Goal: Task Accomplishment & Management: Use online tool/utility

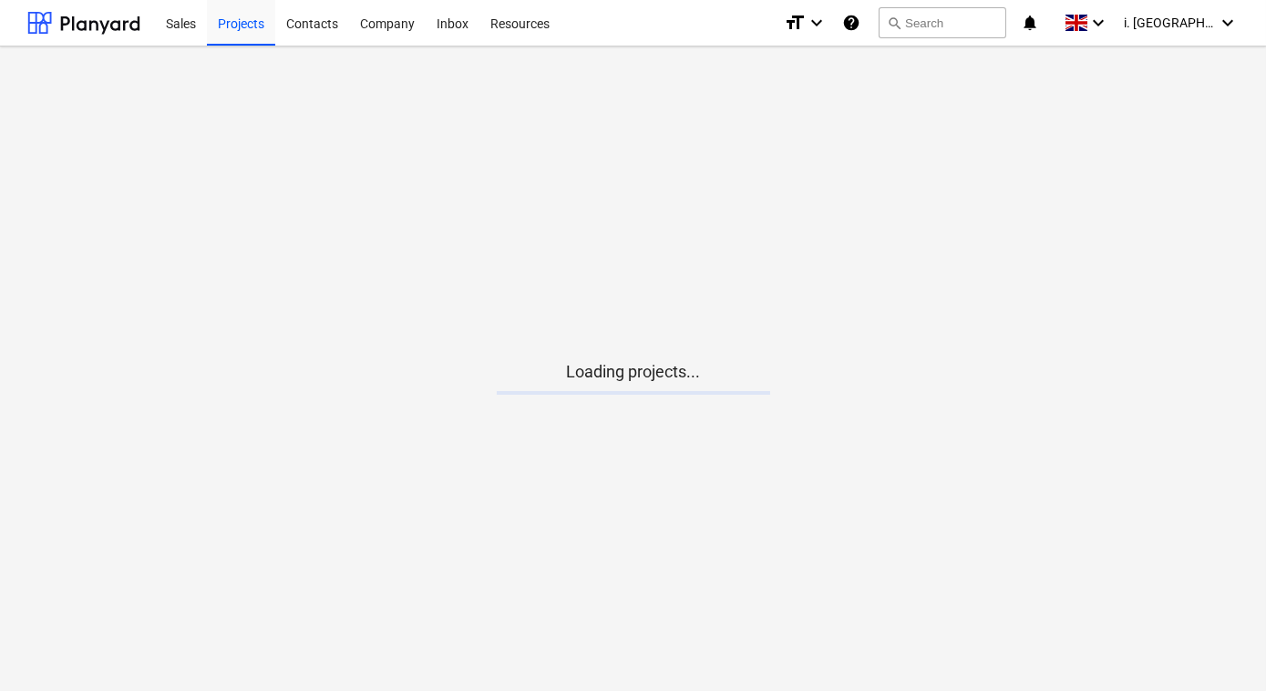
click at [621, 410] on main "Loading projects..." at bounding box center [633, 368] width 1266 height 644
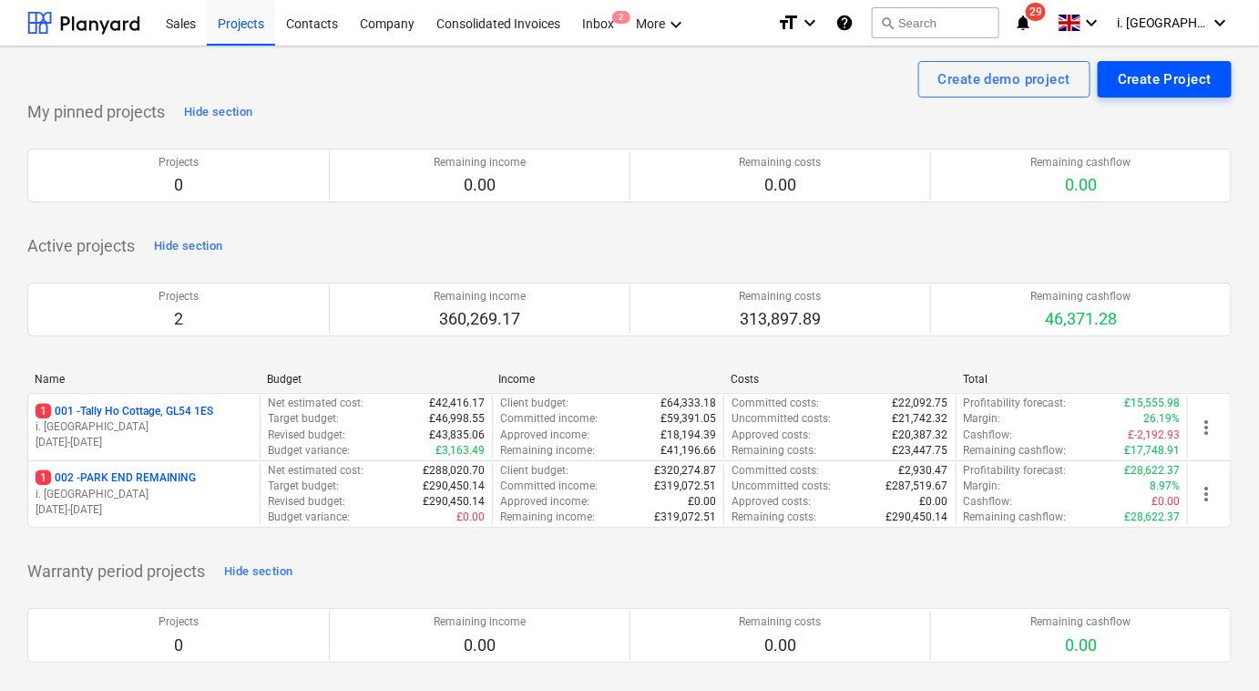
click at [1154, 80] on div "Create Project" at bounding box center [1165, 79] width 94 height 24
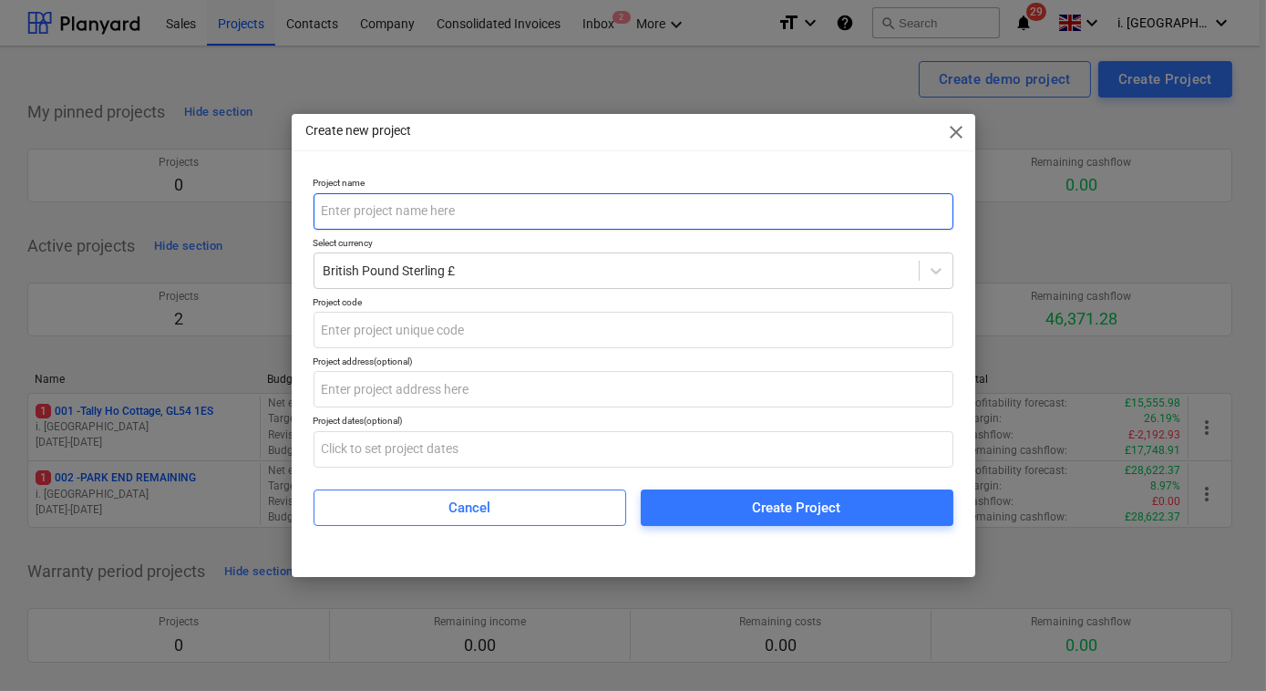
click at [495, 215] on input "text" at bounding box center [633, 211] width 640 height 36
type input "0"
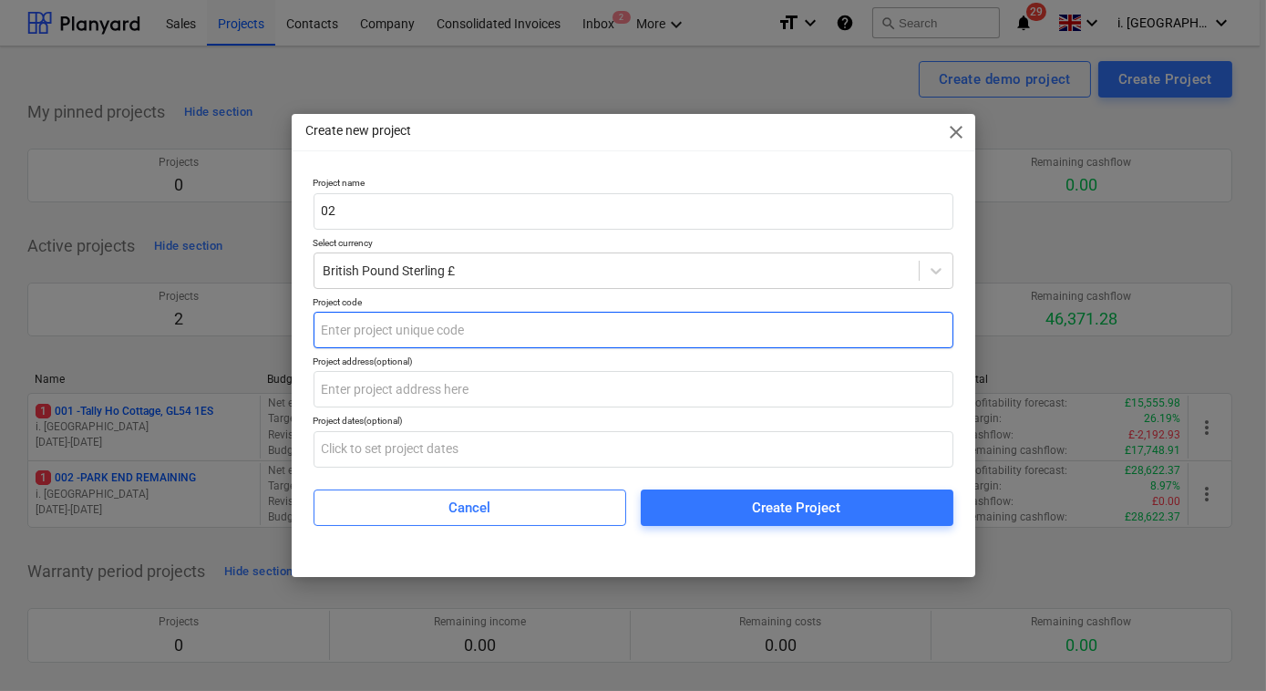
type input "02"
click at [532, 334] on input "text" at bounding box center [633, 330] width 640 height 36
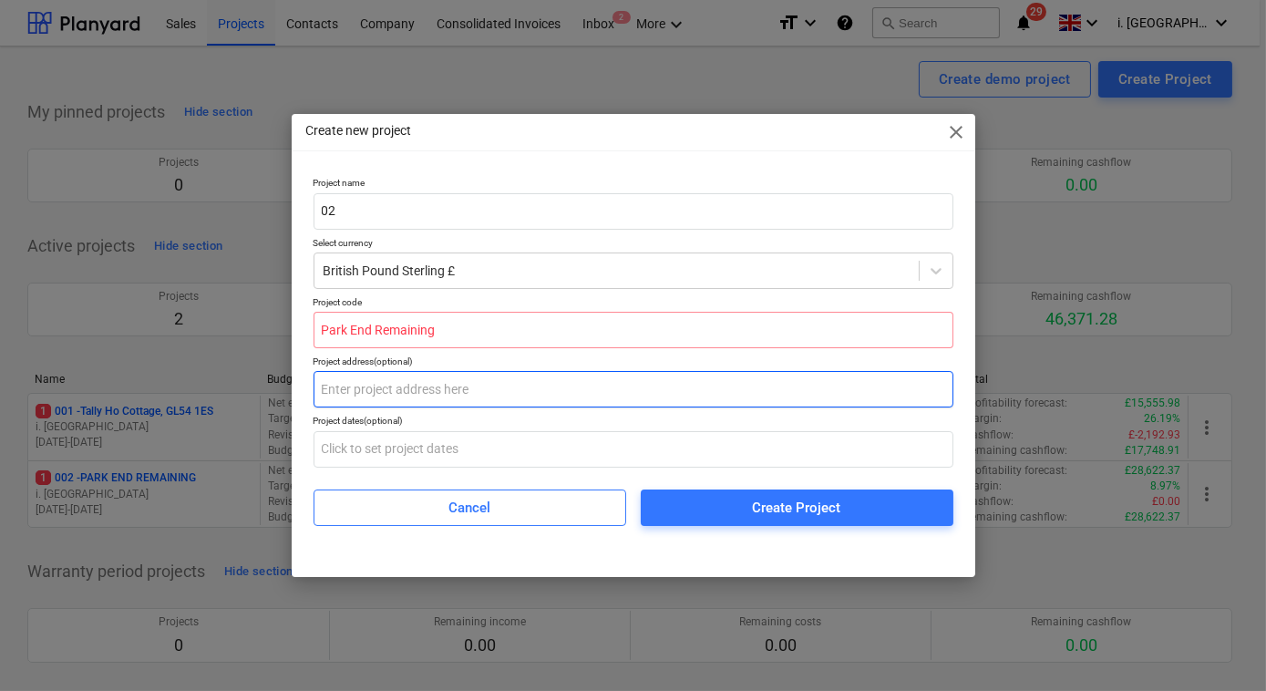
click at [473, 402] on input "text" at bounding box center [633, 389] width 640 height 36
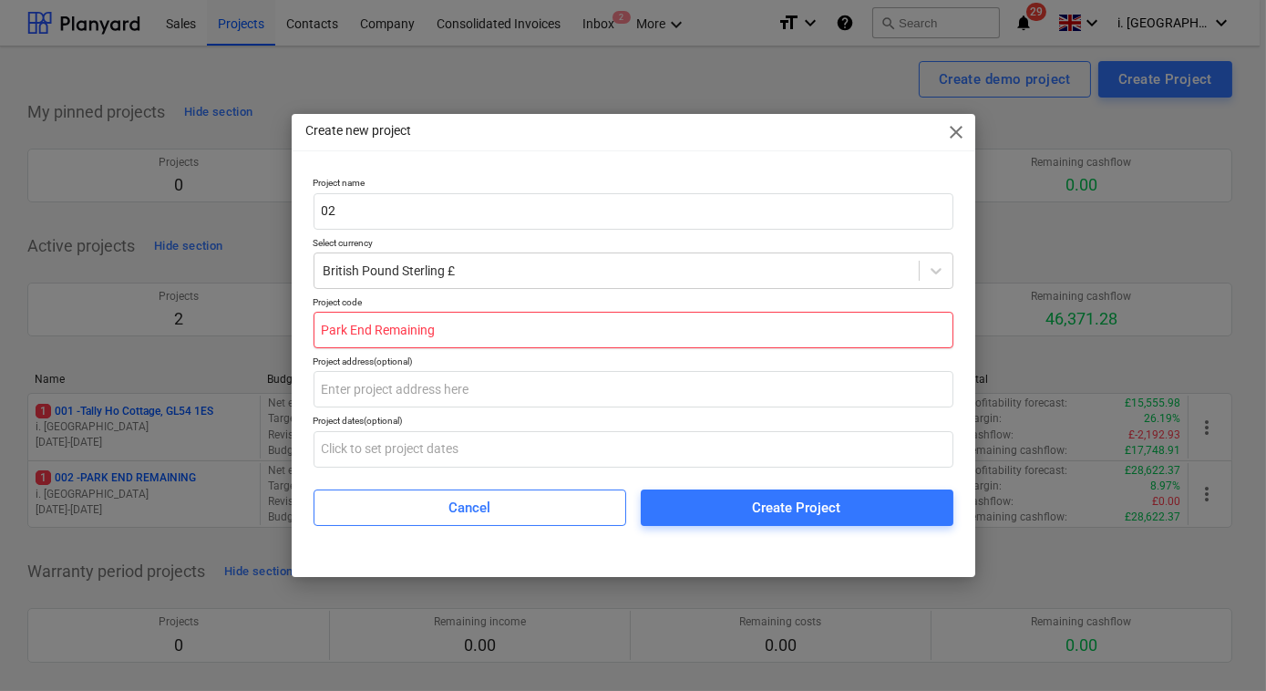
click at [371, 332] on input "Park End Remaining" at bounding box center [633, 330] width 640 height 36
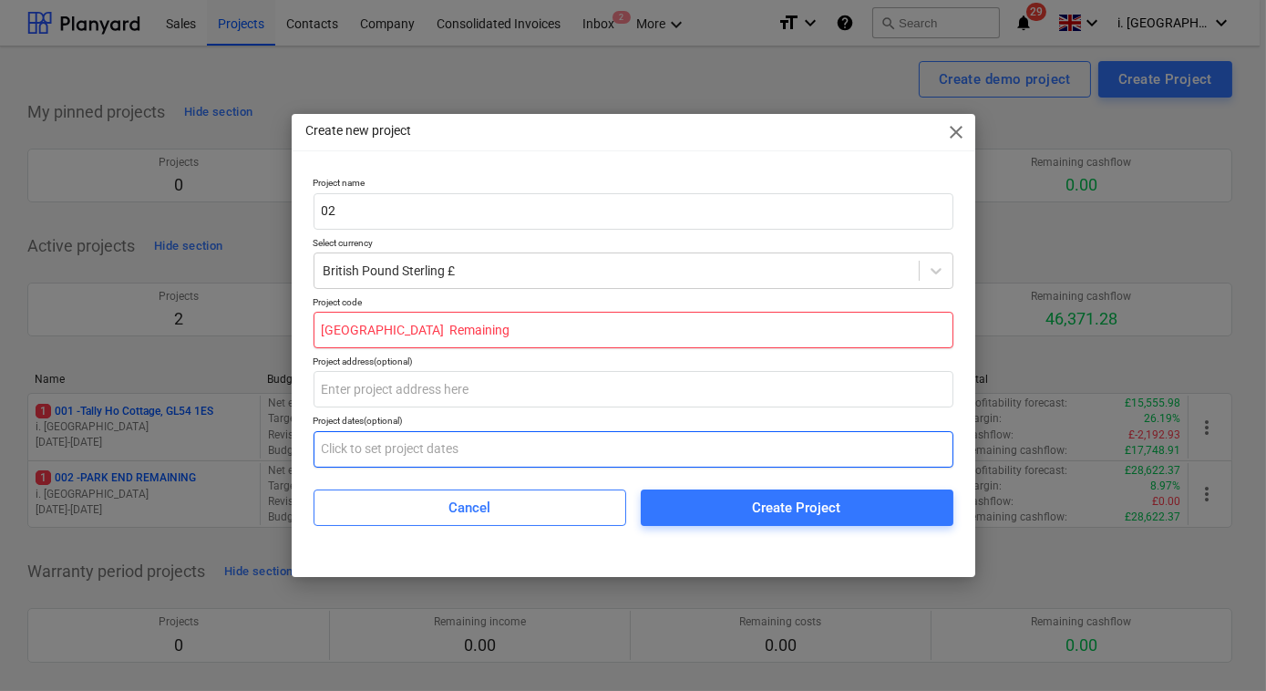
type input "[GEOGRAPHIC_DATA] Remaining"
click at [479, 436] on input "text" at bounding box center [633, 449] width 640 height 36
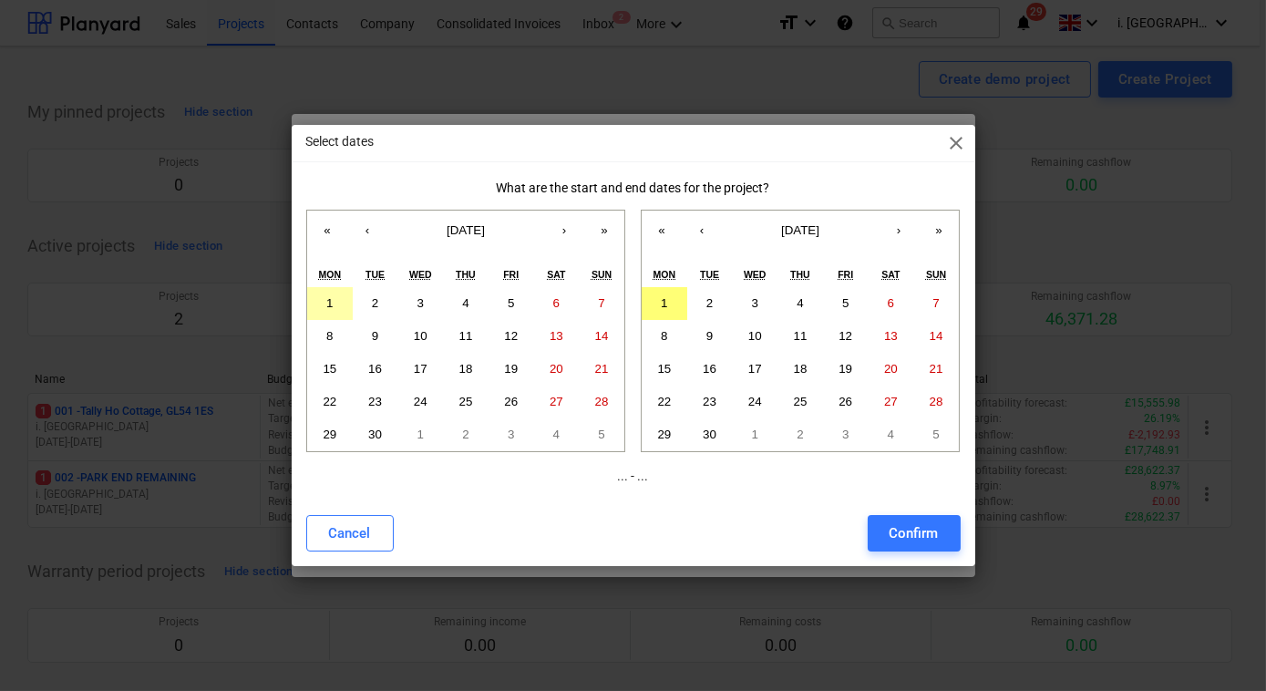
click at [333, 308] on abbr "1" at bounding box center [329, 303] width 6 height 14
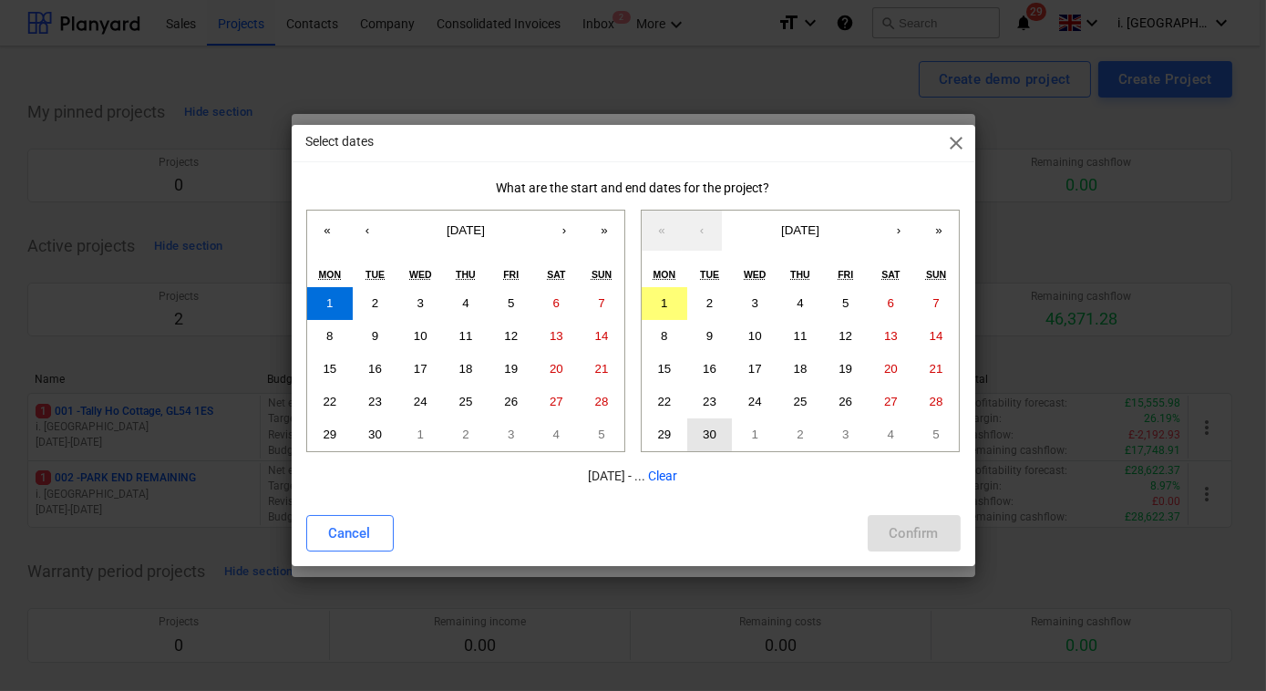
click at [722, 436] on button "30" at bounding box center [710, 434] width 46 height 33
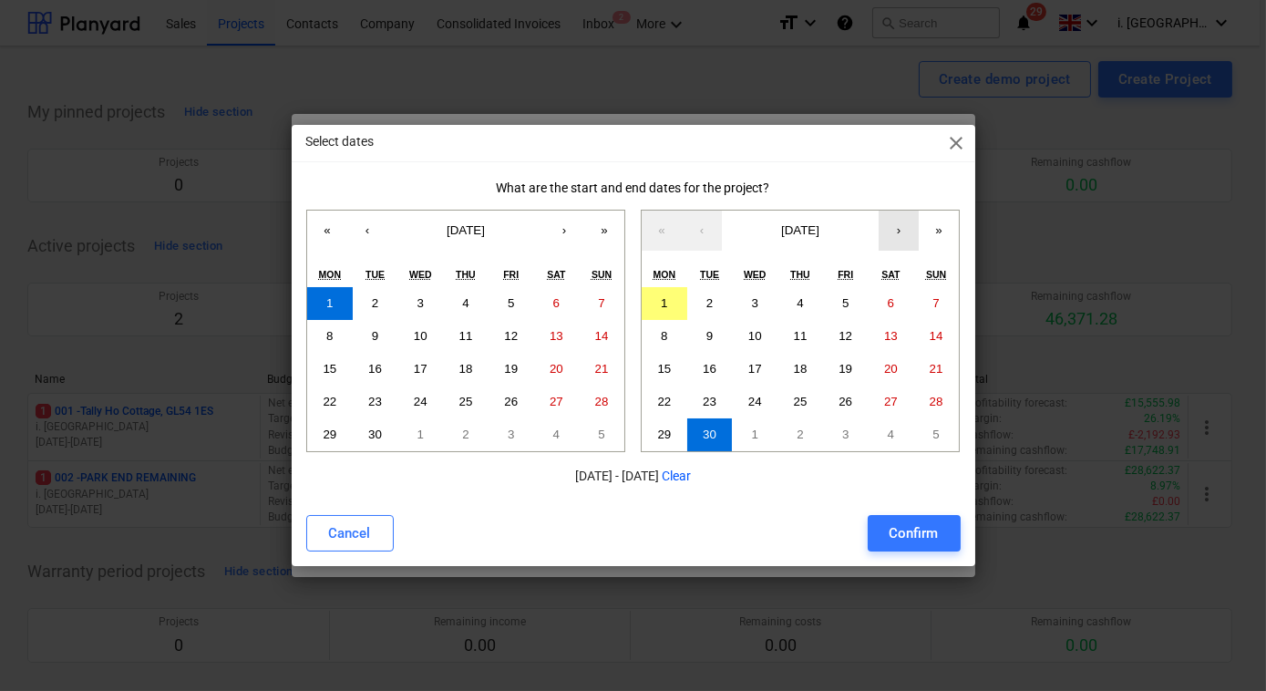
click at [904, 241] on button "›" at bounding box center [898, 230] width 40 height 40
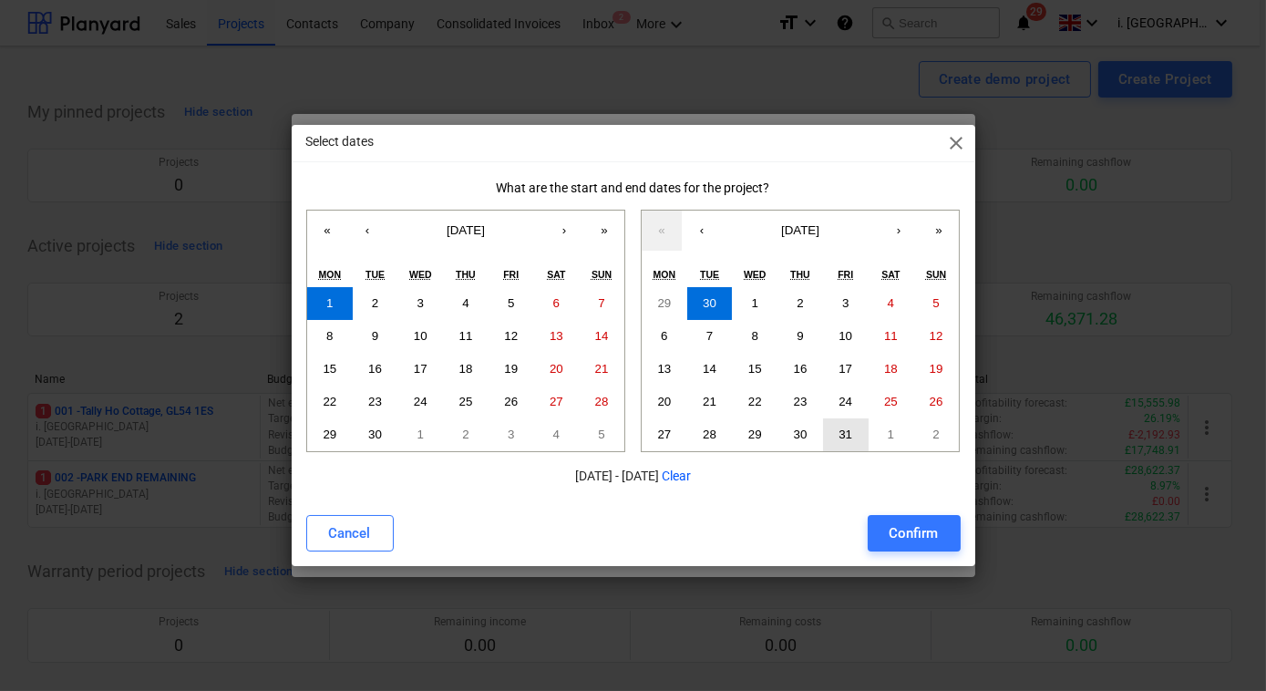
click at [853, 443] on button "31" at bounding box center [846, 434] width 46 height 33
click at [918, 538] on div "Confirm" at bounding box center [913, 533] width 49 height 24
type input "[DATE] - [DATE]"
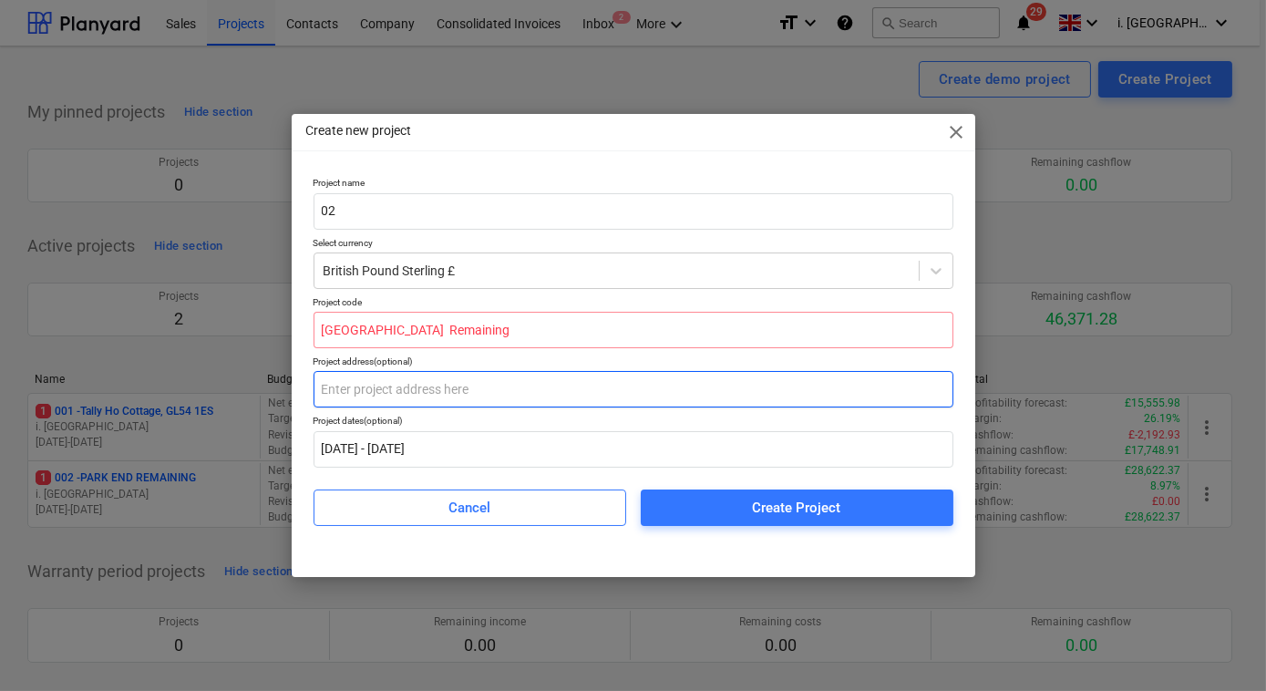
drag, startPoint x: 468, startPoint y: 393, endPoint x: 519, endPoint y: 395, distance: 51.1
click at [468, 392] on input "text" at bounding box center [633, 389] width 640 height 36
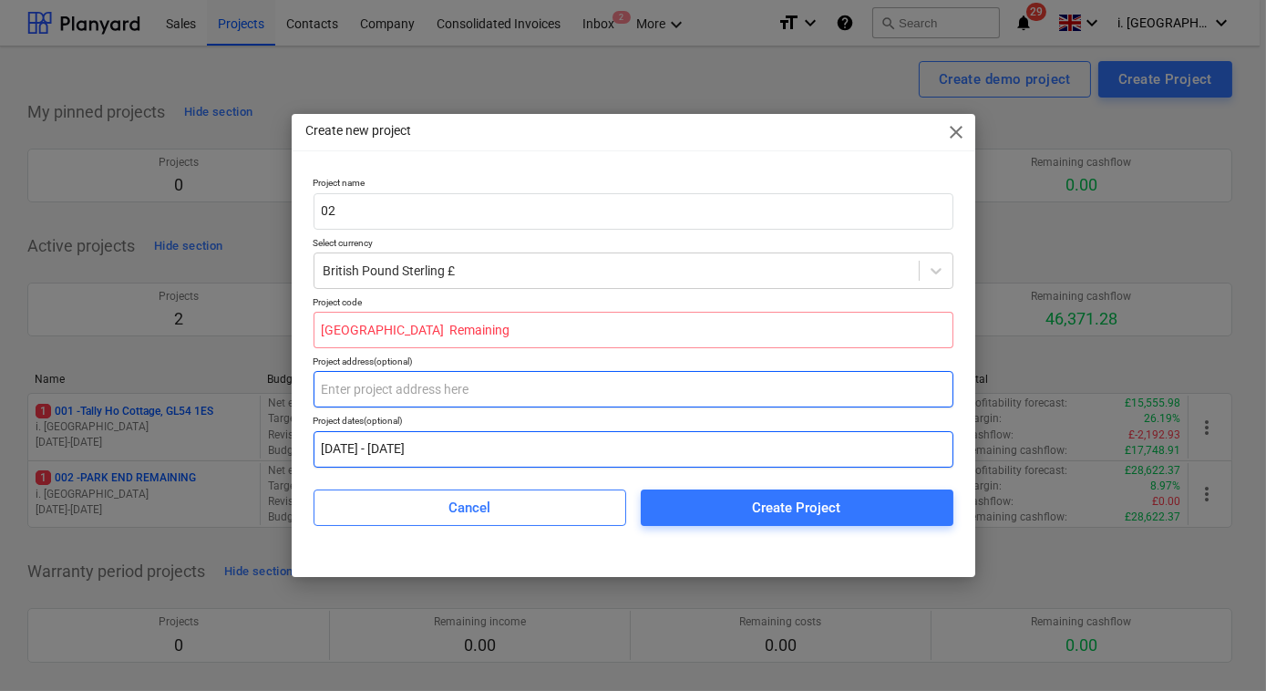
paste input "PELB - [STREET_ADDRESS]"
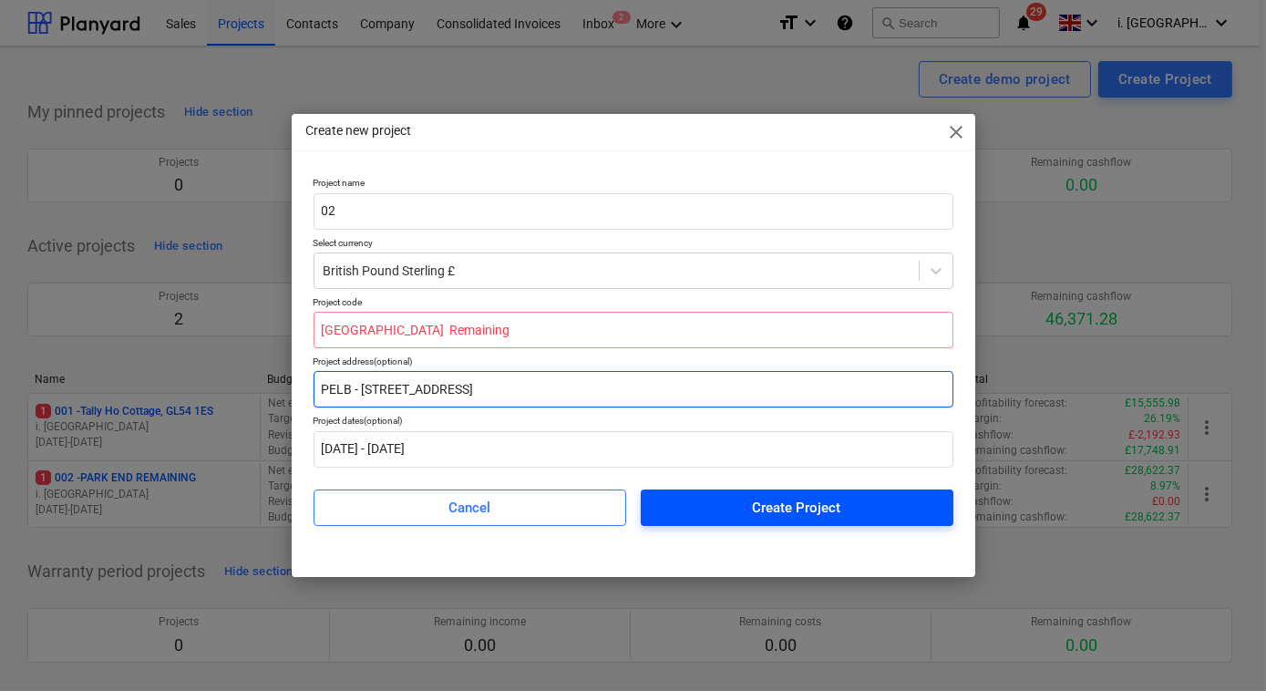
type input "PELB - [STREET_ADDRESS]"
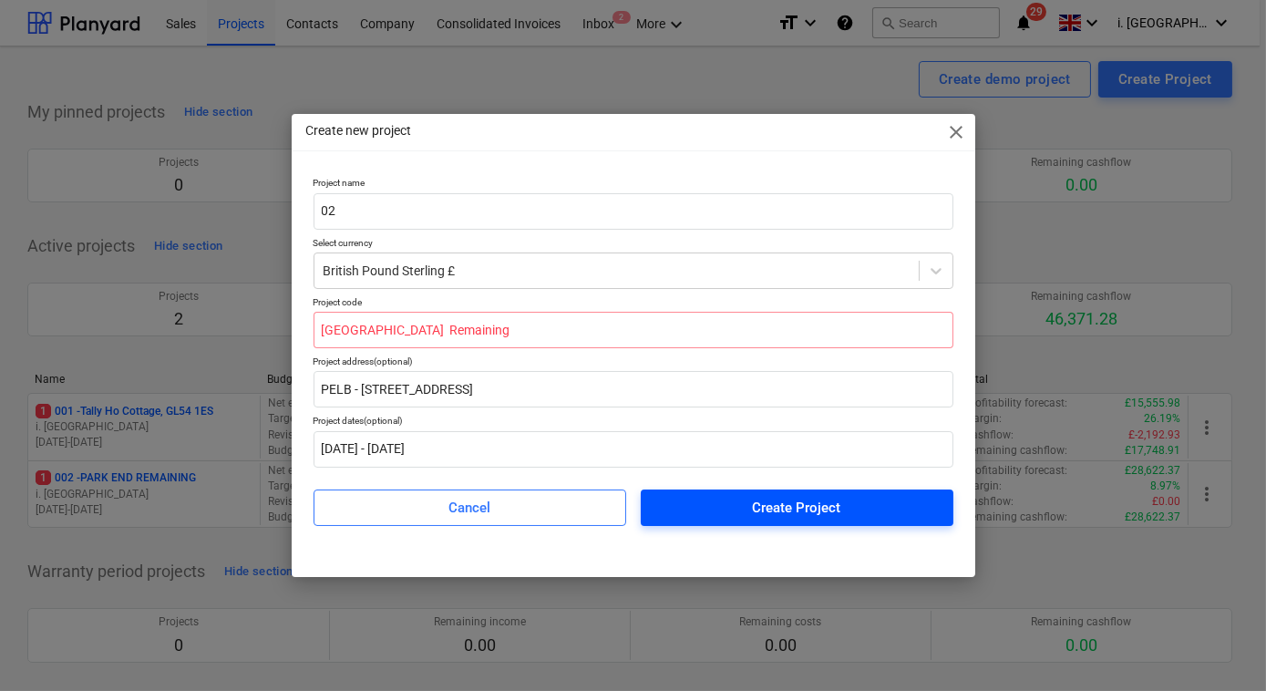
click at [797, 512] on div "Create Project" at bounding box center [797, 508] width 88 height 24
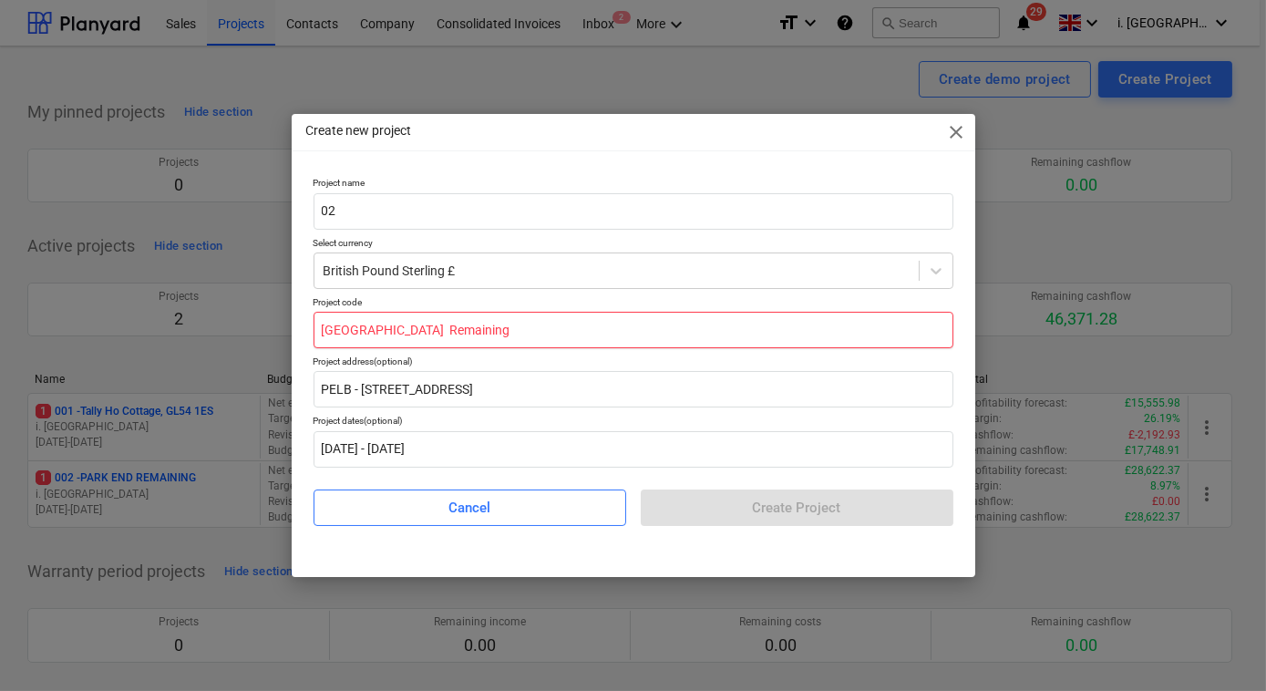
click at [580, 338] on input "[GEOGRAPHIC_DATA] Remaining" at bounding box center [633, 330] width 640 height 36
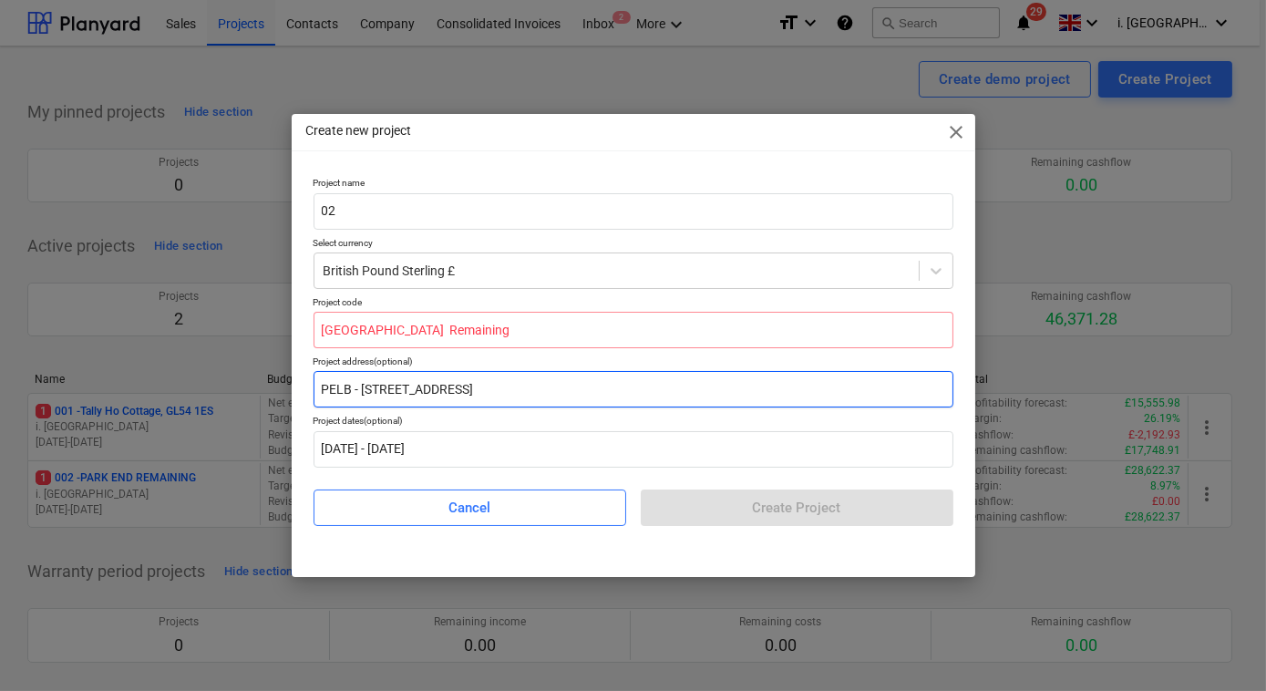
drag, startPoint x: 592, startPoint y: 393, endPoint x: 202, endPoint y: 329, distance: 395.1
click at [202, 330] on div "Create new project close Project name 02 Select currency British Pound Sterling…" at bounding box center [633, 345] width 1266 height 691
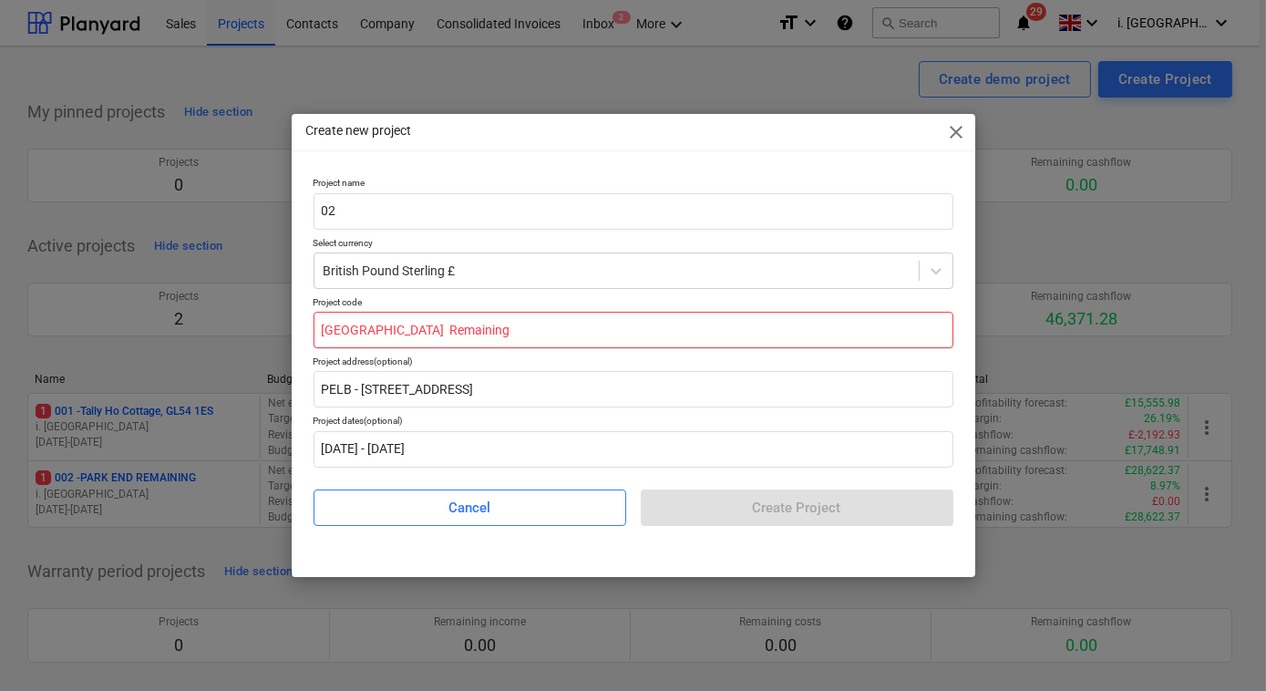
click at [600, 322] on input "[GEOGRAPHIC_DATA] Remaining" at bounding box center [633, 330] width 640 height 36
drag, startPoint x: 600, startPoint y: 323, endPoint x: -4, endPoint y: 274, distance: 606.1
click at [0, 274] on html "Sales Projects Contacts Company Consolidated Invoices Inbox 2 More keyboard_arr…" at bounding box center [633, 345] width 1266 height 691
paste input "ELB - [STREET_ADDRESS]"
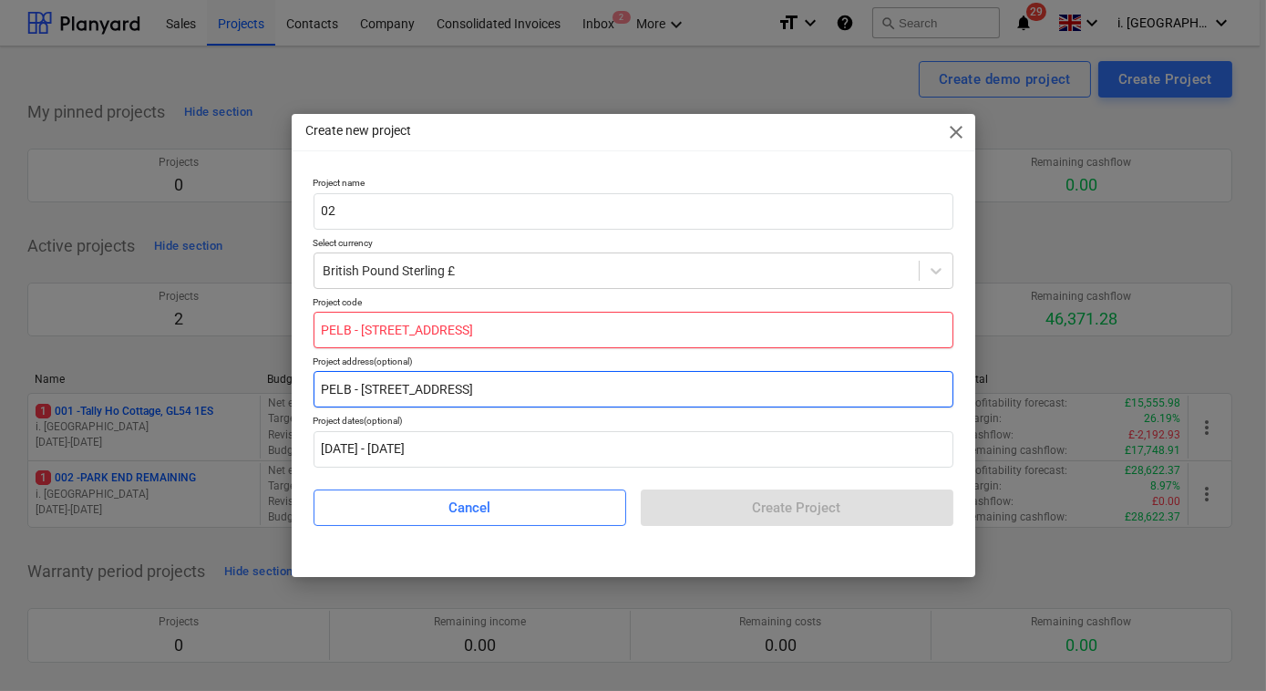
type input "PELB - [STREET_ADDRESS]"
click at [736, 402] on input "PELB - [STREET_ADDRESS]" at bounding box center [633, 389] width 640 height 36
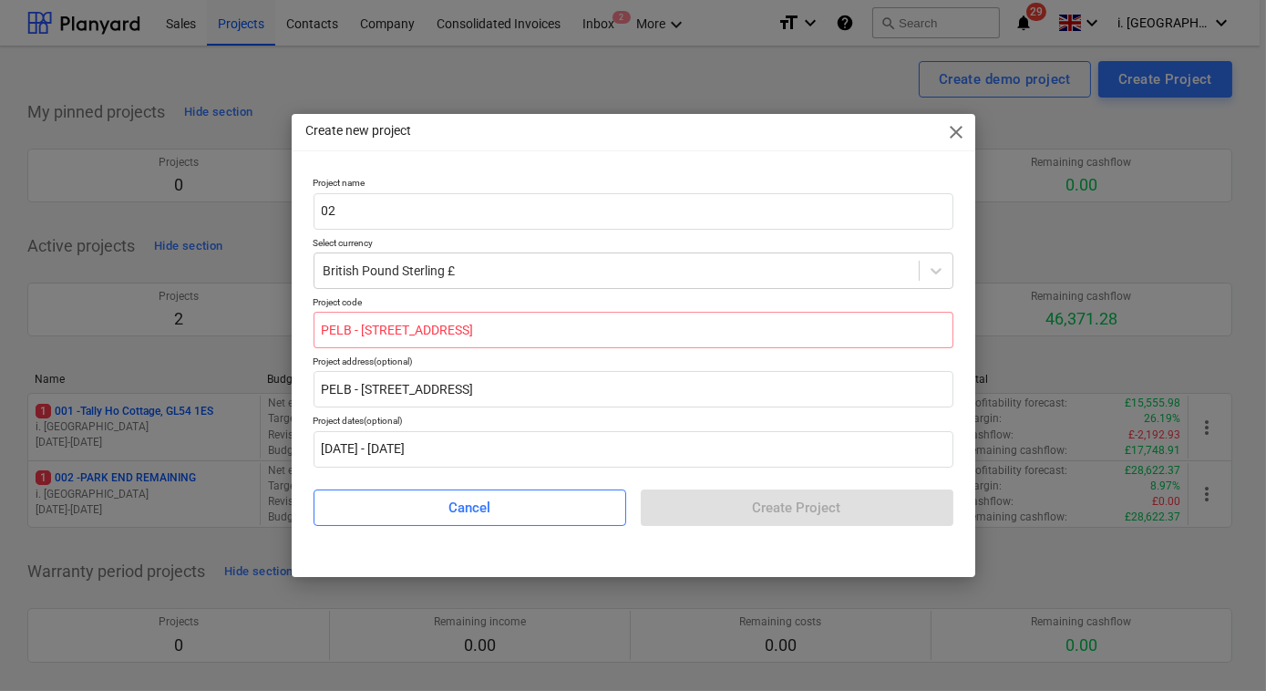
click at [690, 310] on p "Project code" at bounding box center [633, 303] width 640 height 15
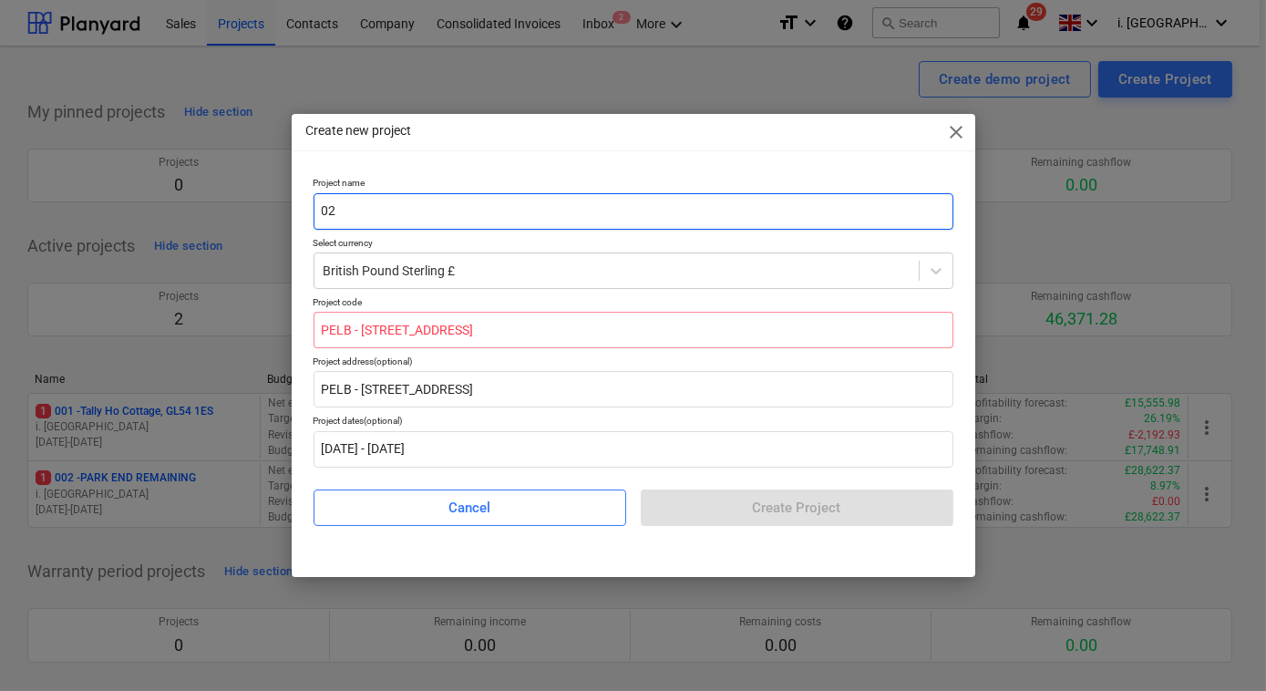
click at [548, 212] on input "02" at bounding box center [633, 211] width 640 height 36
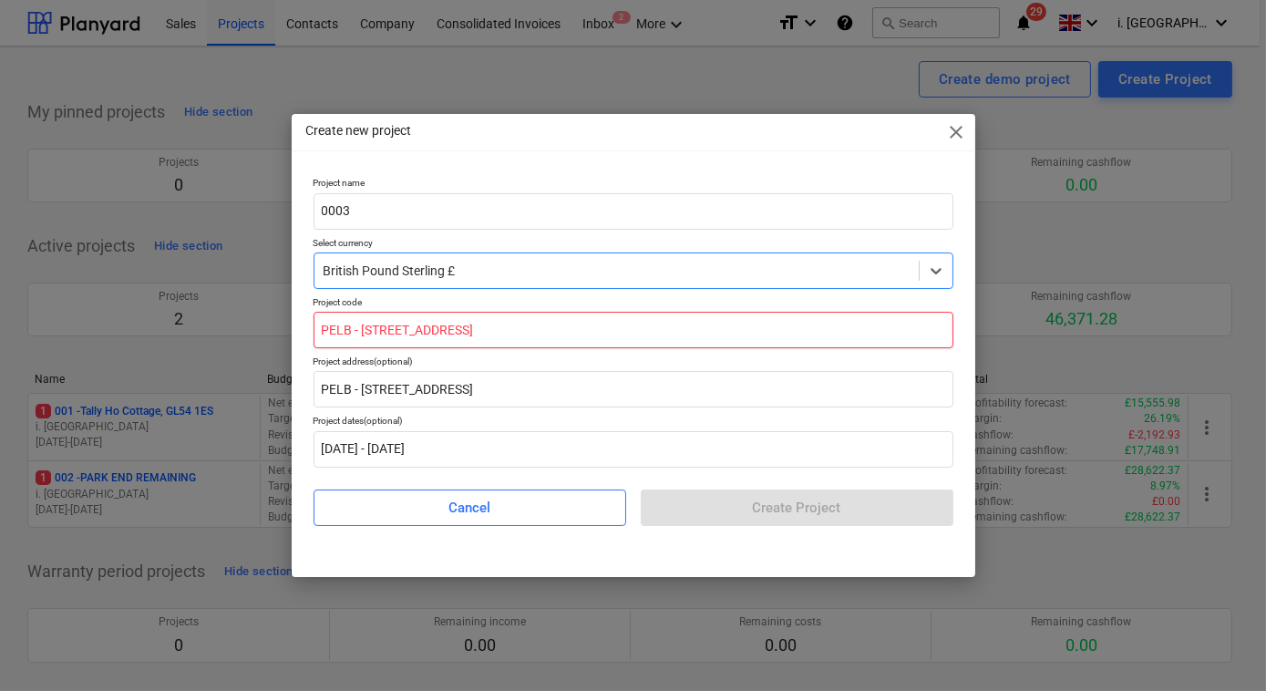
click at [580, 336] on input "PELB - [STREET_ADDRESS]" at bounding box center [633, 330] width 640 height 36
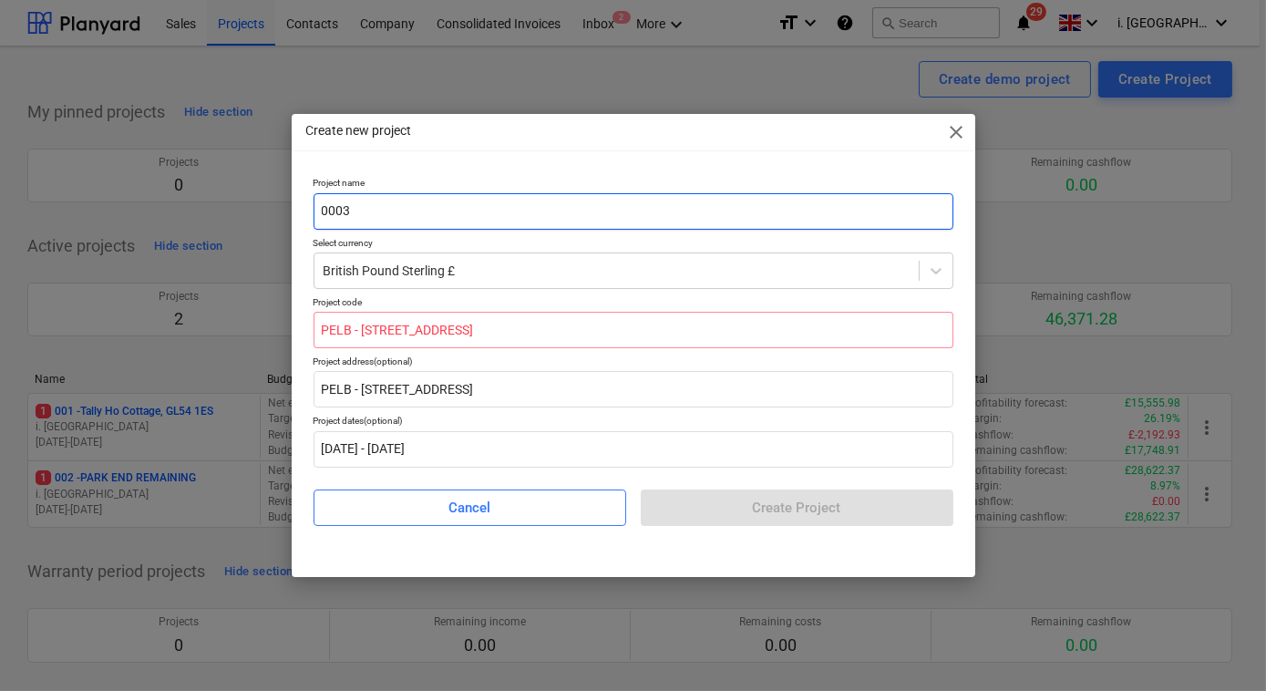
drag, startPoint x: 416, startPoint y: 207, endPoint x: 194, endPoint y: 179, distance: 224.1
click at [194, 179] on div "Create new project close Project name 0003 Select currency British Pound Sterli…" at bounding box center [633, 345] width 1266 height 691
paste input "PELB - [STREET_ADDRESS]"
type input "PELB - [STREET_ADDRESS]"
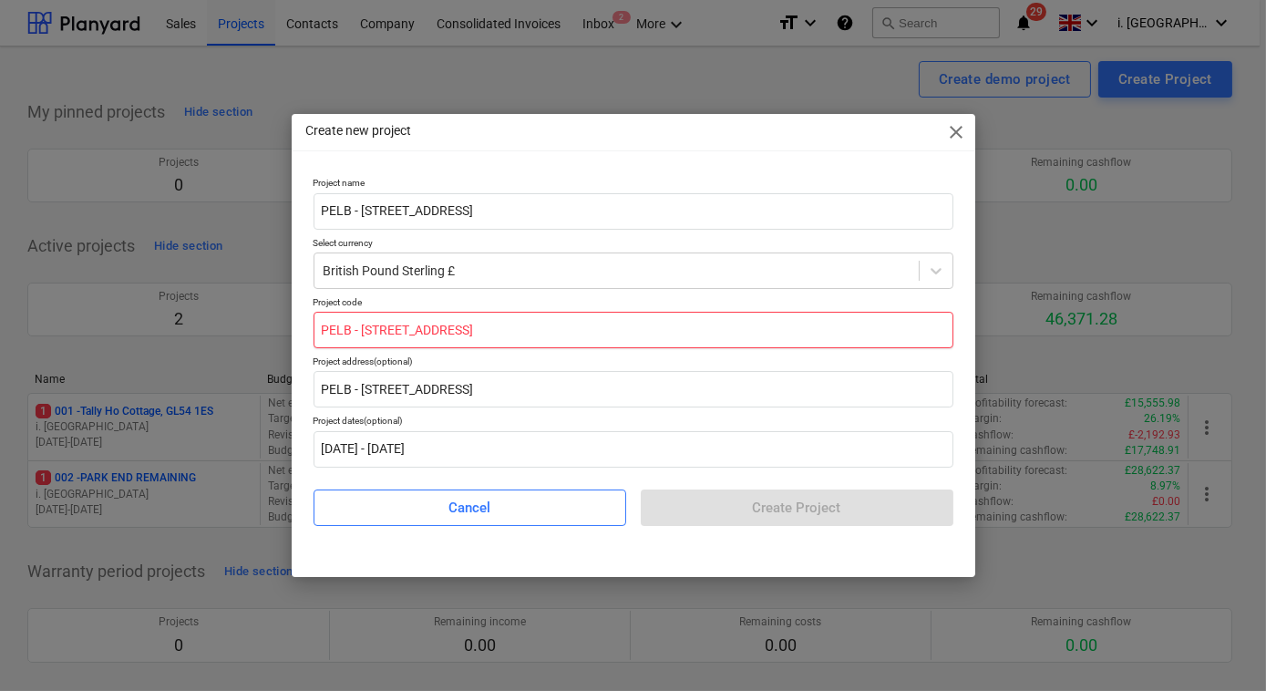
drag, startPoint x: 635, startPoint y: 327, endPoint x: -4, endPoint y: 327, distance: 638.7
click at [0, 327] on html "Sales Projects Contacts Company Consolidated Invoices Inbox 2 More keyboard_arr…" at bounding box center [633, 345] width 1266 height 691
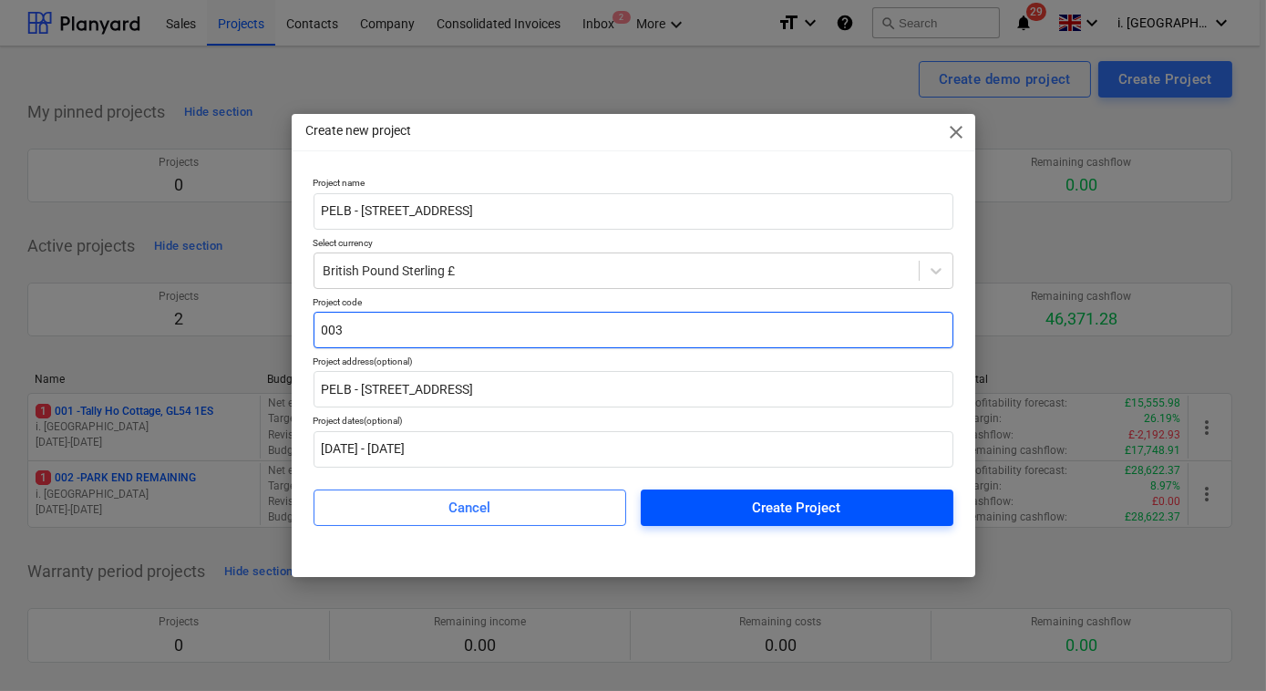
type input "003"
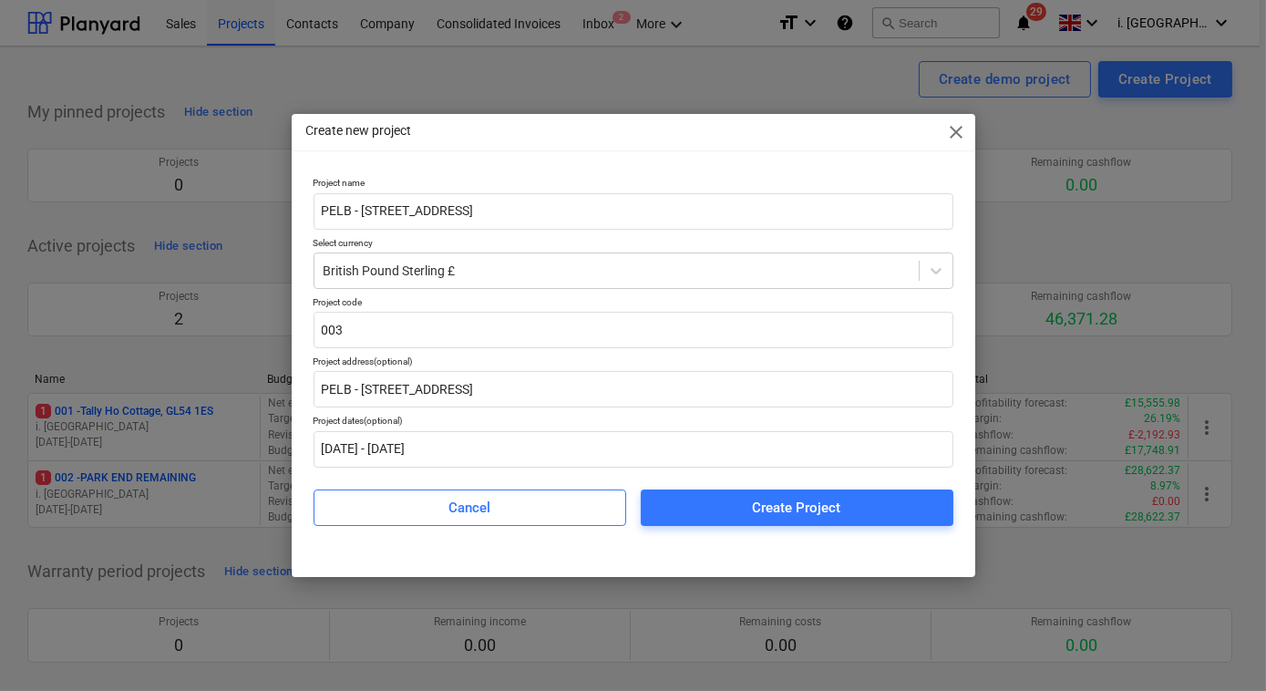
click at [758, 509] on div "Create Project" at bounding box center [797, 508] width 88 height 24
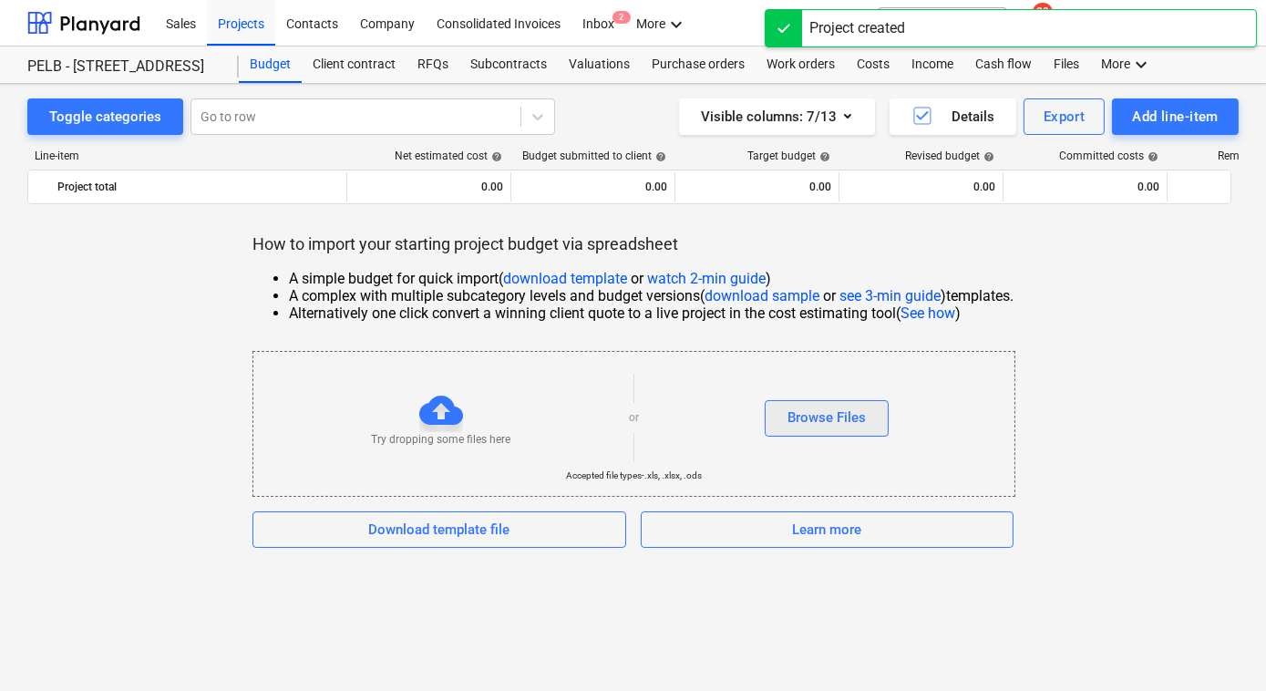
click at [866, 412] on div "Browse Files" at bounding box center [826, 417] width 78 height 24
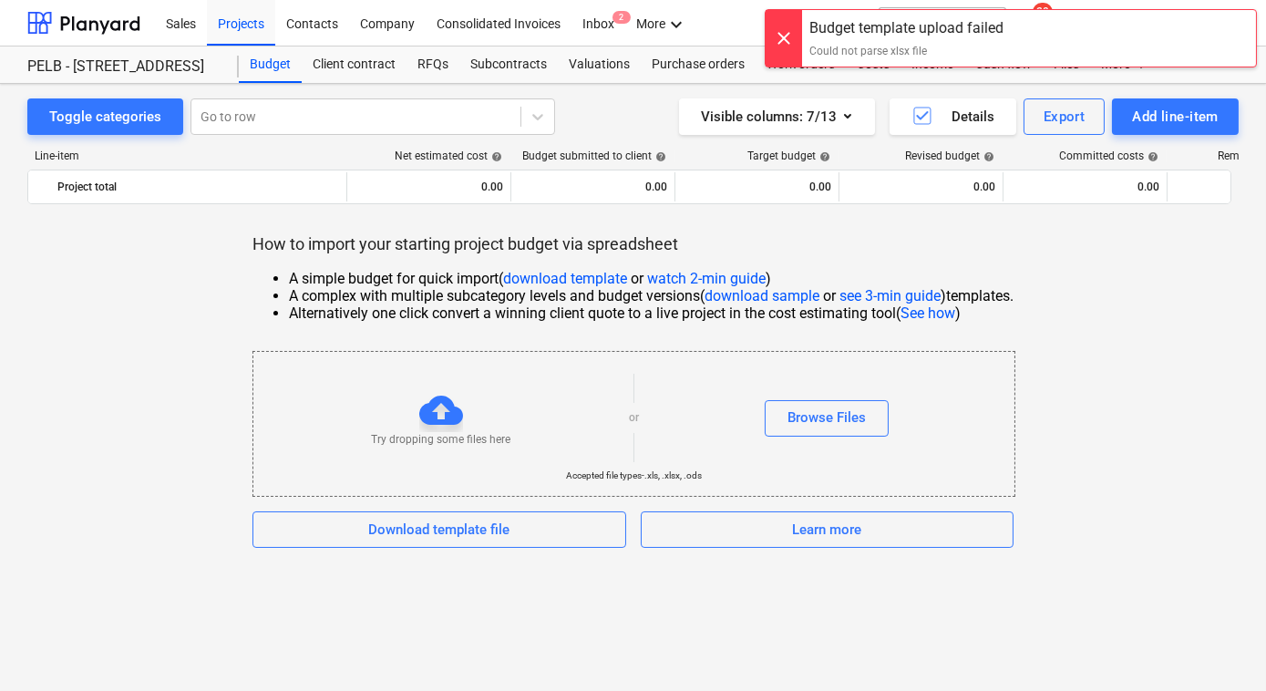
click at [904, 615] on div "Toggle categories Go to row Visible columns : 7/13 Details Export Add line-item…" at bounding box center [633, 387] width 1266 height 607
click at [527, 531] on span "Download template file" at bounding box center [439, 530] width 328 height 24
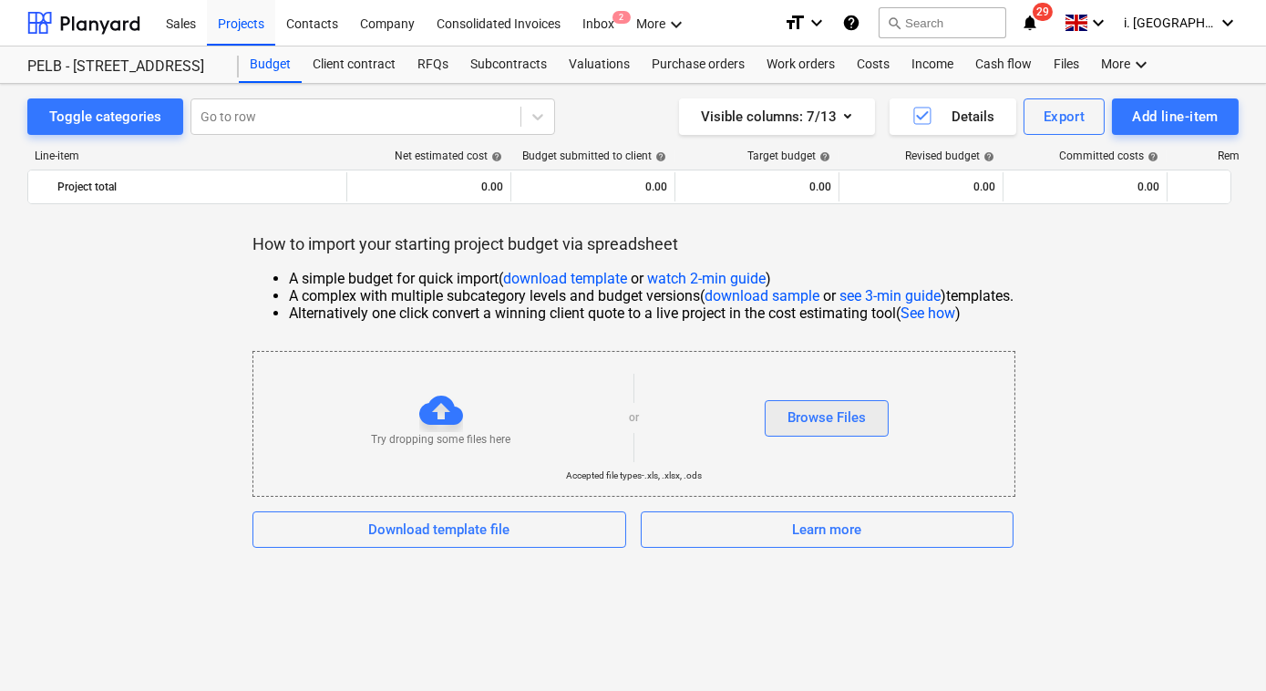
click at [789, 420] on button "Browse Files" at bounding box center [826, 418] width 124 height 36
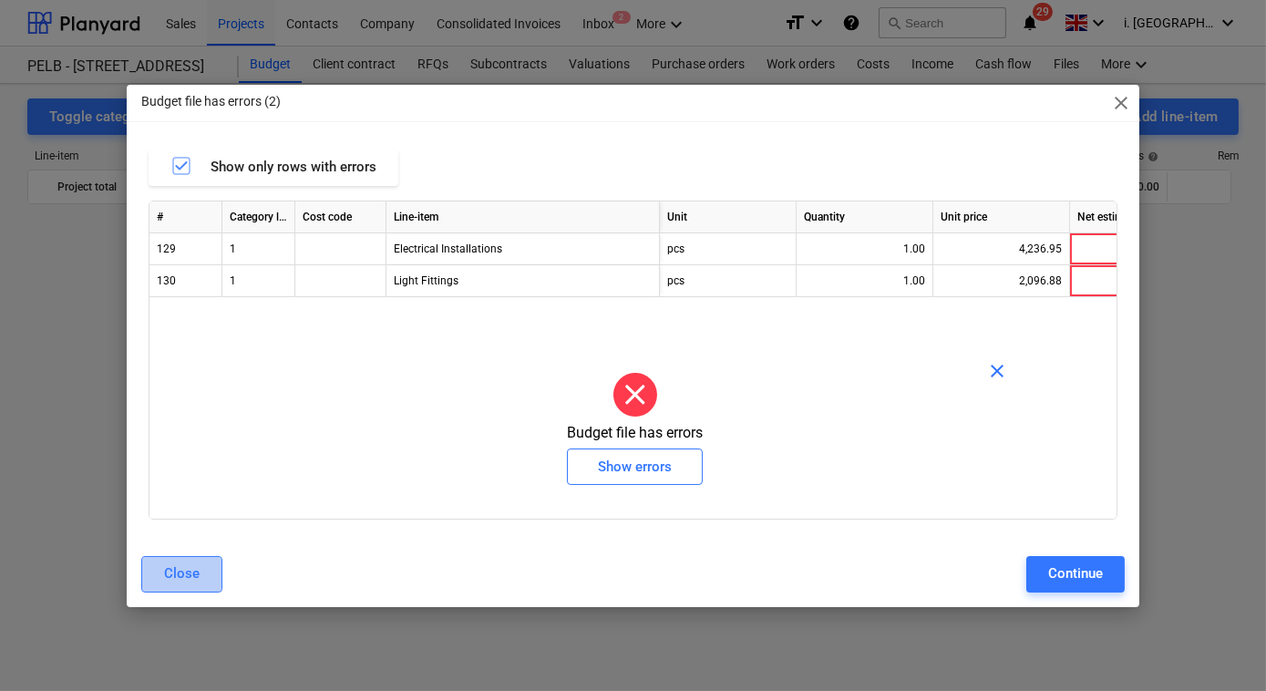
click at [169, 581] on div "Close" at bounding box center [182, 573] width 36 height 24
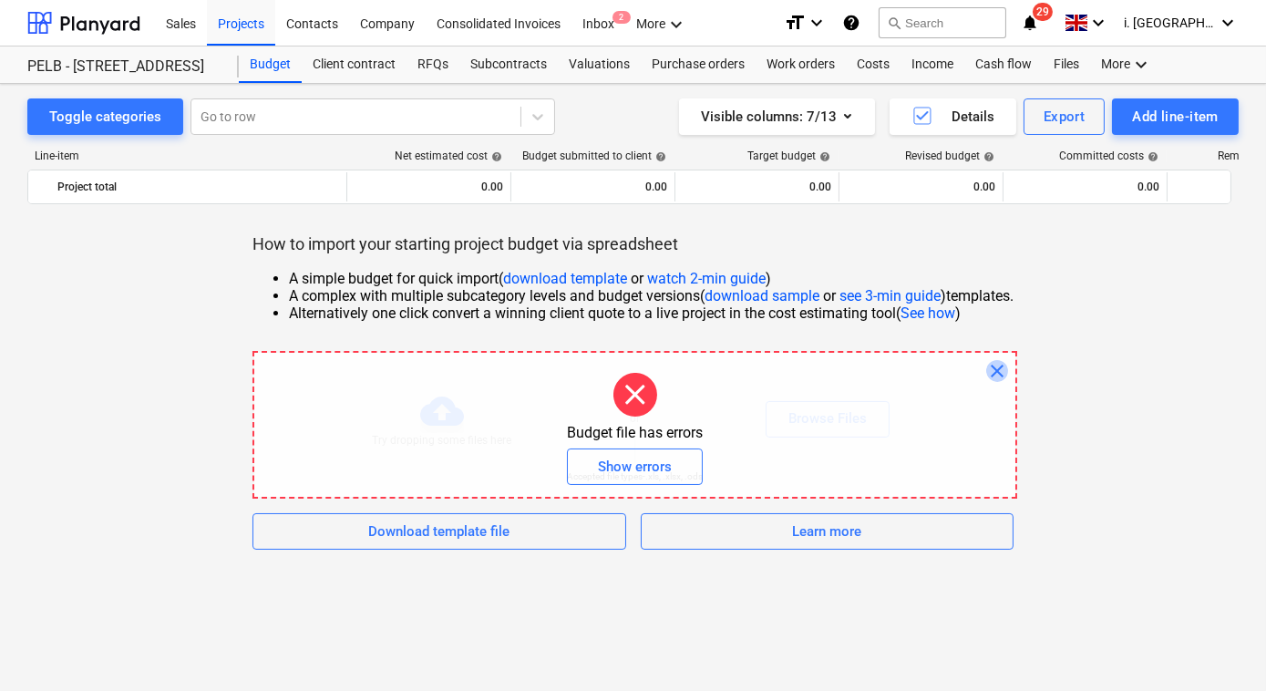
click at [1003, 376] on span "close" at bounding box center [997, 371] width 22 height 22
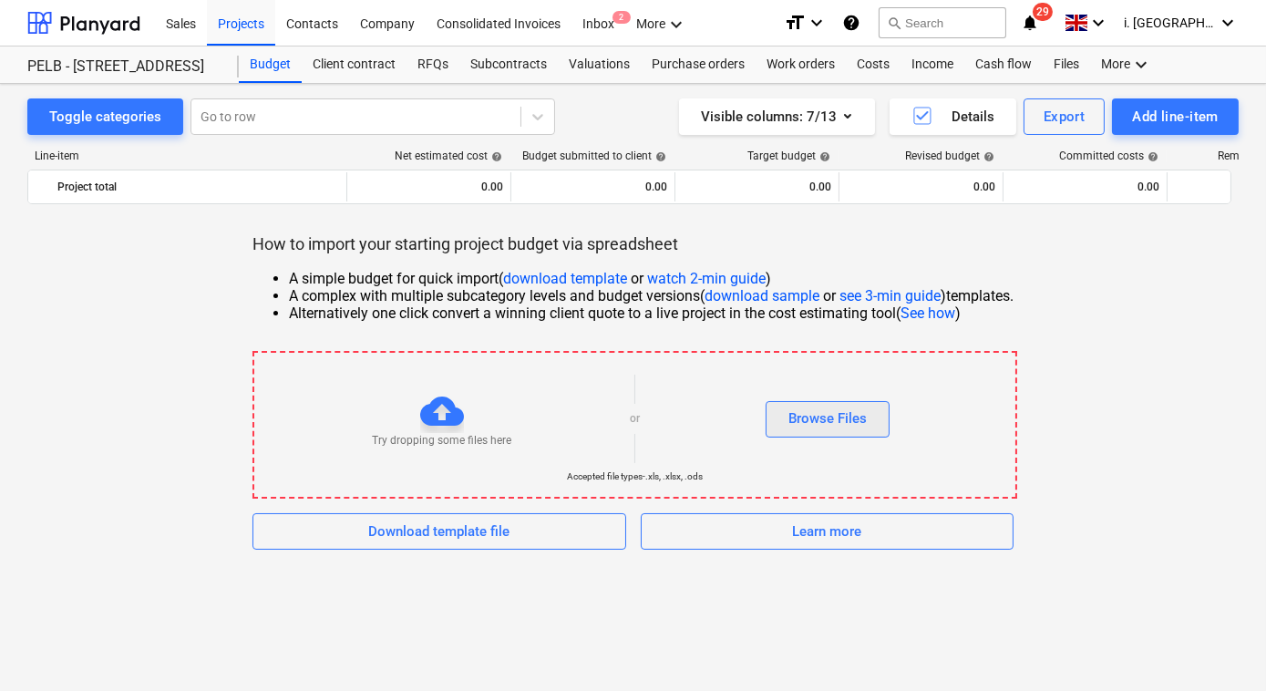
click at [799, 426] on div "Browse Files" at bounding box center [827, 418] width 78 height 24
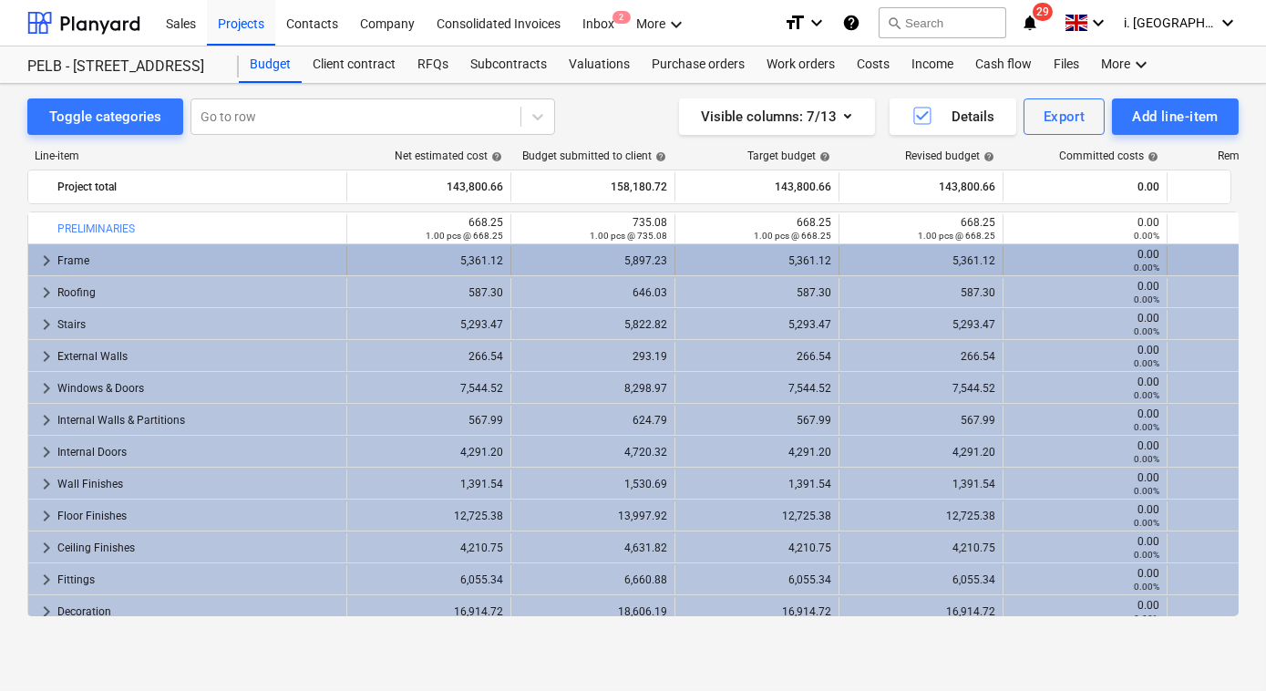
click at [46, 262] on span "keyboard_arrow_right" at bounding box center [47, 261] width 22 height 22
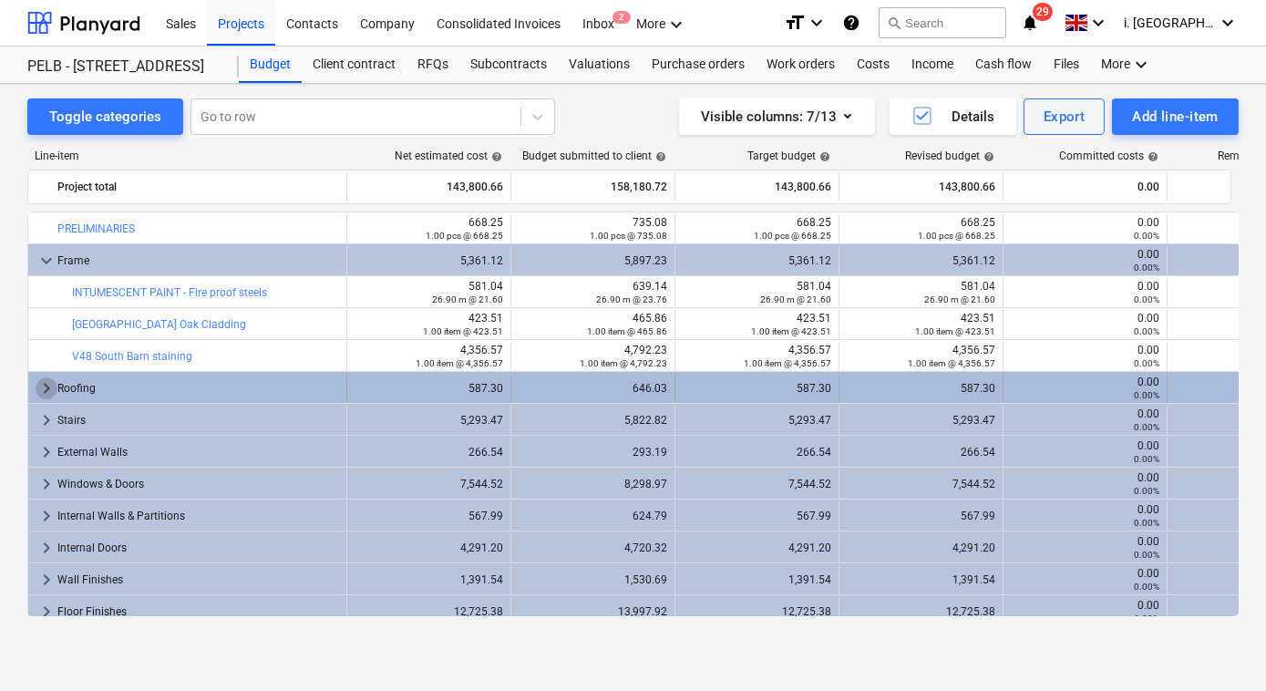
click at [36, 391] on span "keyboard_arrow_right" at bounding box center [47, 388] width 22 height 22
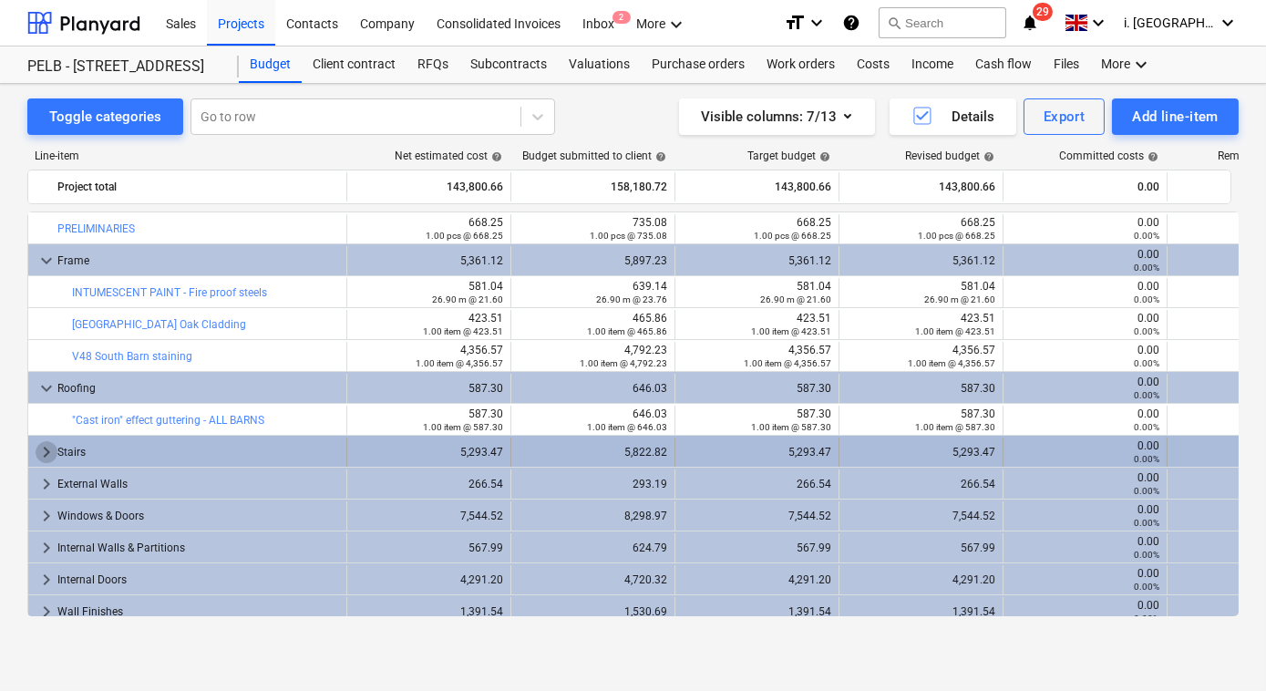
click at [38, 457] on span "keyboard_arrow_right" at bounding box center [47, 452] width 22 height 22
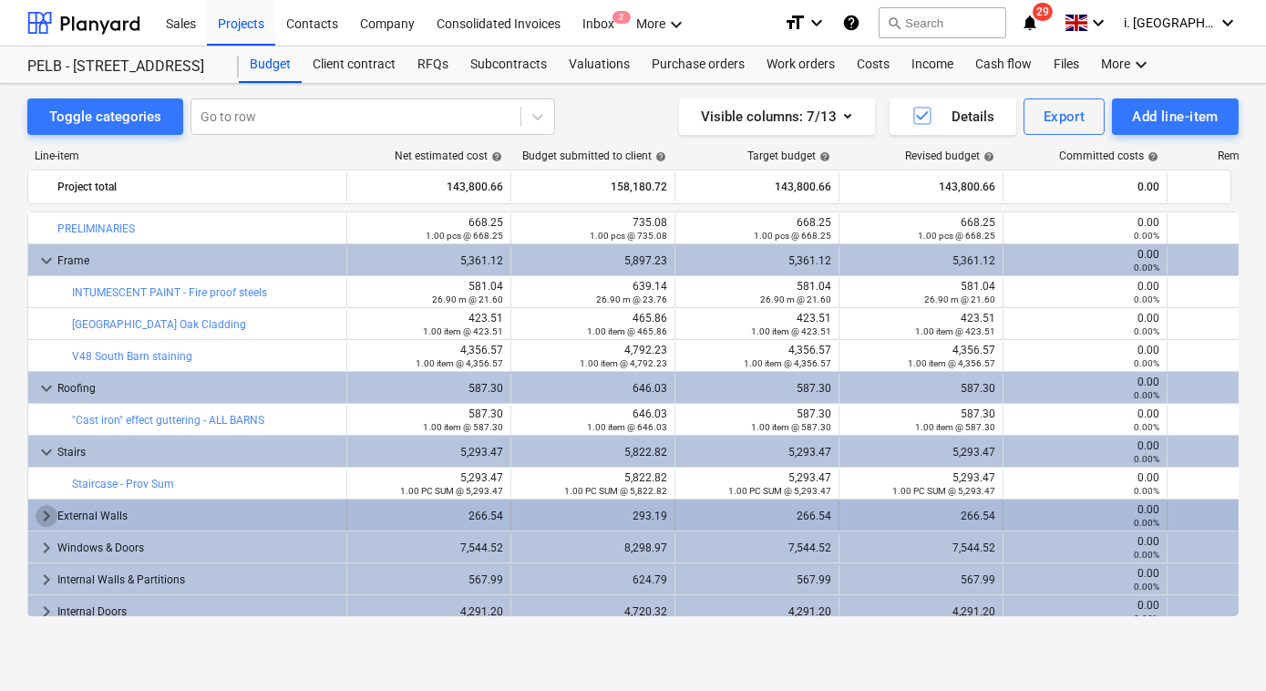
click at [45, 514] on span "keyboard_arrow_right" at bounding box center [47, 516] width 22 height 22
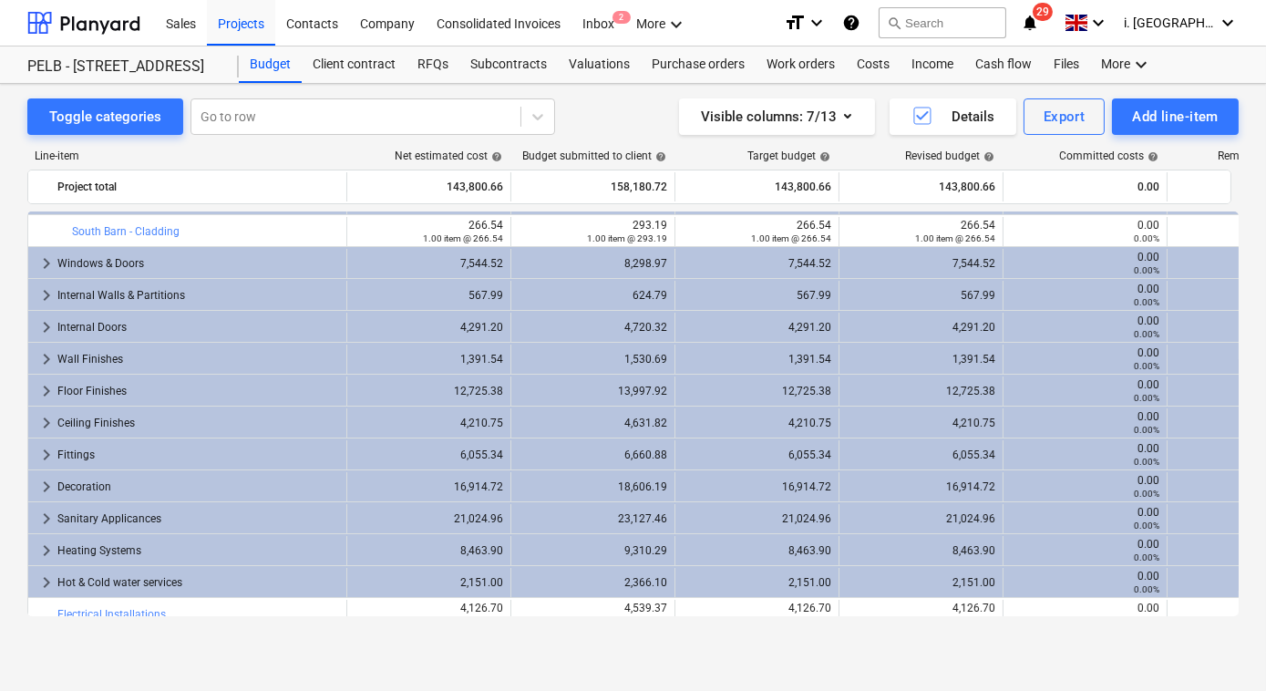
scroll to position [323, 0]
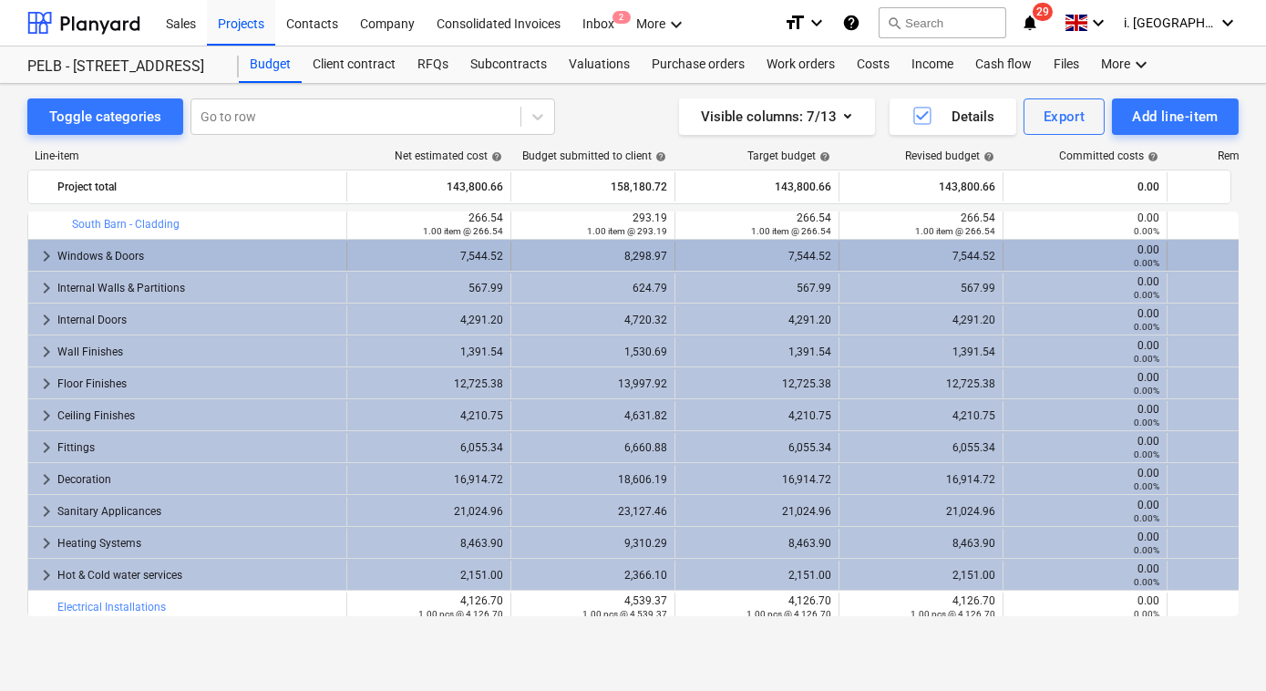
click at [38, 251] on span "keyboard_arrow_right" at bounding box center [47, 256] width 22 height 22
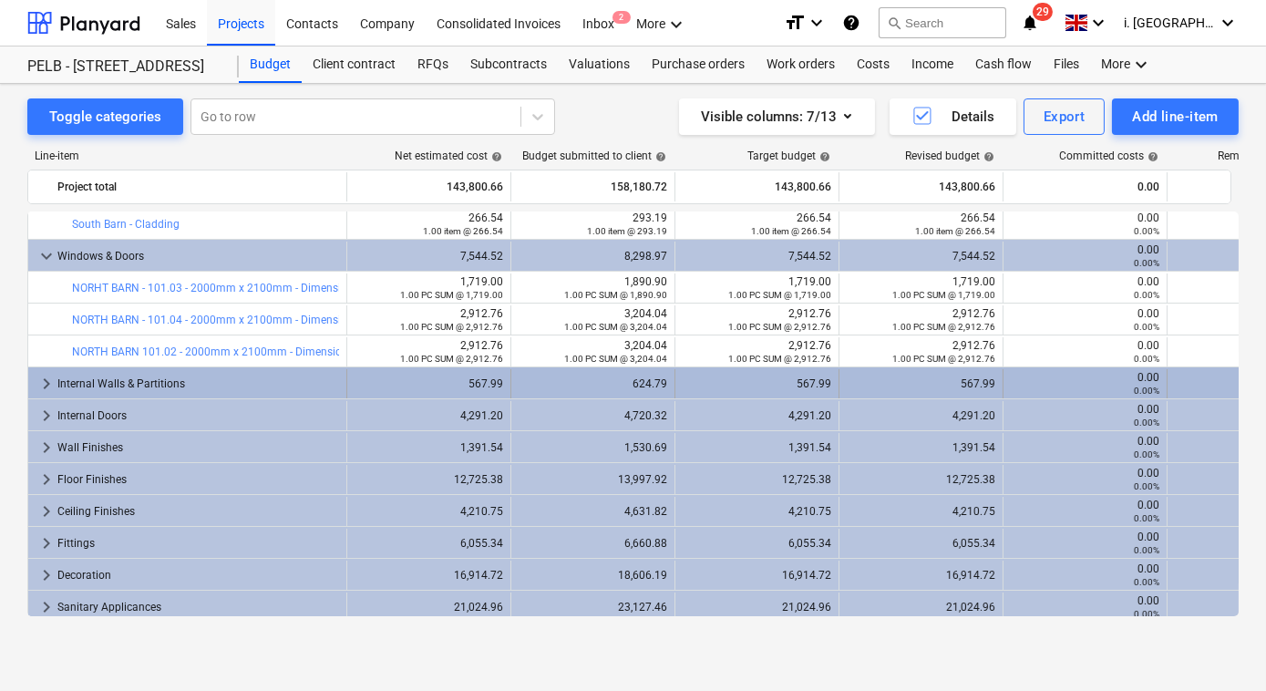
click at [39, 383] on span "keyboard_arrow_right" at bounding box center [47, 384] width 22 height 22
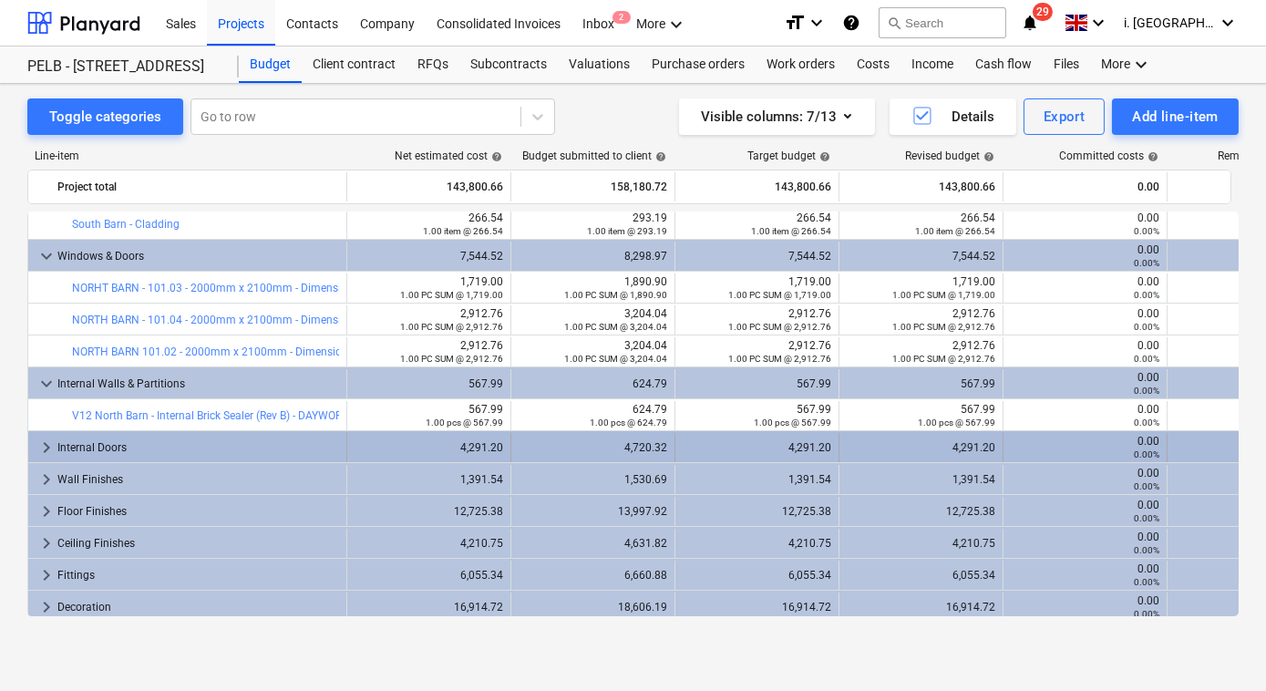
click at [32, 448] on div "keyboard_arrow_right Internal Doors" at bounding box center [187, 447] width 319 height 29
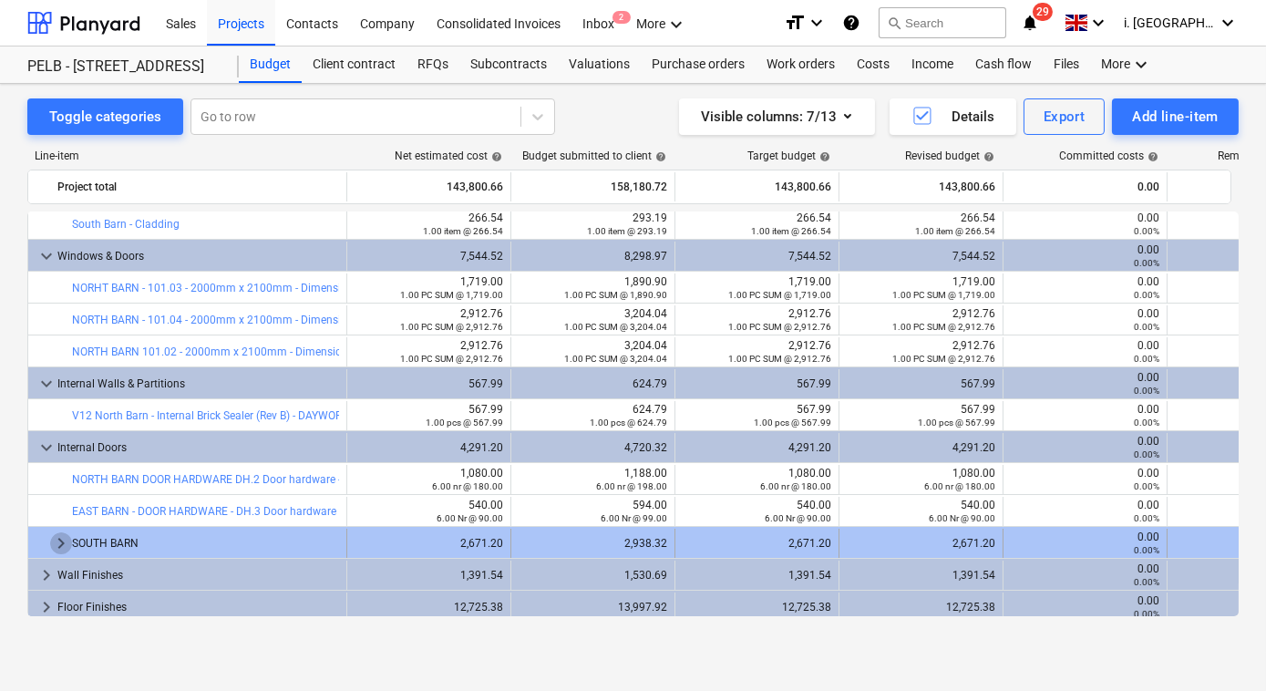
click at [50, 541] on span "keyboard_arrow_right" at bounding box center [61, 543] width 22 height 22
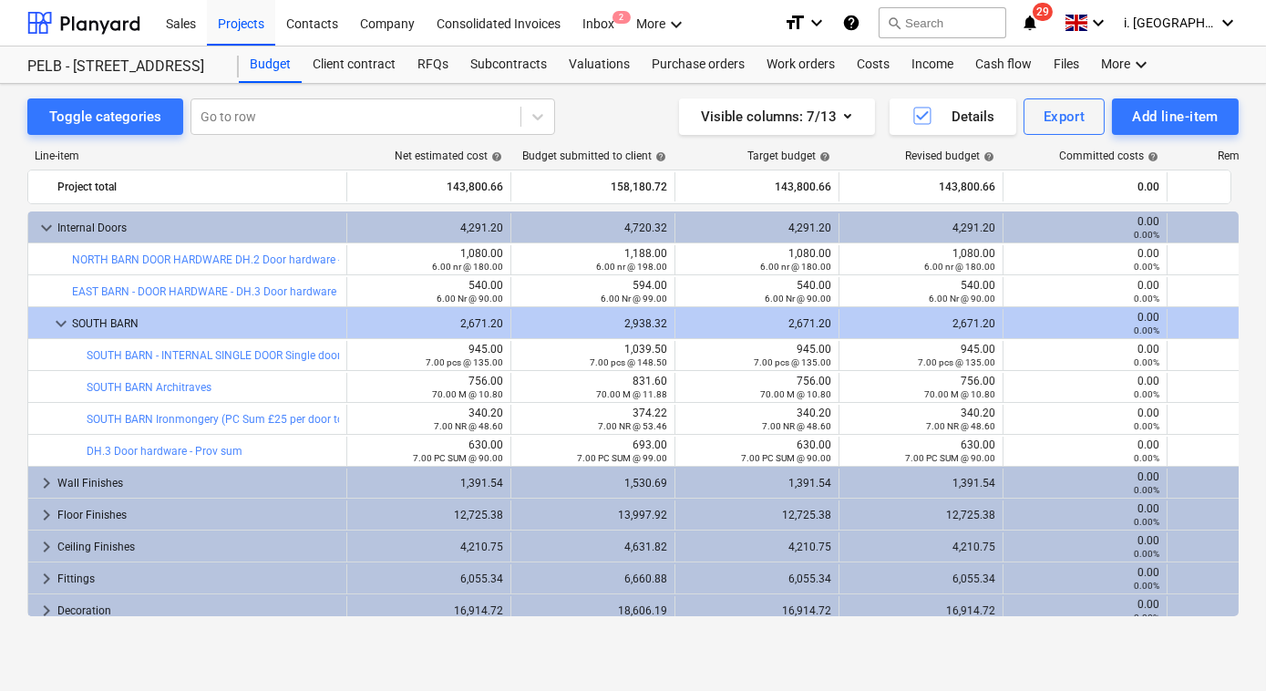
scroll to position [576, 0]
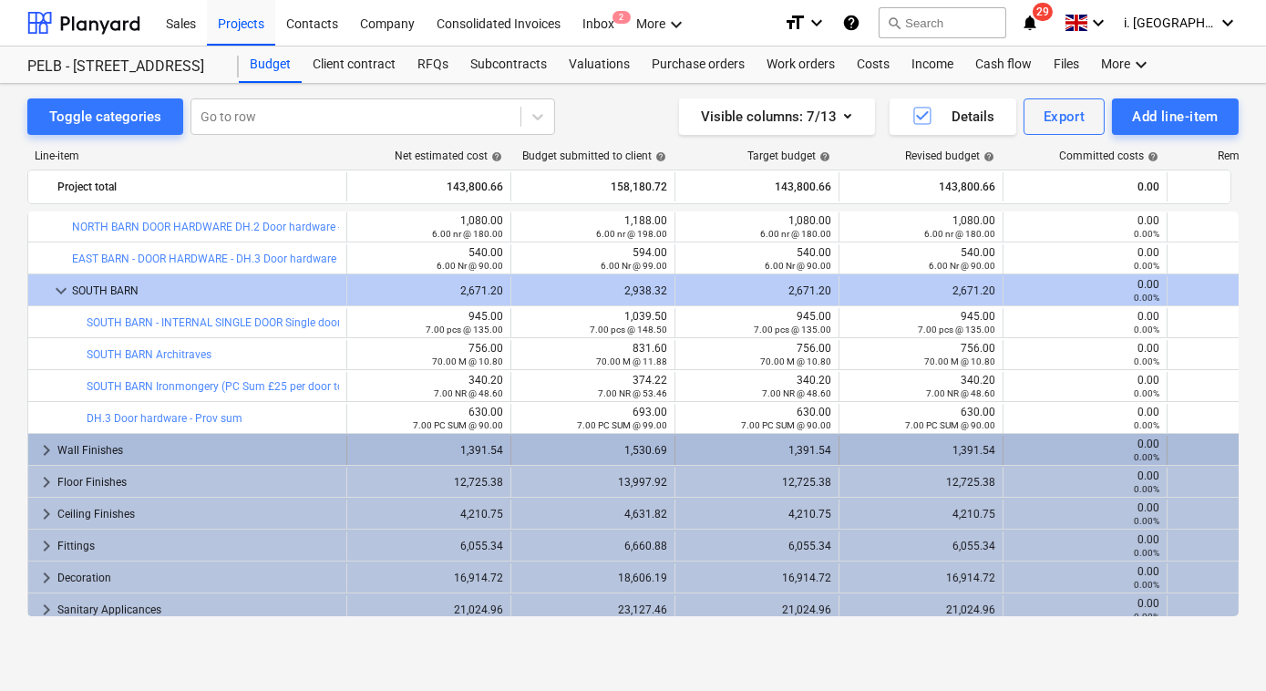
click at [48, 445] on span "keyboard_arrow_right" at bounding box center [47, 450] width 22 height 22
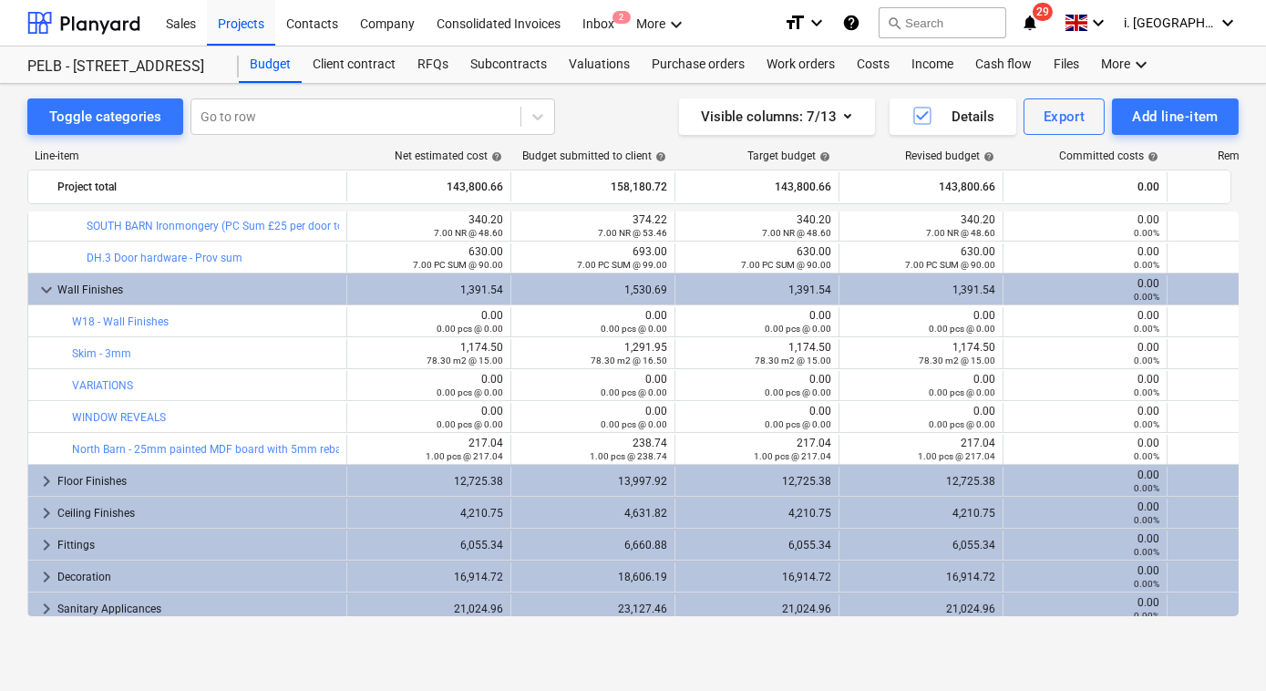
scroll to position [743, 0]
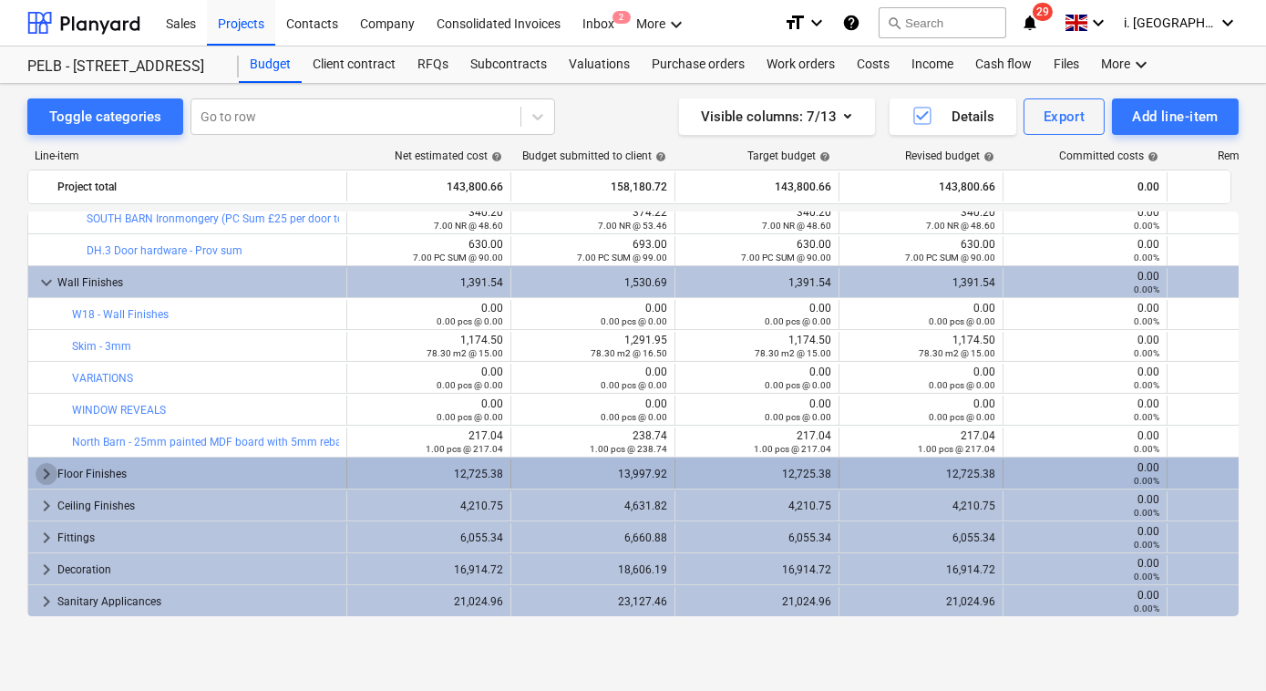
click at [39, 477] on span "keyboard_arrow_right" at bounding box center [47, 474] width 22 height 22
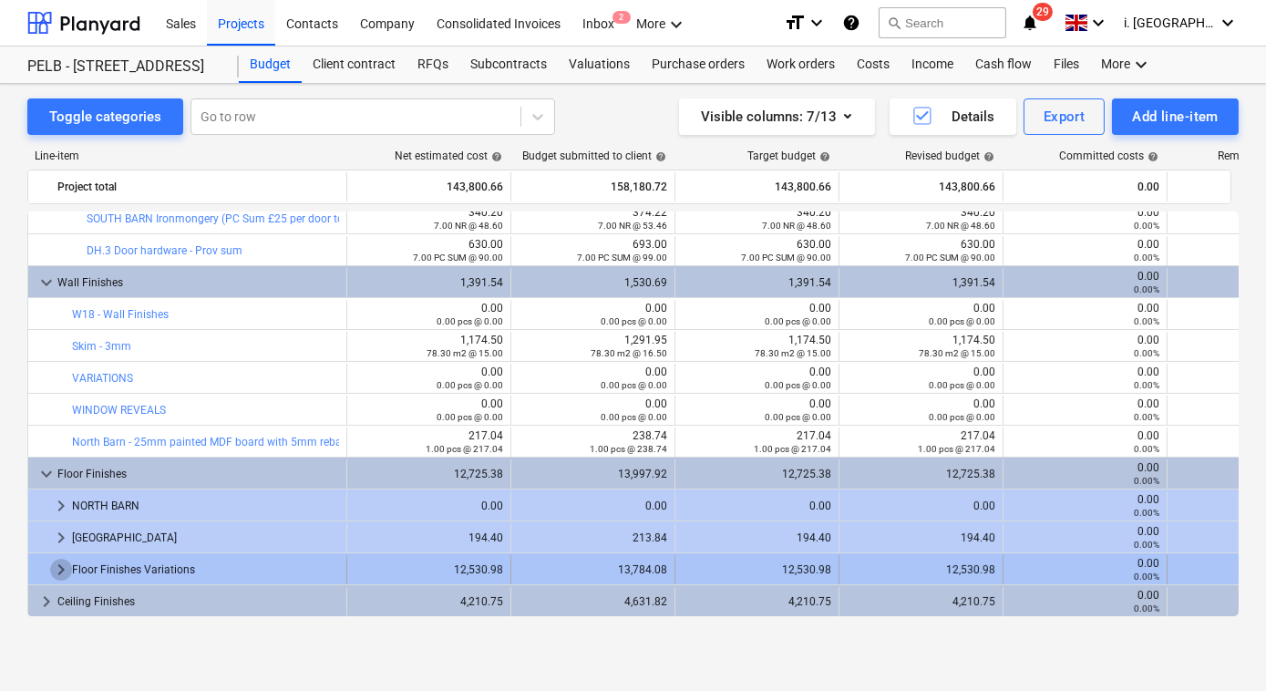
click at [60, 569] on span "keyboard_arrow_right" at bounding box center [61, 570] width 22 height 22
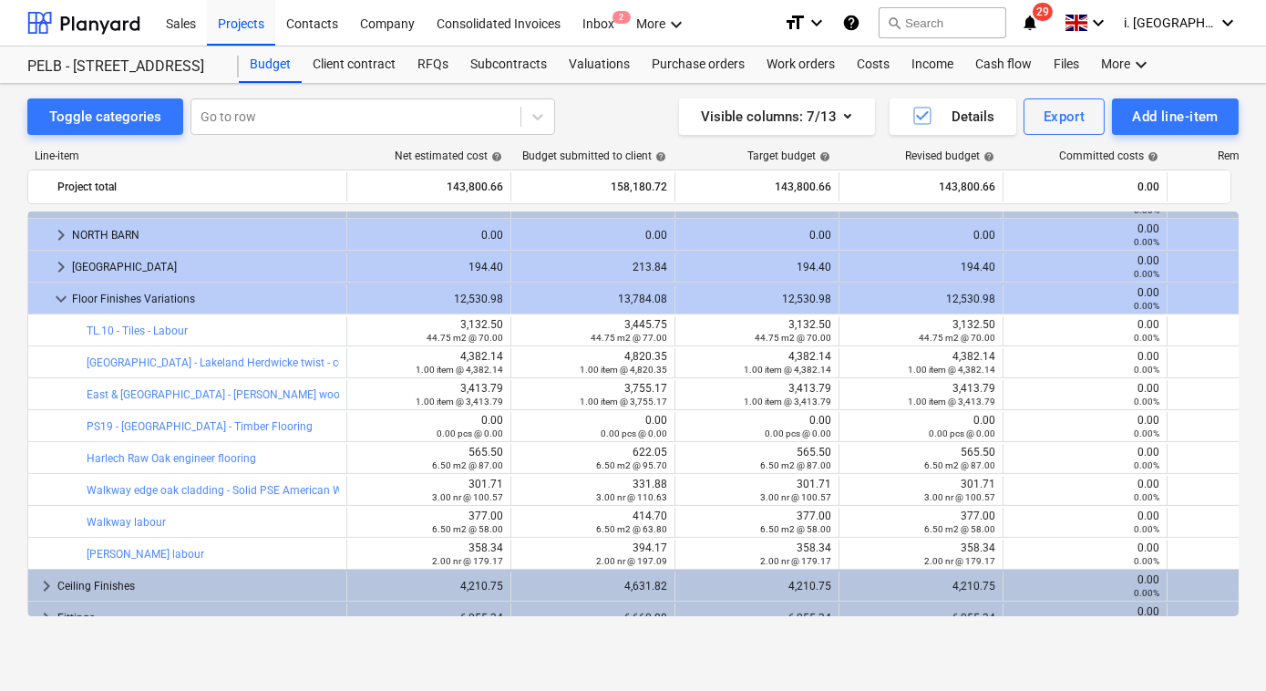
scroll to position [1018, 0]
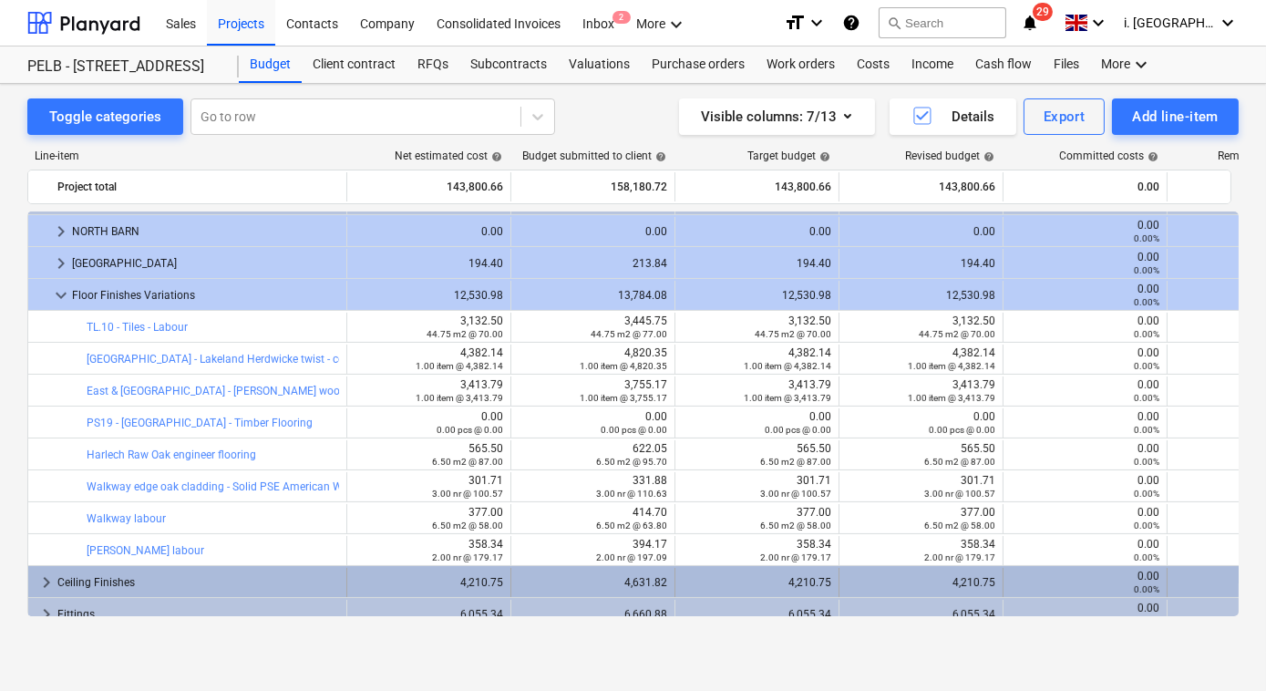
click at [49, 581] on span "keyboard_arrow_right" at bounding box center [47, 582] width 22 height 22
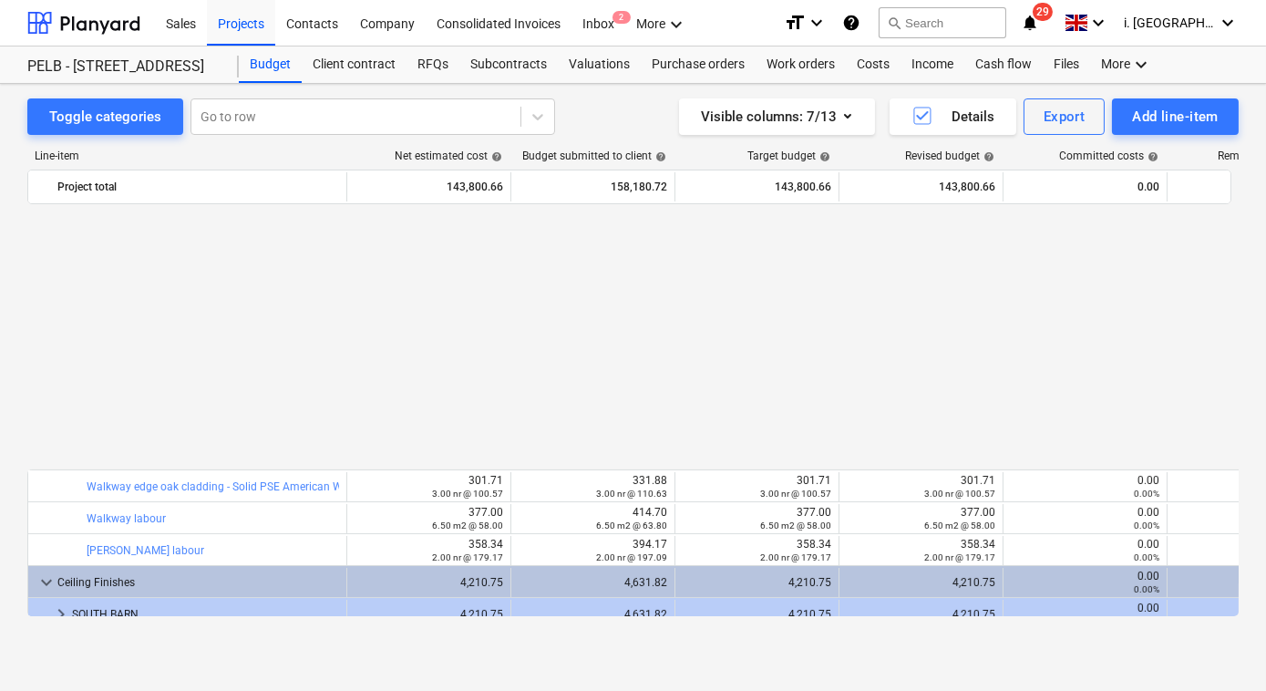
scroll to position [1317, 0]
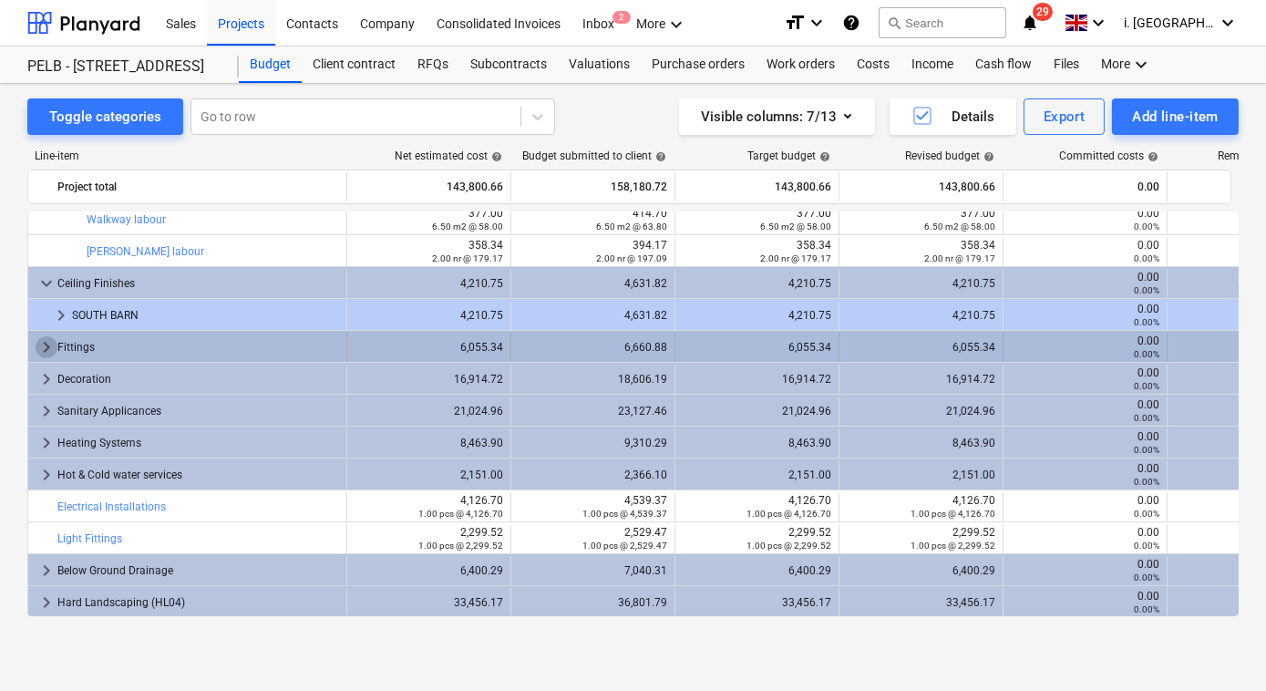
click at [45, 346] on span "keyboard_arrow_right" at bounding box center [47, 347] width 22 height 22
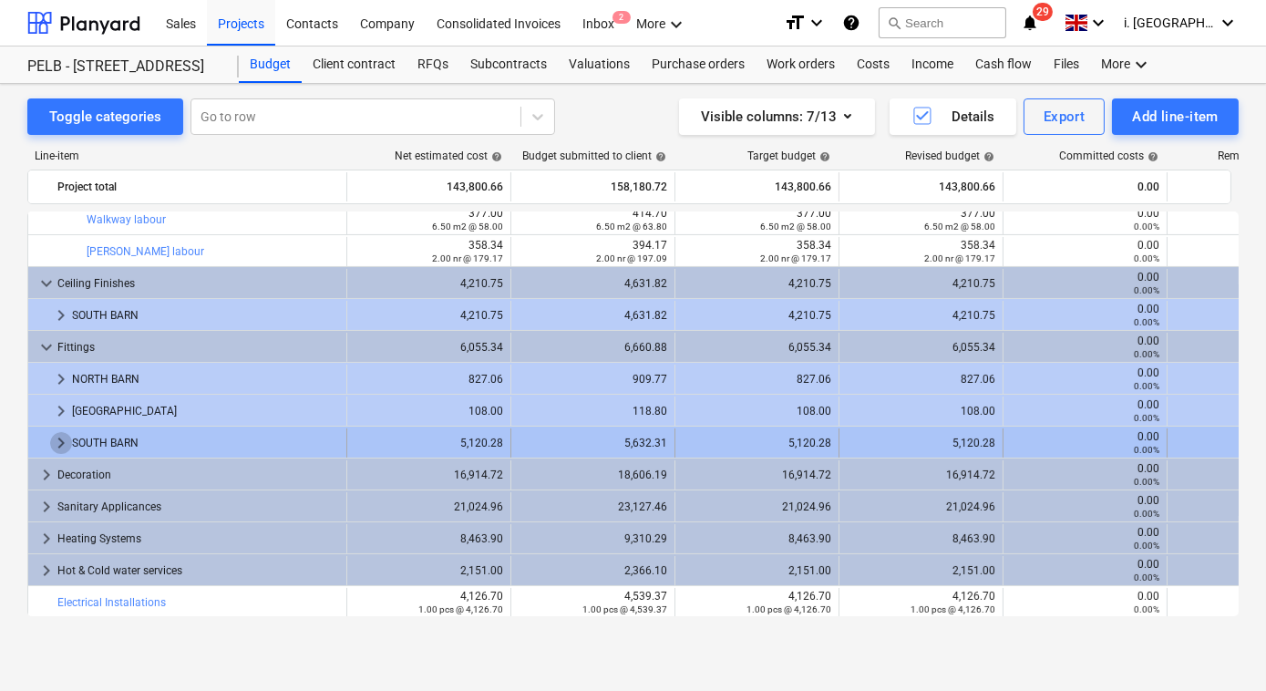
click at [54, 436] on span "keyboard_arrow_right" at bounding box center [61, 443] width 22 height 22
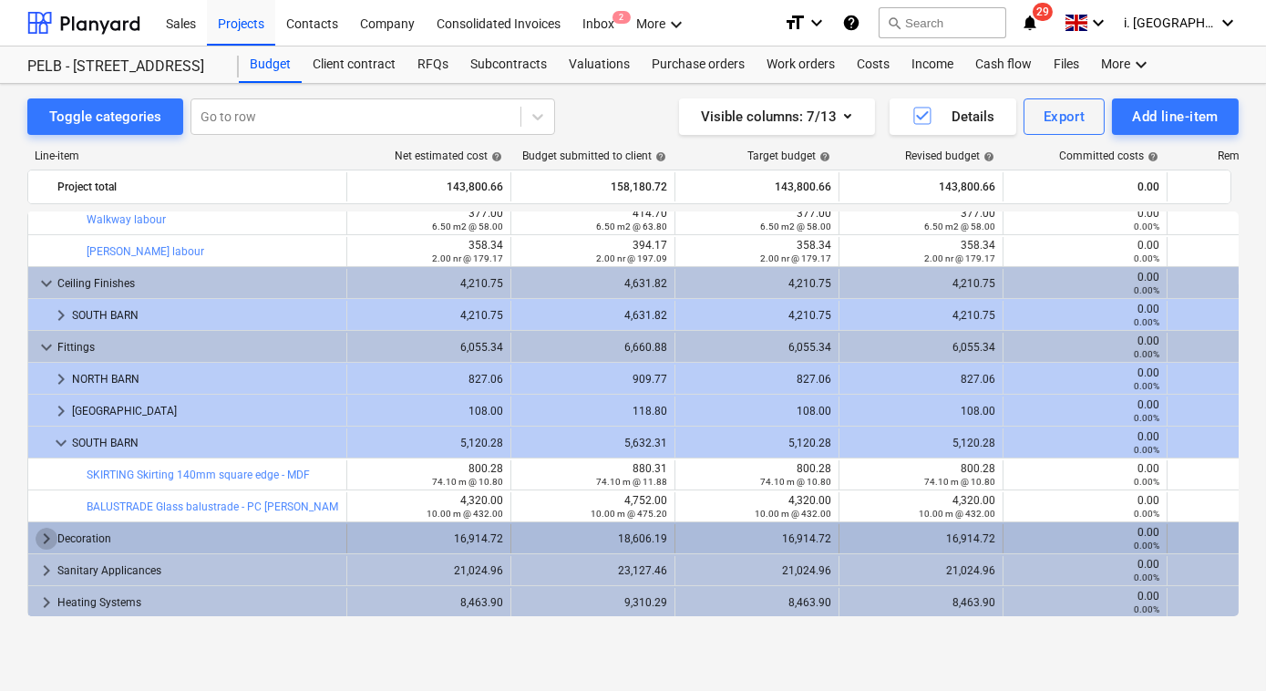
click at [45, 538] on span "keyboard_arrow_right" at bounding box center [47, 539] width 22 height 22
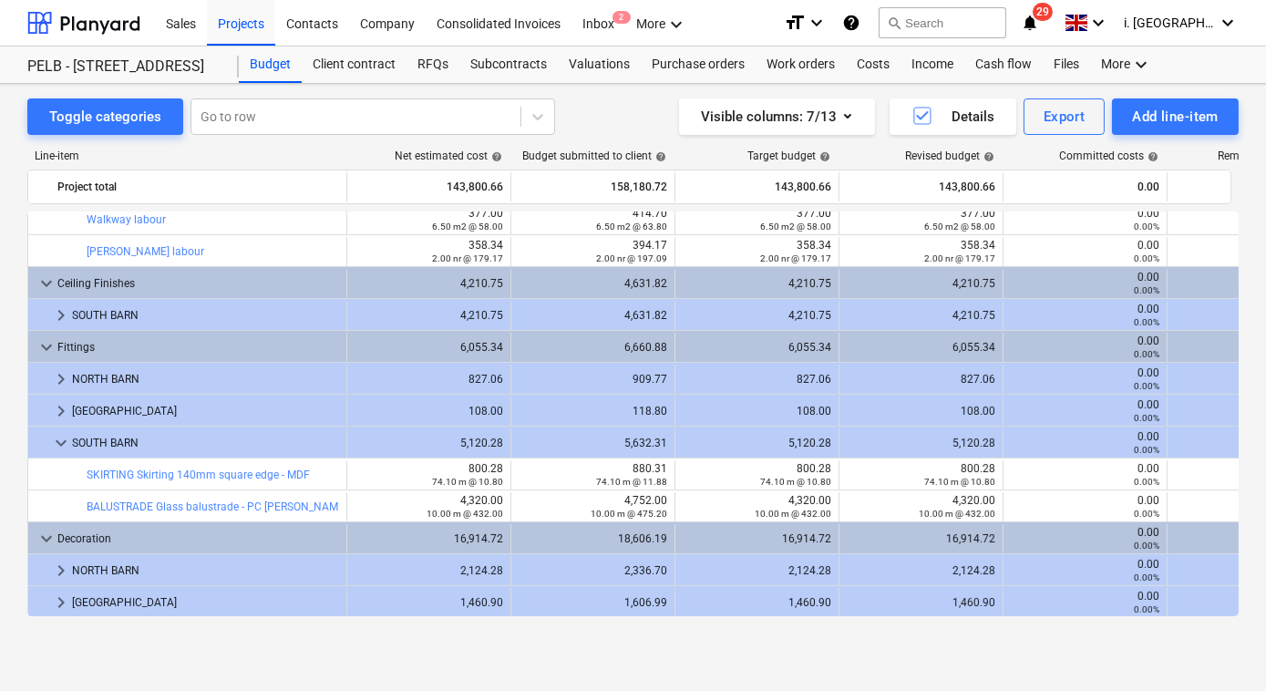
scroll to position [1572, 0]
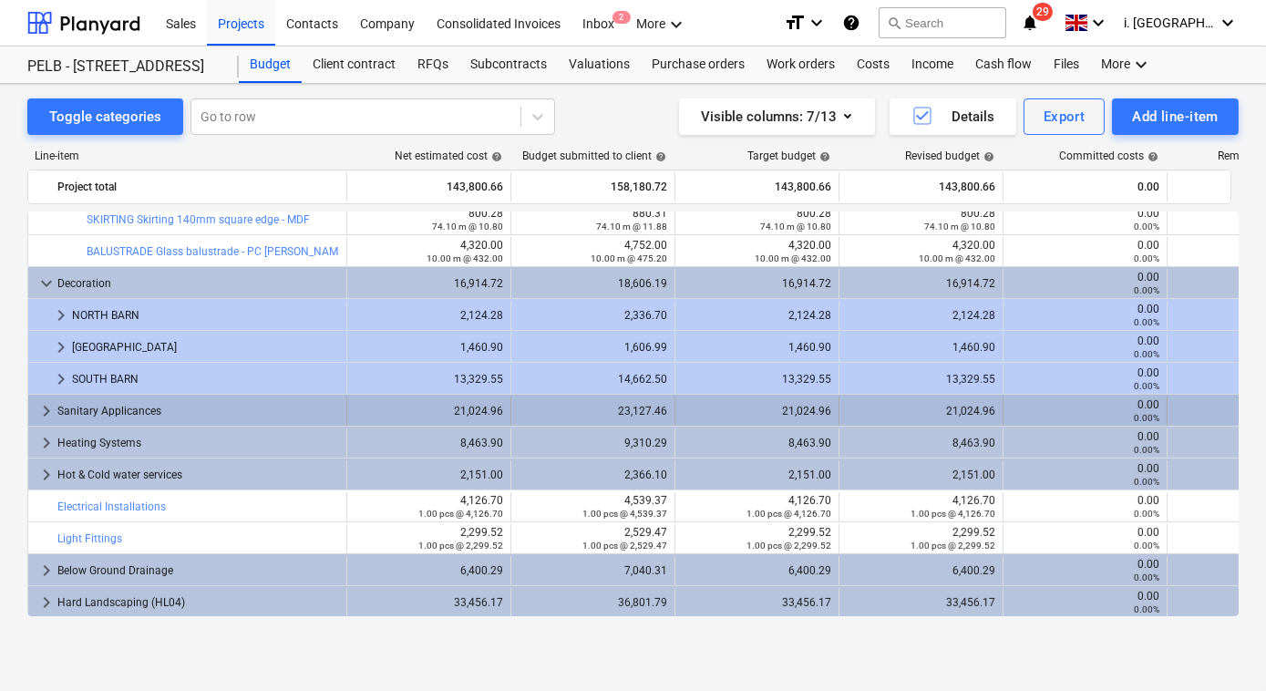
click at [51, 410] on span "keyboard_arrow_right" at bounding box center [47, 411] width 22 height 22
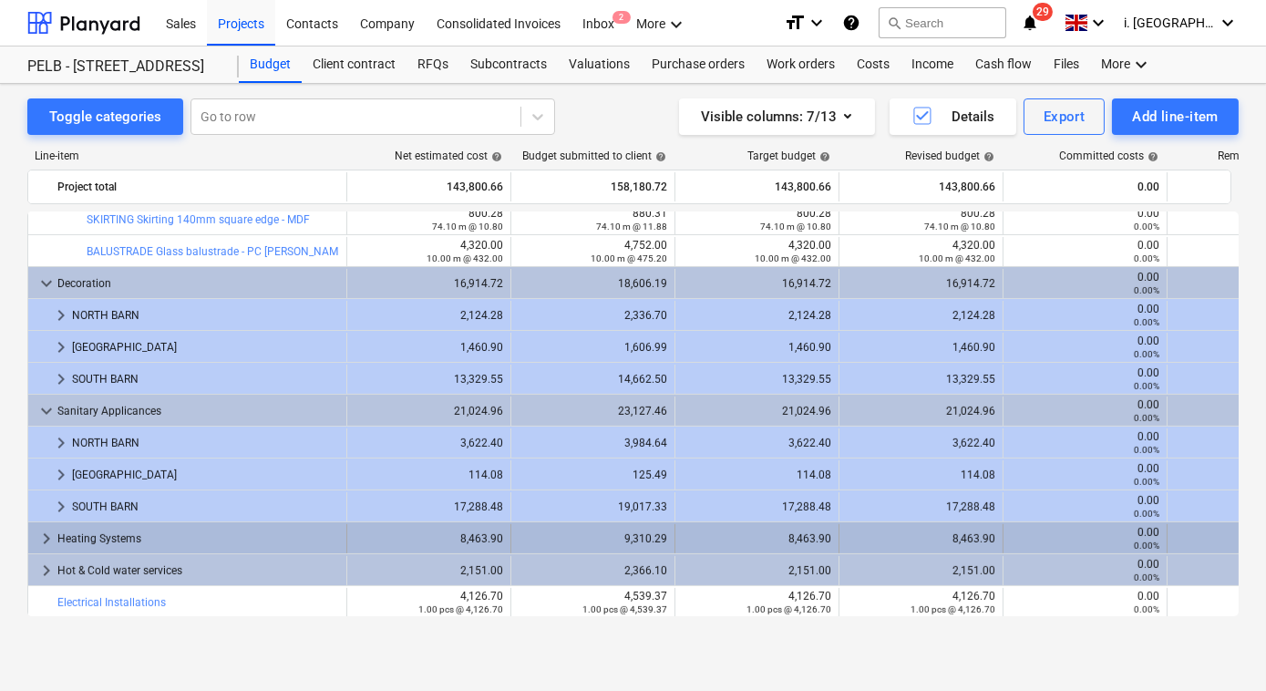
click at [50, 536] on span "keyboard_arrow_right" at bounding box center [47, 539] width 22 height 22
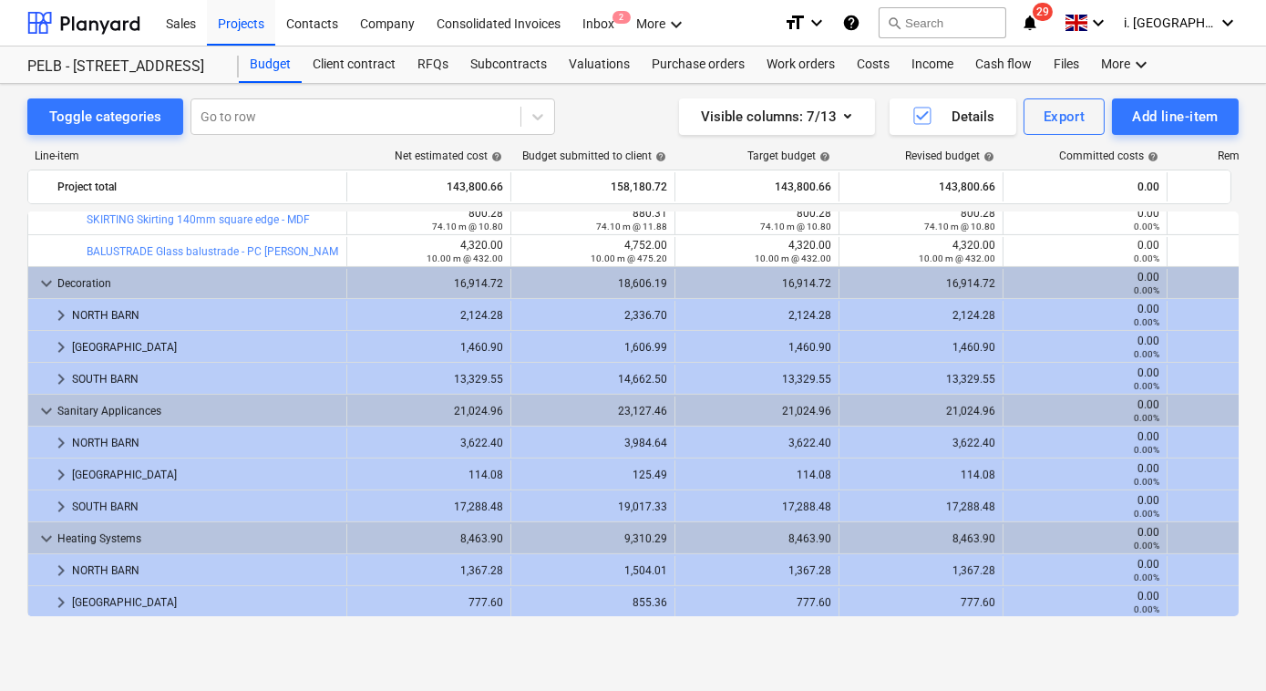
scroll to position [1795, 0]
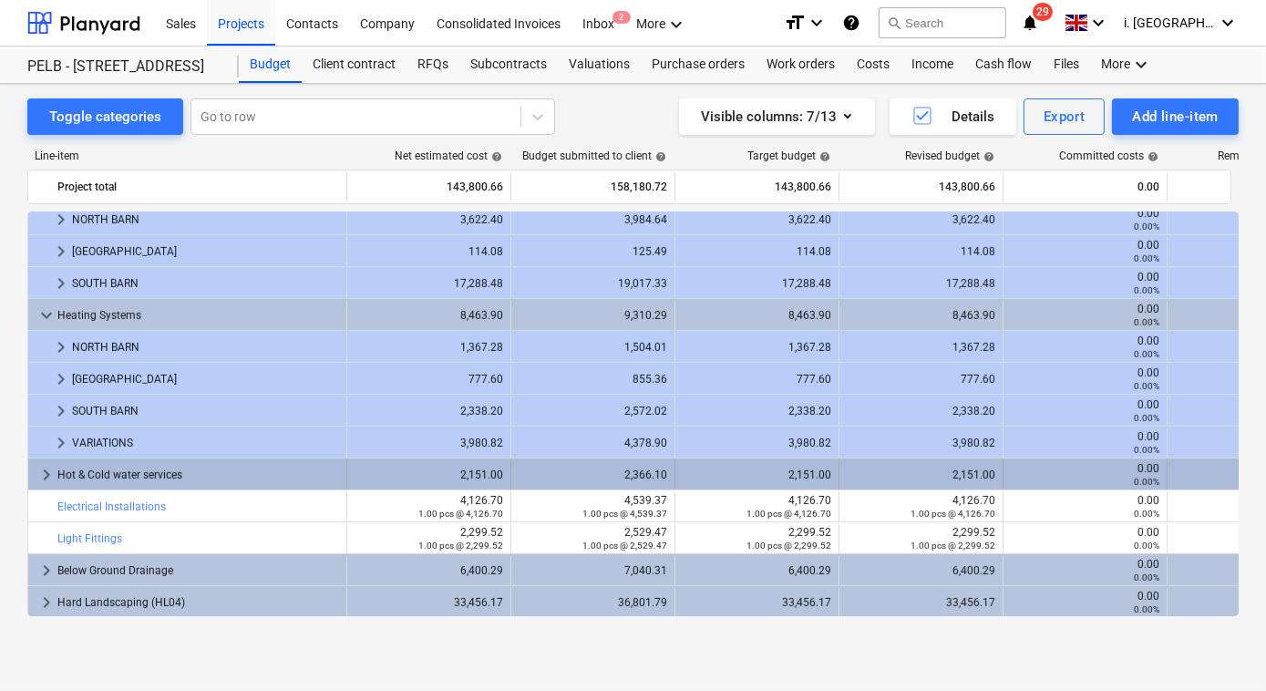
click at [40, 477] on span "keyboard_arrow_right" at bounding box center [47, 475] width 22 height 22
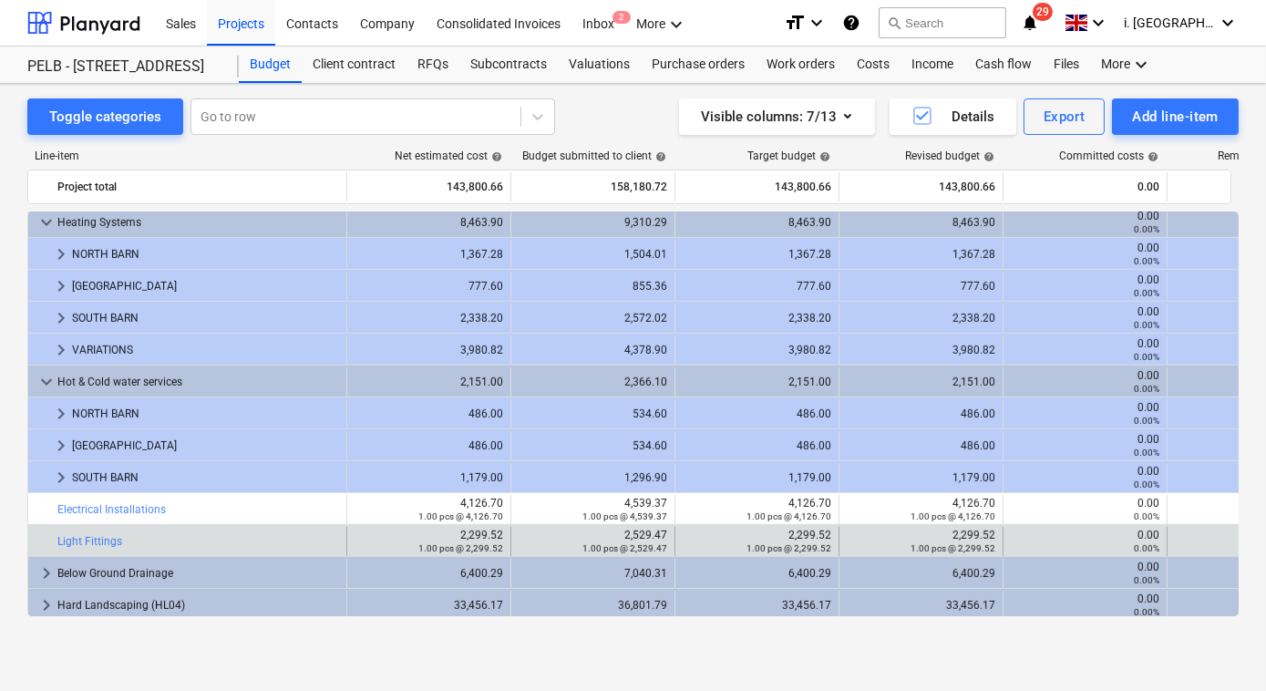
scroll to position [1891, 0]
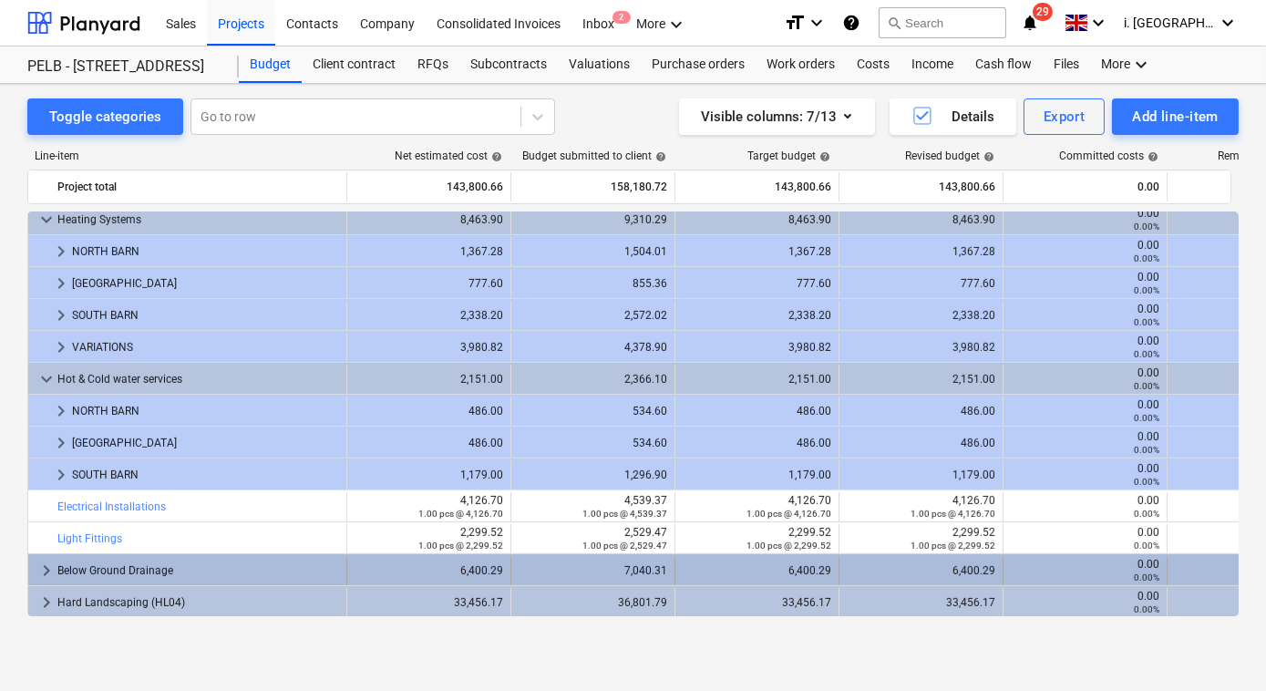
click at [45, 563] on span "keyboard_arrow_right" at bounding box center [47, 570] width 22 height 22
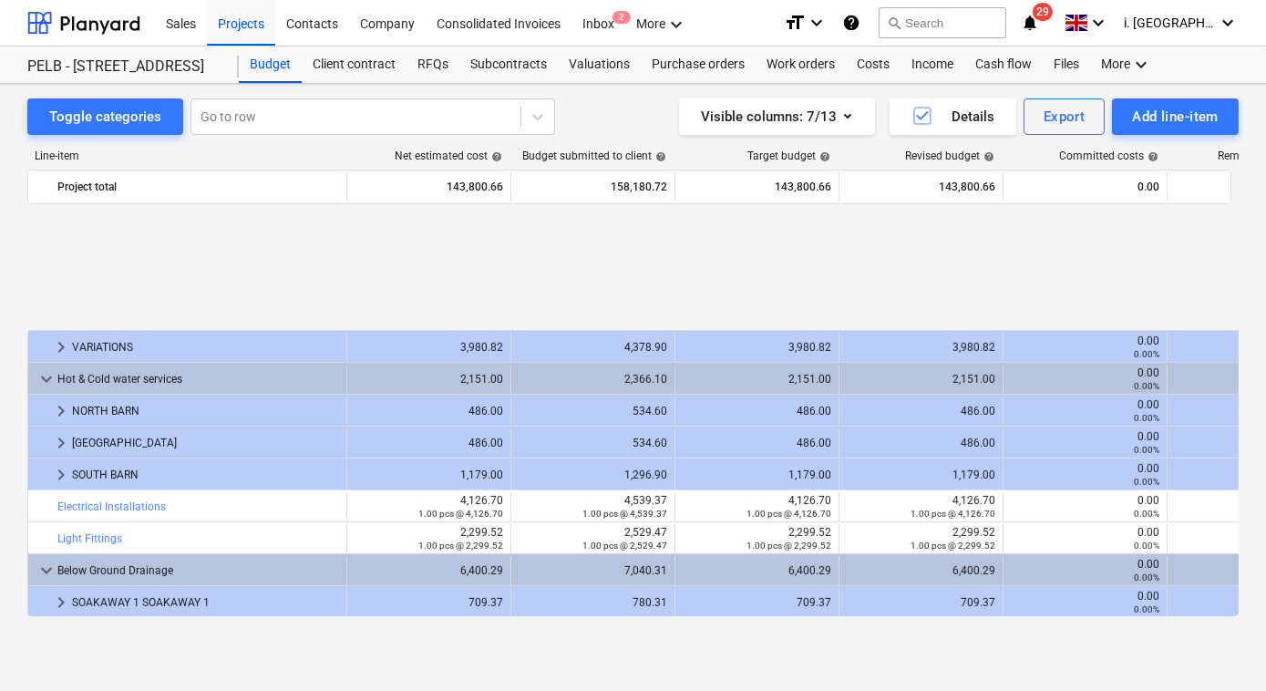
scroll to position [2050, 0]
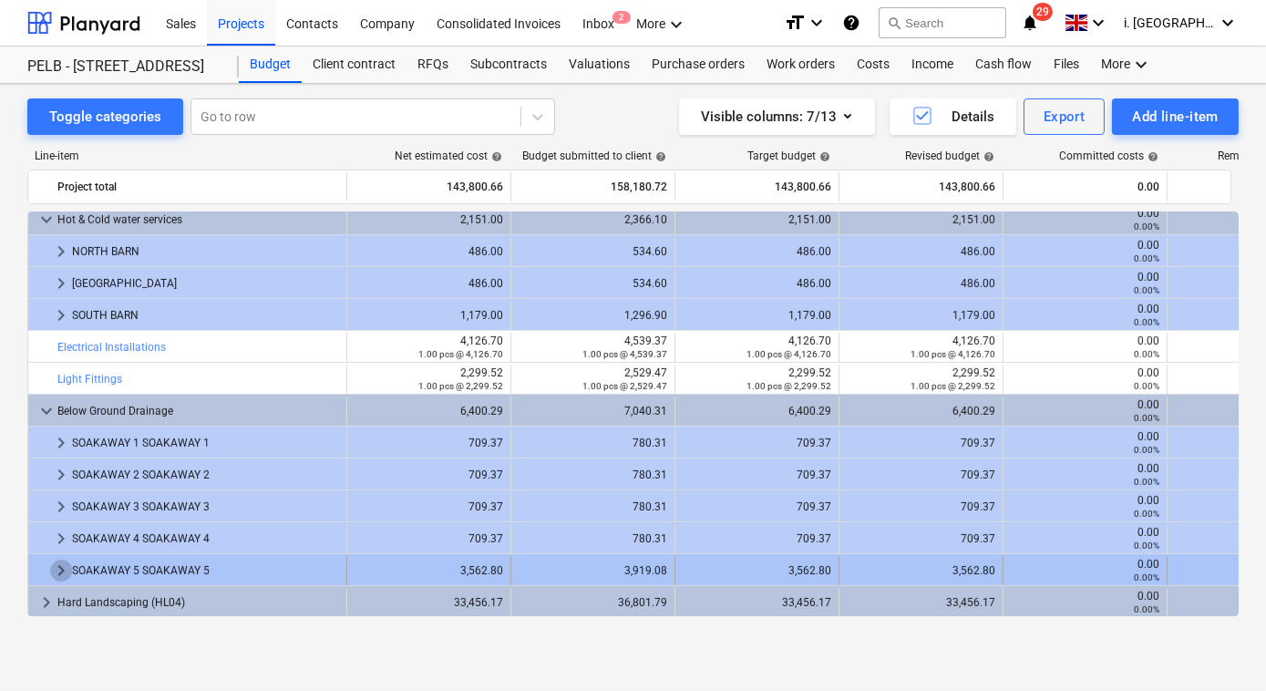
click at [51, 565] on span "keyboard_arrow_right" at bounding box center [61, 570] width 22 height 22
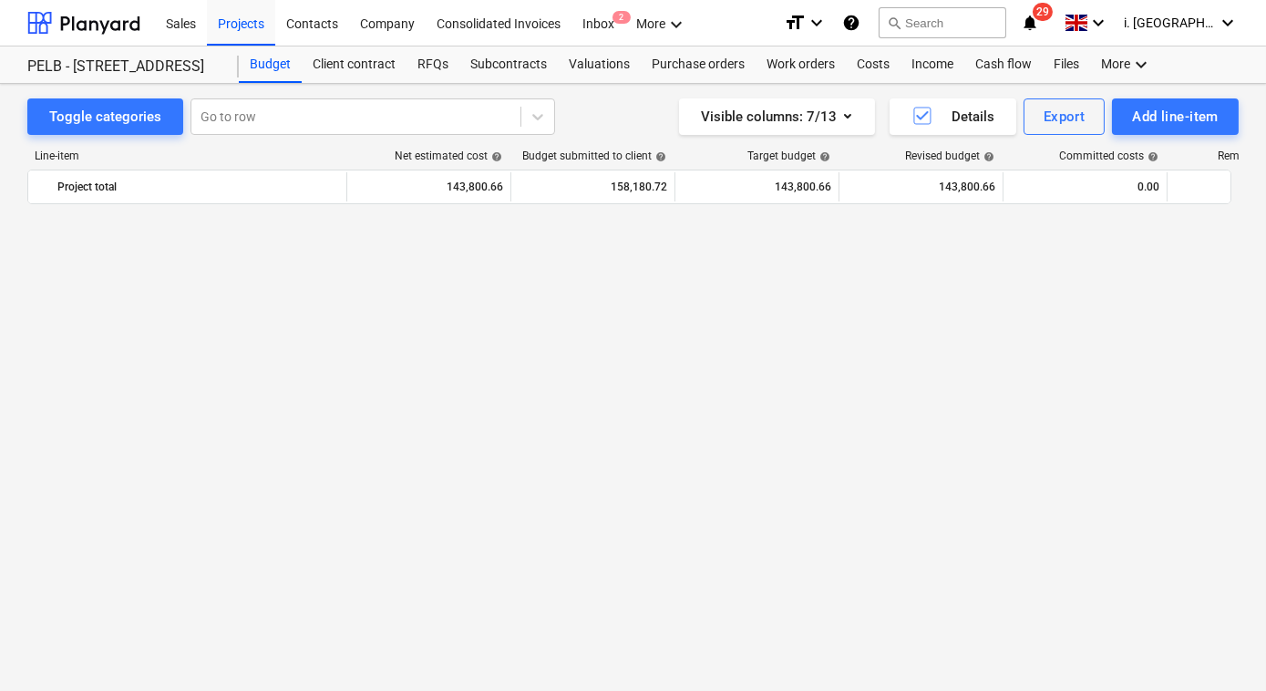
scroll to position [1211, 0]
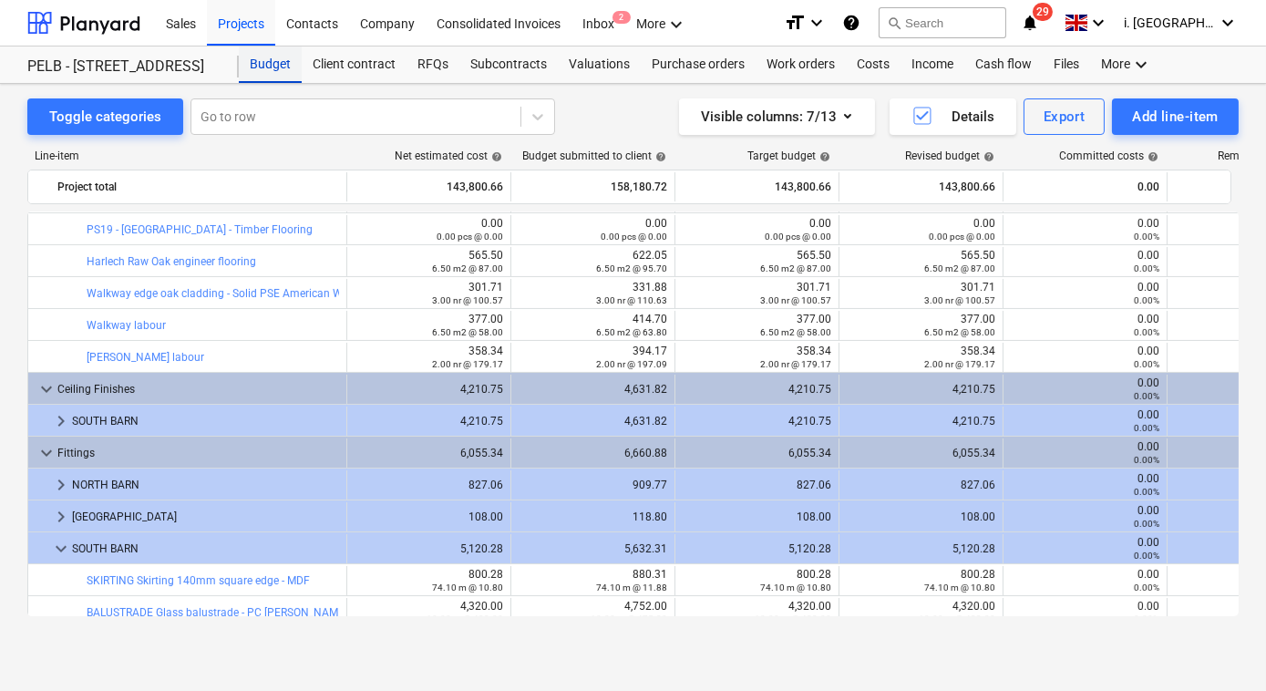
click at [264, 62] on div "Budget" at bounding box center [270, 64] width 63 height 36
click at [61, 42] on div at bounding box center [83, 23] width 113 height 46
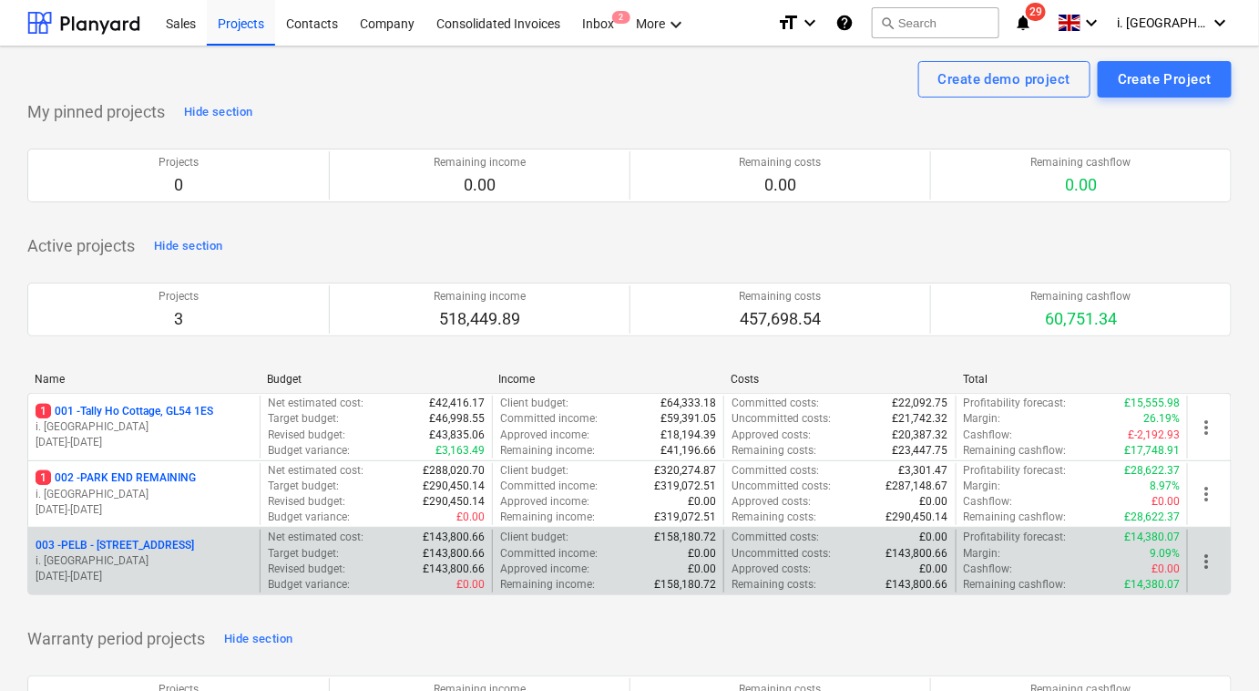
click at [1203, 557] on span "more_vert" at bounding box center [1206, 561] width 22 height 22
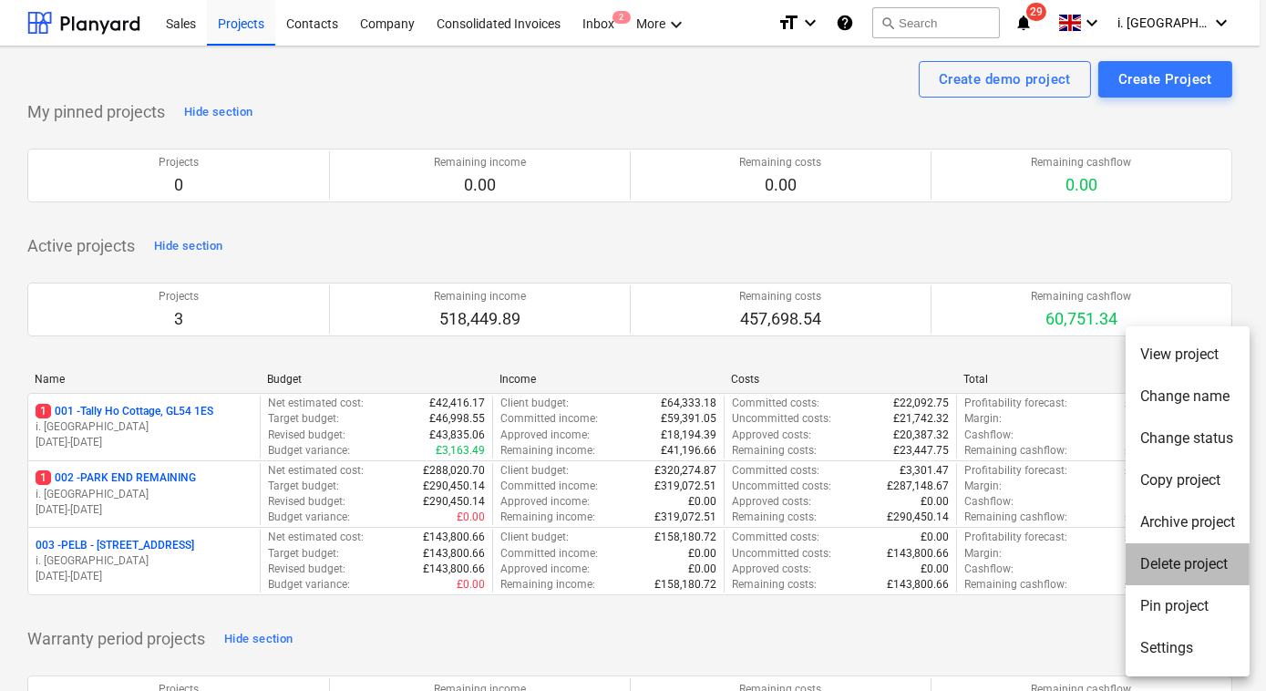
click at [1204, 567] on li "Delete project" at bounding box center [1187, 564] width 124 height 42
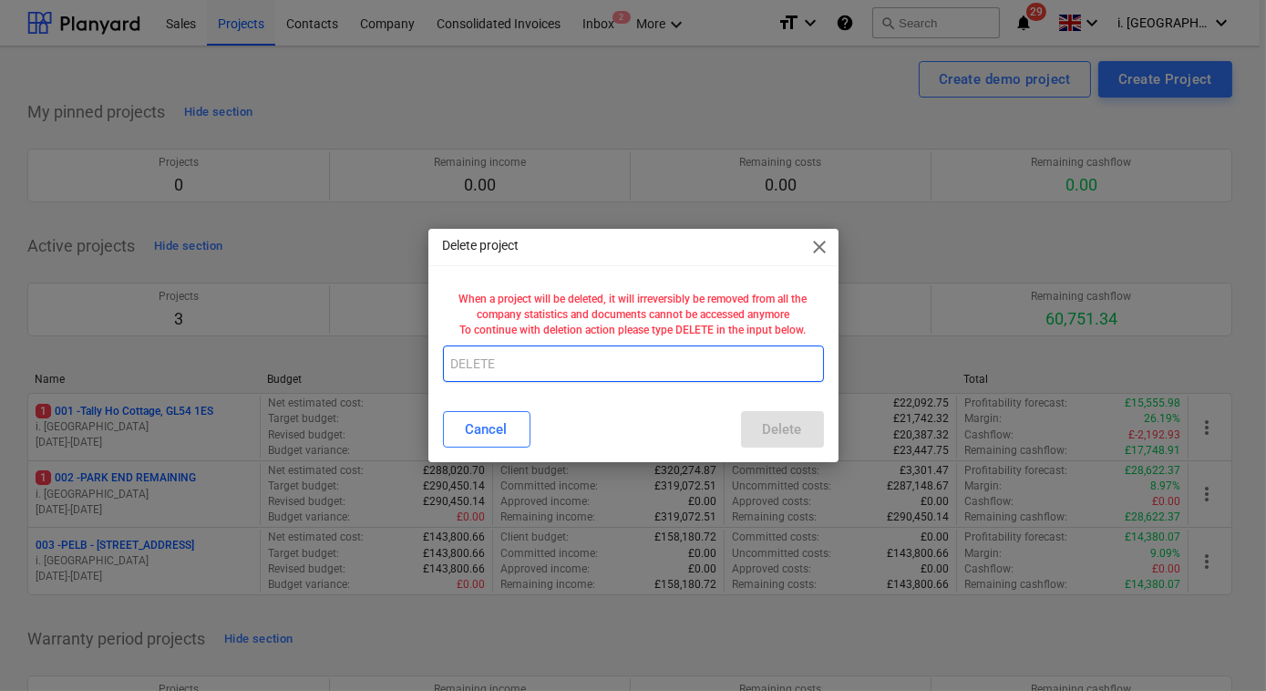
click at [540, 370] on input "text" at bounding box center [633, 363] width 381 height 36
type input "DELETE"
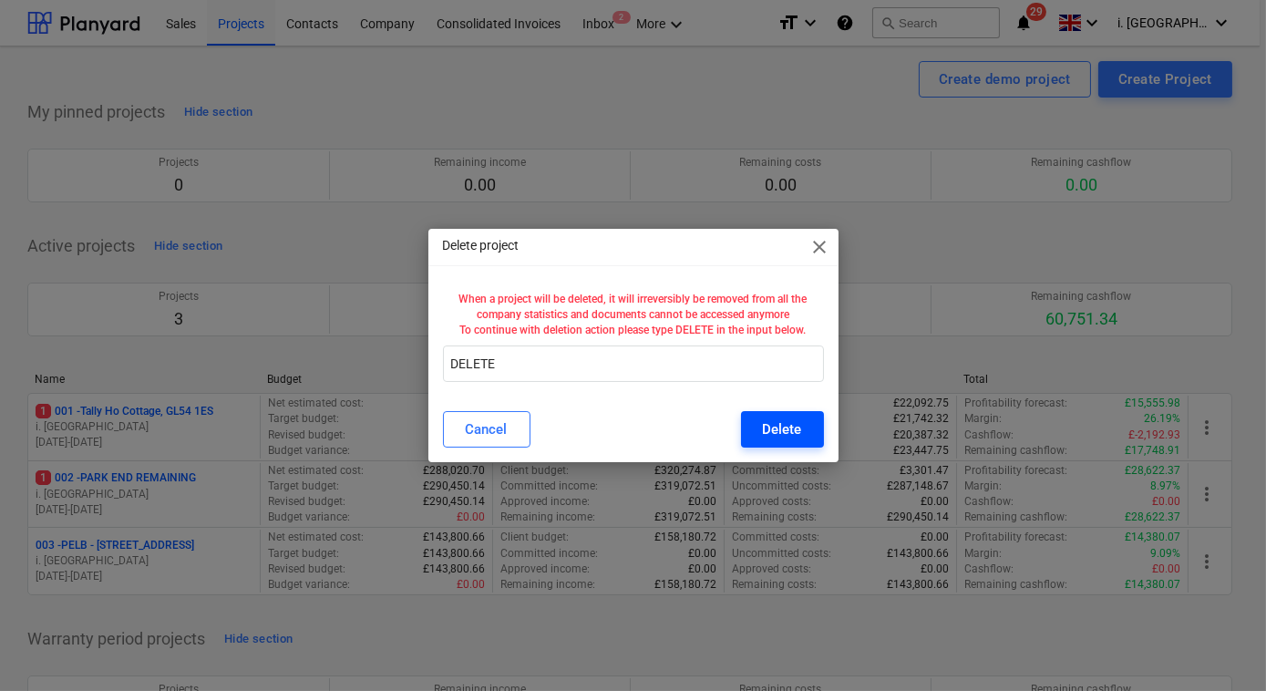
click at [804, 436] on button "Delete" at bounding box center [782, 429] width 83 height 36
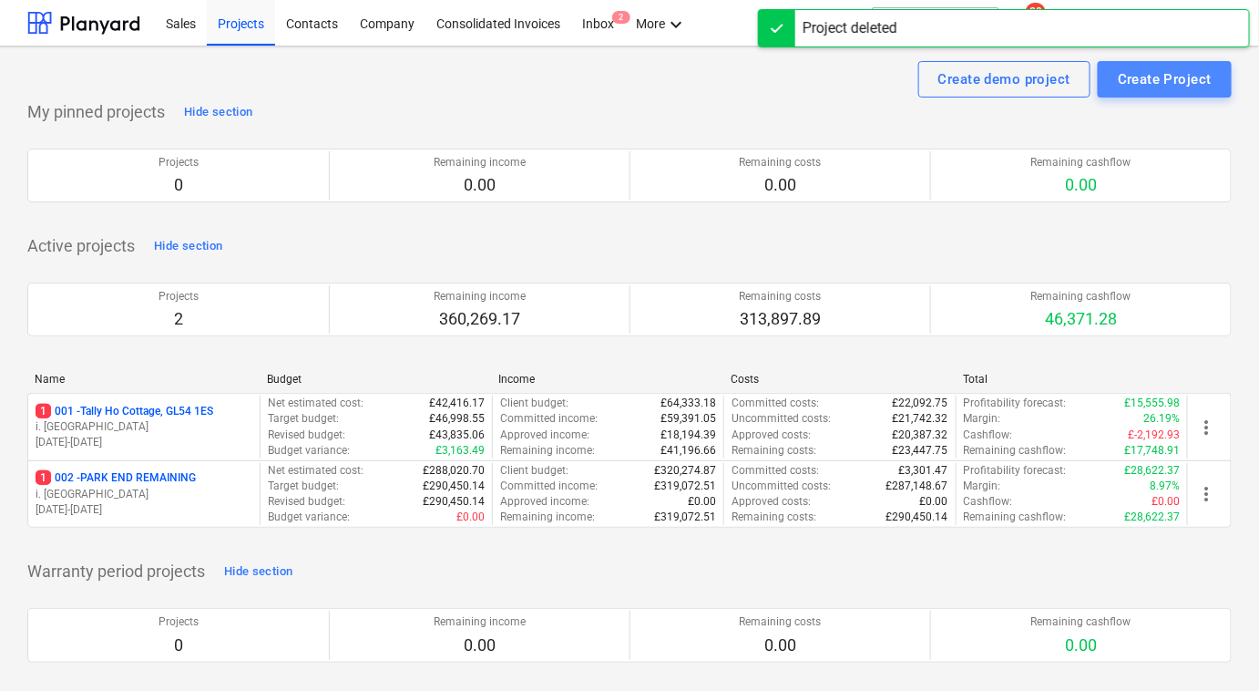
click at [1151, 88] on div "Create Project" at bounding box center [1165, 79] width 94 height 24
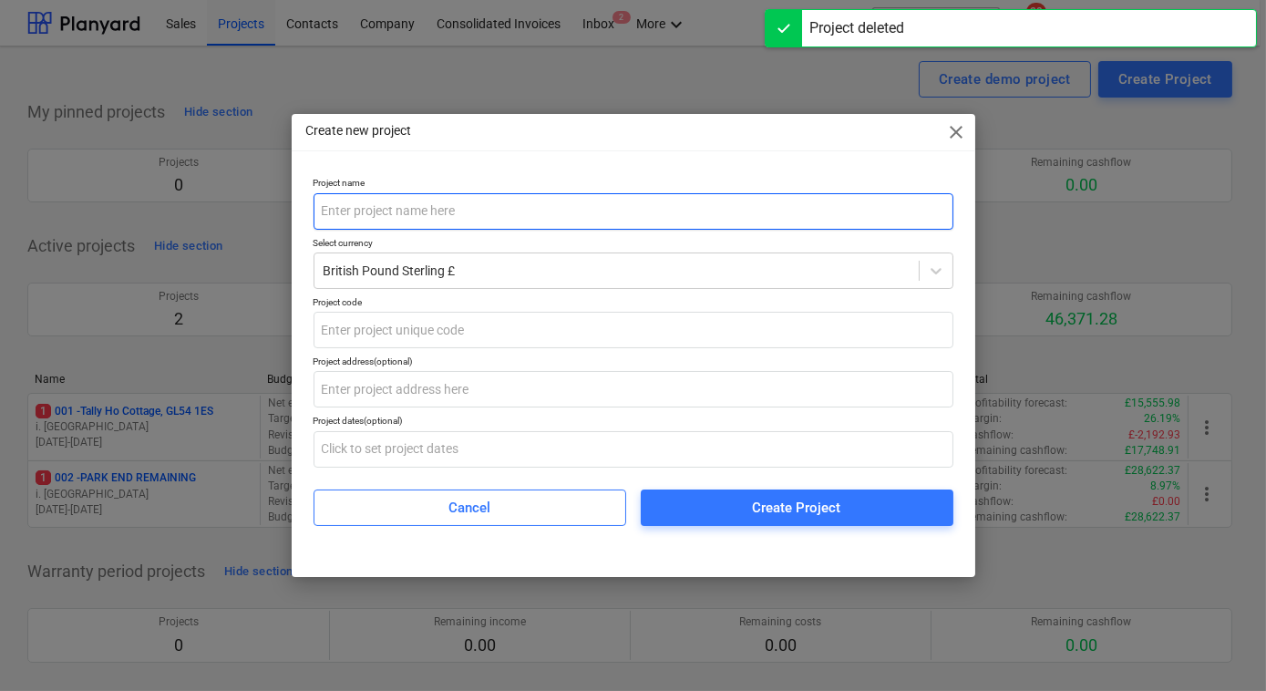
click at [439, 208] on input "text" at bounding box center [633, 211] width 640 height 36
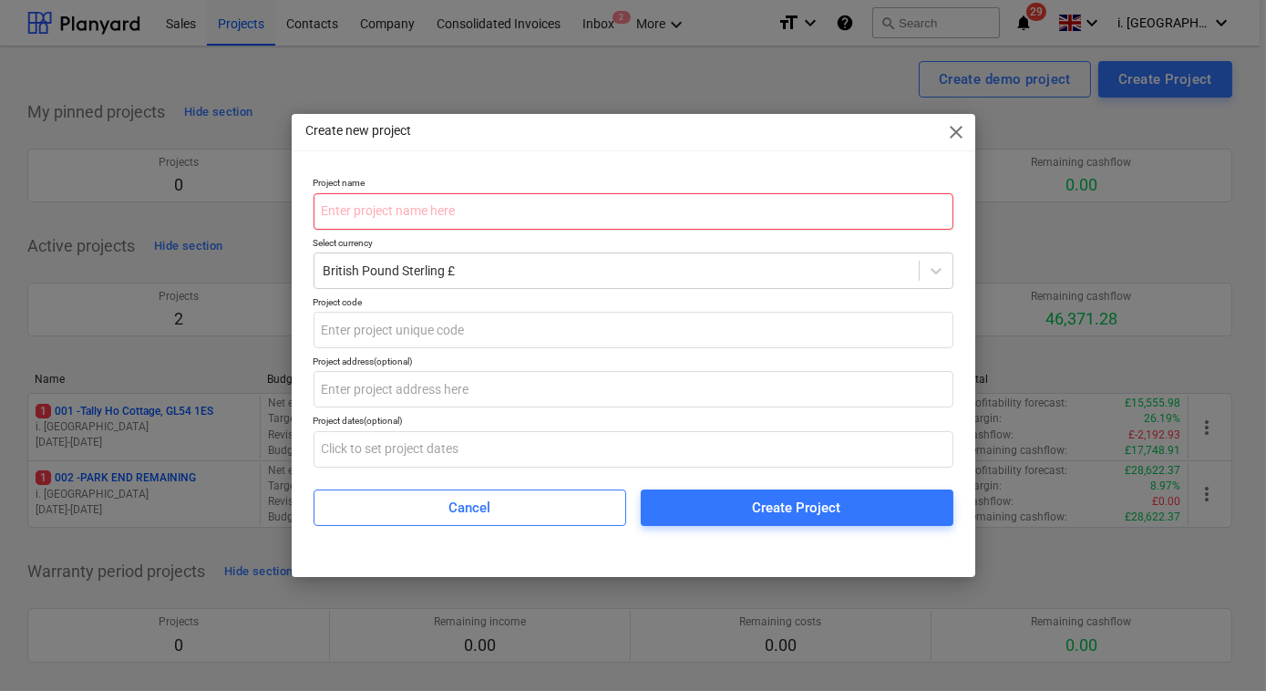
click at [513, 216] on input "text" at bounding box center [633, 211] width 640 height 36
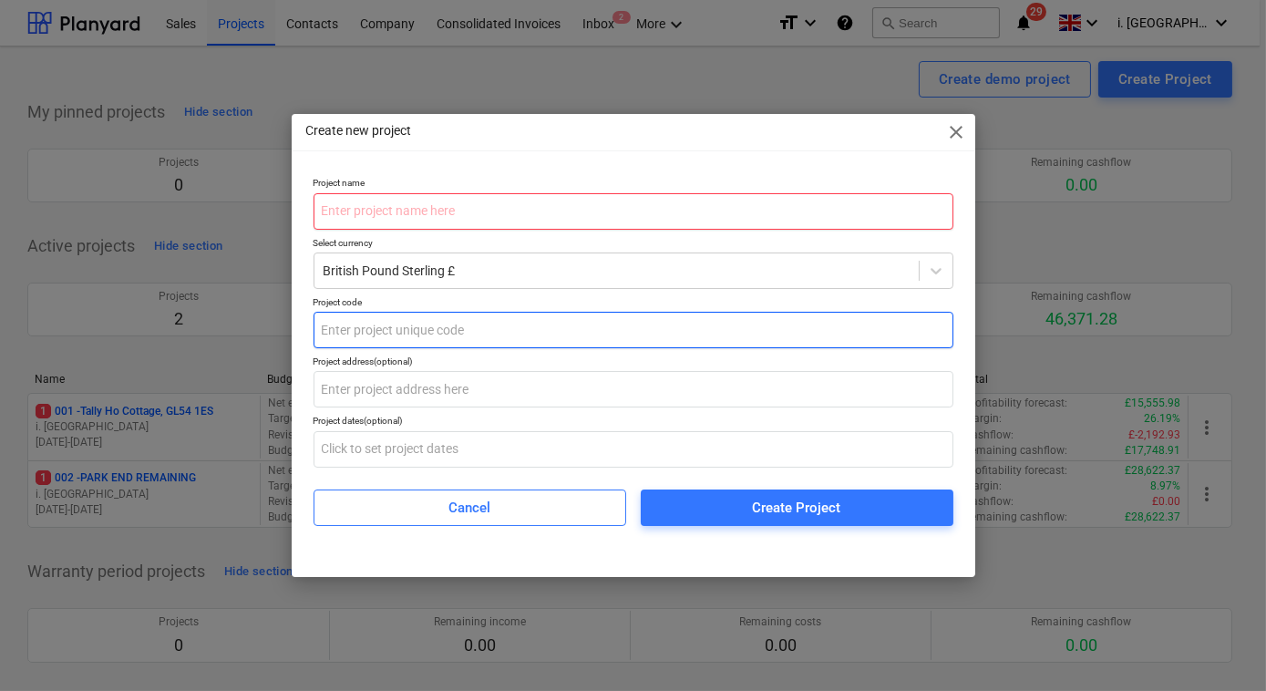
paste input "PELB - [STREET_ADDRESS]"
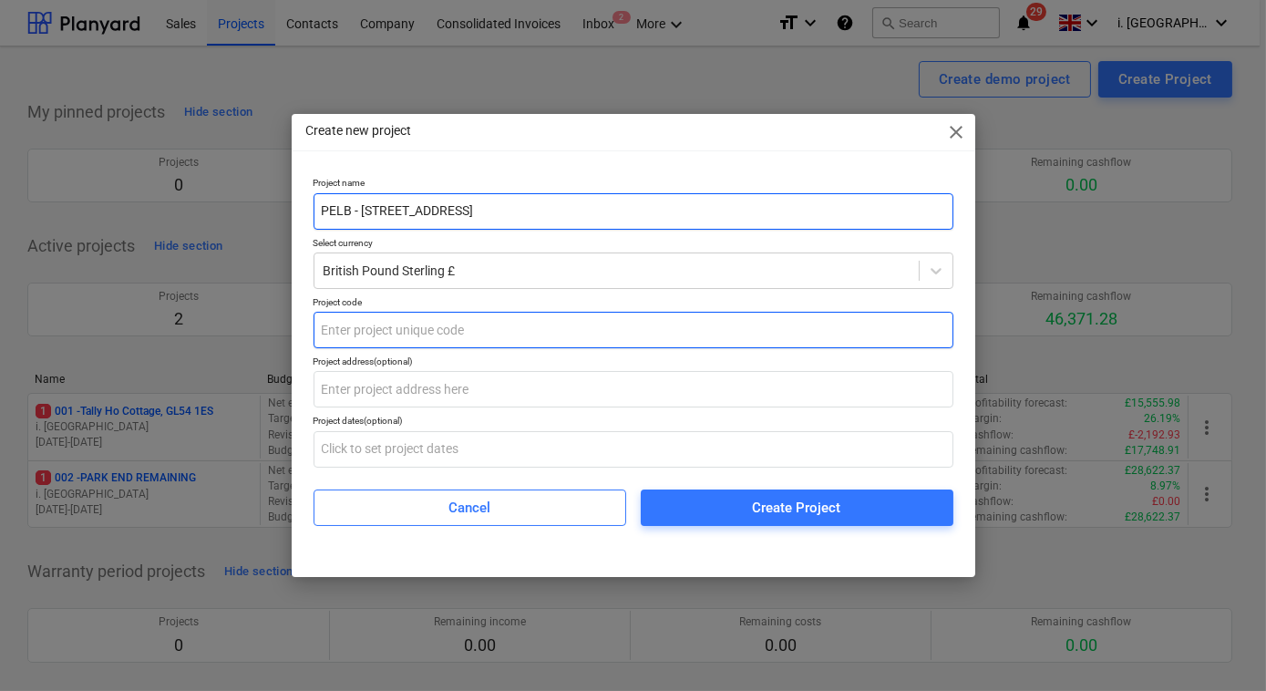
type input "PELB - [STREET_ADDRESS]"
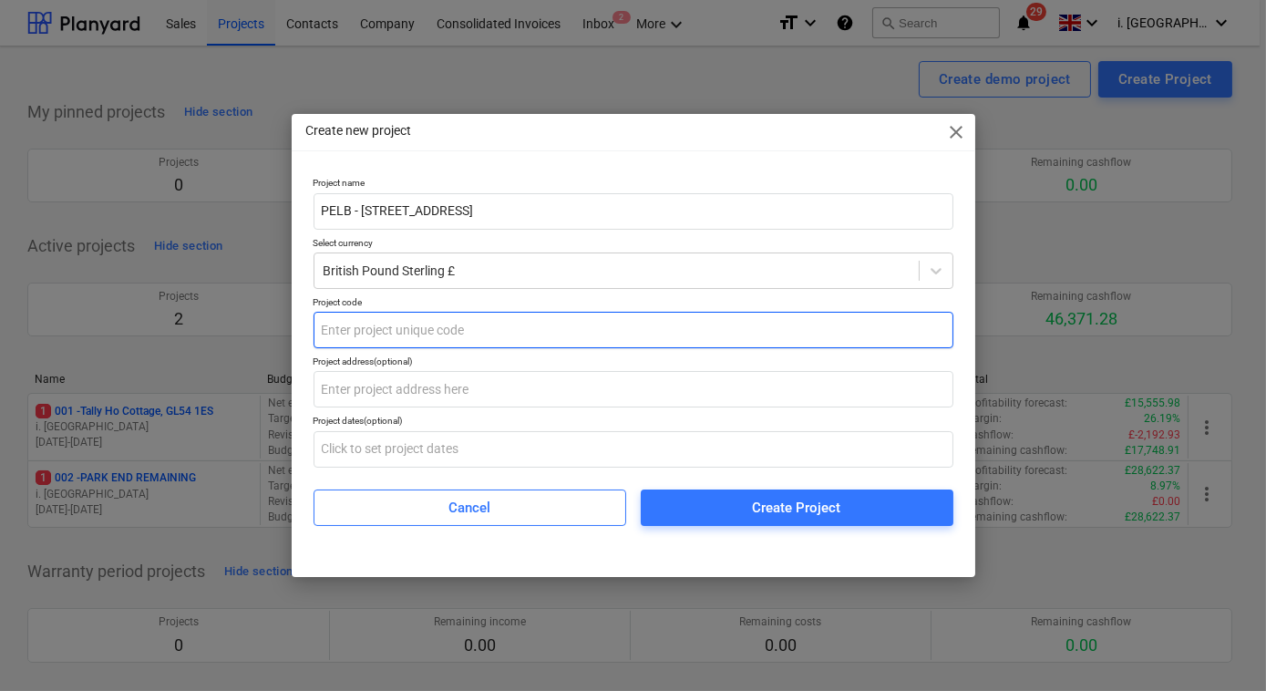
click at [428, 339] on input "text" at bounding box center [633, 330] width 640 height 36
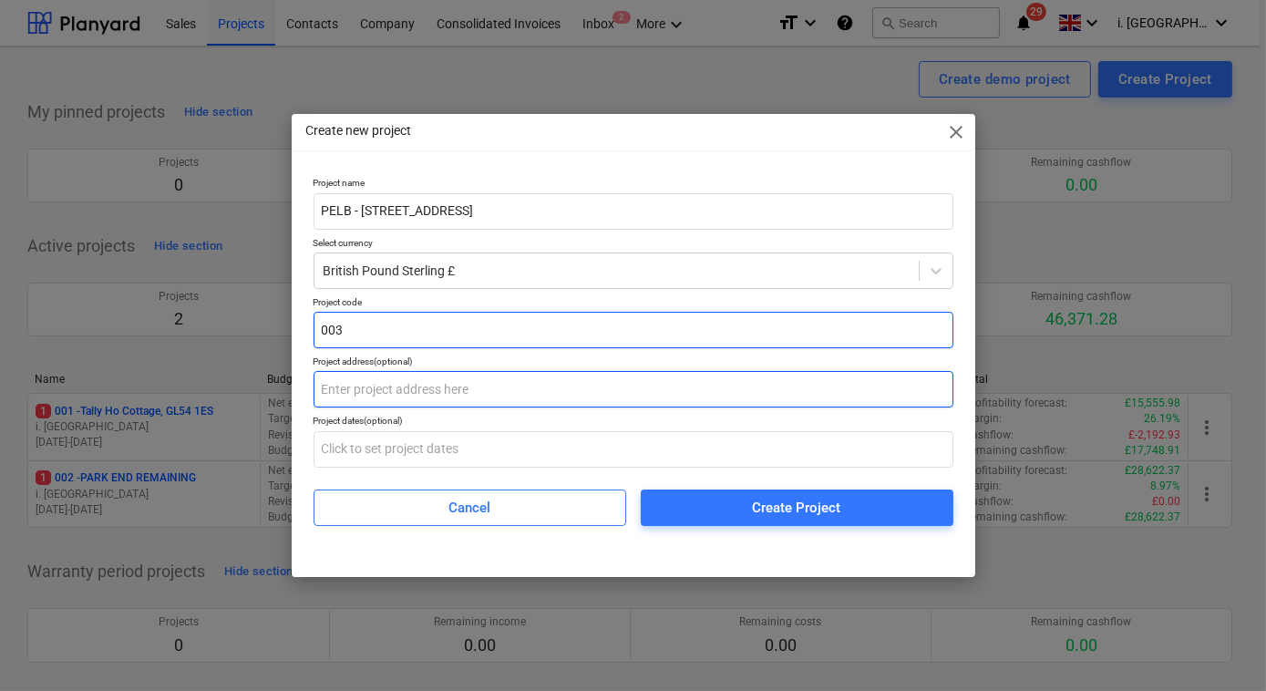
type input "003"
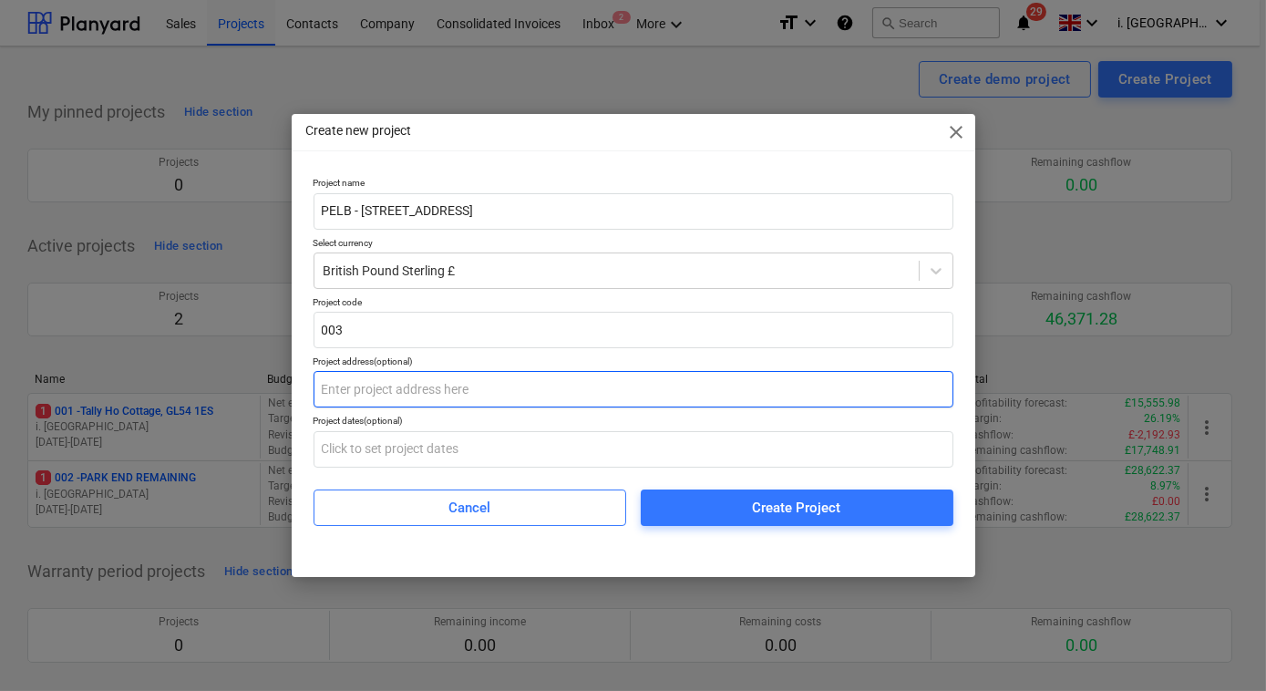
click at [429, 403] on input "text" at bounding box center [633, 389] width 640 height 36
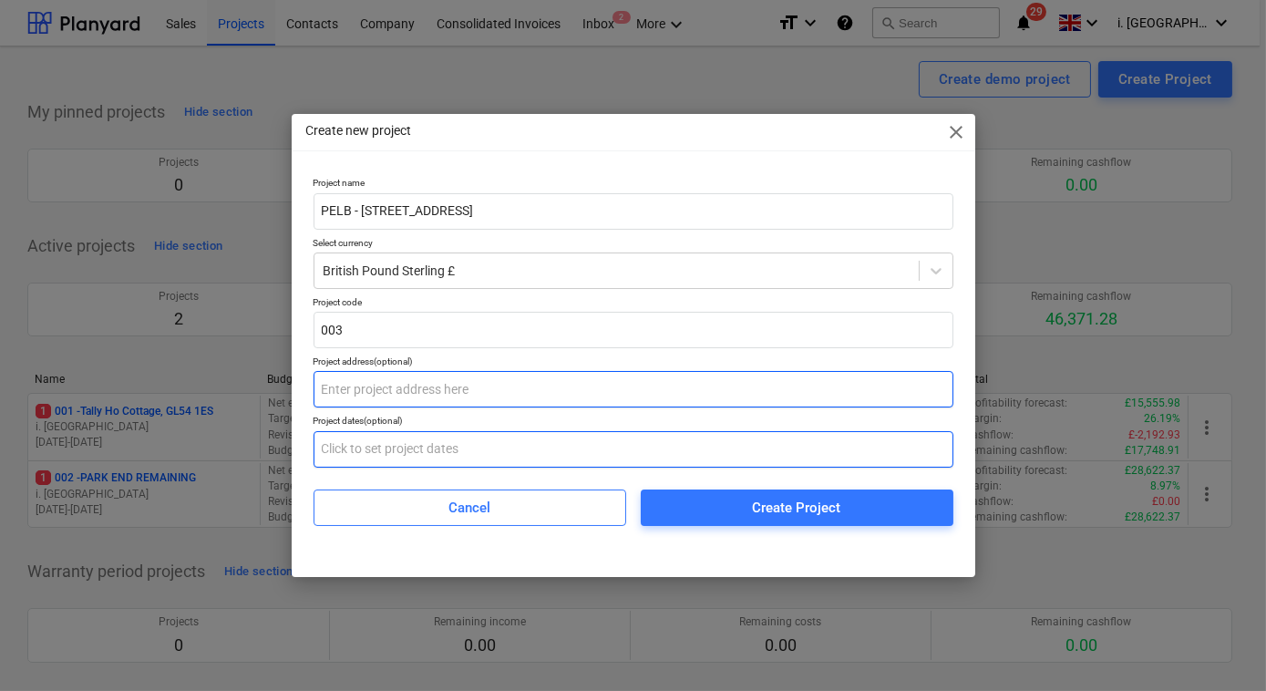
paste input "PELB - [STREET_ADDRESS]"
type input "PELB - [STREET_ADDRESS]"
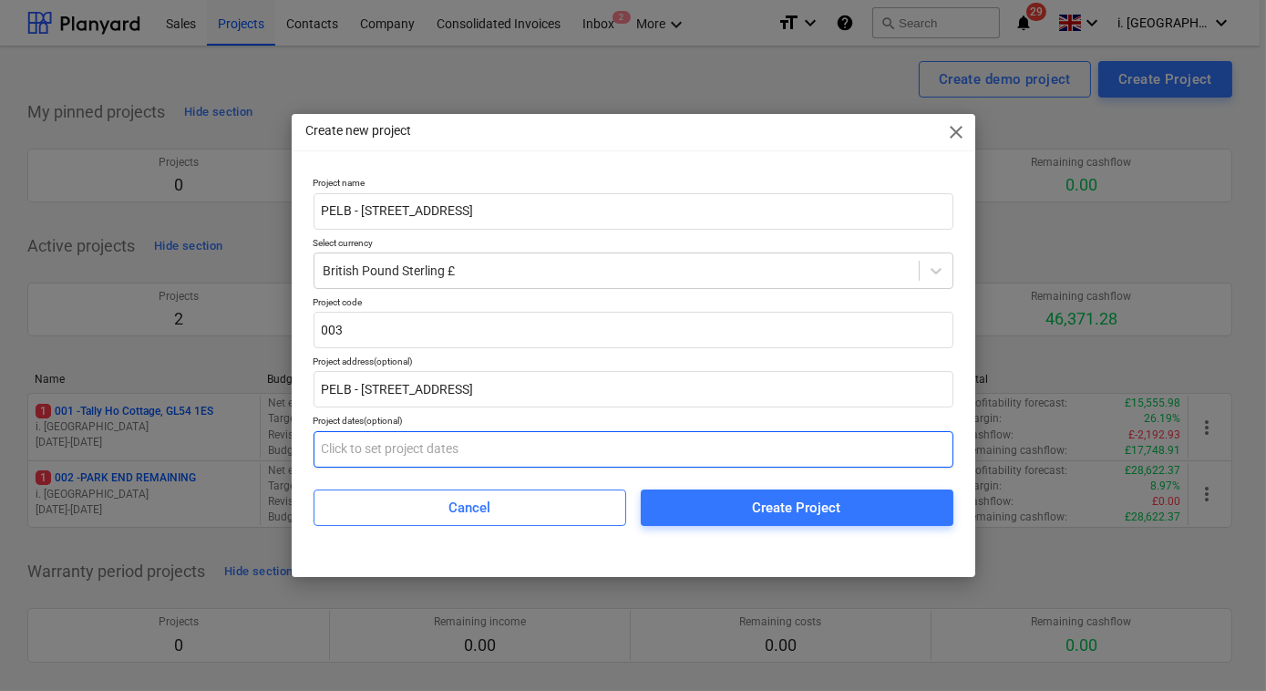
click at [417, 443] on input "text" at bounding box center [633, 449] width 640 height 36
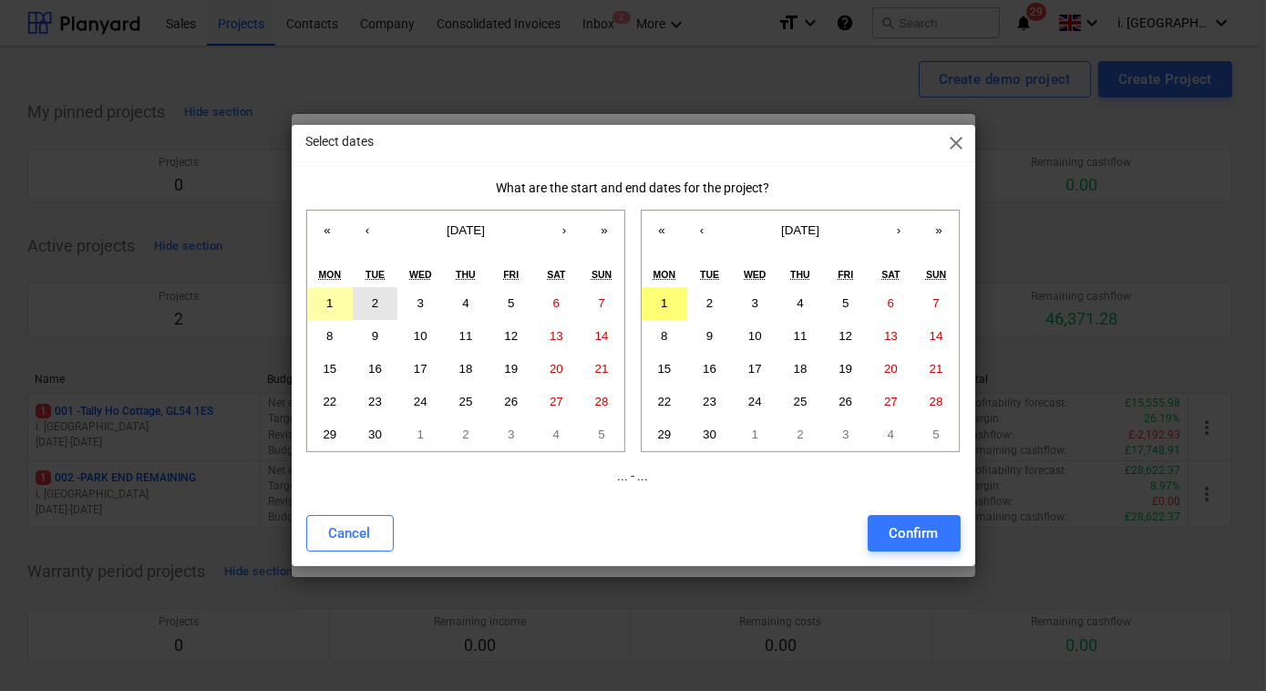
click at [335, 297] on button "1" at bounding box center [330, 303] width 46 height 33
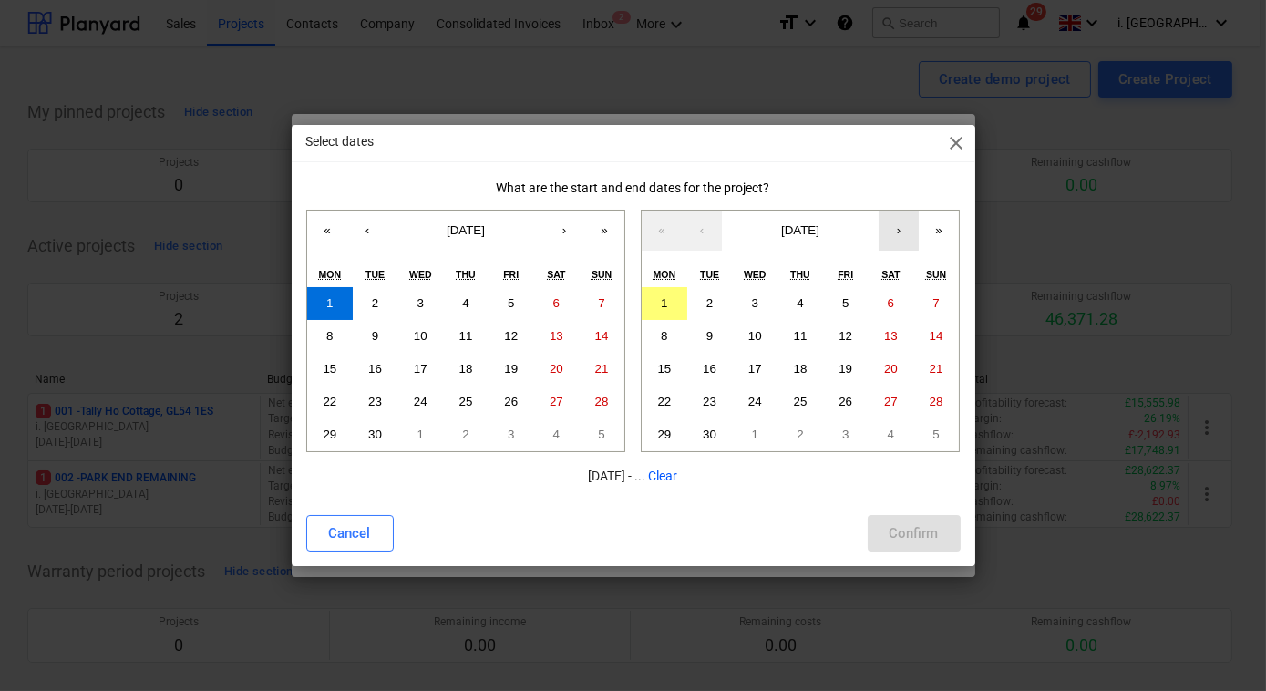
drag, startPoint x: 902, startPoint y: 234, endPoint x: 877, endPoint y: 304, distance: 74.3
click at [900, 234] on button "›" at bounding box center [898, 230] width 40 height 40
click at [839, 438] on abbr "31" at bounding box center [845, 434] width 14 height 14
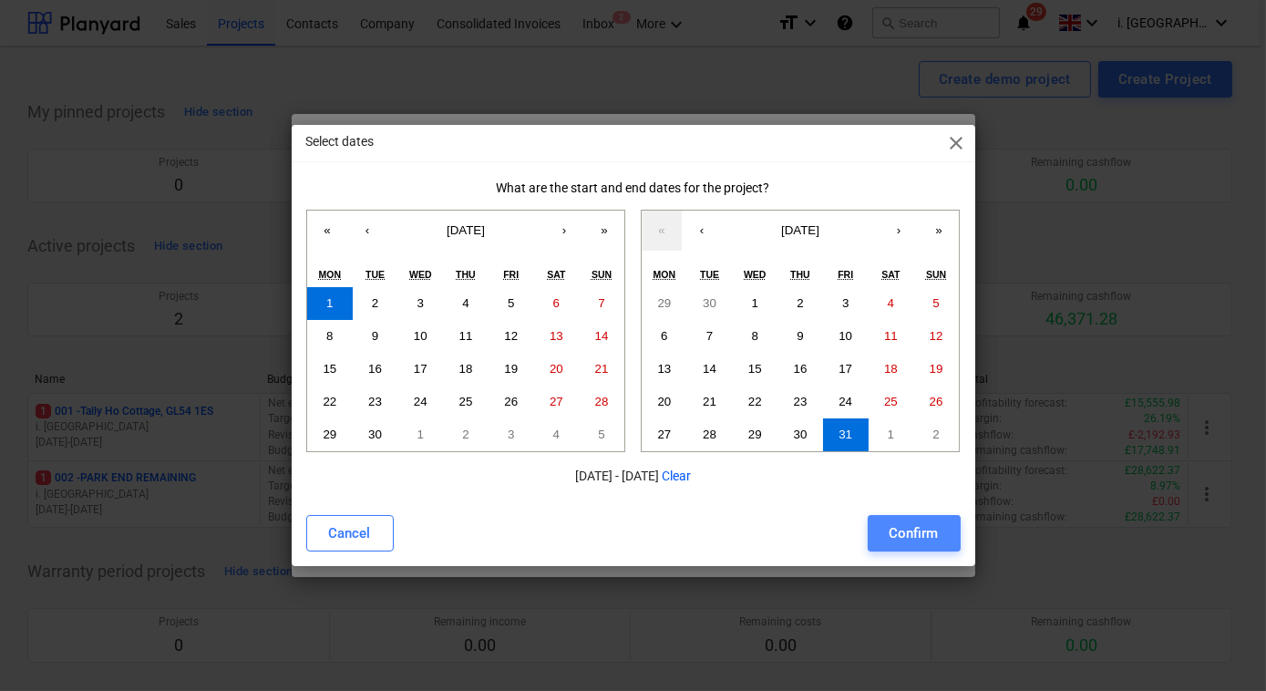
click at [901, 548] on button "Confirm" at bounding box center [913, 533] width 93 height 36
type input "[DATE] - [DATE]"
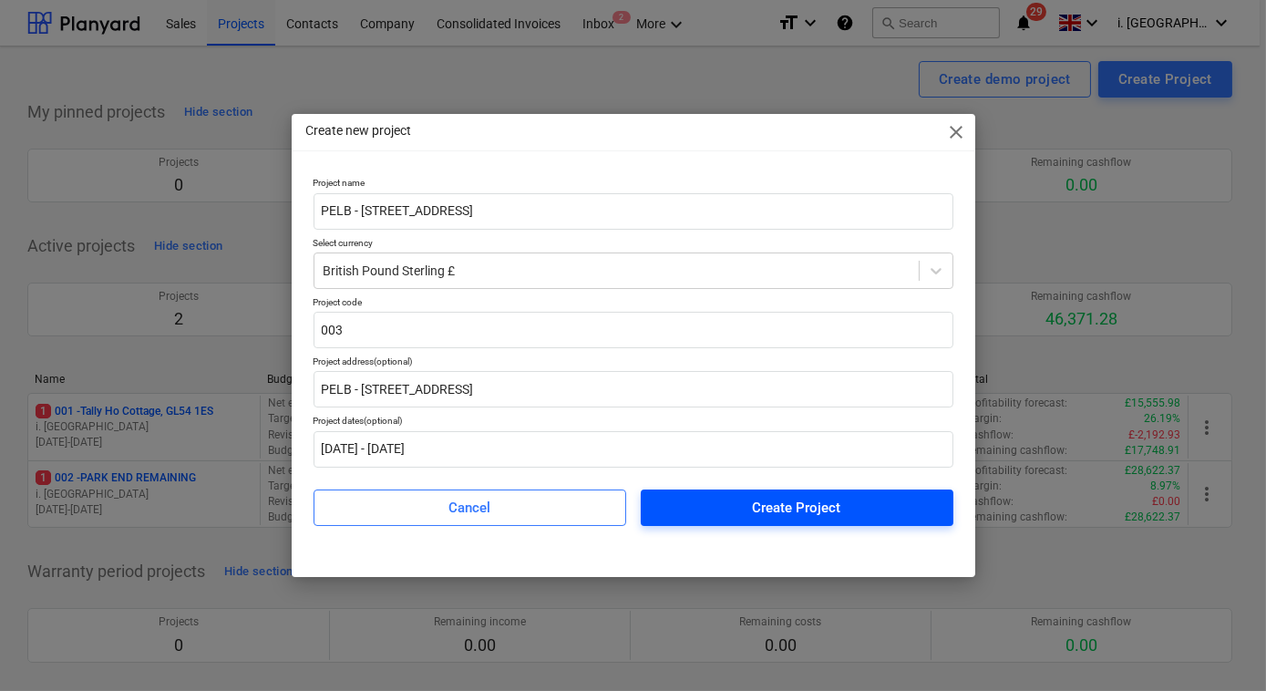
click at [746, 513] on span "Create Project" at bounding box center [796, 508] width 269 height 24
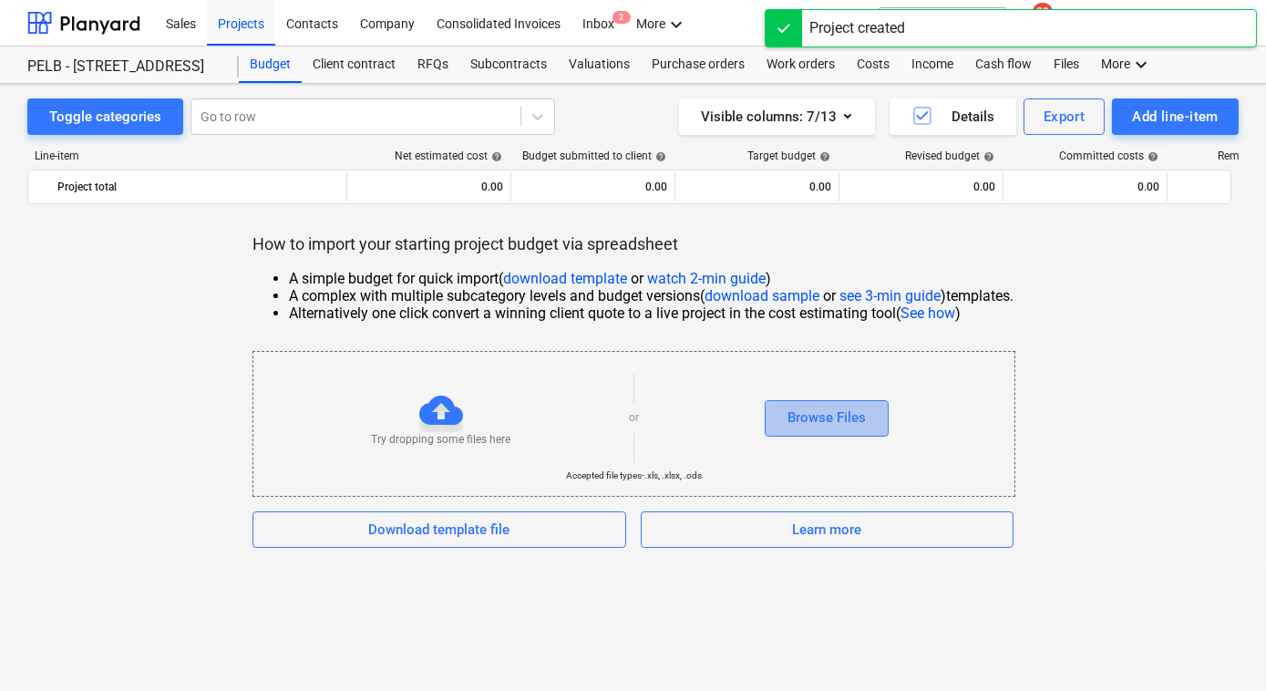
click at [846, 420] on div "Browse Files" at bounding box center [826, 417] width 78 height 24
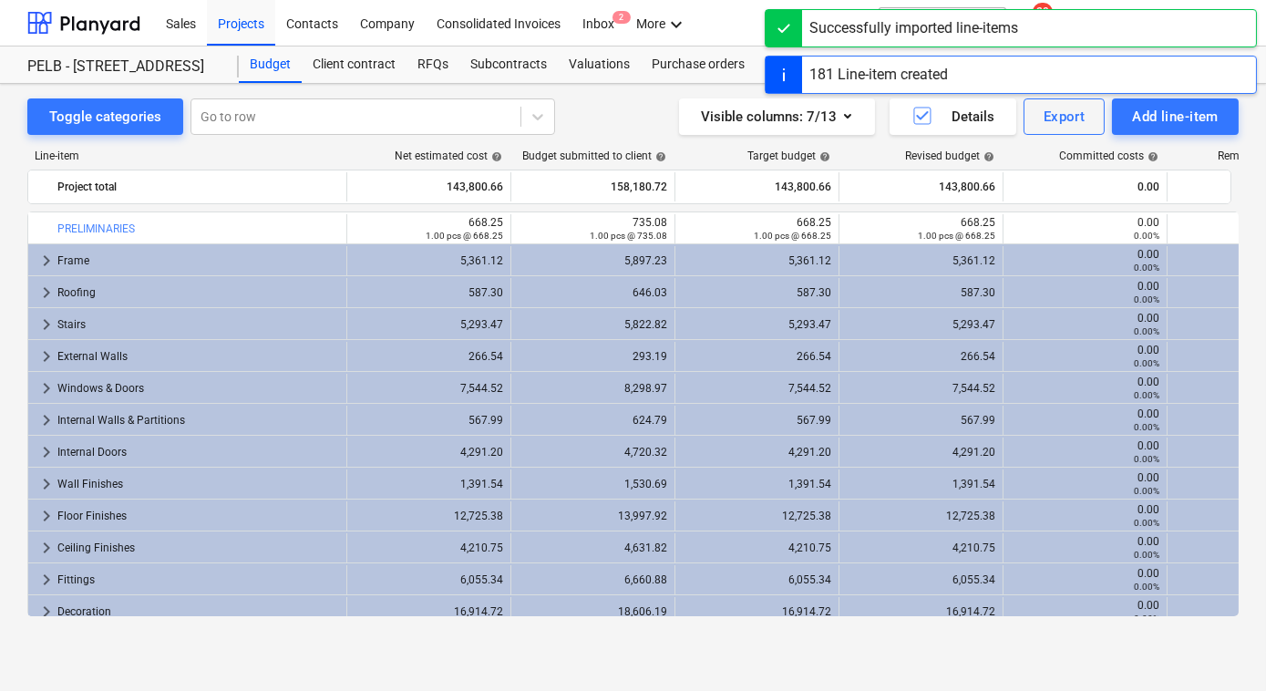
scroll to position [233, 0]
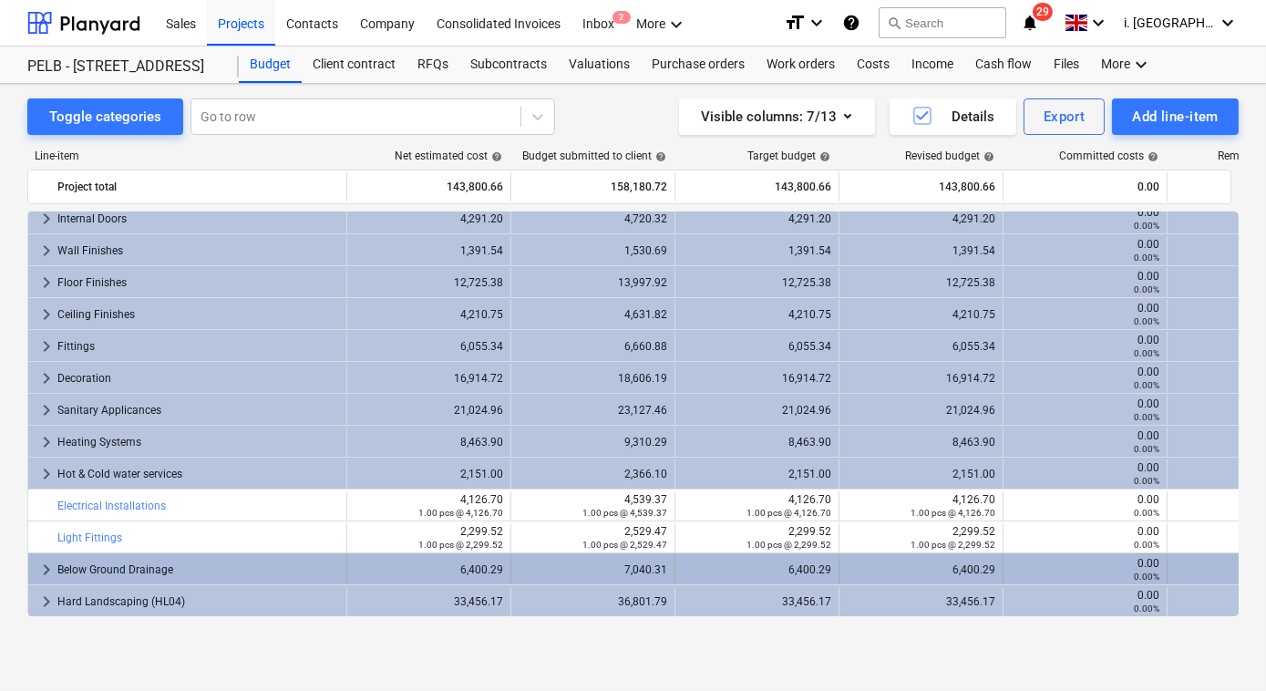
click at [41, 559] on span "keyboard_arrow_right" at bounding box center [47, 570] width 22 height 22
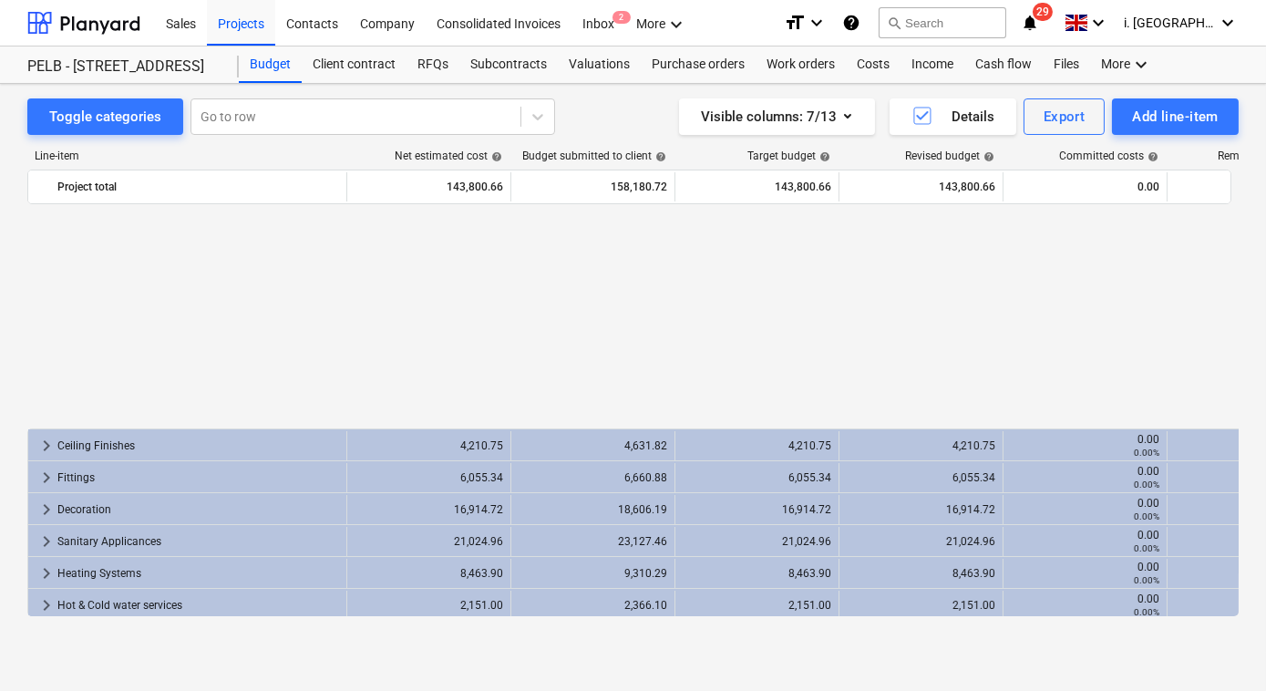
scroll to position [354, 0]
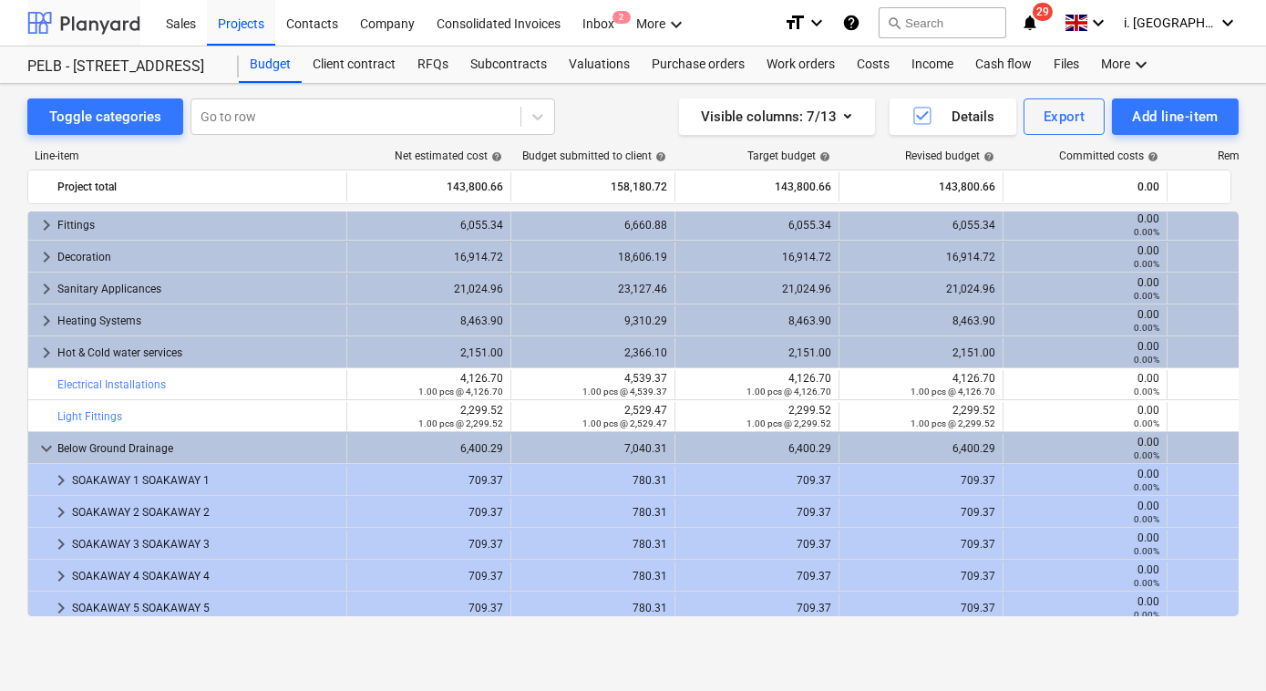
click at [111, 21] on div at bounding box center [83, 23] width 113 height 46
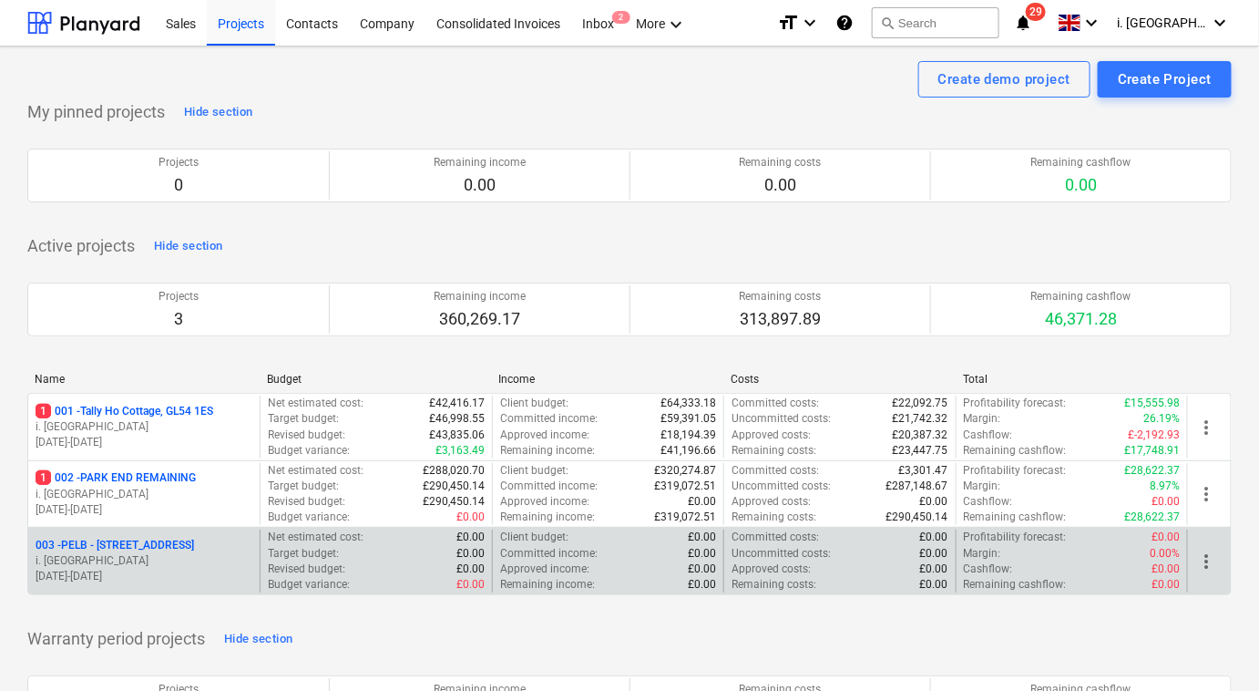
click at [1200, 568] on span "more_vert" at bounding box center [1206, 561] width 22 height 22
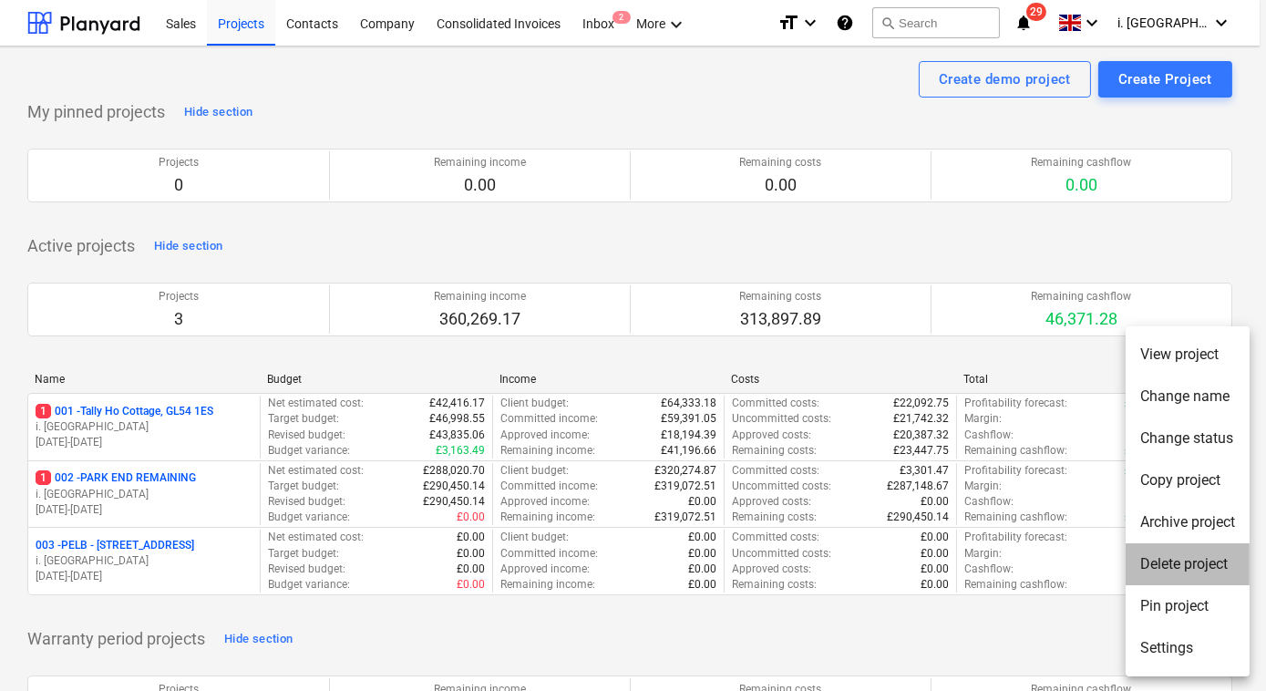
click at [1184, 558] on li "Delete project" at bounding box center [1187, 564] width 124 height 42
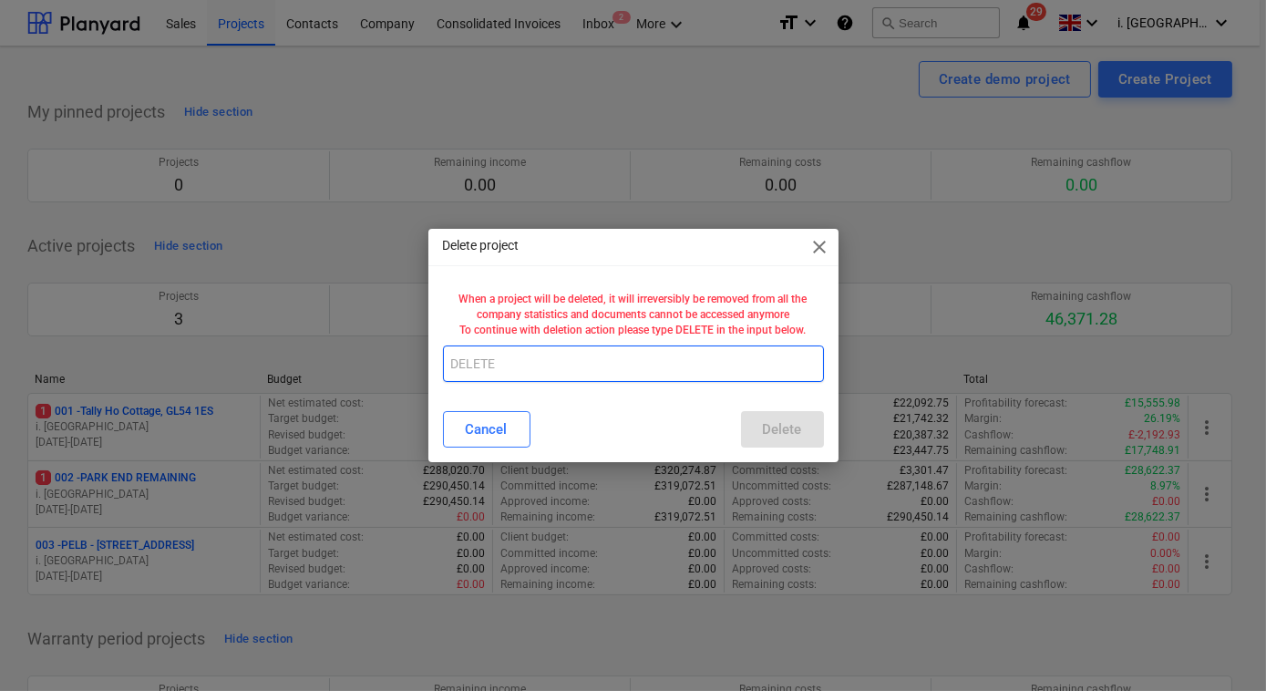
click at [636, 372] on input "text" at bounding box center [633, 363] width 381 height 36
type input "DELETE"
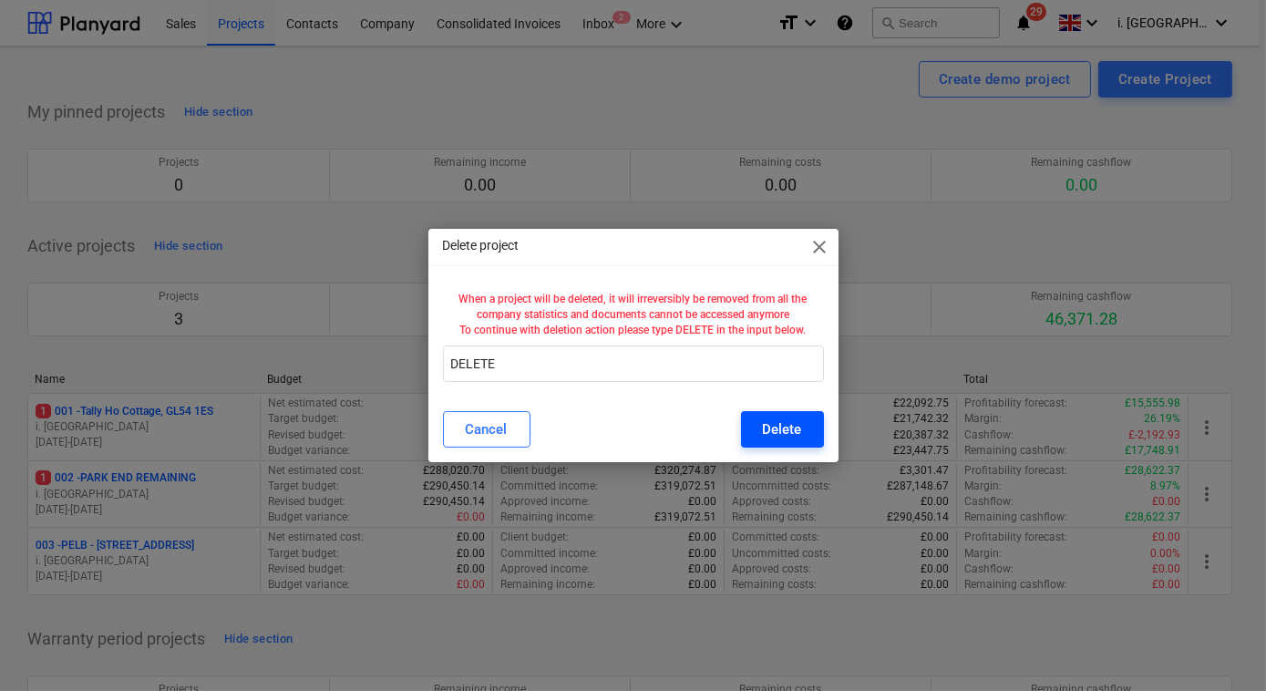
click at [786, 435] on div "Delete" at bounding box center [782, 429] width 39 height 24
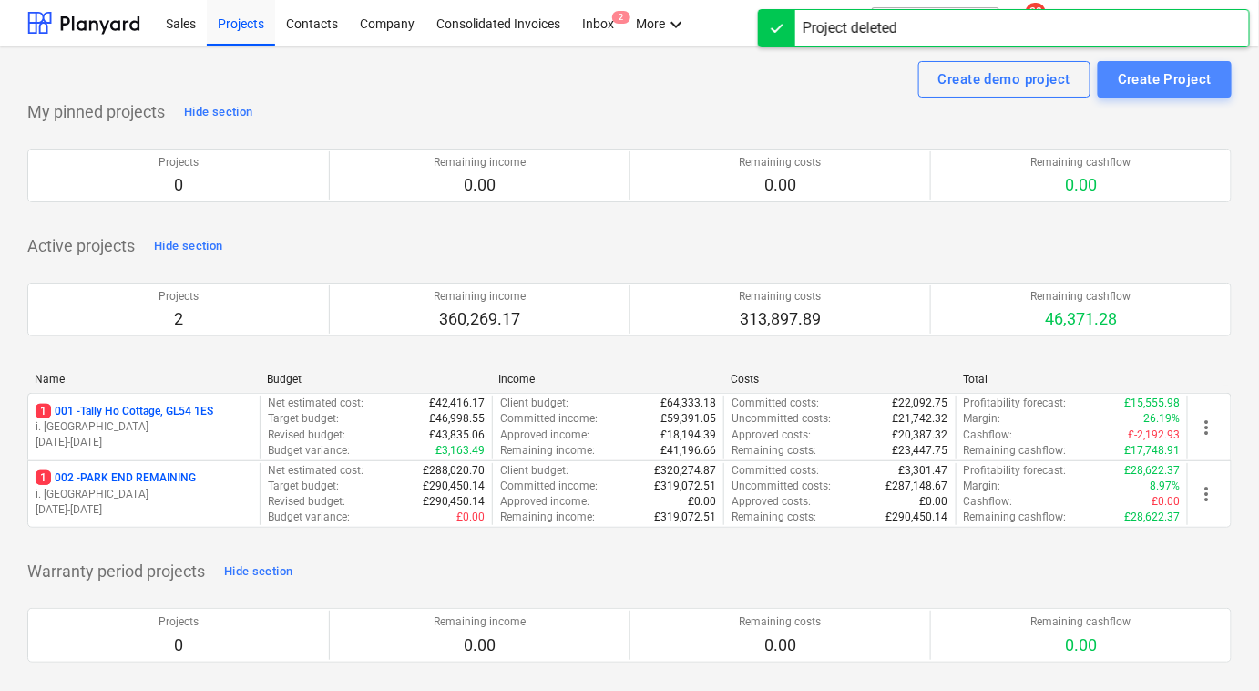
click at [1163, 86] on div "Create Project" at bounding box center [1165, 79] width 94 height 24
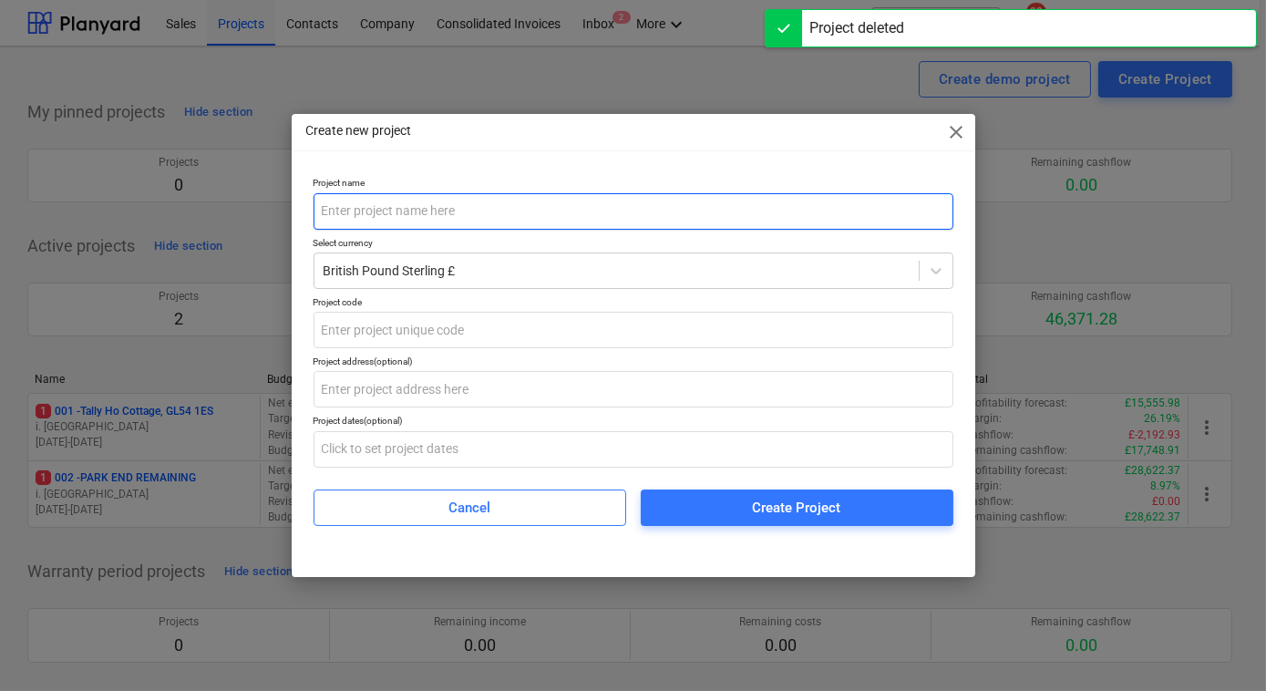
click at [475, 212] on input "text" at bounding box center [633, 211] width 640 height 36
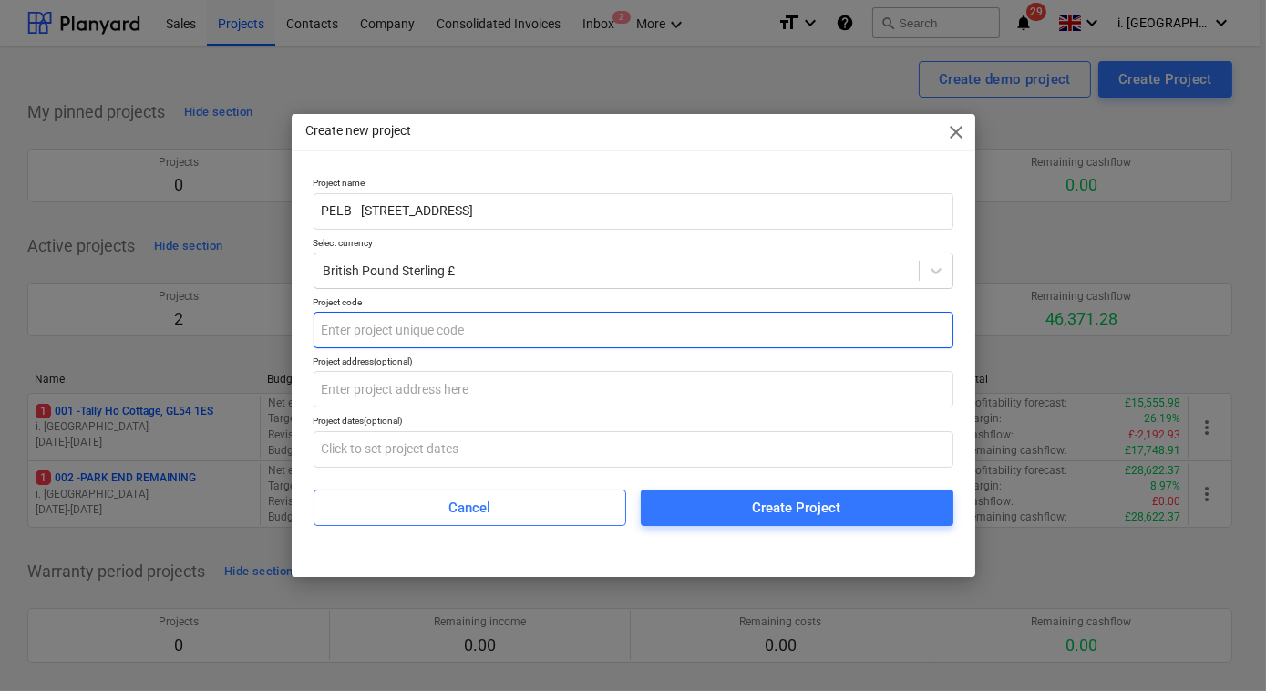
type input "PELB - [STREET_ADDRESS]"
click at [480, 337] on input "text" at bounding box center [633, 330] width 640 height 36
paste input "PELB - [STREET_ADDRESS]"
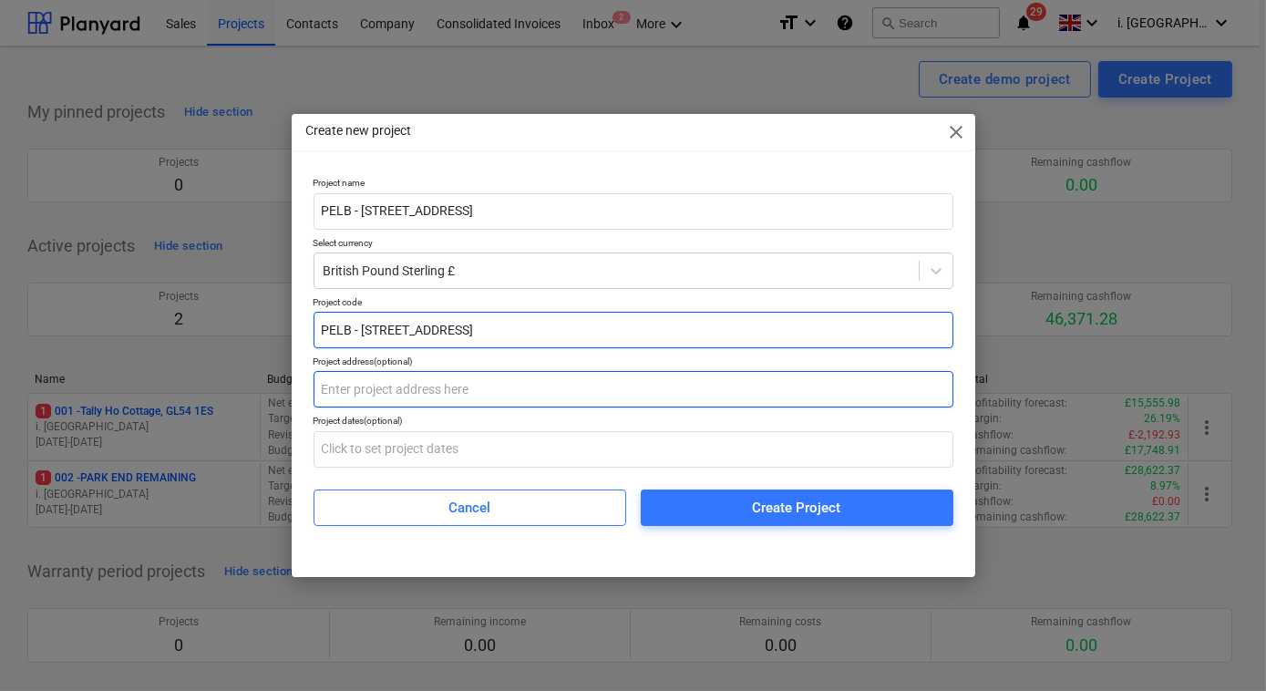
type input "PELB - [STREET_ADDRESS]"
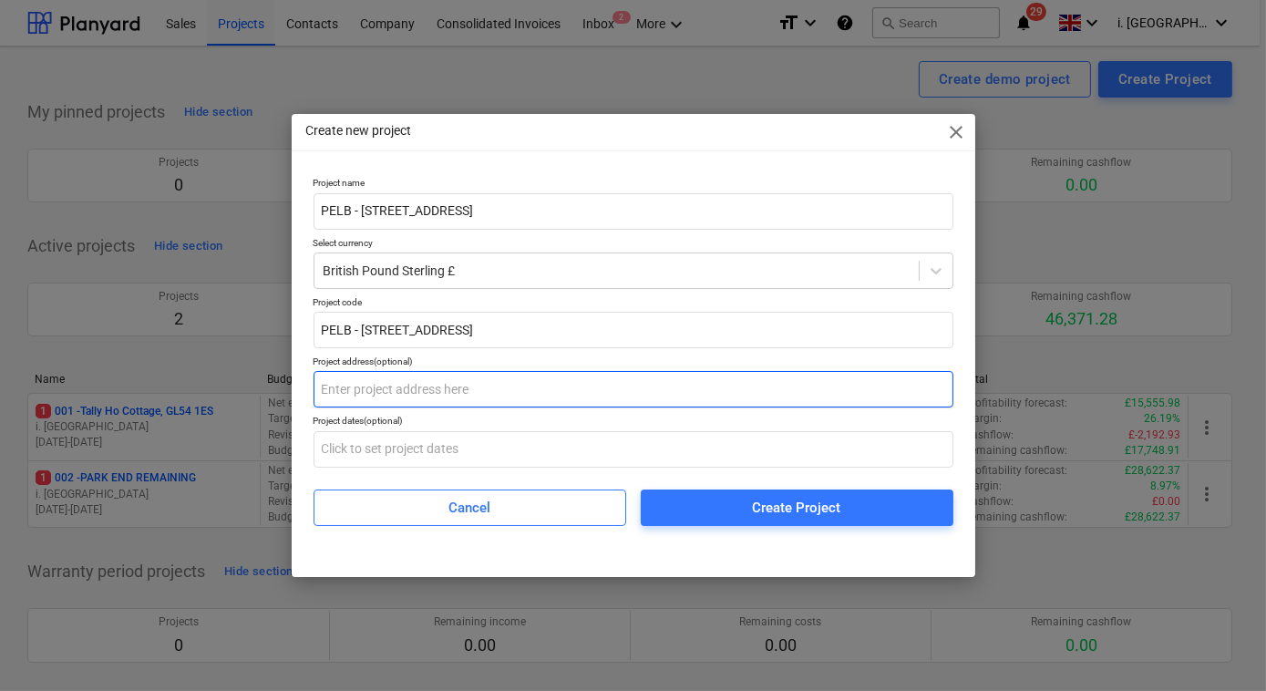
click at [442, 395] on input "text" at bounding box center [633, 389] width 640 height 36
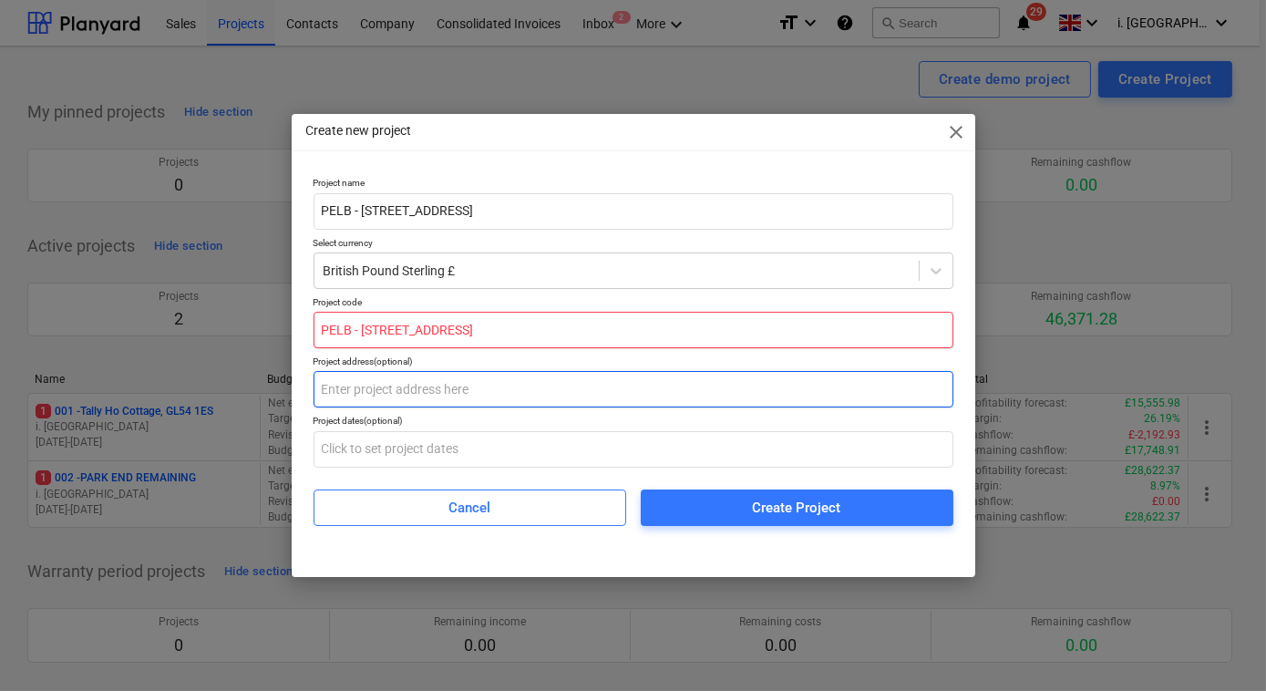
paste input "PELB - [STREET_ADDRESS]"
type input "PELB - [STREET_ADDRESS]"
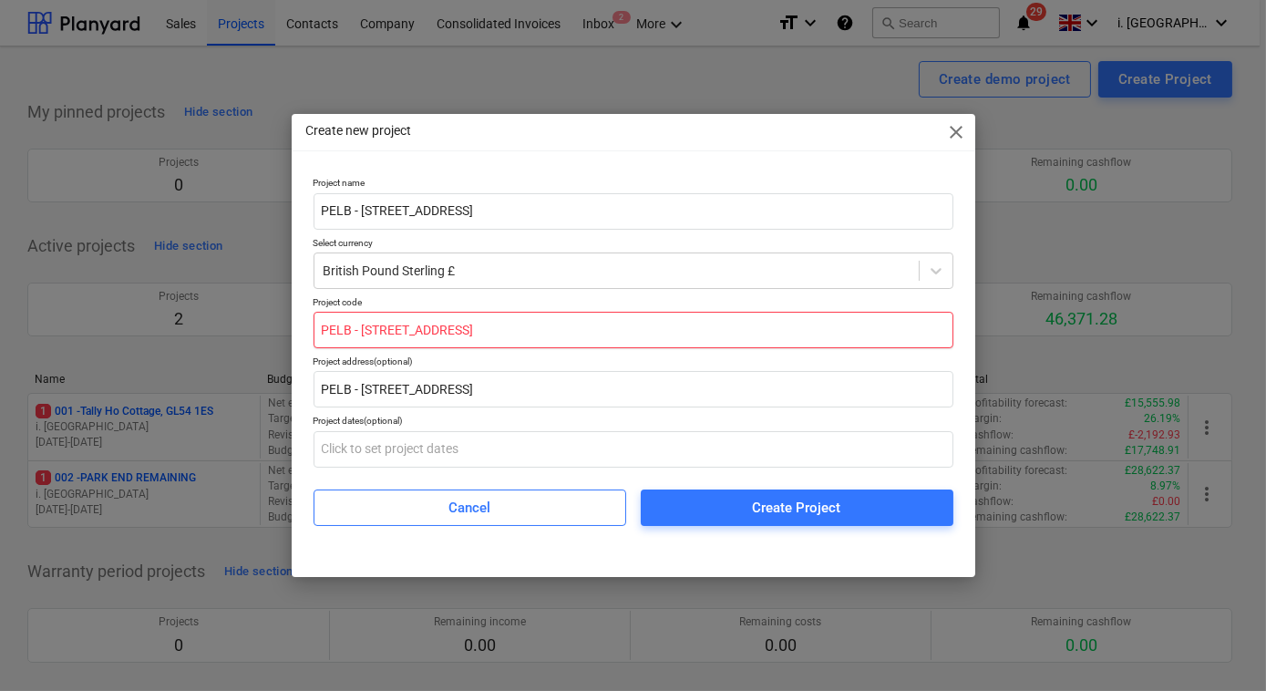
drag, startPoint x: 458, startPoint y: 317, endPoint x: 72, endPoint y: 309, distance: 386.4
click at [88, 312] on div "Create new project close Project name [GEOGRAPHIC_DATA], [GEOGRAPHIC_DATA], GL2…" at bounding box center [633, 345] width 1266 height 691
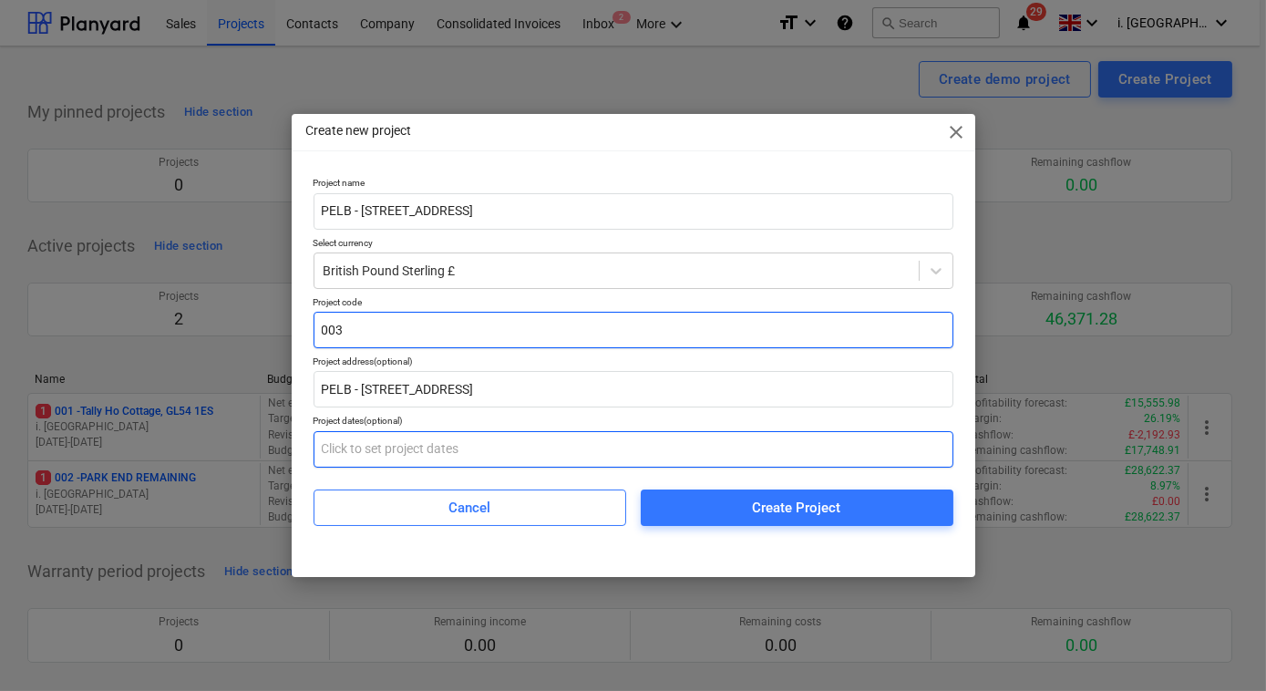
type input "003"
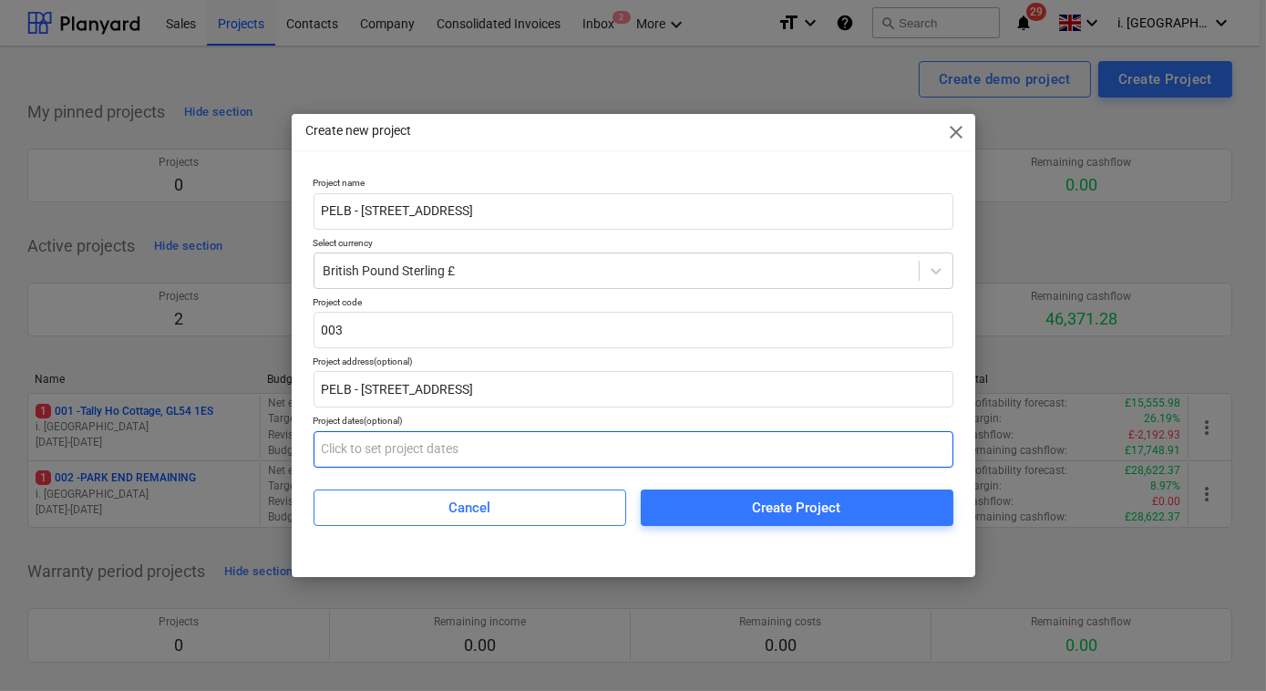
click at [323, 450] on input "text" at bounding box center [633, 449] width 640 height 36
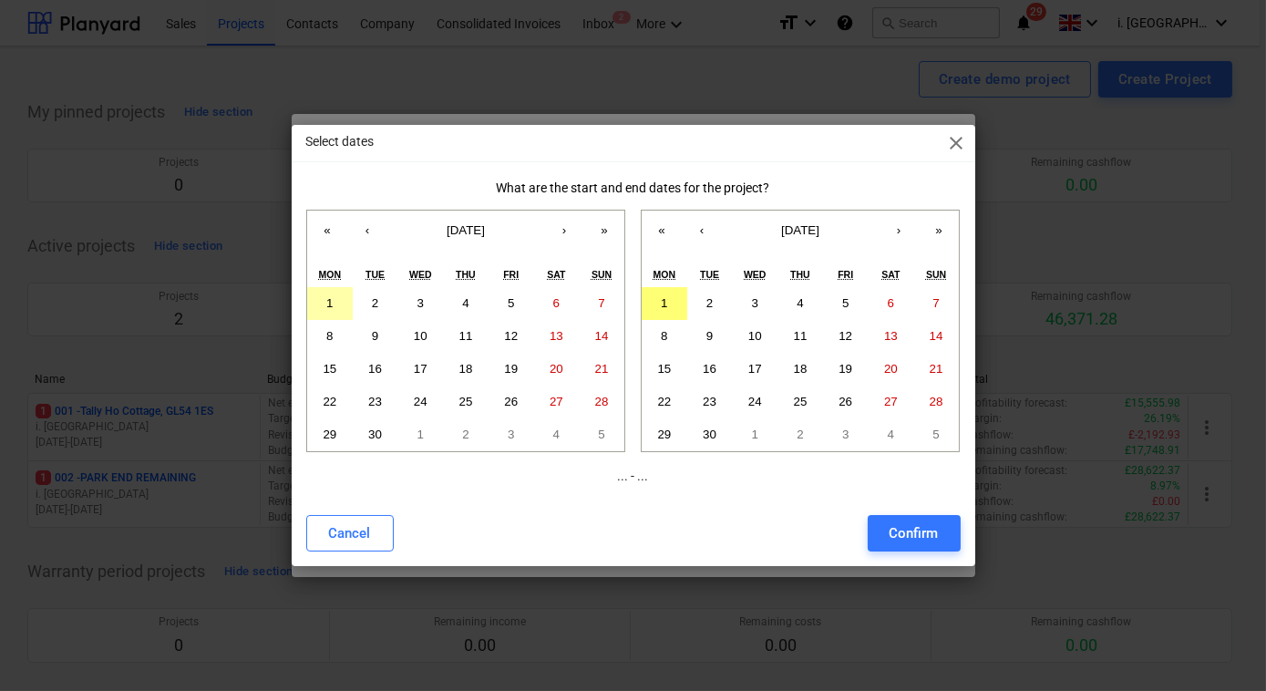
click at [337, 294] on button "1" at bounding box center [330, 303] width 46 height 33
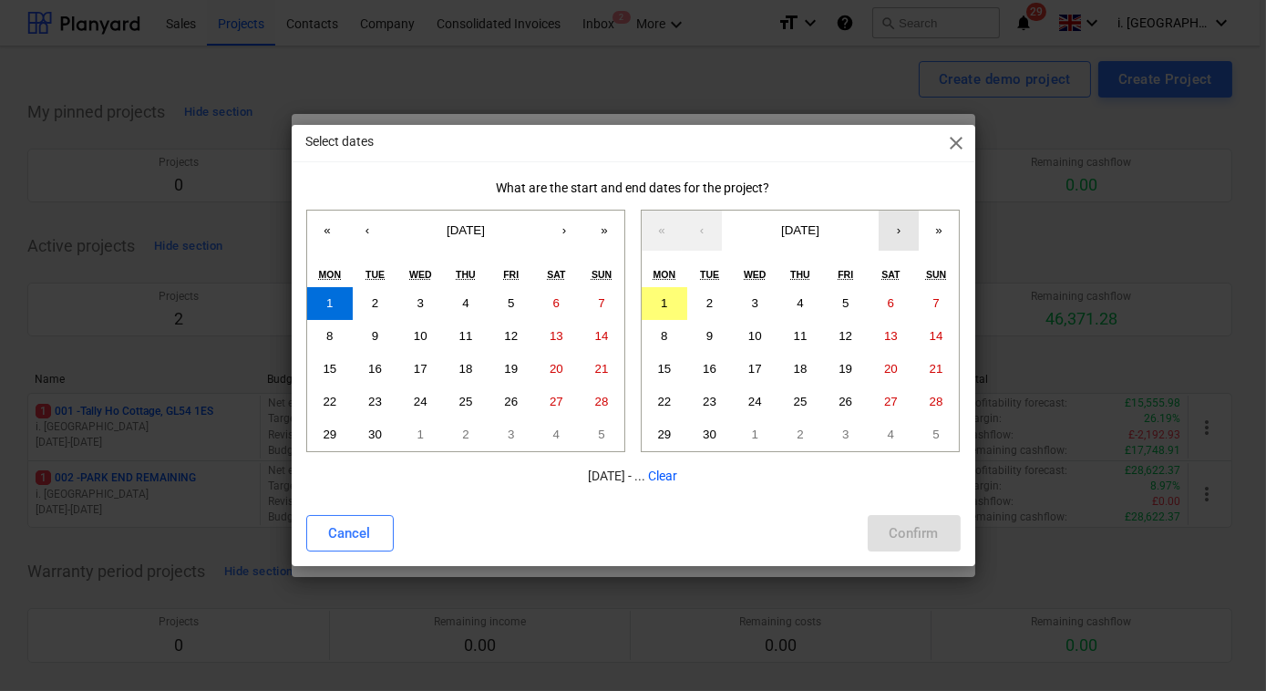
drag, startPoint x: 908, startPoint y: 227, endPoint x: 899, endPoint y: 252, distance: 27.1
click at [907, 227] on button "›" at bounding box center [898, 230] width 40 height 40
click at [843, 436] on abbr "31" at bounding box center [845, 434] width 14 height 14
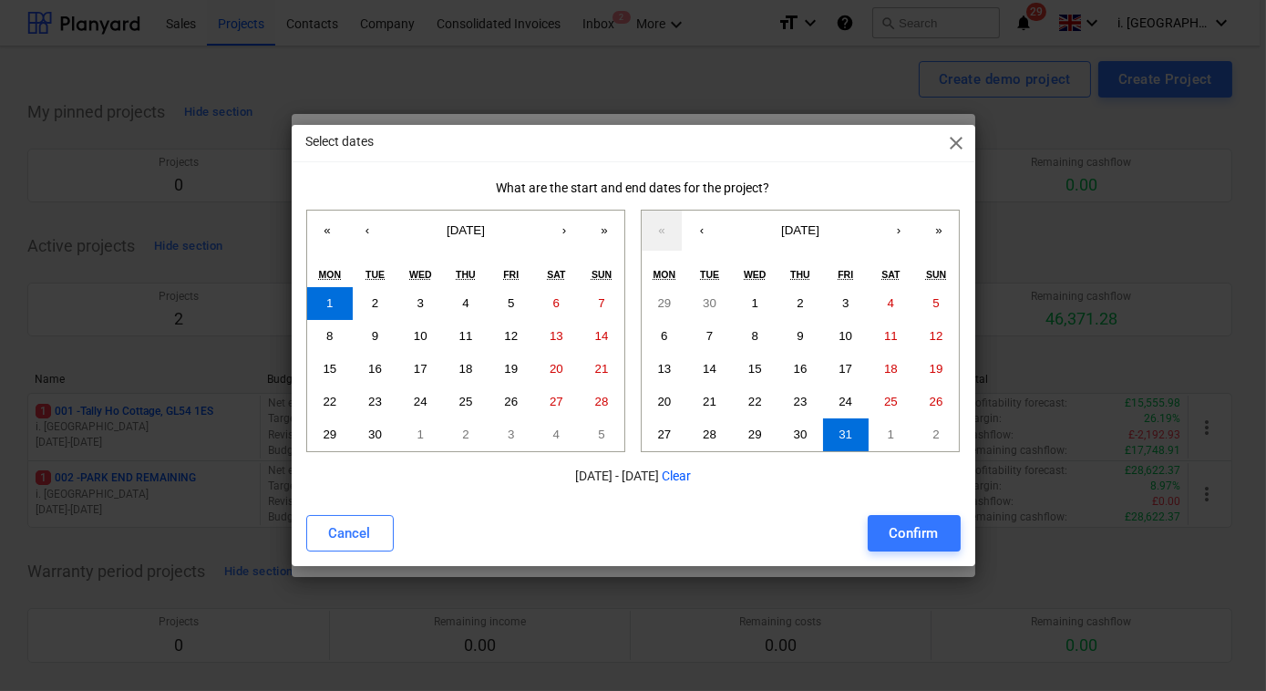
click at [909, 515] on button "Confirm" at bounding box center [913, 533] width 93 height 36
type input "[DATE] - [DATE]"
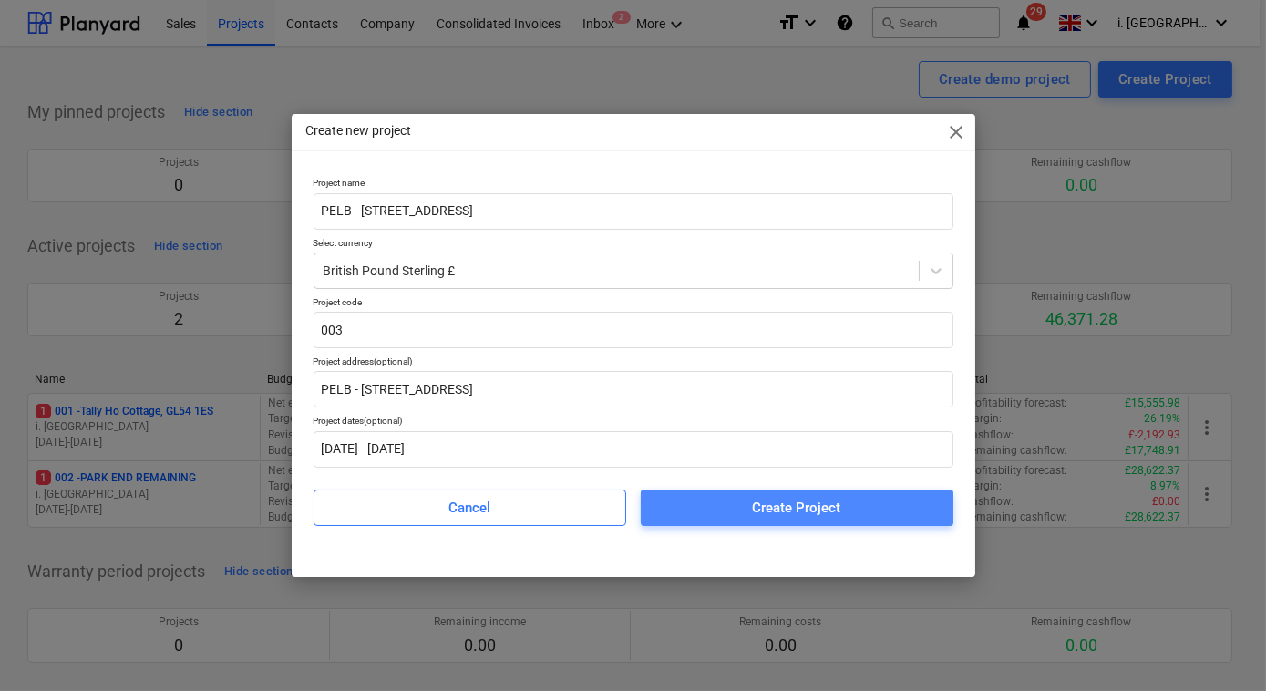
click at [771, 500] on div "Create Project" at bounding box center [797, 508] width 88 height 24
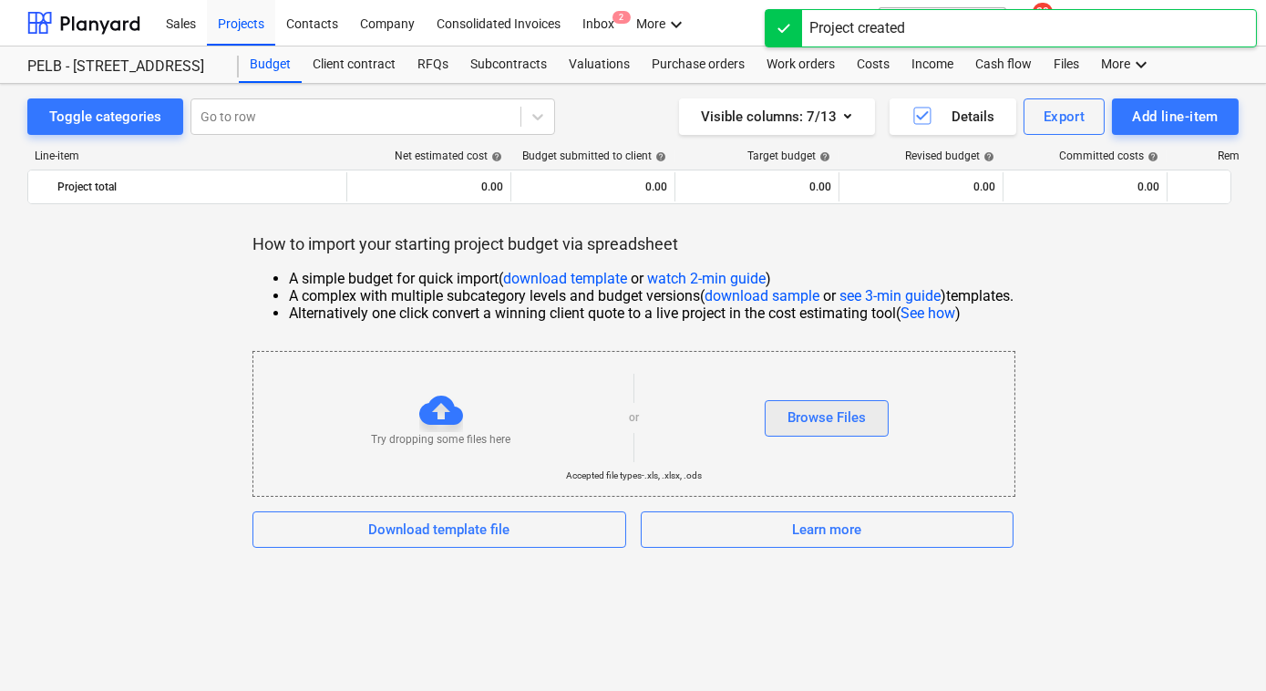
click at [873, 416] on button "Browse Files" at bounding box center [826, 418] width 124 height 36
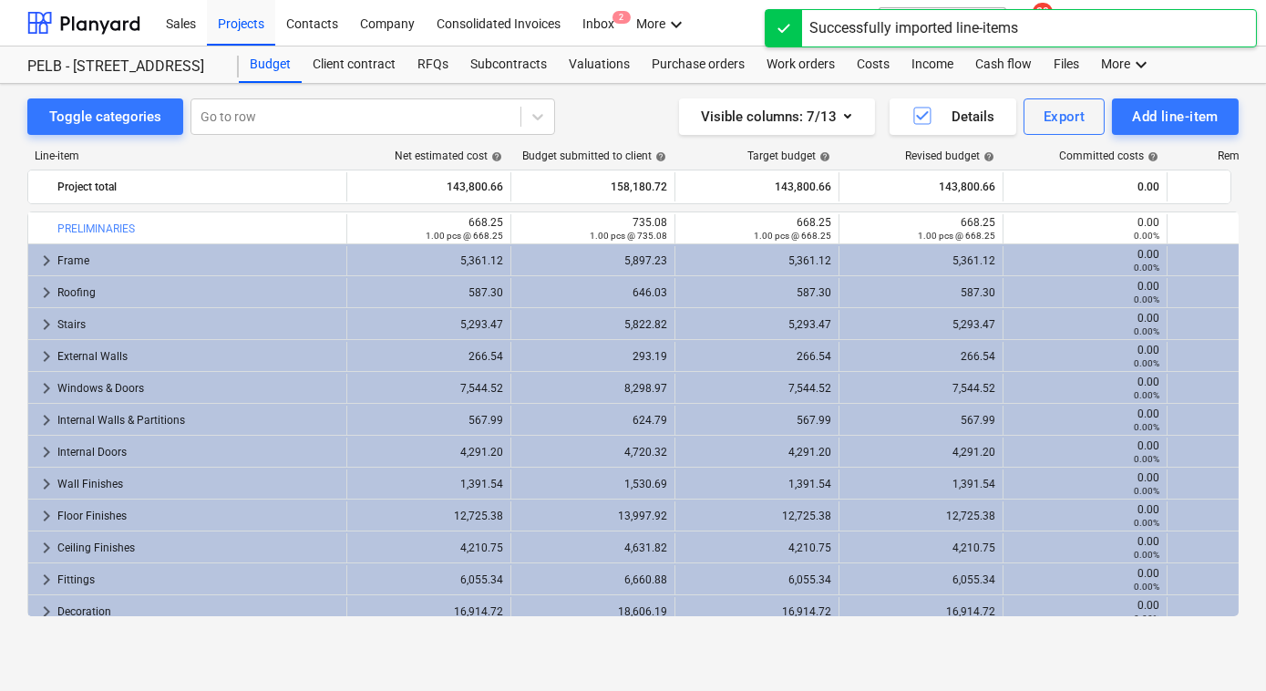
scroll to position [233, 0]
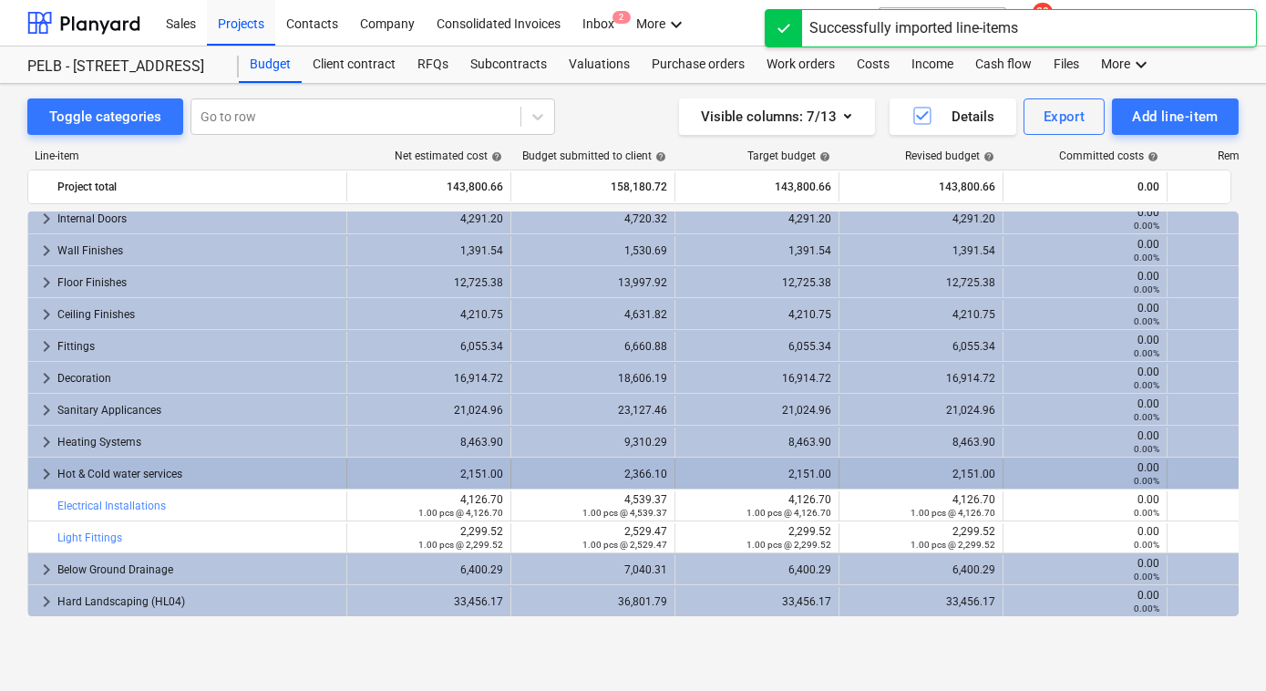
click at [41, 475] on span "keyboard_arrow_right" at bounding box center [47, 474] width 22 height 22
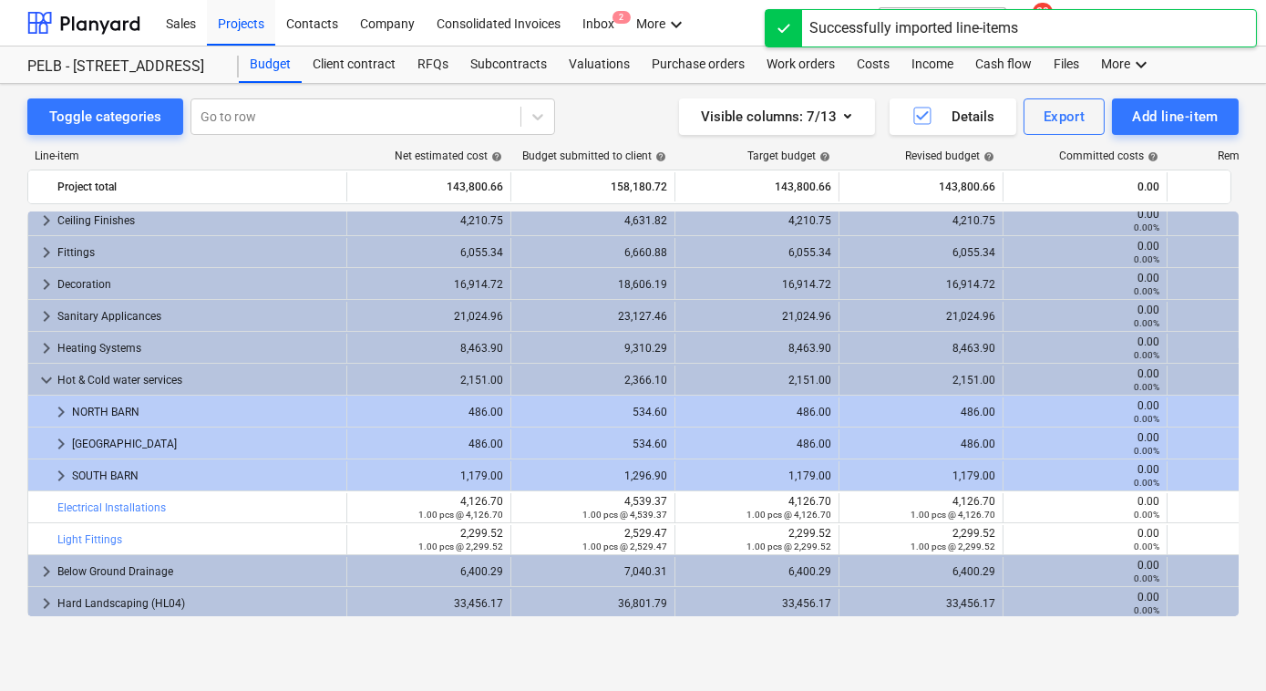
scroll to position [328, 0]
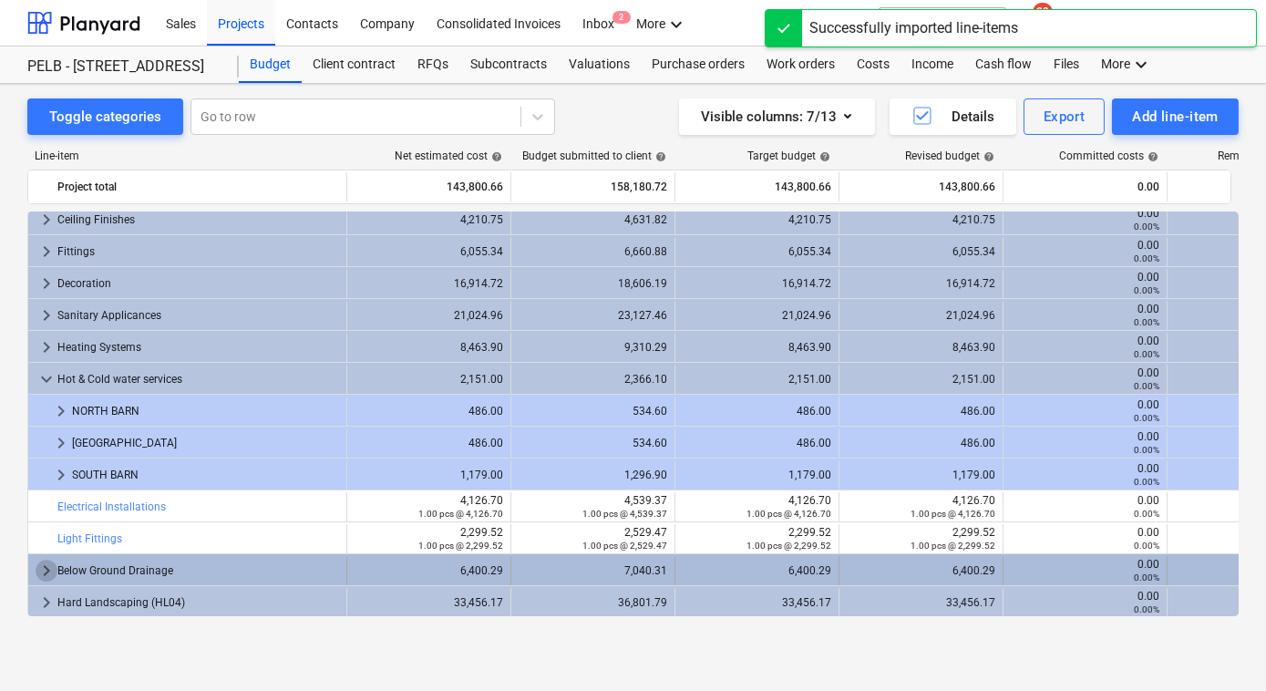
click at [36, 572] on span "keyboard_arrow_right" at bounding box center [47, 570] width 22 height 22
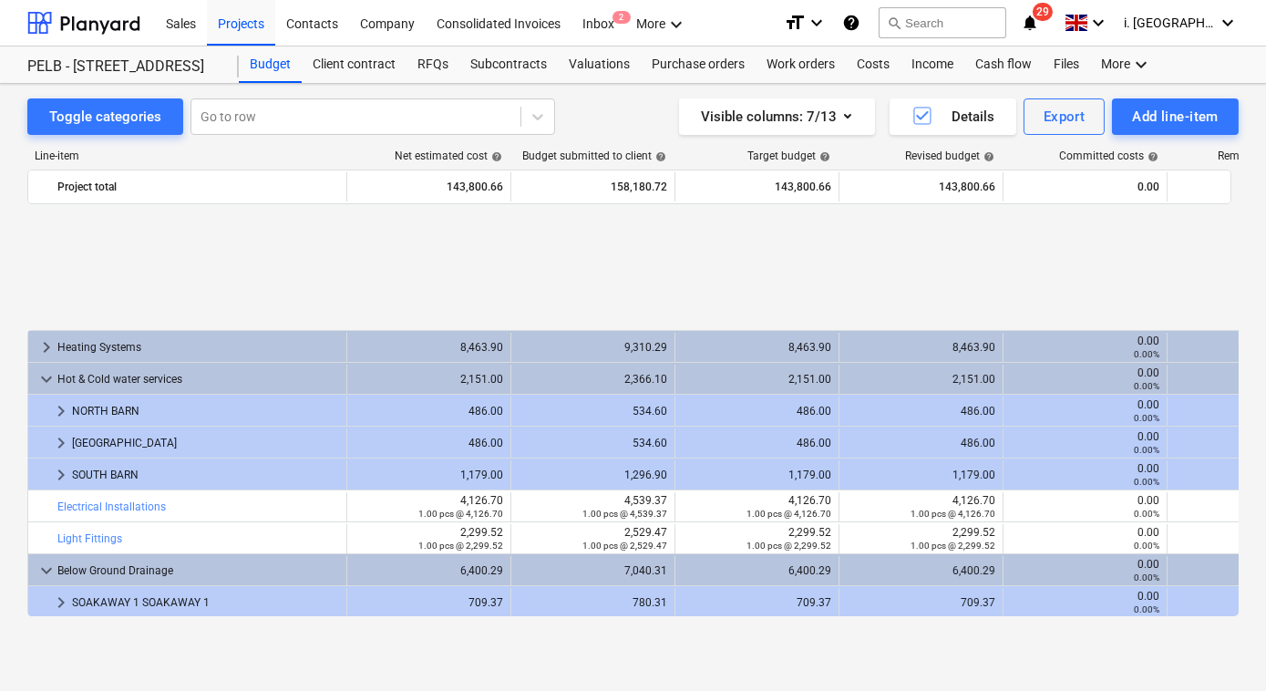
scroll to position [551, 0]
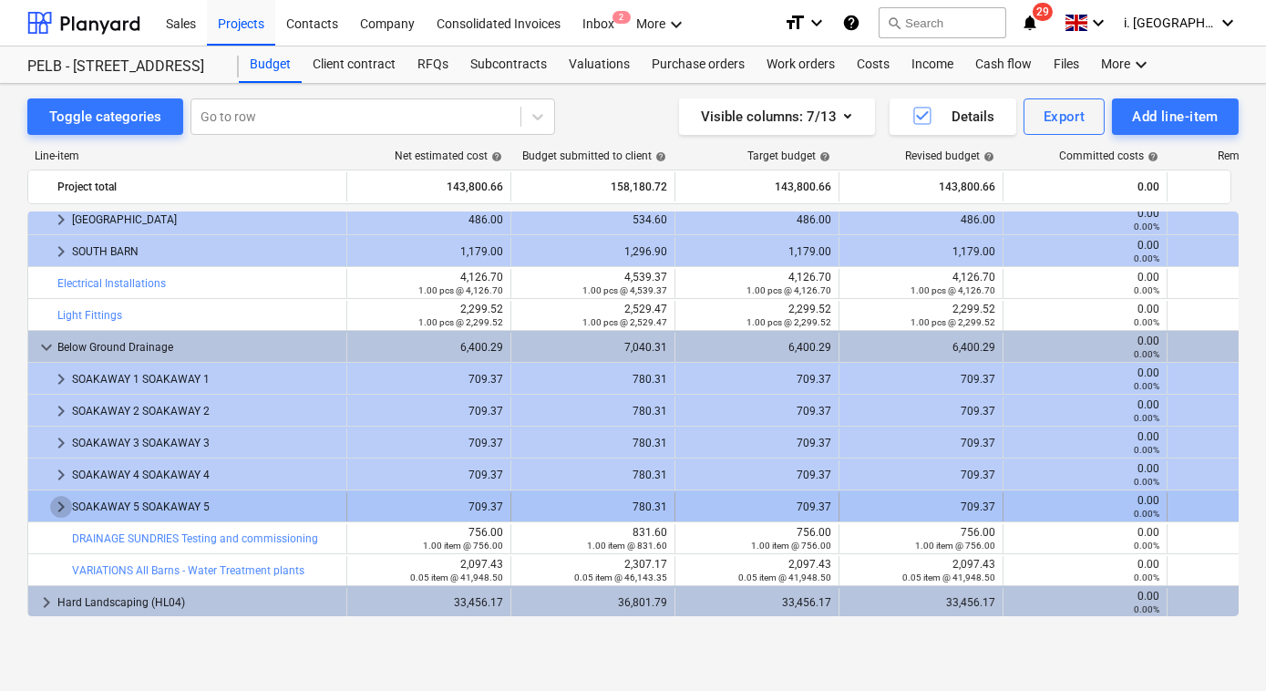
click at [63, 506] on span "keyboard_arrow_right" at bounding box center [61, 507] width 22 height 22
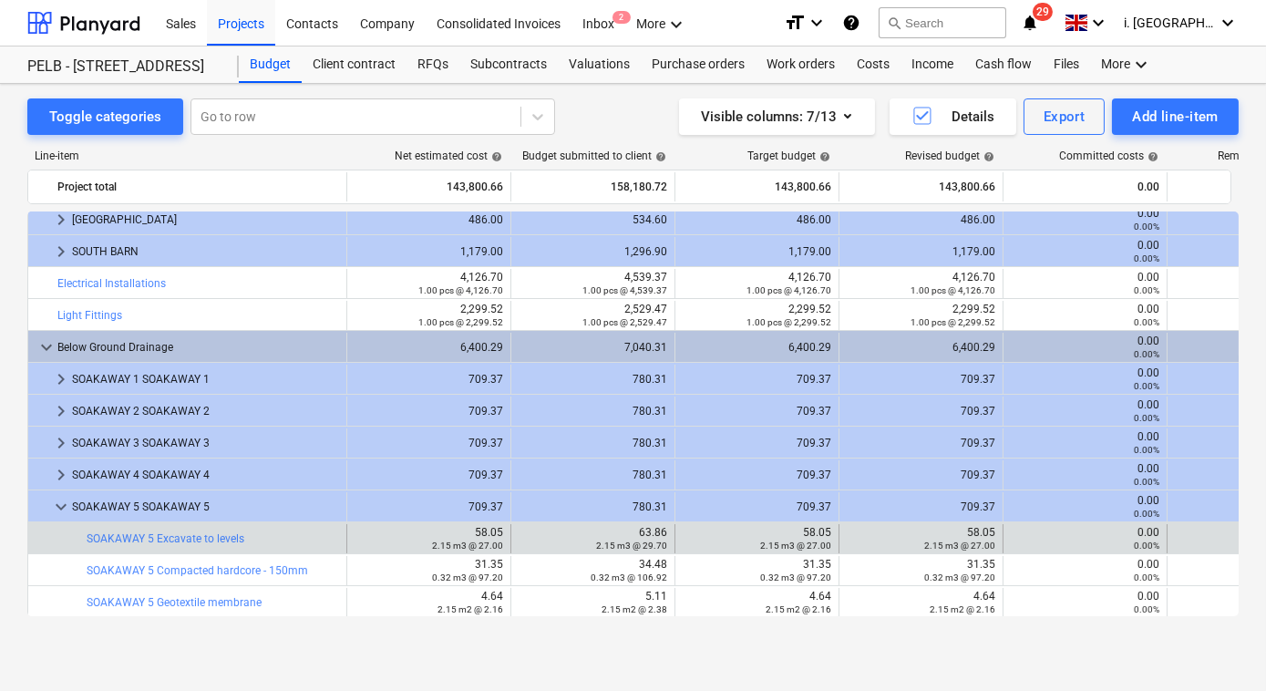
scroll to position [711, 0]
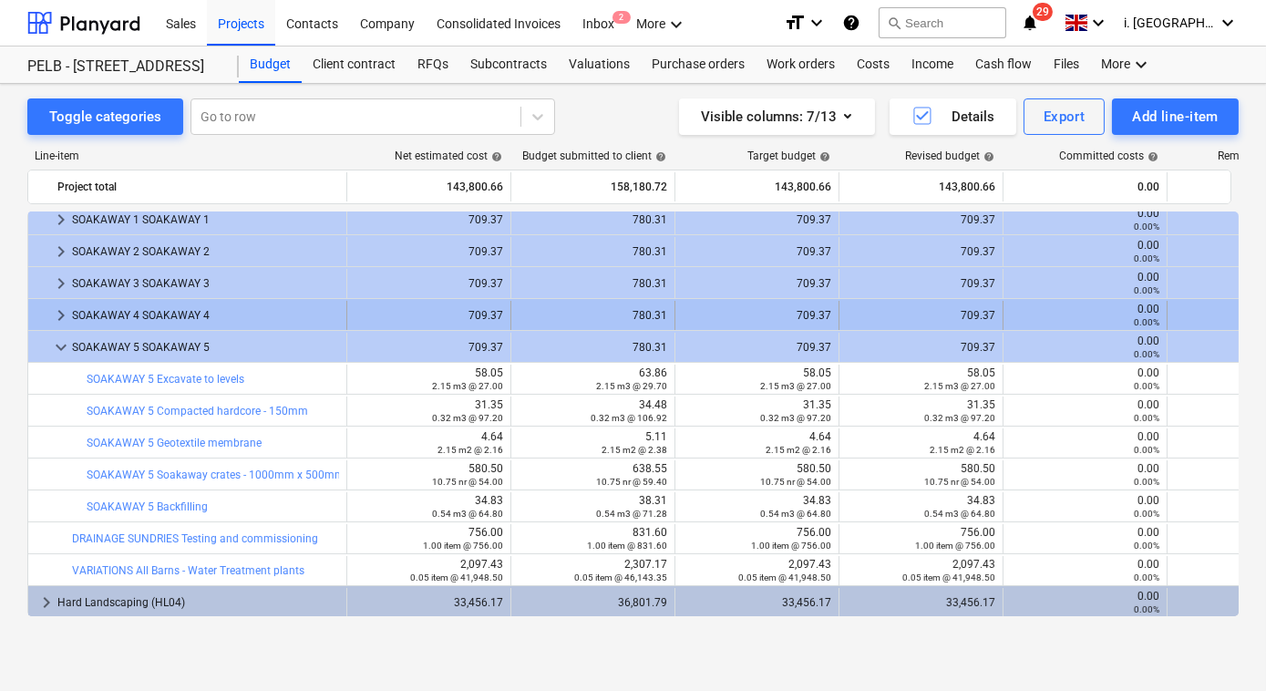
click at [60, 313] on span "keyboard_arrow_right" at bounding box center [61, 315] width 22 height 22
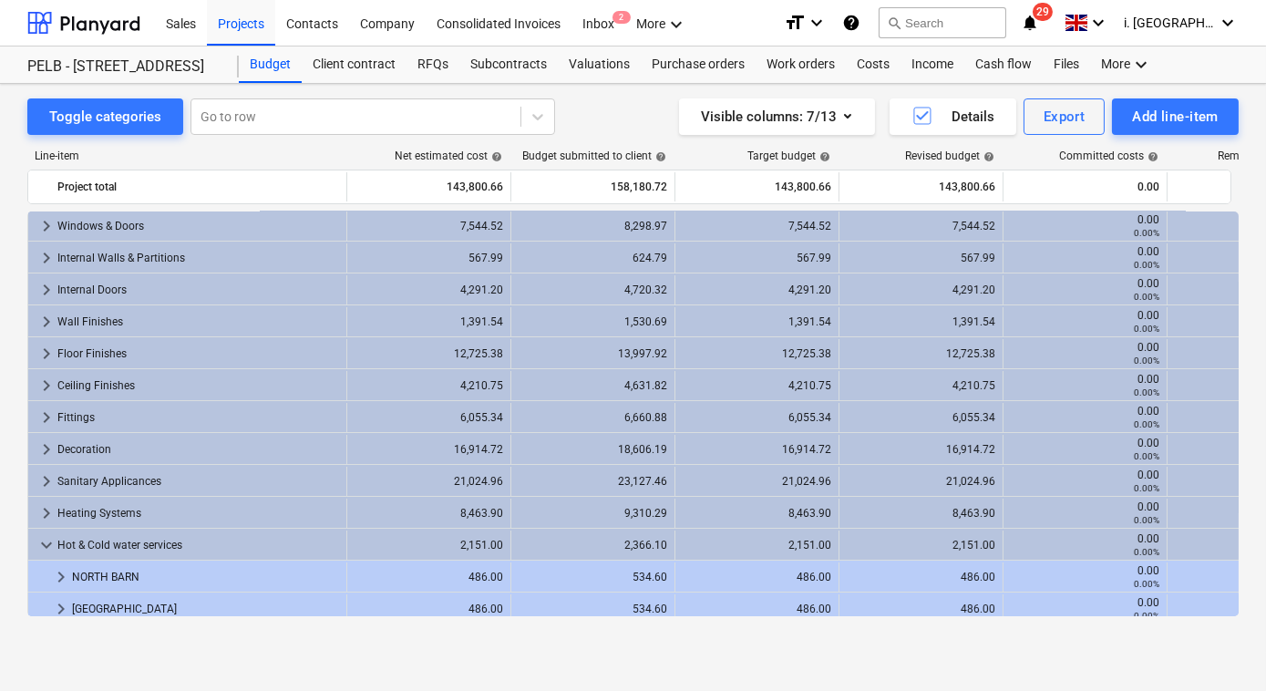
scroll to position [0, 0]
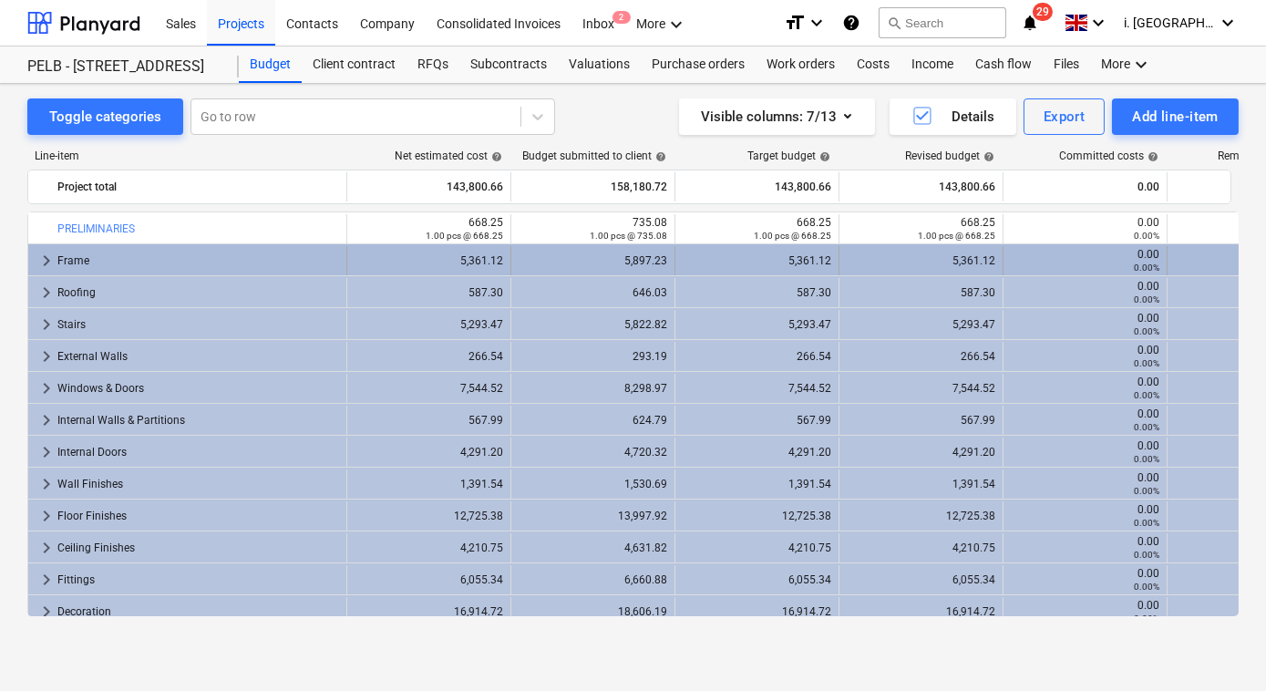
click at [44, 258] on span "keyboard_arrow_right" at bounding box center [47, 261] width 22 height 22
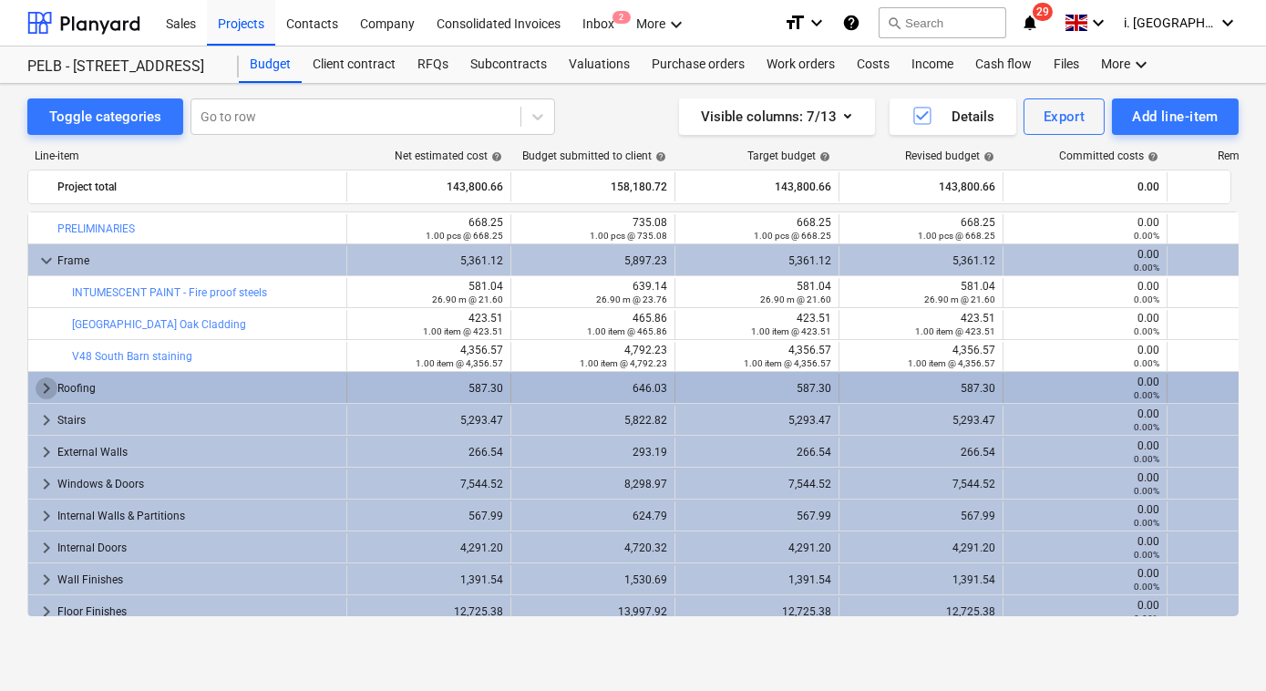
click at [40, 394] on span "keyboard_arrow_right" at bounding box center [47, 388] width 22 height 22
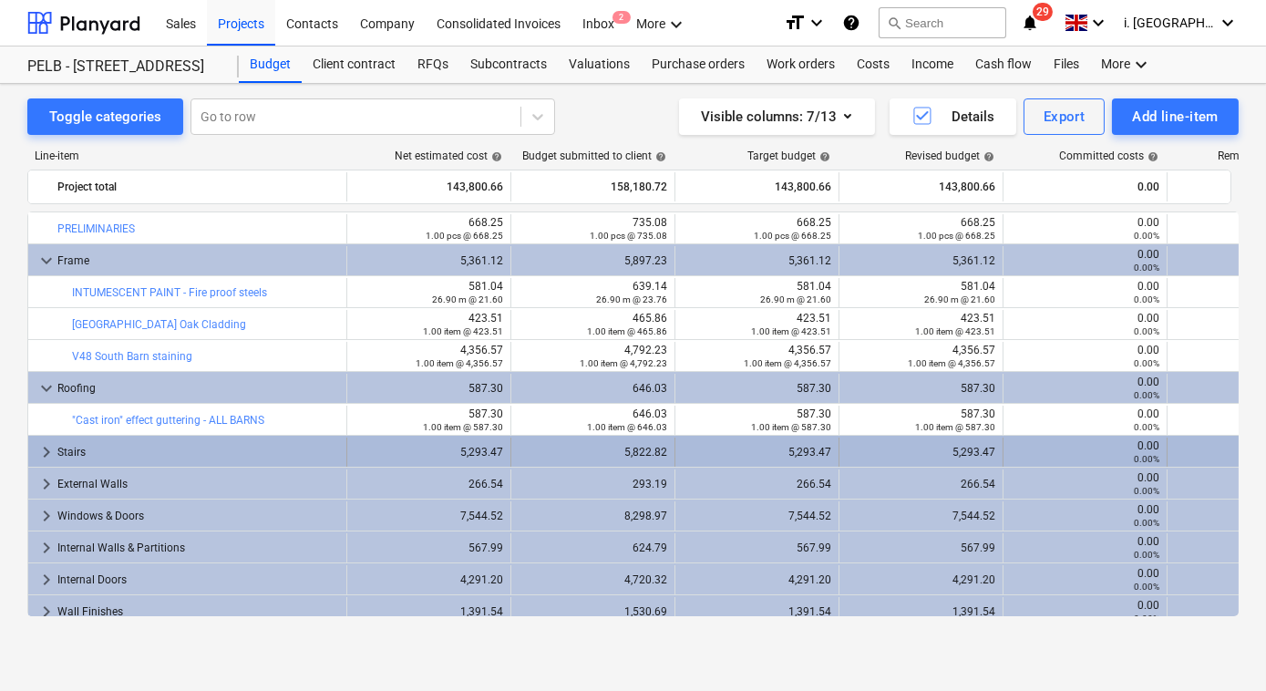
click at [34, 442] on div "keyboard_arrow_right Stairs" at bounding box center [187, 451] width 319 height 29
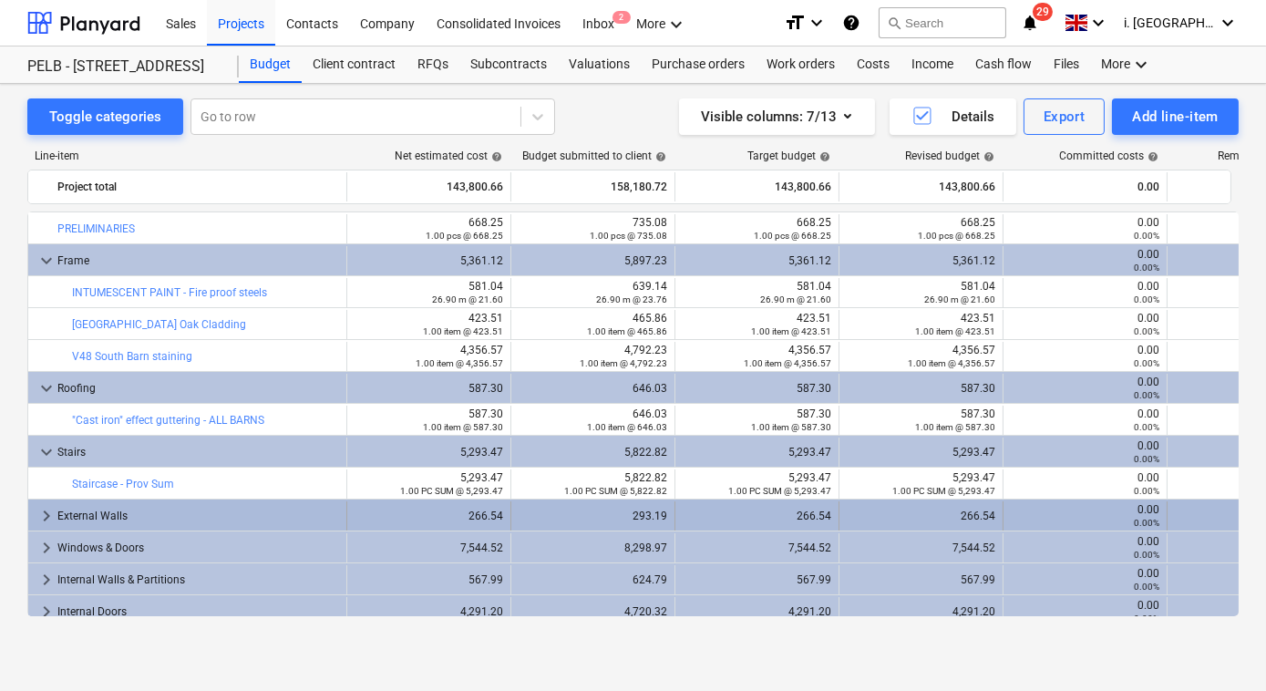
click at [36, 510] on span "keyboard_arrow_right" at bounding box center [47, 516] width 22 height 22
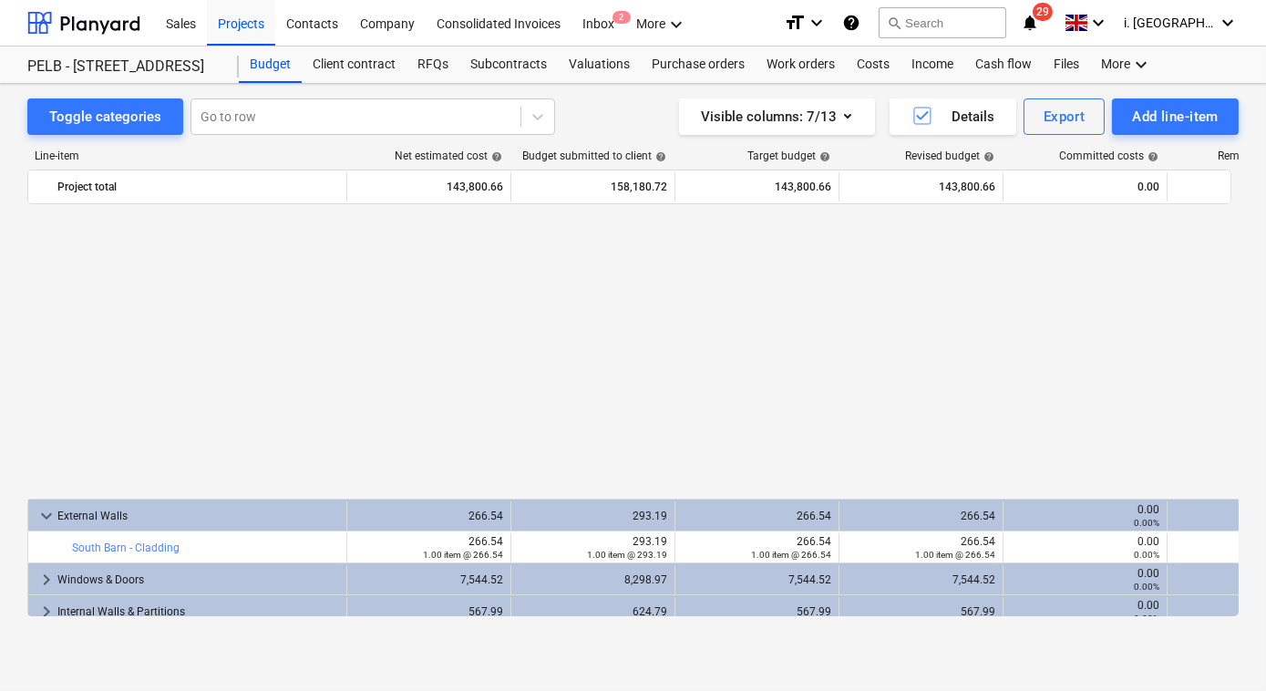
scroll to position [354, 0]
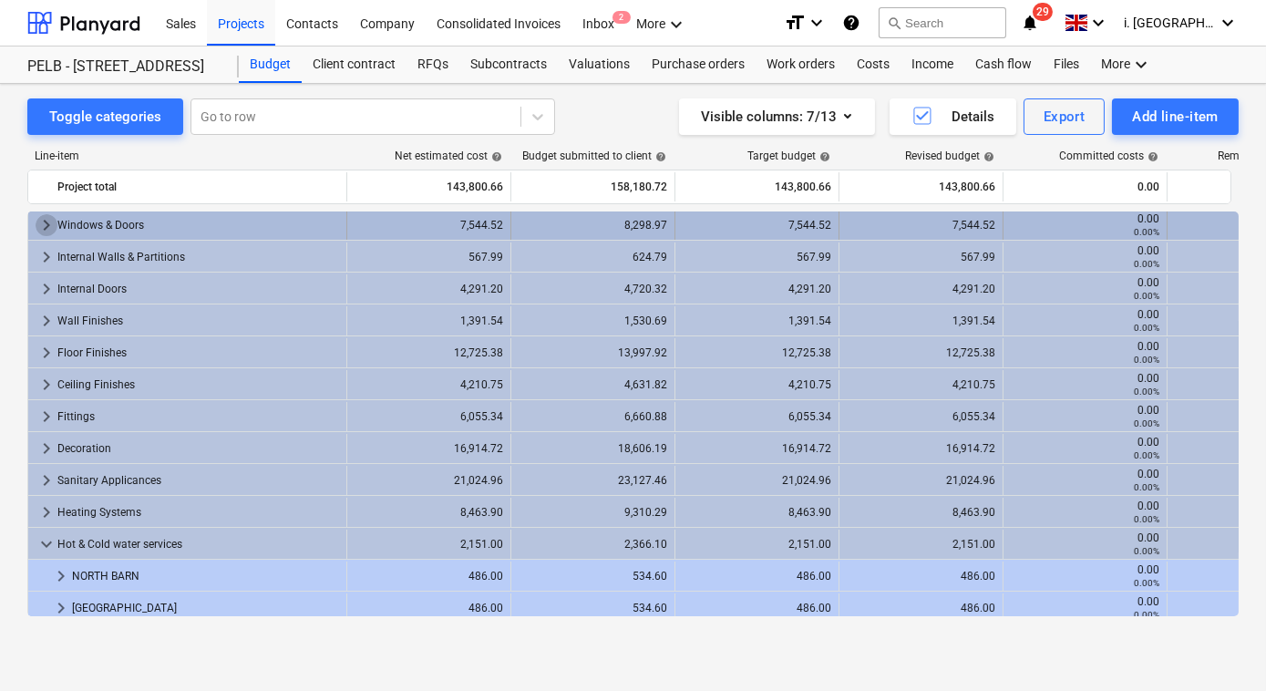
click at [52, 224] on span "keyboard_arrow_right" at bounding box center [47, 225] width 22 height 22
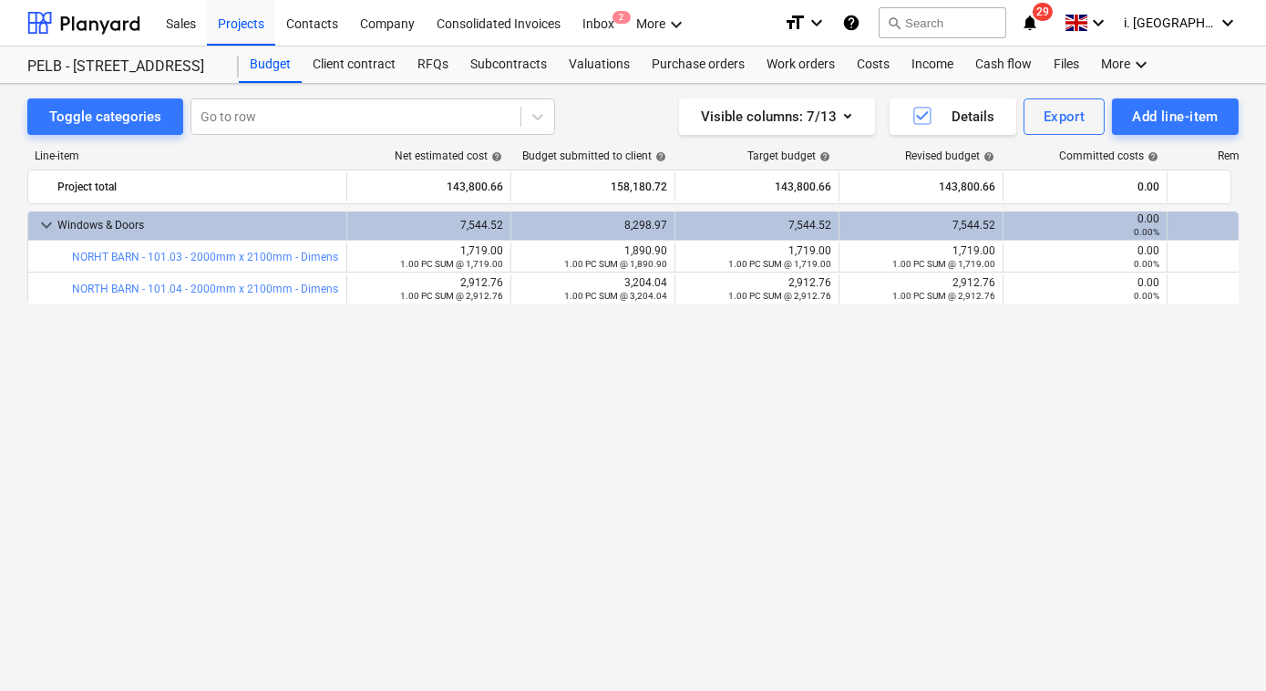
scroll to position [0, 0]
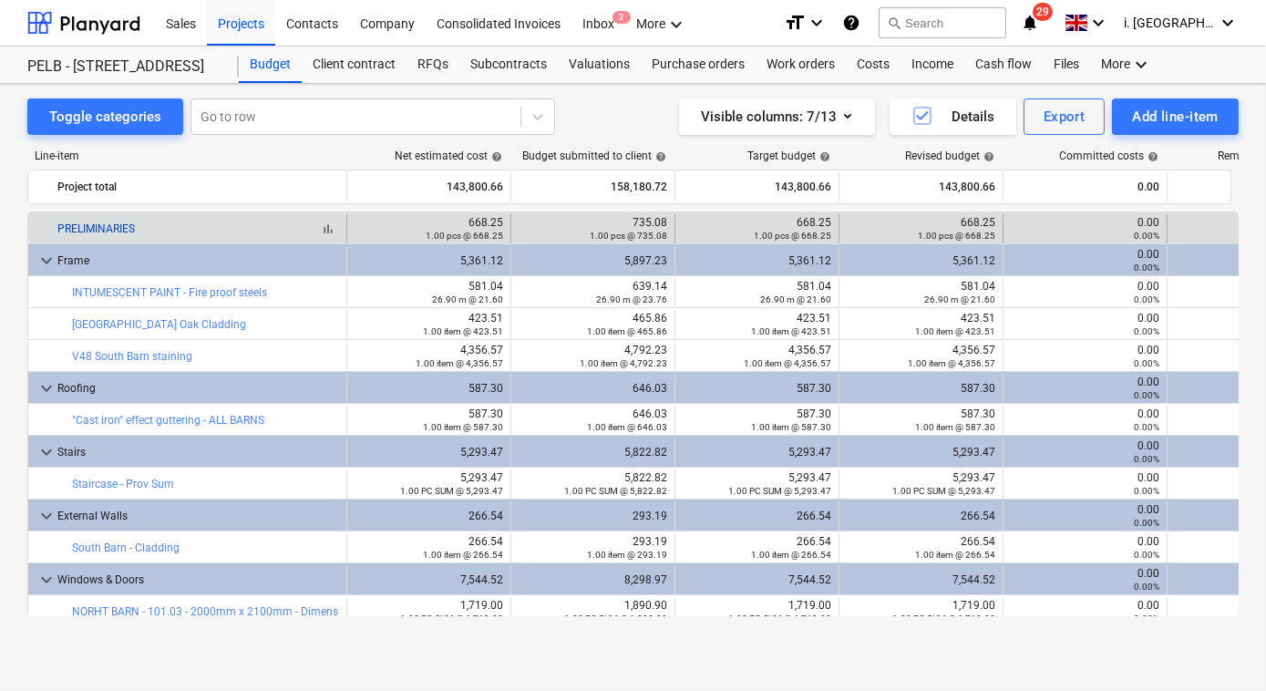
click at [92, 234] on link "PRELIMINARIES" at bounding box center [95, 228] width 77 height 13
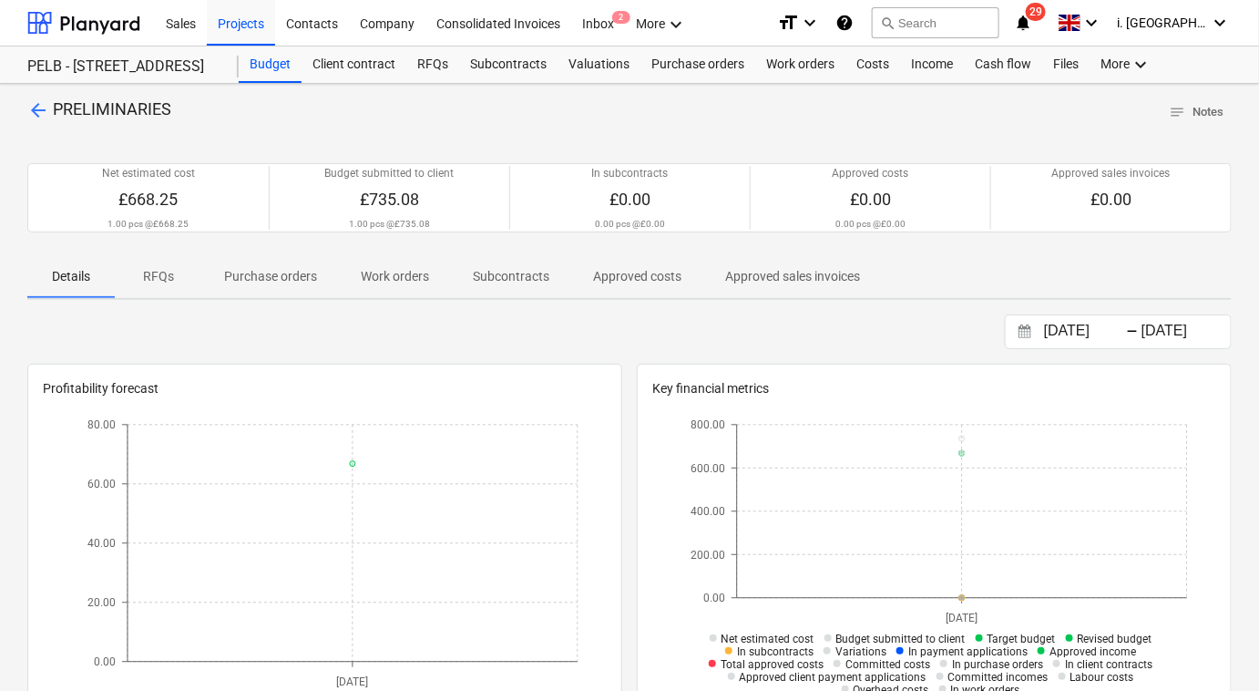
click at [49, 108] on p "arrow_back PRELIMINARIES" at bounding box center [99, 109] width 144 height 23
click at [46, 106] on span "arrow_back" at bounding box center [38, 110] width 22 height 22
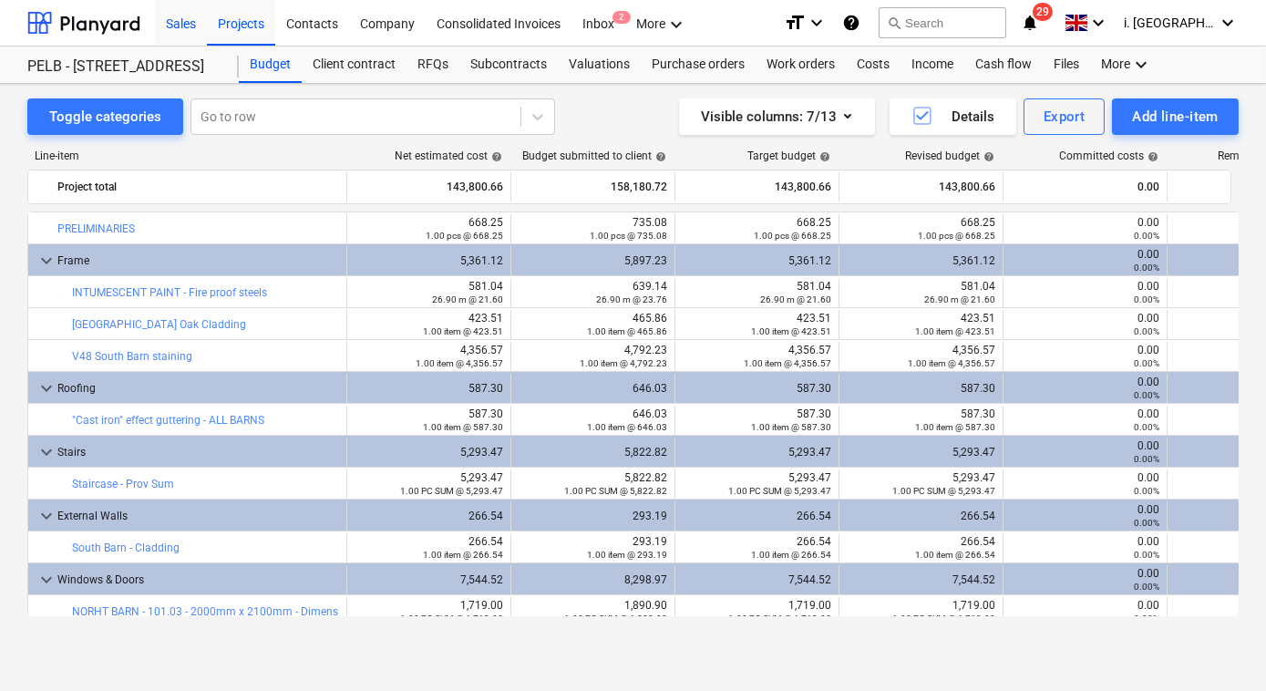
click at [185, 26] on div "Sales" at bounding box center [181, 22] width 52 height 46
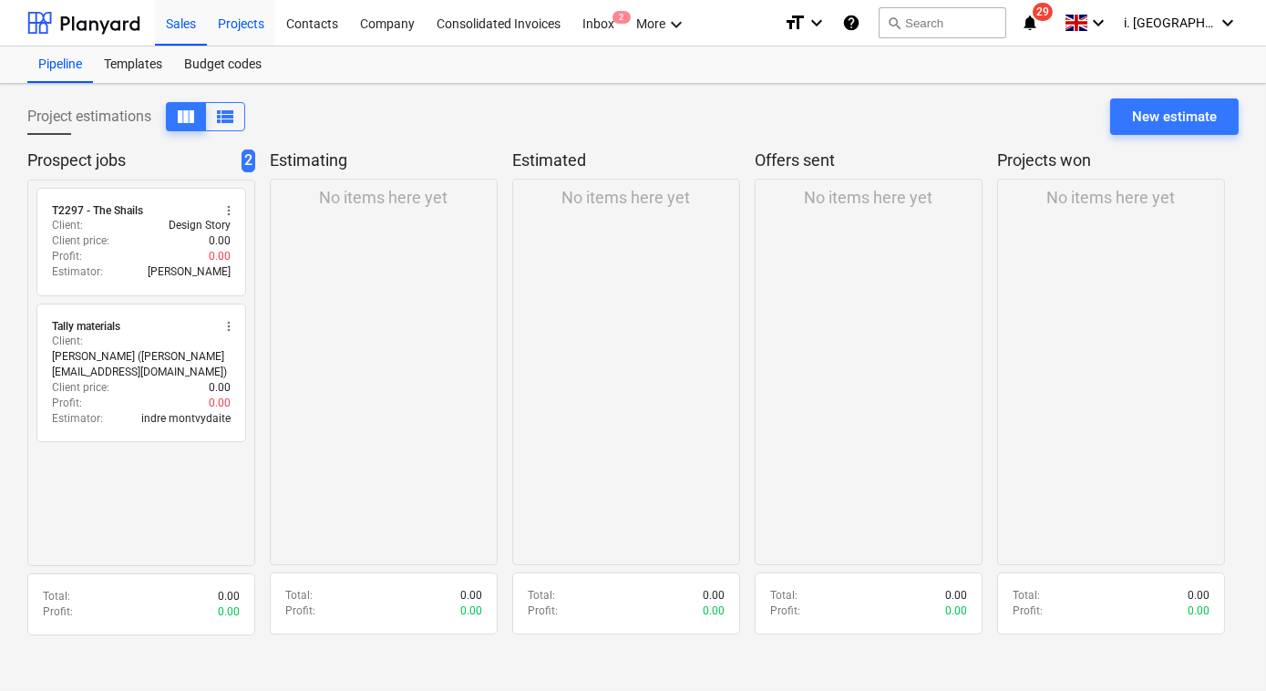
click at [250, 26] on div "Projects" at bounding box center [241, 22] width 68 height 46
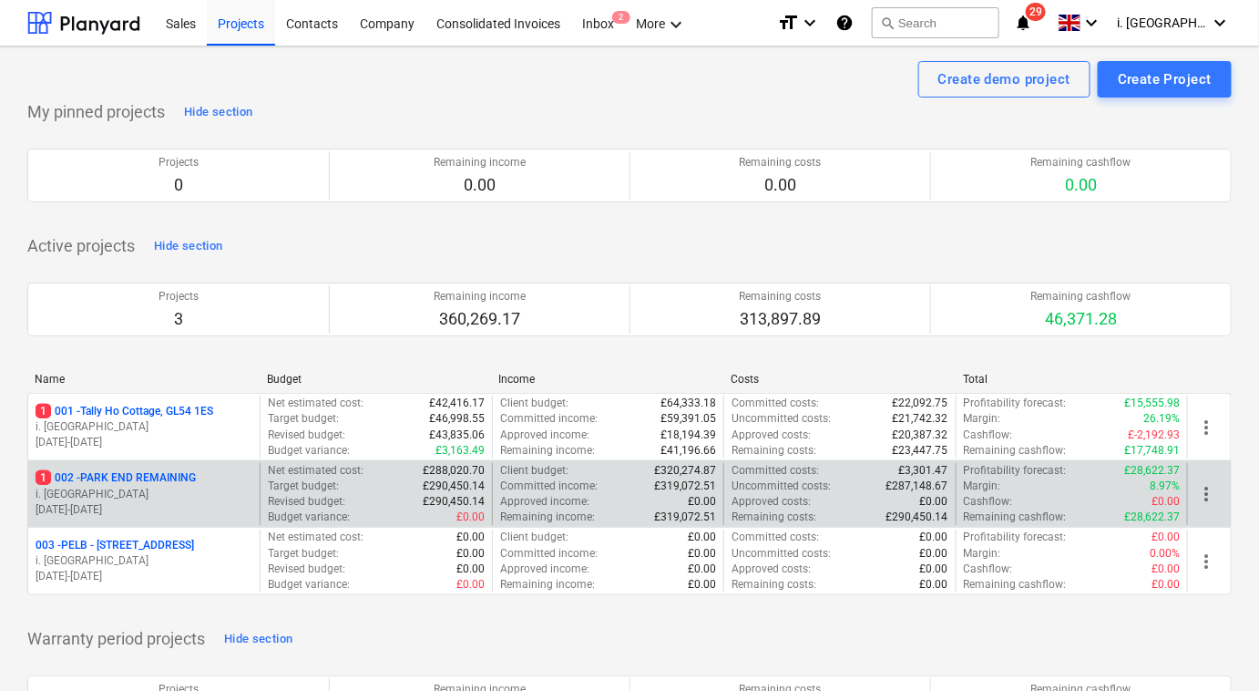
click at [173, 477] on p "1 002 - PARK END REMAINING" at bounding box center [116, 477] width 160 height 15
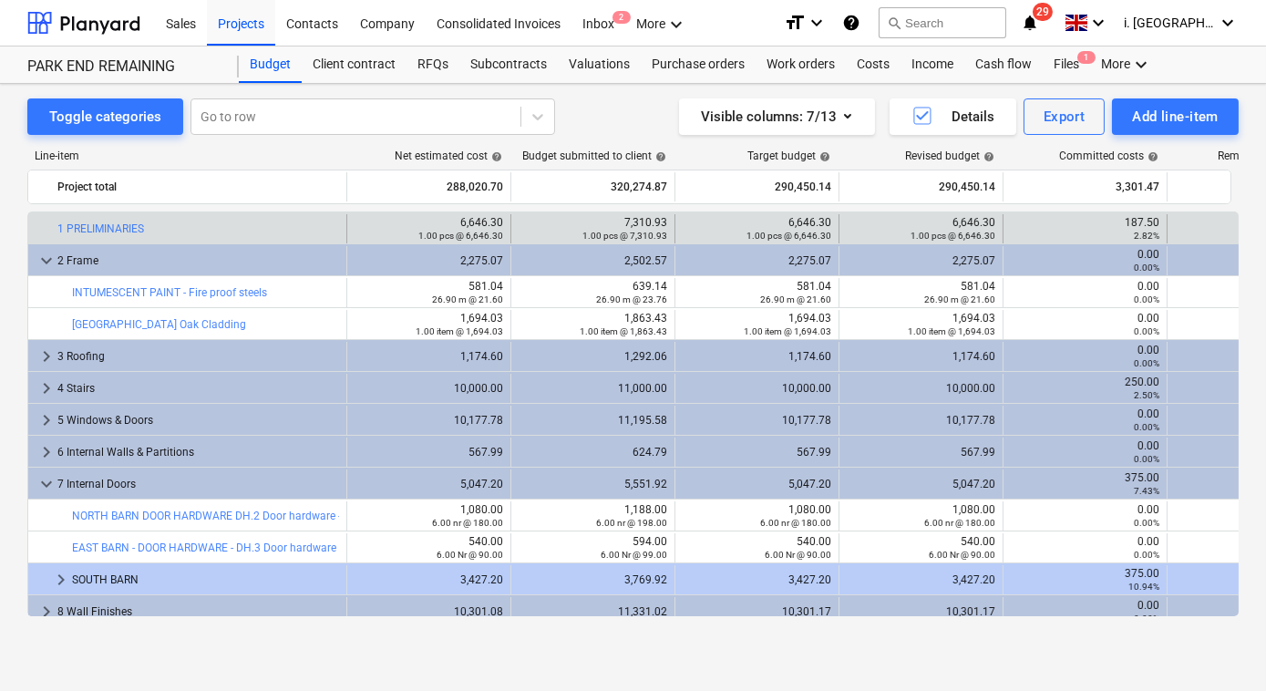
click at [1122, 229] on div "2.82%" at bounding box center [1084, 235] width 149 height 13
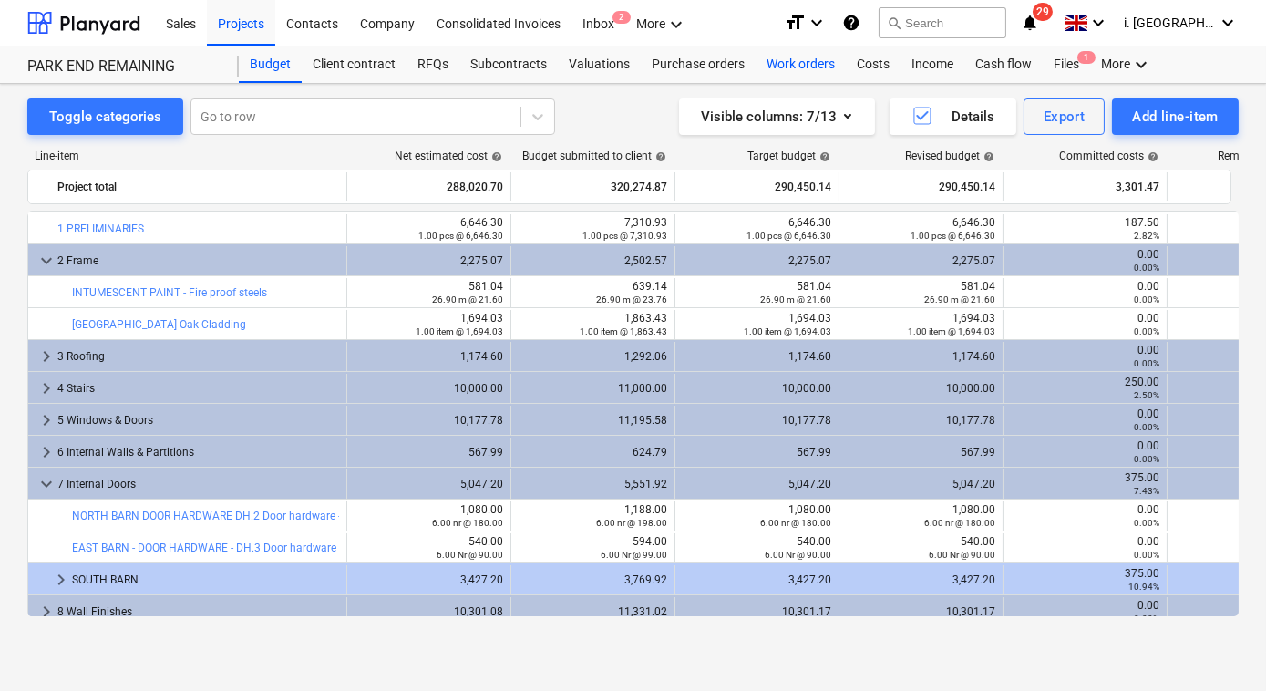
click at [774, 64] on div "Work orders" at bounding box center [800, 64] width 90 height 36
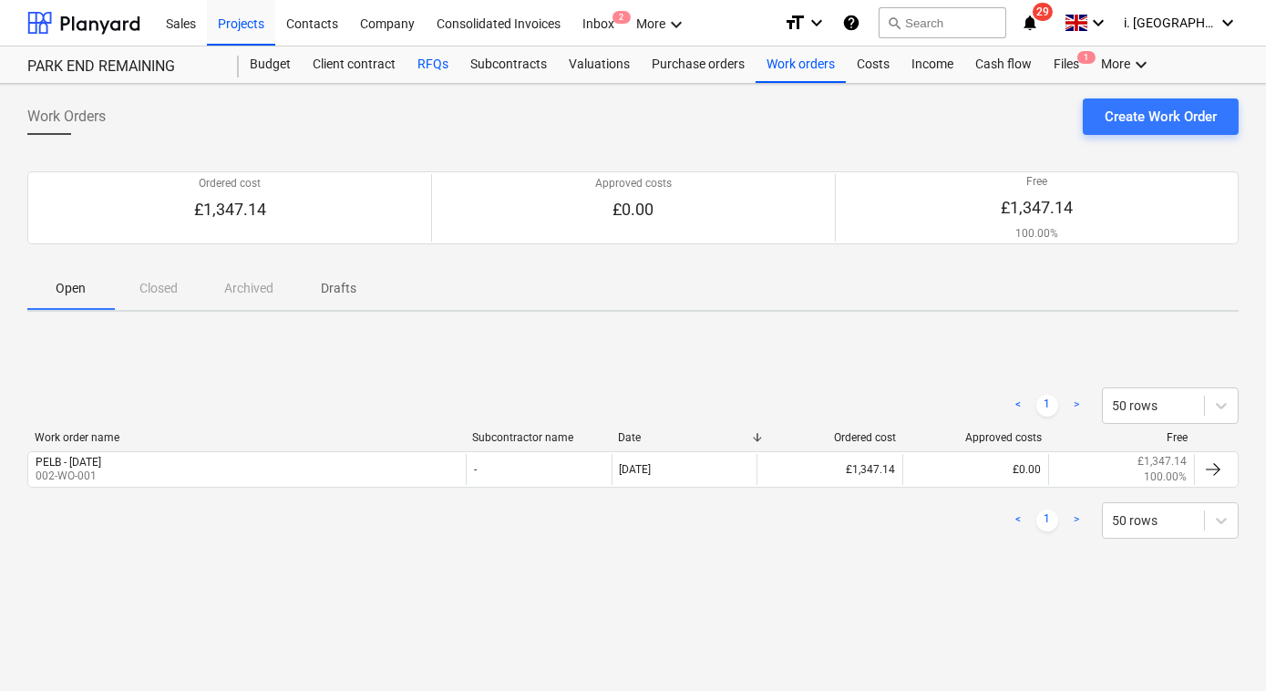
click at [415, 67] on div "RFQs" at bounding box center [432, 64] width 53 height 36
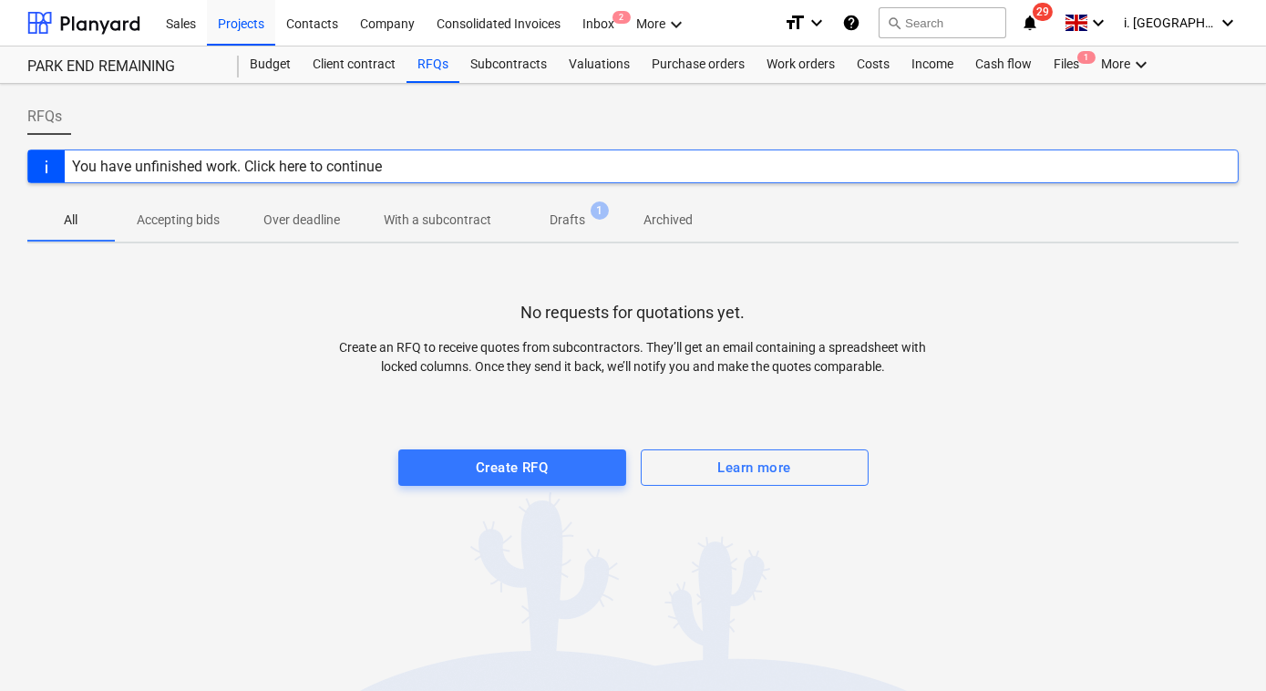
click at [561, 217] on p "Drafts" at bounding box center [567, 219] width 36 height 19
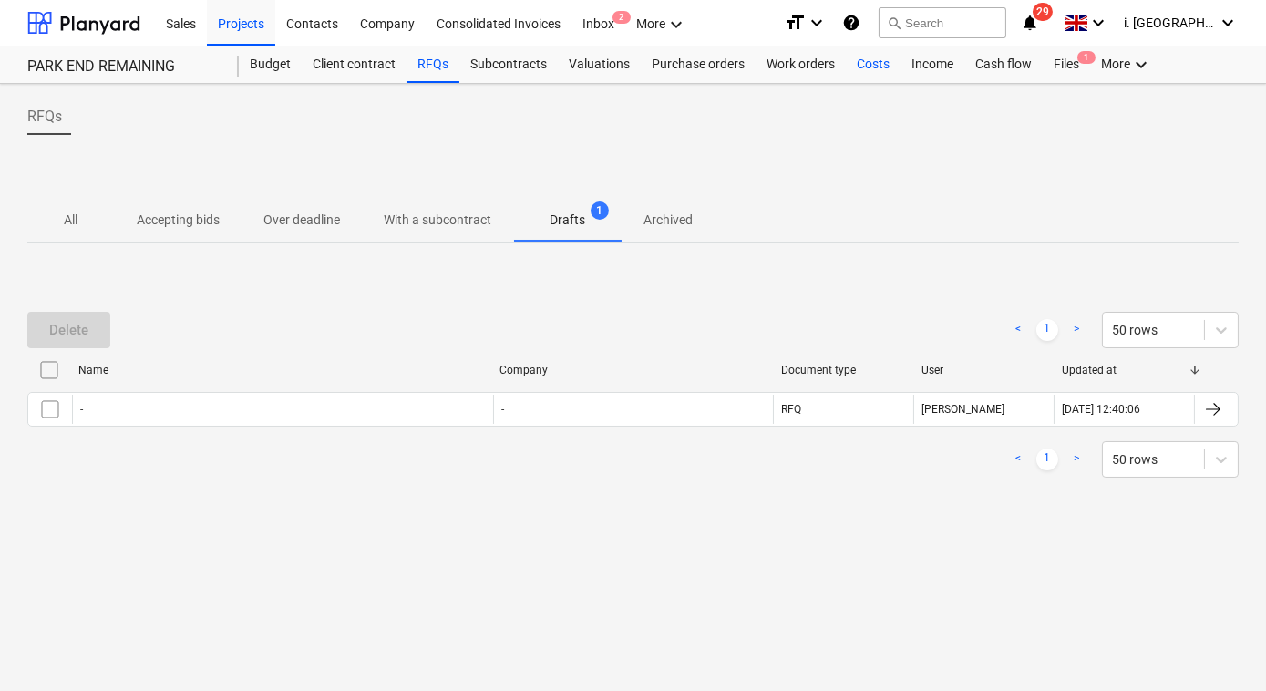
click at [871, 62] on div "Costs" at bounding box center [873, 64] width 55 height 36
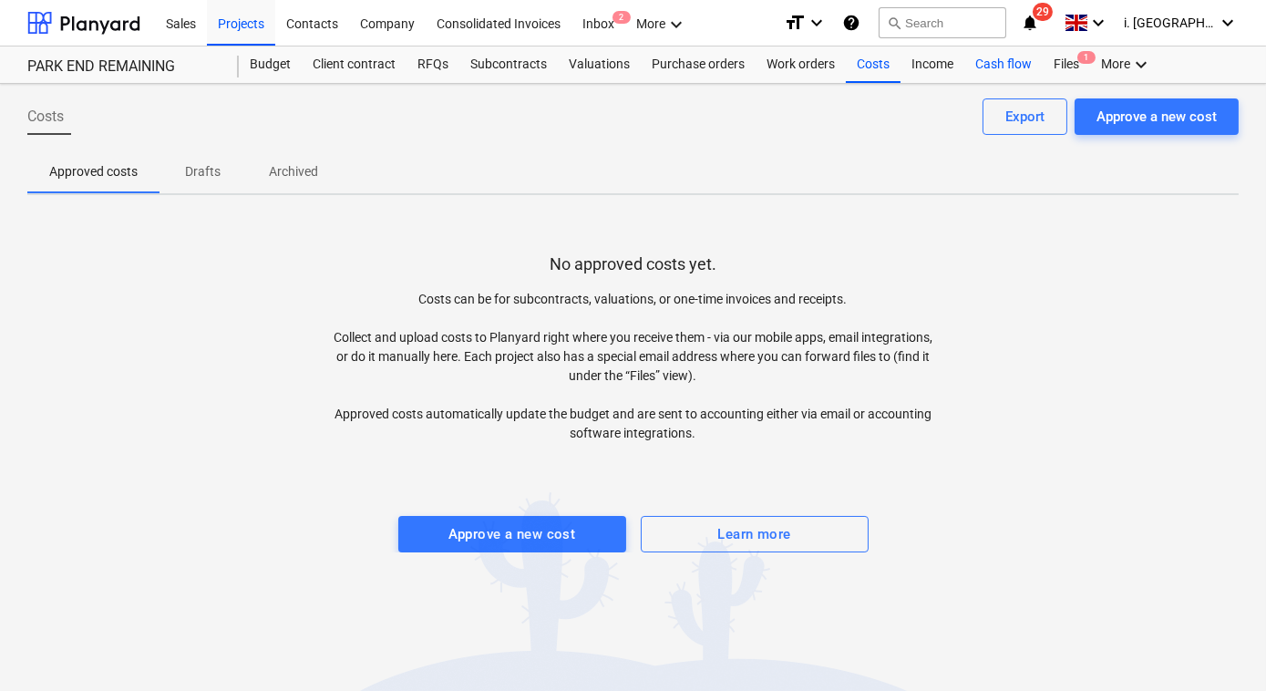
click at [993, 60] on div "Cash flow" at bounding box center [1003, 64] width 78 height 36
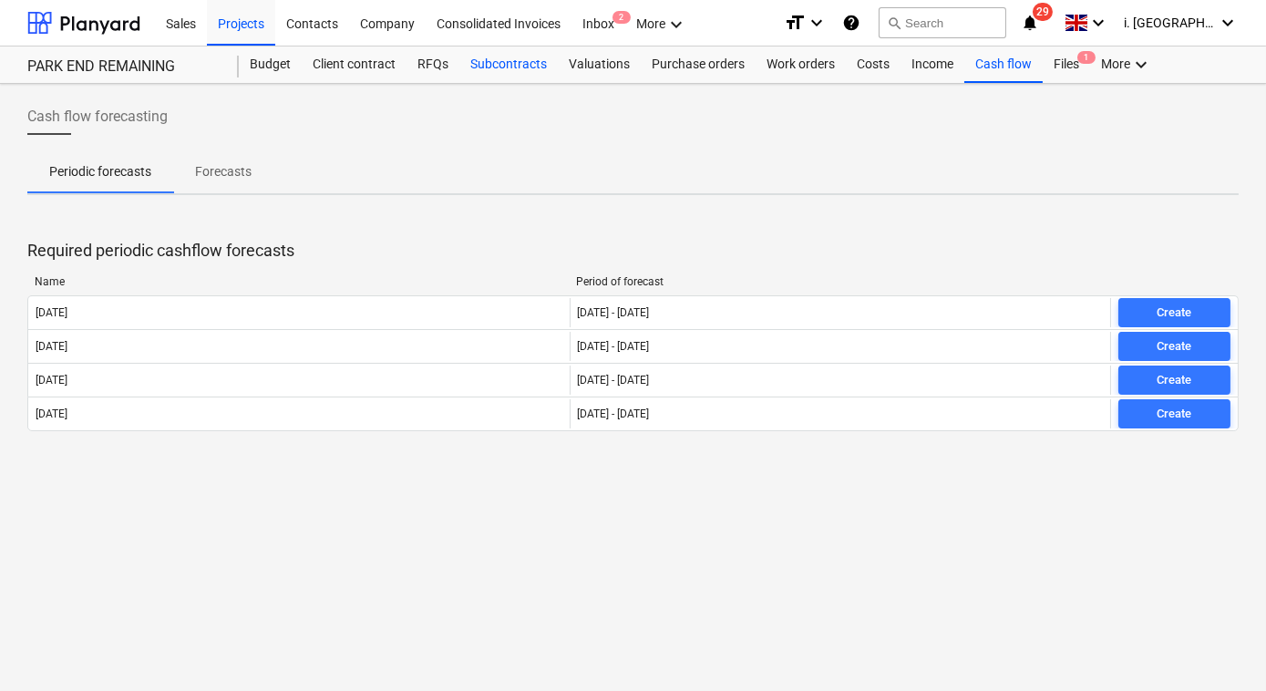
click at [507, 69] on div "Subcontracts" at bounding box center [508, 64] width 98 height 36
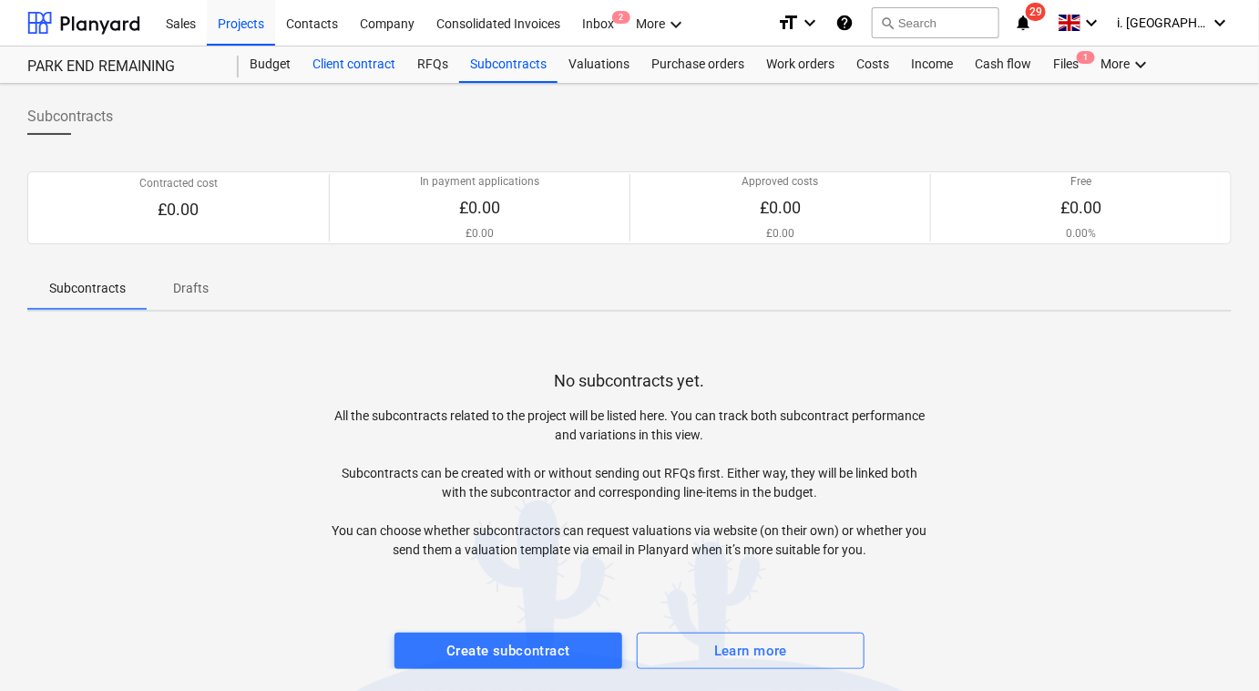
click at [386, 70] on div "Client contract" at bounding box center [354, 64] width 105 height 36
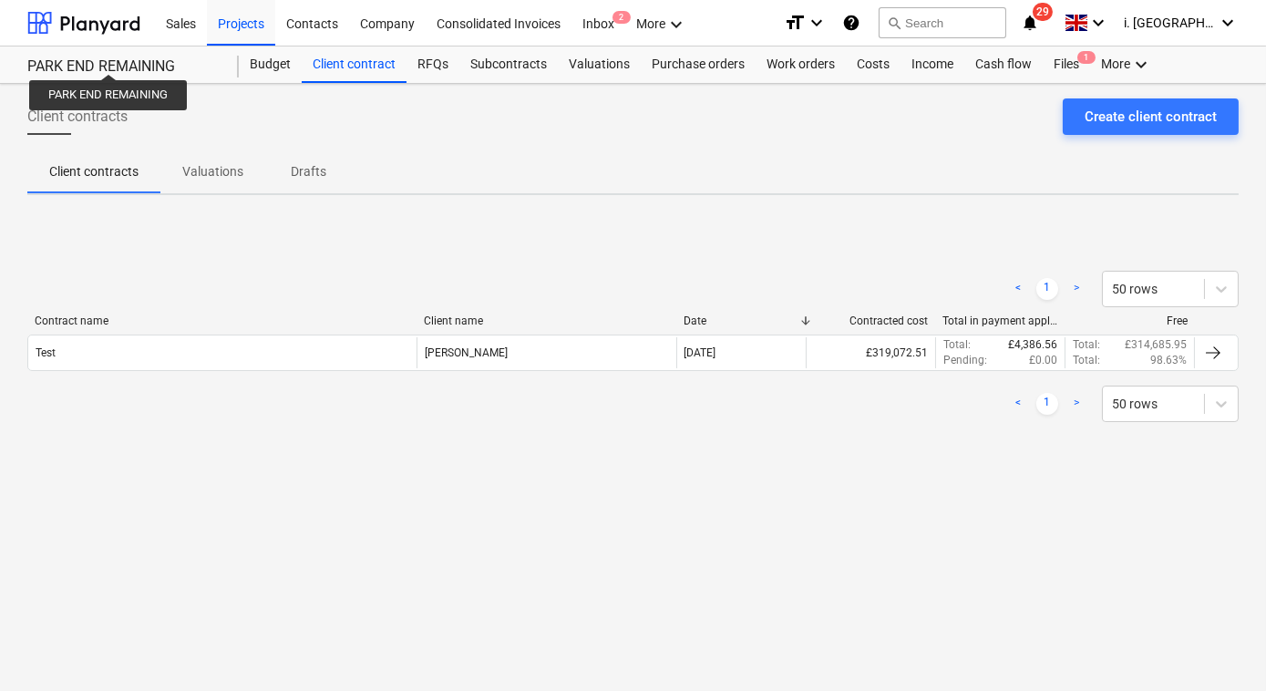
click at [109, 57] on div "PARK END REMAINING" at bounding box center [122, 66] width 190 height 19
click at [108, 28] on div at bounding box center [83, 23] width 113 height 46
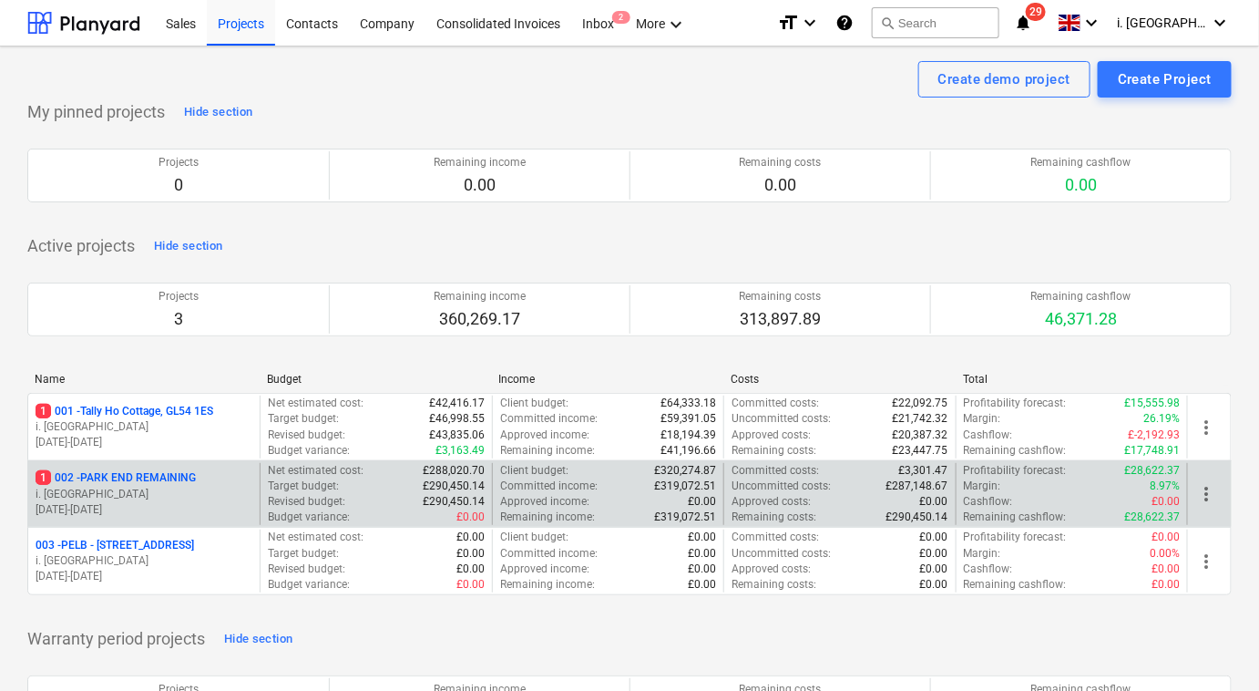
click at [1209, 500] on span "more_vert" at bounding box center [1206, 494] width 22 height 22
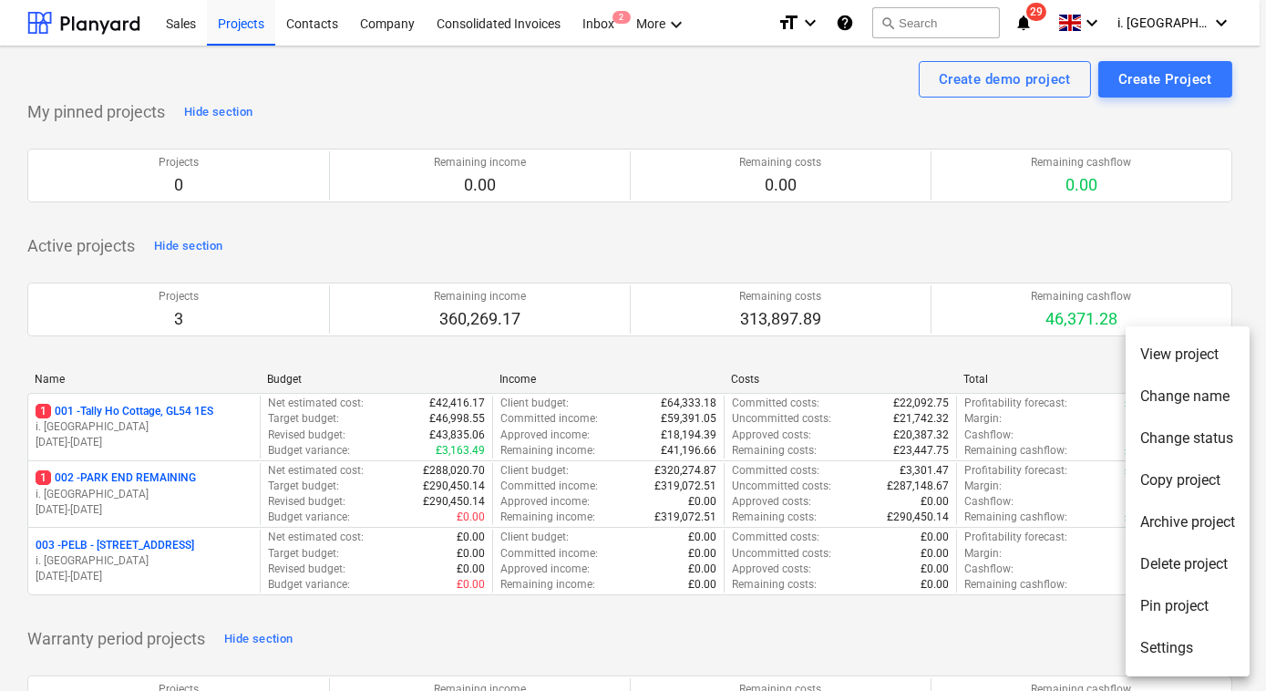
click at [280, 600] on div at bounding box center [633, 345] width 1266 height 691
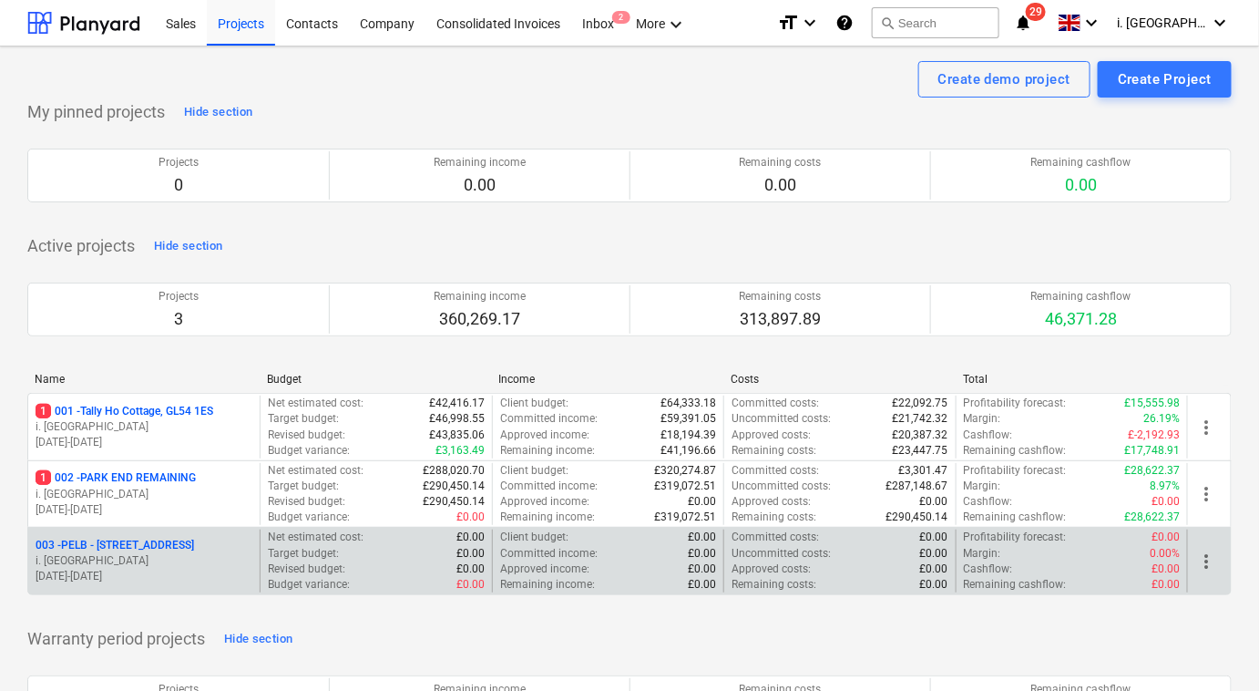
click at [238, 579] on p "[DATE] - [DATE]" at bounding box center [144, 576] width 217 height 15
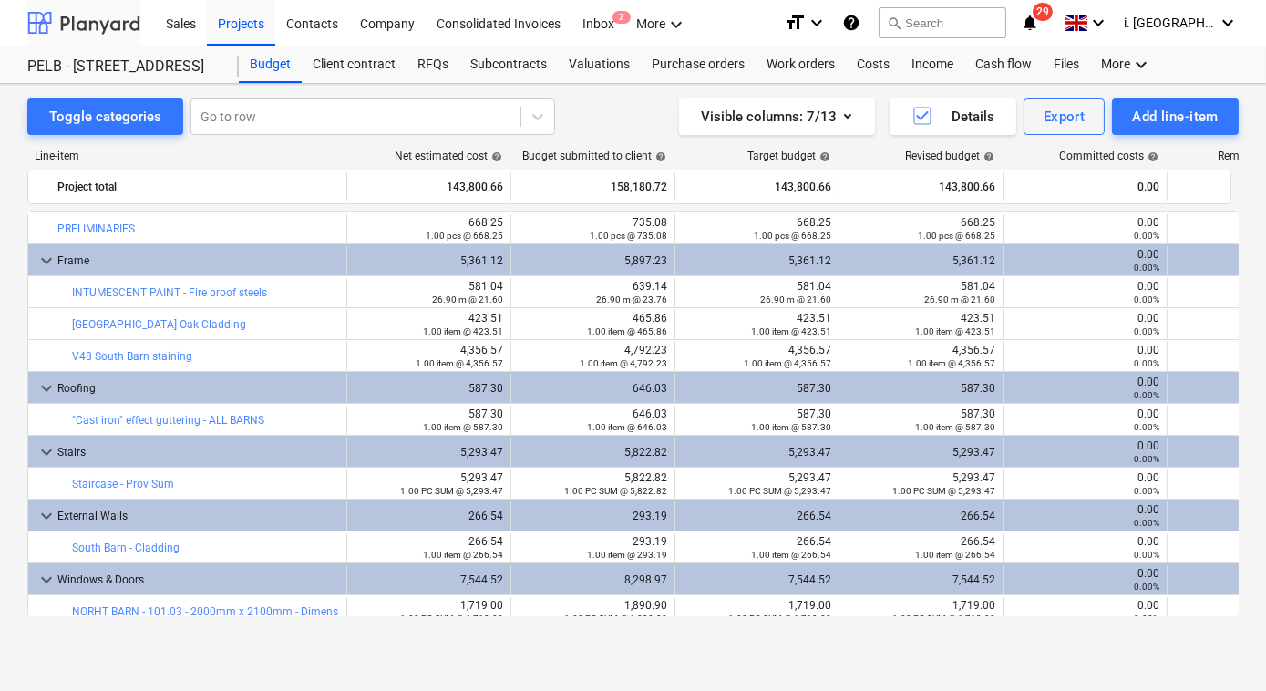
click at [136, 30] on div at bounding box center [83, 23] width 113 height 46
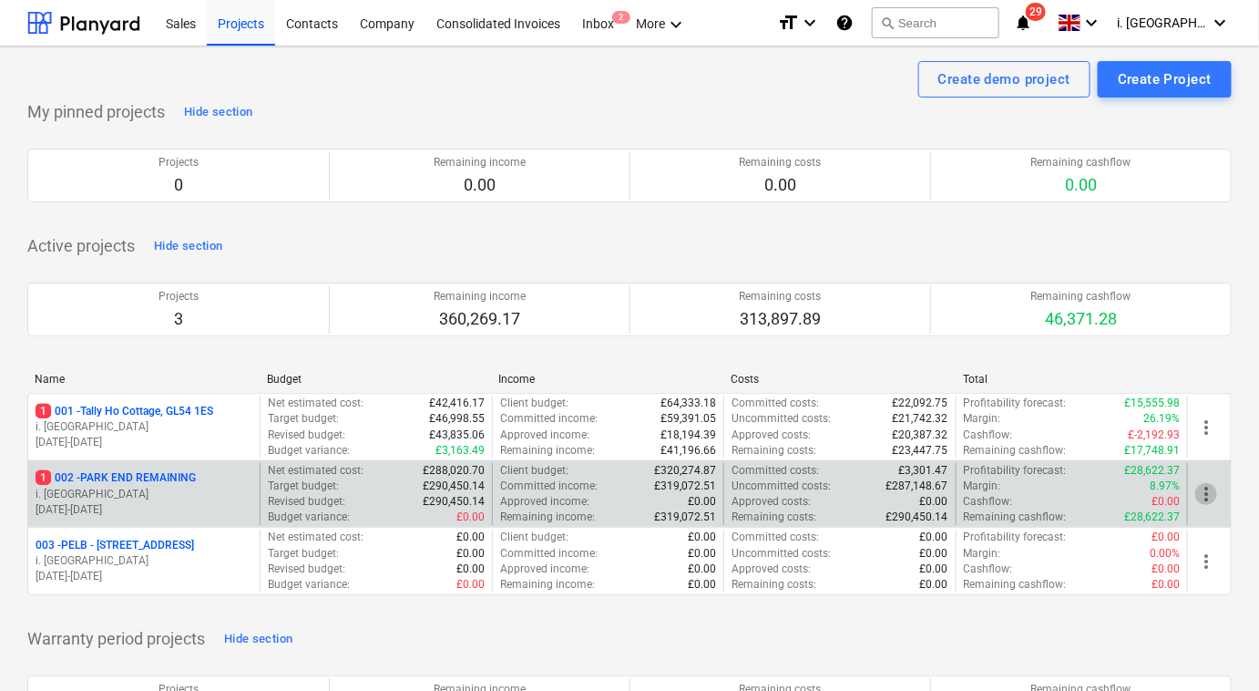
click at [1203, 487] on span "more_vert" at bounding box center [1206, 494] width 22 height 22
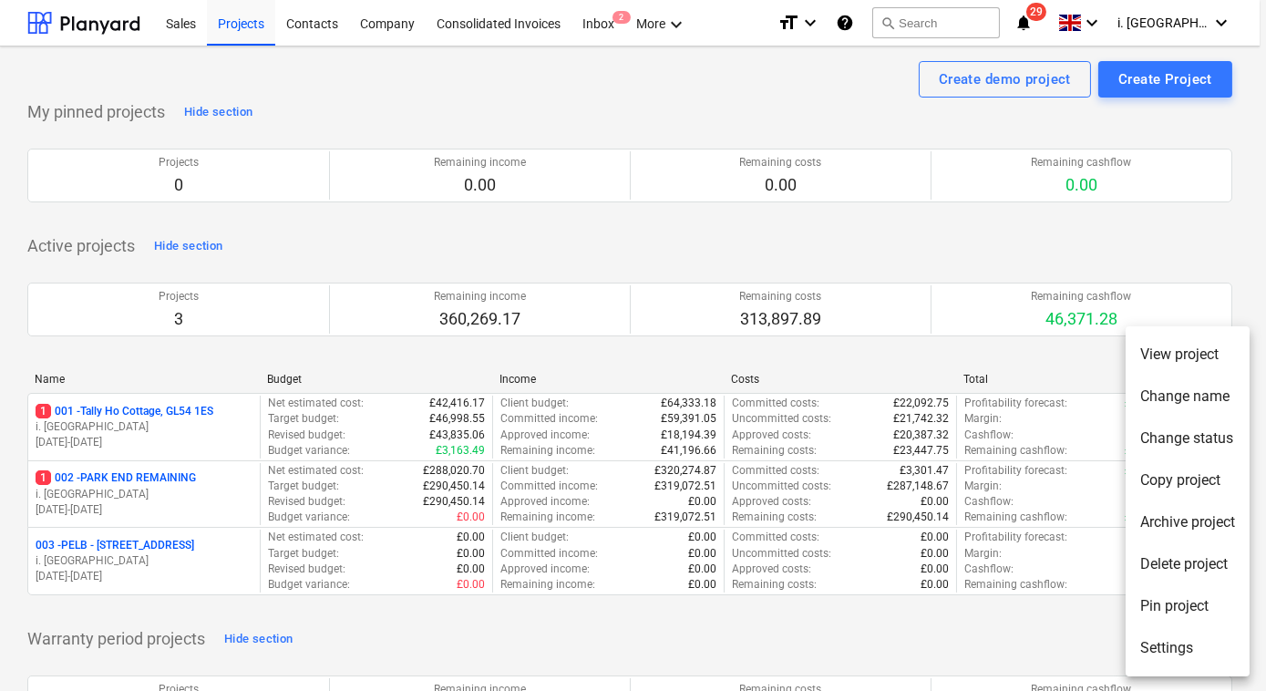
click at [1188, 528] on li "Archive project" at bounding box center [1187, 522] width 124 height 42
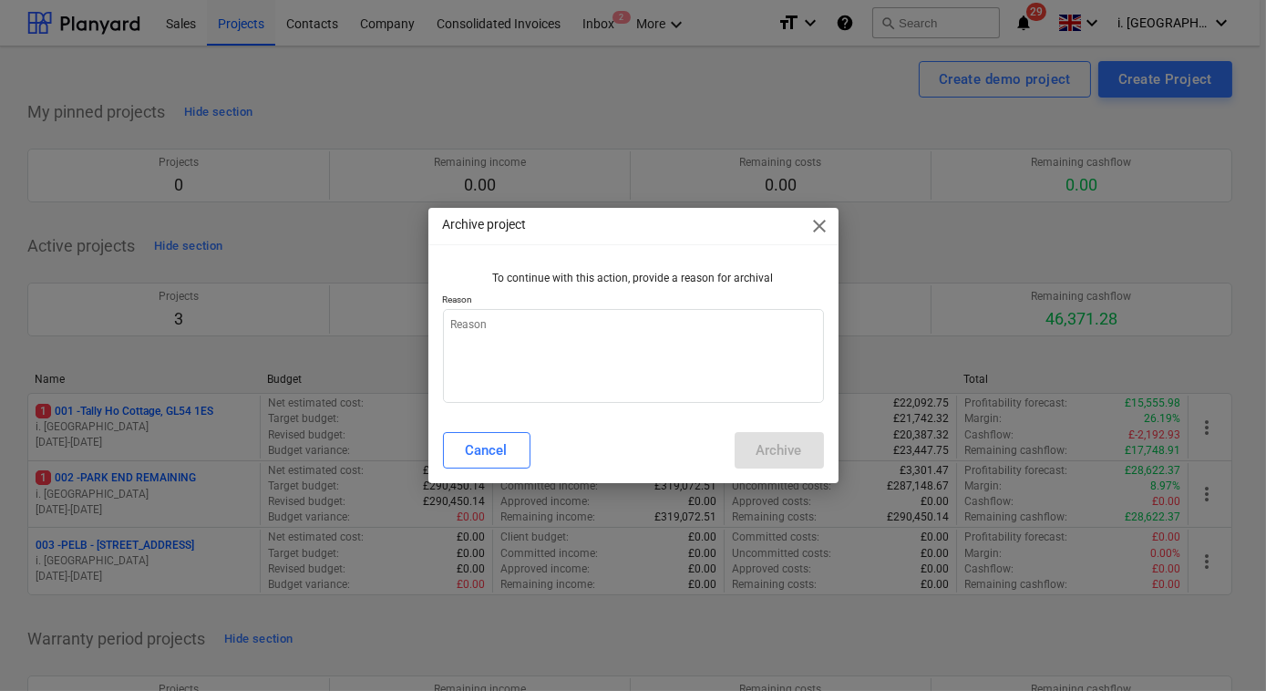
type textarea "x"
click at [564, 353] on textarea at bounding box center [633, 356] width 381 height 94
type textarea "r"
type textarea "x"
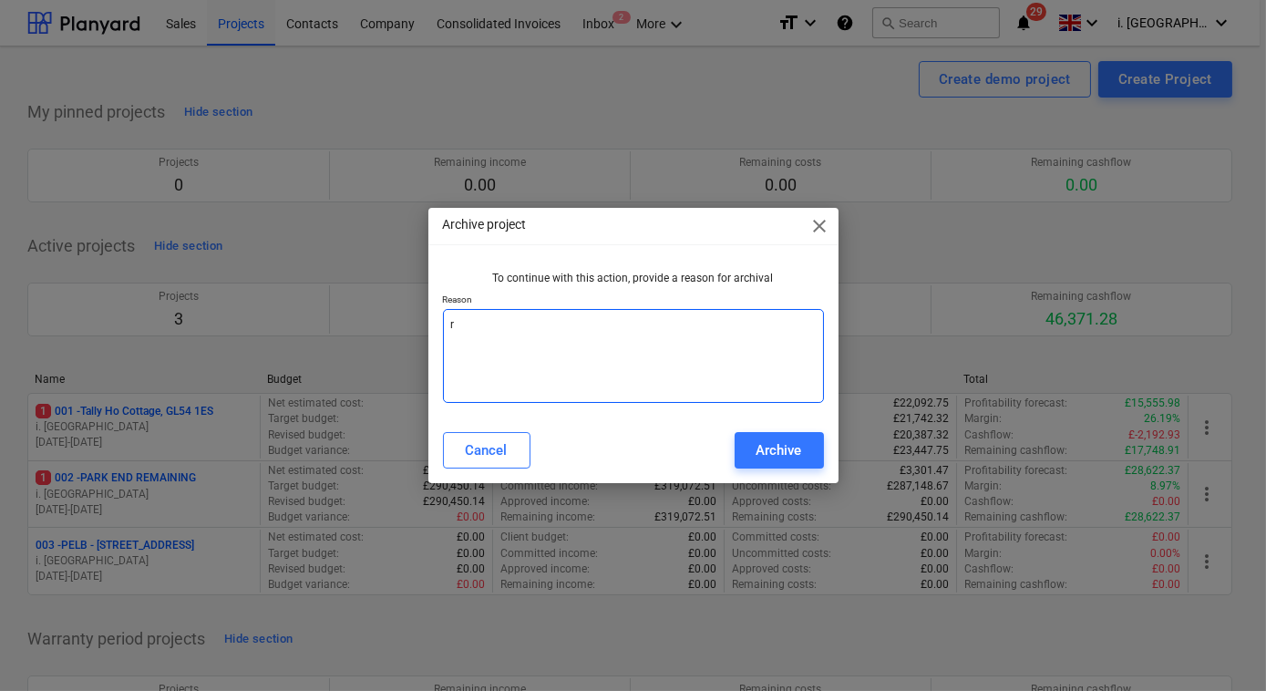
type textarea "re"
type textarea "x"
type textarea "rep"
type textarea "x"
type textarea "repl"
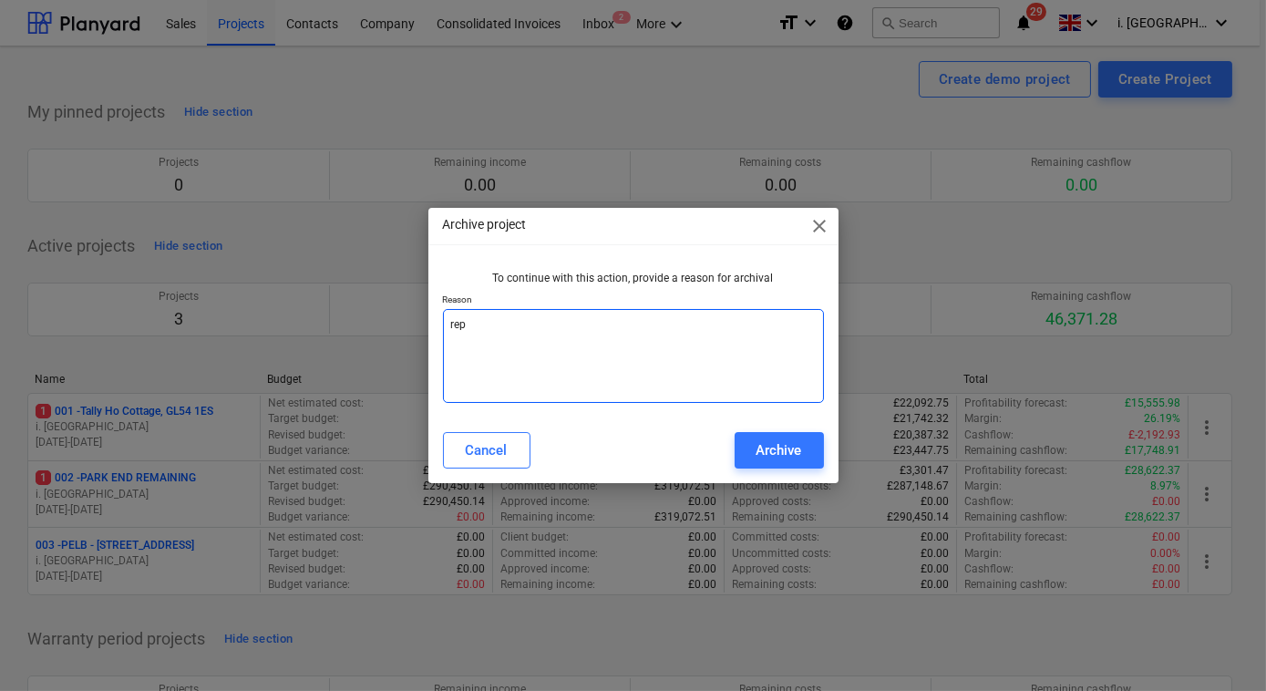
type textarea "x"
type textarea "repla"
type textarea "x"
type textarea "replac"
type textarea "x"
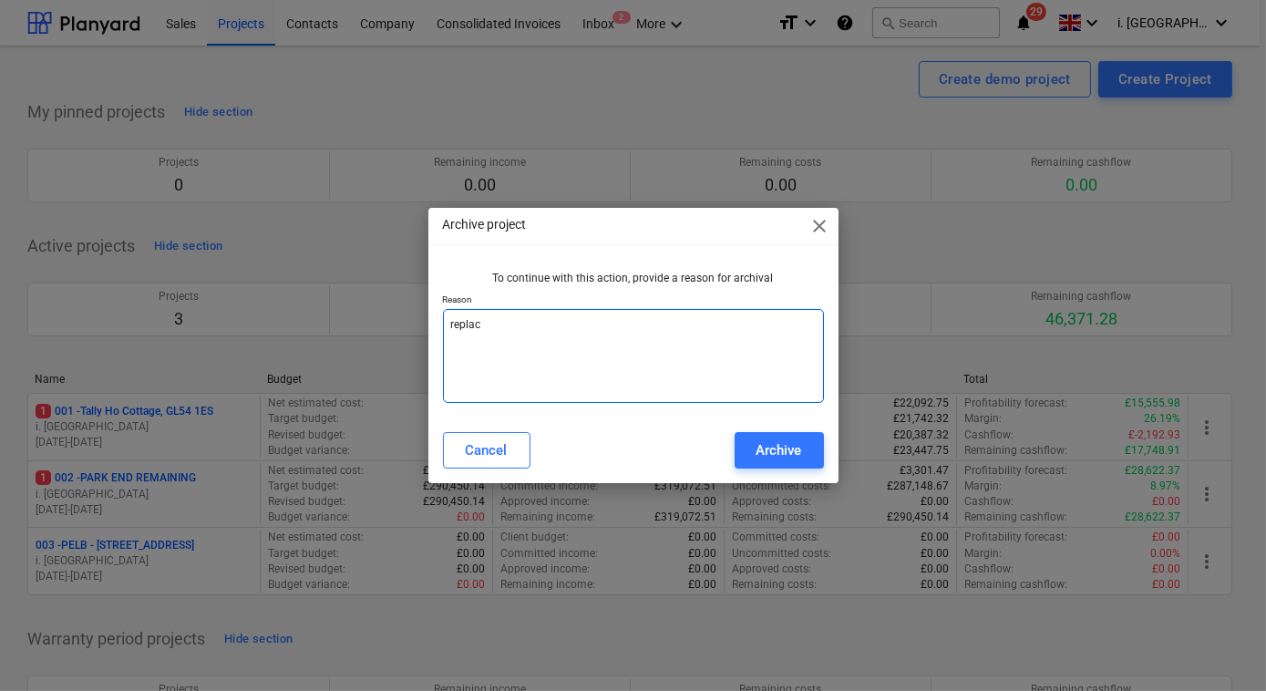
type textarea "replace"
type textarea "x"
type textarea "replaced"
type textarea "x"
type textarea "replaced"
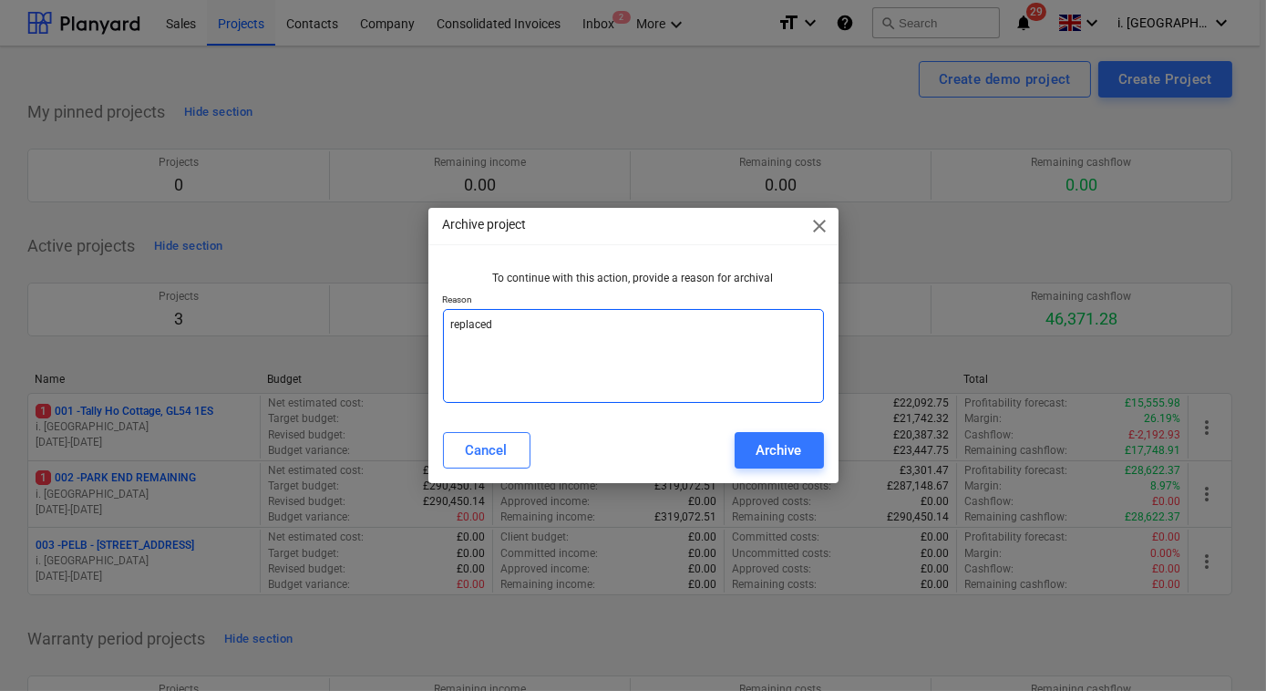
type textarea "x"
type textarea "replaced w"
type textarea "x"
type textarea "replaced [PERSON_NAME]"
type textarea "x"
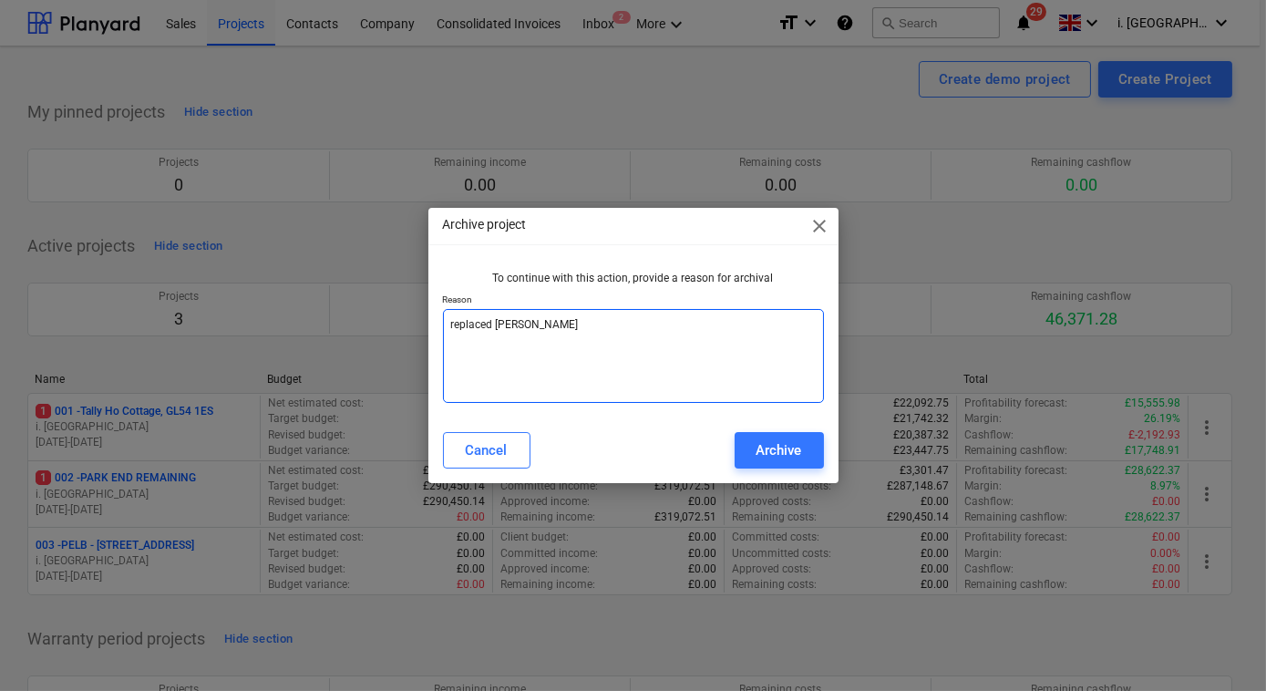
type textarea "replaced wit"
type textarea "x"
type textarea "replaced with"
type textarea "x"
type textarea "replaced with"
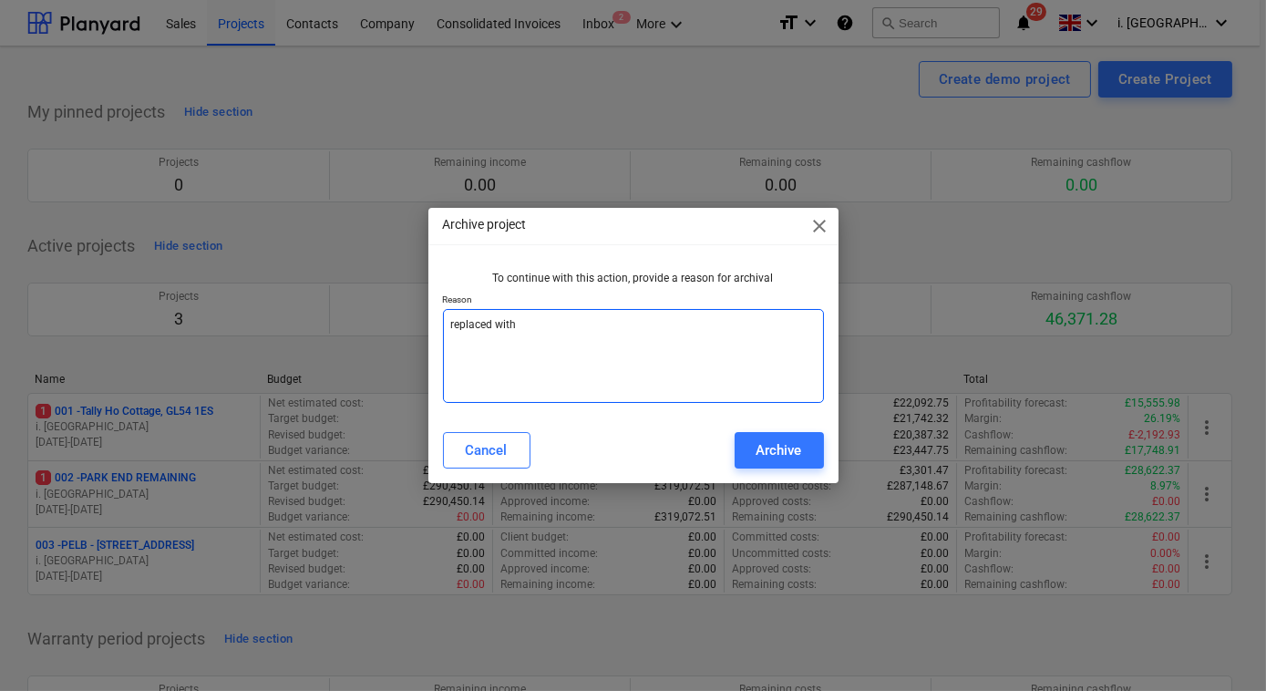
type textarea "x"
type textarea "replaced with a"
type textarea "x"
type textarea "replaced with a"
type textarea "x"
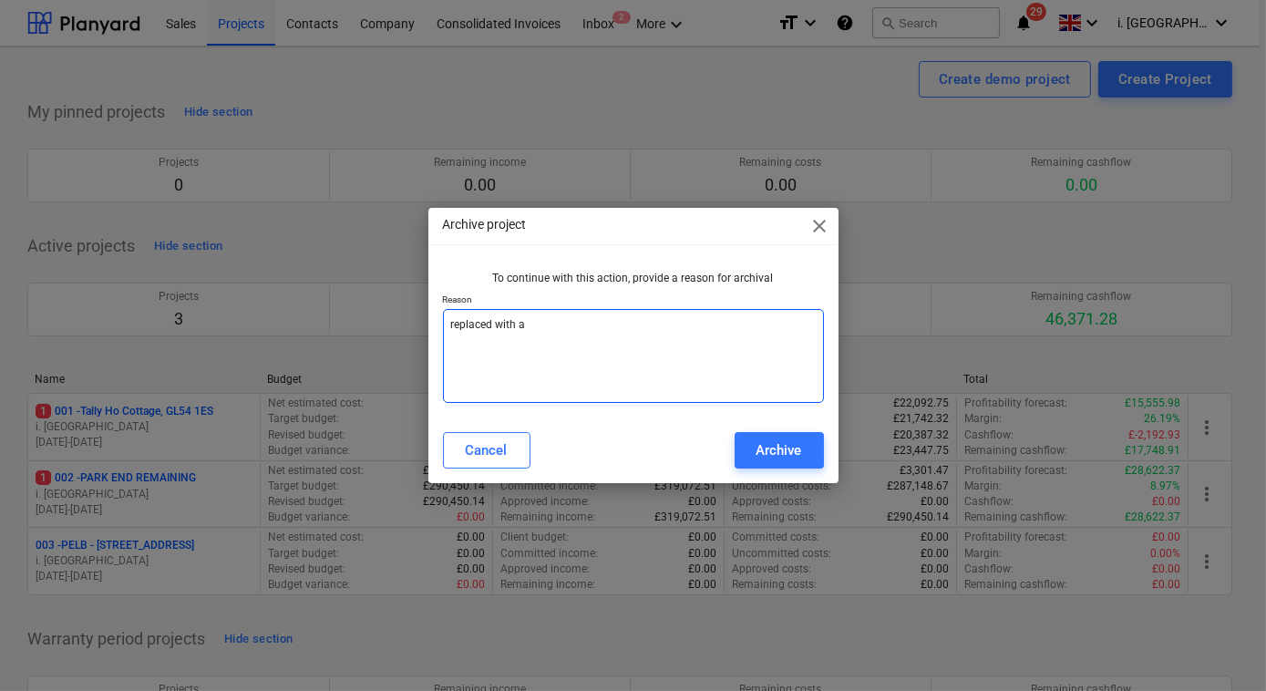
type textarea "replaced with a n"
type textarea "x"
type textarea "replaced with a ne"
type textarea "x"
type textarea "replaced with a new"
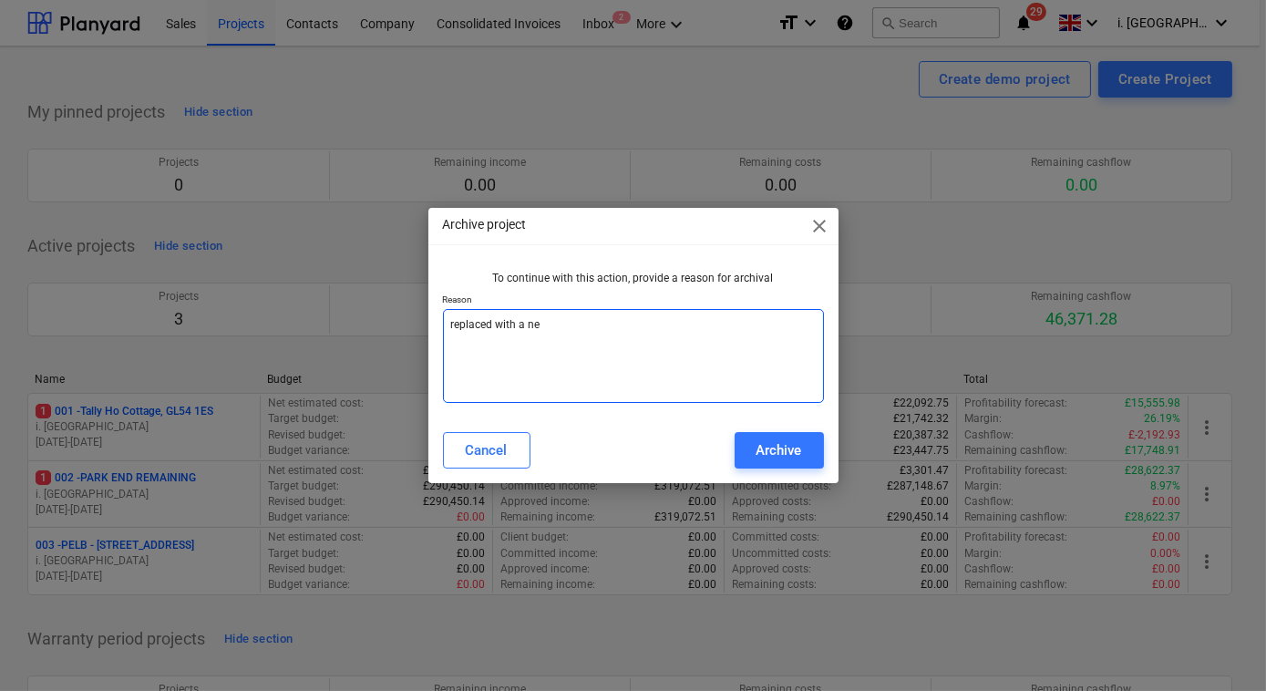
type textarea "x"
type textarea "replaced with a new"
type textarea "x"
type textarea "replaced with a new o"
type textarea "x"
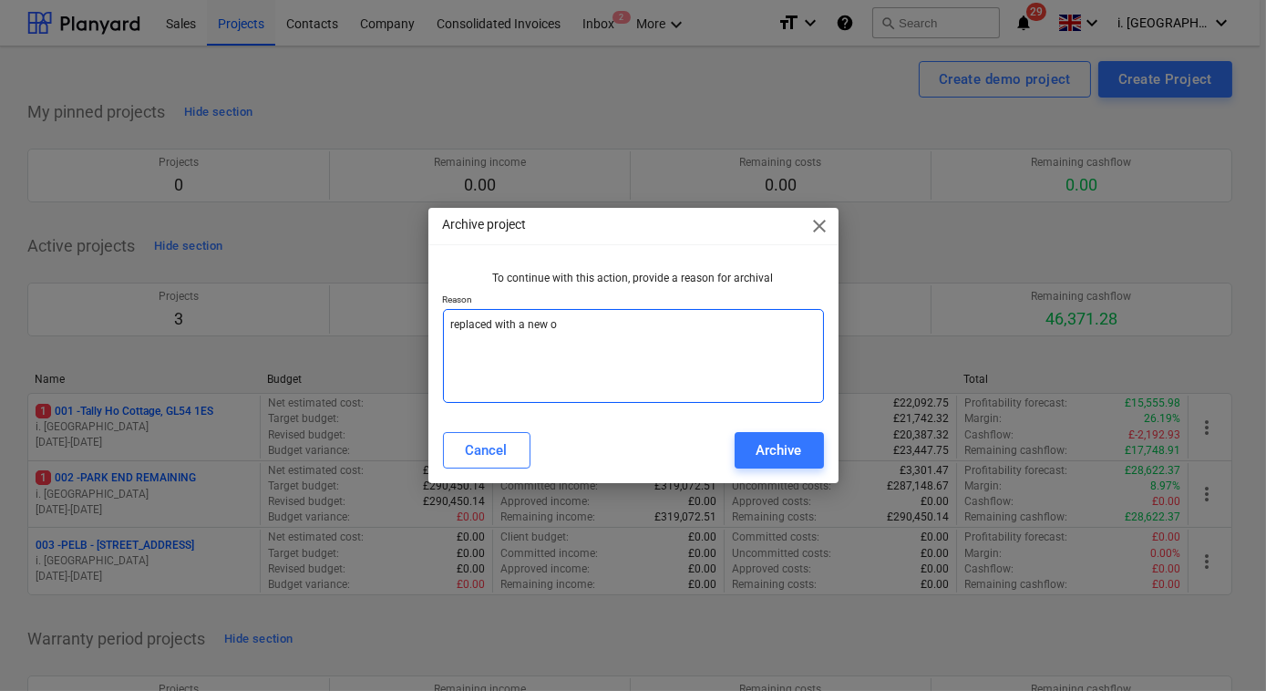
type textarea "replaced with a new"
type textarea "x"
type textarea "replaced with a new"
type textarea "x"
type textarea "replaced with a ne"
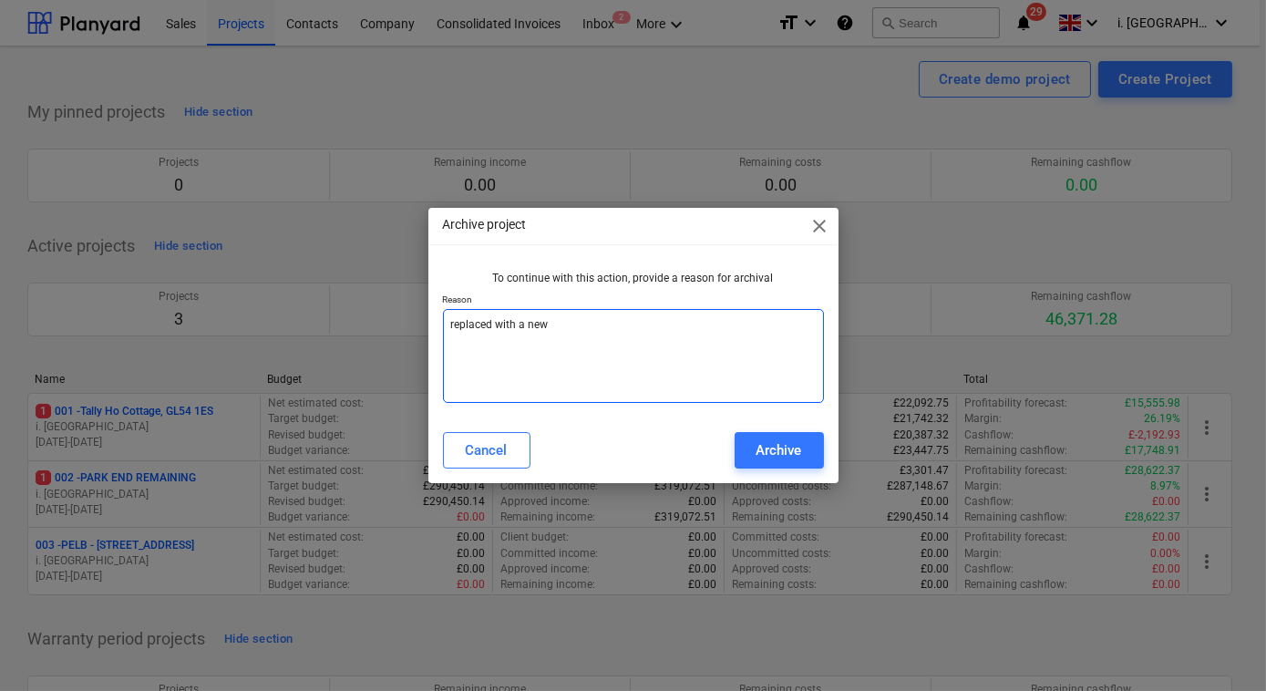
type textarea "x"
type textarea "replaced with a n"
type textarea "x"
type textarea "replaced with a"
type textarea "x"
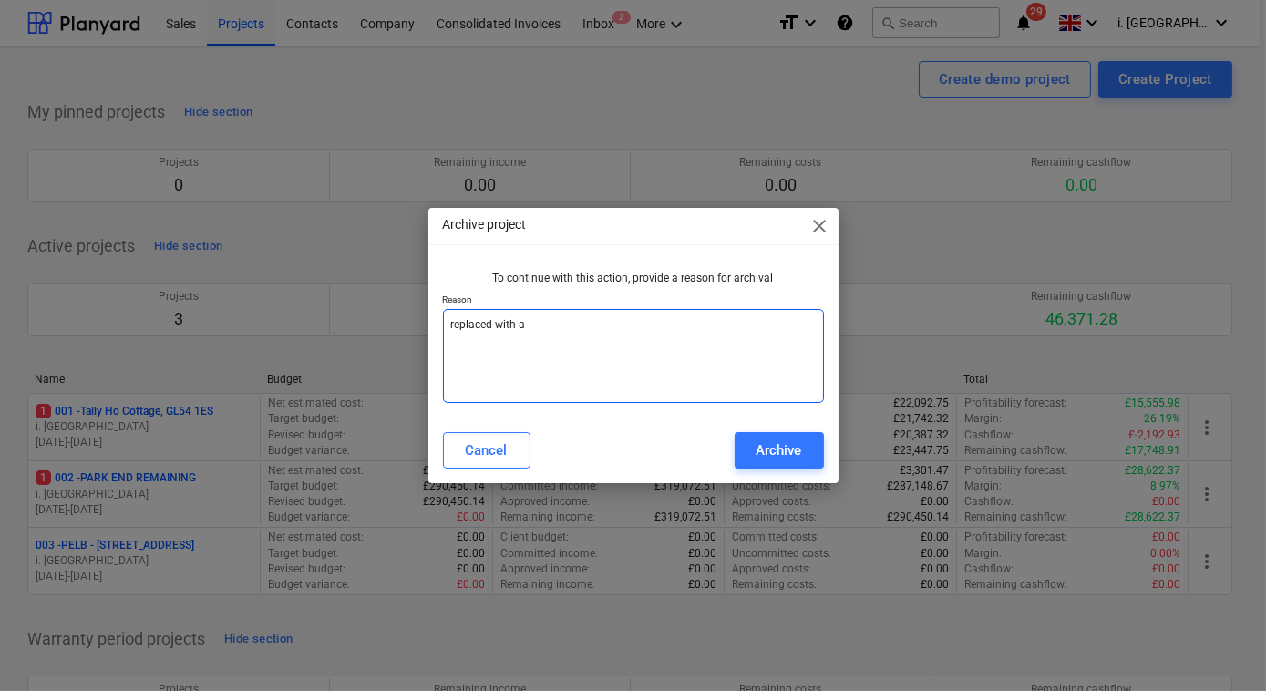
type textarea "replaced with a"
type textarea "x"
type textarea "replaced with"
type textarea "x"
type textarea "replaced with"
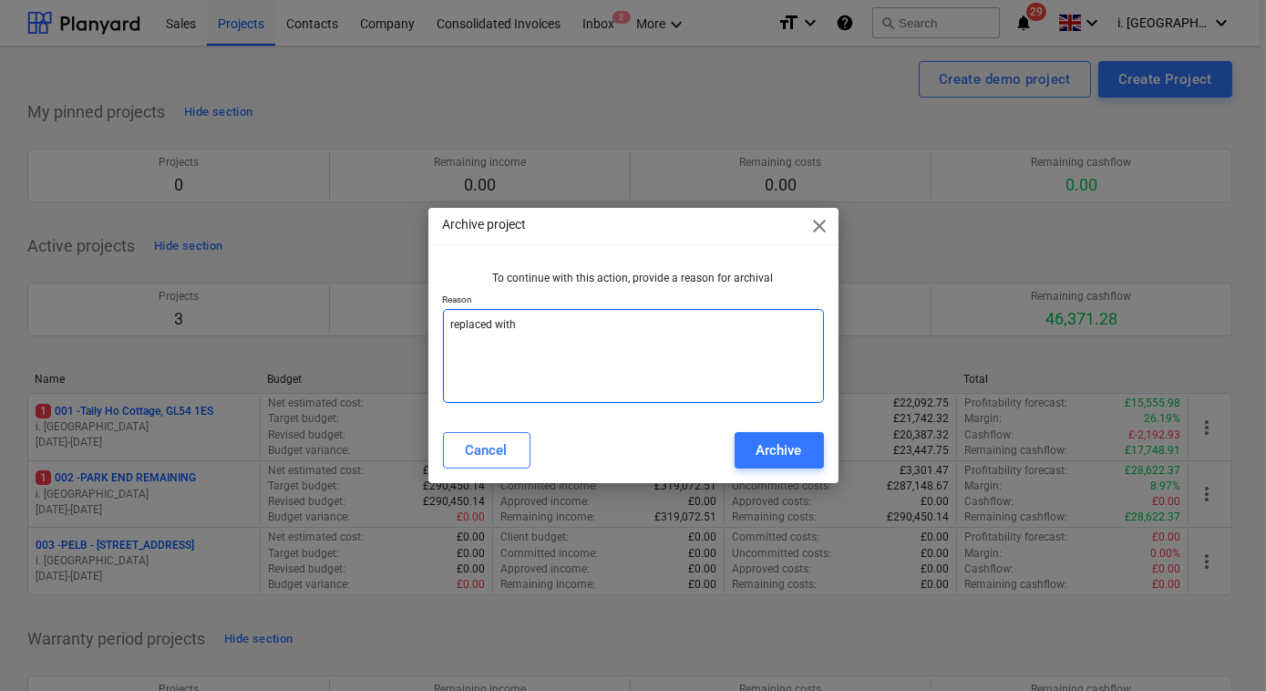
type textarea "x"
type textarea "replaced wit"
type textarea "x"
type textarea "replaced [PERSON_NAME]"
type textarea "x"
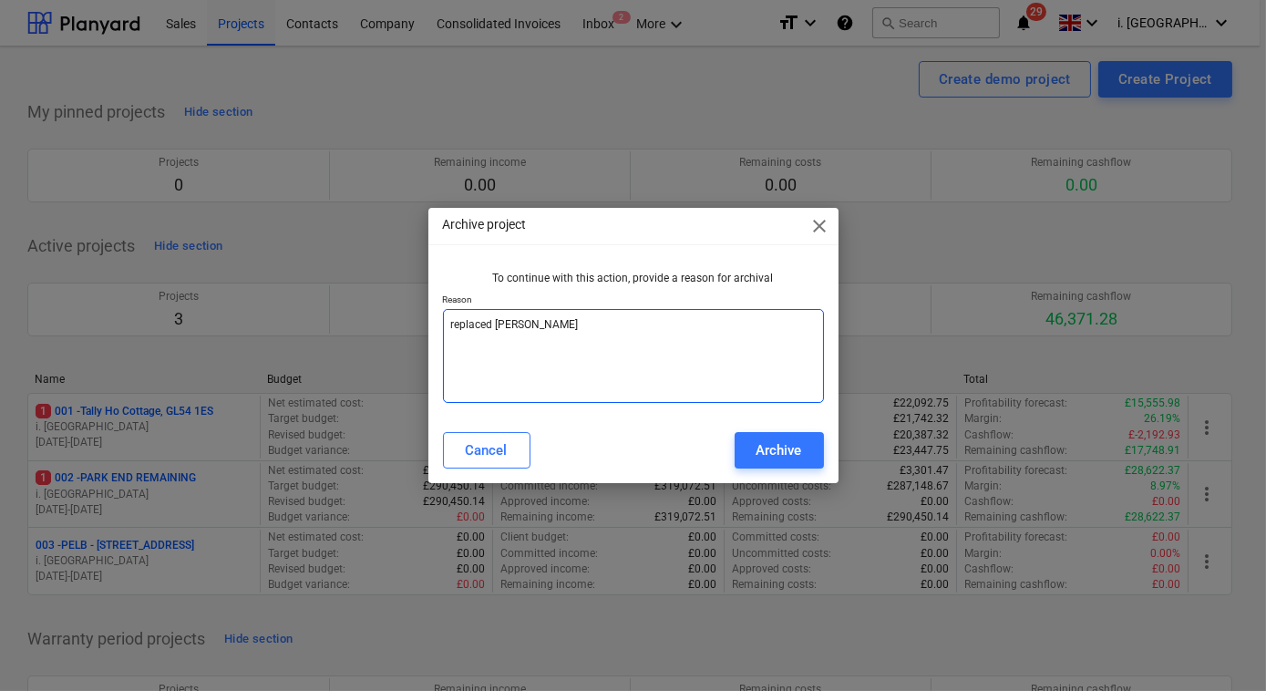
type textarea "replaced w"
type textarea "x"
type textarea "replaced"
type textarea "x"
type textarea "replaced"
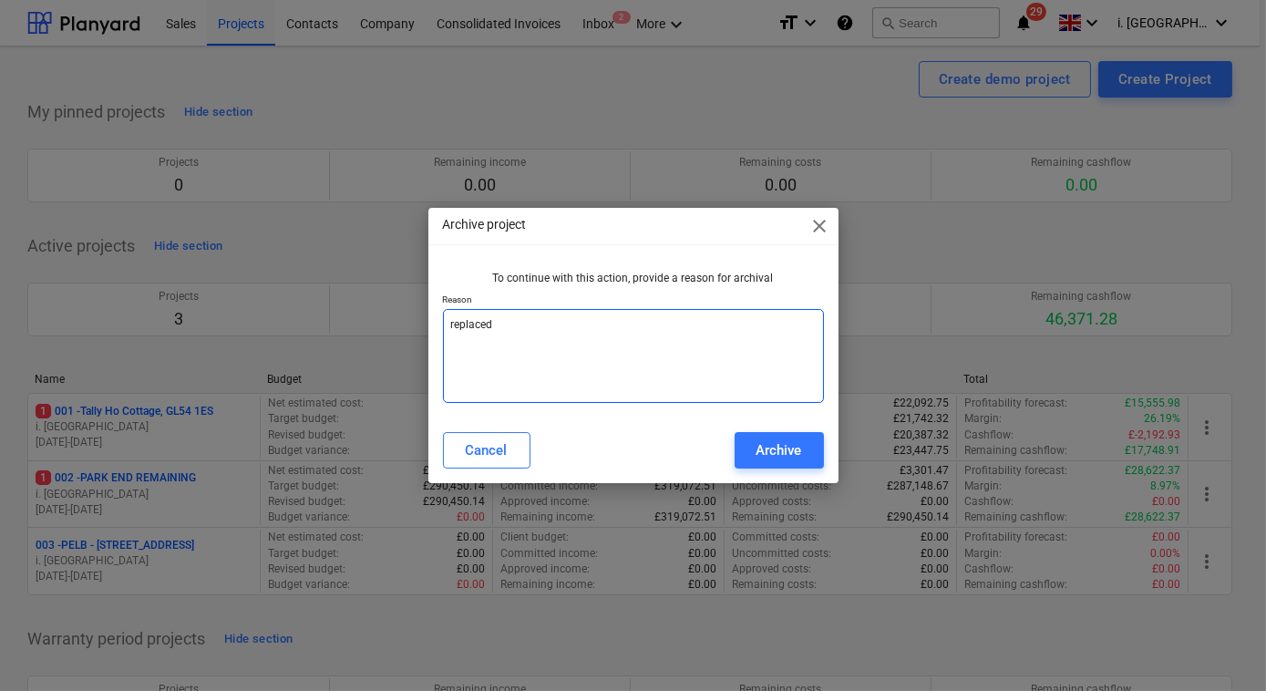
type textarea "x"
type textarea "replace"
type textarea "x"
type textarea "replac"
type textarea "x"
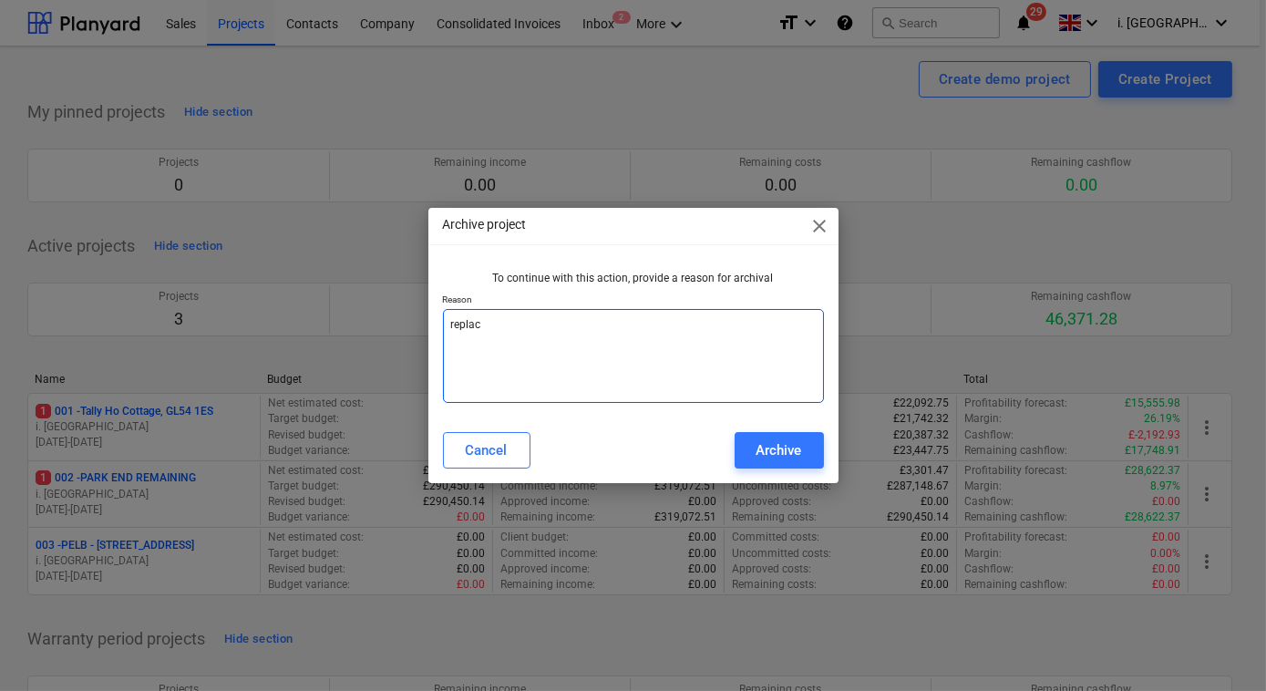
type textarea "repla"
type textarea "x"
type textarea "repl"
type textarea "x"
type textarea "rep"
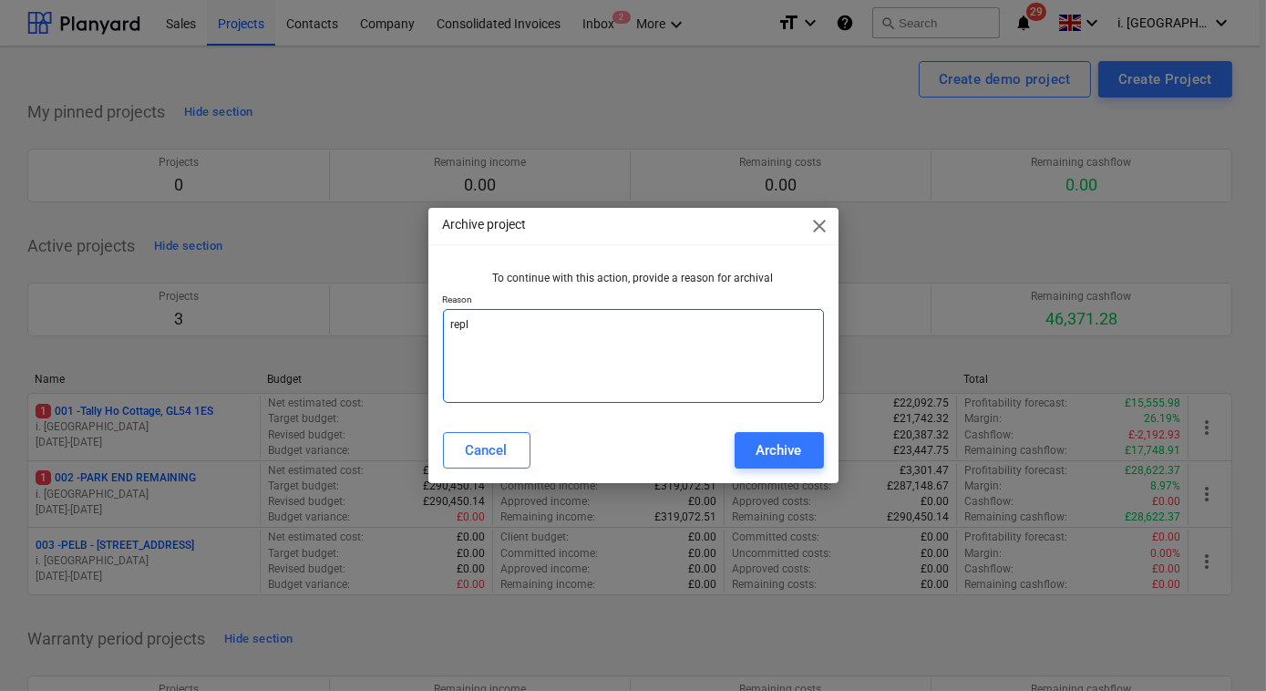
type textarea "x"
type textarea "re"
type textarea "x"
type textarea "r"
type textarea "x"
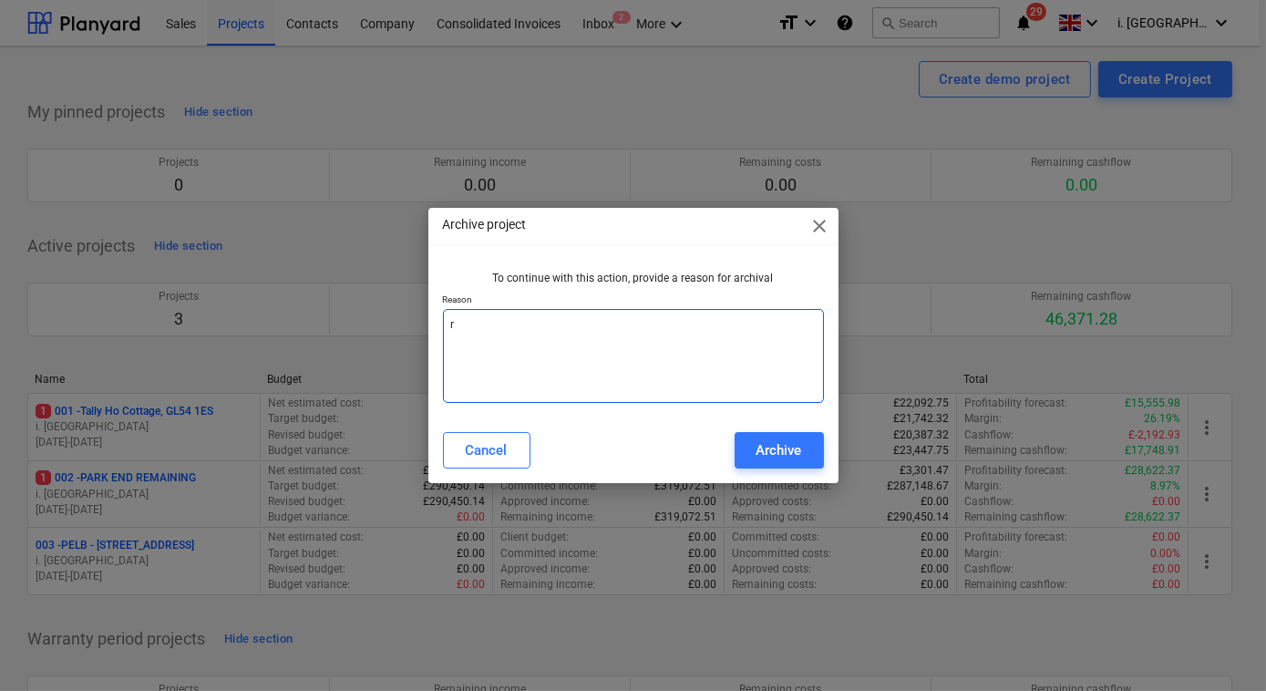
type textarea "x"
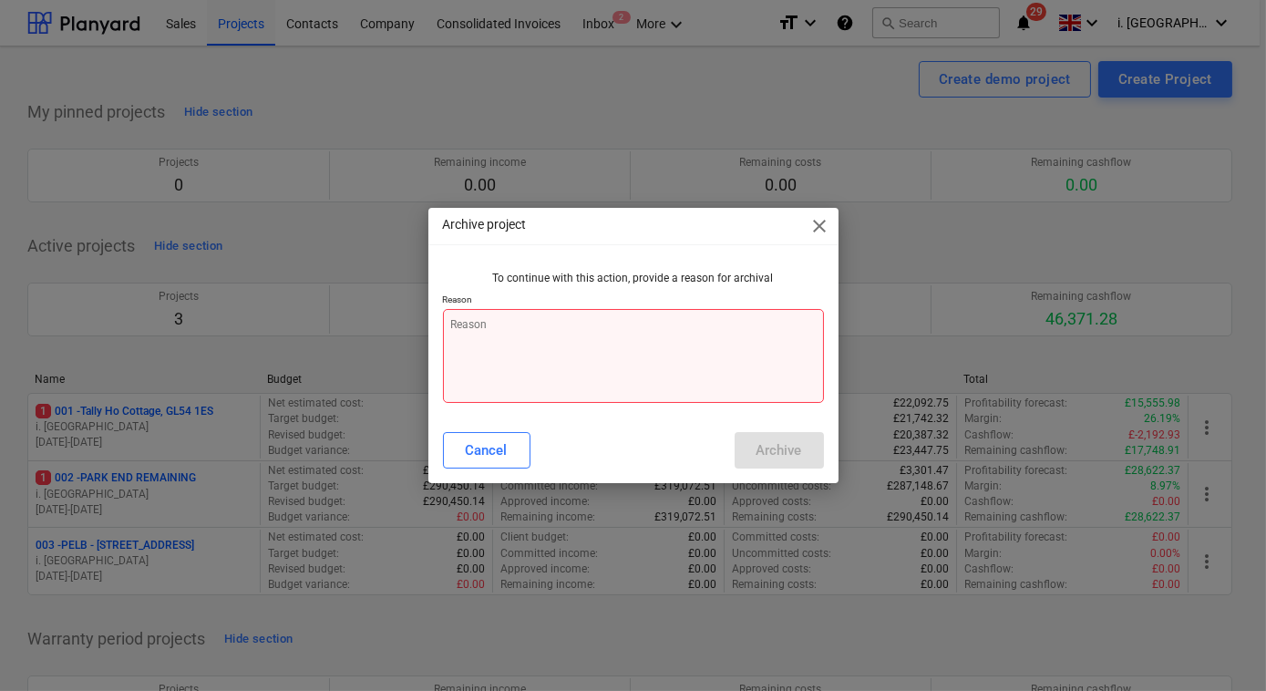
type textarea "u"
type textarea "x"
type textarea "us"
type textarea "x"
type textarea "use"
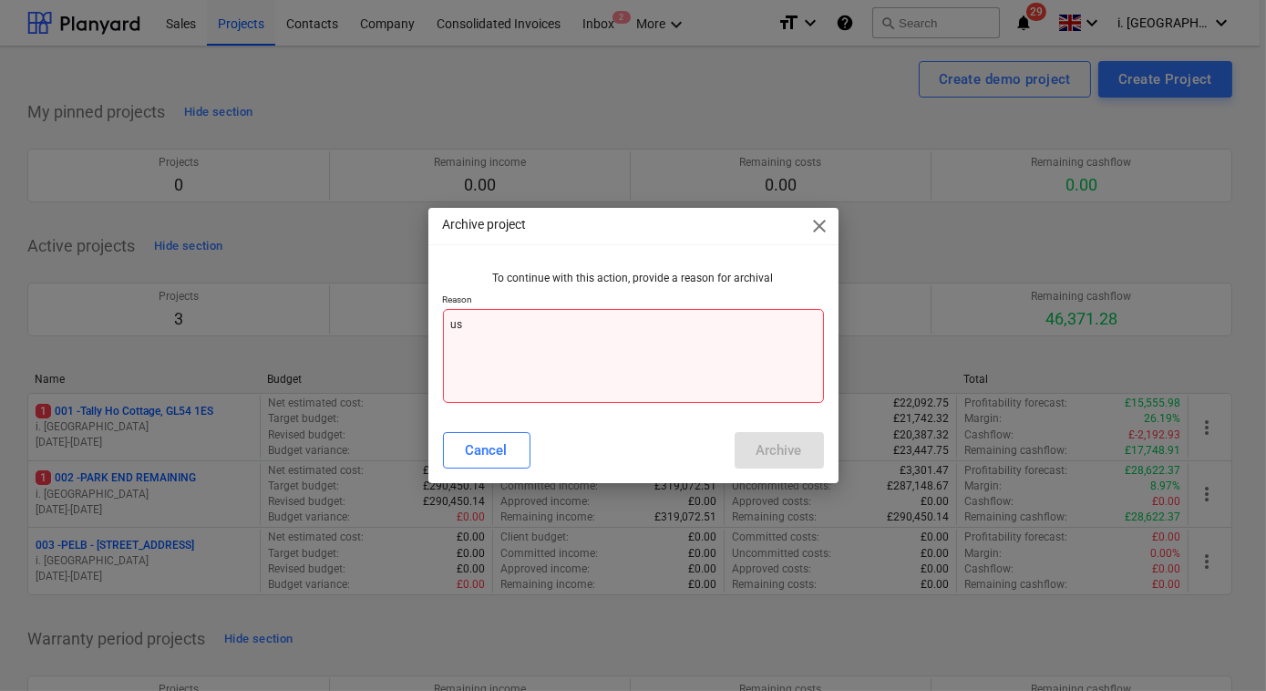
type textarea "x"
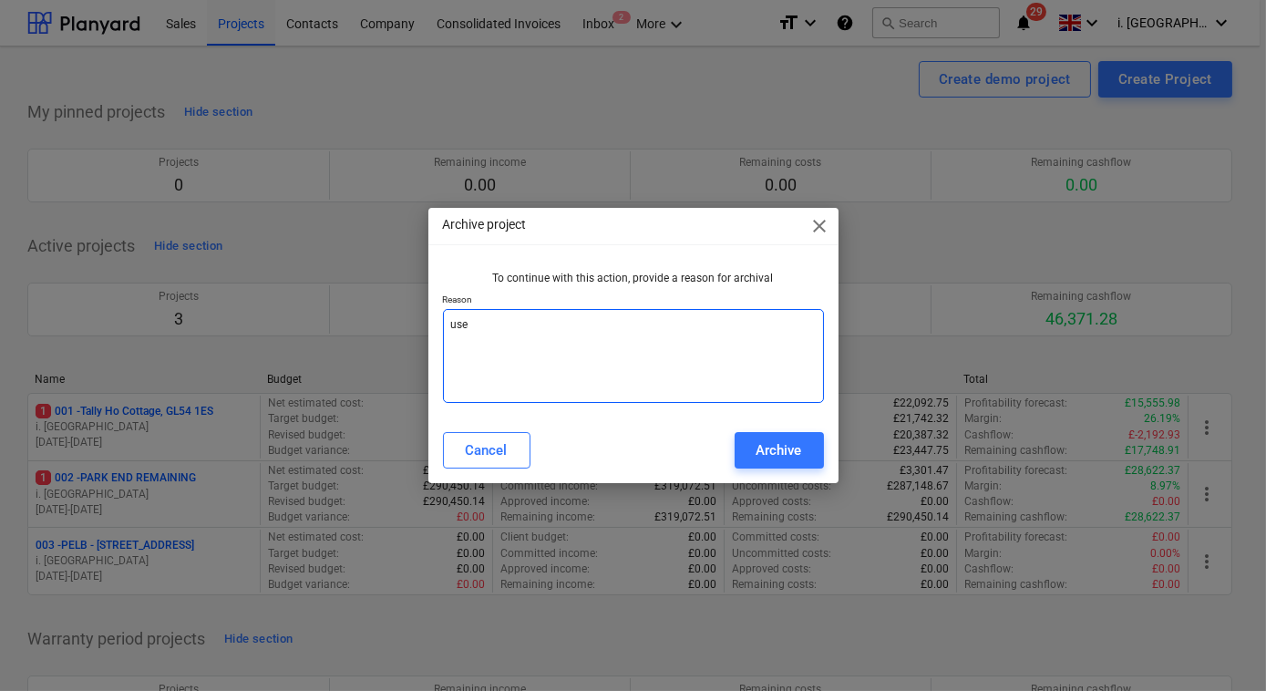
type textarea "use"
type textarea "x"
type textarea "use 0"
type textarea "x"
type textarea "use 00"
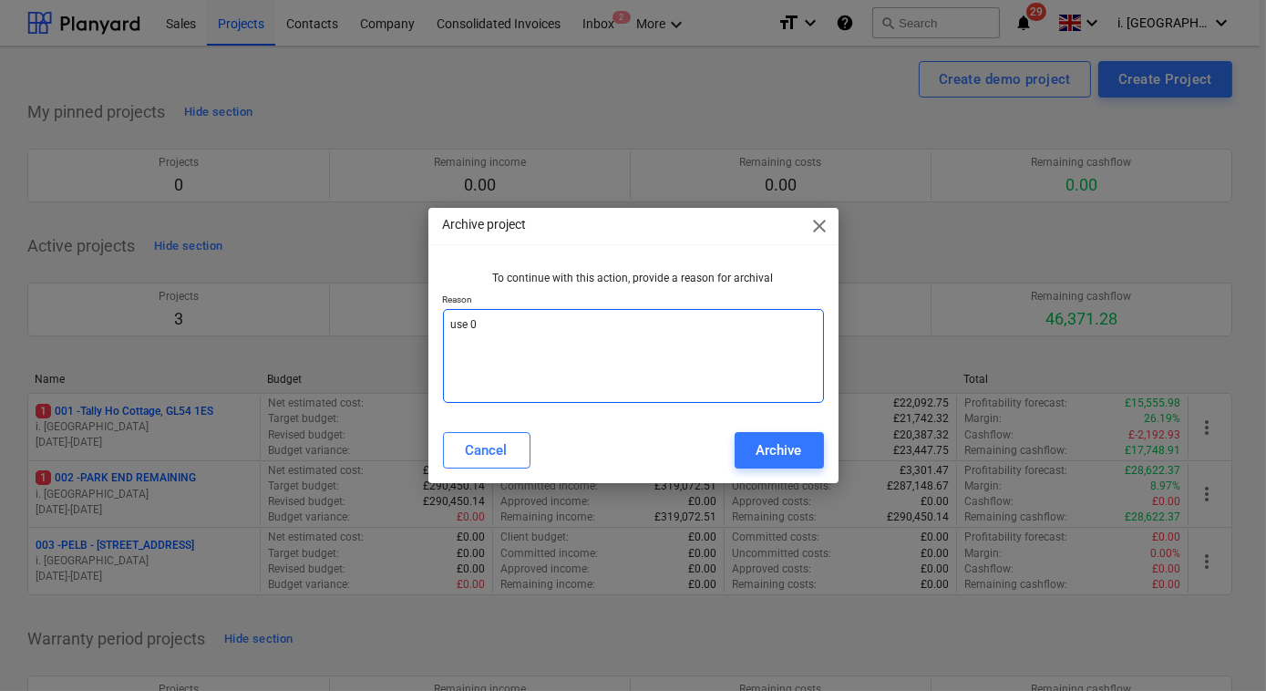
type textarea "x"
type textarea "use 003"
type textarea "x"
type textarea "use 003"
type textarea "x"
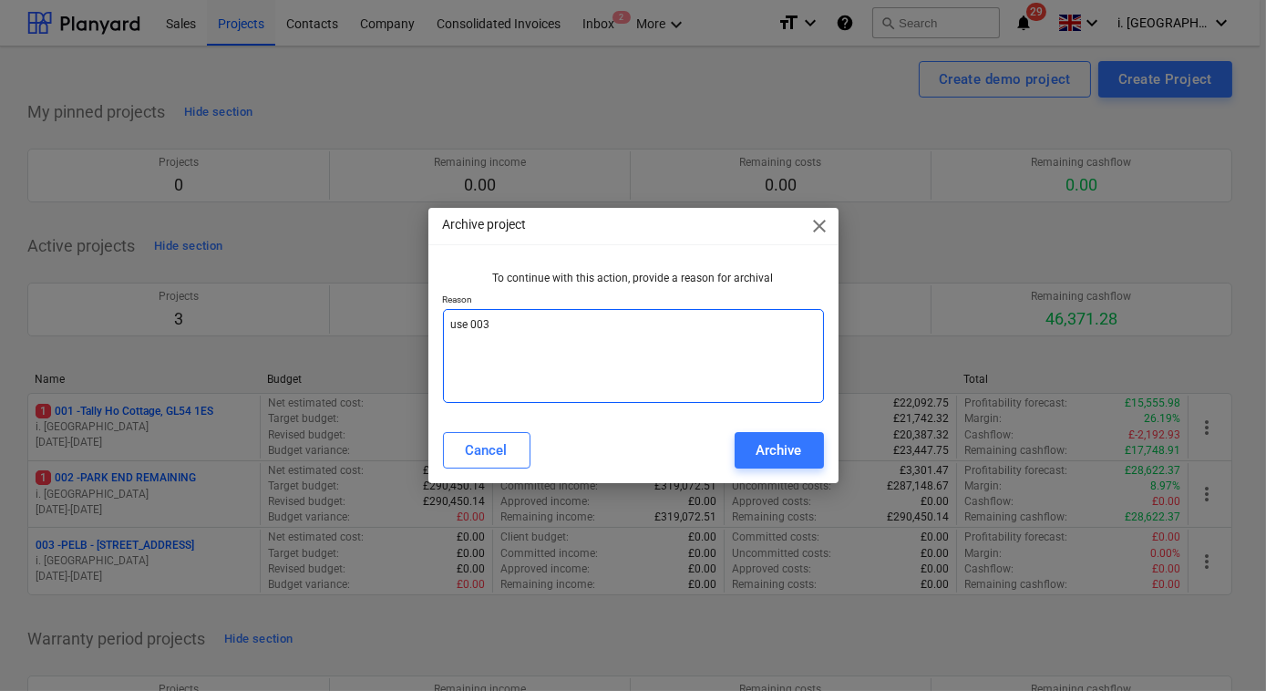
type textarea "use 003 i"
type textarea "x"
type textarea "use 003 in"
type textarea "x"
type textarea "use 003 ins"
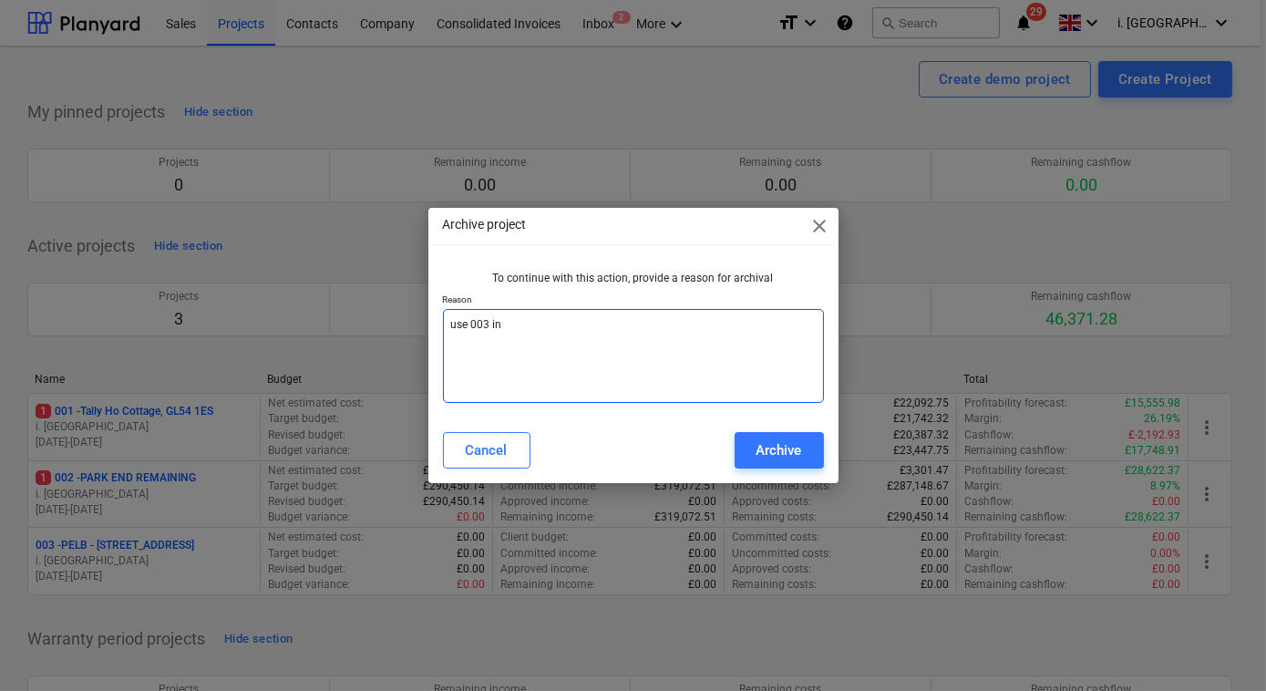
type textarea "x"
type textarea "use 003 inst"
type textarea "x"
type textarea "use 003 inste"
type textarea "x"
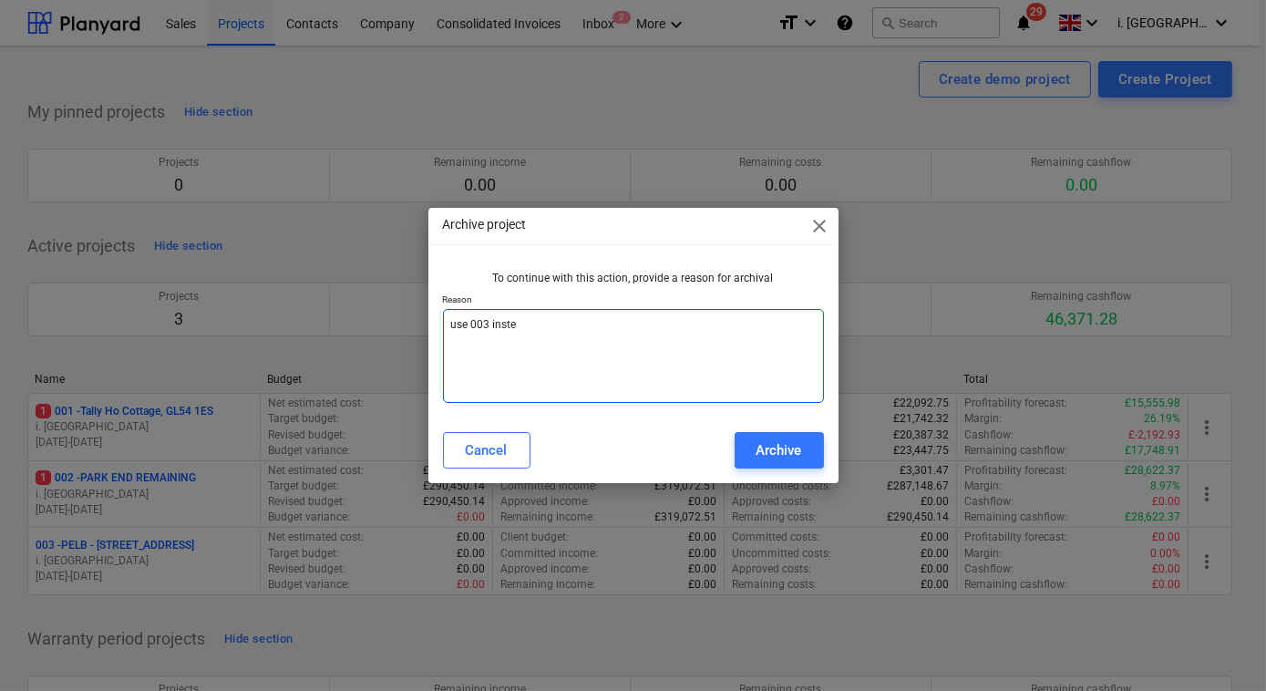
type textarea "use 003 instea"
type textarea "x"
type textarea "use 003 instead"
type textarea "x"
type textarea "use 003 instead"
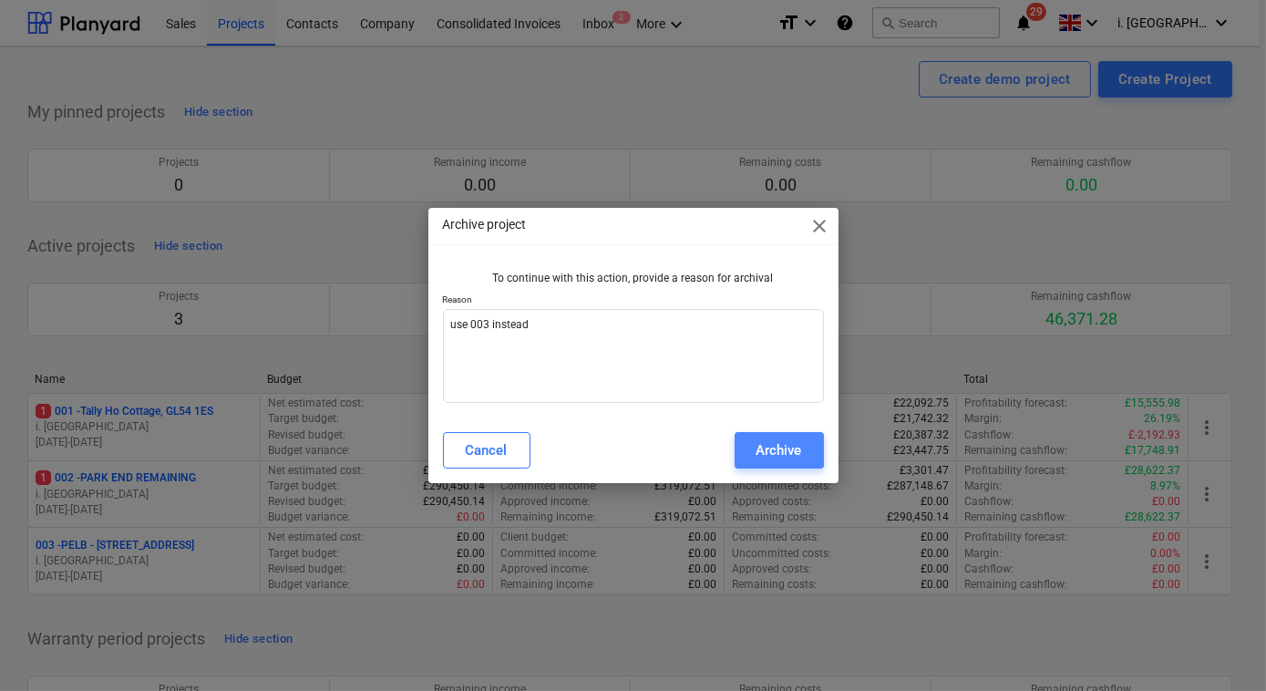
click at [745, 459] on button "Archive" at bounding box center [778, 450] width 89 height 36
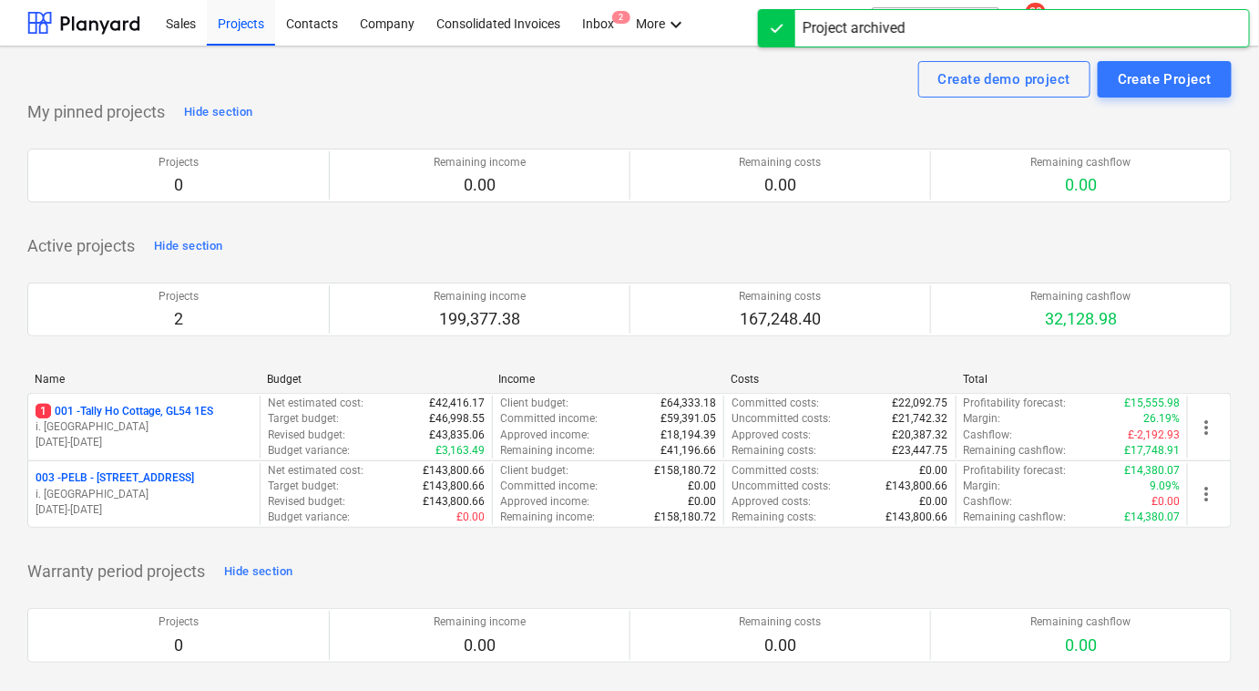
click at [634, 549] on div "My pinned projects Hide section Projects 0 Remaining income 0.00 Remaining cost…" at bounding box center [629, 653] width 1204 height 1113
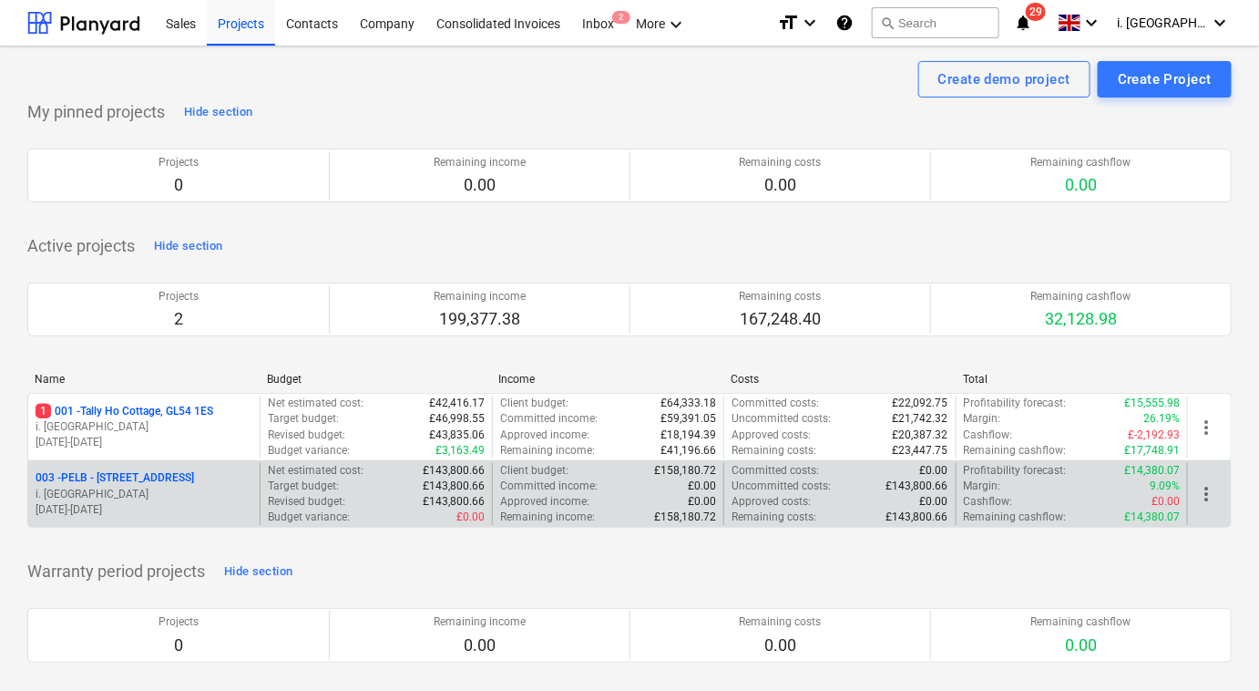
click at [220, 460] on div "003 - PELB - [GEOGRAPHIC_DATA], [GEOGRAPHIC_DATA], GL2 7NE i. montvydaite [DATE…" at bounding box center [629, 494] width 1204 height 68
click at [194, 470] on p "003 - PELB - [GEOGRAPHIC_DATA], [GEOGRAPHIC_DATA], GL2 7NE" at bounding box center [115, 477] width 159 height 15
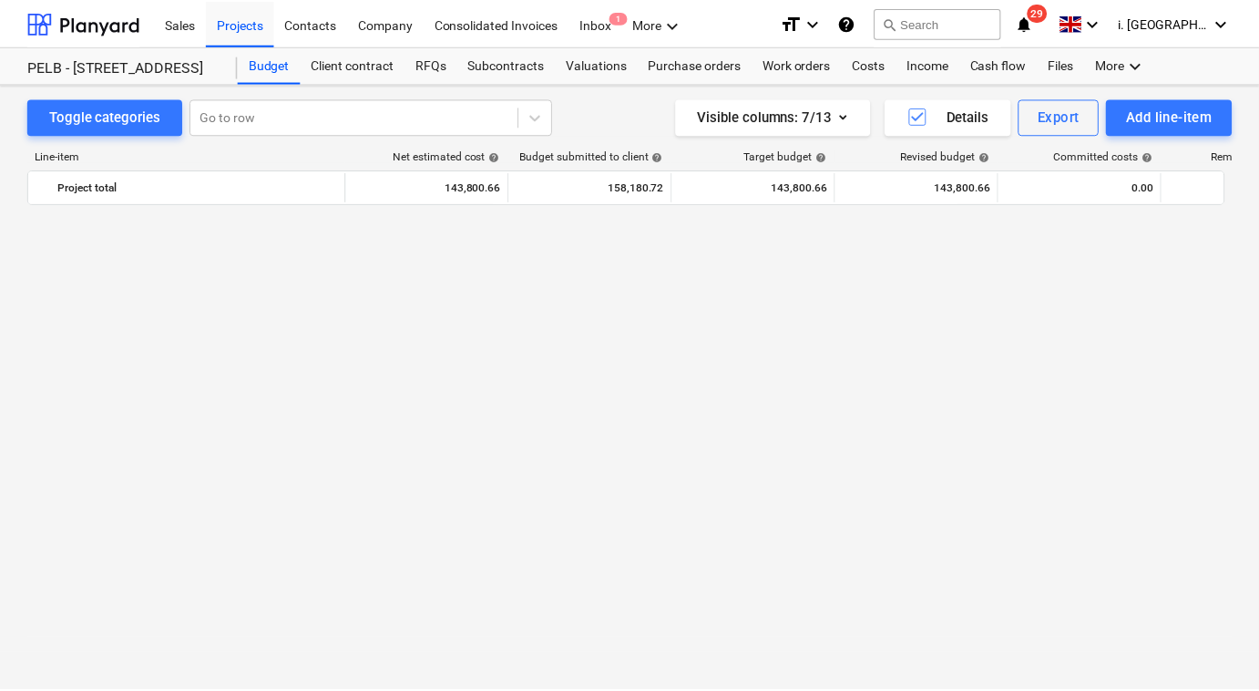
scroll to position [1157, 0]
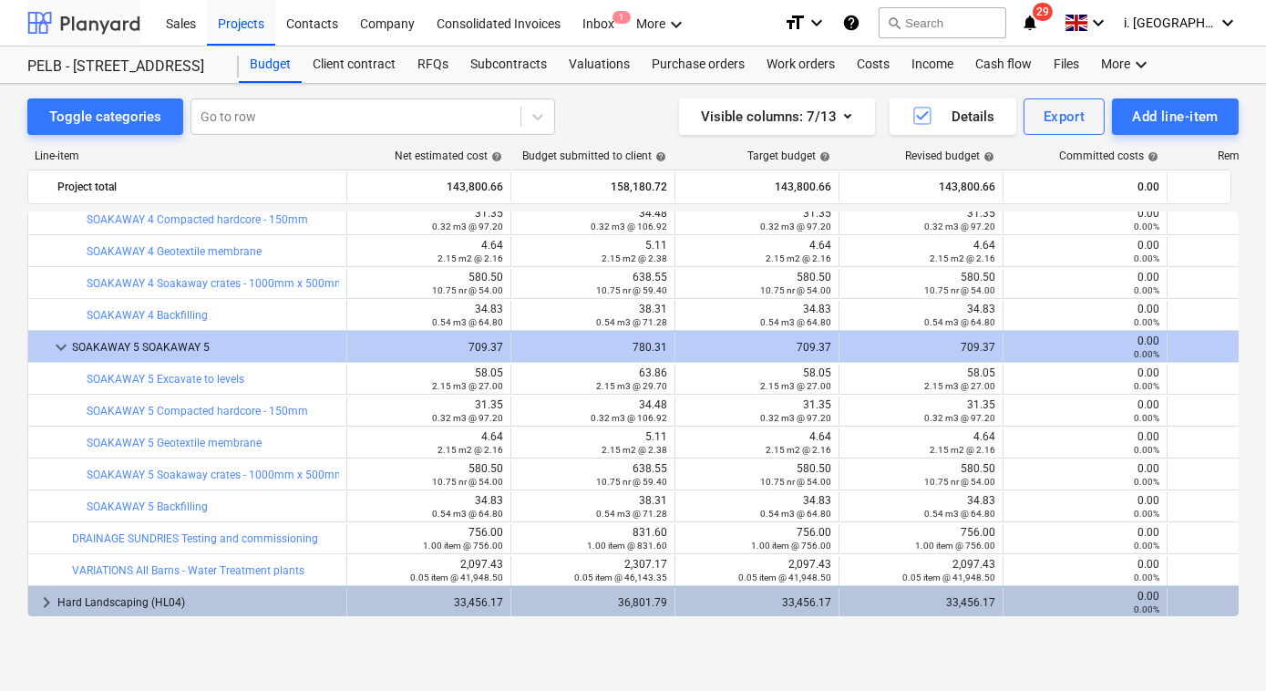
click at [104, 25] on div at bounding box center [83, 23] width 113 height 46
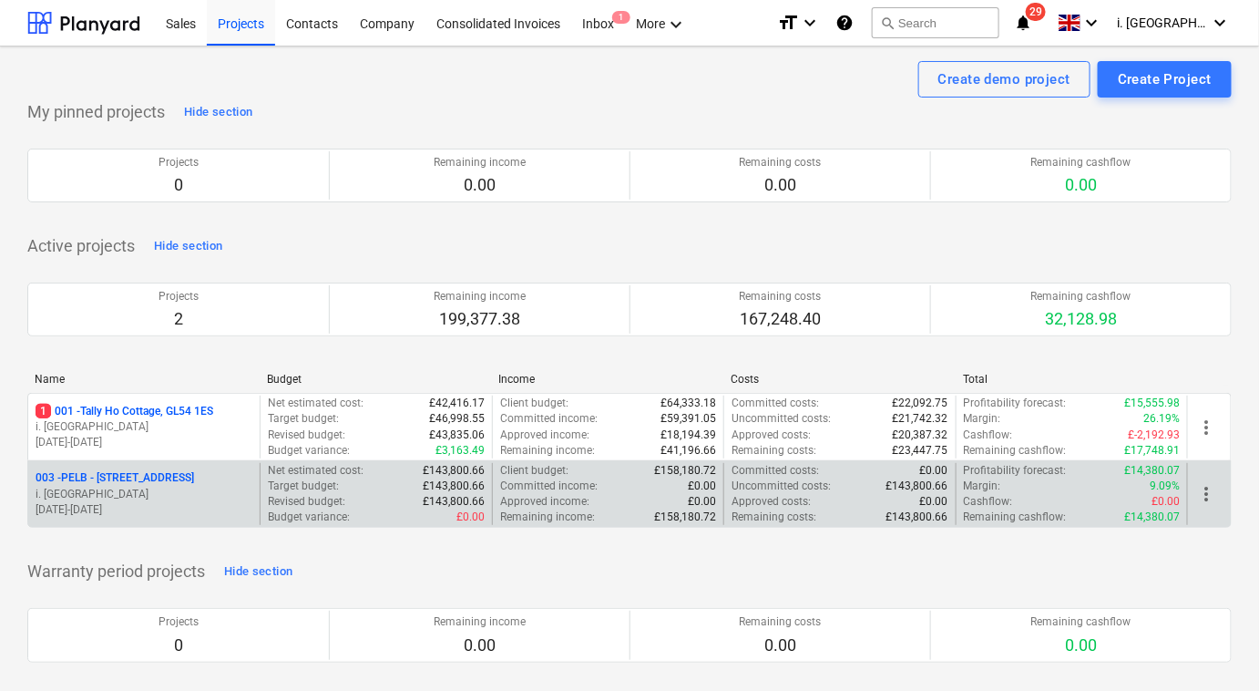
click at [1197, 492] on span "more_vert" at bounding box center [1206, 494] width 22 height 22
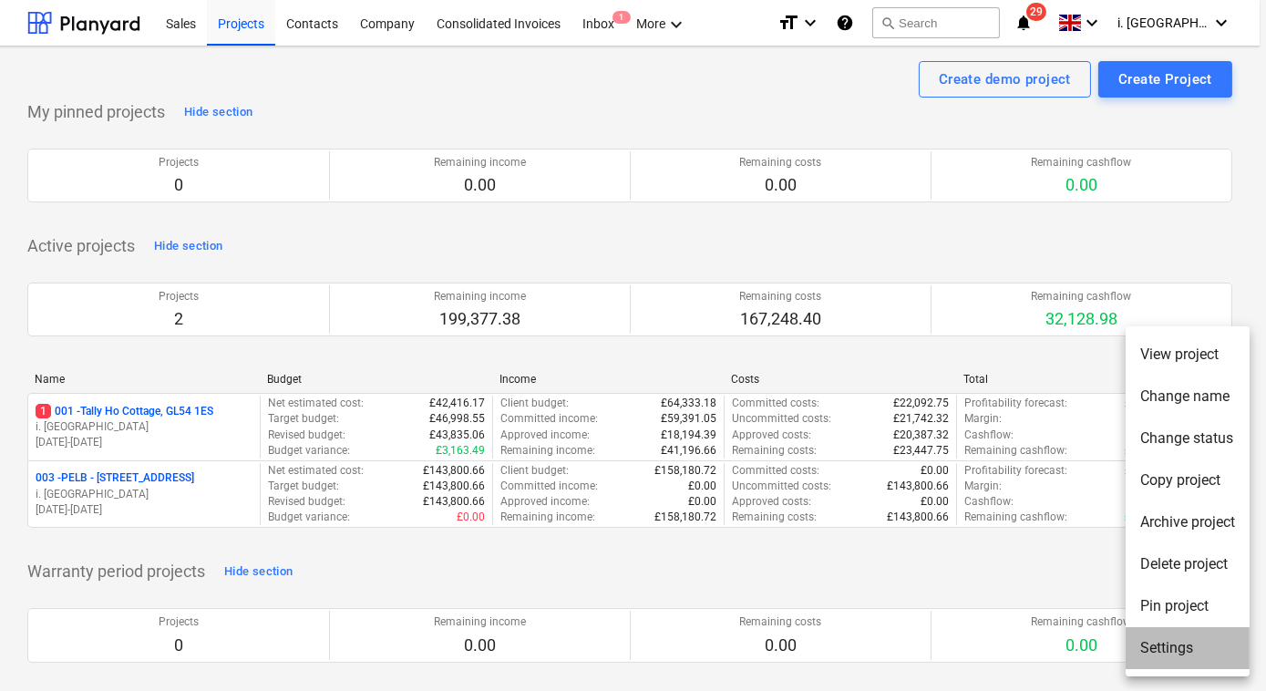
click at [1159, 646] on li "Settings" at bounding box center [1187, 648] width 124 height 42
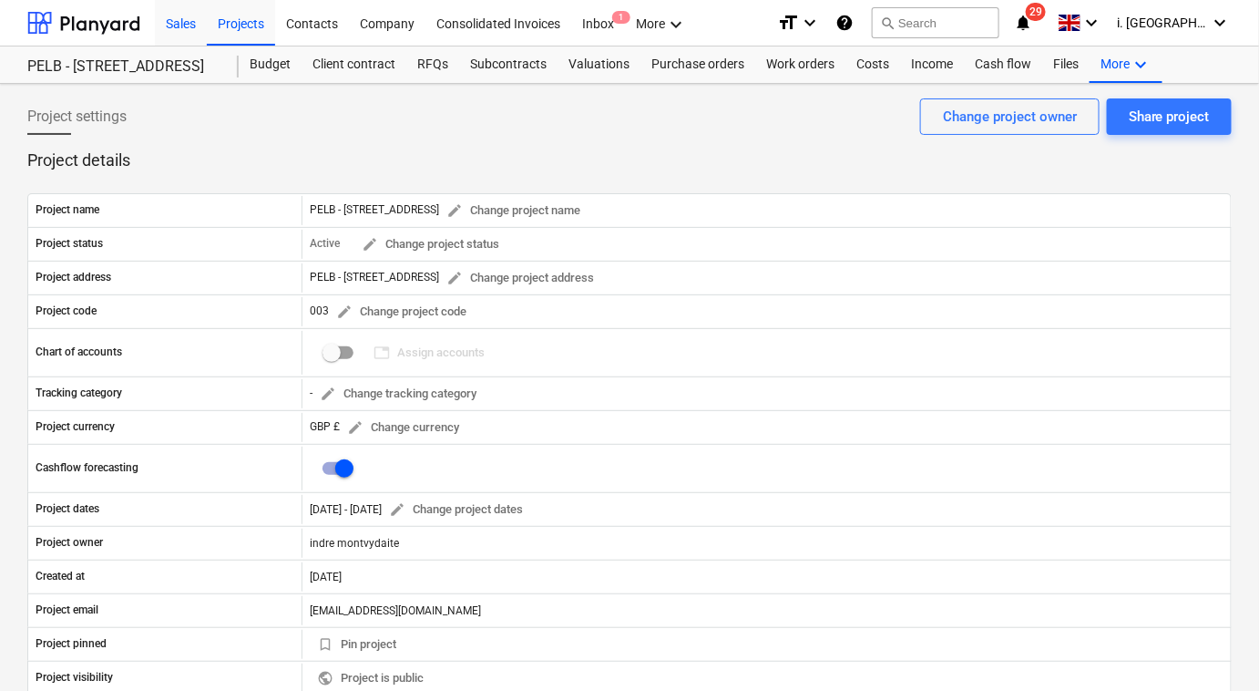
click at [174, 22] on div "Sales" at bounding box center [181, 22] width 52 height 46
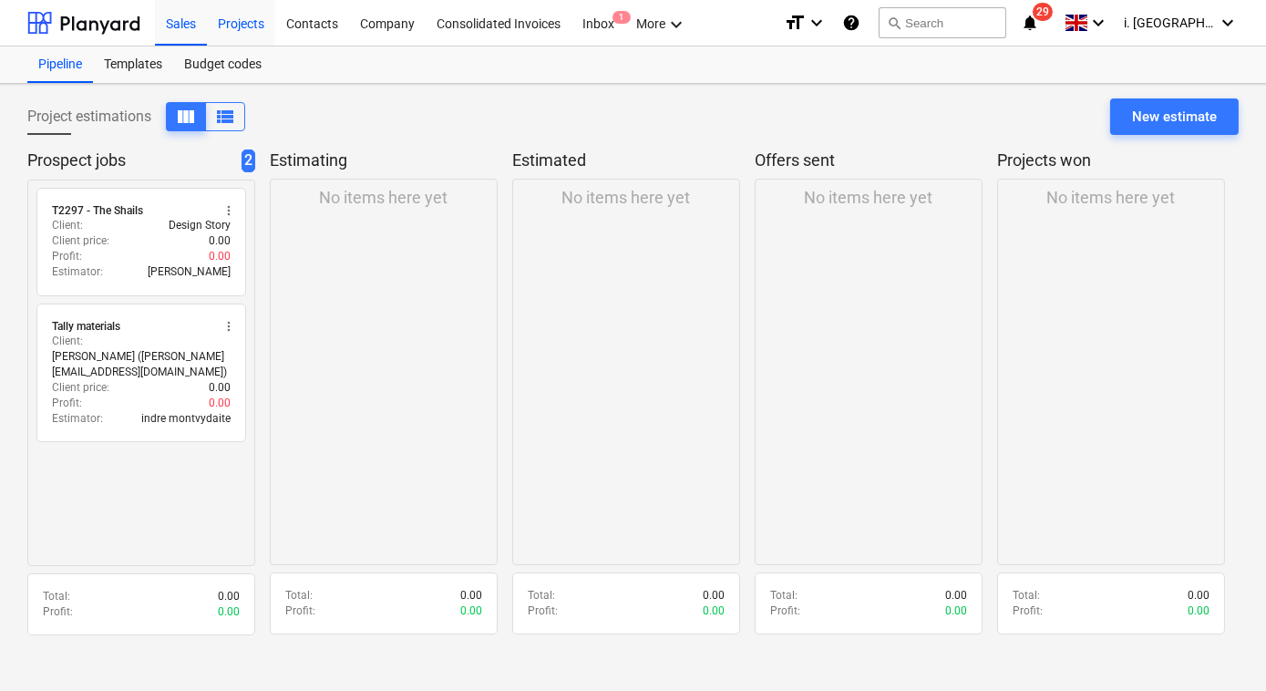
click at [264, 17] on div "Projects" at bounding box center [241, 22] width 68 height 46
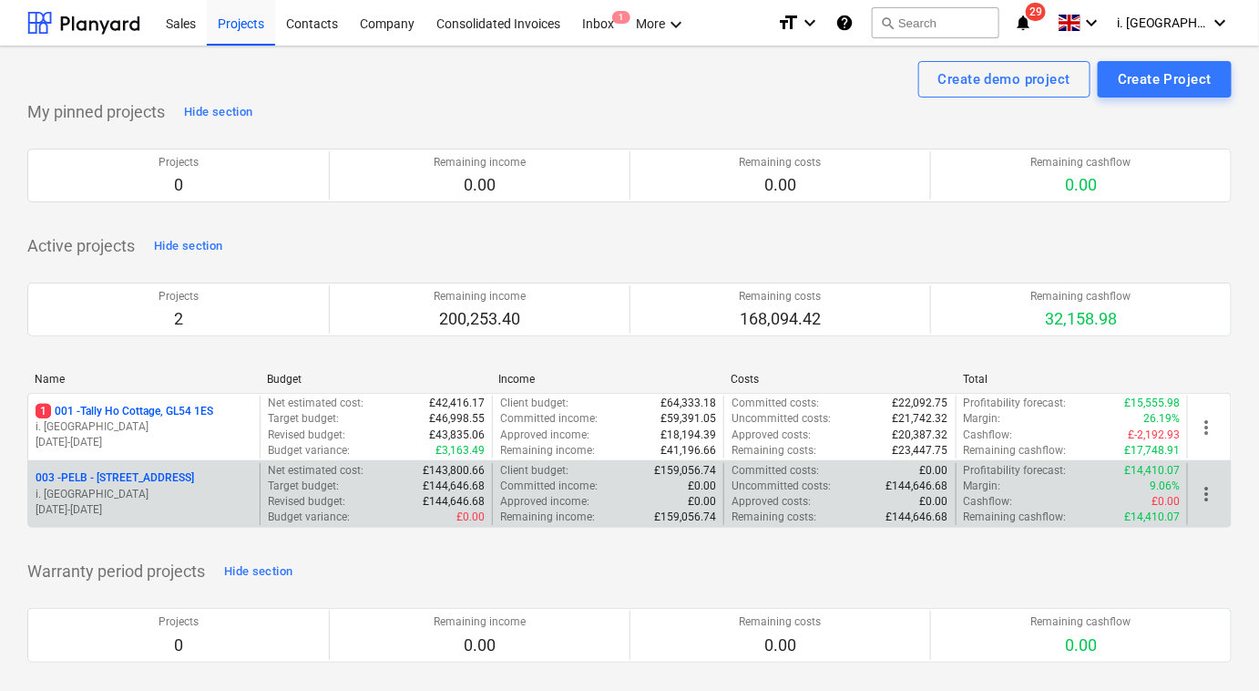
click at [169, 482] on p "003 - PELB - [GEOGRAPHIC_DATA], [GEOGRAPHIC_DATA], GL2 7NE" at bounding box center [115, 477] width 159 height 15
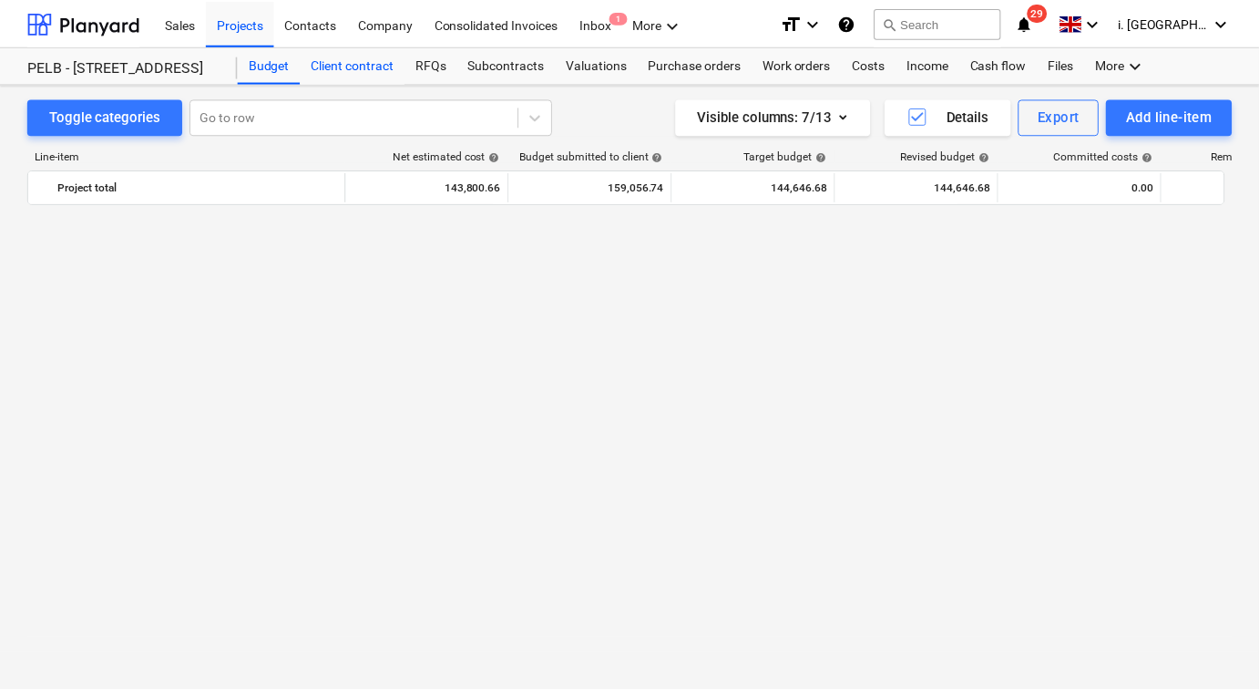
scroll to position [1157, 0]
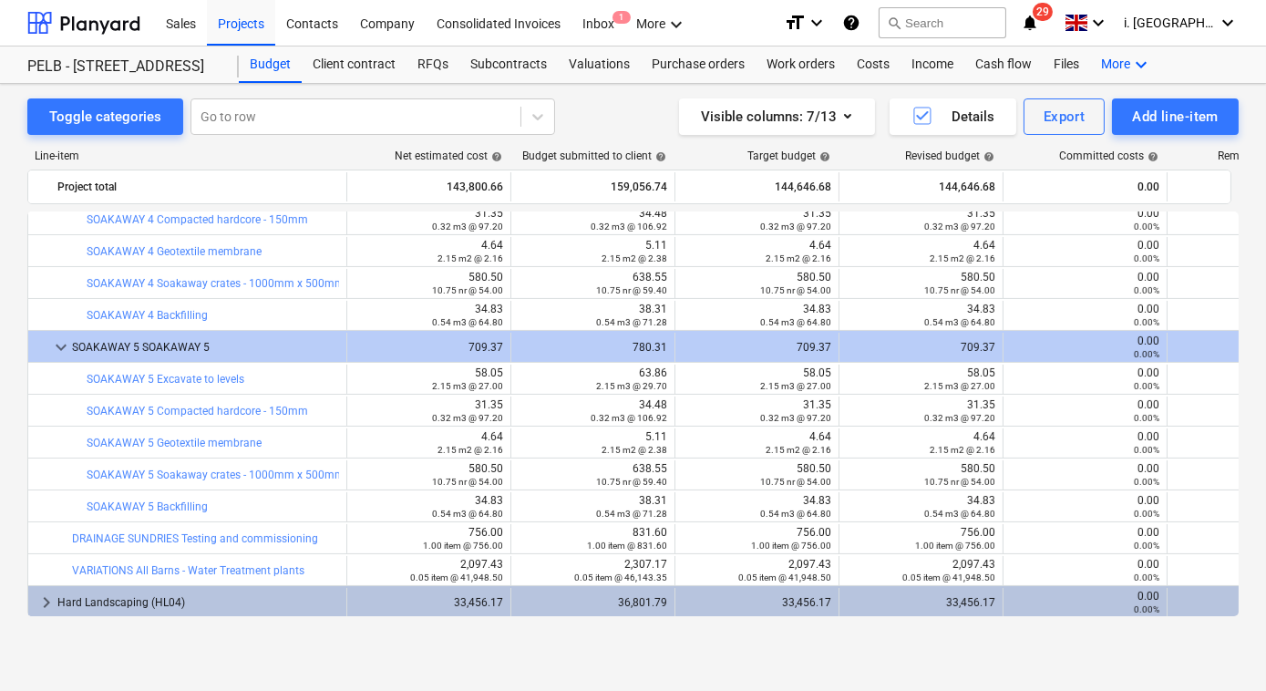
click at [1142, 68] on icon "keyboard_arrow_down" at bounding box center [1141, 65] width 22 height 22
drag, startPoint x: 554, startPoint y: 113, endPoint x: 607, endPoint y: 116, distance: 52.9
click at [555, 113] on div at bounding box center [633, 345] width 1266 height 691
click at [605, 109] on div "Toggle categories Go to row Visible columns : 7/13 Details Export Add line-item" at bounding box center [632, 116] width 1211 height 36
click at [333, 151] on div "Line-item" at bounding box center [186, 155] width 319 height 13
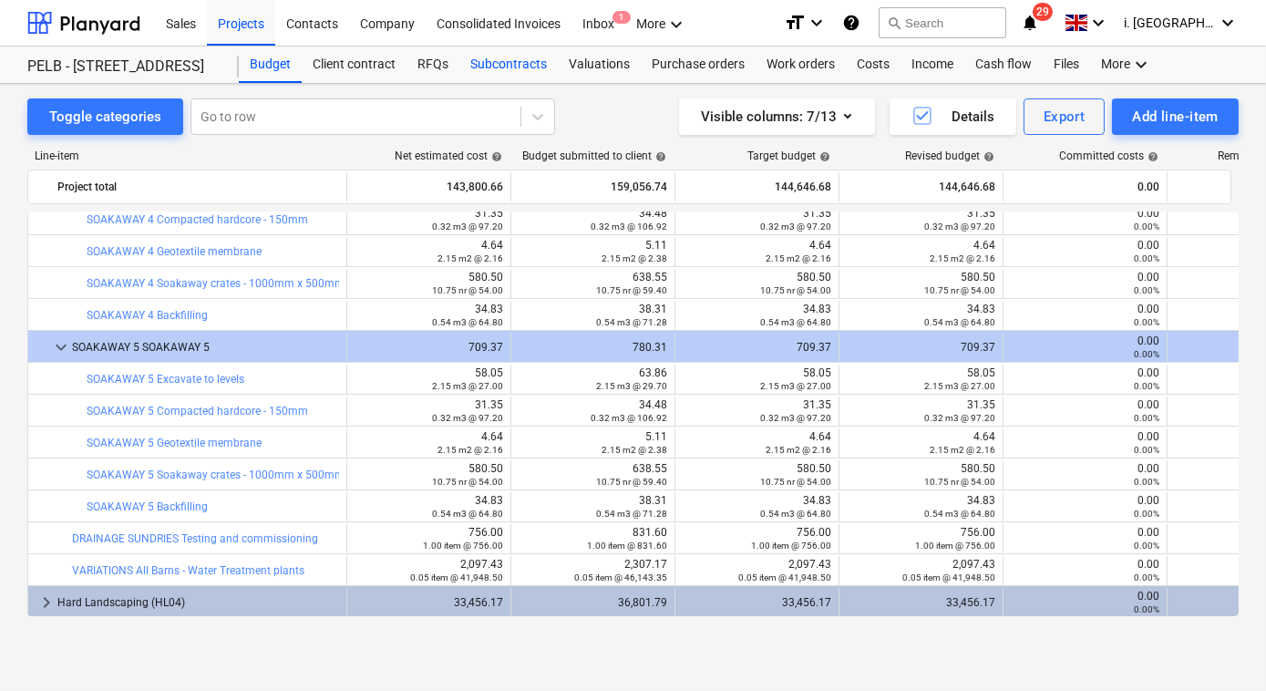
click at [491, 73] on div "Subcontracts" at bounding box center [508, 64] width 98 height 36
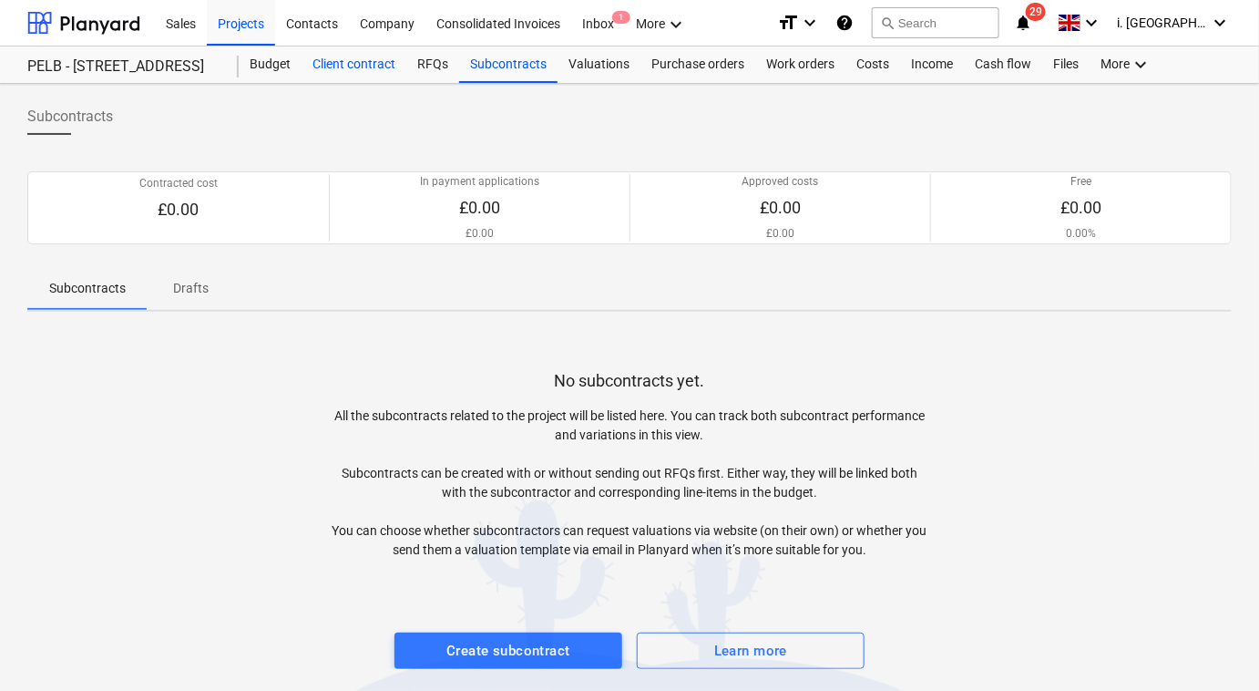
click at [368, 74] on div "Client contract" at bounding box center [354, 64] width 105 height 36
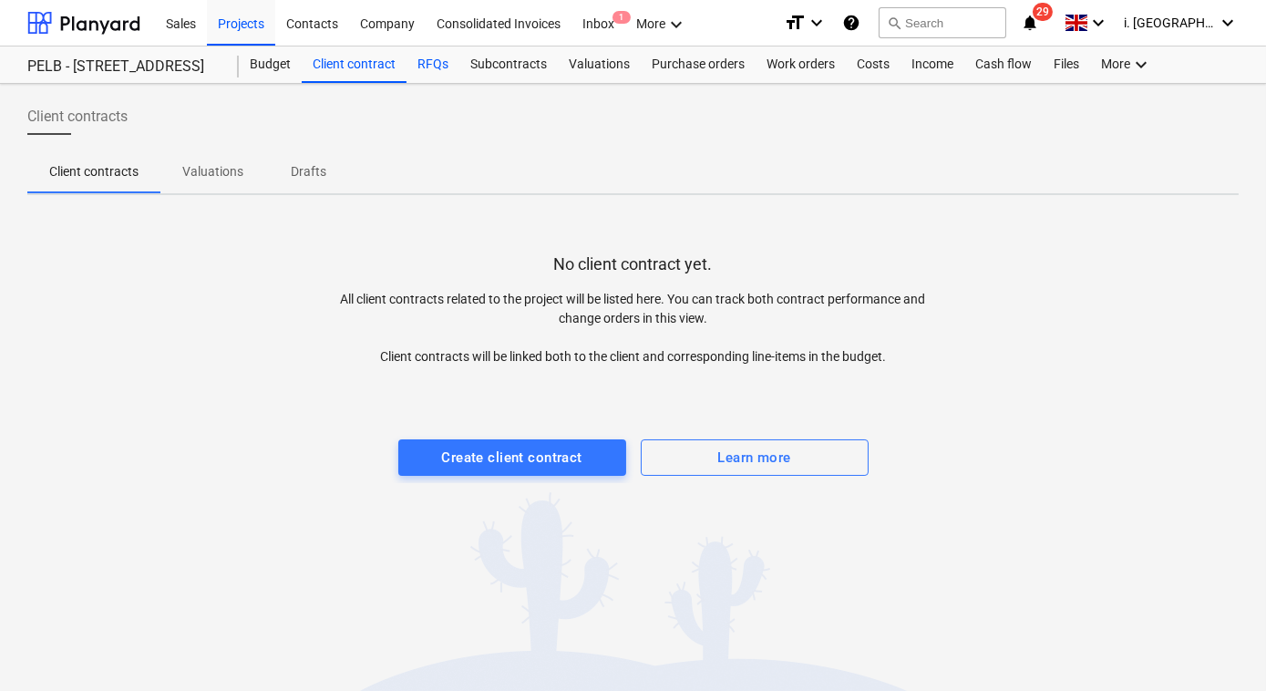
click at [433, 69] on div "RFQs" at bounding box center [432, 64] width 53 height 36
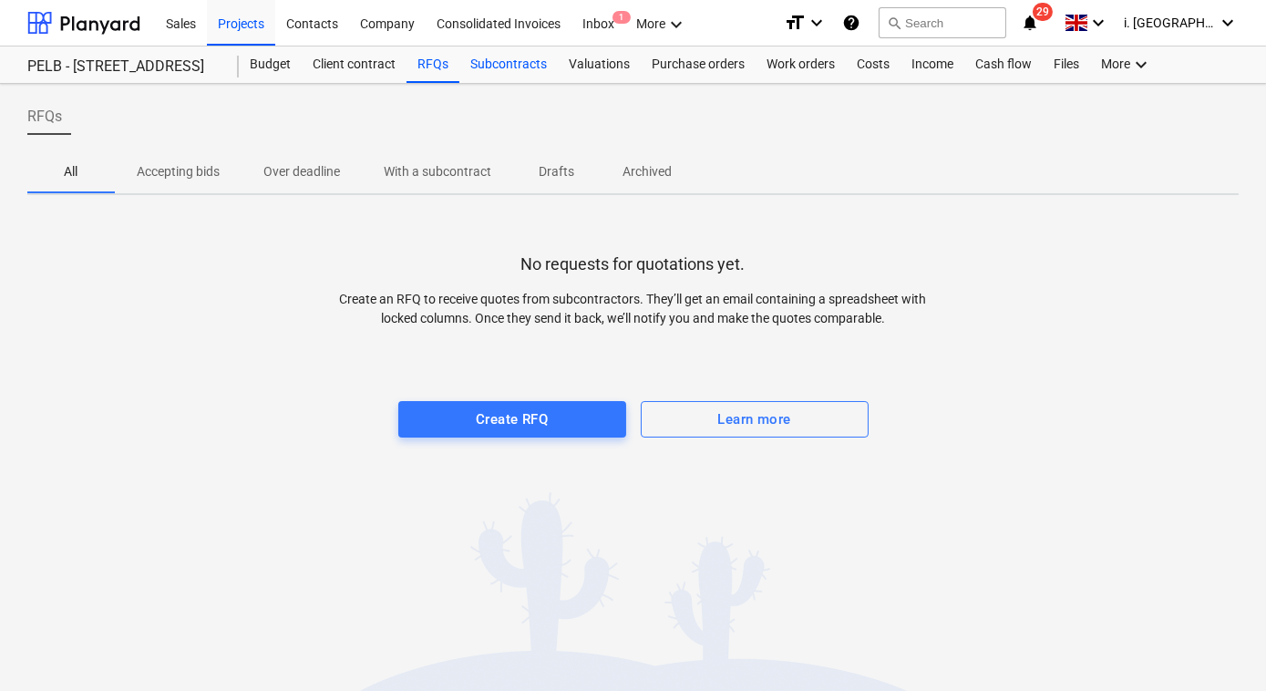
click at [540, 59] on div "Subcontracts" at bounding box center [508, 64] width 98 height 36
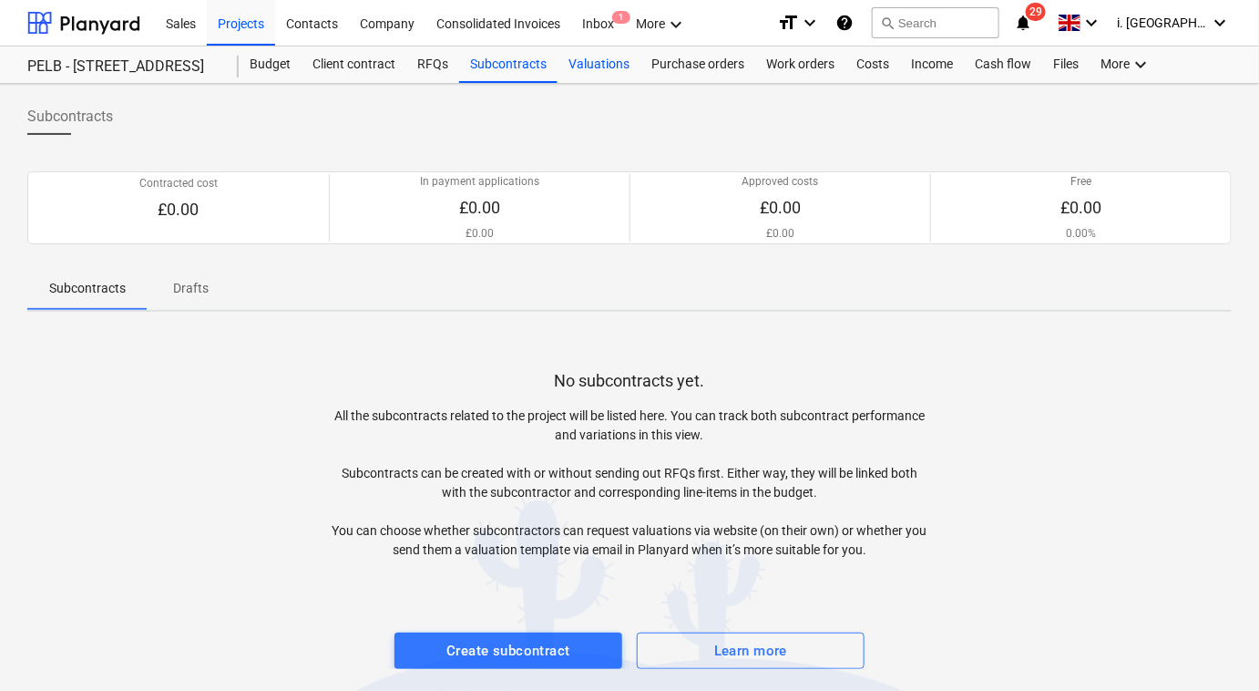
click at [591, 71] on div "Valuations" at bounding box center [599, 64] width 83 height 36
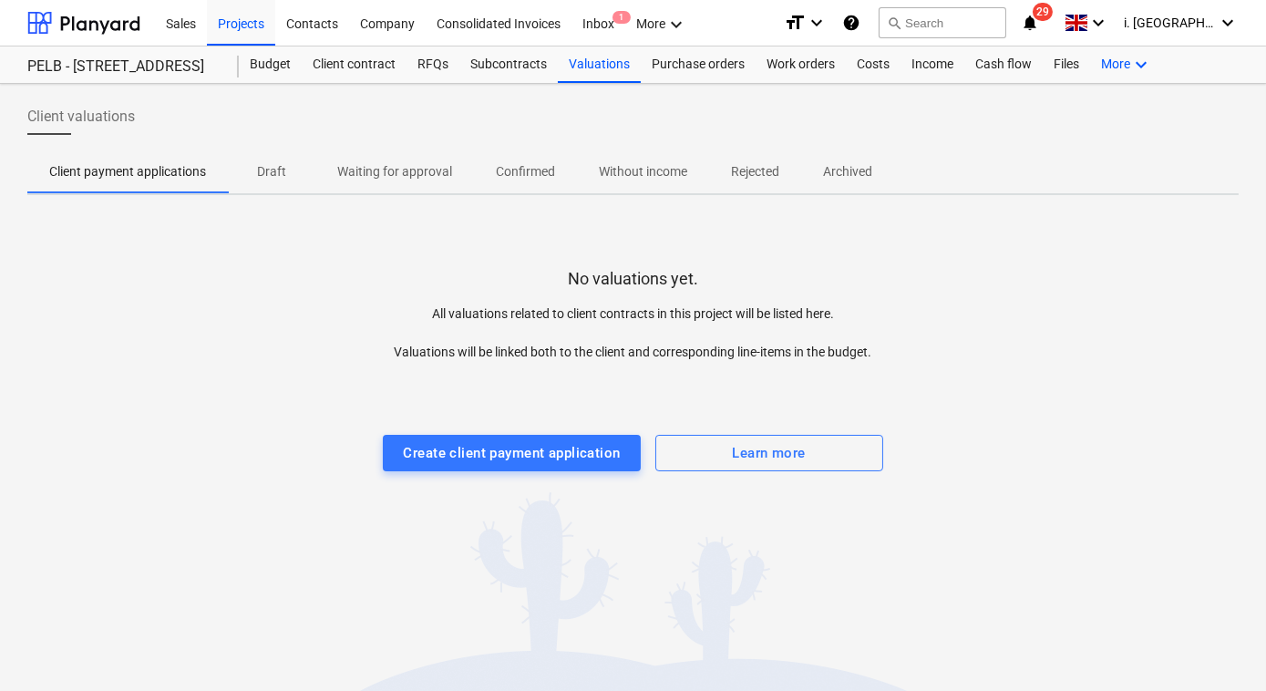
click at [1125, 63] on div "More keyboard_arrow_down" at bounding box center [1126, 64] width 73 height 36
click at [300, 34] on div "Contacts" at bounding box center [312, 22] width 74 height 46
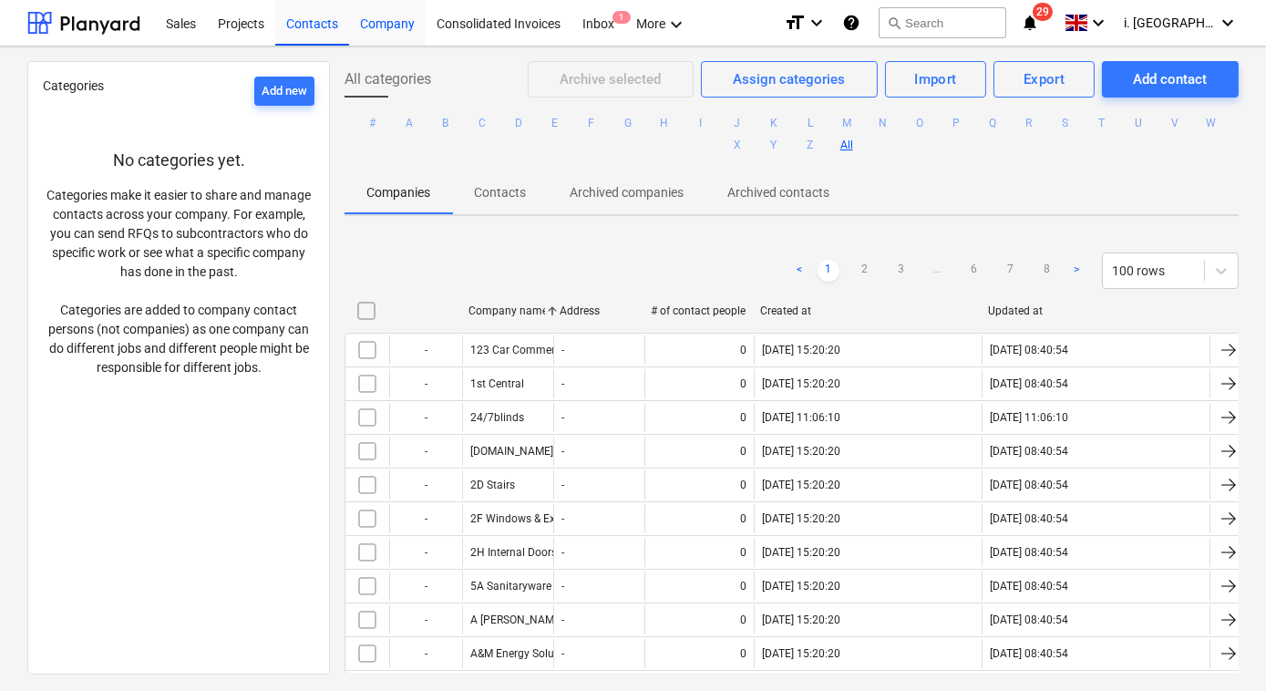
click at [413, 35] on div "Company" at bounding box center [387, 22] width 77 height 46
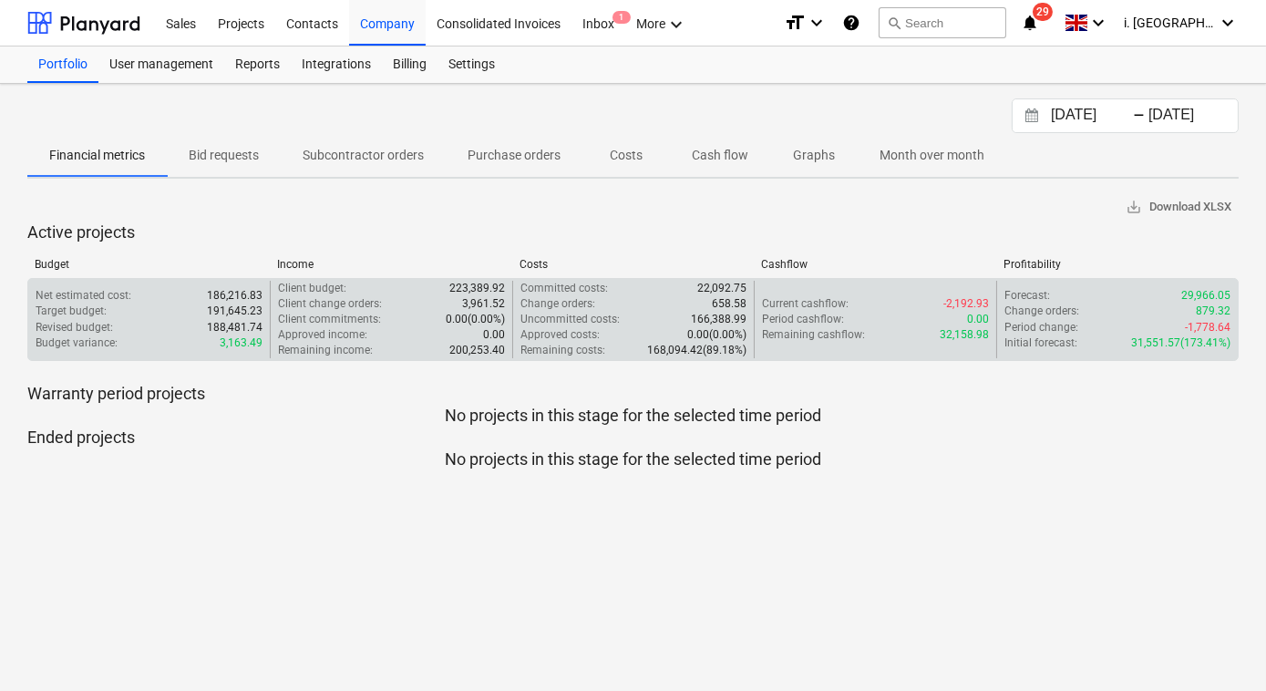
click at [197, 306] on div "Target budget : 191,645.23" at bounding box center [149, 310] width 227 height 15
click at [223, 303] on p "191,645.23" at bounding box center [235, 310] width 56 height 15
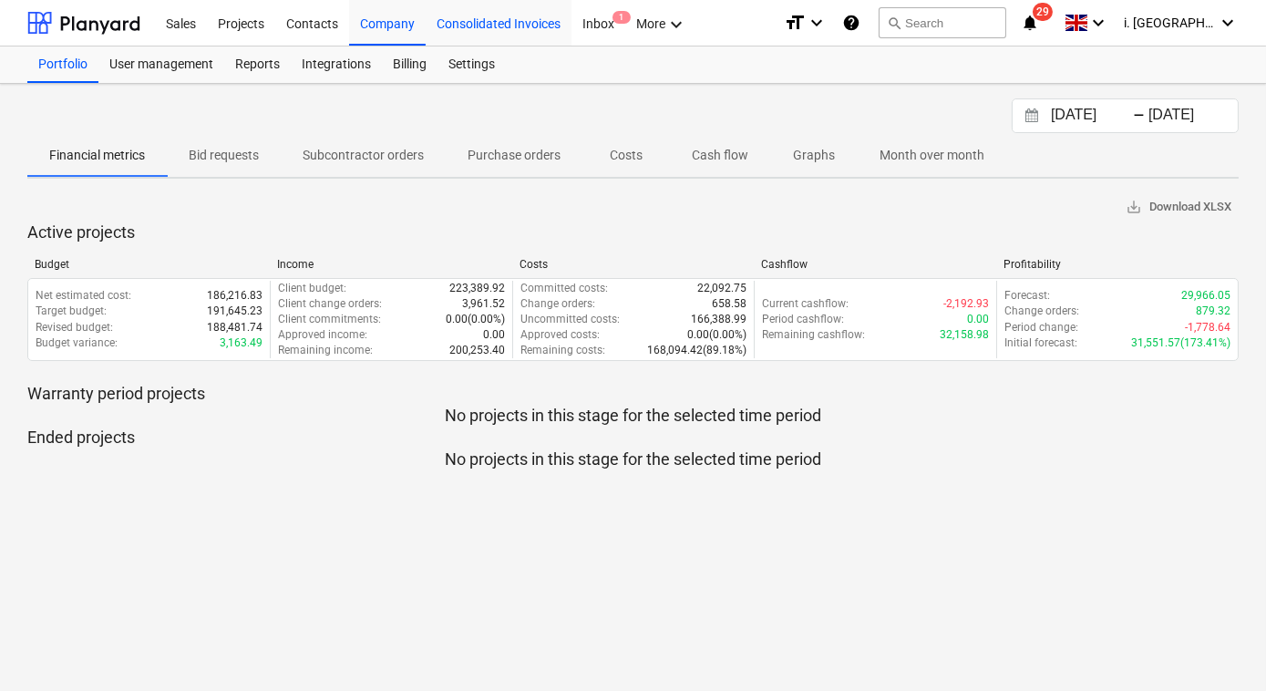
click at [484, 27] on div "Consolidated Invoices" at bounding box center [498, 22] width 146 height 46
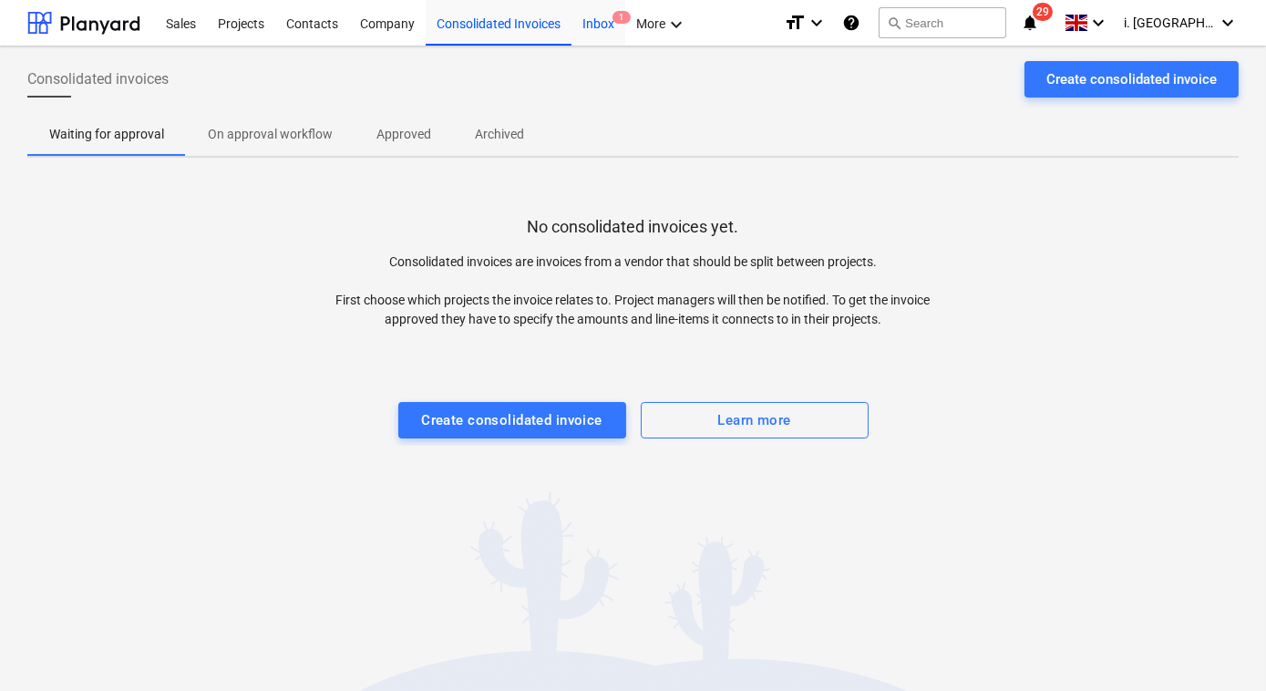
click at [591, 28] on div "Inbox 1" at bounding box center [598, 22] width 54 height 46
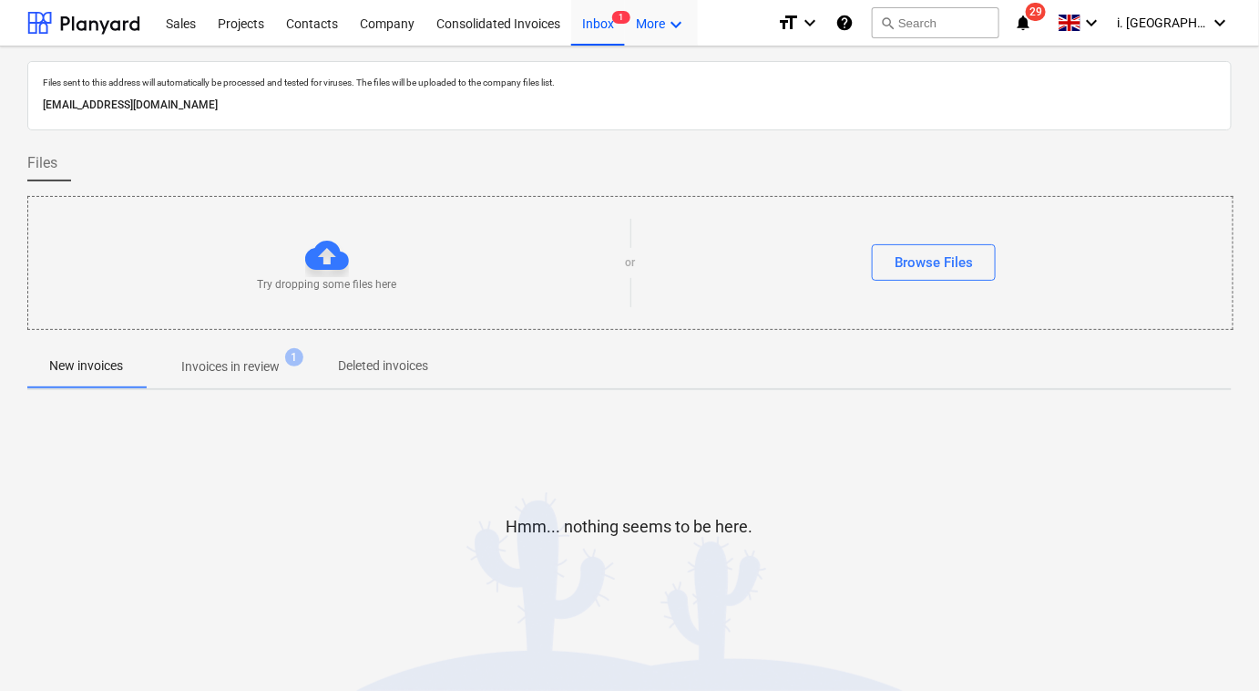
click at [661, 27] on div "More keyboard_arrow_down" at bounding box center [661, 22] width 73 height 46
click at [245, 31] on div at bounding box center [629, 345] width 1259 height 691
click at [196, 25] on div "Sales" at bounding box center [181, 22] width 52 height 46
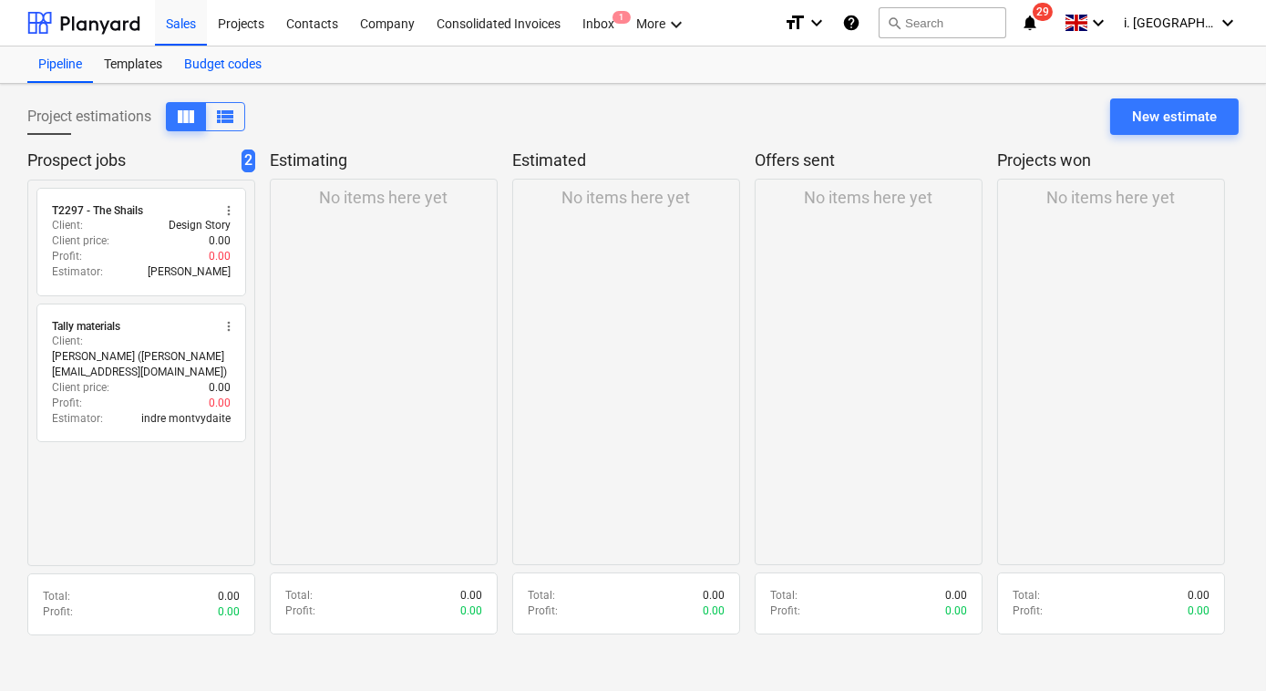
click at [207, 63] on div "Budget codes" at bounding box center [222, 64] width 99 height 36
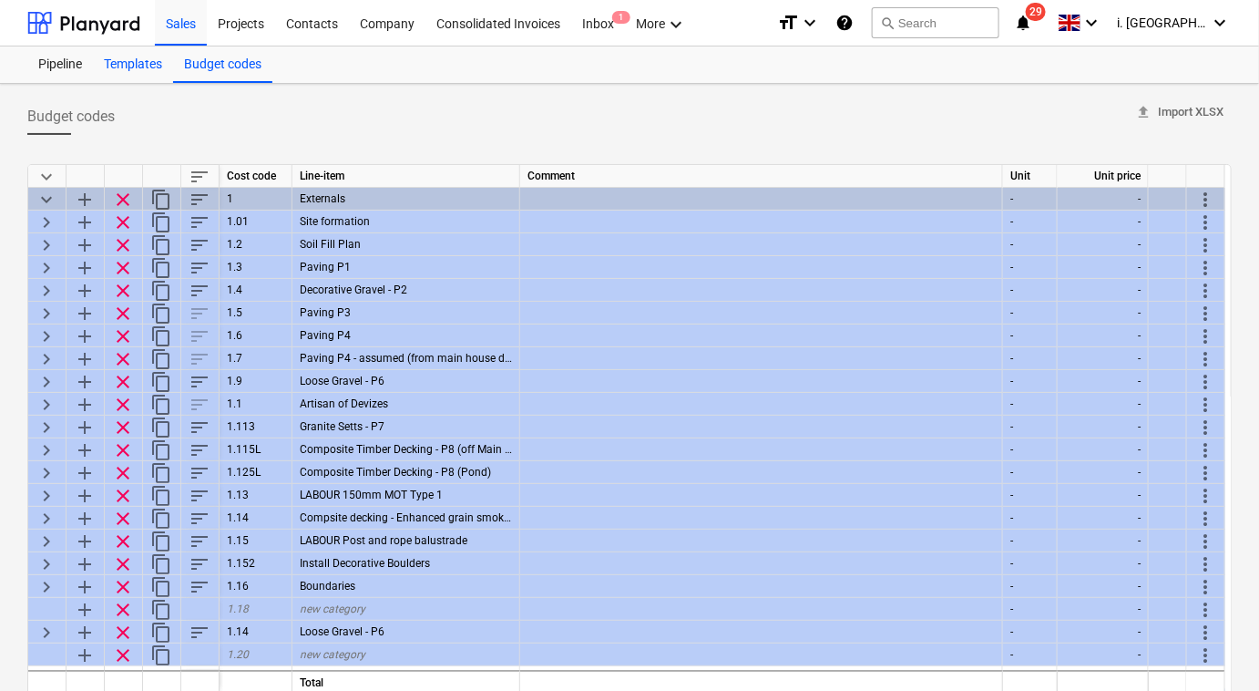
click at [128, 71] on div "Templates" at bounding box center [133, 64] width 80 height 36
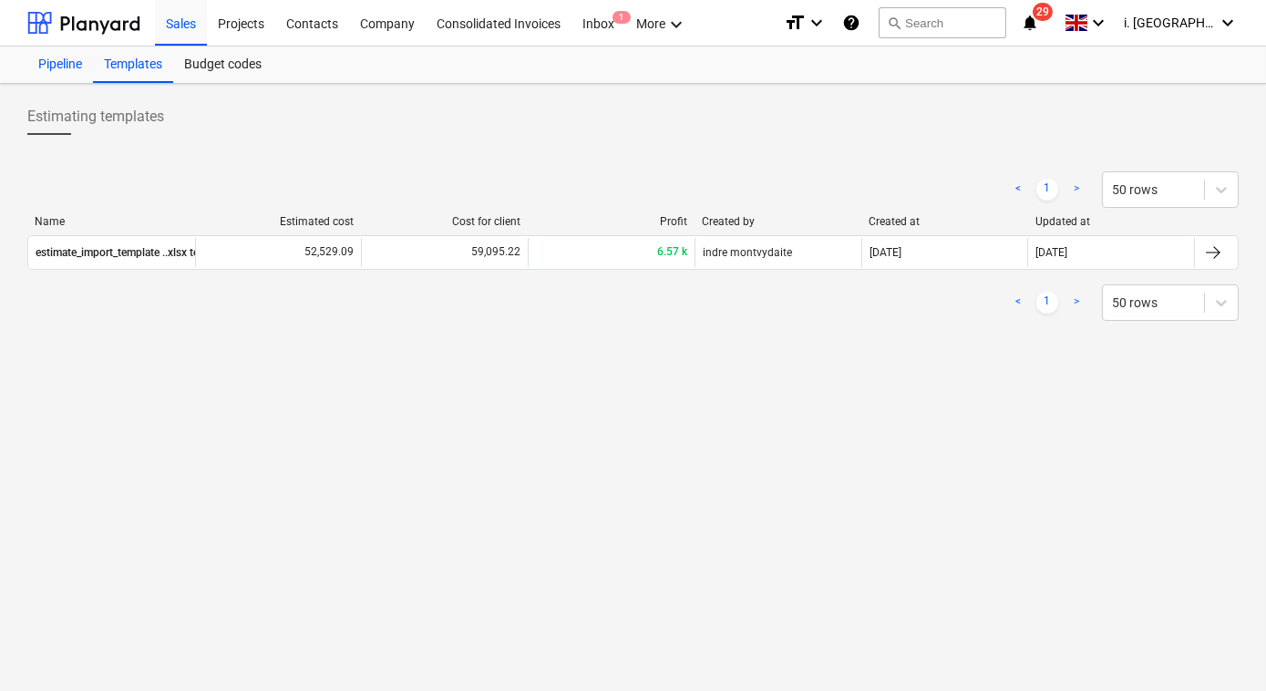
click at [77, 71] on div "Pipeline" at bounding box center [60, 64] width 66 height 36
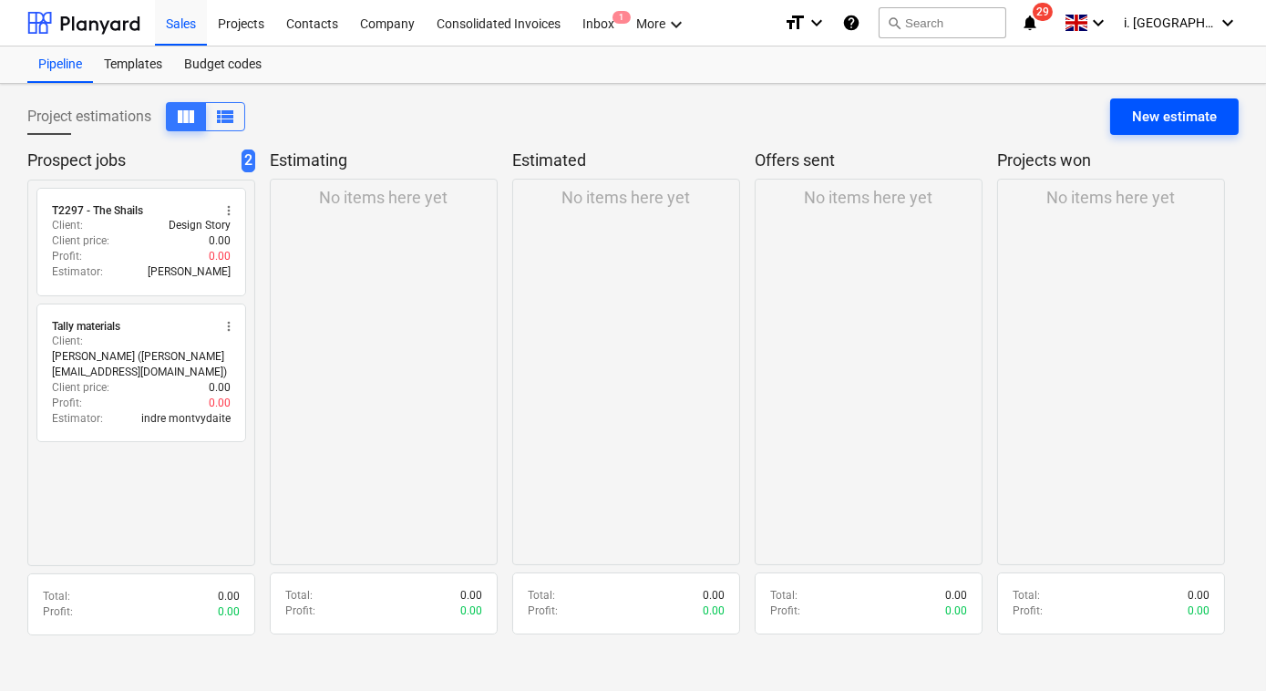
click at [1117, 115] on button "New estimate" at bounding box center [1174, 116] width 128 height 36
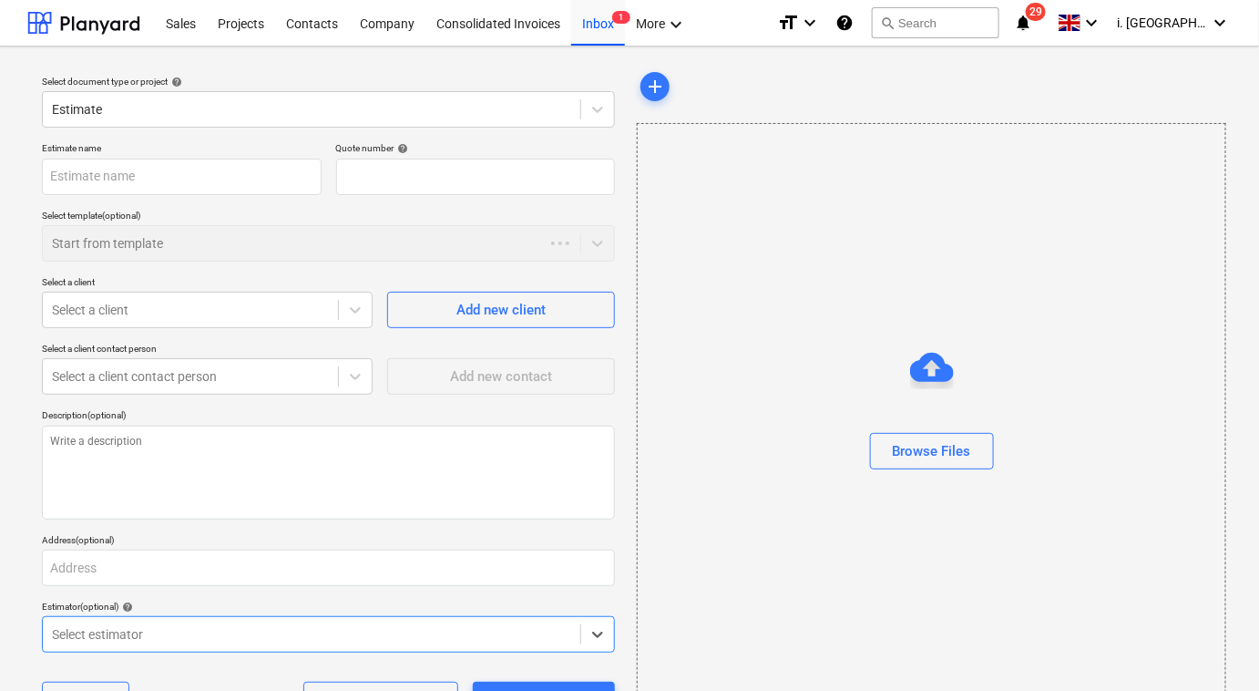
type textarea "x"
type input "QU-0044"
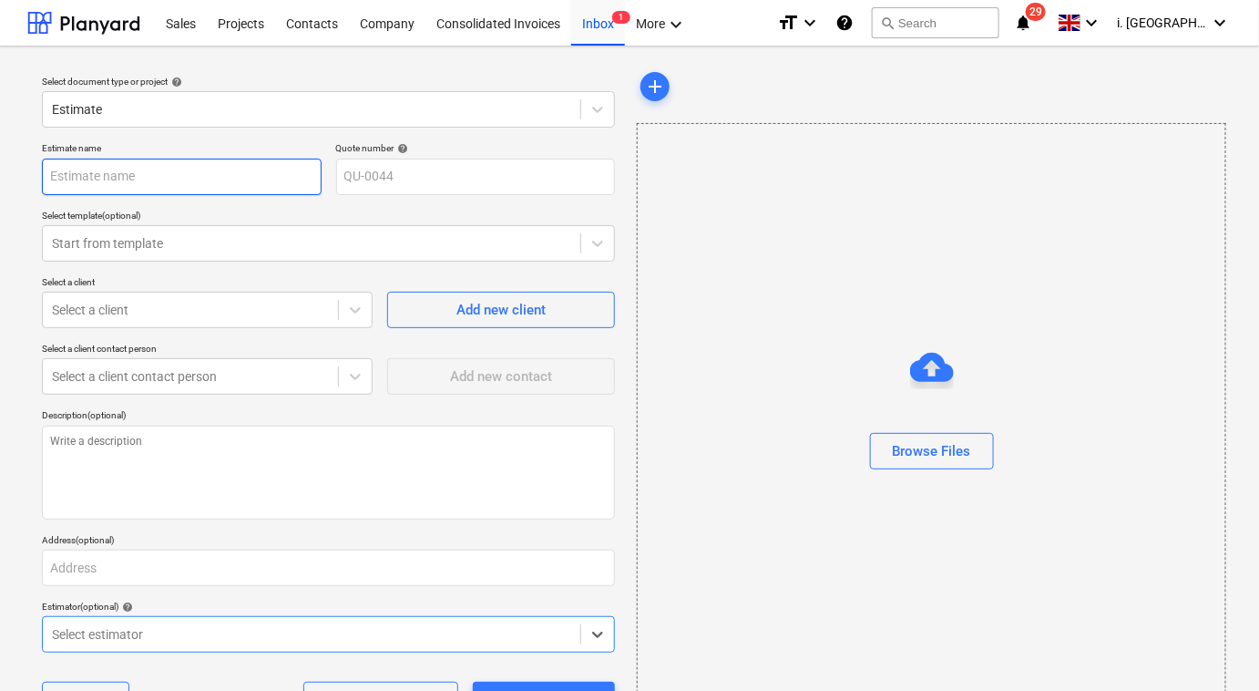
click at [239, 176] on input "text" at bounding box center [182, 177] width 280 height 36
type textarea "x"
click at [320, 308] on div at bounding box center [190, 310] width 277 height 18
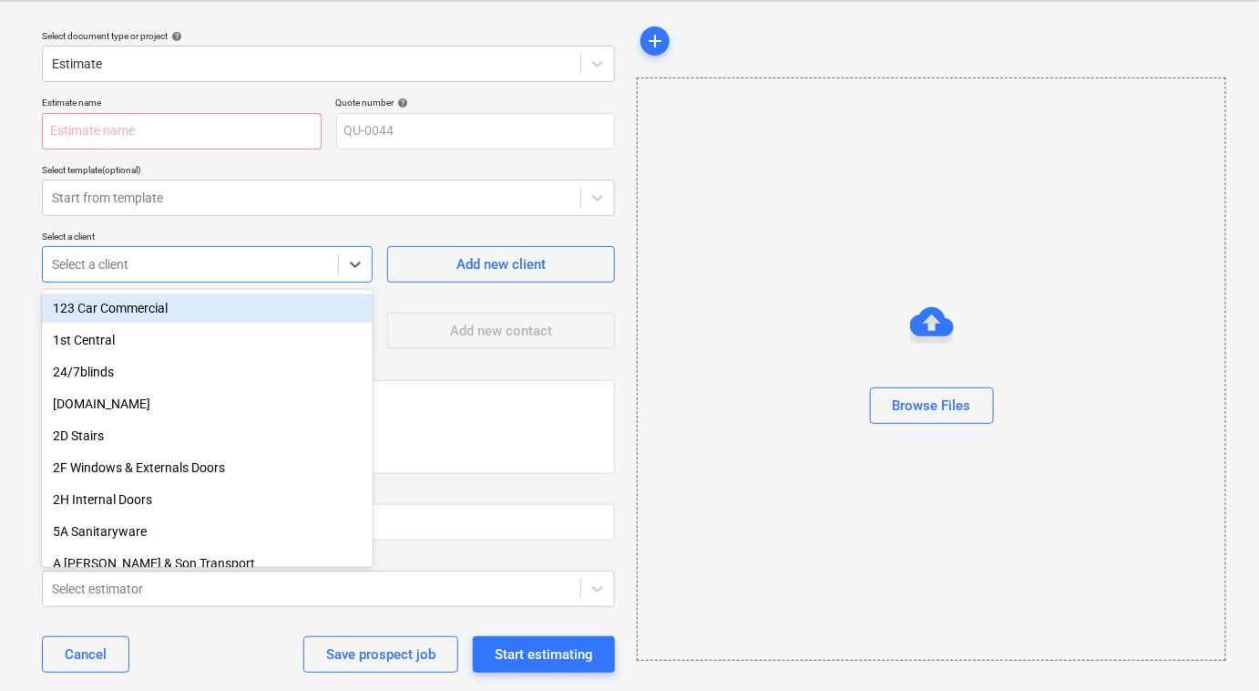
scroll to position [70, 0]
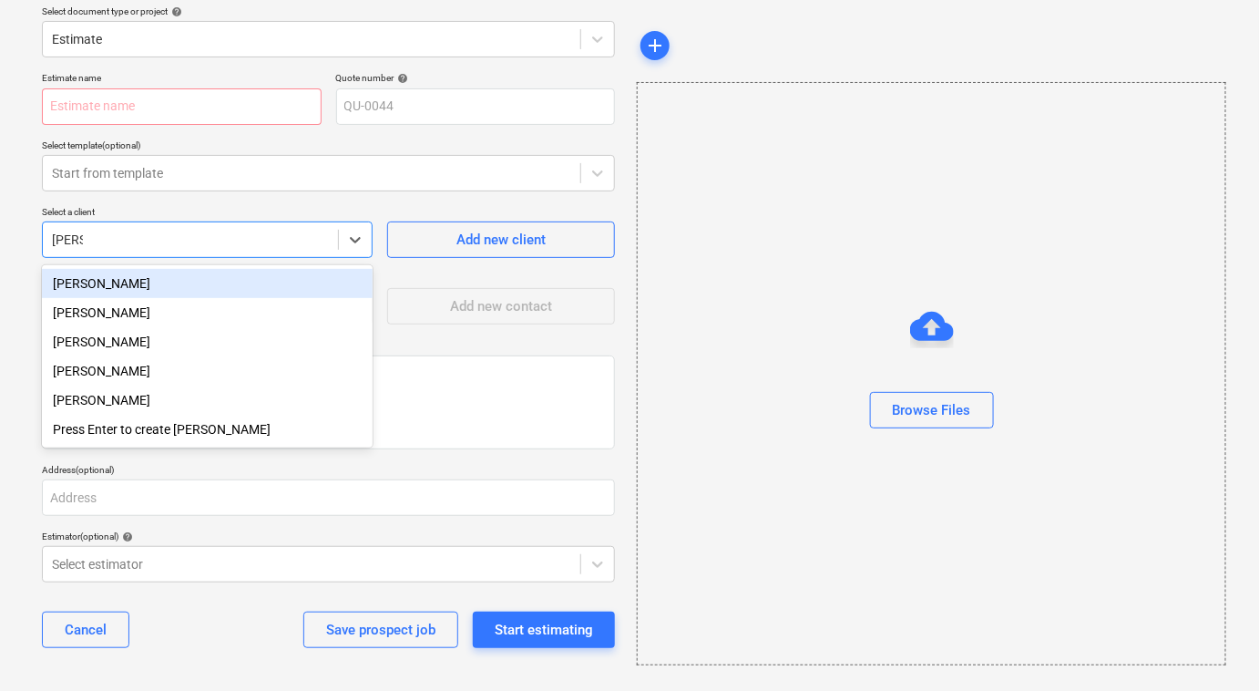
type input "richar"
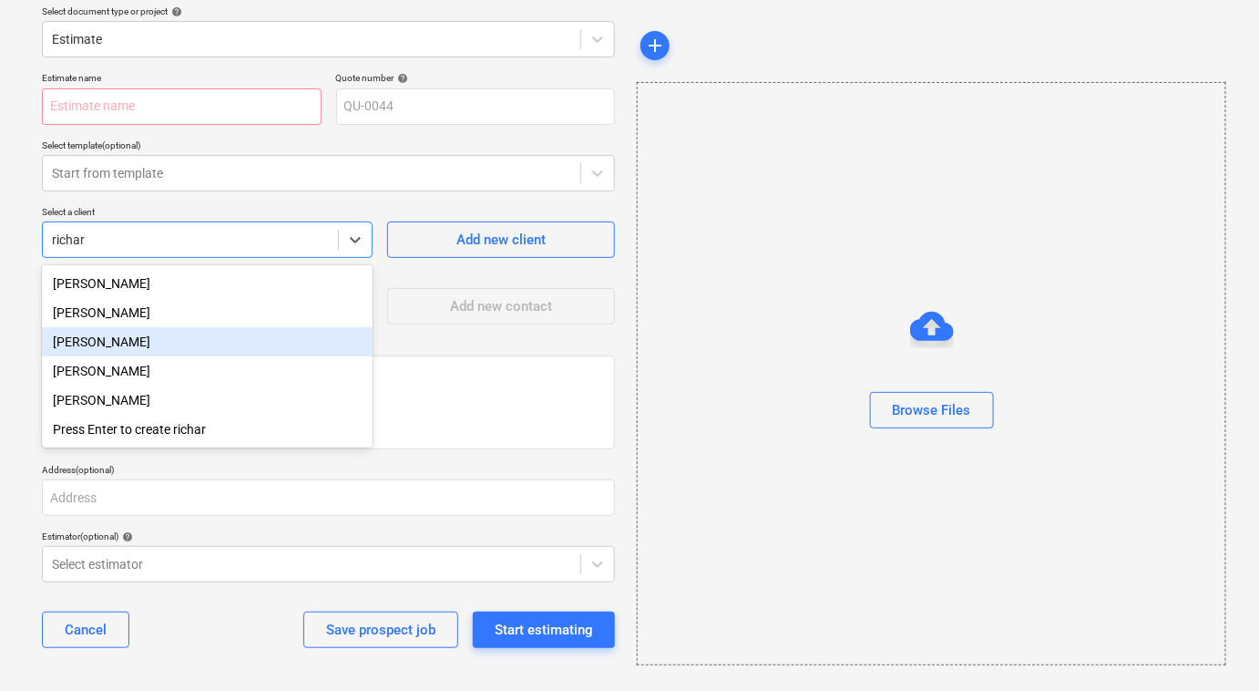
click at [102, 341] on div "[PERSON_NAME]" at bounding box center [207, 341] width 331 height 29
type textarea "x"
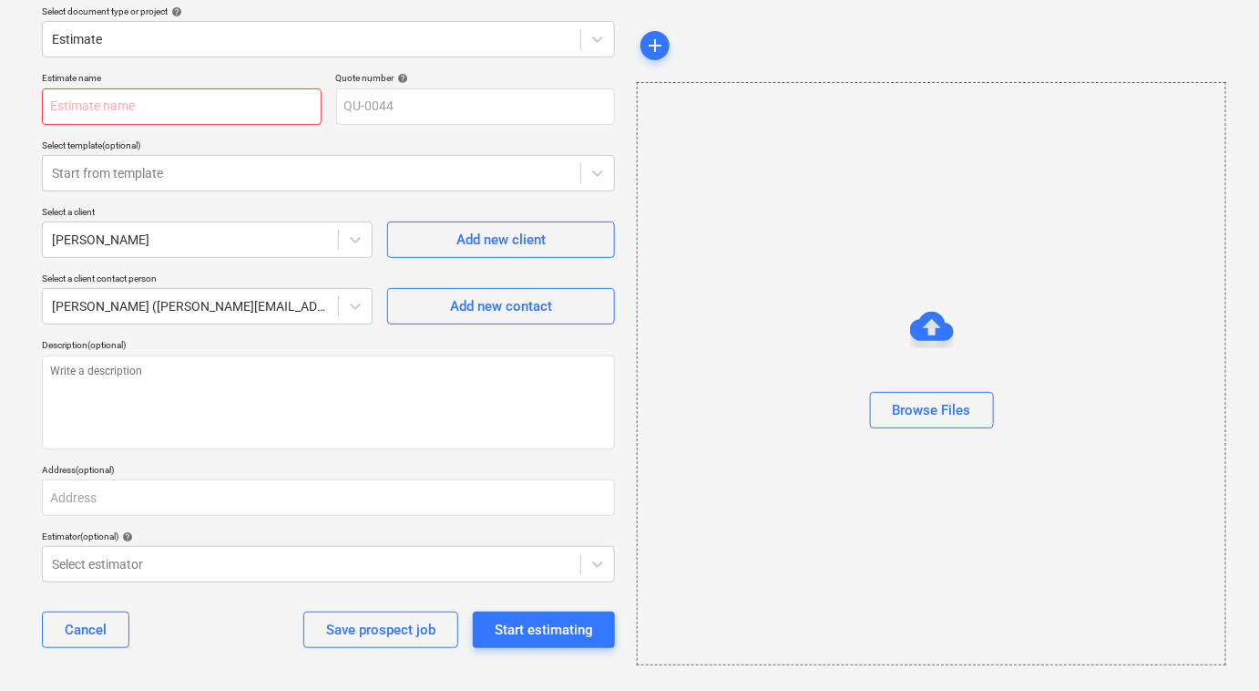
click at [194, 105] on input "text" at bounding box center [182, 106] width 280 height 36
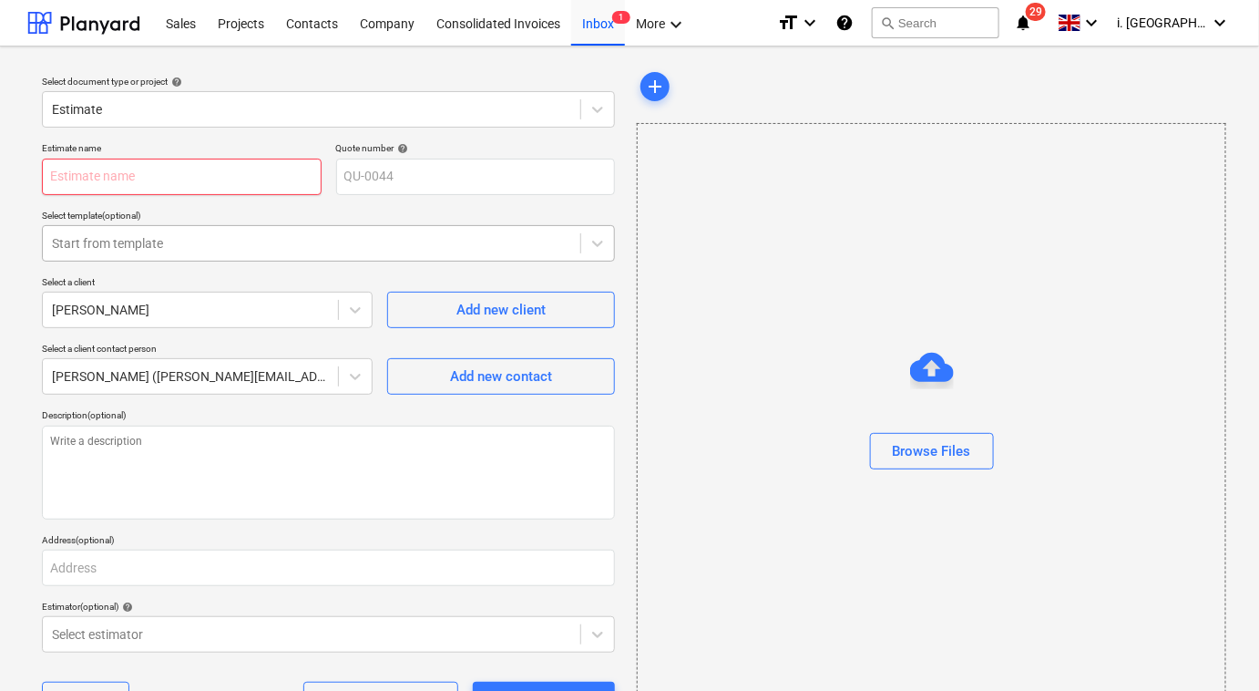
type textarea "x"
type input "P"
type textarea "x"
type input "PA"
type textarea "x"
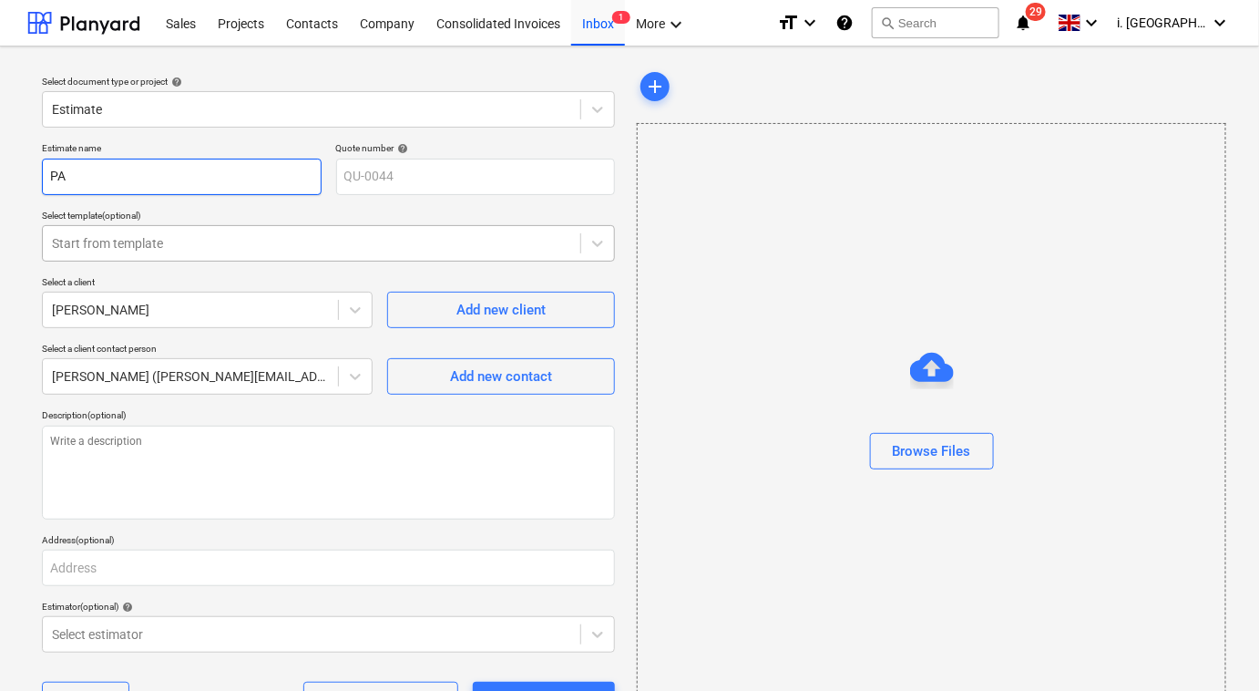
type input "PAR"
type textarea "x"
type input "PARK"
type textarea "x"
type input "PARK"
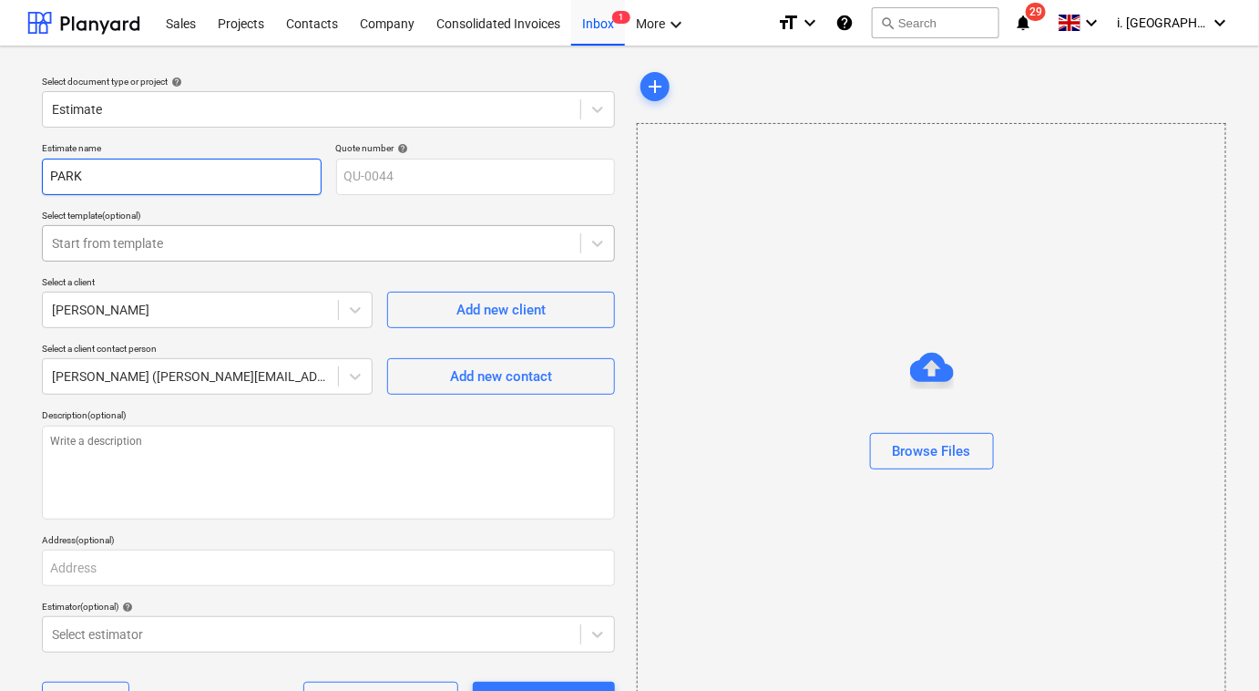
type textarea "x"
type input "PARK E"
type textarea "x"
type input "PARK EN"
type textarea "x"
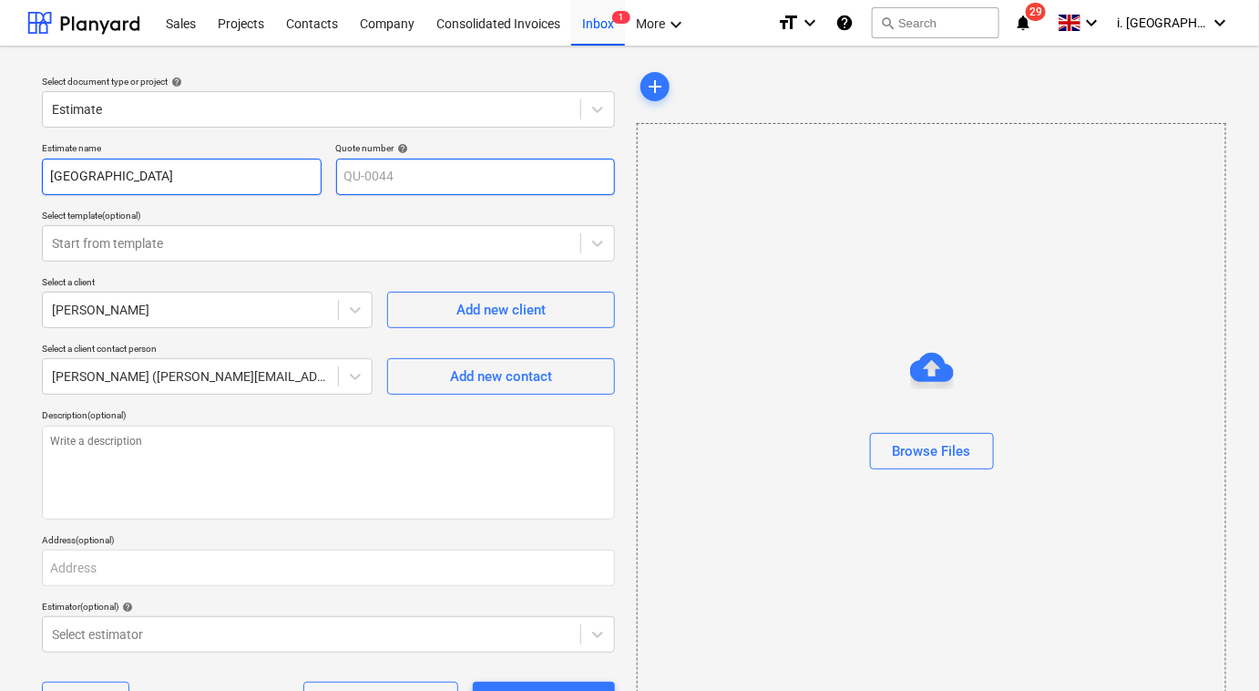
type input "[GEOGRAPHIC_DATA]"
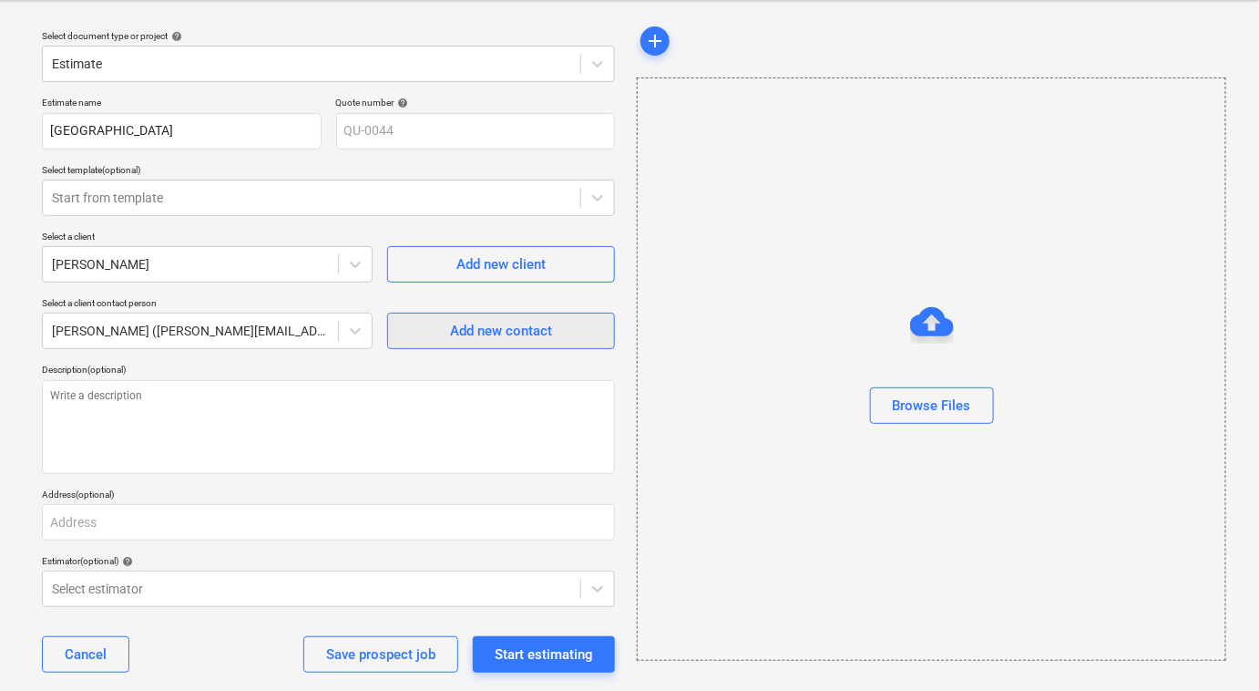
scroll to position [70, 0]
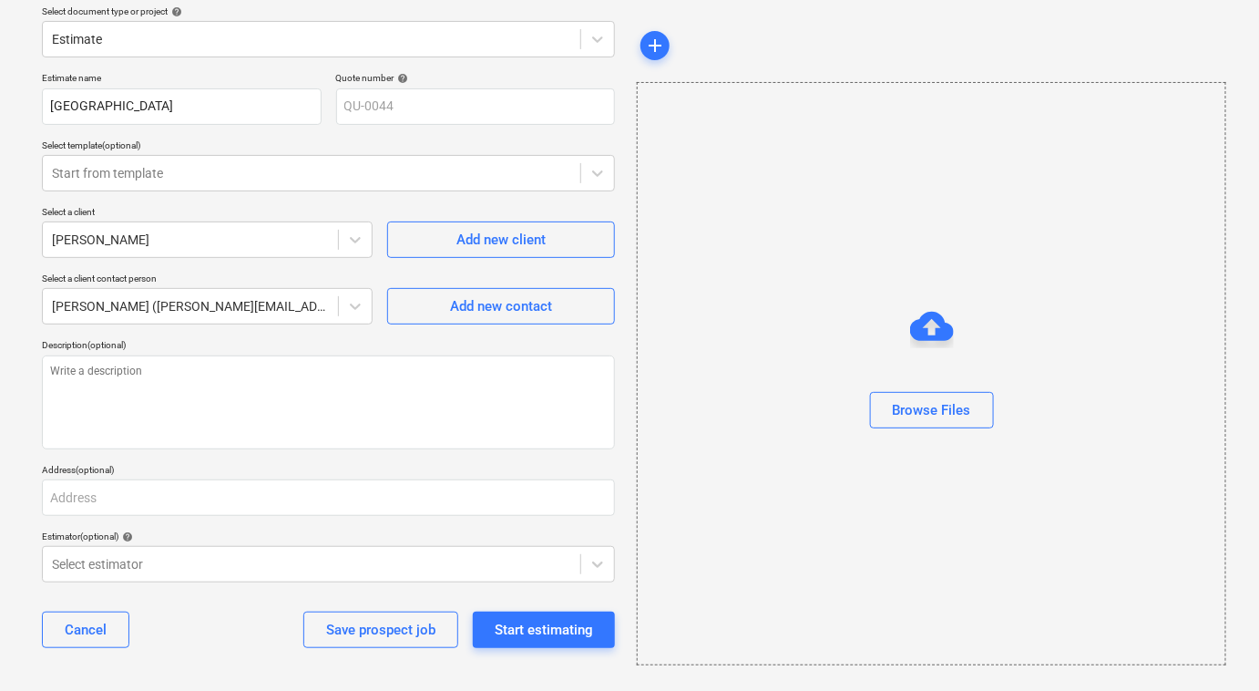
click at [301, 586] on div "Estimate name PARK END Quote number help QU-0044 Select template (optional) Sta…" at bounding box center [329, 367] width 588 height 605
click at [295, 577] on div "Select estimator" at bounding box center [328, 564] width 573 height 36
click at [282, 526] on div "Estimate name PARK END Quote number help QU-0044 Select template (optional) Sta…" at bounding box center [329, 367] width 588 height 605
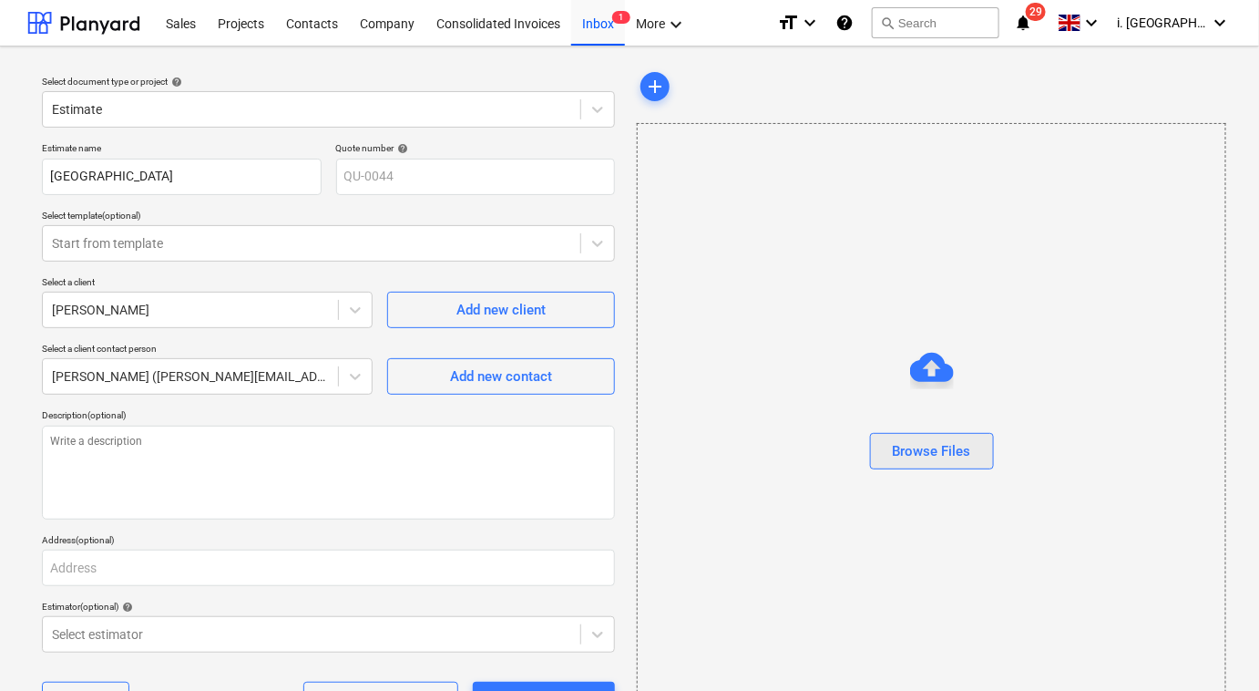
click at [961, 453] on div "Browse Files" at bounding box center [932, 451] width 78 height 24
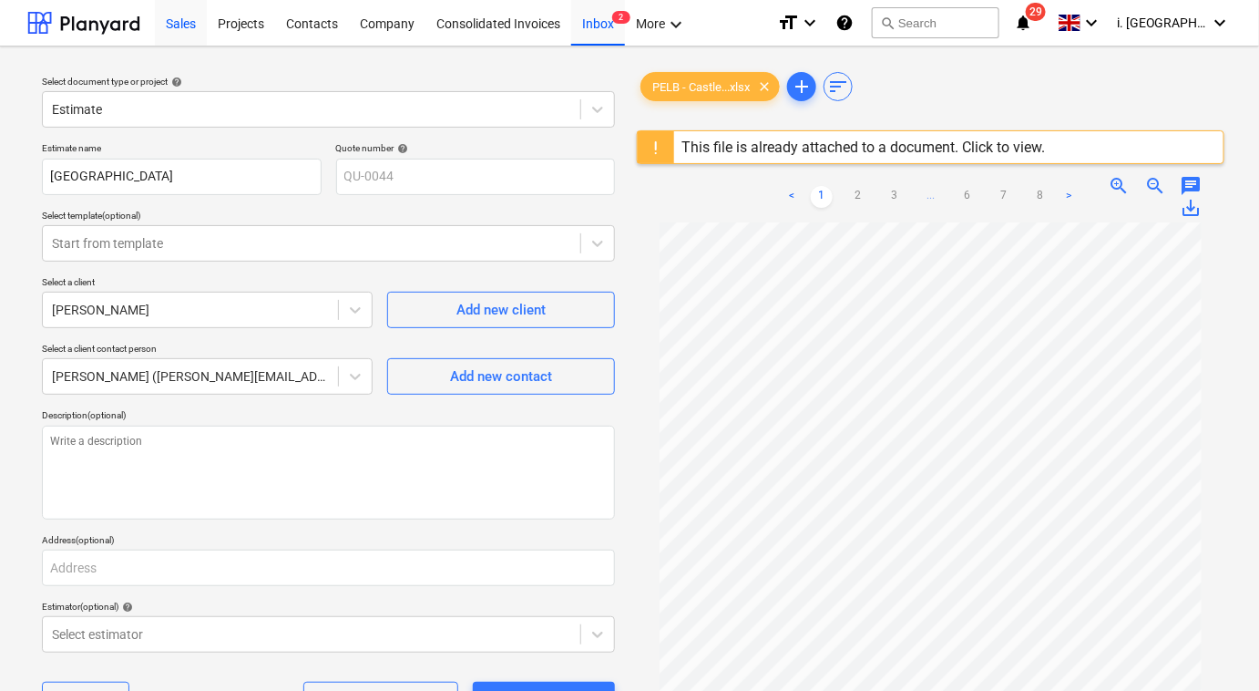
click at [179, 21] on div "Sales" at bounding box center [181, 22] width 52 height 46
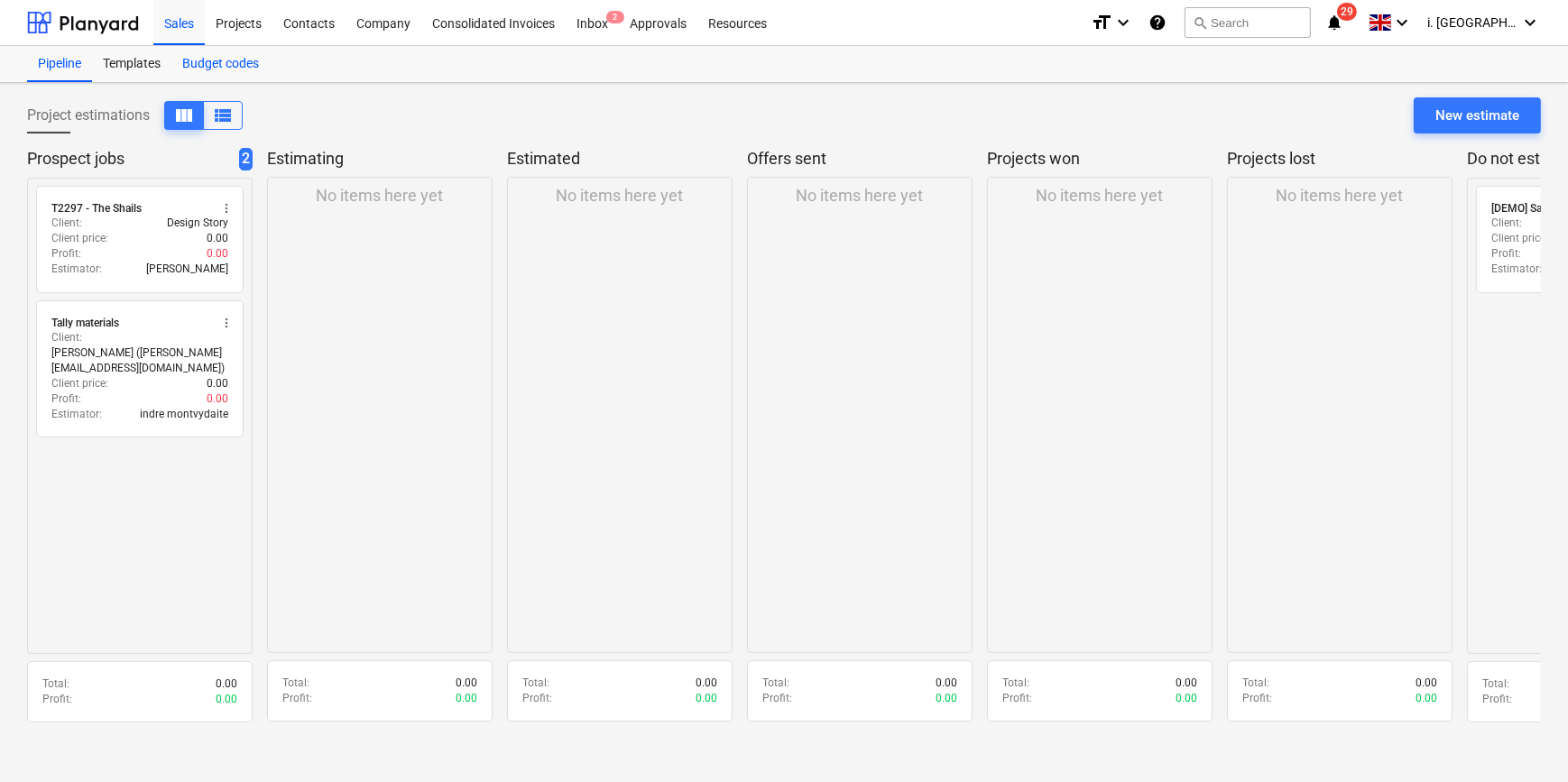
click at [254, 63] on div "Budget codes" at bounding box center [220, 63] width 98 height 36
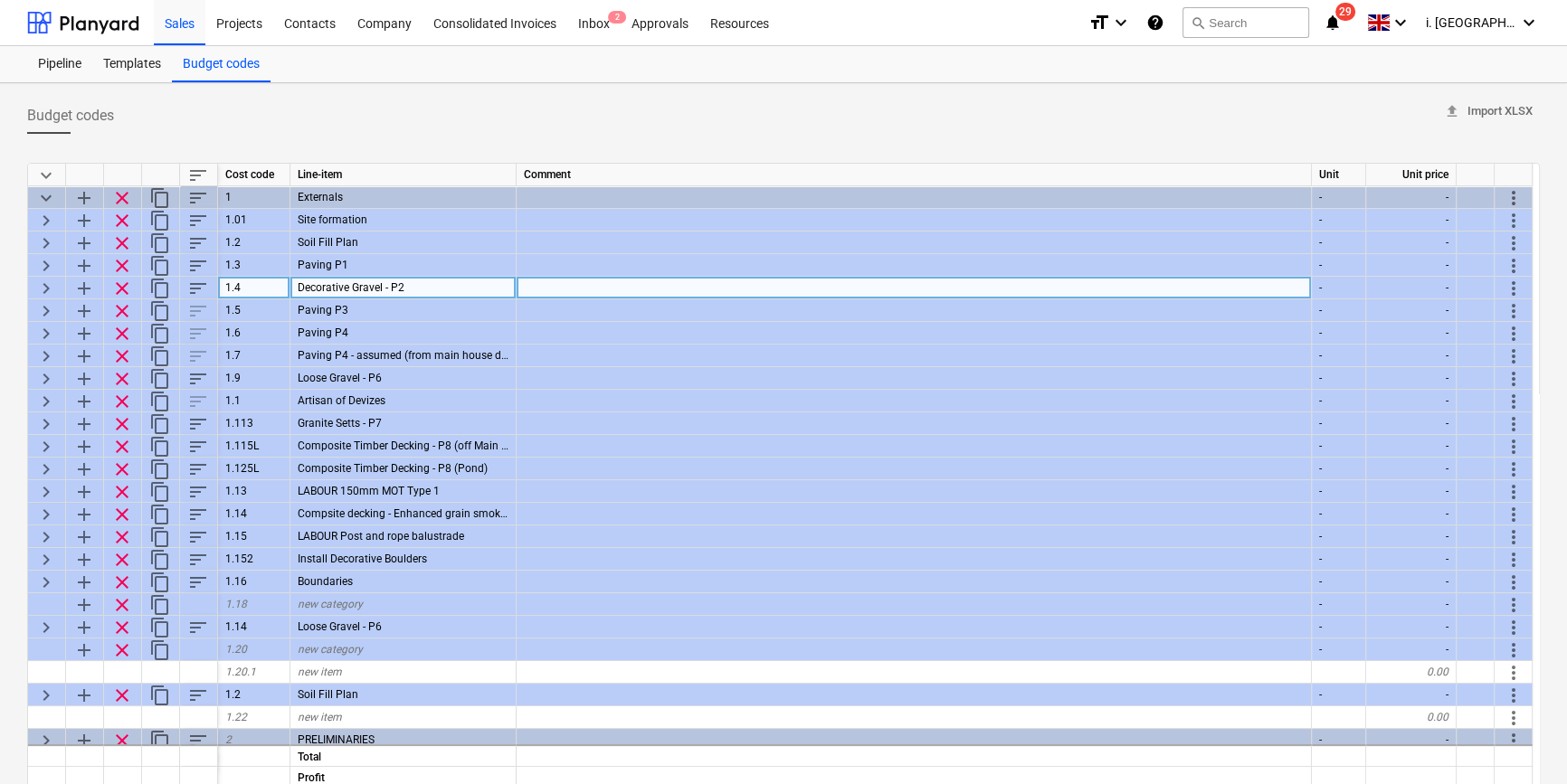
type textarea "x"
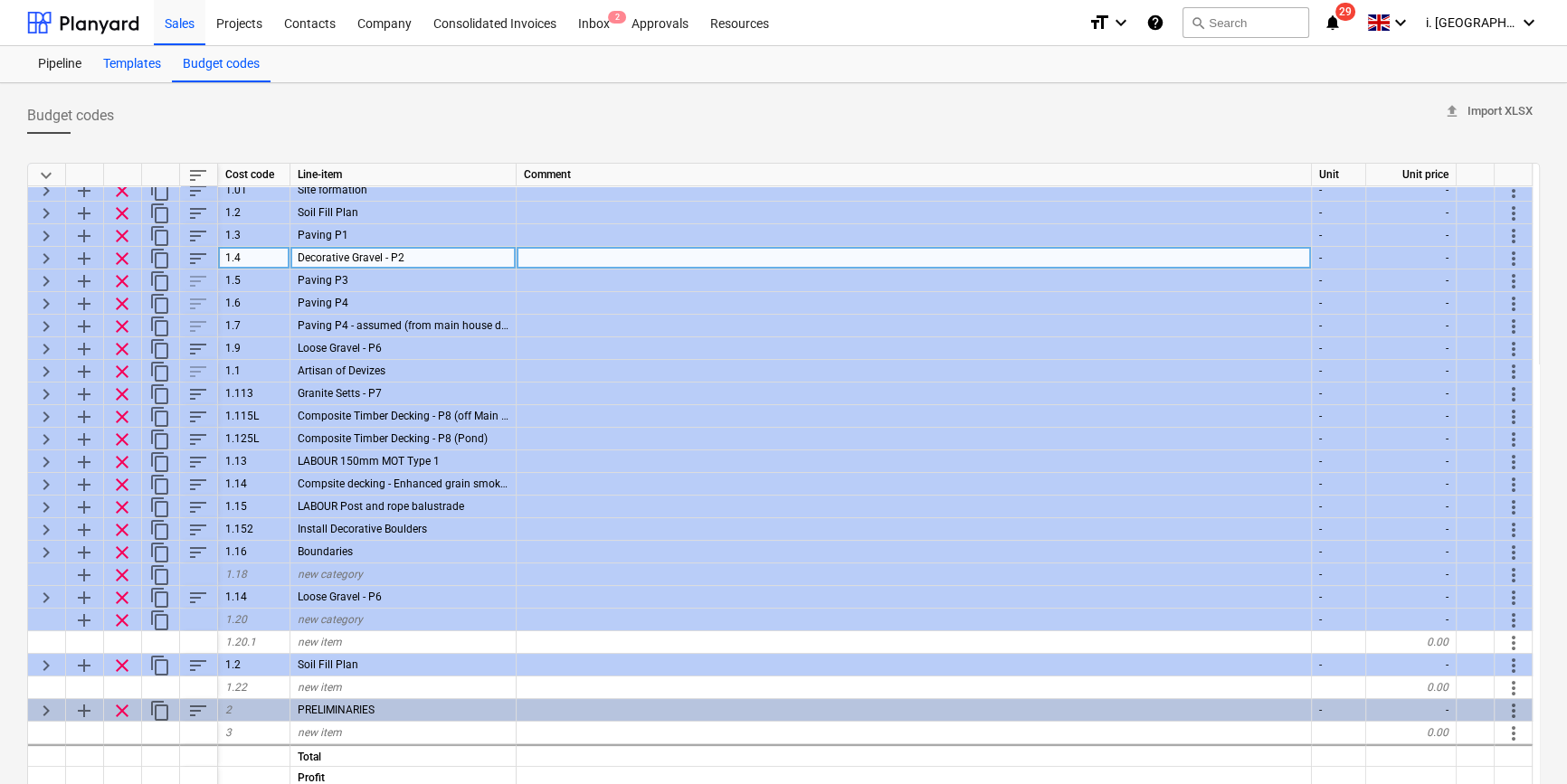
click at [121, 64] on div "Templates" at bounding box center [132, 64] width 79 height 36
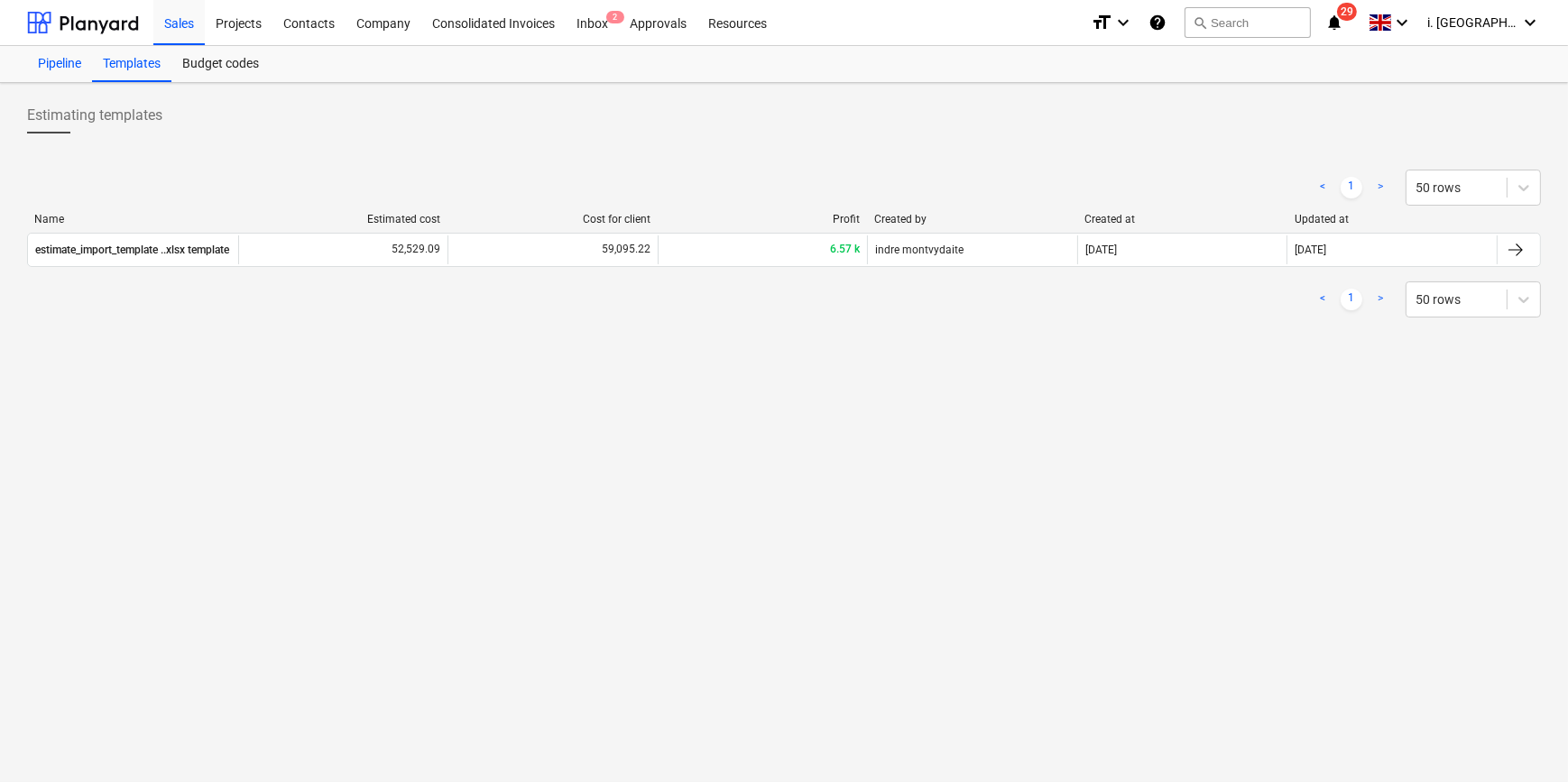
click at [74, 63] on div "Pipeline" at bounding box center [59, 63] width 65 height 36
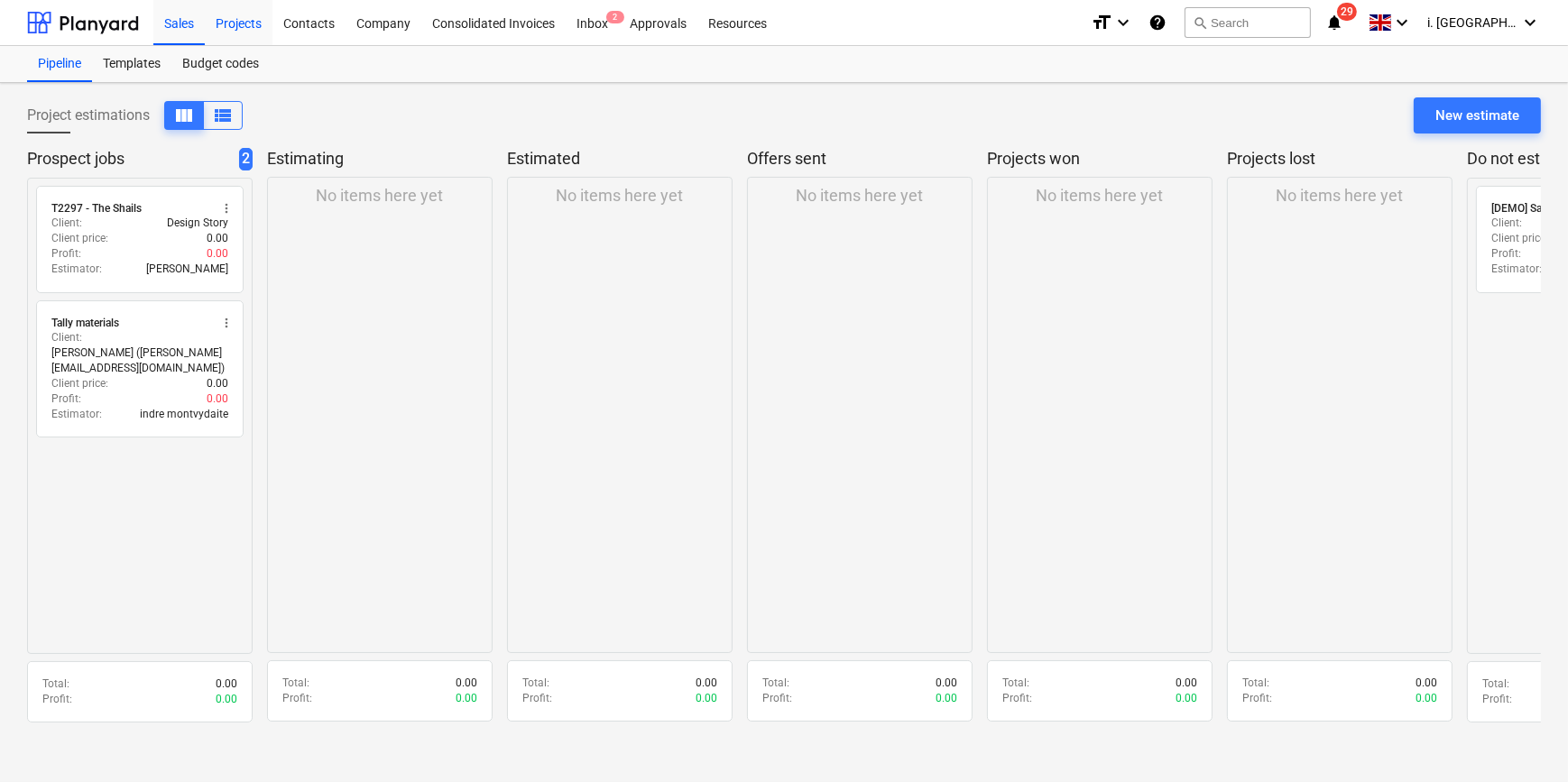
click at [237, 36] on div "Projects" at bounding box center [239, 22] width 67 height 46
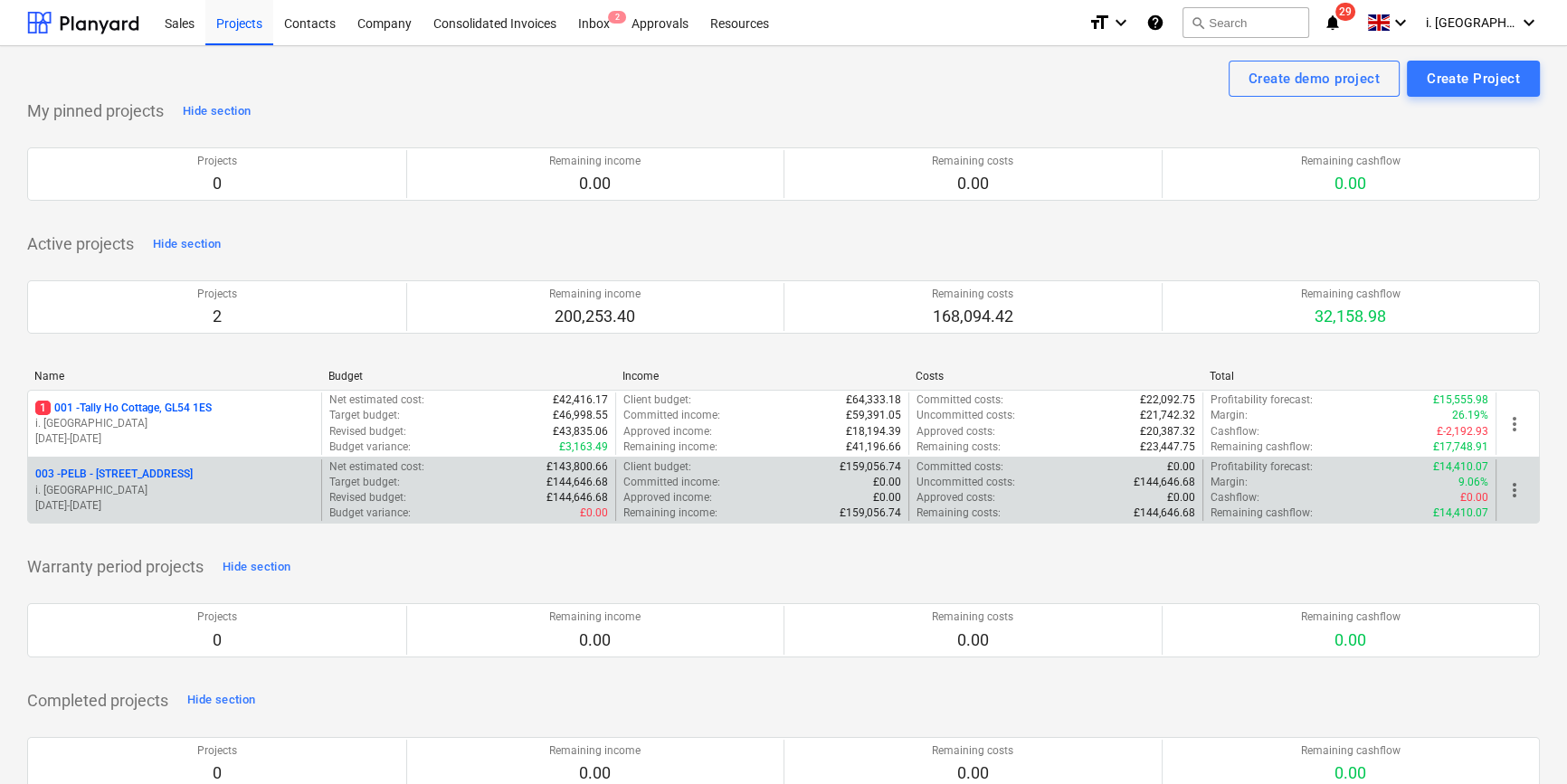
click at [1256, 486] on span "more_vert" at bounding box center [1514, 490] width 22 height 22
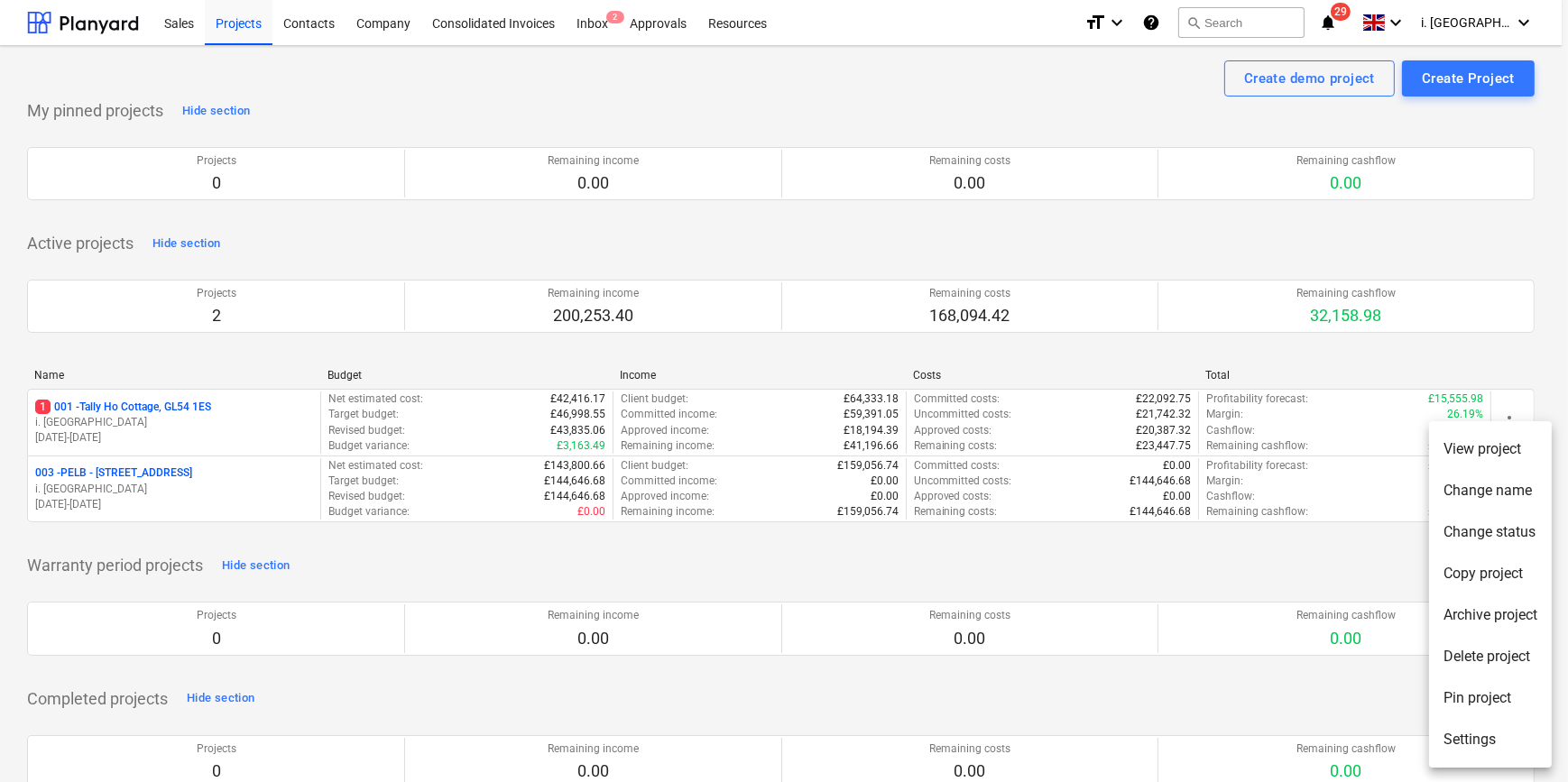
click at [1252, 539] on li "Change status" at bounding box center [1490, 533] width 123 height 42
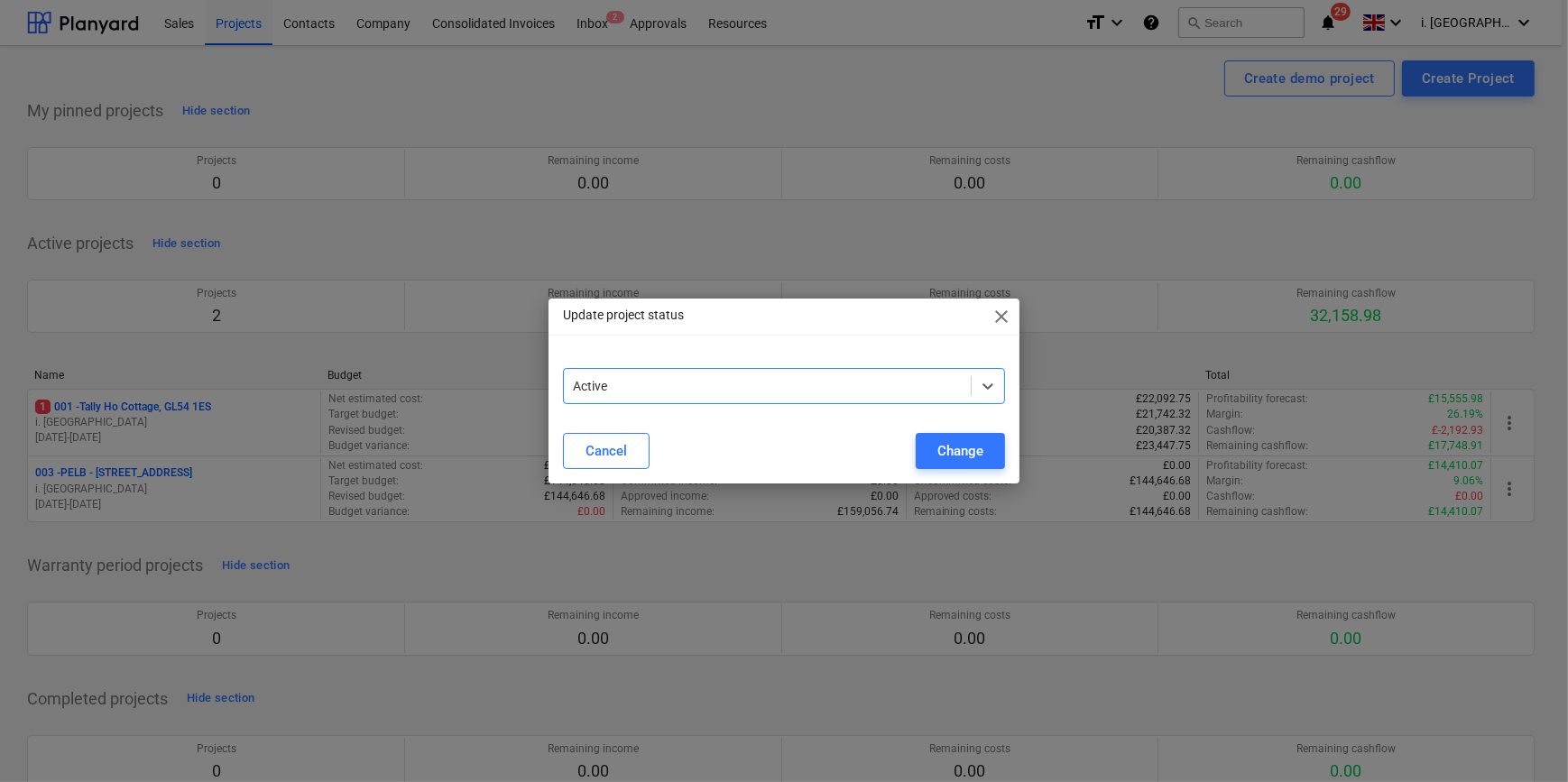
click at [820, 382] on div at bounding box center [767, 386] width 388 height 18
click at [1000, 321] on span "close" at bounding box center [1001, 317] width 22 height 22
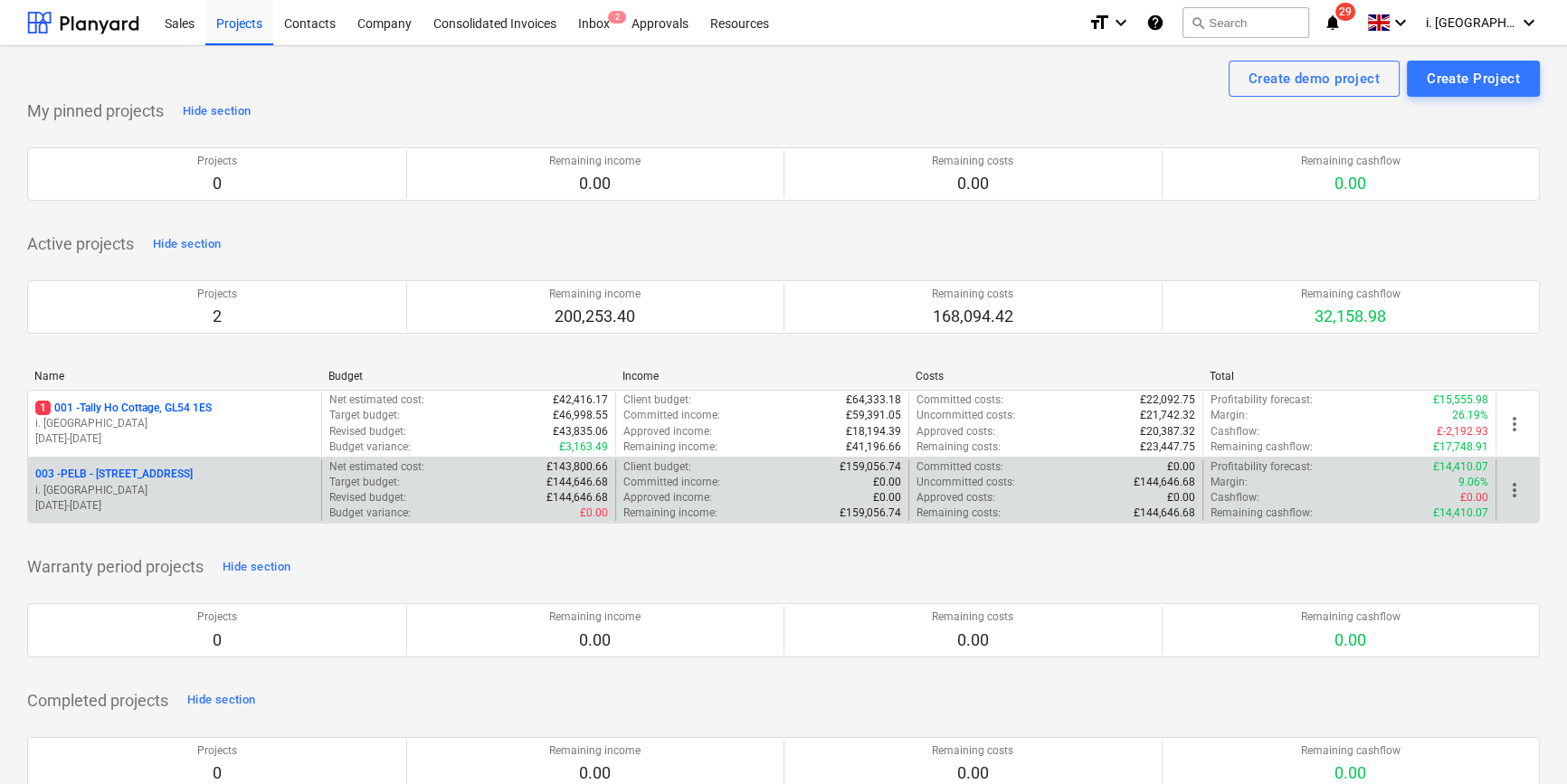
click at [1256, 496] on span "more_vert" at bounding box center [1514, 490] width 22 height 22
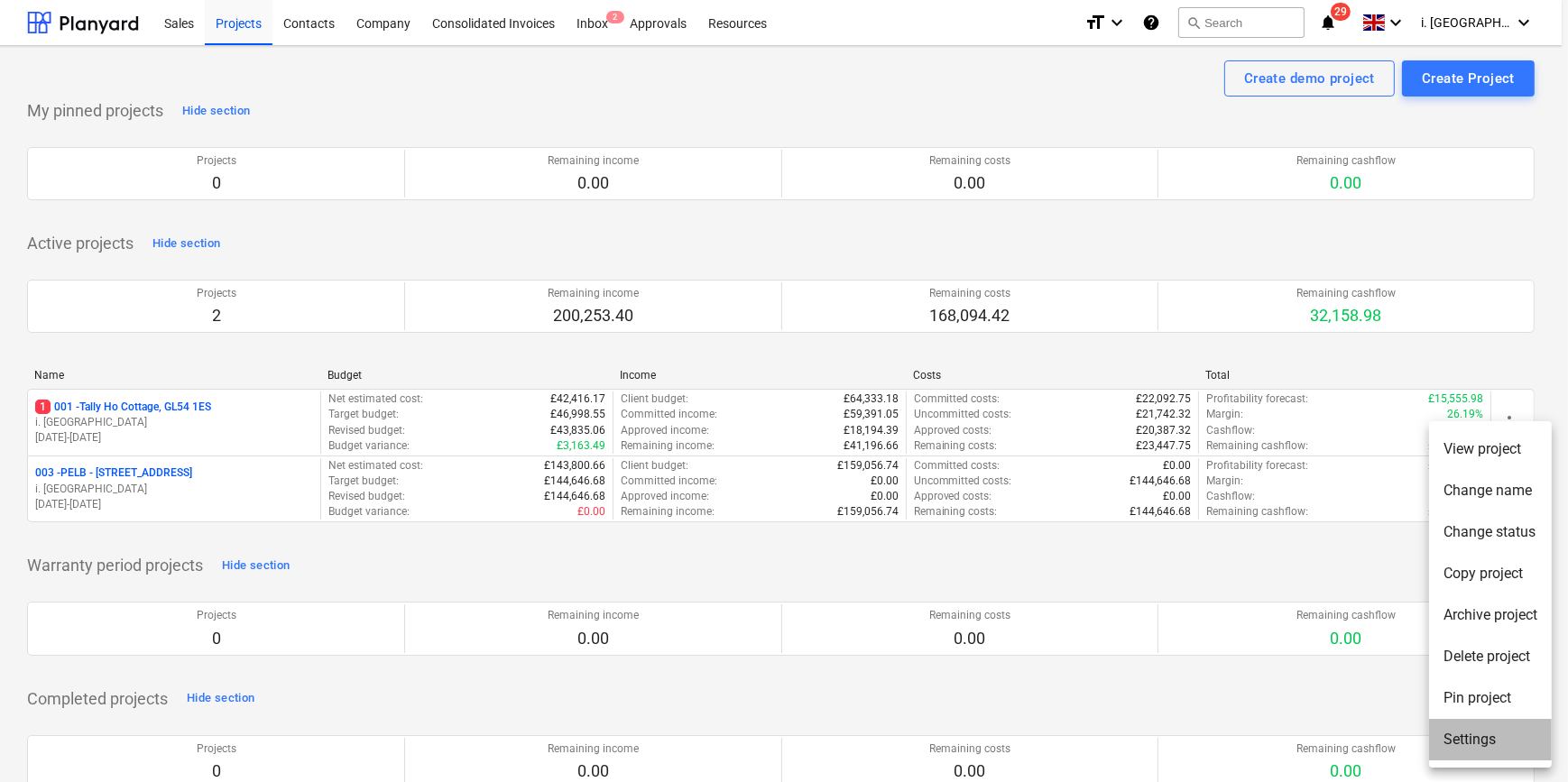
click at [1252, 683] on li "Settings" at bounding box center [1490, 739] width 123 height 42
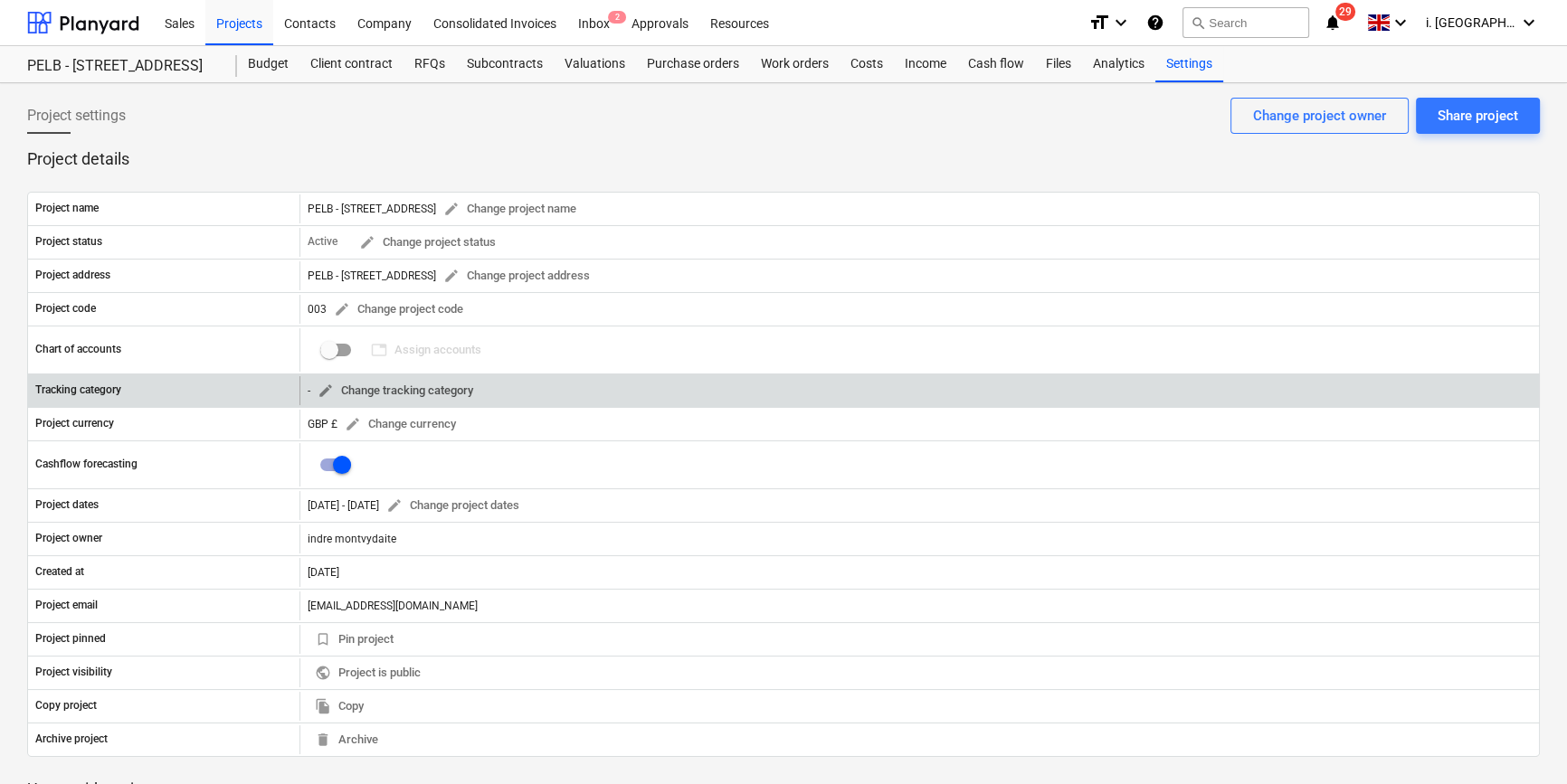
click at [444, 391] on span "edit Change tracking category" at bounding box center [395, 391] width 156 height 21
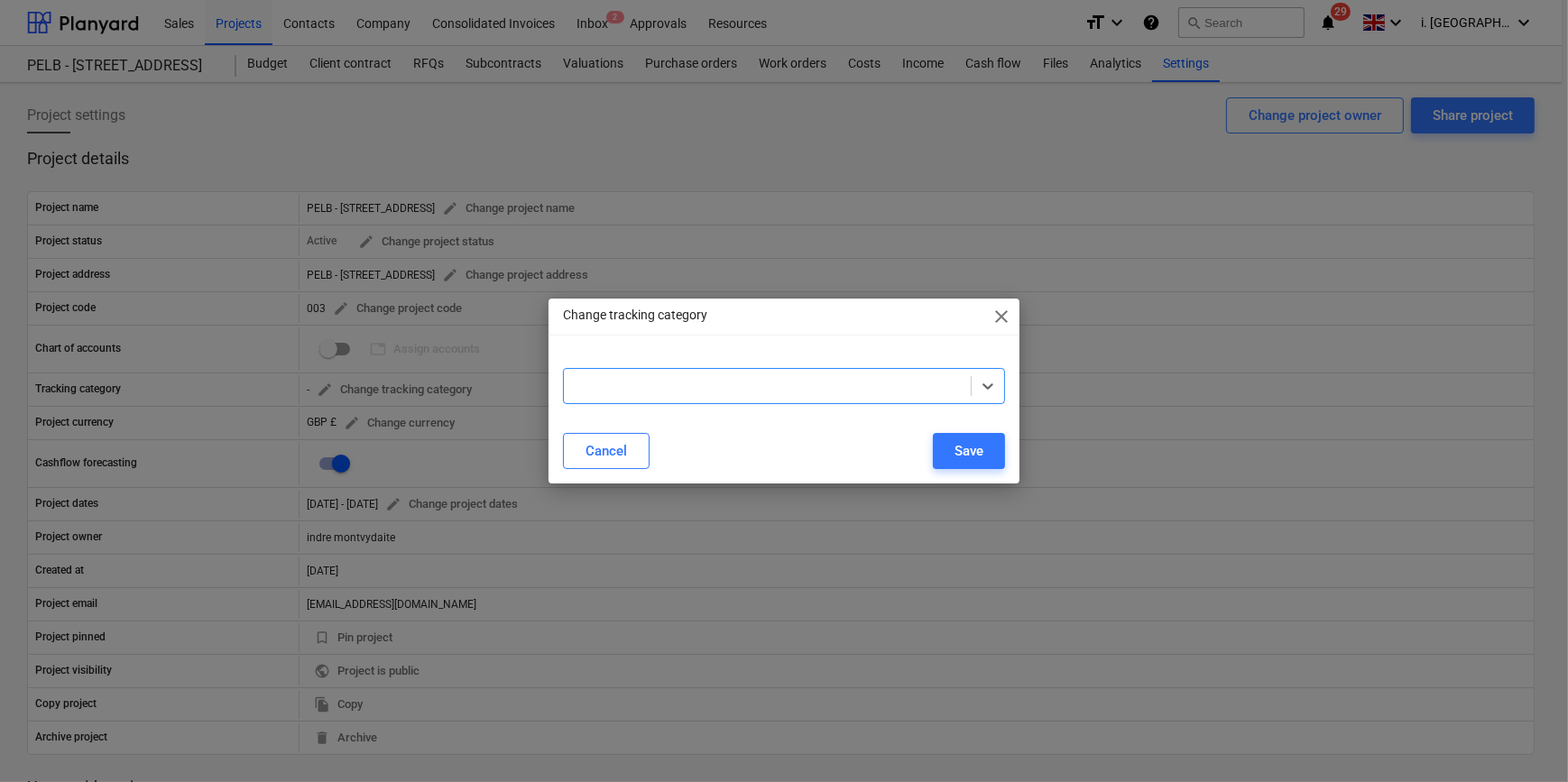
click at [614, 395] on div at bounding box center [767, 386] width 388 height 18
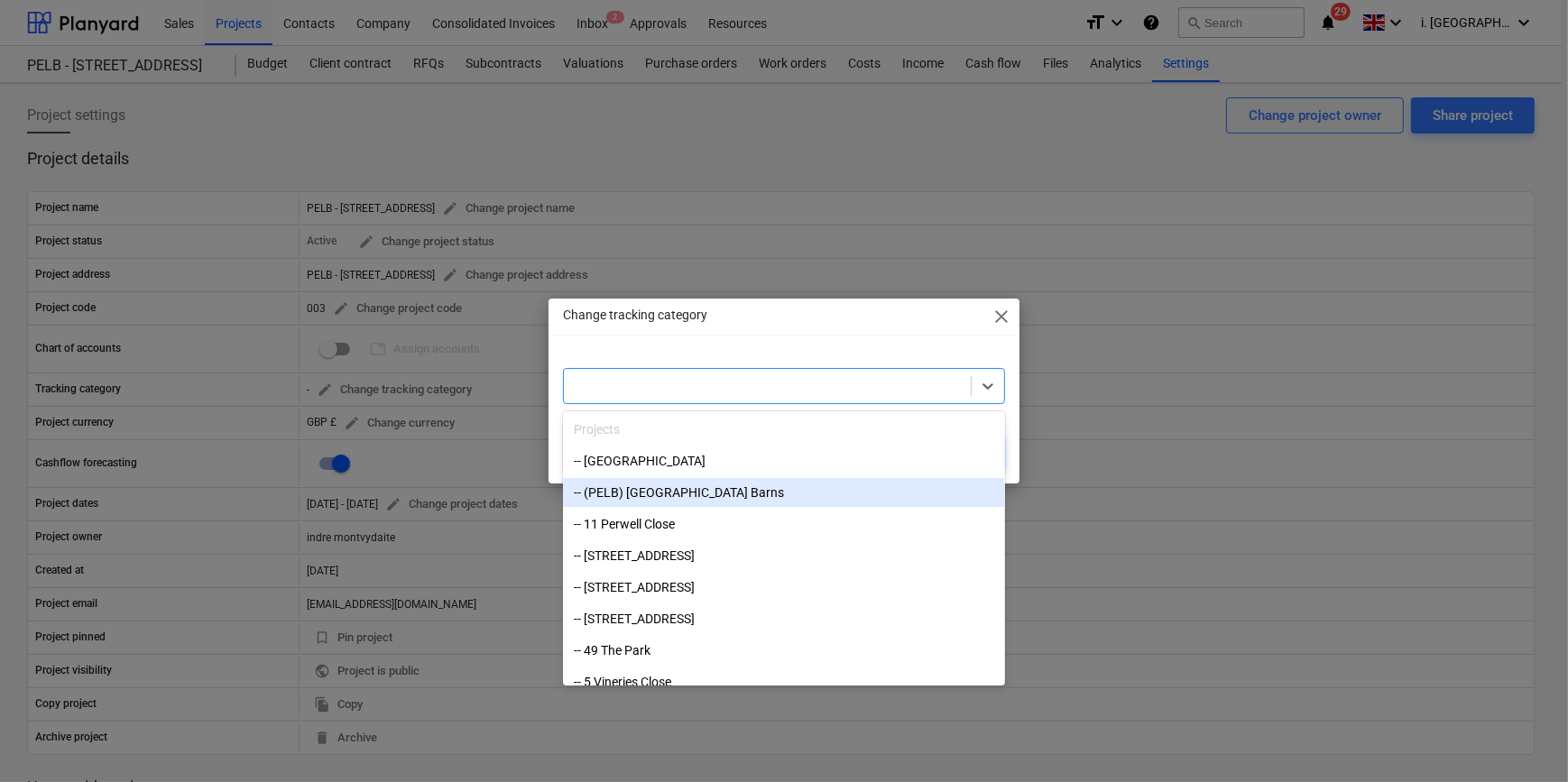
click at [704, 501] on div "-- (PELB) [GEOGRAPHIC_DATA] Barns" at bounding box center [784, 492] width 441 height 29
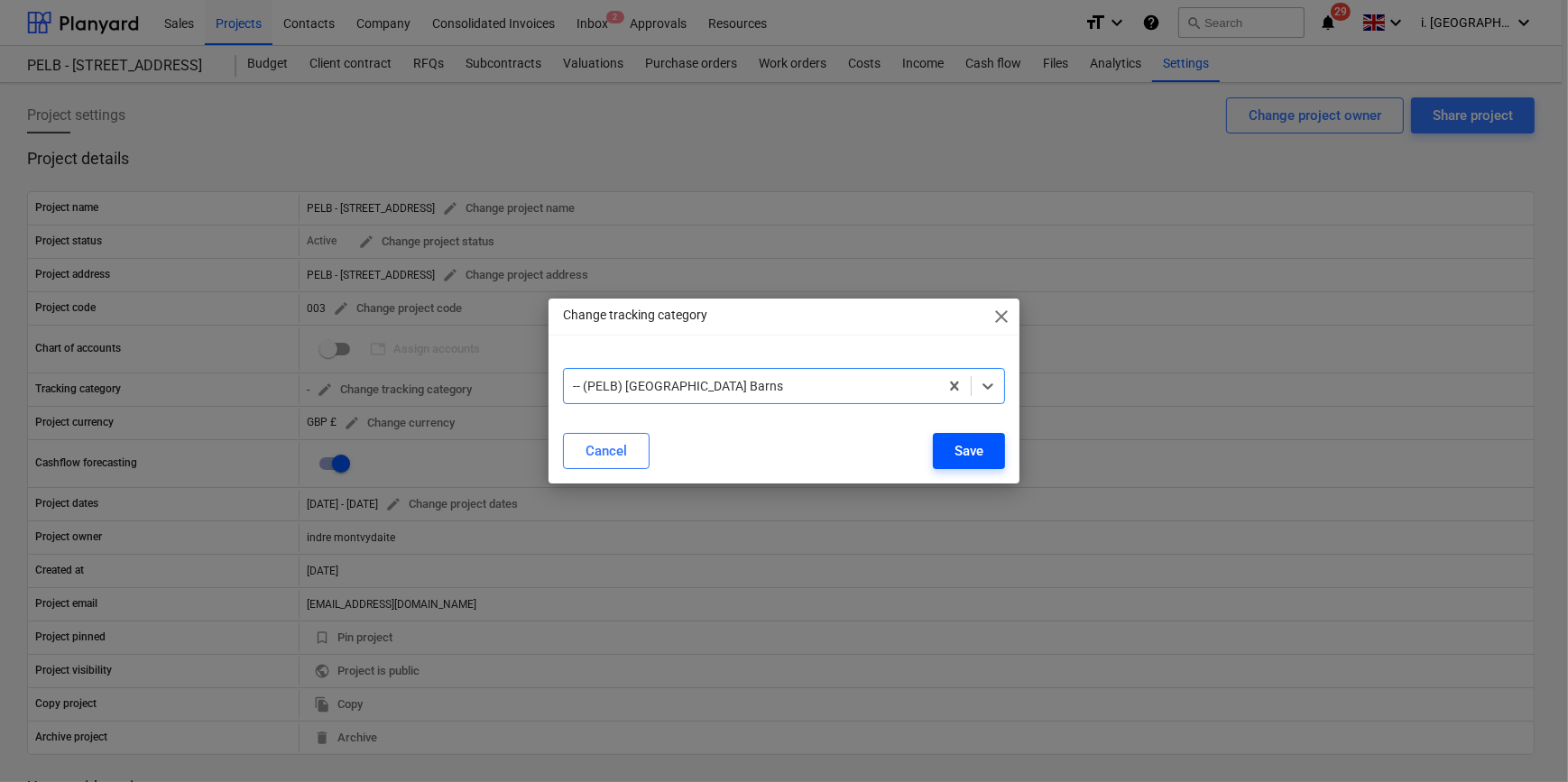
click at [968, 444] on div "Save" at bounding box center [968, 451] width 29 height 24
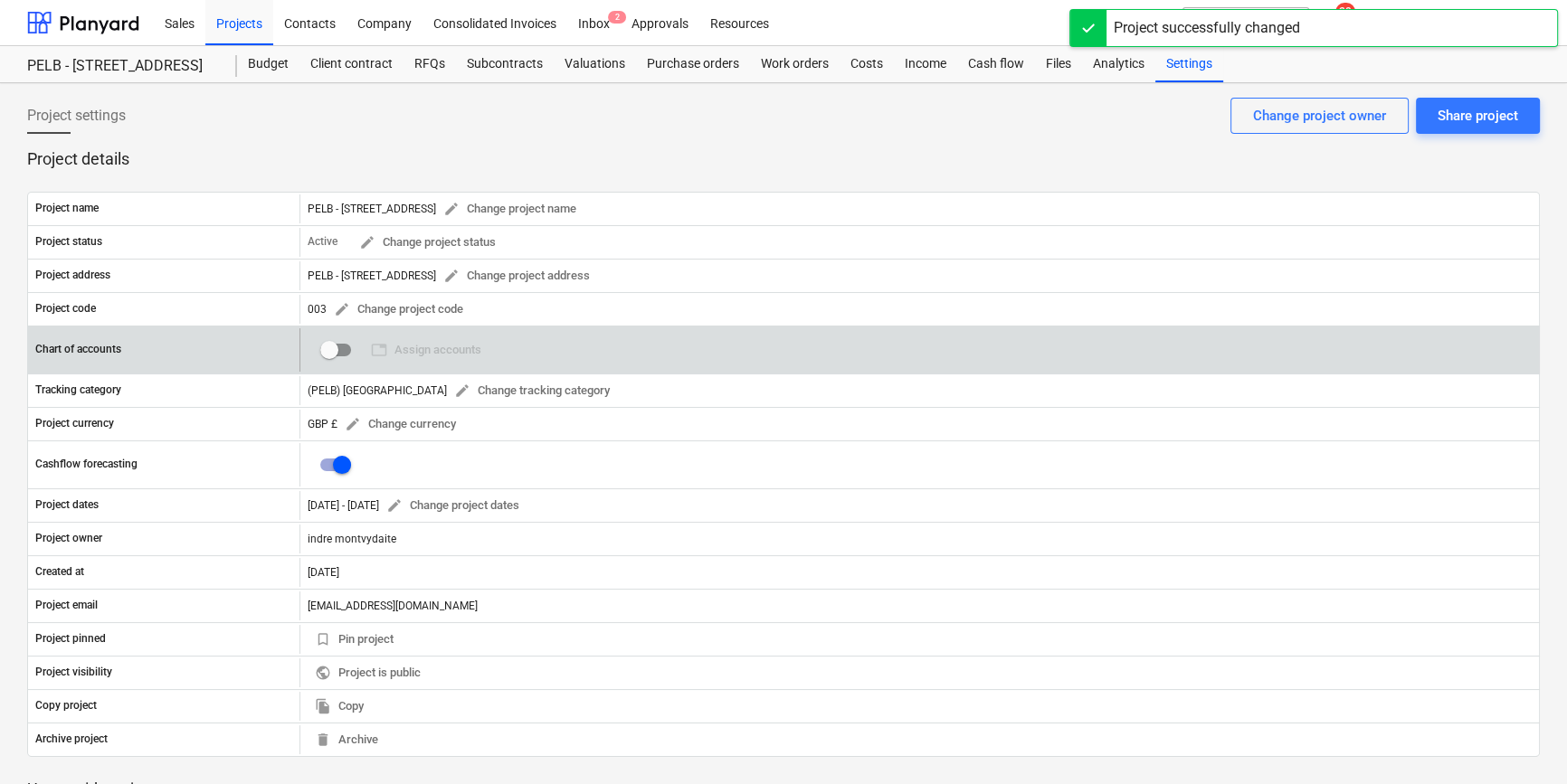
click at [339, 351] on input "checkbox" at bounding box center [330, 350] width 44 height 44
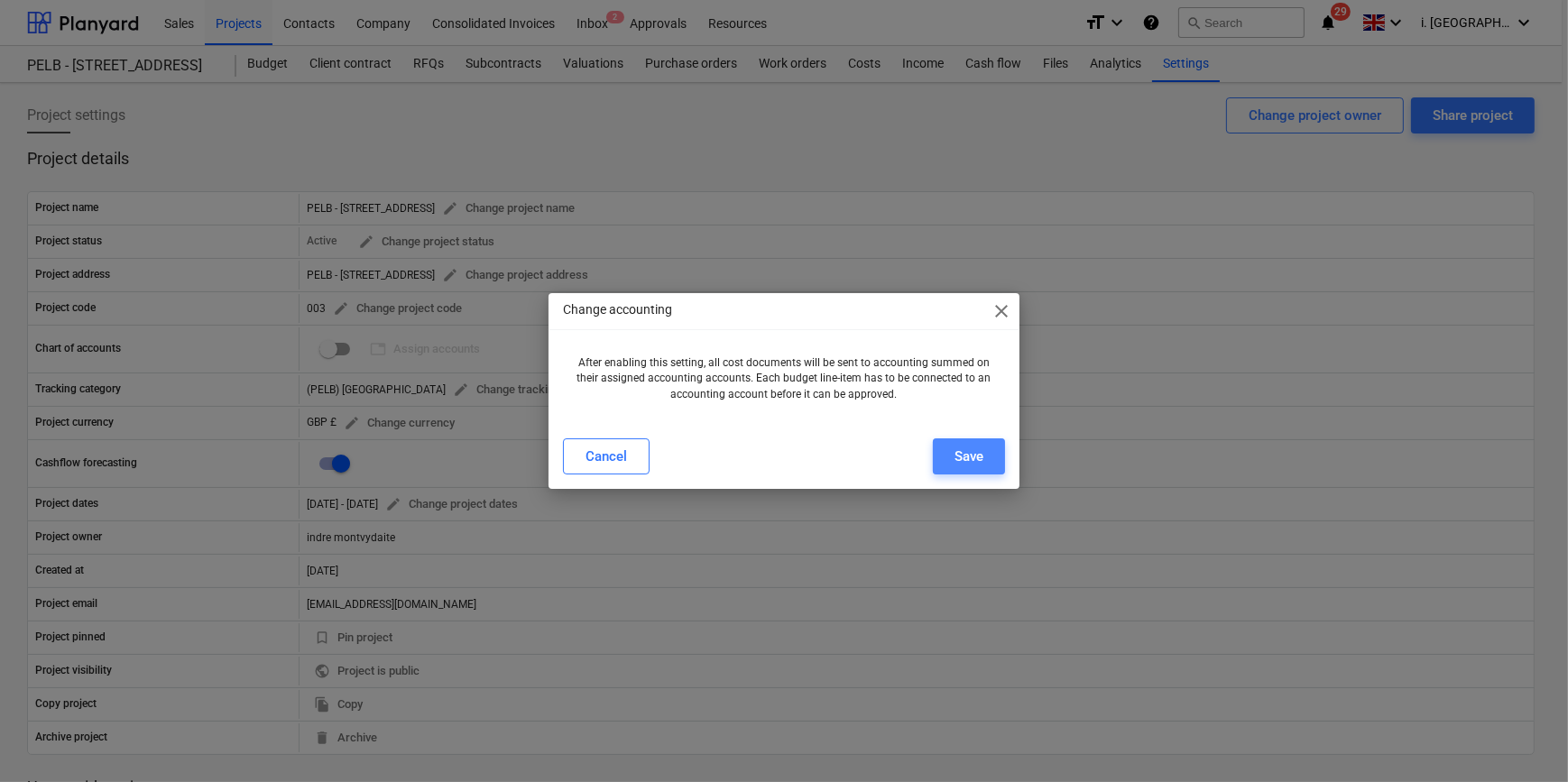
click at [949, 448] on button "Save" at bounding box center [968, 456] width 72 height 36
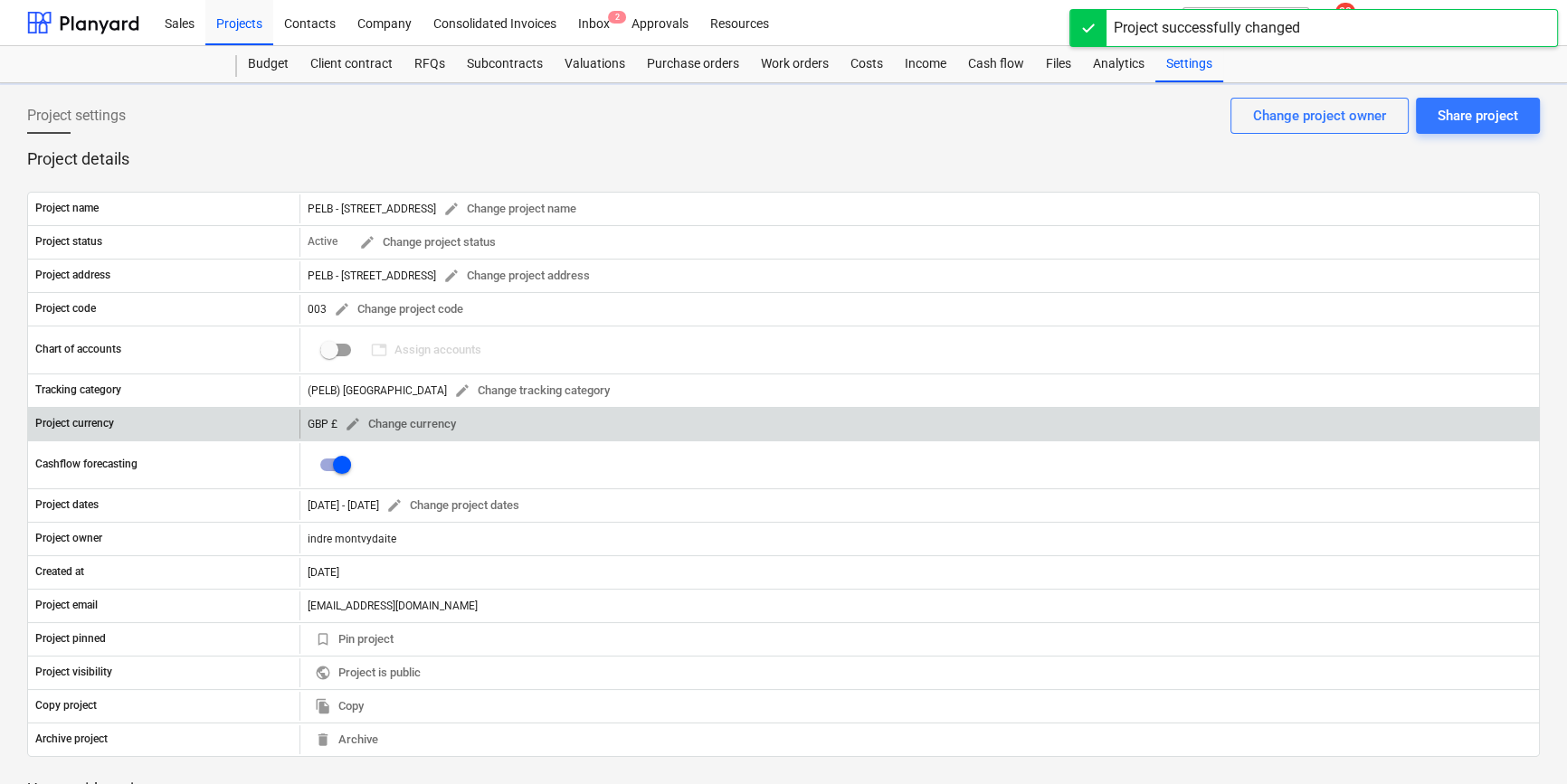
checkbox input "true"
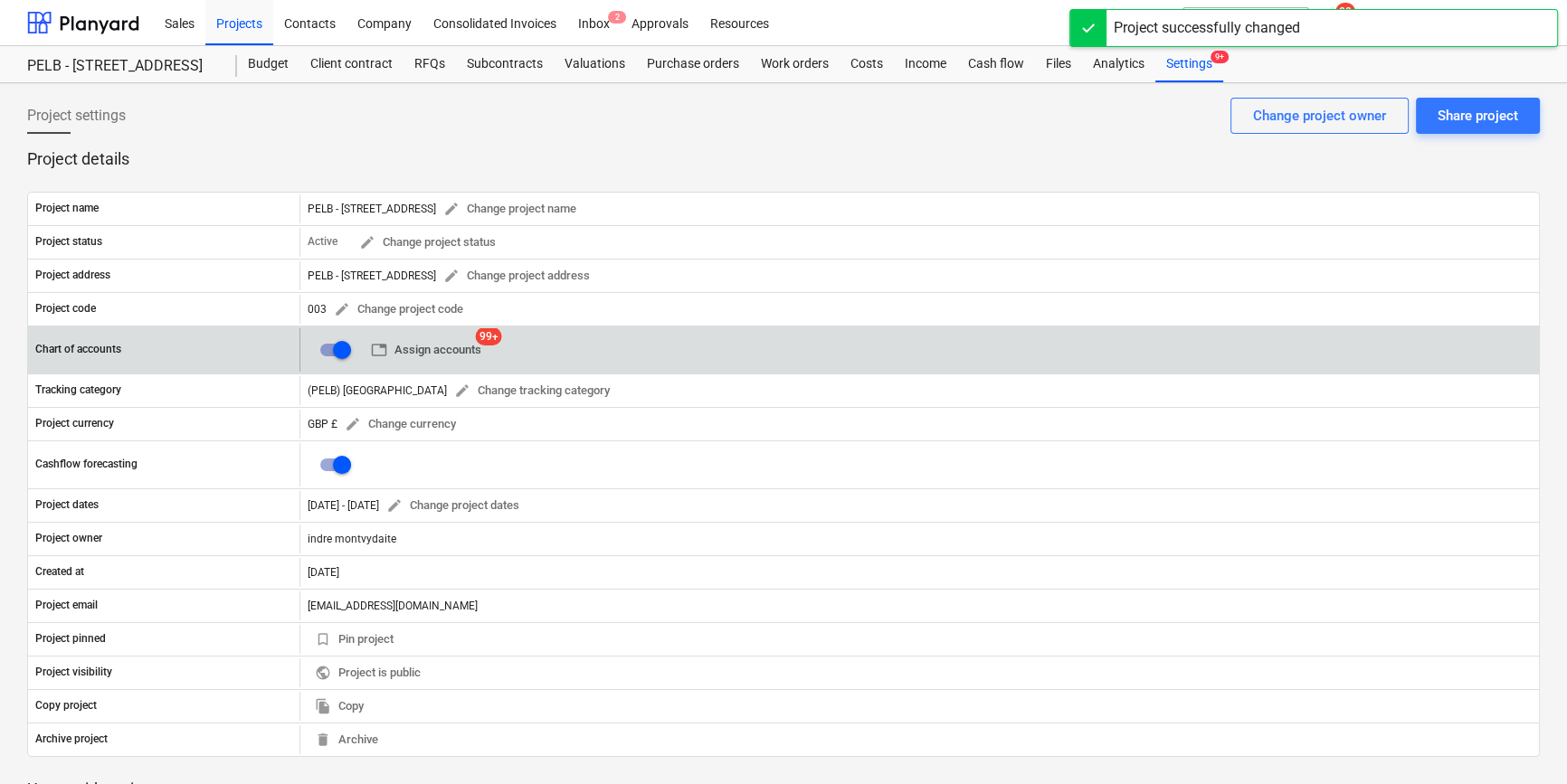
click at [439, 351] on span "table Assign accounts" at bounding box center [426, 350] width 110 height 21
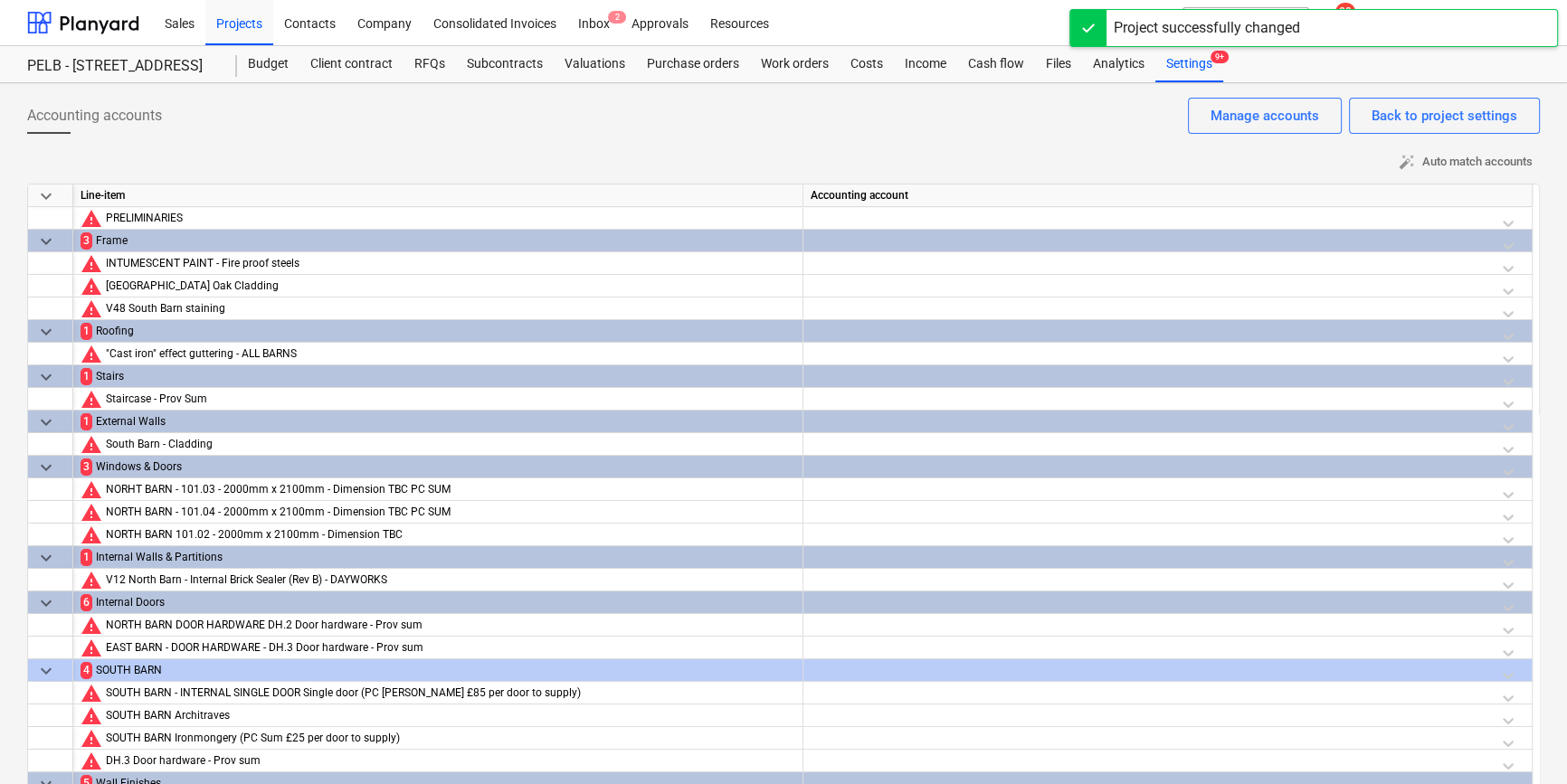
click at [886, 238] on div at bounding box center [1167, 245] width 714 height 32
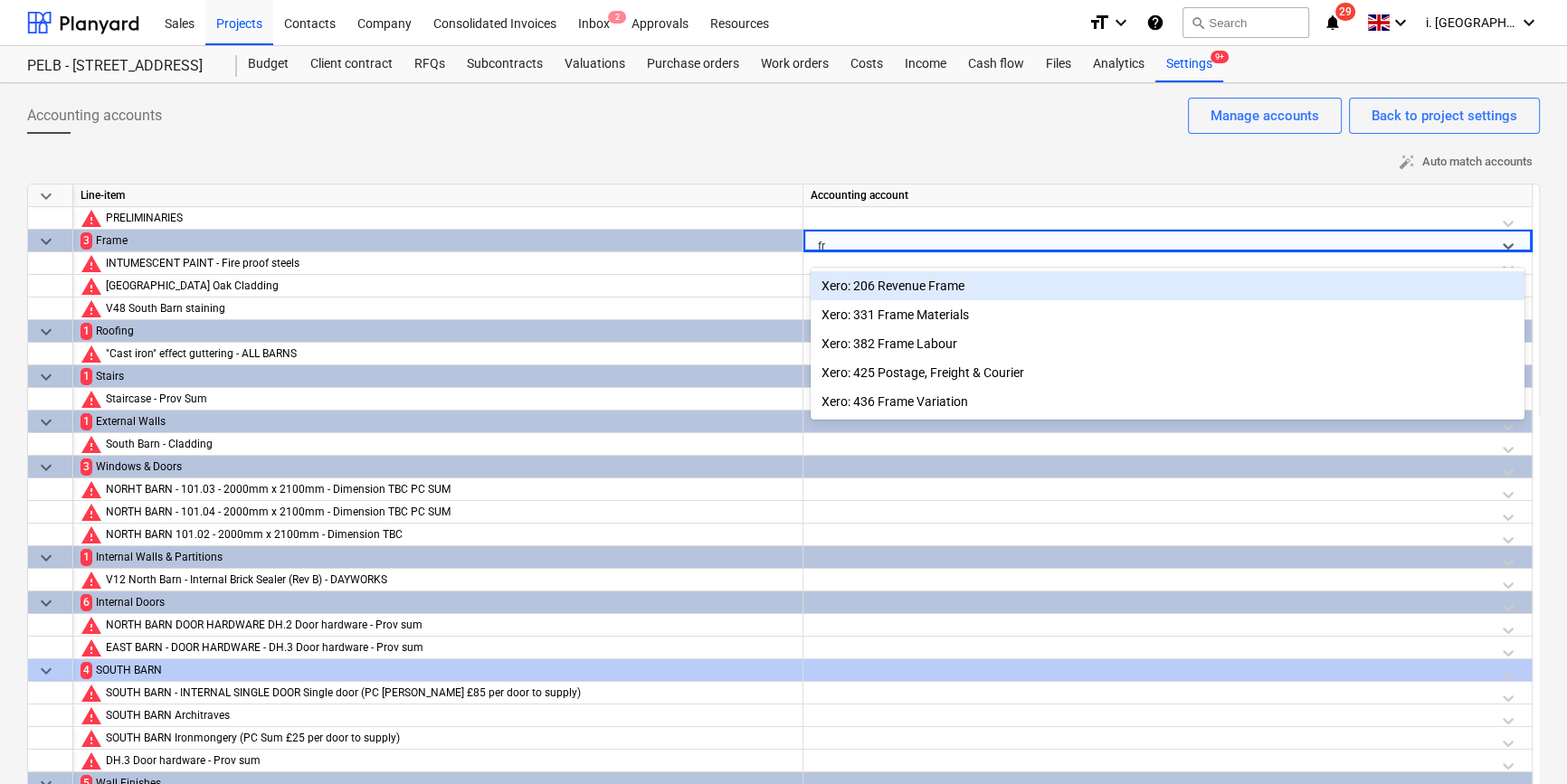
type input "fra"
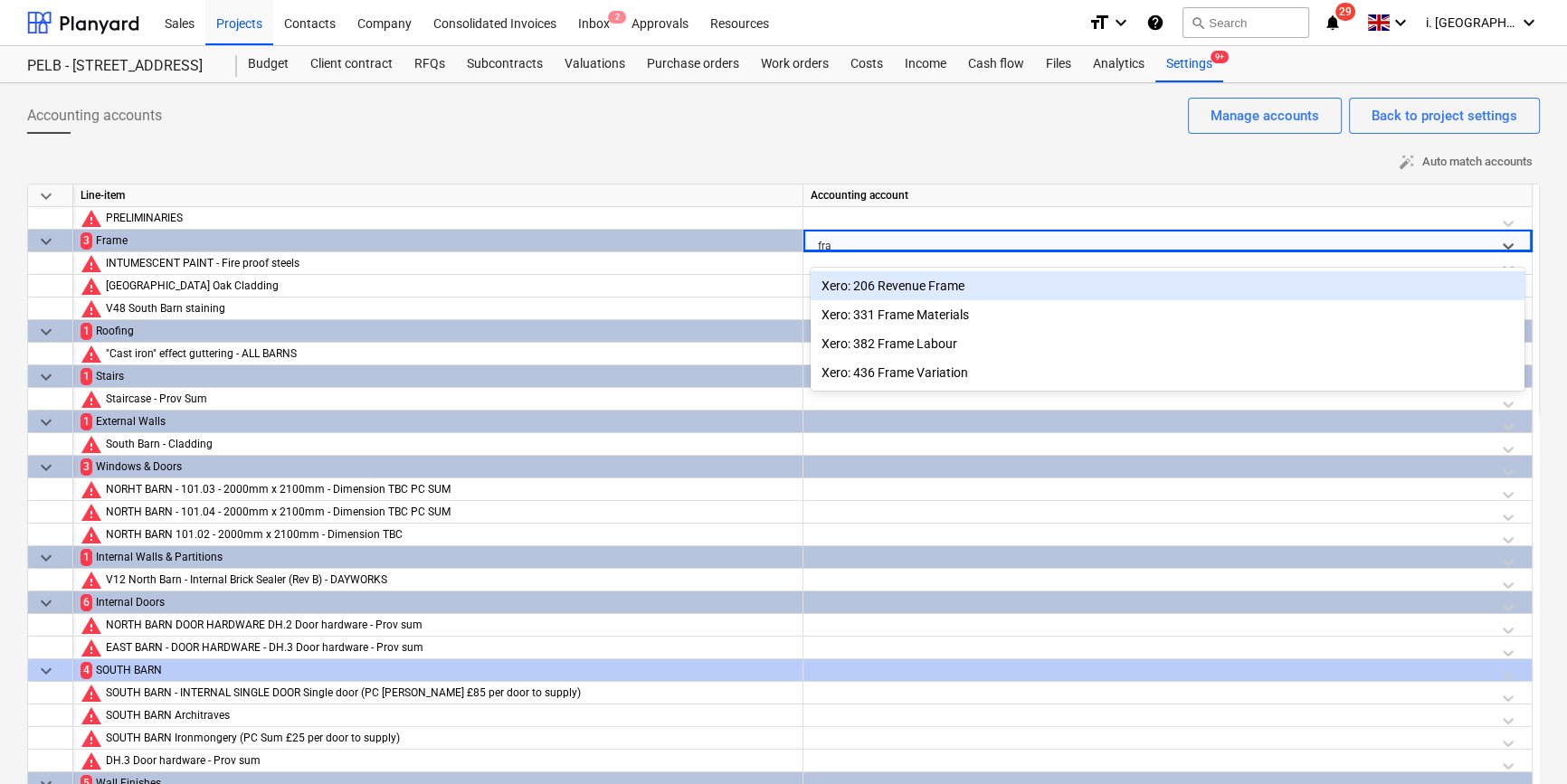
click at [911, 287] on div "Xero: 206 Revenue Frame" at bounding box center [1167, 285] width 714 height 29
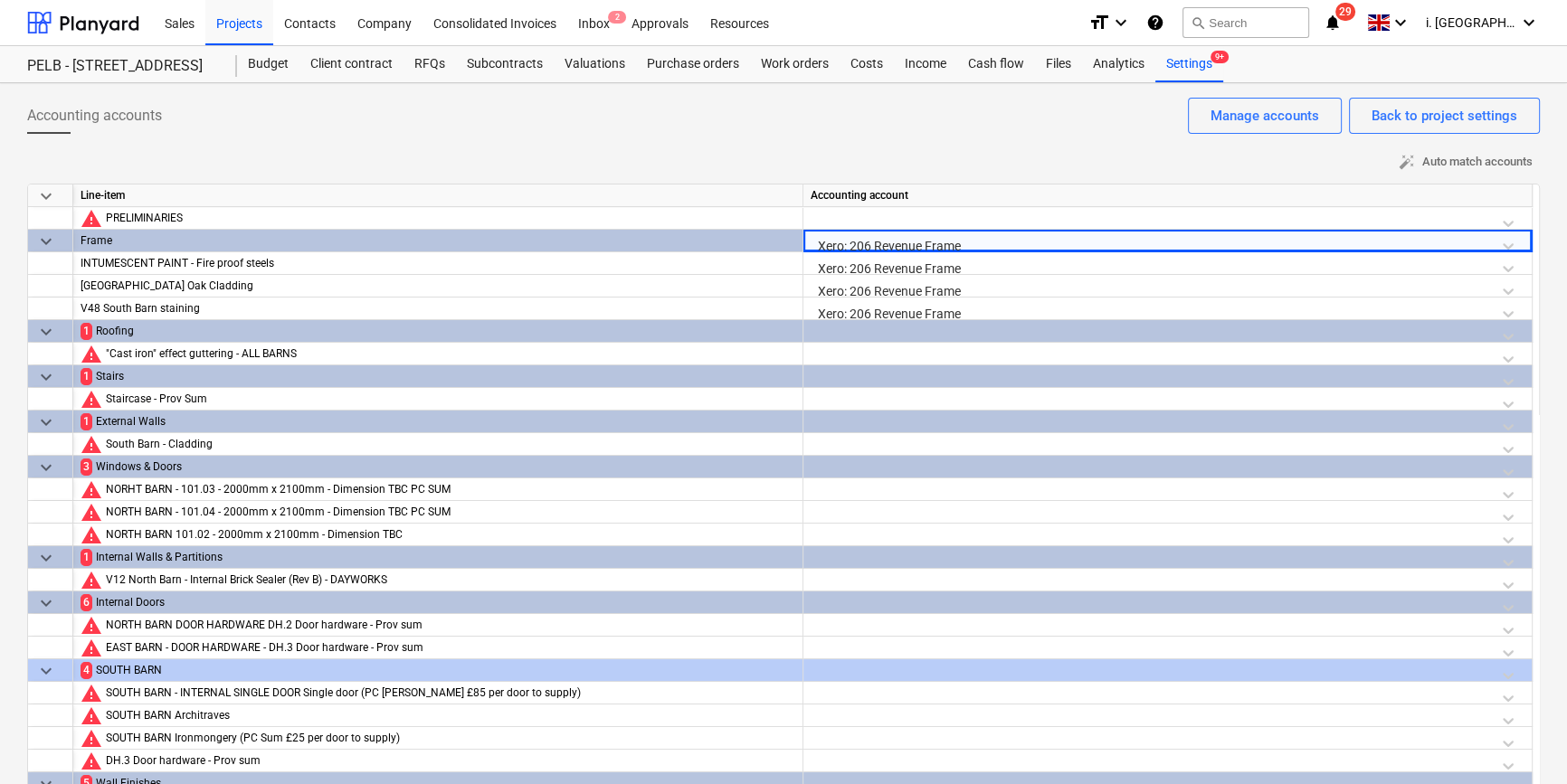
drag, startPoint x: 975, startPoint y: 244, endPoint x: 641, endPoint y: 241, distance: 334.0
click at [0, 0] on div "keyboard_arrow_down Frame Xero: 206 Revenue Frame" at bounding box center [0, 0] width 0 height 0
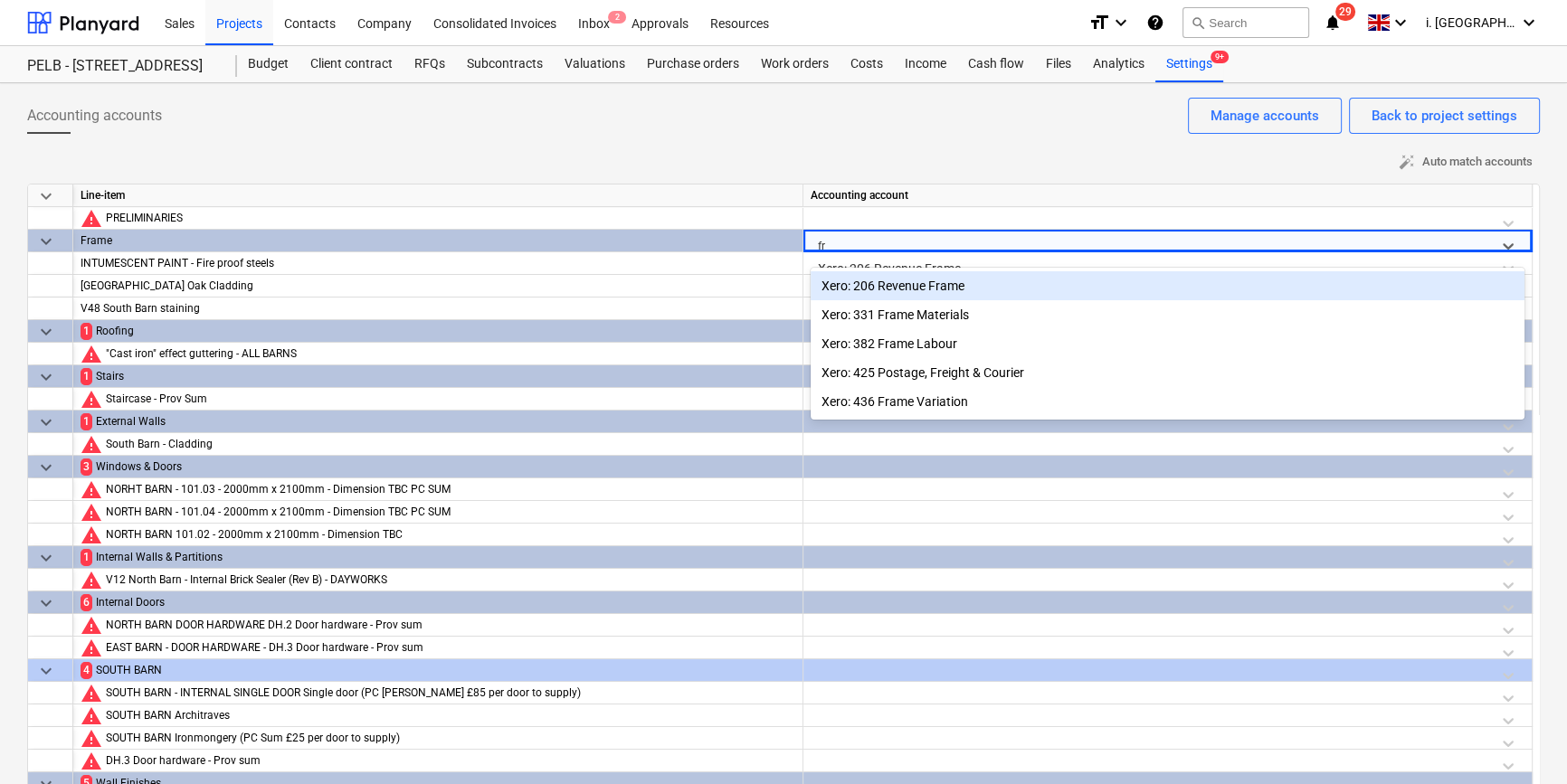
type input "fra"
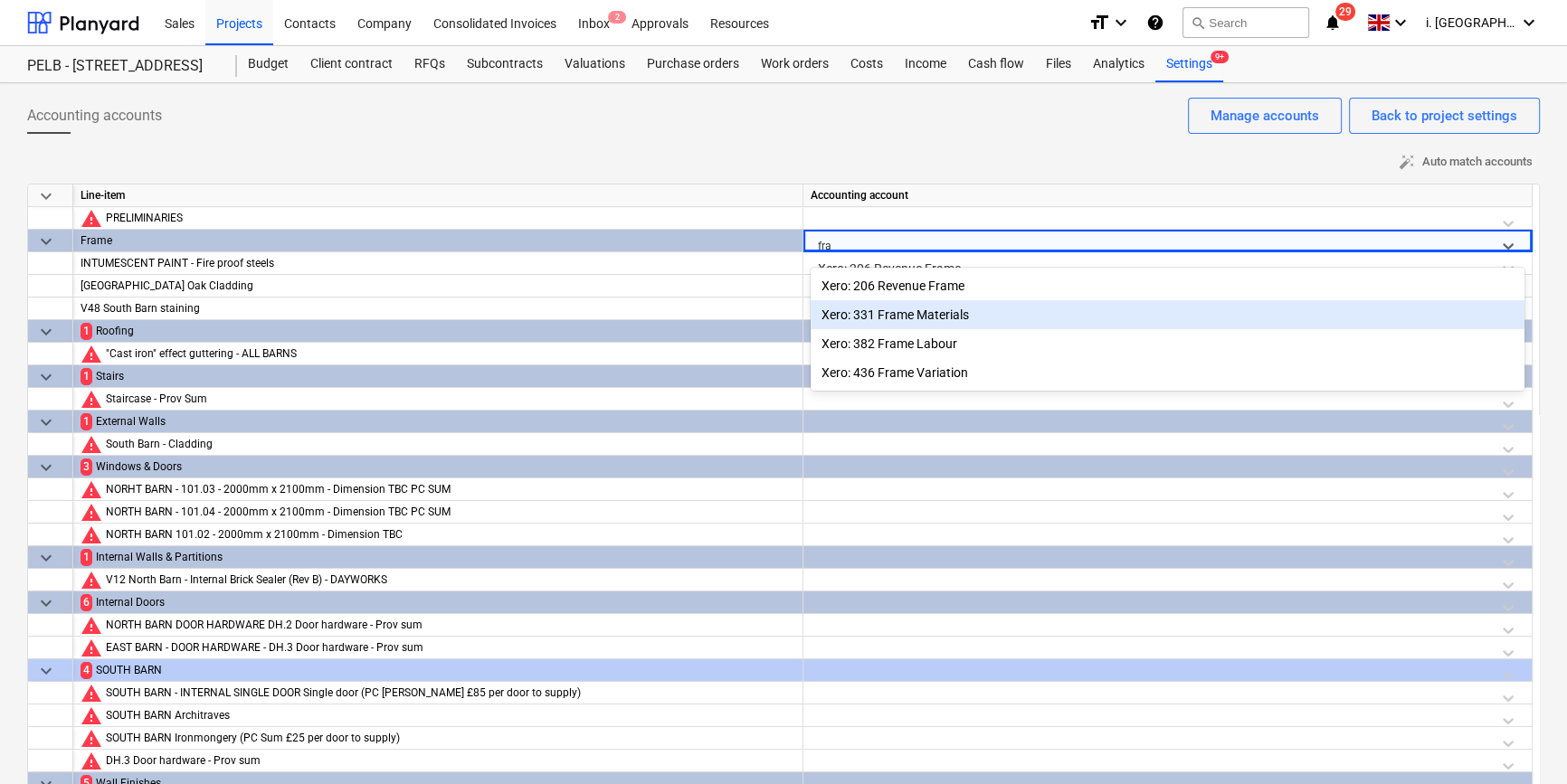
click at [943, 316] on div "Xero: 331 Frame Materials" at bounding box center [1167, 314] width 714 height 29
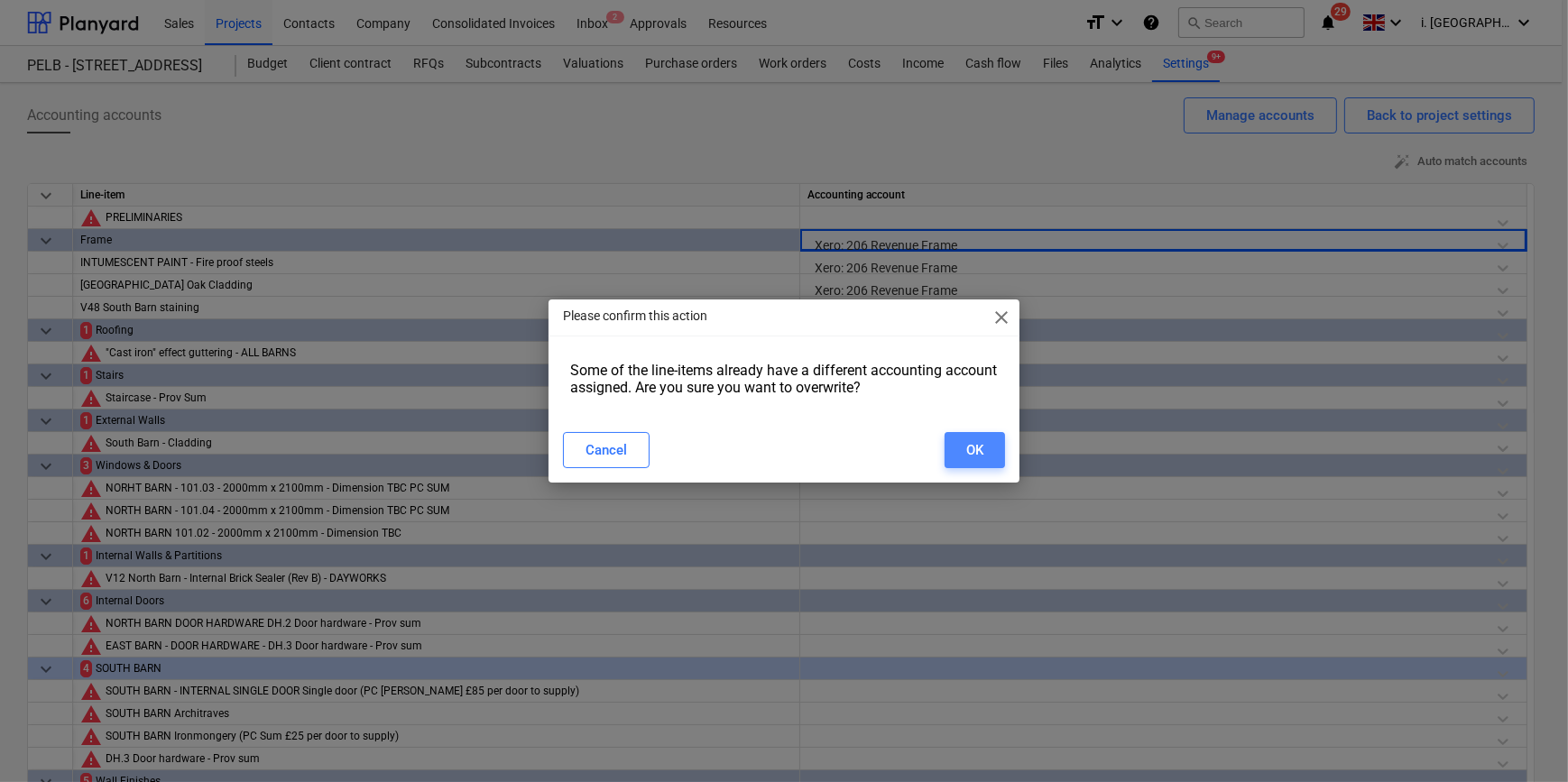
click at [962, 451] on button "OK" at bounding box center [974, 449] width 60 height 36
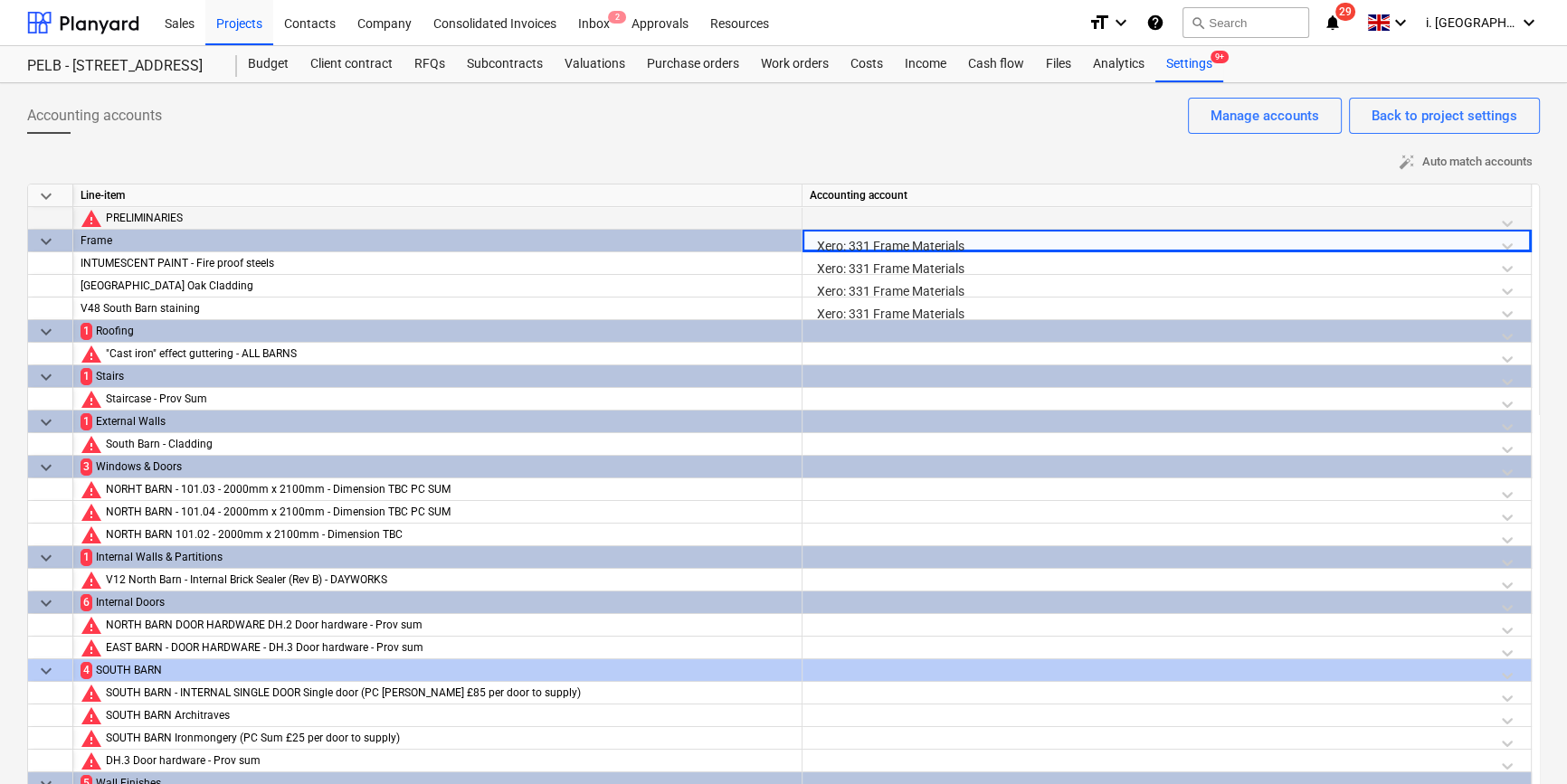
click at [851, 212] on div at bounding box center [1166, 223] width 714 height 32
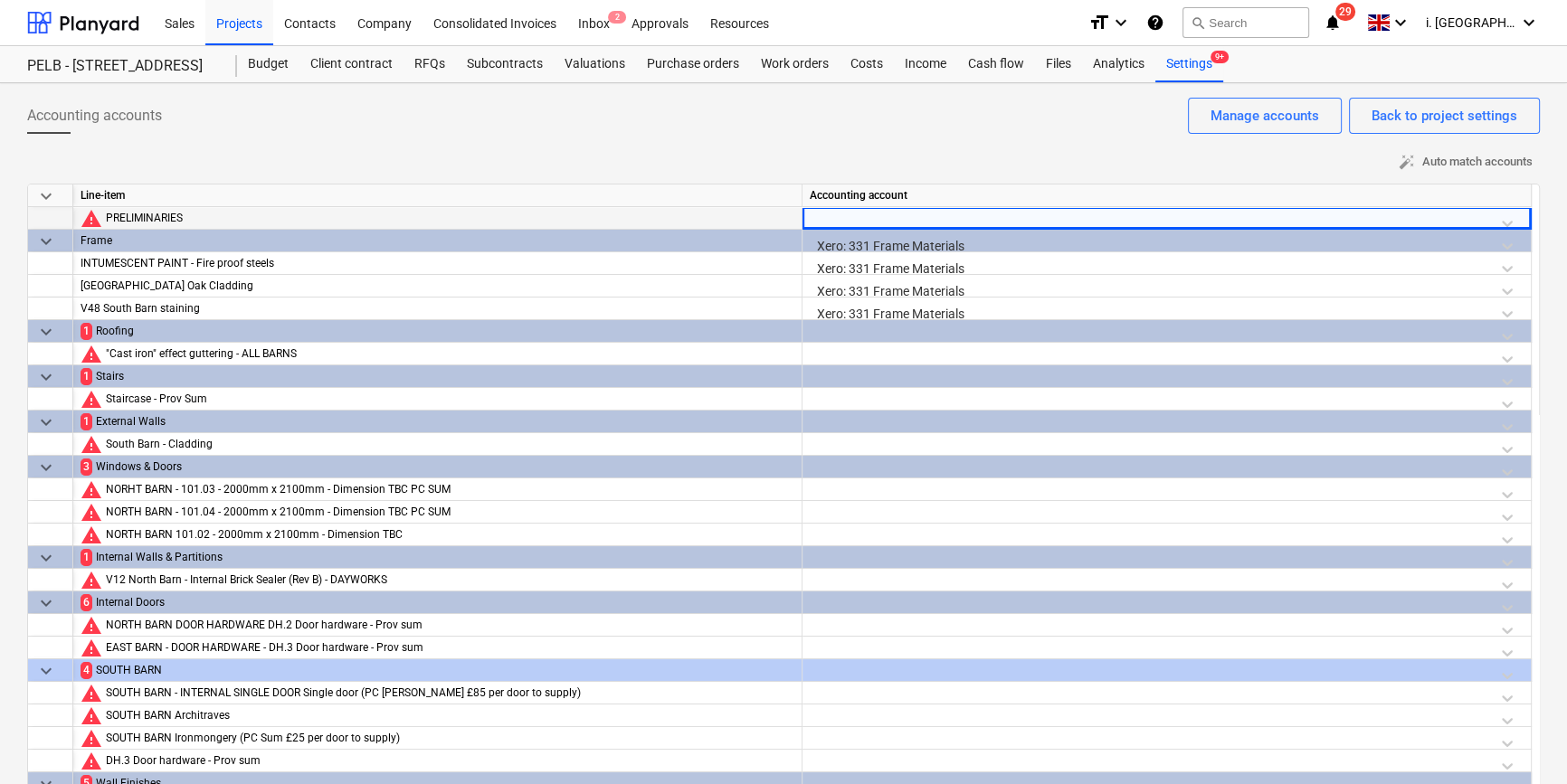
click at [850, 212] on div at bounding box center [1166, 223] width 714 height 32
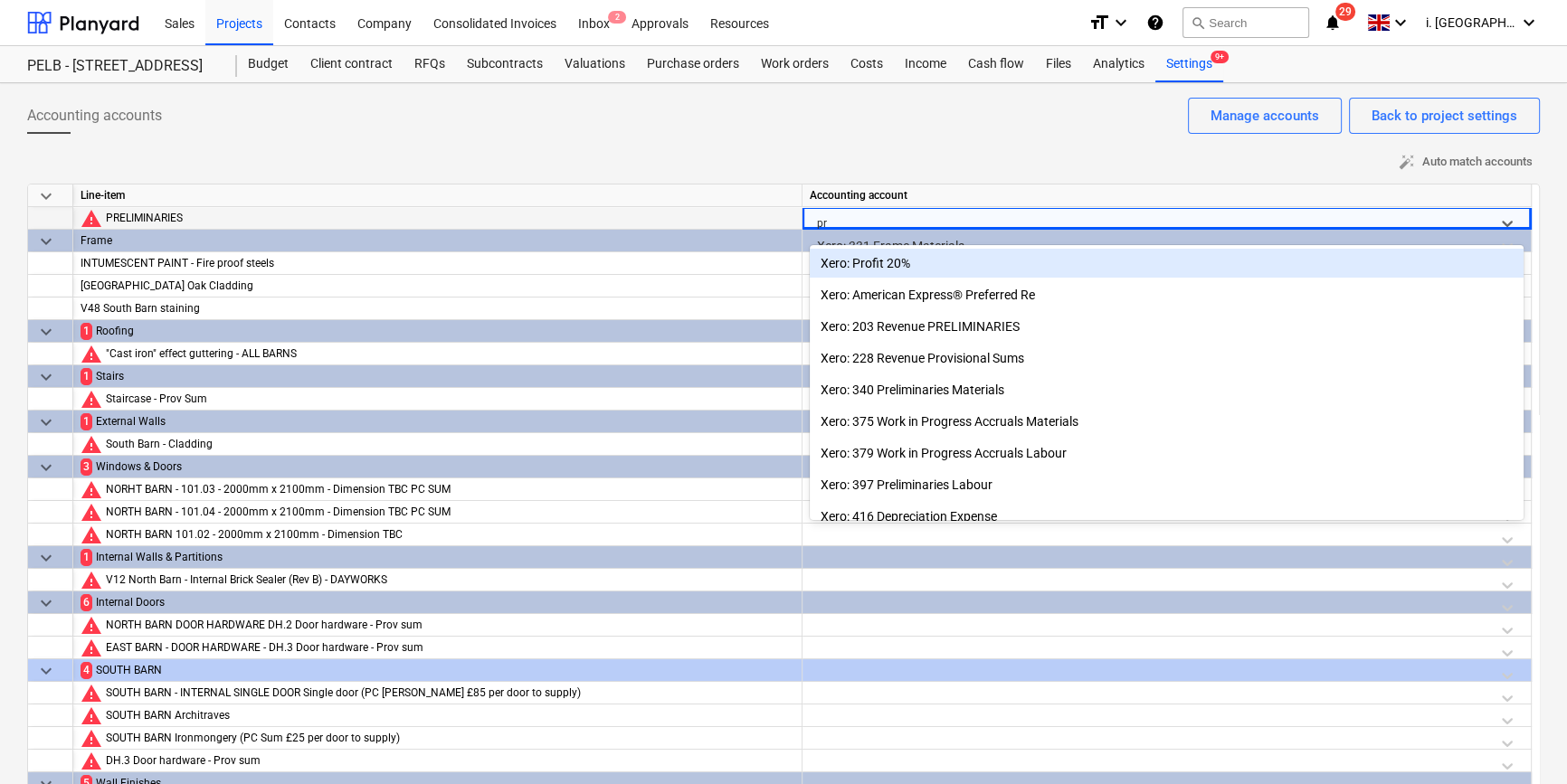
type input "pre"
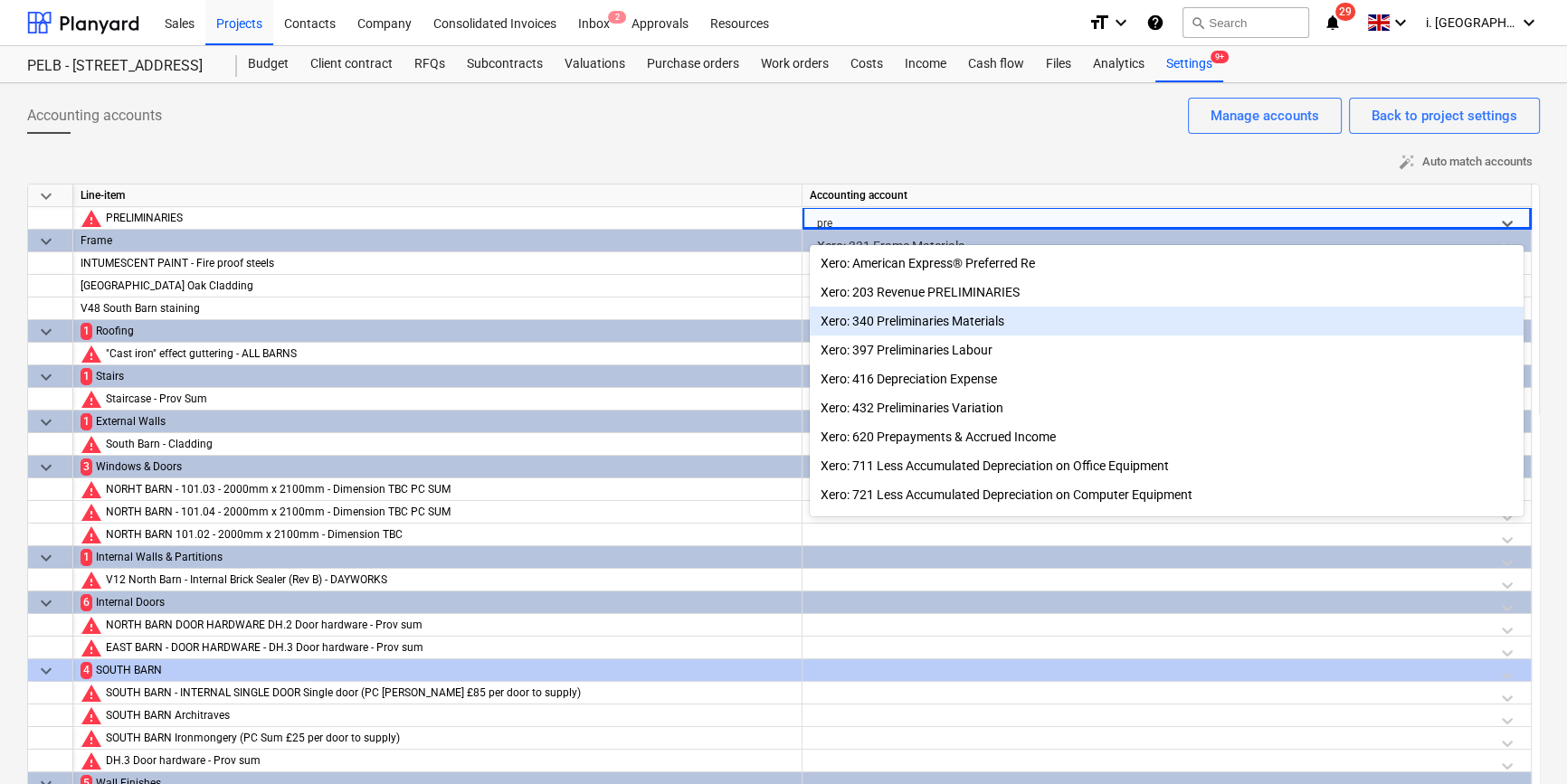
click at [929, 327] on div "Xero: 340 Preliminaries Materials" at bounding box center [1166, 321] width 714 height 29
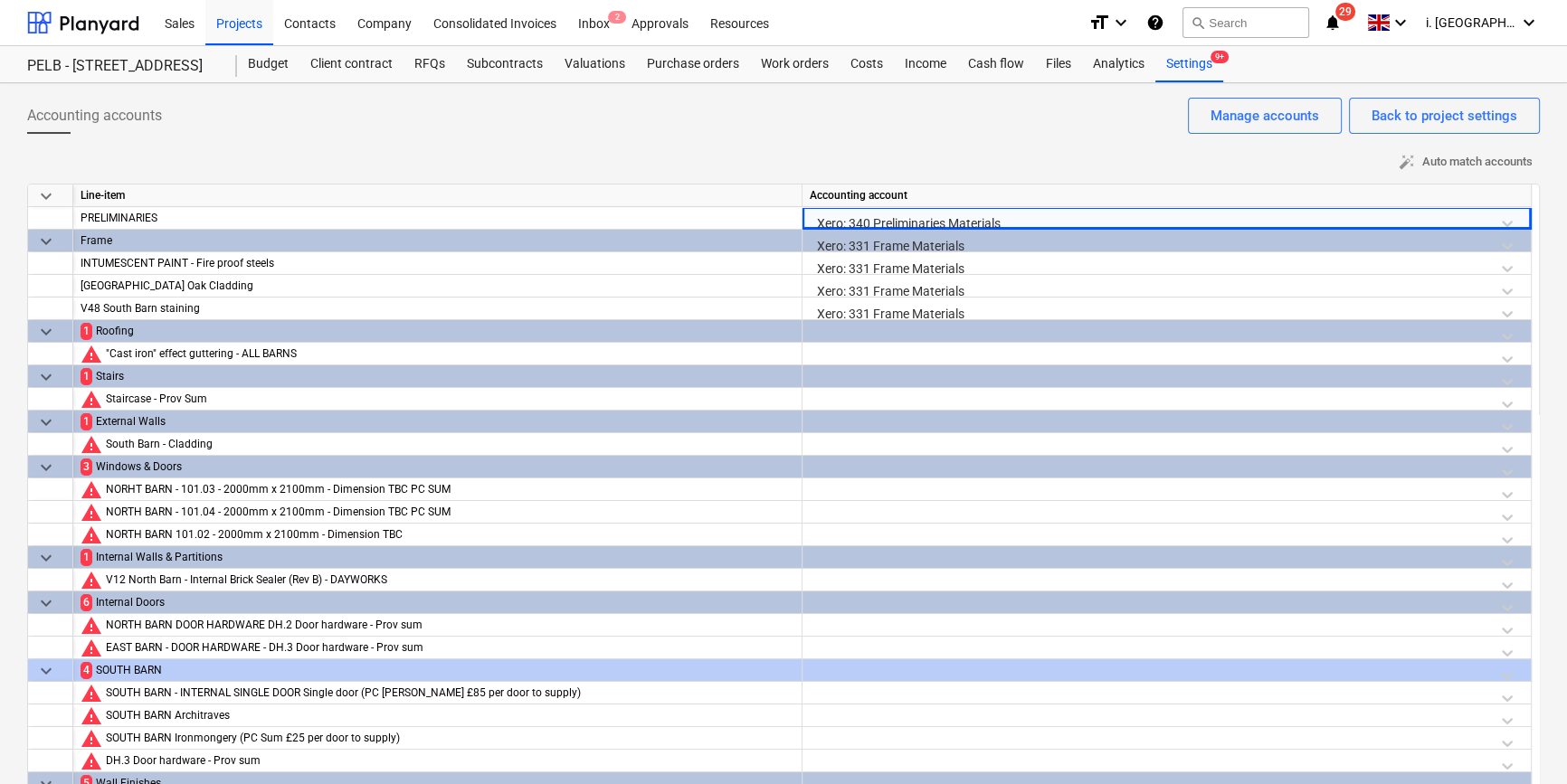
click at [877, 336] on div at bounding box center [1166, 336] width 714 height 32
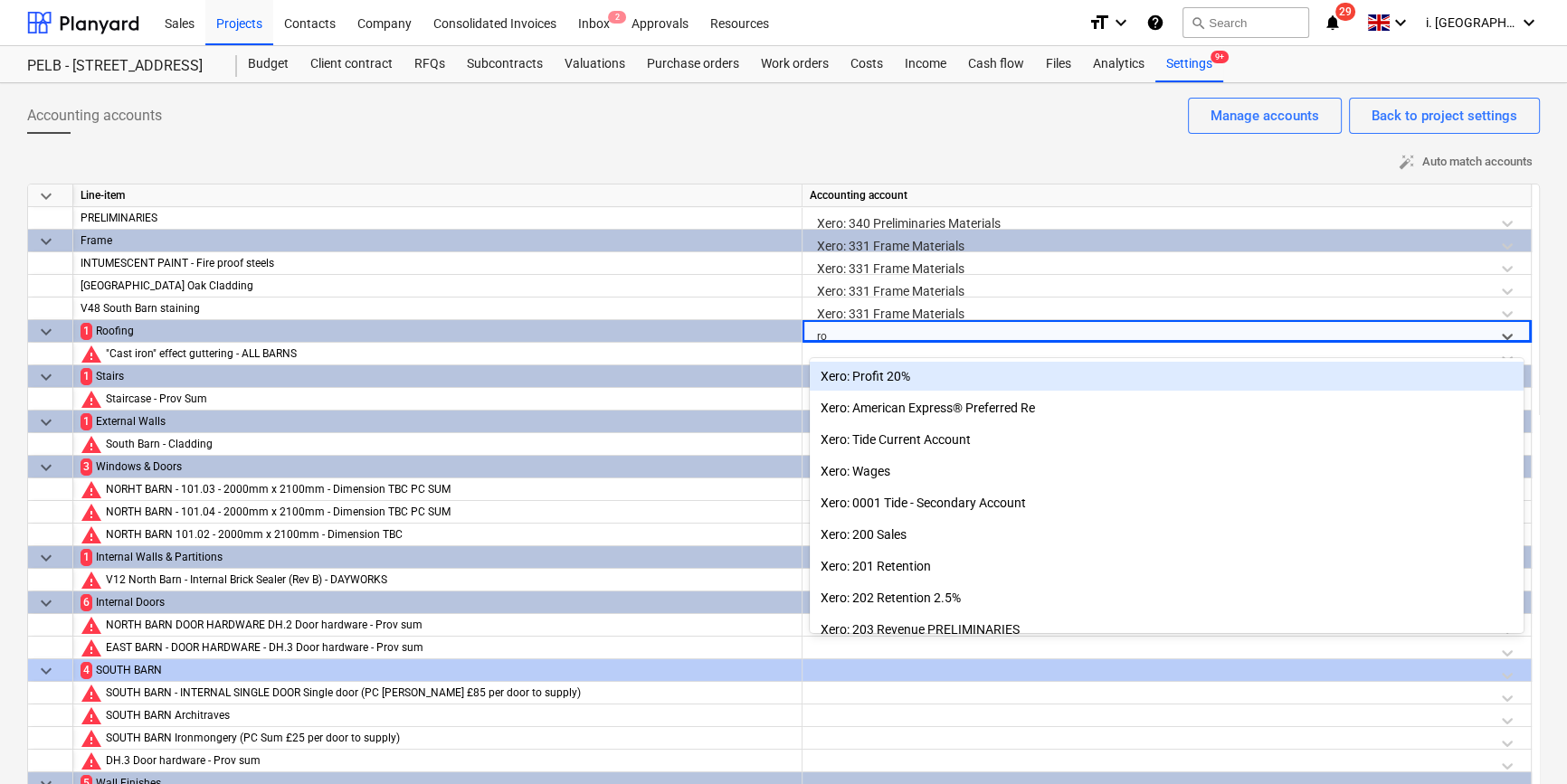
type input "roo"
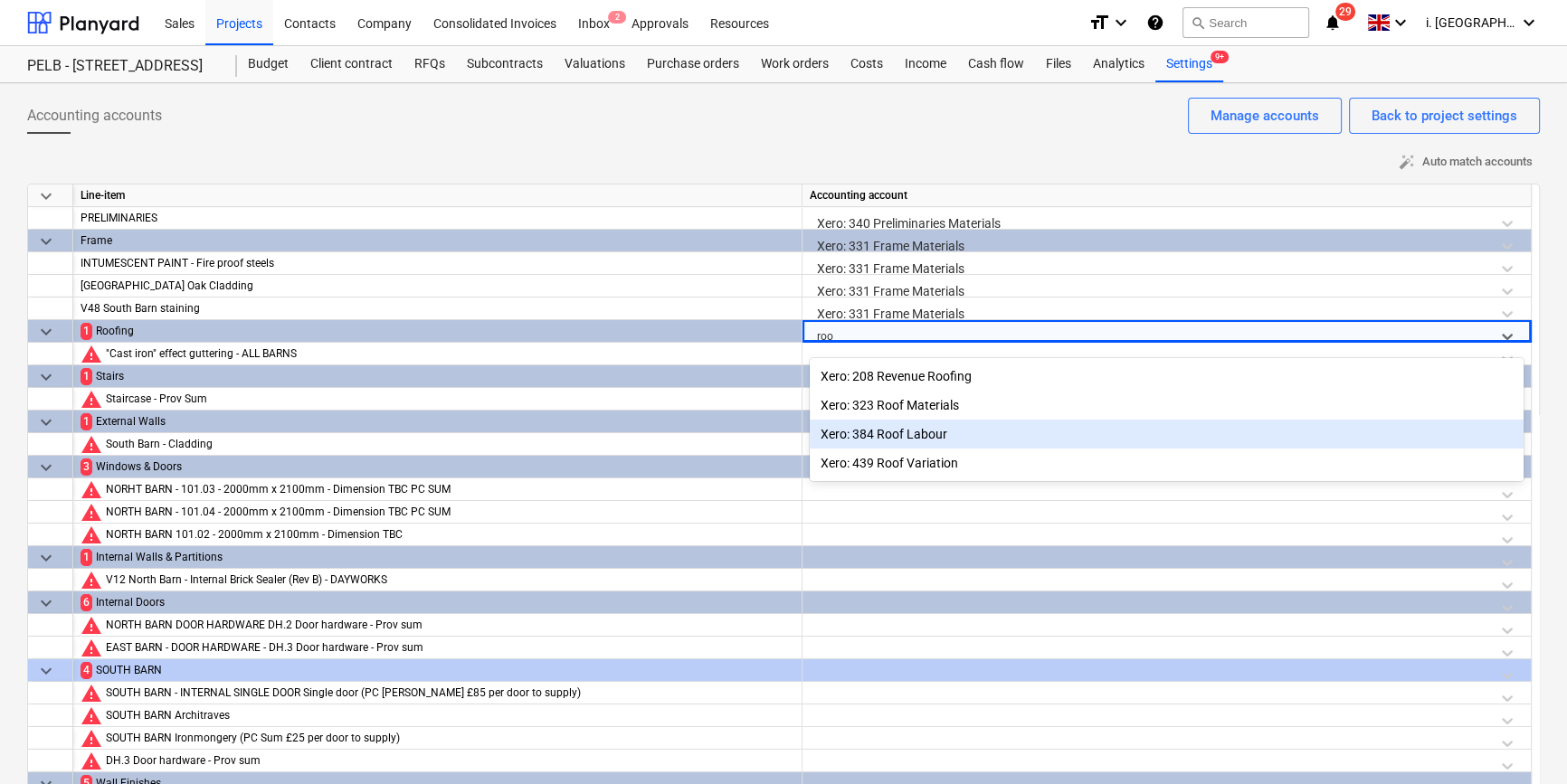
click at [956, 433] on div "Xero: 384 Roof Labour" at bounding box center [1166, 434] width 714 height 29
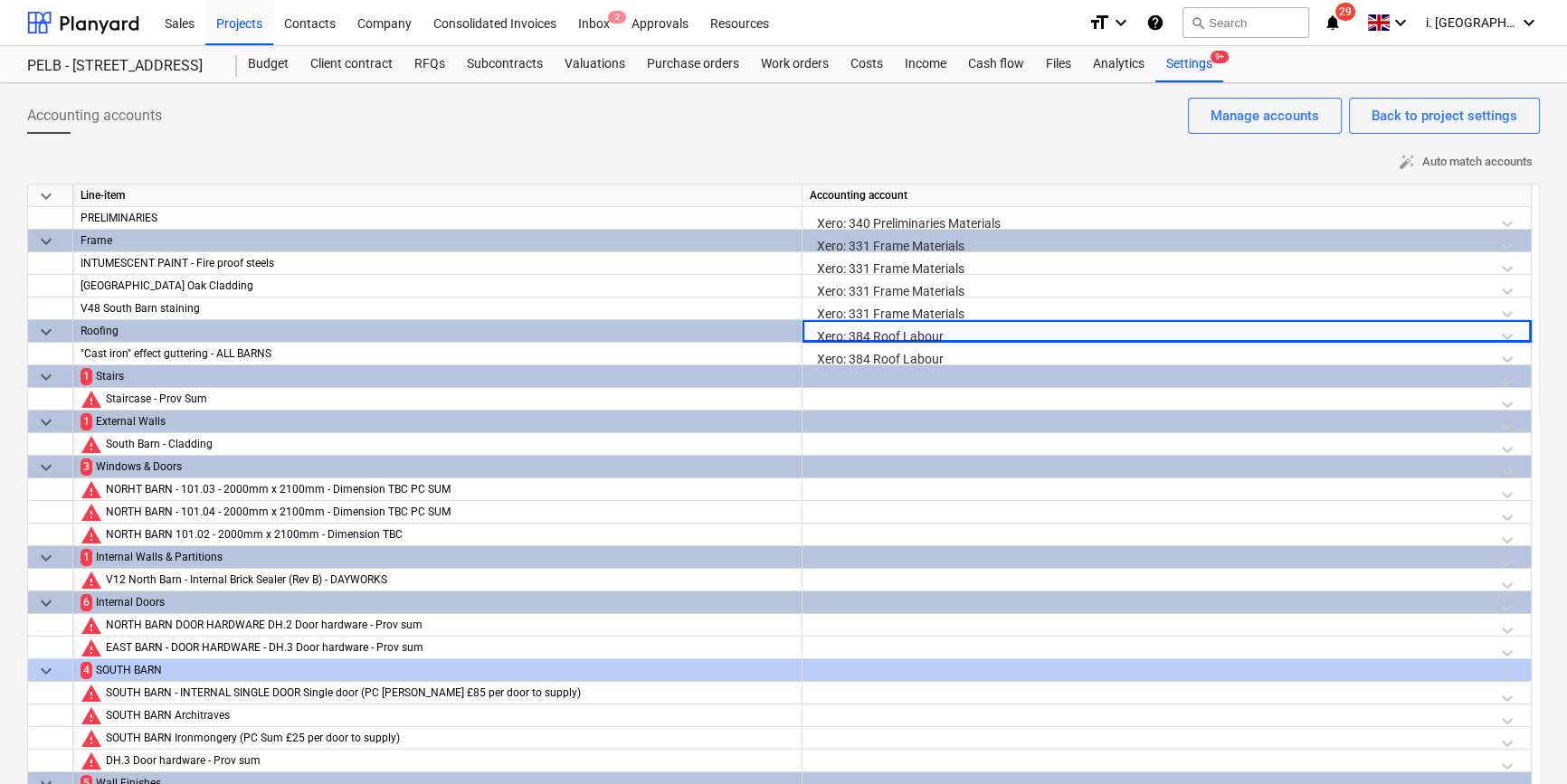
click at [855, 378] on div at bounding box center [1166, 381] width 714 height 32
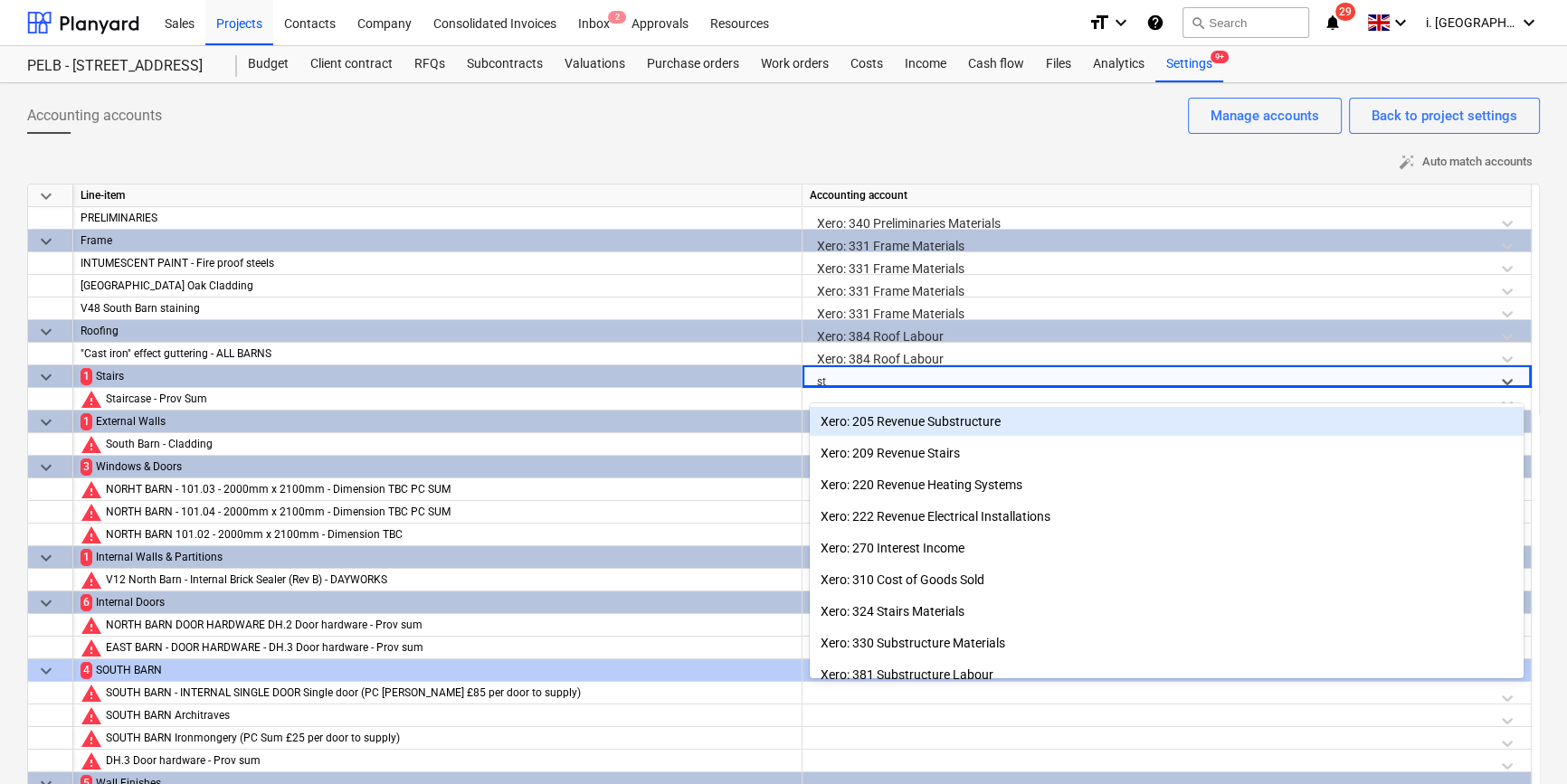
type input "sta"
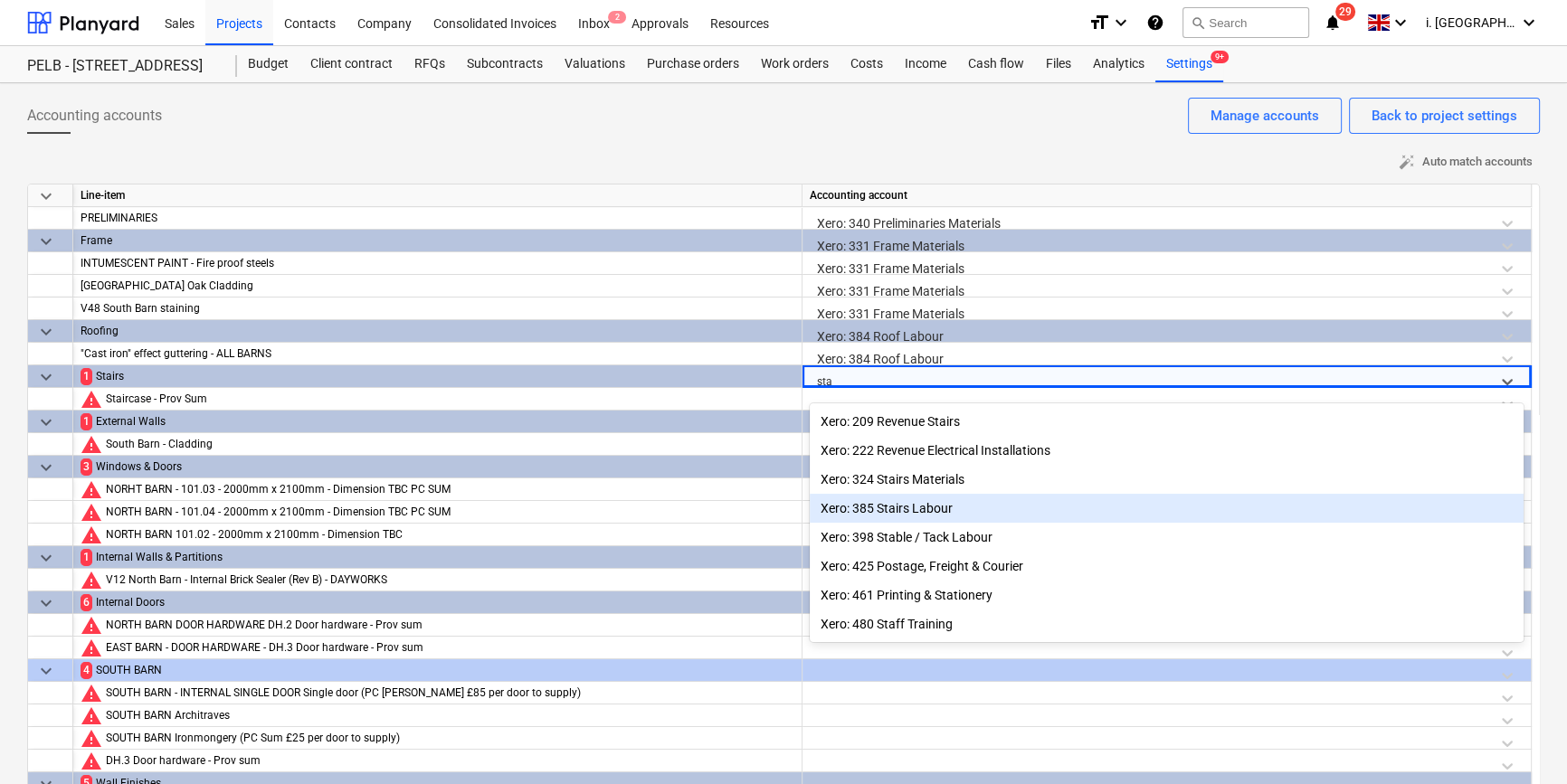
click at [919, 509] on div "Xero: 385 Stairs Labour" at bounding box center [1166, 507] width 714 height 29
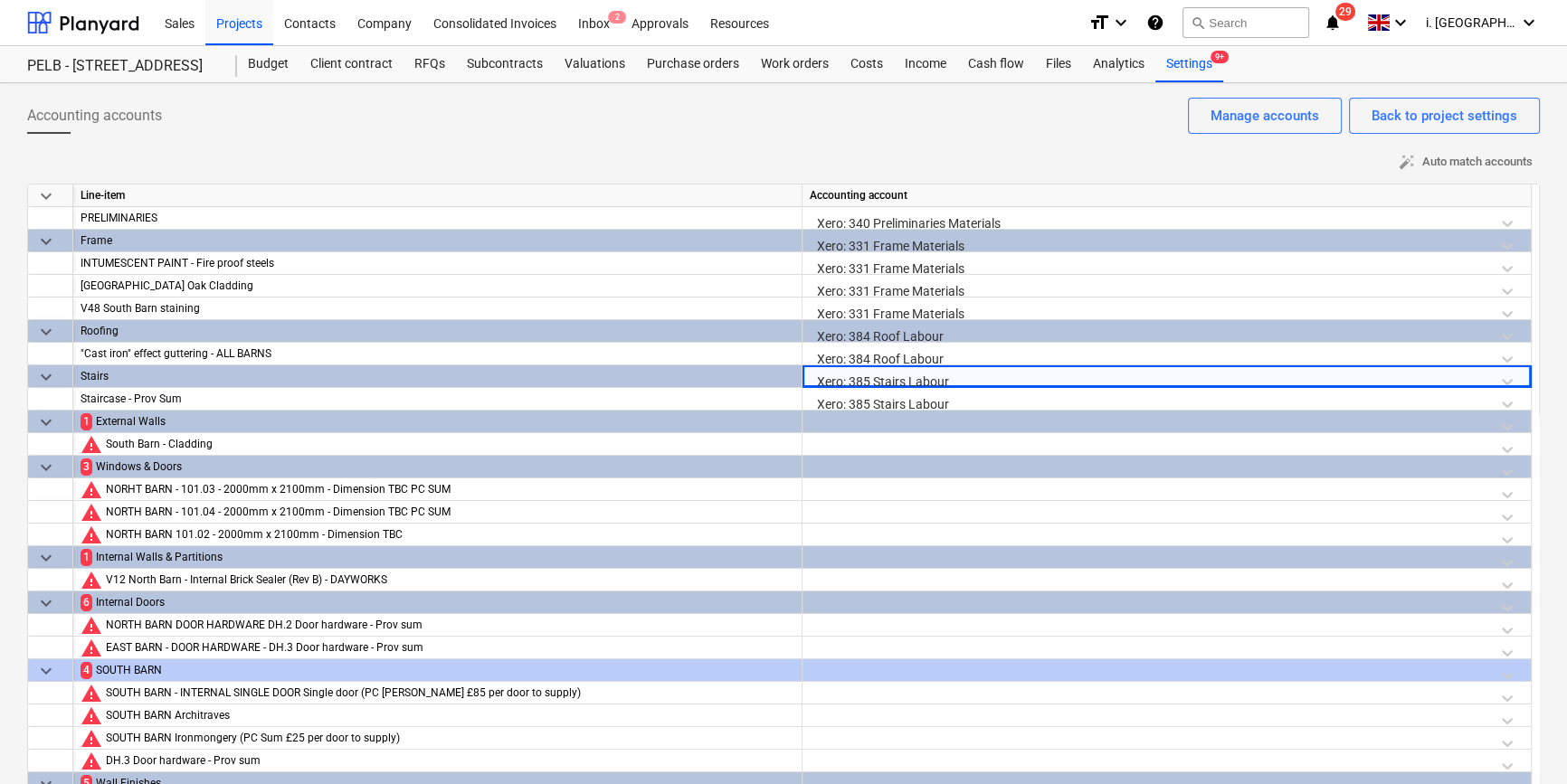
click at [840, 423] on div at bounding box center [1166, 427] width 714 height 32
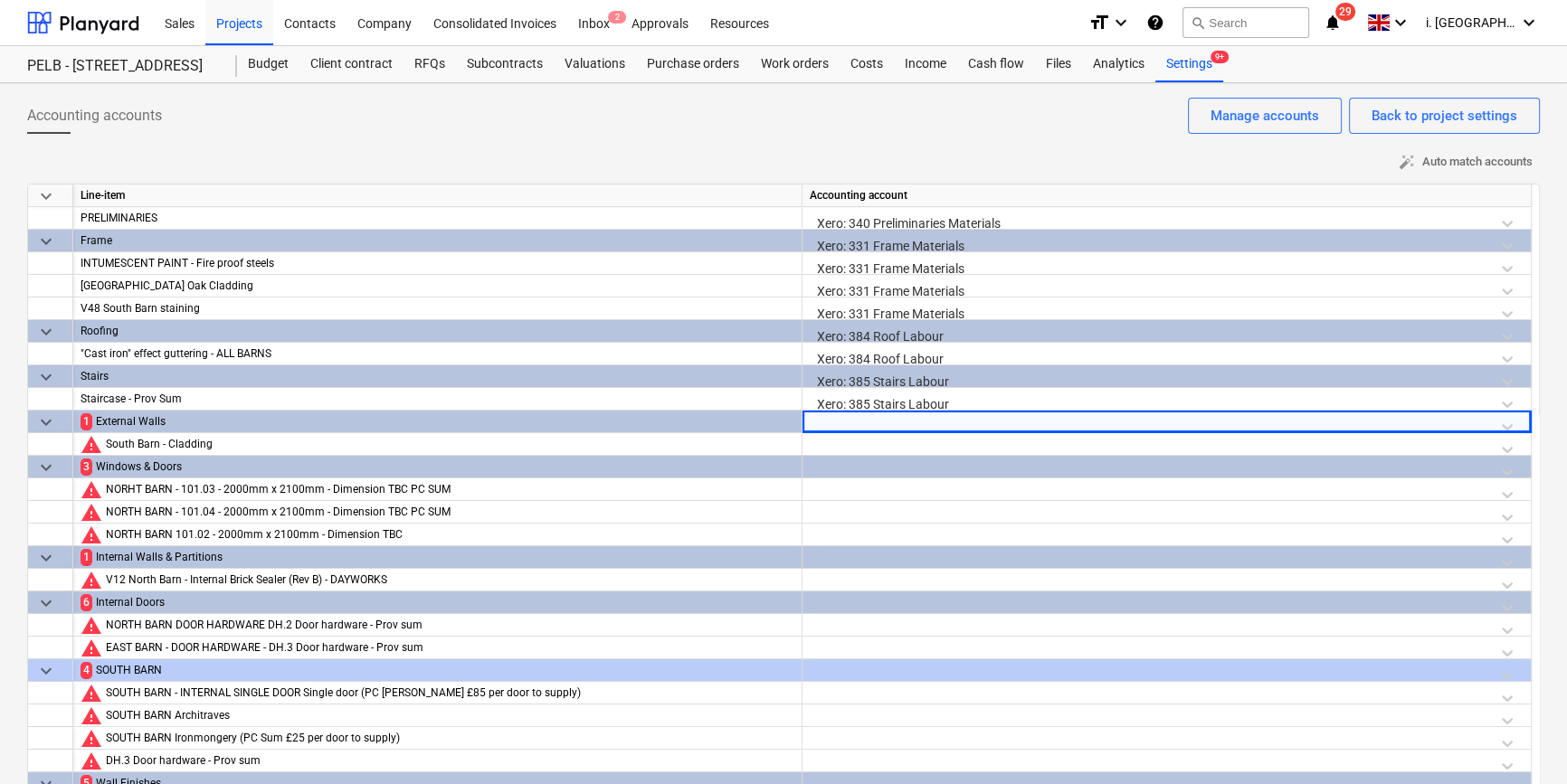
click at [831, 424] on div at bounding box center [1166, 427] width 714 height 32
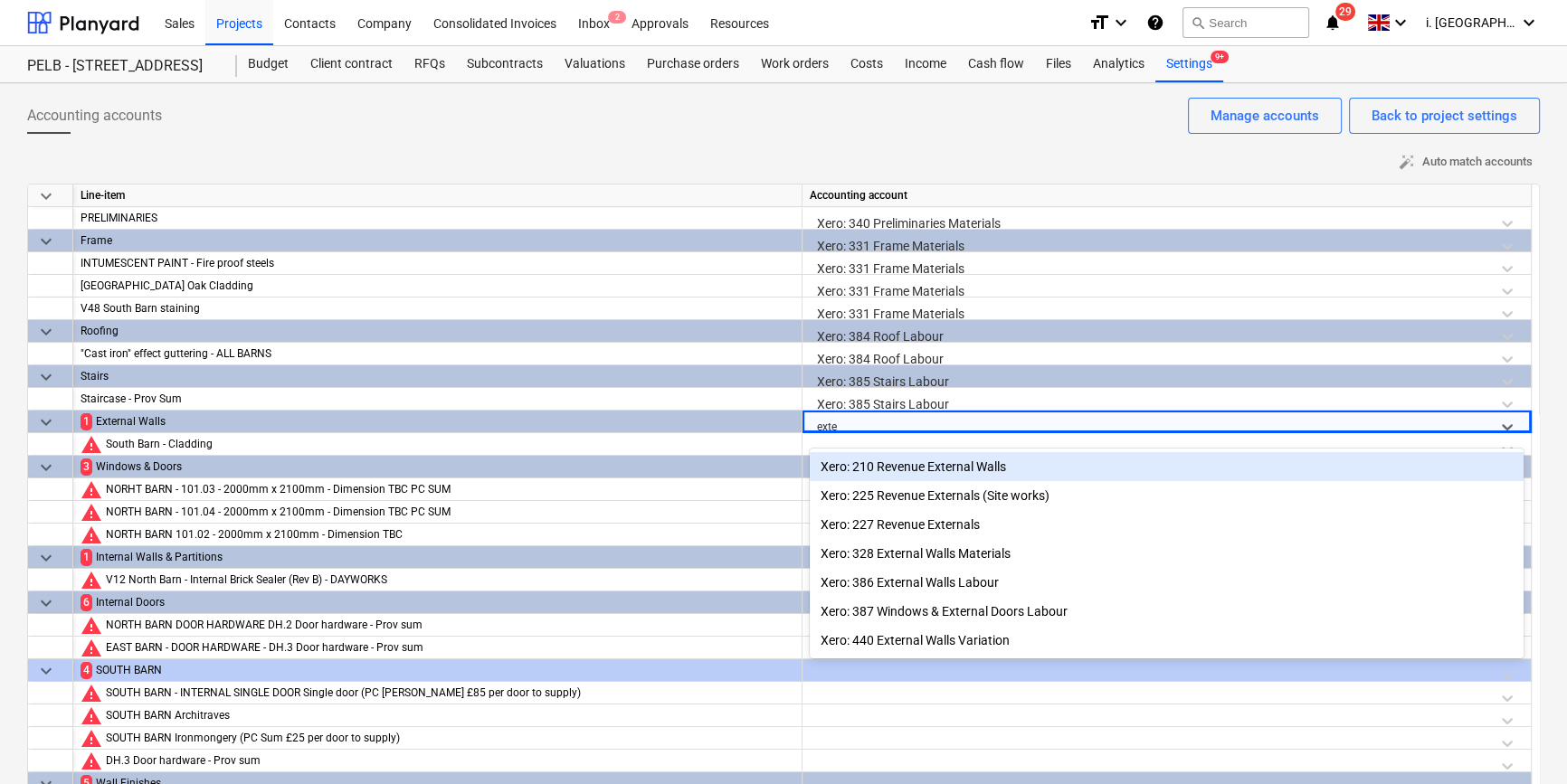
type input "exter"
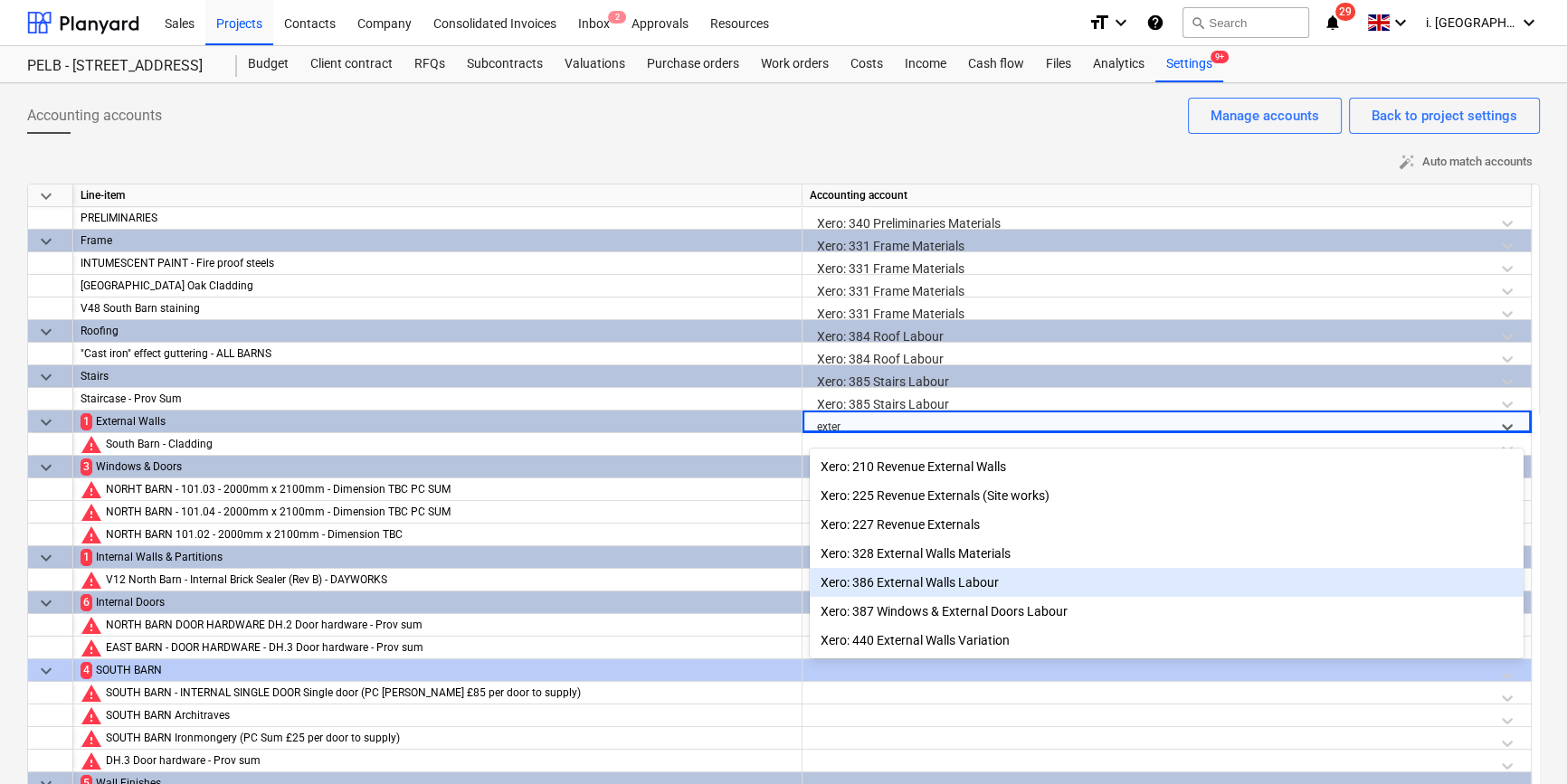
click at [983, 579] on div "Xero: 386 External Walls Labour" at bounding box center [1166, 582] width 714 height 29
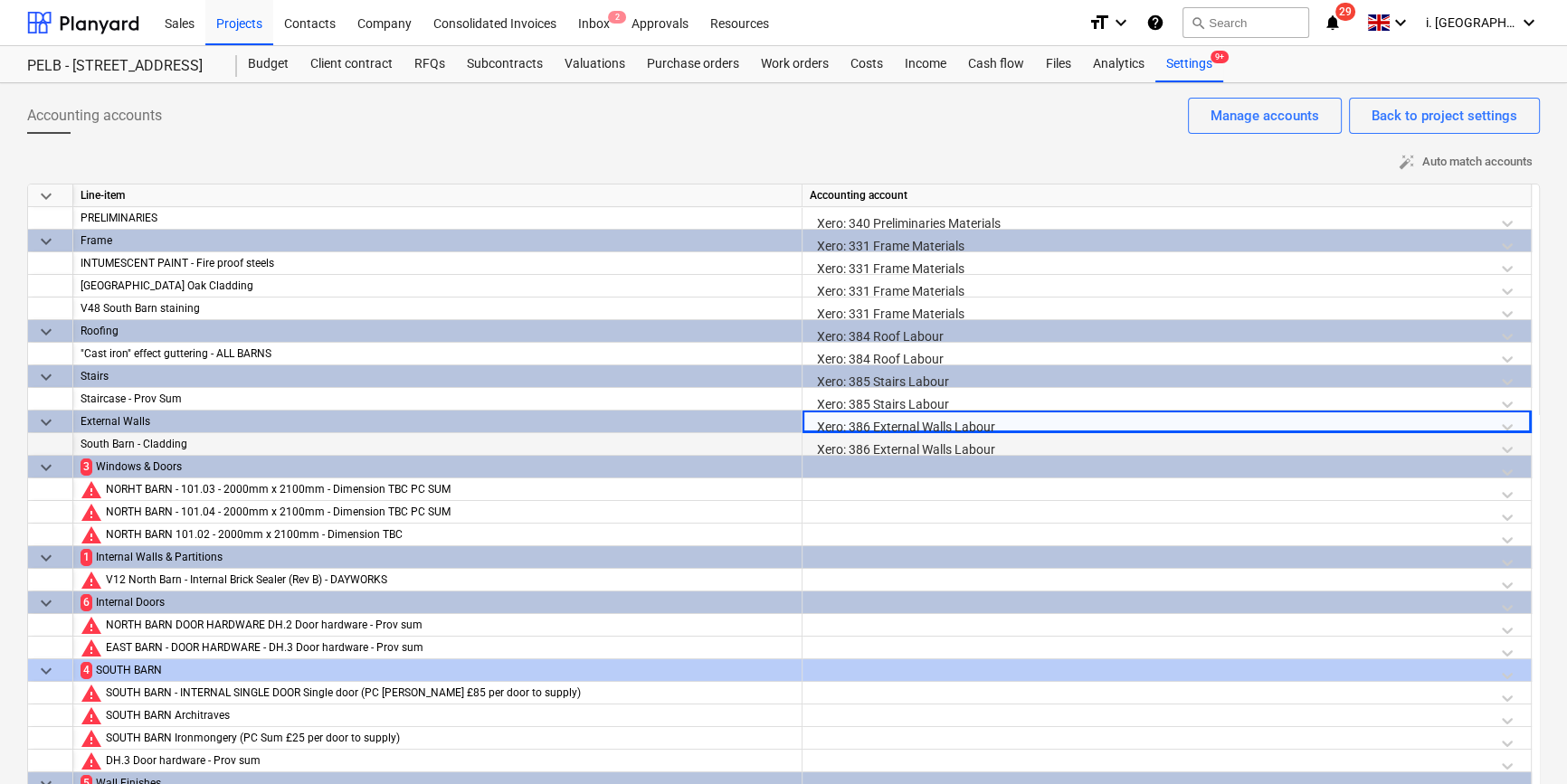
click at [920, 442] on div "Xero: 386 External Walls Labour" at bounding box center [1166, 449] width 714 height 32
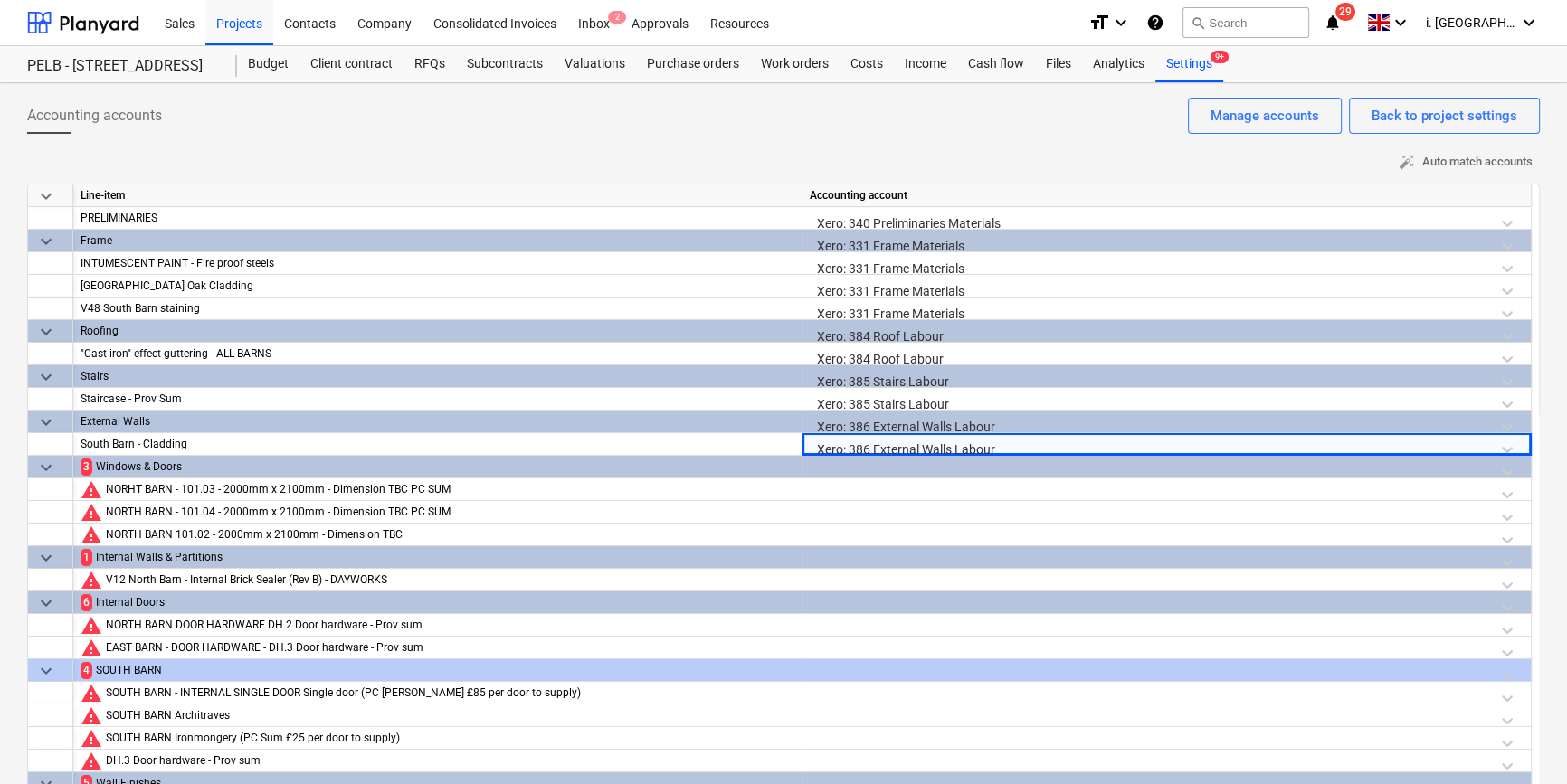
click at [921, 426] on div "Xero: 386 External Walls Labour" at bounding box center [1166, 427] width 714 height 32
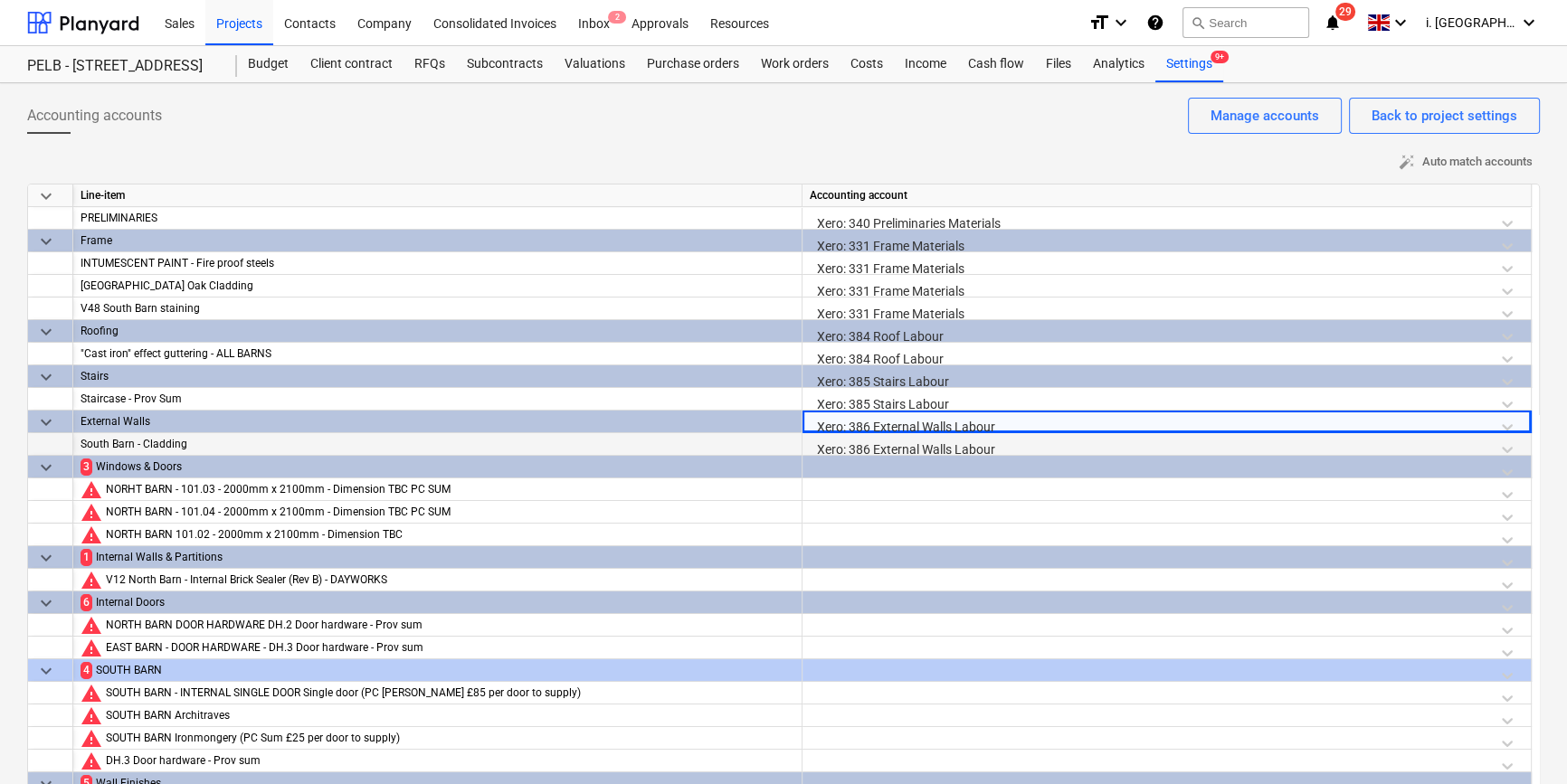
click at [926, 441] on div "Xero: 386 External Walls Labour" at bounding box center [1166, 449] width 714 height 32
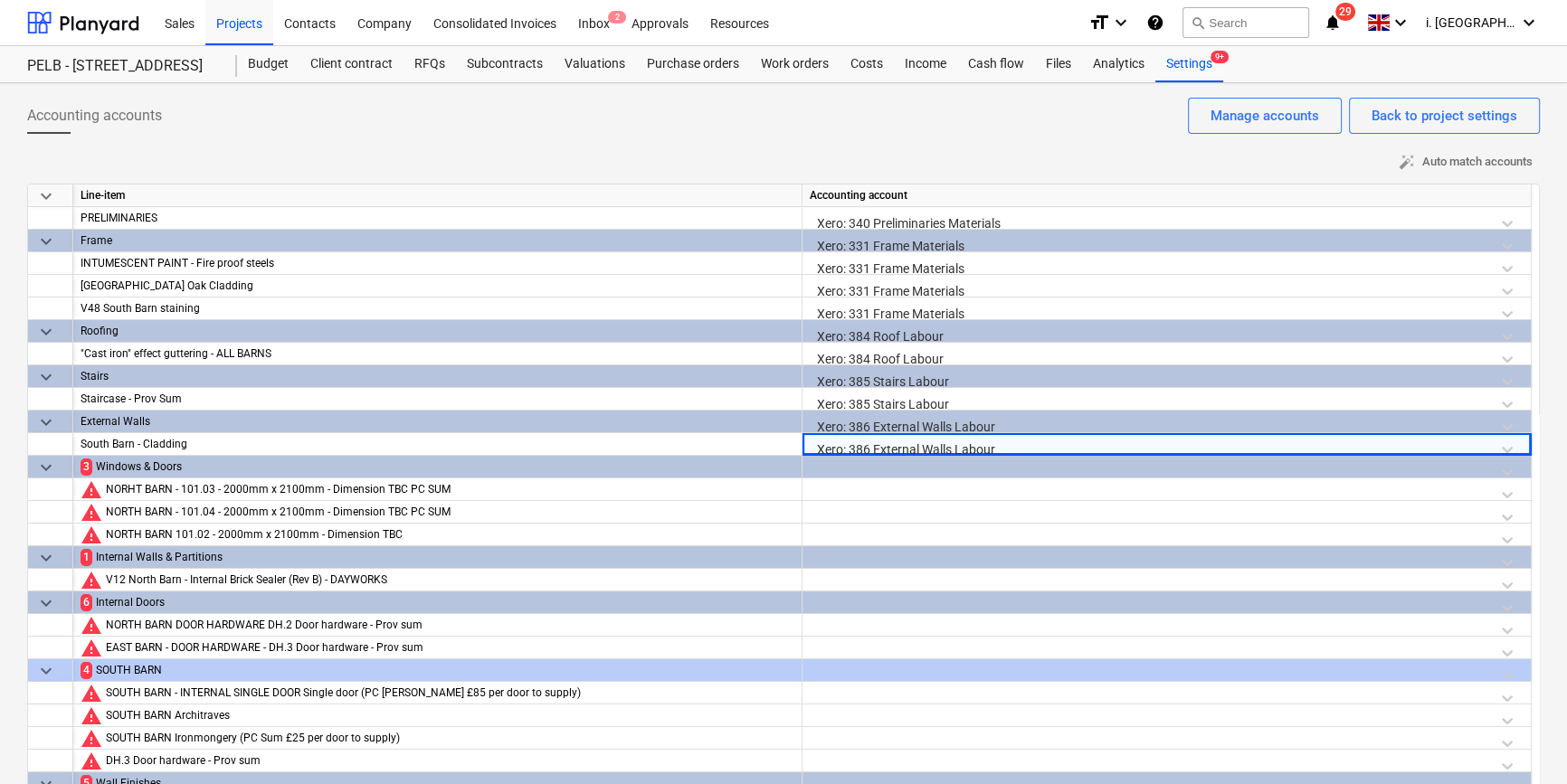
click at [926, 411] on div "Xero: 386 External Walls Labour" at bounding box center [1166, 427] width 714 height 32
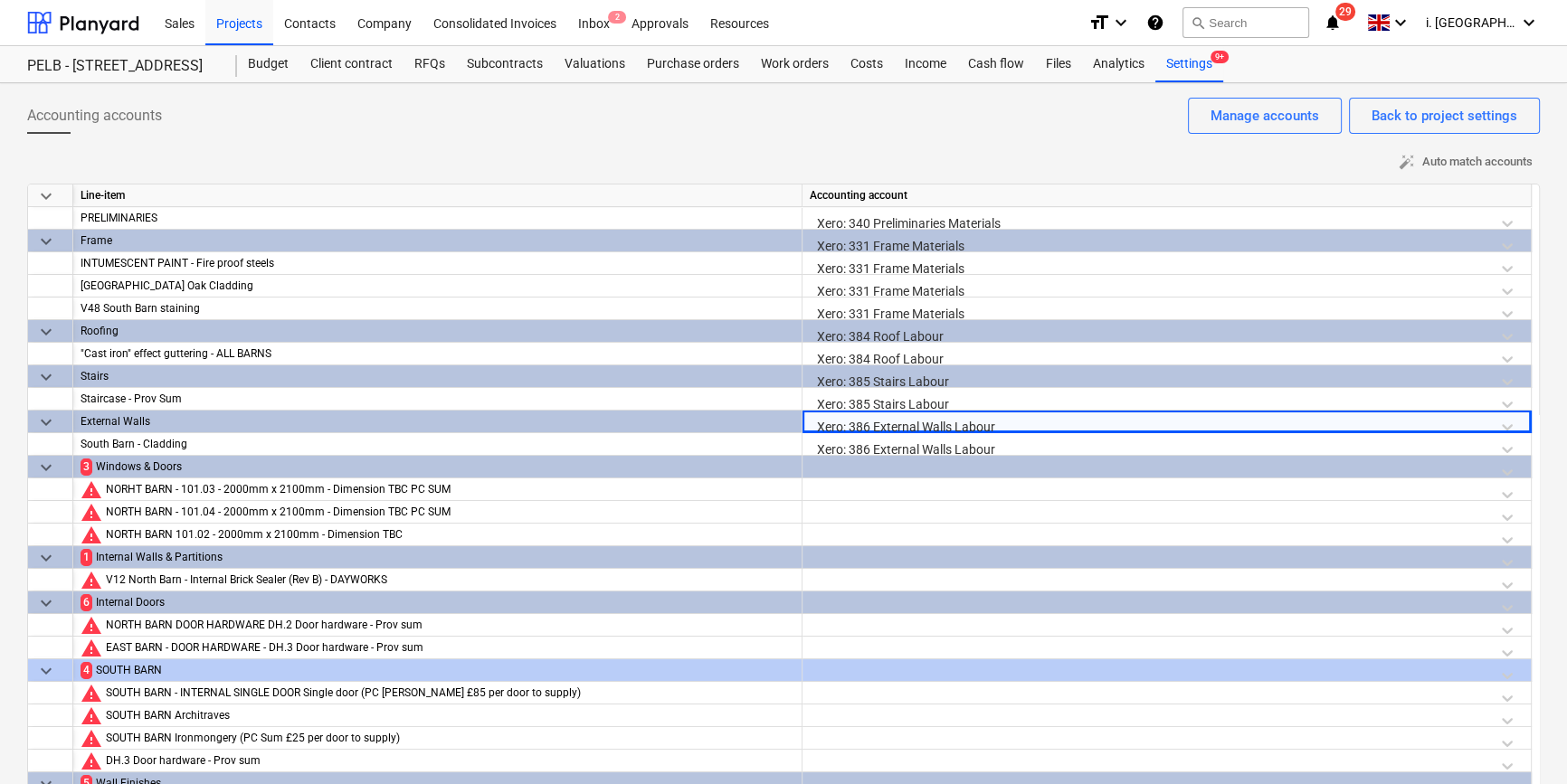
click at [822, 468] on div at bounding box center [1166, 471] width 714 height 32
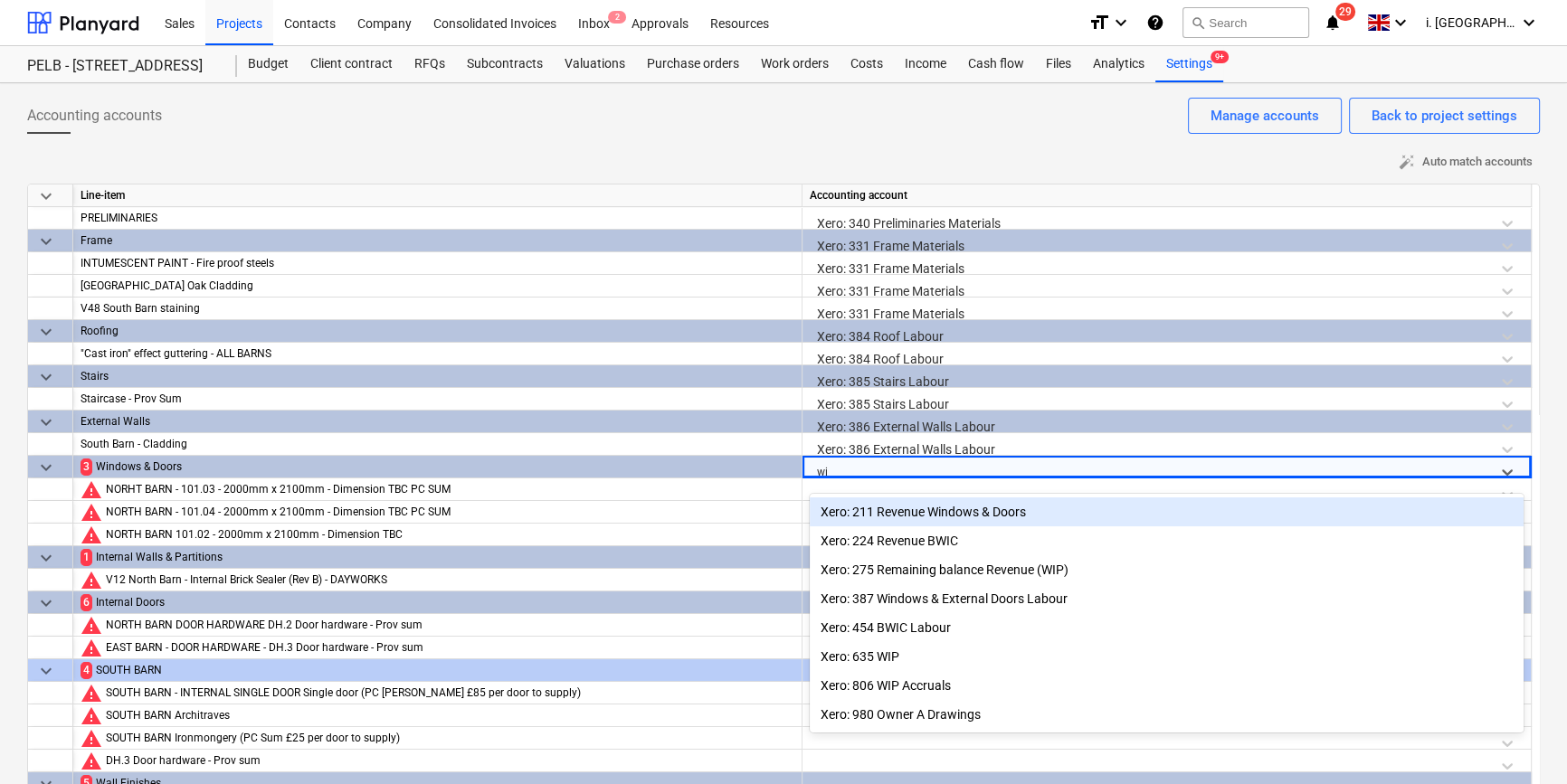
type input "win"
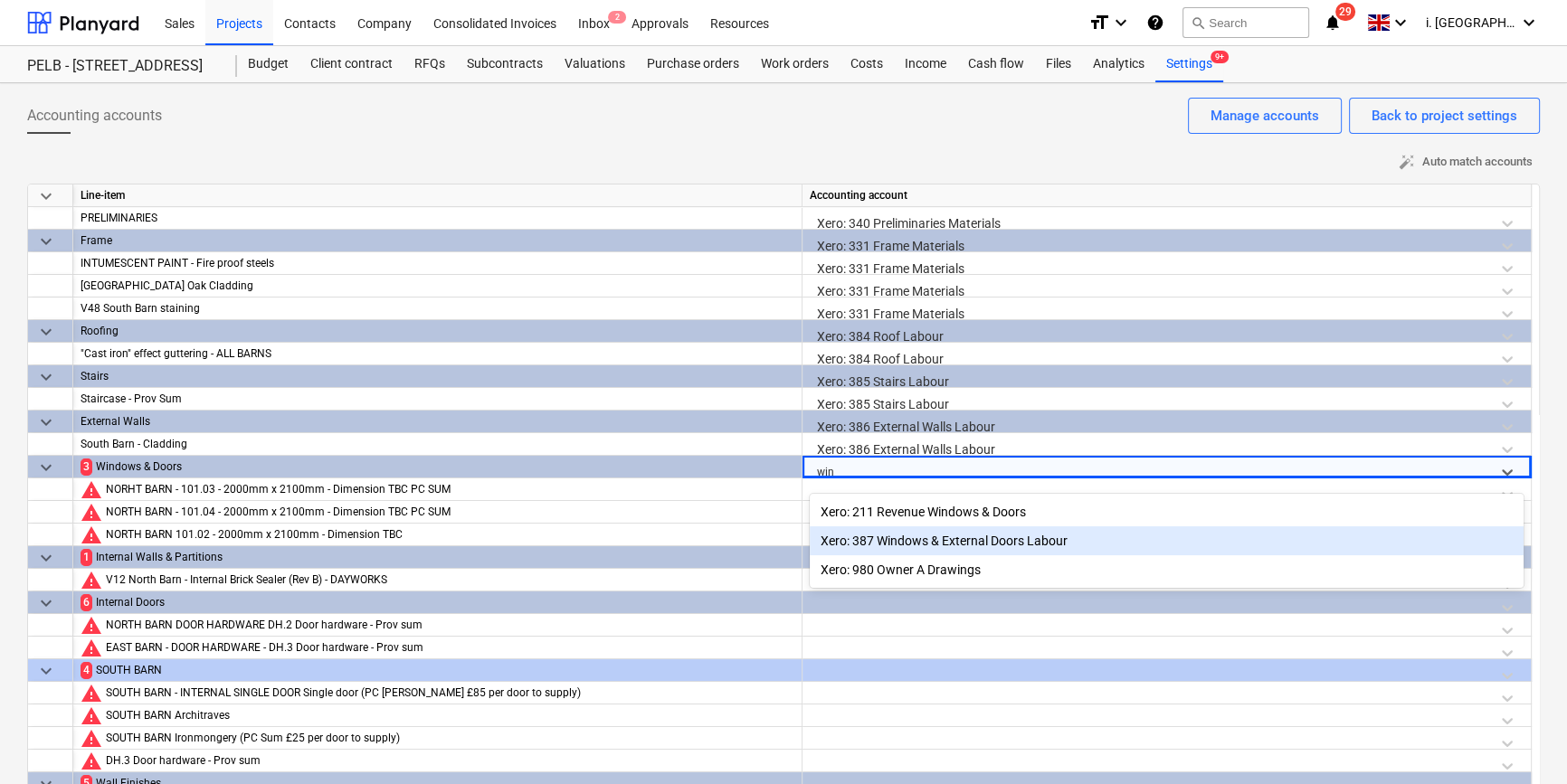
click at [951, 541] on div "Xero: 387 Windows & External Doors Labour" at bounding box center [1166, 540] width 714 height 29
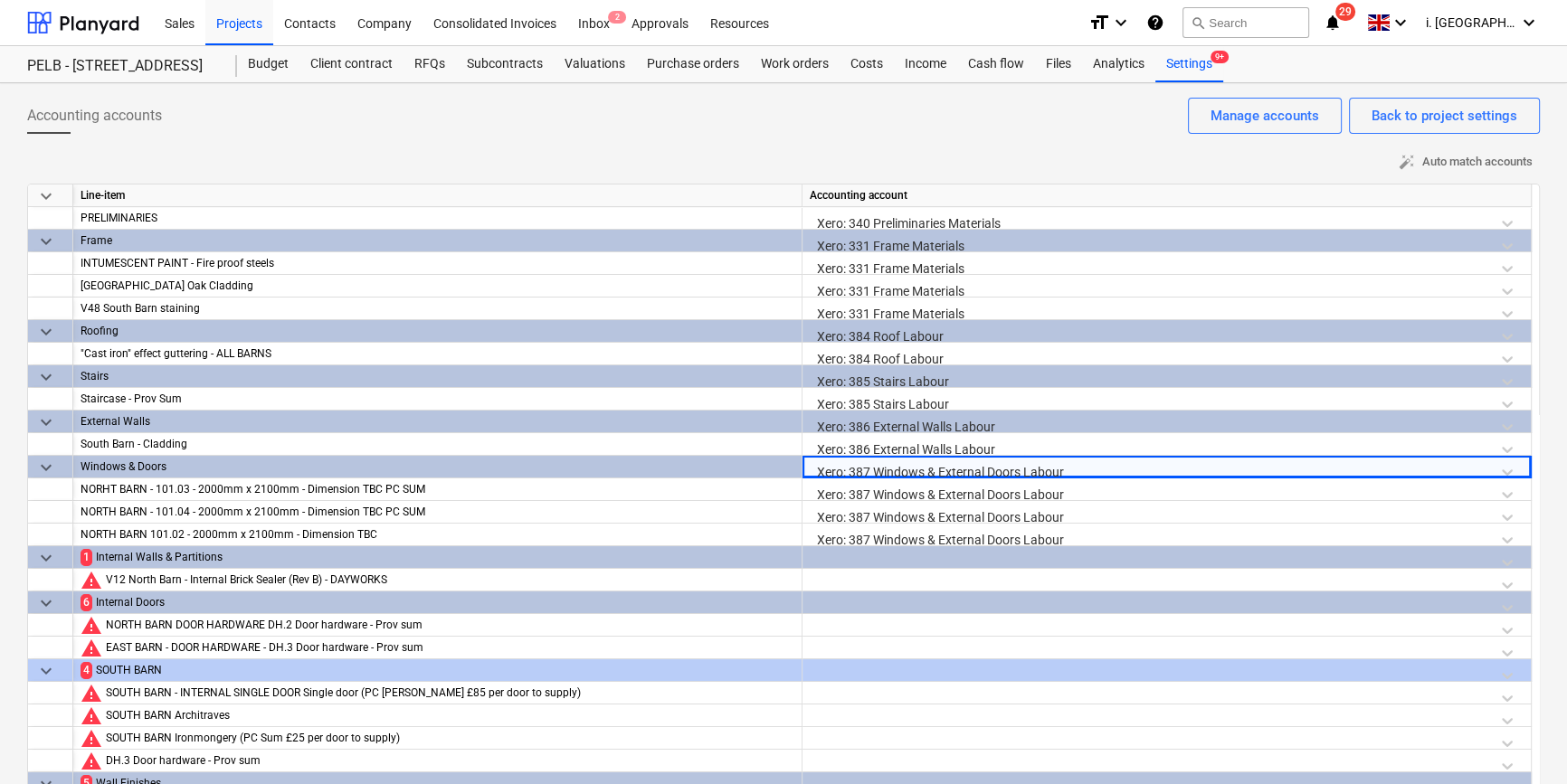
click at [850, 555] on div at bounding box center [1166, 562] width 714 height 32
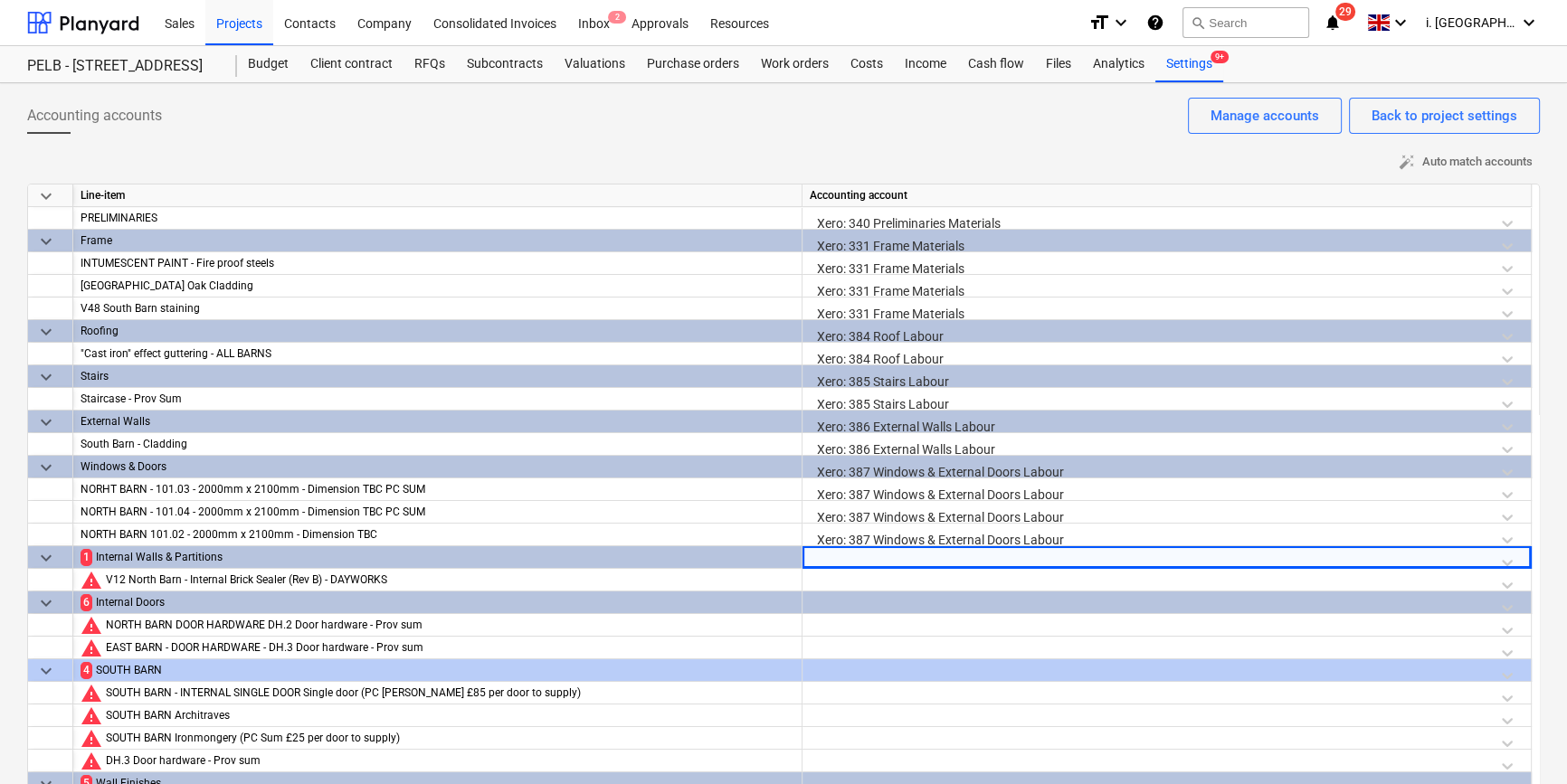
scroll to position [41, 0]
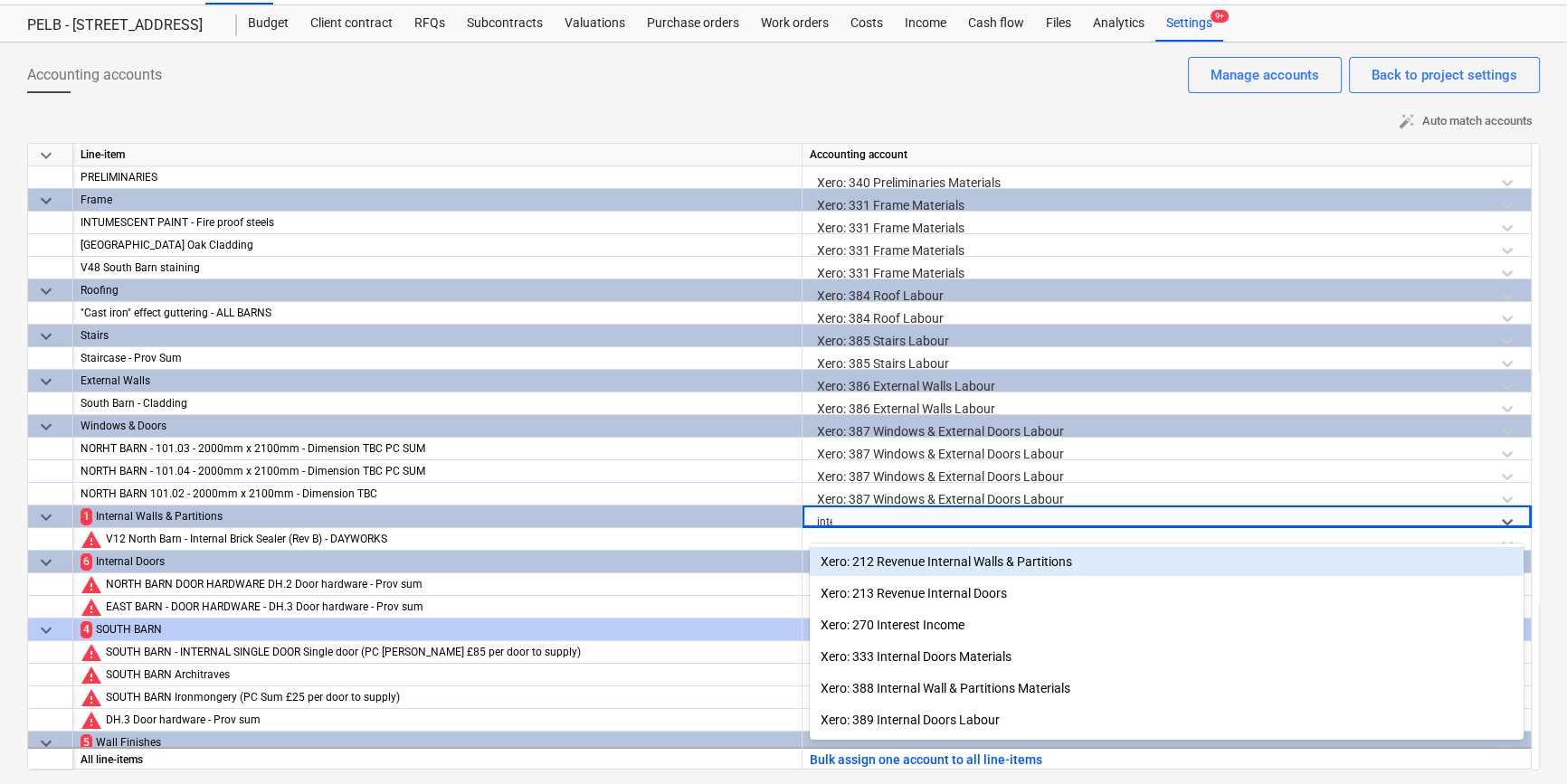
type input "inter"
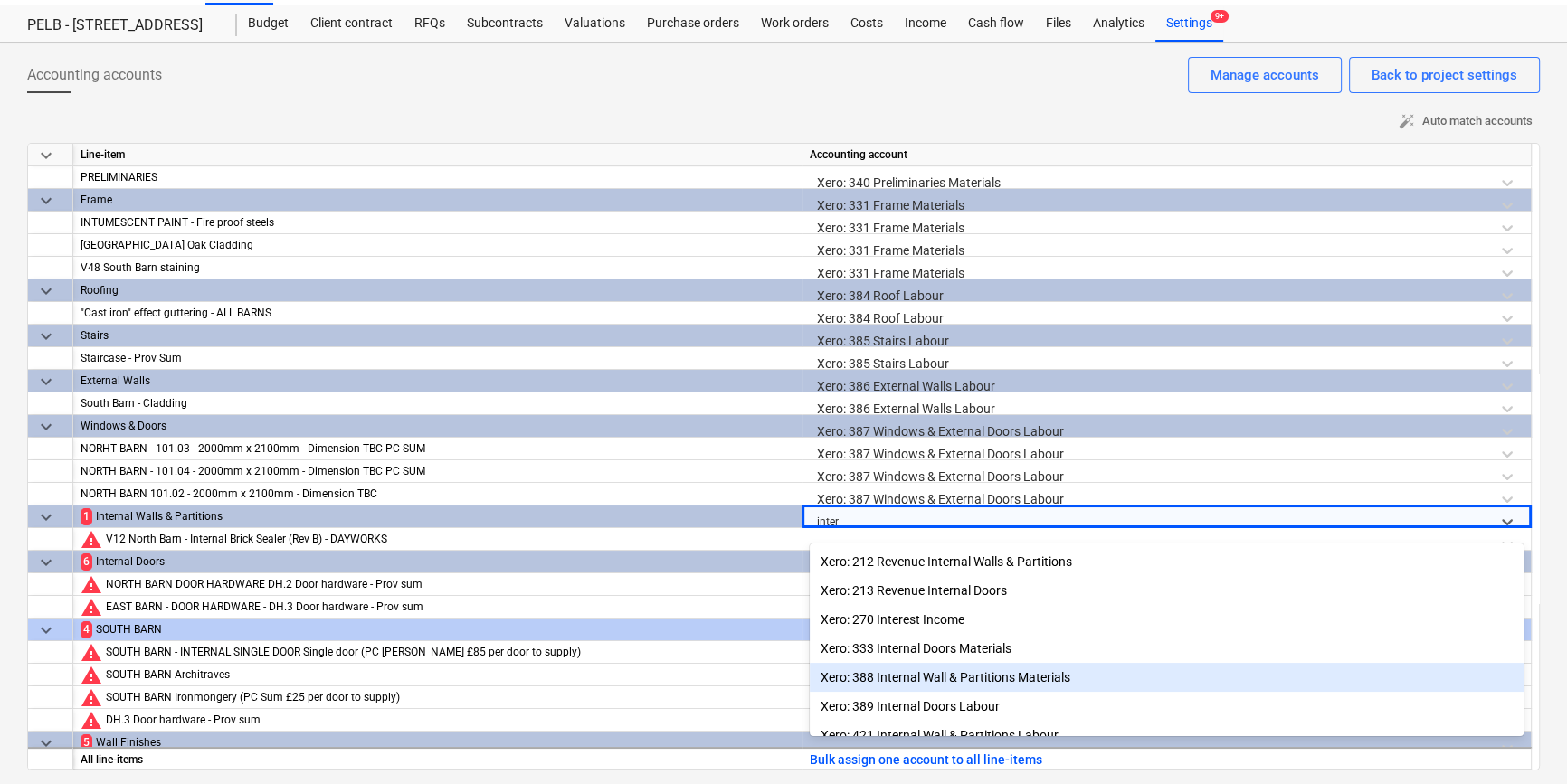
click at [935, 682] on div "Xero: 388 Internal Wall & Partitions Materials" at bounding box center [1166, 677] width 714 height 29
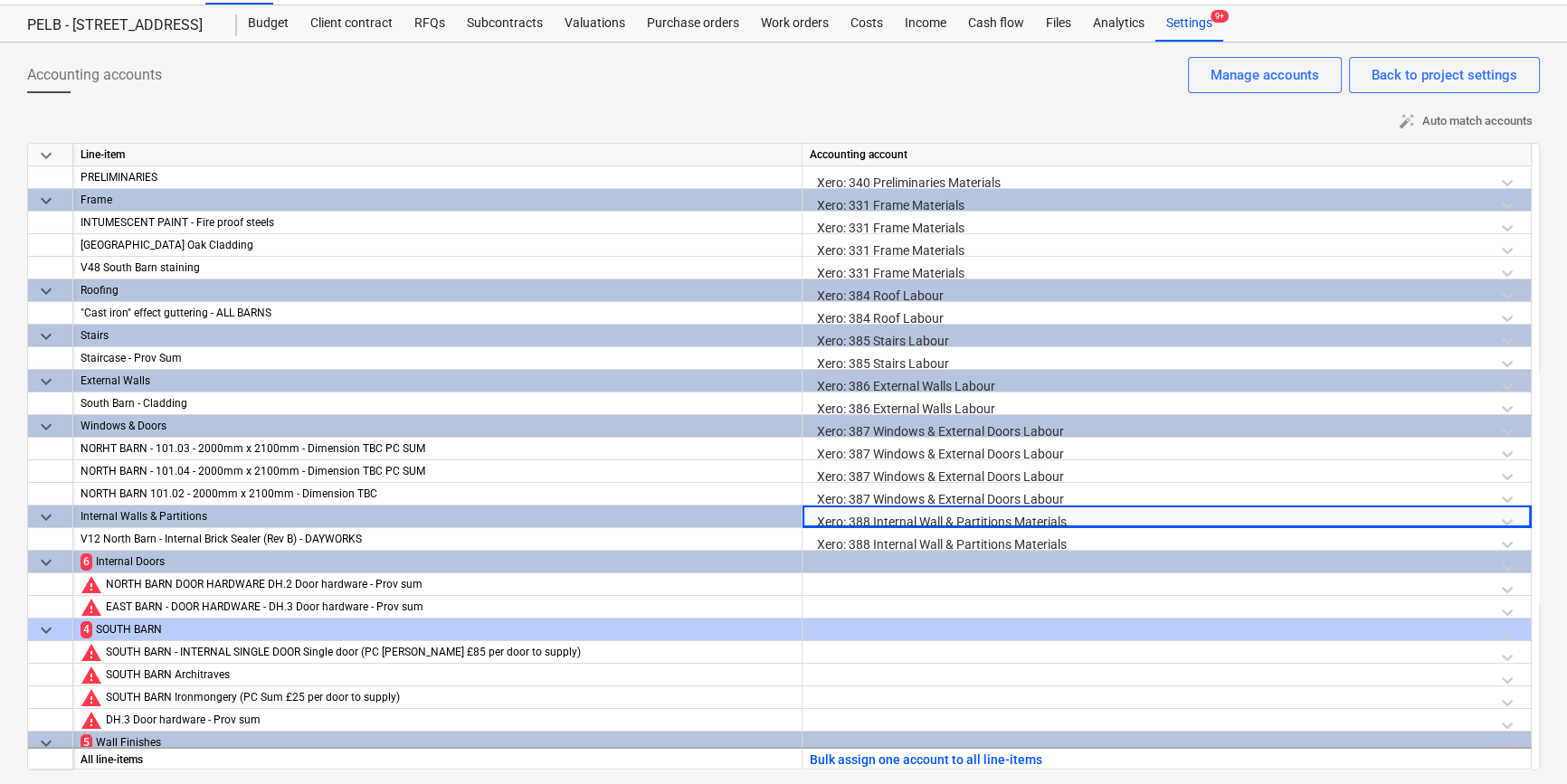
click at [859, 561] on div at bounding box center [1166, 567] width 714 height 32
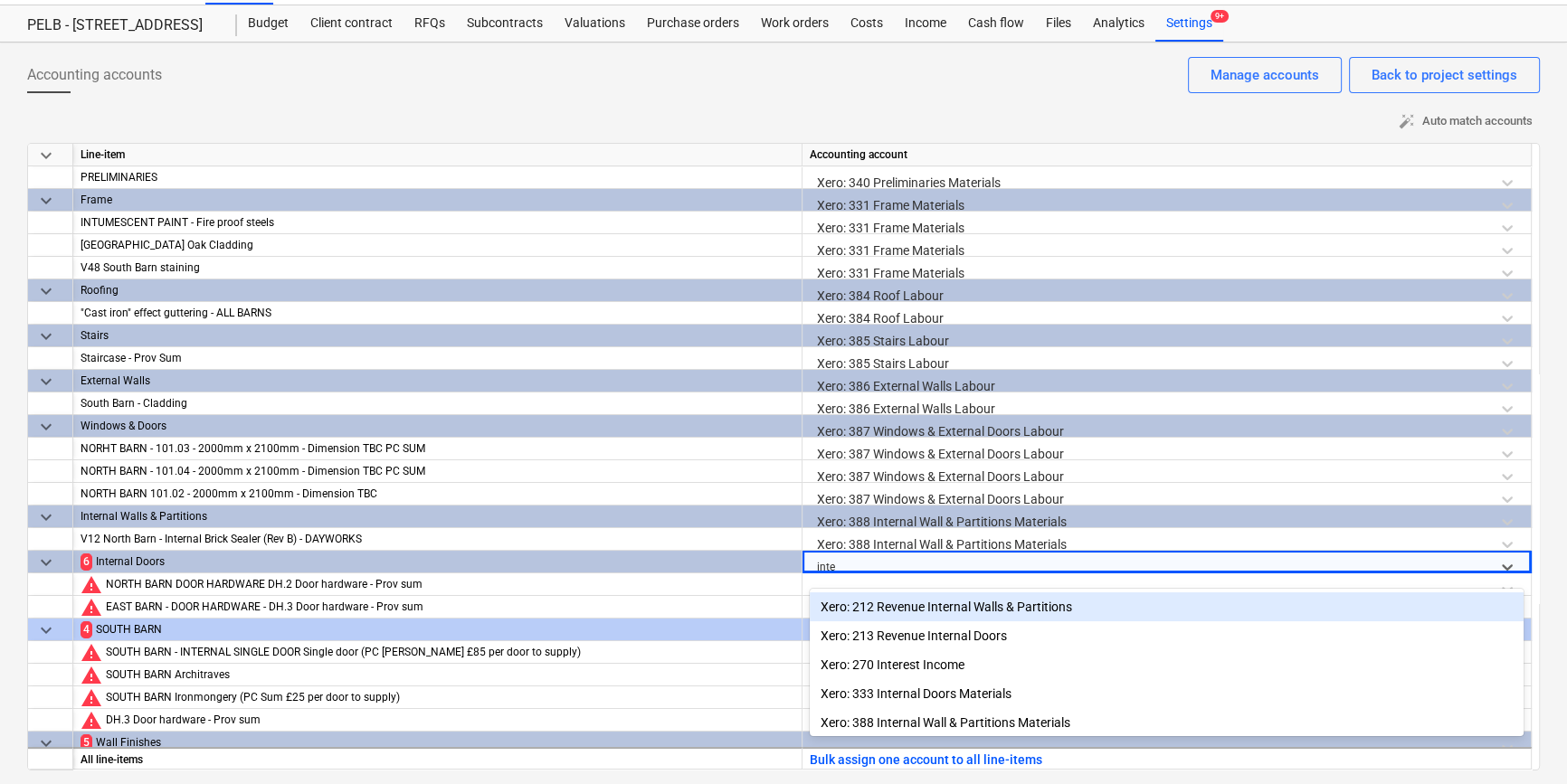
type input "inter"
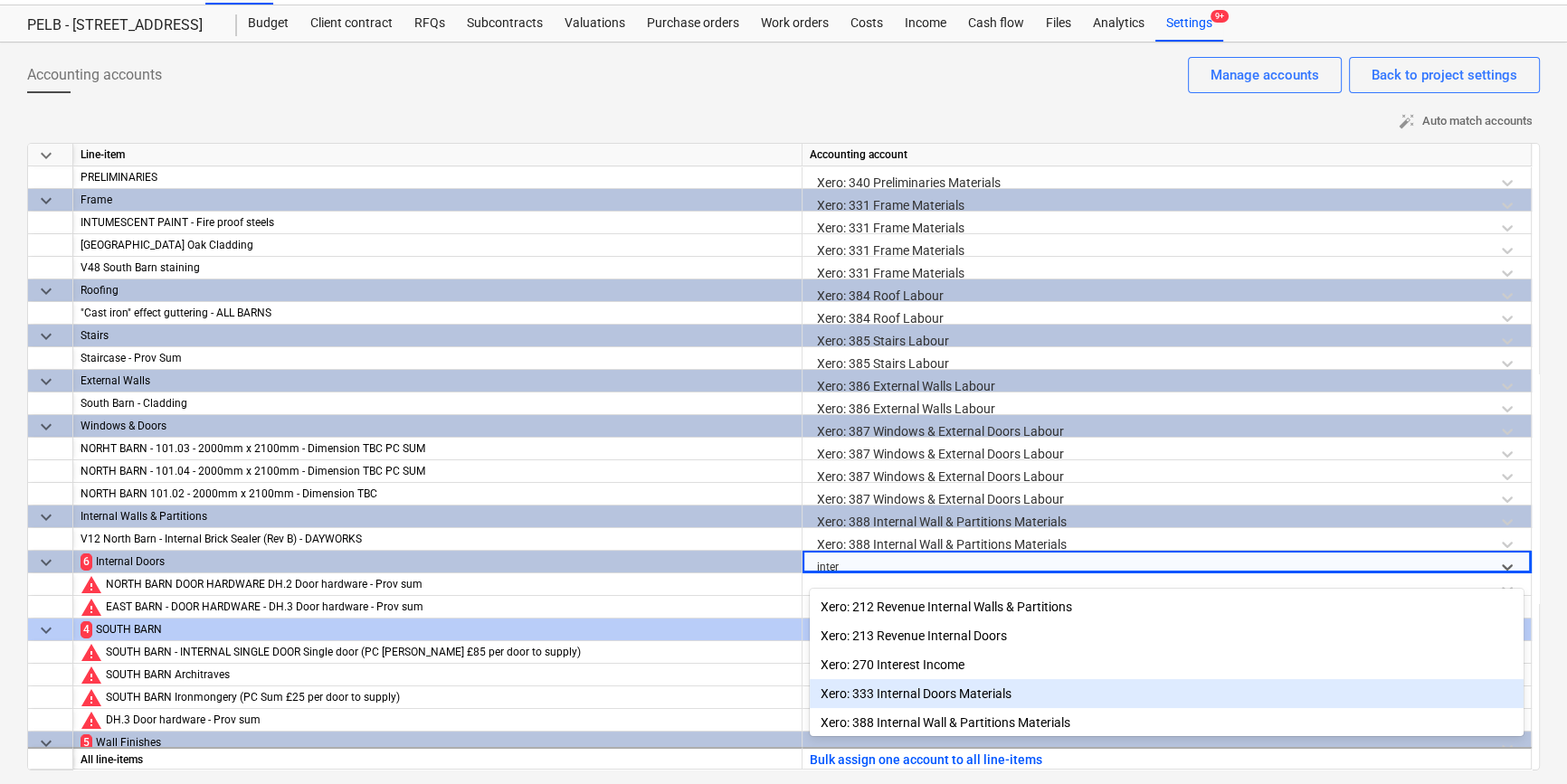
click at [947, 685] on div "Xero: 333 Internal Doors Materials" at bounding box center [1166, 693] width 714 height 29
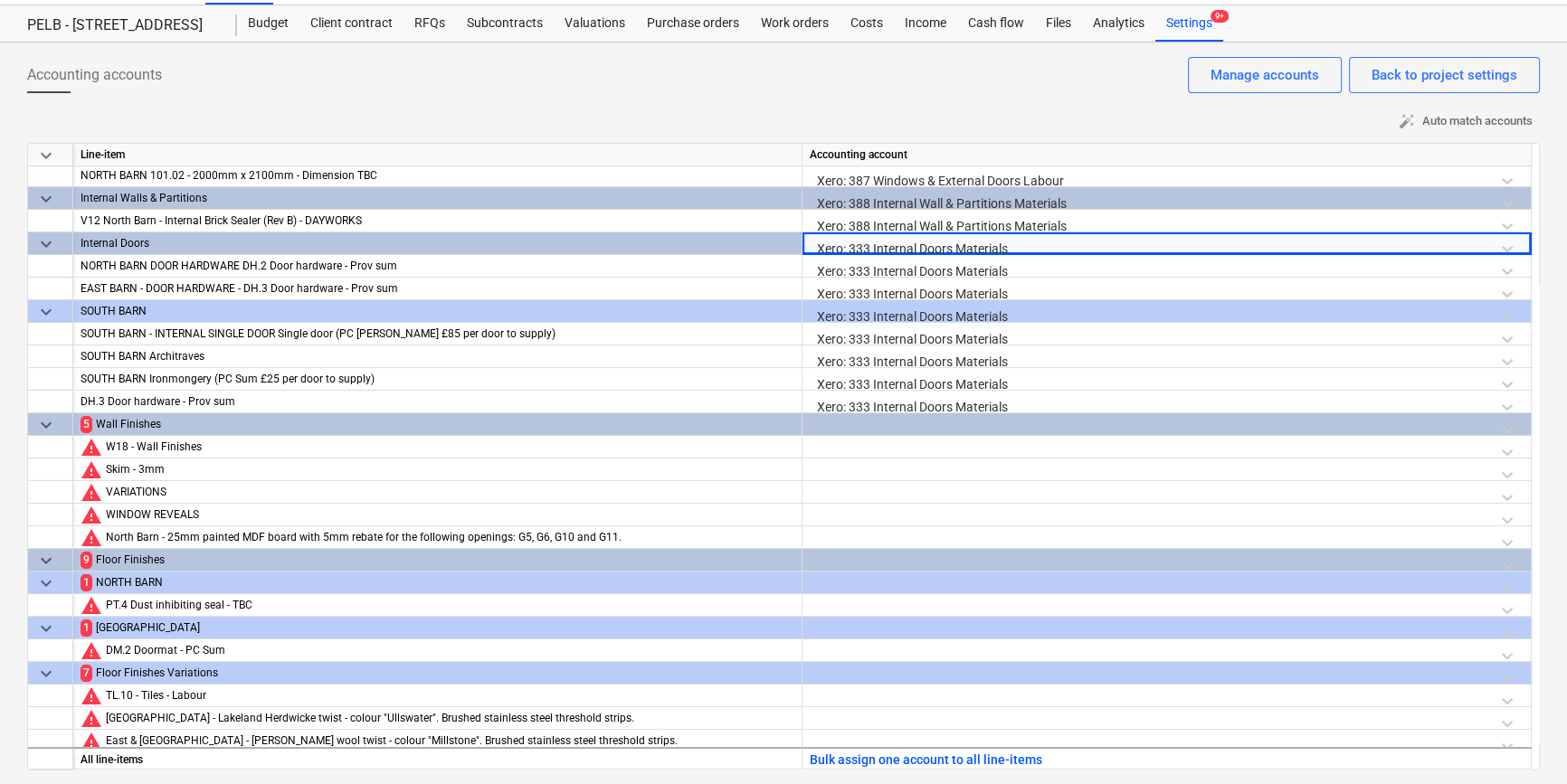
scroll to position [329, 0]
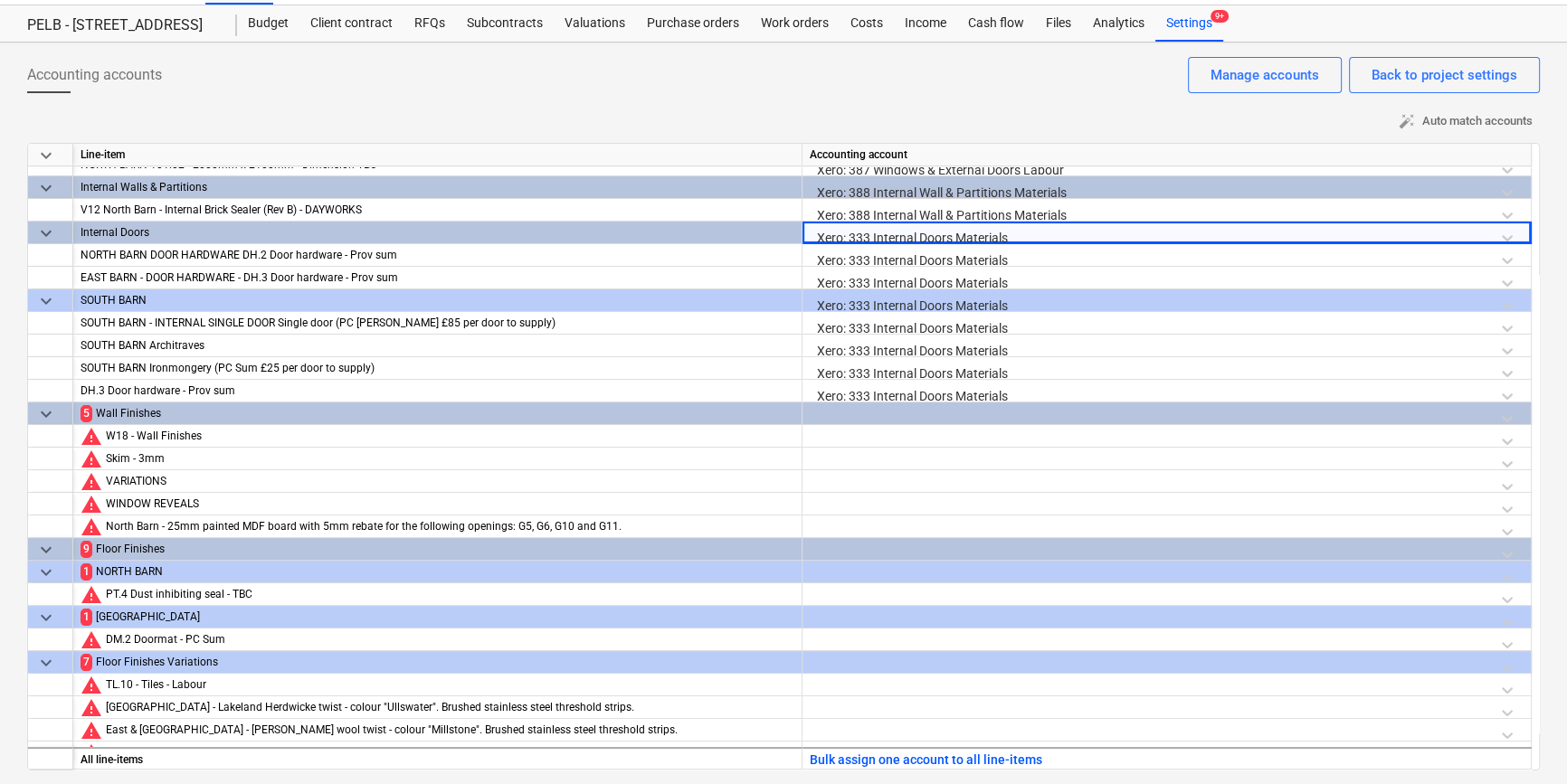
click at [1031, 414] on div at bounding box center [1166, 418] width 714 height 32
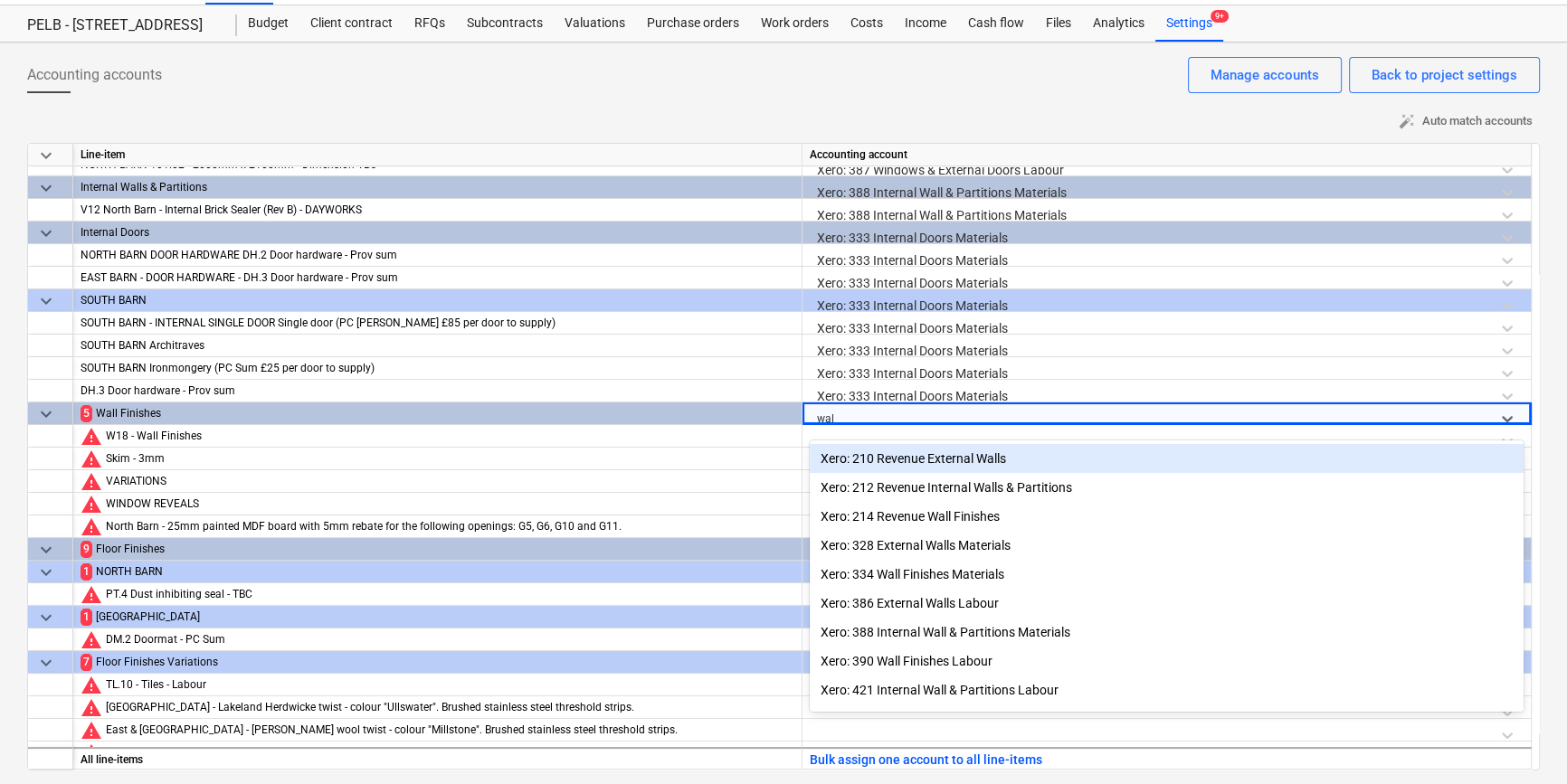
type input "wall"
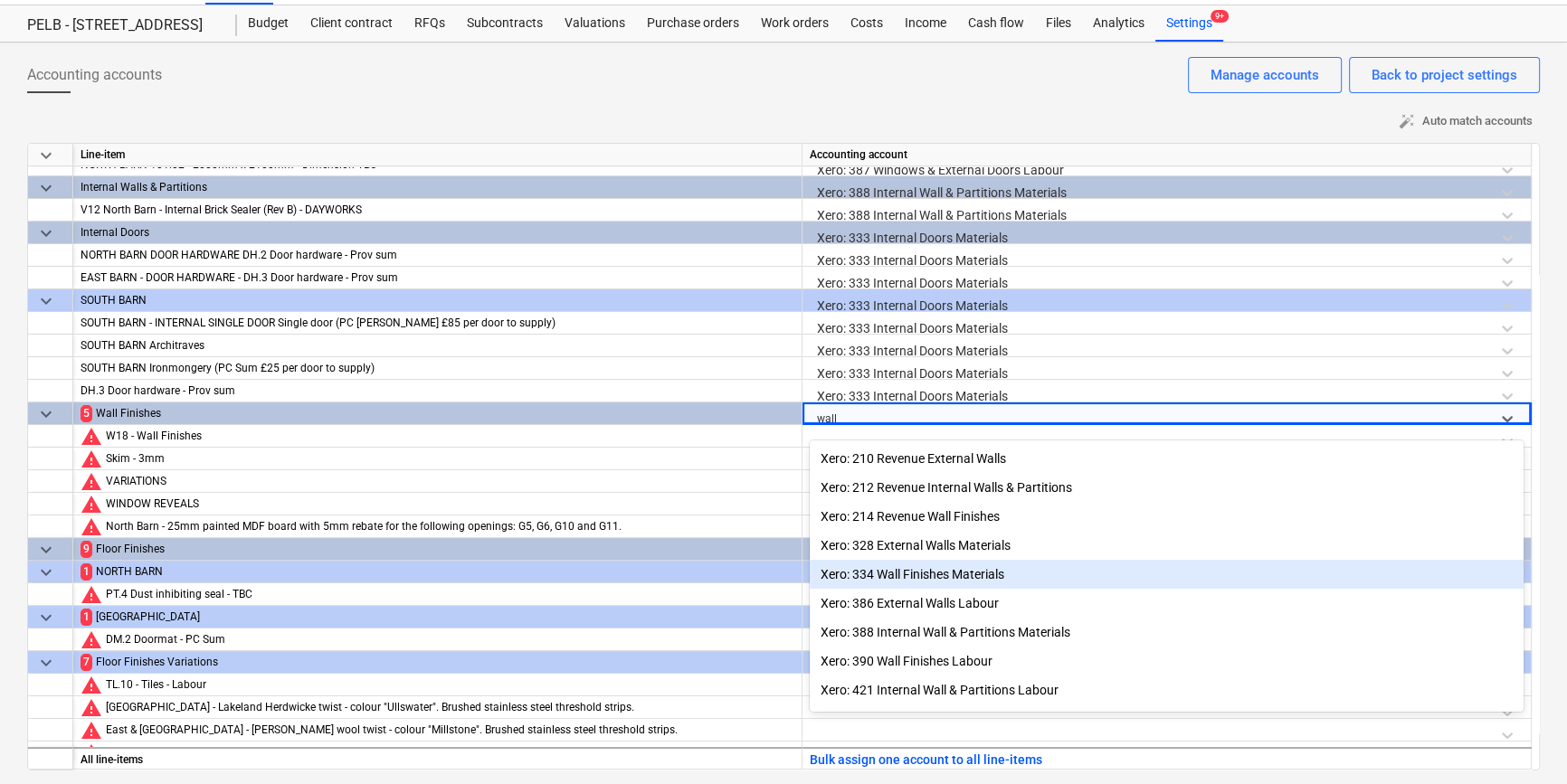
click at [1007, 577] on div "Xero: 334 Wall Finishes Materials" at bounding box center [1166, 574] width 714 height 29
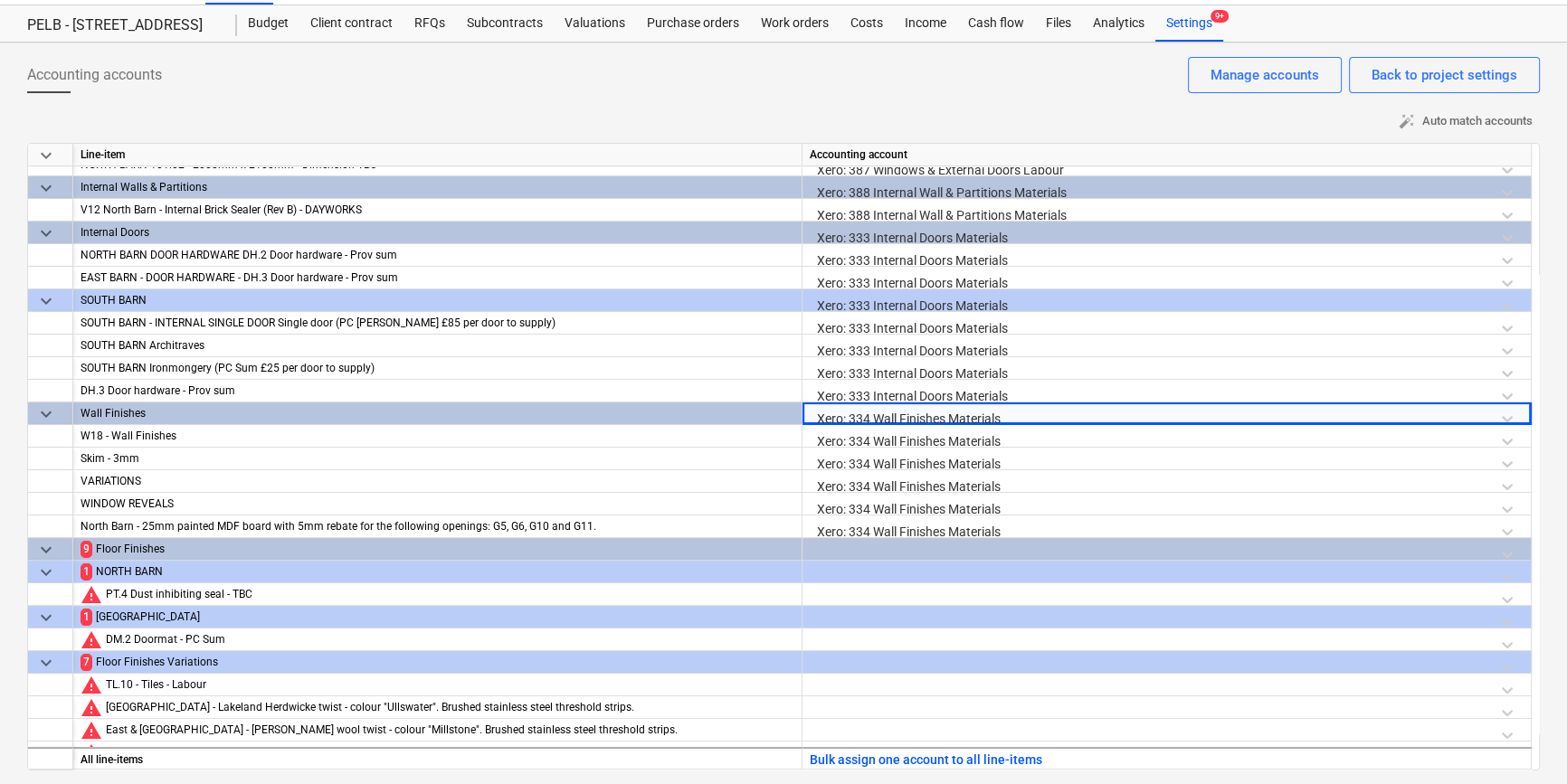
click at [913, 538] on div at bounding box center [1166, 554] width 714 height 32
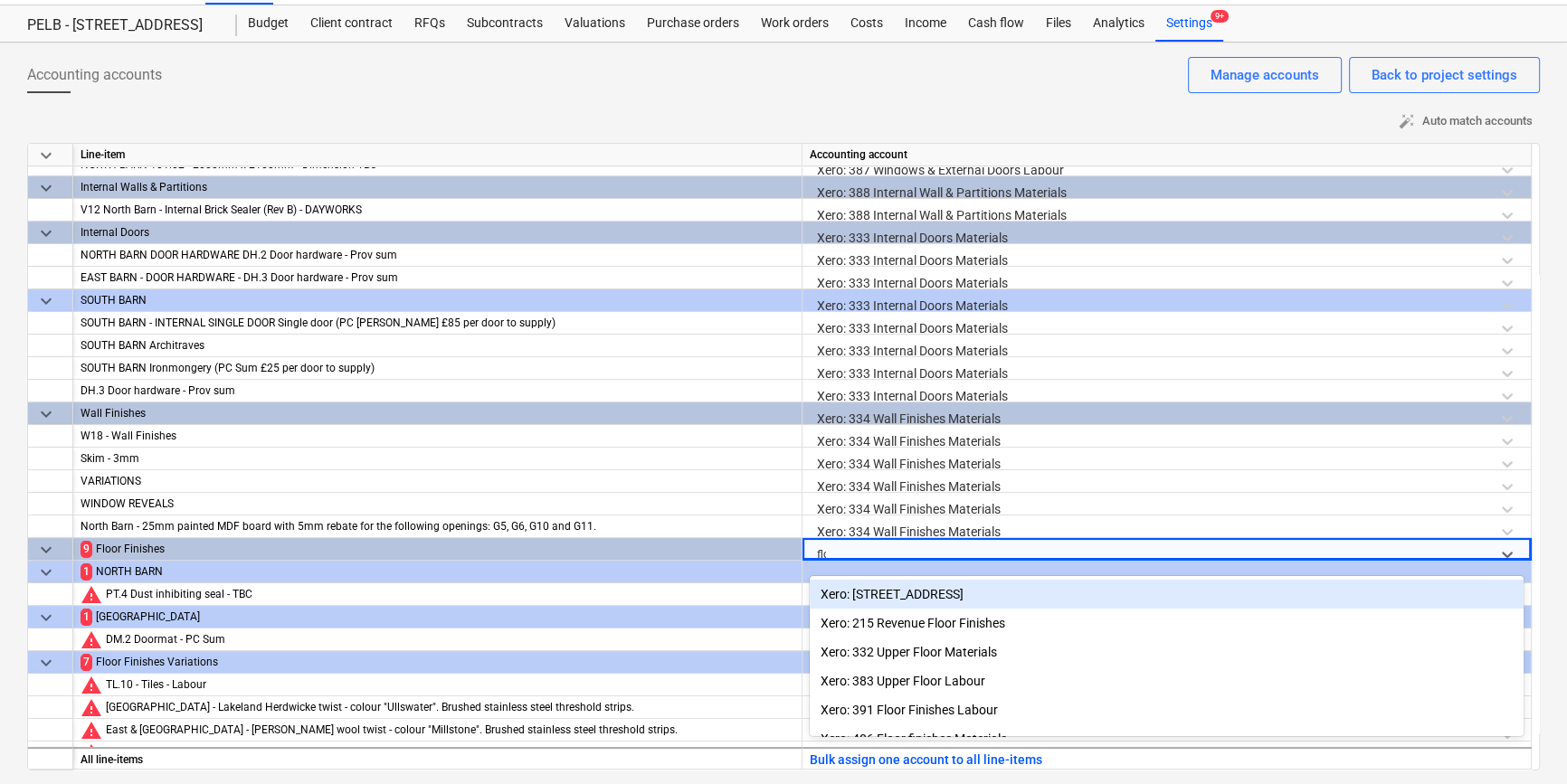
type input "floo"
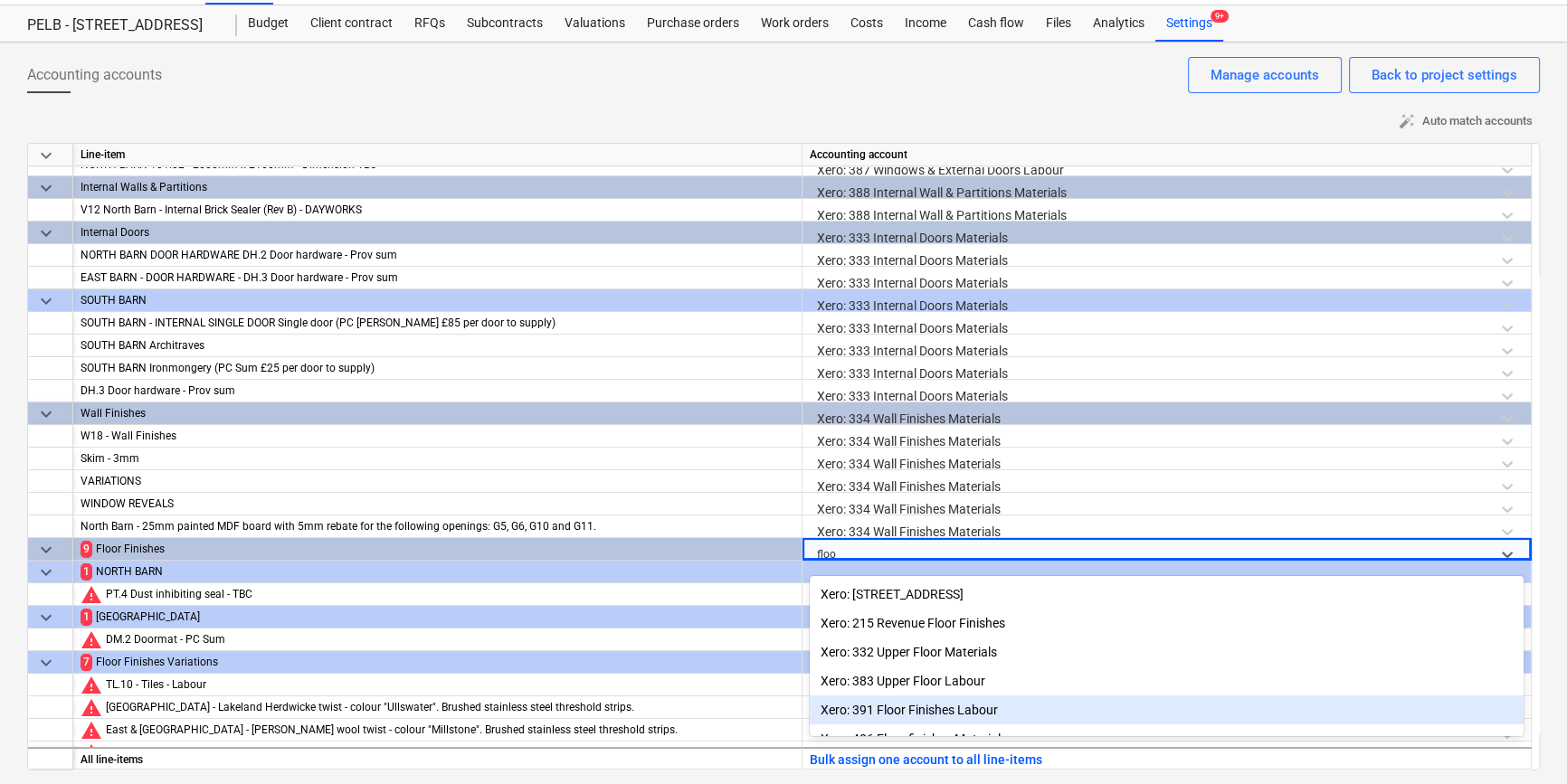
scroll to position [87, 0]
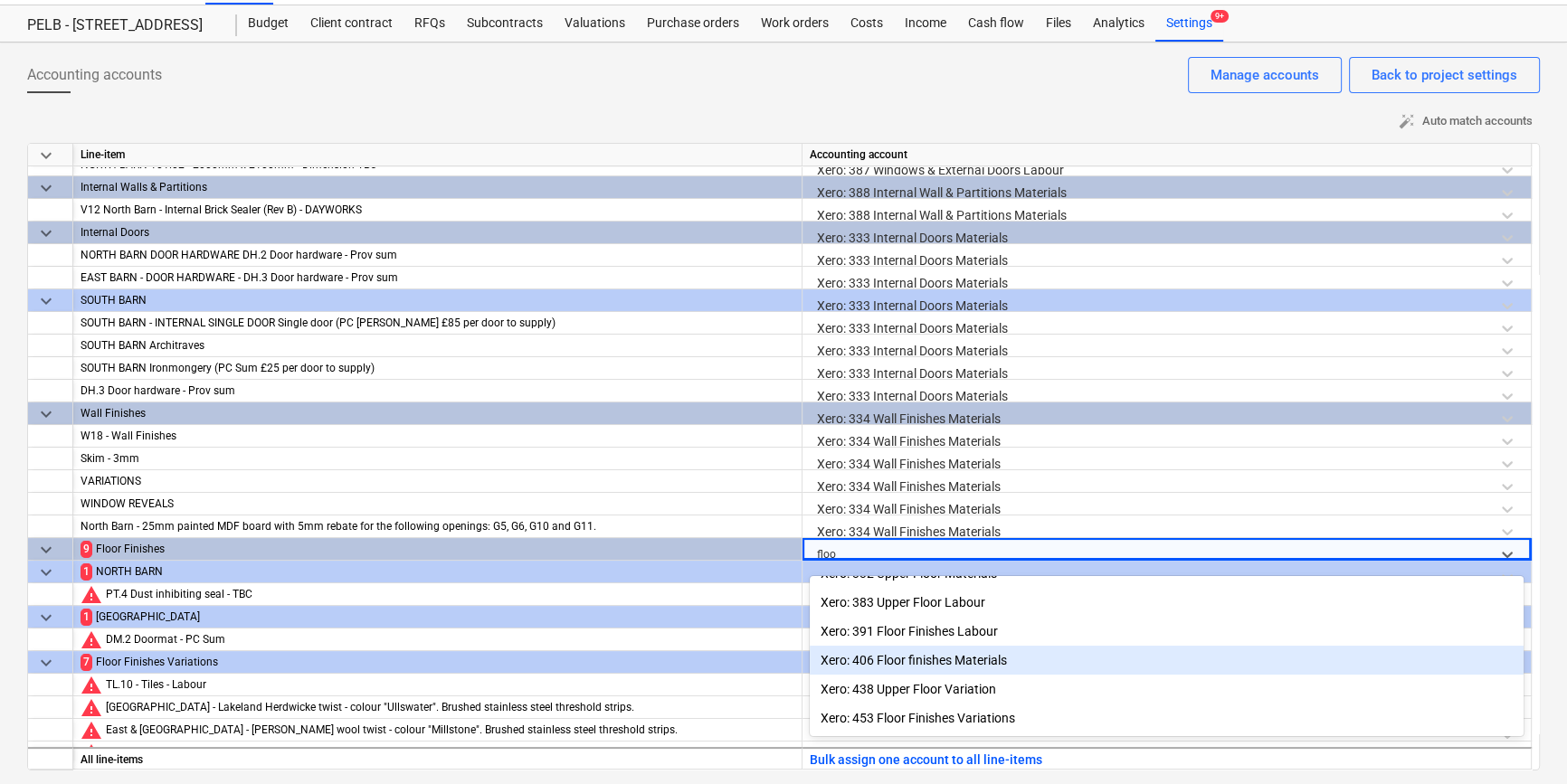
click at [941, 660] on div "Xero: 406 Floor finishes Materials" at bounding box center [1166, 660] width 714 height 29
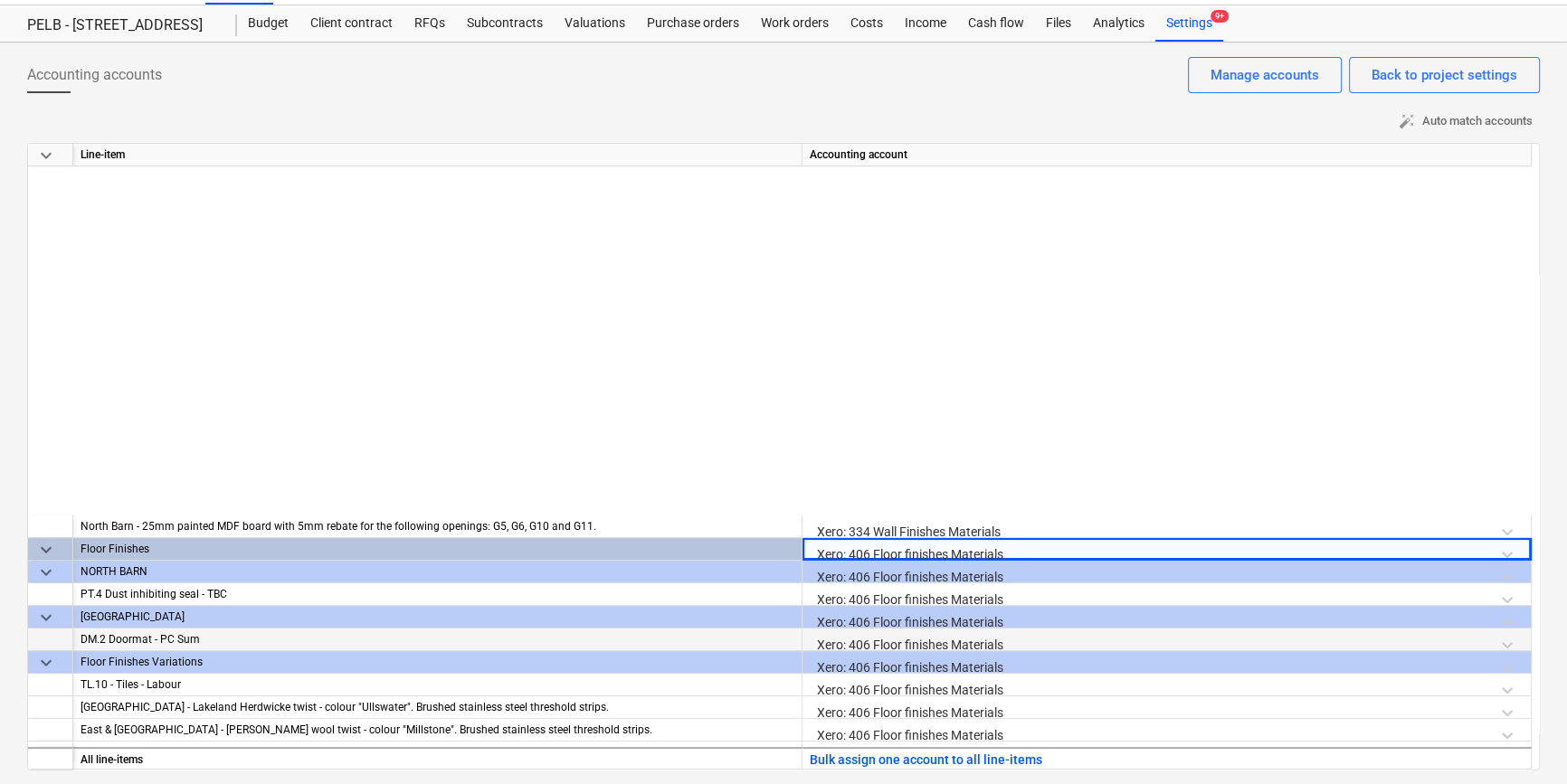
scroll to position [877, 0]
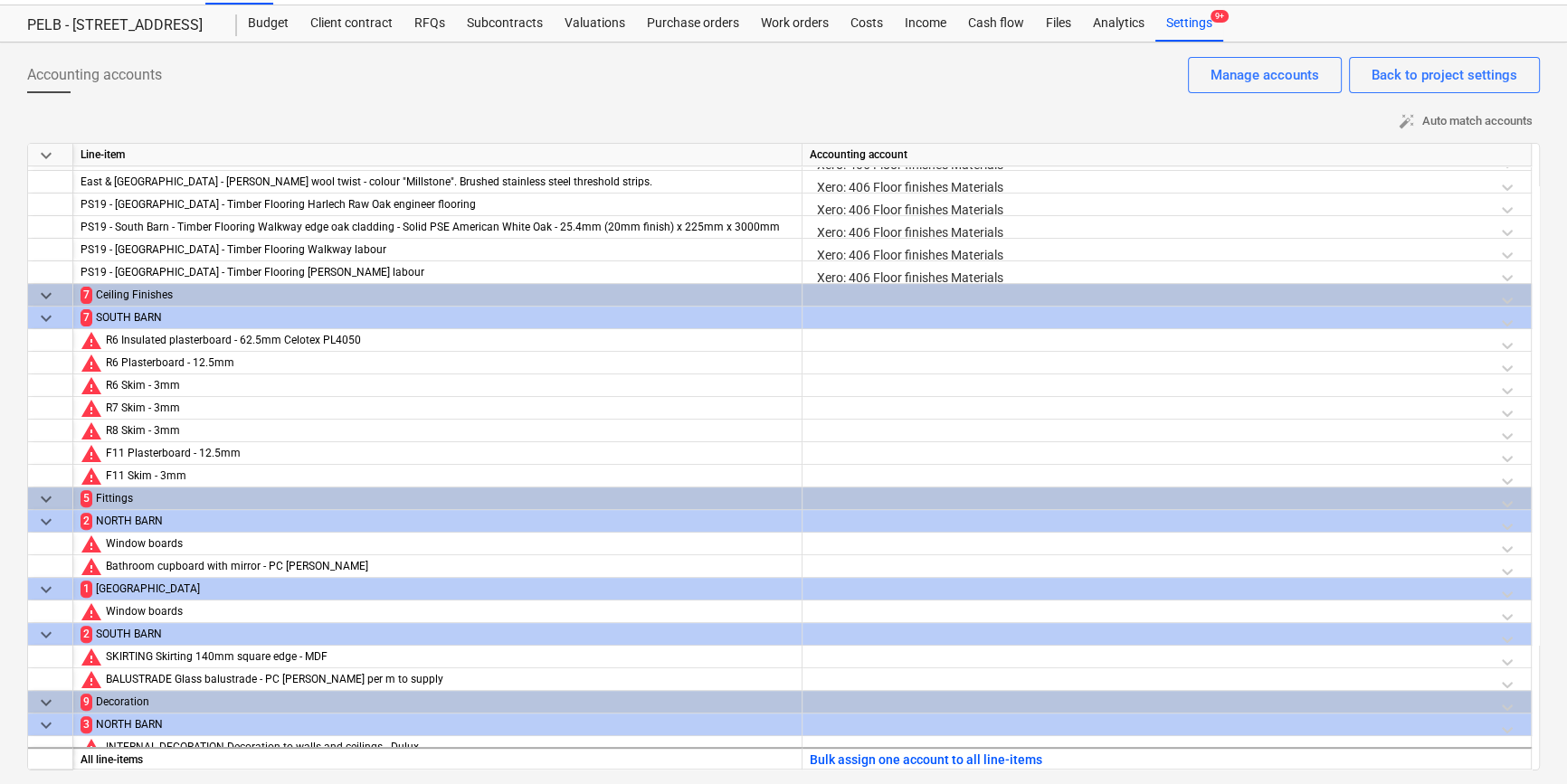
click at [842, 295] on div at bounding box center [1166, 300] width 714 height 32
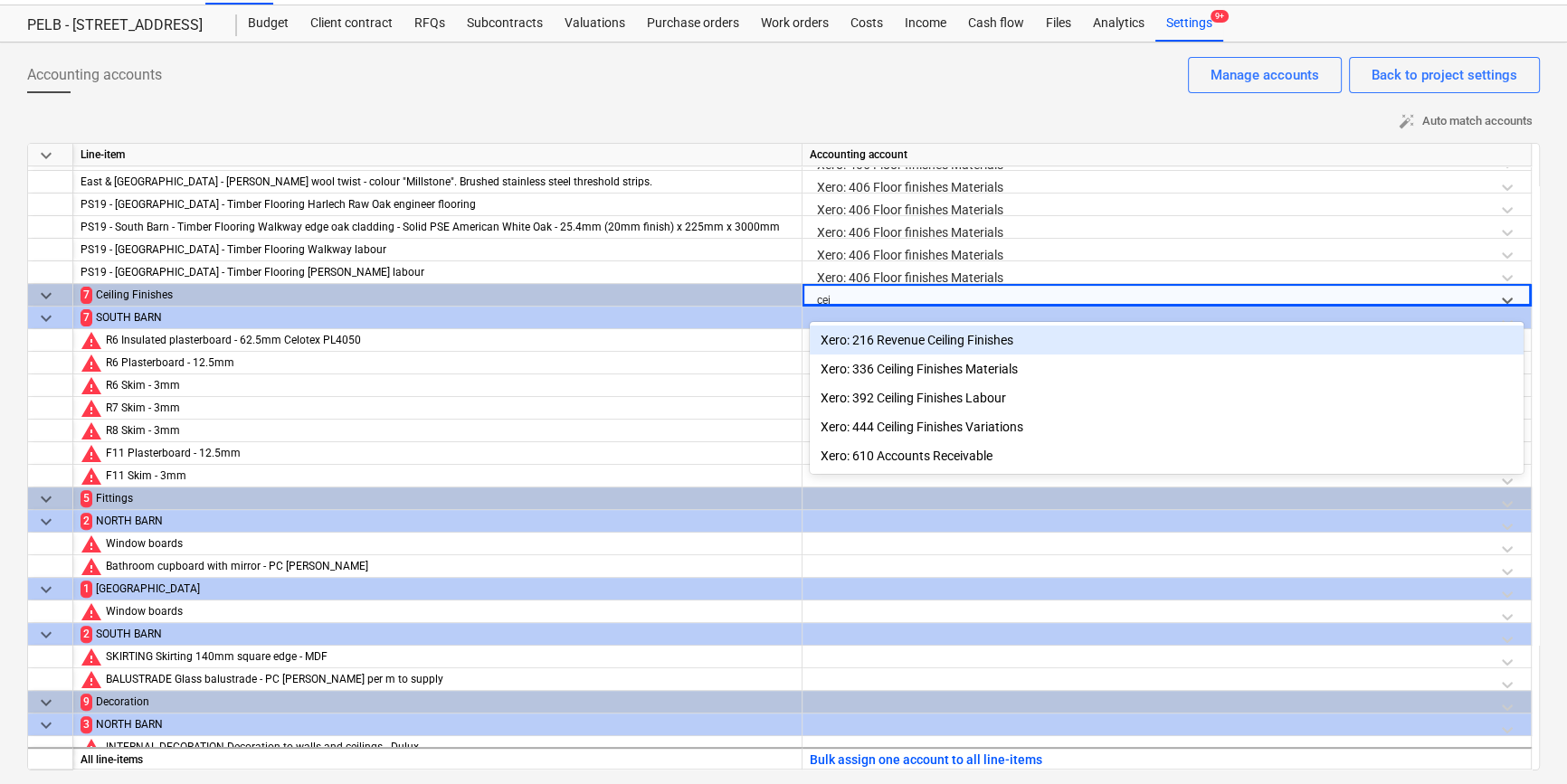
type input "ceil"
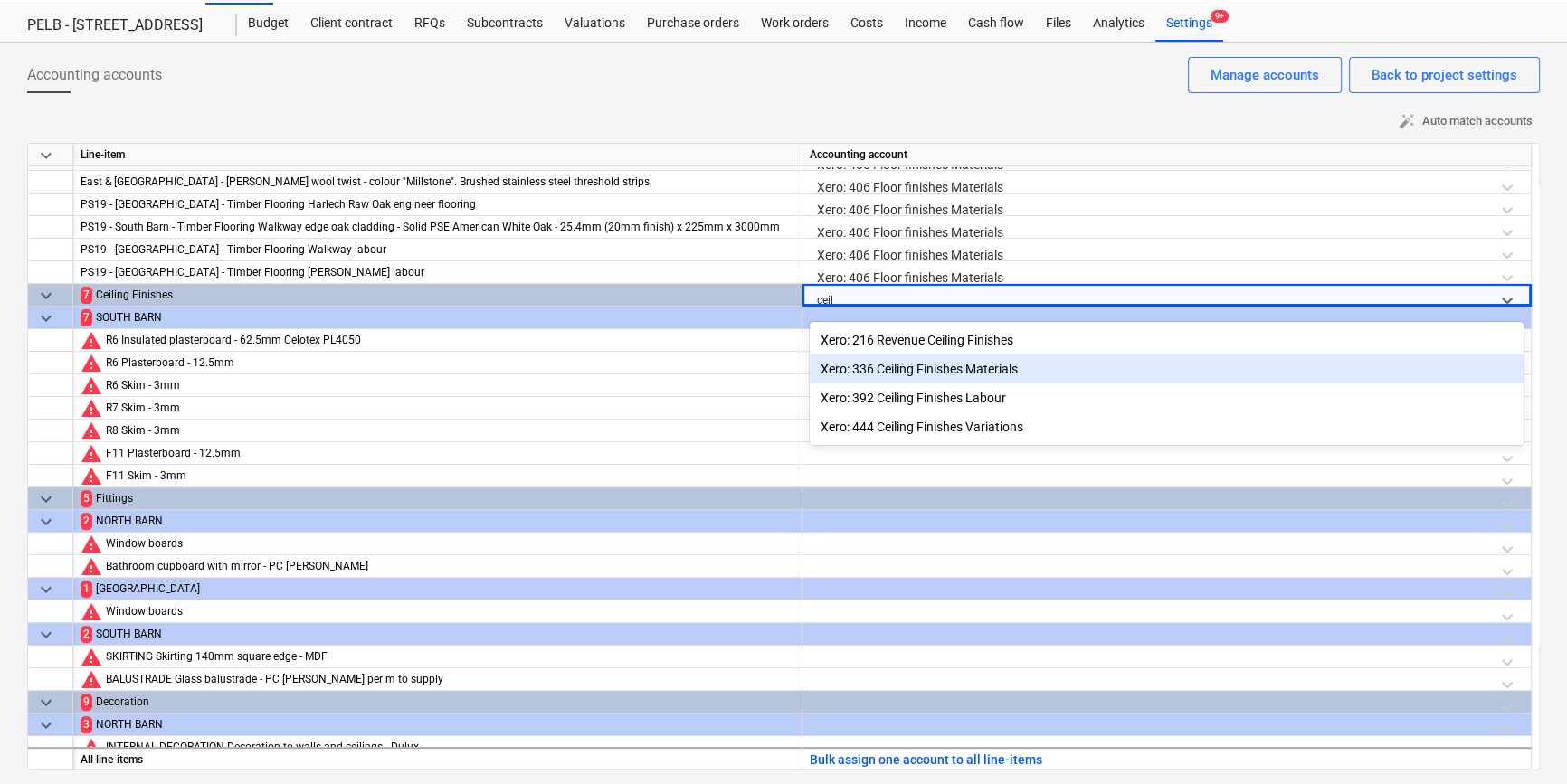
click at [905, 373] on div "Xero: 336 Ceiling Finishes Materials" at bounding box center [1166, 368] width 714 height 29
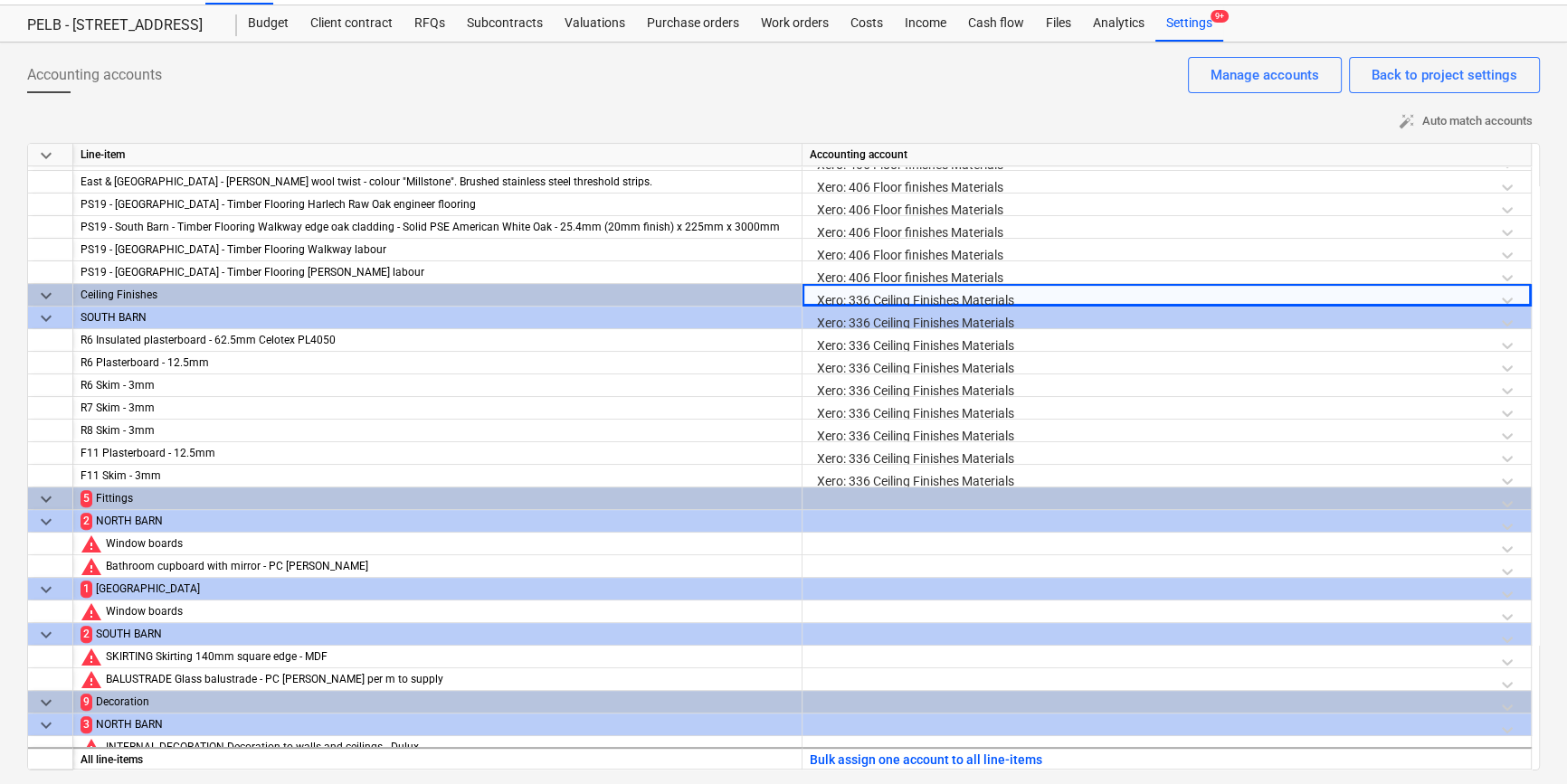
click at [870, 498] on div at bounding box center [1166, 503] width 714 height 32
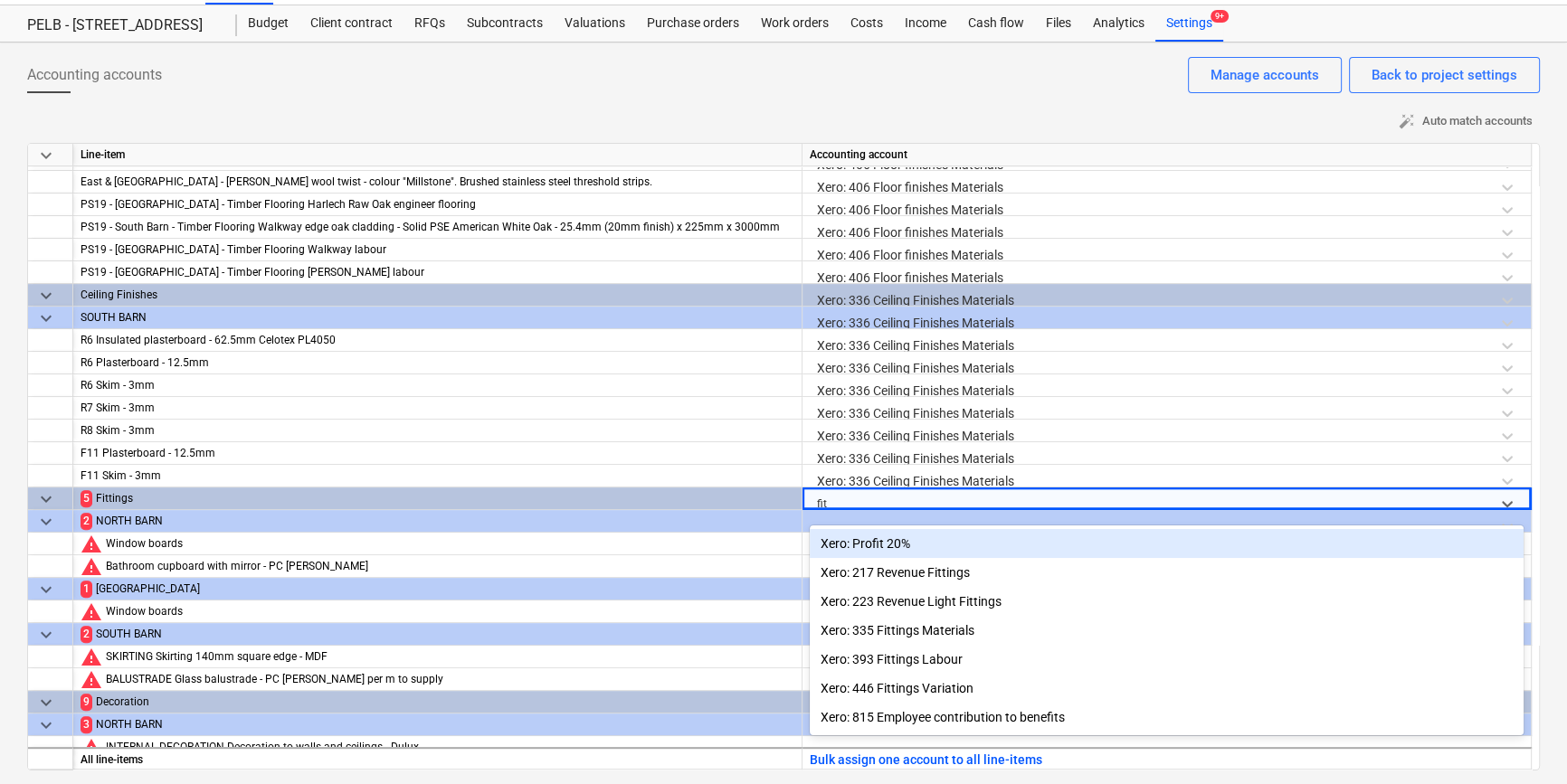
type input "fitt"
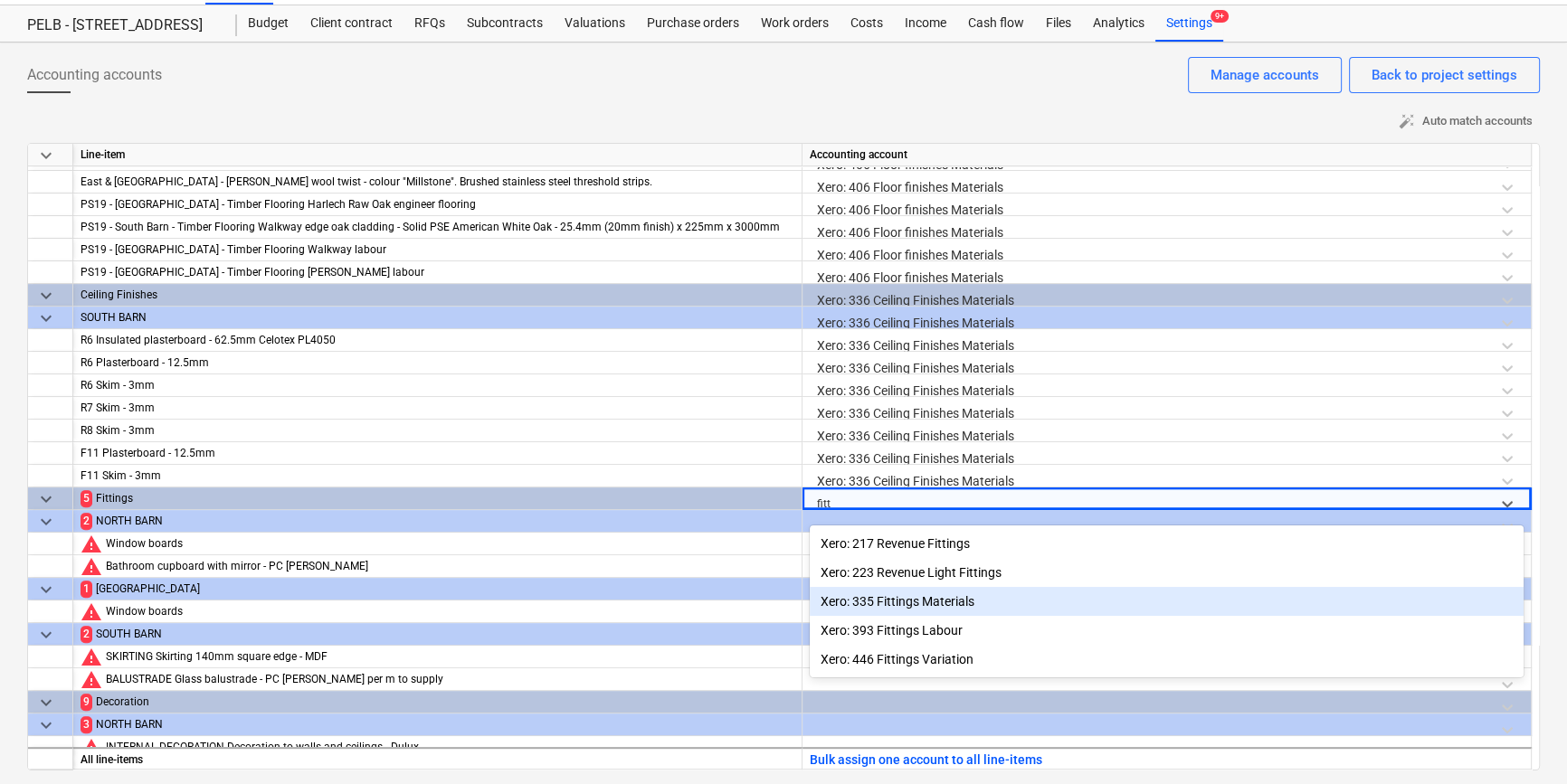
click at [918, 597] on div "Xero: 335 Fittings Materials" at bounding box center [1166, 600] width 714 height 29
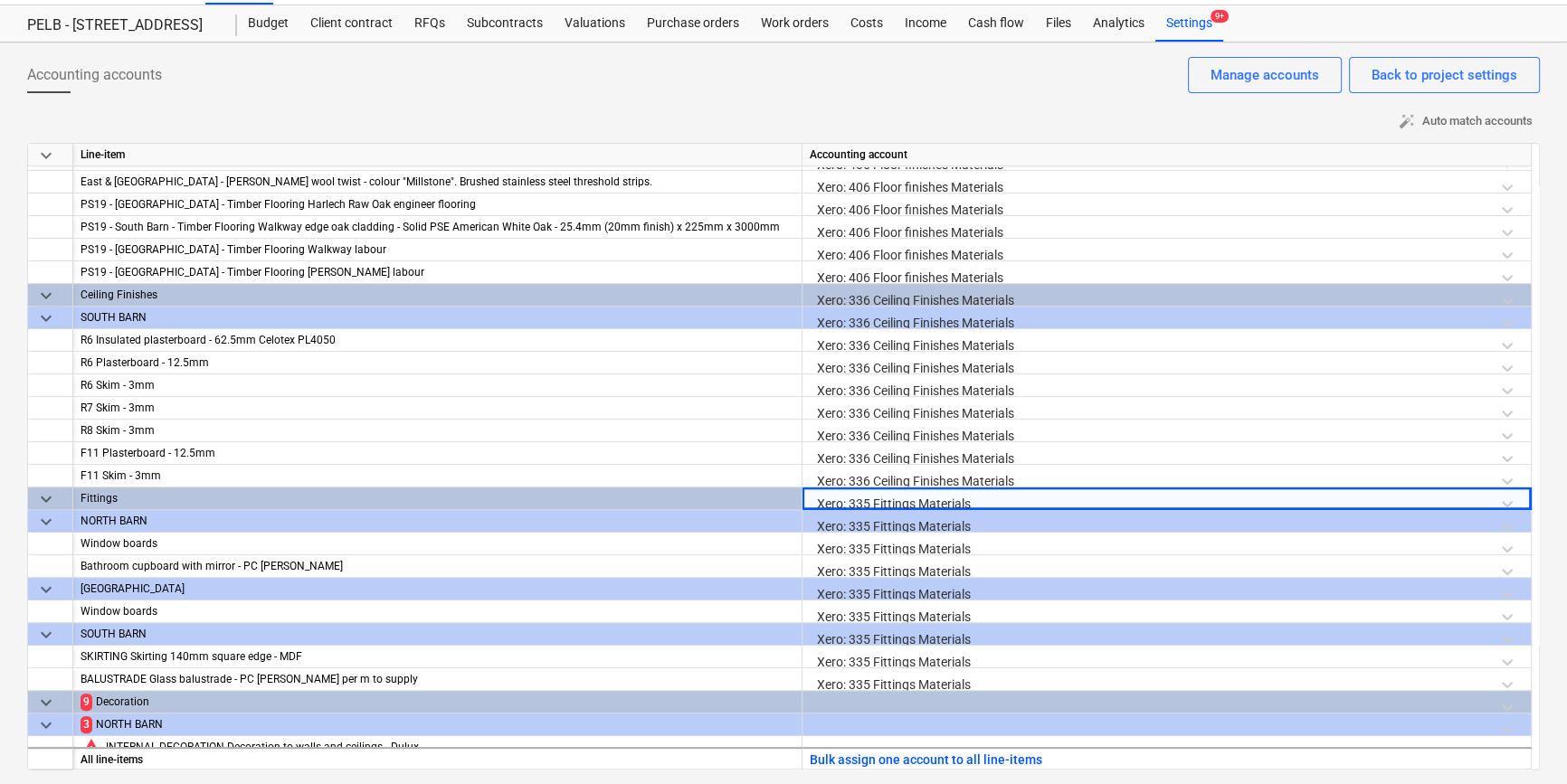
click at [880, 685] on div at bounding box center [1166, 707] width 714 height 32
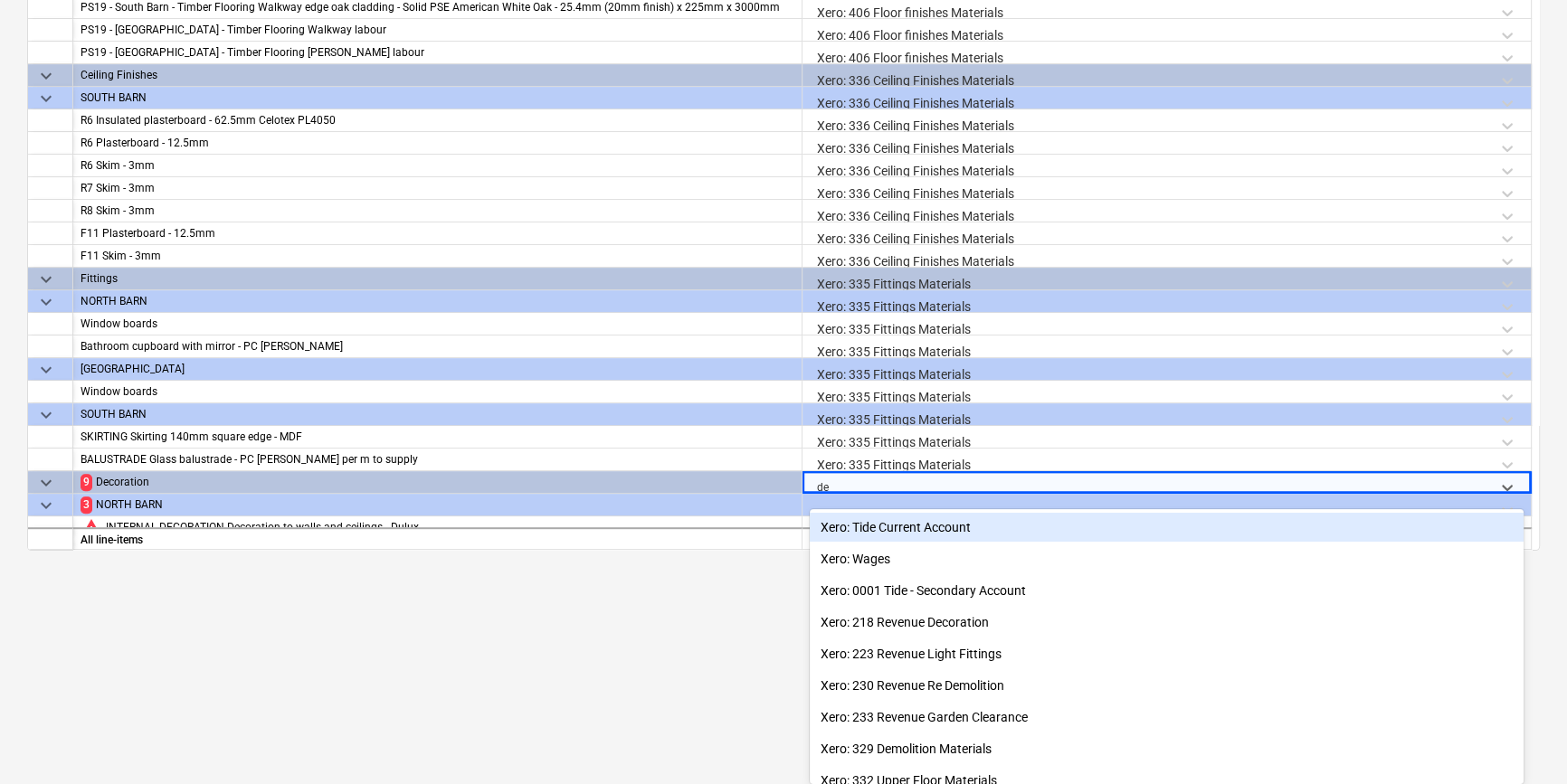
type input "dec"
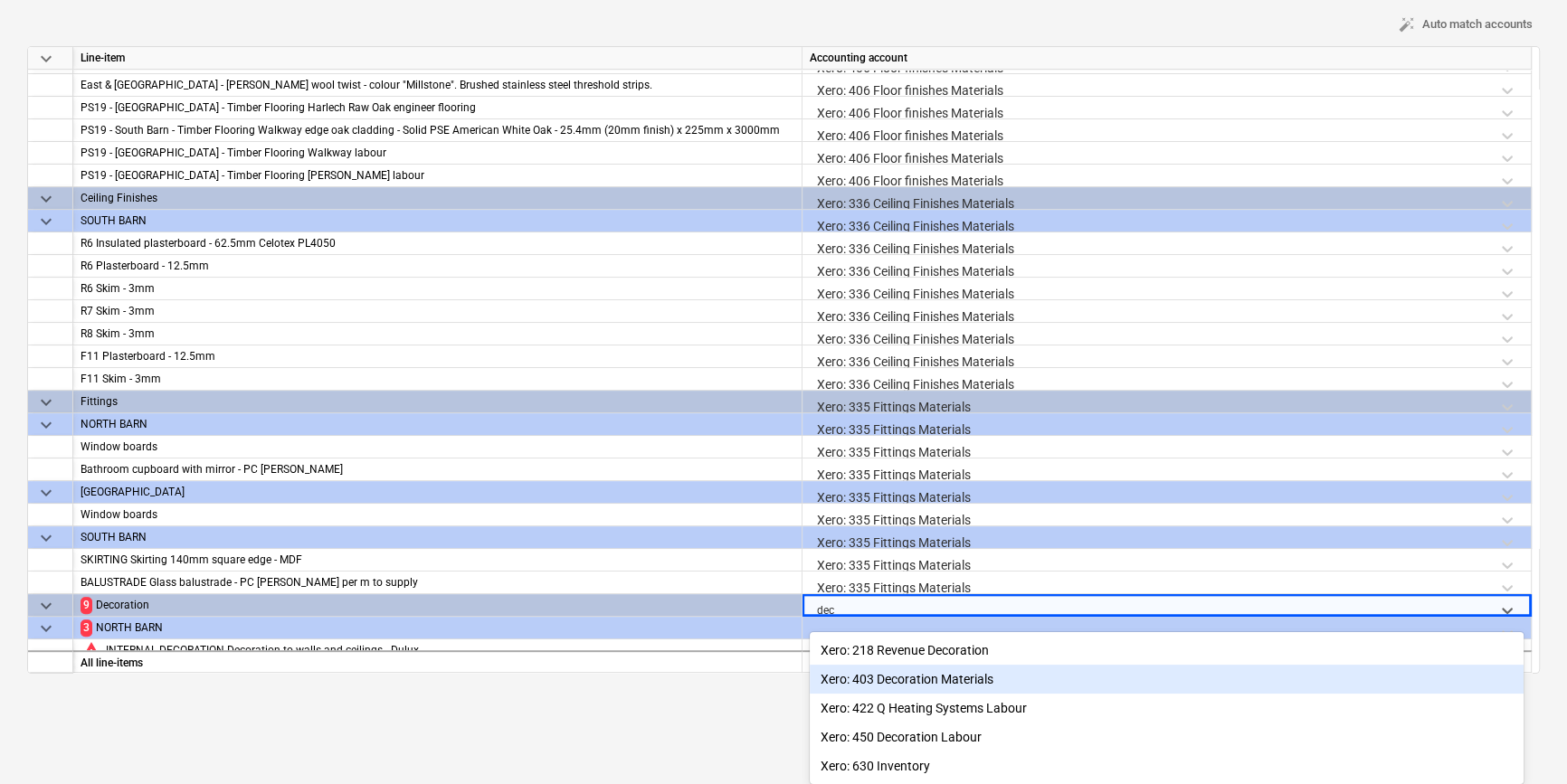
click at [902, 675] on div "Xero: 403 Decoration Materials" at bounding box center [1166, 679] width 714 height 29
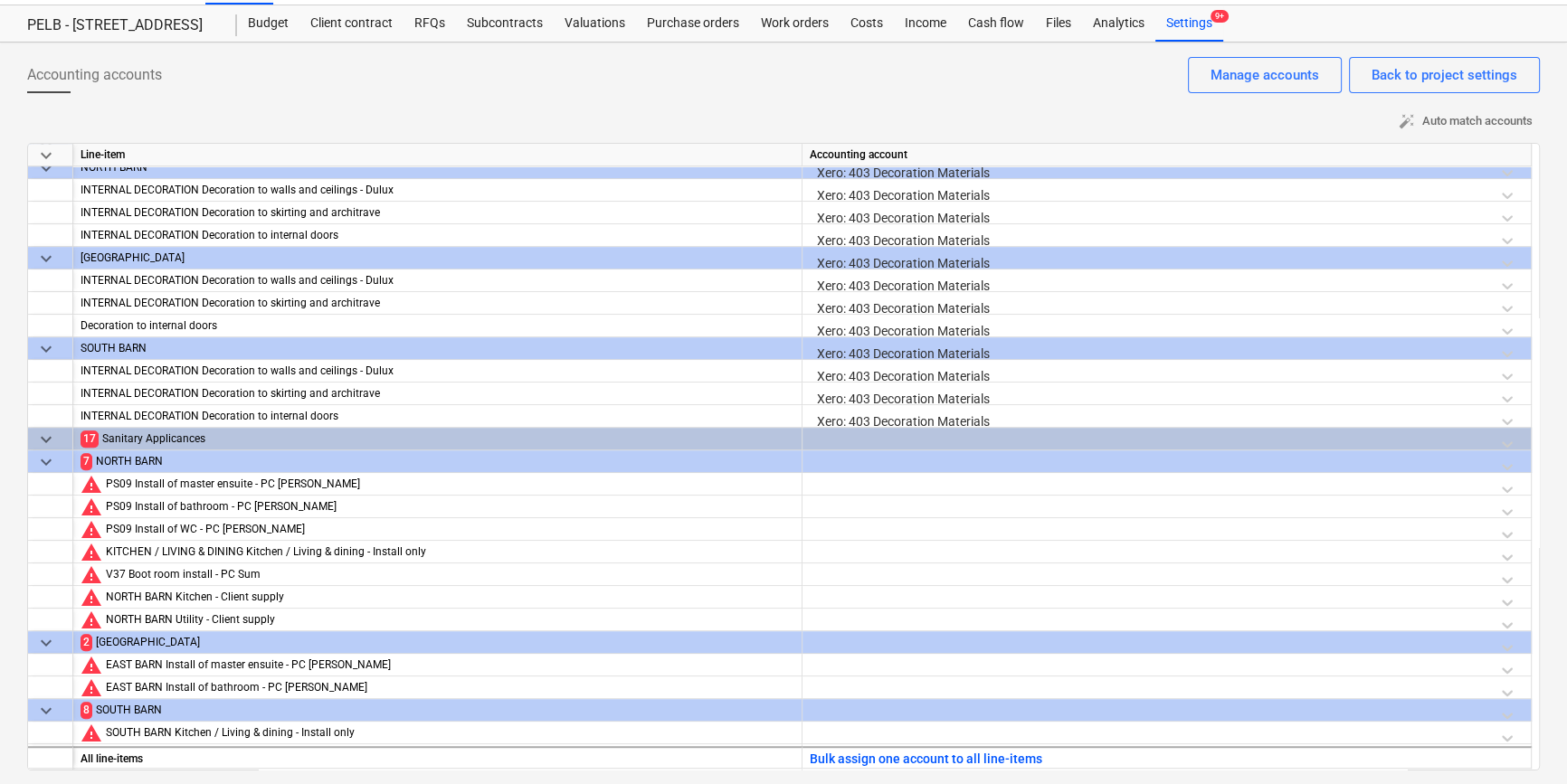
scroll to position [1435, 0]
click at [867, 436] on div at bounding box center [1166, 443] width 714 height 32
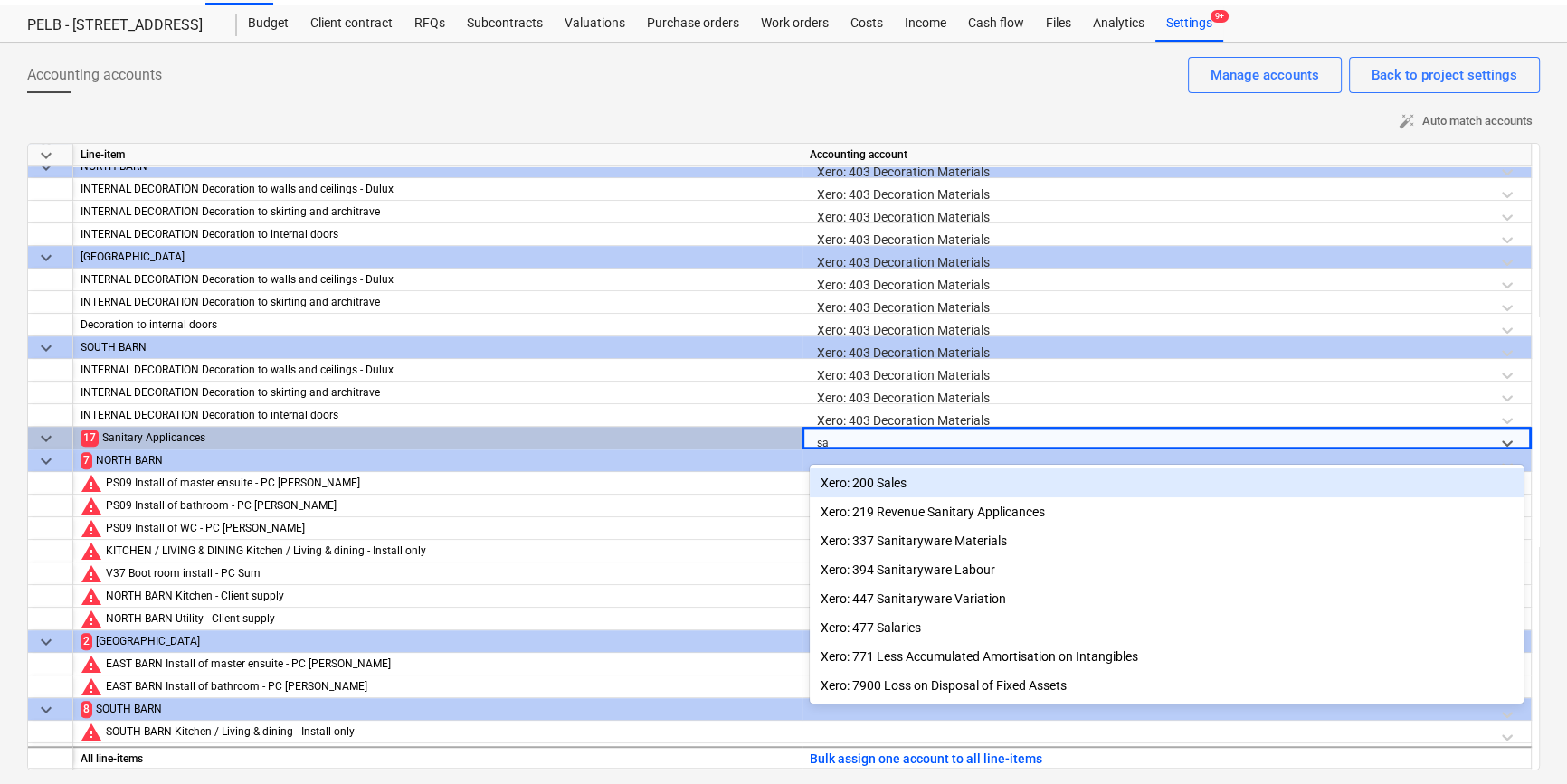
type input "san"
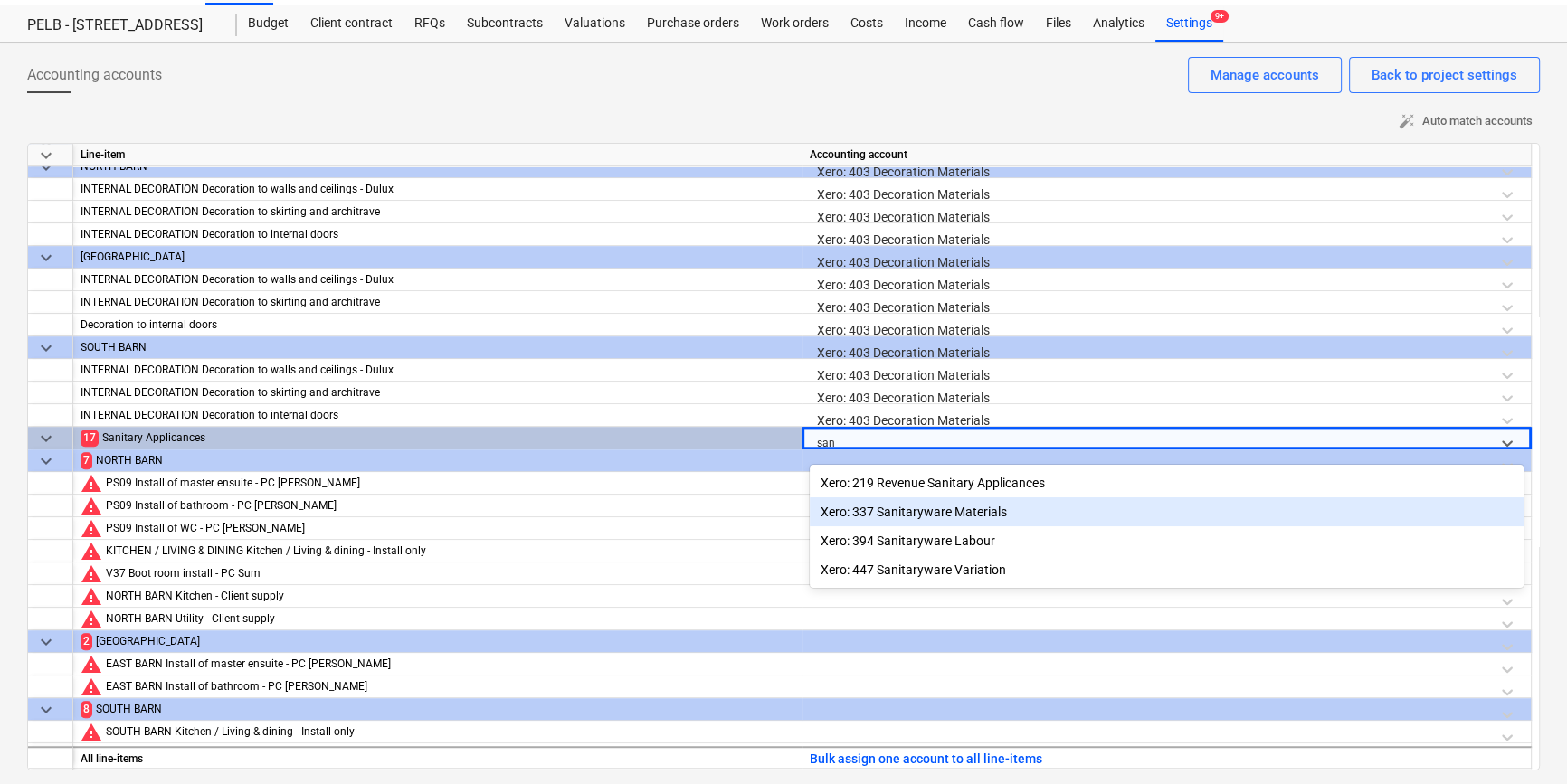
click at [904, 514] on div "Xero: 337 Sanitaryware Materials" at bounding box center [1166, 511] width 714 height 29
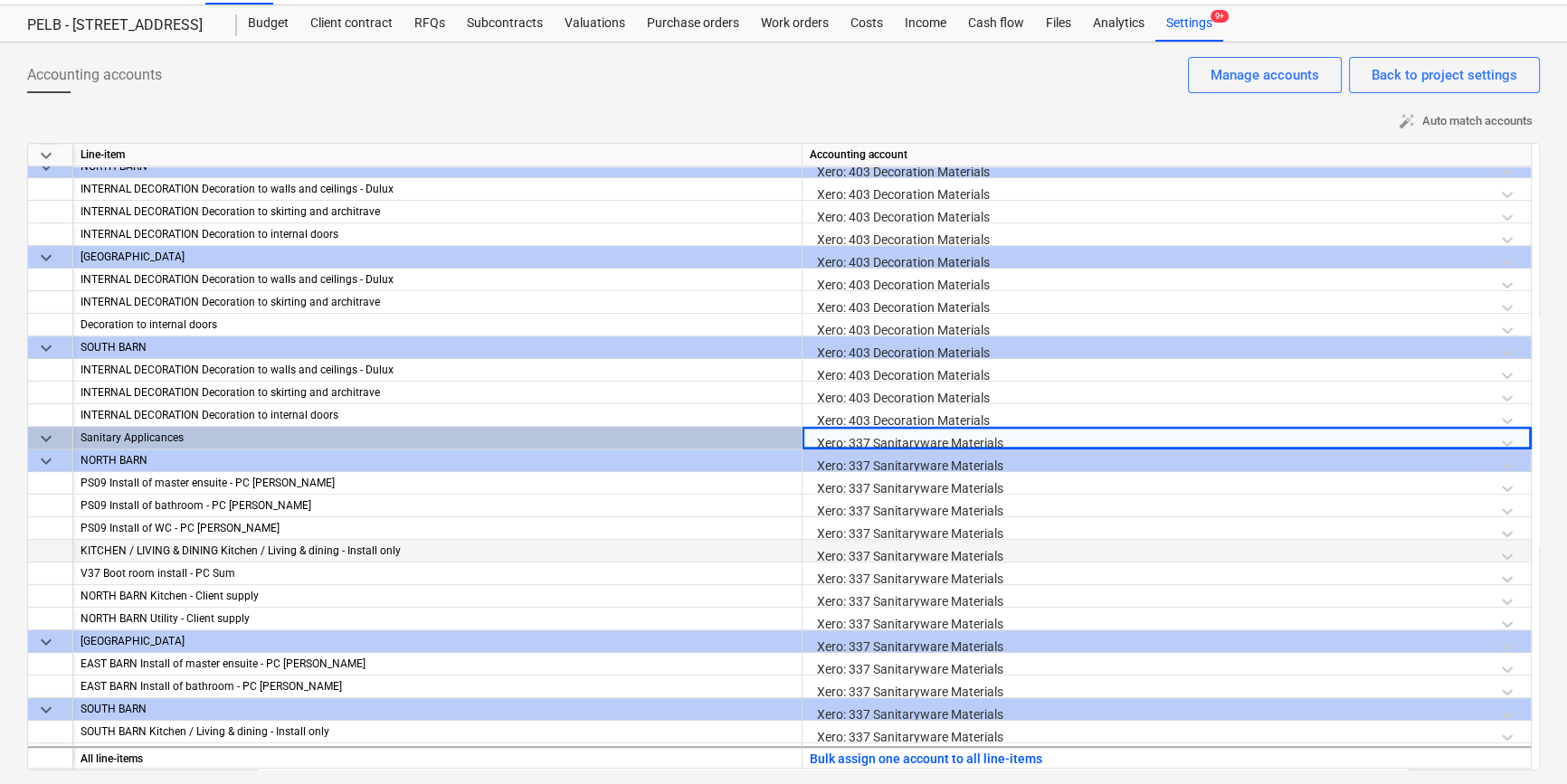
scroll to position [1982, 0]
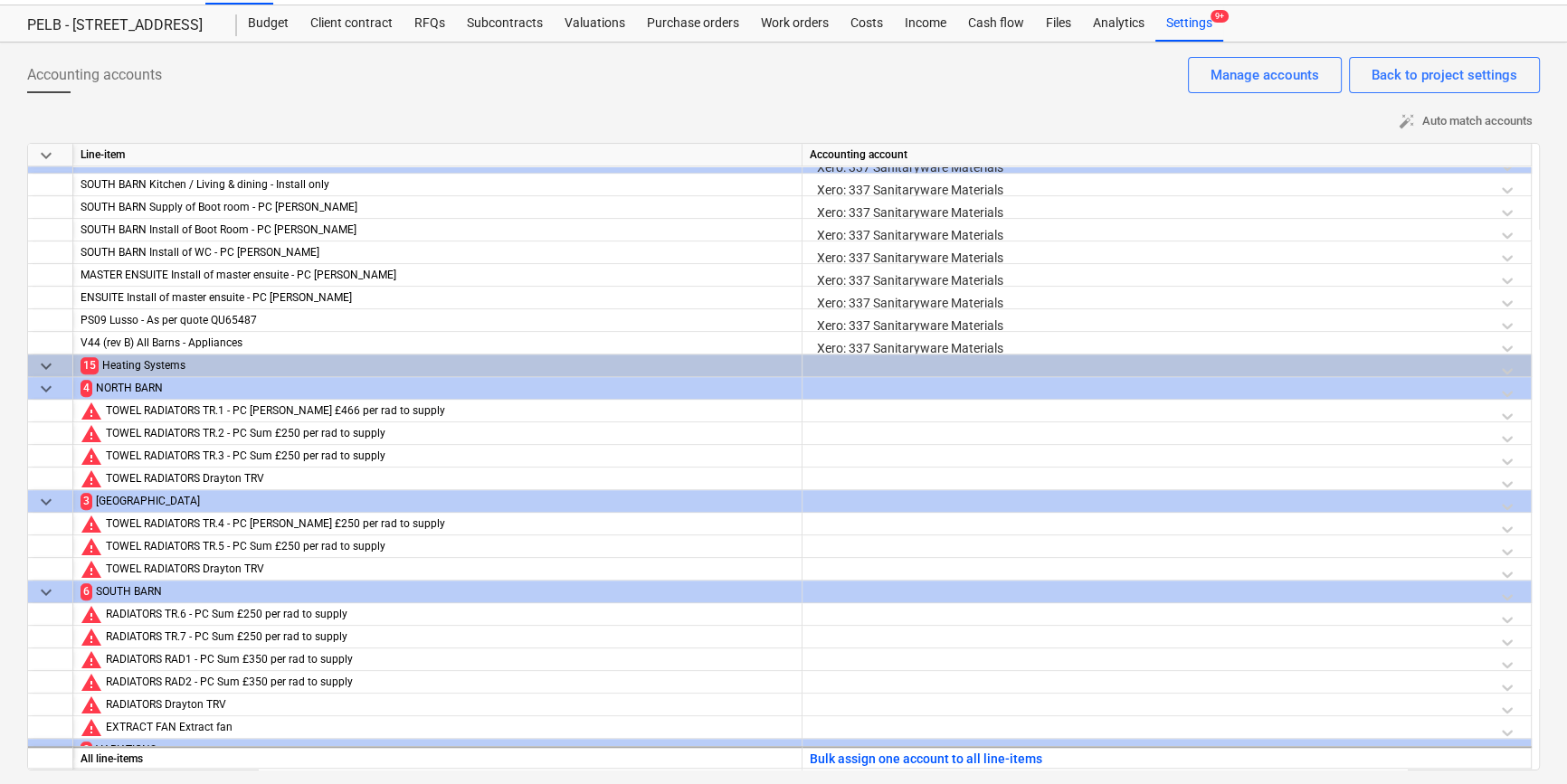
click at [817, 366] on div at bounding box center [1166, 370] width 714 height 32
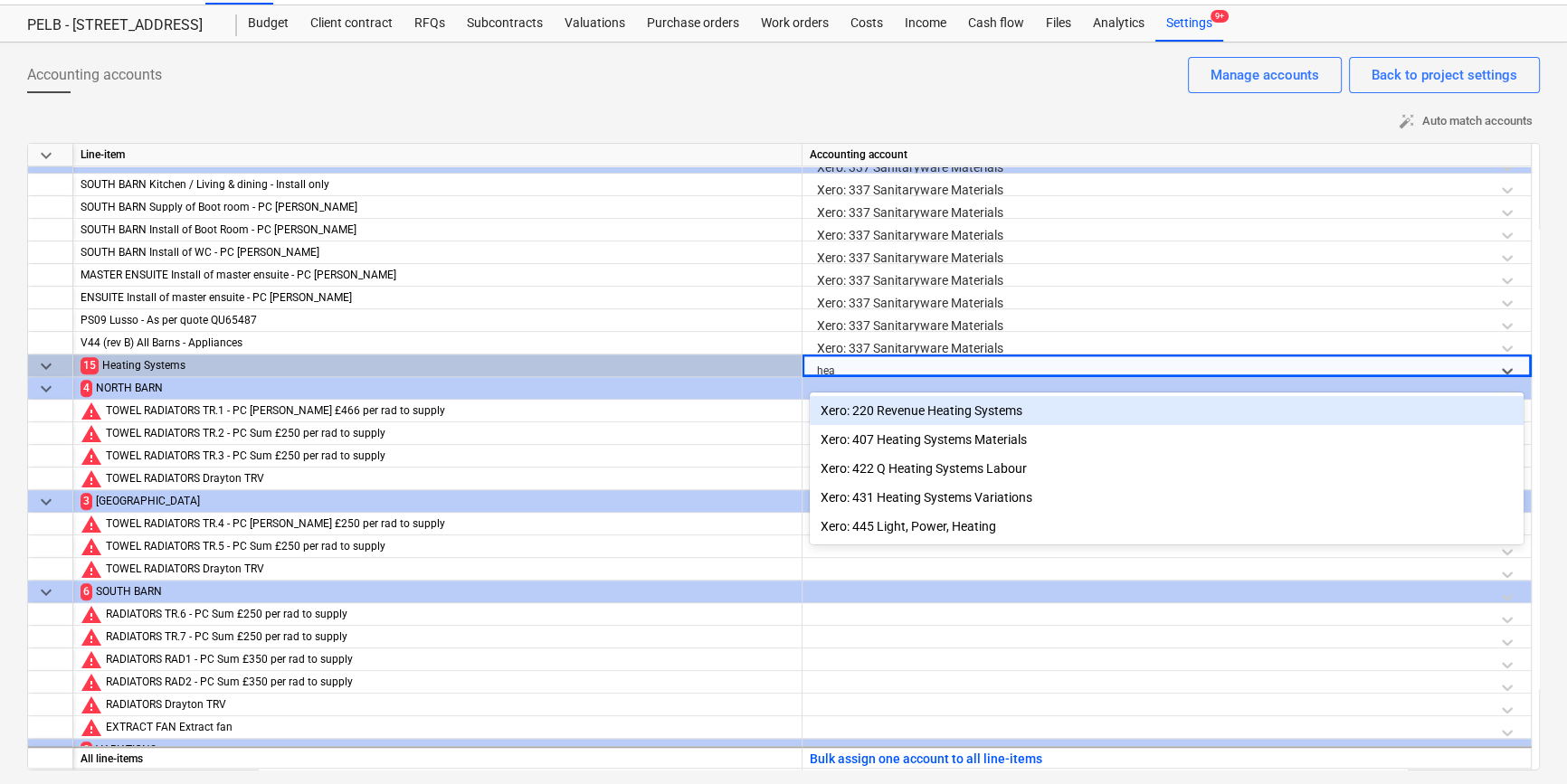
type input "heat"
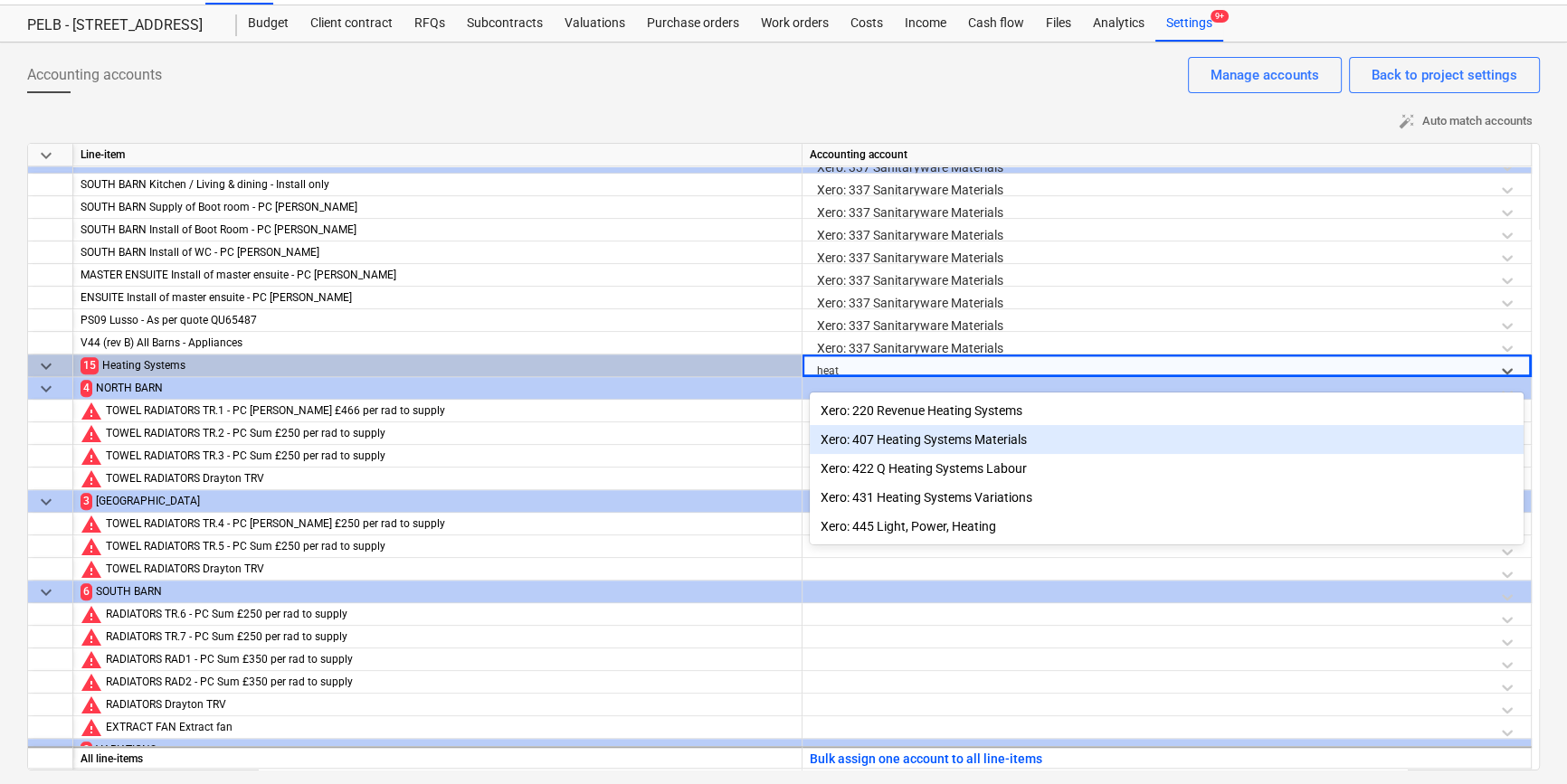
click at [898, 437] on div "Xero: 407 Heating Systems Materials" at bounding box center [1166, 439] width 714 height 29
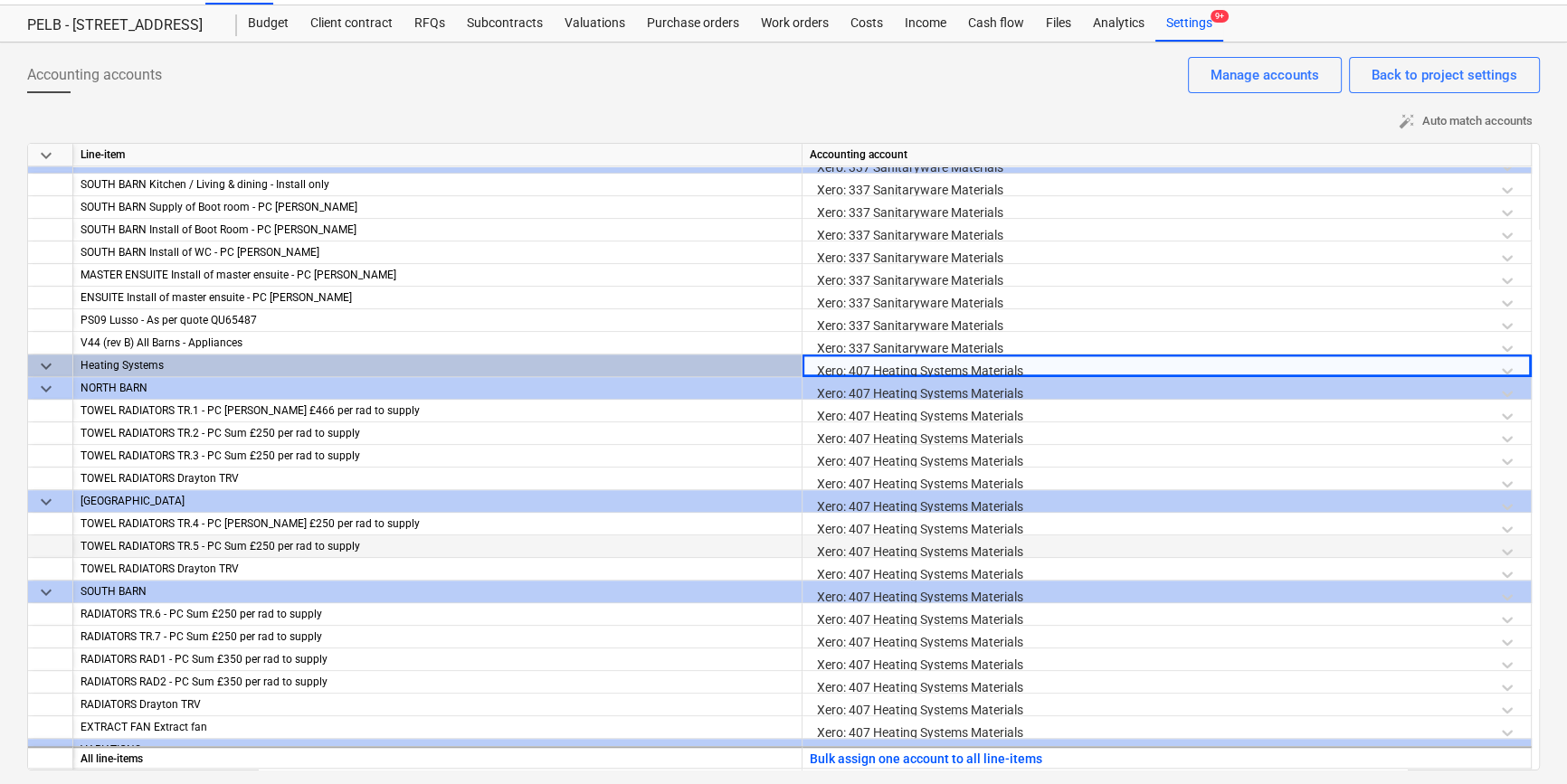
scroll to position [2529, 0]
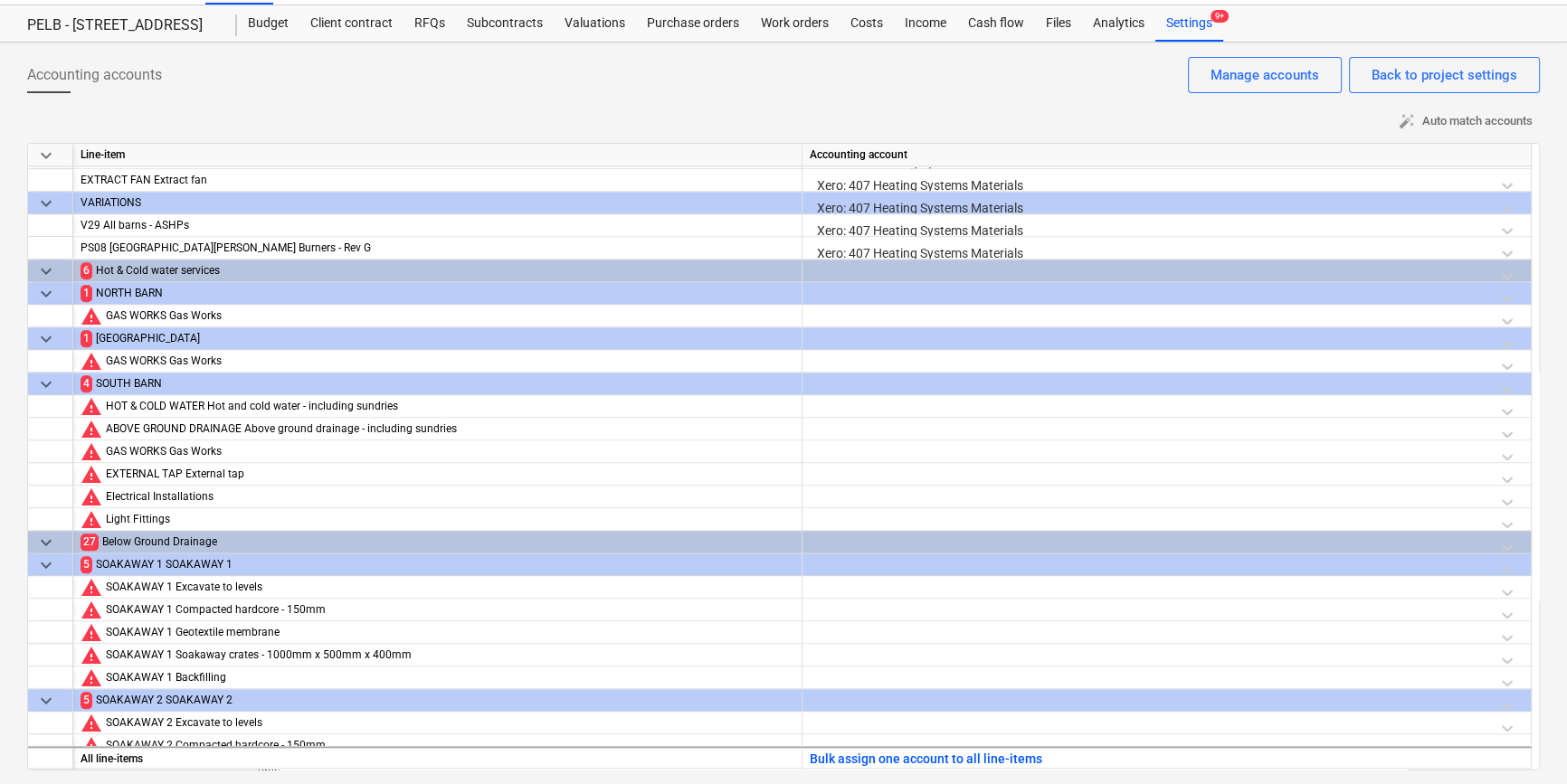
click at [838, 276] on div at bounding box center [1166, 275] width 714 height 32
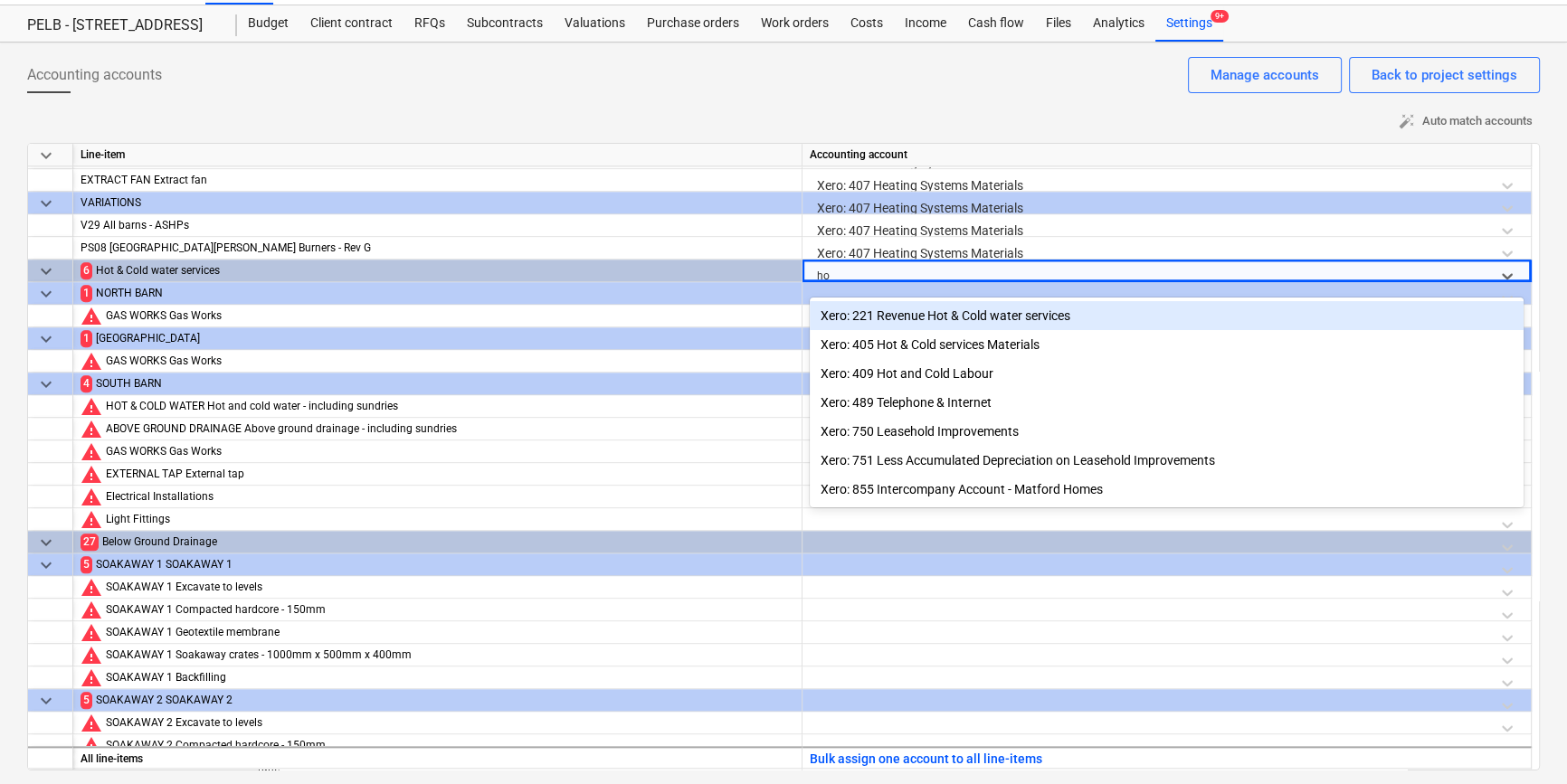
type input "hot"
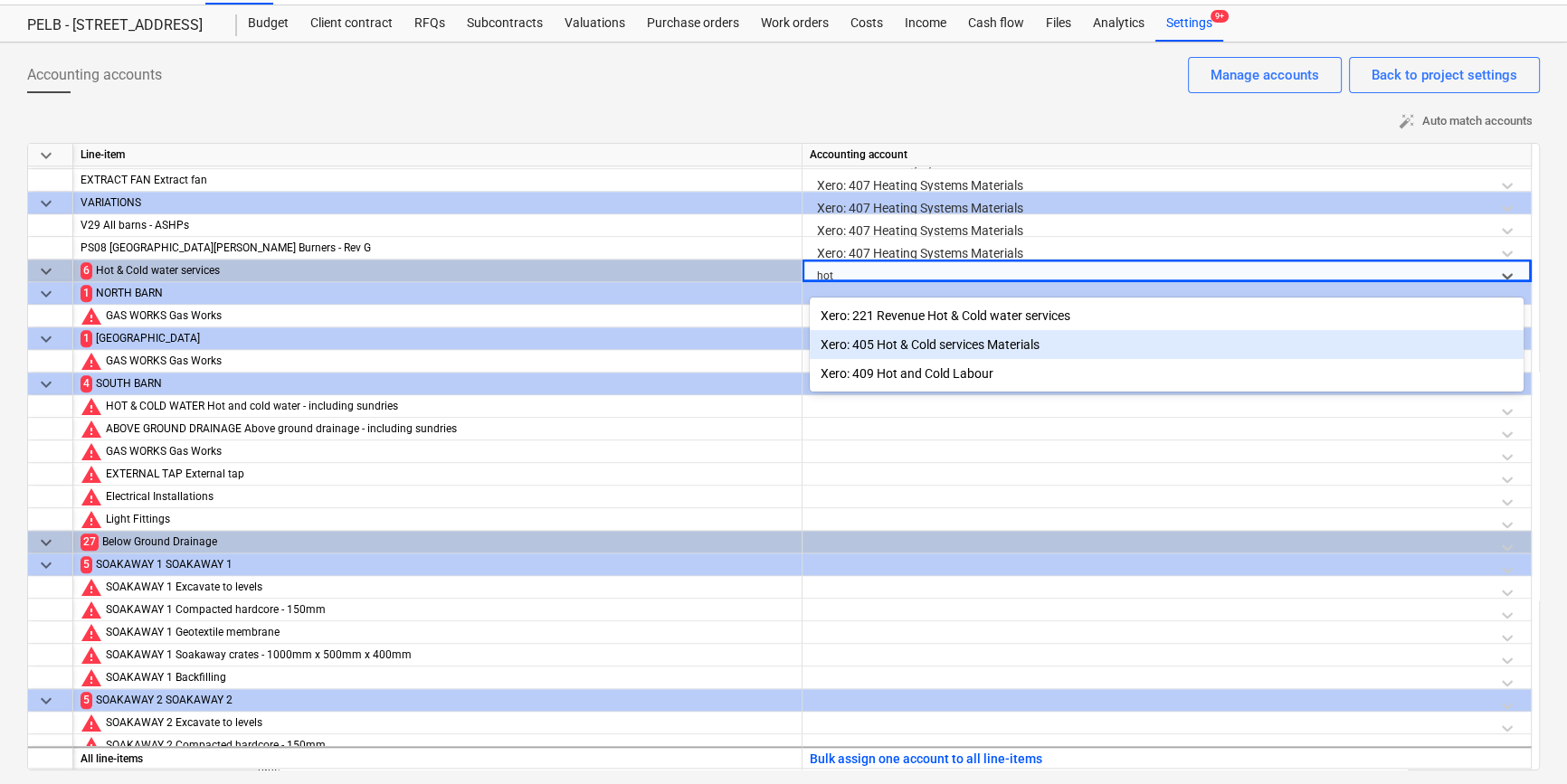
click at [895, 353] on div "Xero: 405 Hot & Cold services Materials" at bounding box center [1166, 344] width 714 height 29
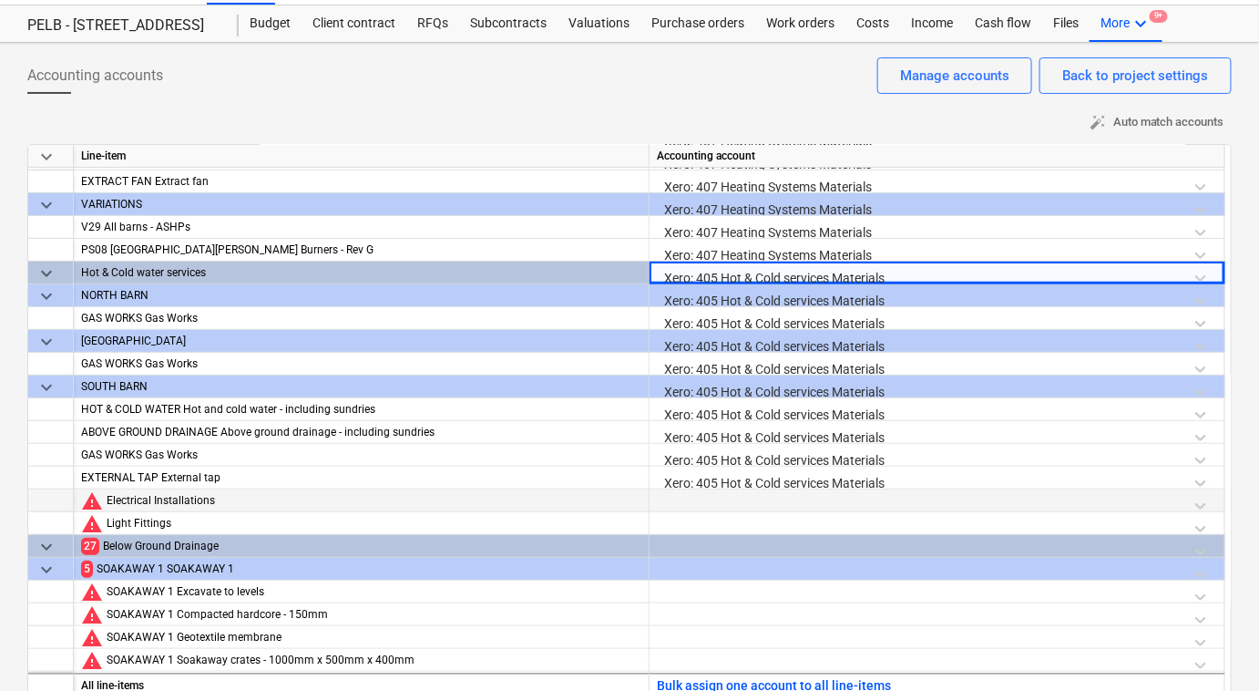
click at [805, 506] on div at bounding box center [937, 505] width 560 height 32
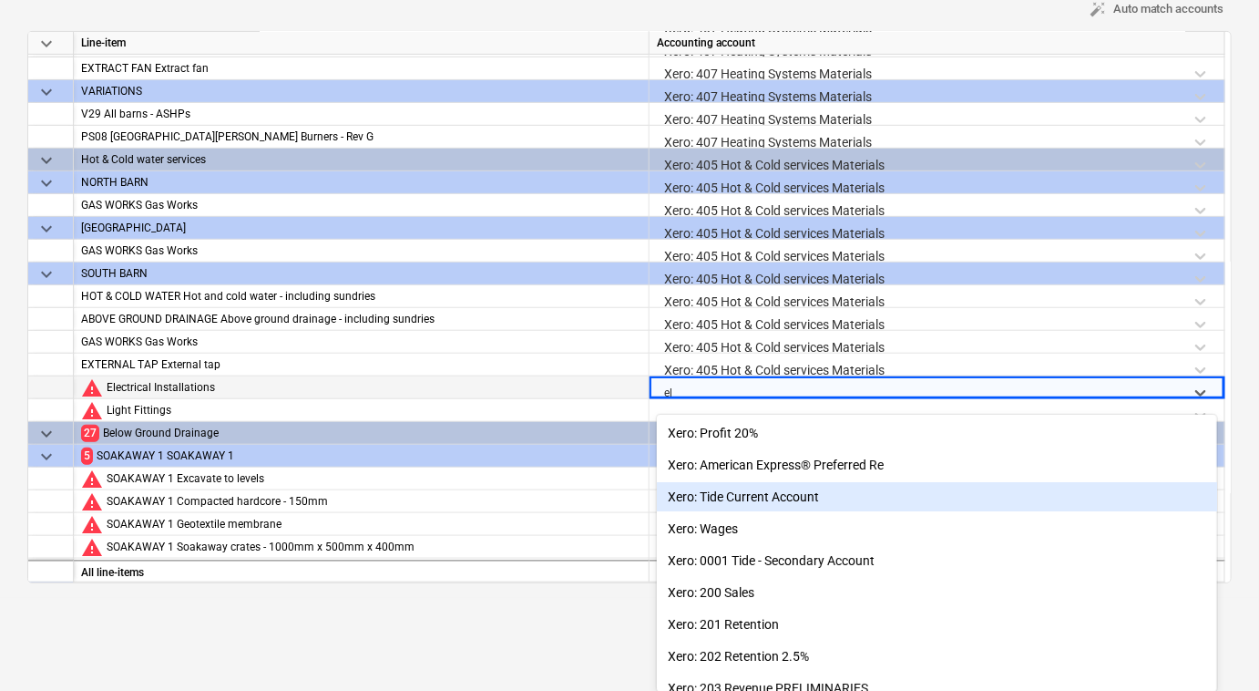
type input "ele"
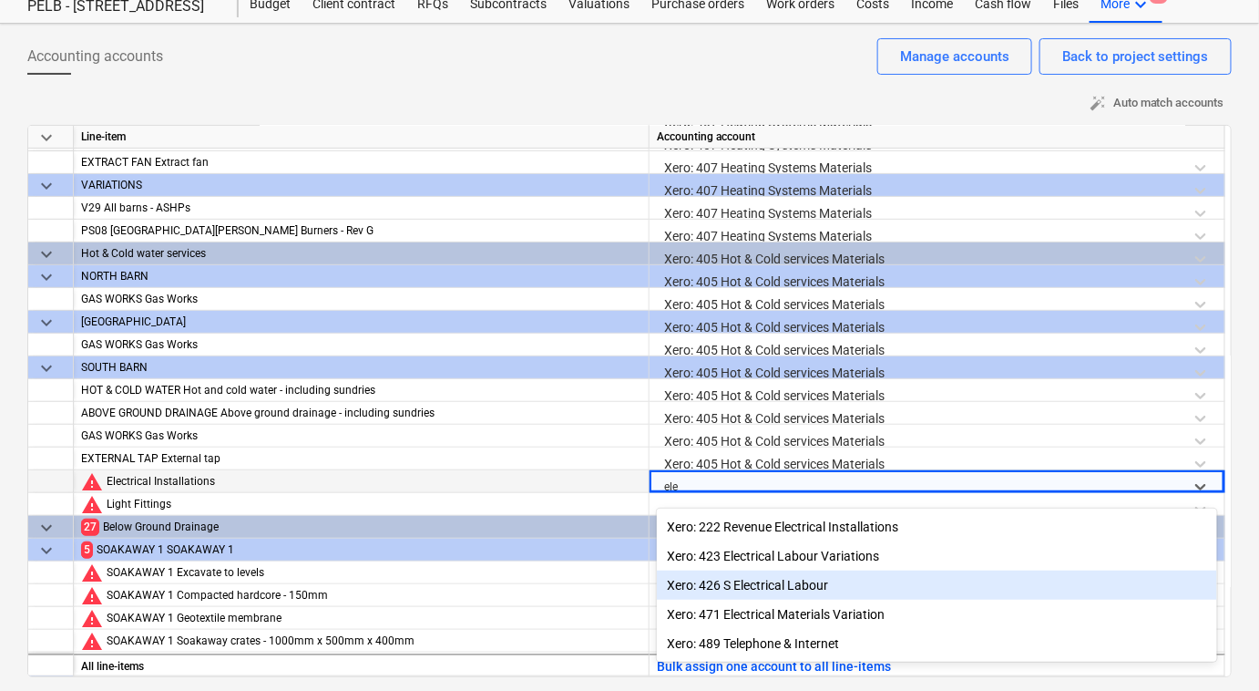
click at [825, 593] on div "Xero: 426 S Electrical Labour" at bounding box center [937, 584] width 560 height 29
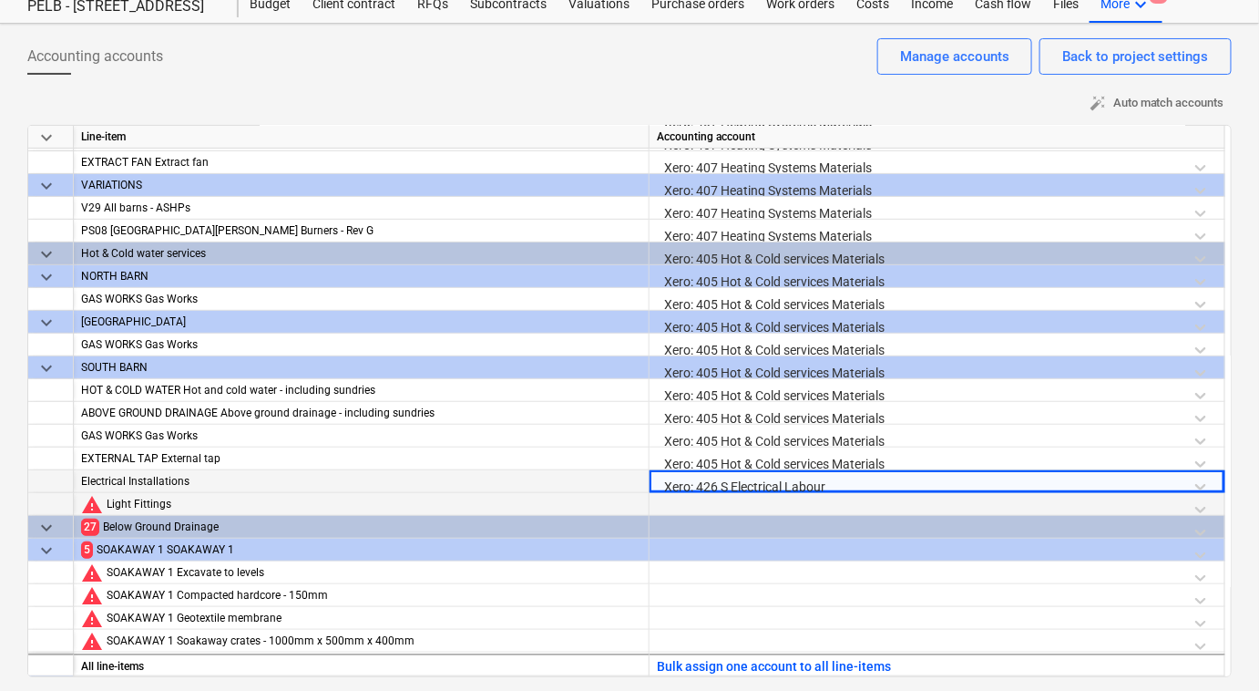
click at [730, 494] on div at bounding box center [937, 509] width 560 height 32
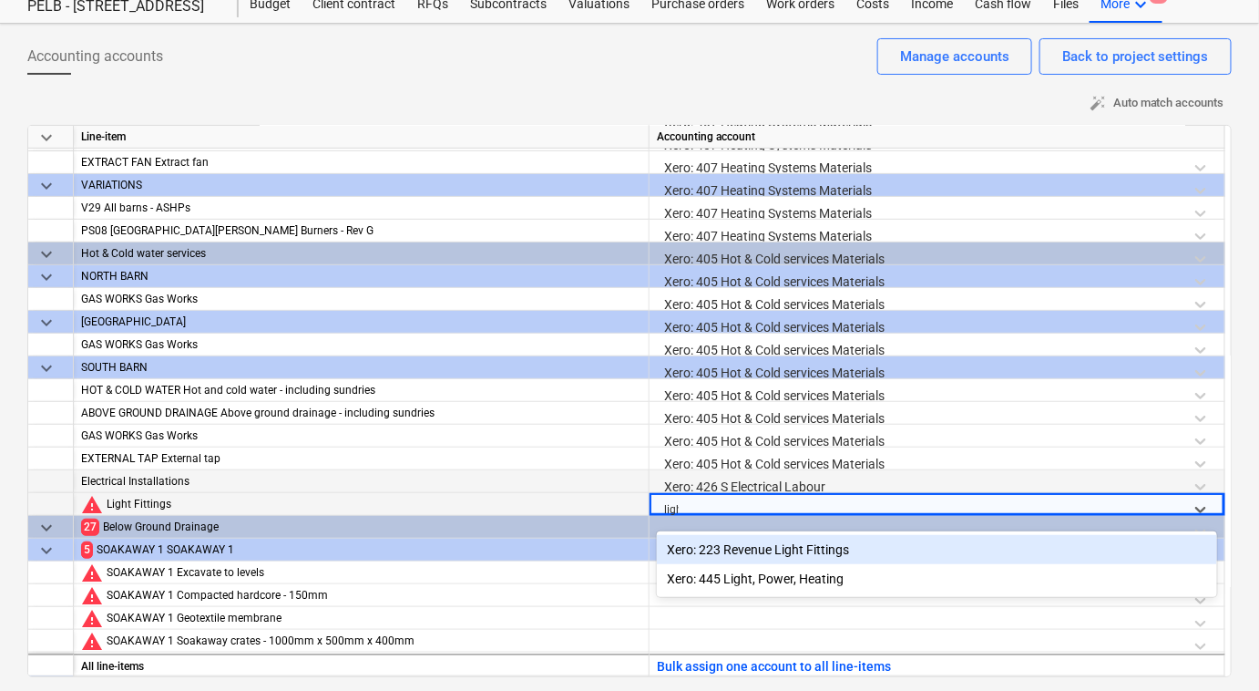
type input "light"
click at [781, 555] on div "Xero: 223 Revenue Light Fittings" at bounding box center [937, 549] width 560 height 29
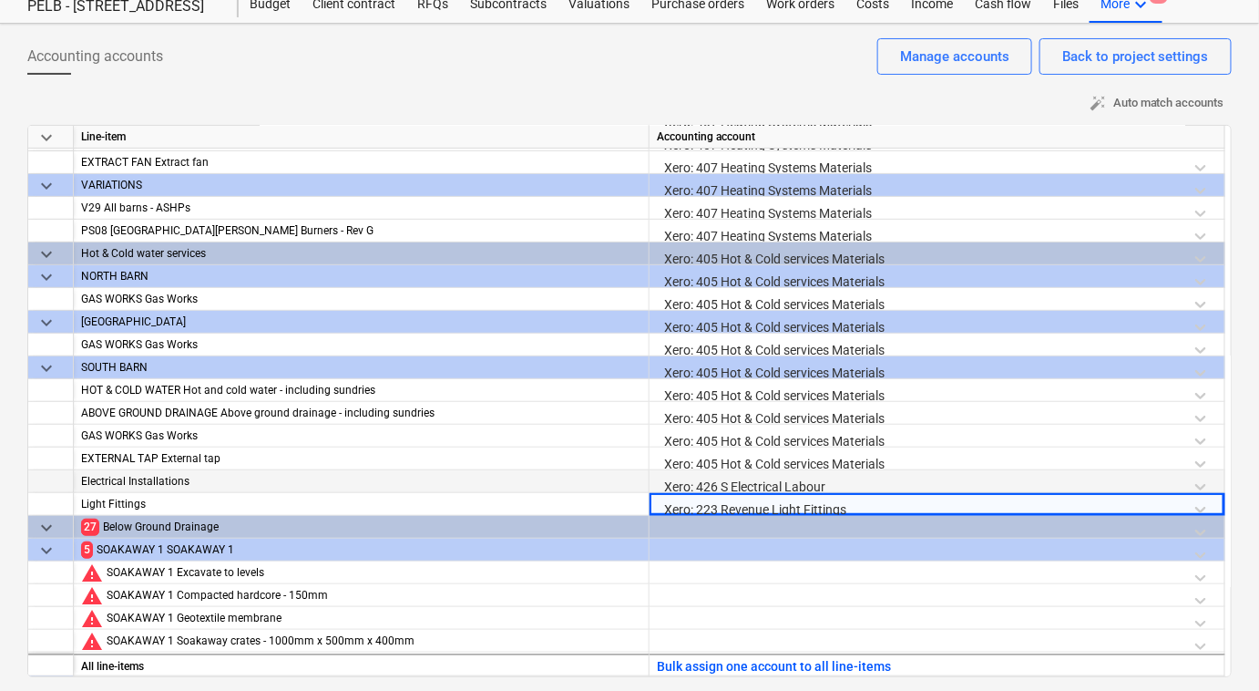
drag, startPoint x: 852, startPoint y: 508, endPoint x: 311, endPoint y: 518, distance: 541.3
click at [311, 518] on div "keyboard_arrow_down Line-item Accounting account RADIATORS TR.6 - PC Sum £250 p…" at bounding box center [629, 401] width 1204 height 552
click at [721, 500] on div "Xero: 223 Revenue Light Fittings" at bounding box center [937, 509] width 560 height 32
drag, startPoint x: 897, startPoint y: 496, endPoint x: 512, endPoint y: 496, distance: 384.5
click at [0, 0] on div "Light Fittings Xero: 223 Revenue Light Fittings" at bounding box center [0, 0] width 0 height 0
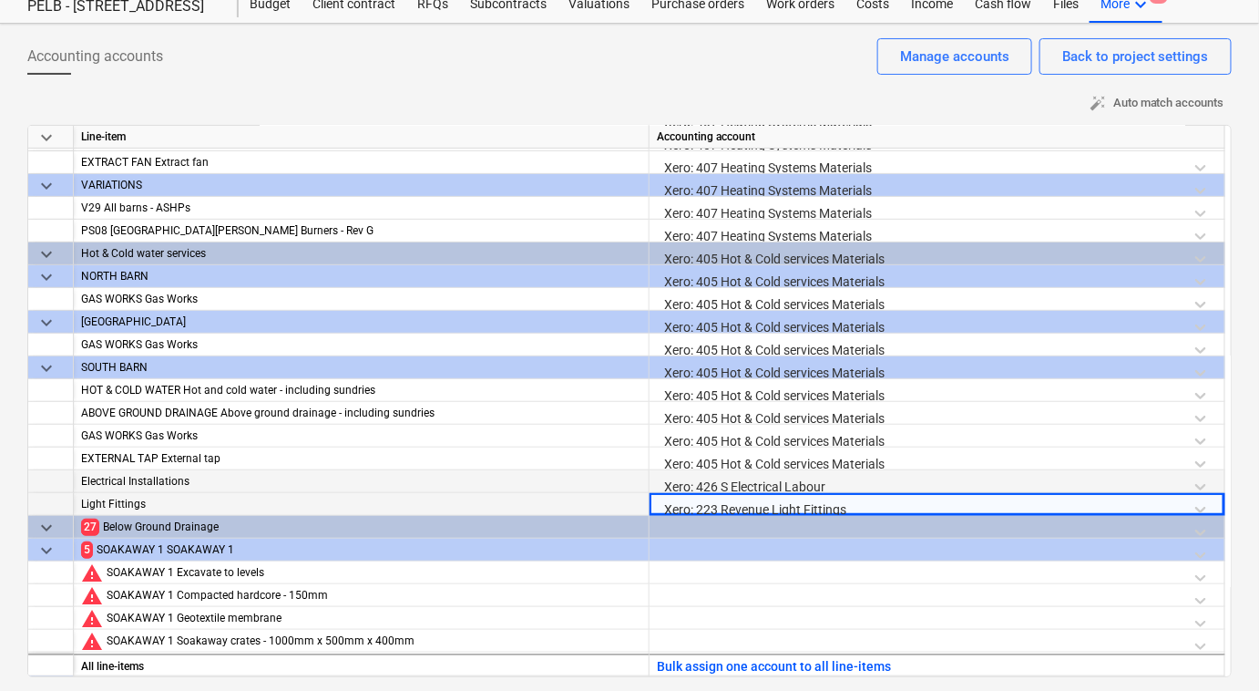
click at [857, 504] on div "Xero: 223 Revenue Light Fittings" at bounding box center [937, 509] width 560 height 32
drag, startPoint x: 857, startPoint y: 504, endPoint x: 590, endPoint y: 509, distance: 267.0
click at [0, 0] on div "Light Fittings Xero: 223 Revenue Light Fittings" at bounding box center [0, 0] width 0 height 0
click at [1201, 507] on div "Xero: 223 Revenue Light Fittings" at bounding box center [937, 509] width 560 height 32
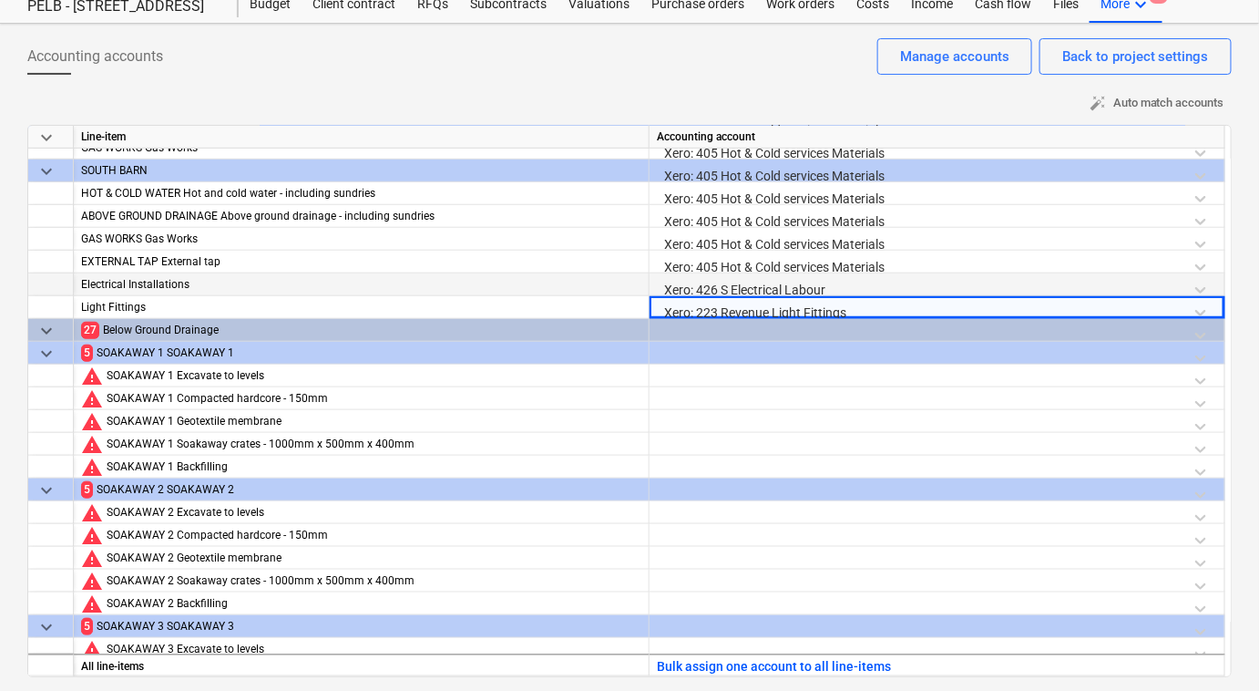
scroll to position [2765, 0]
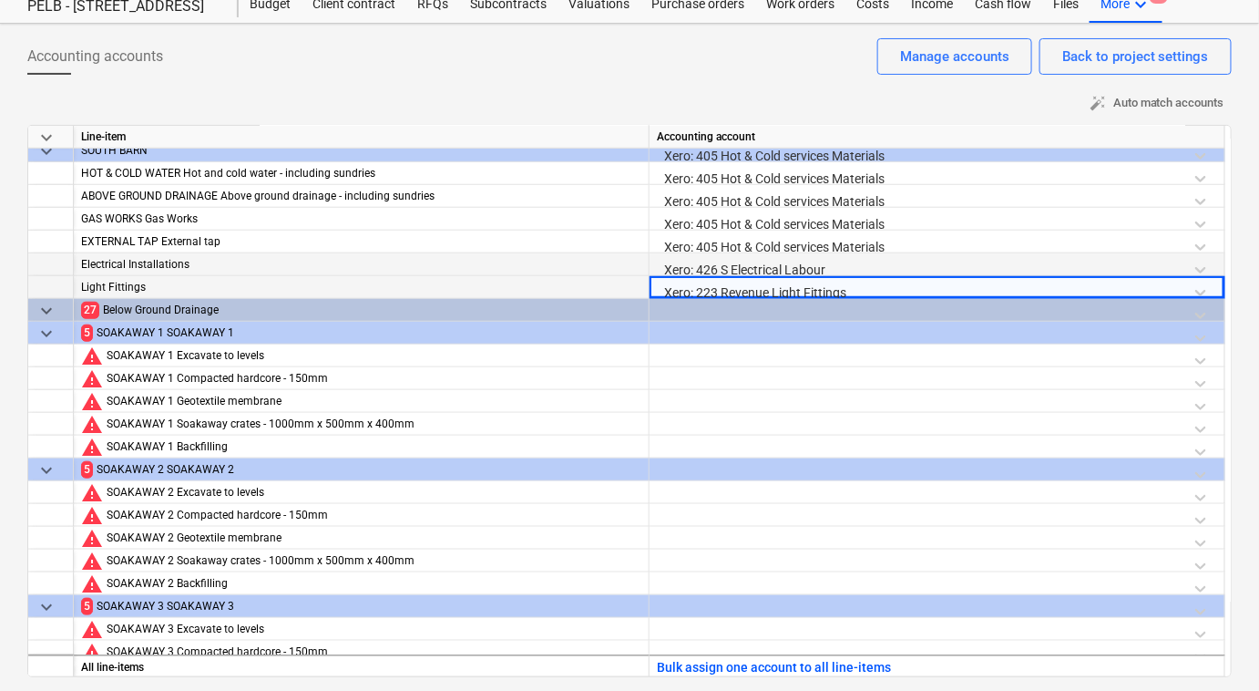
click at [1202, 292] on div "Xero: 223 Revenue Light Fittings" at bounding box center [937, 292] width 560 height 32
click at [971, 290] on div "Xero: 223 Revenue Light Fittings" at bounding box center [937, 292] width 560 height 32
drag, startPoint x: 438, startPoint y: 290, endPoint x: 413, endPoint y: 290, distance: 25.5
click at [0, 0] on div "Light Fittings Xero: 223 Revenue Light Fittings" at bounding box center [0, 0] width 0 height 0
click at [688, 290] on div "Xero: 223 Revenue Light Fittings" at bounding box center [937, 292] width 560 height 32
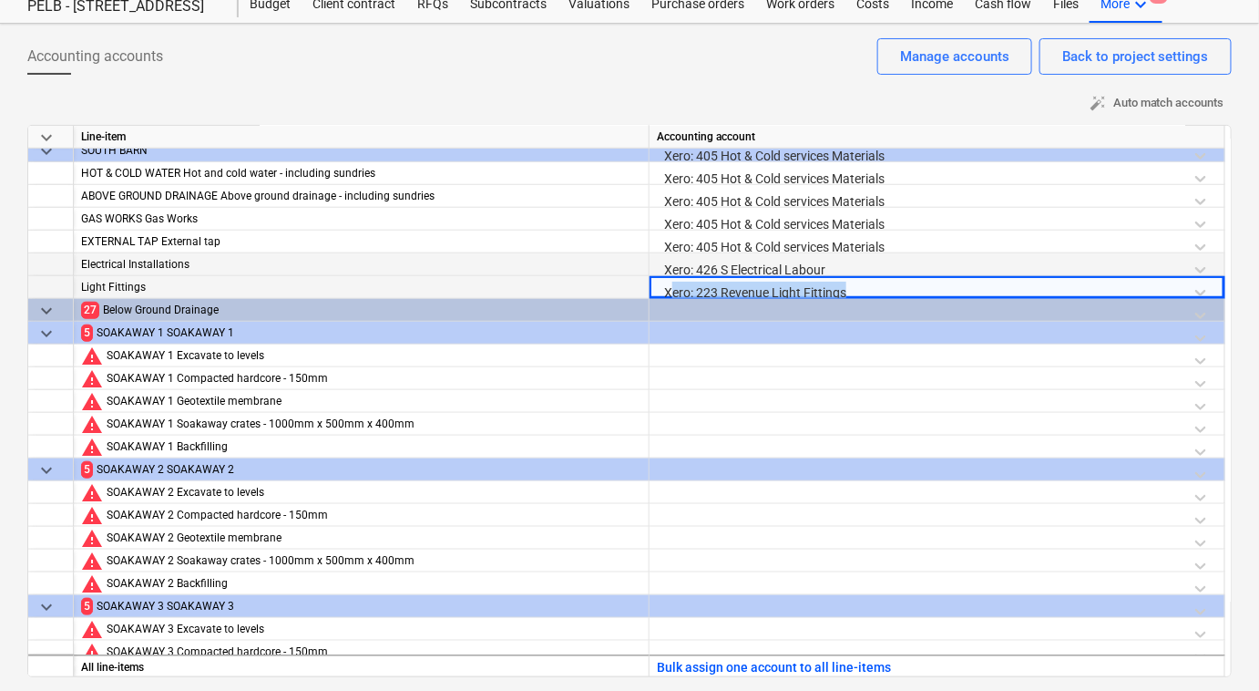
drag, startPoint x: 671, startPoint y: 291, endPoint x: 850, endPoint y: 281, distance: 179.8
click at [850, 281] on div "Xero: 223 Revenue Light Fittings" at bounding box center [937, 292] width 560 height 32
click at [1201, 285] on div "Xero: 223 Revenue Light Fittings" at bounding box center [937, 292] width 560 height 32
click at [1204, 285] on div "Xero: 223 Revenue Light Fittings" at bounding box center [937, 292] width 560 height 32
click at [1152, 290] on div "Xero: 223 Revenue Light Fittings" at bounding box center [937, 292] width 560 height 32
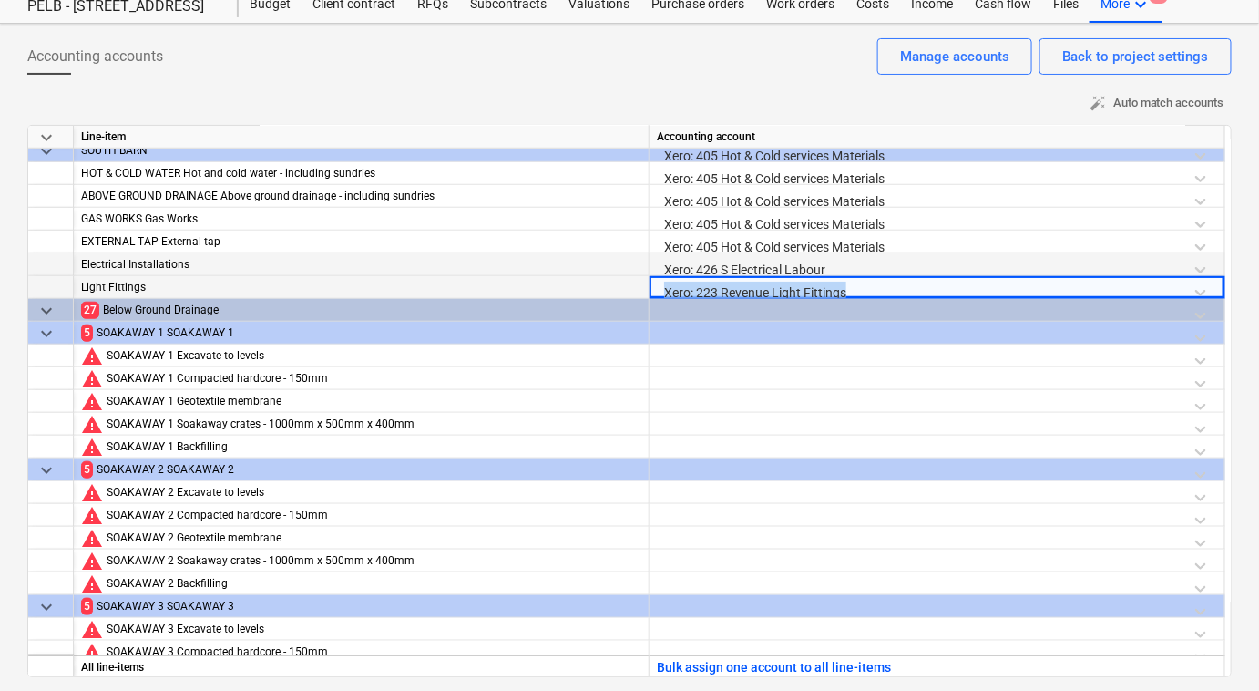
drag, startPoint x: 985, startPoint y: 290, endPoint x: 649, endPoint y: 290, distance: 336.2
click at [650, 290] on div "Xero: 223 Revenue Light Fittings" at bounding box center [938, 287] width 576 height 23
drag, startPoint x: 649, startPoint y: 290, endPoint x: 678, endPoint y: 313, distance: 37.6
click at [678, 313] on div at bounding box center [937, 315] width 560 height 32
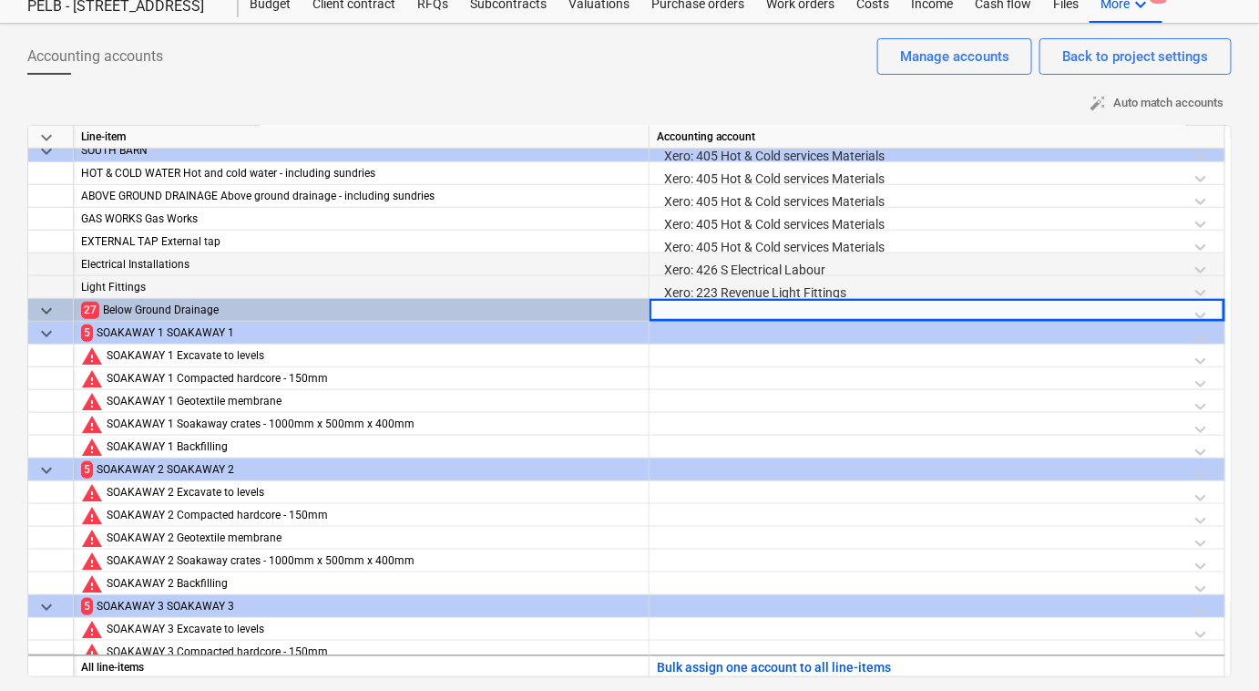
click at [696, 292] on div "Xero: 223 Revenue Light Fittings" at bounding box center [937, 292] width 560 height 32
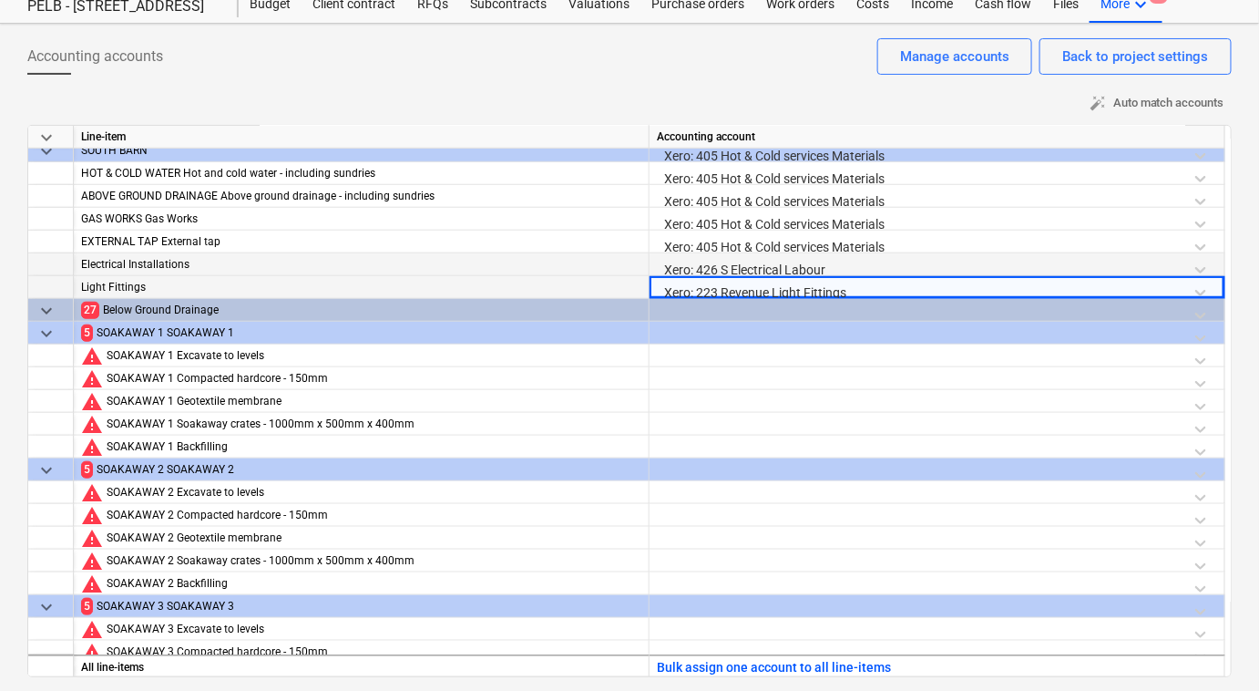
drag, startPoint x: 860, startPoint y: 290, endPoint x: 502, endPoint y: 290, distance: 358.1
click at [0, 0] on div "Light Fittings Xero: 223 Revenue Light Fittings" at bounding box center [0, 0] width 0 height 0
click at [887, 290] on div "Xero: 223 Revenue Light Fittings" at bounding box center [937, 292] width 560 height 32
click at [1197, 285] on div "Xero: 223 Revenue Light Fittings" at bounding box center [937, 292] width 560 height 32
click at [1190, 290] on div "Xero: 223 Revenue Light Fittings" at bounding box center [937, 292] width 560 height 32
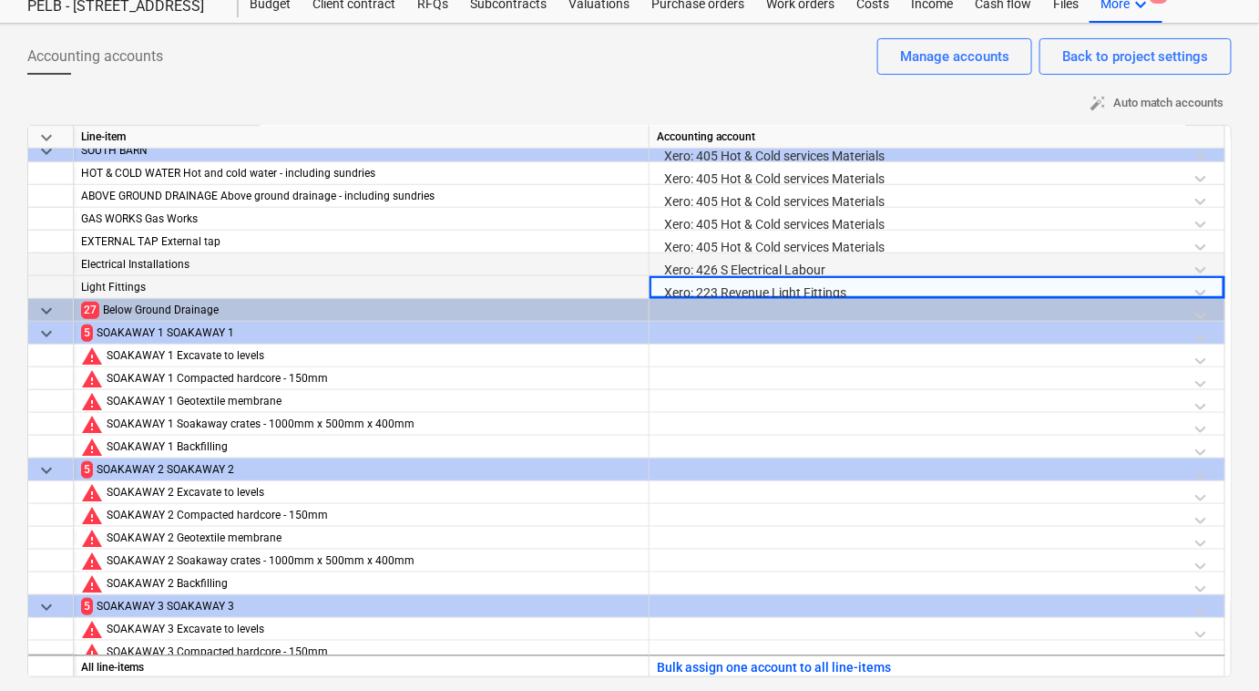
click at [1064, 278] on div "Xero: 223 Revenue Light Fittings" at bounding box center [937, 292] width 560 height 32
drag, startPoint x: 620, startPoint y: 278, endPoint x: 512, endPoint y: 278, distance: 107.5
click at [0, 0] on div "Light Fittings Xero: 223 Revenue Light Fittings" at bounding box center [0, 0] width 0 height 0
drag, startPoint x: 512, startPoint y: 278, endPoint x: 711, endPoint y: 306, distance: 200.6
click at [711, 306] on div at bounding box center [937, 315] width 560 height 32
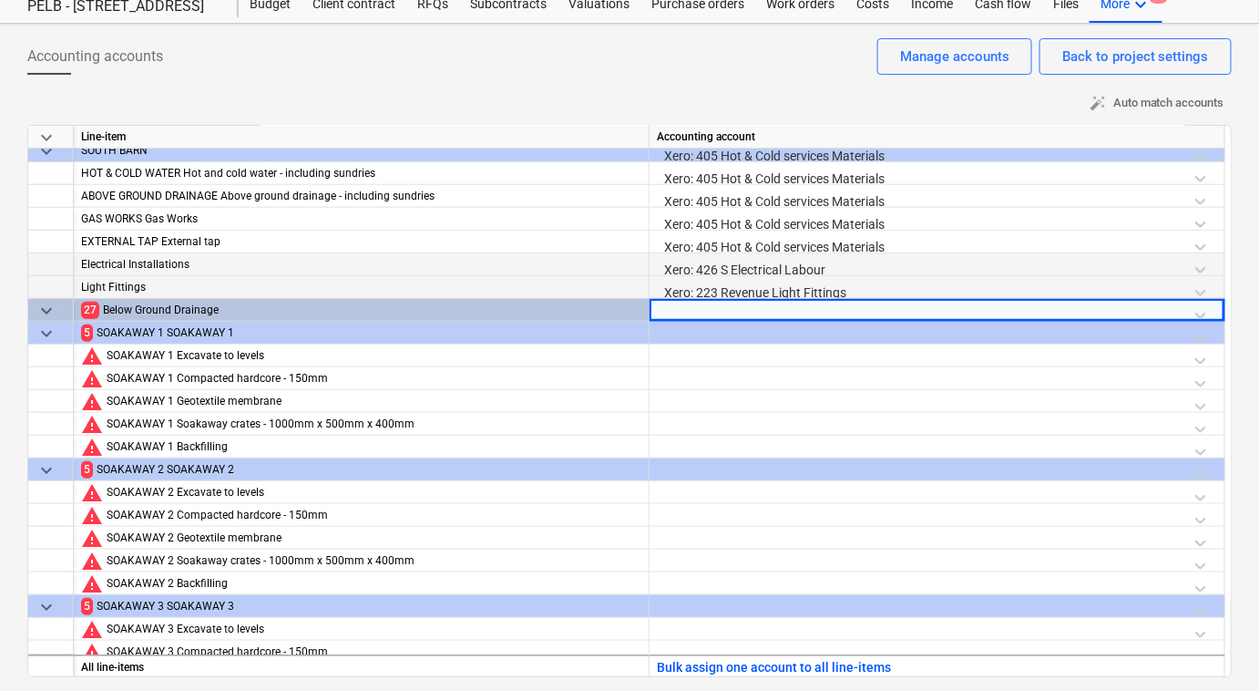
click at [795, 286] on div "Xero: 223 Revenue Light Fittings" at bounding box center [937, 292] width 560 height 32
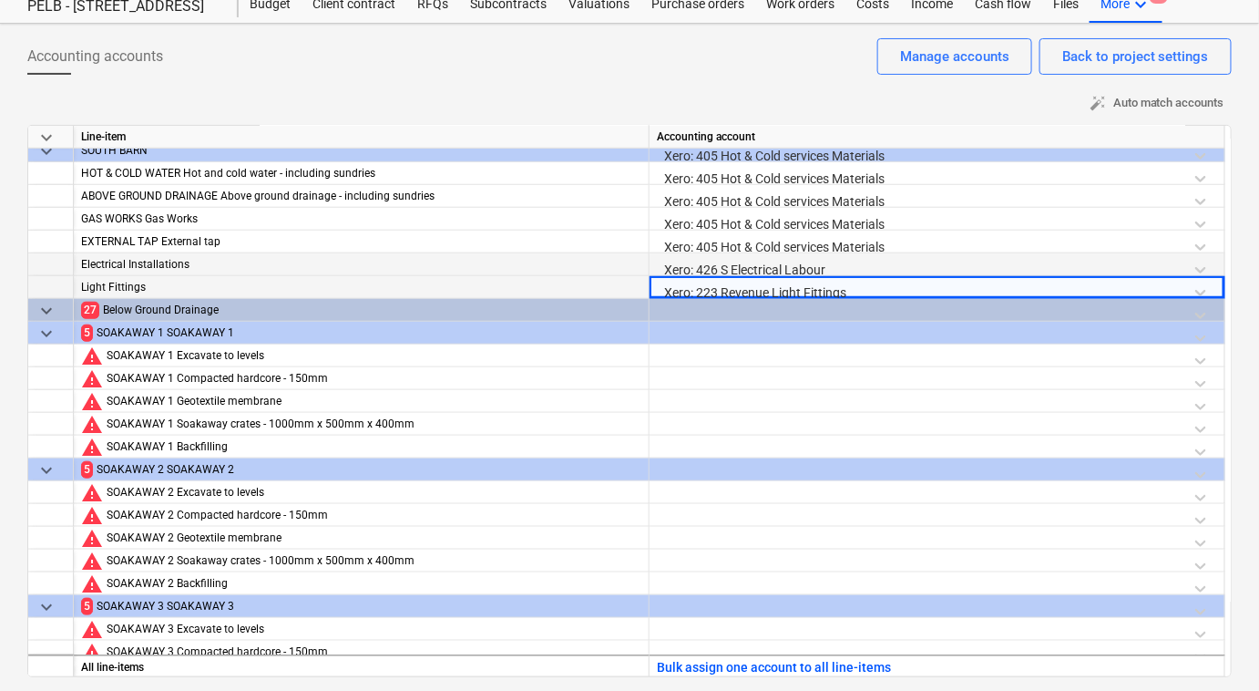
click at [1197, 294] on div "Xero: 223 Revenue Light Fittings" at bounding box center [937, 292] width 560 height 32
click at [1121, 312] on div at bounding box center [937, 315] width 560 height 32
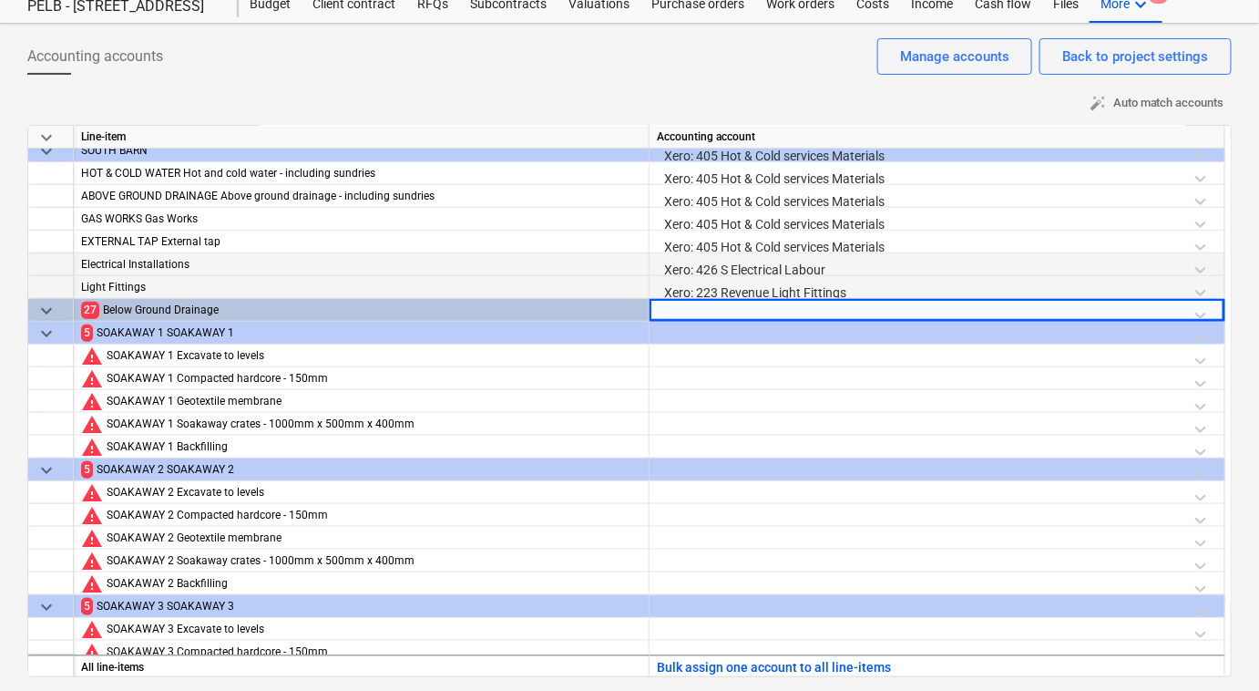
click at [864, 278] on div "Xero: 223 Revenue Light Fittings" at bounding box center [937, 292] width 560 height 32
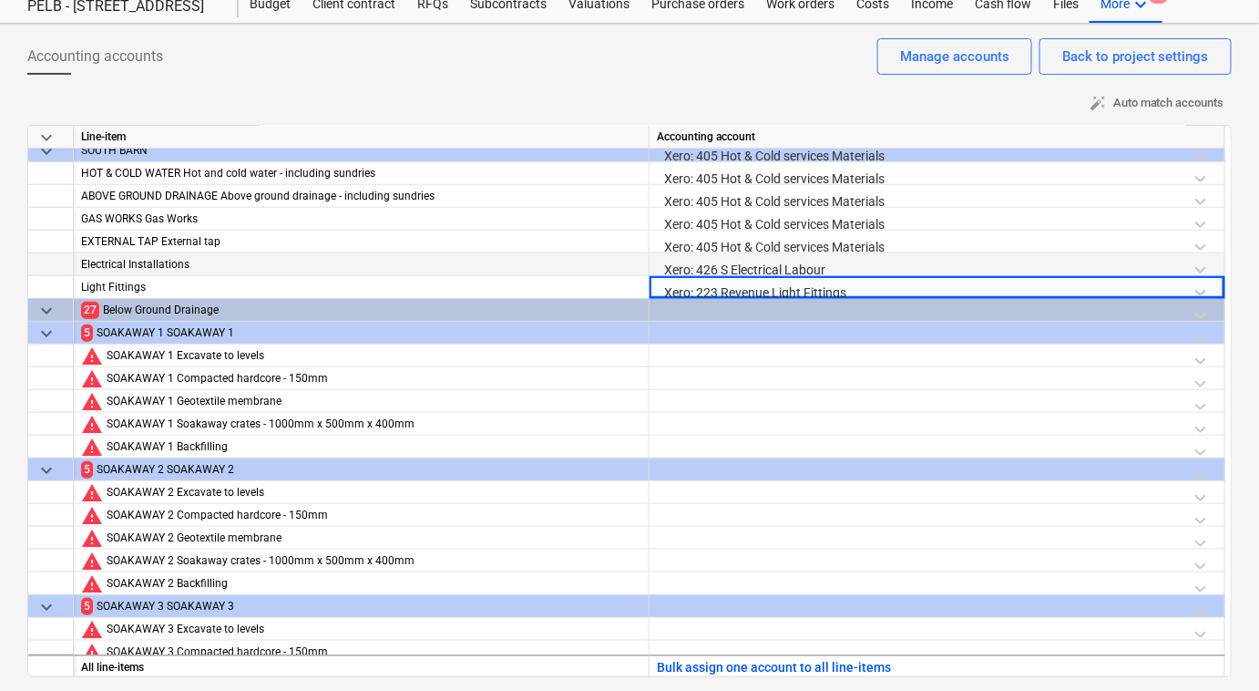
click at [788, 314] on div at bounding box center [937, 315] width 560 height 32
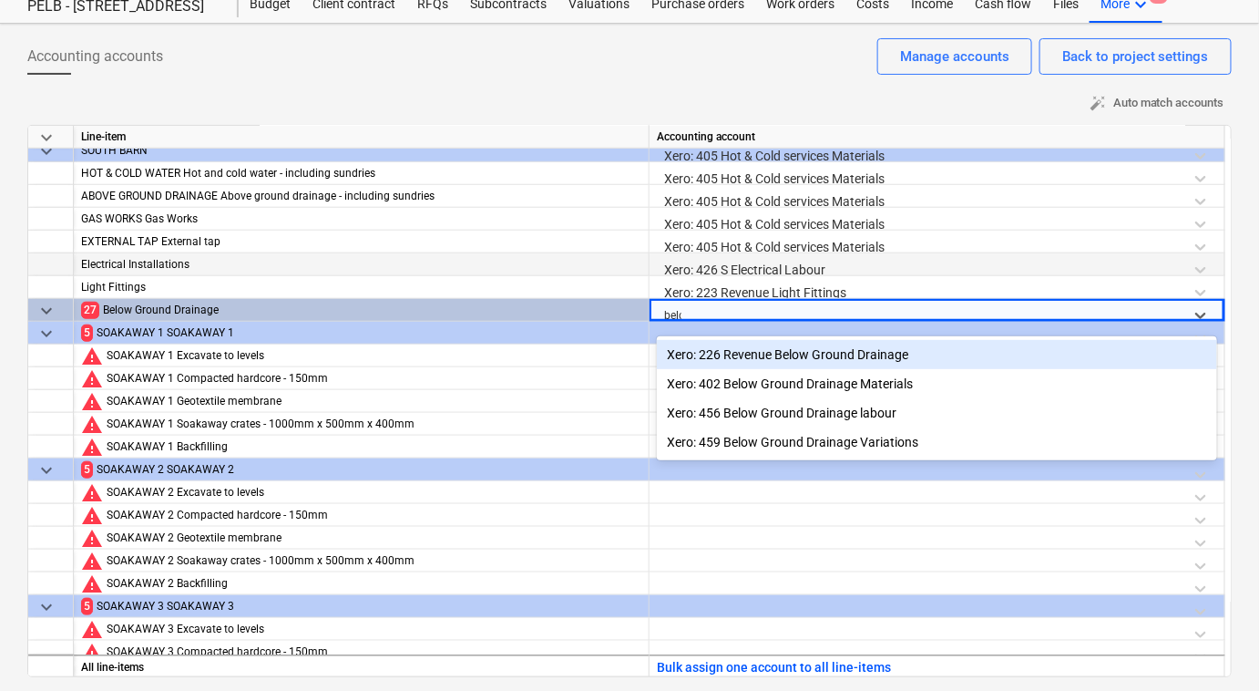
type input "below"
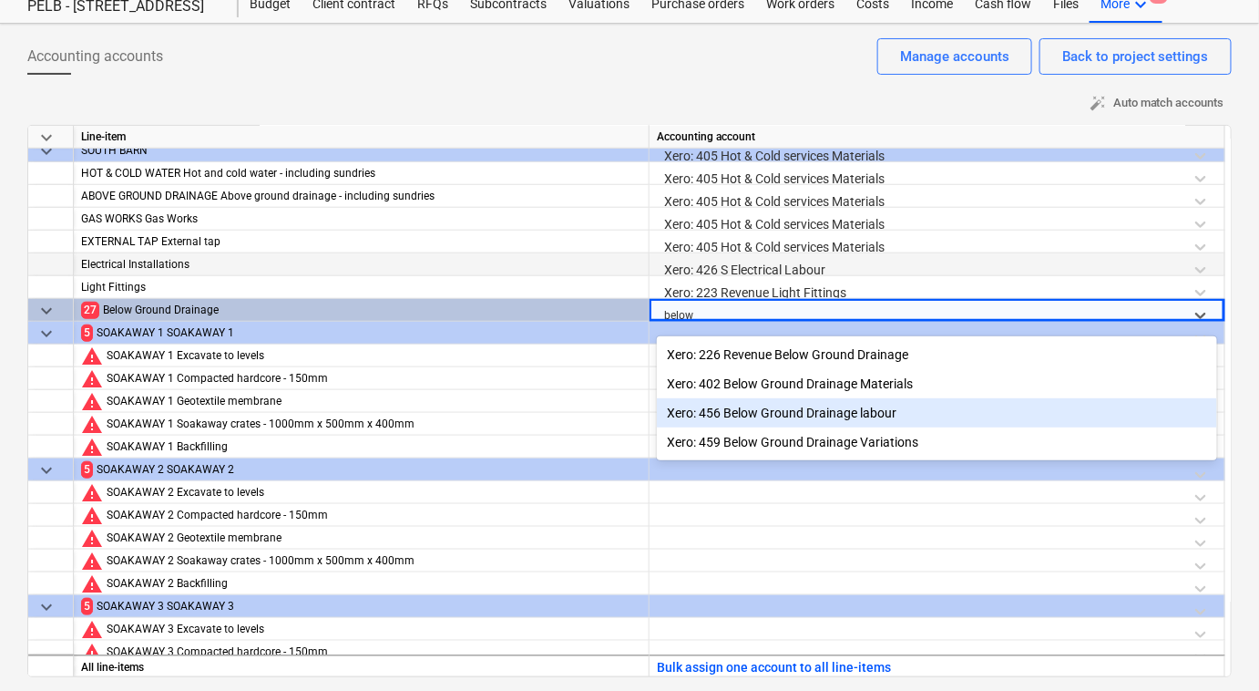
click at [863, 406] on div "Xero: 456 Below Ground Drainage labour" at bounding box center [937, 412] width 560 height 29
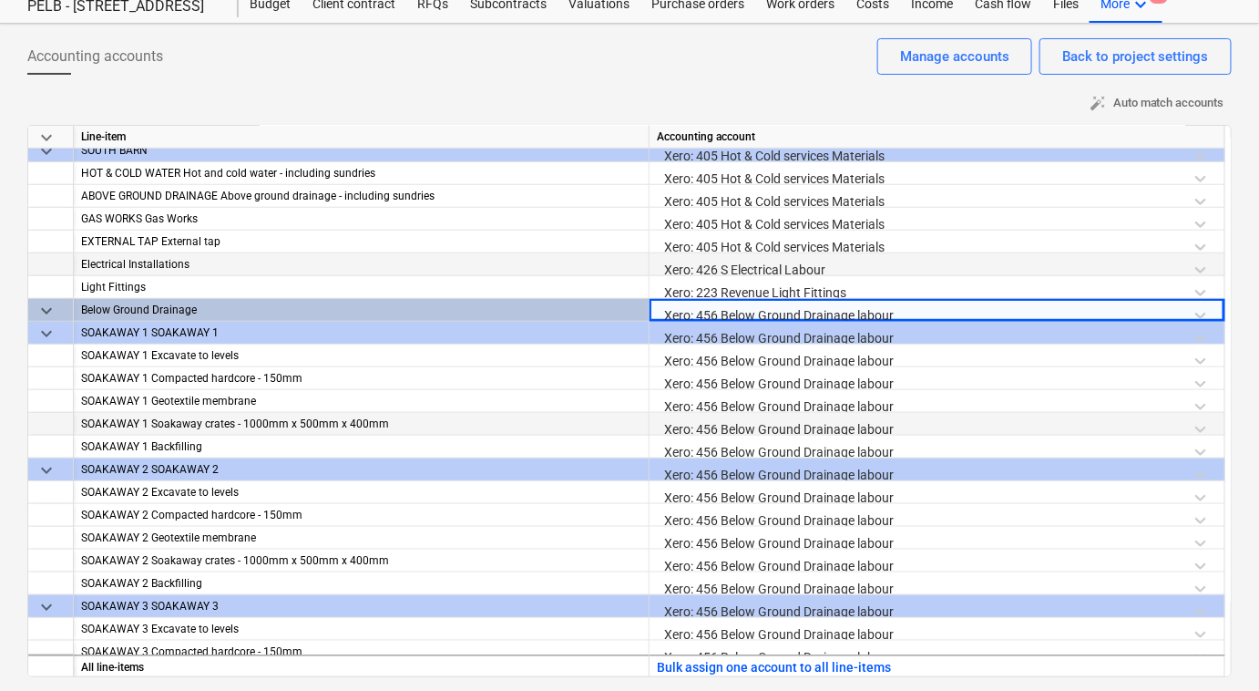
scroll to position [3248, 0]
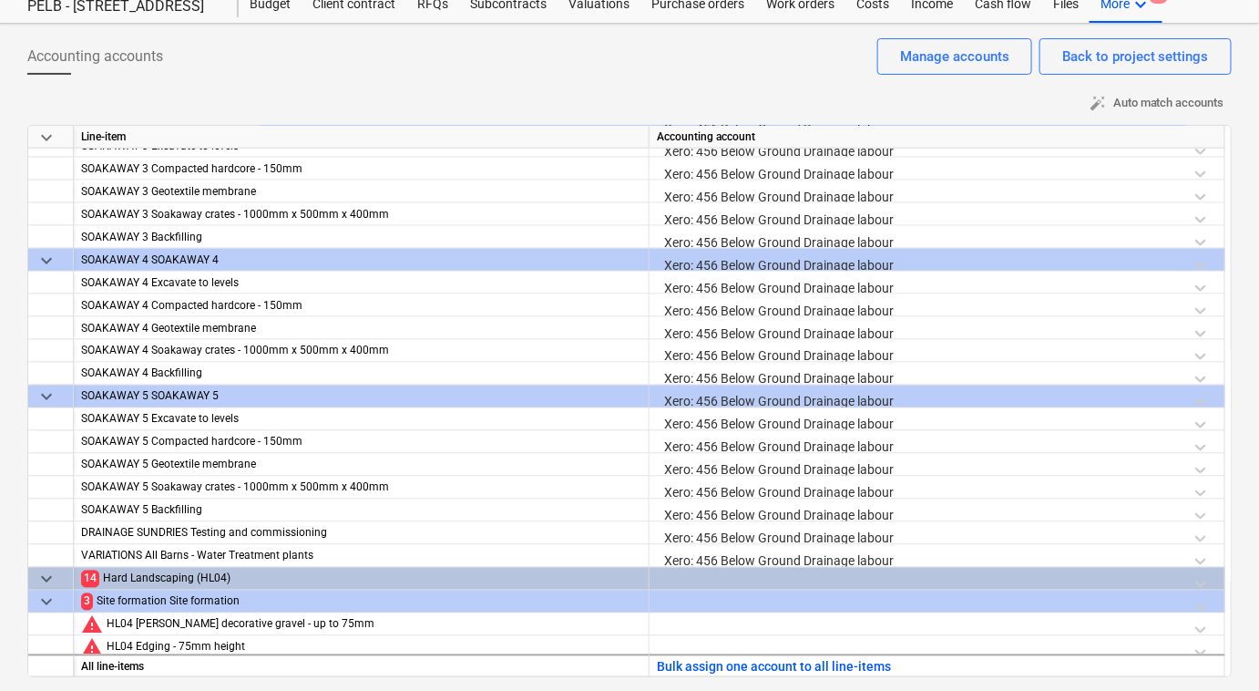
click at [829, 583] on div at bounding box center [937, 584] width 560 height 32
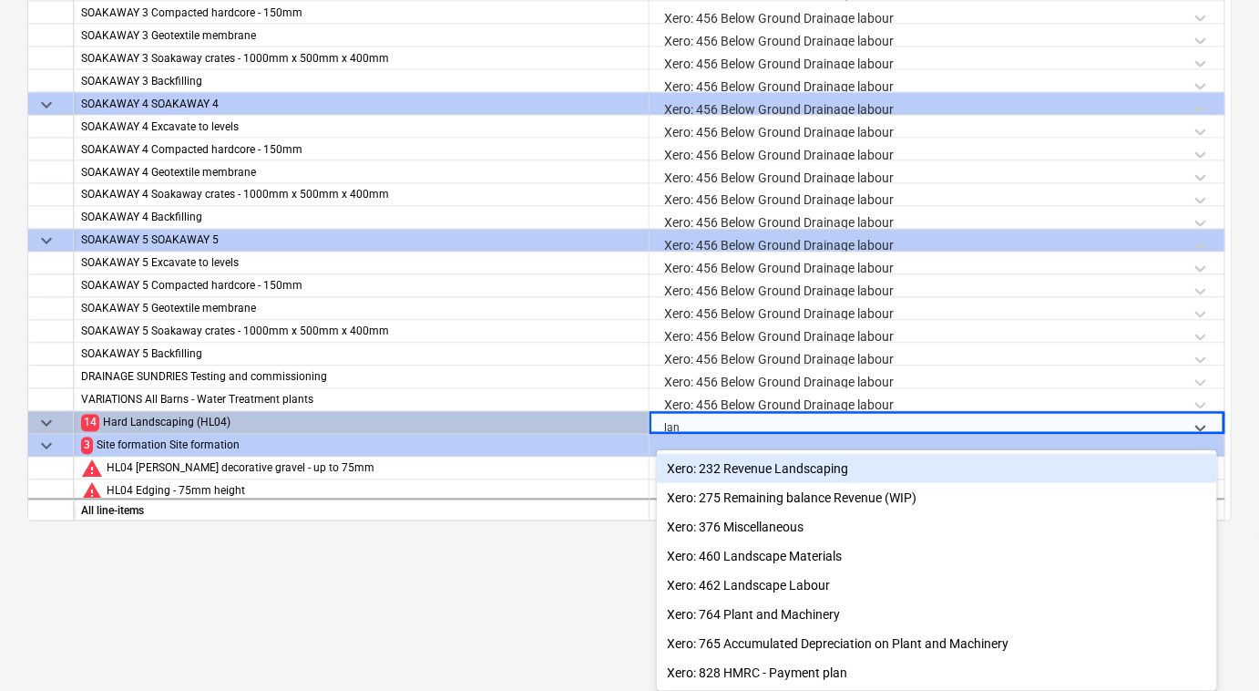
scroll to position [71, 0]
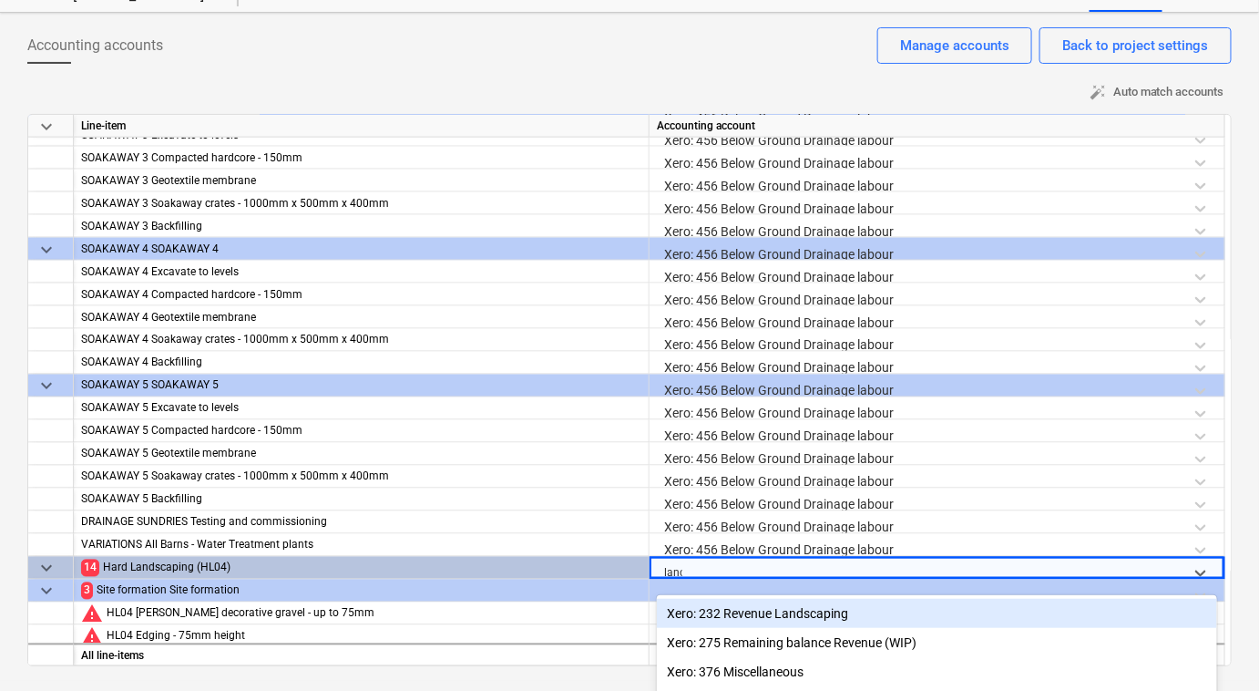
type input "lands"
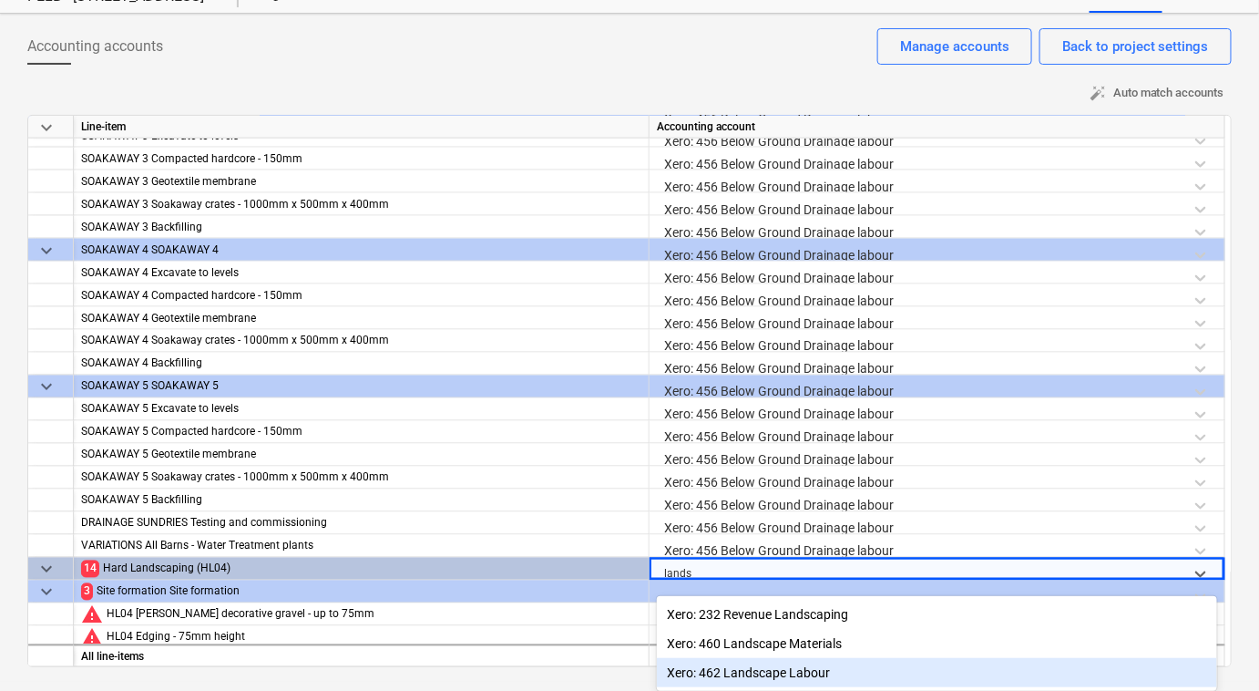
click at [845, 666] on div "Xero: 462 Landscape Labour" at bounding box center [937, 672] width 560 height 29
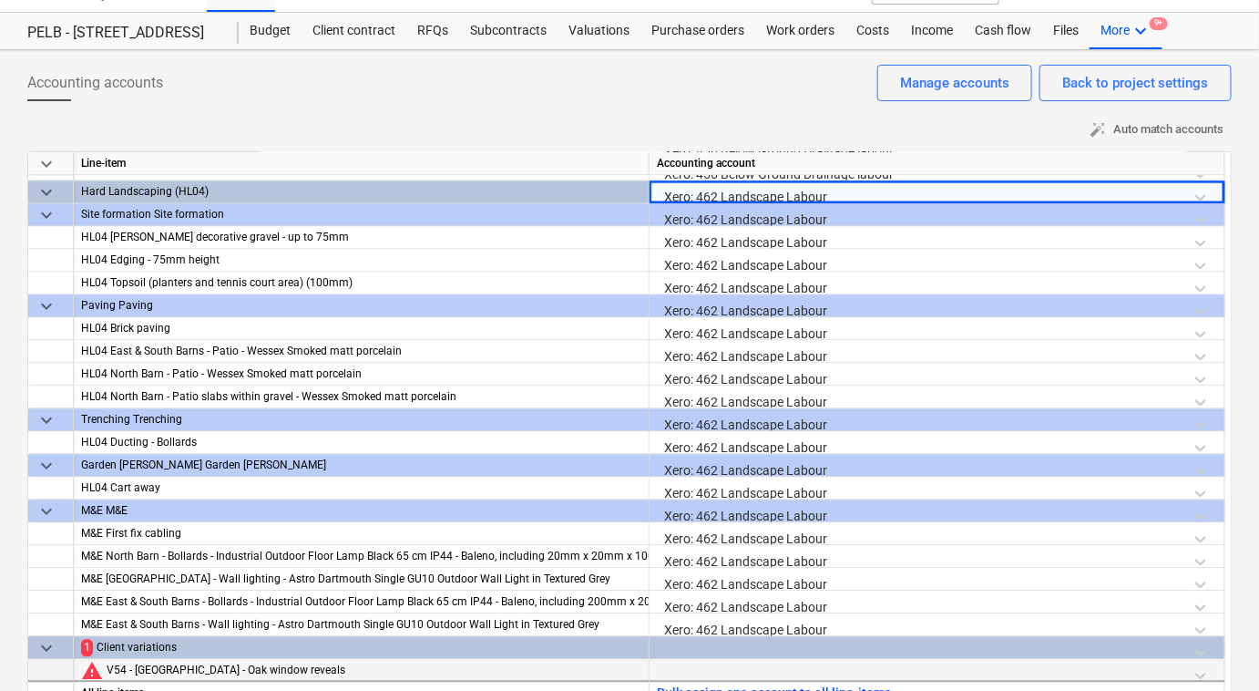
scroll to position [60, 0]
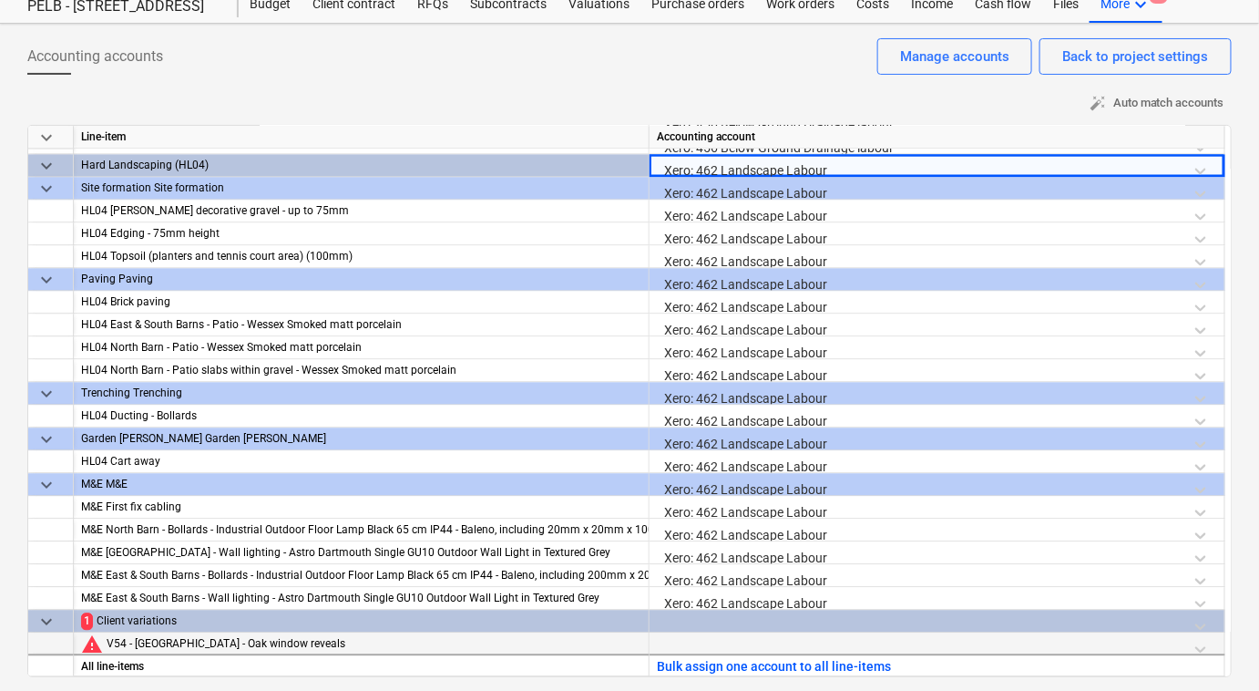
click at [694, 640] on div at bounding box center [937, 648] width 560 height 32
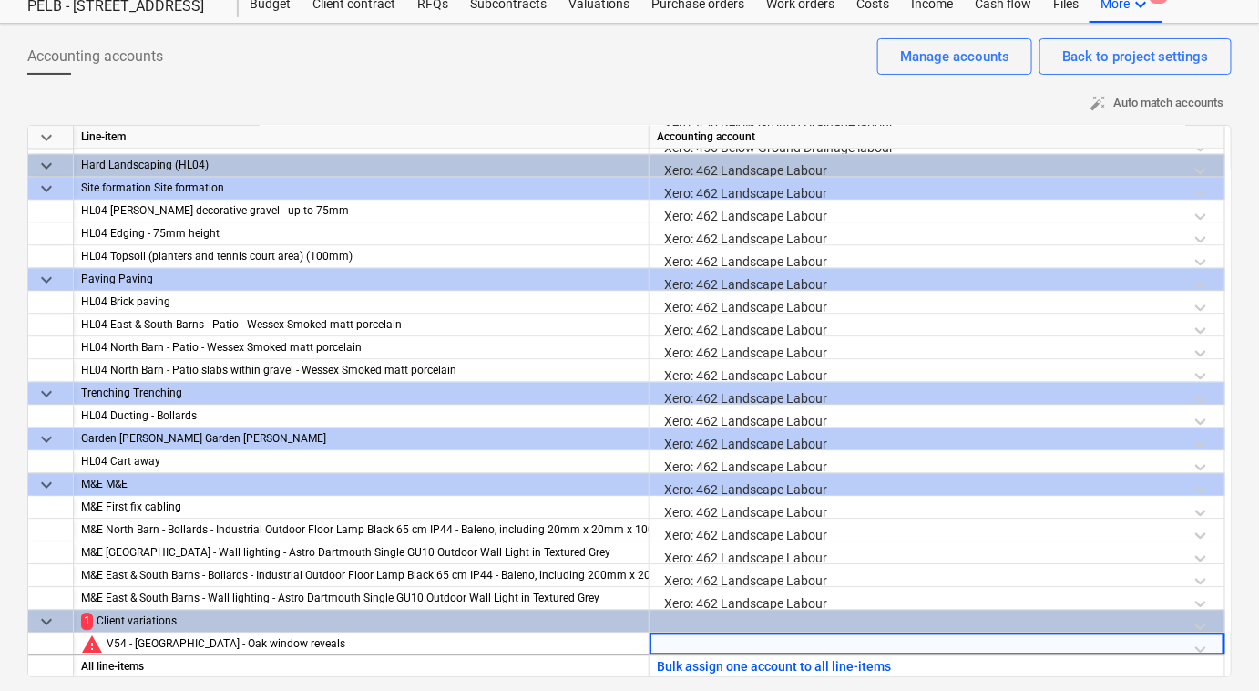
click at [708, 620] on div at bounding box center [937, 626] width 560 height 32
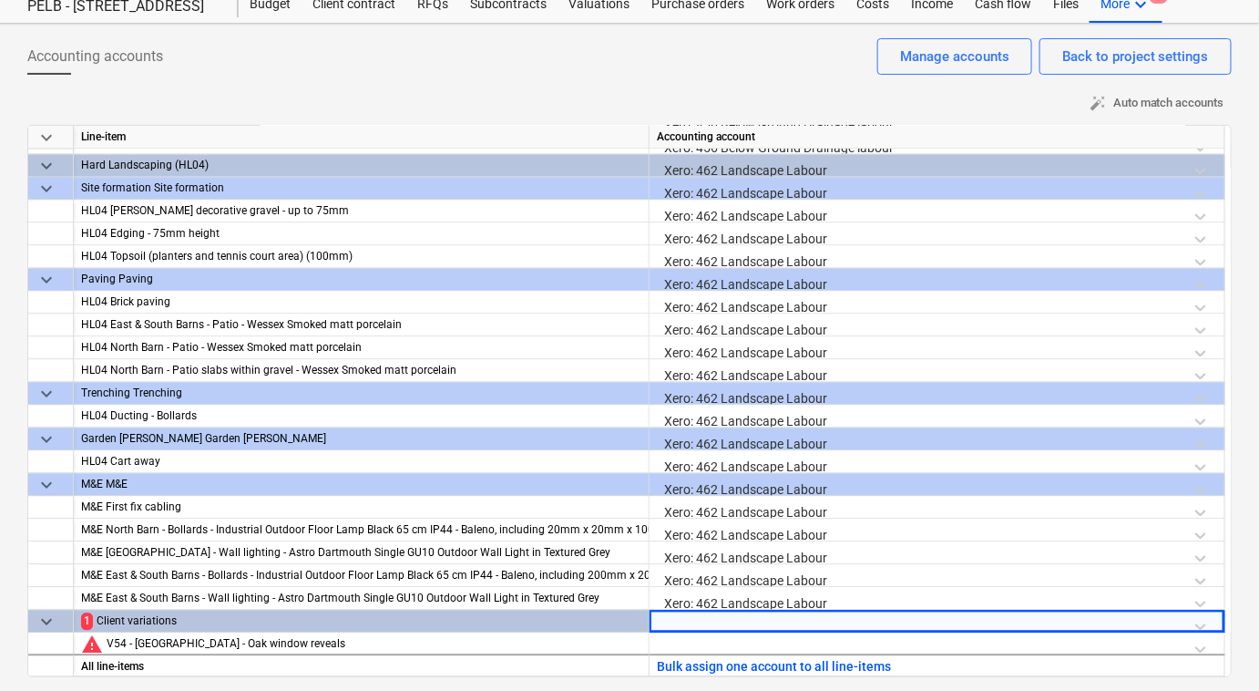
scroll to position [292, 0]
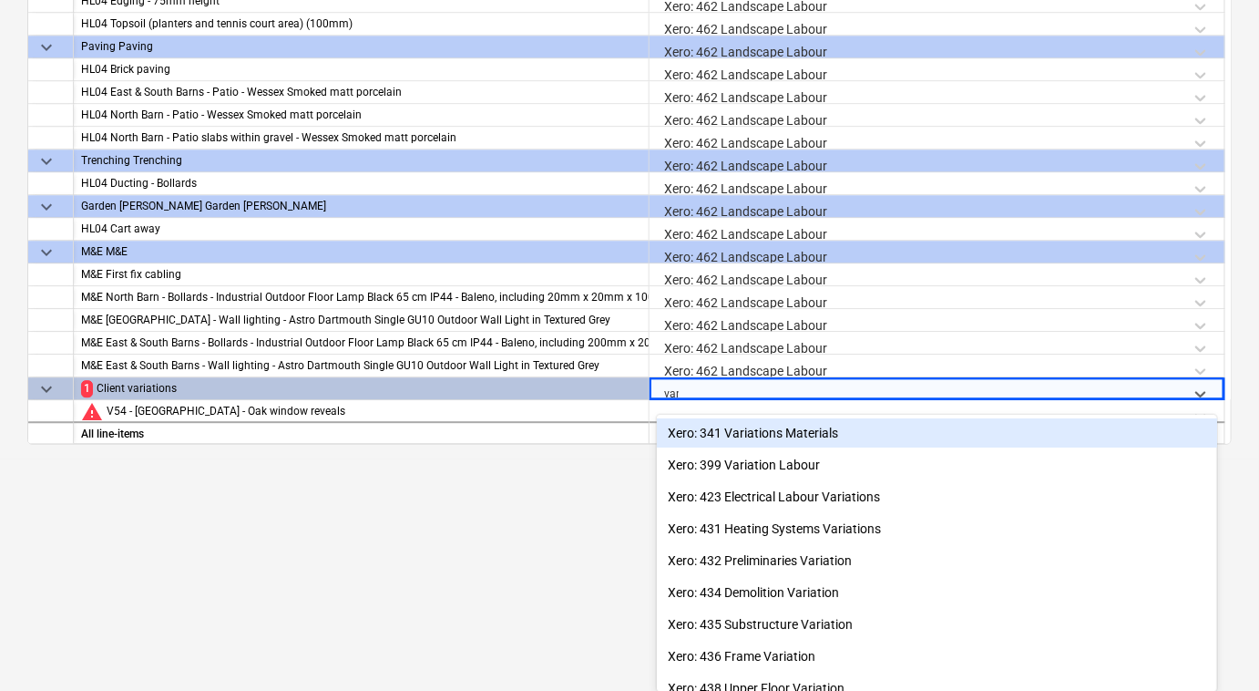
type input "varia"
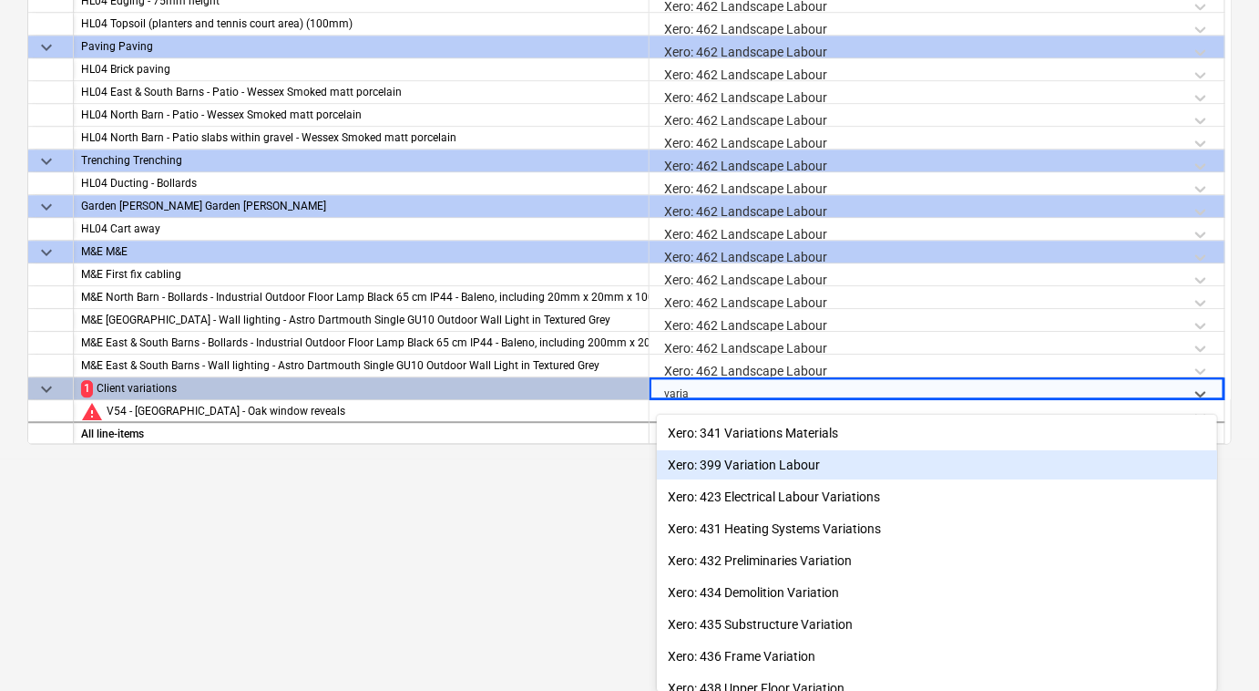
click at [809, 460] on div "Xero: 399 Variation Labour" at bounding box center [937, 464] width 560 height 29
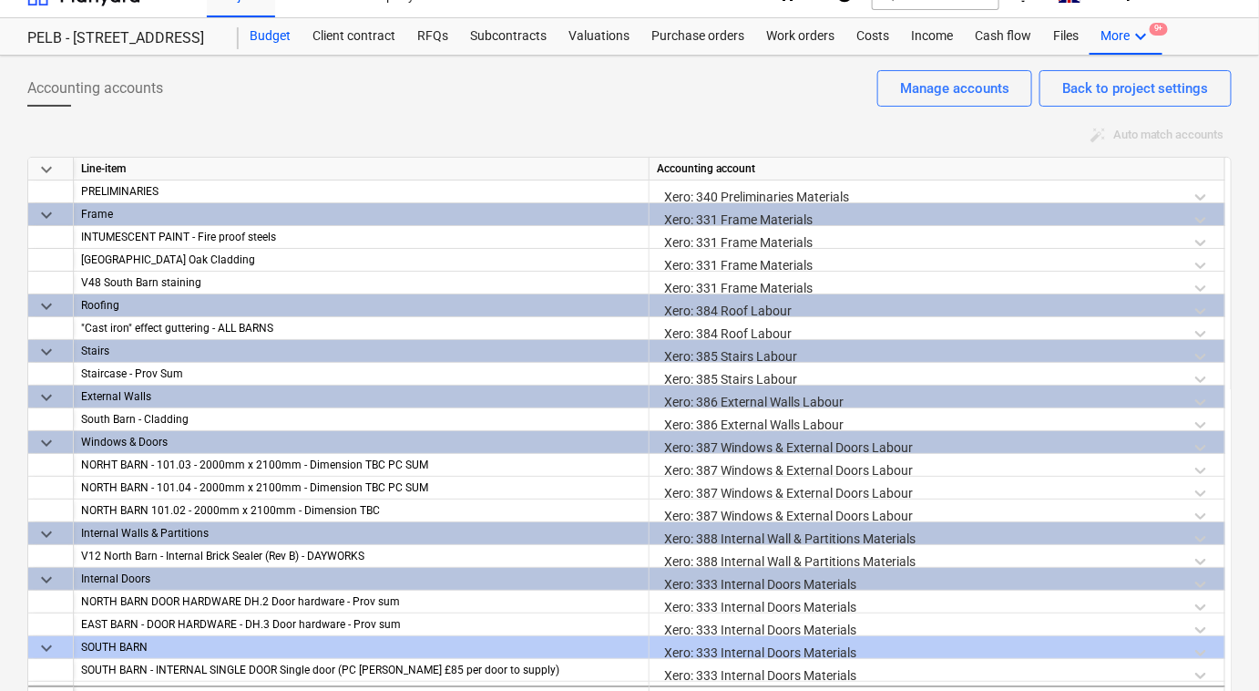
scroll to position [0, 0]
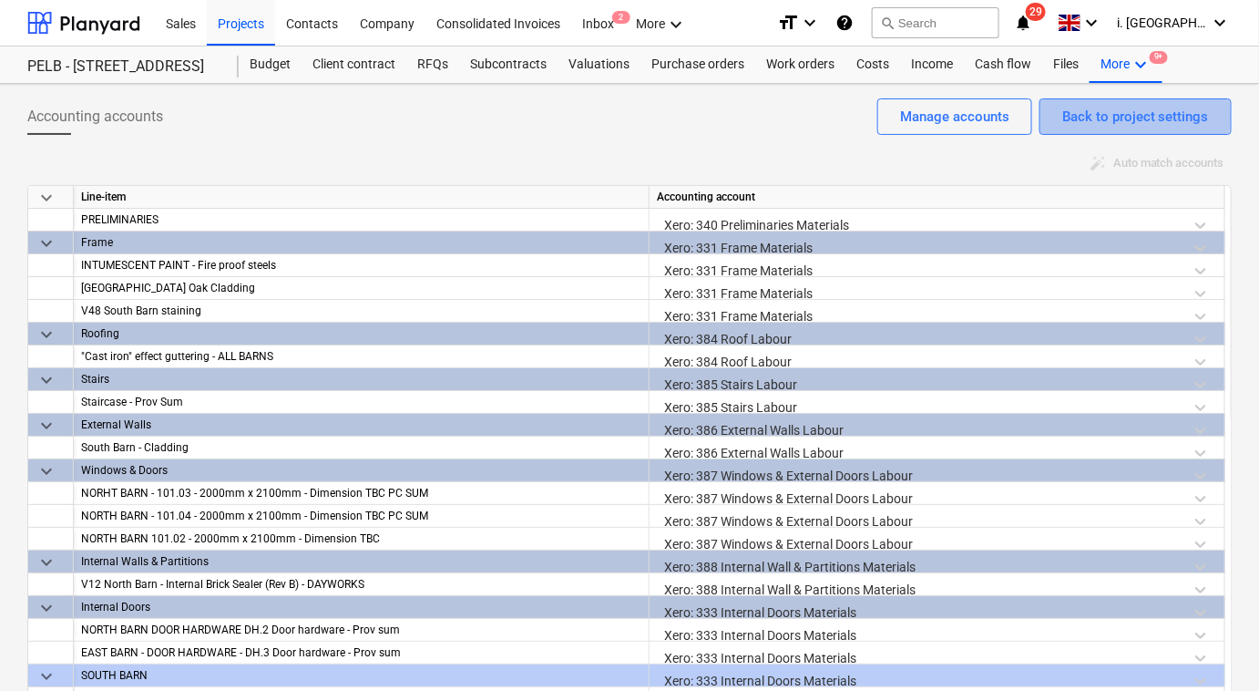
click at [1069, 115] on div "Back to project settings" at bounding box center [1135, 117] width 147 height 24
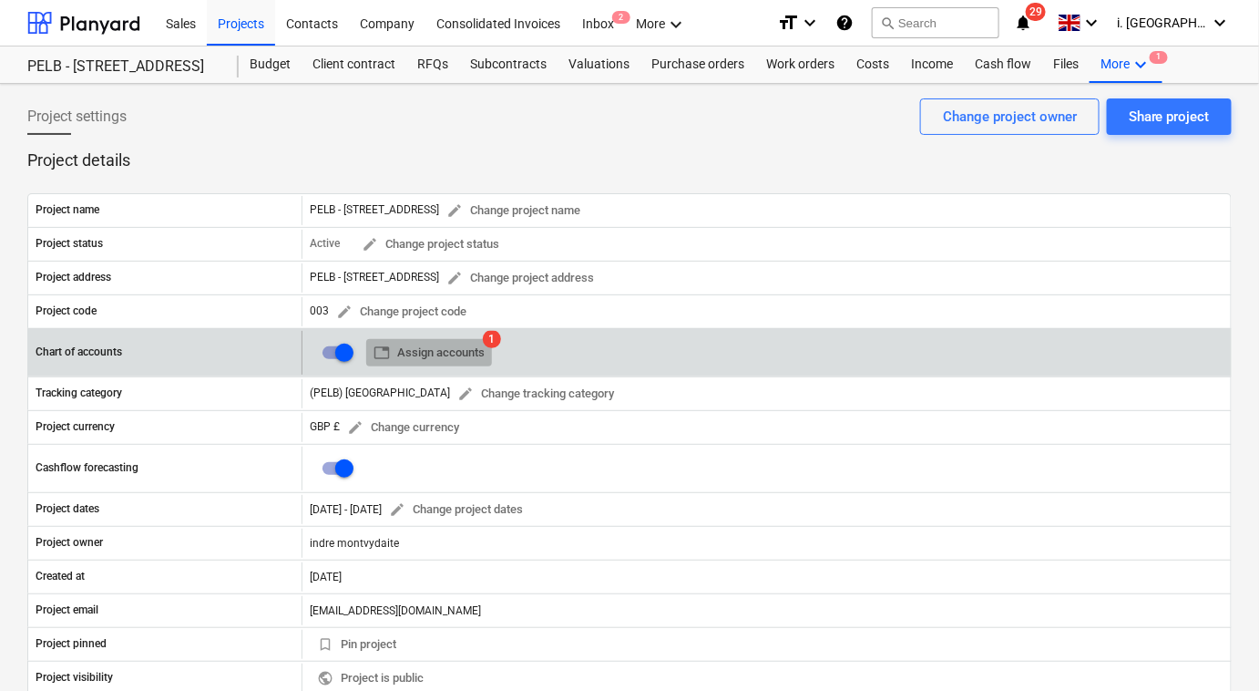
click at [448, 360] on span "table Assign accounts" at bounding box center [429, 353] width 111 height 21
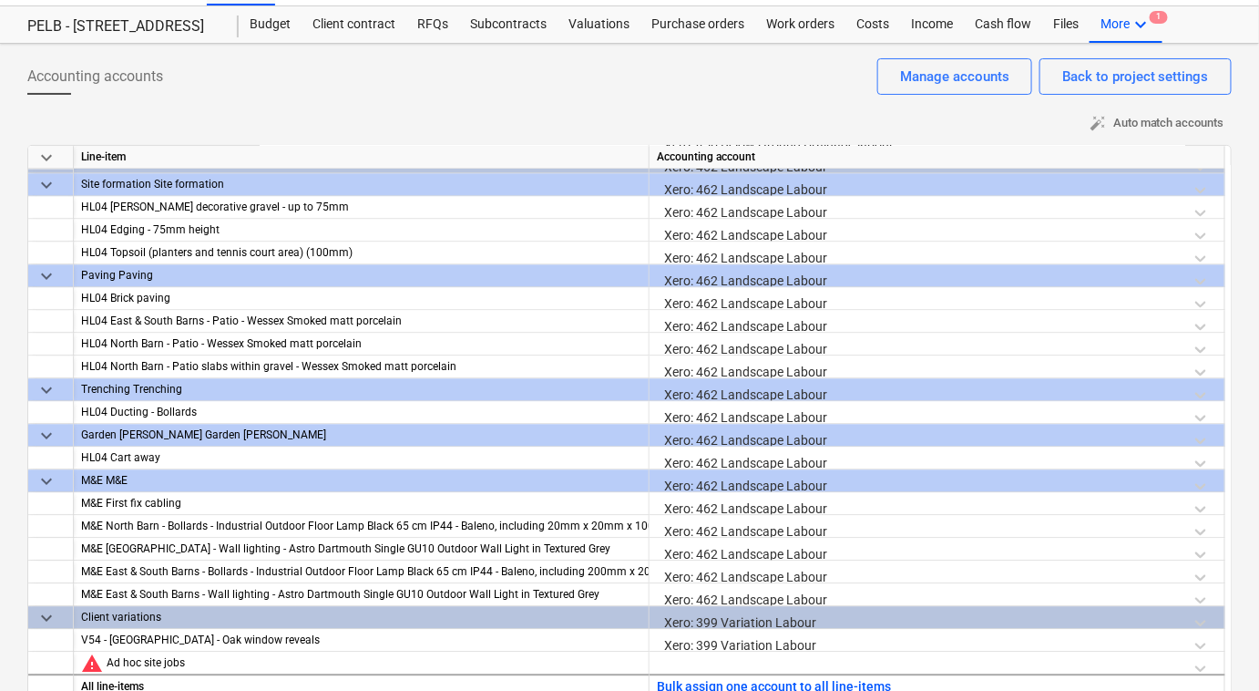
scroll to position [60, 0]
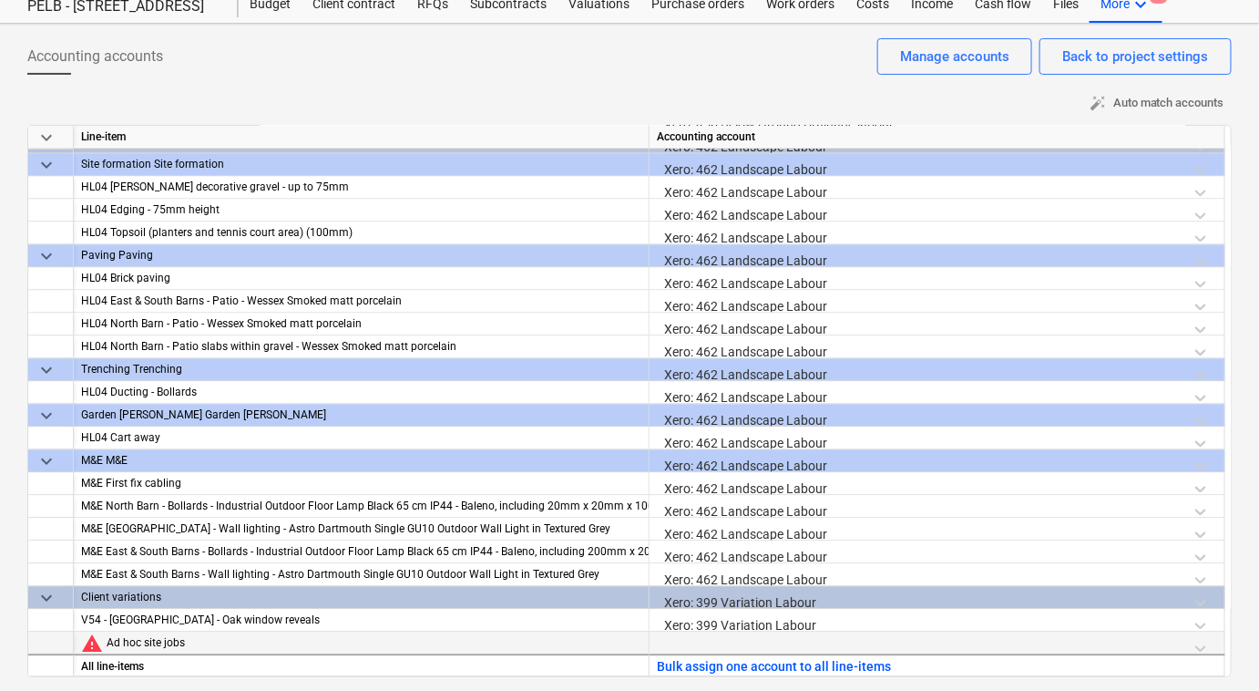
click at [702, 650] on div at bounding box center [937, 647] width 560 height 32
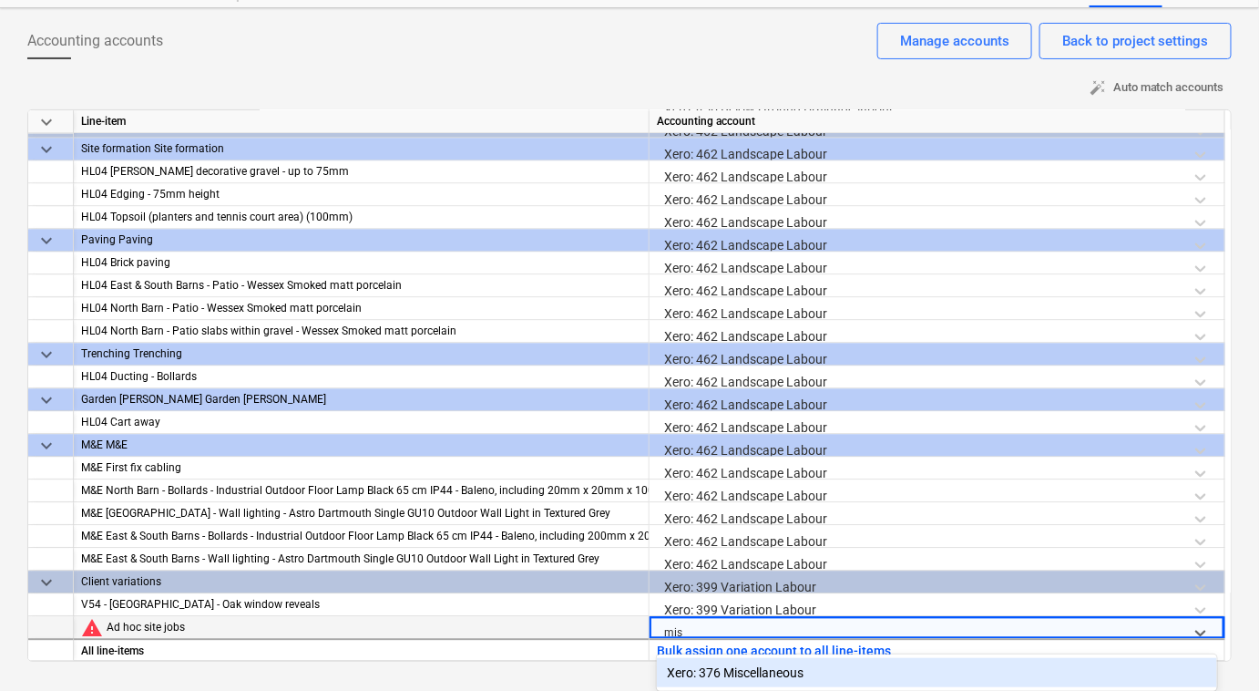
scroll to position [75, 0]
type input "misc"
click at [733, 674] on div "Xero: 376 Miscellaneous" at bounding box center [937, 673] width 560 height 29
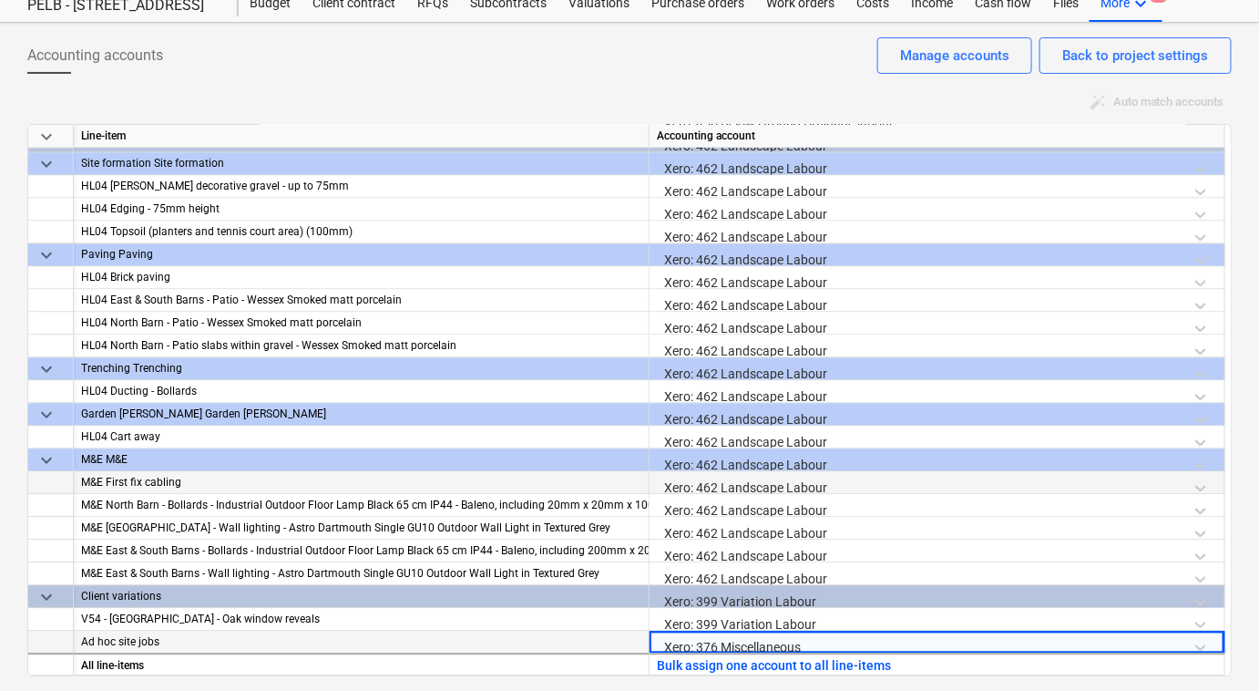
scroll to position [60, 0]
click at [302, 81] on div "Accounting accounts Back to project settings Manage accounts" at bounding box center [629, 63] width 1204 height 51
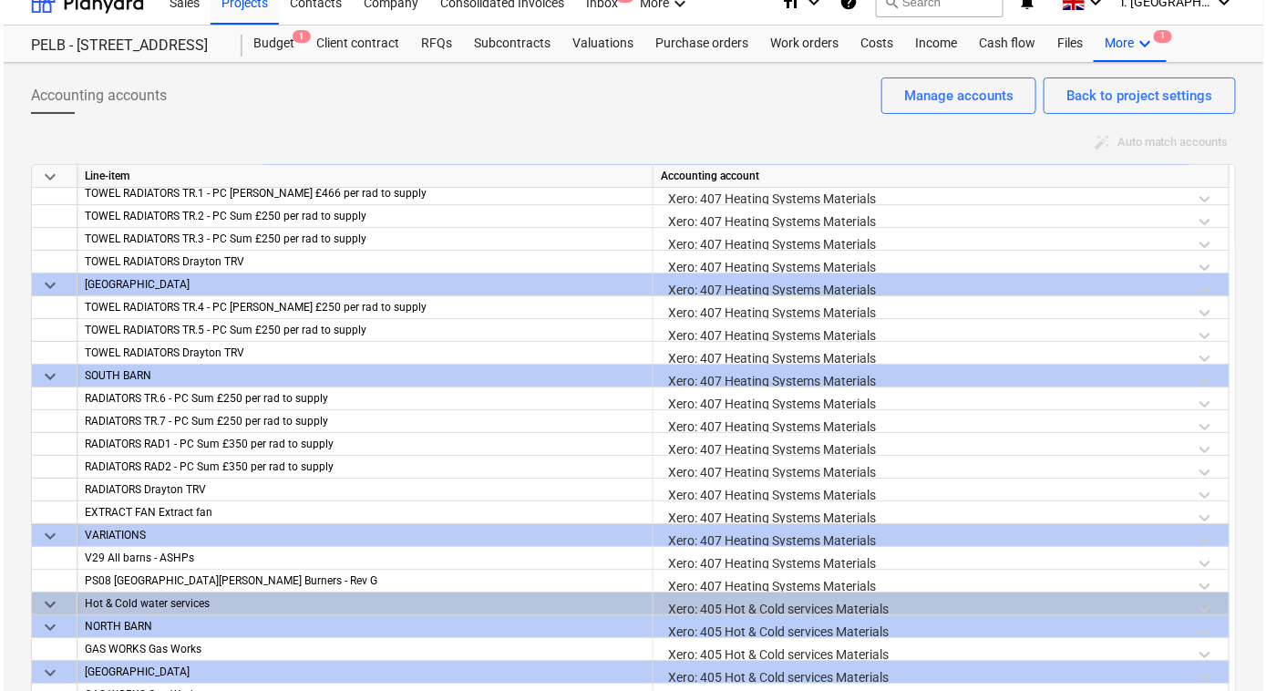
scroll to position [0, 0]
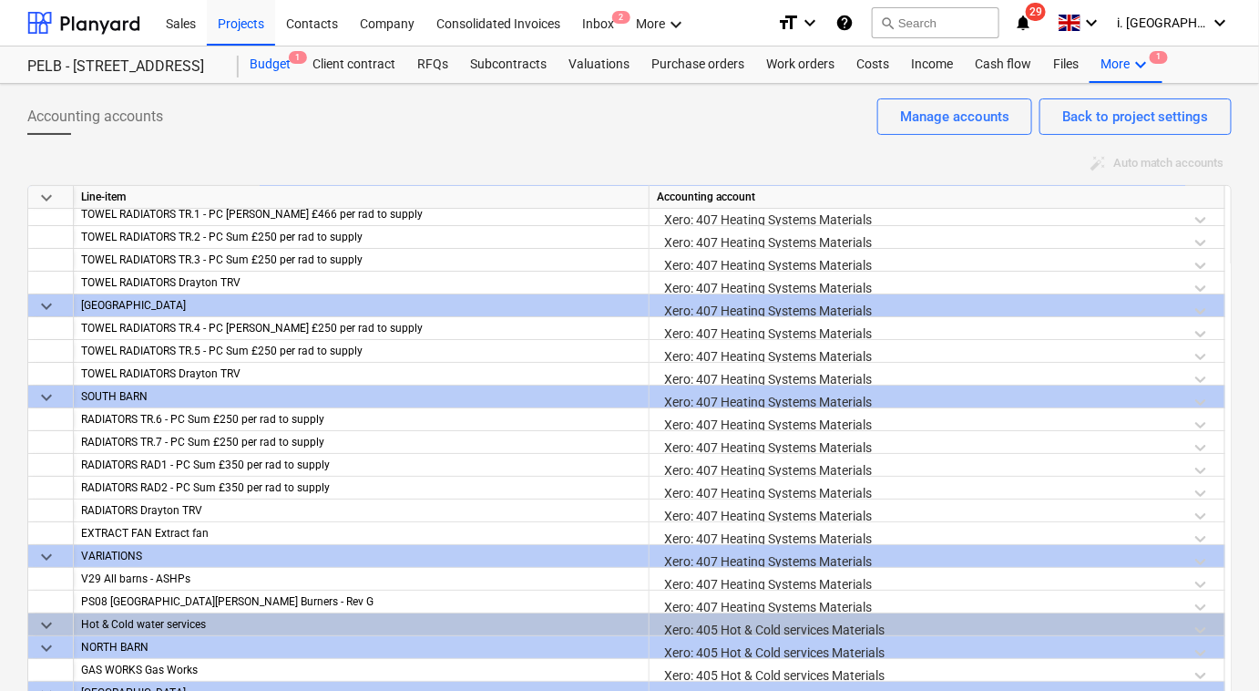
click at [272, 67] on div "Budget 1" at bounding box center [270, 64] width 63 height 36
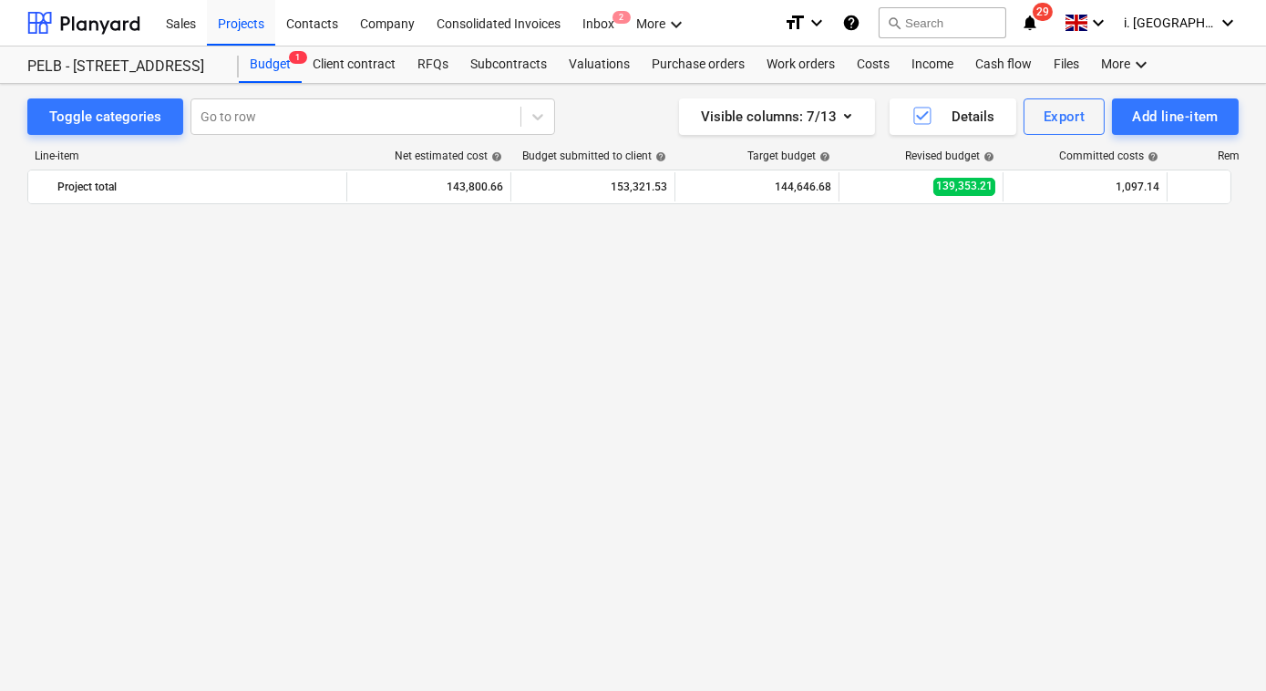
scroll to position [1221, 0]
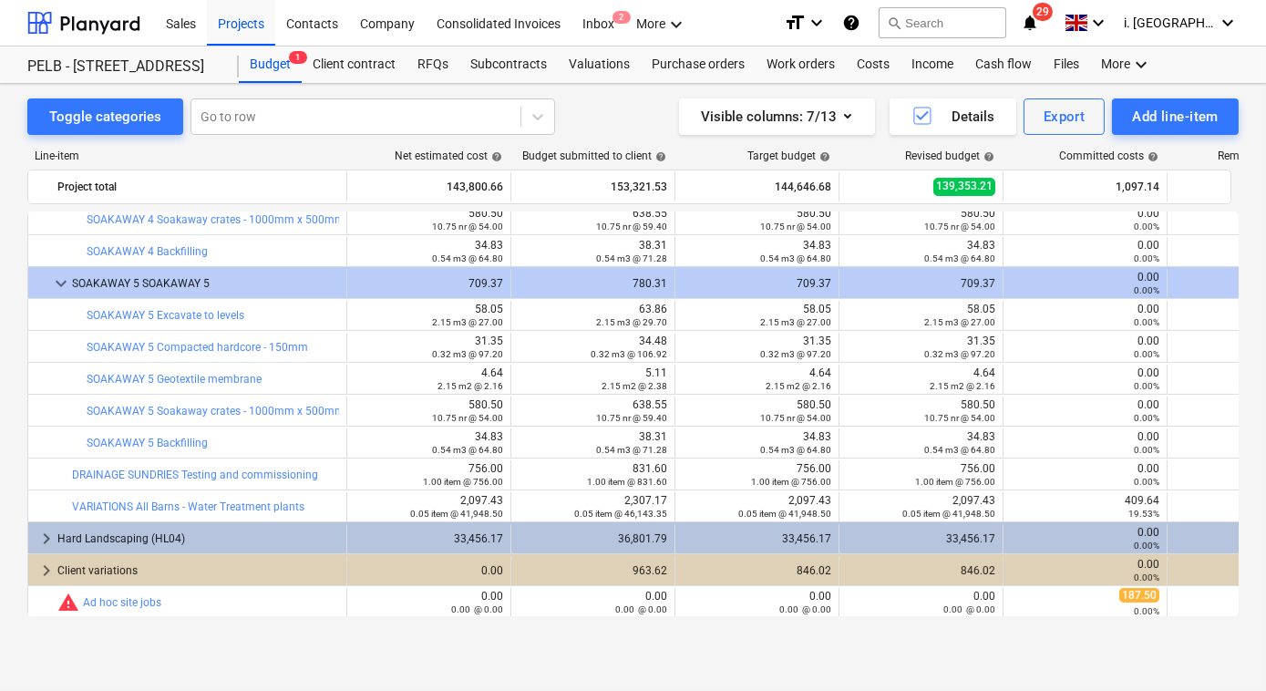
click at [276, 146] on div "Line-item Net estimated cost help Budget submitted to client help Target budget…" at bounding box center [632, 386] width 1211 height 503
click at [114, 18] on div at bounding box center [83, 23] width 113 height 46
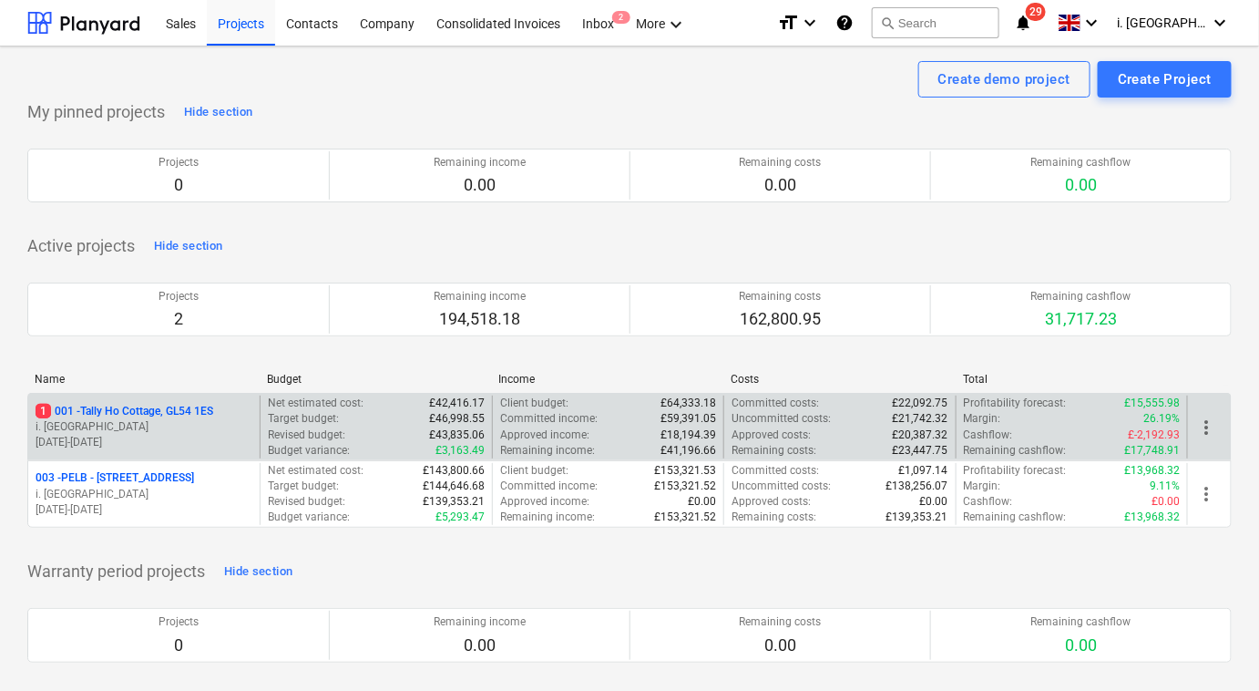
click at [187, 419] on p "i. [GEOGRAPHIC_DATA]" at bounding box center [144, 426] width 217 height 15
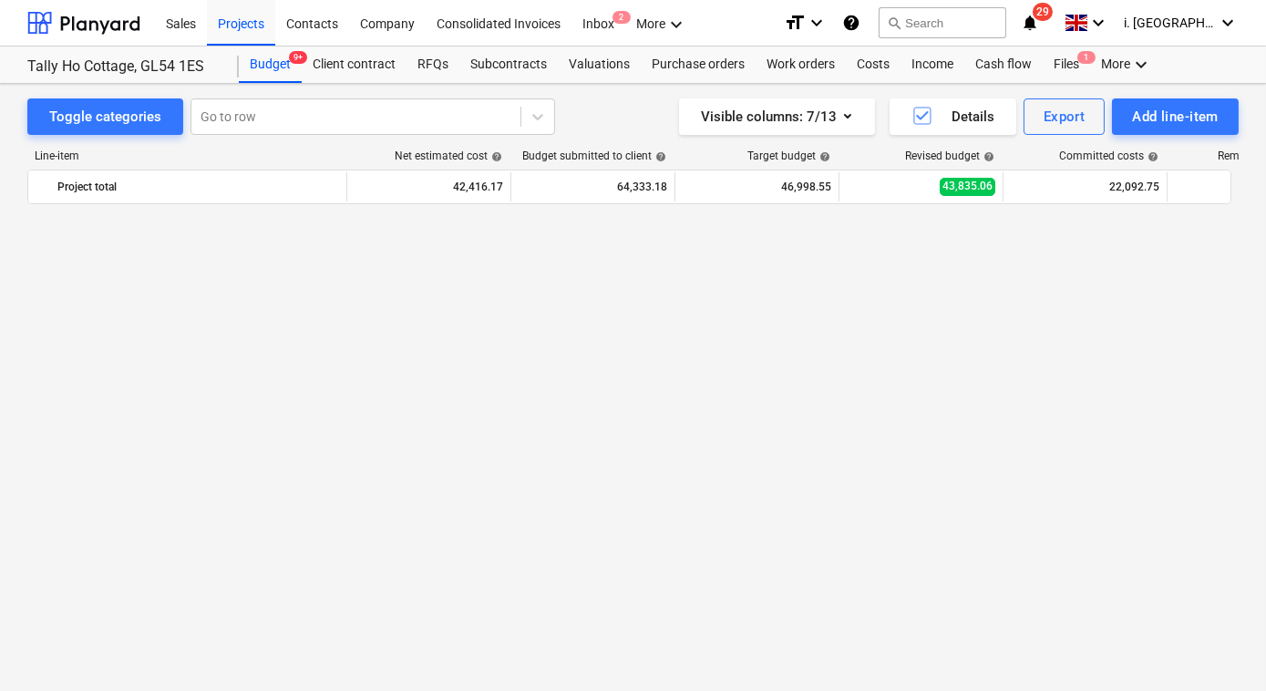
scroll to position [519, 0]
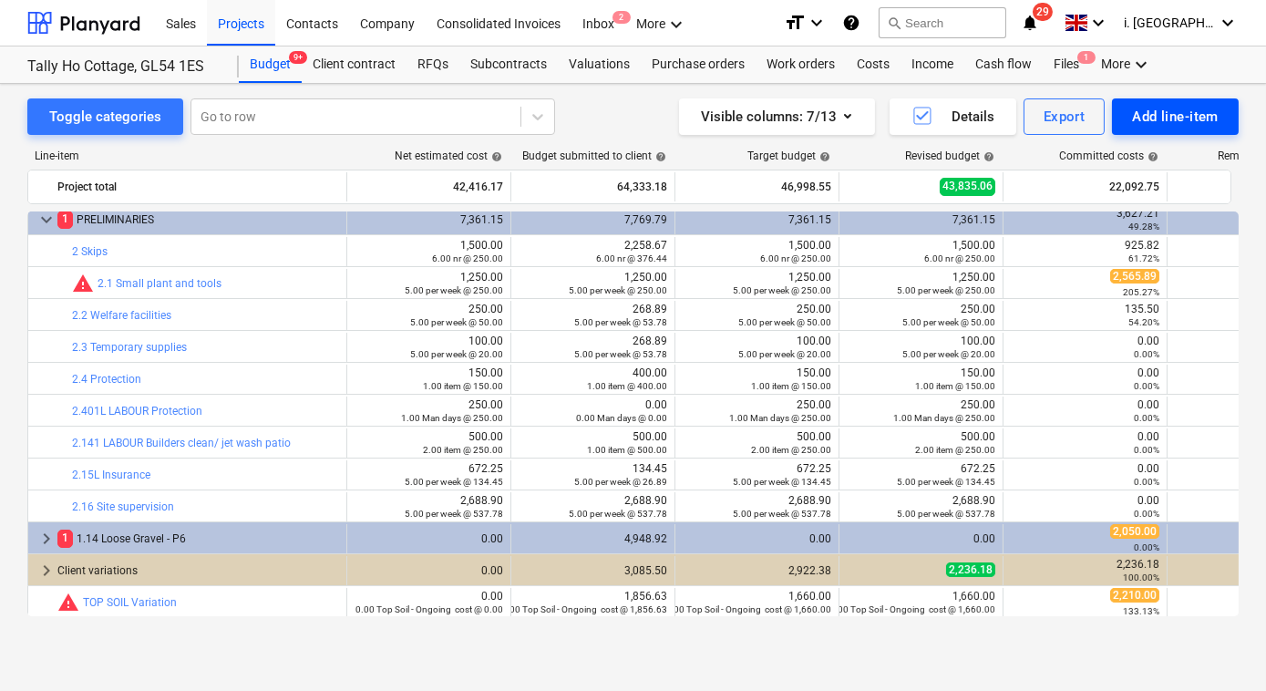
click at [1166, 117] on div "Add line-item" at bounding box center [1175, 117] width 87 height 24
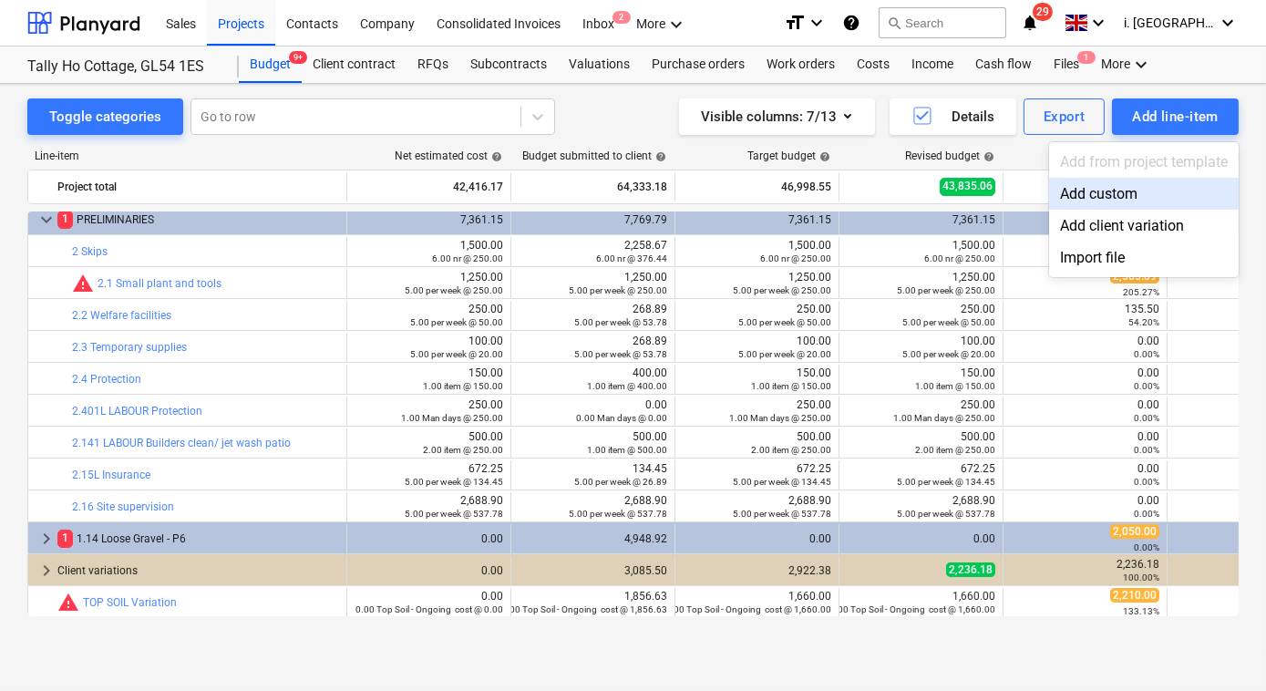
click at [1122, 194] on div "Add custom" at bounding box center [1144, 194] width 190 height 32
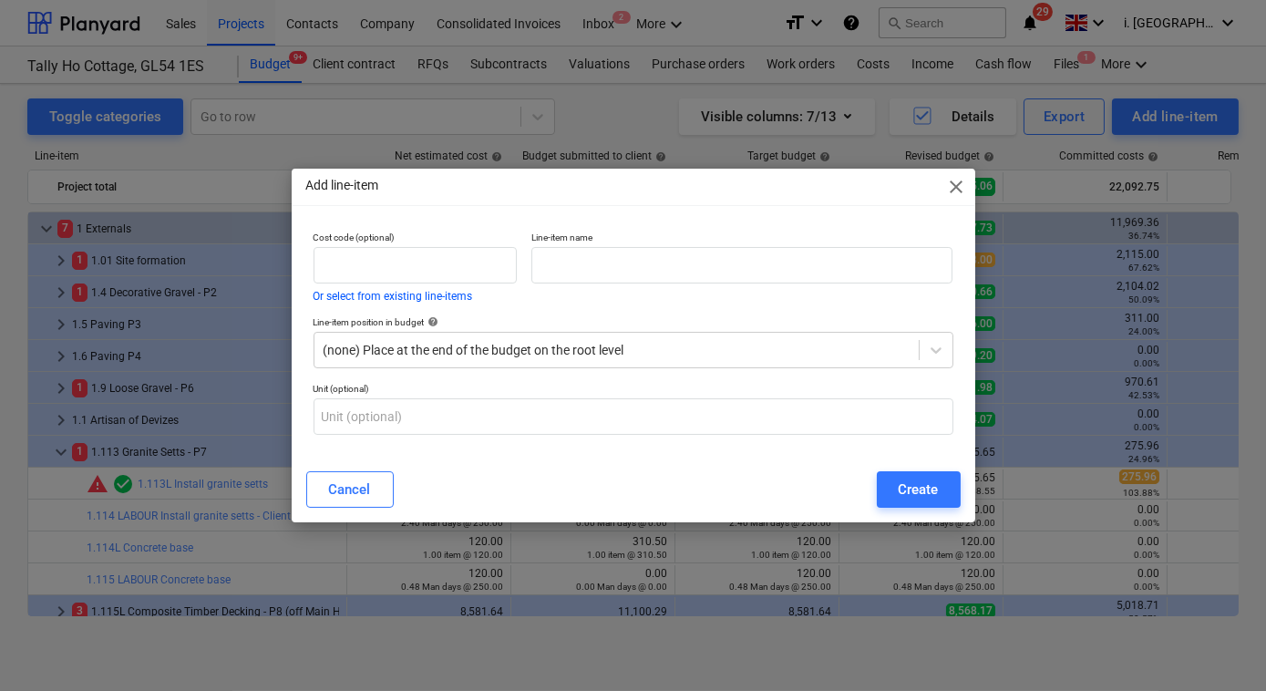
scroll to position [519, 0]
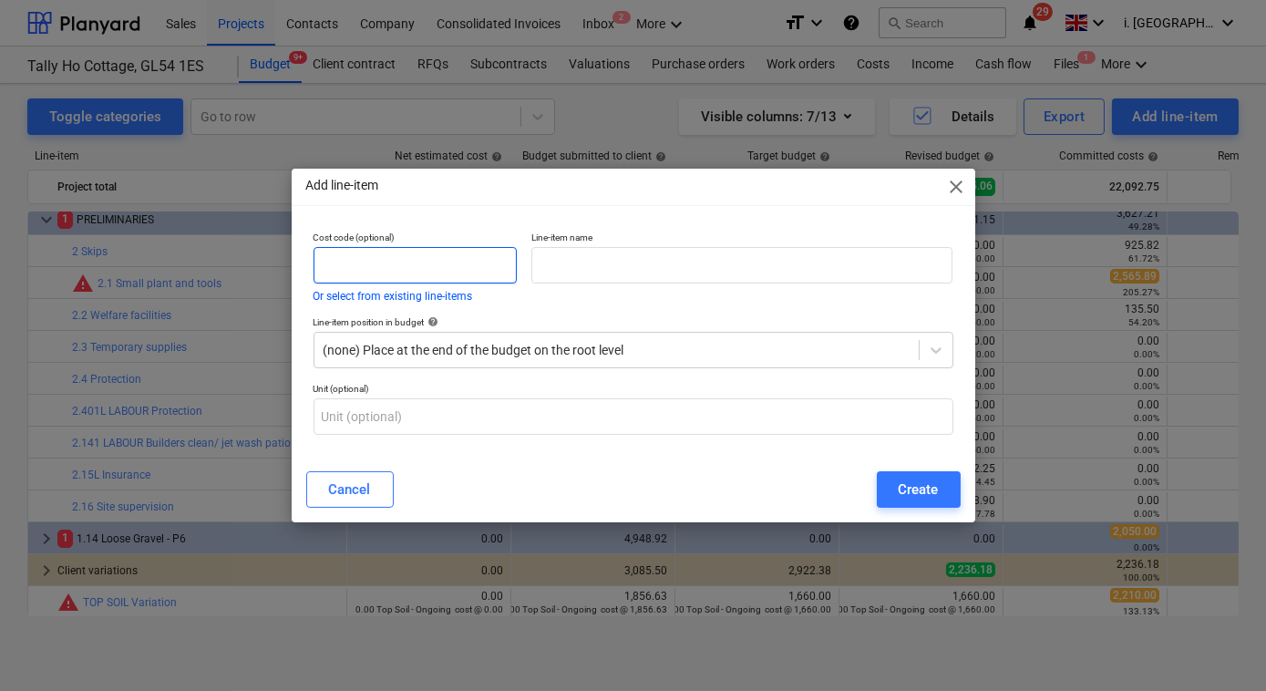
click at [469, 270] on input "text" at bounding box center [414, 265] width 203 height 36
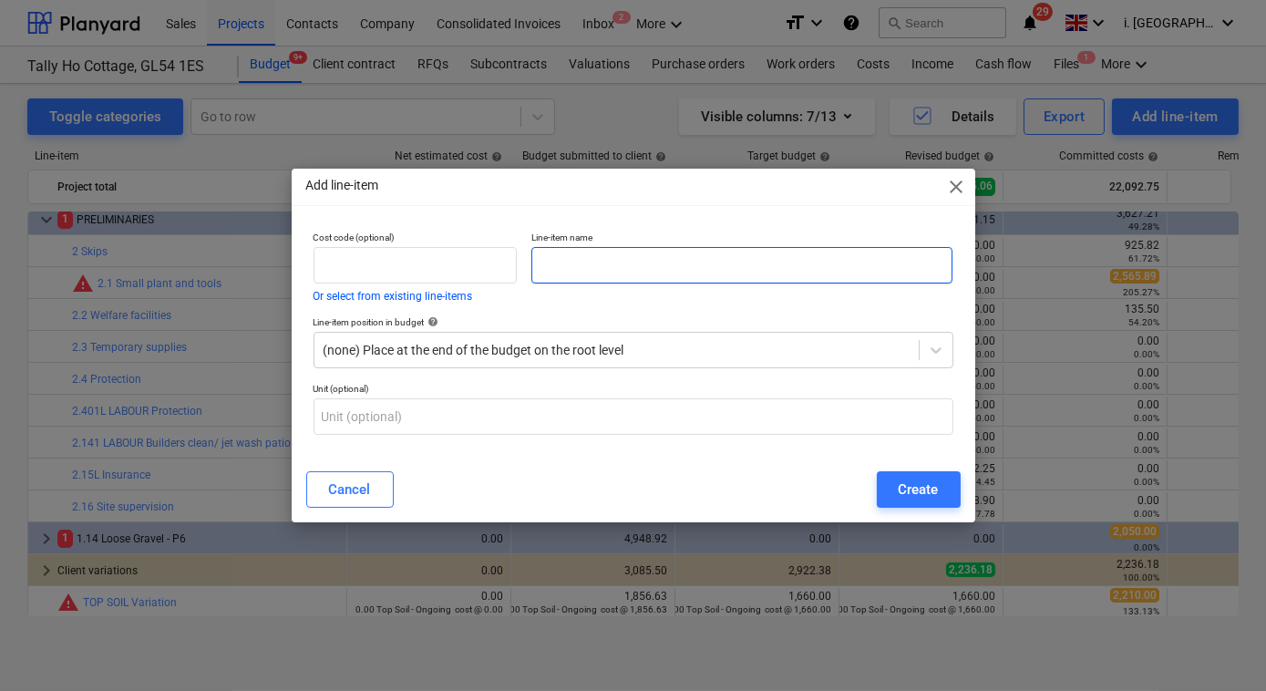
click at [620, 251] on input "text" at bounding box center [742, 265] width 422 height 36
type input "g"
type input "Garden Clearance"
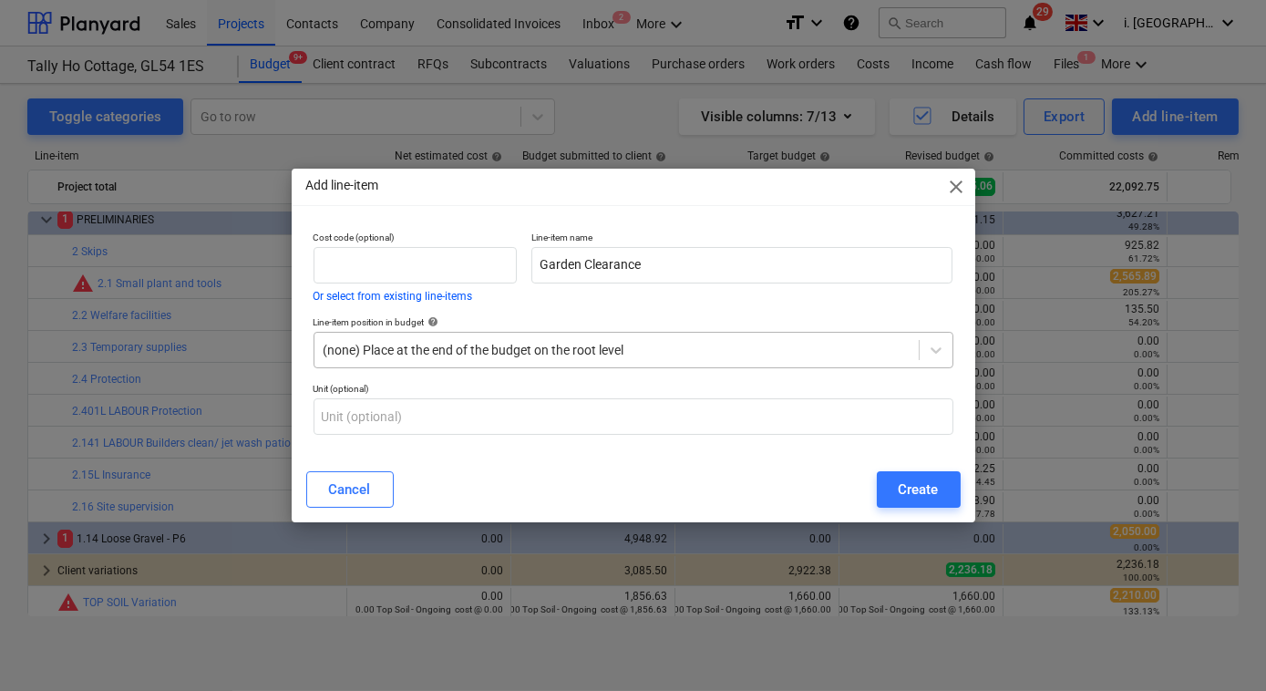
click at [581, 346] on div at bounding box center [616, 350] width 586 height 18
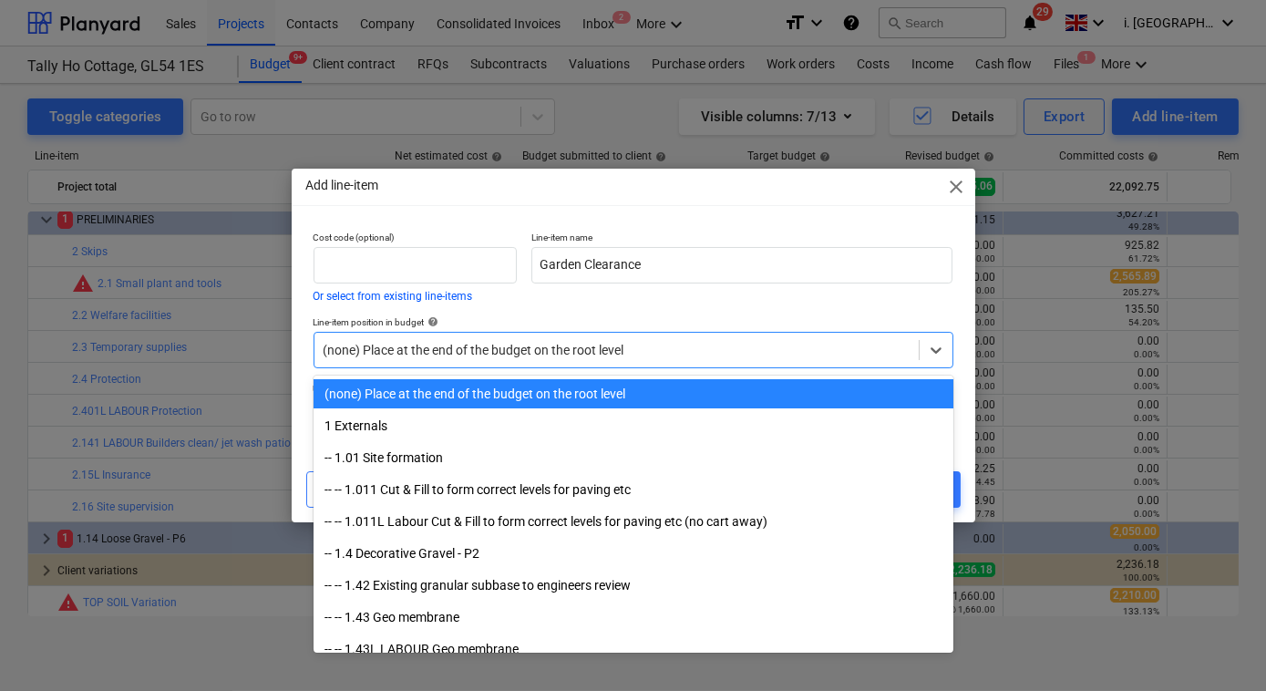
click at [593, 343] on div at bounding box center [616, 350] width 586 height 18
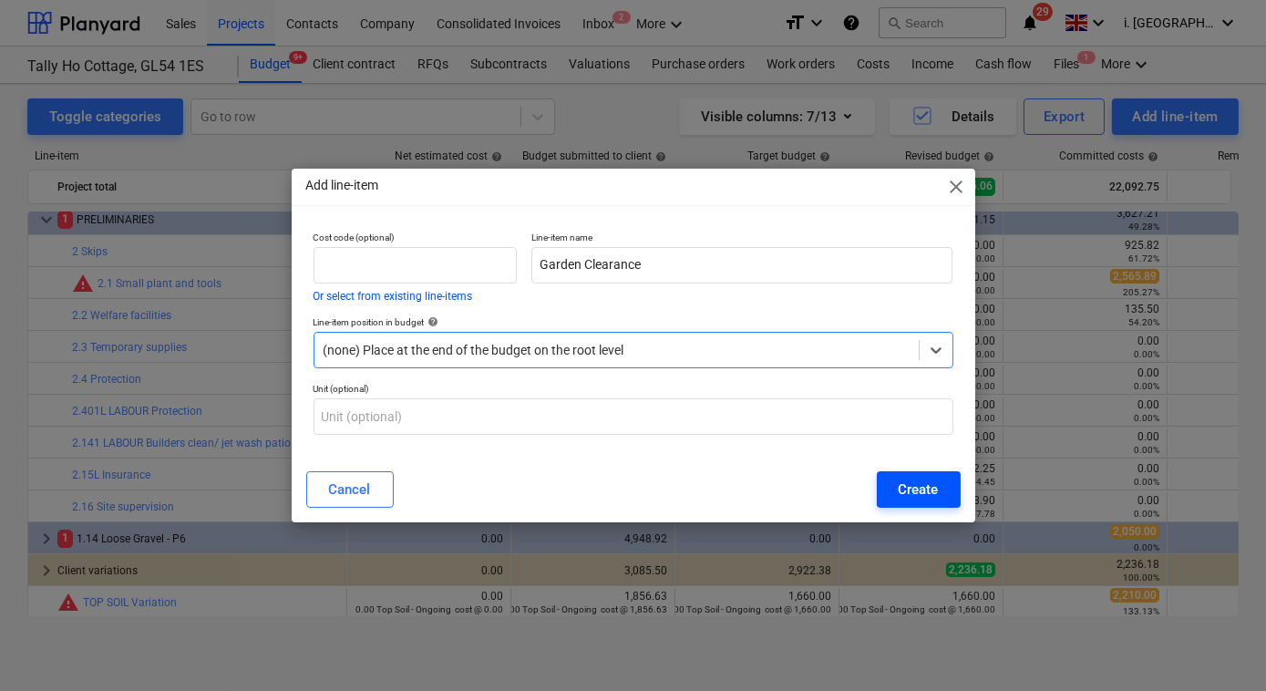
click at [954, 486] on button "Create" at bounding box center [918, 489] width 84 height 36
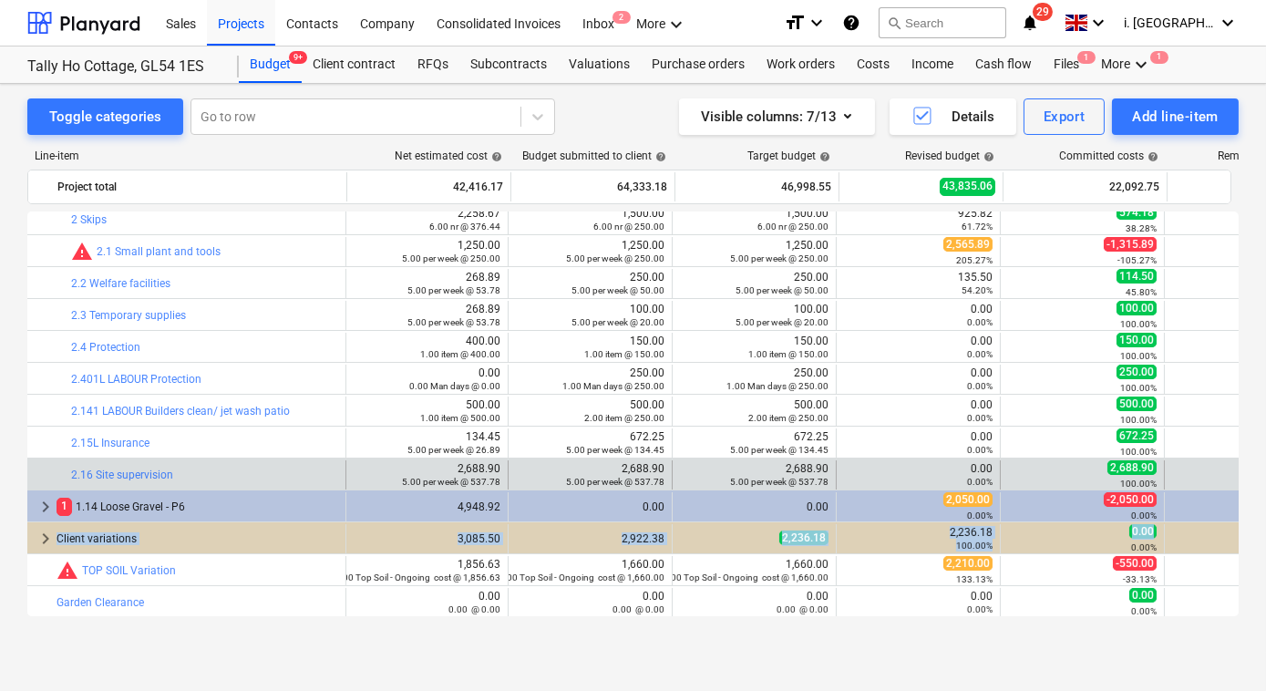
scroll to position [551, 282]
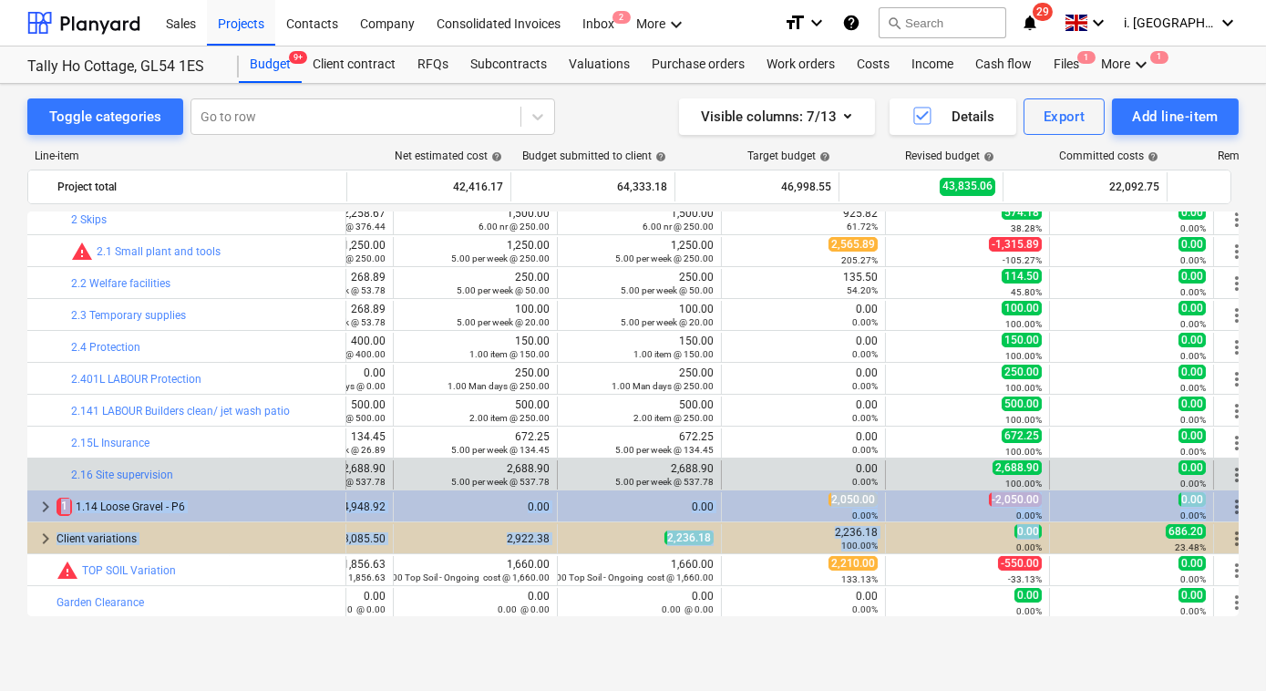
click at [957, 456] on div "keyboard_arrow_down 7 1 Externals 35,055.02 46,672.33 35,055.02 32,577.73 11,96…" at bounding box center [351, 138] width 1211 height 957
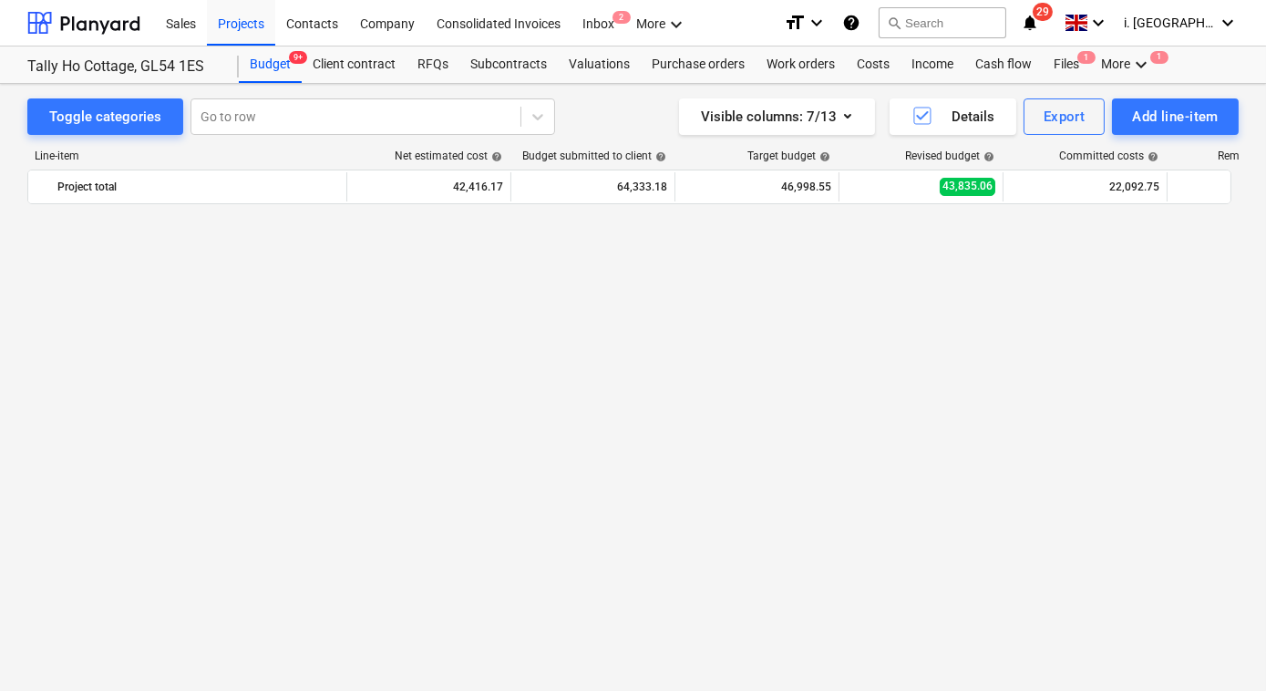
scroll to position [0, 282]
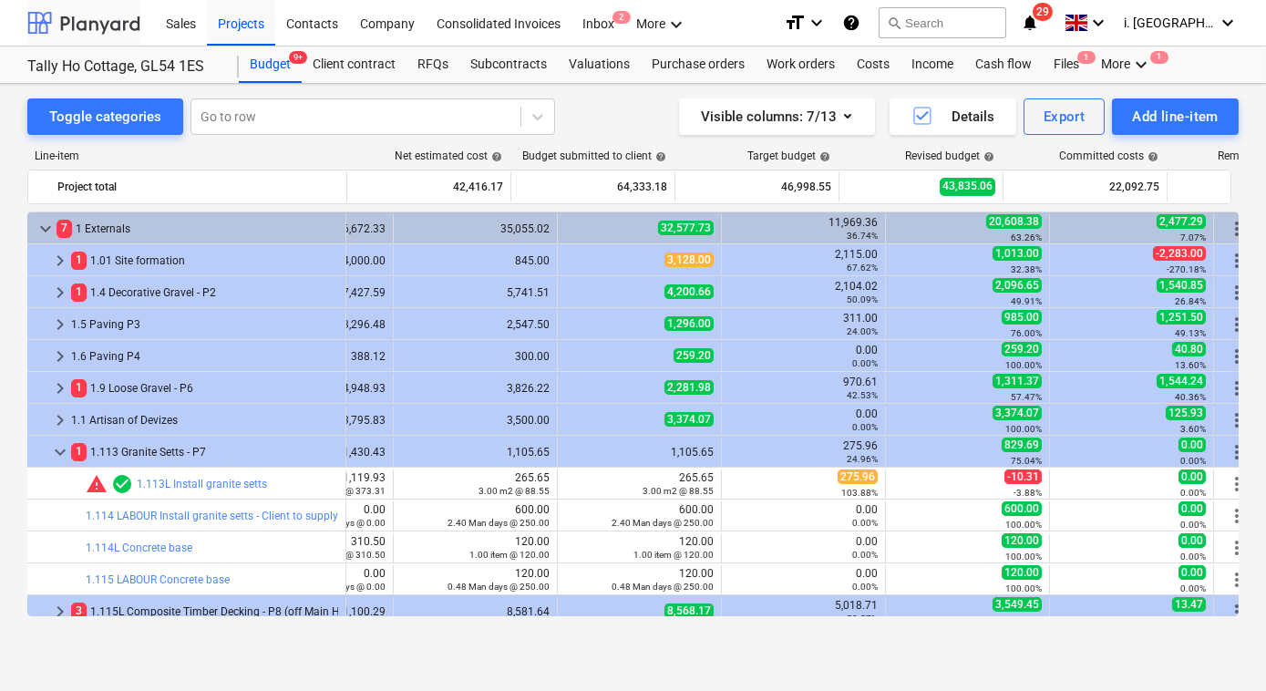
click at [95, 21] on div at bounding box center [83, 23] width 113 height 46
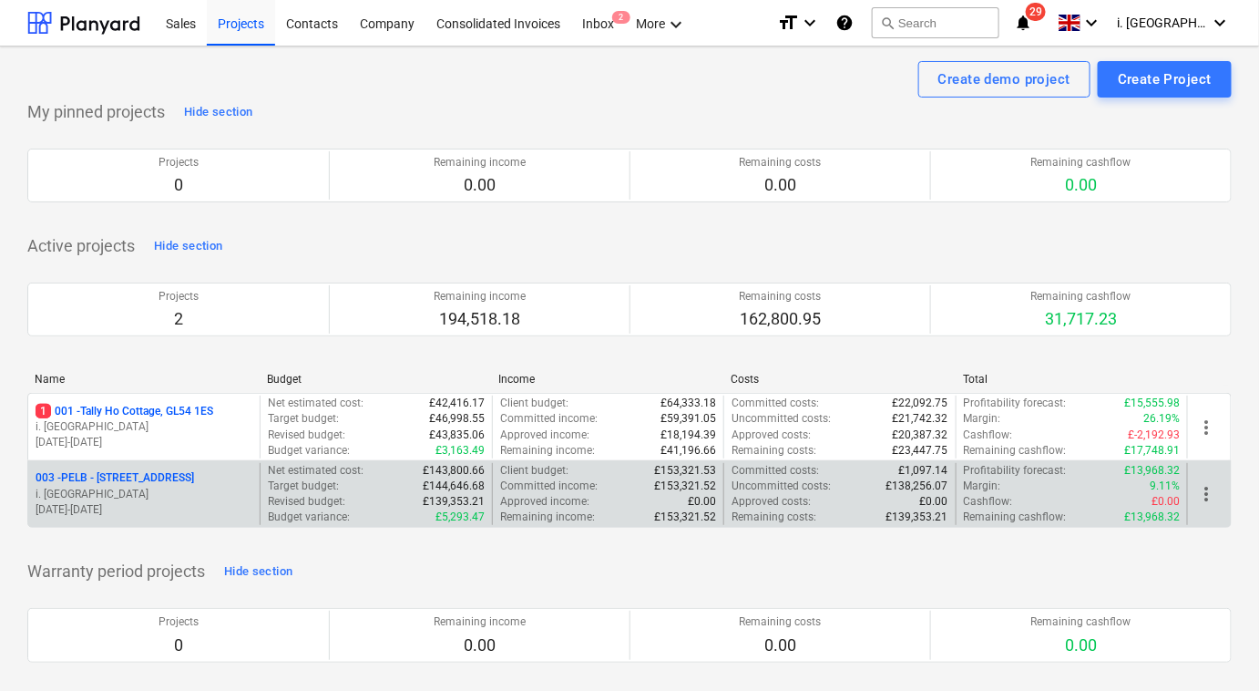
click at [150, 470] on p "003 - PELB - [GEOGRAPHIC_DATA], [GEOGRAPHIC_DATA], GL2 7NE" at bounding box center [115, 477] width 159 height 15
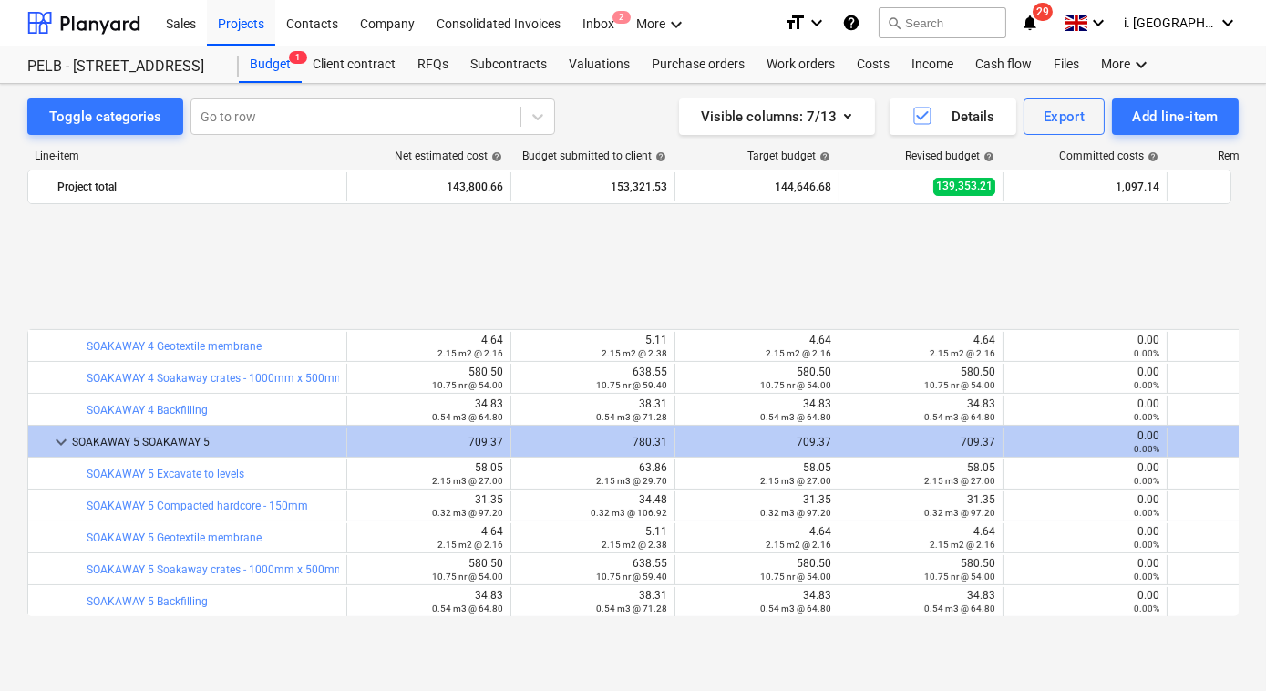
scroll to position [1221, 0]
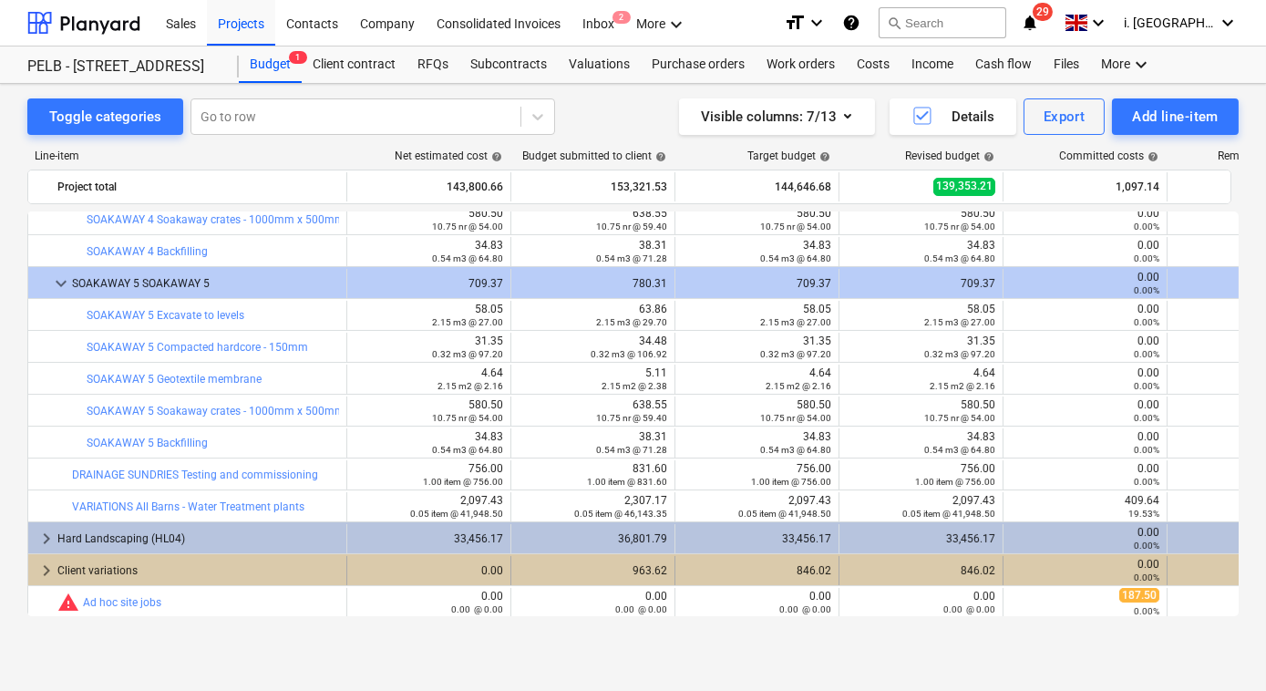
click at [44, 565] on span "keyboard_arrow_right" at bounding box center [47, 570] width 22 height 22
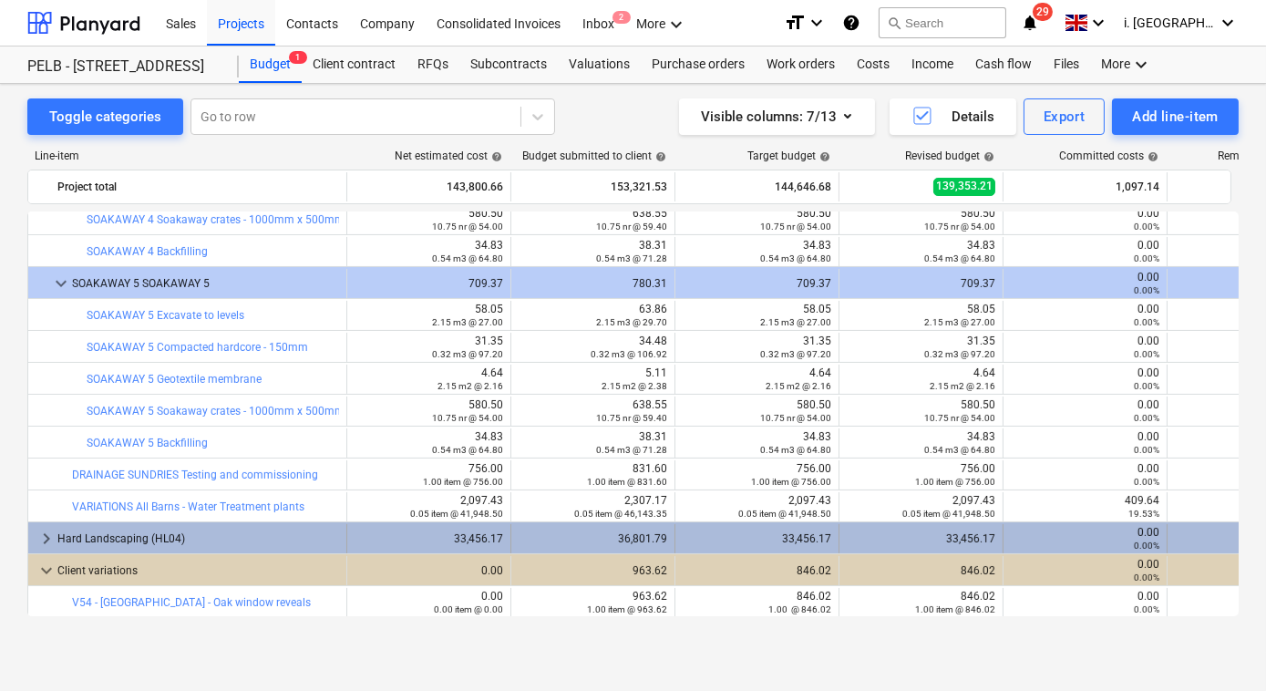
click at [38, 540] on span "keyboard_arrow_right" at bounding box center [47, 539] width 22 height 22
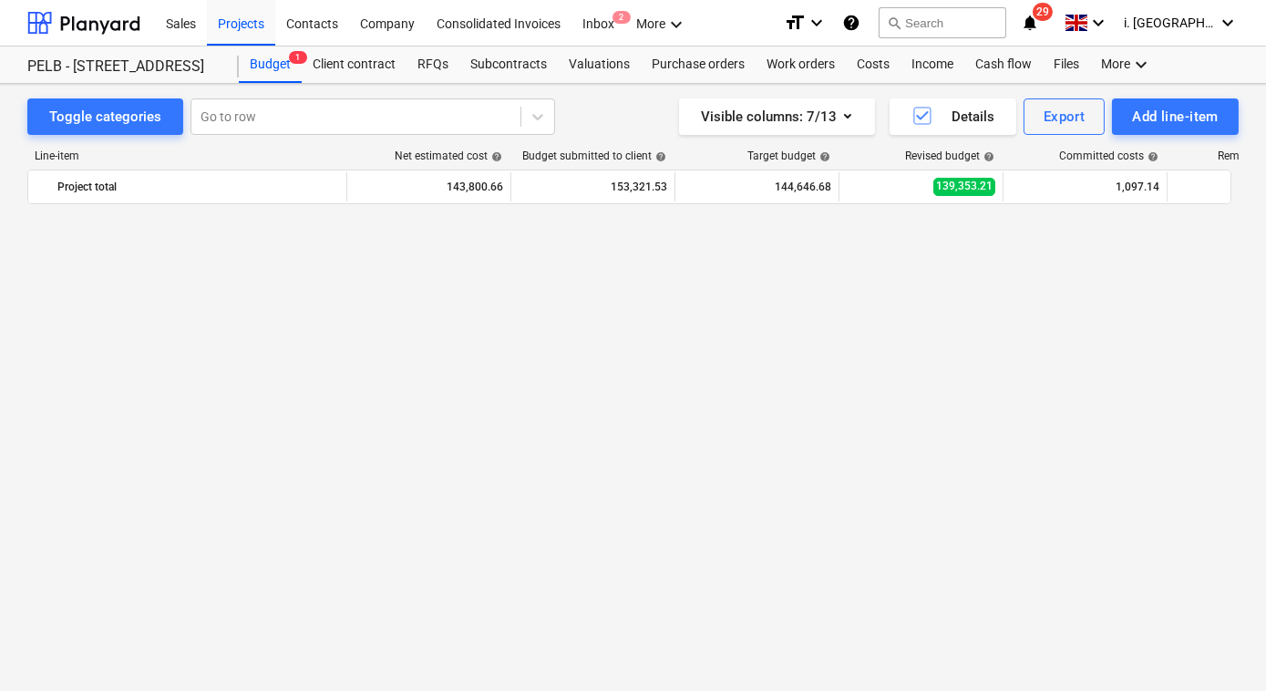
scroll to position [0, 0]
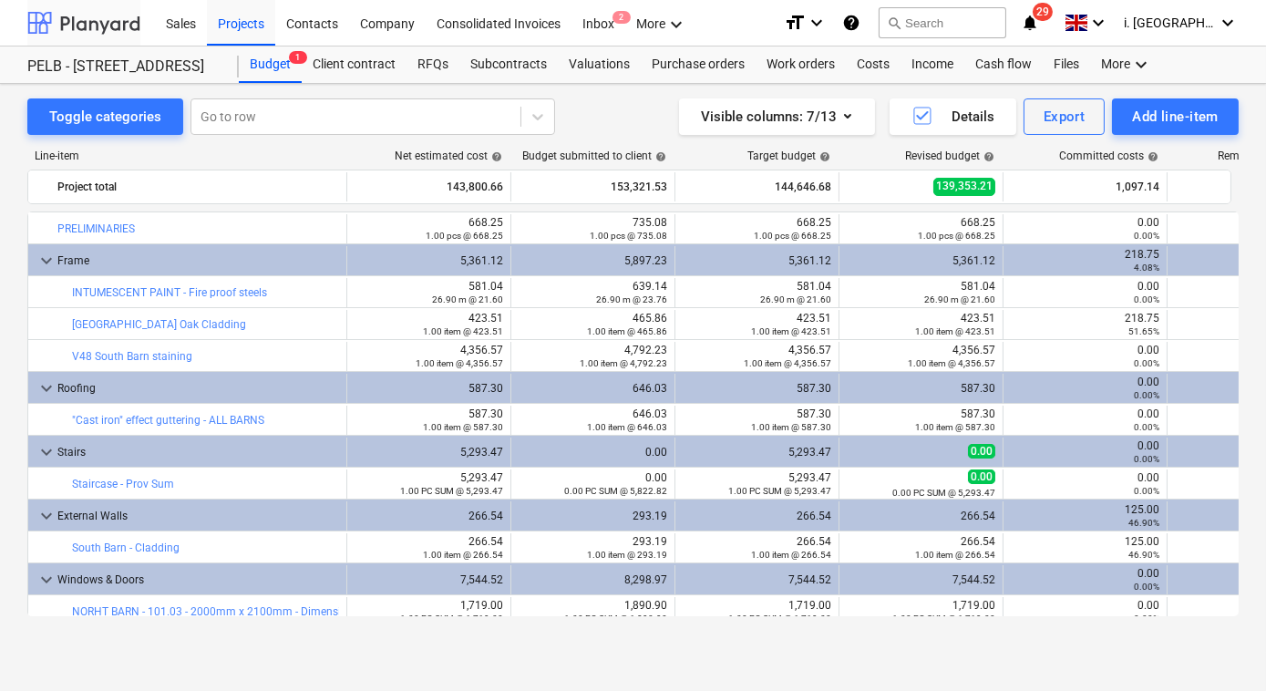
click at [70, 27] on div at bounding box center [83, 23] width 113 height 46
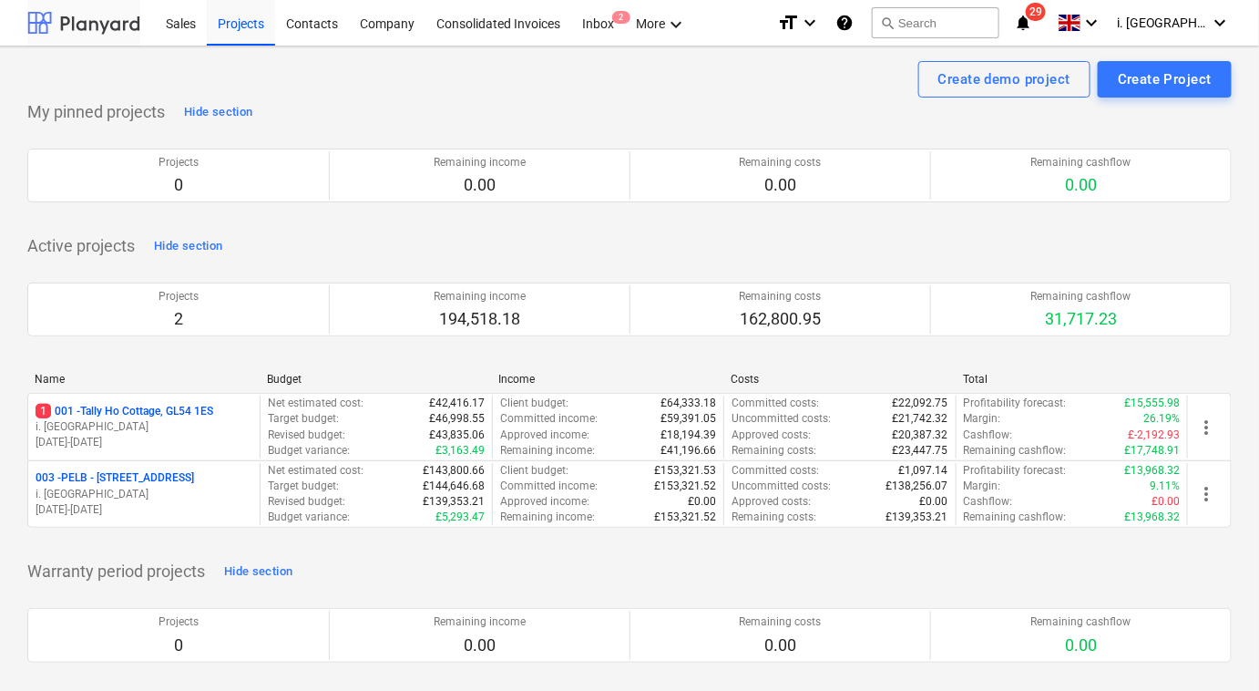
click at [131, 20] on div at bounding box center [83, 23] width 113 height 46
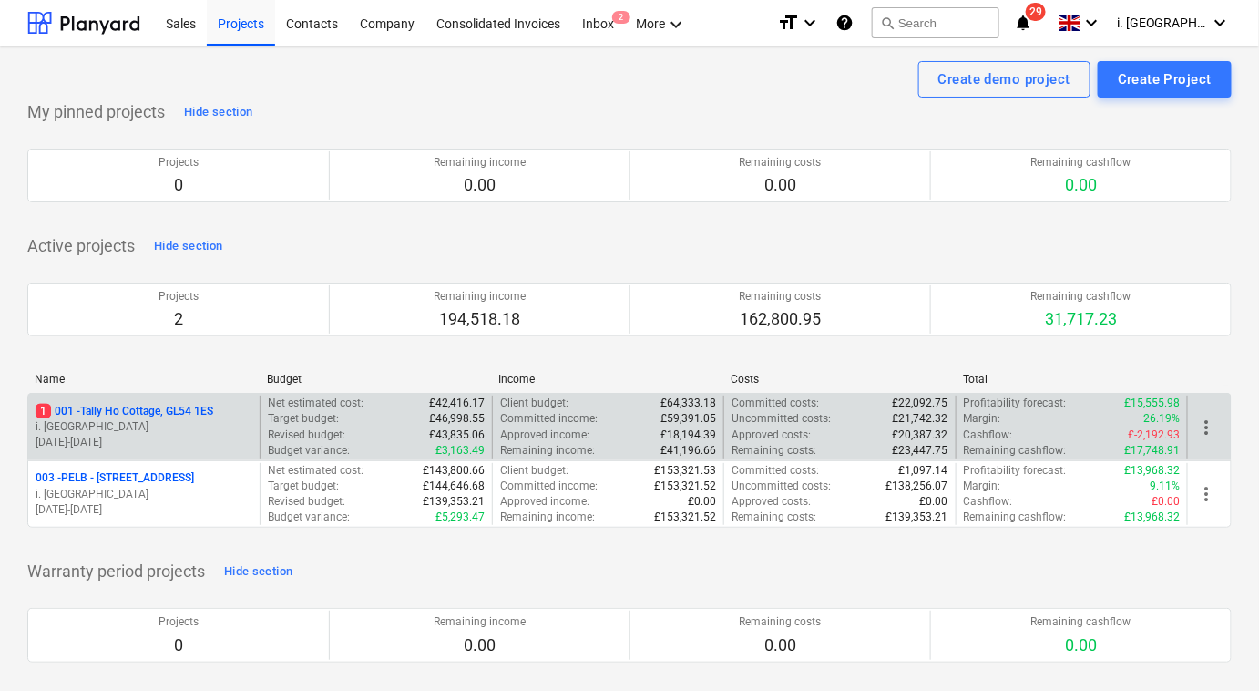
click at [159, 416] on p "1 001 - Tally Ho Cottage, GL54 1ES" at bounding box center [125, 411] width 178 height 15
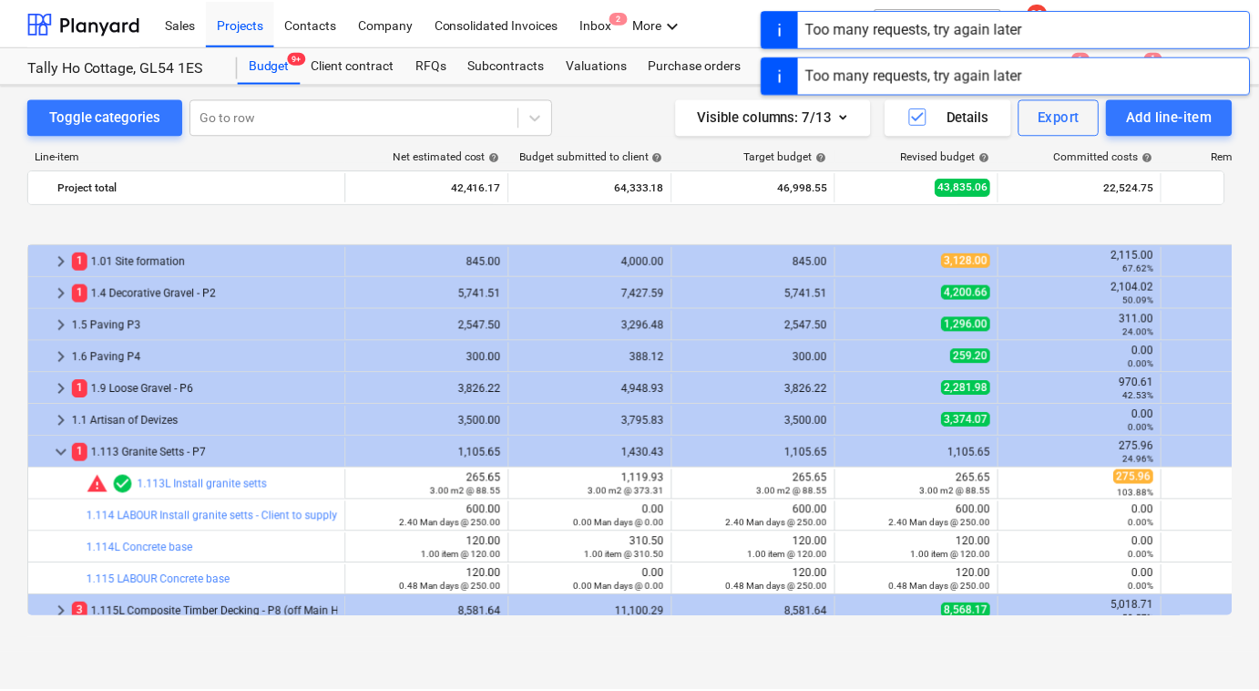
scroll to position [551, 0]
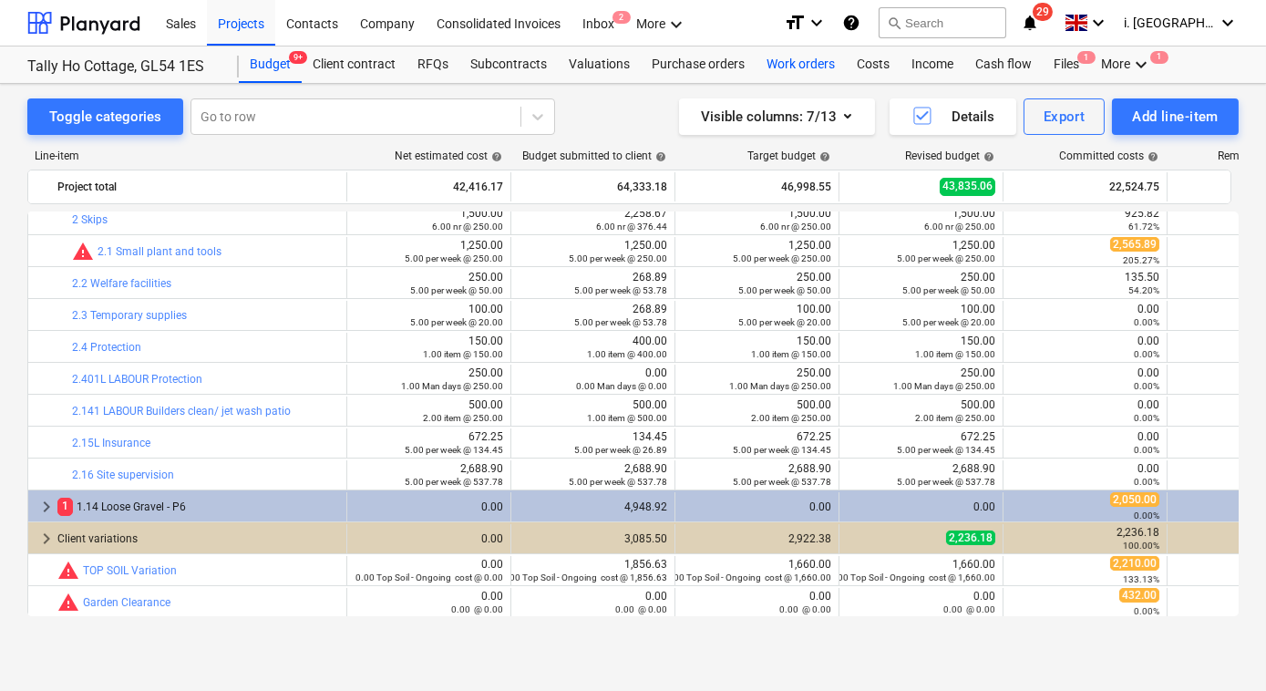
click at [792, 54] on div "Work orders" at bounding box center [800, 64] width 90 height 36
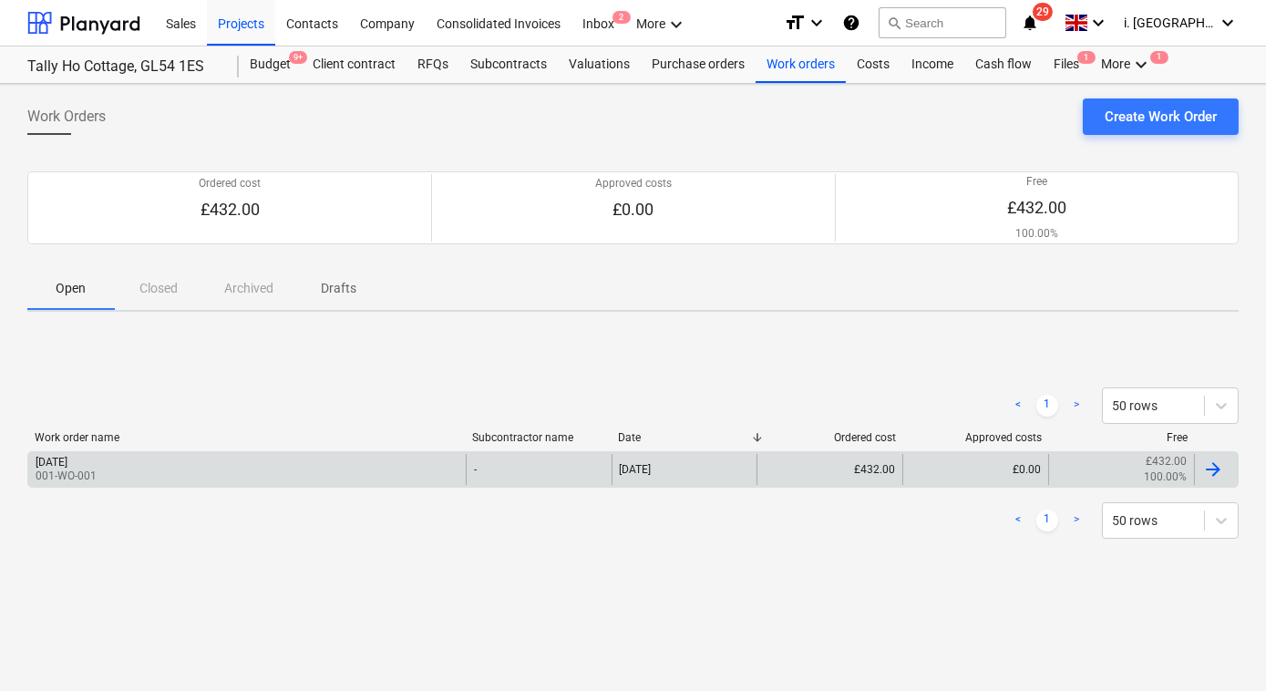
click at [211, 472] on div "[DATE] 001-WO-001" at bounding box center [246, 469] width 437 height 31
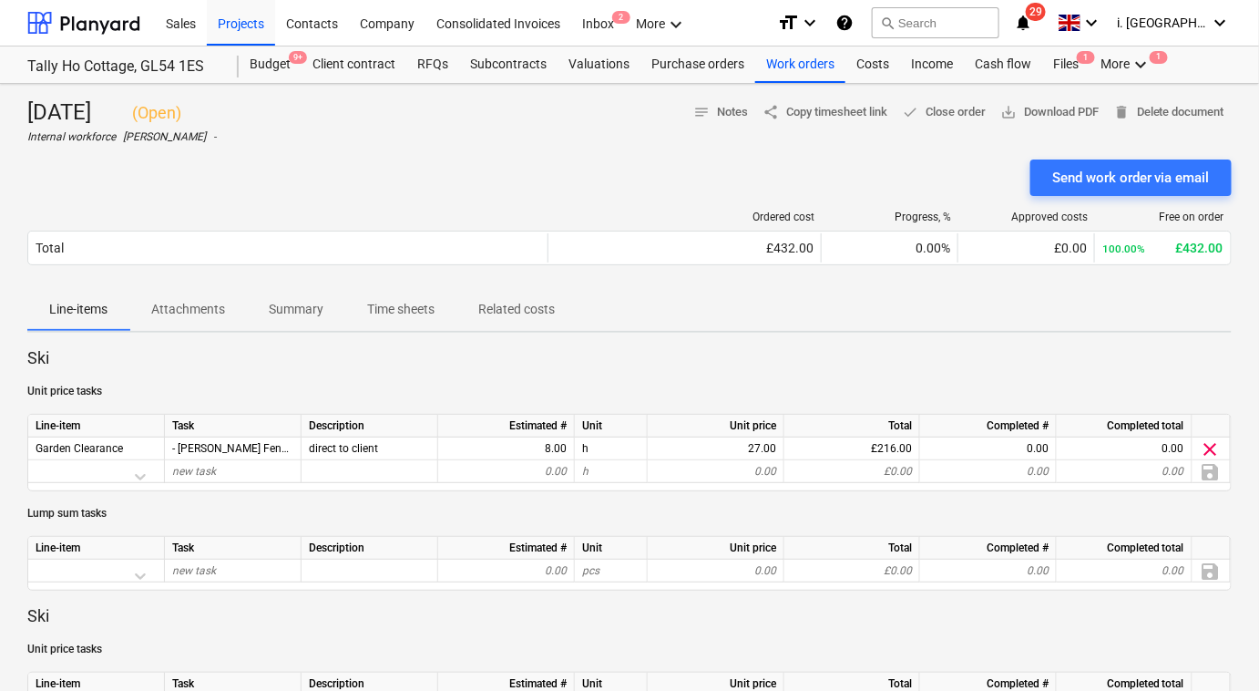
scroll to position [426, 0]
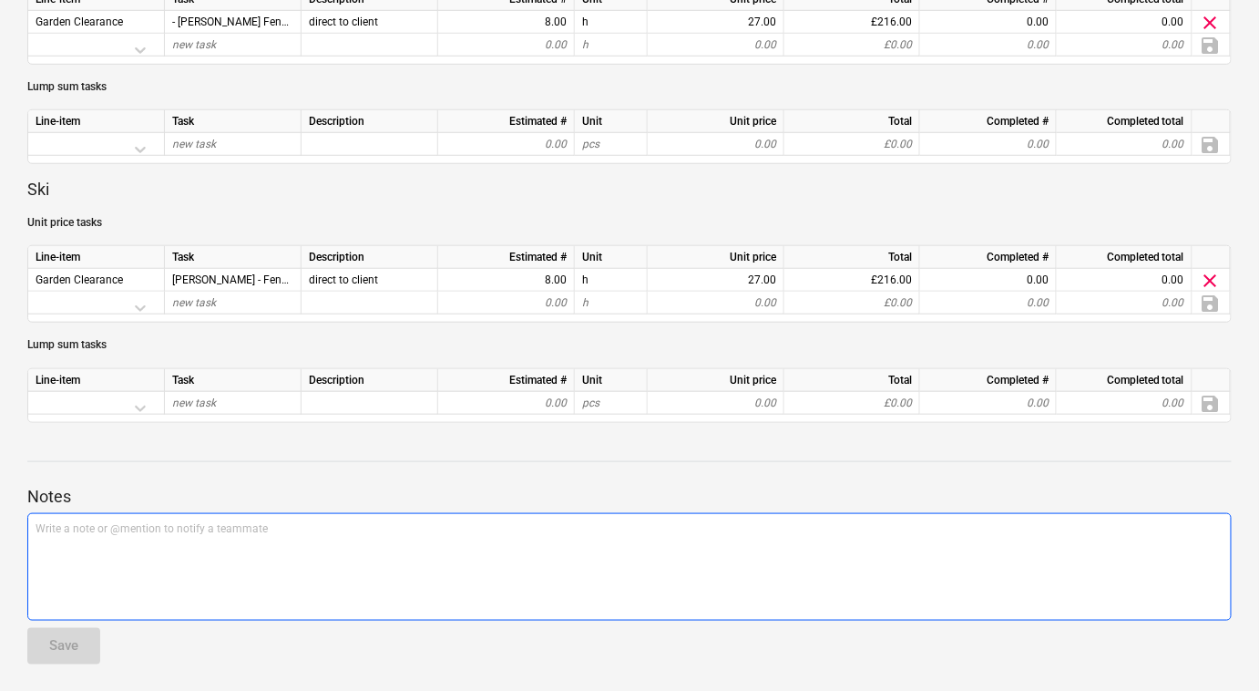
click at [600, 523] on p "Write a note or @mention to notify a teammate [PERSON_NAME]" at bounding box center [630, 528] width 1188 height 15
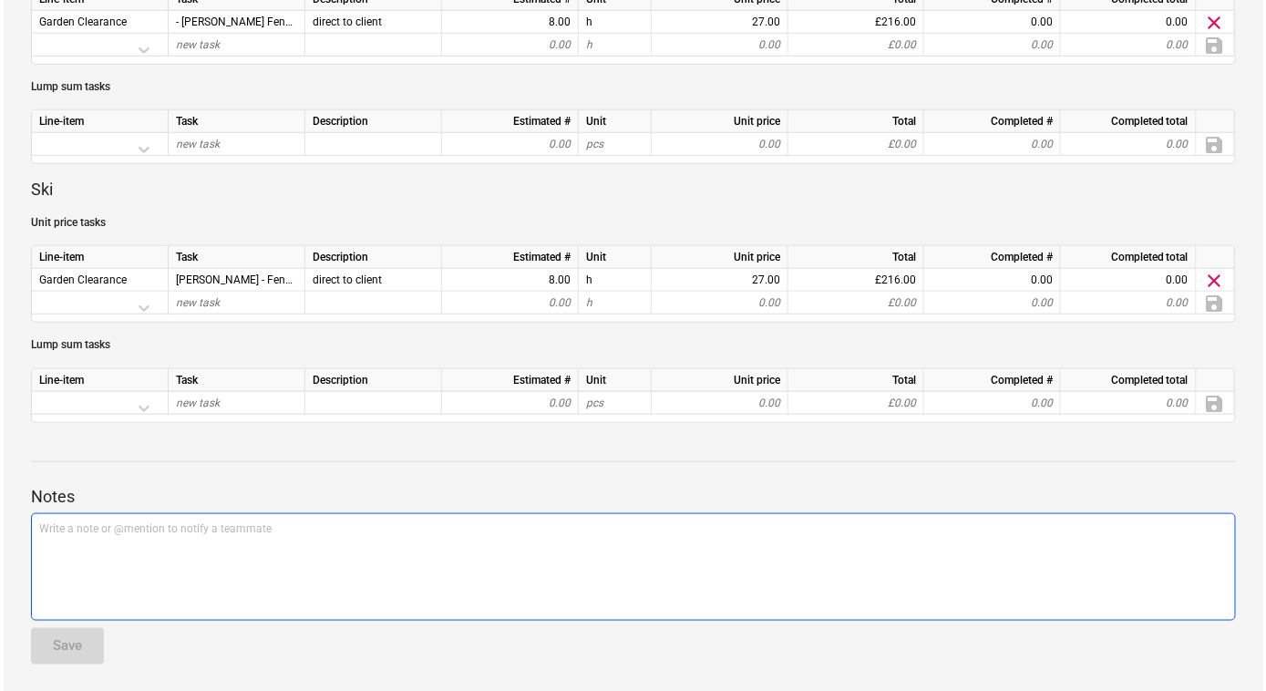
scroll to position [0, 0]
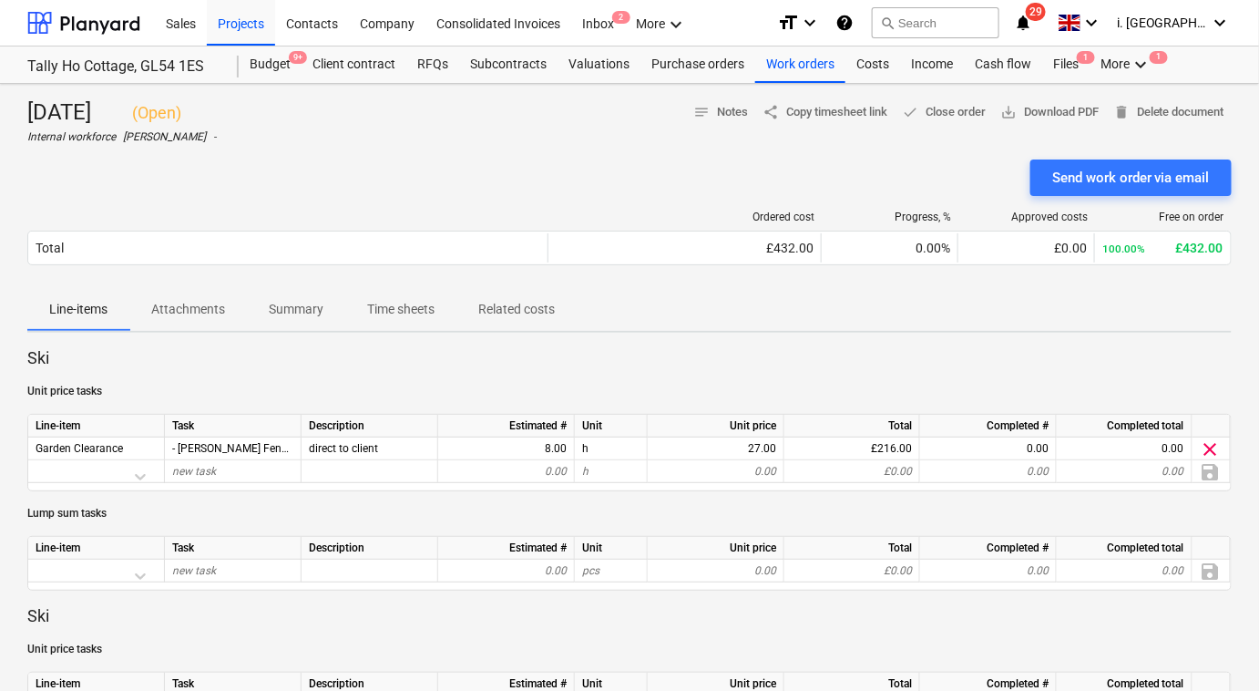
click at [345, 136] on div "[DATE] ( Open ) Internal workforce [PERSON_NAME] - notes Notes share Copy times…" at bounding box center [629, 121] width 1204 height 46
click at [273, 71] on div "Budget 9+" at bounding box center [270, 64] width 63 height 36
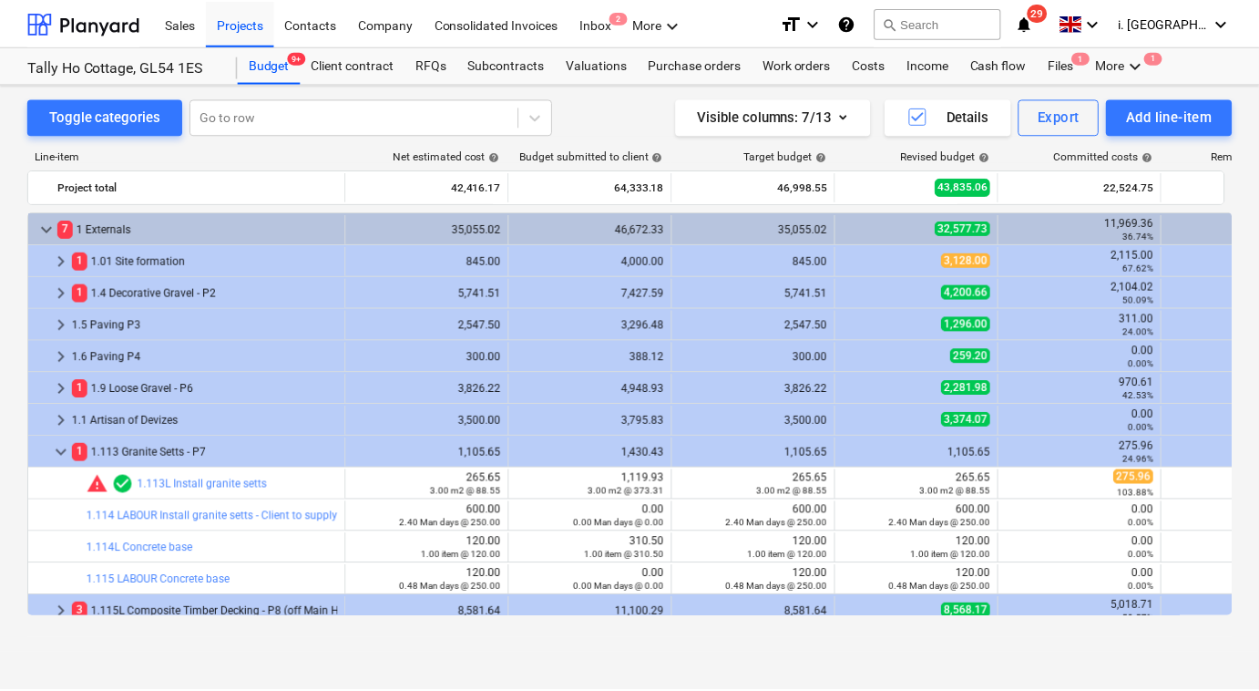
scroll to position [551, 0]
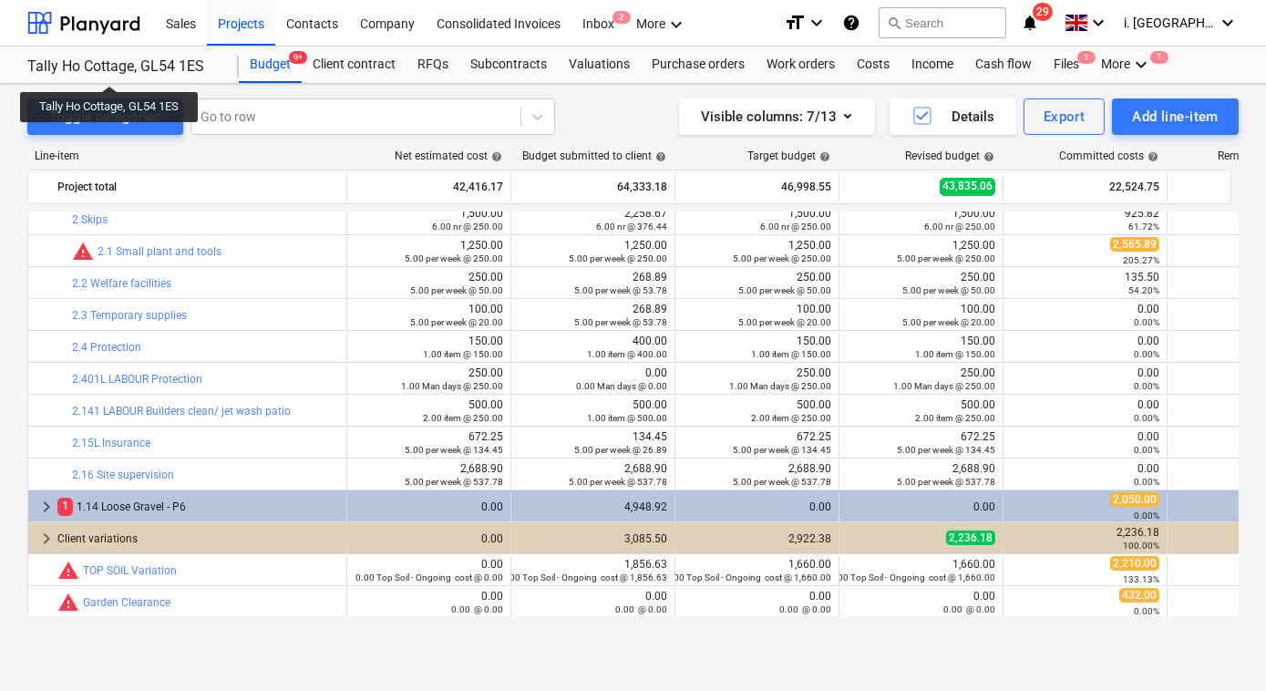
click at [111, 69] on div "Tally Ho Cottage, GL54 1ES" at bounding box center [122, 66] width 190 height 19
click at [85, 33] on div at bounding box center [83, 23] width 113 height 46
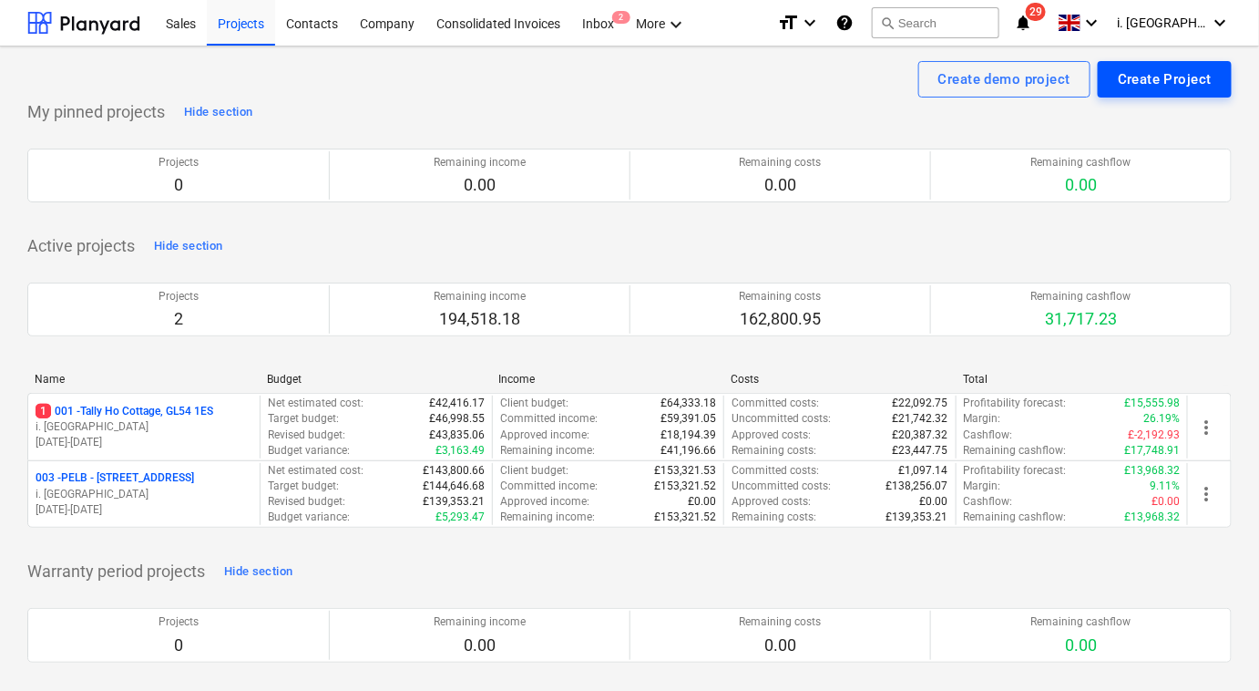
click at [1186, 82] on div "Create Project" at bounding box center [1165, 79] width 94 height 24
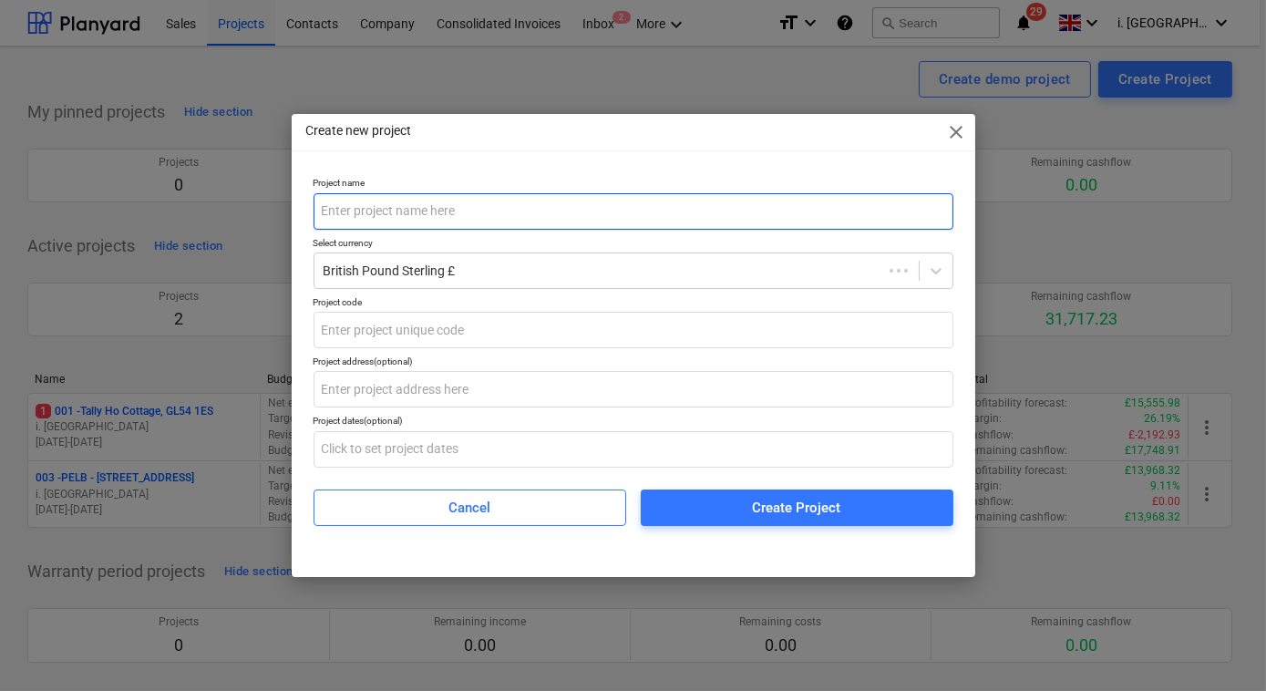
click at [475, 210] on input "text" at bounding box center [633, 211] width 640 height 36
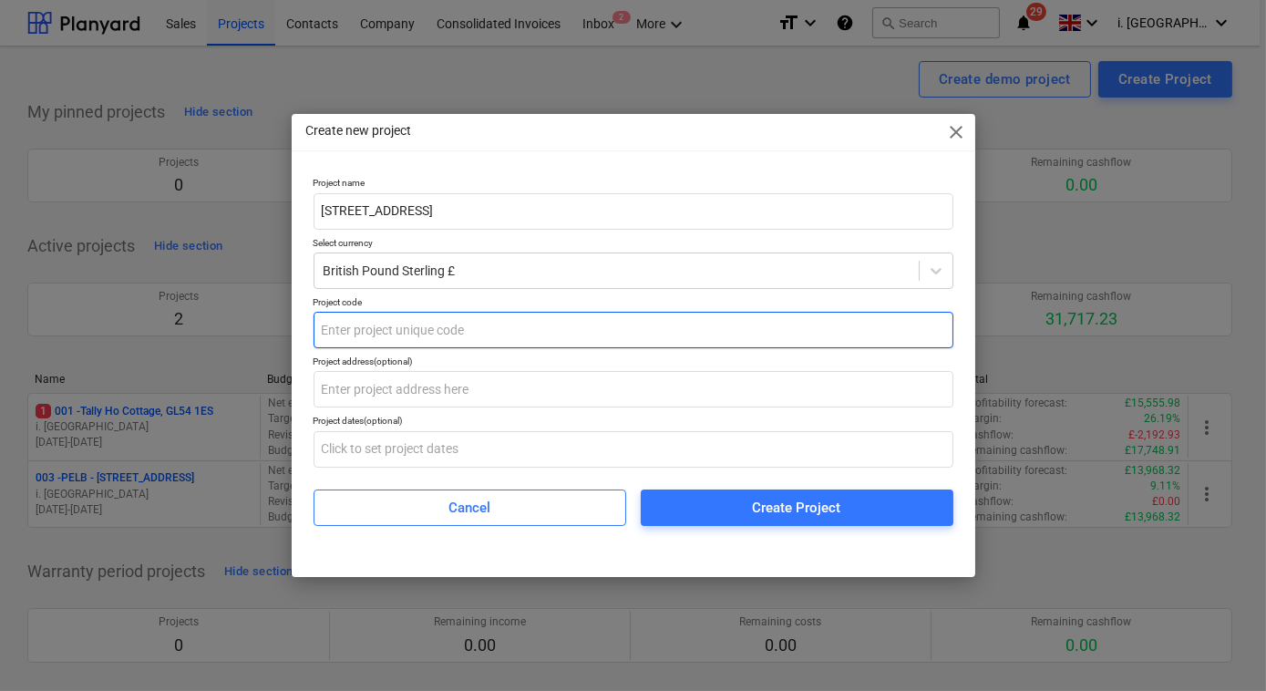
type input "[STREET_ADDRESS]"
click at [463, 339] on input "text" at bounding box center [633, 330] width 640 height 36
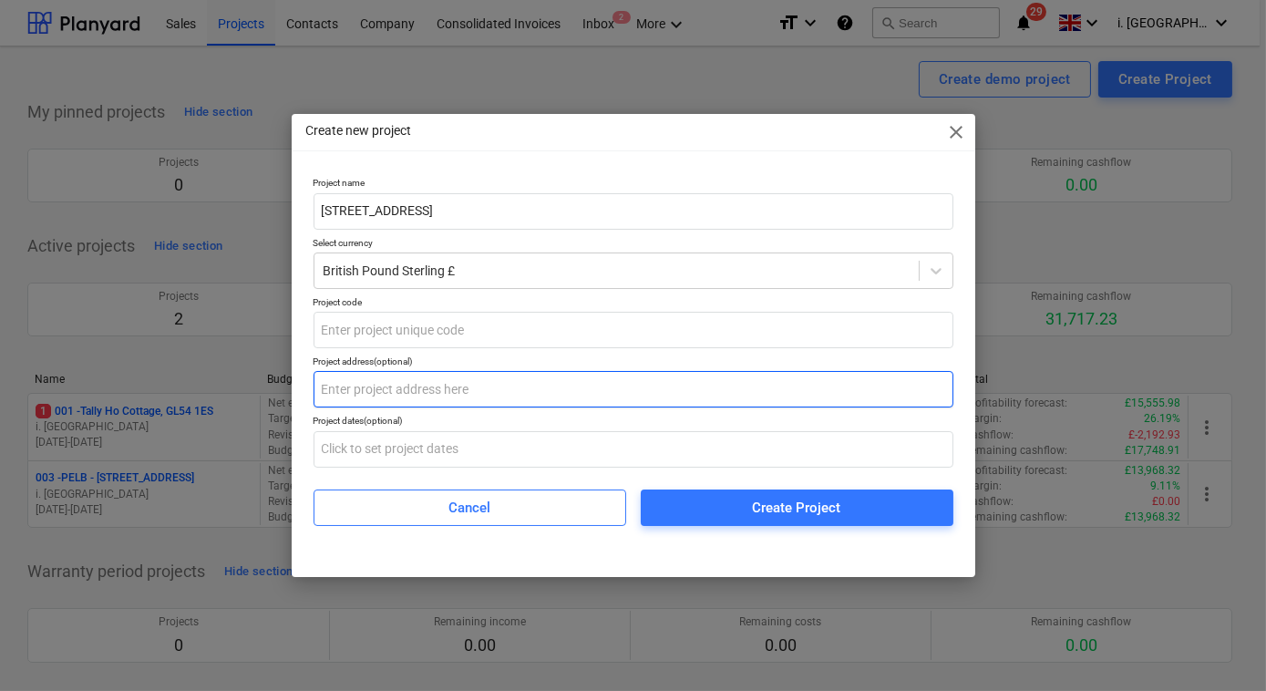
click at [426, 397] on input "text" at bounding box center [633, 389] width 640 height 36
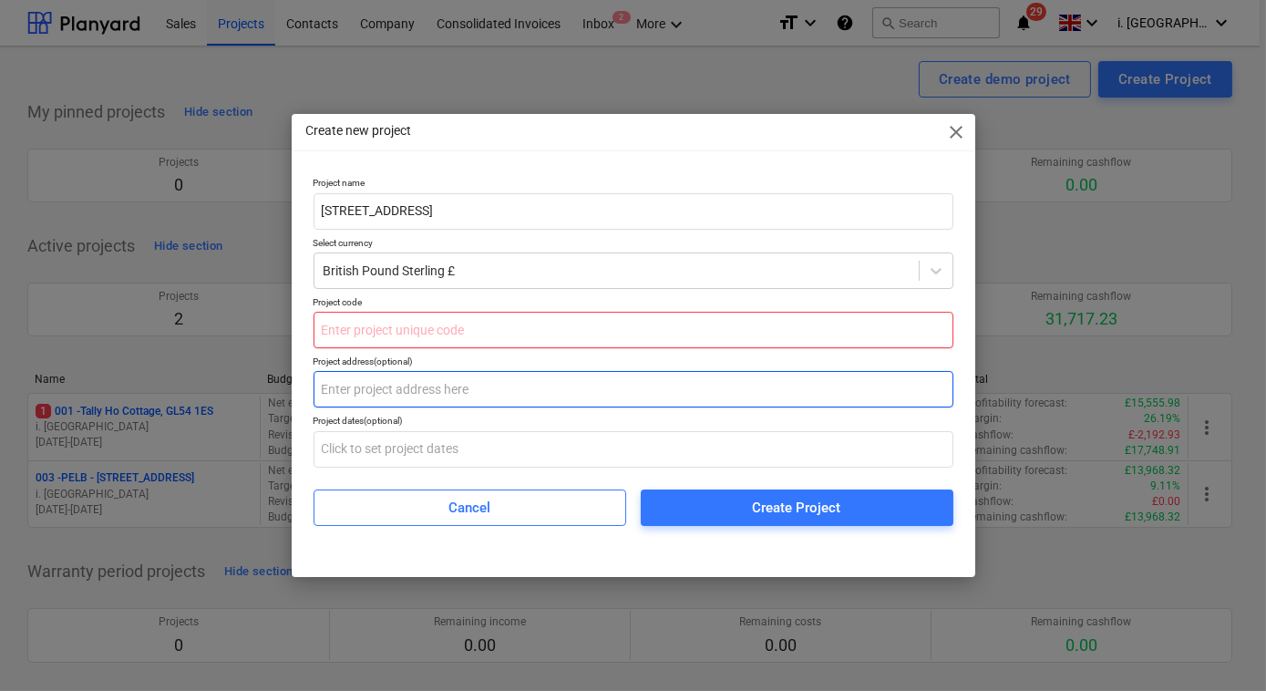
paste input "[STREET_ADDRESS]"
type input "[STREET_ADDRESS]"
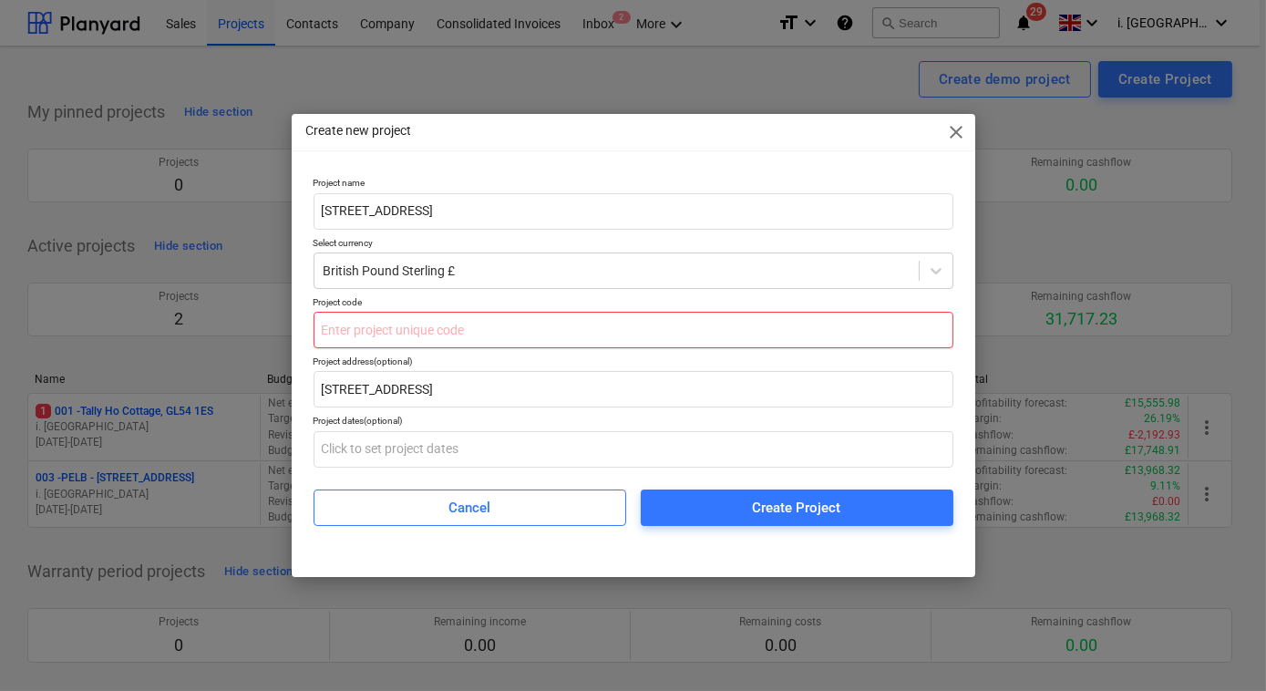
click at [436, 333] on input "text" at bounding box center [633, 330] width 640 height 36
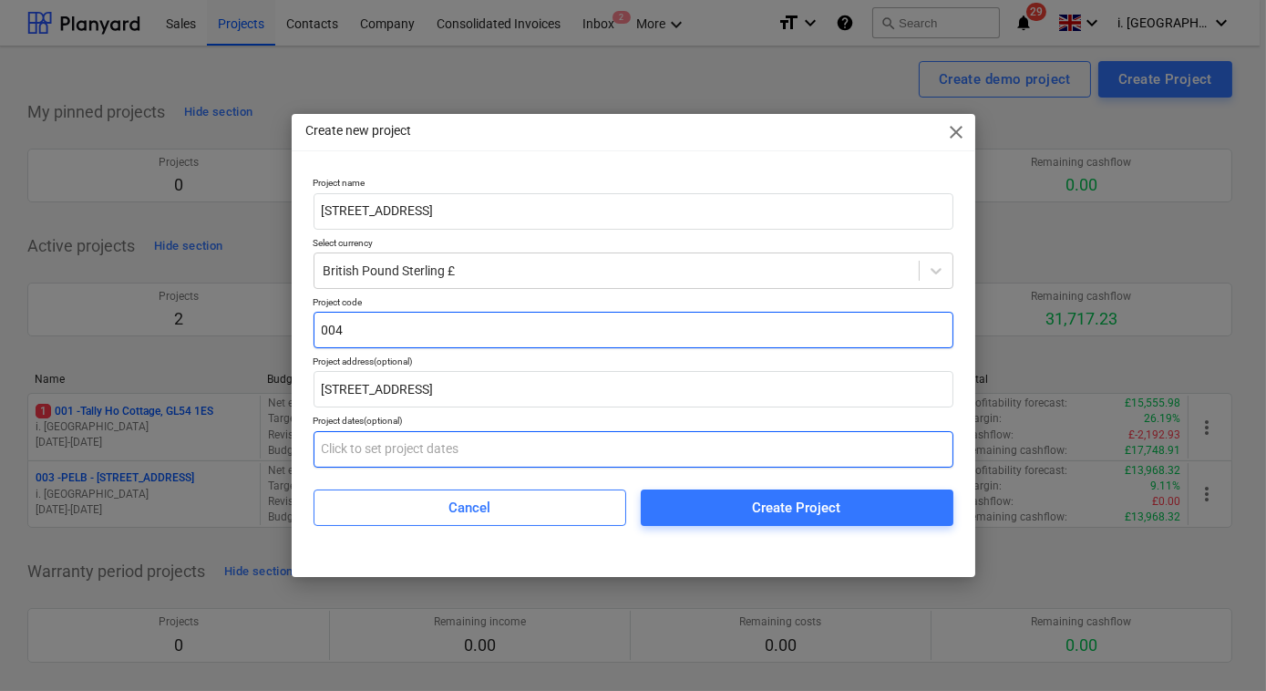
type input "004"
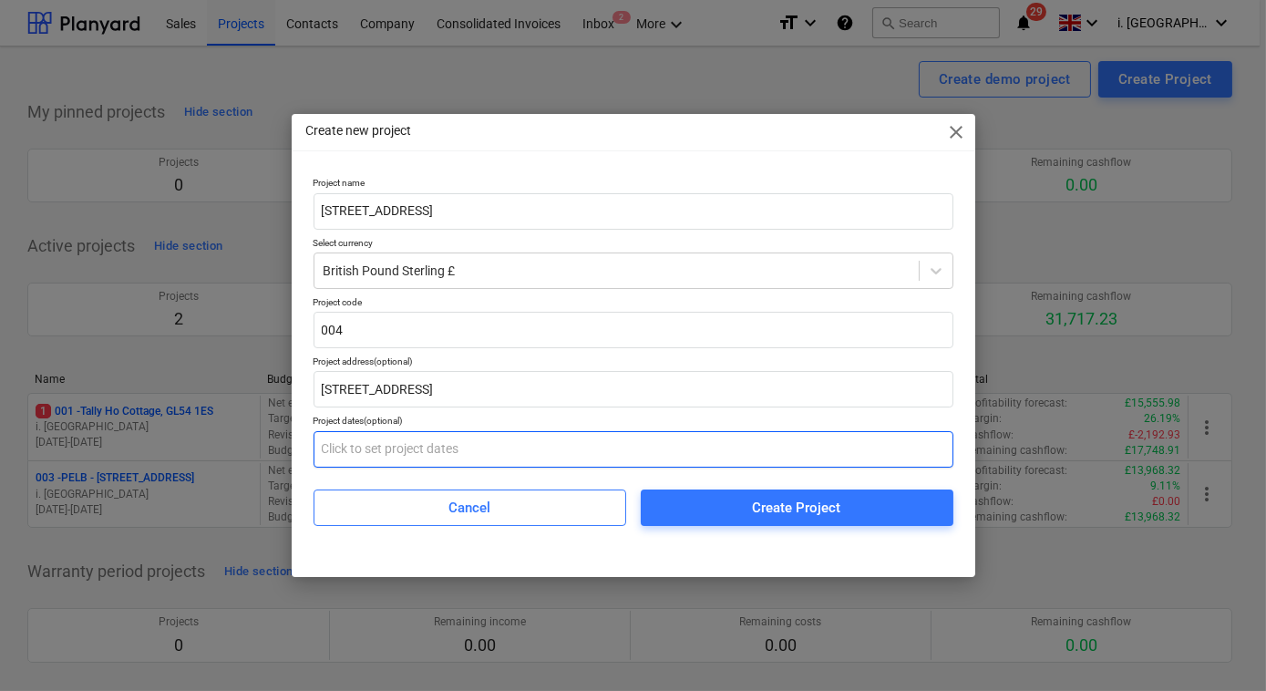
click at [488, 449] on input "text" at bounding box center [633, 449] width 640 height 36
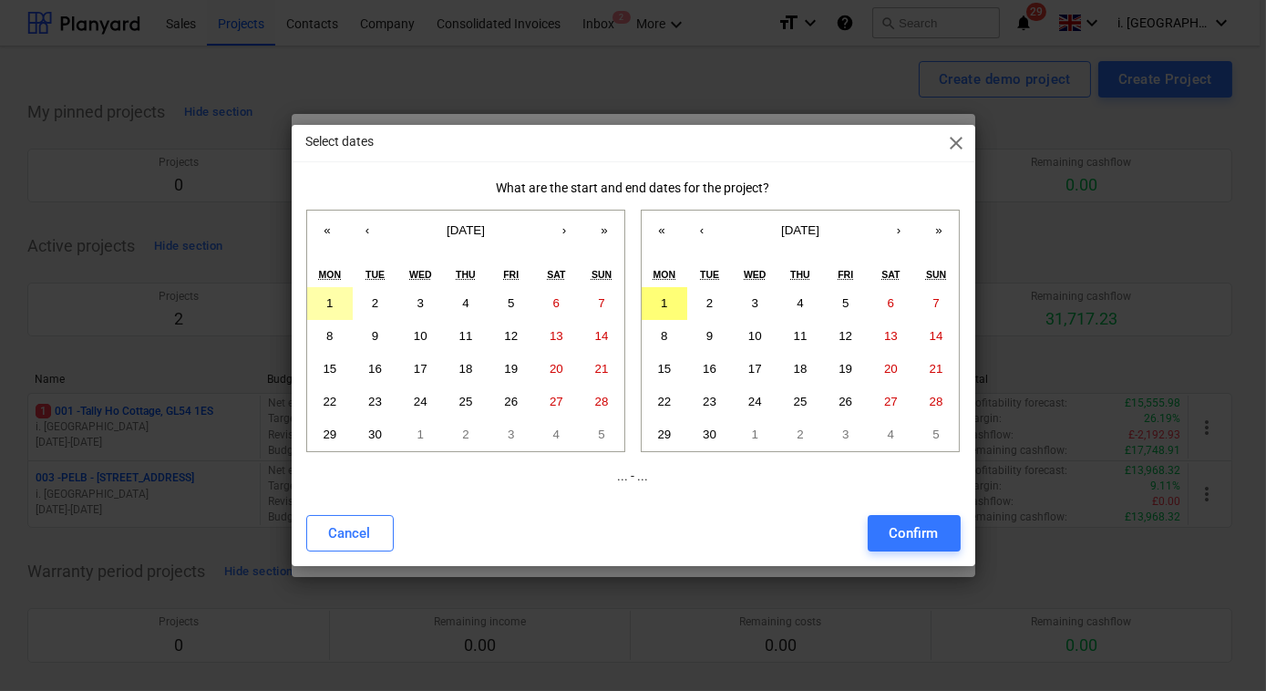
click at [335, 300] on button "1" at bounding box center [330, 303] width 46 height 33
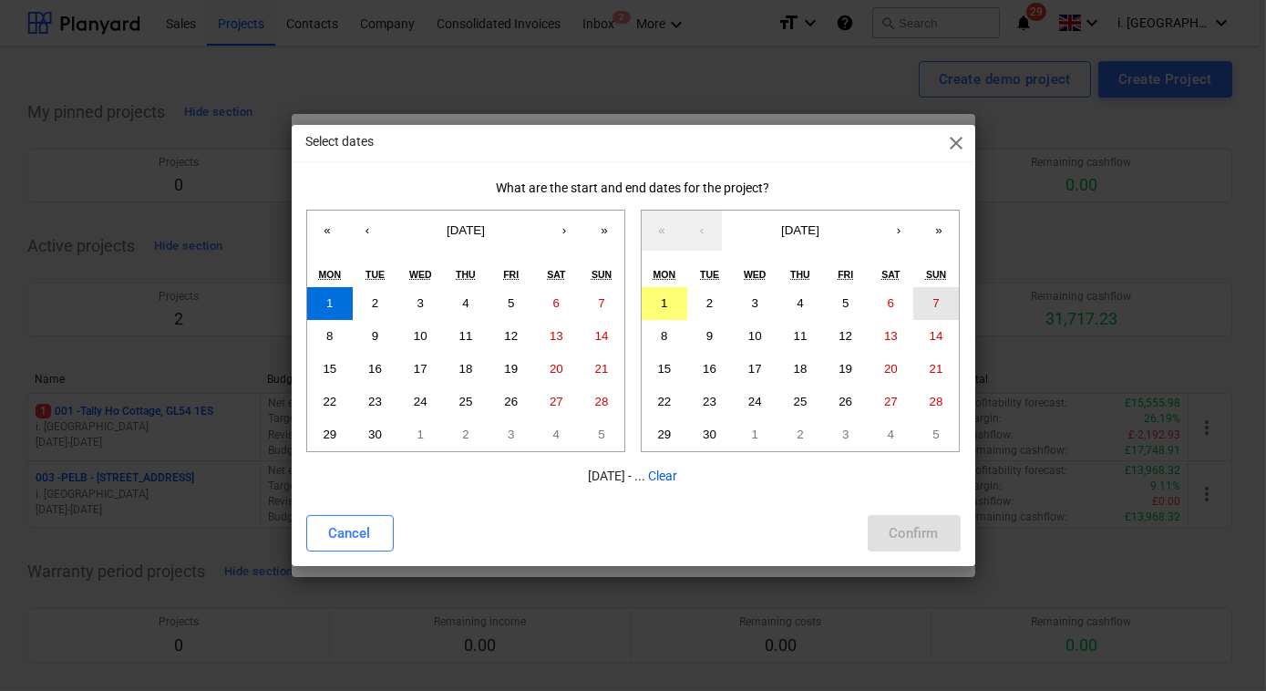
click at [938, 303] on abbr "7" at bounding box center [935, 303] width 6 height 14
click at [924, 537] on div "Confirm" at bounding box center [913, 533] width 49 height 24
type input "[DATE] - [DATE]"
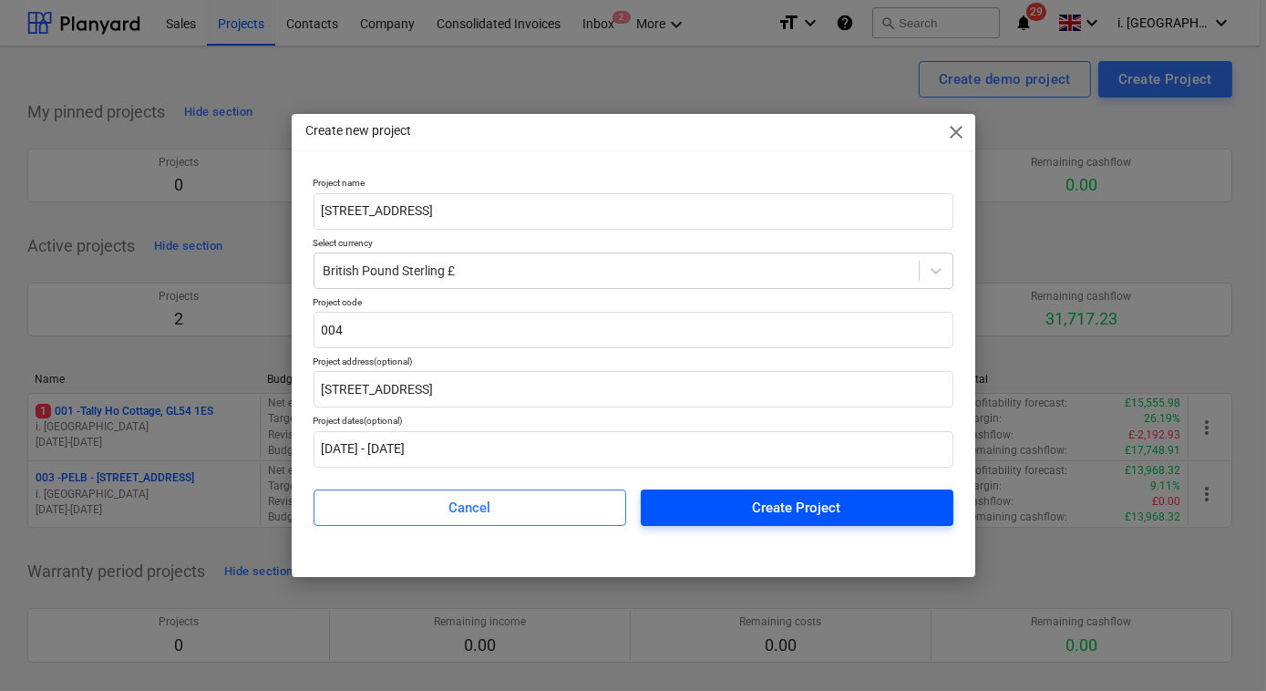
click at [835, 516] on div "Create Project" at bounding box center [797, 508] width 88 height 24
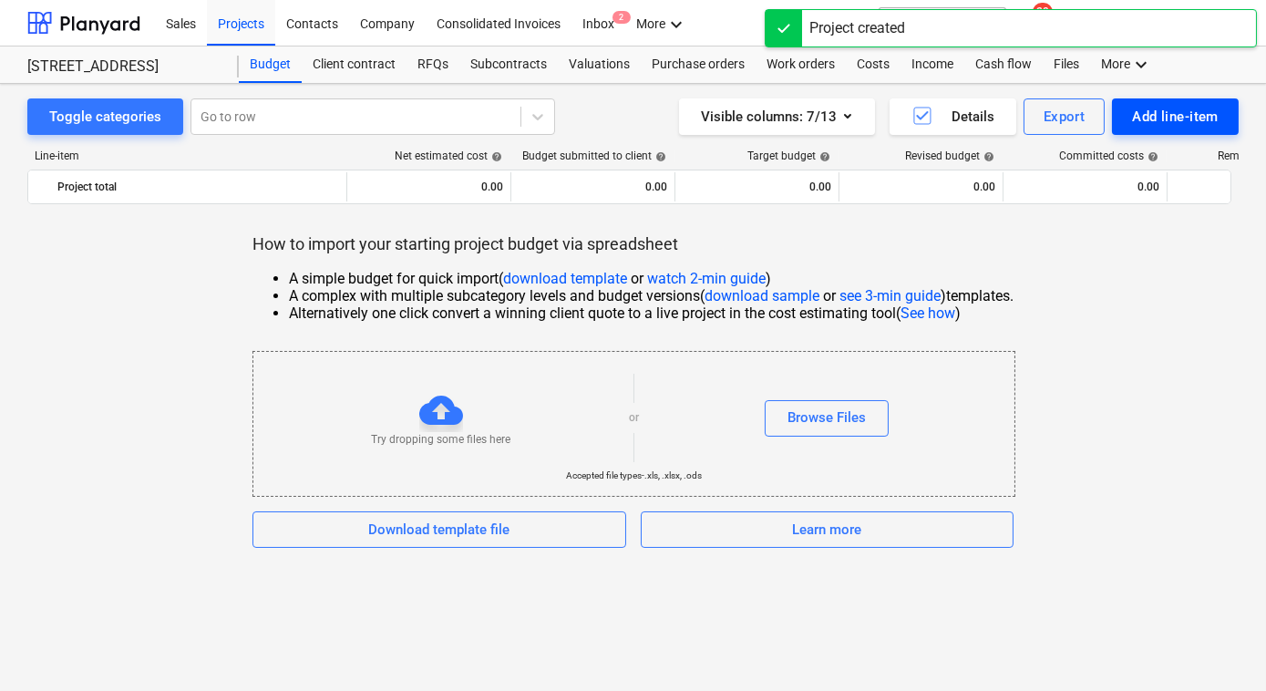
click at [1161, 113] on div "Add line-item" at bounding box center [1175, 117] width 87 height 24
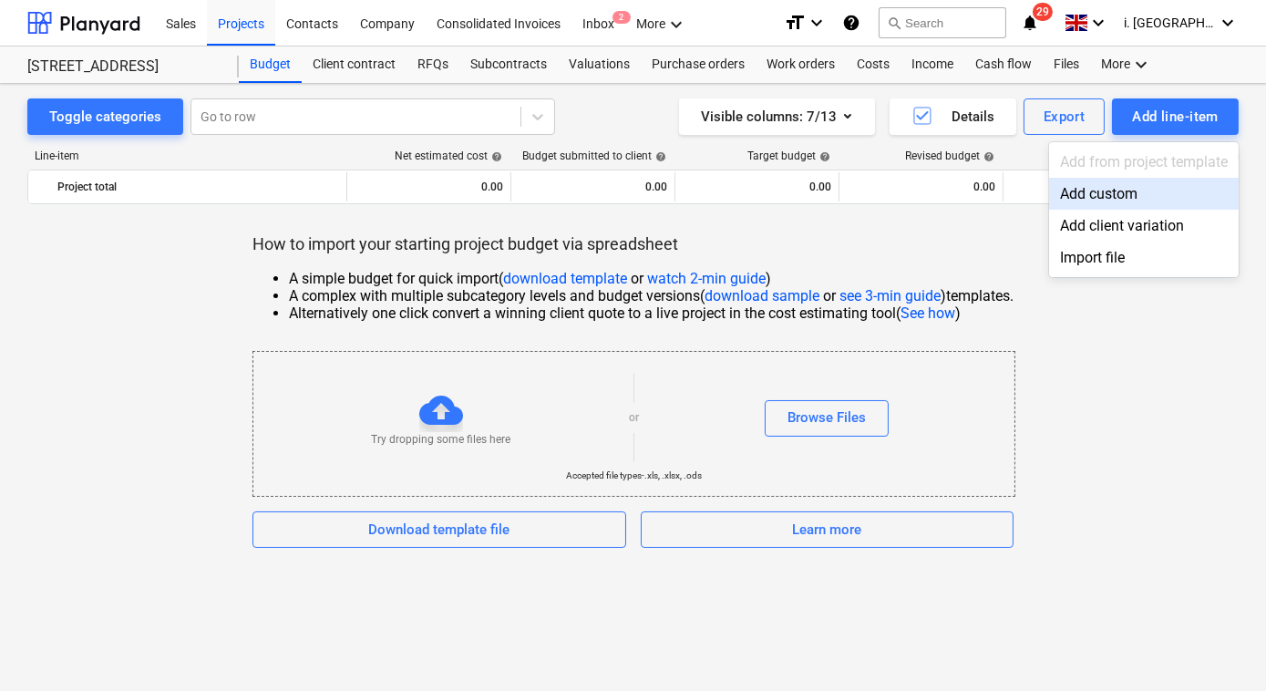
click at [1117, 201] on div "Add custom" at bounding box center [1144, 194] width 190 height 32
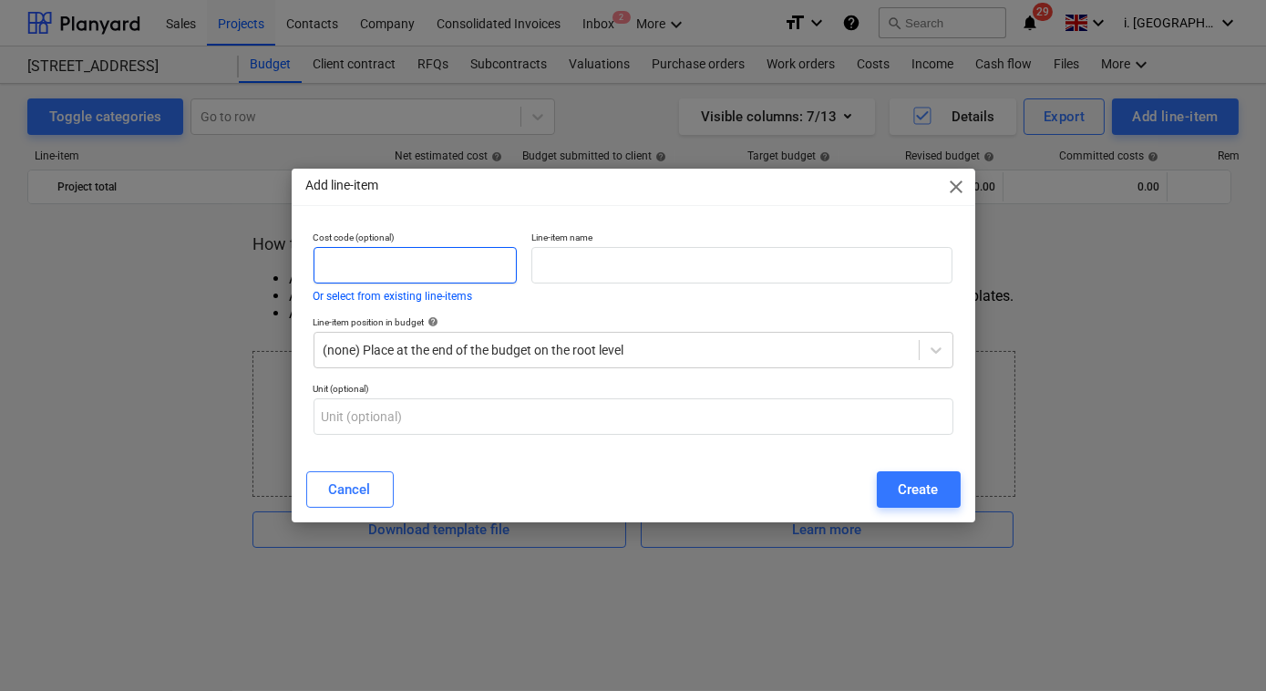
click at [427, 271] on input "text" at bounding box center [414, 265] width 203 height 36
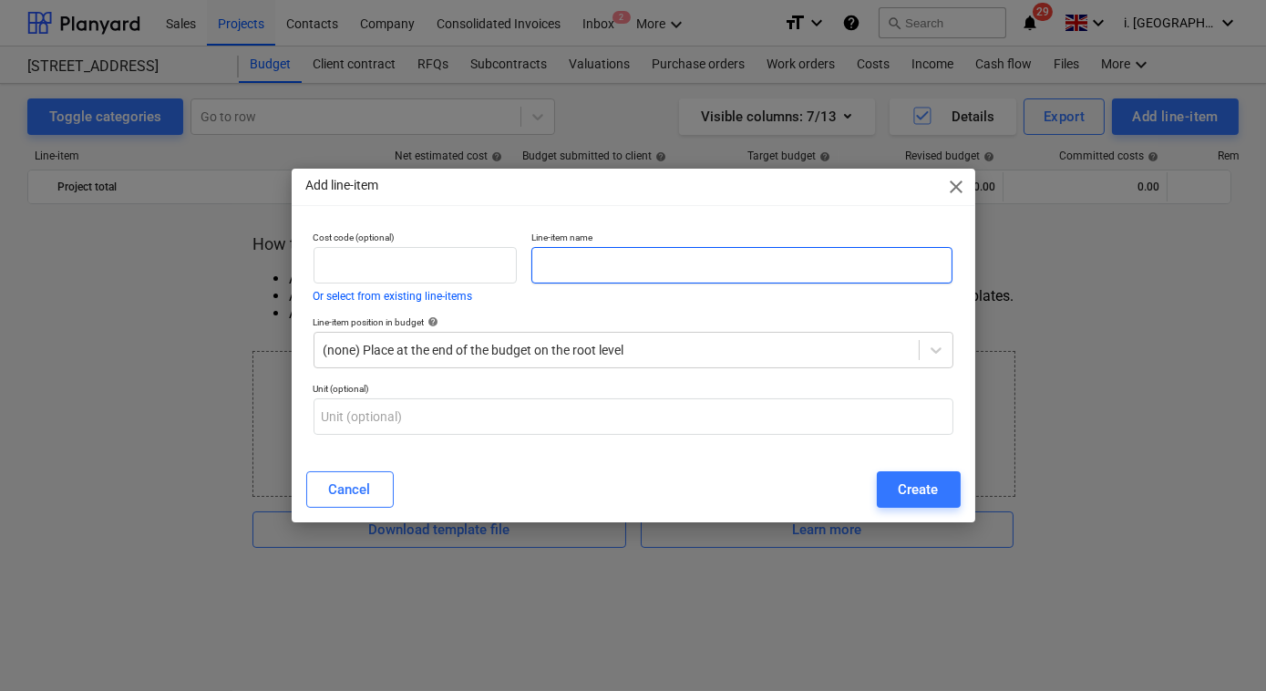
drag, startPoint x: 581, startPoint y: 262, endPoint x: 599, endPoint y: 255, distance: 18.8
click at [581, 261] on input "text" at bounding box center [742, 265] width 422 height 36
type input "Snagging"
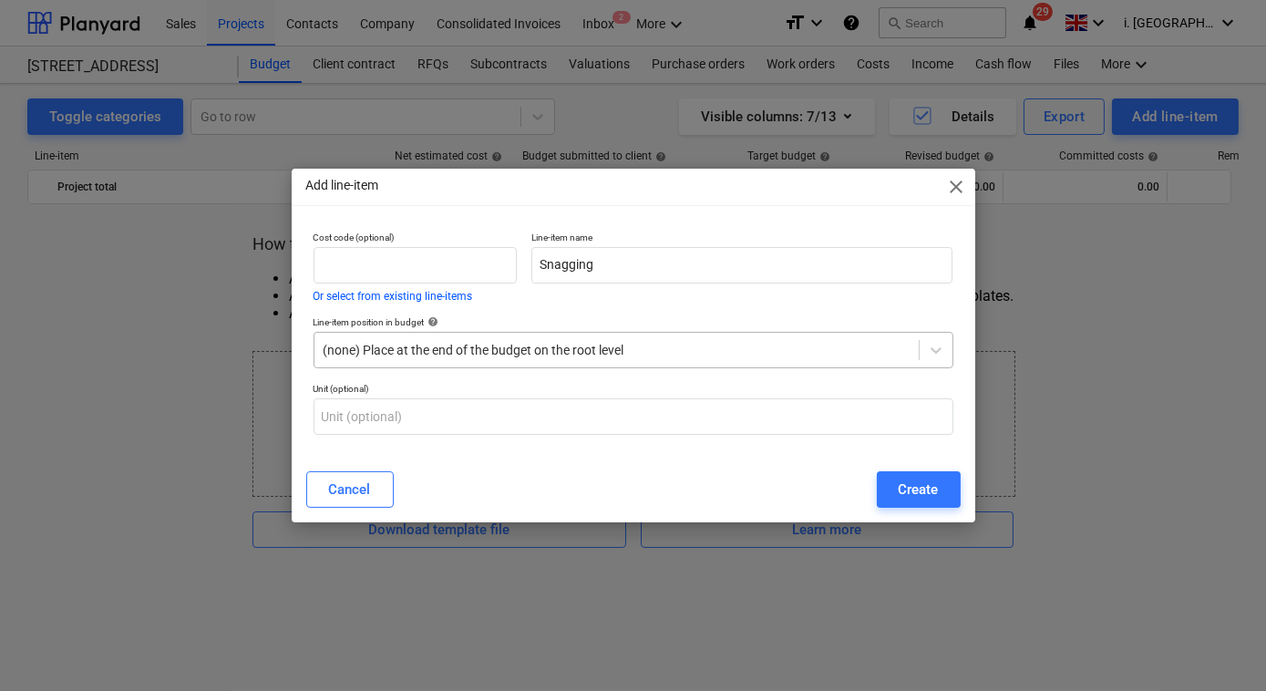
click at [519, 351] on div at bounding box center [616, 350] width 586 height 18
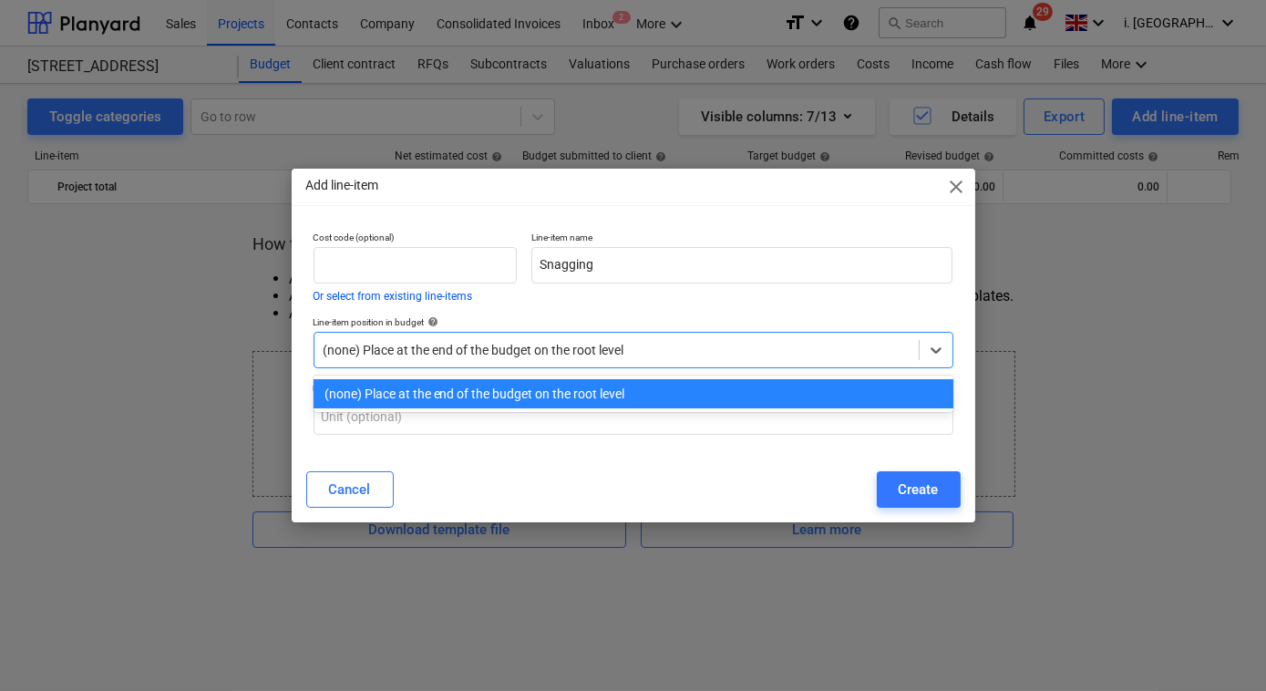
click at [552, 406] on div "(none) Place at the end of the budget on the root level" at bounding box center [633, 393] width 640 height 29
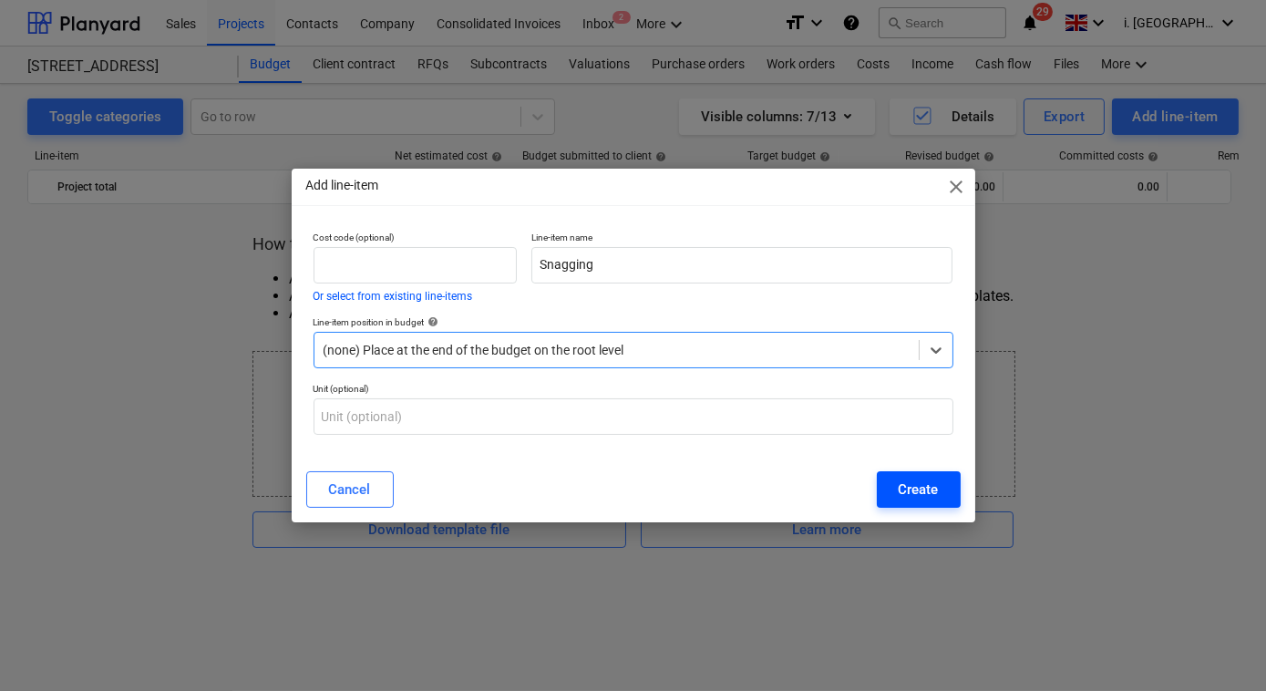
click at [925, 479] on div "Create" at bounding box center [918, 489] width 40 height 24
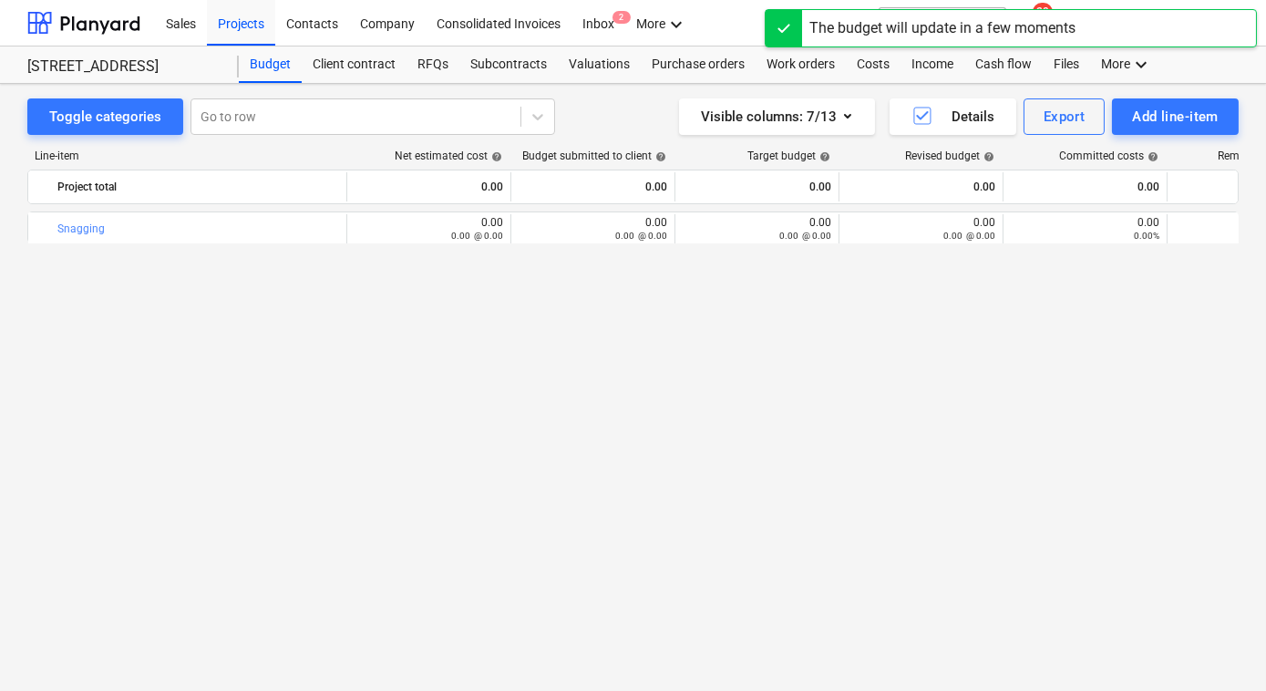
click at [337, 341] on div "bar_chart Snagging edit 0.00 0.00 @ 0.00 edit 0.00 0.00 @ 0.00 edit 0.00 0.00 @…" at bounding box center [632, 413] width 1211 height 405
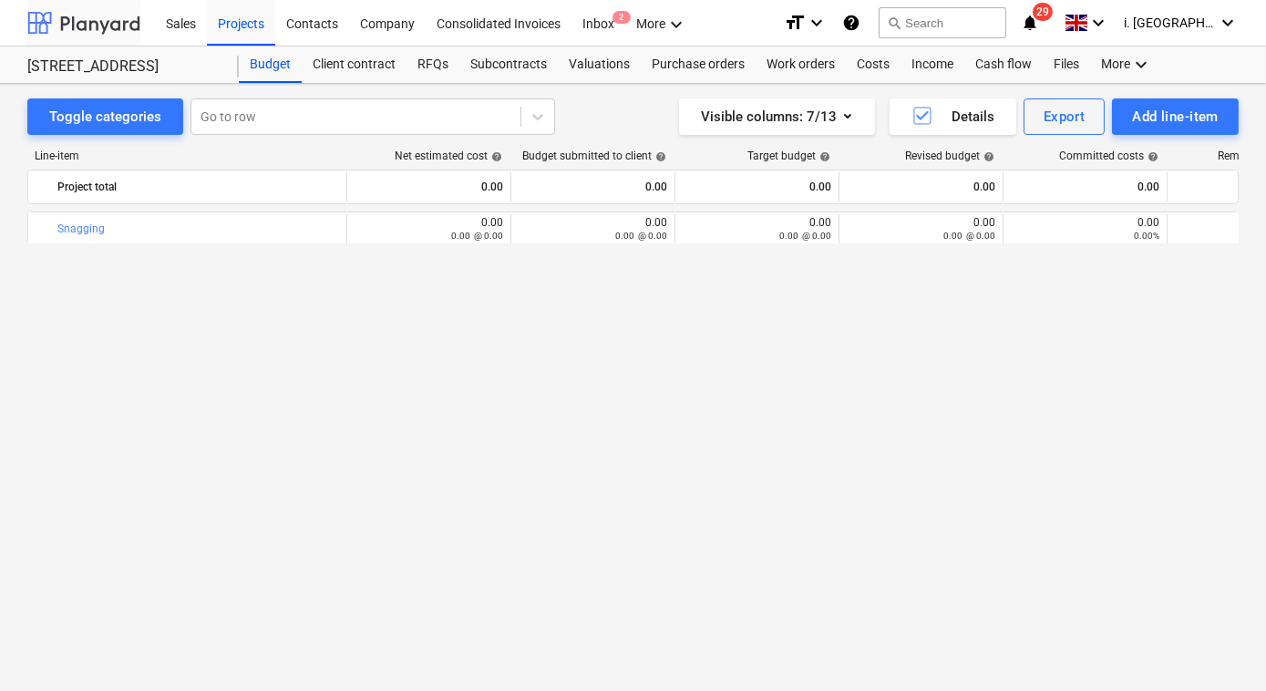
click at [115, 15] on div at bounding box center [83, 23] width 113 height 46
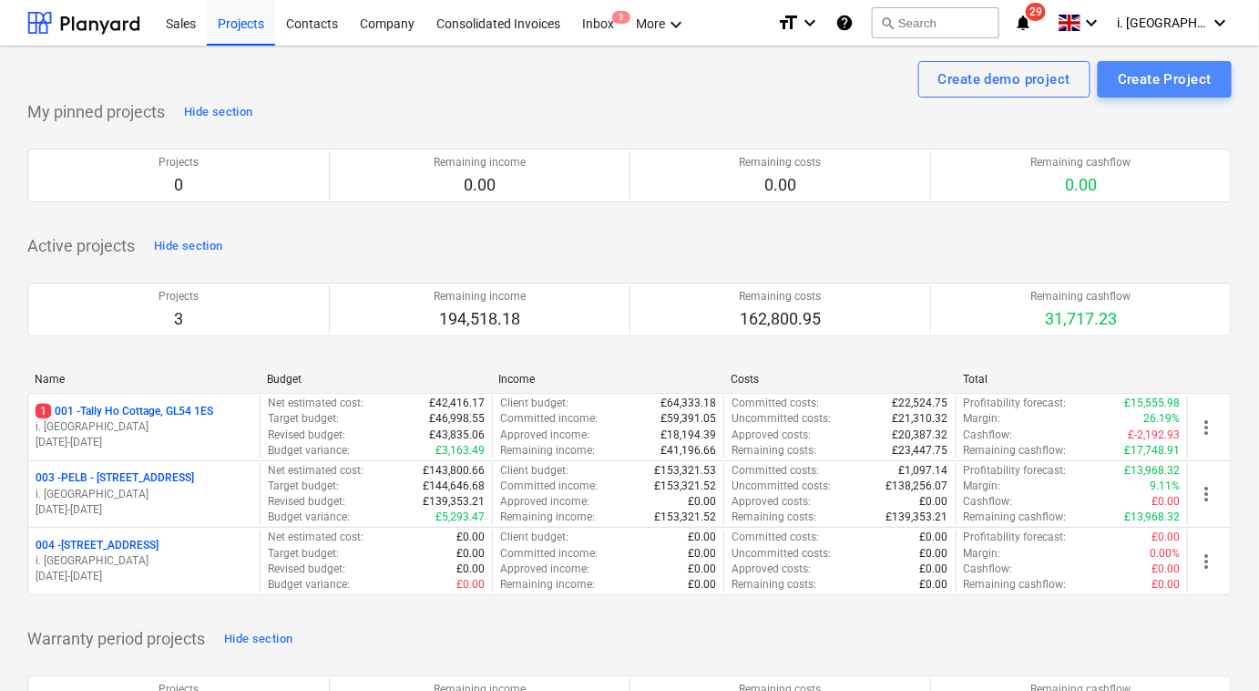
click at [1193, 77] on div "Create Project" at bounding box center [1165, 79] width 94 height 24
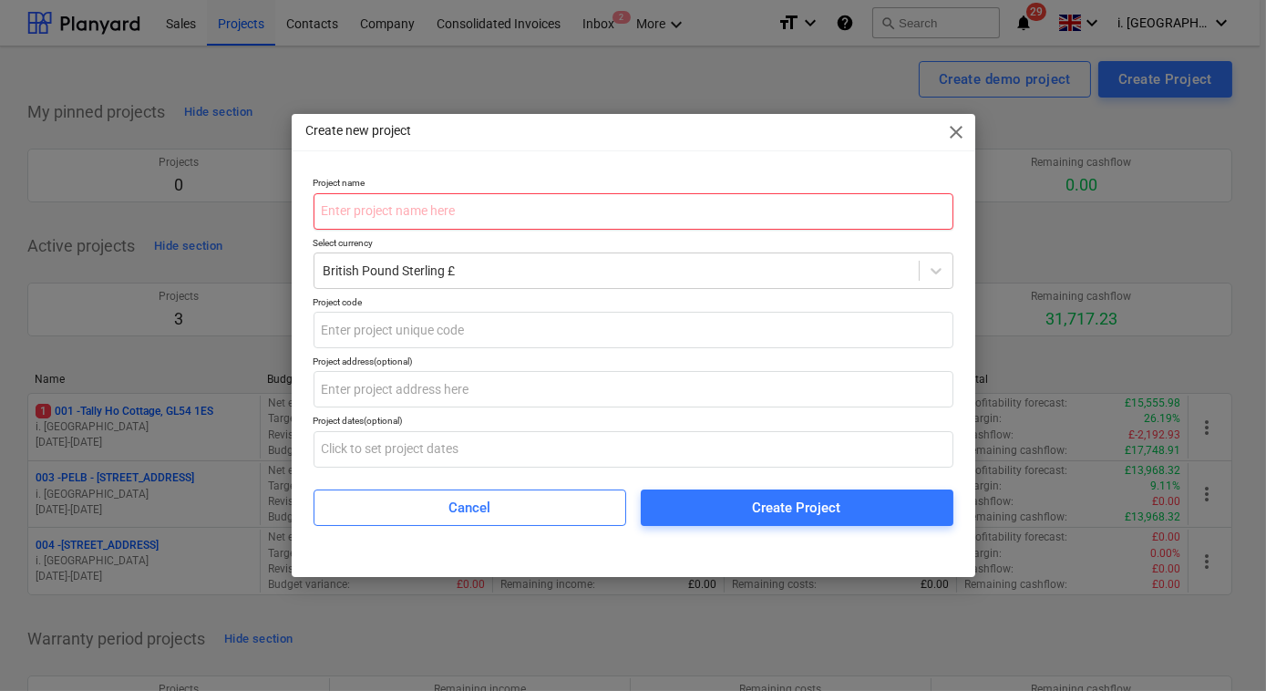
click at [385, 210] on input "text" at bounding box center [633, 211] width 640 height 36
paste input "[STREET_ADDRESS]"
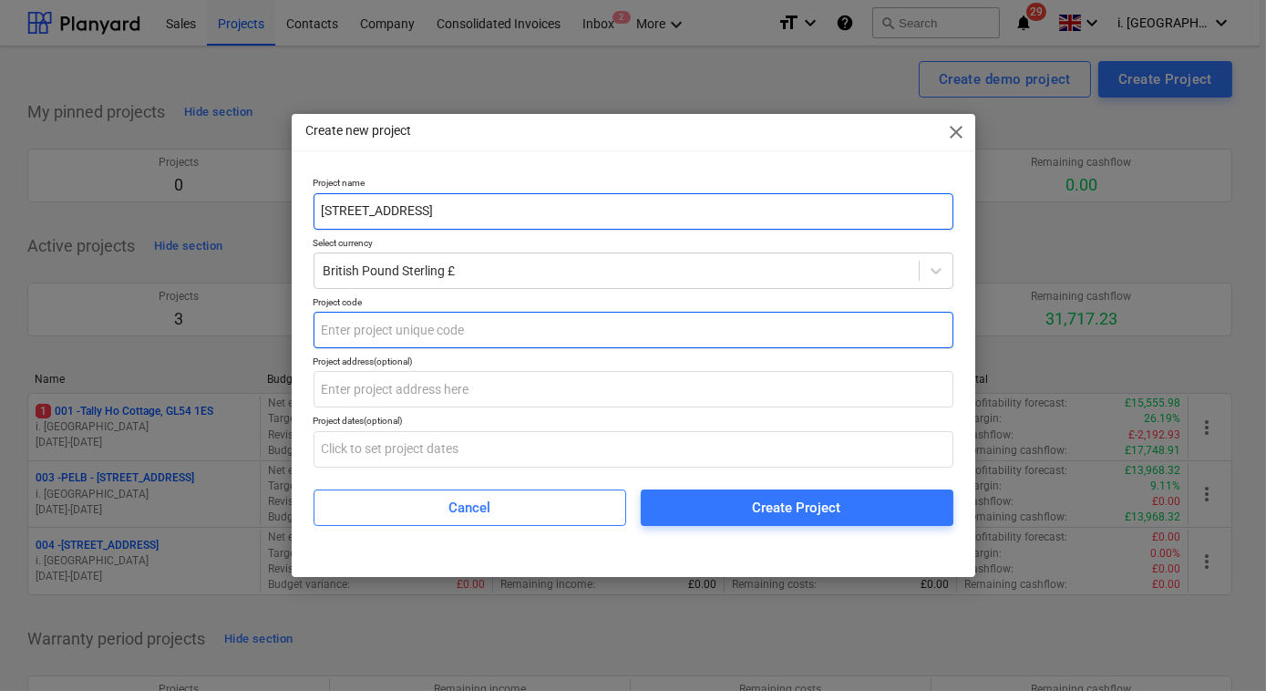
type input "[STREET_ADDRESS]"
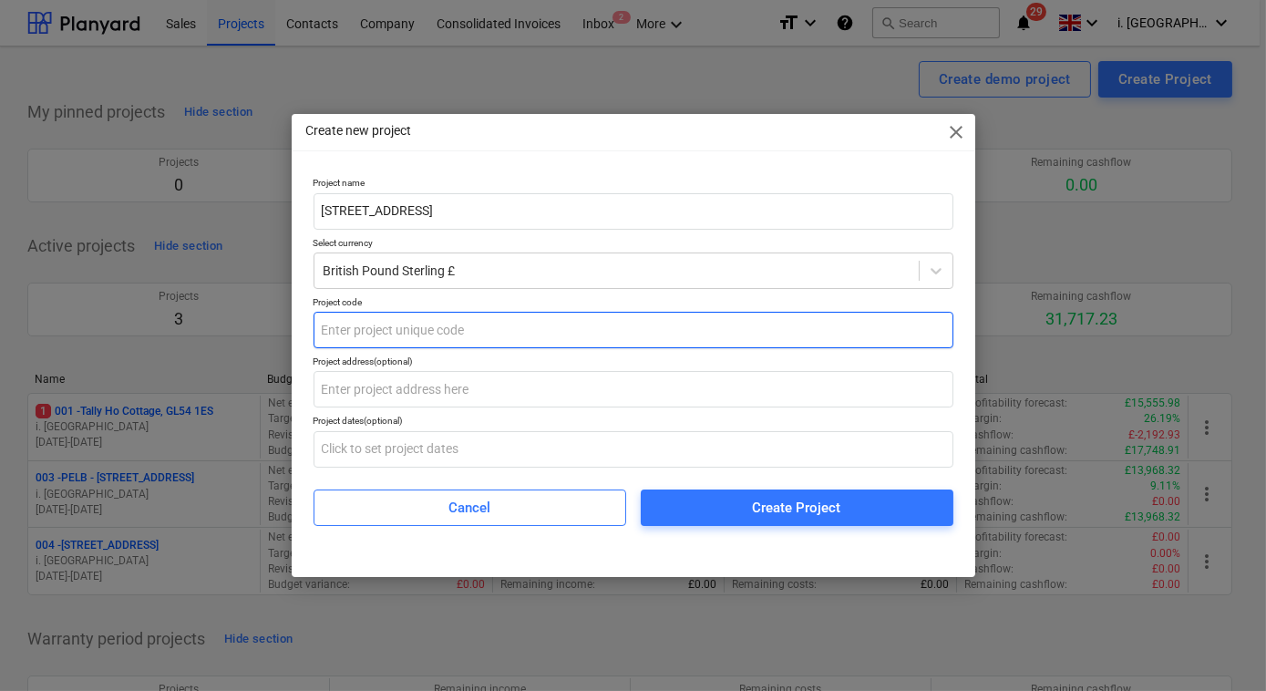
click at [439, 333] on input "text" at bounding box center [633, 330] width 640 height 36
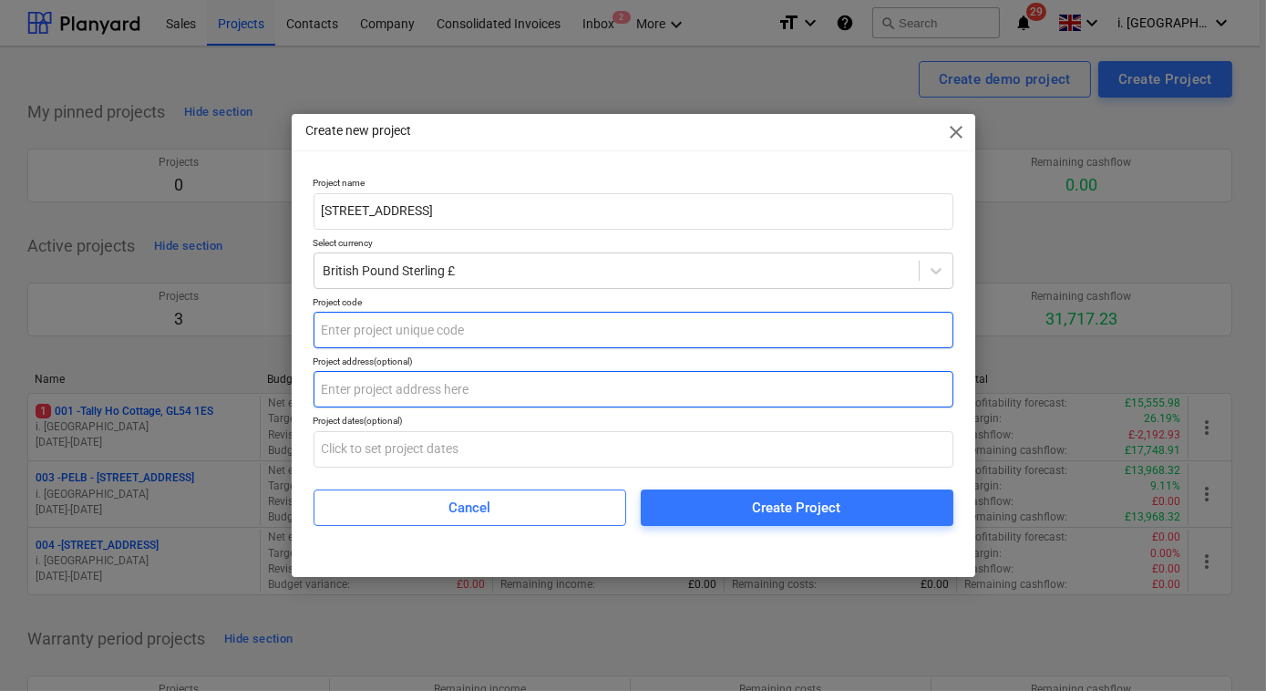
paste input "[STREET_ADDRESS]"
type input "[STREET_ADDRESS]"
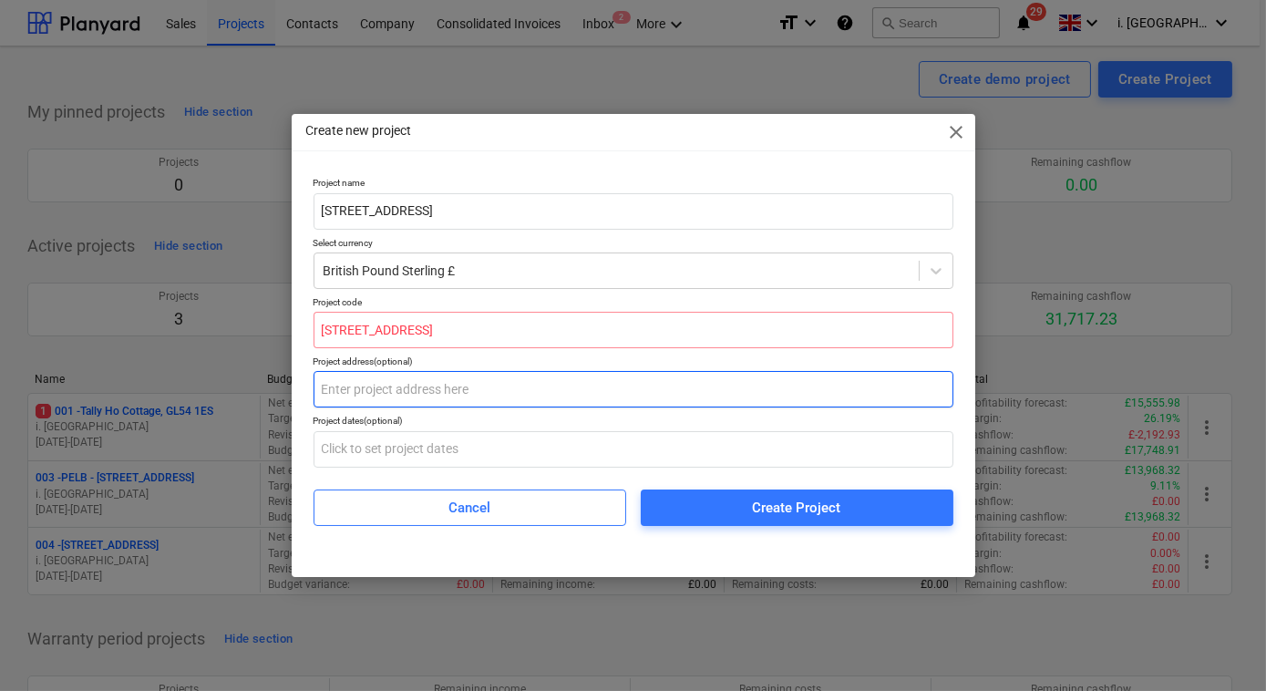
click at [426, 402] on input "text" at bounding box center [633, 389] width 640 height 36
paste input "[STREET_ADDRESS]"
type input "[STREET_ADDRESS]"
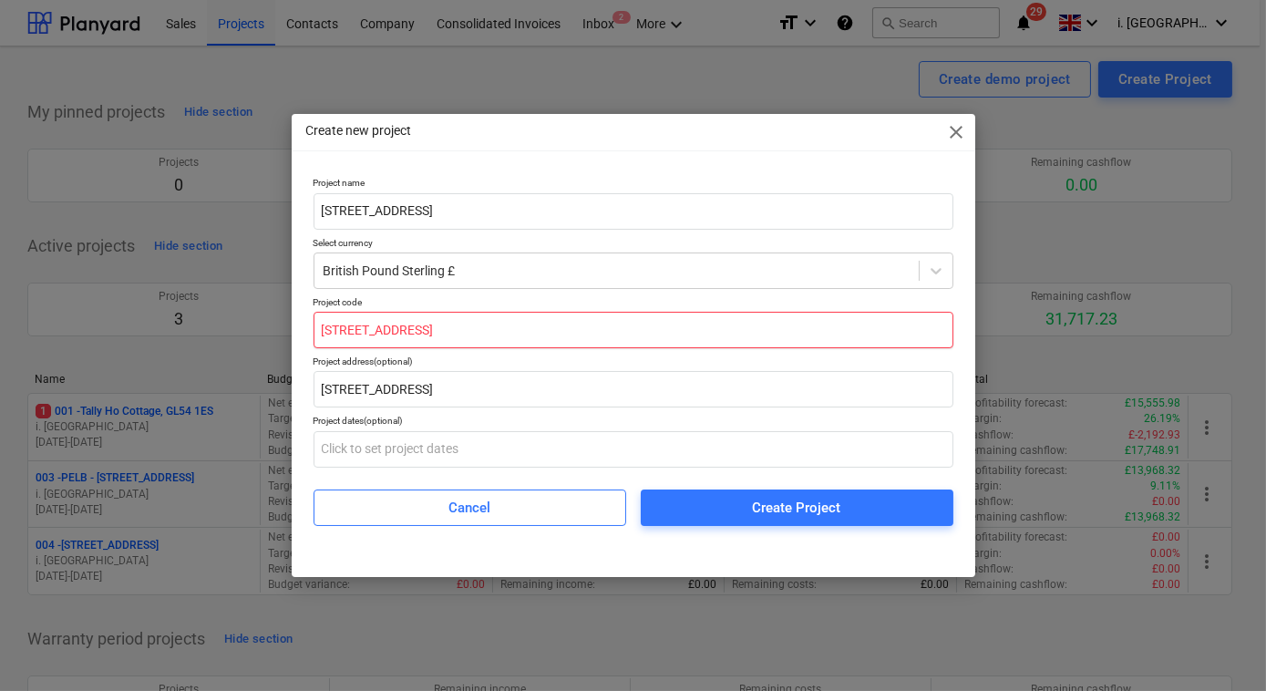
drag, startPoint x: 503, startPoint y: 326, endPoint x: 0, endPoint y: 329, distance: 502.9
click at [15, 334] on div "Create new project close Project name Minsterworth, GL2 8JH Select currency Bri…" at bounding box center [633, 345] width 1266 height 691
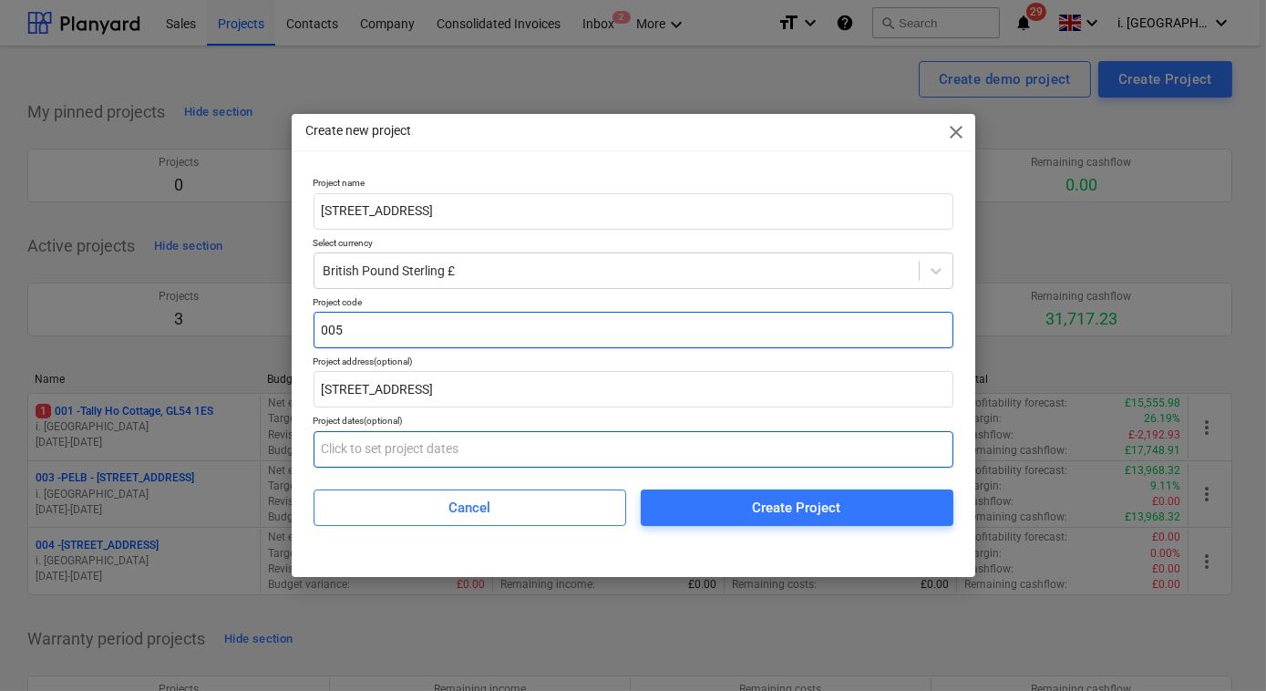
type input "005"
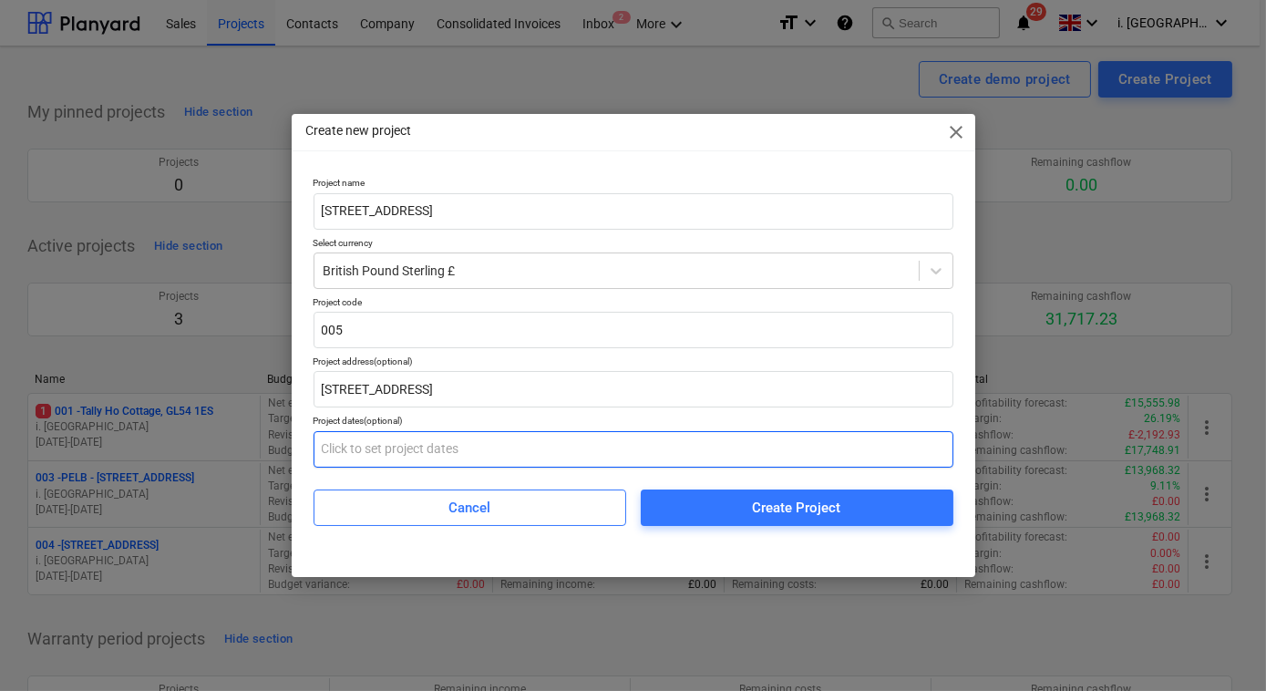
click at [590, 458] on input "text" at bounding box center [633, 449] width 640 height 36
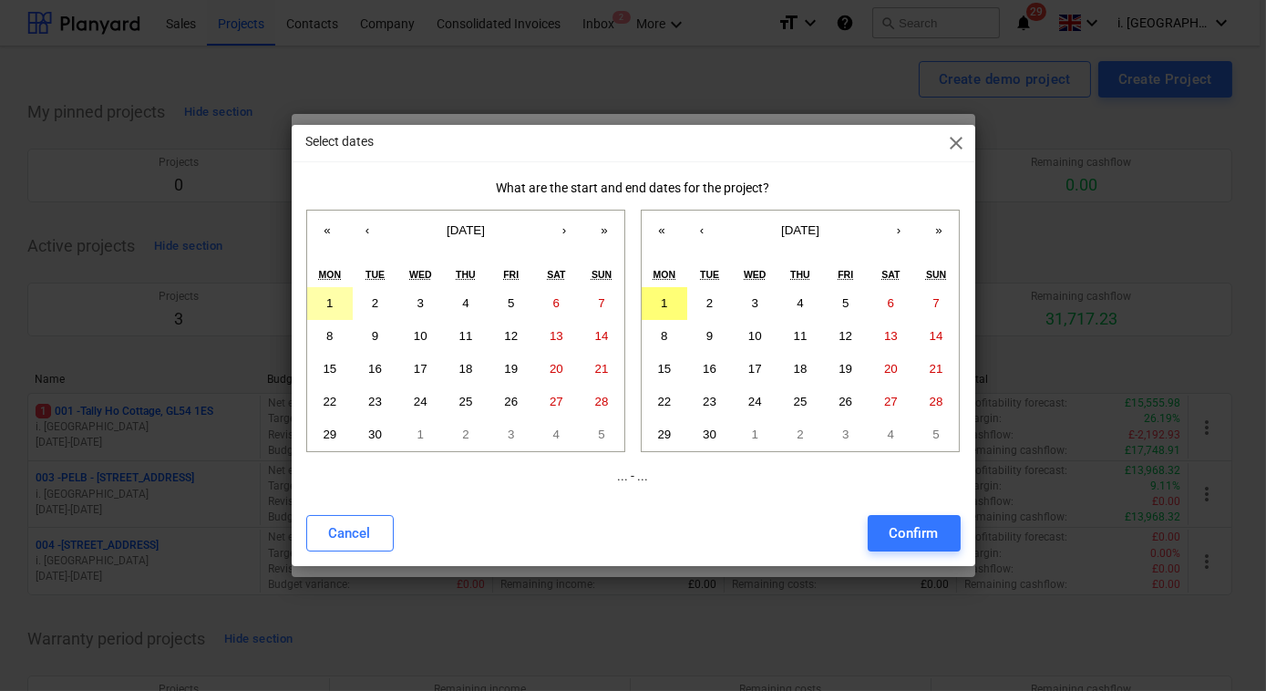
click at [340, 302] on button "1" at bounding box center [330, 303] width 46 height 33
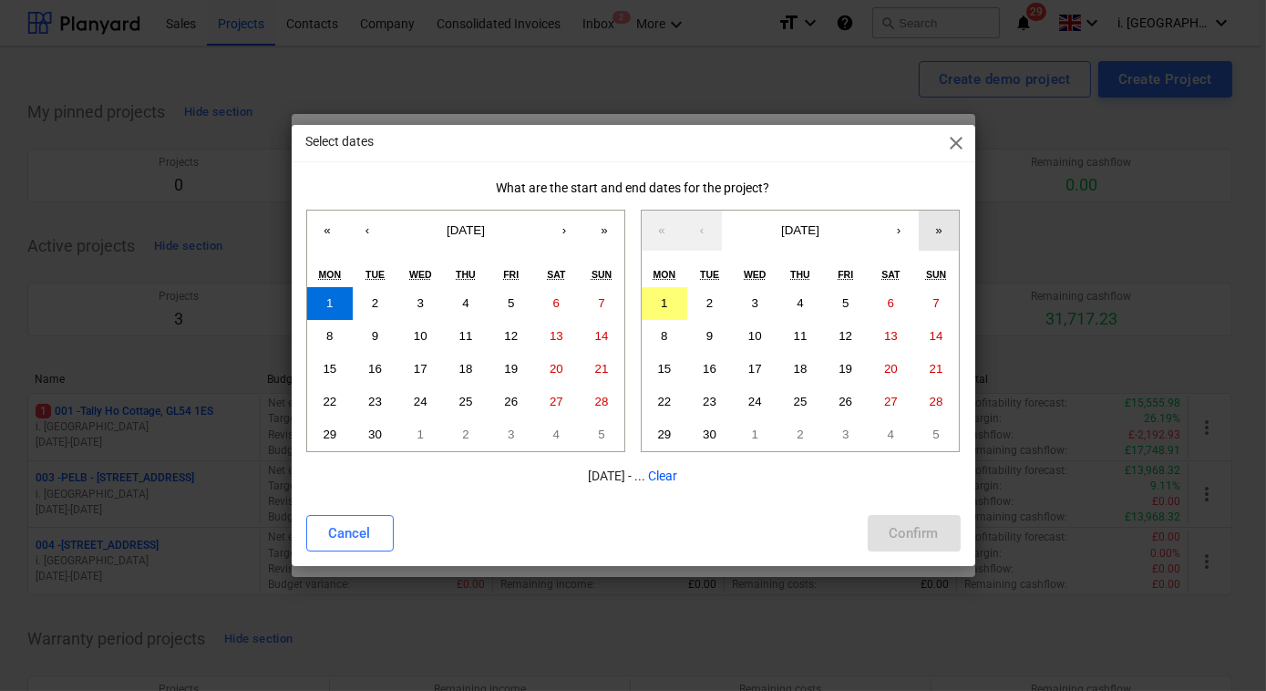
click at [932, 238] on button "»" at bounding box center [938, 230] width 40 height 40
click at [899, 231] on button "›" at bounding box center [898, 230] width 40 height 40
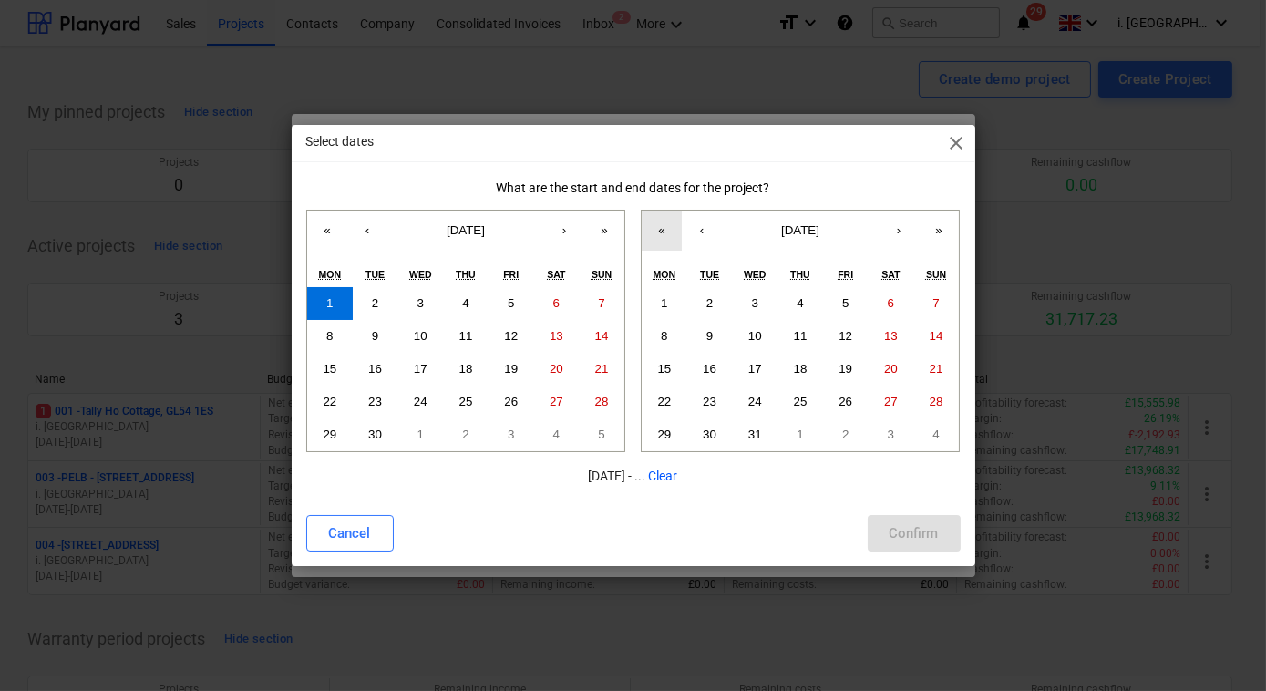
click at [654, 235] on button "«" at bounding box center [661, 230] width 40 height 40
click at [654, 235] on div "« ‹ [DATE] › » Mon Tue Wed Thu Fri Sat Sun 1 2 3 4 5 6 7 8 9 10 11 12 13 14 15 …" at bounding box center [800, 331] width 319 height 242
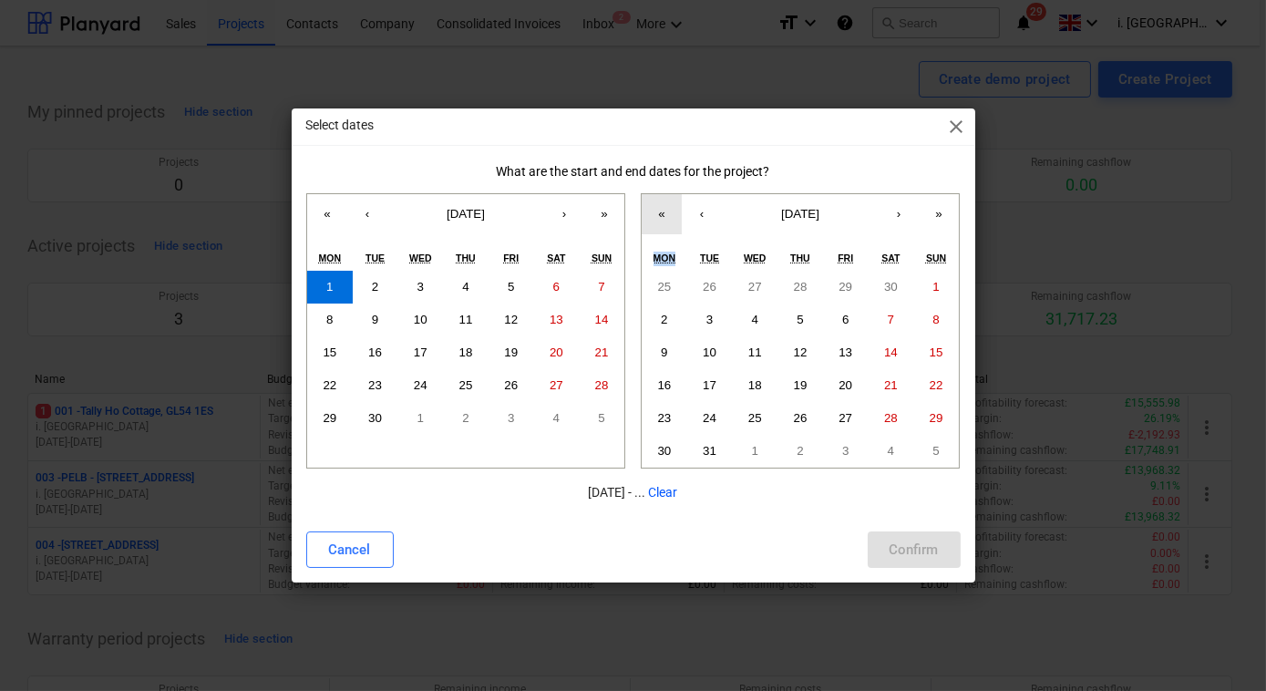
drag, startPoint x: 654, startPoint y: 235, endPoint x: 662, endPoint y: 210, distance: 25.9
click at [656, 210] on button "«" at bounding box center [661, 214] width 40 height 40
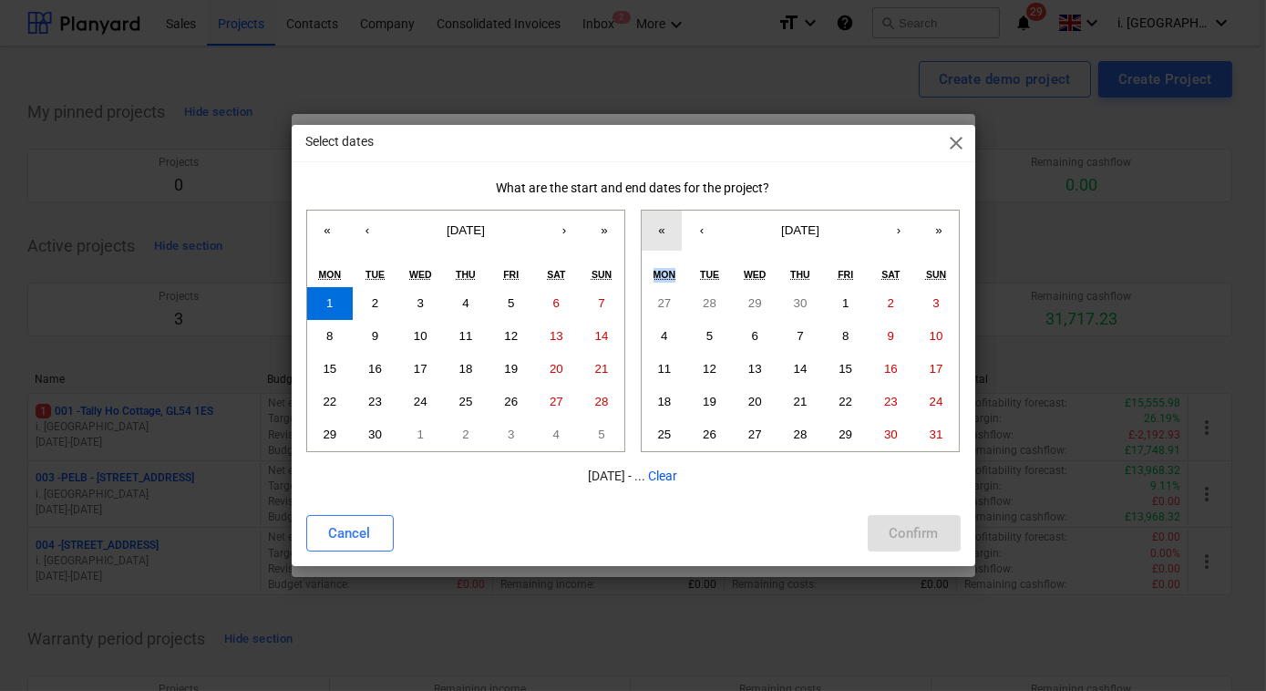
click at [664, 210] on button "«" at bounding box center [661, 230] width 40 height 40
click at [663, 220] on button "«" at bounding box center [661, 230] width 40 height 40
click at [901, 227] on button "›" at bounding box center [898, 230] width 40 height 40
click at [751, 441] on abbr "31" at bounding box center [755, 434] width 14 height 14
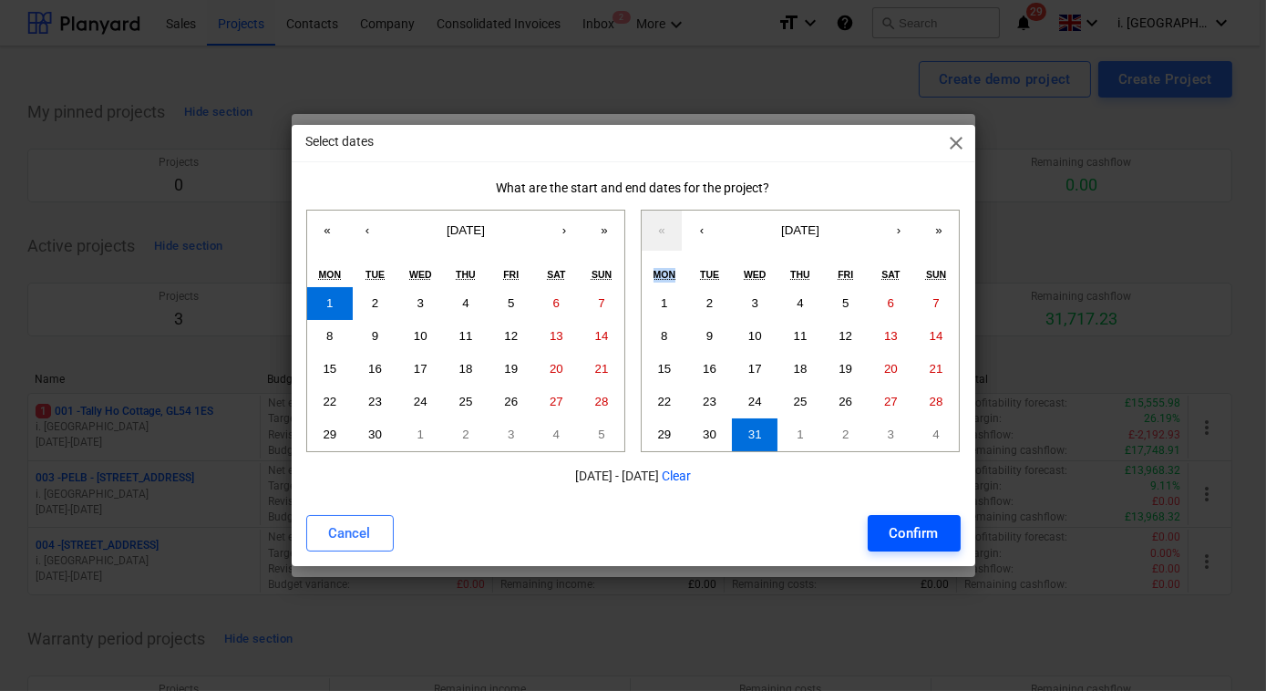
click at [937, 534] on div "Confirm" at bounding box center [913, 533] width 49 height 24
type input "[DATE] - [DATE]"
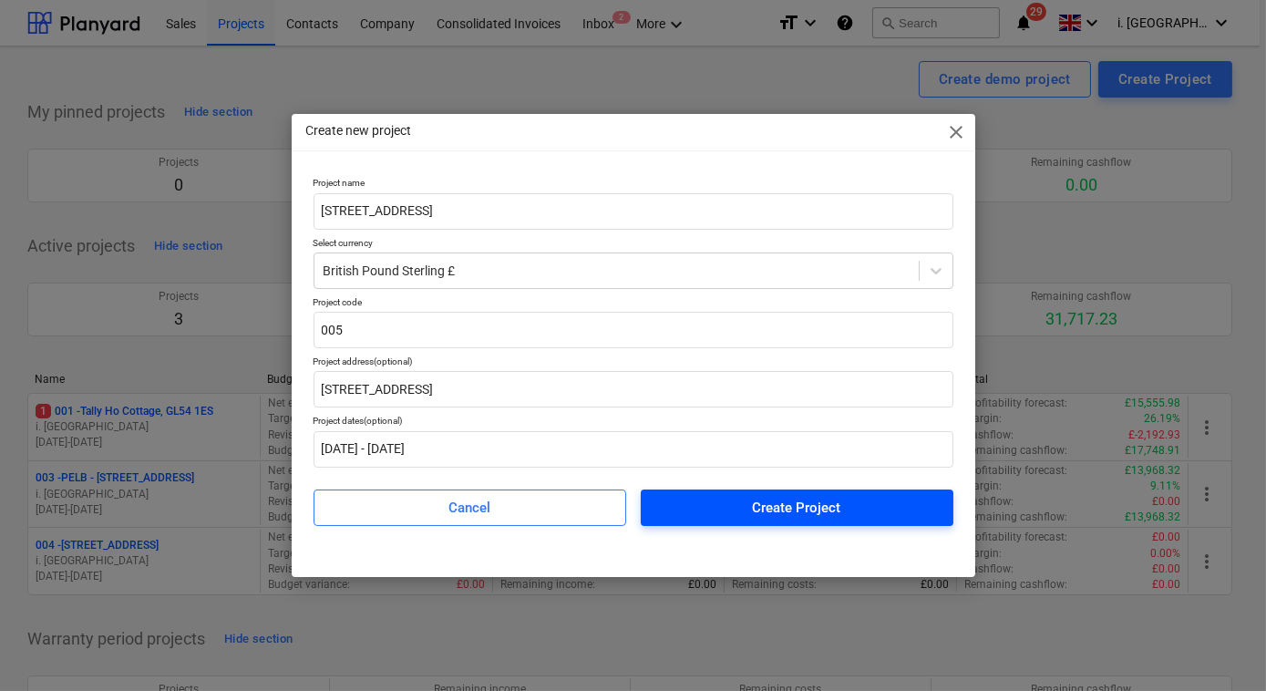
click at [863, 513] on span "Create Project" at bounding box center [796, 508] width 269 height 24
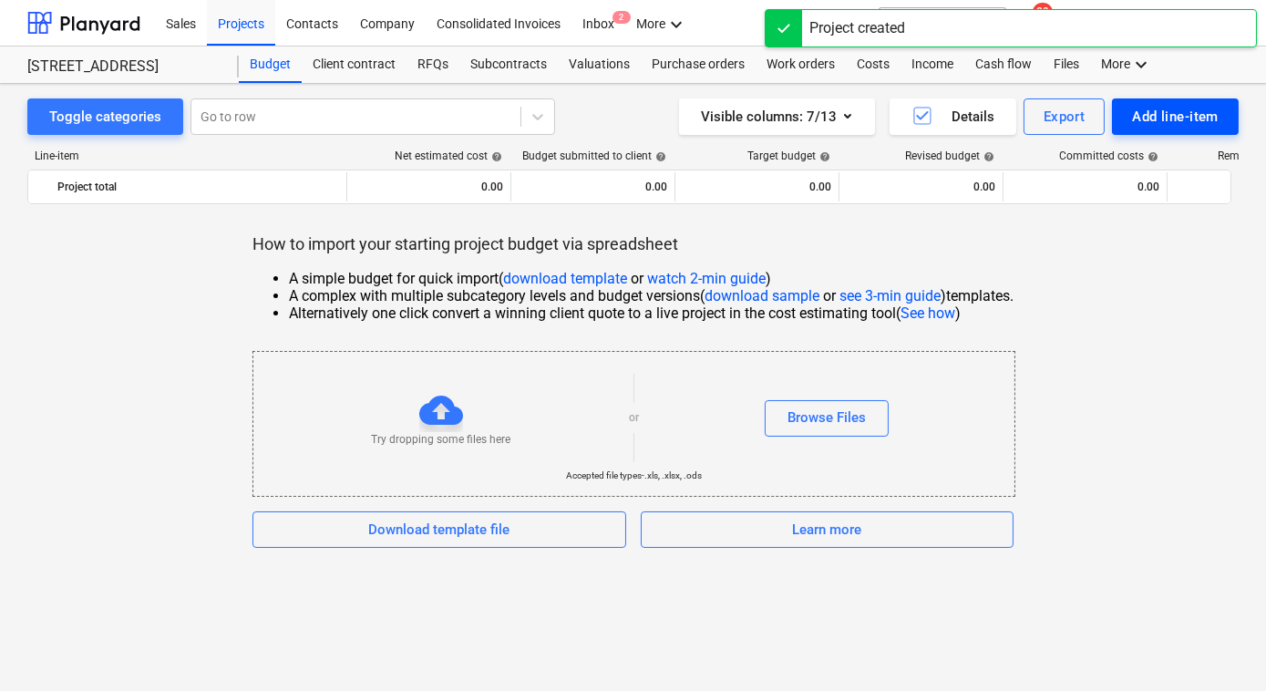
click at [1169, 108] on div "Add line-item" at bounding box center [1175, 117] width 87 height 24
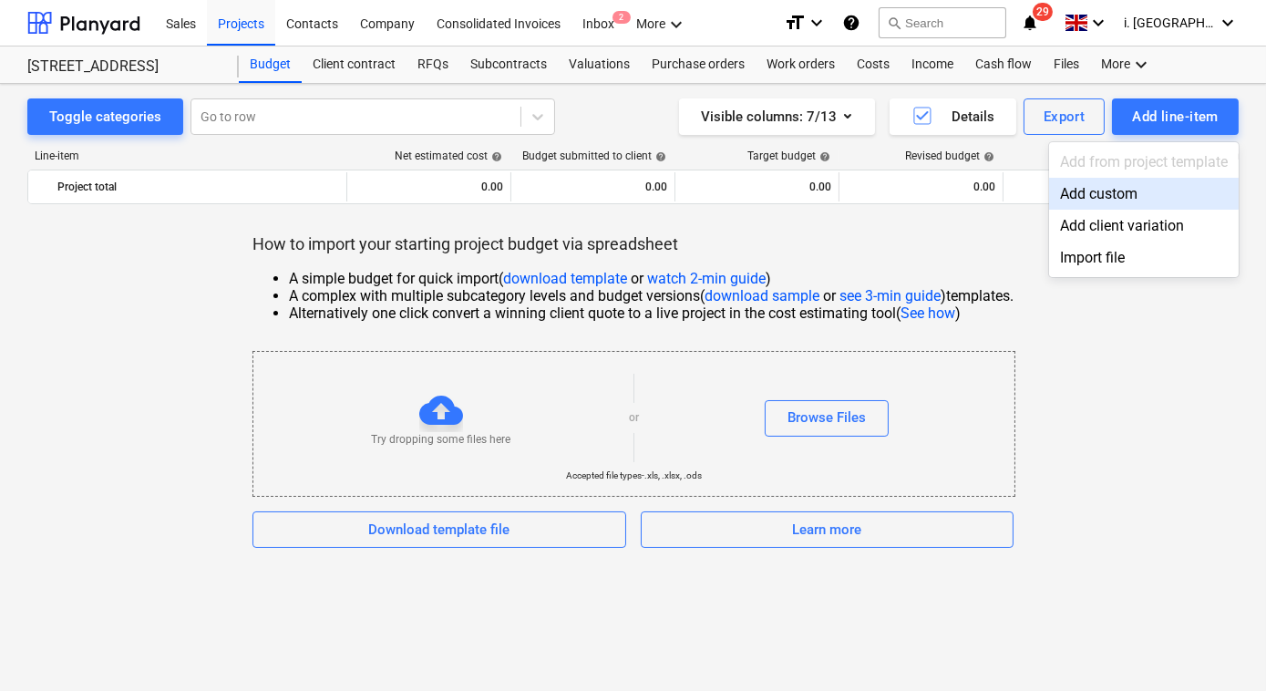
click at [1109, 208] on div "Add custom" at bounding box center [1144, 194] width 190 height 32
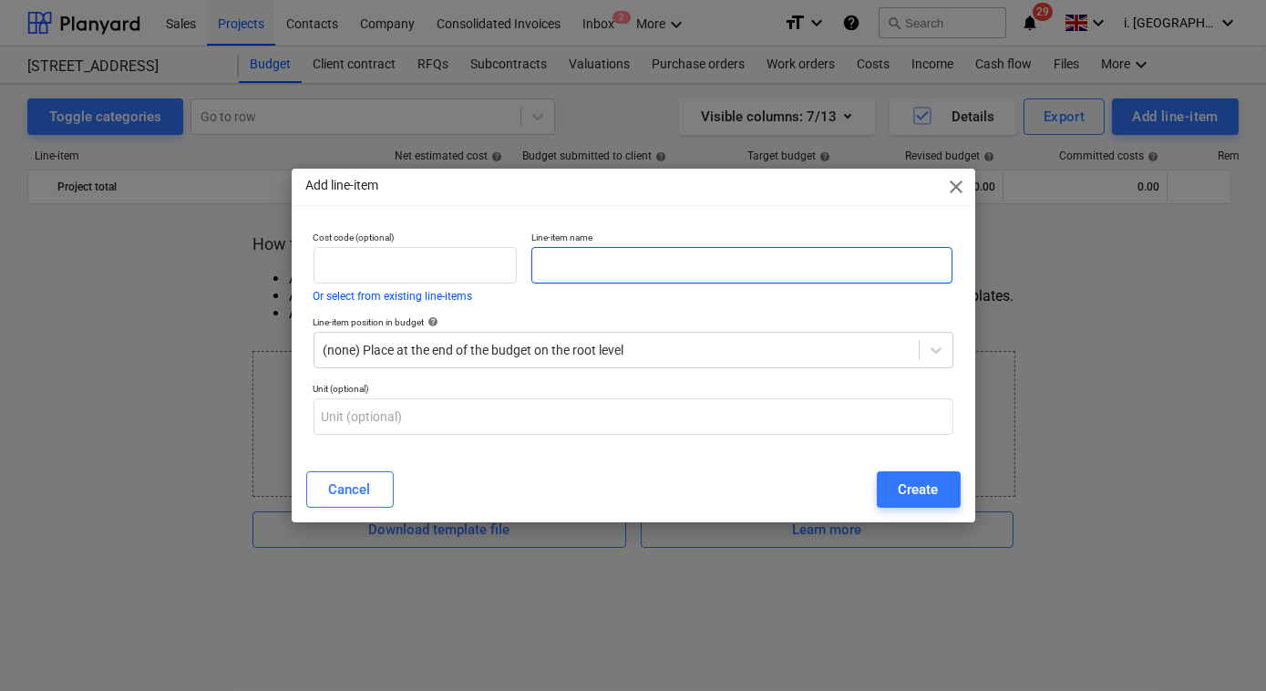
click at [682, 257] on input "text" at bounding box center [742, 265] width 422 height 36
type input "Snagging"
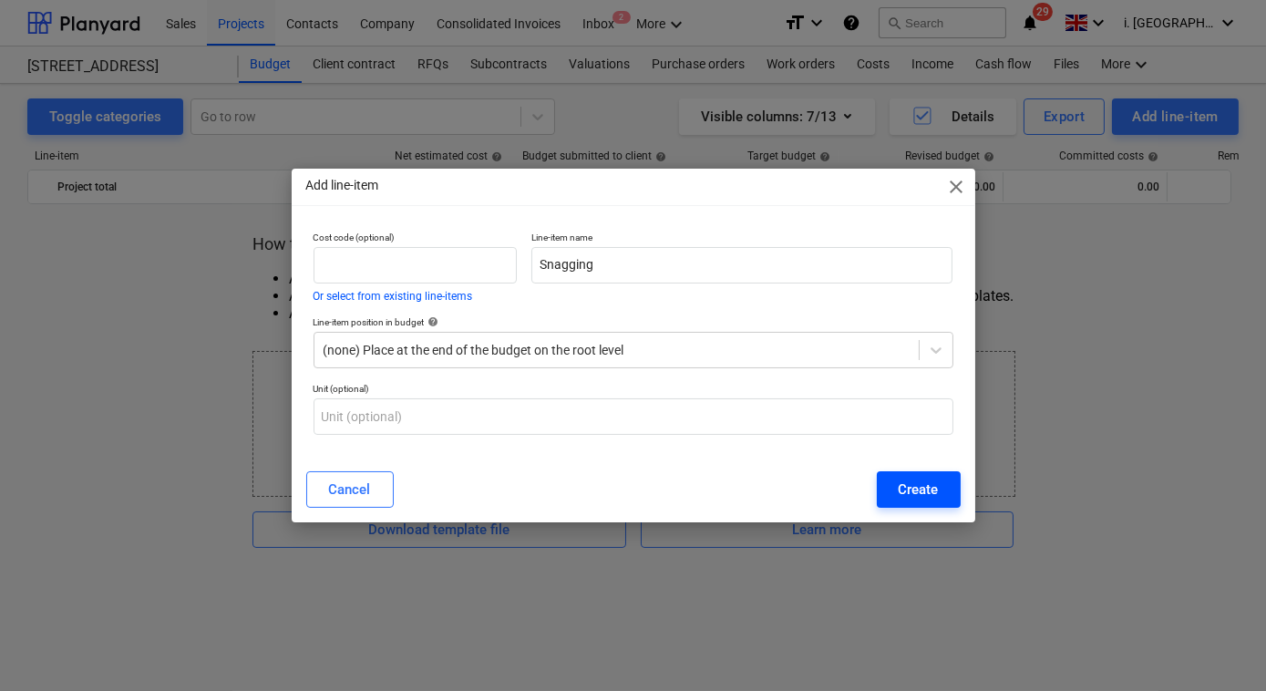
click at [887, 483] on button "Create" at bounding box center [918, 489] width 84 height 36
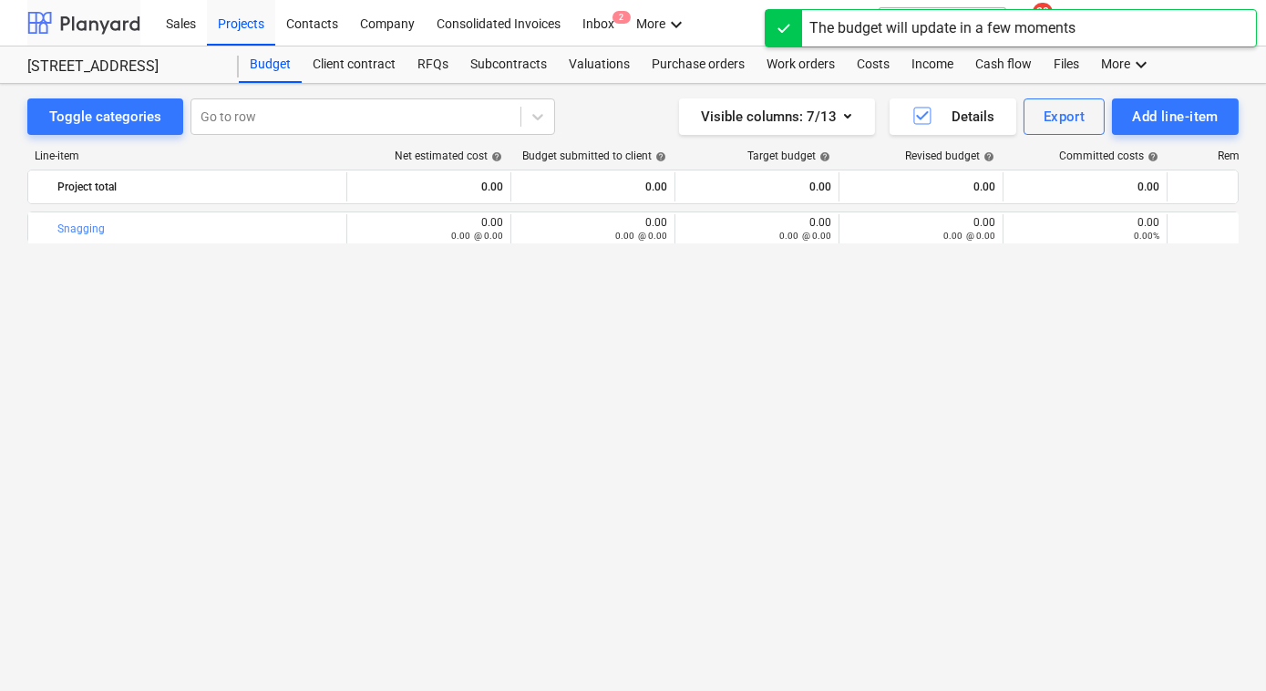
click at [124, 28] on div at bounding box center [83, 23] width 113 height 46
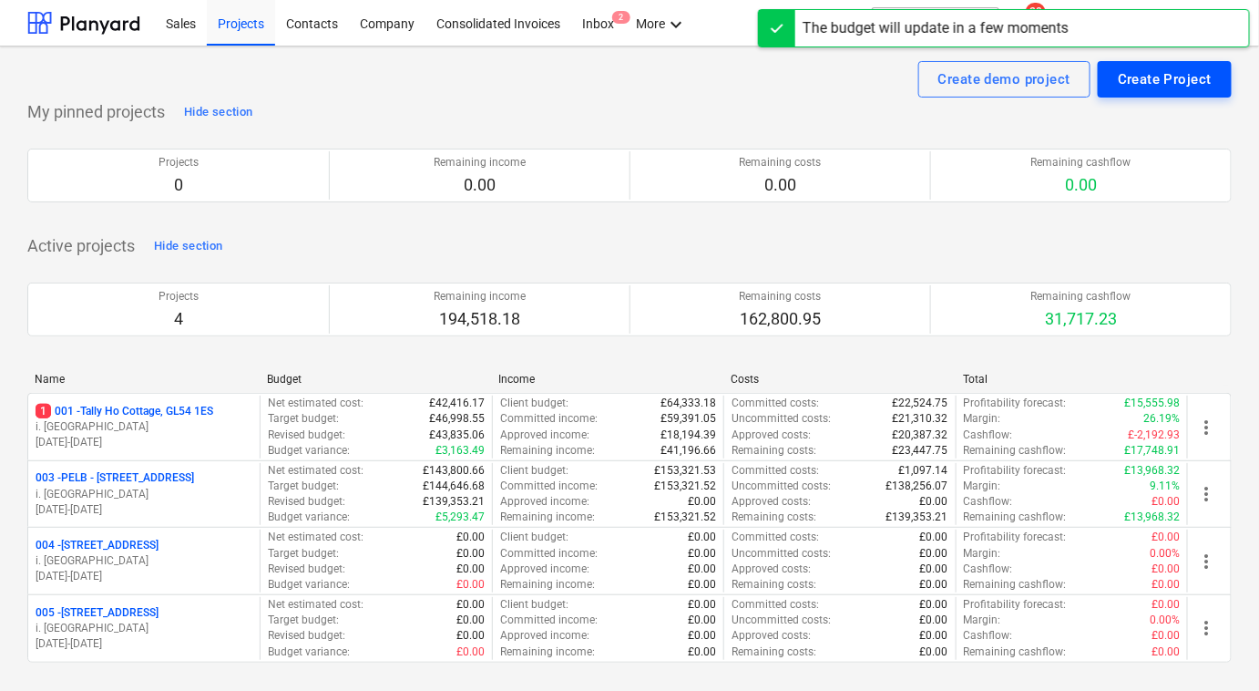
click at [1161, 69] on div "Create Project" at bounding box center [1165, 79] width 94 height 24
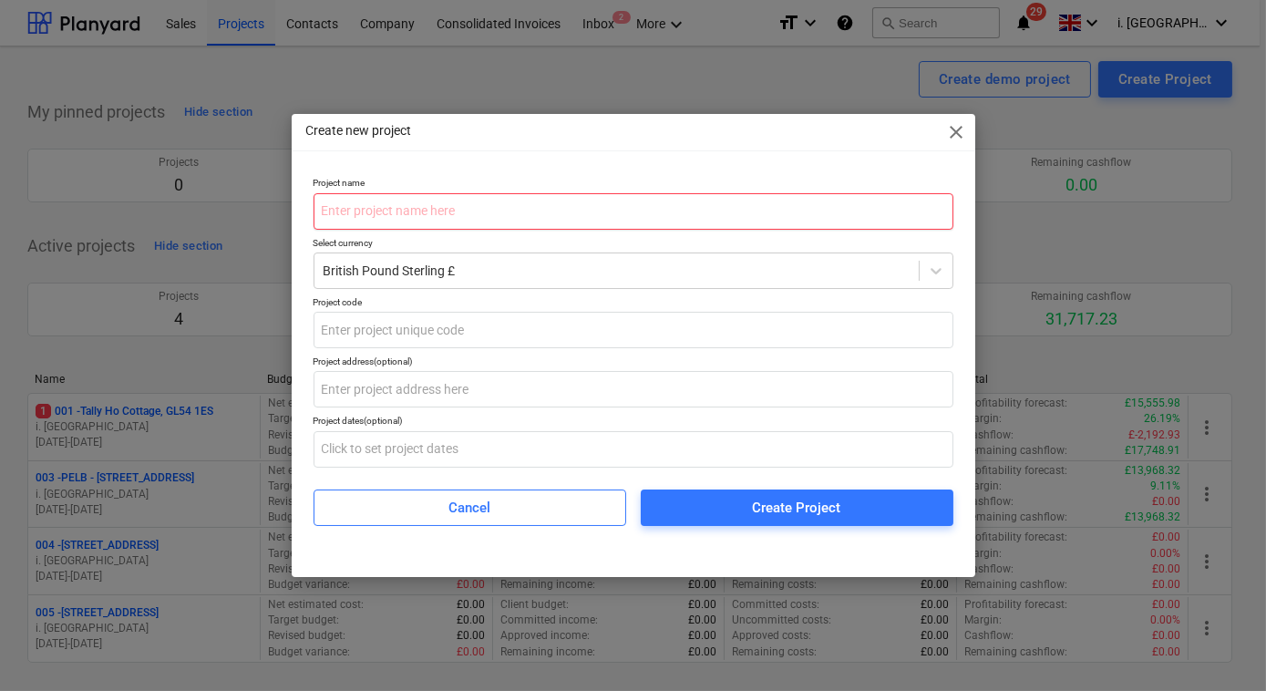
click at [673, 205] on input "text" at bounding box center [633, 211] width 640 height 36
paste input "[GEOGRAPHIC_DATA]"
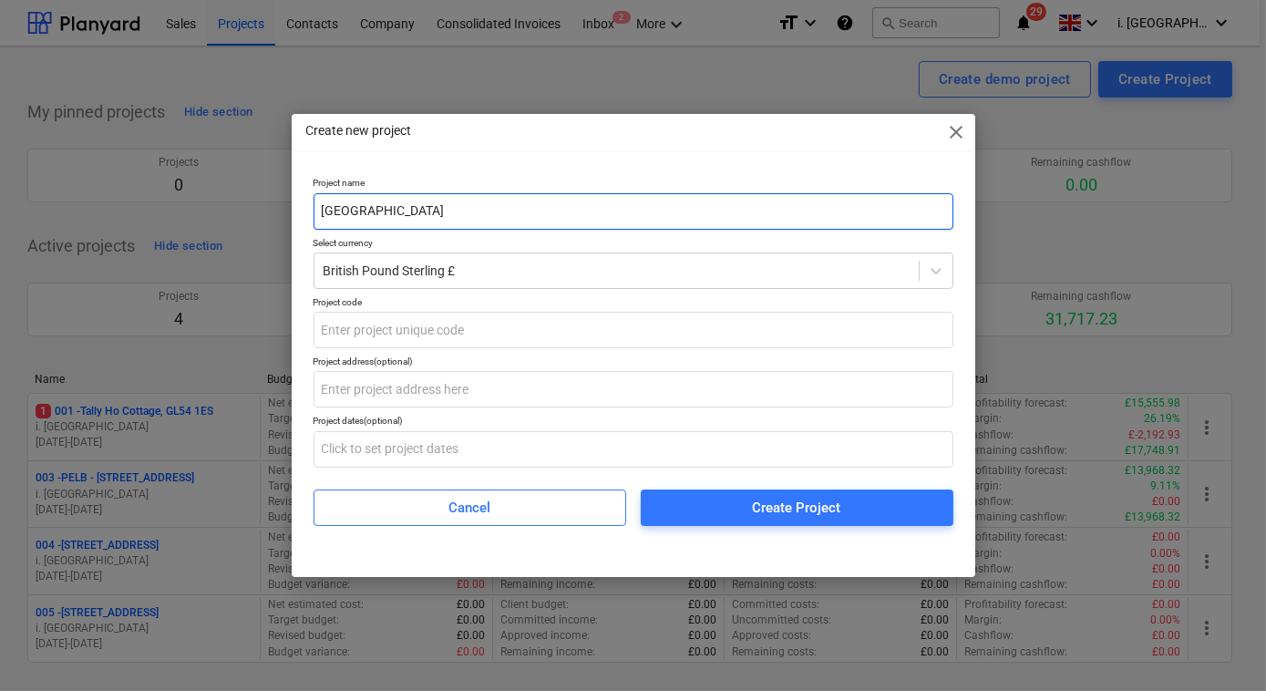
type input "[GEOGRAPHIC_DATA]"
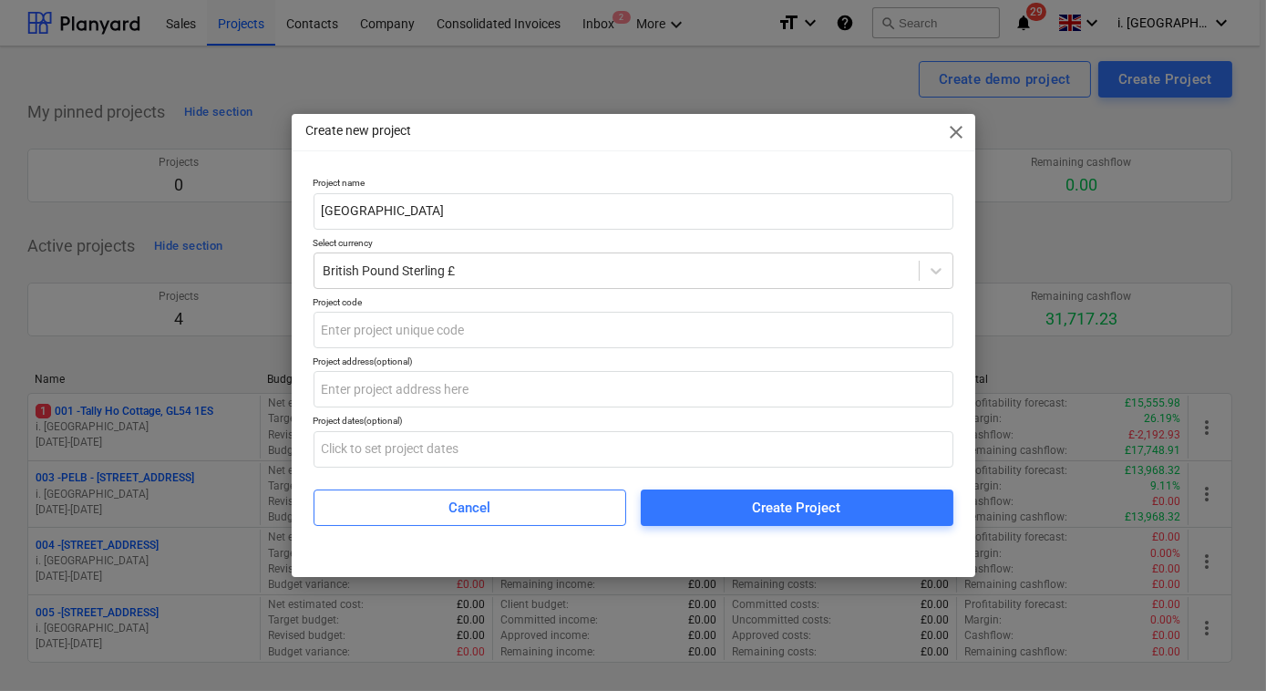
click at [498, 425] on div "Project dates (optional)" at bounding box center [633, 421] width 640 height 12
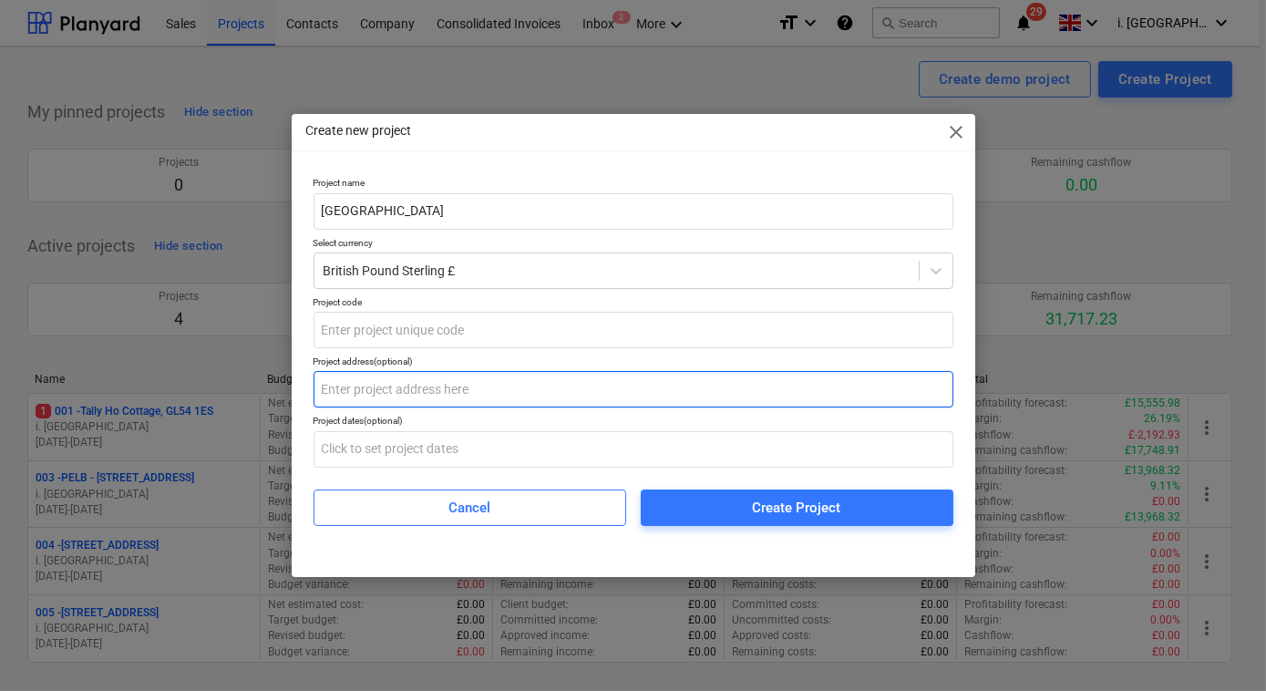
click at [500, 397] on input "text" at bounding box center [633, 389] width 640 height 36
paste input "[GEOGRAPHIC_DATA]"
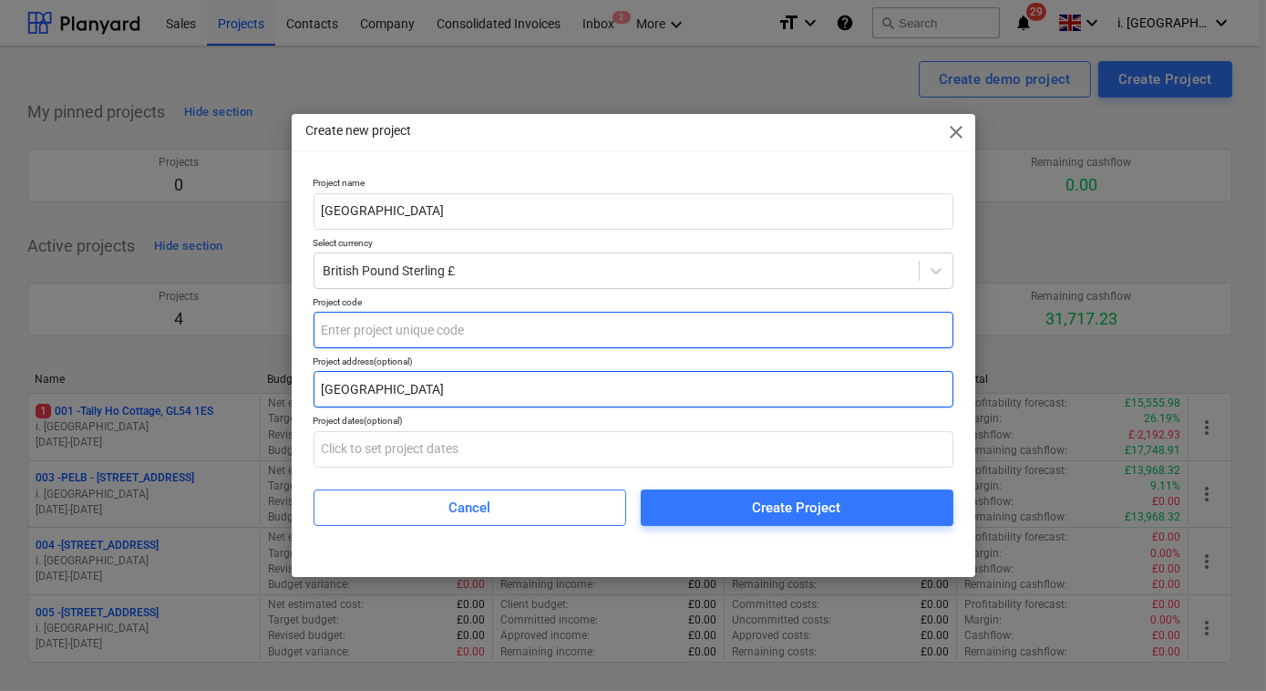
type input "[GEOGRAPHIC_DATA]"
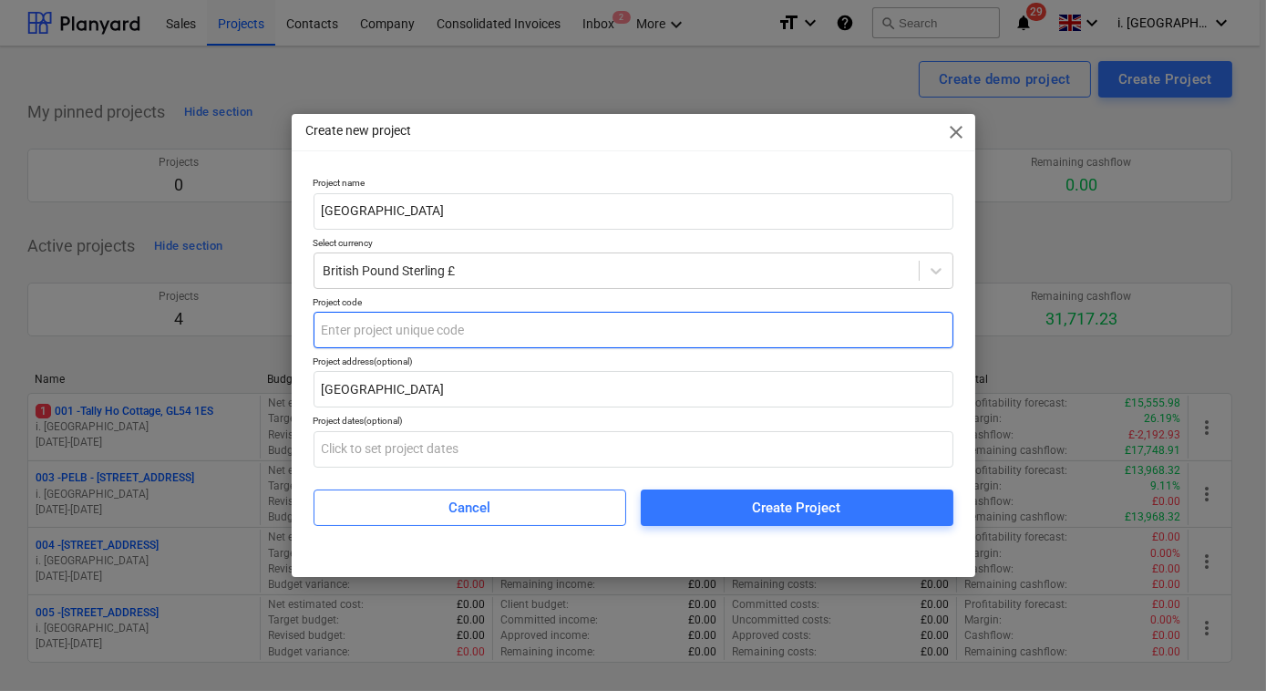
click at [449, 317] on input "text" at bounding box center [633, 330] width 640 height 36
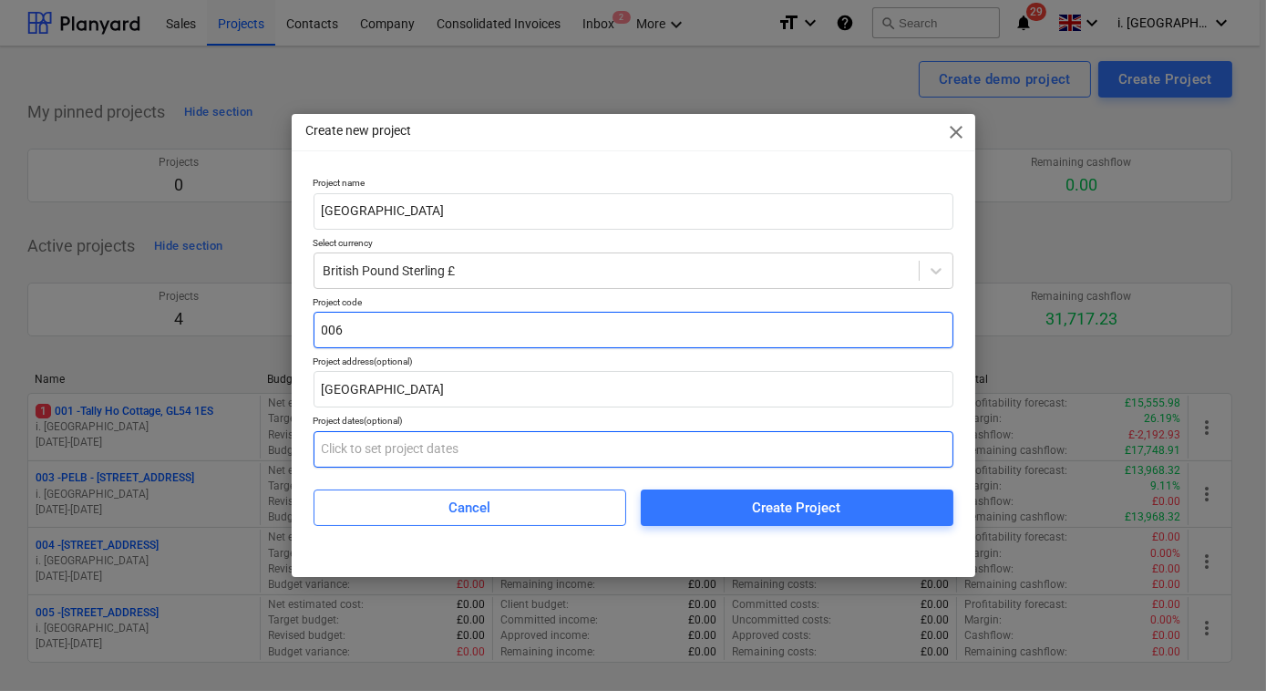
type input "006"
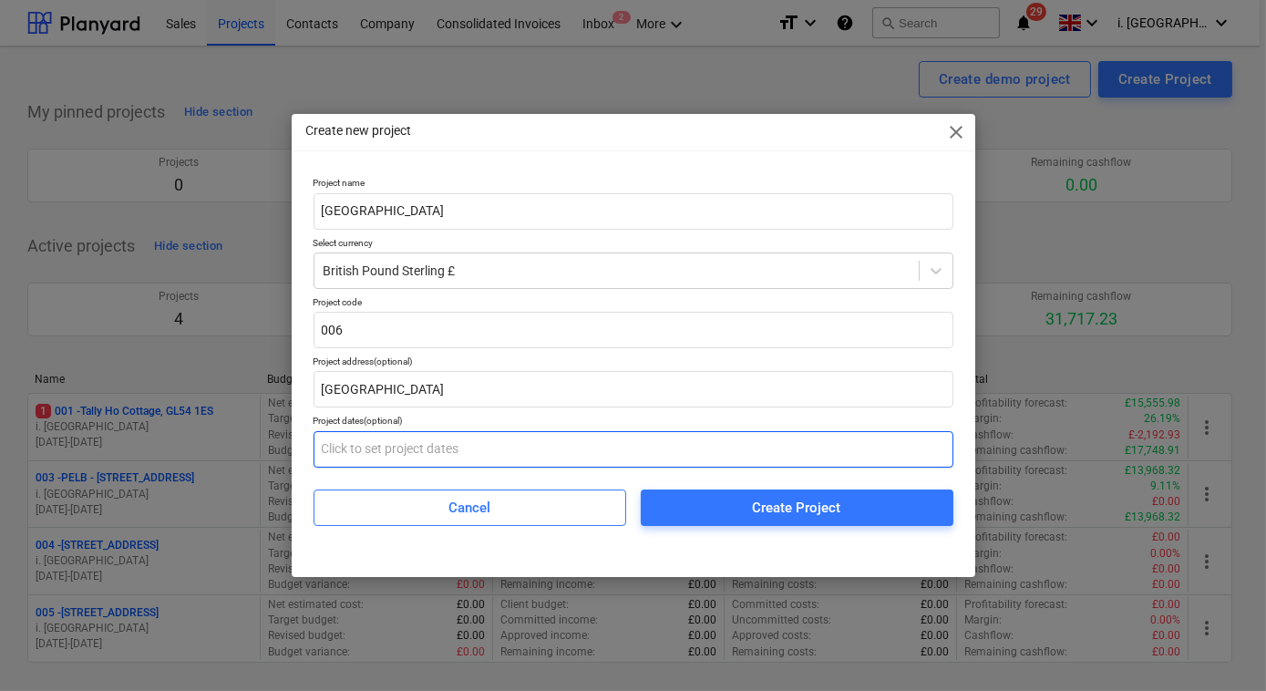
click at [416, 456] on input "text" at bounding box center [633, 449] width 640 height 36
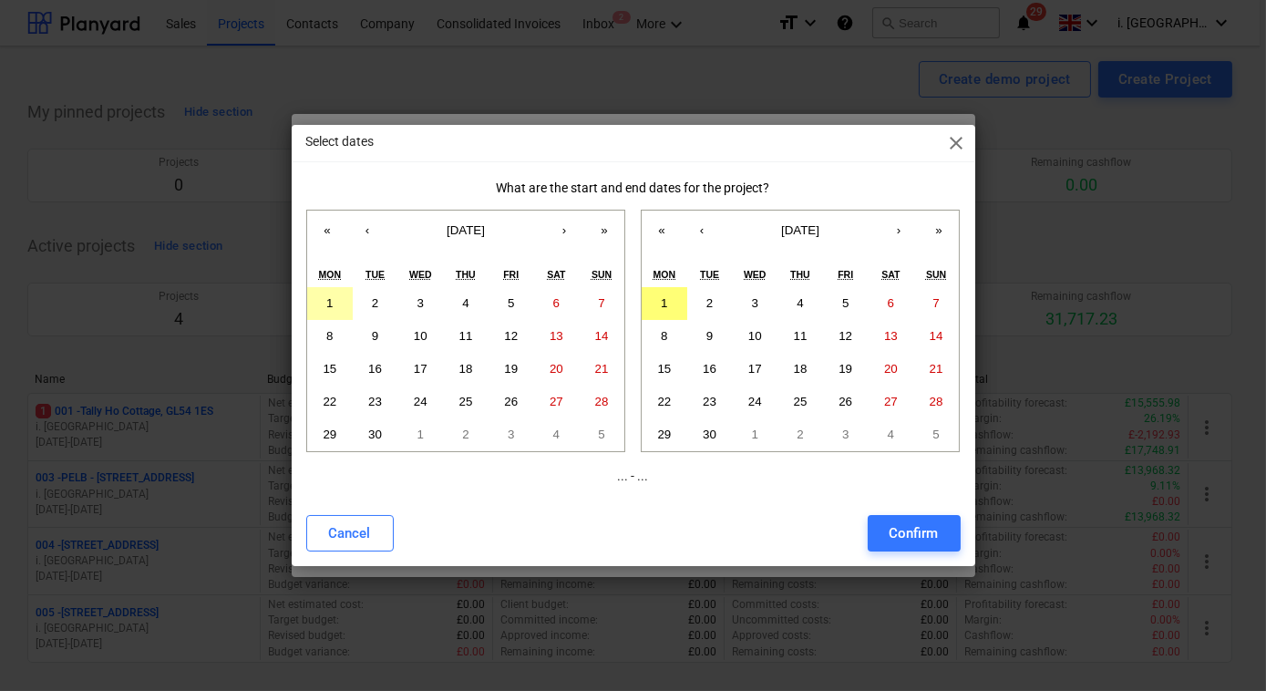
click at [324, 294] on button "1" at bounding box center [330, 303] width 46 height 33
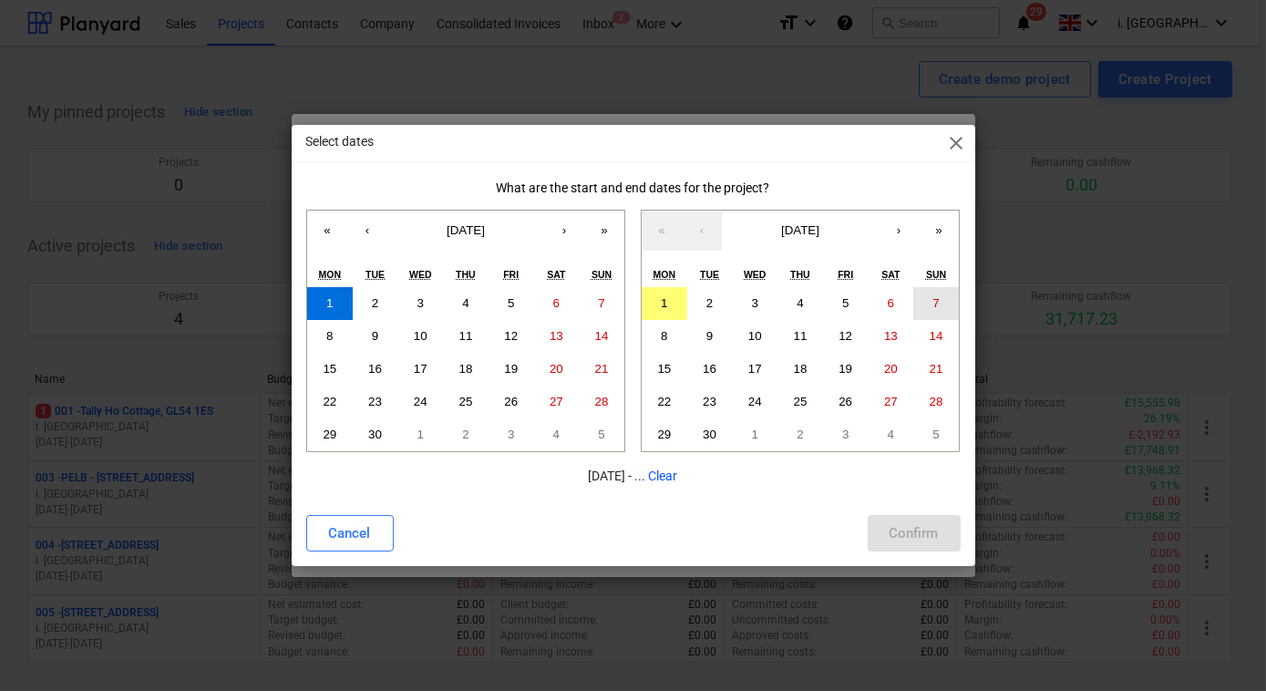
click at [930, 304] on button "7" at bounding box center [936, 303] width 46 height 33
click at [937, 531] on div "Confirm" at bounding box center [913, 533] width 49 height 24
type input "[DATE] - [DATE]"
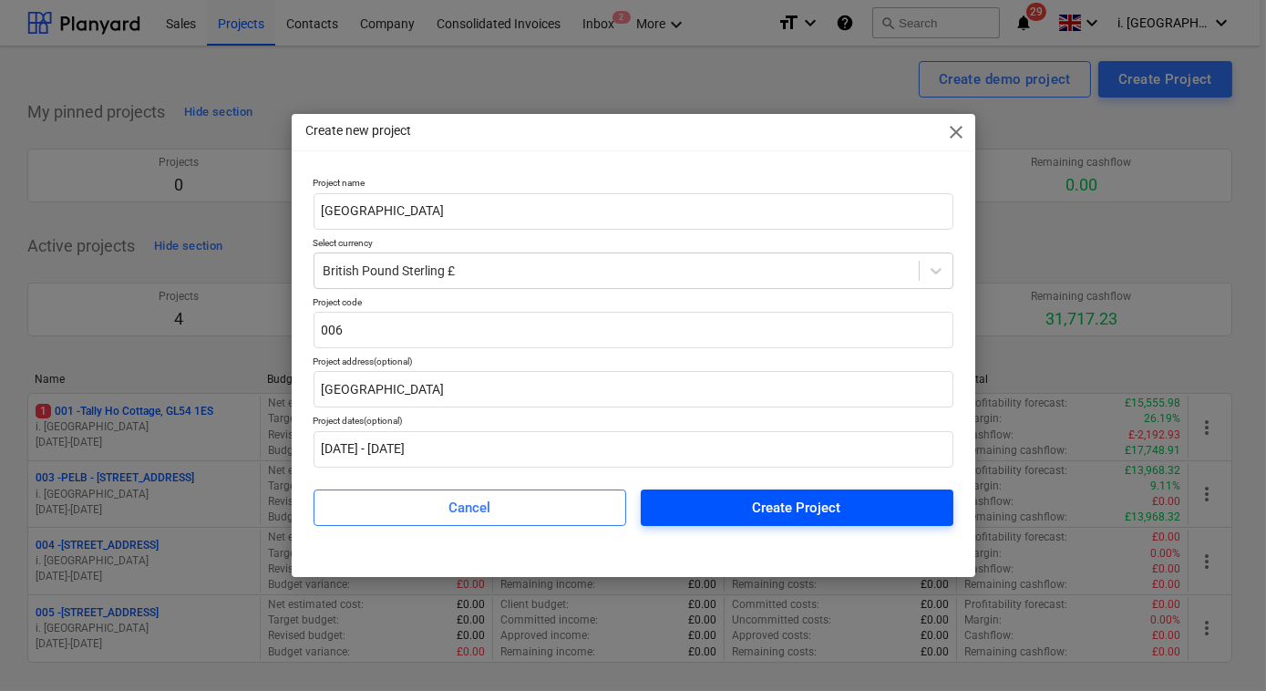
click at [838, 513] on div "Create Project" at bounding box center [797, 508] width 88 height 24
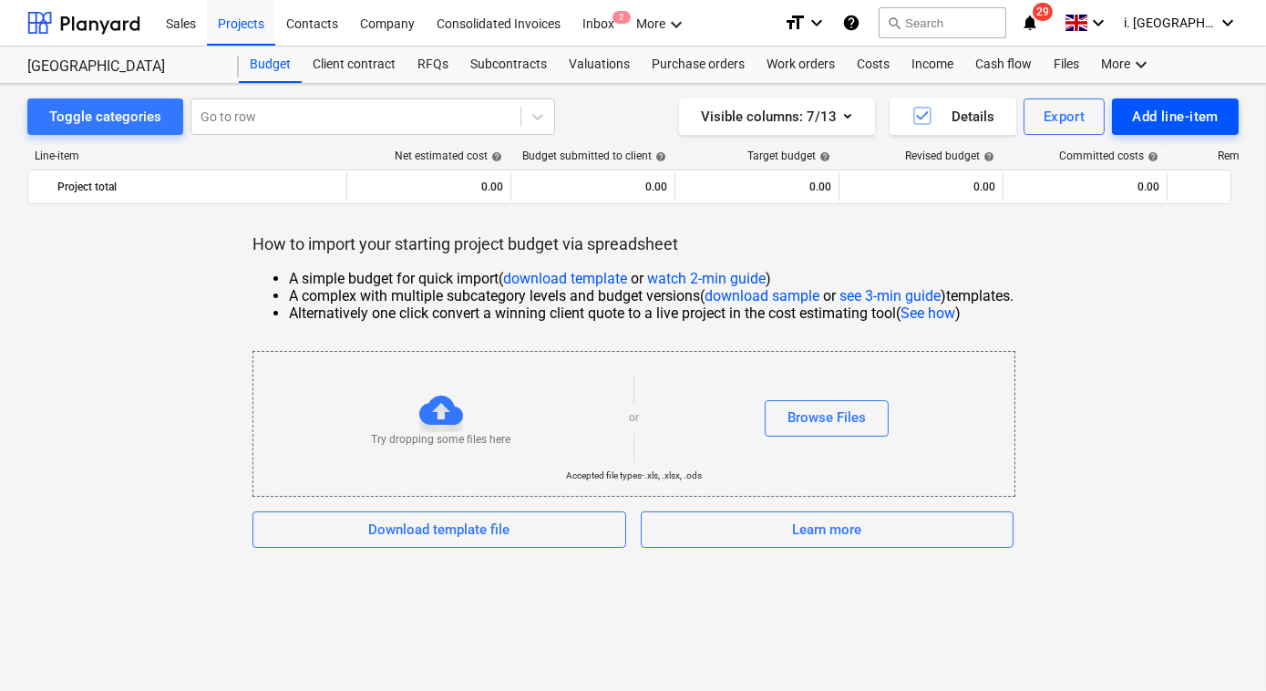
click at [1175, 110] on div "Add line-item" at bounding box center [1175, 117] width 87 height 24
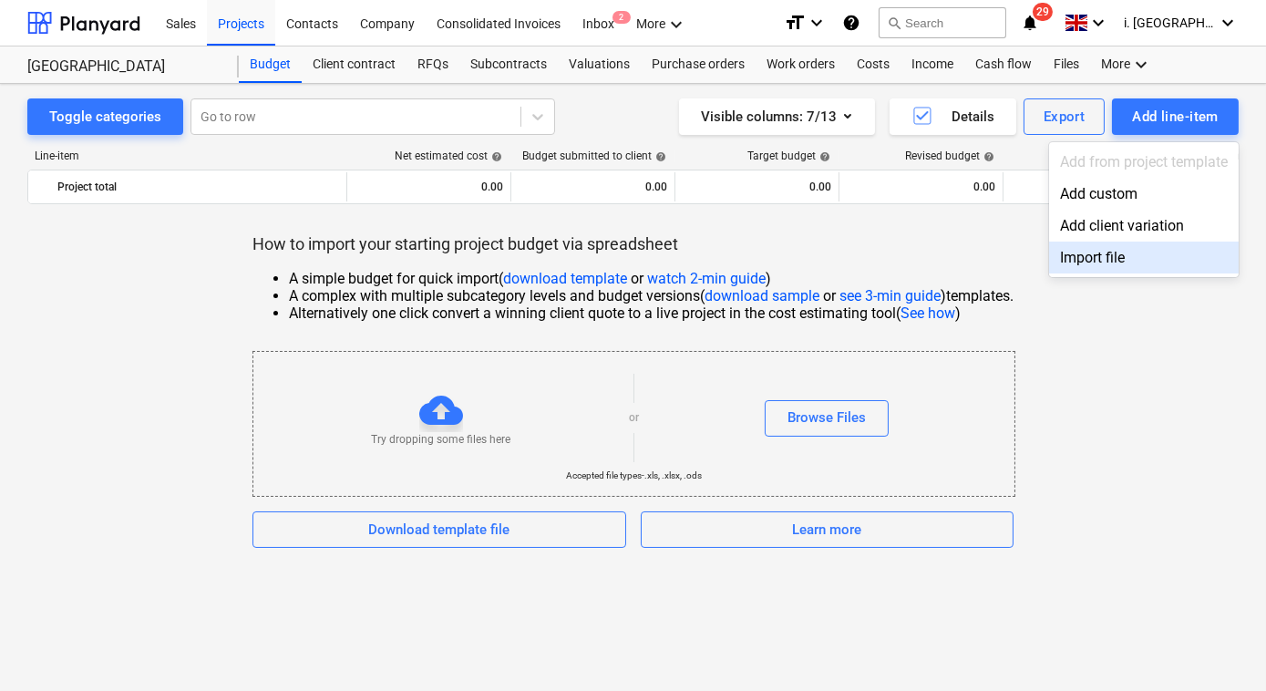
click at [1073, 351] on div at bounding box center [633, 345] width 1266 height 691
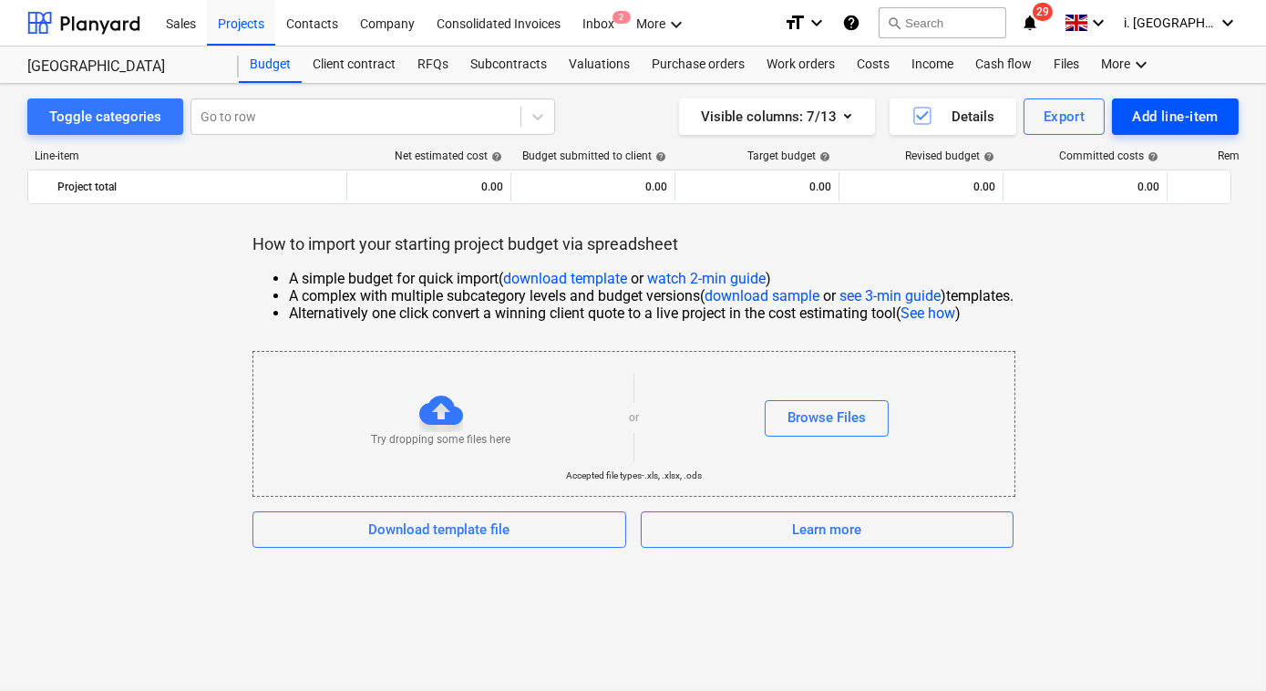
click at [1190, 115] on div "Add line-item" at bounding box center [1175, 117] width 87 height 24
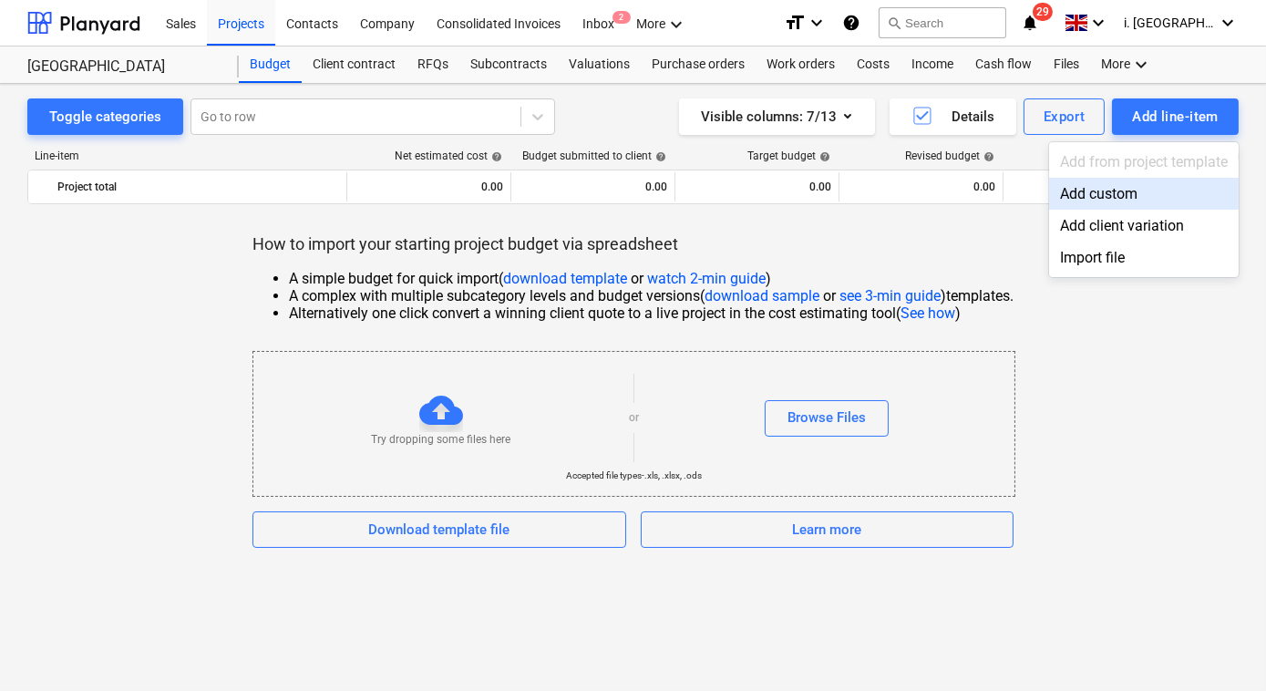
click at [1098, 201] on div "Add custom" at bounding box center [1144, 194] width 190 height 32
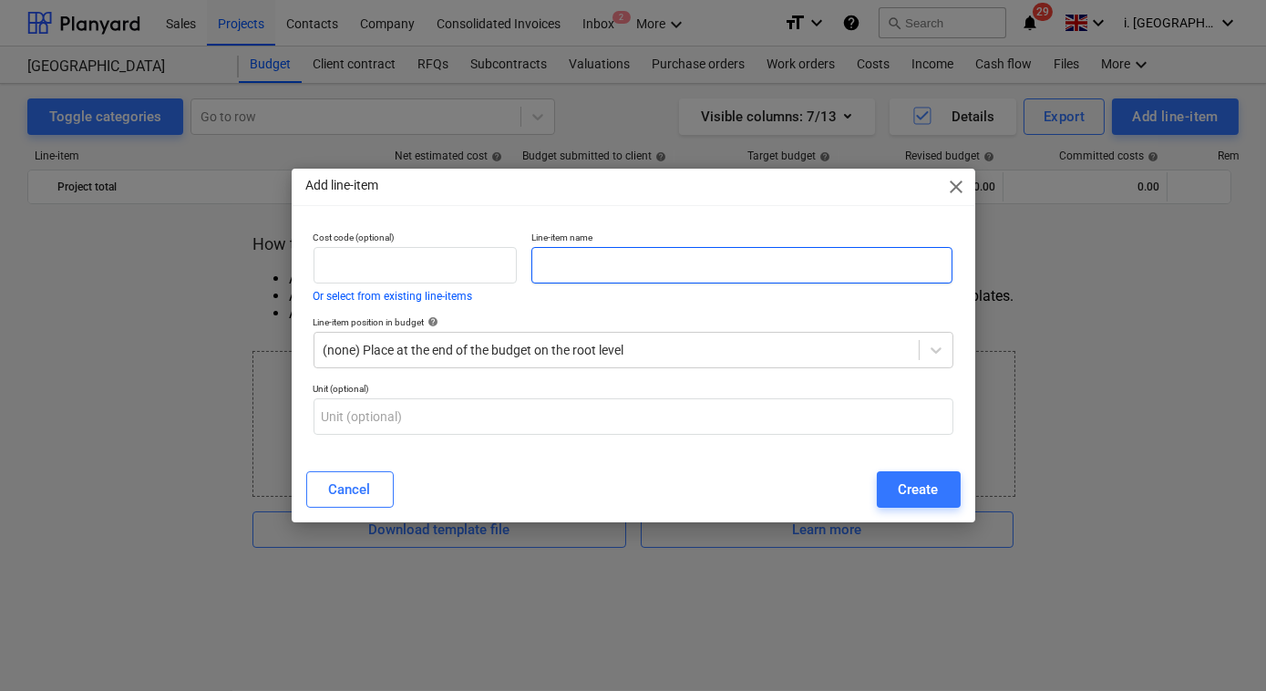
click at [682, 270] on input "text" at bounding box center [742, 265] width 422 height 36
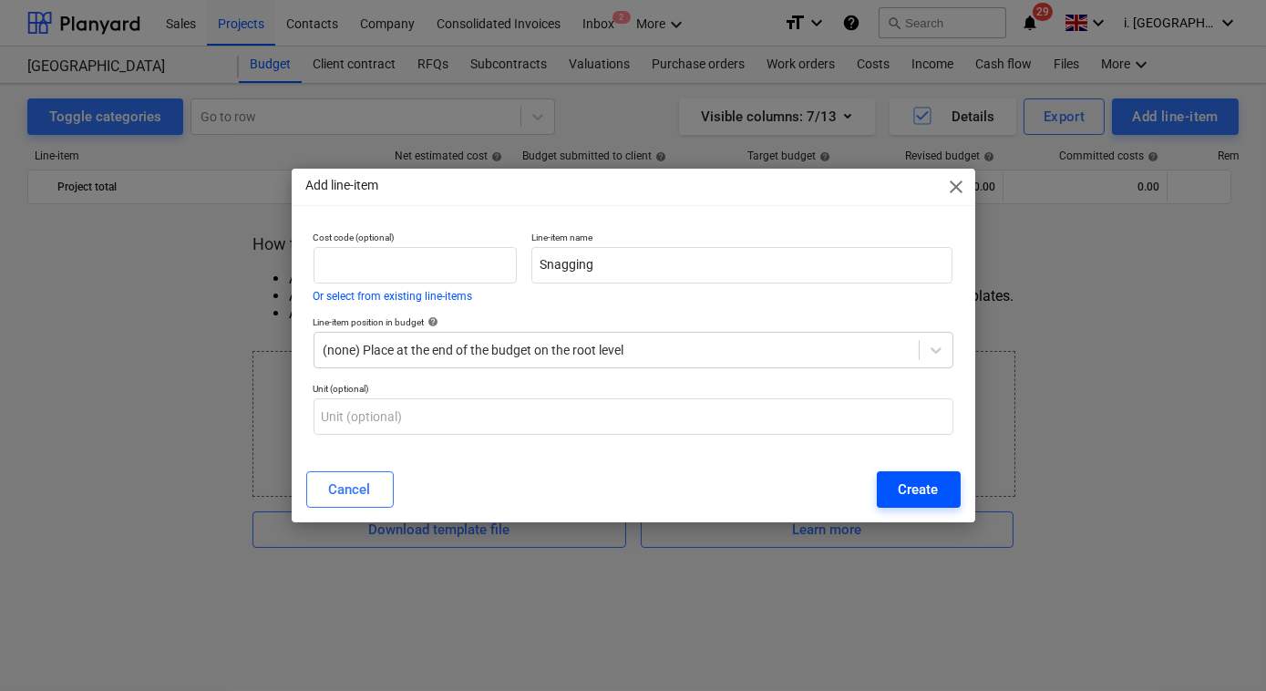
click at [912, 492] on div "Create" at bounding box center [918, 489] width 40 height 24
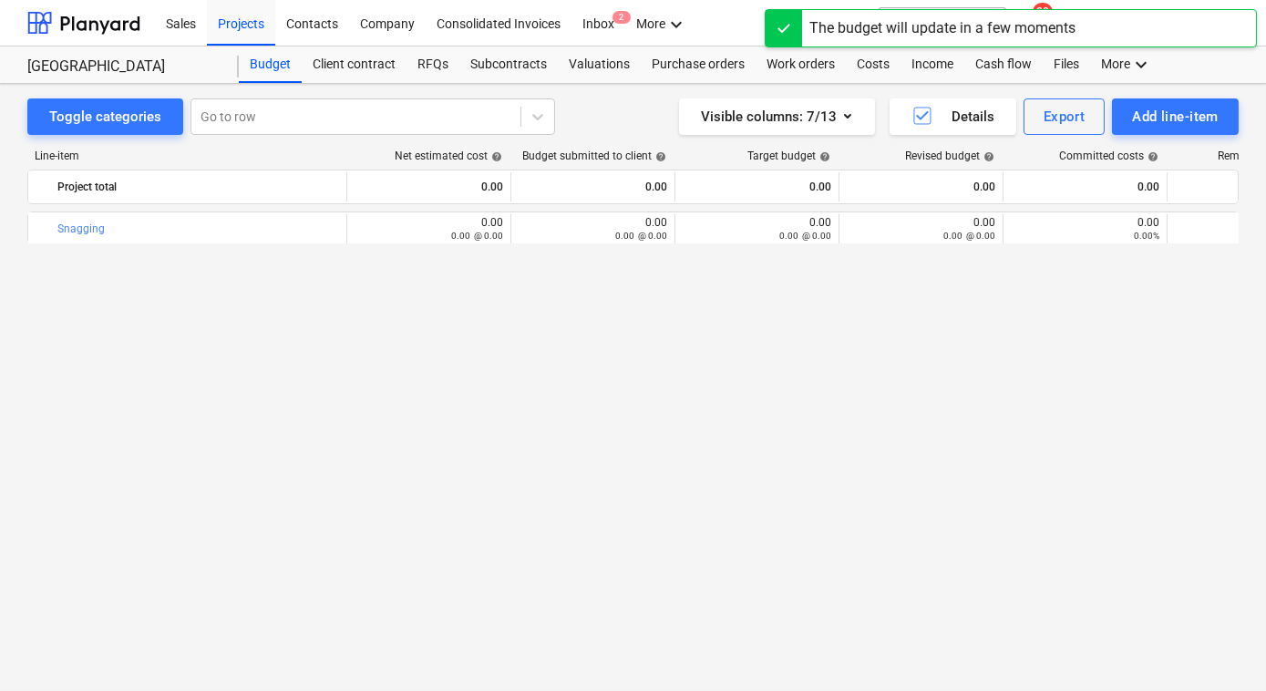
click at [302, 282] on div "bar_chart Snagging edit 0.00 0.00 @ 0.00 edit 0.00 0.00 @ 0.00 edit 0.00 0.00 @…" at bounding box center [632, 413] width 1211 height 405
click at [133, 22] on div at bounding box center [83, 23] width 113 height 46
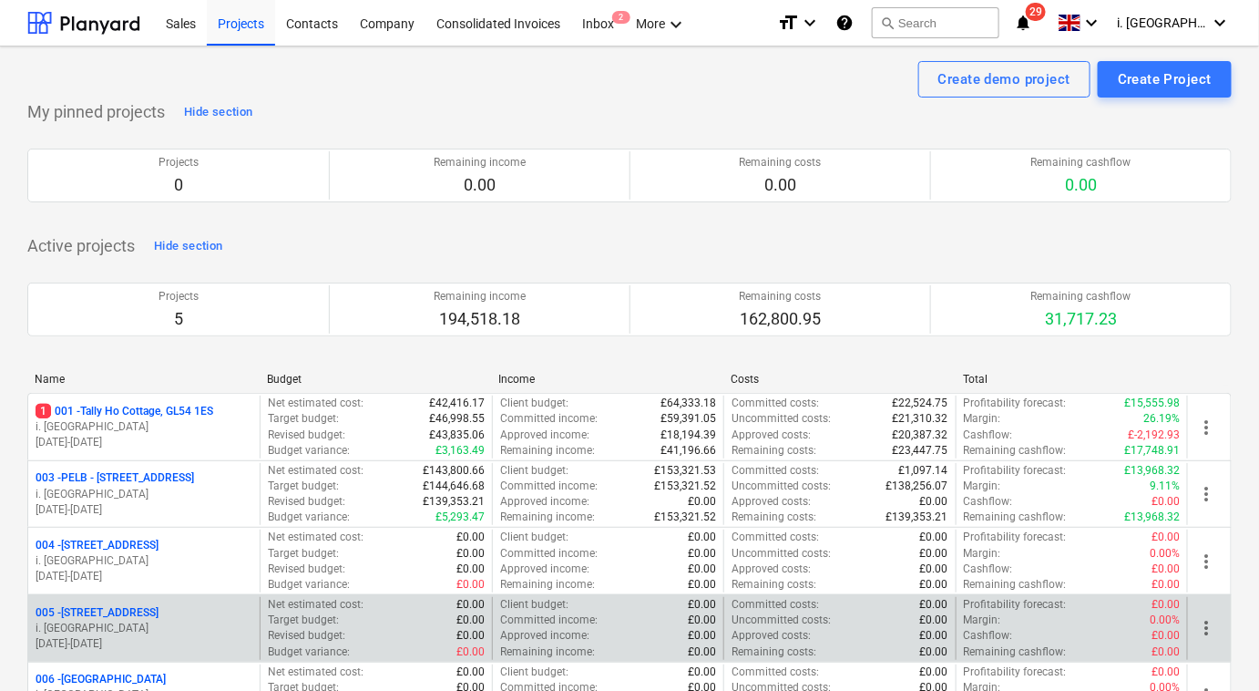
click at [189, 610] on div "005 - Minsterworth, GL2 8JH" at bounding box center [144, 612] width 217 height 15
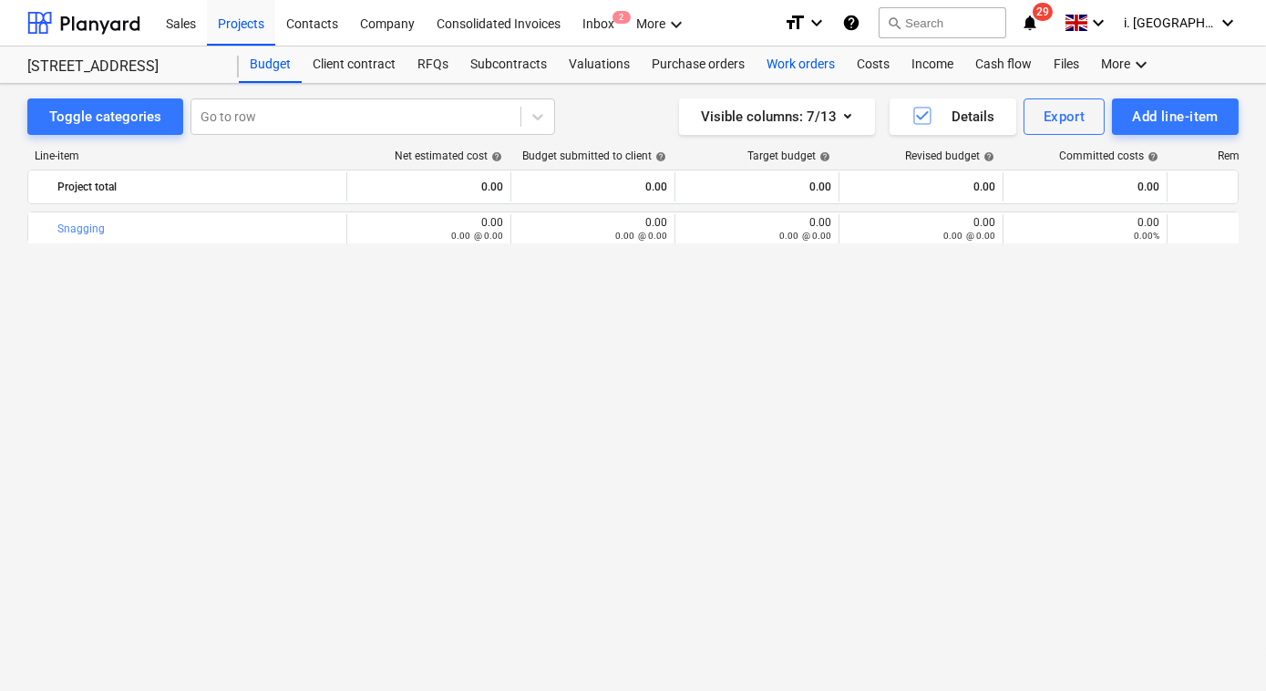
click at [782, 69] on div "Work orders" at bounding box center [800, 64] width 90 height 36
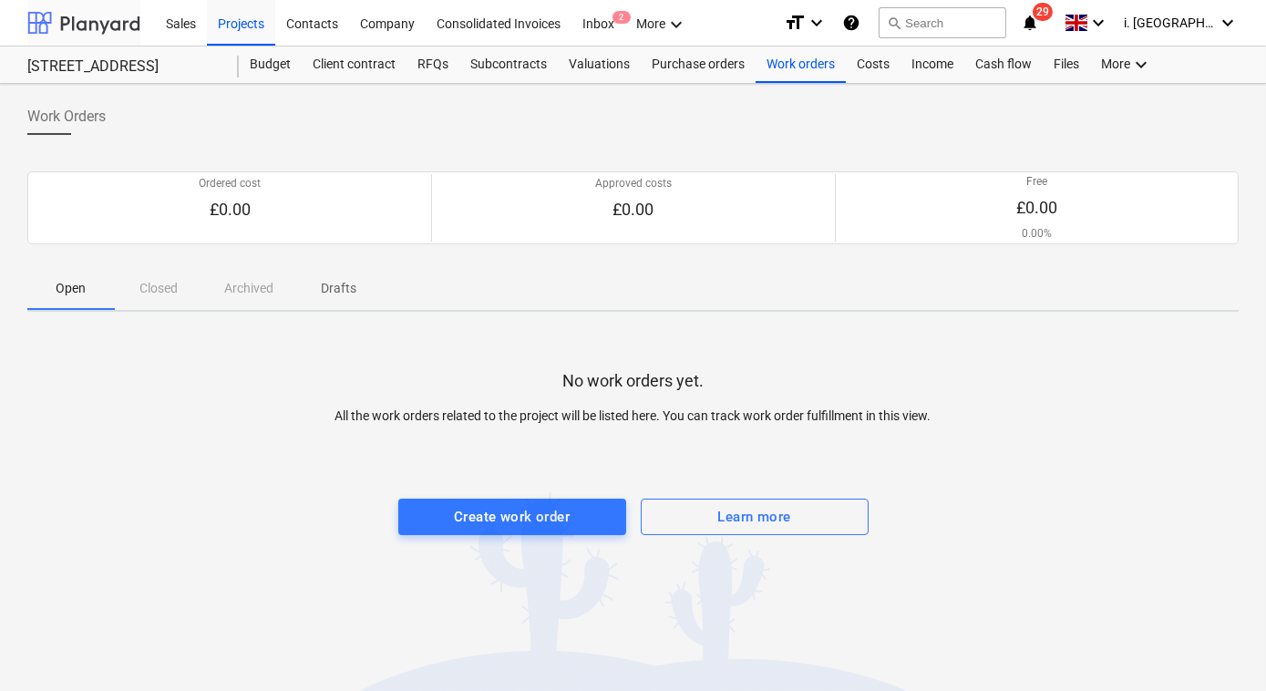
click at [126, 16] on div at bounding box center [83, 23] width 113 height 46
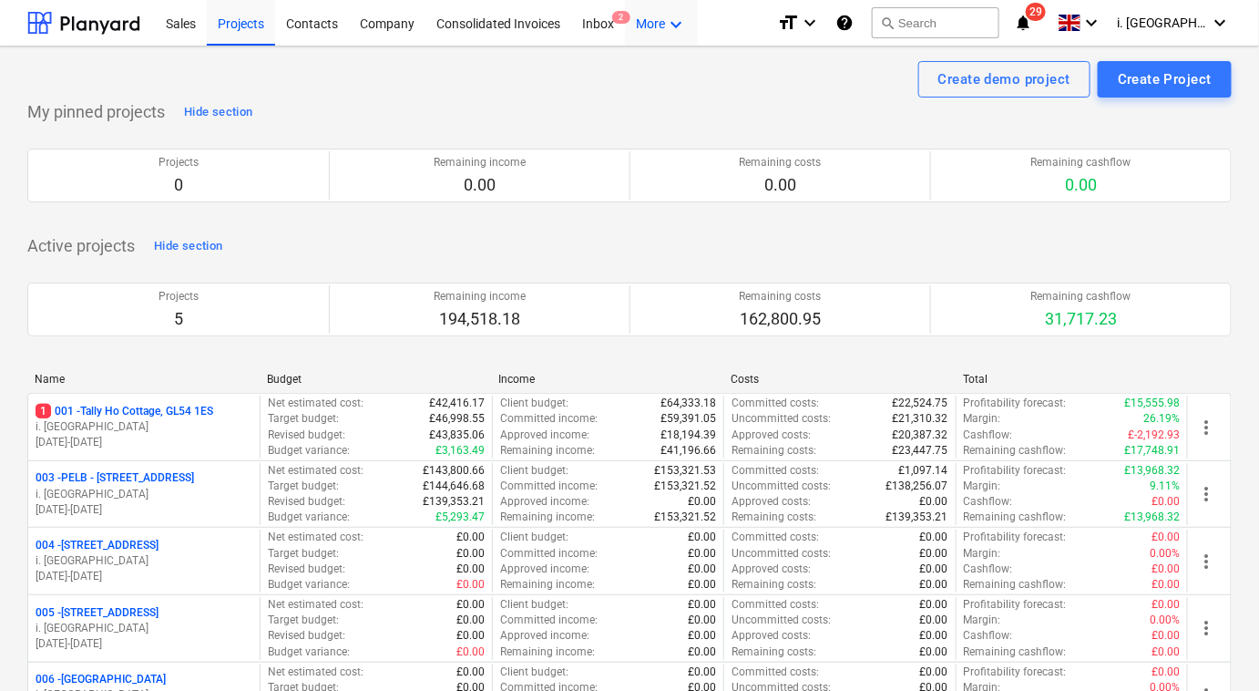
click at [657, 20] on div "More keyboard_arrow_down" at bounding box center [661, 22] width 73 height 46
click at [658, 23] on div at bounding box center [629, 345] width 1259 height 691
click at [479, 23] on div "Consolidated Invoices" at bounding box center [498, 22] width 146 height 46
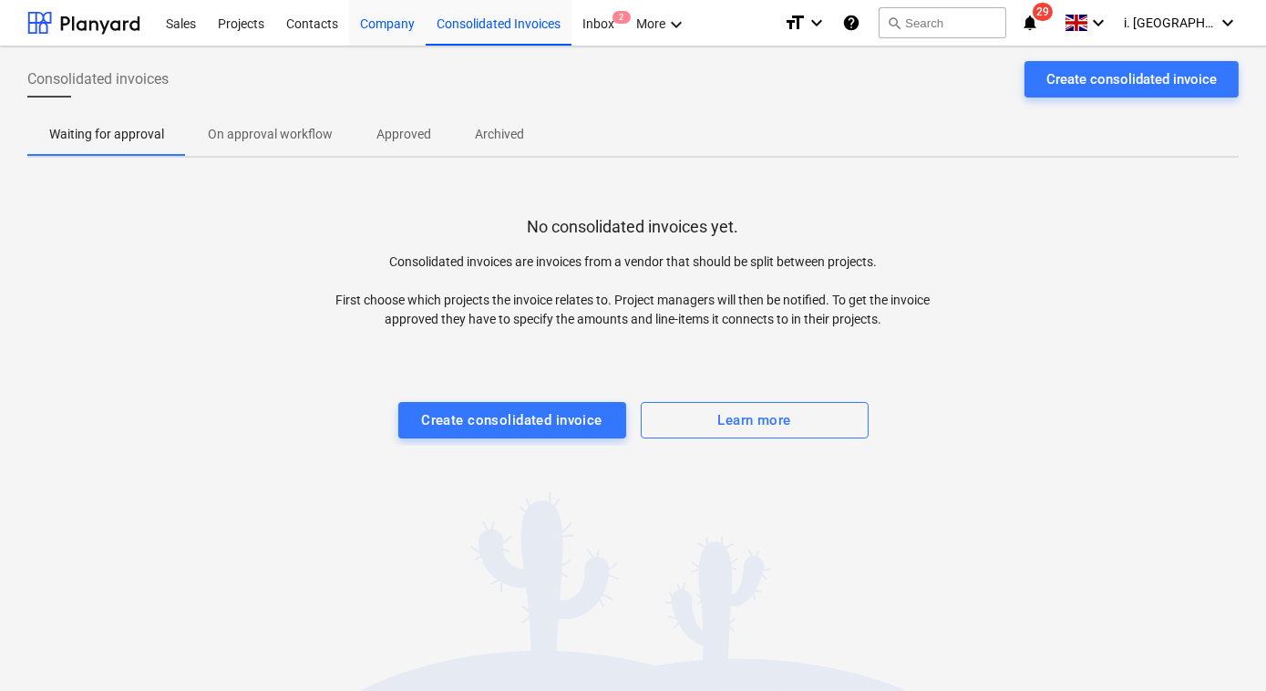
click at [374, 32] on div "Company" at bounding box center [387, 22] width 77 height 46
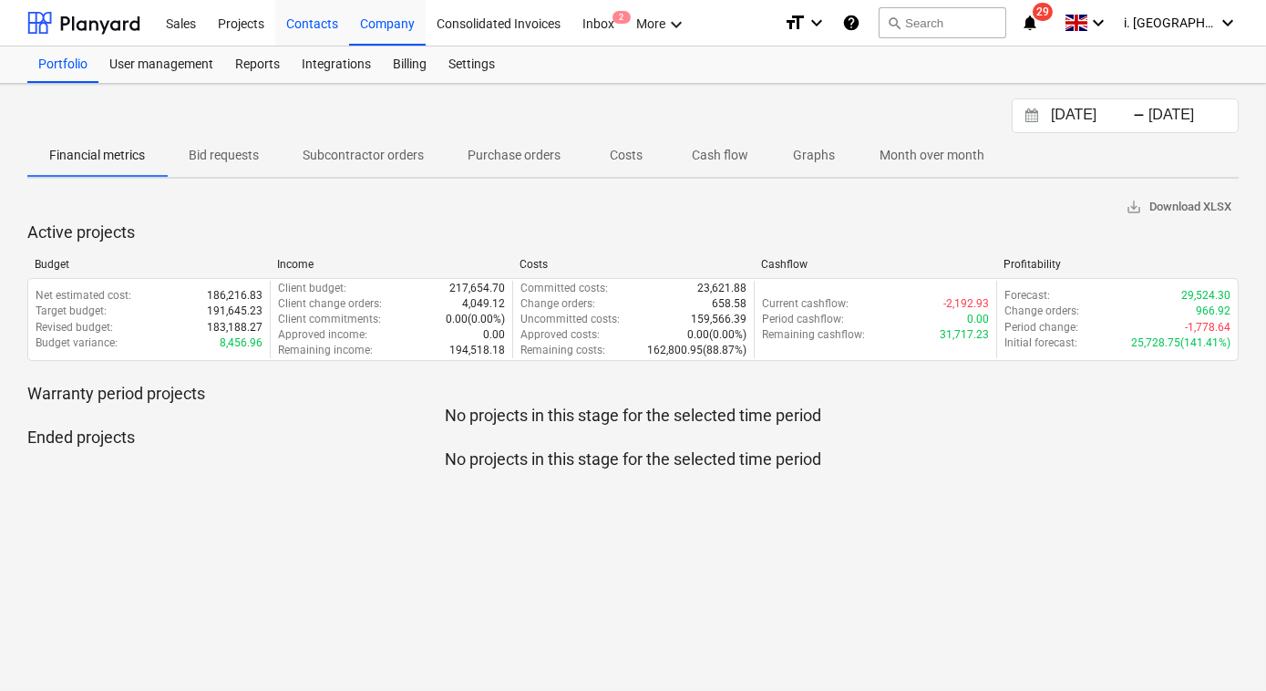
click at [307, 32] on div "Contacts" at bounding box center [312, 22] width 74 height 46
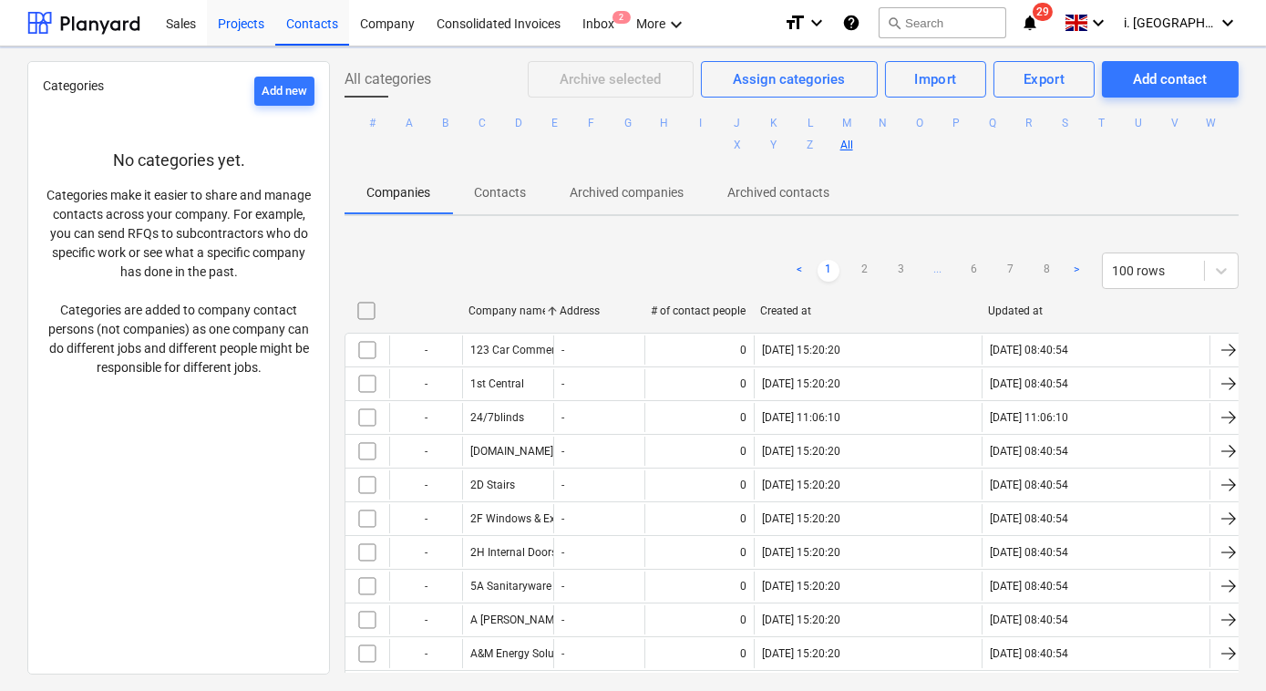
click at [260, 23] on div "Projects" at bounding box center [241, 22] width 68 height 46
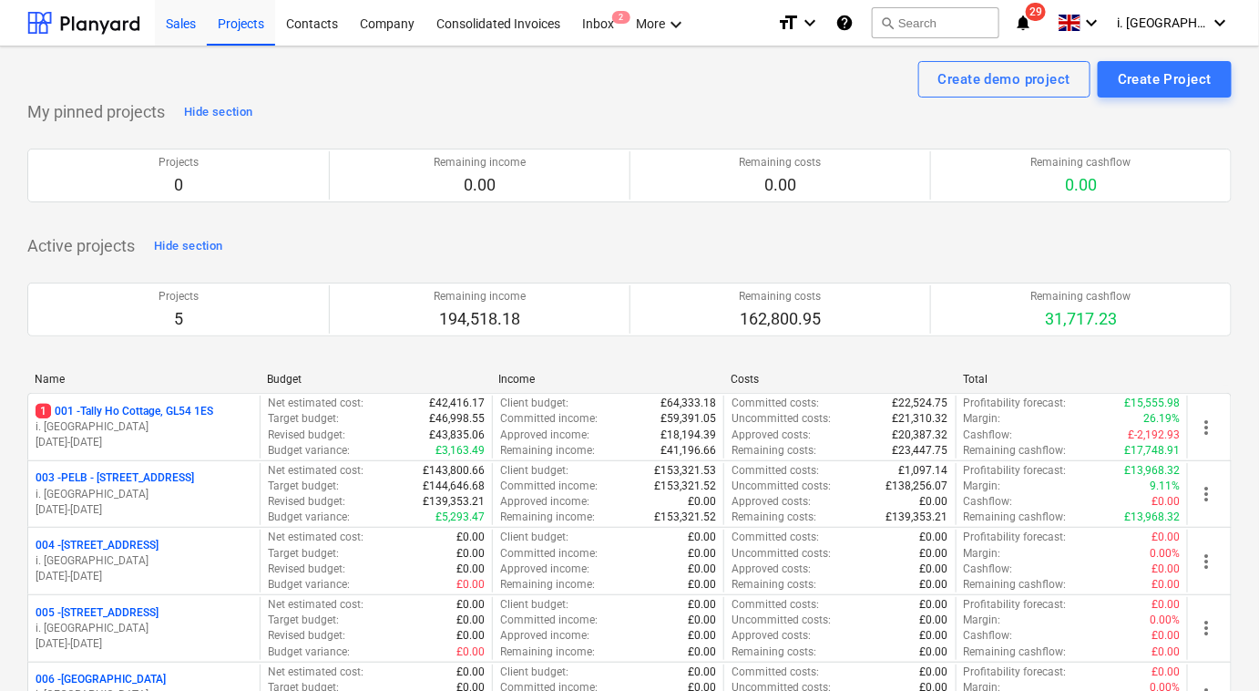
click at [175, 29] on div "Sales" at bounding box center [181, 22] width 52 height 46
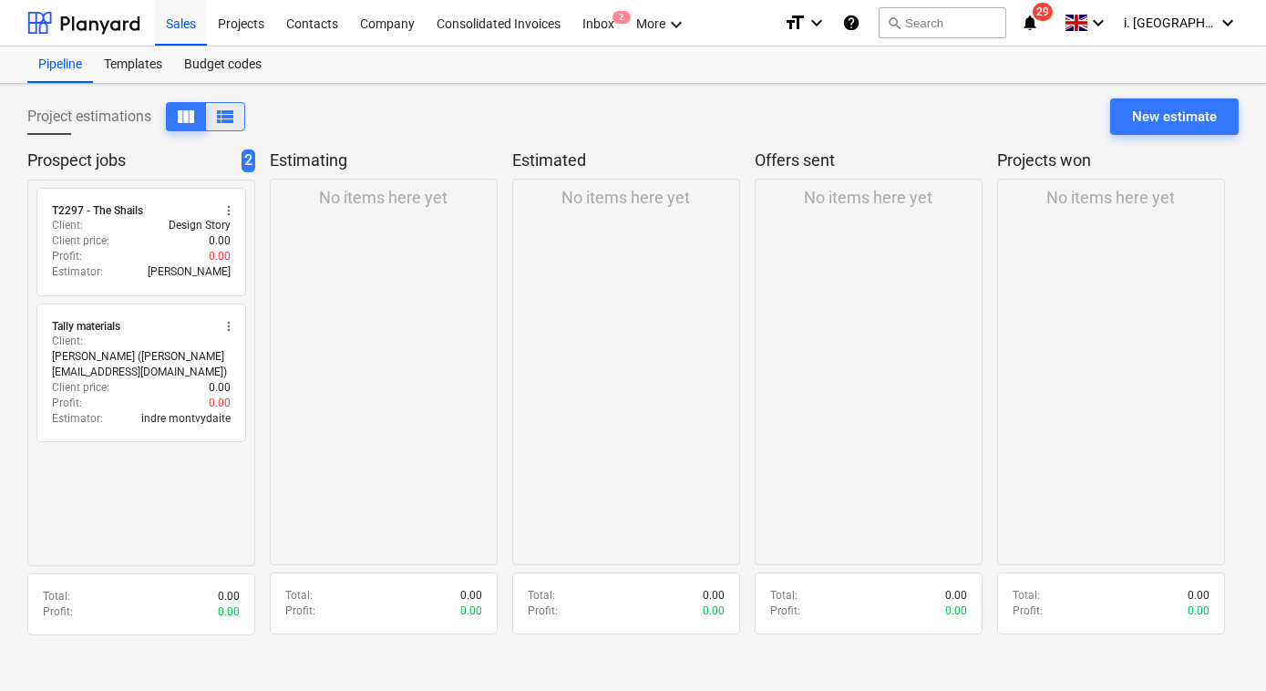
click at [225, 124] on span "view_list" at bounding box center [225, 117] width 22 height 22
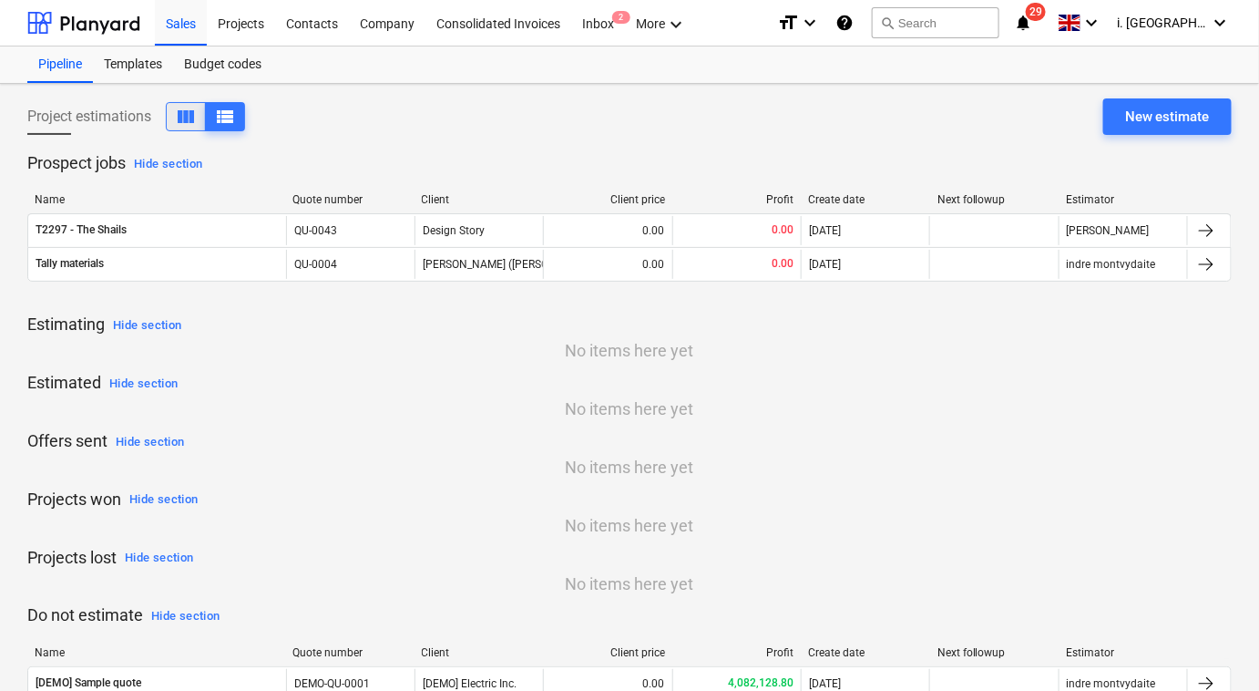
click at [190, 122] on span "view_column" at bounding box center [186, 117] width 22 height 22
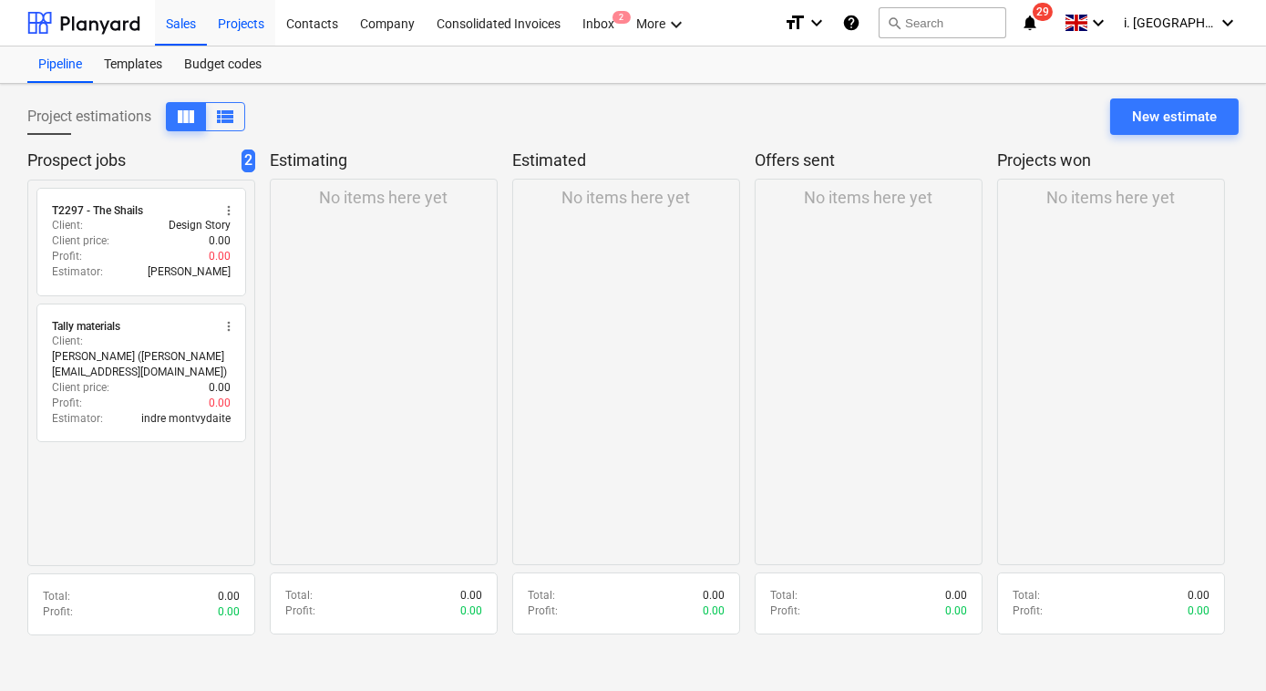
click at [232, 31] on div "Projects" at bounding box center [241, 22] width 68 height 46
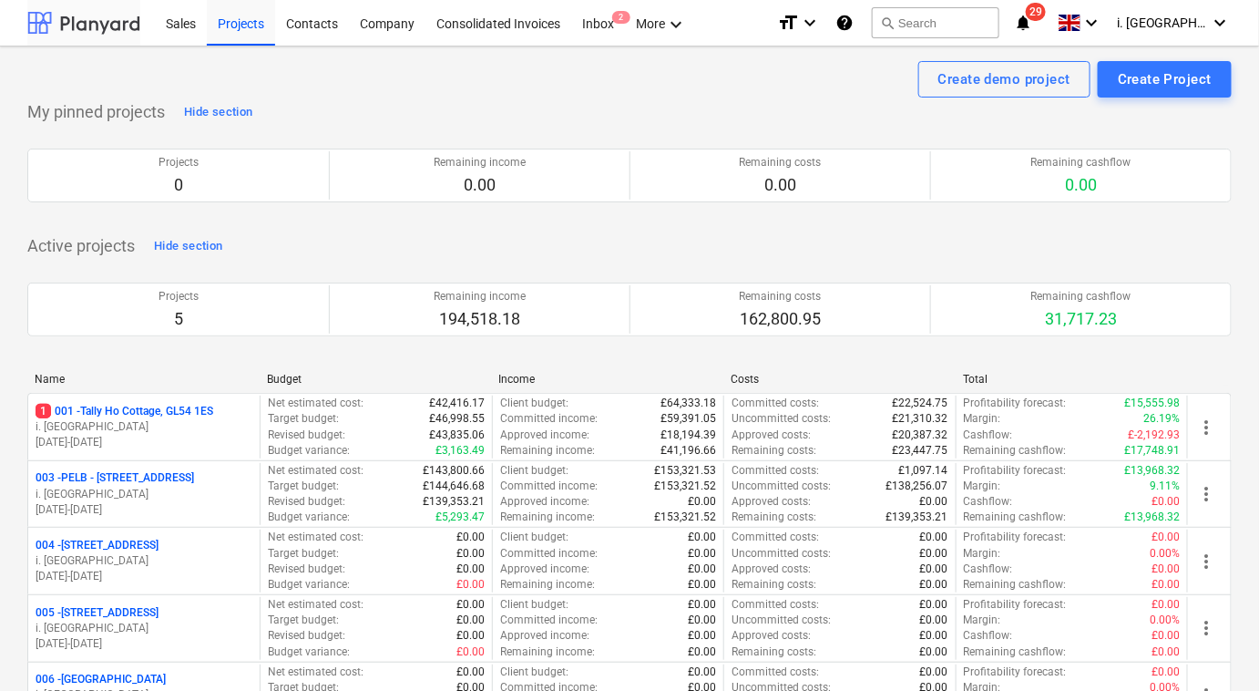
click at [127, 29] on div at bounding box center [83, 23] width 113 height 46
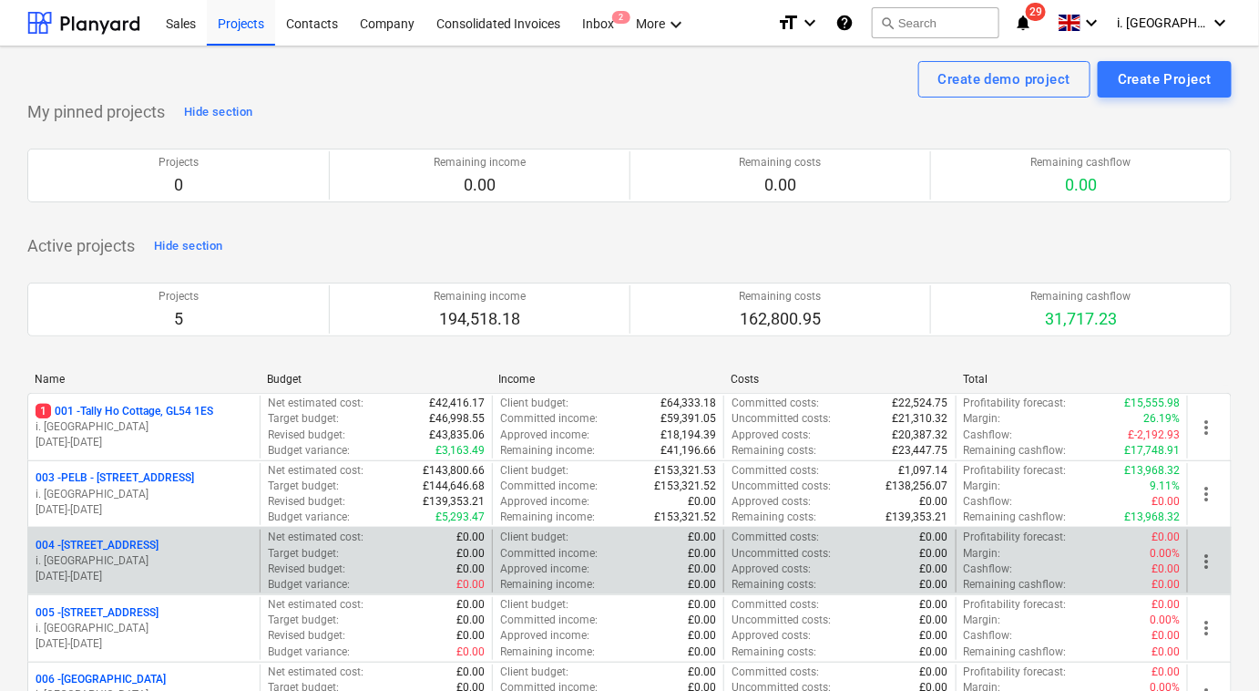
scroll to position [605, 0]
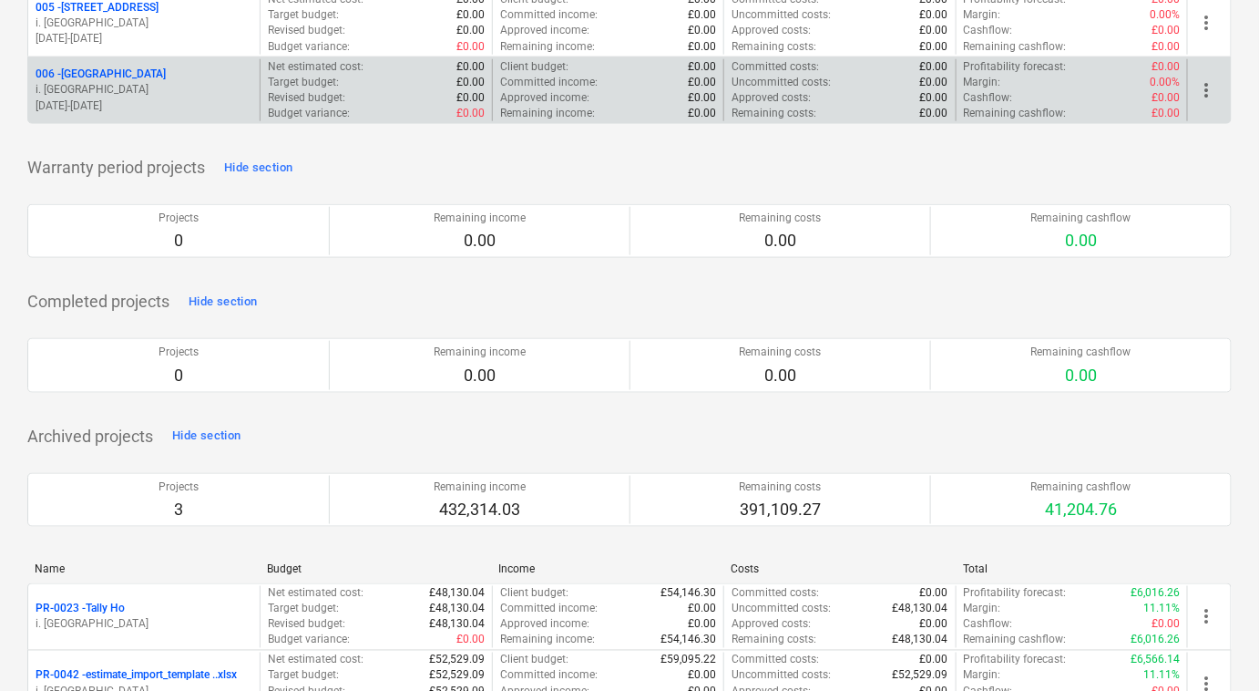
click at [121, 98] on p "[DATE] - [DATE]" at bounding box center [144, 105] width 217 height 15
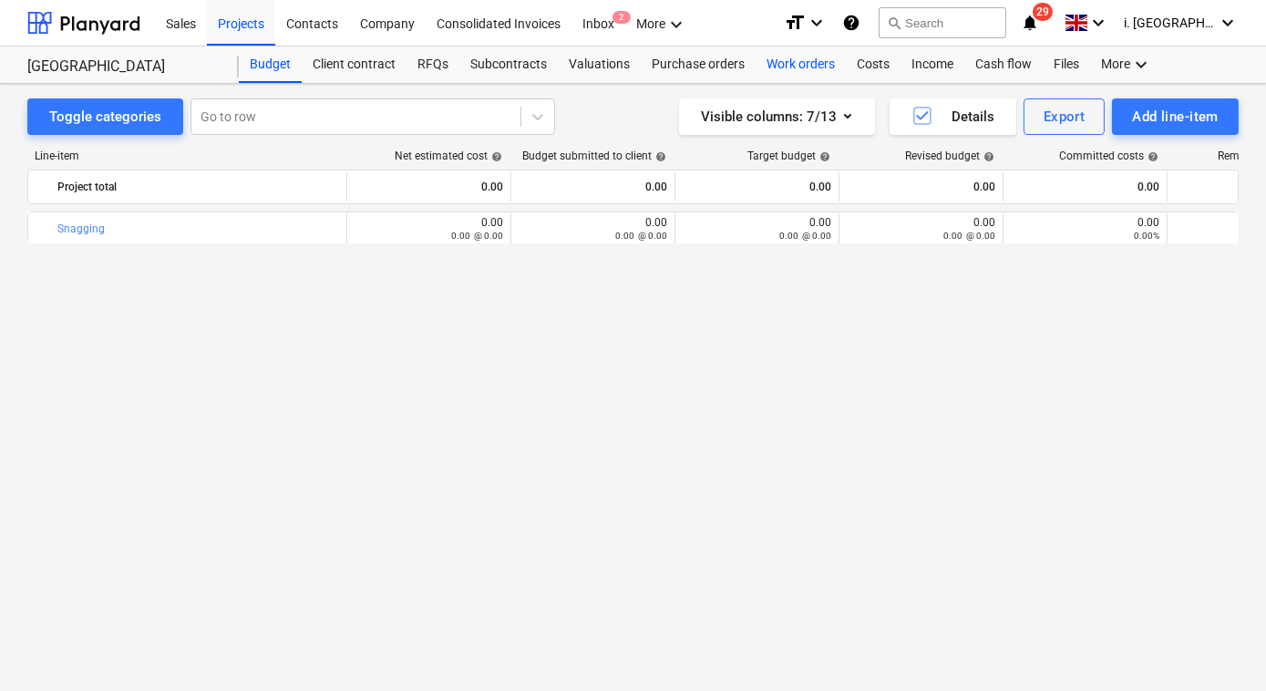
click at [787, 67] on div "Work orders" at bounding box center [800, 64] width 90 height 36
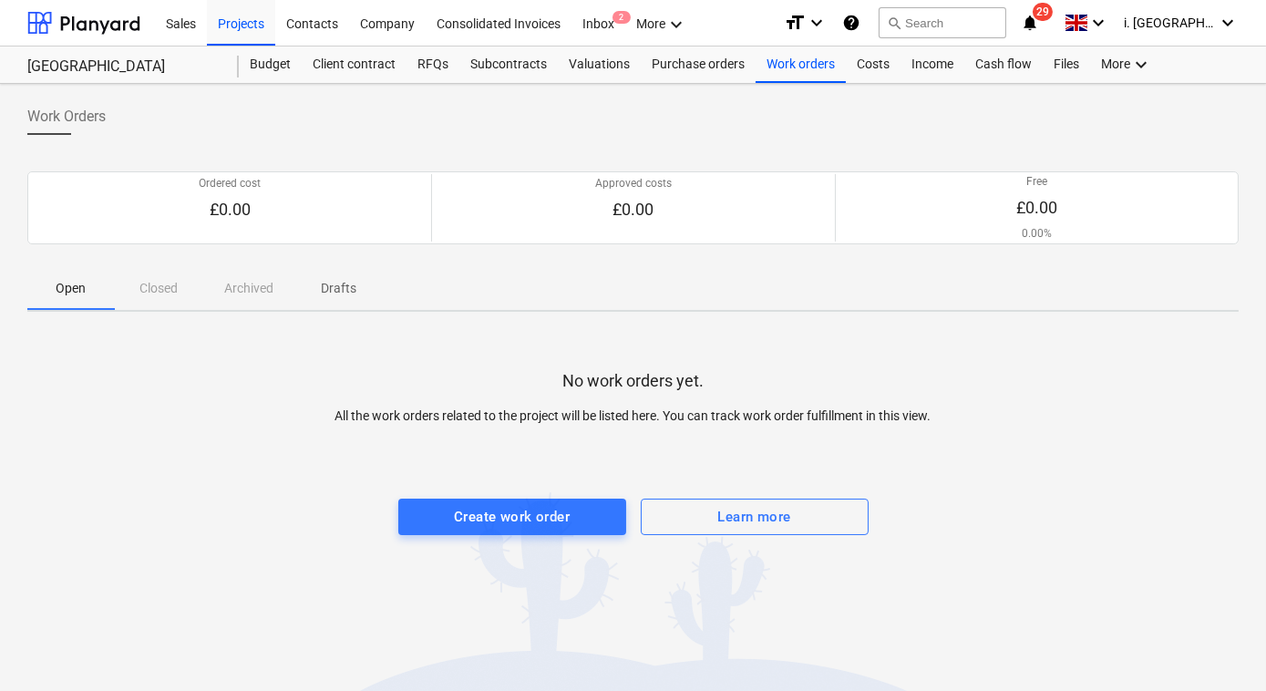
click at [349, 358] on div "No work orders yet. All the work orders related to the project will be listed h…" at bounding box center [632, 462] width 1211 height 273
click at [64, 24] on div at bounding box center [83, 23] width 113 height 46
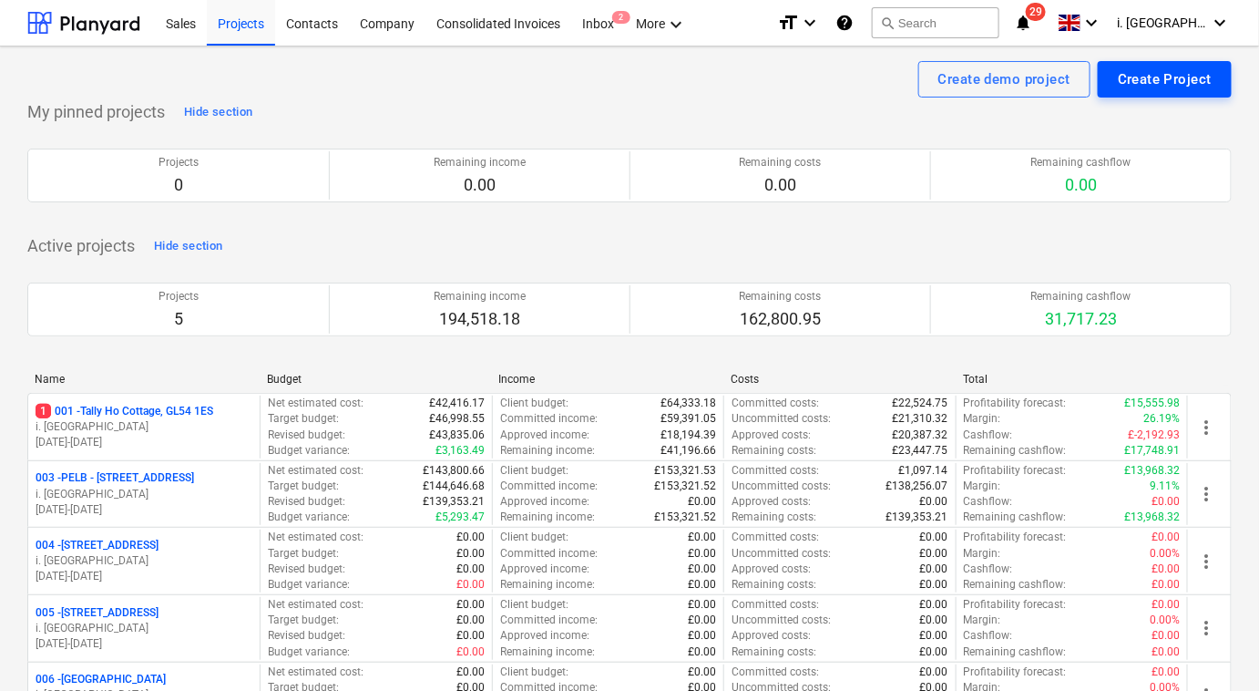
click at [1174, 69] on div "Create Project" at bounding box center [1165, 79] width 94 height 24
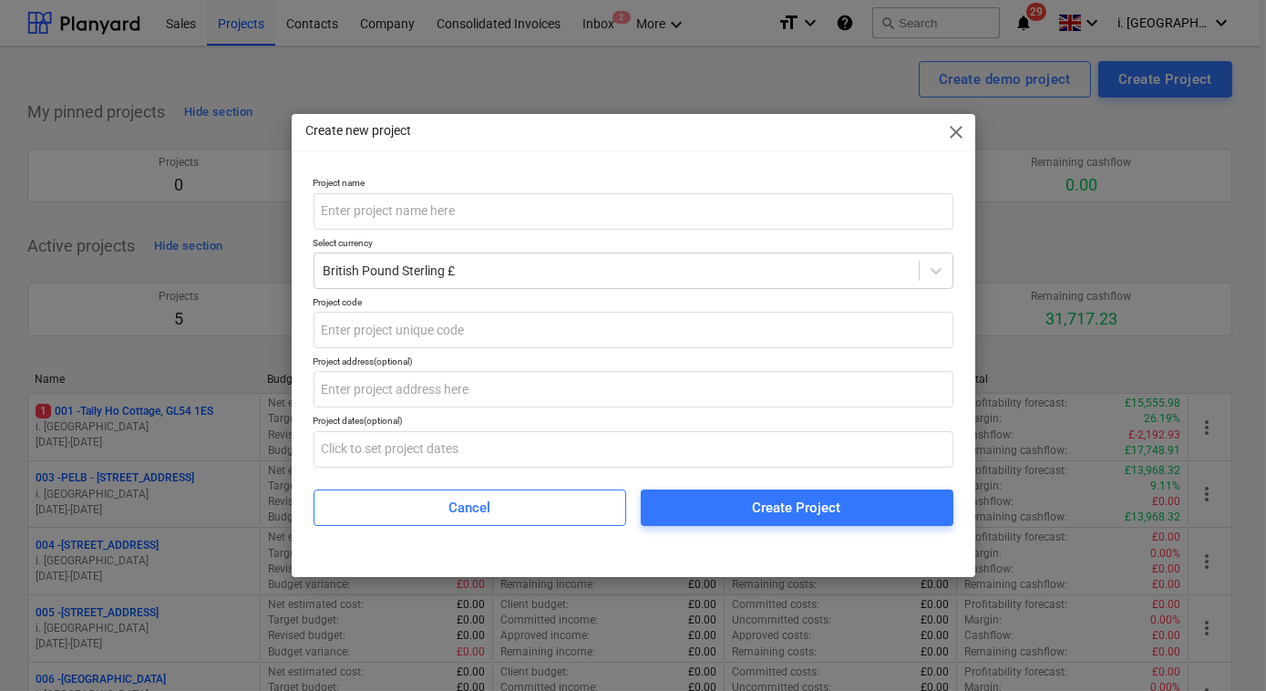
click at [620, 190] on p "Project name" at bounding box center [633, 184] width 640 height 15
click at [516, 219] on input "text" at bounding box center [633, 211] width 640 height 36
paste input "[STREET_ADDRESS]"
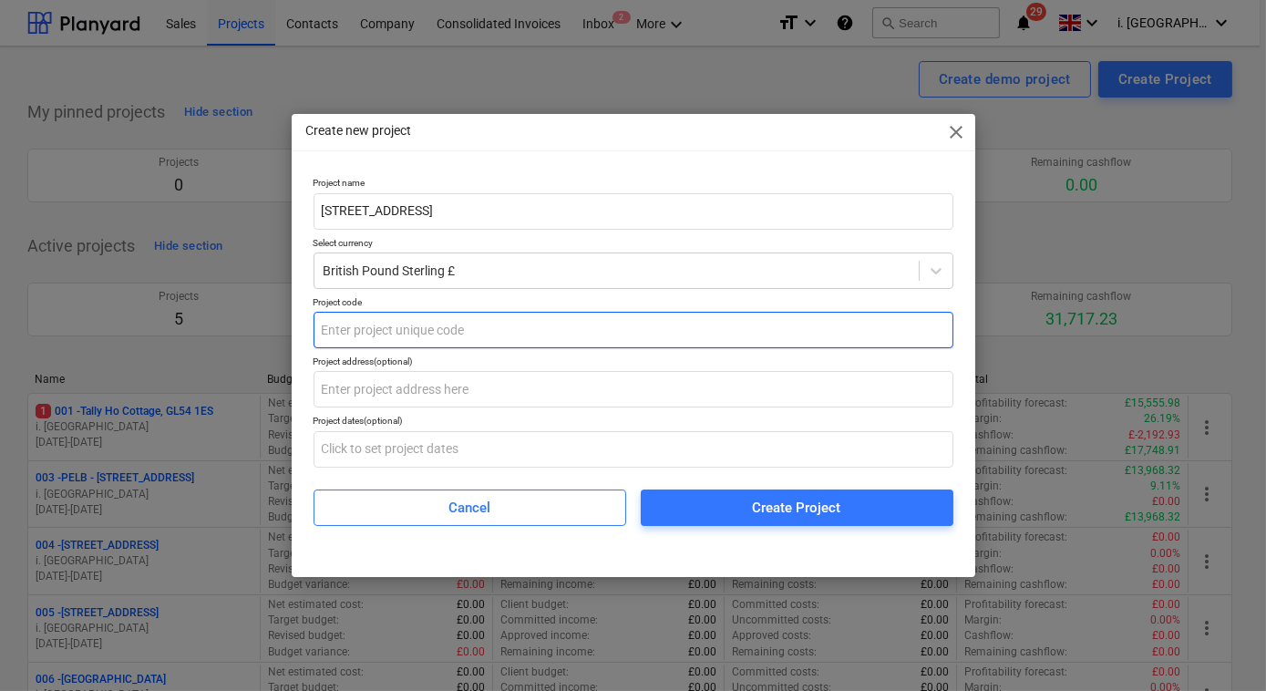
click at [421, 336] on input "text" at bounding box center [633, 330] width 640 height 36
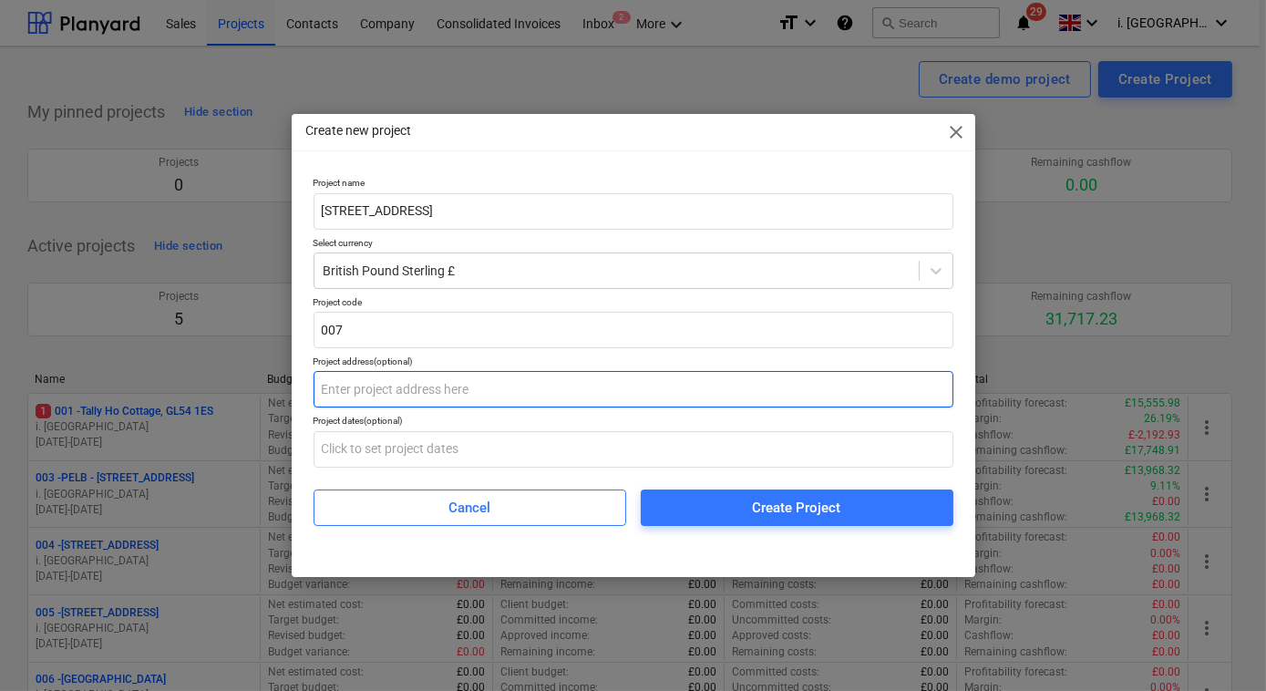
click at [440, 395] on input "text" at bounding box center [633, 389] width 640 height 36
paste input "[STREET_ADDRESS]"
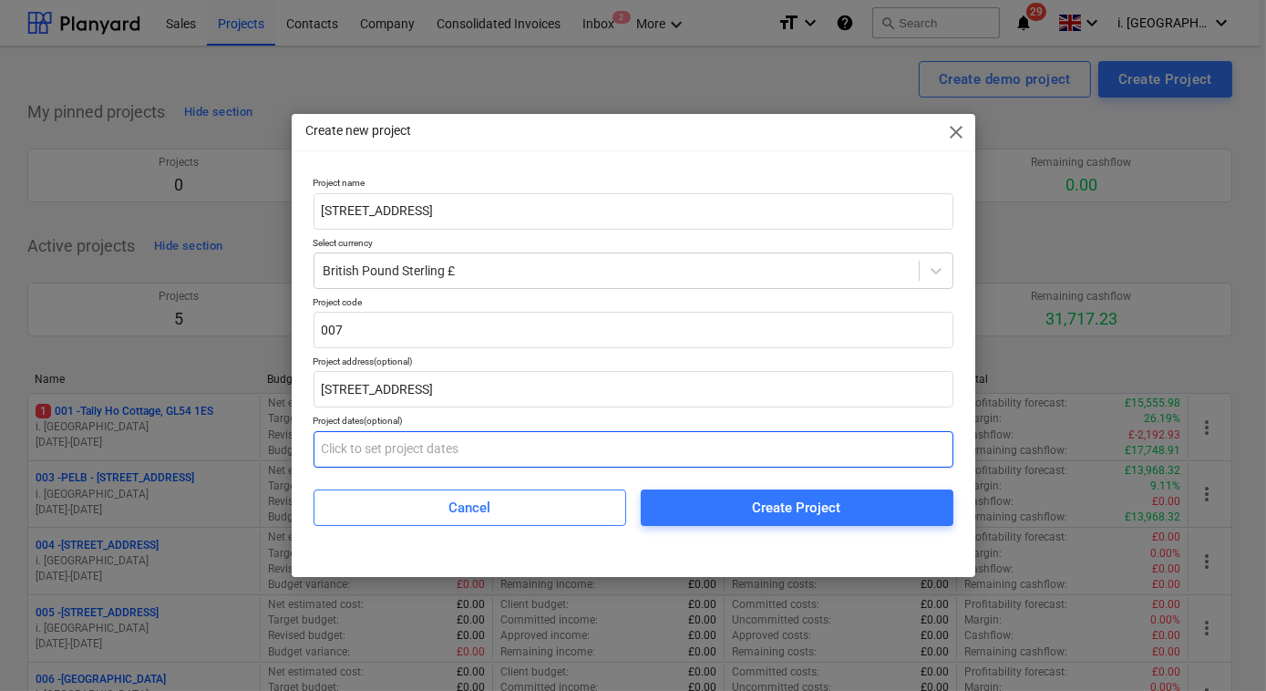
click at [494, 460] on input "text" at bounding box center [633, 449] width 640 height 36
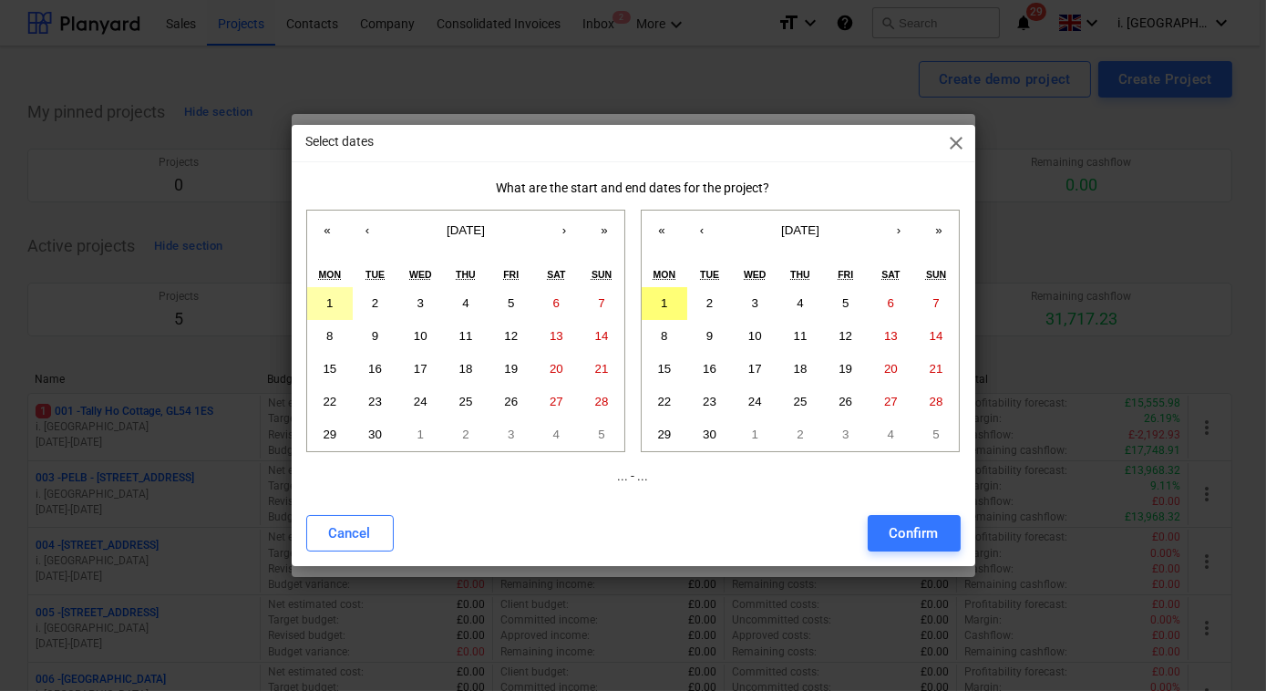
click at [334, 299] on button "1" at bounding box center [330, 303] width 46 height 33
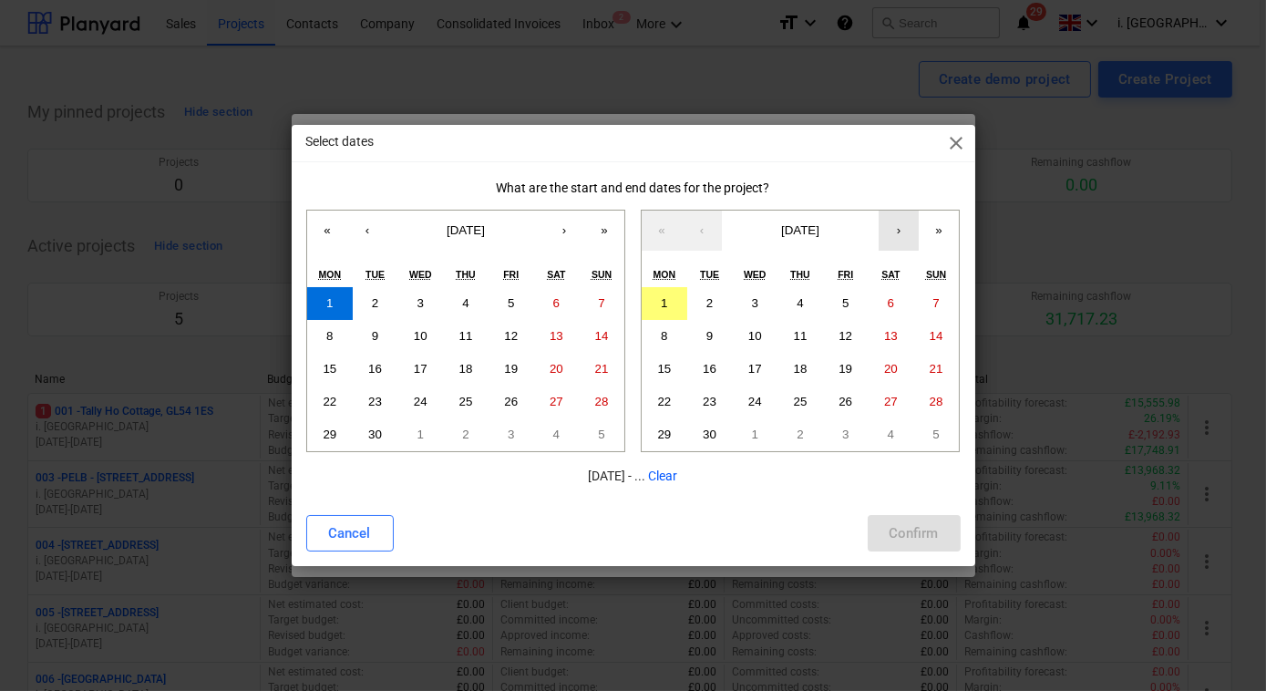
click at [900, 230] on button "›" at bounding box center [898, 230] width 40 height 40
click at [942, 441] on abbr "30" at bounding box center [936, 434] width 14 height 14
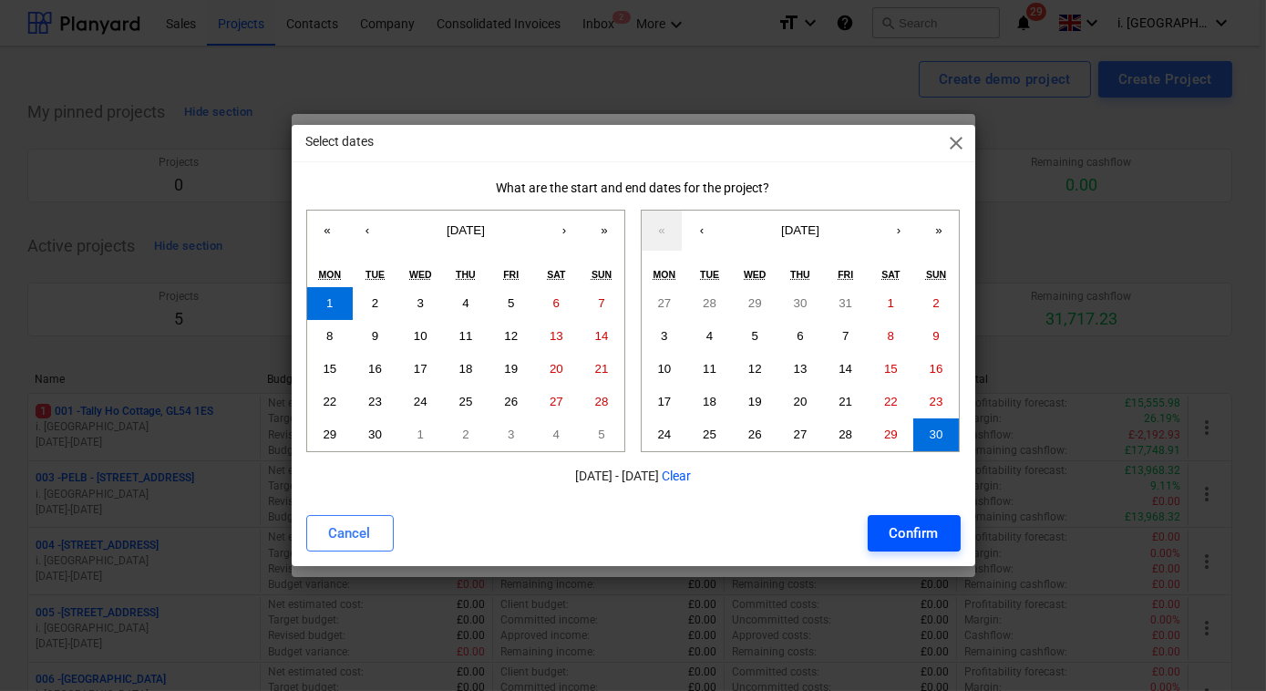
click at [916, 538] on div "Confirm" at bounding box center [913, 533] width 49 height 24
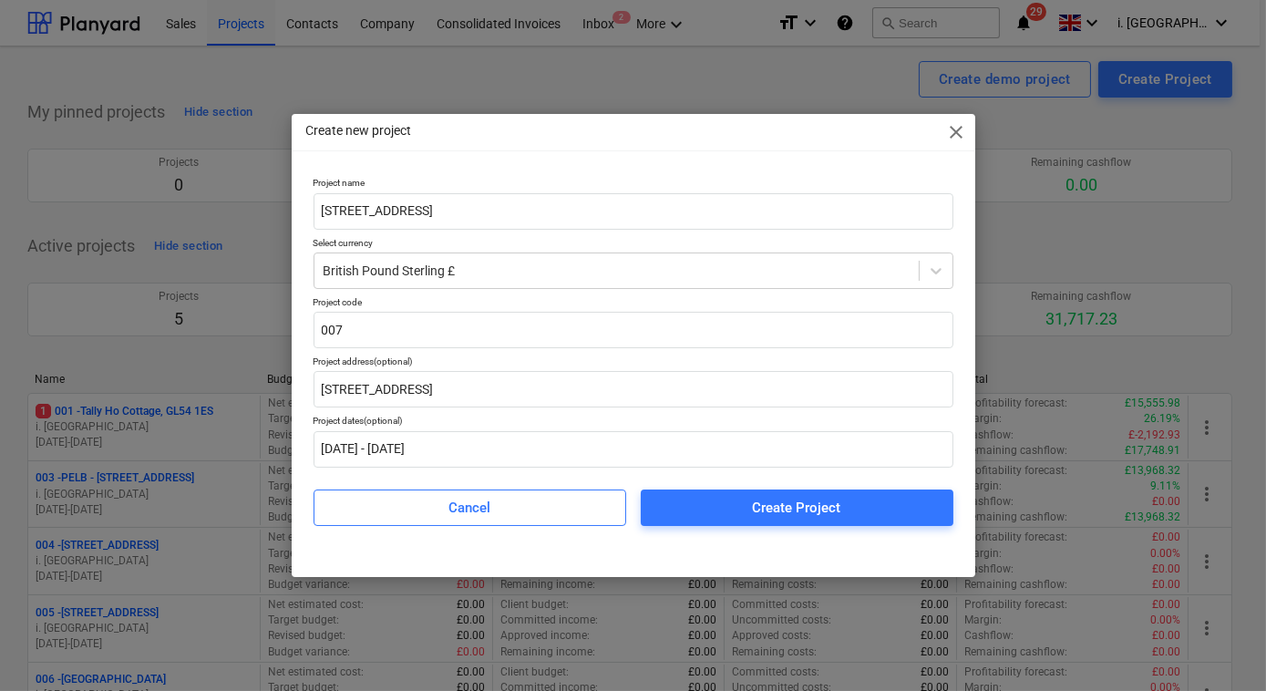
click at [806, 507] on div "Create Project" at bounding box center [797, 508] width 88 height 24
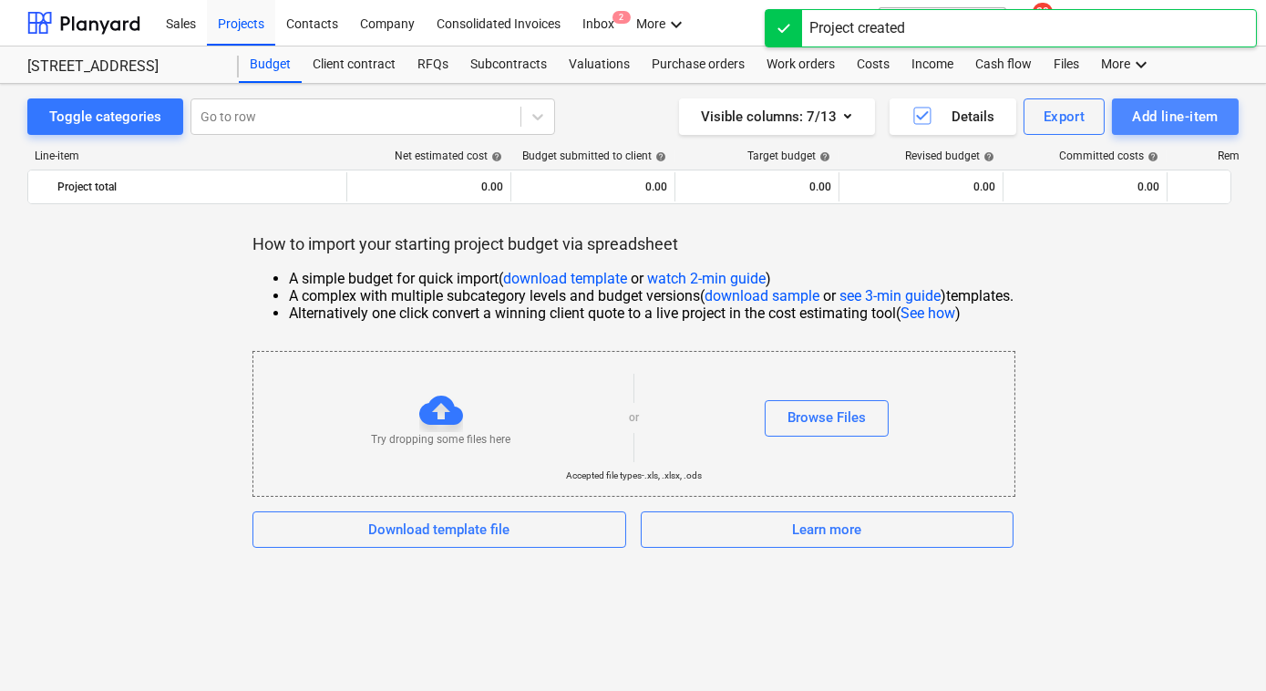
click at [1152, 120] on div "Add line-item" at bounding box center [1175, 117] width 87 height 24
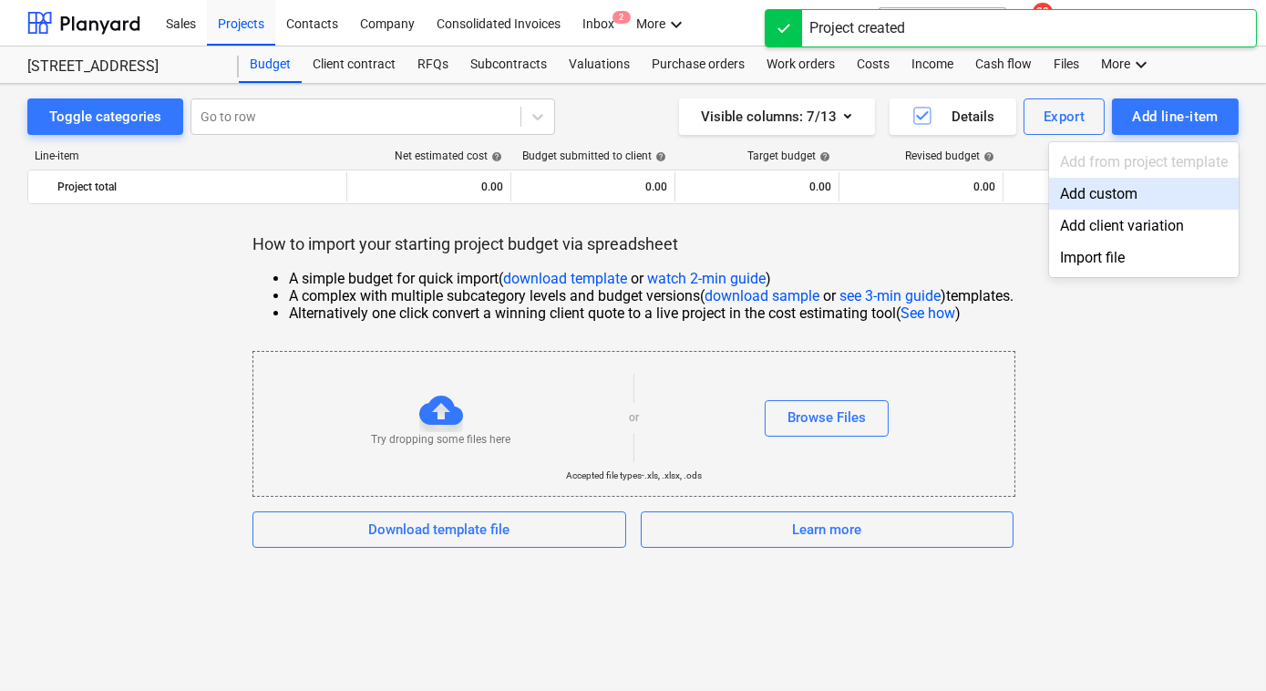
click at [1105, 198] on div "Add custom" at bounding box center [1144, 194] width 190 height 32
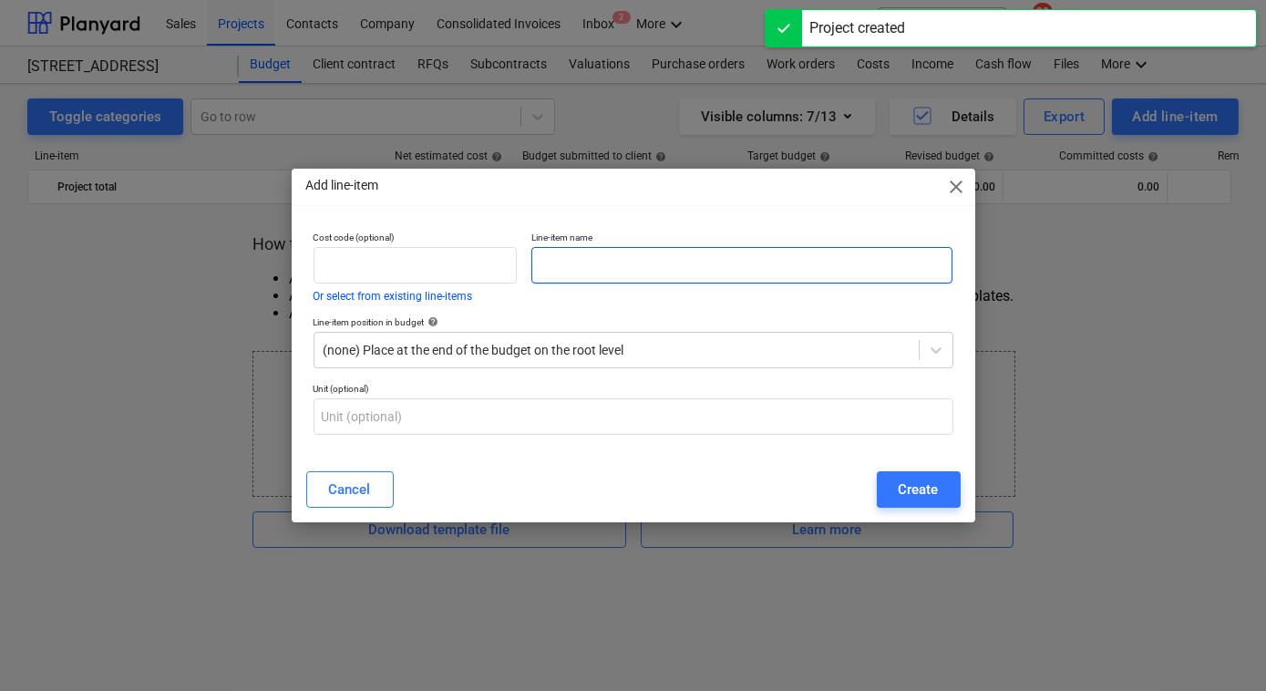
click at [595, 271] on input "text" at bounding box center [742, 265] width 422 height 36
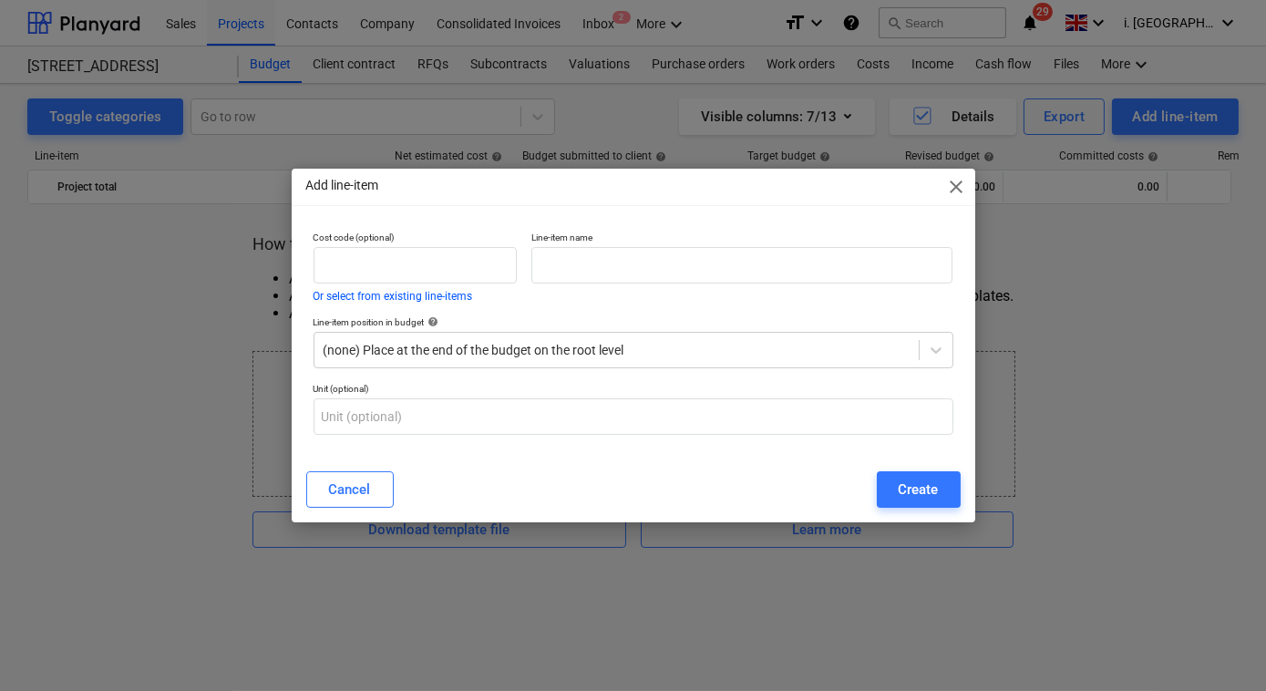
click at [958, 194] on span "close" at bounding box center [957, 187] width 22 height 22
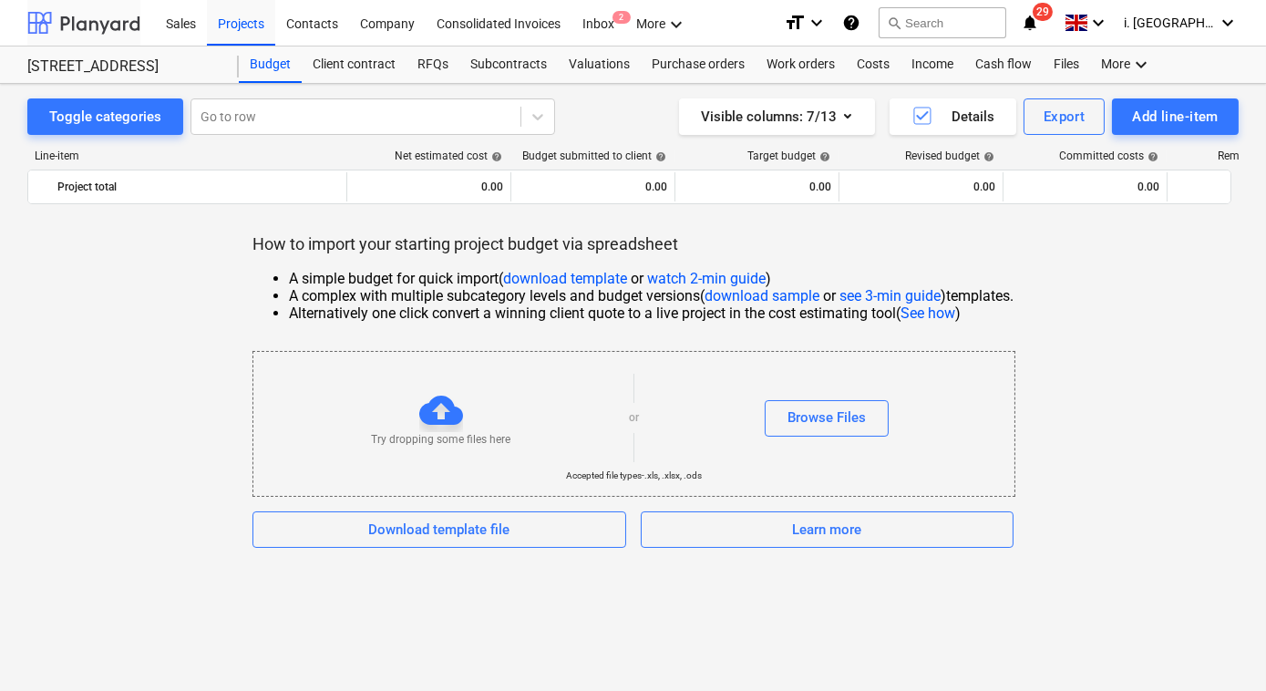
click at [117, 26] on div at bounding box center [83, 23] width 113 height 46
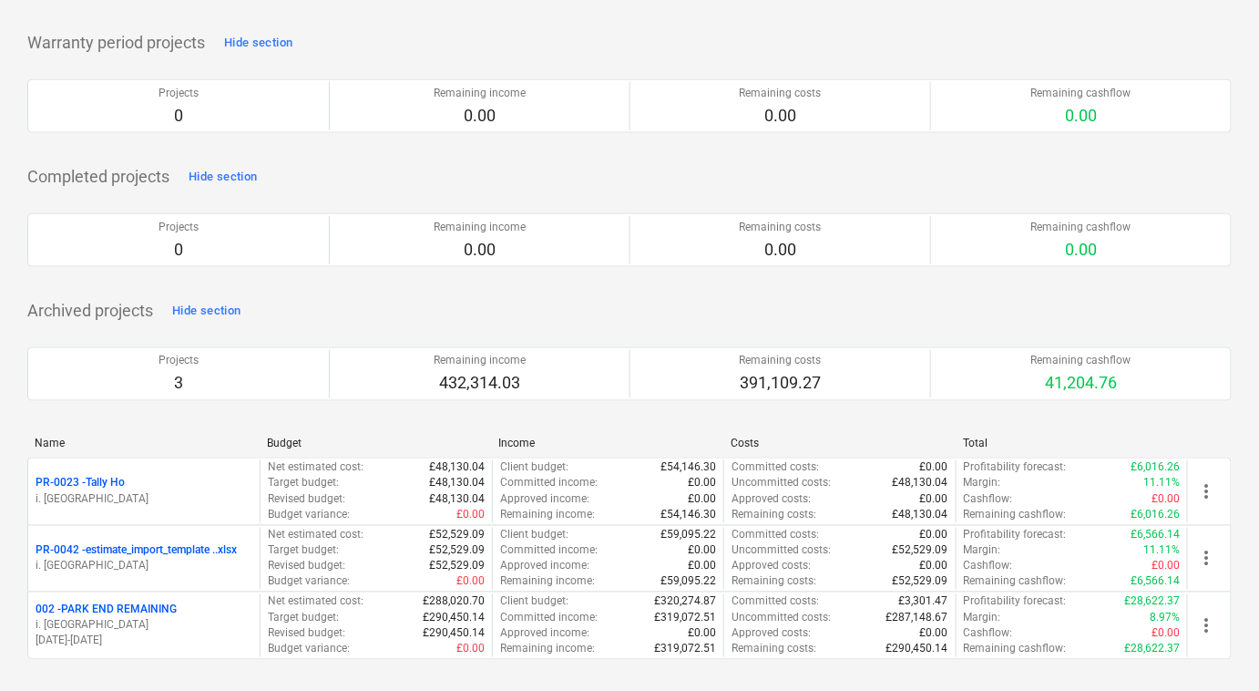
scroll to position [192, 0]
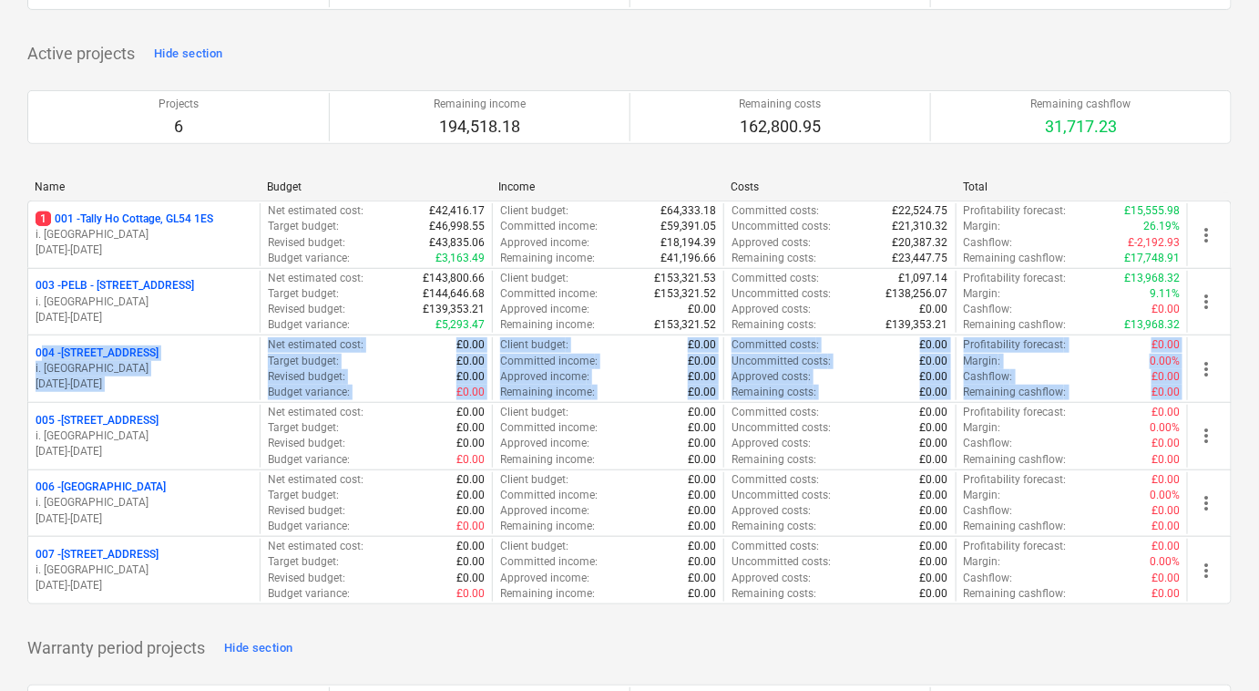
drag, startPoint x: 1258, startPoint y: 329, endPoint x: 1259, endPoint y: 358, distance: 29.2
click at [1259, 358] on html "Sales Projects Contacts Company Consolidated Invoices Inbox 2 More keyboard_arr…" at bounding box center [629, 153] width 1259 height 691
click at [1258, 358] on div "Create demo project Create Project My pinned projects Hide section Projects 0 R…" at bounding box center [629, 577] width 1259 height 1447
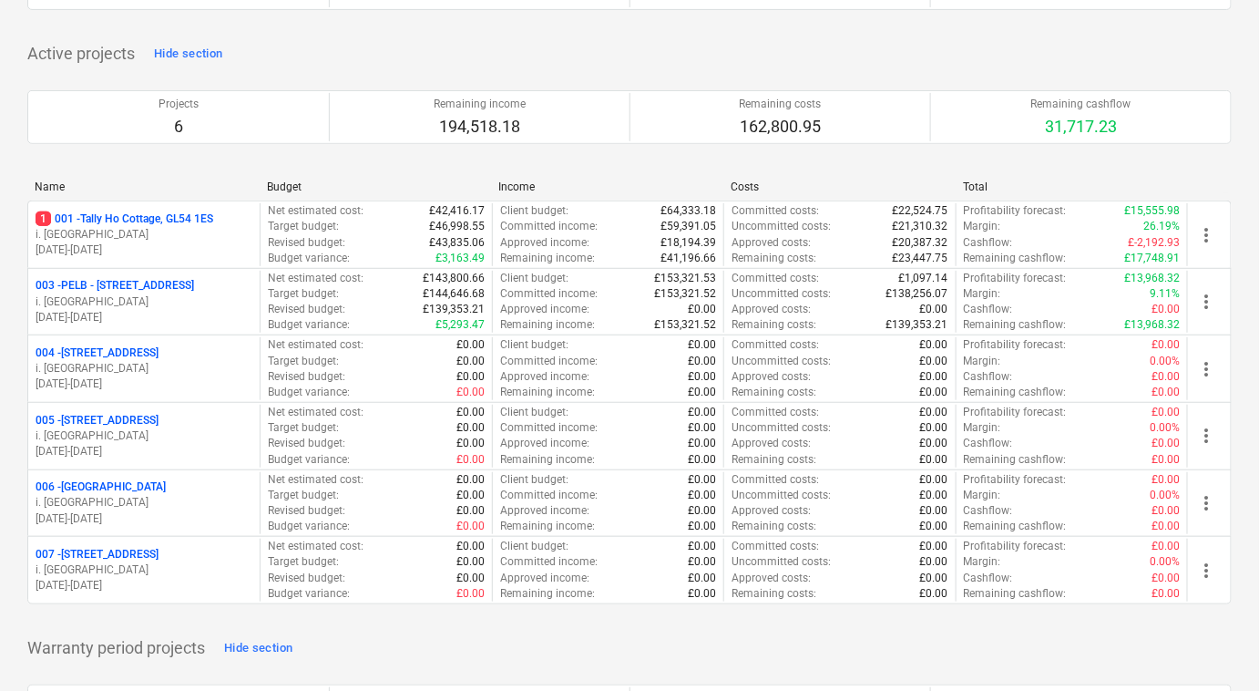
click at [1251, 429] on div "Create demo project Create Project My pinned projects Hide section Projects 0 R…" at bounding box center [629, 577] width 1259 height 1447
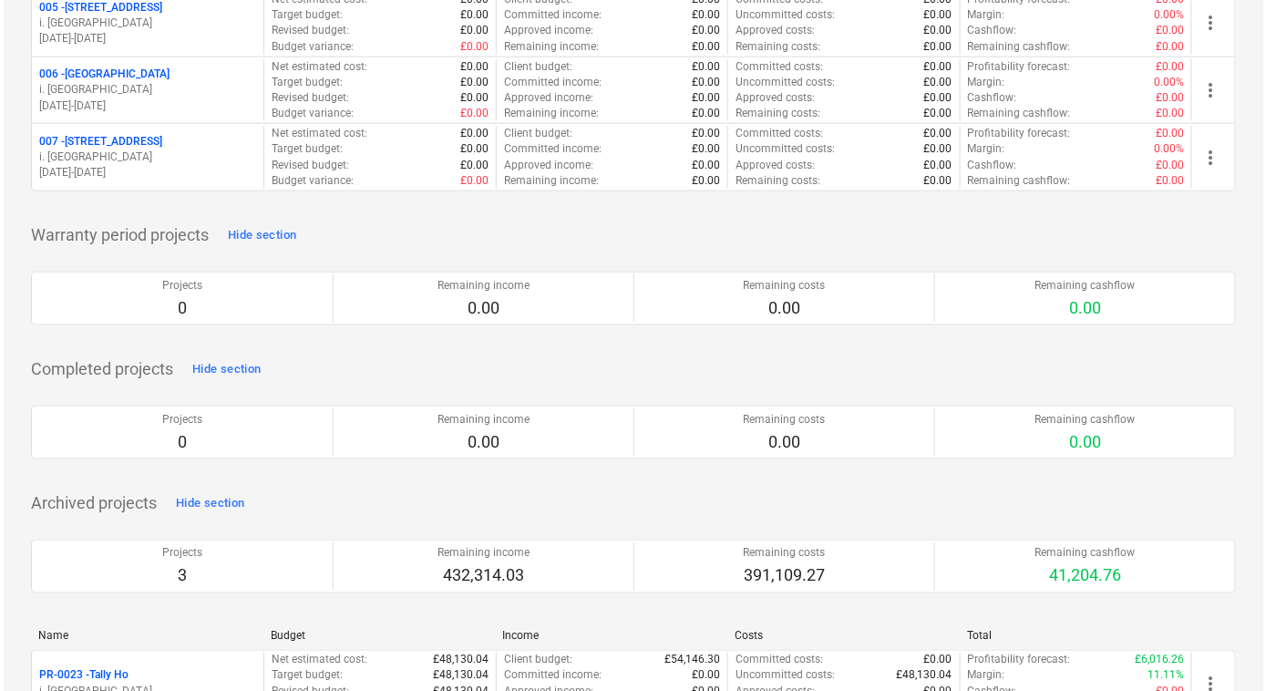
scroll to position [0, 0]
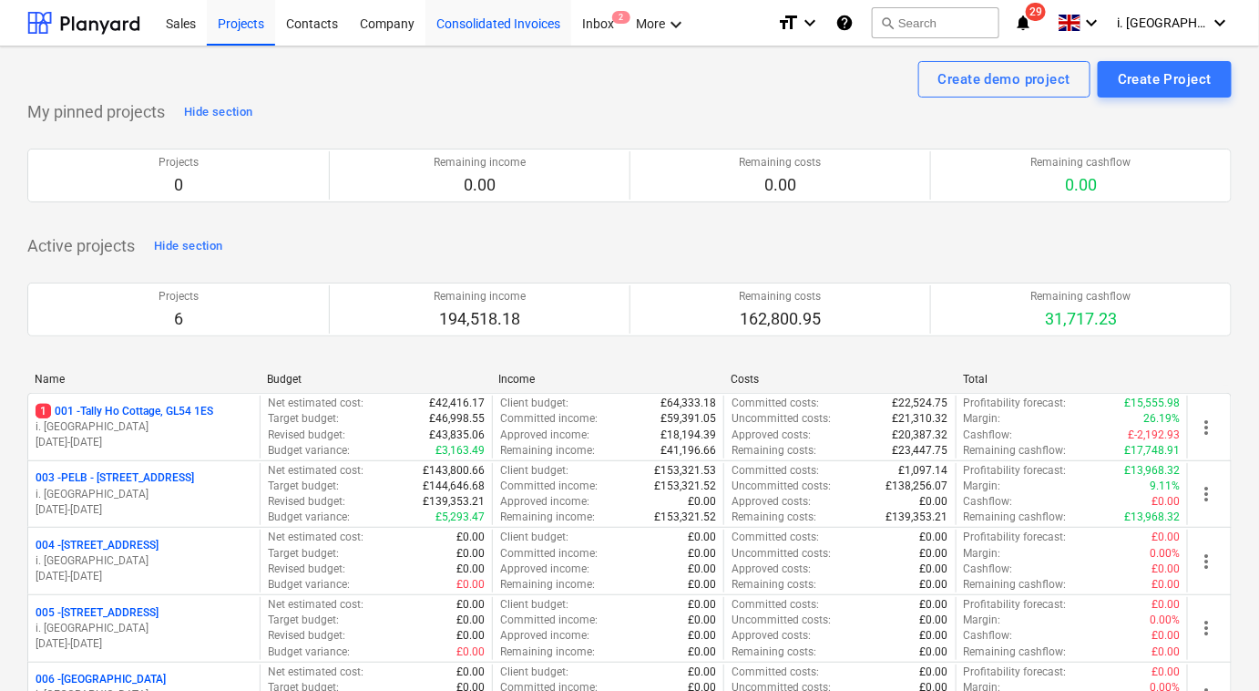
click at [472, 29] on div "Consolidated Invoices" at bounding box center [498, 22] width 146 height 46
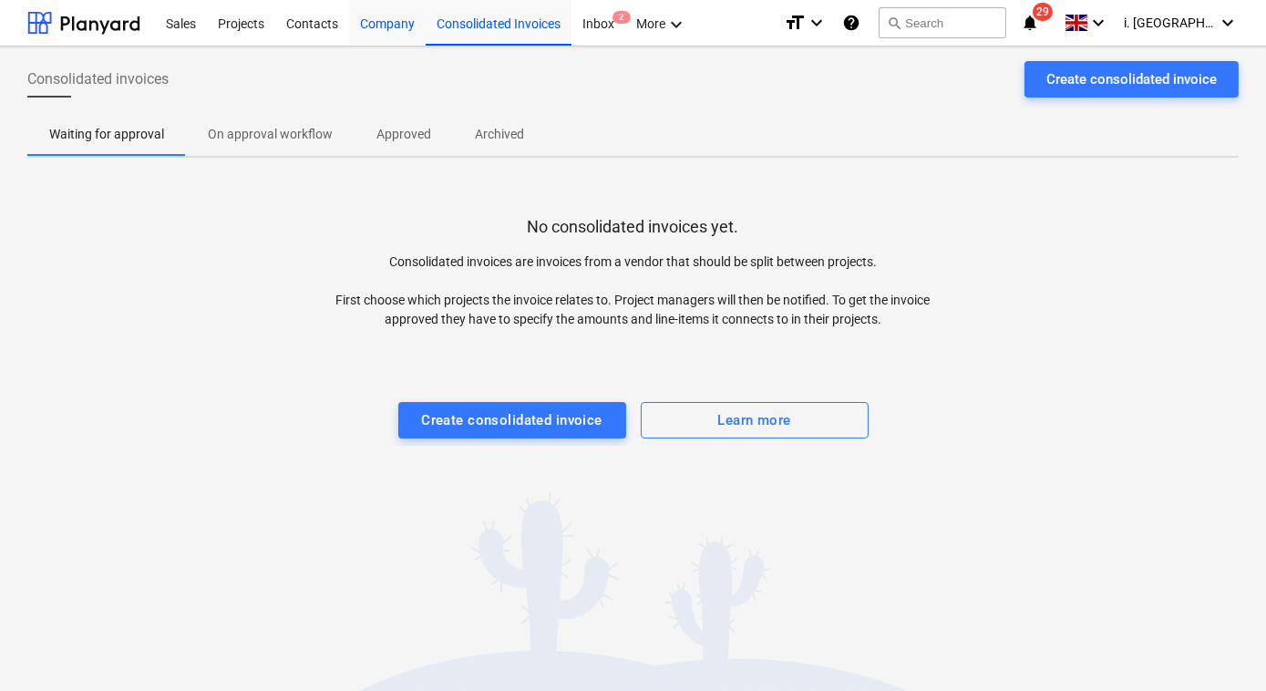
click at [394, 30] on div "Company" at bounding box center [387, 22] width 77 height 46
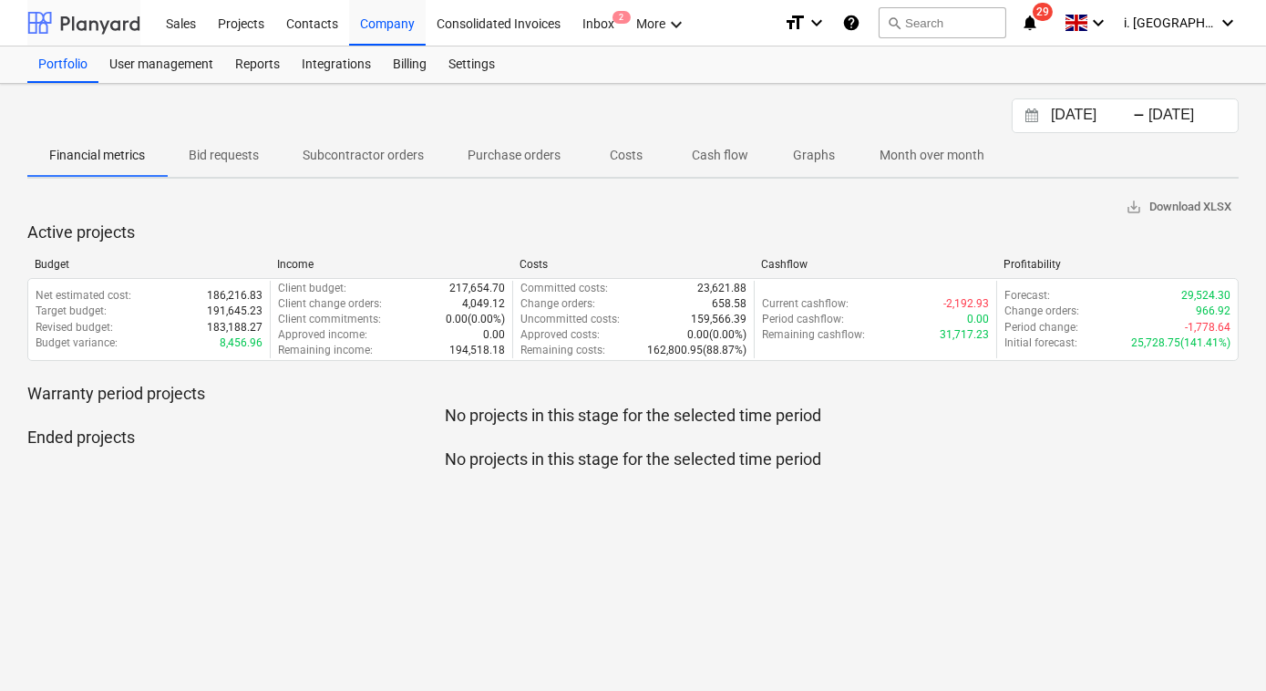
click at [119, 26] on div at bounding box center [83, 23] width 113 height 46
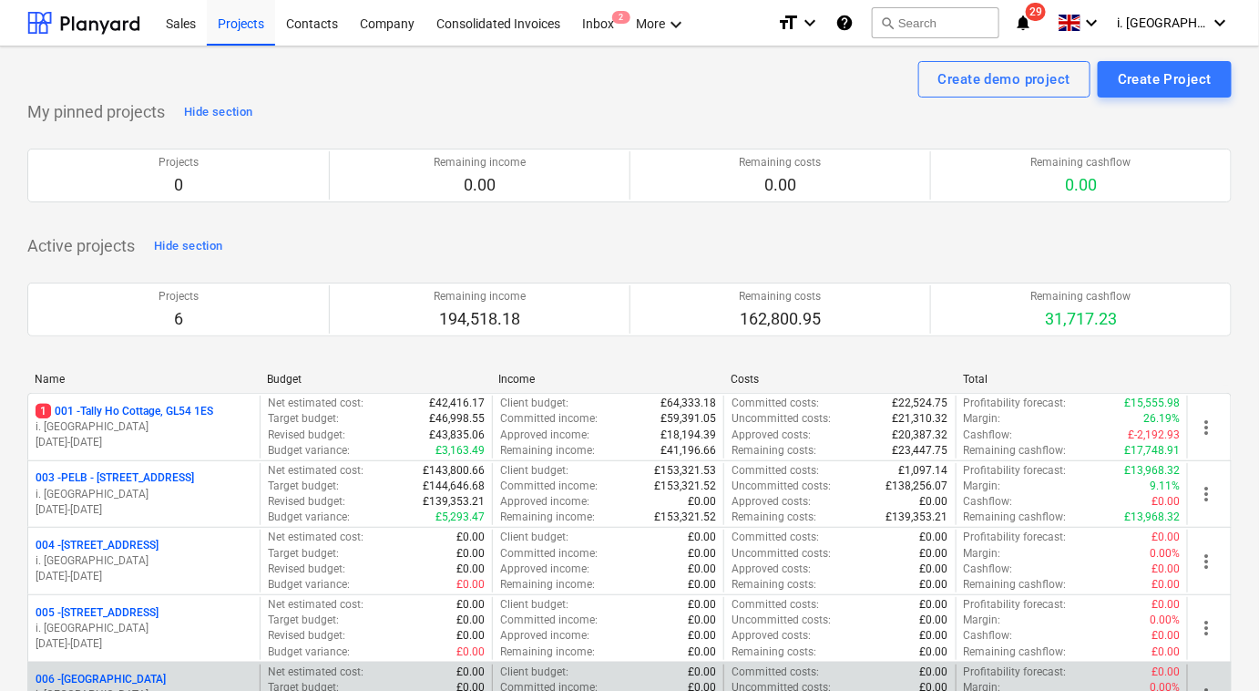
click at [192, 677] on div "006 - [GEOGRAPHIC_DATA]" at bounding box center [144, 678] width 217 height 15
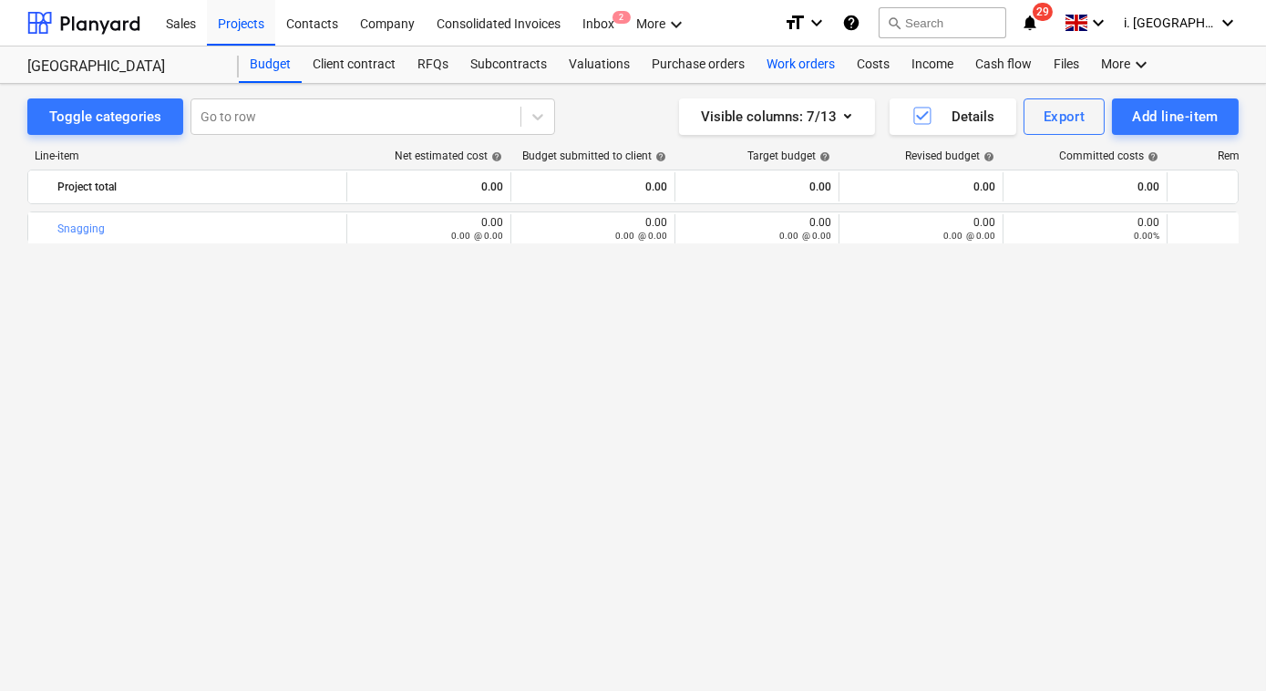
click at [794, 65] on div "Work orders" at bounding box center [800, 64] width 90 height 36
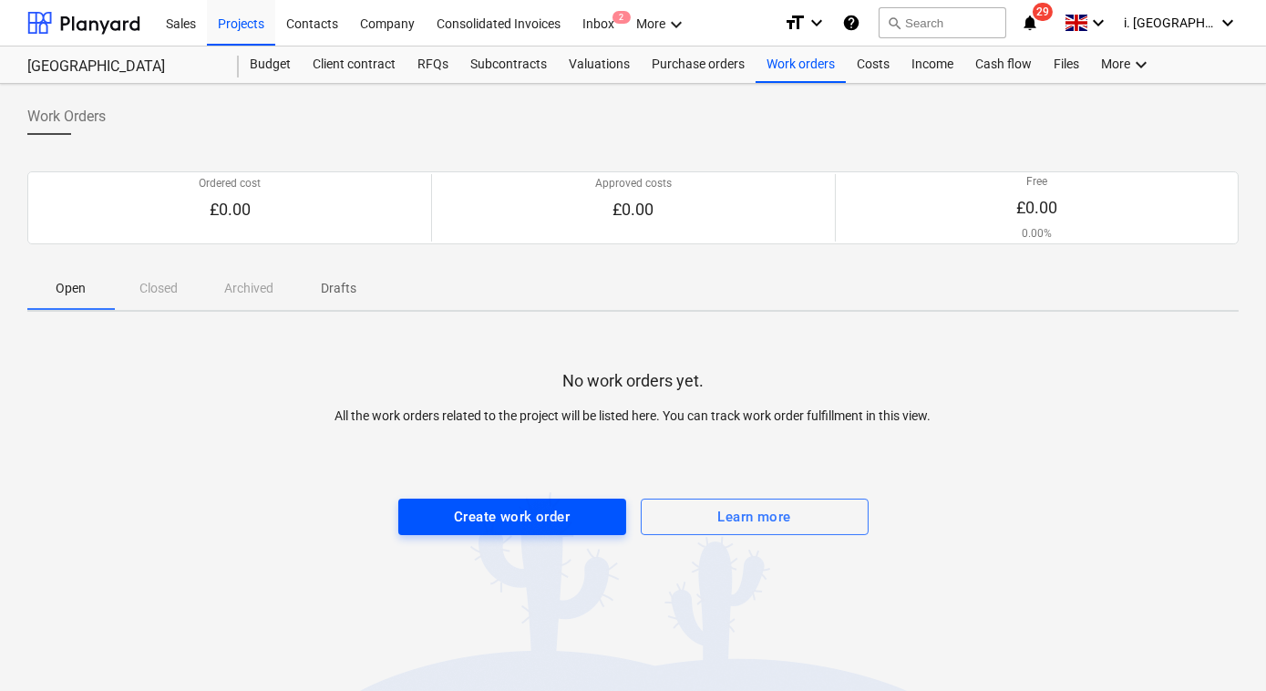
click at [529, 510] on div "Create work order" at bounding box center [512, 517] width 116 height 24
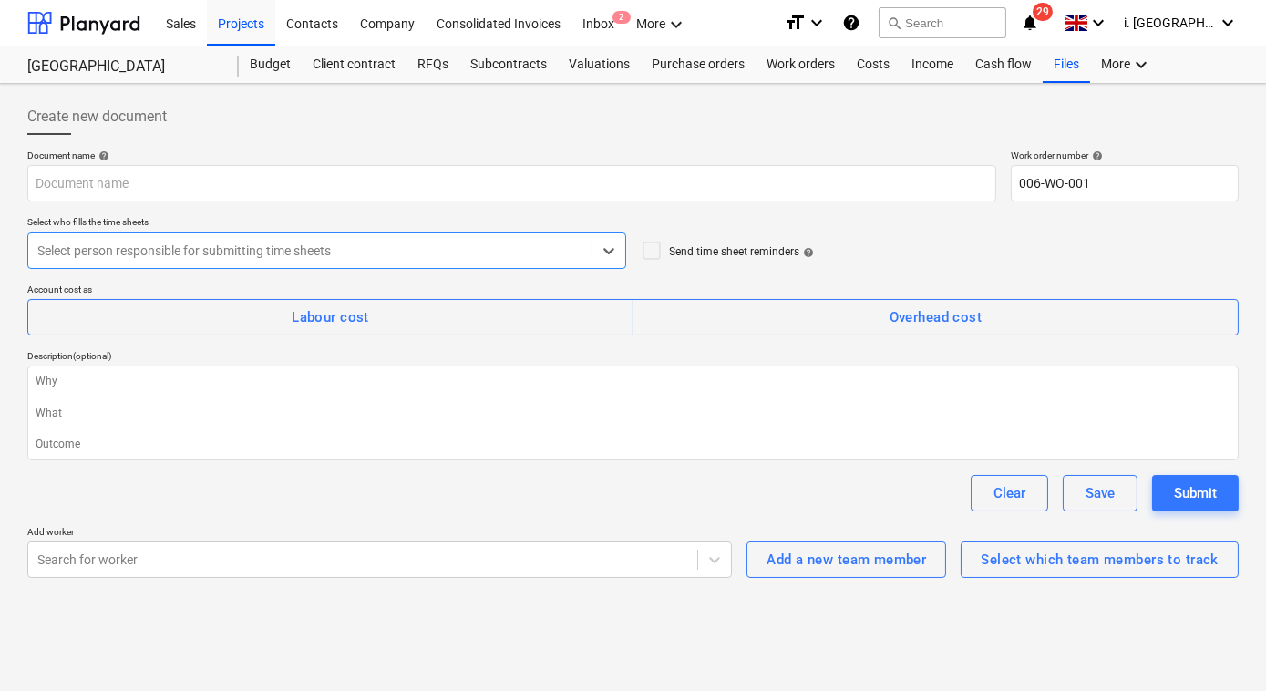
click at [426, 232] on div "Select person responsible for submitting time sheets" at bounding box center [326, 250] width 599 height 36
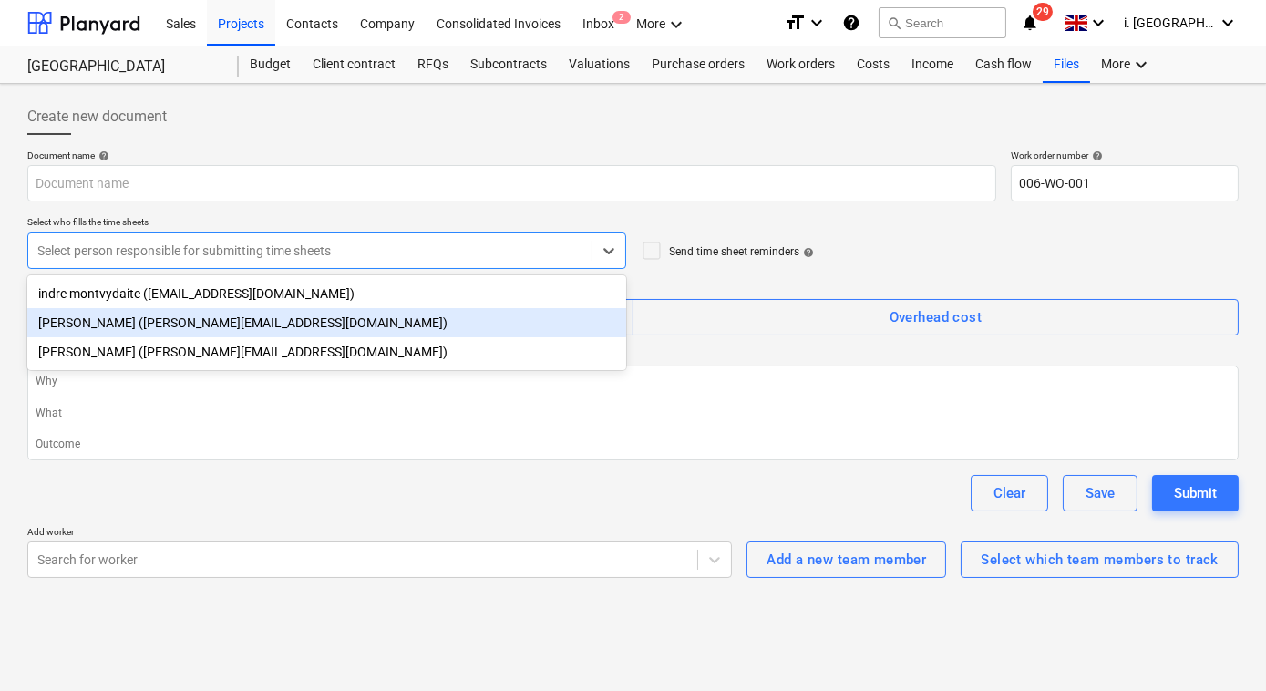
click at [371, 315] on div "[PERSON_NAME] ([PERSON_NAME][EMAIL_ADDRESS][DOMAIN_NAME])" at bounding box center [326, 322] width 599 height 29
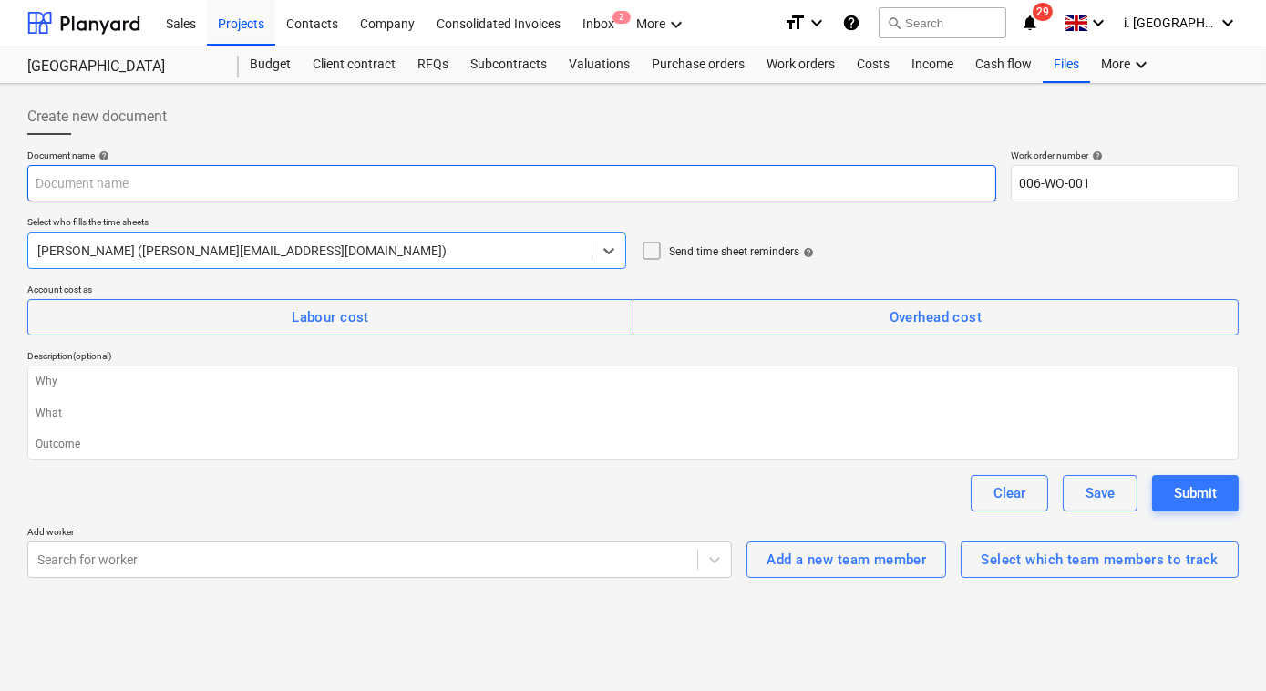
click at [261, 193] on input "text" at bounding box center [511, 183] width 969 height 36
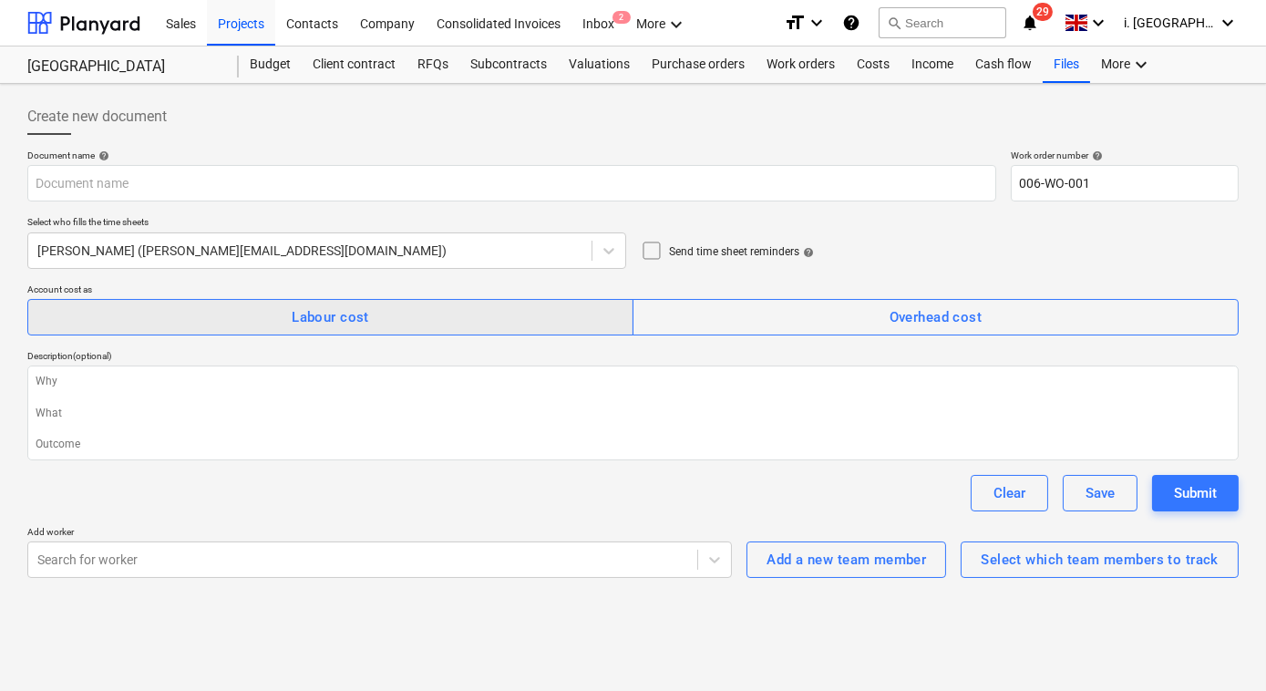
click at [509, 321] on span "Labour cost" at bounding box center [330, 317] width 566 height 24
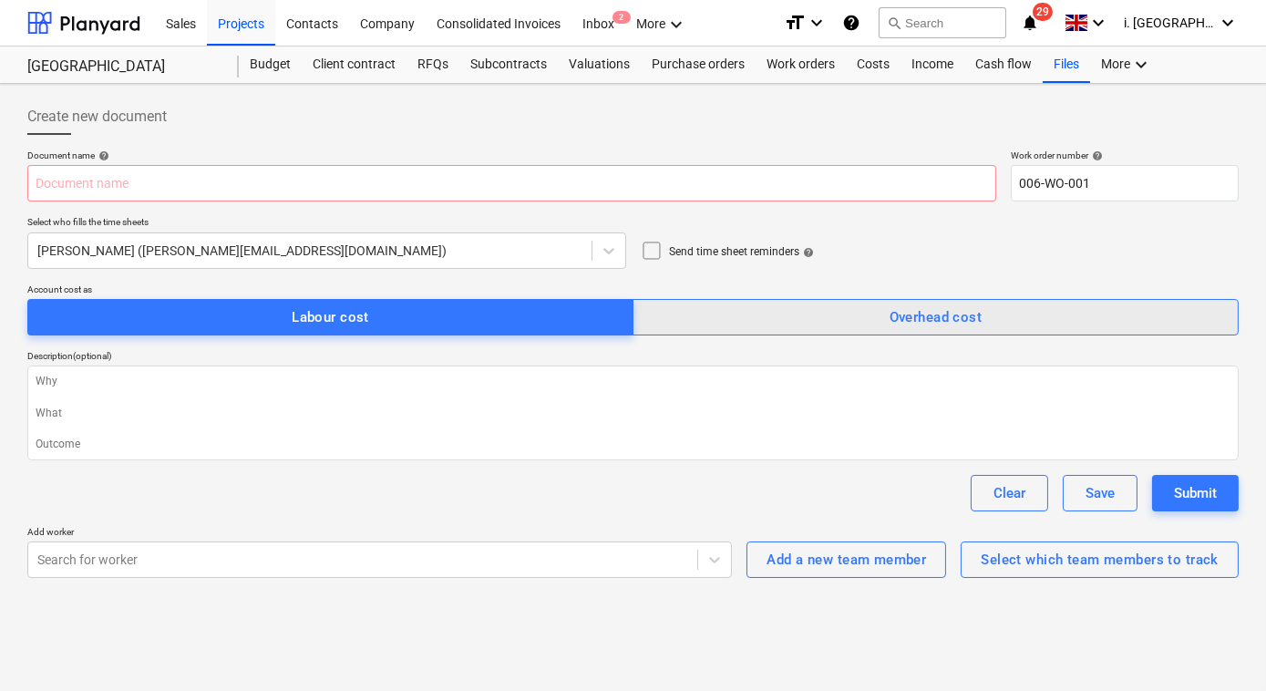
click at [799, 311] on span "Overhead cost" at bounding box center [935, 317] width 566 height 24
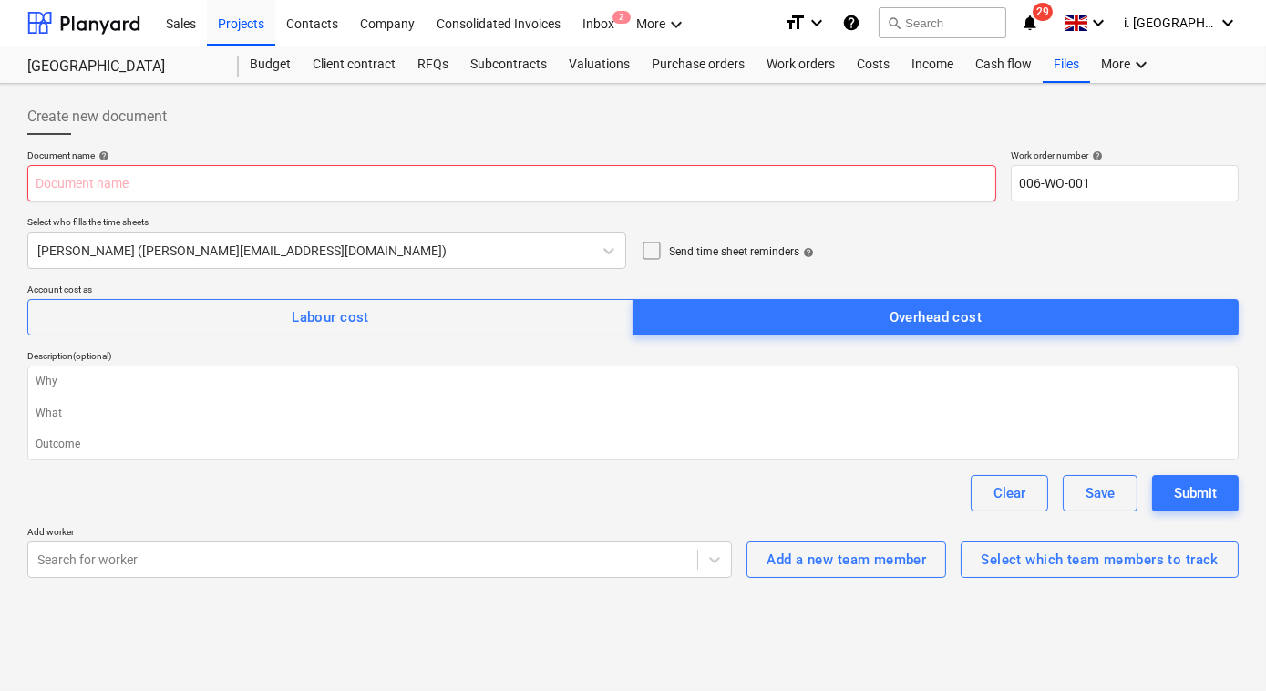
click at [339, 183] on input "text" at bounding box center [511, 183] width 969 height 36
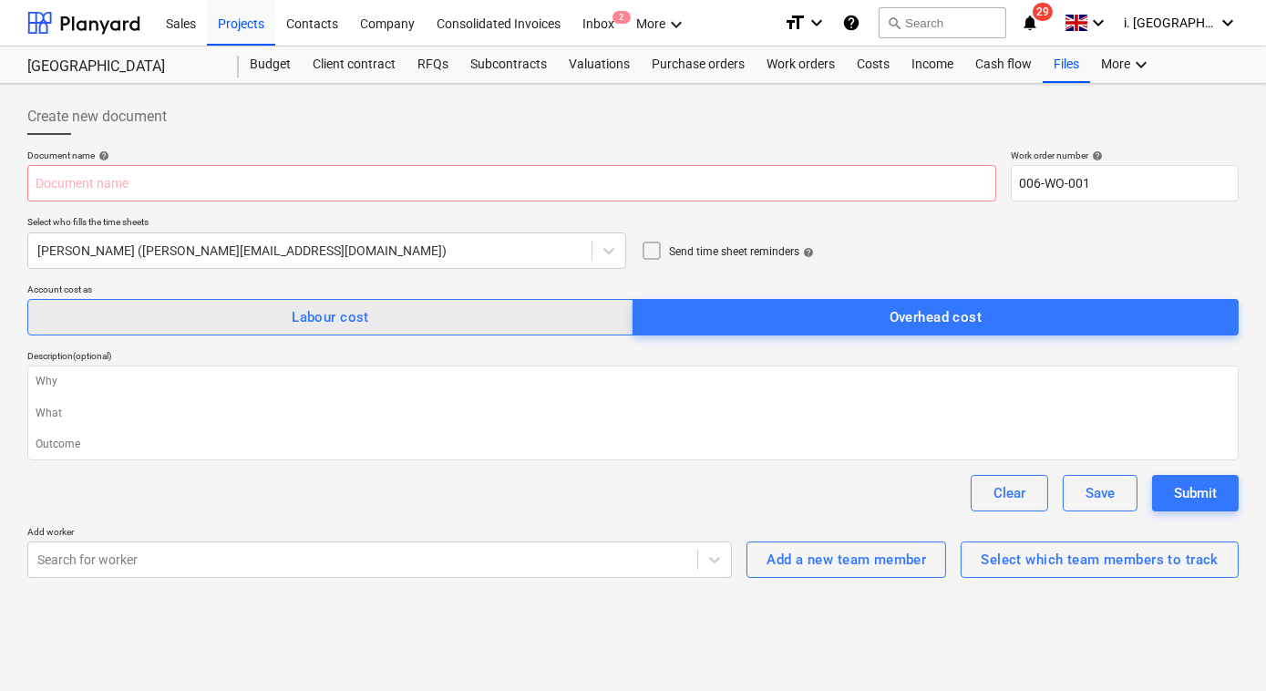
click at [388, 319] on span "Labour cost" at bounding box center [330, 317] width 566 height 24
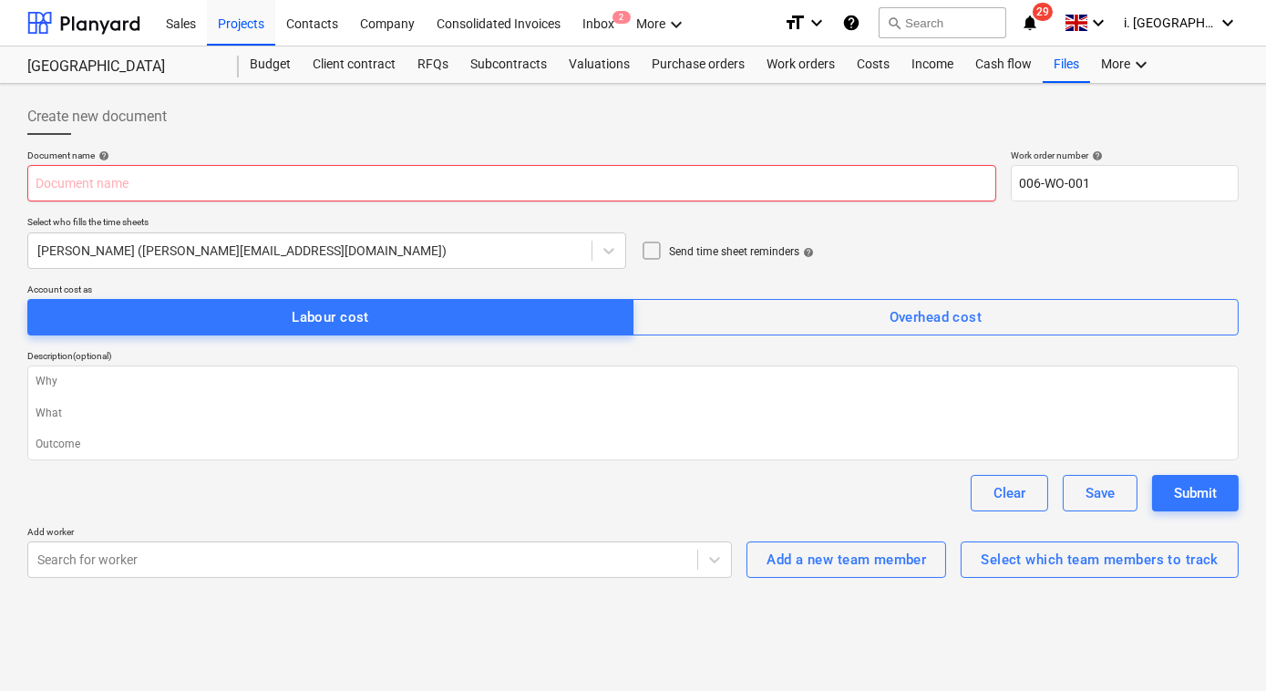
click at [329, 181] on input "text" at bounding box center [511, 183] width 969 height 36
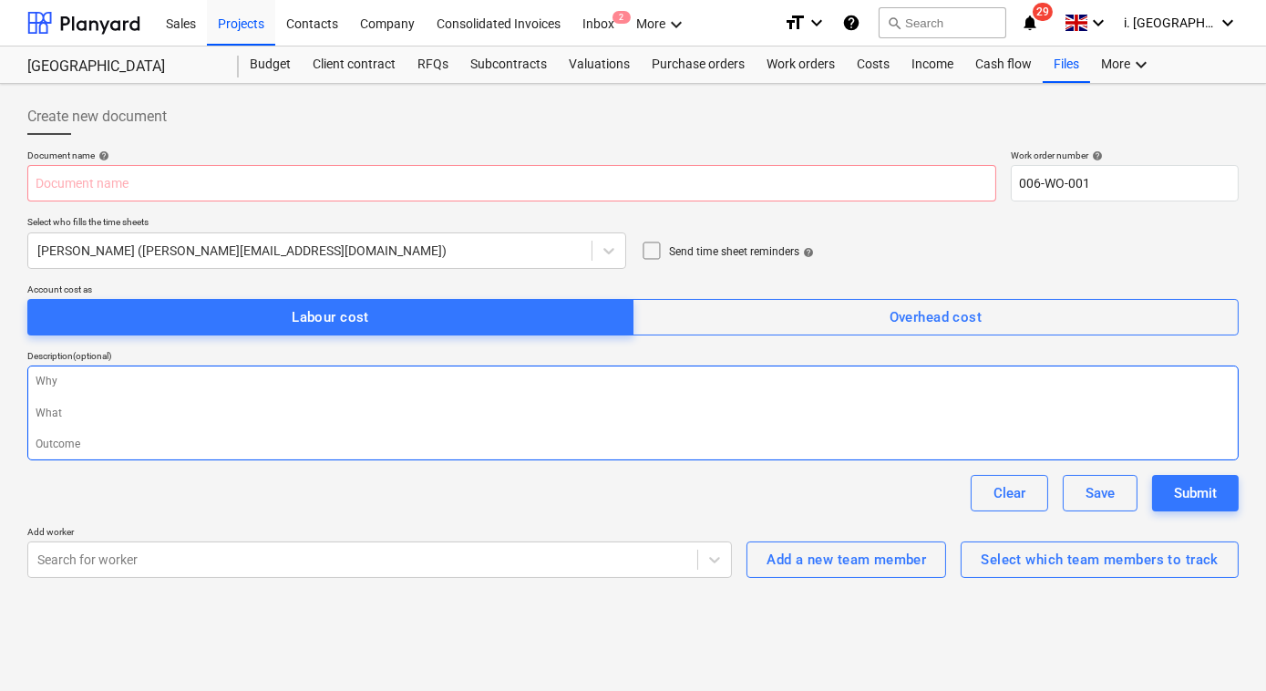
click at [141, 395] on textarea at bounding box center [632, 412] width 1211 height 95
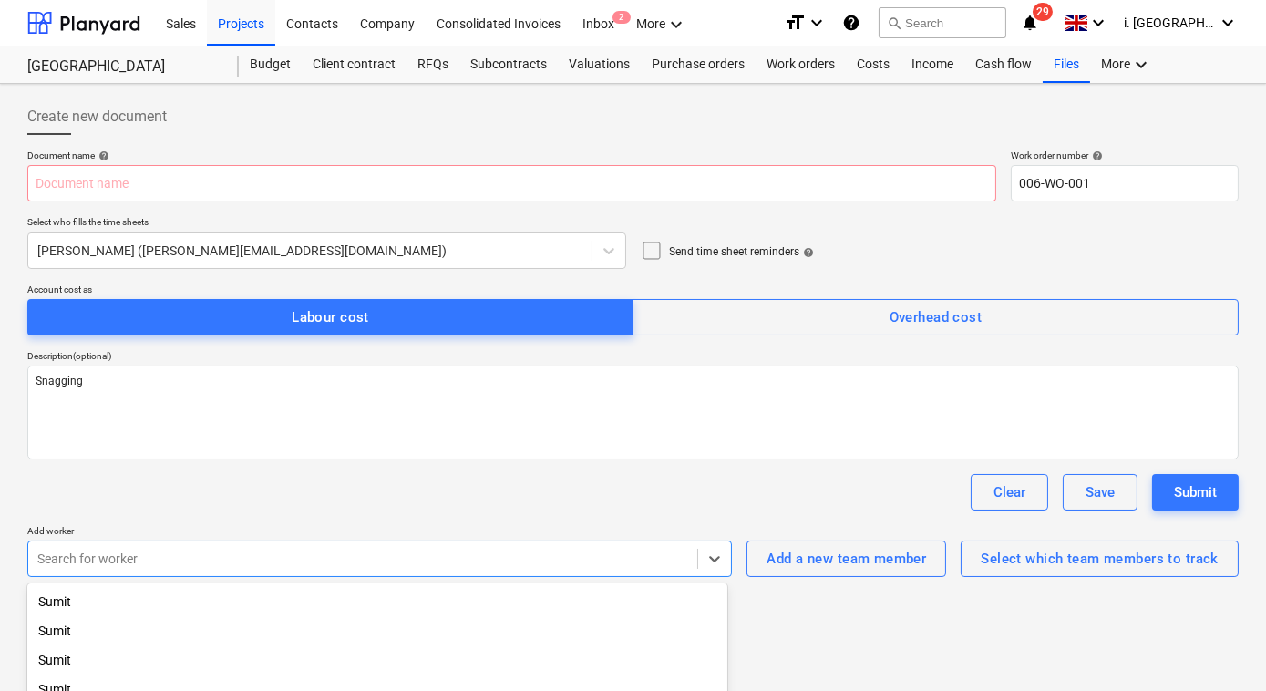
click at [311, 560] on body "Sales Projects Contacts Company Consolidated Invoices Inbox 2 More keyboard_arr…" at bounding box center [633, 345] width 1266 height 691
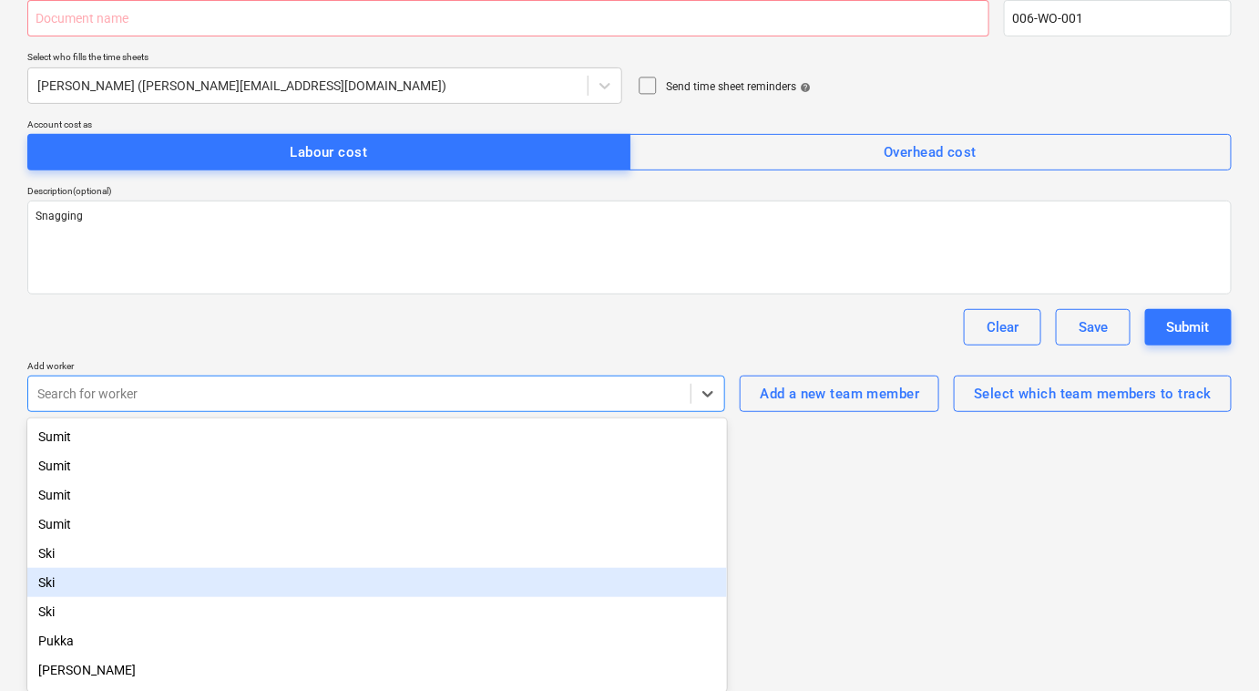
scroll to position [121, 0]
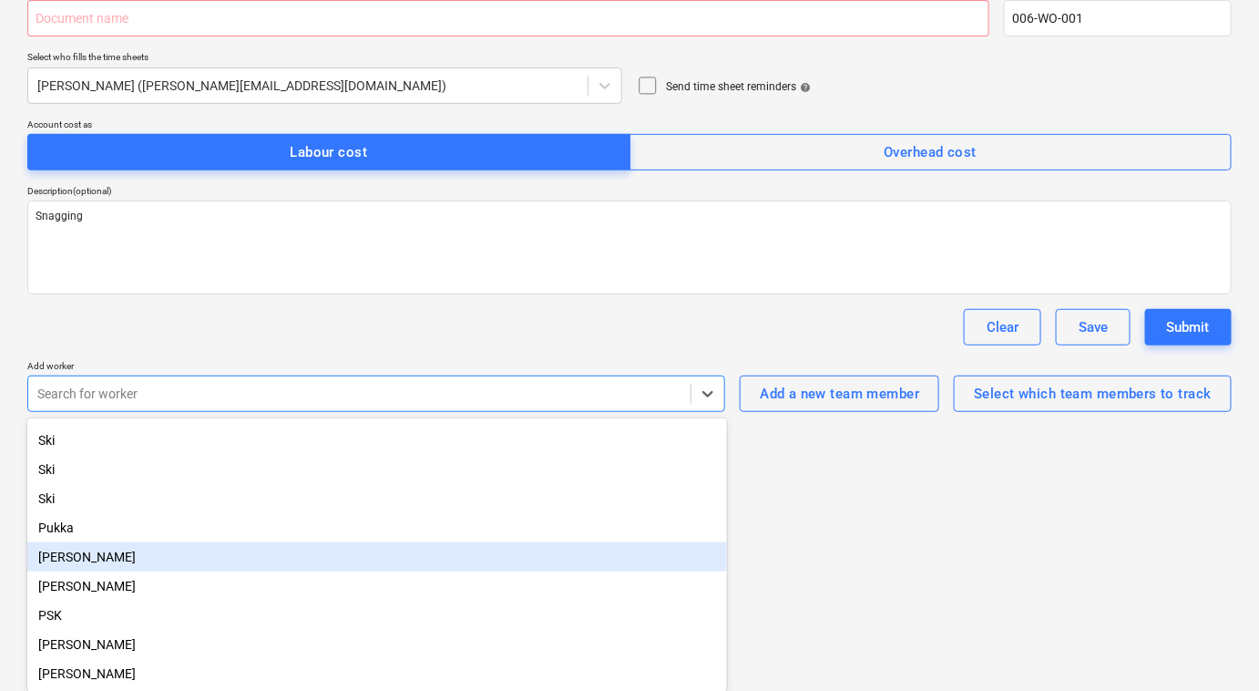
click at [346, 558] on div "[PERSON_NAME]" at bounding box center [377, 556] width 700 height 29
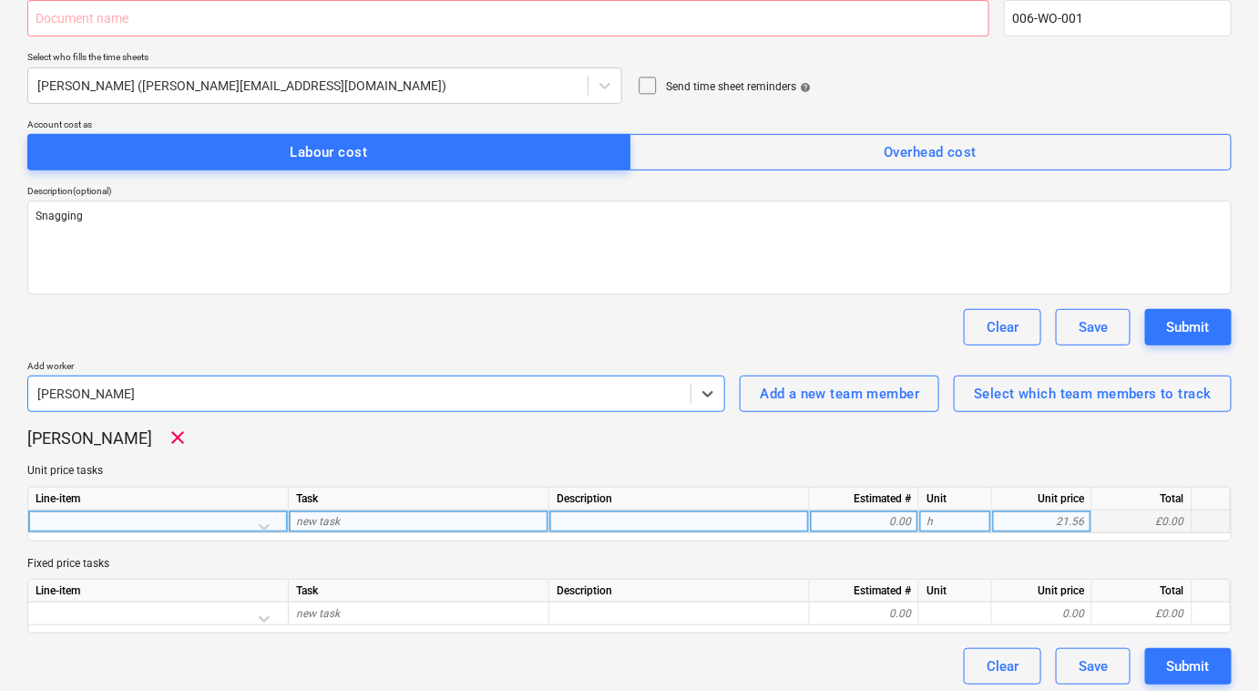
click at [396, 521] on div "new task" at bounding box center [419, 521] width 261 height 23
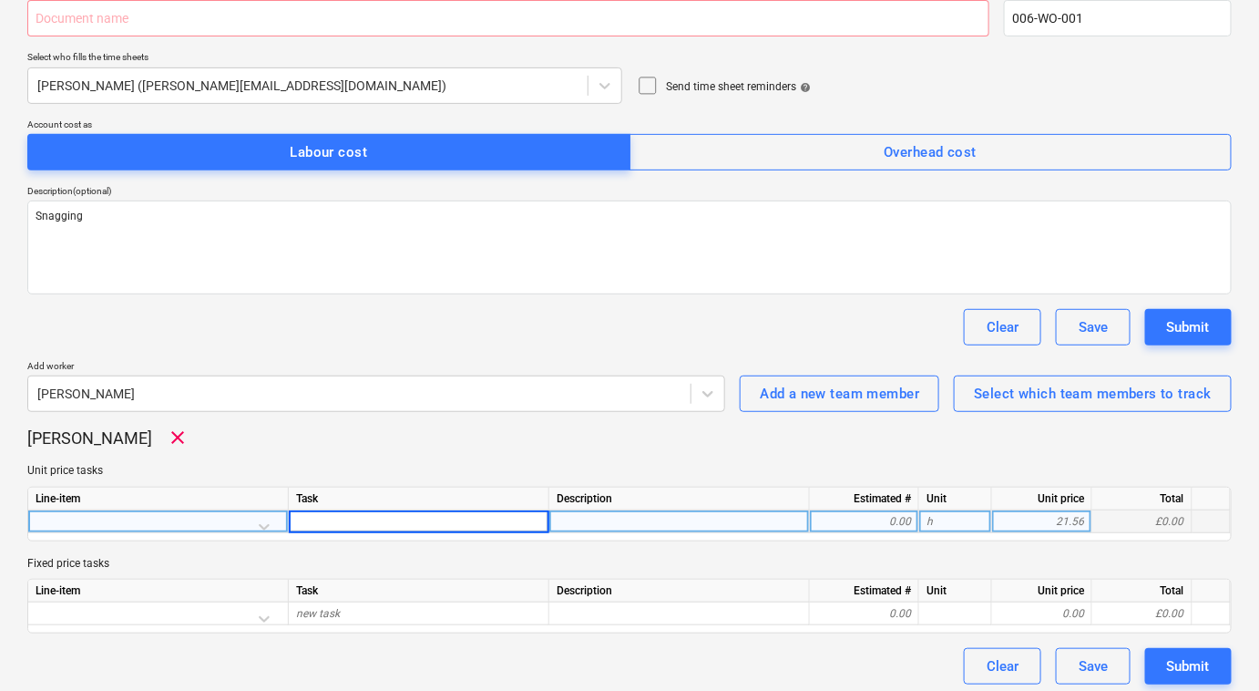
click at [264, 516] on div at bounding box center [158, 526] width 245 height 32
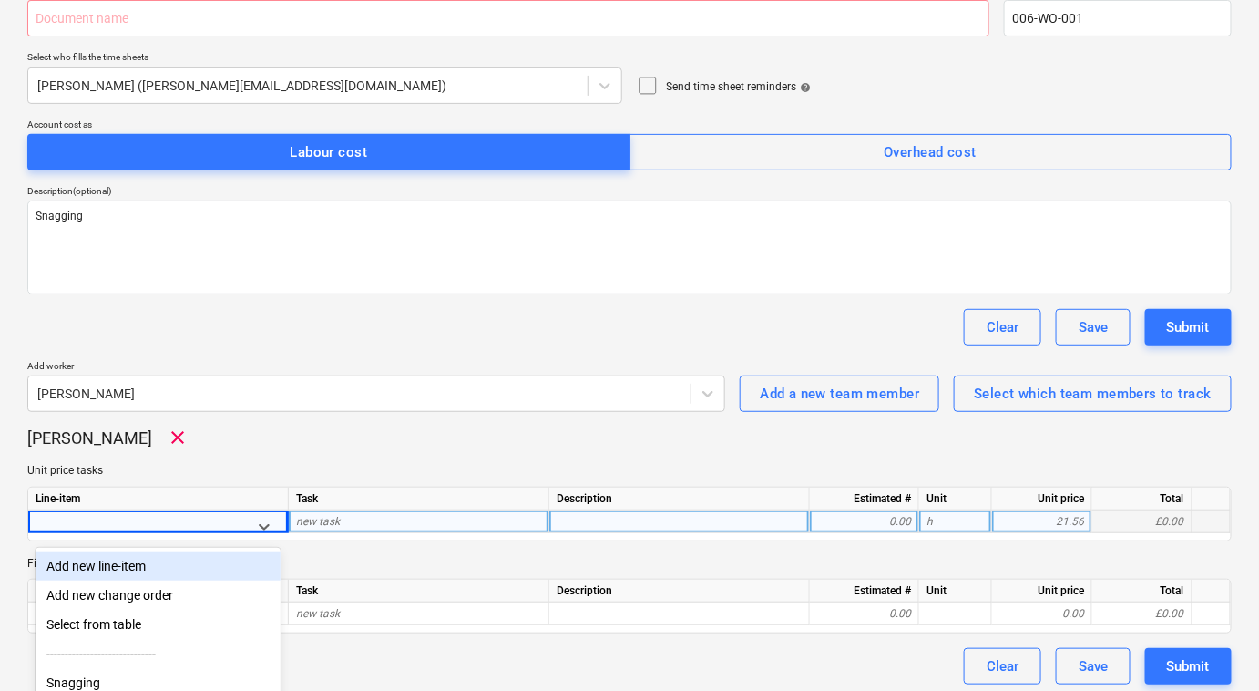
scroll to position [178, 0]
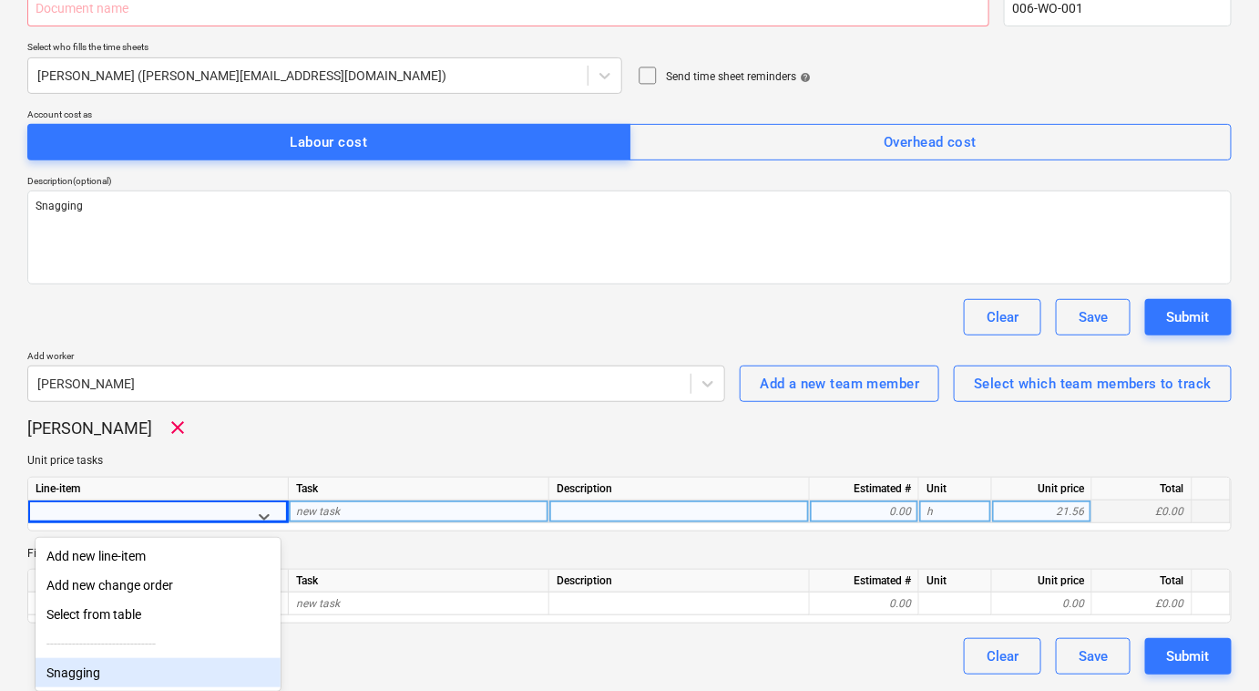
click at [203, 679] on div "Snagging" at bounding box center [158, 672] width 245 height 29
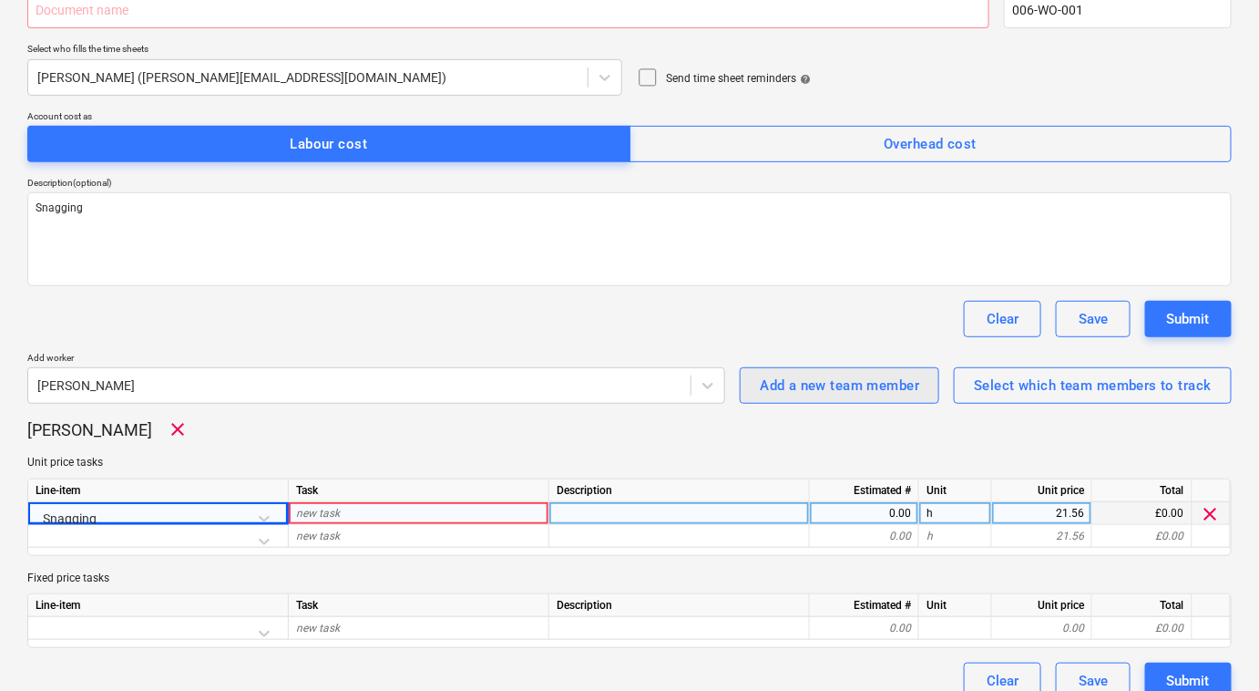
scroll to position [194, 0]
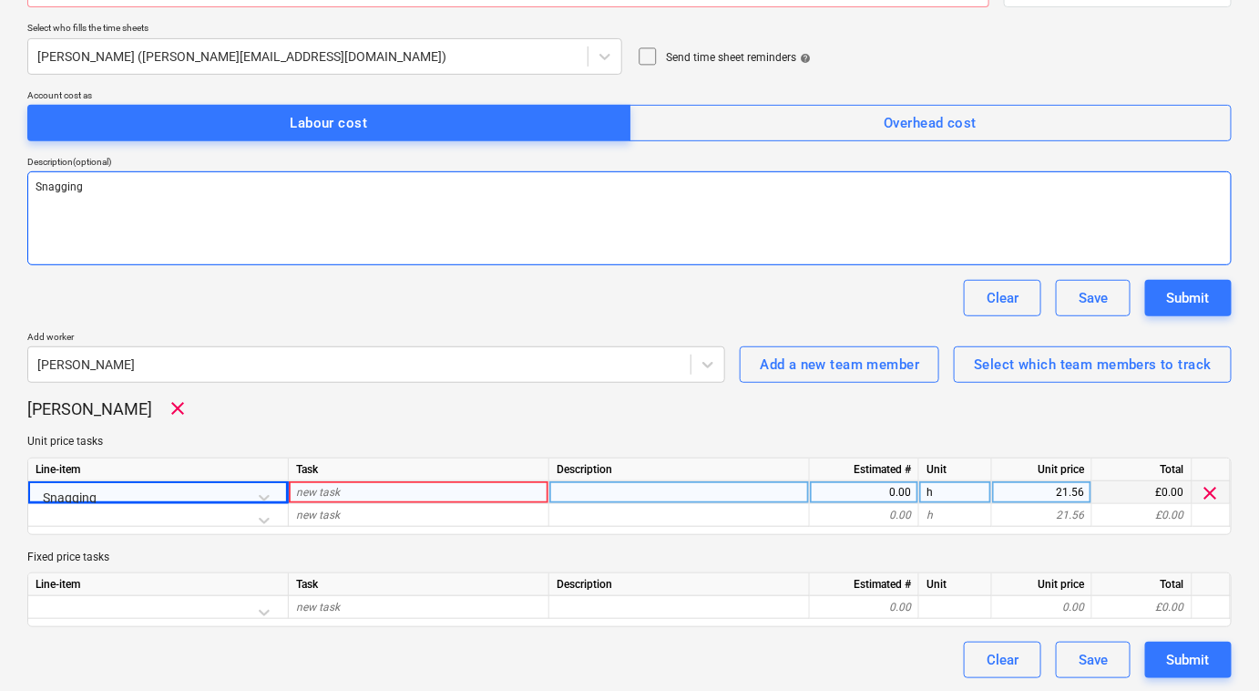
click at [238, 215] on textarea "Snagging" at bounding box center [629, 218] width 1204 height 94
drag, startPoint x: 433, startPoint y: 216, endPoint x: -4, endPoint y: 135, distance: 443.9
click at [0, 135] on html "Sales Projects Contacts Company Consolidated Invoices Inbox 2 More keyboard_arr…" at bounding box center [629, 151] width 1259 height 691
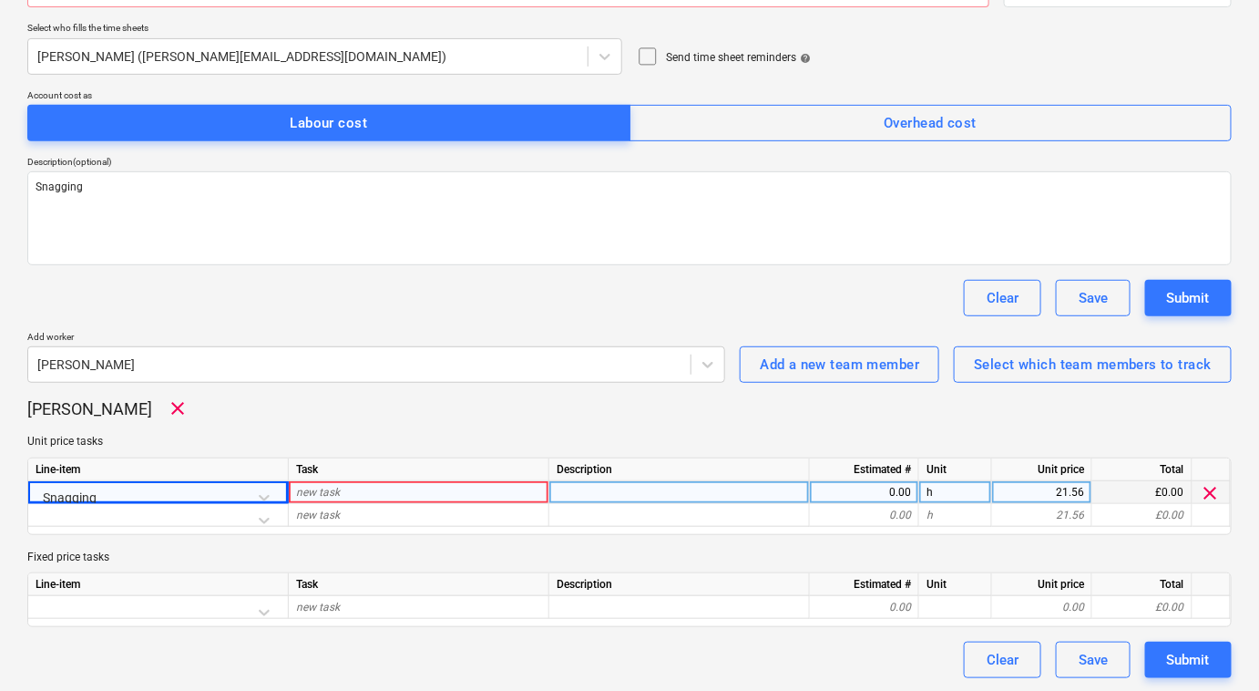
click at [360, 487] on div "new task" at bounding box center [419, 492] width 261 height 23
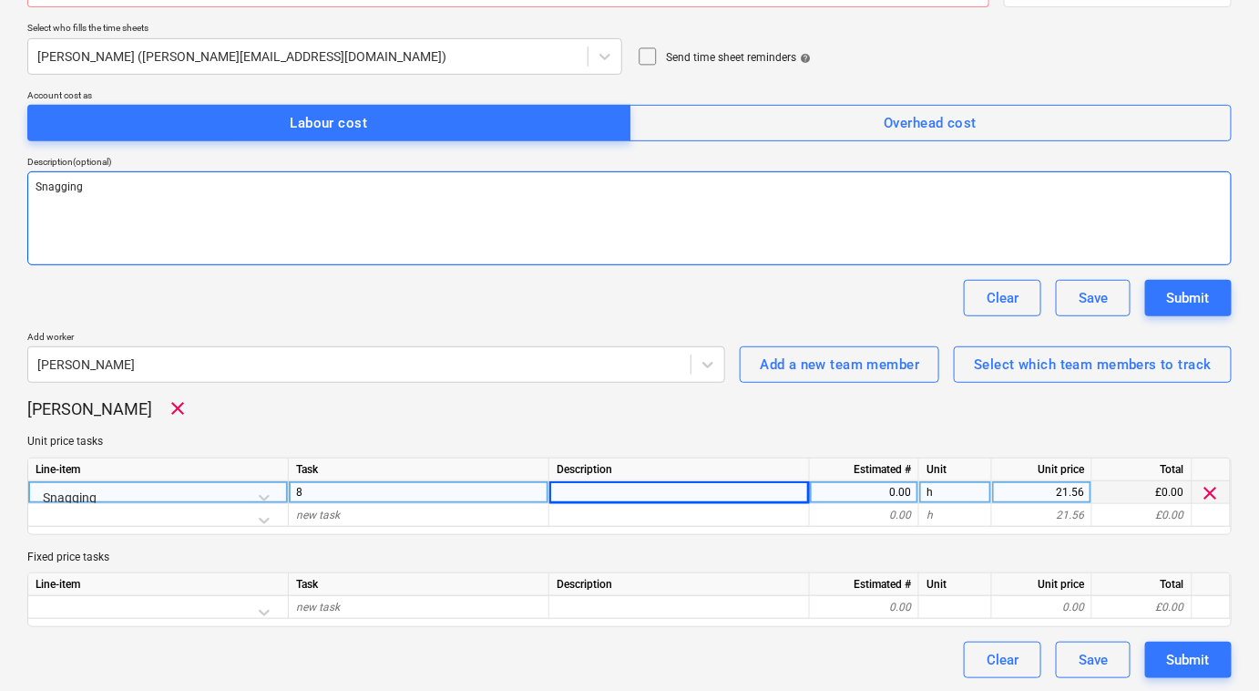
drag, startPoint x: 1163, startPoint y: 661, endPoint x: 637, endPoint y: 230, distance: 680.4
click at [845, 477] on div "Document name help Work order number help 006-WO-001 Select who fills the time …" at bounding box center [629, 316] width 1204 height 723
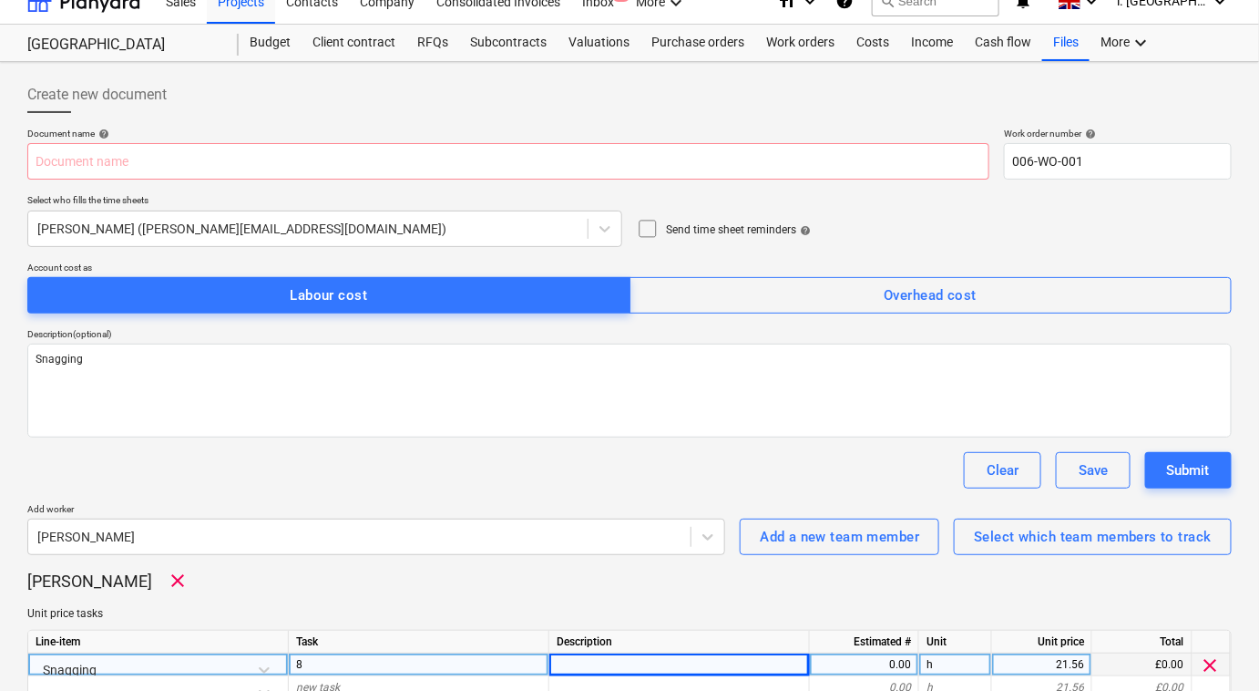
scroll to position [0, 0]
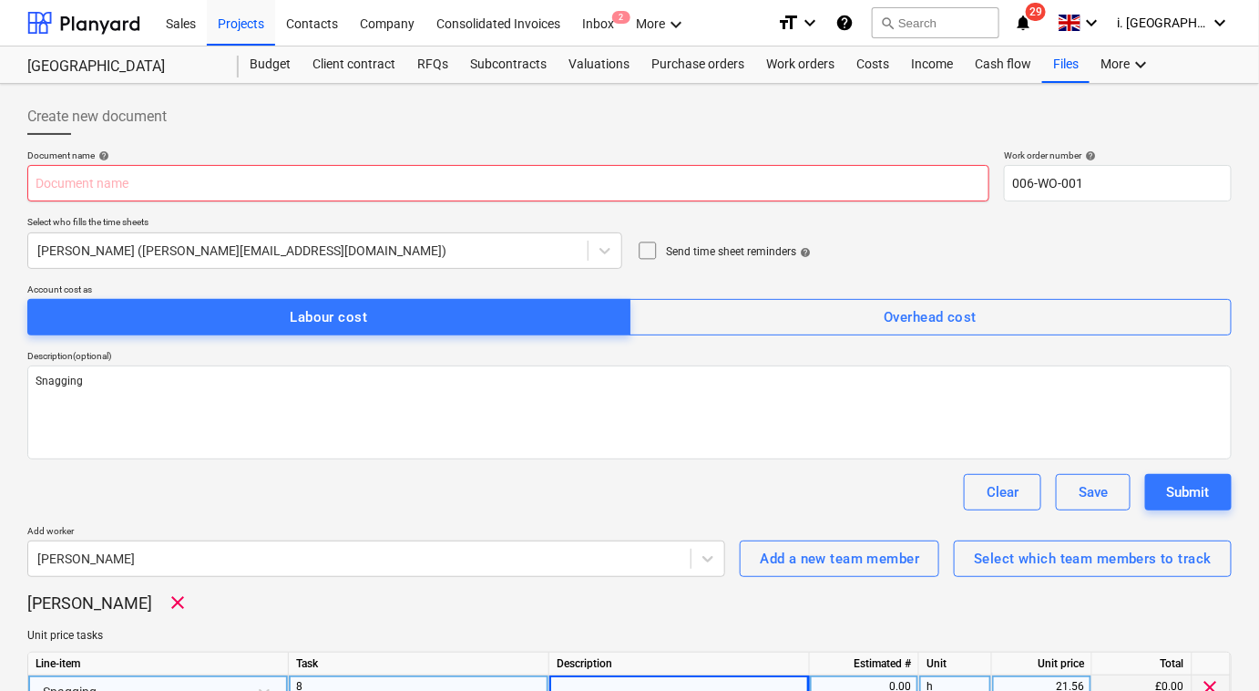
click at [612, 185] on input "text" at bounding box center [508, 183] width 962 height 36
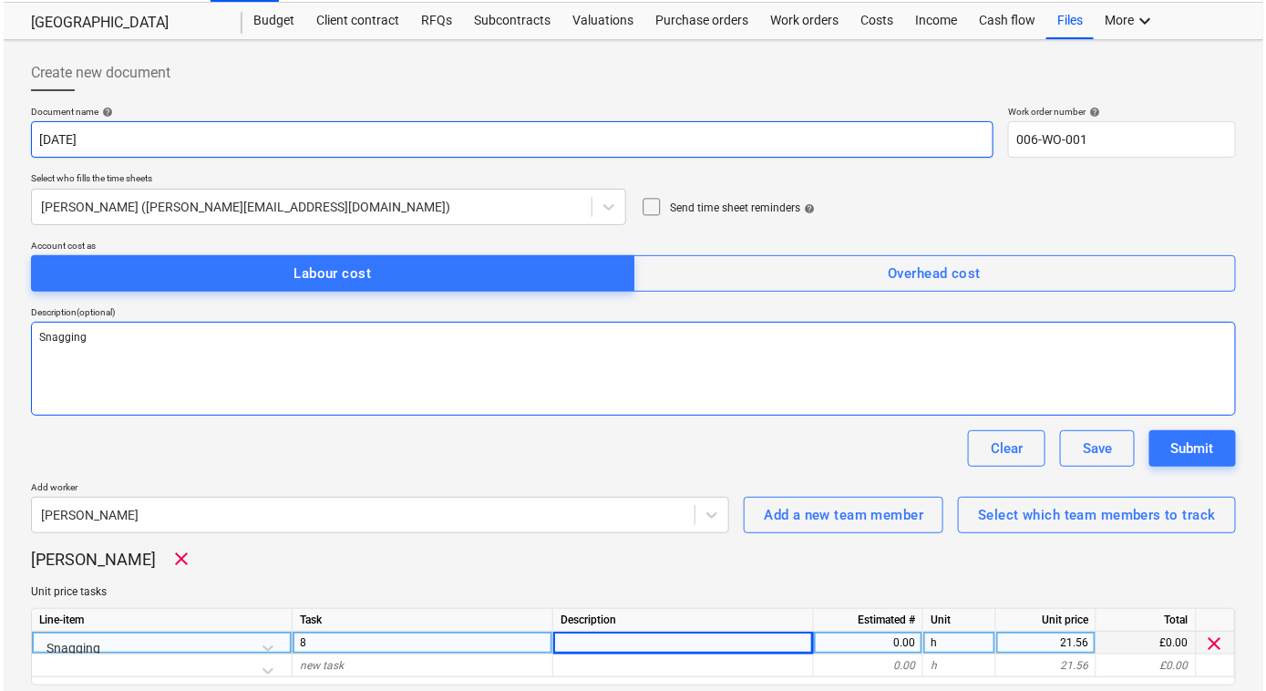
scroll to position [194, 0]
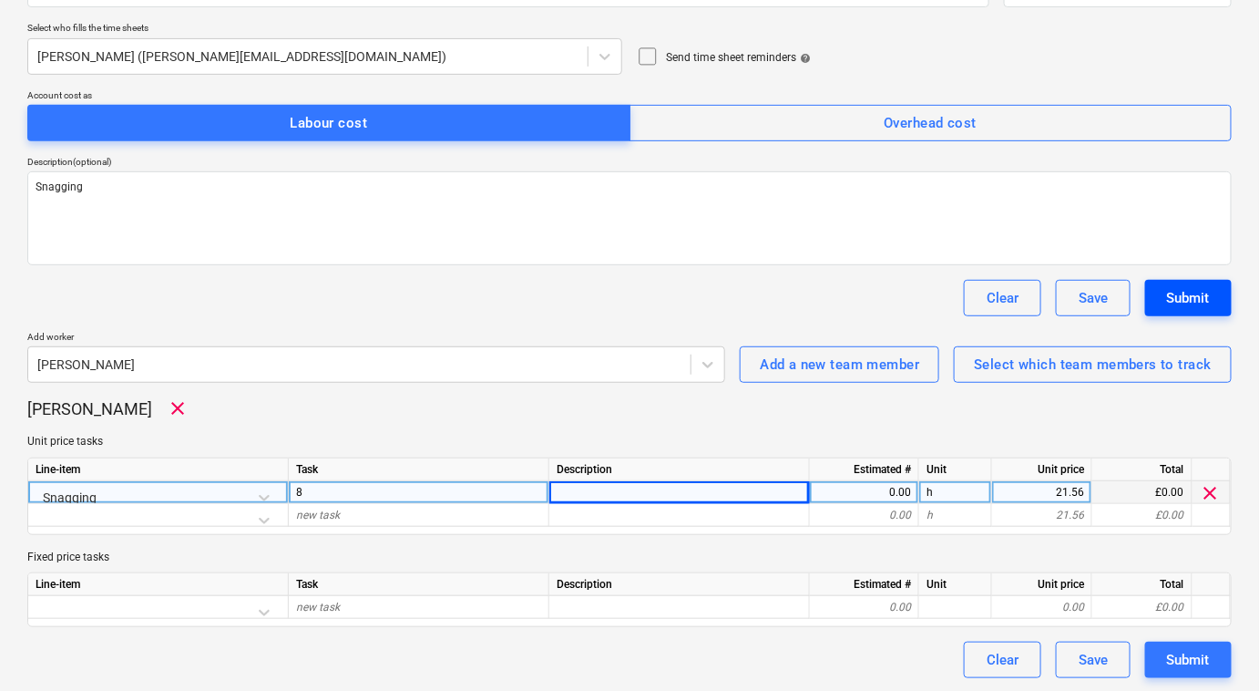
click at [1200, 292] on div "Submit" at bounding box center [1188, 298] width 43 height 24
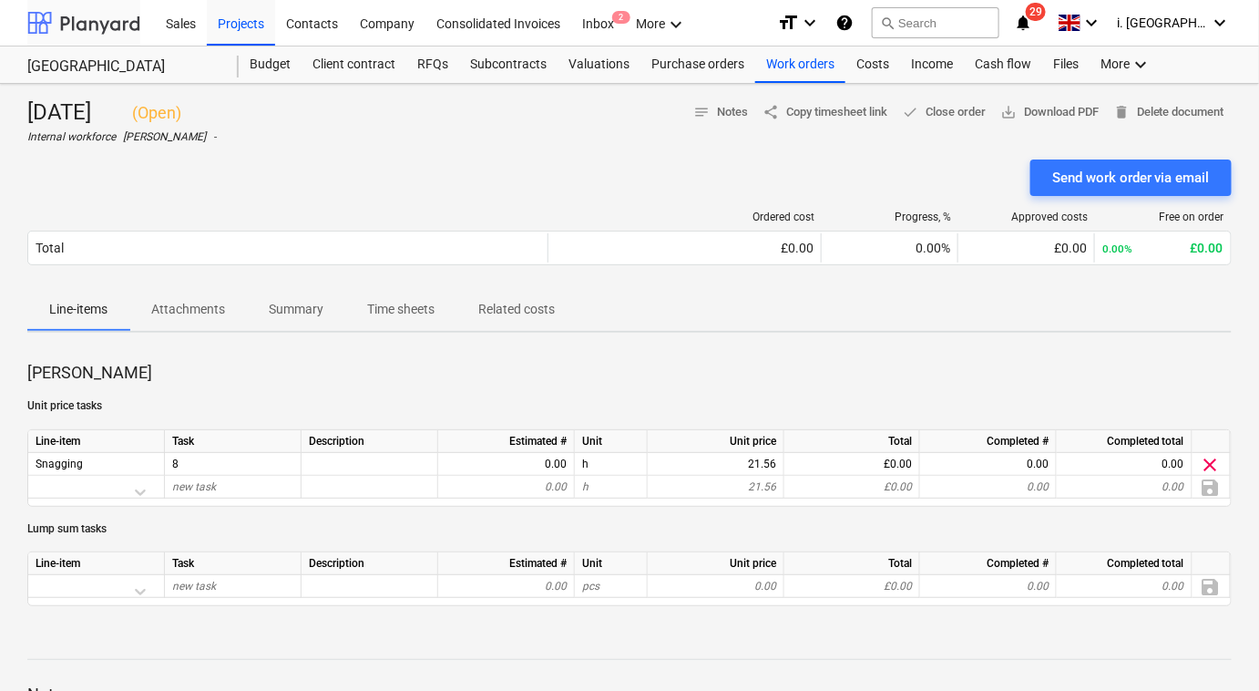
click at [87, 27] on div at bounding box center [83, 23] width 113 height 46
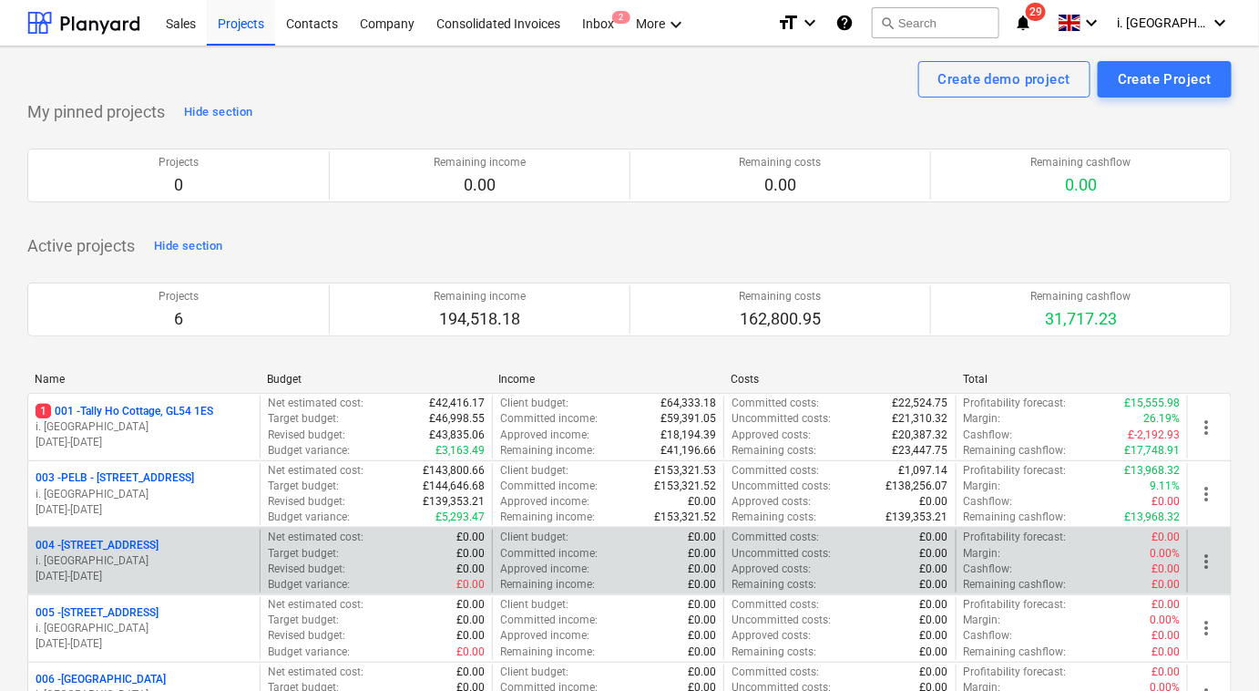
click at [159, 545] on p "004 - [STREET_ADDRESS]" at bounding box center [97, 545] width 123 height 15
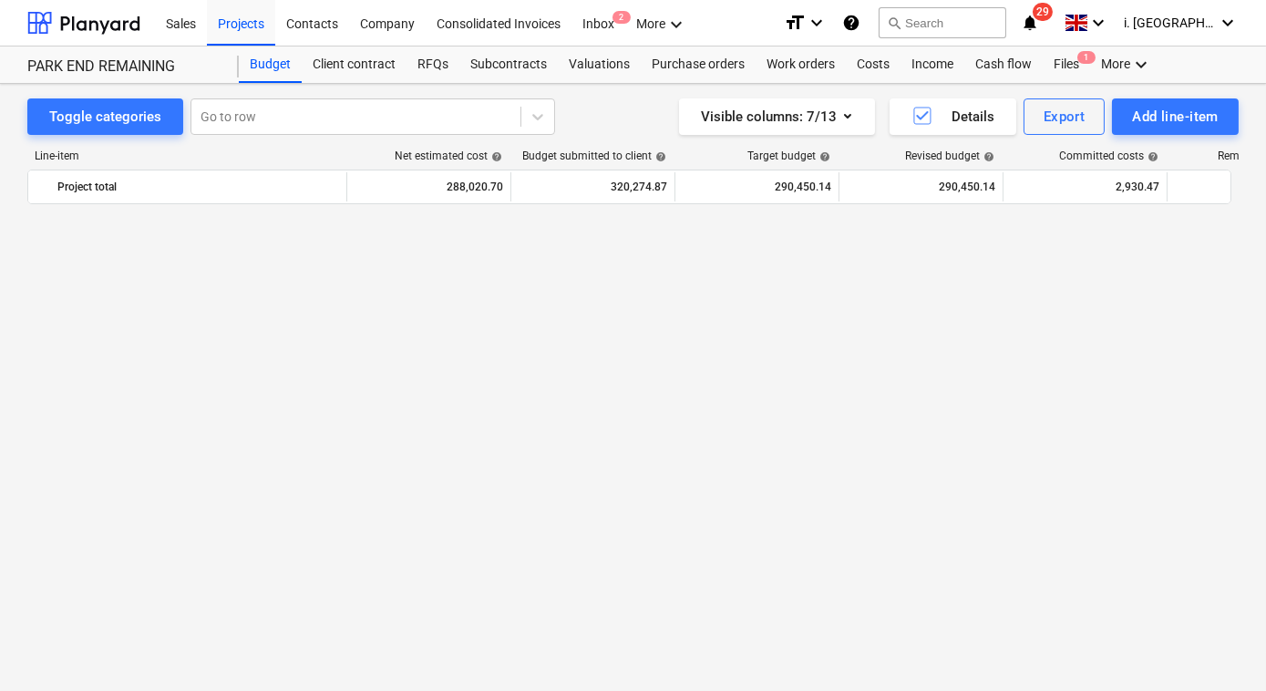
scroll to position [902, 0]
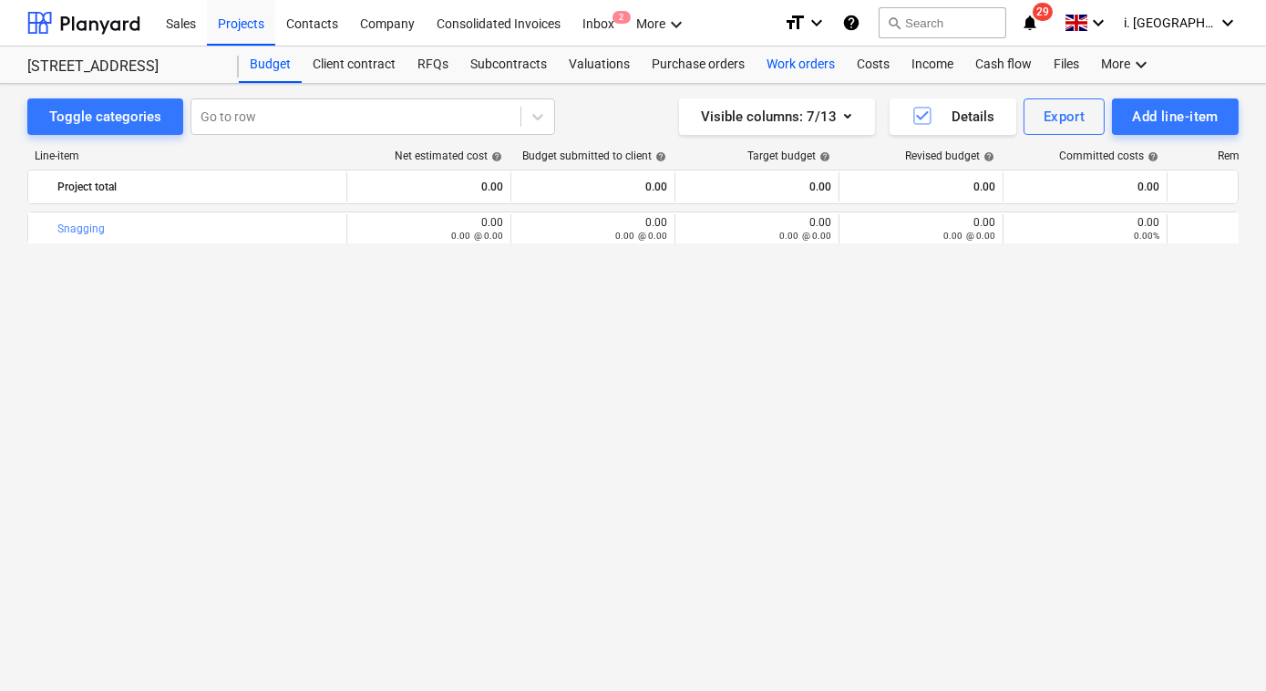
click at [784, 63] on div "Work orders" at bounding box center [800, 64] width 90 height 36
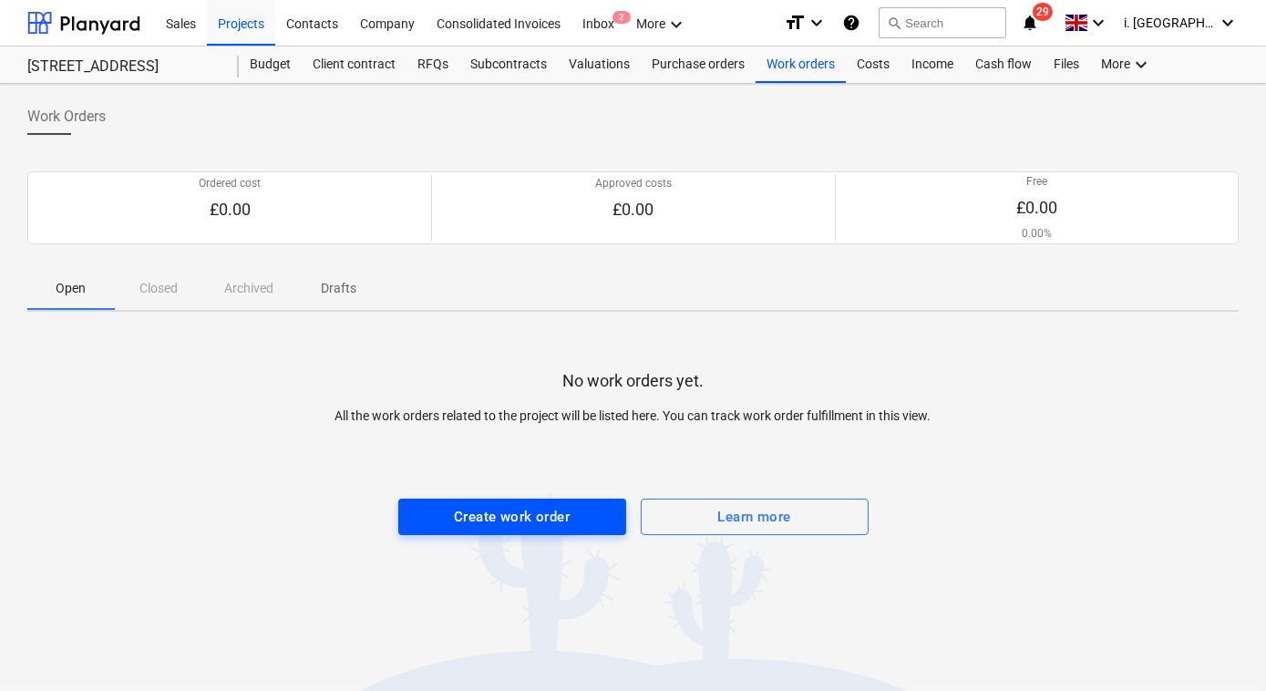
click at [571, 519] on span "Create work order" at bounding box center [512, 517] width 188 height 24
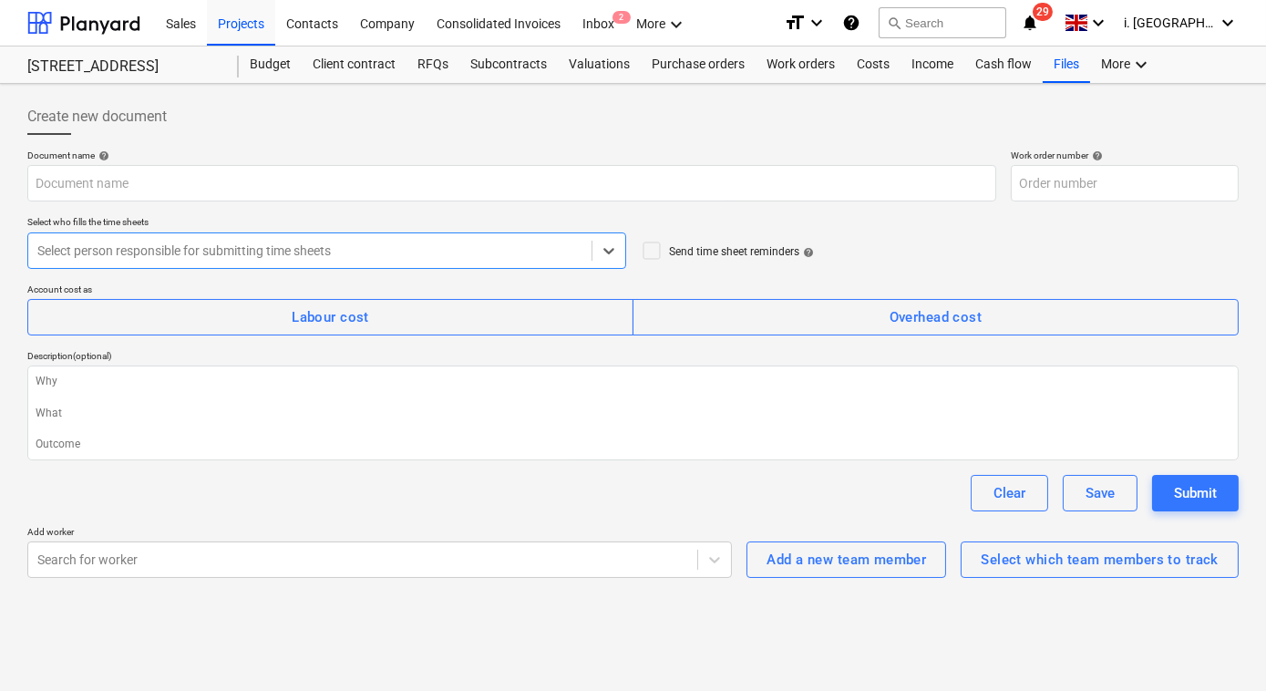
type textarea "x"
type input "004-WO-001"
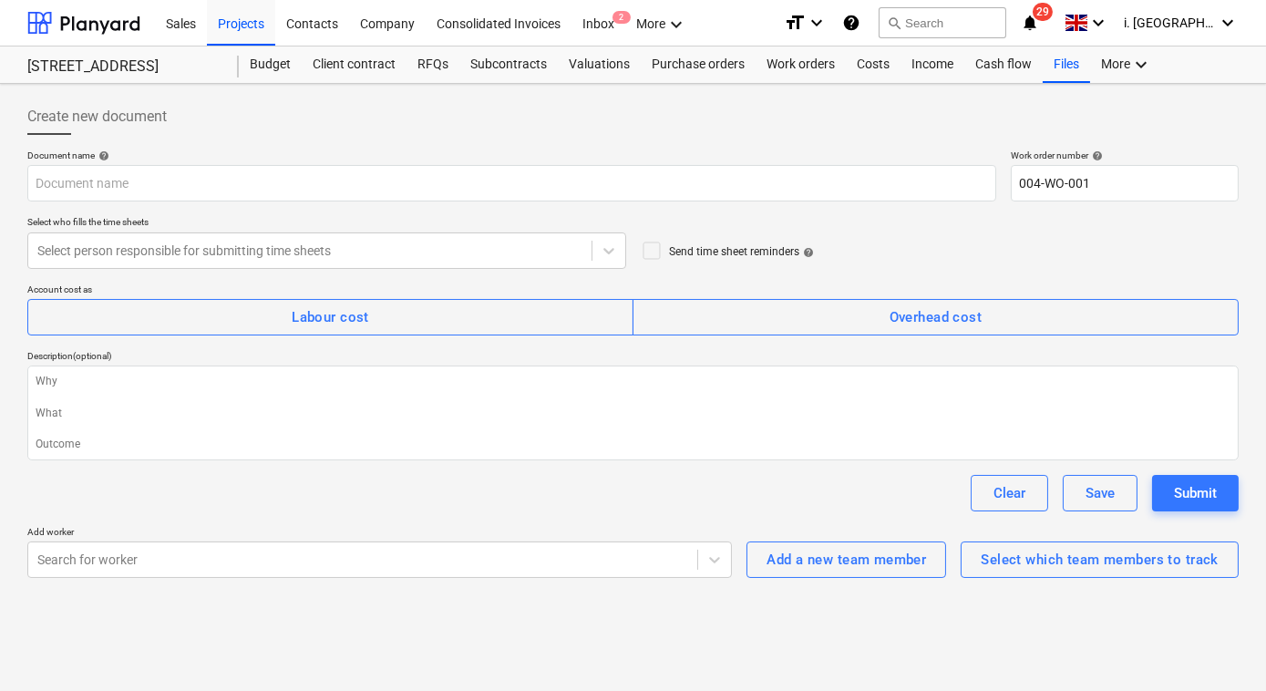
click at [455, 202] on div "Document name help Work order number help 004-WO-001 Select who fills the time …" at bounding box center [632, 363] width 1211 height 428
click at [432, 238] on div "Select person responsible for submitting time sheets" at bounding box center [309, 251] width 563 height 26
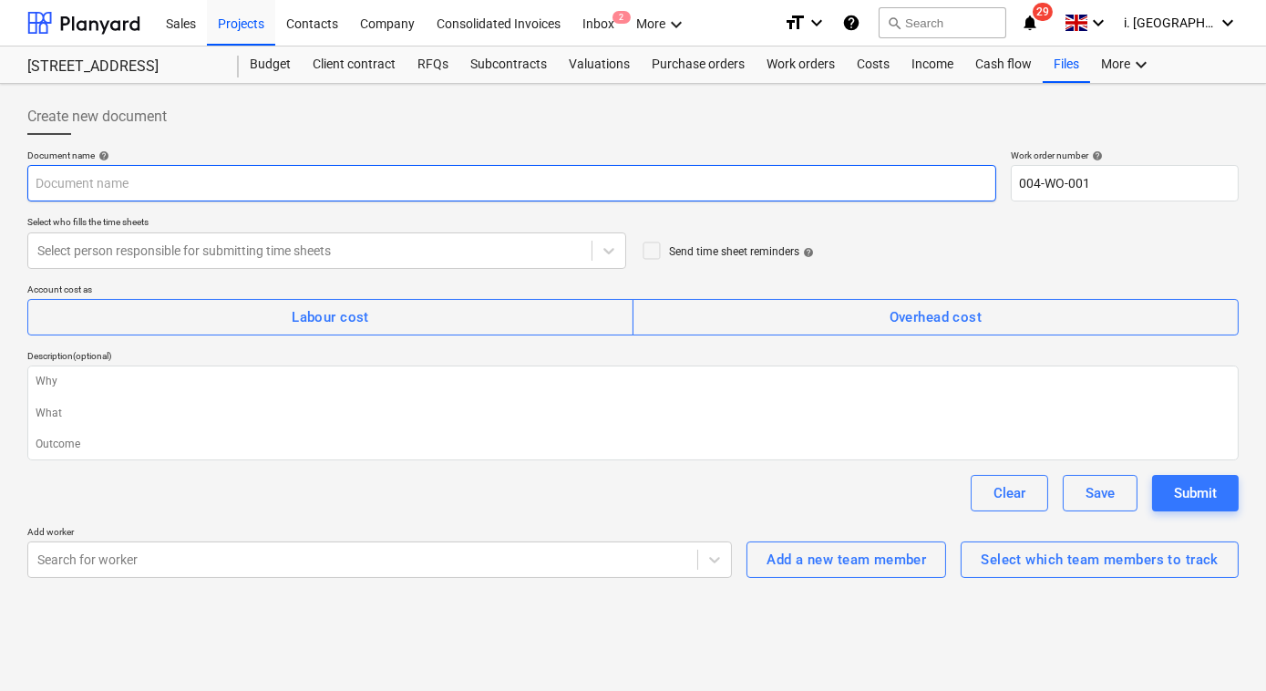
click at [412, 190] on input "text" at bounding box center [511, 183] width 969 height 36
type textarea "x"
type input "0"
type textarea "x"
type input "02"
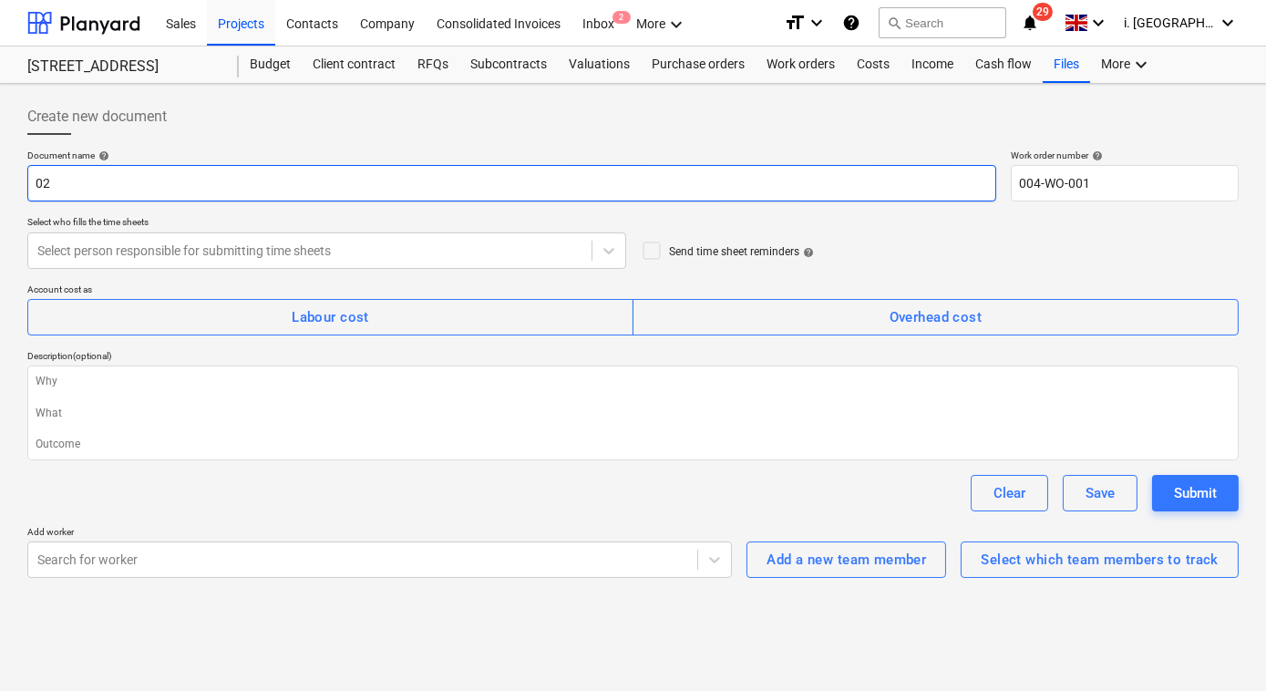
type textarea "x"
type input "02/"
type textarea "x"
type input "02/0"
type textarea "x"
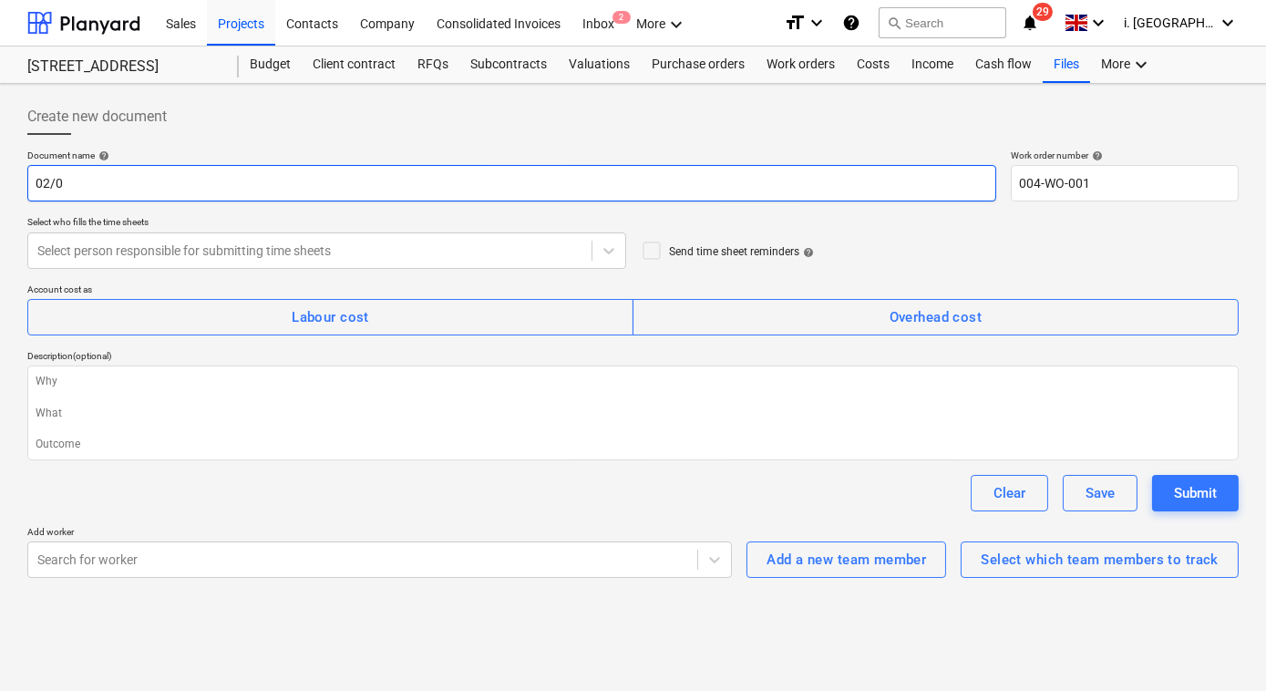
type input "02/09"
type textarea "x"
type input "02/09/"
type textarea "x"
type input "[DATE]"
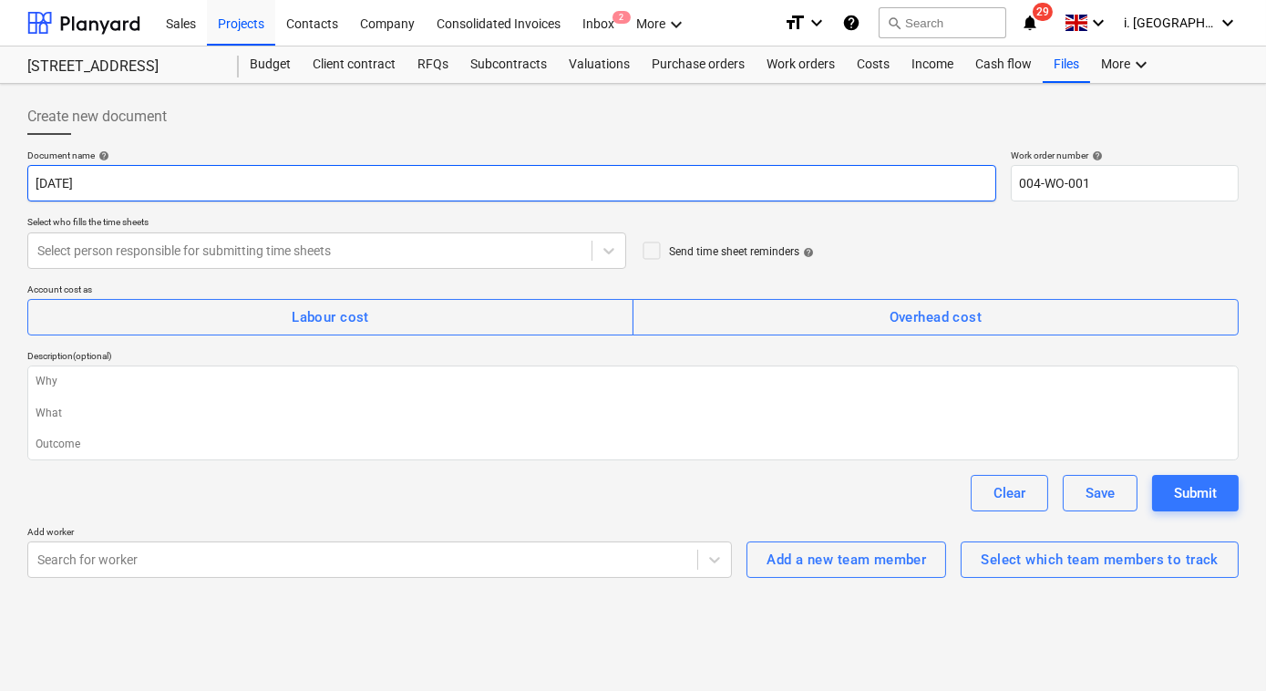
type textarea "x"
type input "02/09/202"
type textarea "x"
type input "[DATE]"
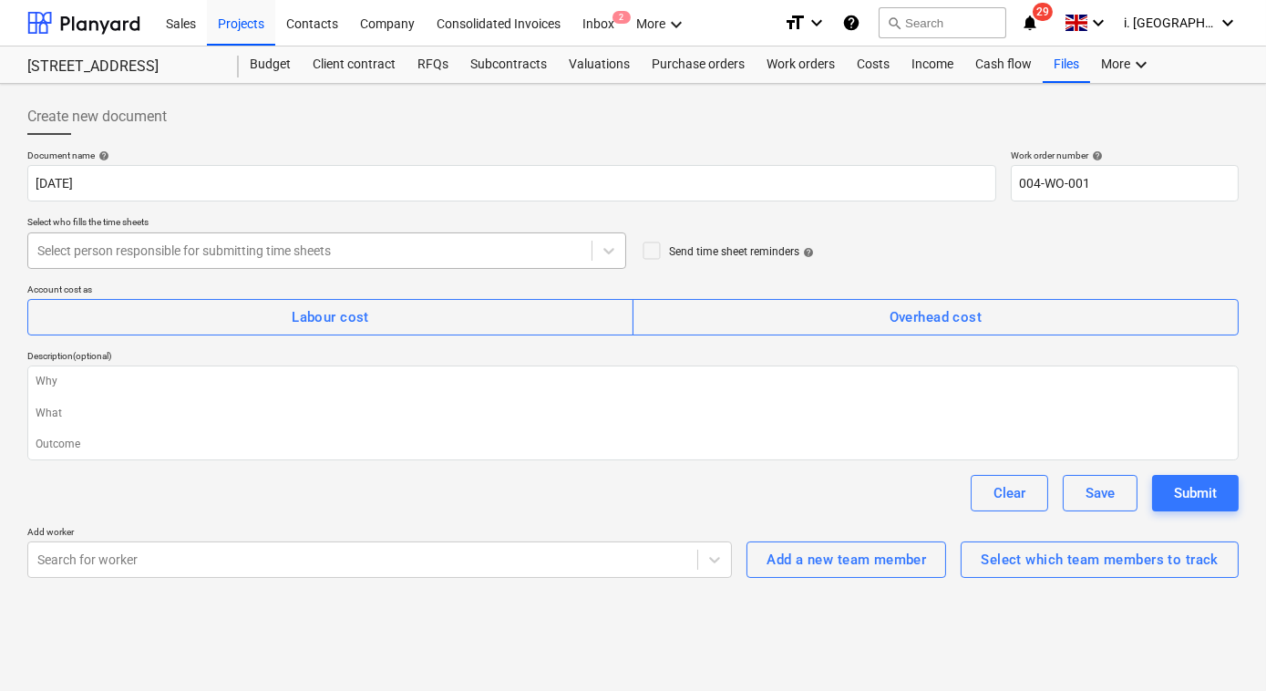
click at [435, 250] on div at bounding box center [309, 250] width 545 height 18
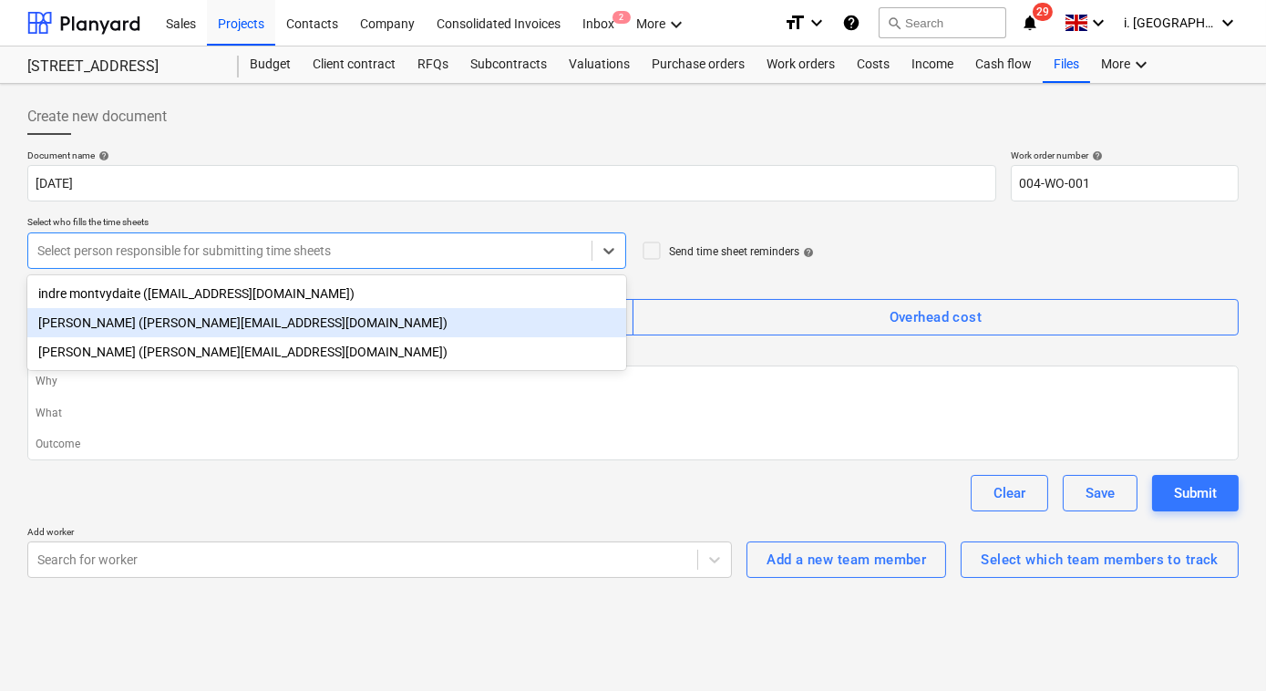
click at [427, 312] on div "[PERSON_NAME] ([PERSON_NAME][EMAIL_ADDRESS][DOMAIN_NAME])" at bounding box center [326, 322] width 599 height 29
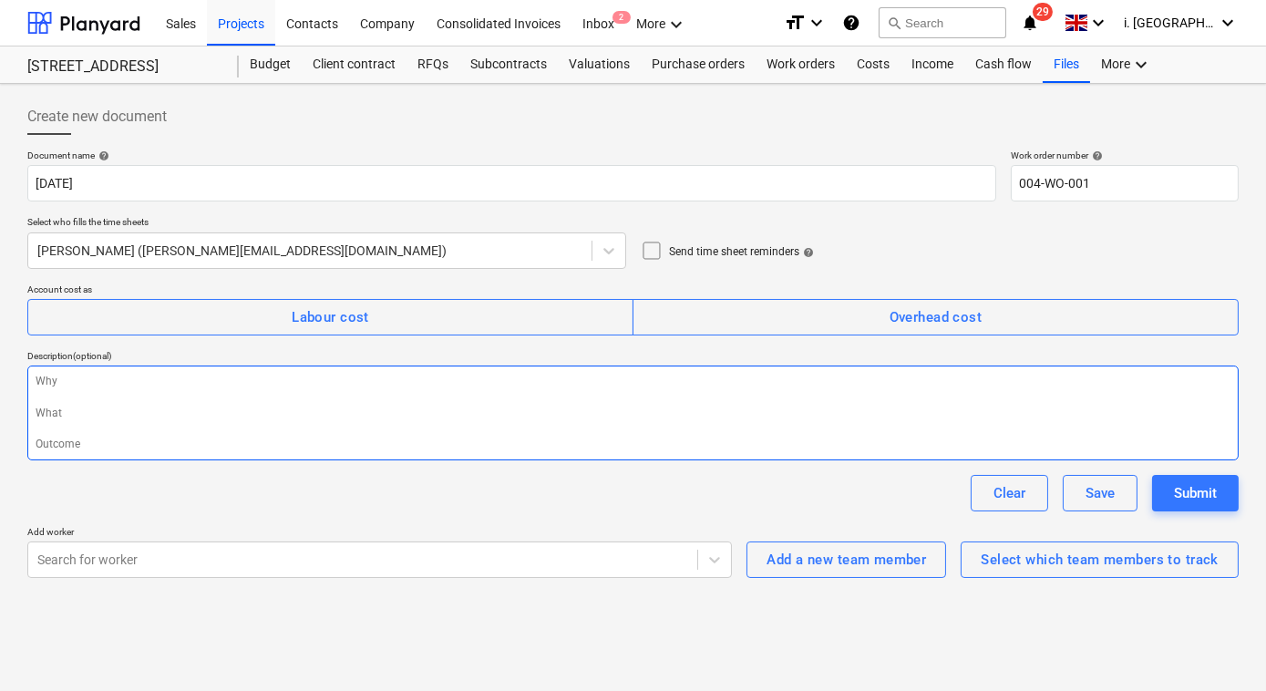
click at [306, 416] on textarea at bounding box center [632, 412] width 1211 height 95
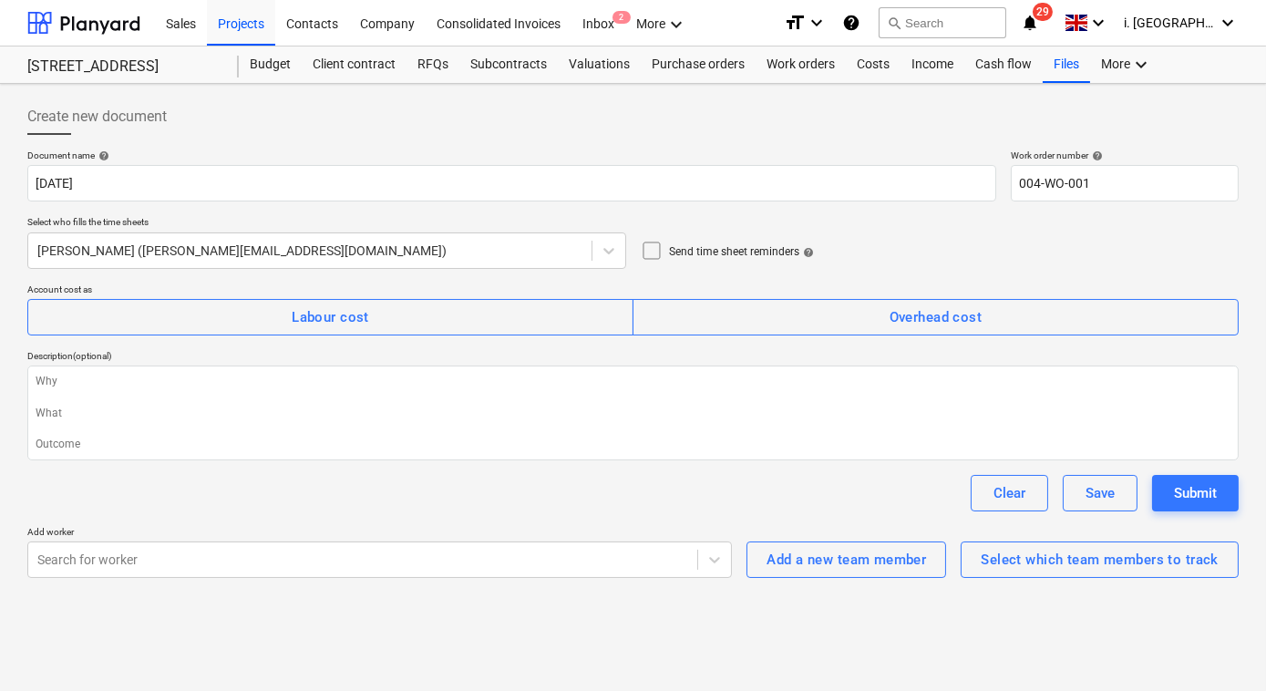
click at [336, 539] on p "Add worker" at bounding box center [379, 533] width 704 height 15
click at [344, 573] on body "Sales Projects Contacts Company Consolidated Invoices Inbox 2 More keyboard_arr…" at bounding box center [633, 345] width 1266 height 691
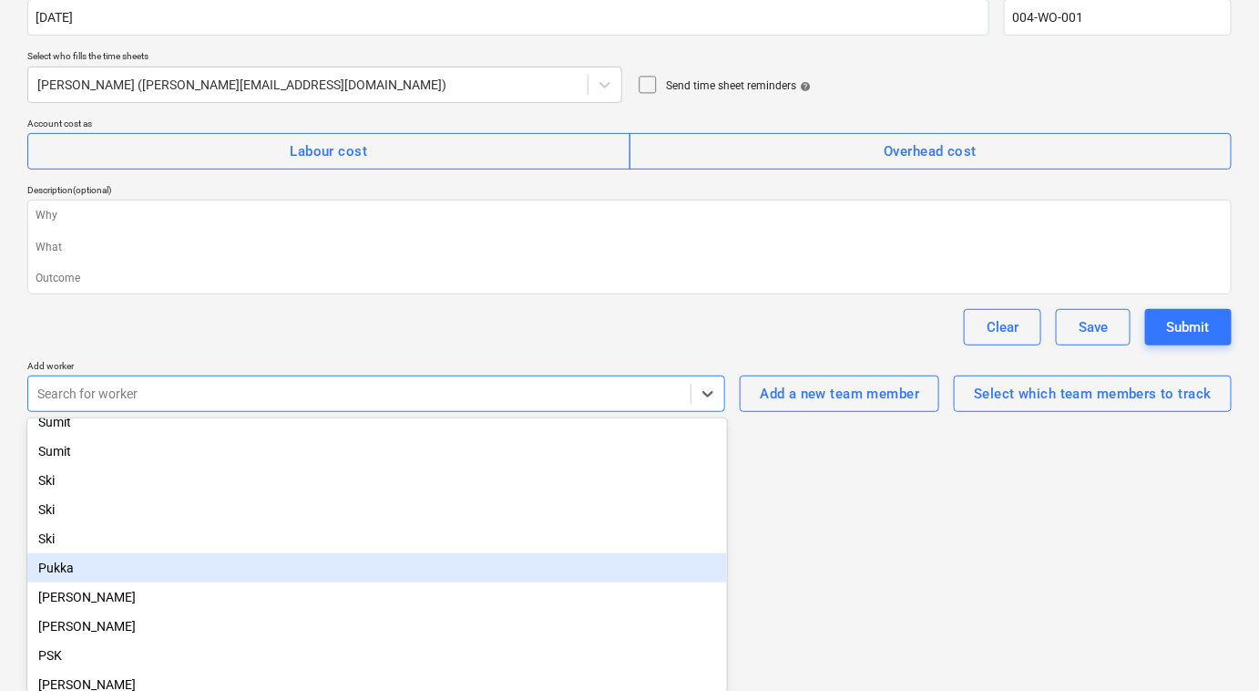
scroll to position [121, 0]
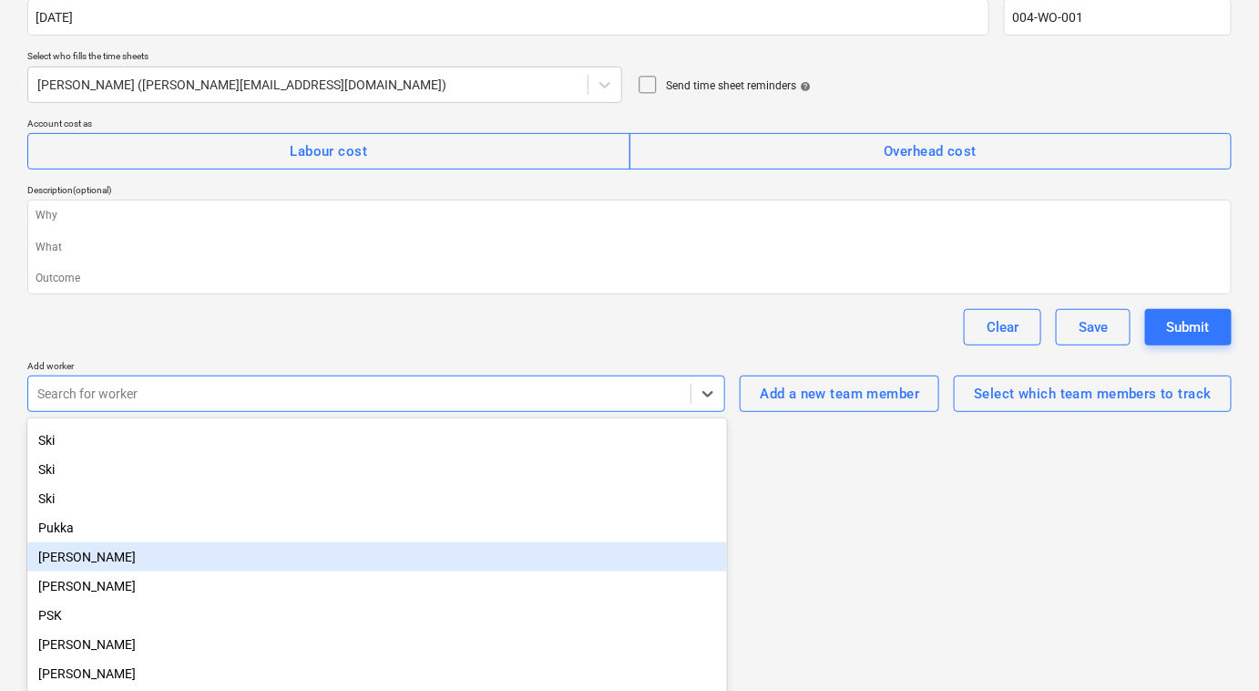
click at [304, 556] on div "[PERSON_NAME]" at bounding box center [377, 556] width 700 height 29
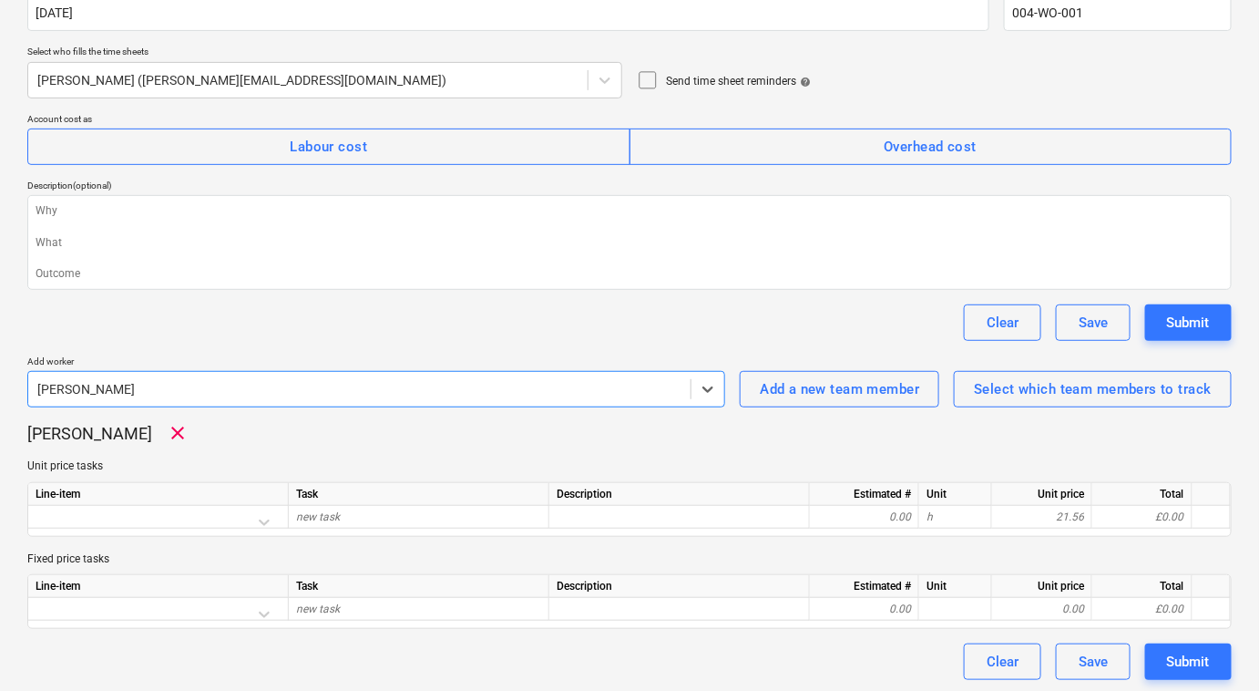
scroll to position [172, 0]
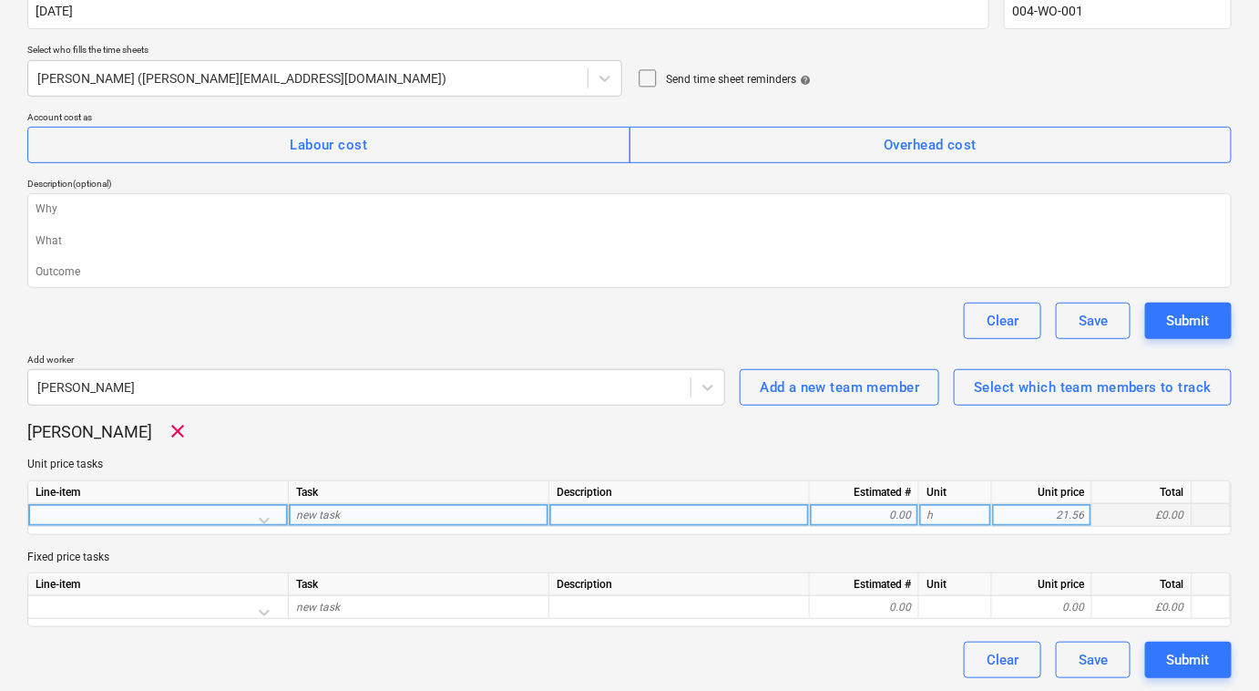
click at [342, 521] on div "new task" at bounding box center [419, 515] width 261 height 23
click at [231, 512] on div at bounding box center [158, 520] width 245 height 32
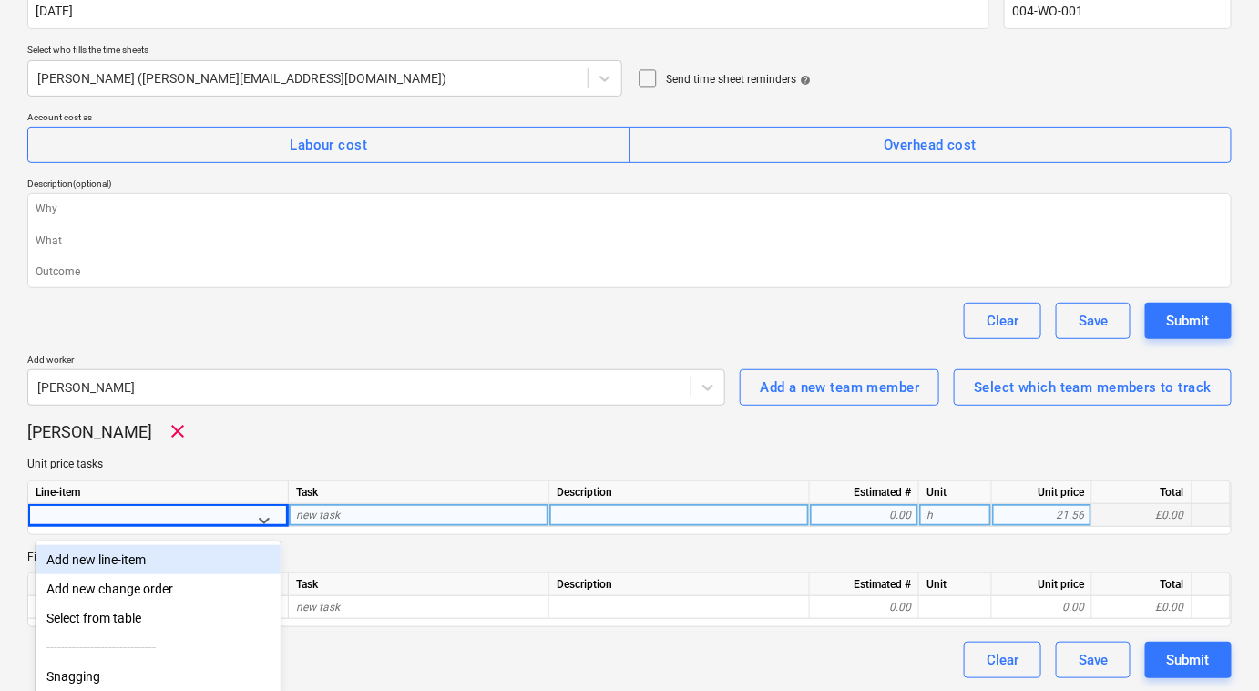
scroll to position [179, 0]
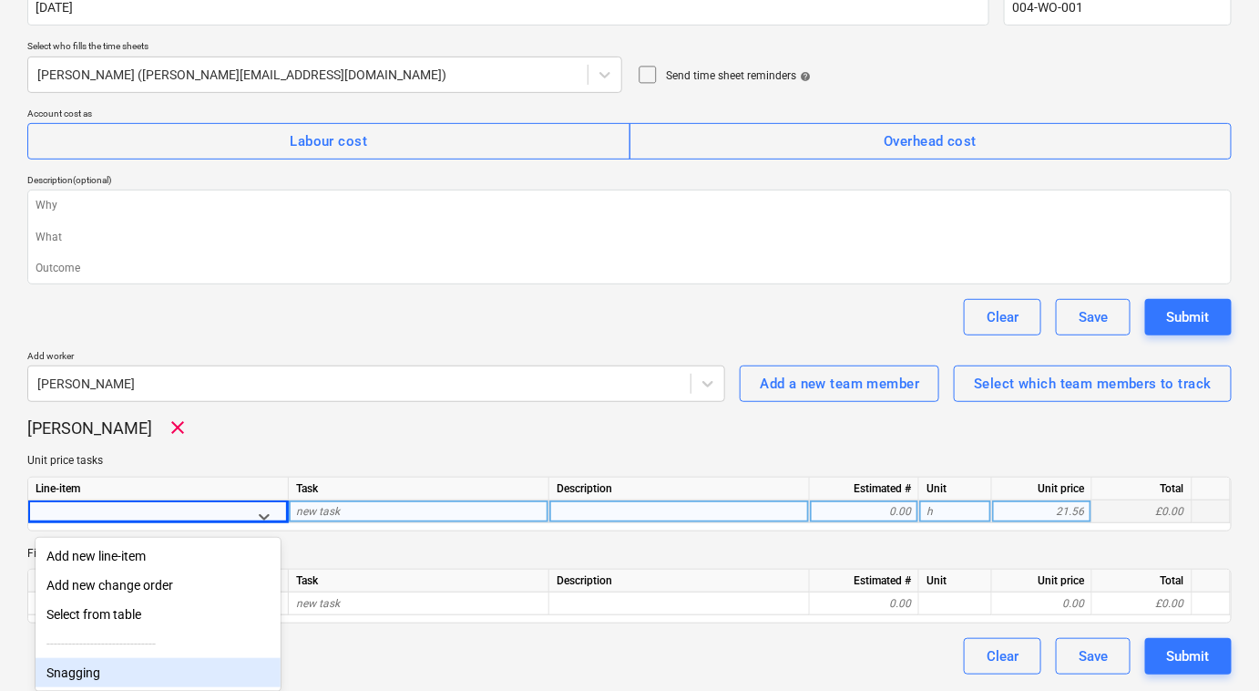
click at [199, 664] on div "Snagging" at bounding box center [158, 672] width 245 height 29
type textarea "x"
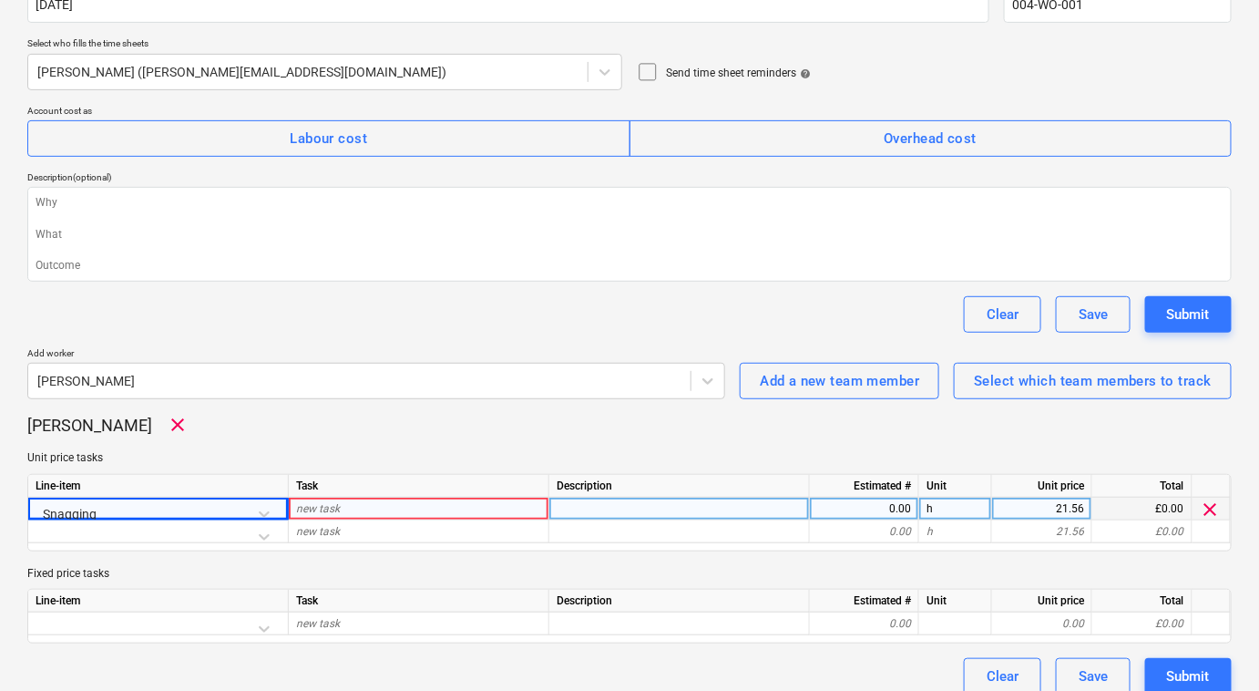
click at [475, 508] on div "new task" at bounding box center [419, 508] width 261 height 23
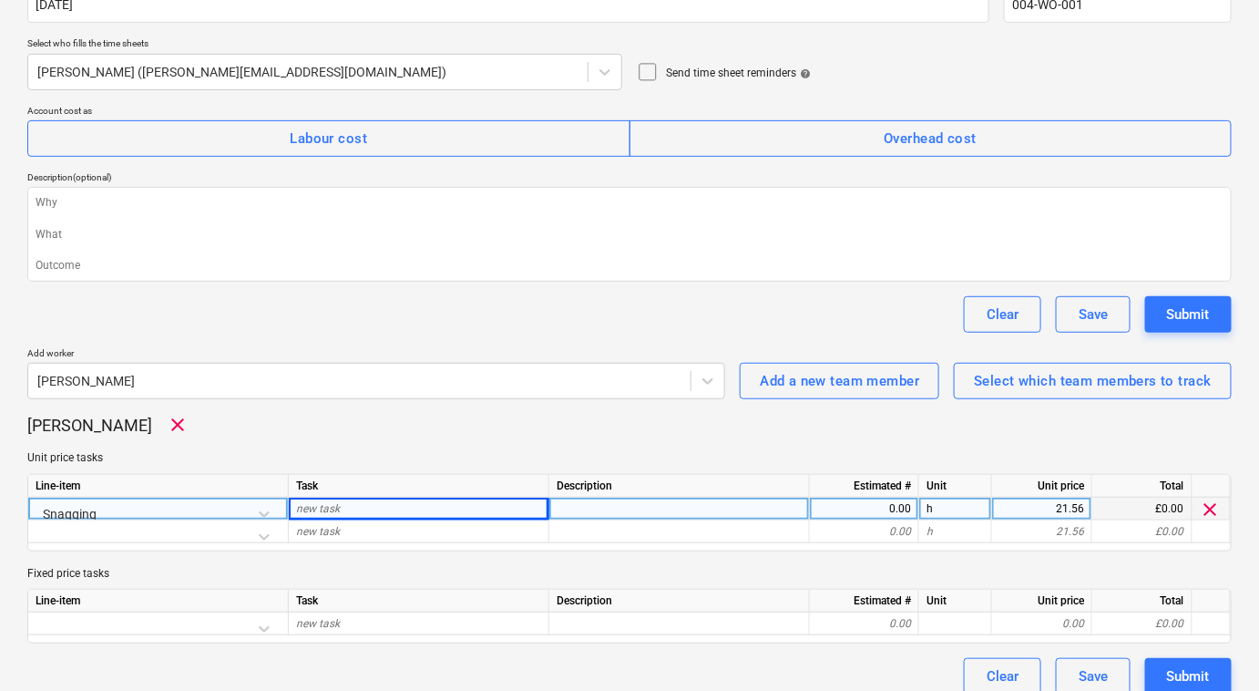
click at [634, 493] on div "Description" at bounding box center [679, 486] width 261 height 23
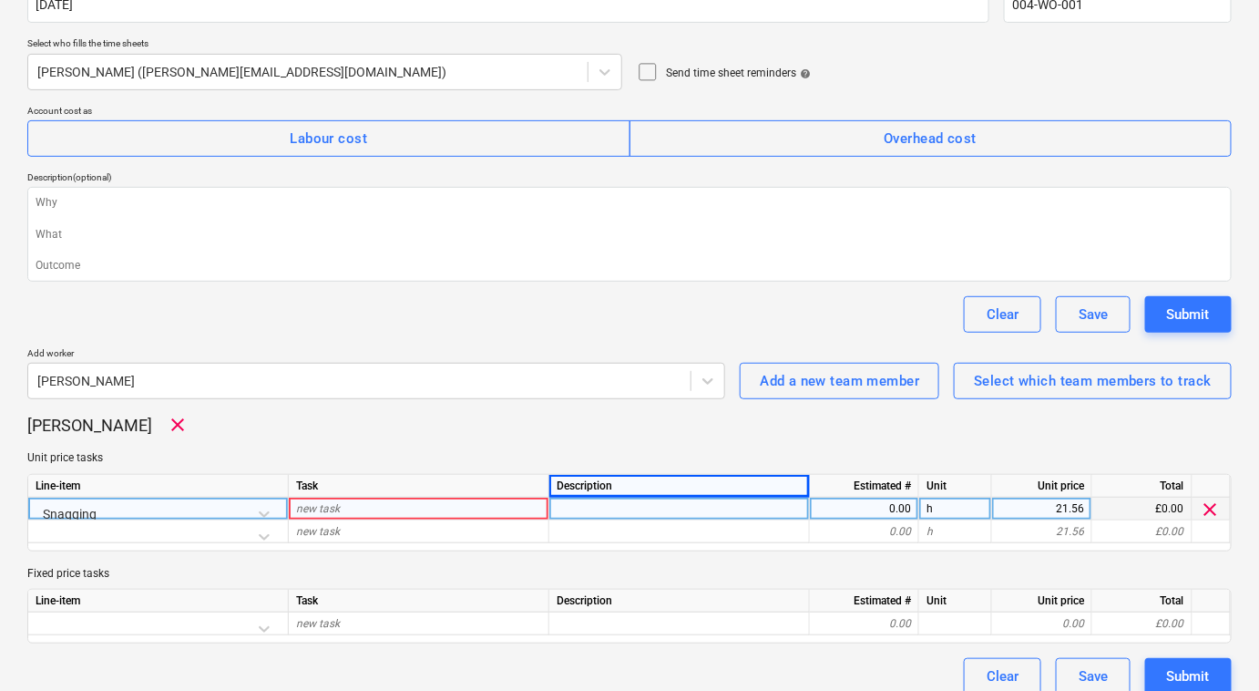
click at [836, 491] on div "Estimated #" at bounding box center [864, 486] width 109 height 23
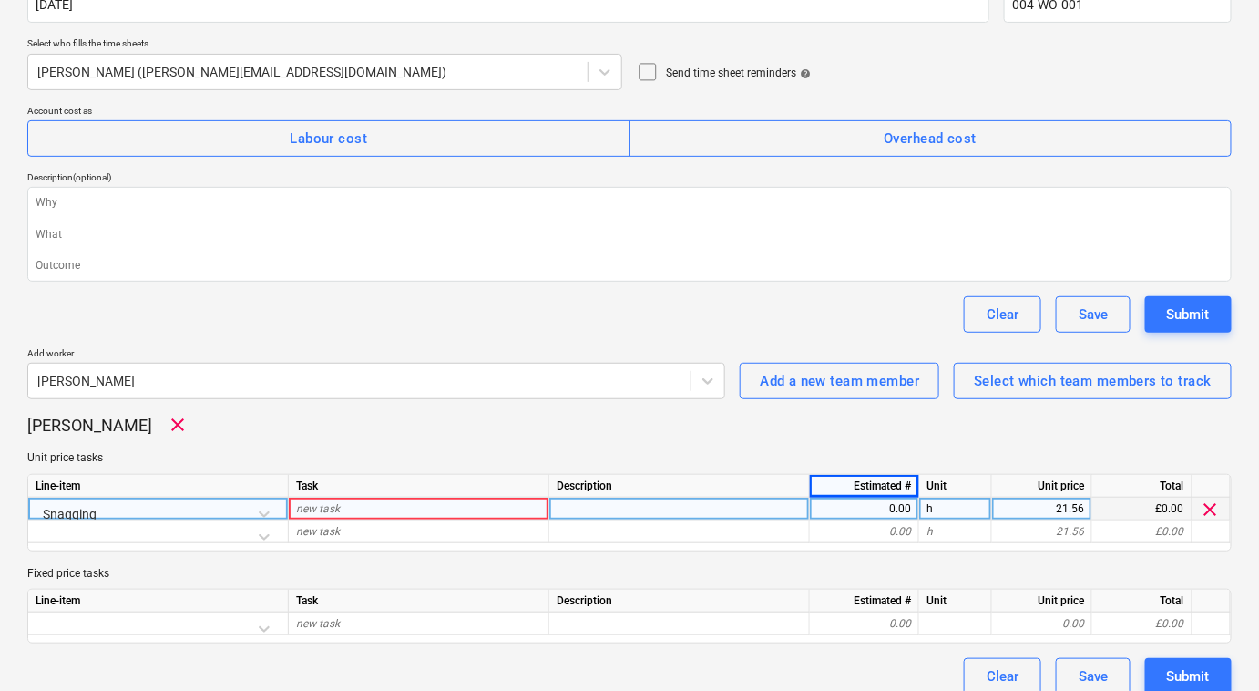
click at [850, 503] on div "0.00" at bounding box center [864, 508] width 94 height 23
type input "8"
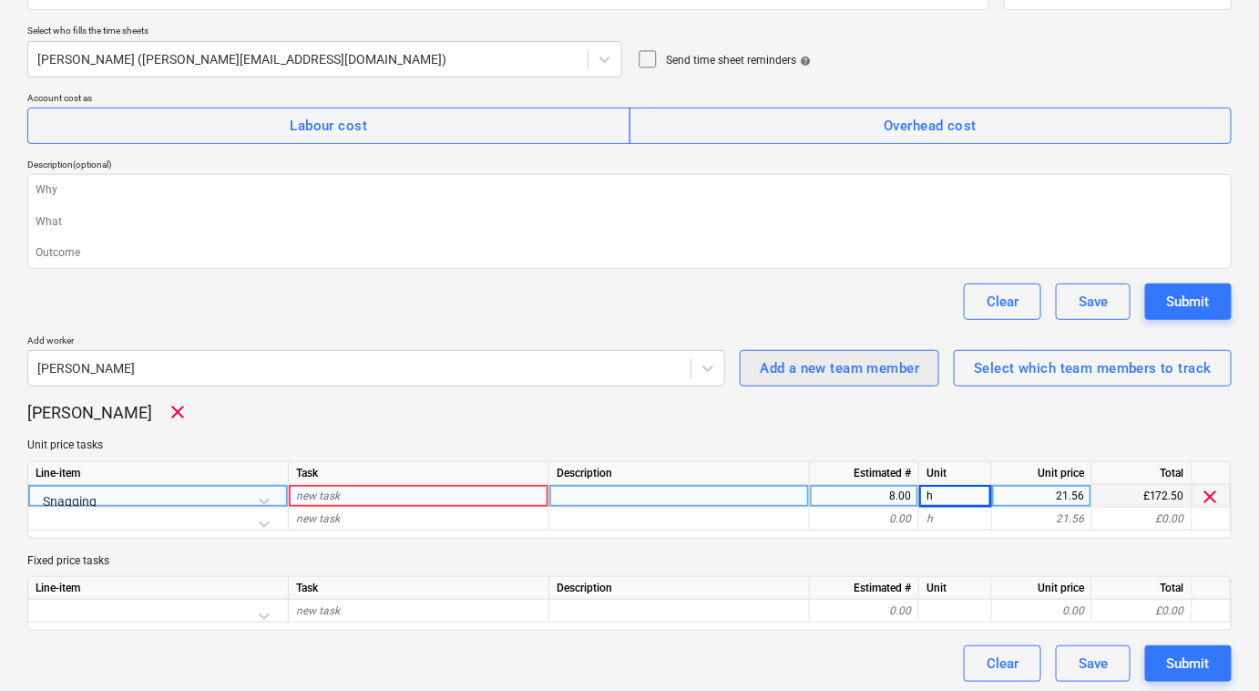
scroll to position [194, 0]
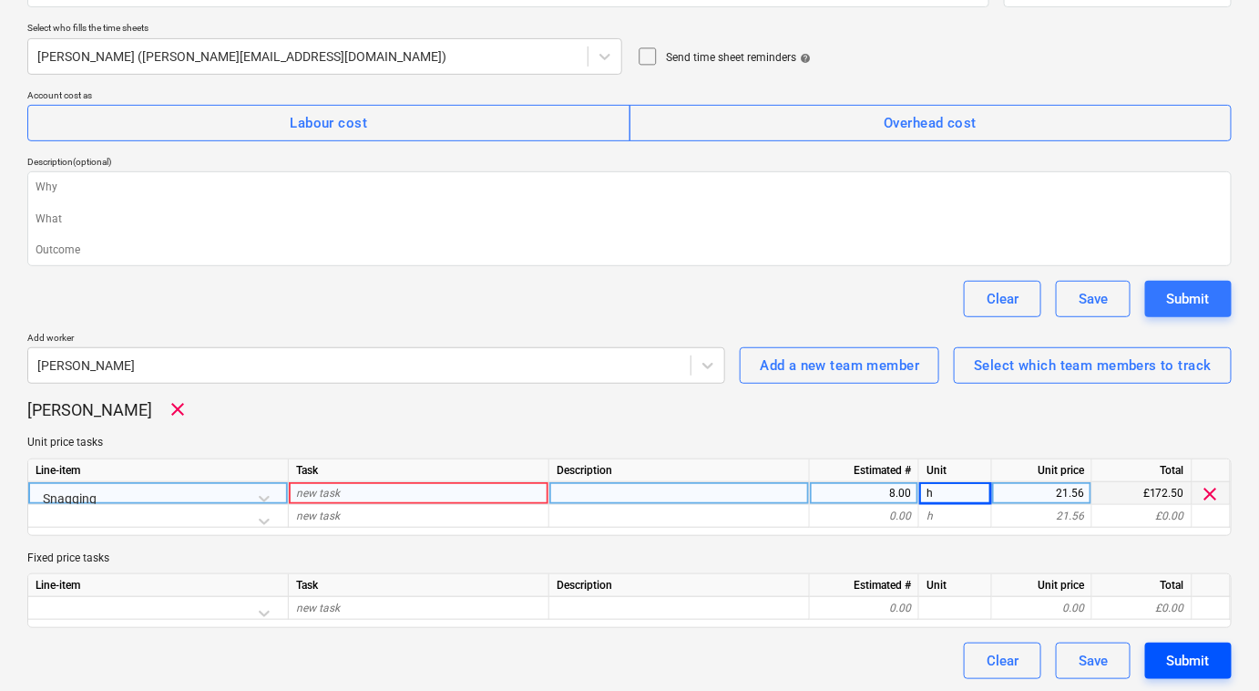
click at [1156, 667] on button "Submit" at bounding box center [1188, 660] width 87 height 36
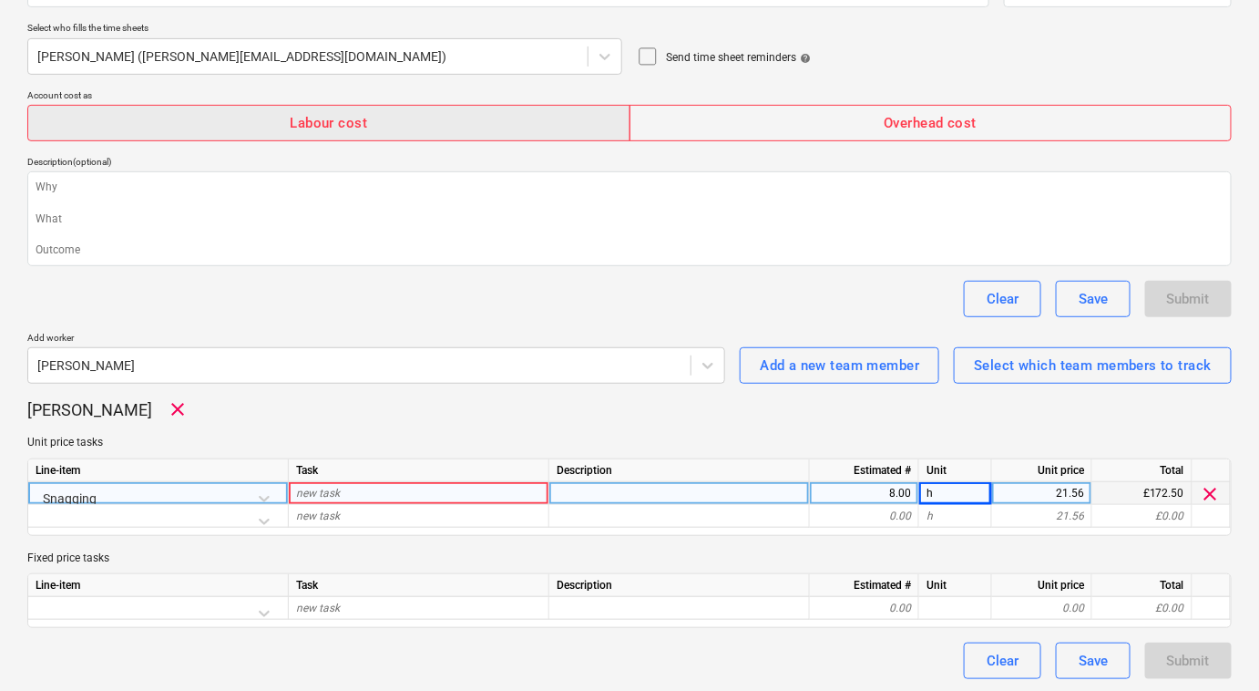
click at [309, 127] on div "Labour cost" at bounding box center [328, 123] width 77 height 24
type textarea "x"
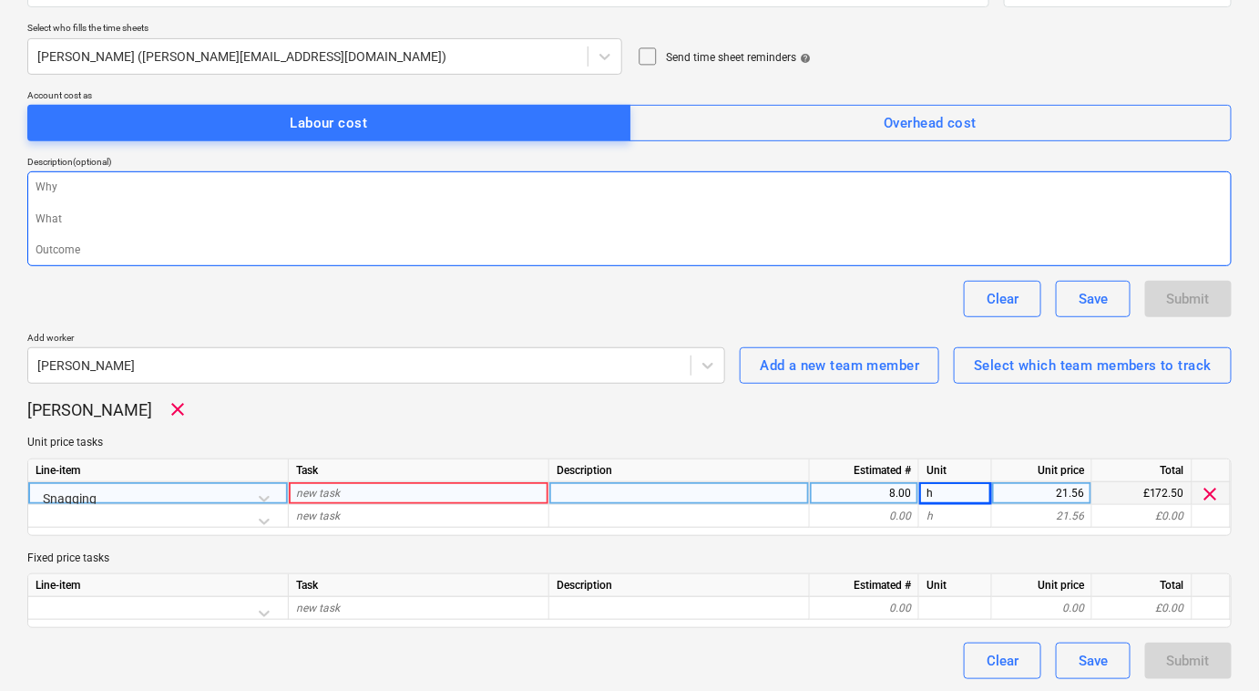
click at [251, 205] on textarea at bounding box center [629, 218] width 1204 height 95
type textarea "s"
type textarea "x"
type textarea "sn"
type textarea "x"
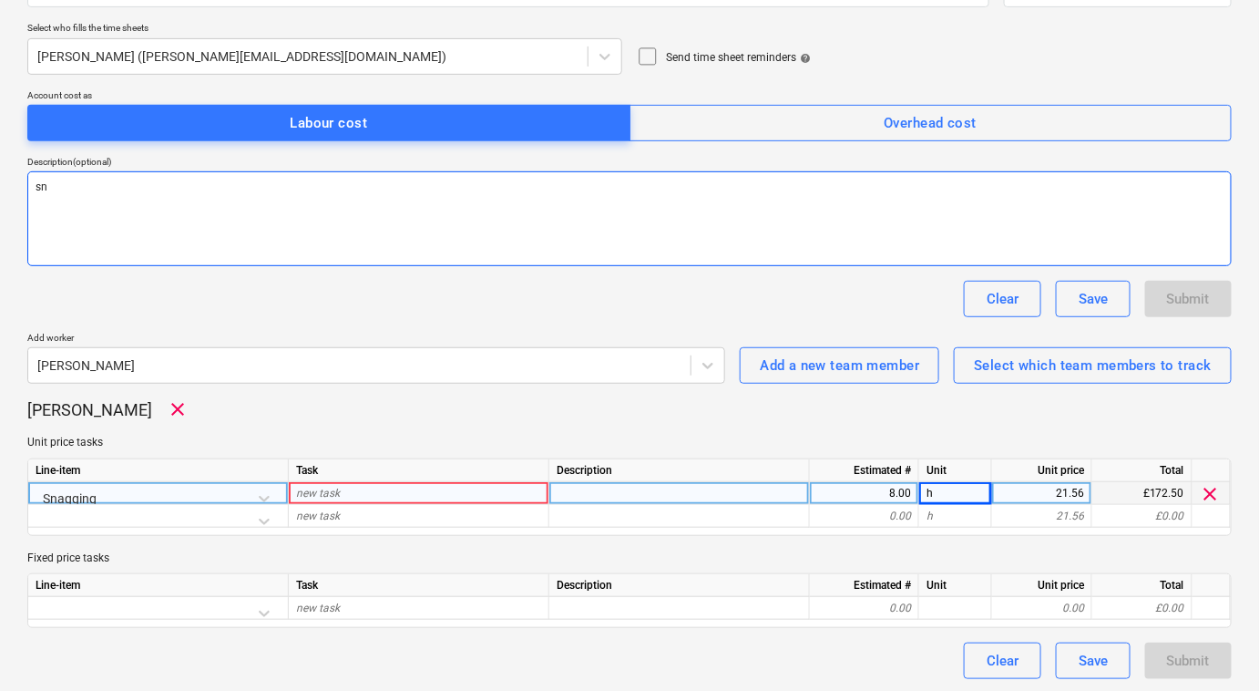
type textarea "sna"
type textarea "x"
type textarea "snag"
type textarea "x"
type textarea "snagg"
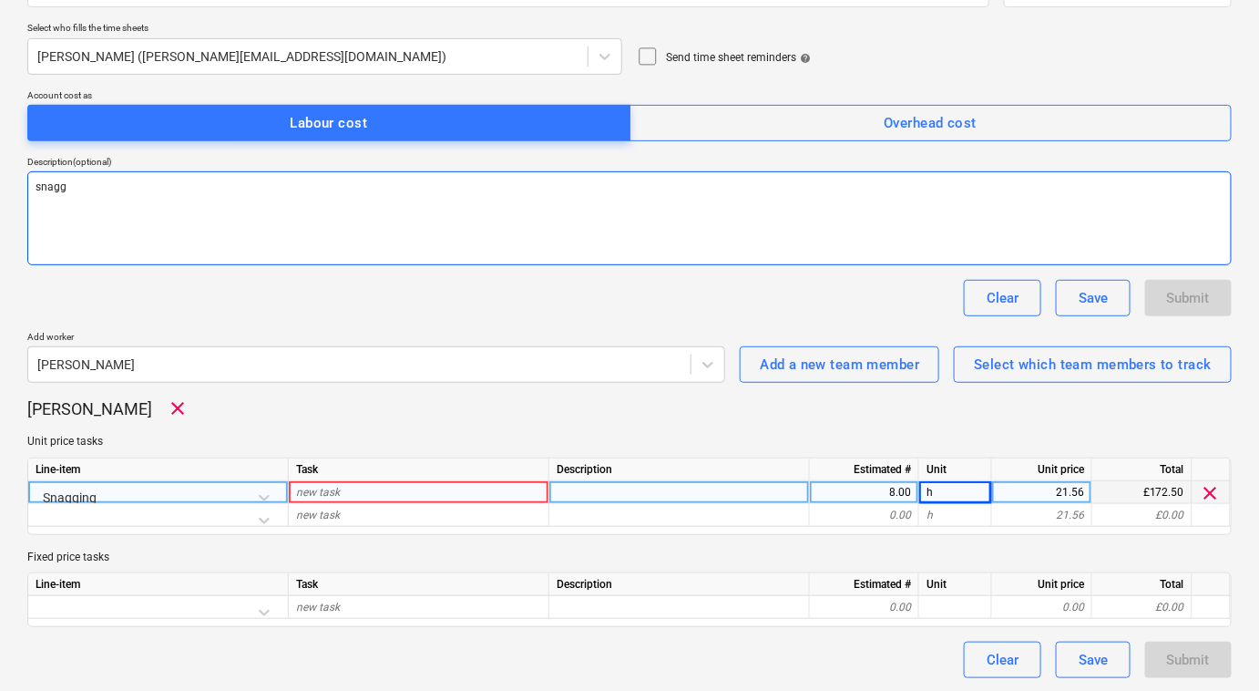
type textarea "x"
type textarea "snaggi"
type textarea "x"
type textarea "snagging"
type textarea "x"
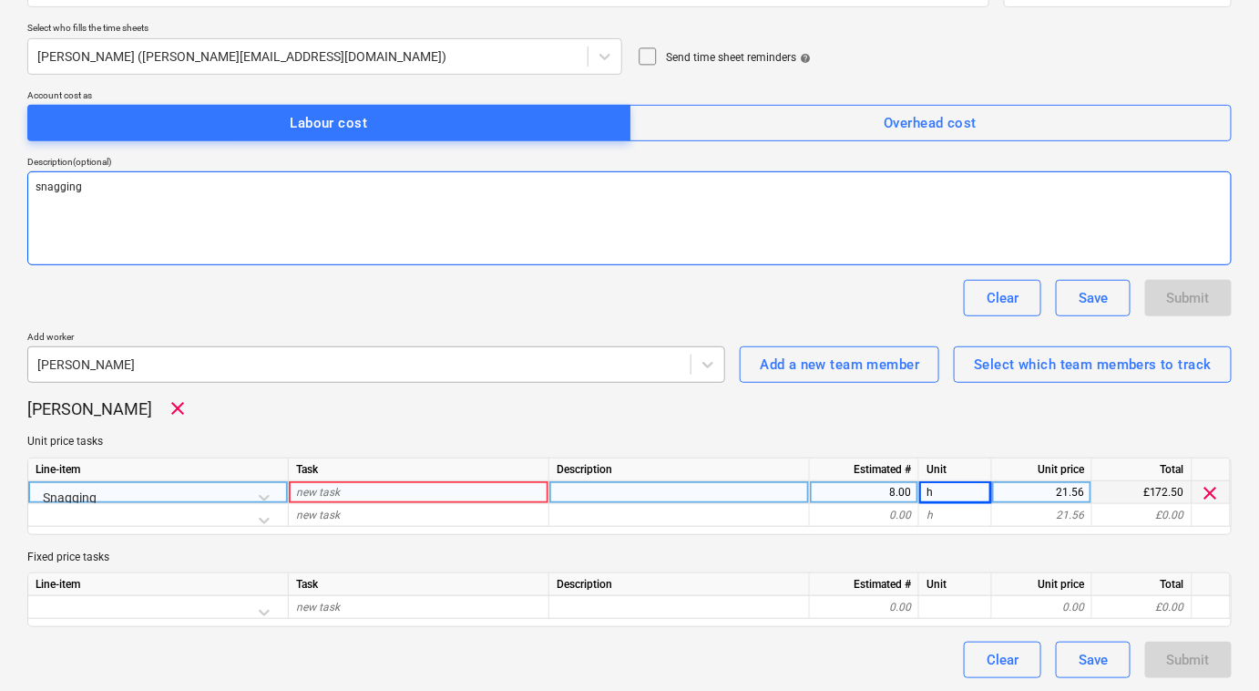
type textarea "snagging"
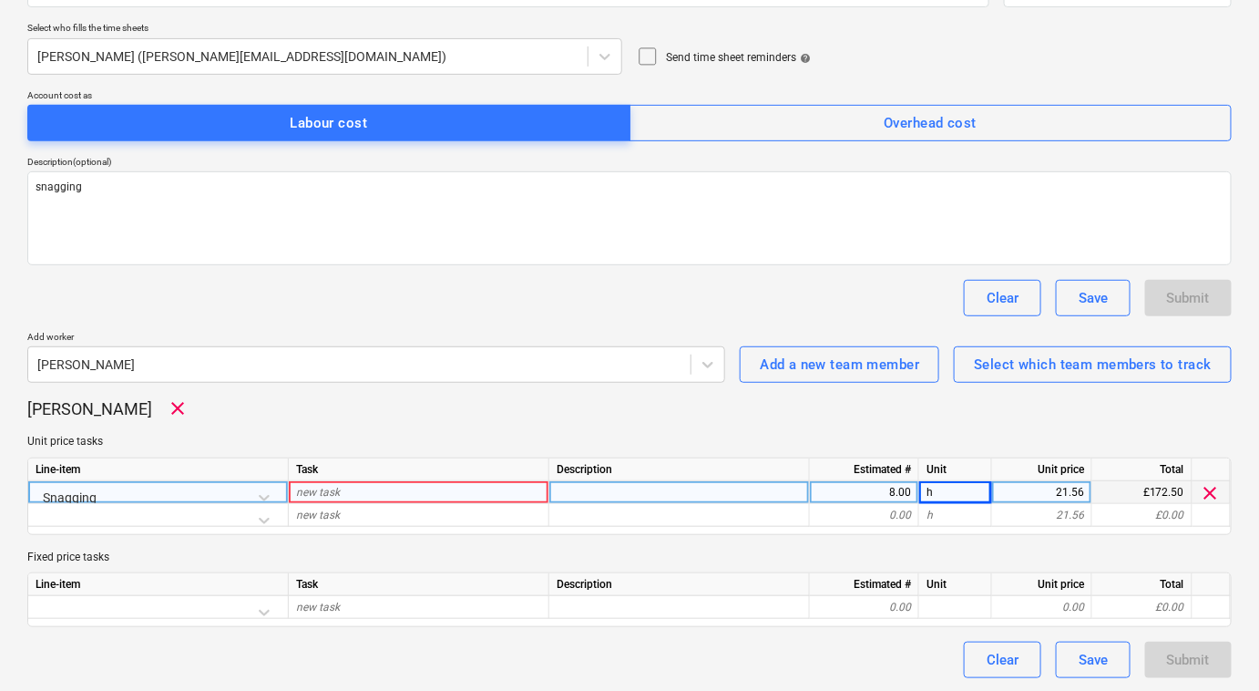
drag, startPoint x: 483, startPoint y: 358, endPoint x: 481, endPoint y: 337, distance: 21.0
click at [481, 344] on div "Add worker Jeremy Beck" at bounding box center [376, 357] width 698 height 52
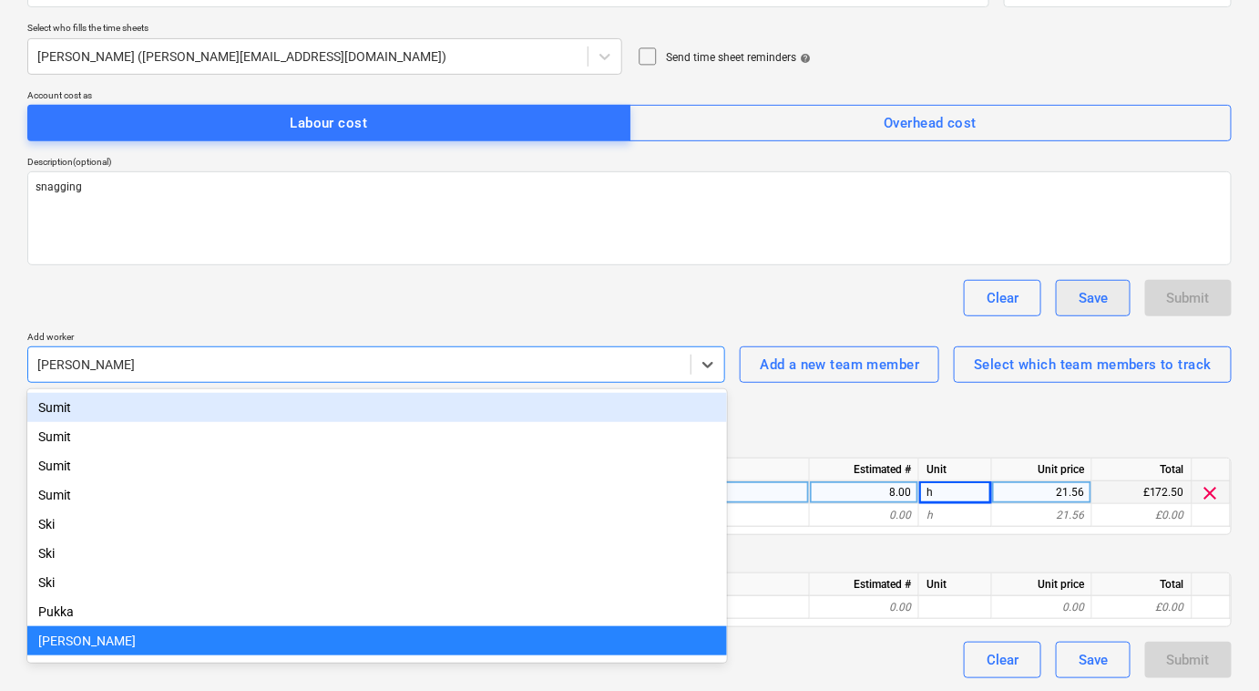
click at [1069, 308] on button "Save" at bounding box center [1093, 298] width 75 height 36
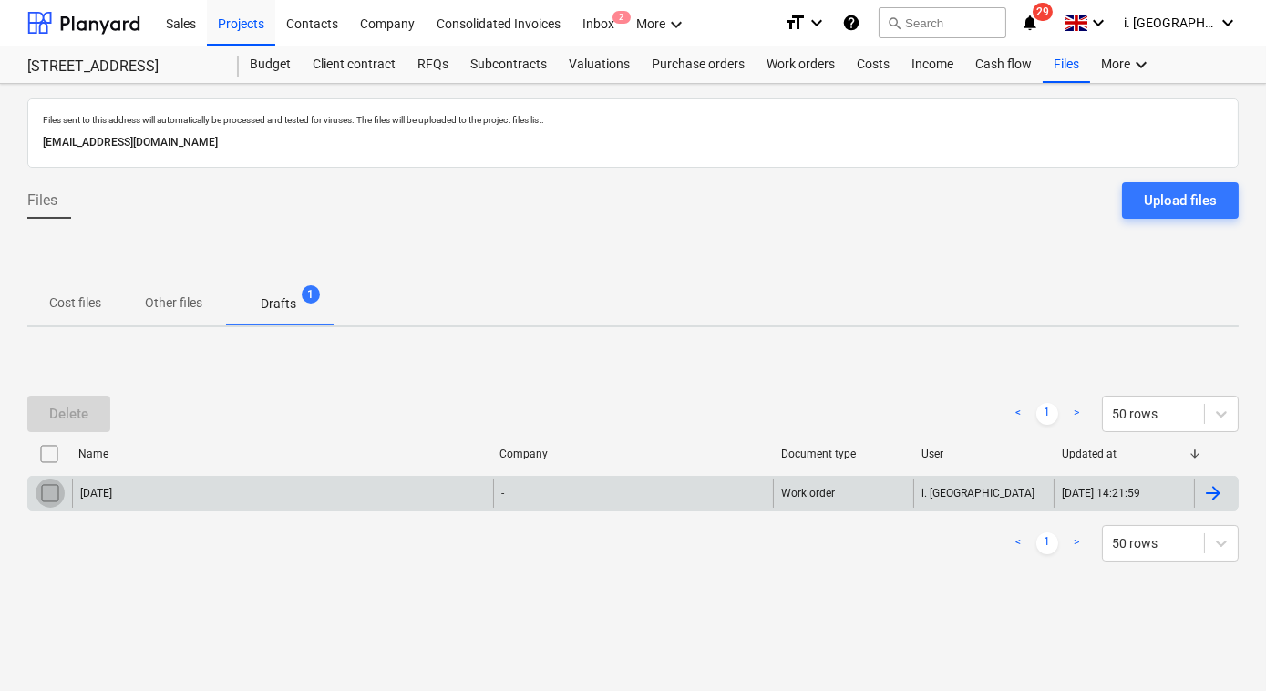
click at [44, 496] on input "checkbox" at bounding box center [50, 492] width 29 height 29
click at [258, 376] on div "Delete < 1 > 50 rows Name Company Document type User Updated at 02/09/2025 - Wo…" at bounding box center [632, 479] width 1211 height 210
click at [598, 17] on div "Inbox 2" at bounding box center [598, 22] width 54 height 46
click at [72, 496] on div "02/09/2025" at bounding box center [282, 492] width 421 height 29
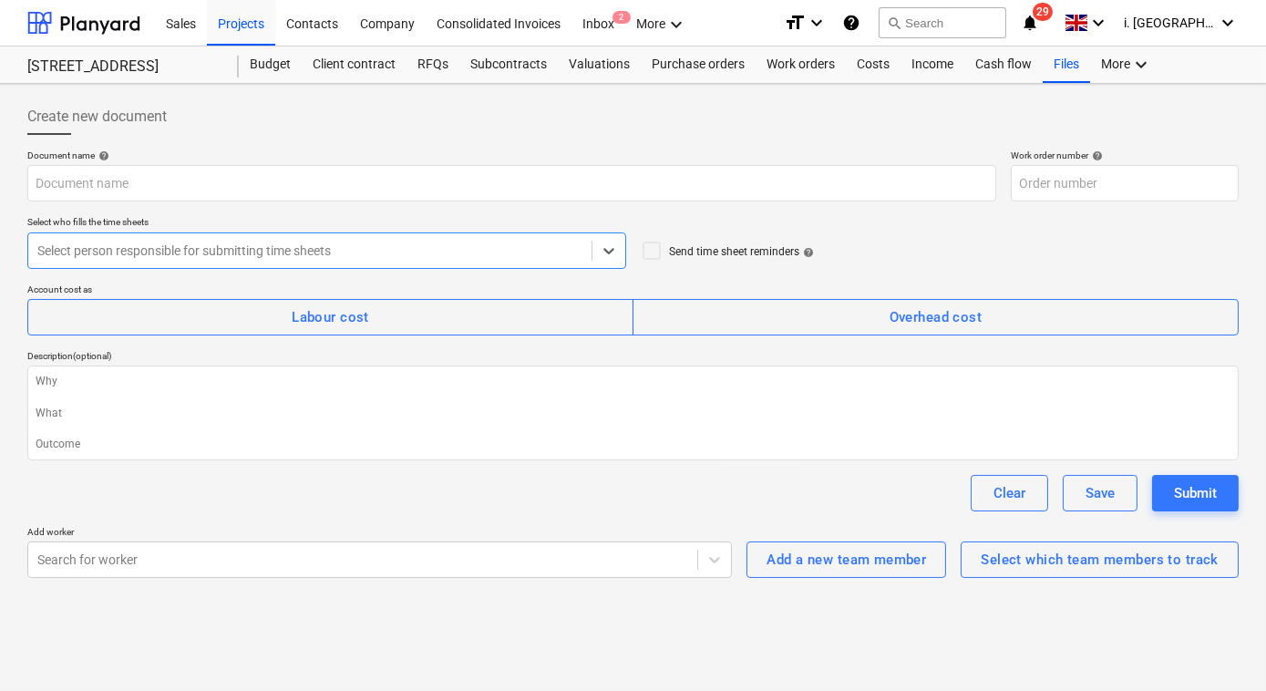
type textarea "x"
type input "02/09/2025"
type input "004-WO-001"
type textarea "snagging"
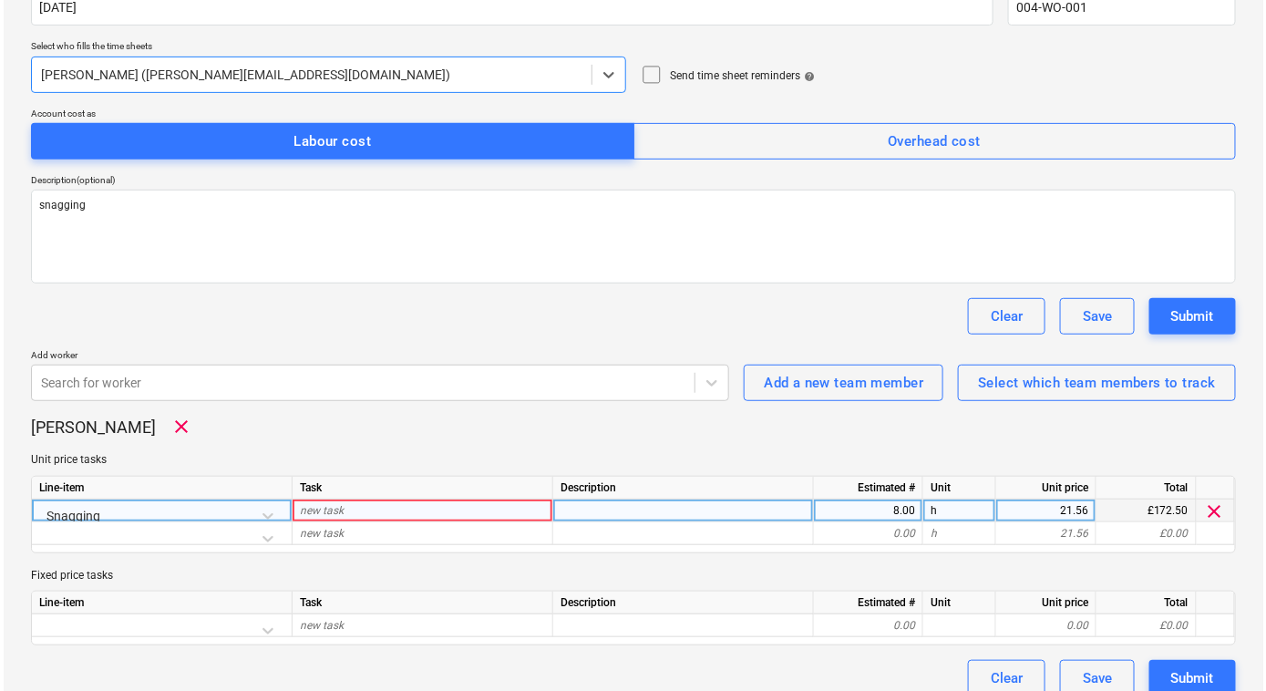
scroll to position [194, 0]
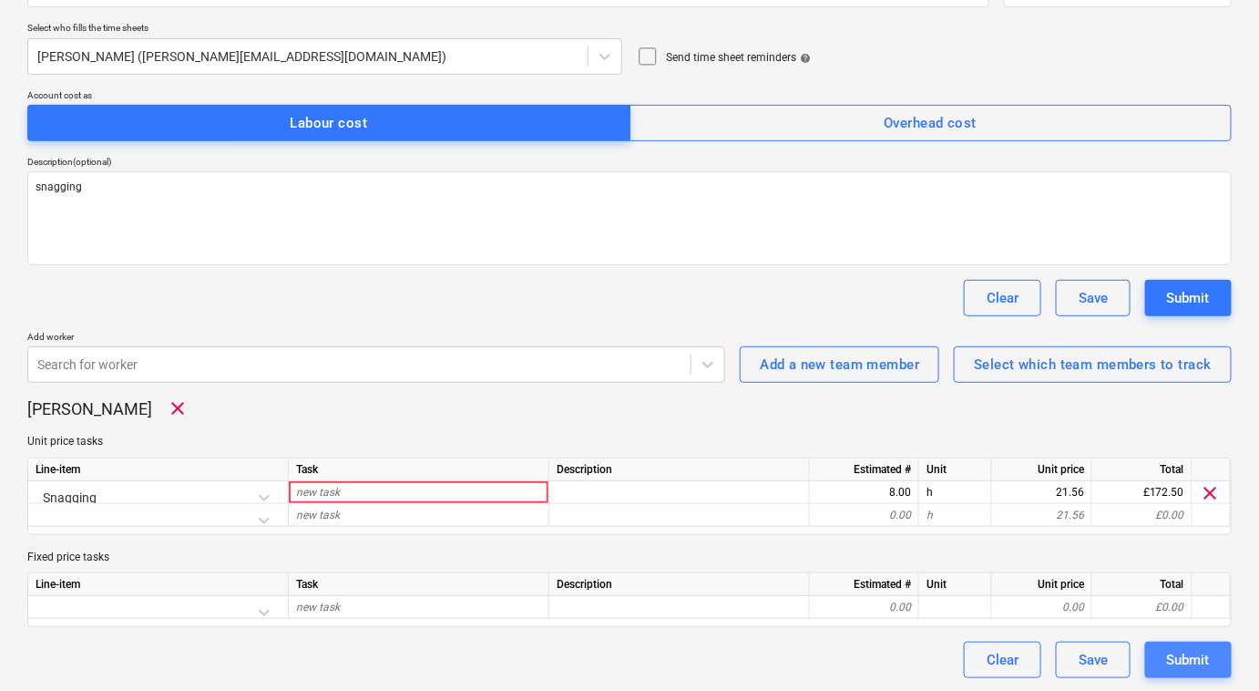
click at [1165, 664] on button "Submit" at bounding box center [1188, 659] width 87 height 36
type textarea "x"
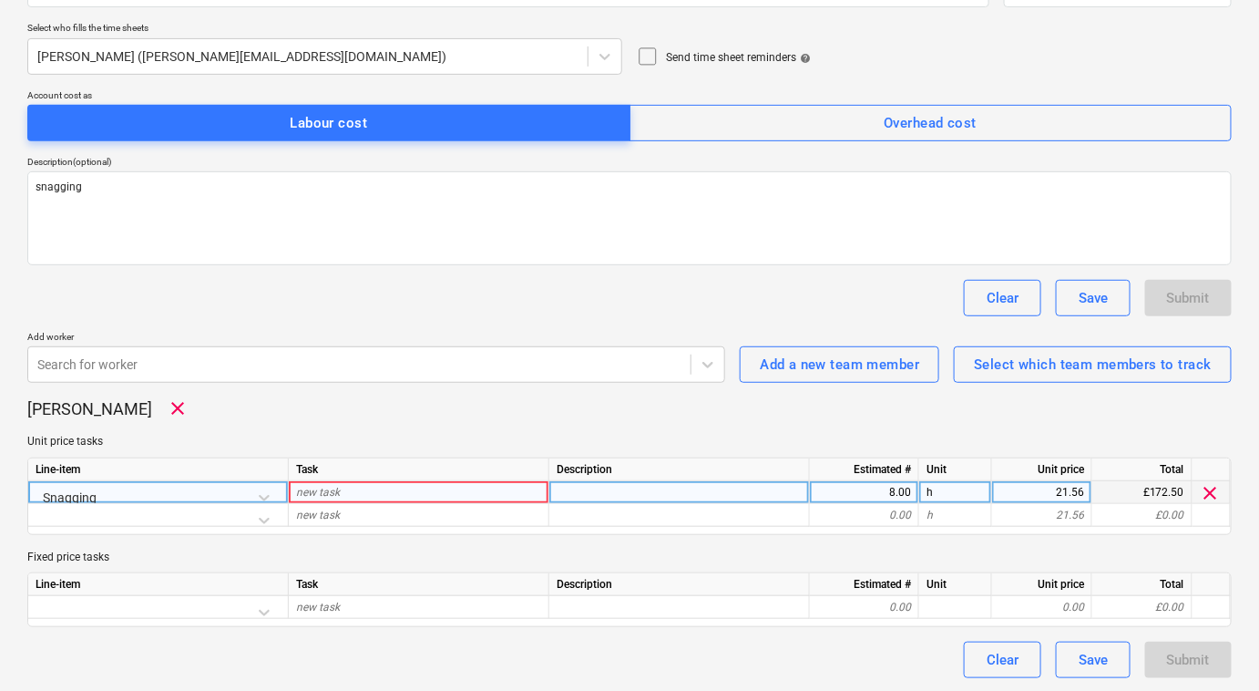
click at [335, 489] on span "new task" at bounding box center [318, 492] width 44 height 13
type input "snagging"
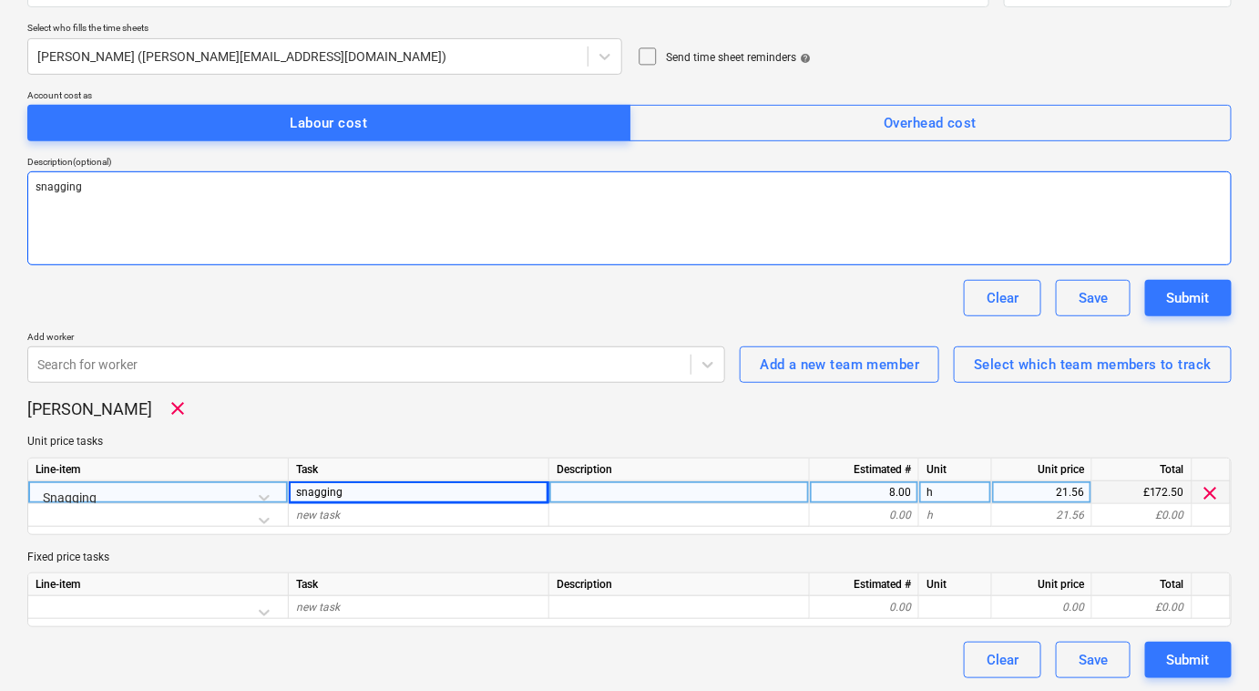
click at [778, 251] on textarea "snagging" at bounding box center [629, 218] width 1204 height 94
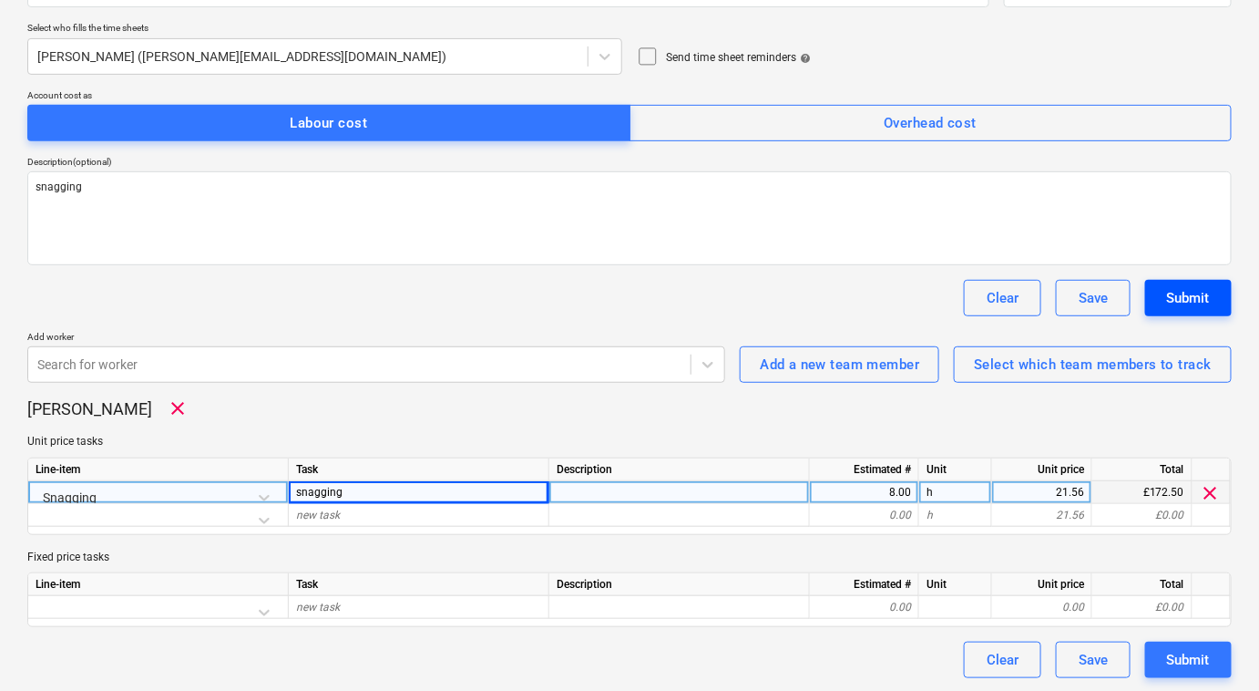
click at [1188, 291] on div "Submit" at bounding box center [1188, 298] width 43 height 24
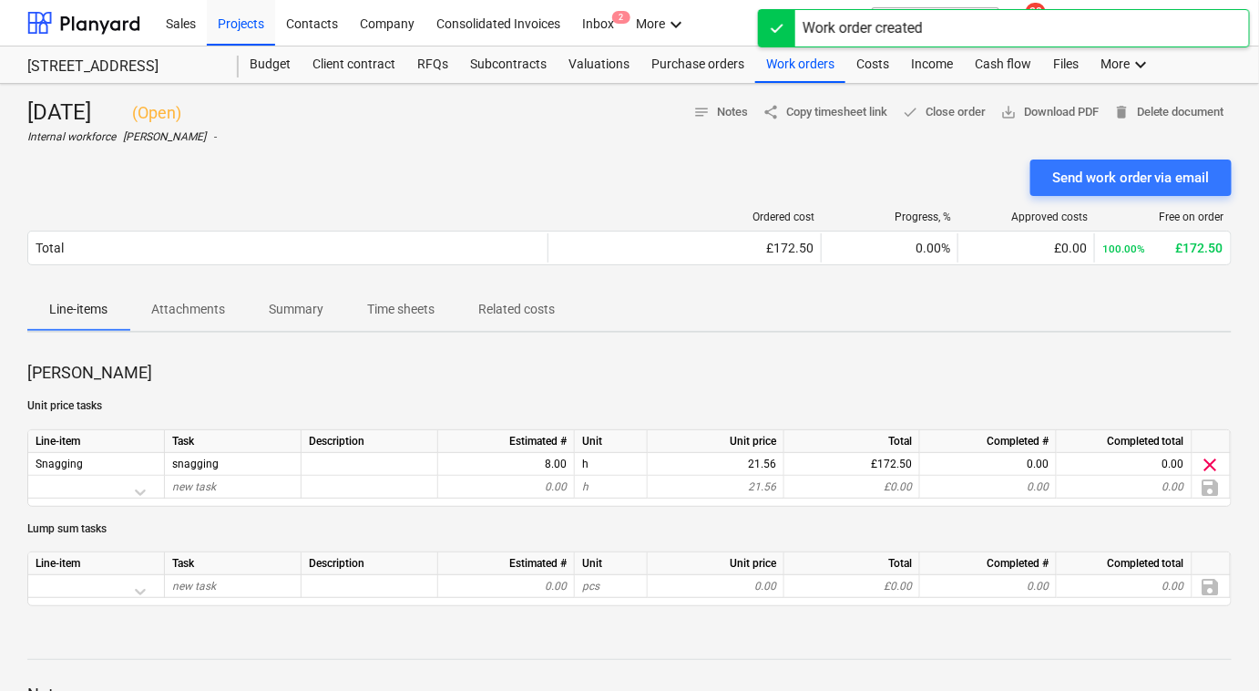
click at [248, 166] on div "Send work order via email" at bounding box center [629, 177] width 1204 height 36
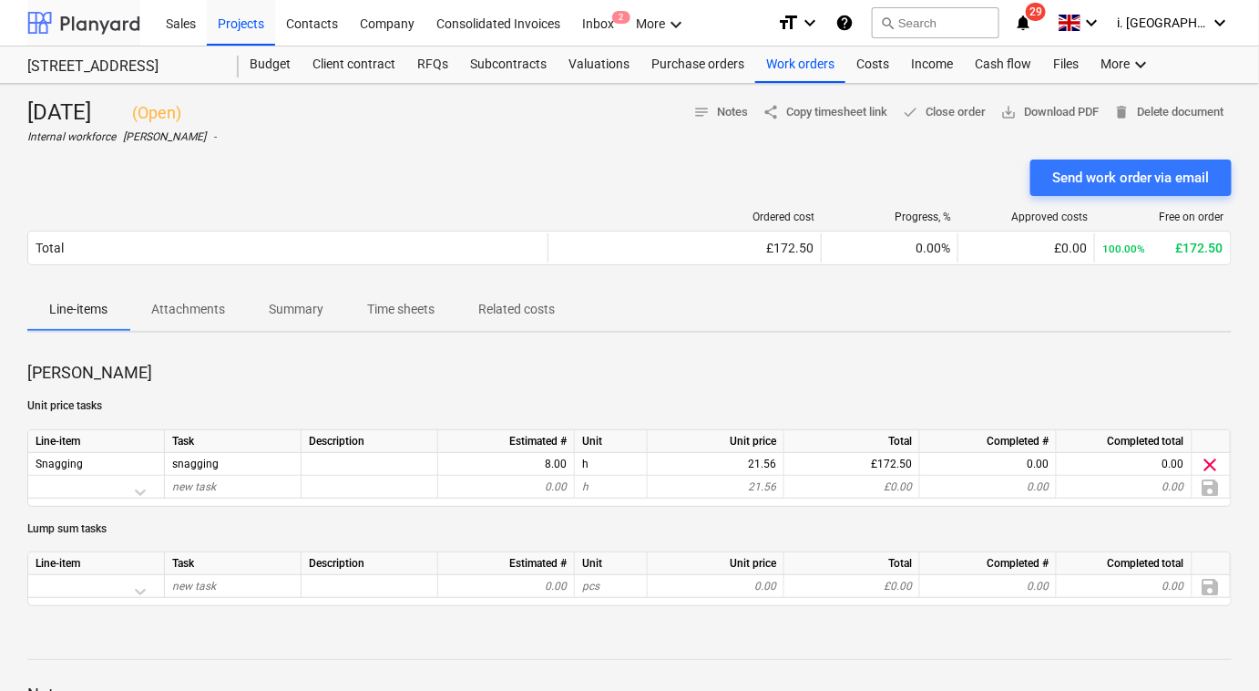
click at [85, 29] on div at bounding box center [83, 23] width 113 height 46
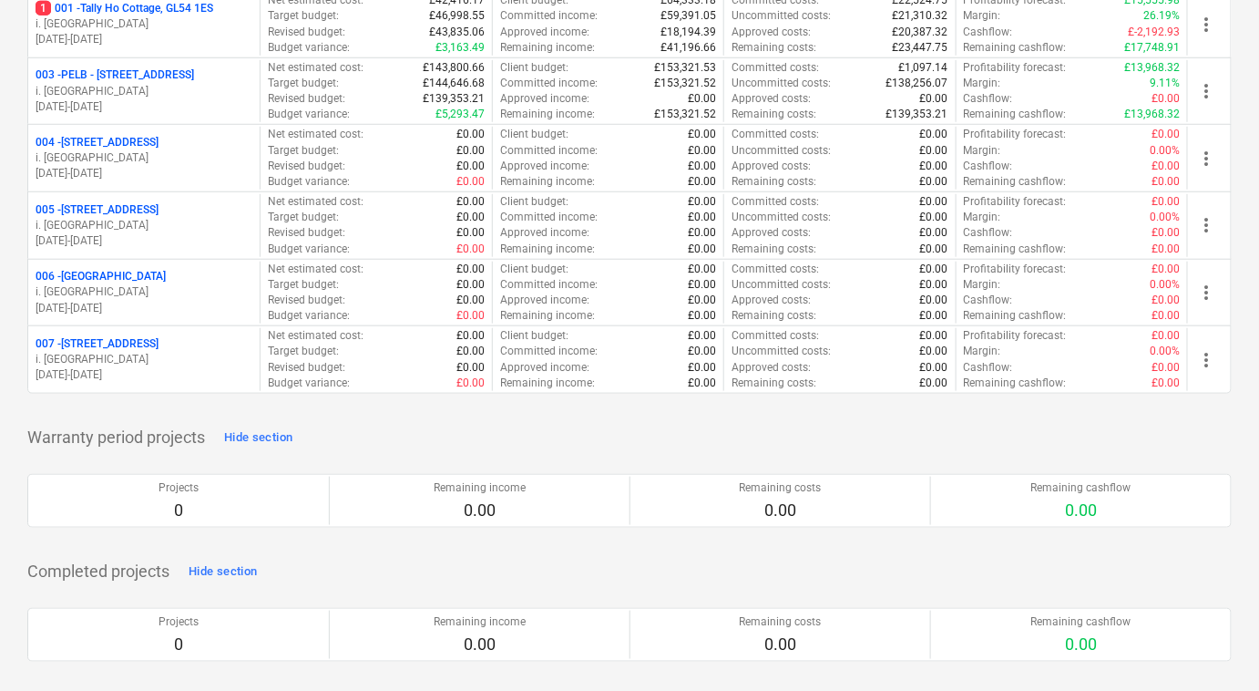
scroll to position [340, 0]
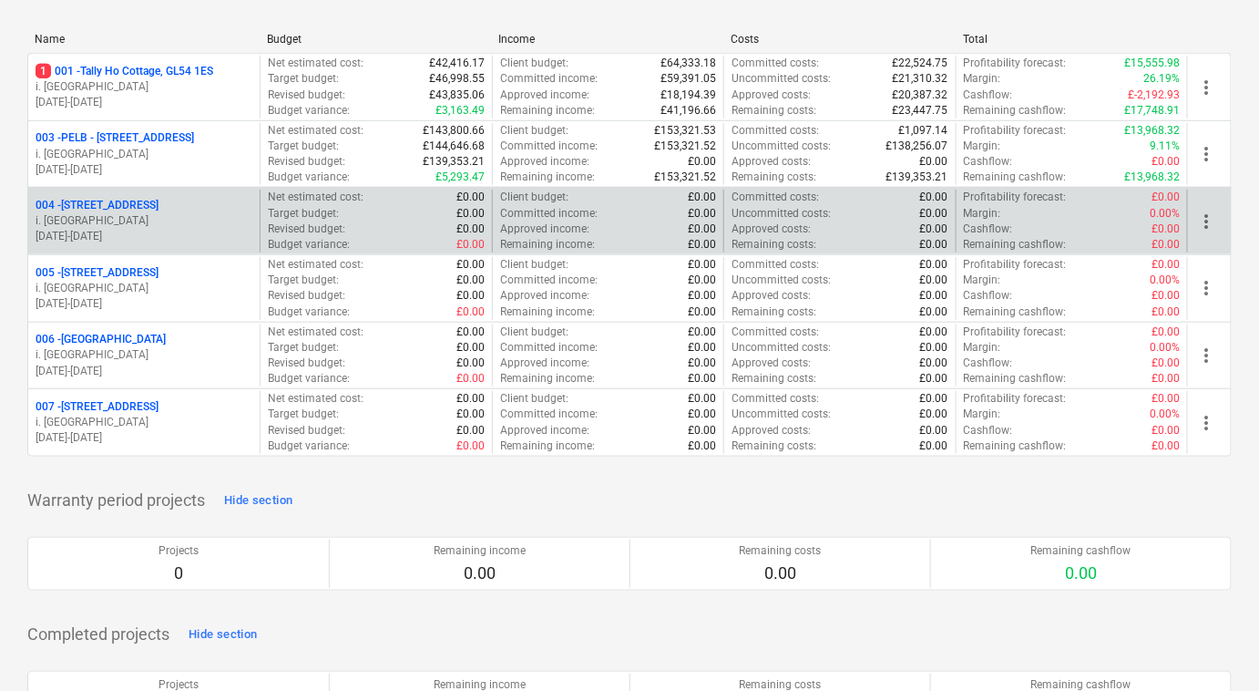
click at [125, 210] on p "004 - [STREET_ADDRESS]" at bounding box center [97, 205] width 123 height 15
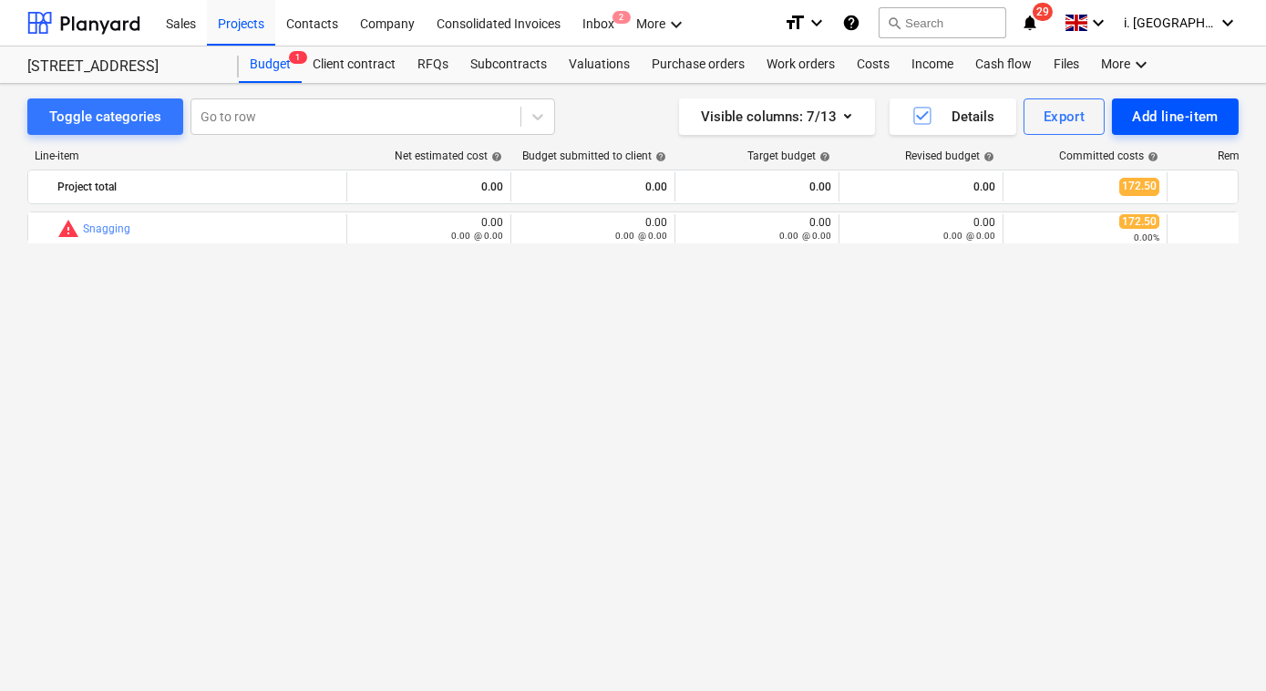
click at [1137, 120] on div "Add line-item" at bounding box center [1175, 117] width 87 height 24
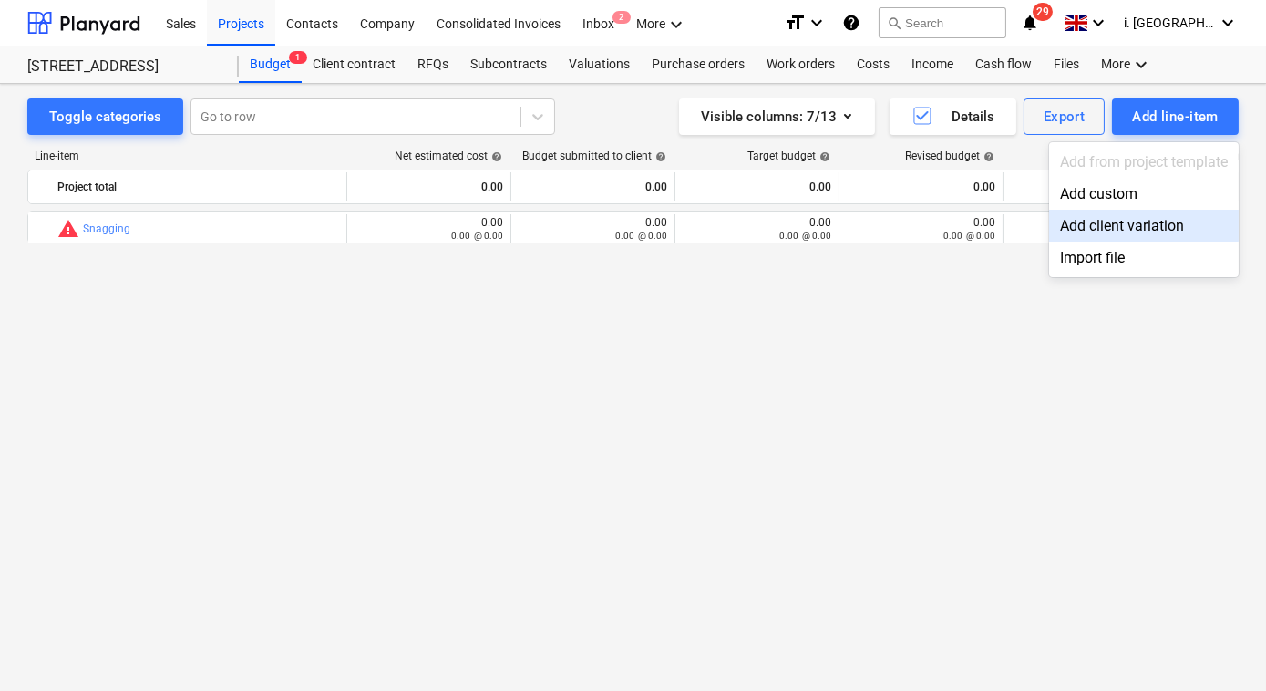
click at [707, 383] on div at bounding box center [633, 345] width 1266 height 691
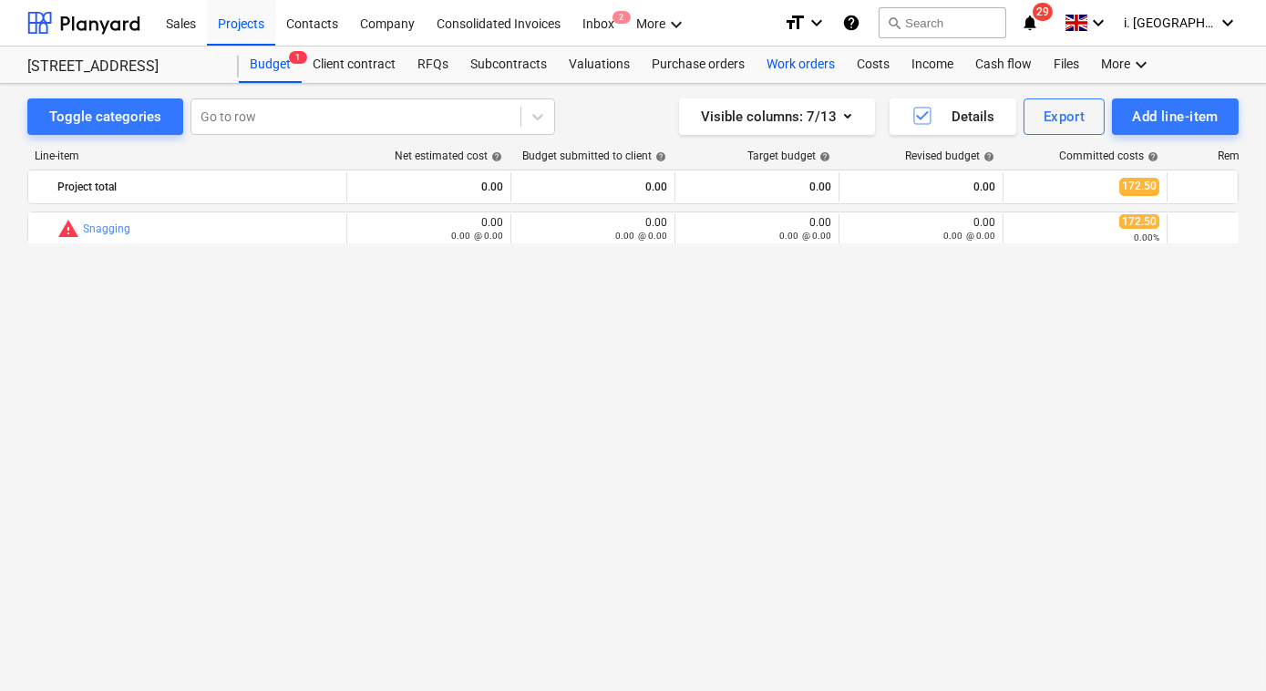
click at [764, 66] on div "Work orders" at bounding box center [800, 64] width 90 height 36
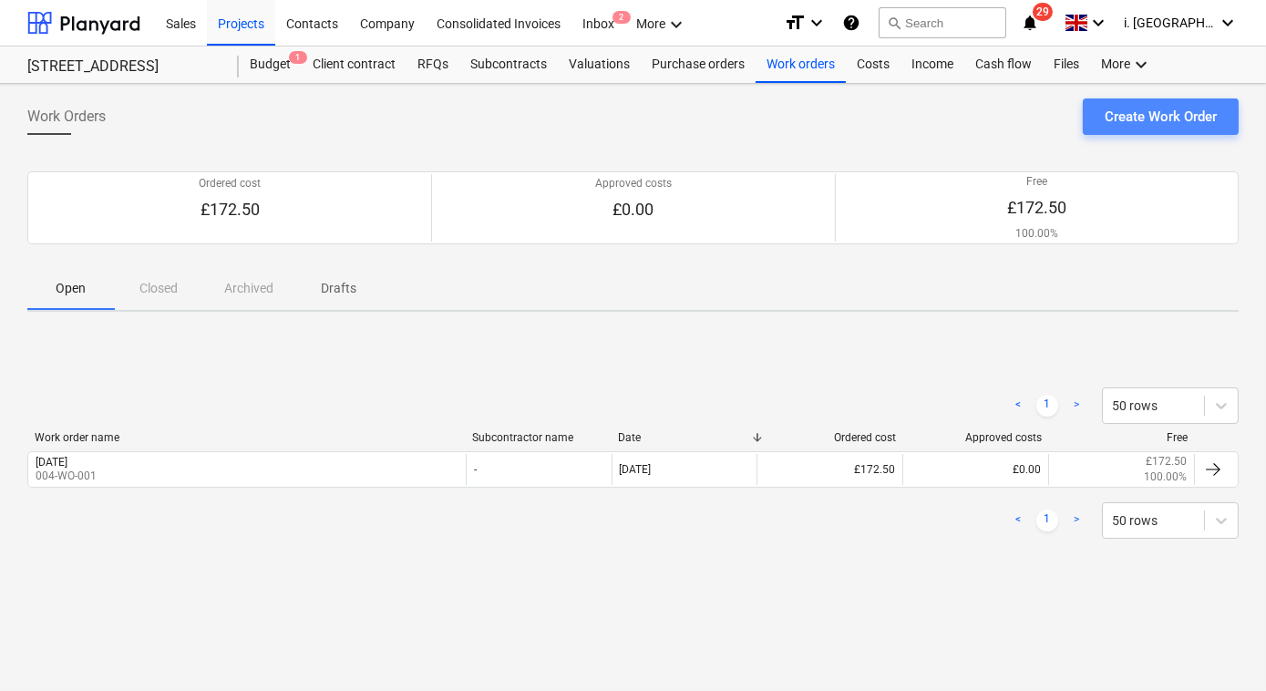
click at [1186, 125] on div "Create Work Order" at bounding box center [1160, 117] width 112 height 24
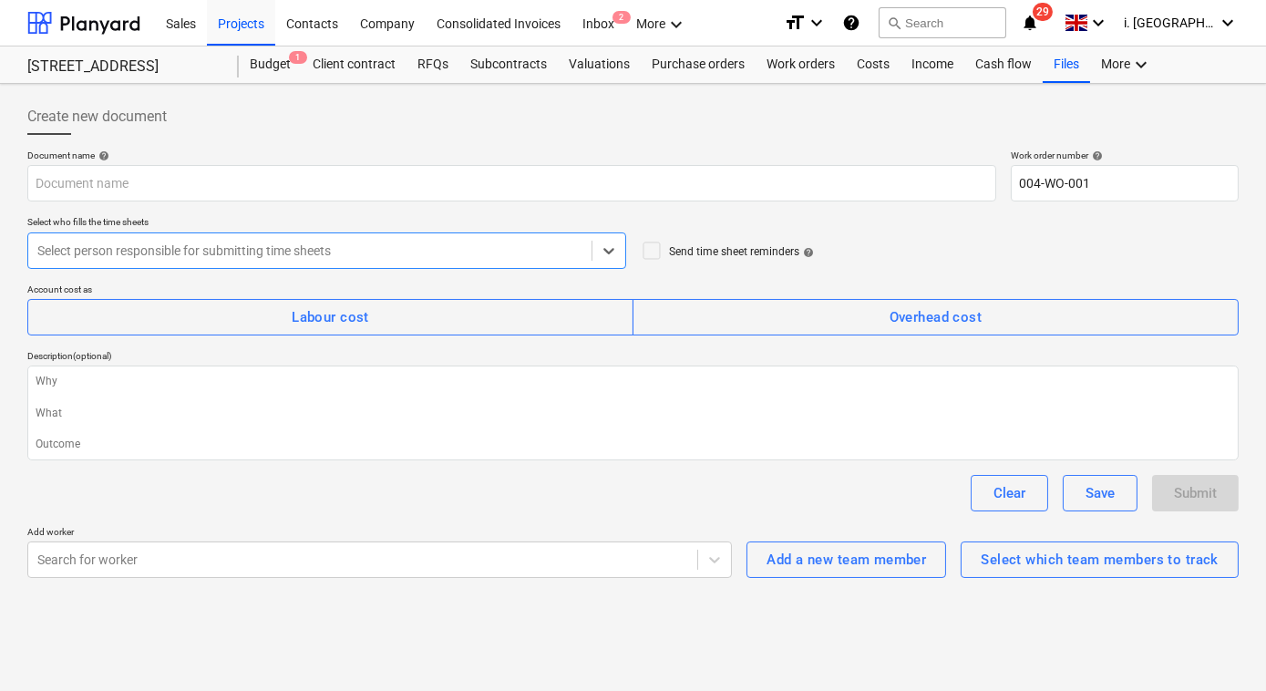
click at [289, 238] on div "Select person responsible for submitting time sheets" at bounding box center [309, 251] width 563 height 26
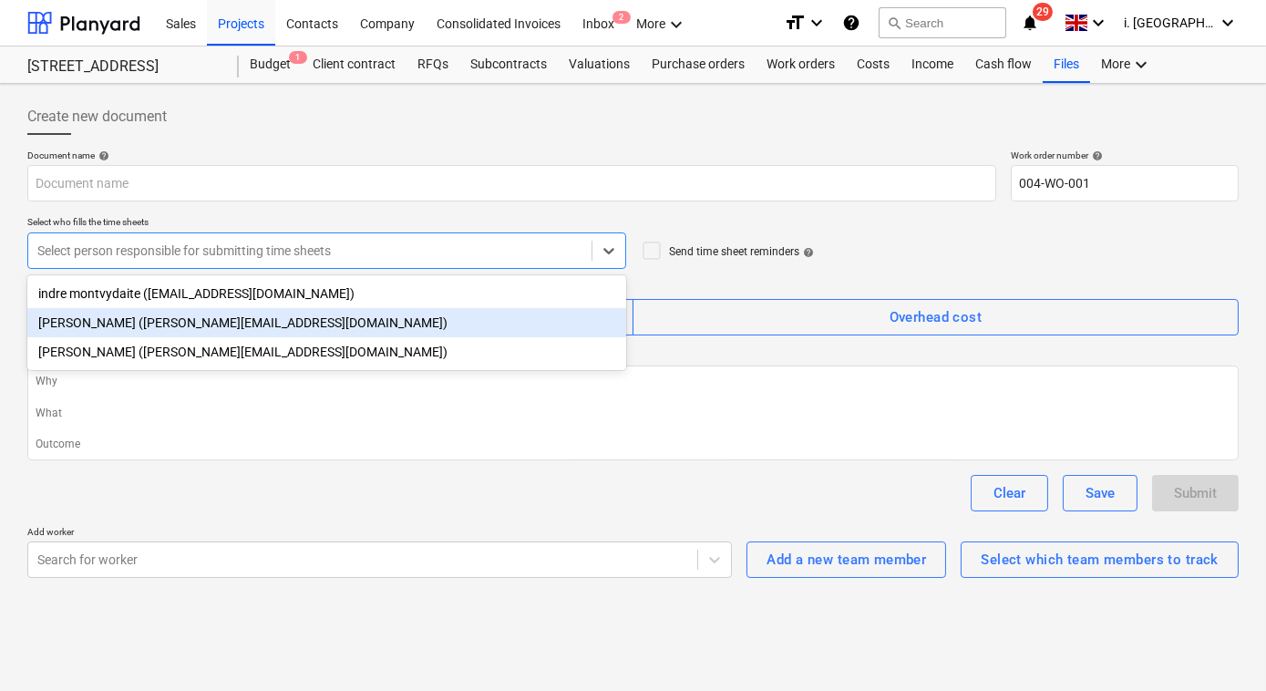
click at [302, 314] on div "[PERSON_NAME] ([PERSON_NAME][EMAIL_ADDRESS][DOMAIN_NAME])" at bounding box center [326, 322] width 599 height 29
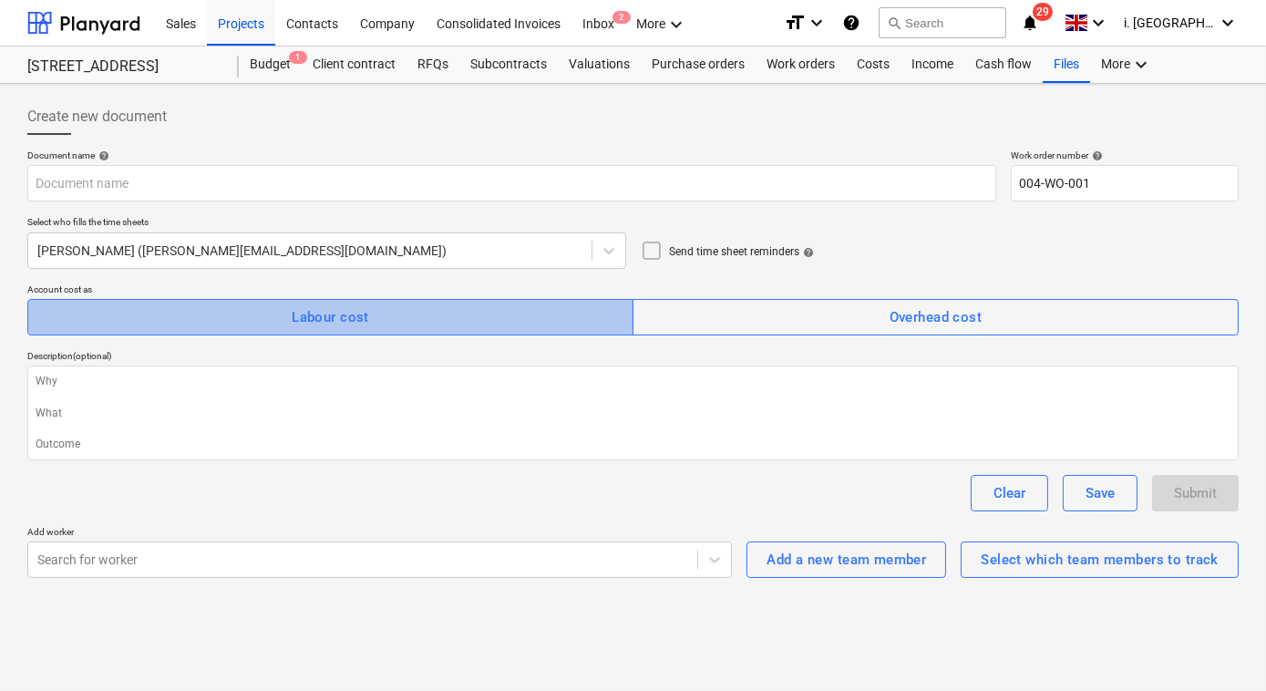
click at [524, 317] on span "Labour cost" at bounding box center [330, 317] width 566 height 24
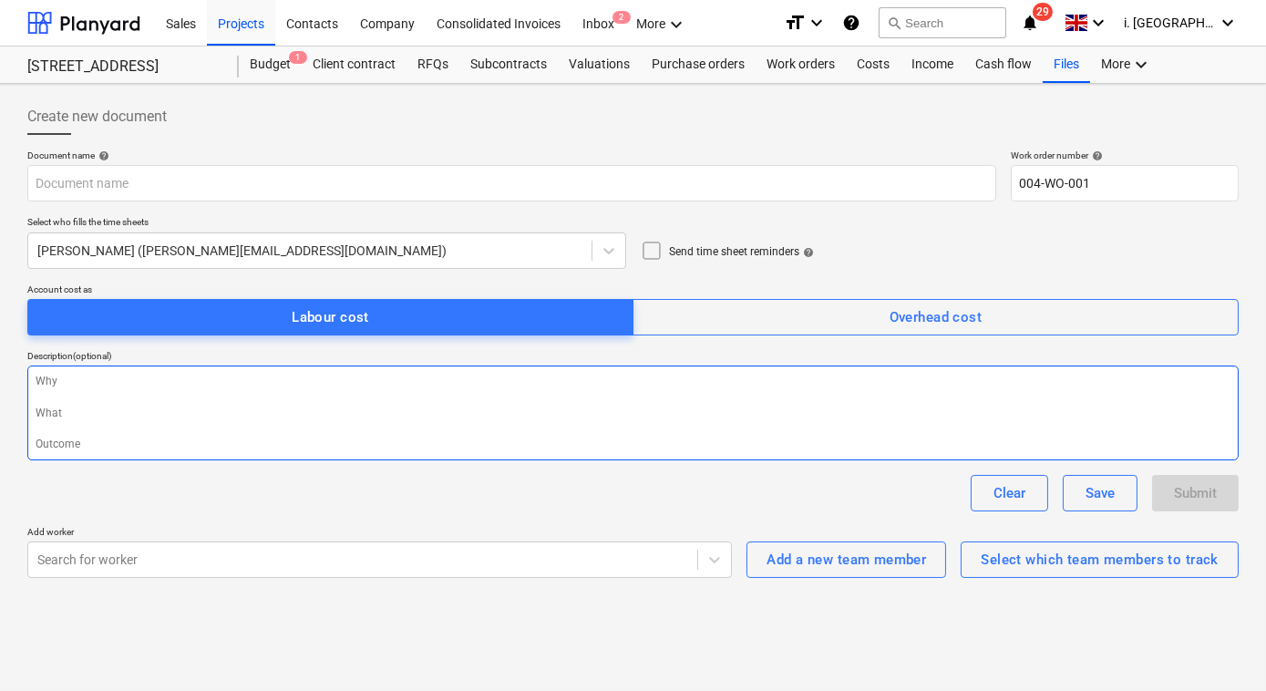
click at [520, 415] on textarea at bounding box center [632, 412] width 1211 height 95
type textarea "x"
type textarea "S"
type textarea "x"
type textarea "Sna"
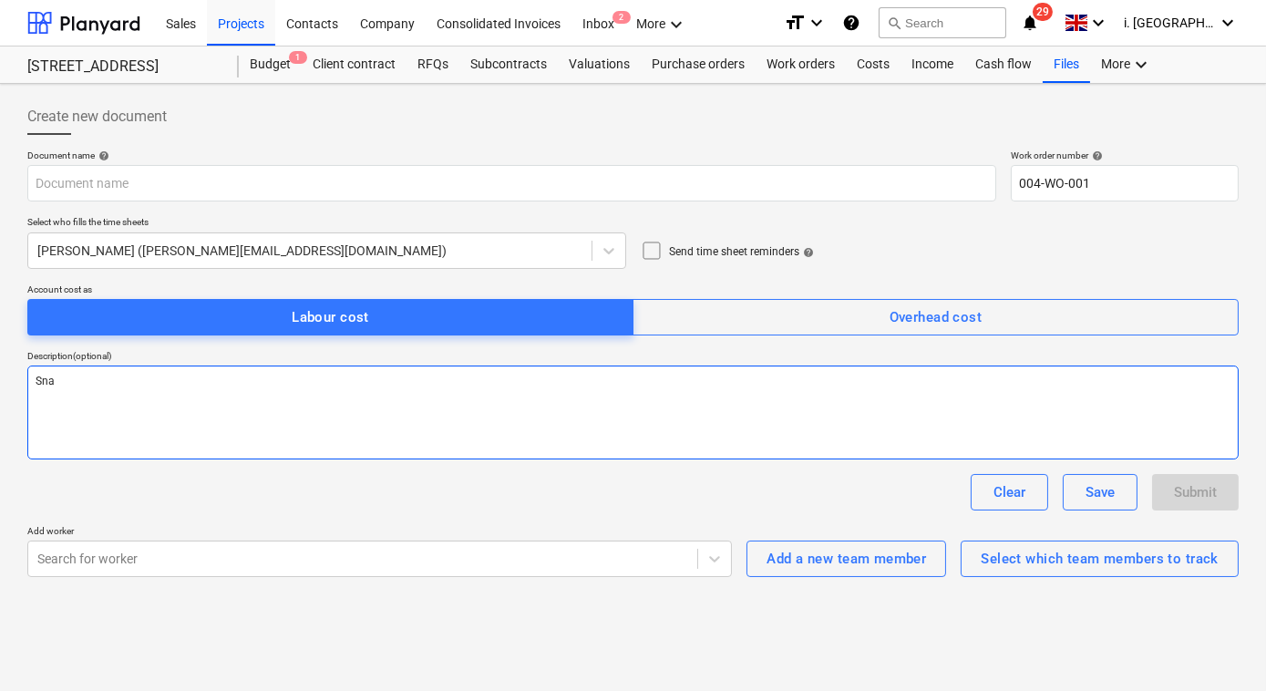
type textarea "x"
type textarea "Snag"
type textarea "x"
type textarea "Snagg"
type textarea "x"
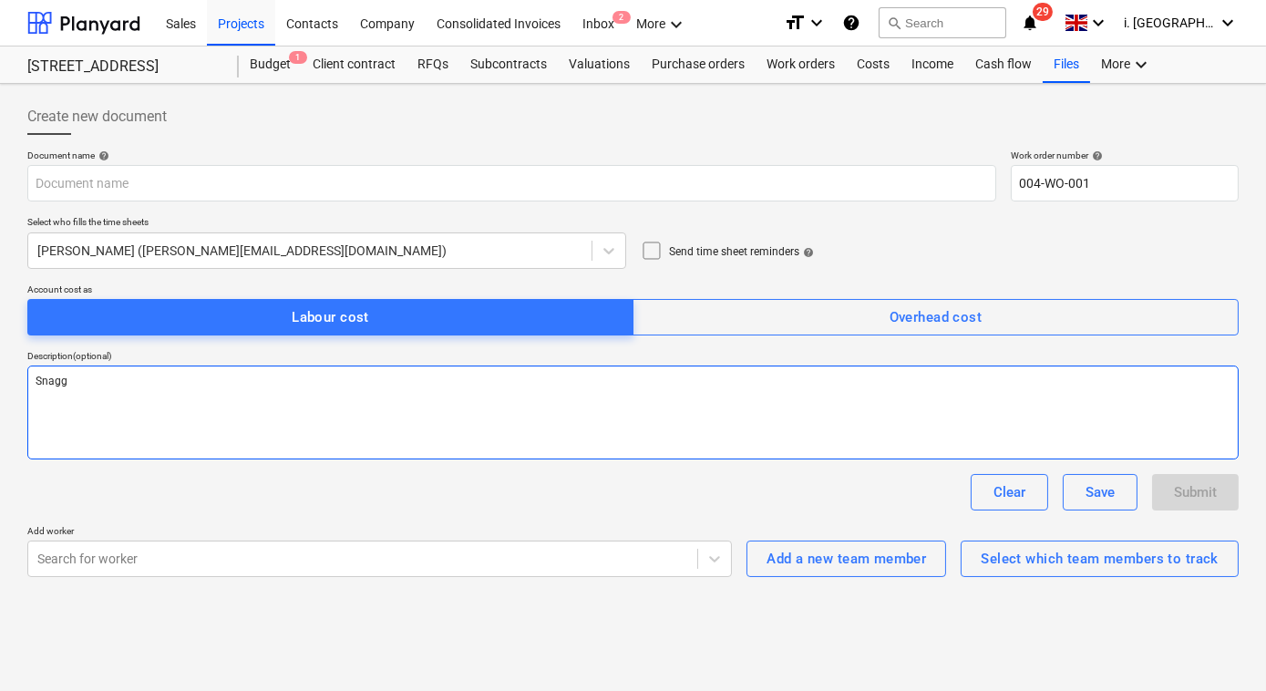
type textarea "Snaggi"
type textarea "x"
type textarea "Snagging"
type textarea "x"
type textarea "Snagging"
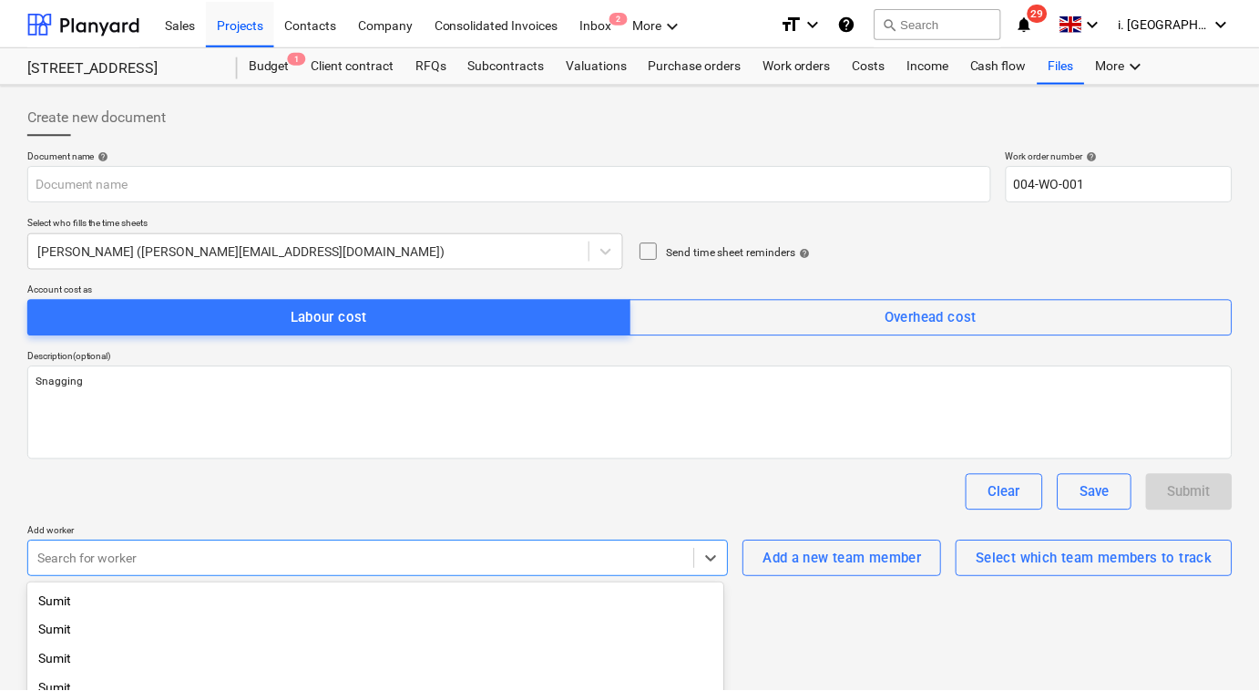
scroll to position [165, 0]
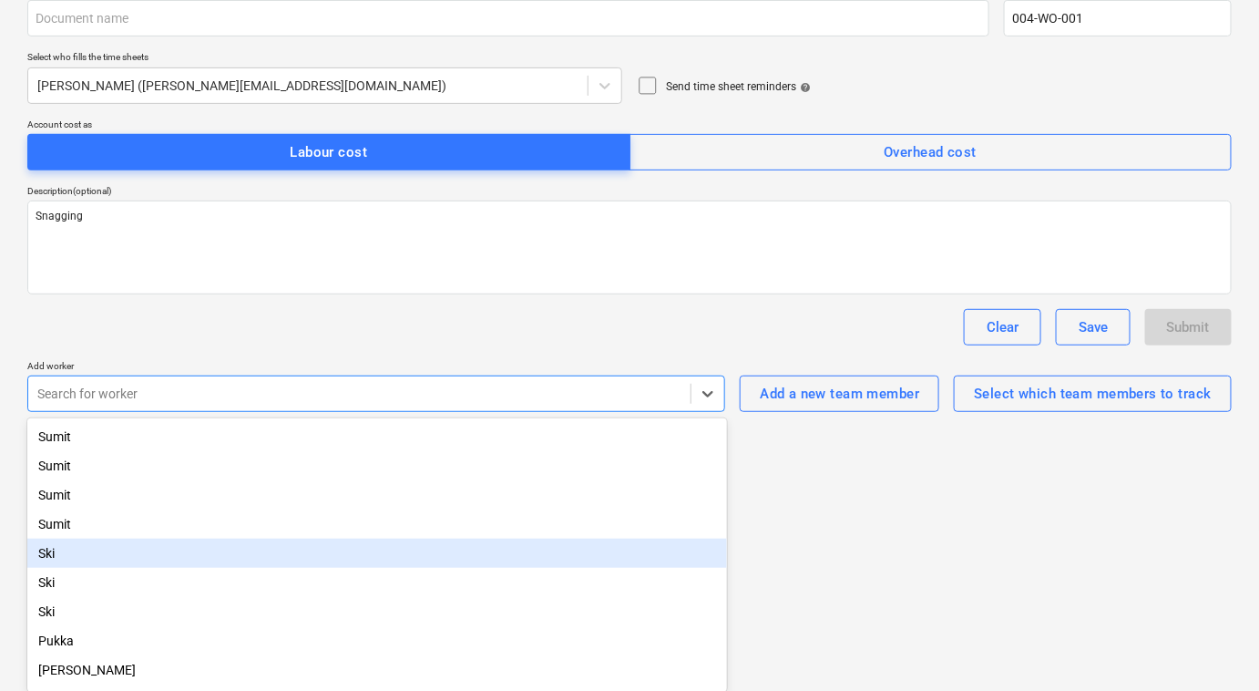
click at [344, 526] on body "Sales Projects Contacts Company Consolidated Invoices Inbox 2 More keyboard_arr…" at bounding box center [629, 180] width 1259 height 691
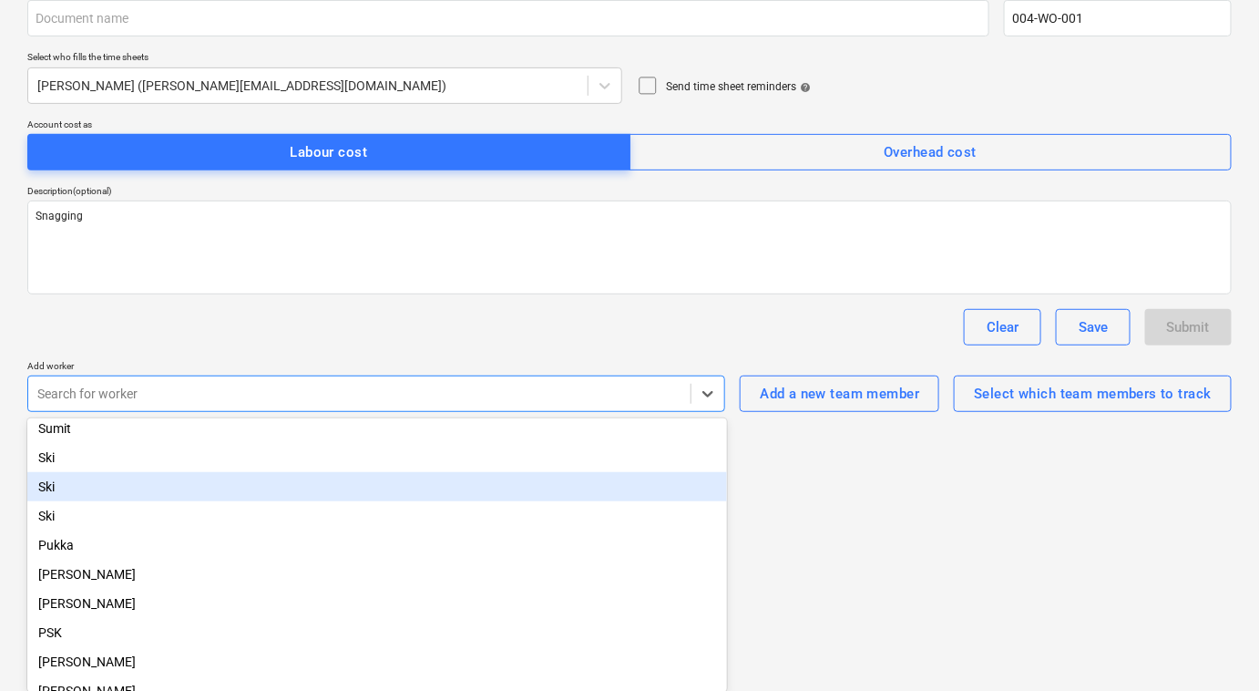
scroll to position [121, 0]
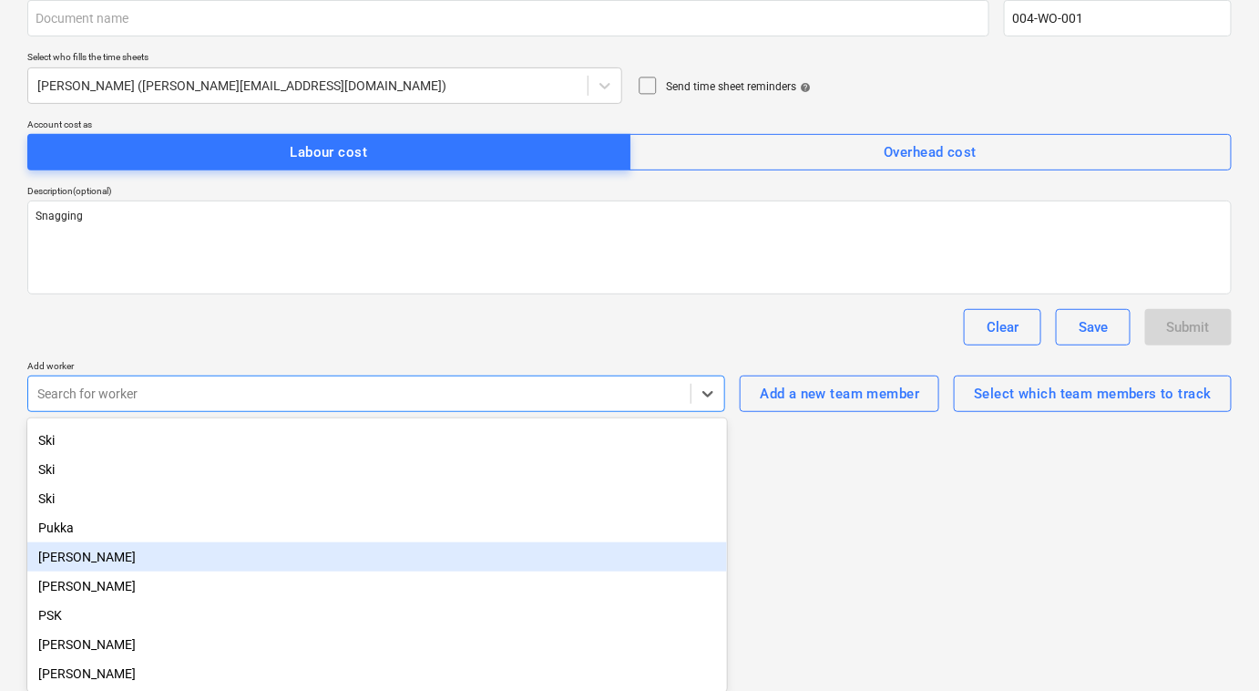
drag, startPoint x: 275, startPoint y: 570, endPoint x: 267, endPoint y: 549, distance: 22.5
click at [267, 549] on div "Sumit Sumit Sumit Sumit Ski Ski Ski Pukka Jeremy Beck Daniel Marshal PSK Sean S…" at bounding box center [377, 554] width 700 height 273
click at [267, 549] on div "[PERSON_NAME]" at bounding box center [377, 556] width 700 height 29
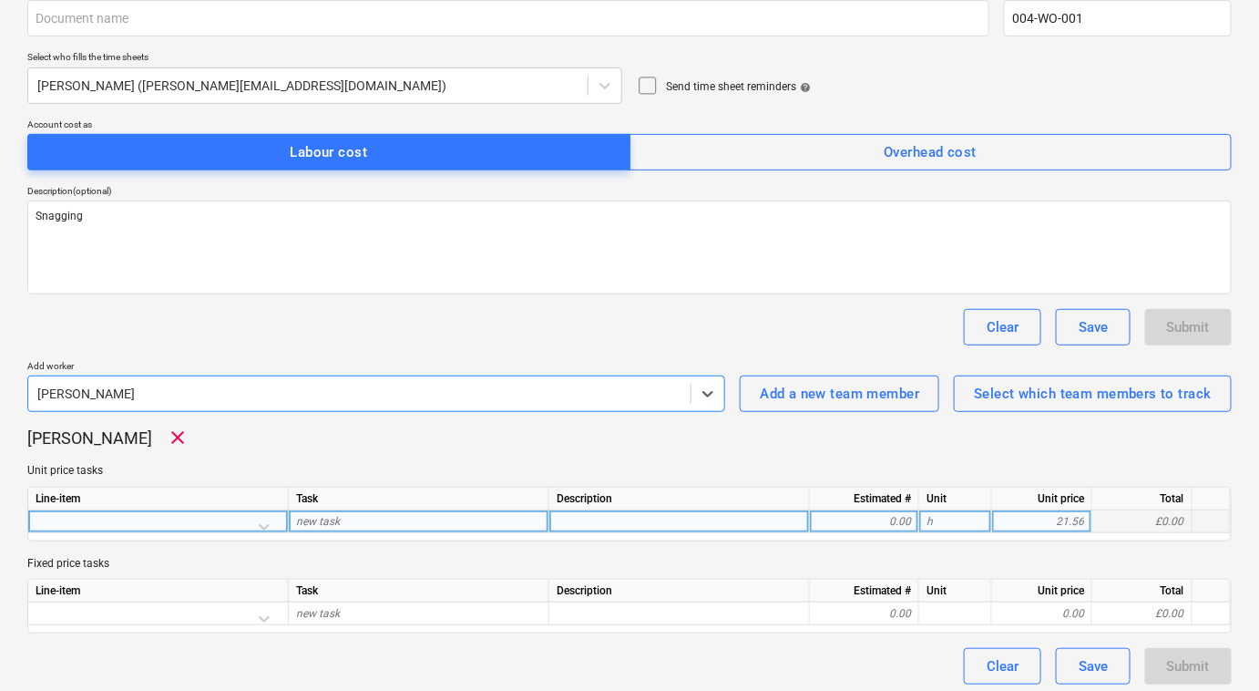
type textarea "x"
click at [911, 524] on div "0.00" at bounding box center [864, 521] width 109 height 23
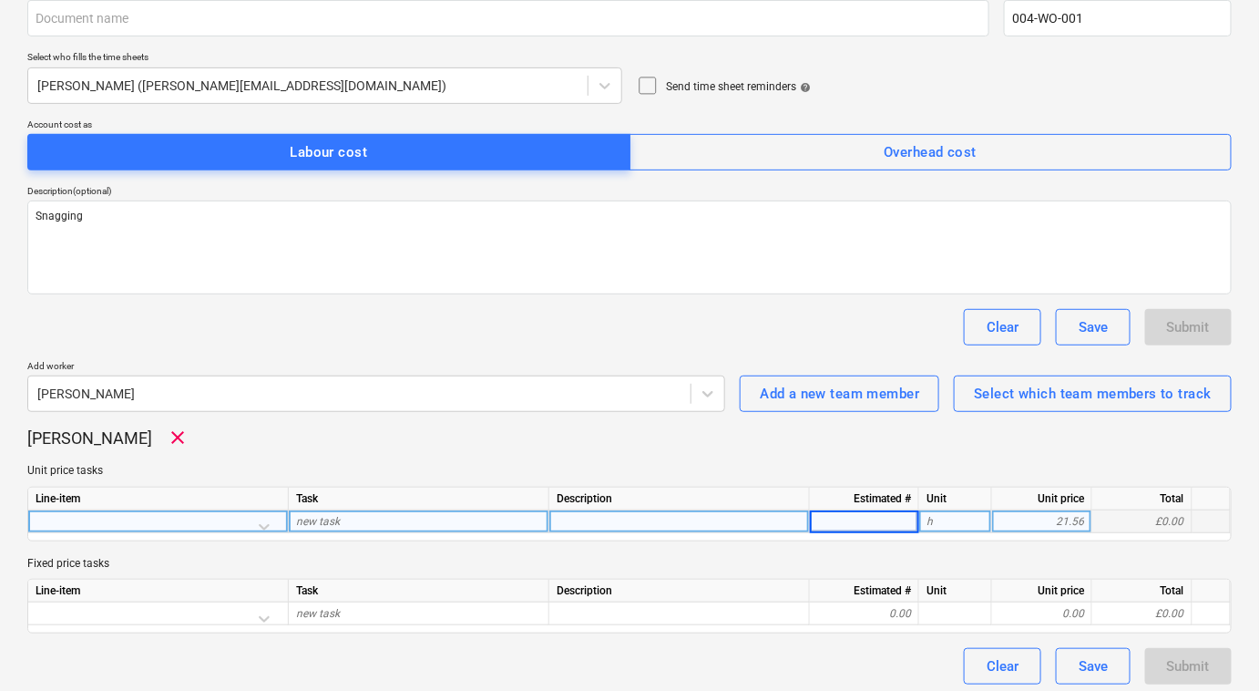
type input "4"
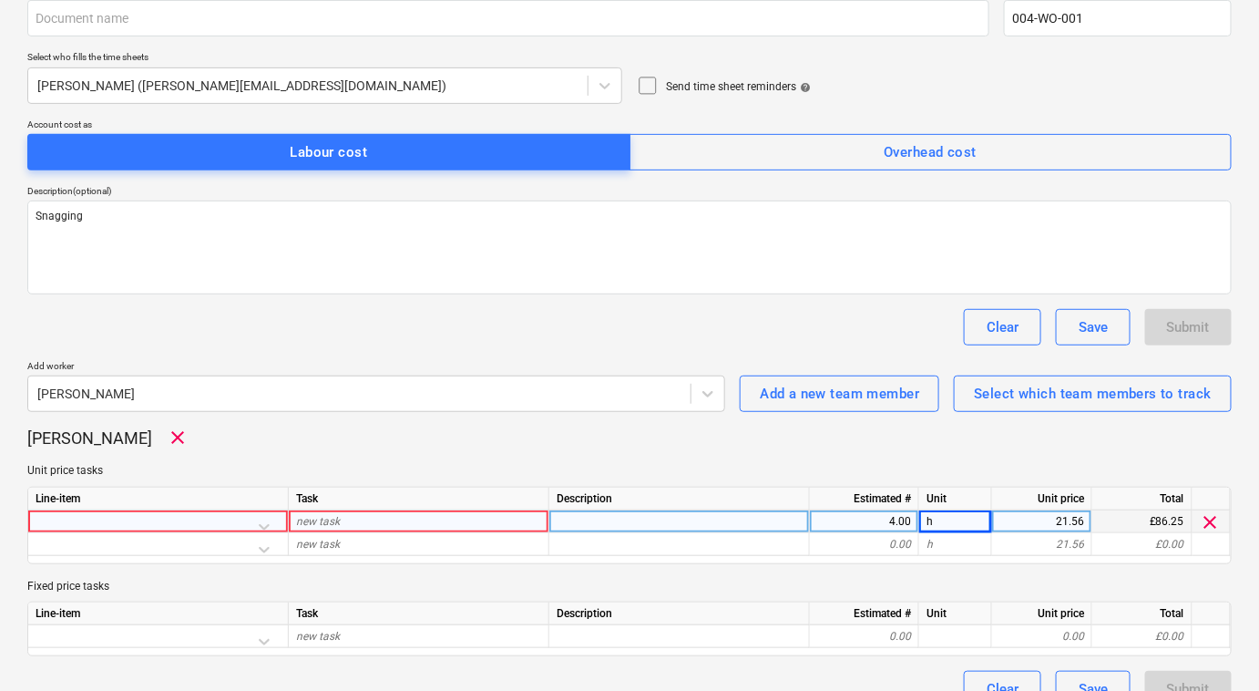
click at [0, 0] on div "new task 4.00 h 21.56 £86.25 clear" at bounding box center [0, 0] width 0 height 0
click at [298, 518] on span "new task" at bounding box center [318, 521] width 44 height 13
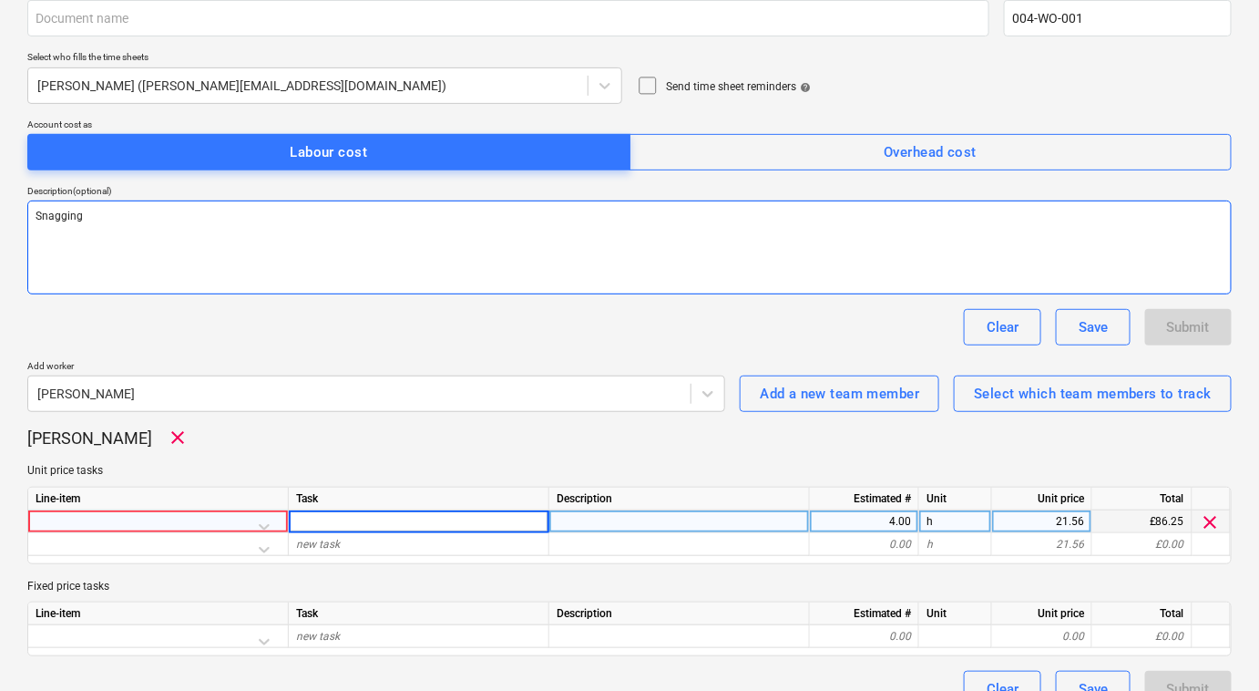
click at [232, 256] on textarea "Snagging" at bounding box center [629, 247] width 1204 height 94
drag, startPoint x: -4, startPoint y: 233, endPoint x: 48, endPoint y: 227, distance: 52.3
click at [0, 229] on html "Sales Projects Contacts Company Consolidated Invoices Inbox 2 More keyboard_arr…" at bounding box center [629, 180] width 1259 height 691
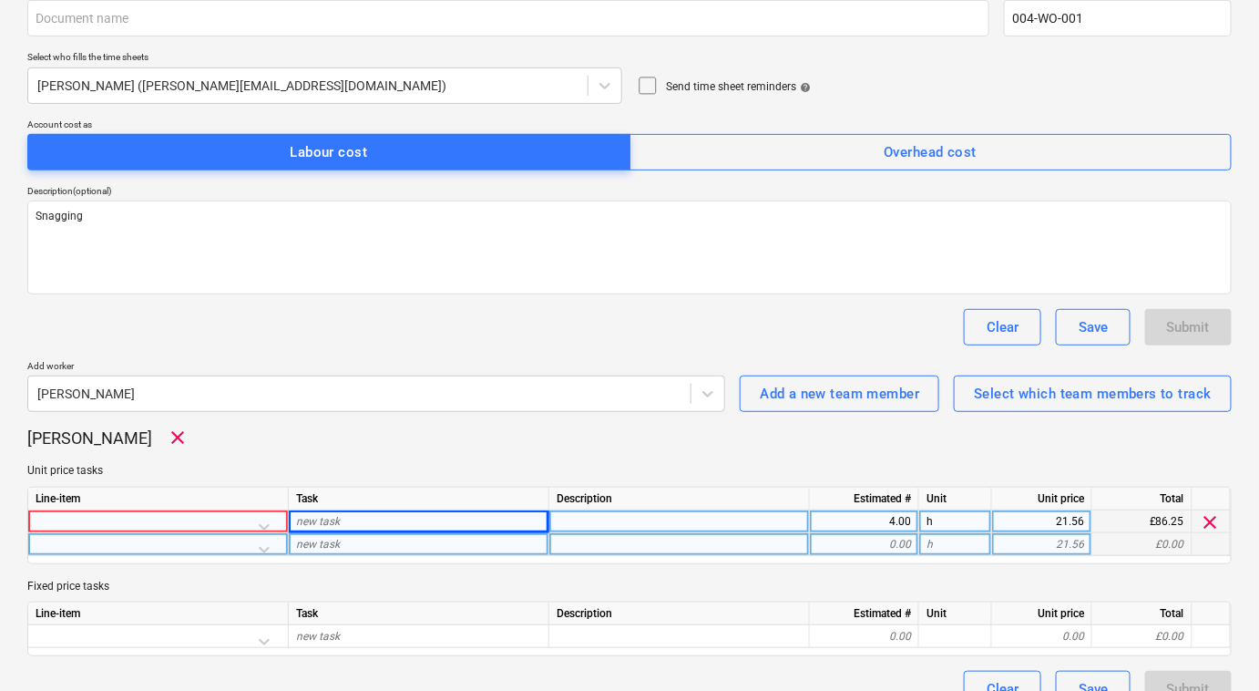
type textarea "x"
click at [446, 533] on div "new task" at bounding box center [419, 544] width 261 height 23
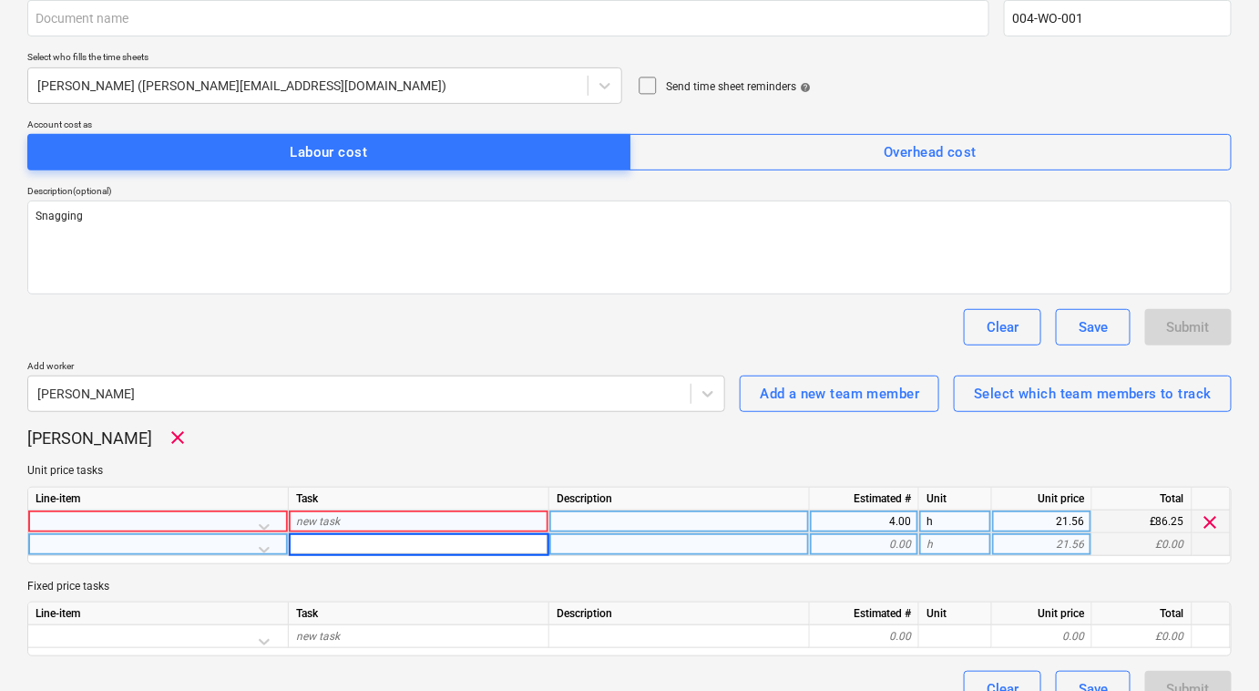
click at [435, 519] on div "new task" at bounding box center [419, 521] width 261 height 23
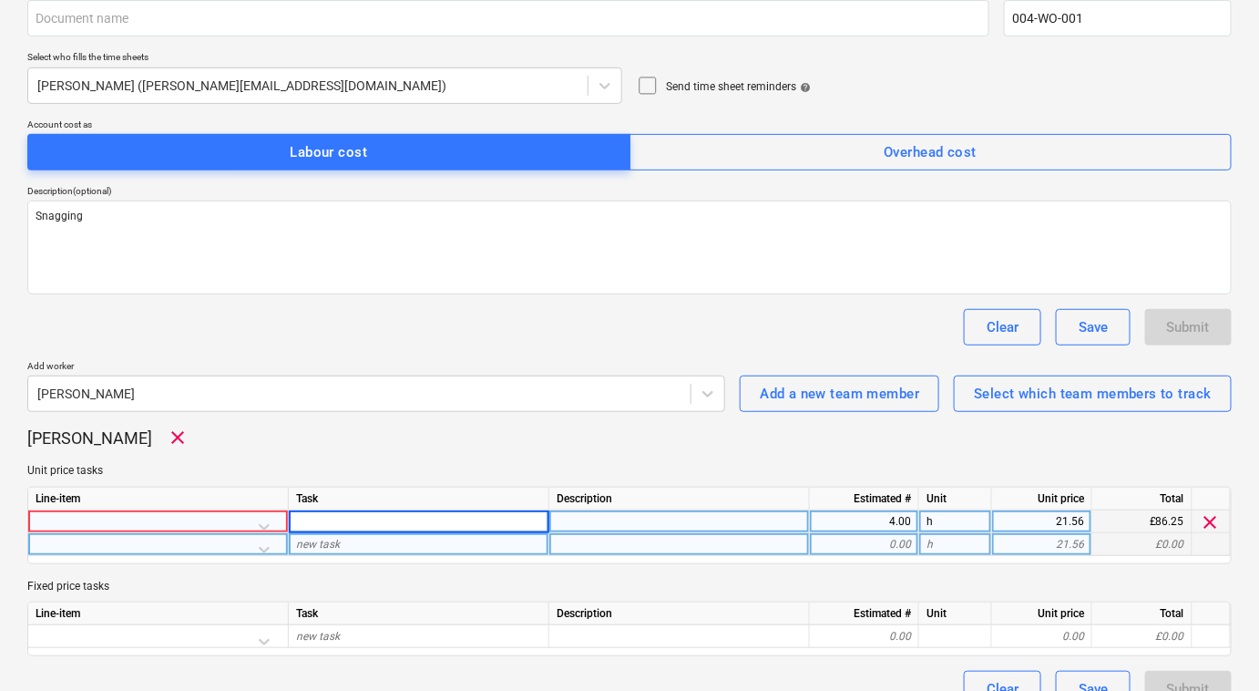
type input "Snagging"
click at [220, 524] on div at bounding box center [158, 526] width 245 height 32
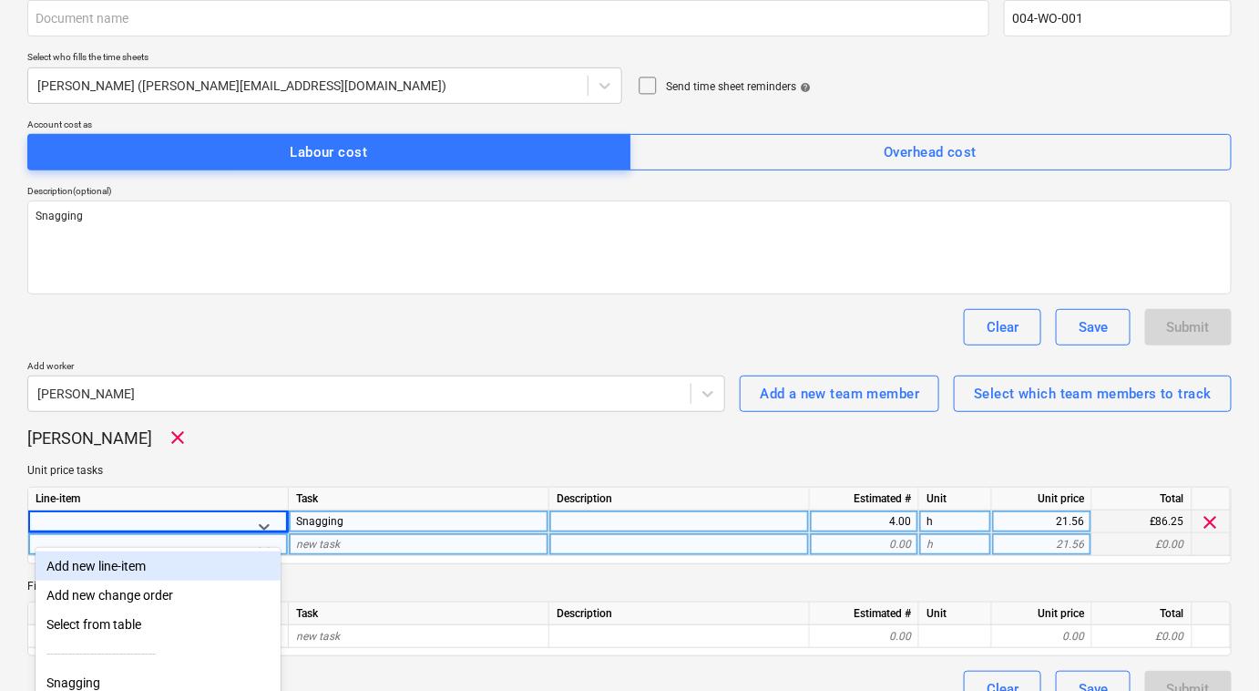
scroll to position [185, 0]
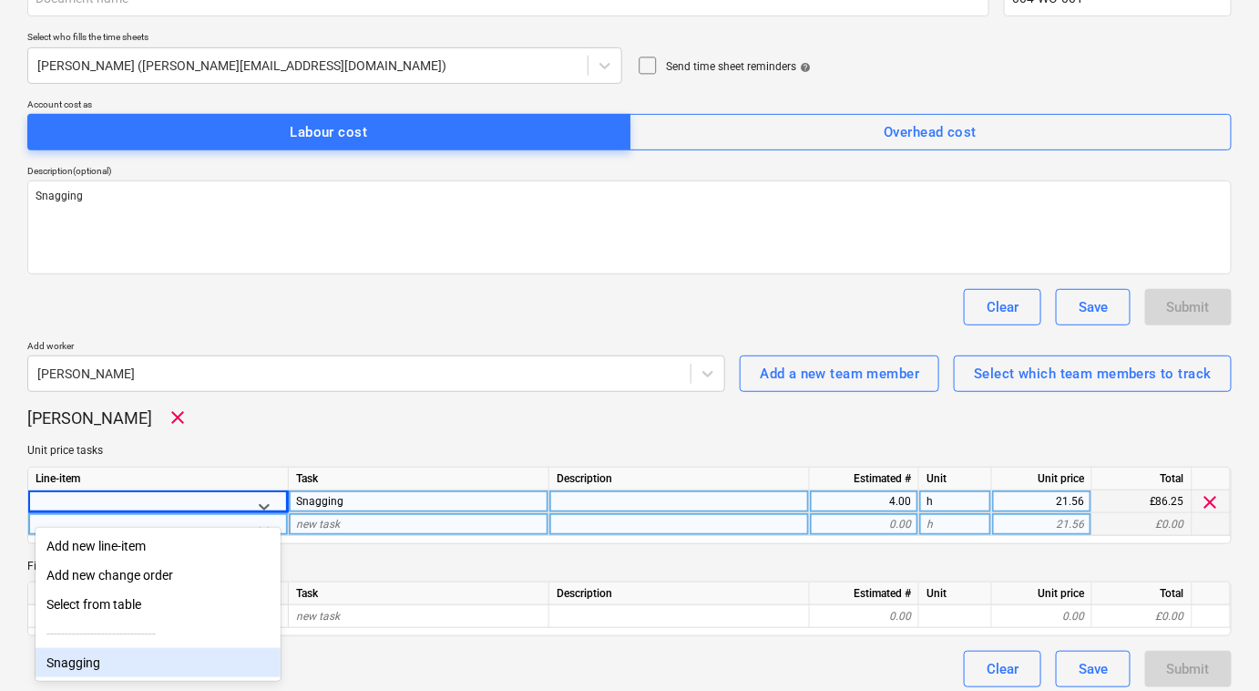
click at [185, 661] on div "Snagging" at bounding box center [158, 662] width 245 height 29
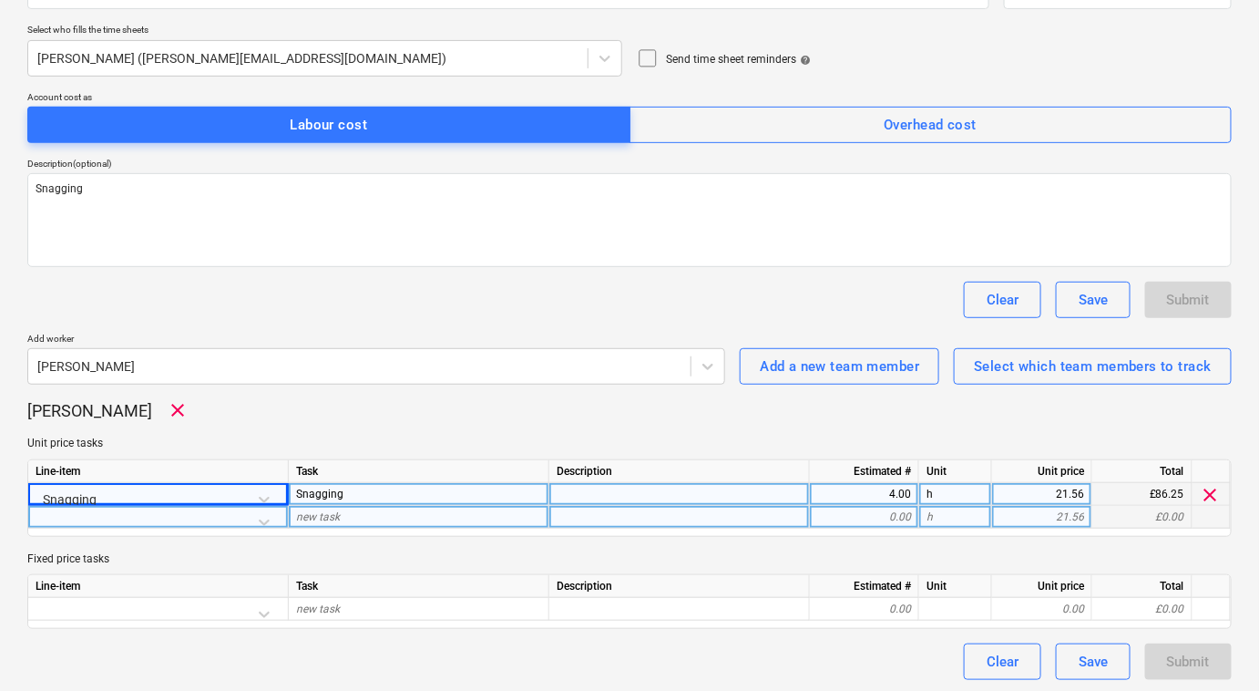
scroll to position [194, 0]
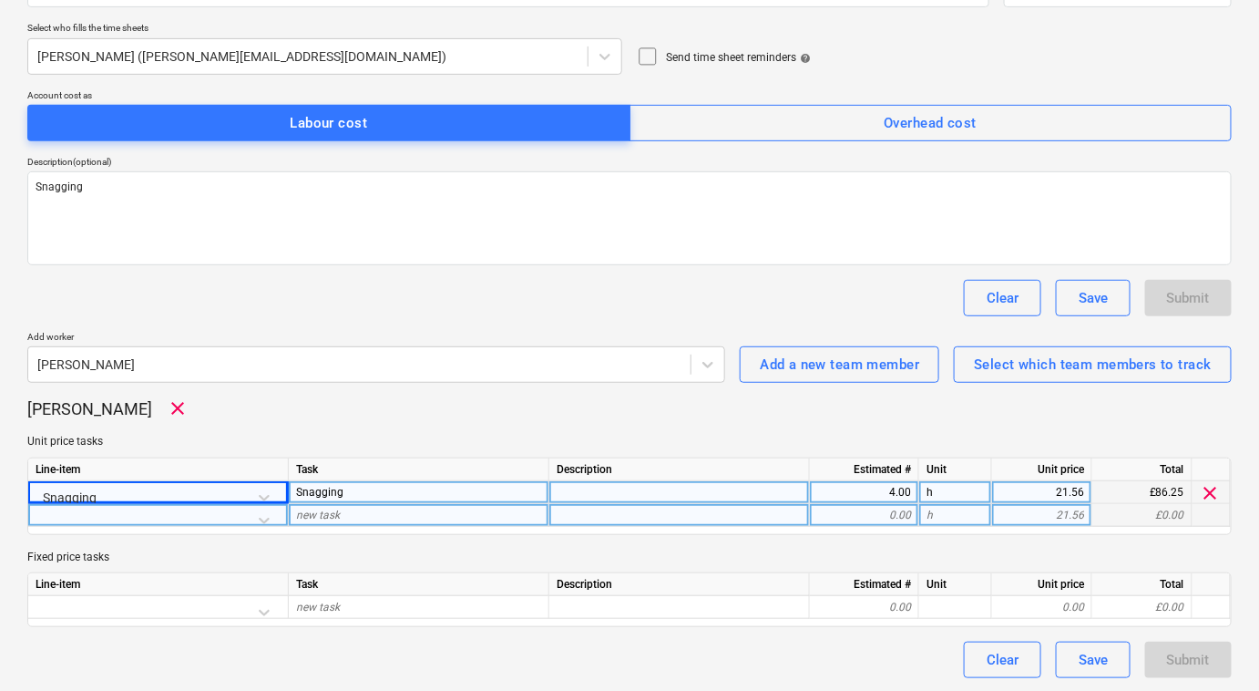
click at [860, 292] on div "Clear Save Submit" at bounding box center [629, 298] width 1204 height 36
click at [1099, 649] on div "Save" at bounding box center [1093, 660] width 29 height 24
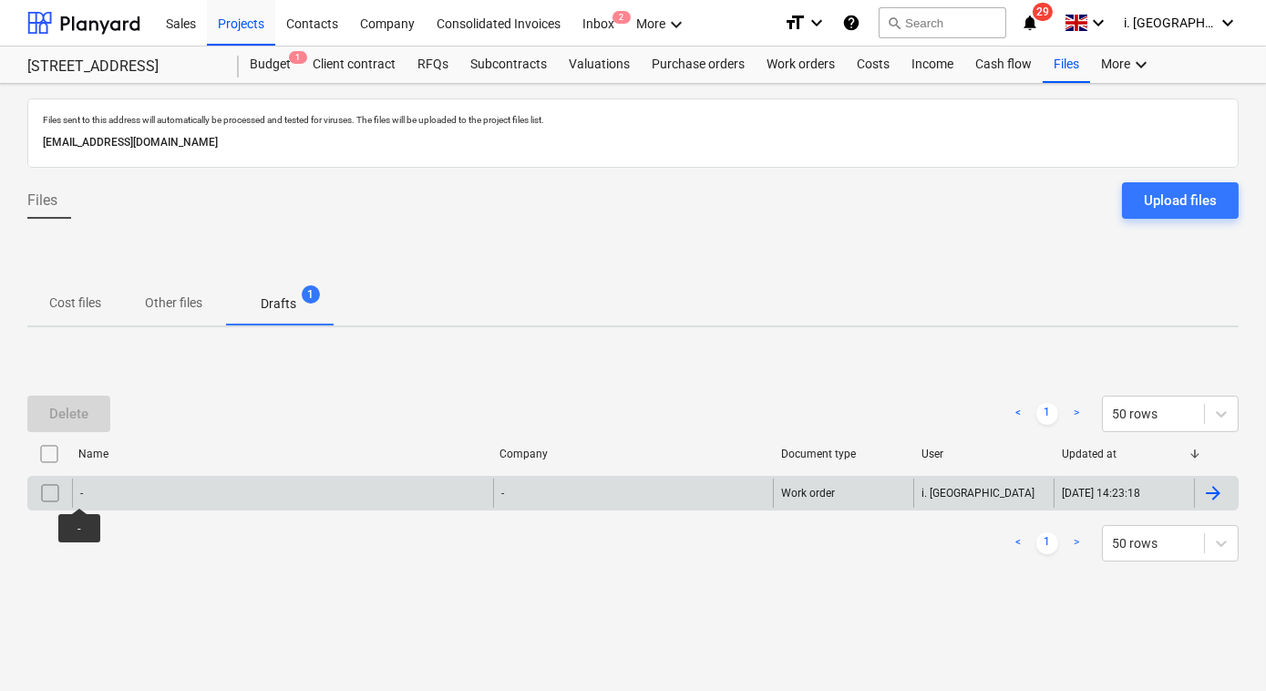
click at [80, 490] on div "-" at bounding box center [81, 493] width 3 height 13
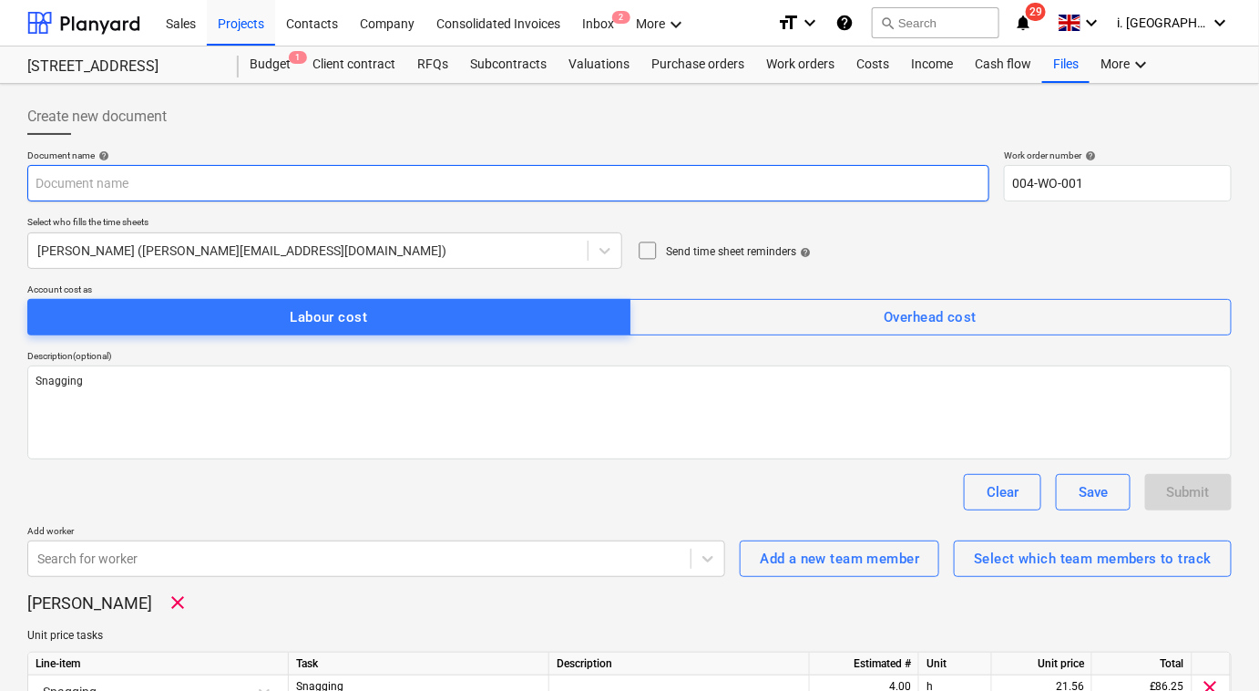
click at [150, 183] on input "text" at bounding box center [508, 183] width 962 height 36
type textarea "x"
type input "0"
type textarea "x"
type input "03"
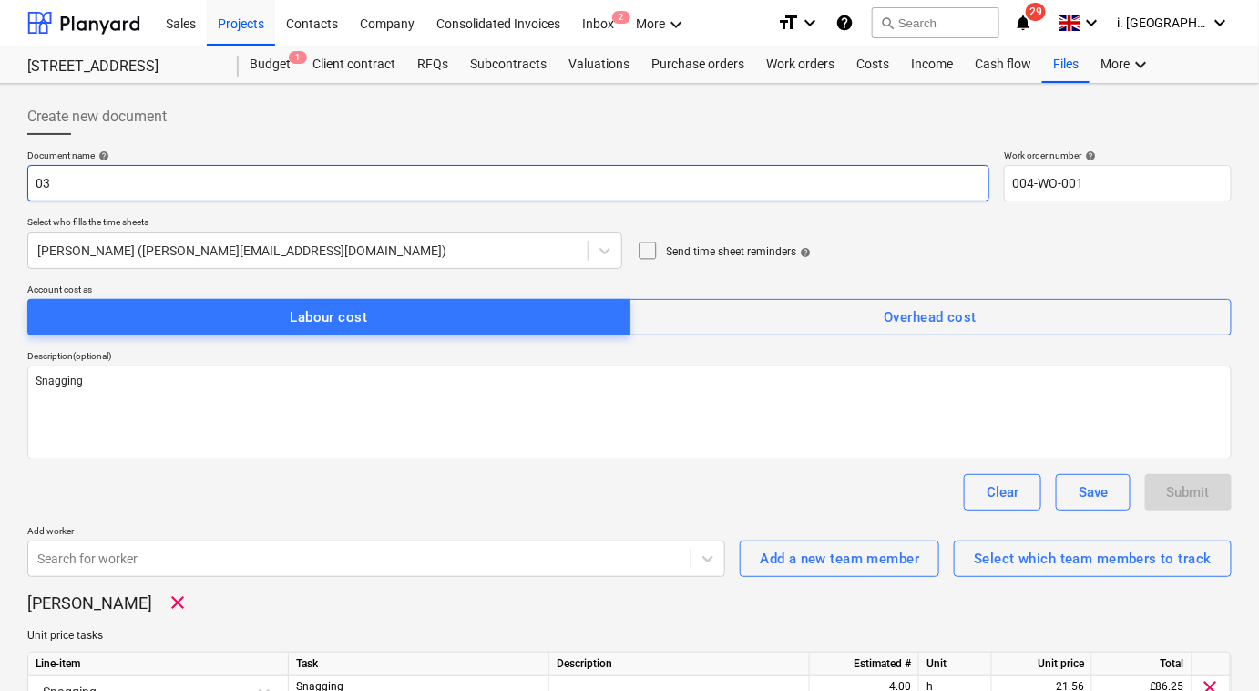
type textarea "x"
type input "03/"
type textarea "x"
type input "03/0"
type textarea "x"
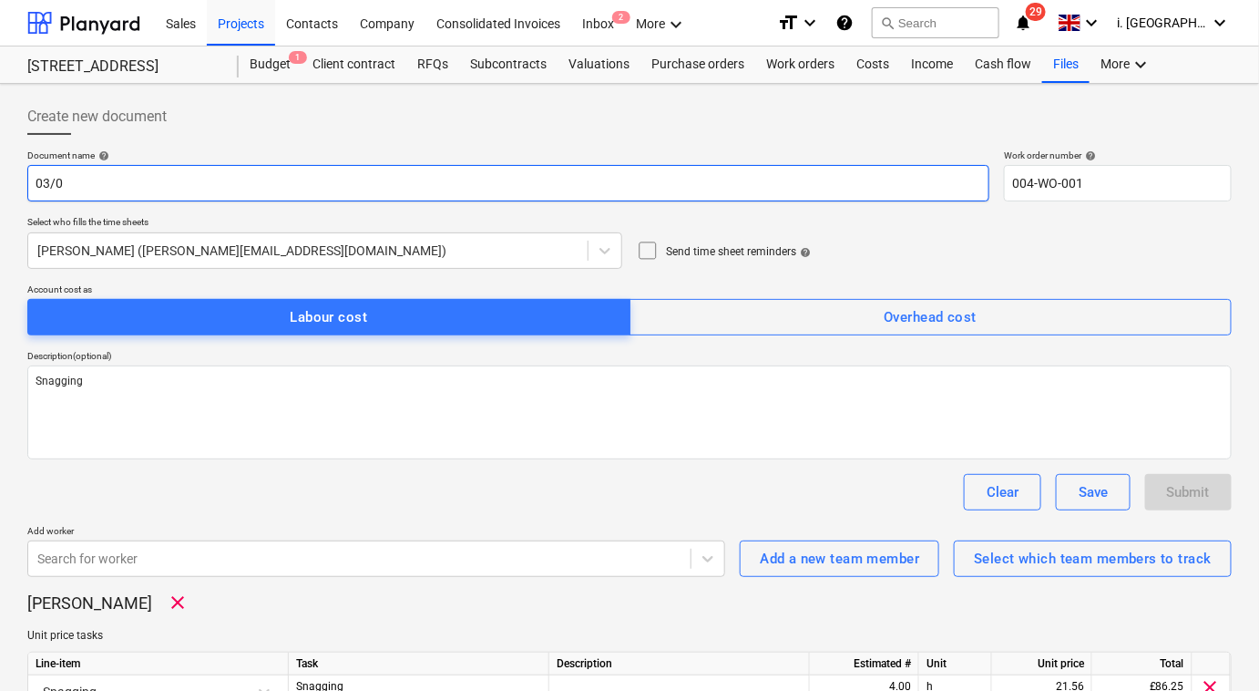
type input "03/09"
type textarea "x"
type input "03/09/"
type textarea "x"
type input "03/09/2"
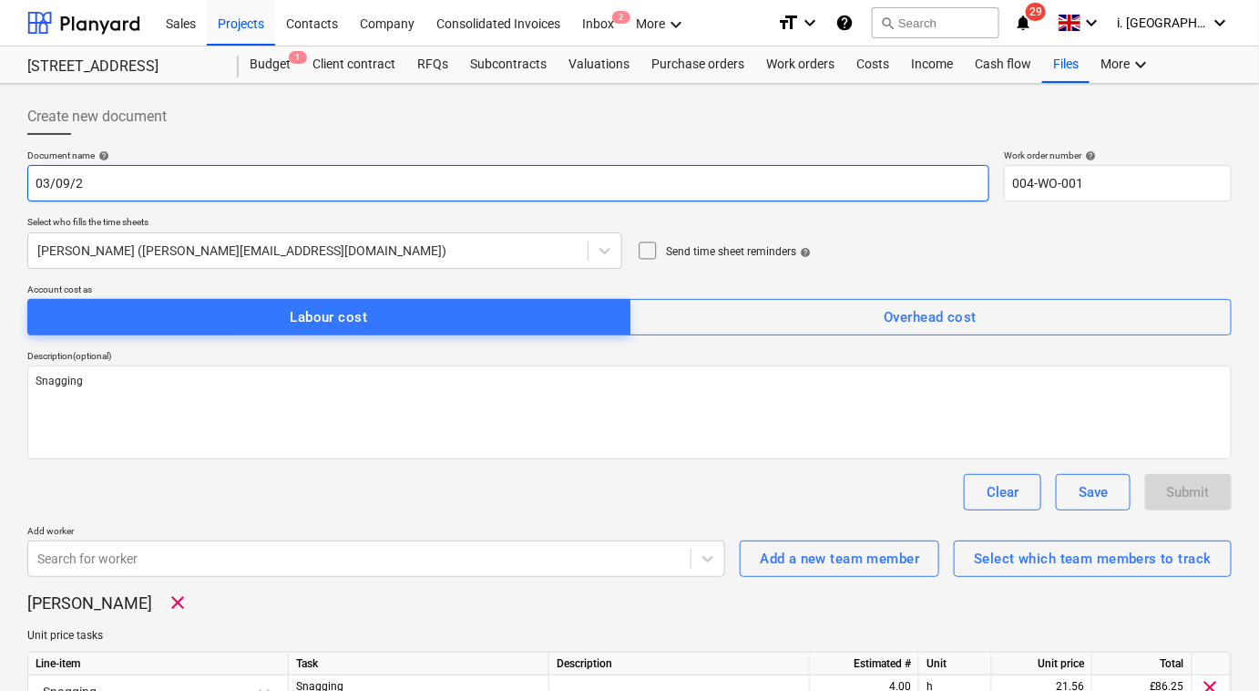
type textarea "x"
type input "03/09/202"
type textarea "x"
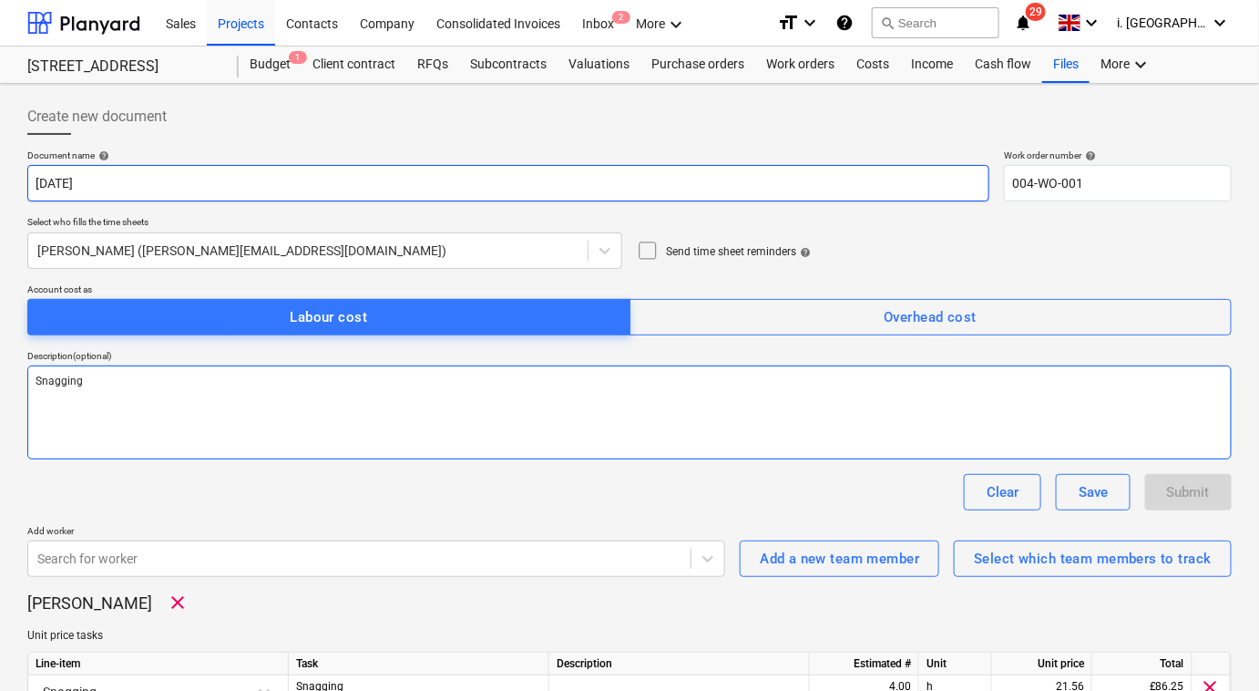
type input "03/09/2025"
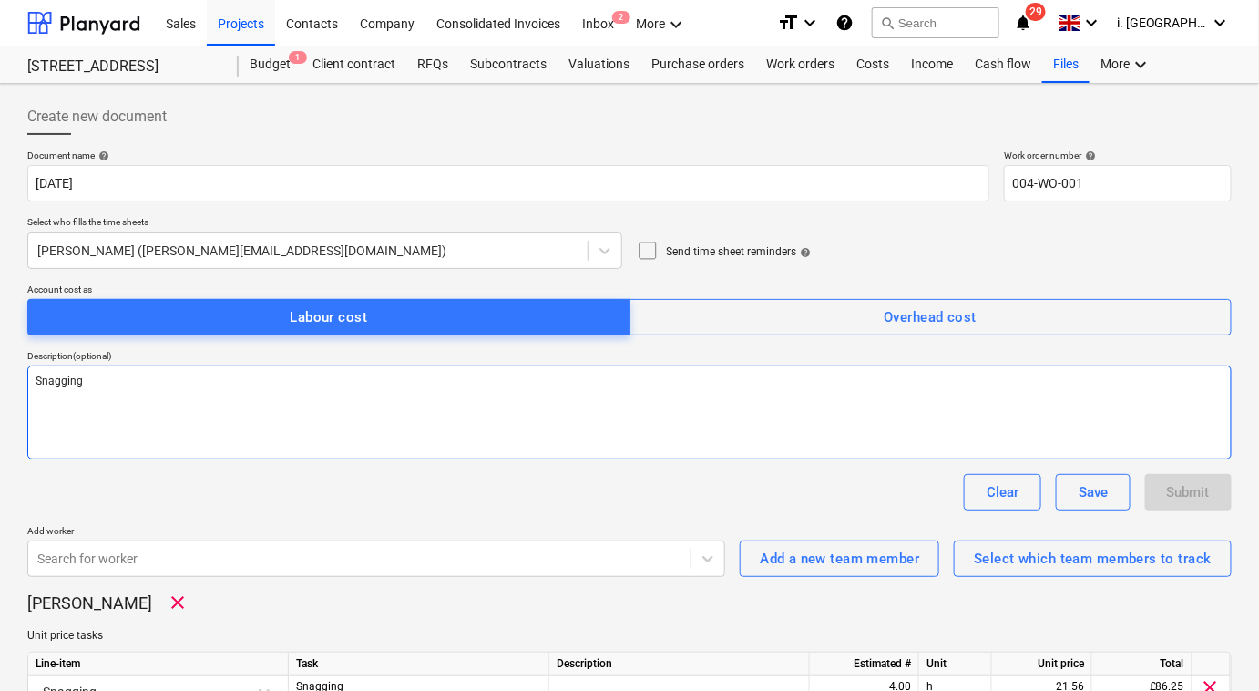
click at [891, 405] on textarea "Snagging" at bounding box center [629, 412] width 1204 height 94
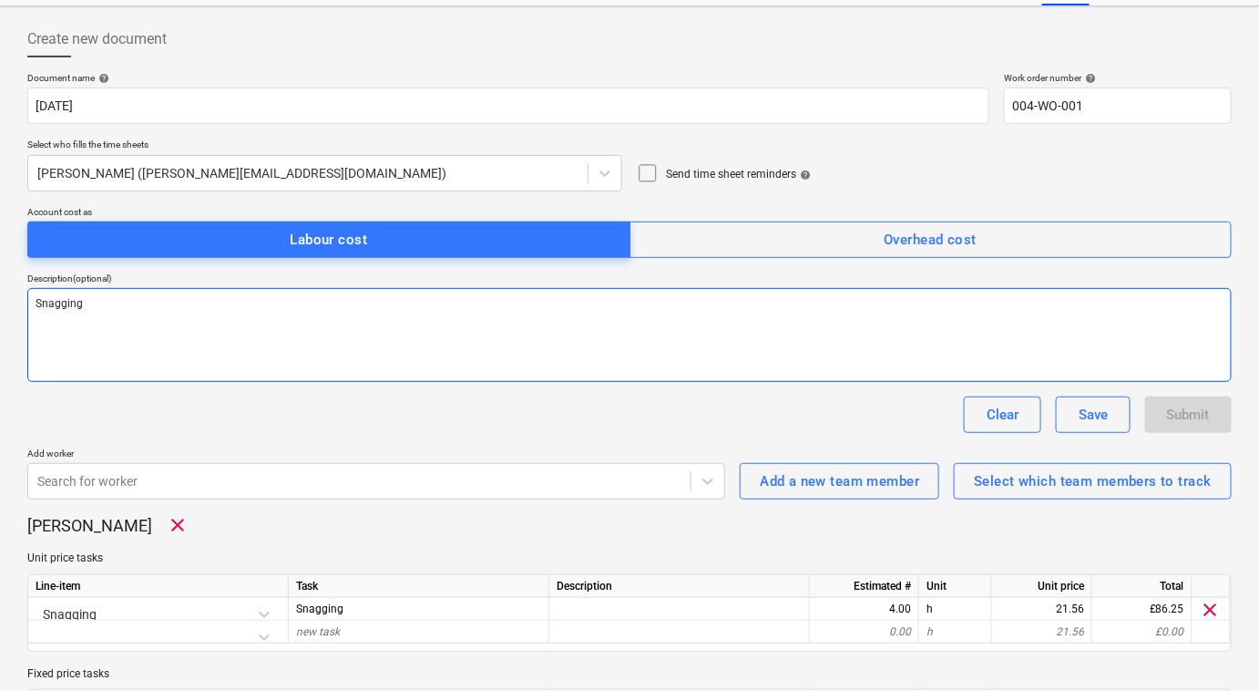
scroll to position [194, 0]
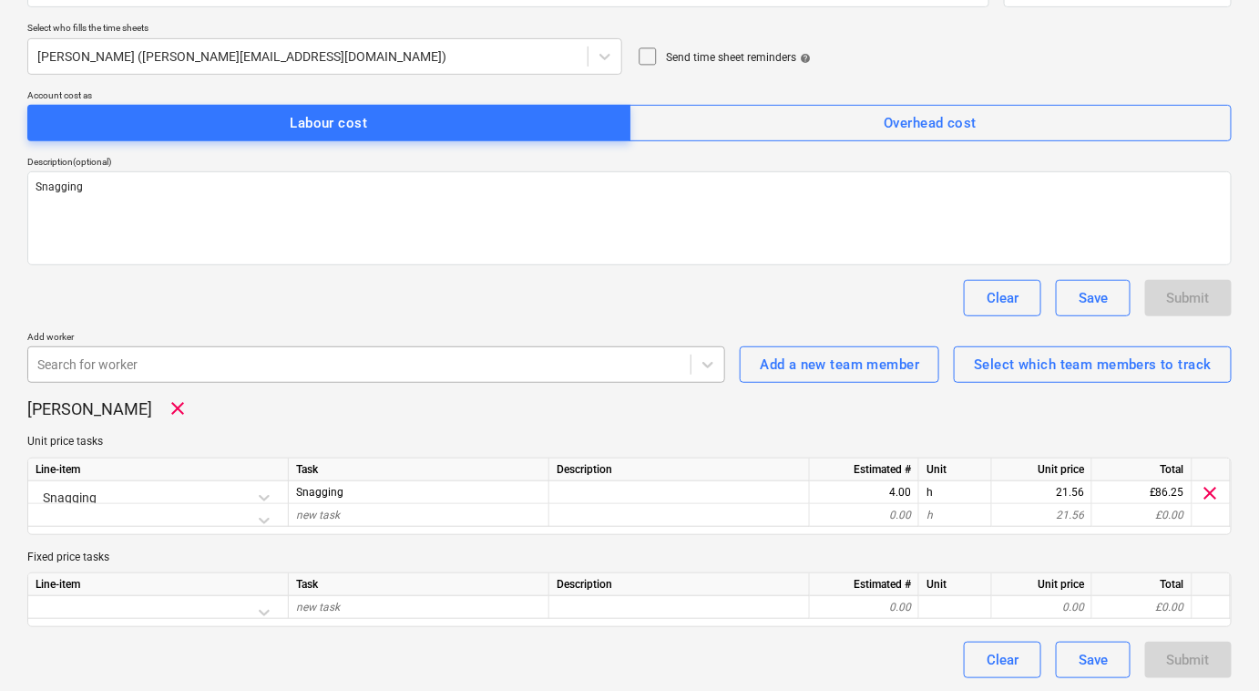
click at [168, 346] on div "Search for worker" at bounding box center [376, 364] width 698 height 36
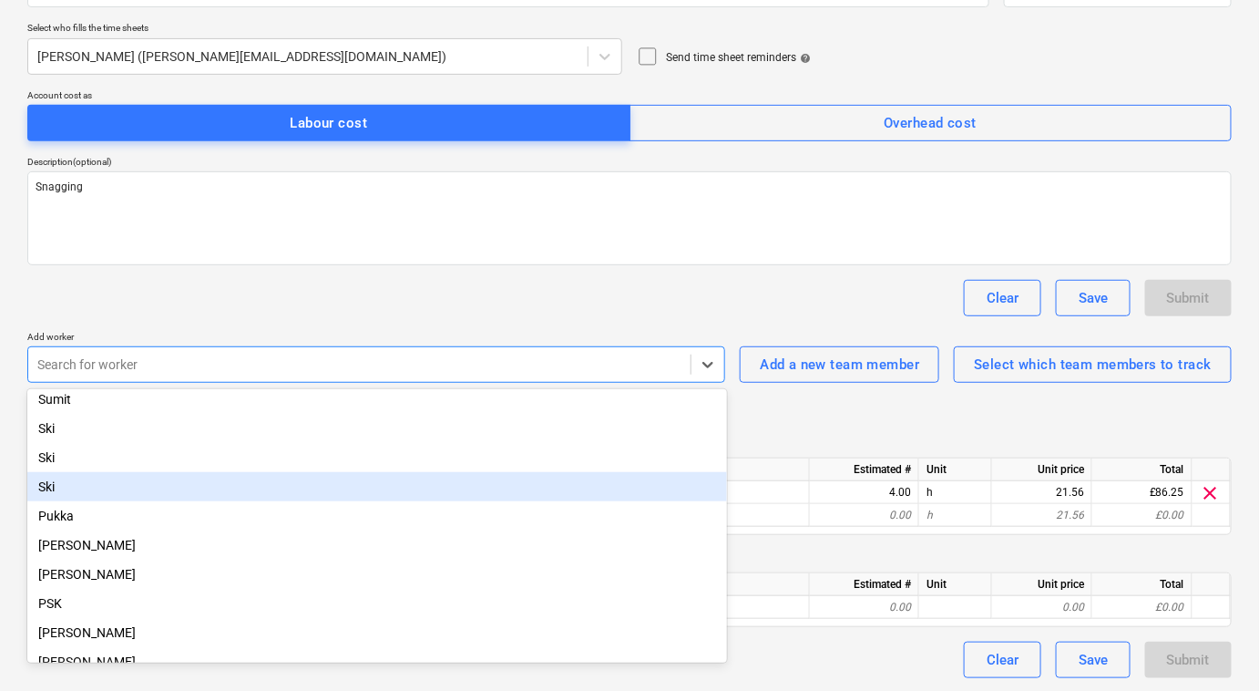
scroll to position [121, 0]
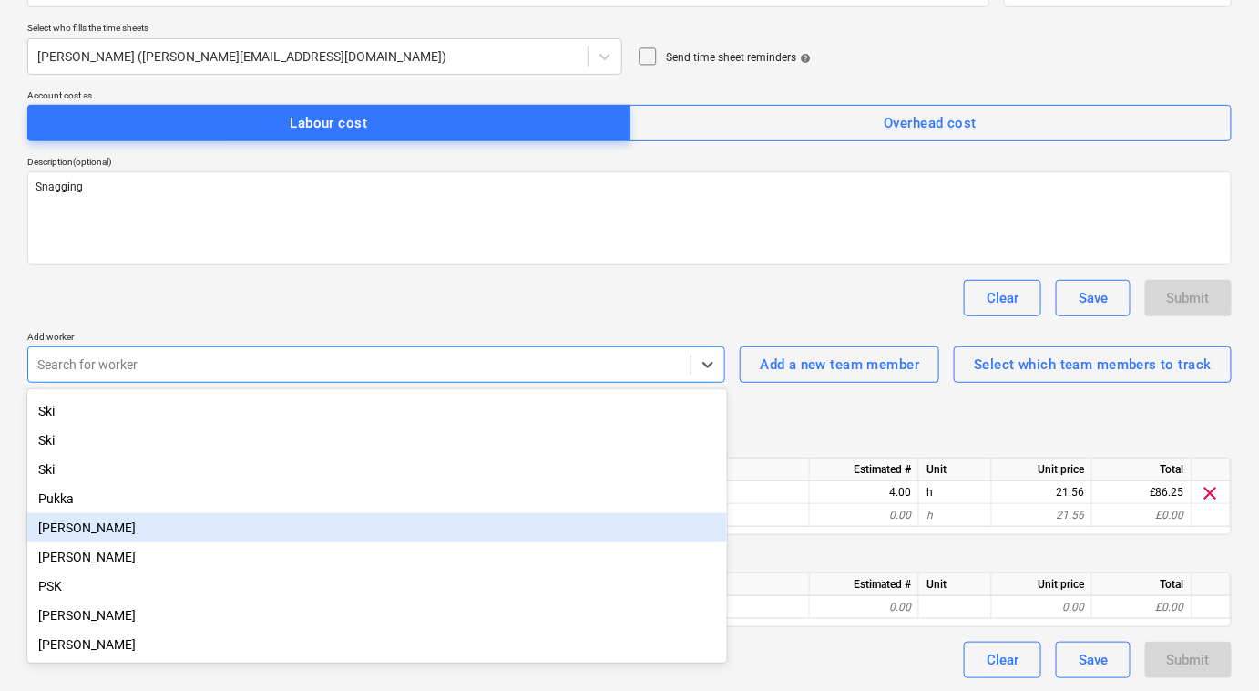
click at [226, 526] on div "[PERSON_NAME]" at bounding box center [377, 527] width 700 height 29
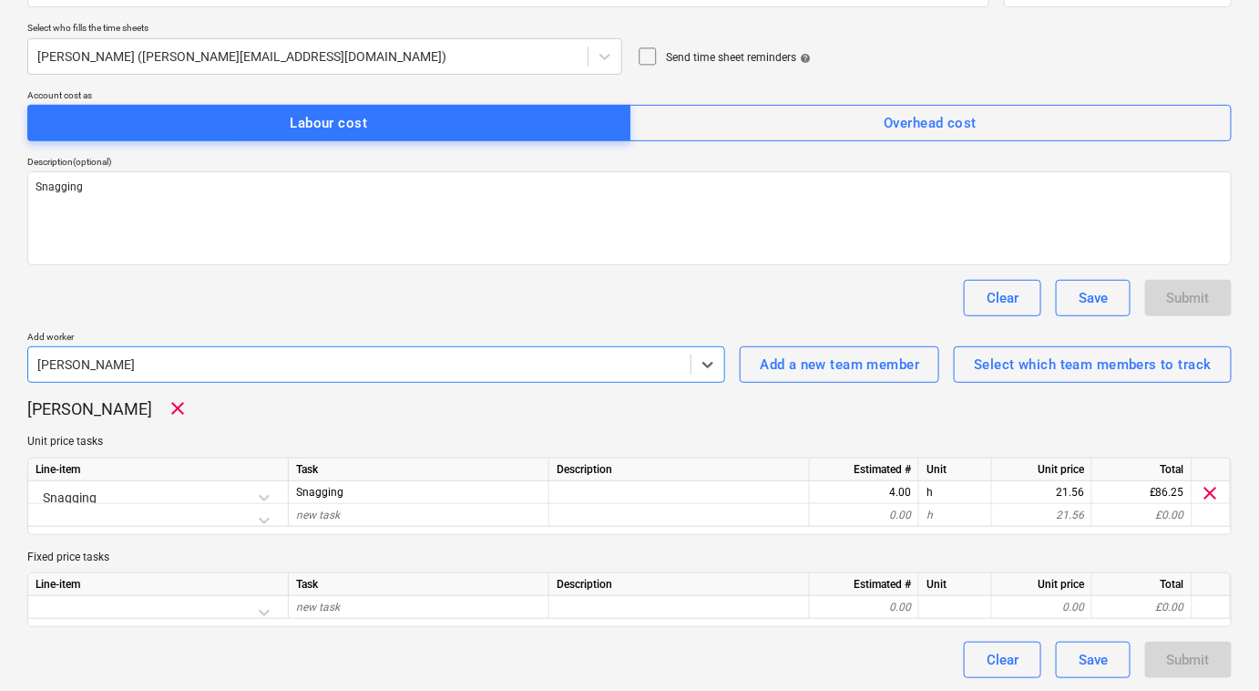
click at [928, 660] on div "Clear Save Submit" at bounding box center [629, 659] width 1204 height 36
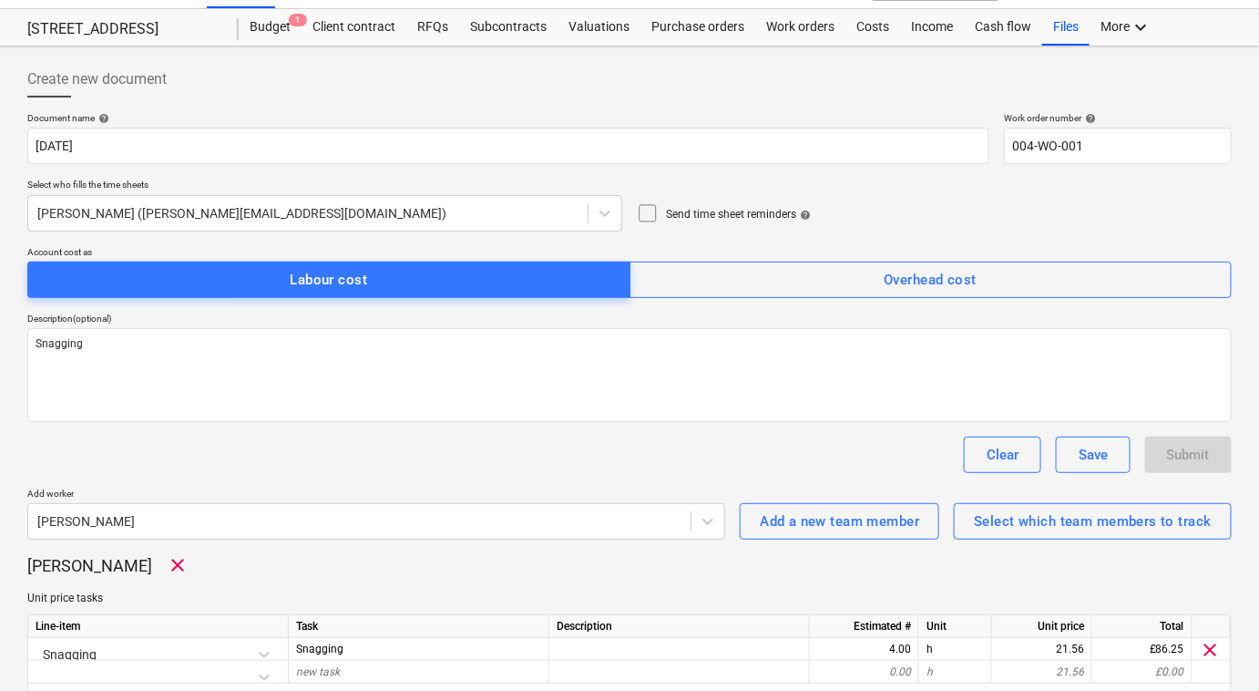
scroll to position [0, 0]
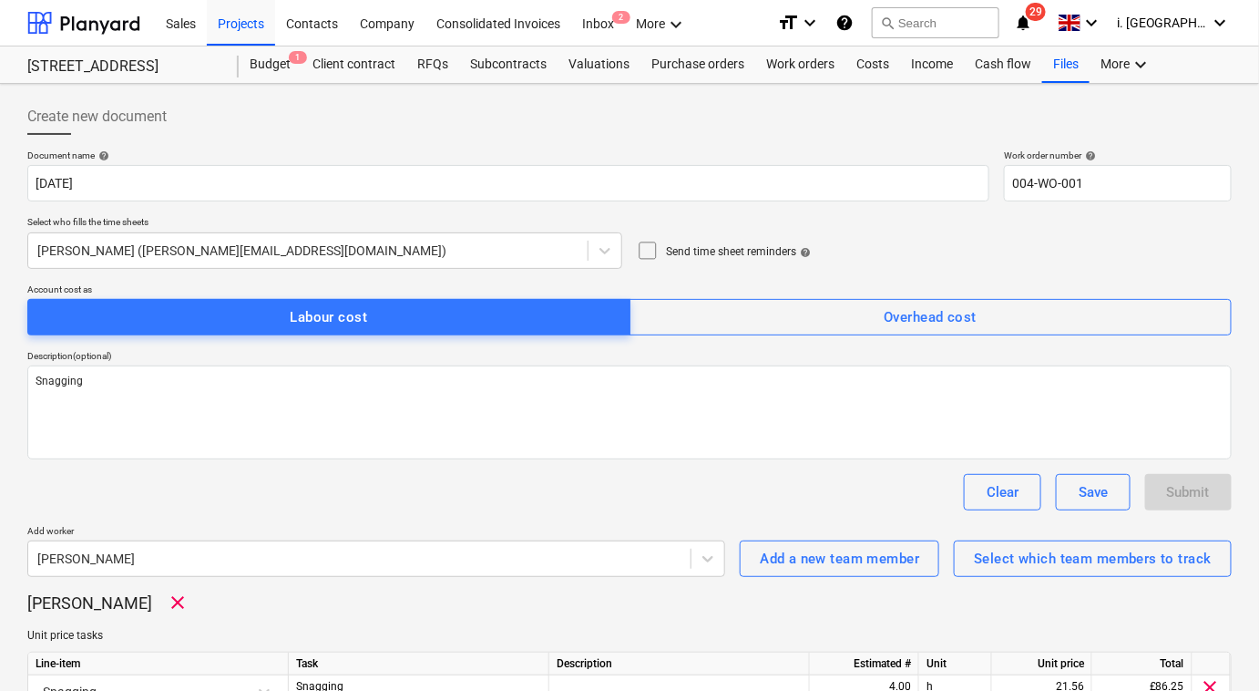
click at [385, 519] on div "Document name help 03/09/2025 Work order number help 004-WO-001 Select who fill…" at bounding box center [629, 510] width 1204 height 723
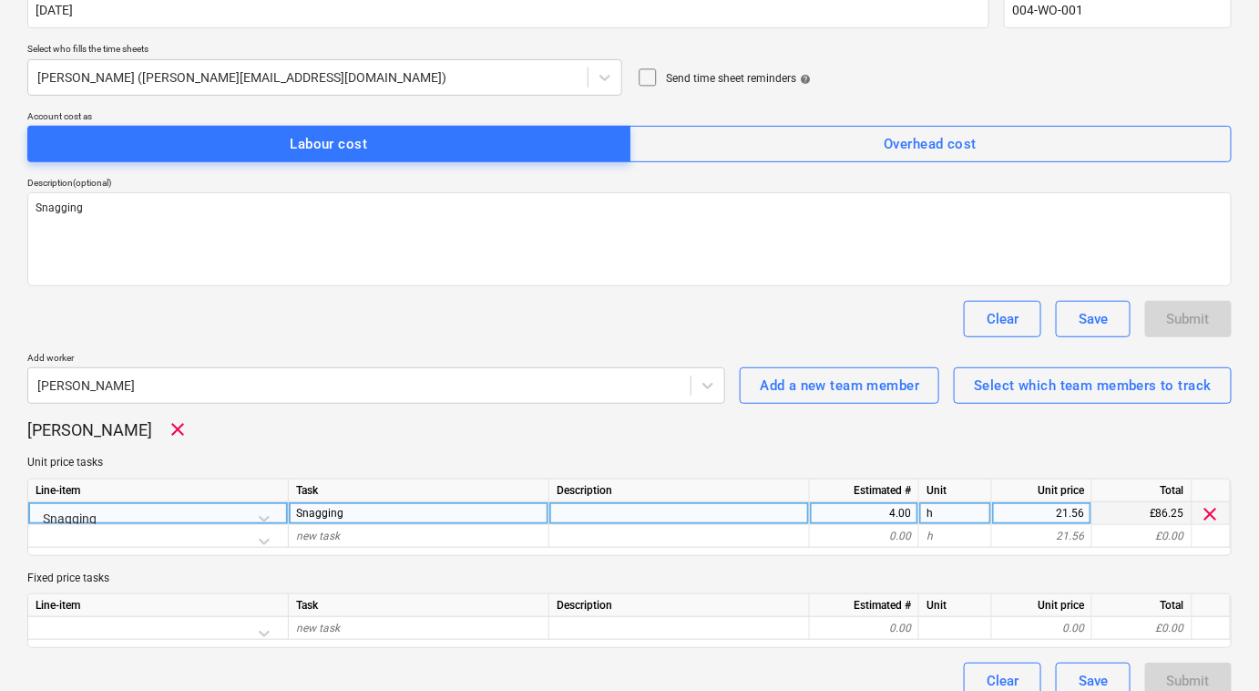
scroll to position [194, 0]
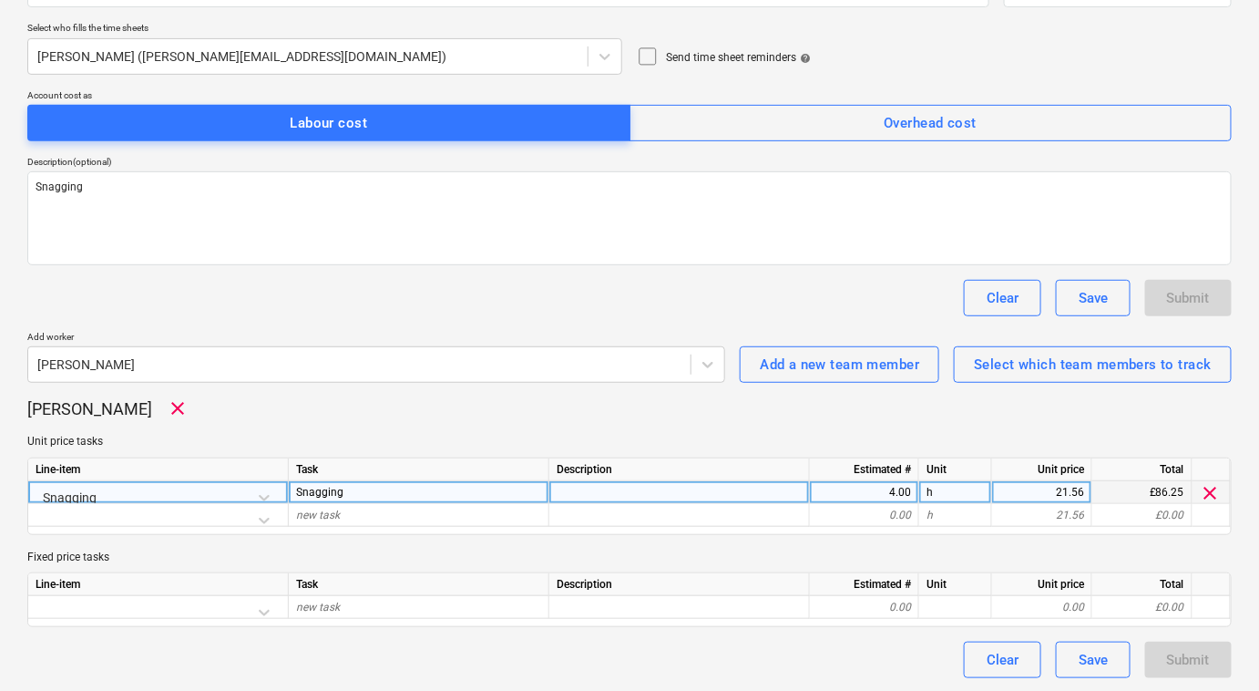
click at [577, 500] on div at bounding box center [679, 492] width 261 height 23
click at [619, 530] on div "Line-item Task Description Estimated # Unit Unit price Total Snagging Snagging …" at bounding box center [629, 495] width 1204 height 77
drag, startPoint x: 665, startPoint y: 623, endPoint x: 659, endPoint y: 609, distance: 15.9
click at [663, 623] on div "Line-item Task Description Estimated # Unit Unit price Total new task 0.00 0.00…" at bounding box center [629, 599] width 1204 height 55
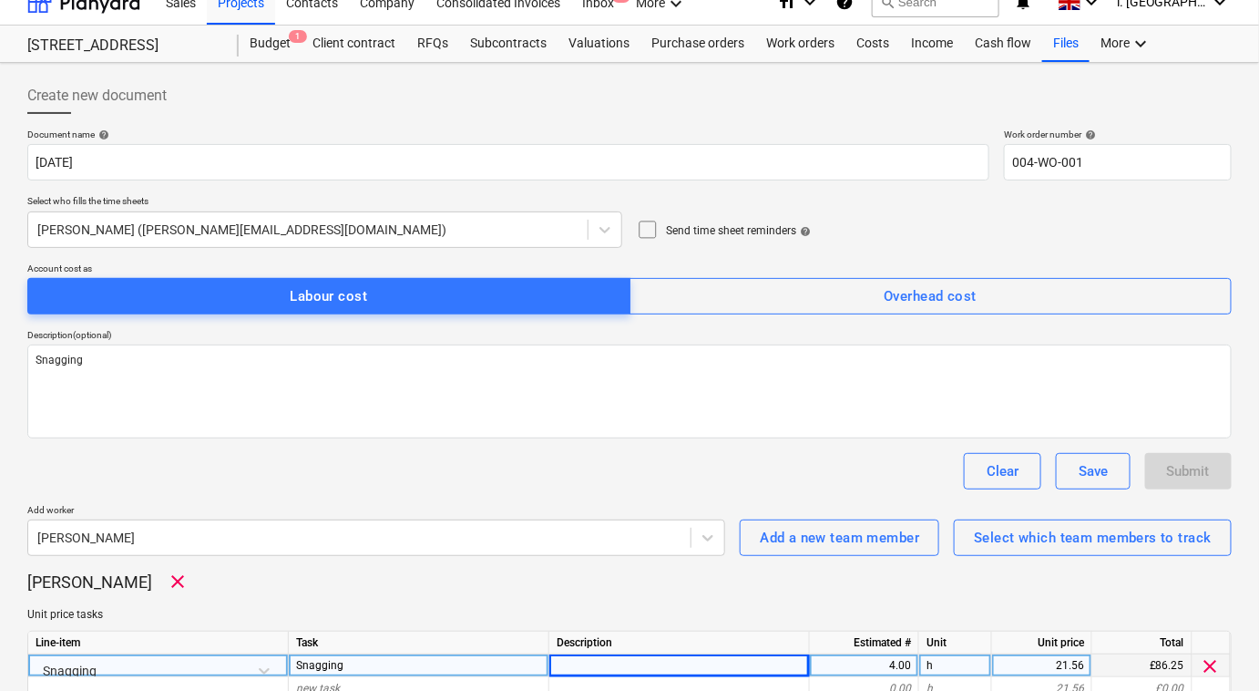
scroll to position [0, 0]
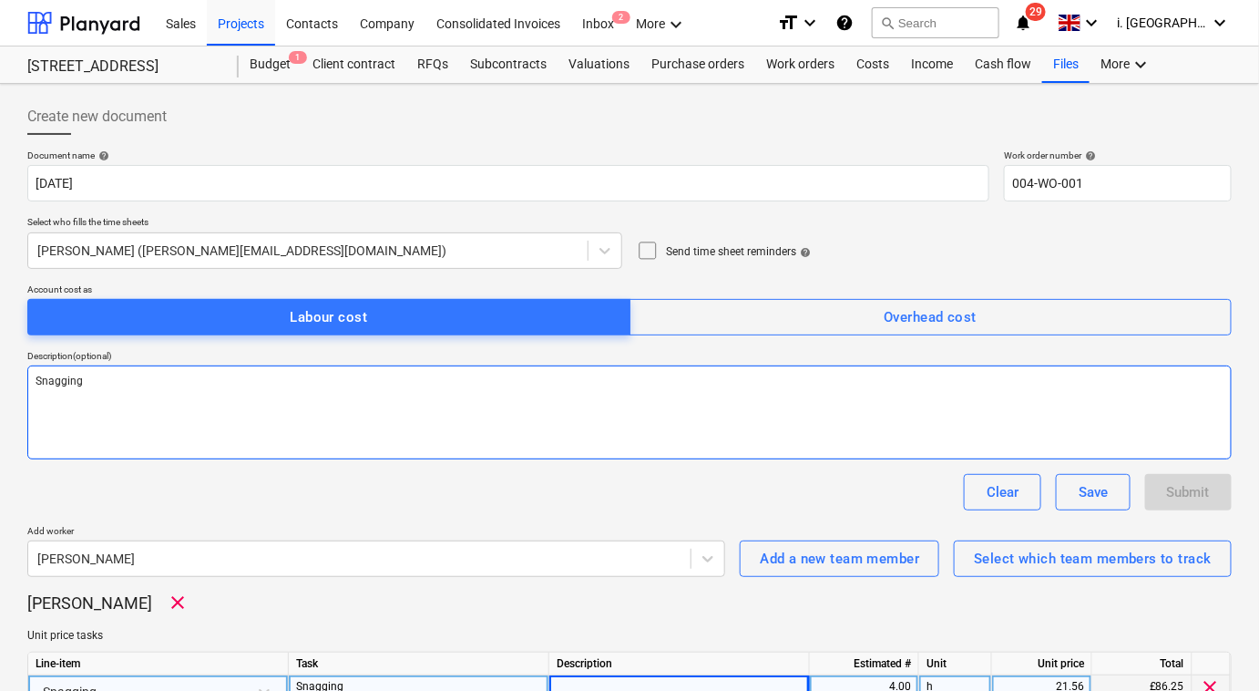
click at [301, 402] on textarea "Snagging" at bounding box center [629, 412] width 1204 height 94
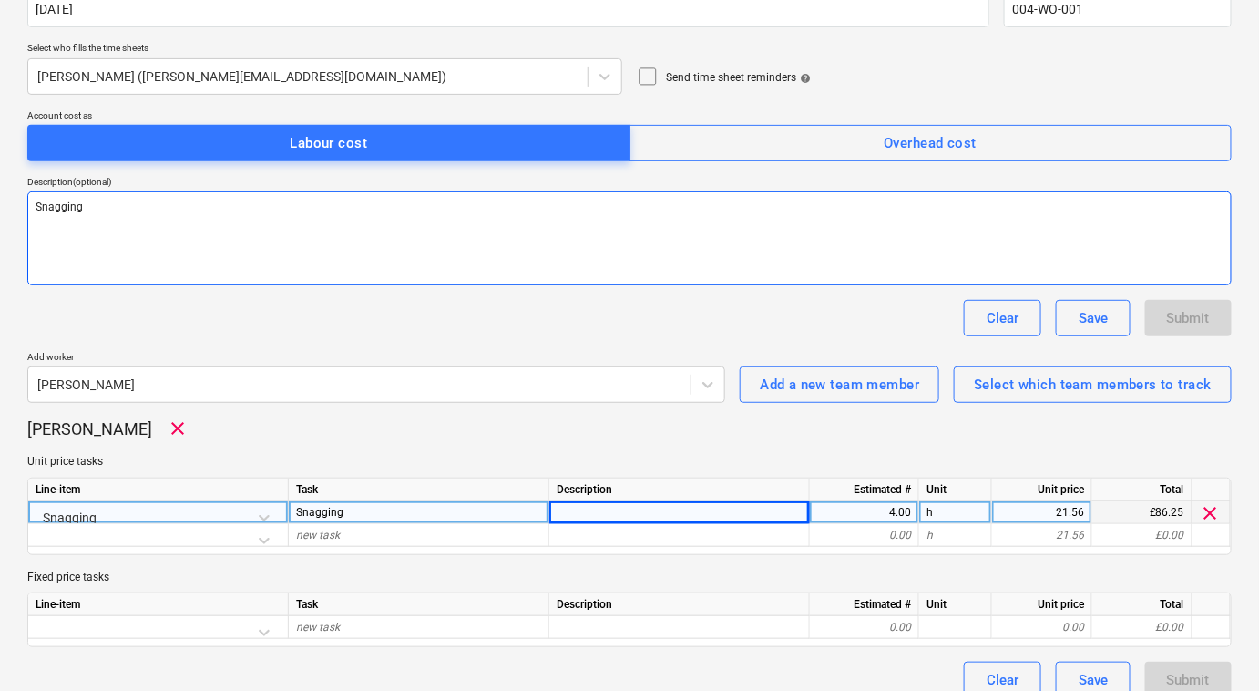
scroll to position [194, 0]
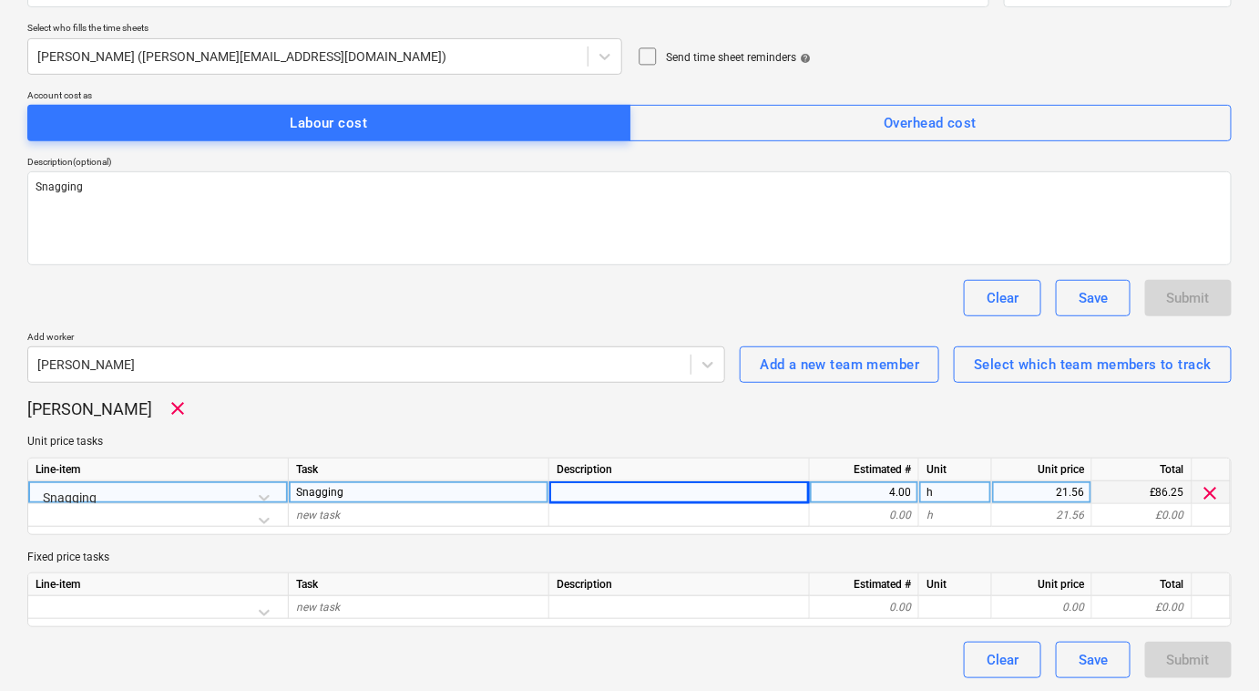
click at [430, 429] on div "Jeremy Beck clear Unit price tasks Line-item Task Description Estimated # Unit …" at bounding box center [629, 511] width 1204 height 229
click at [167, 411] on span "clear" at bounding box center [178, 408] width 22 height 22
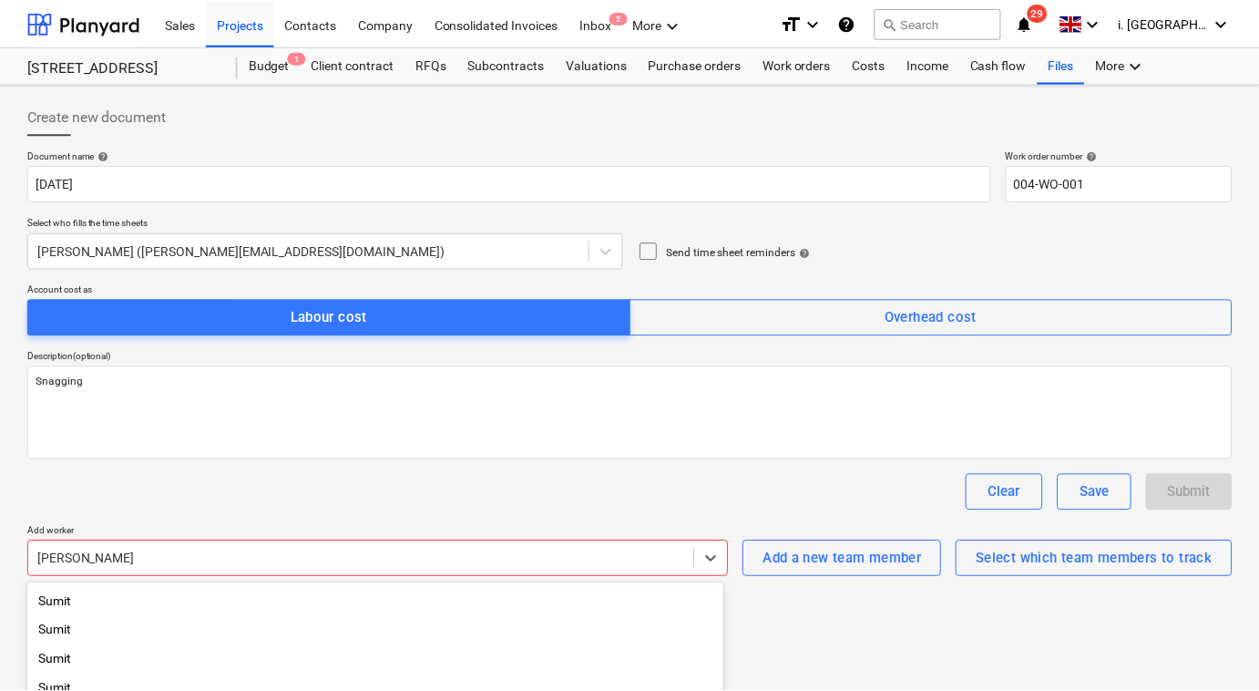
scroll to position [165, 0]
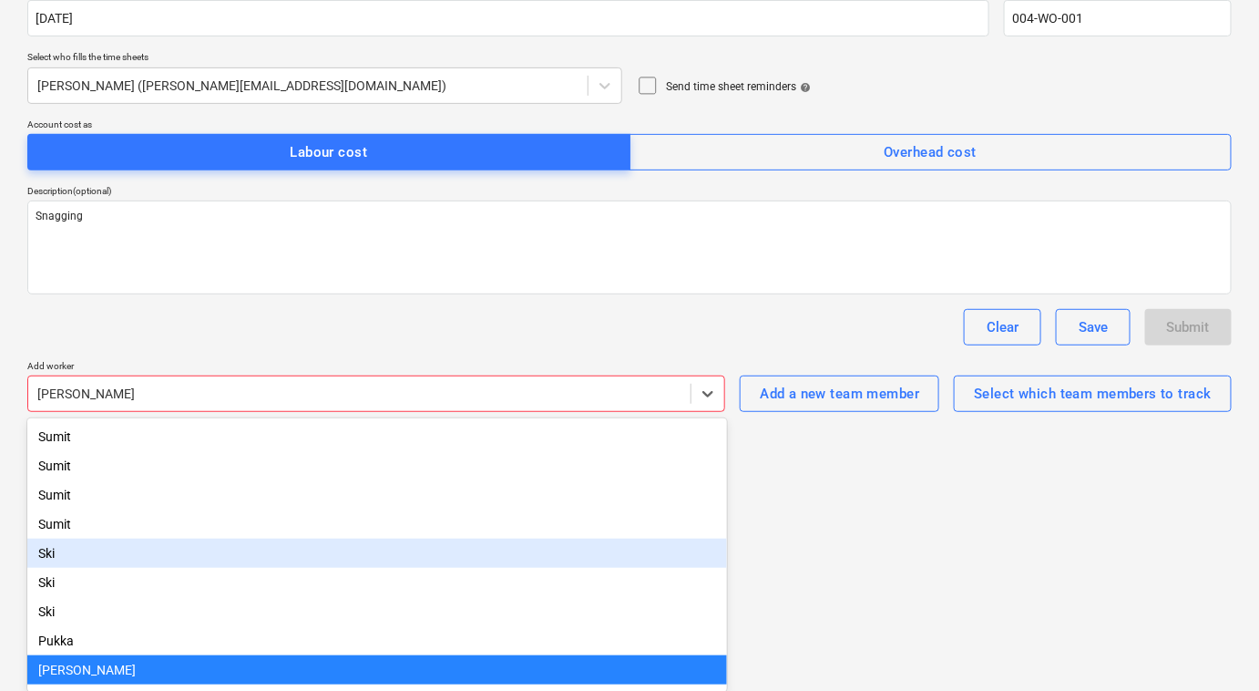
click at [566, 526] on body "Sales Projects Contacts Company Consolidated Invoices Inbox 2 More keyboard_arr…" at bounding box center [629, 180] width 1259 height 691
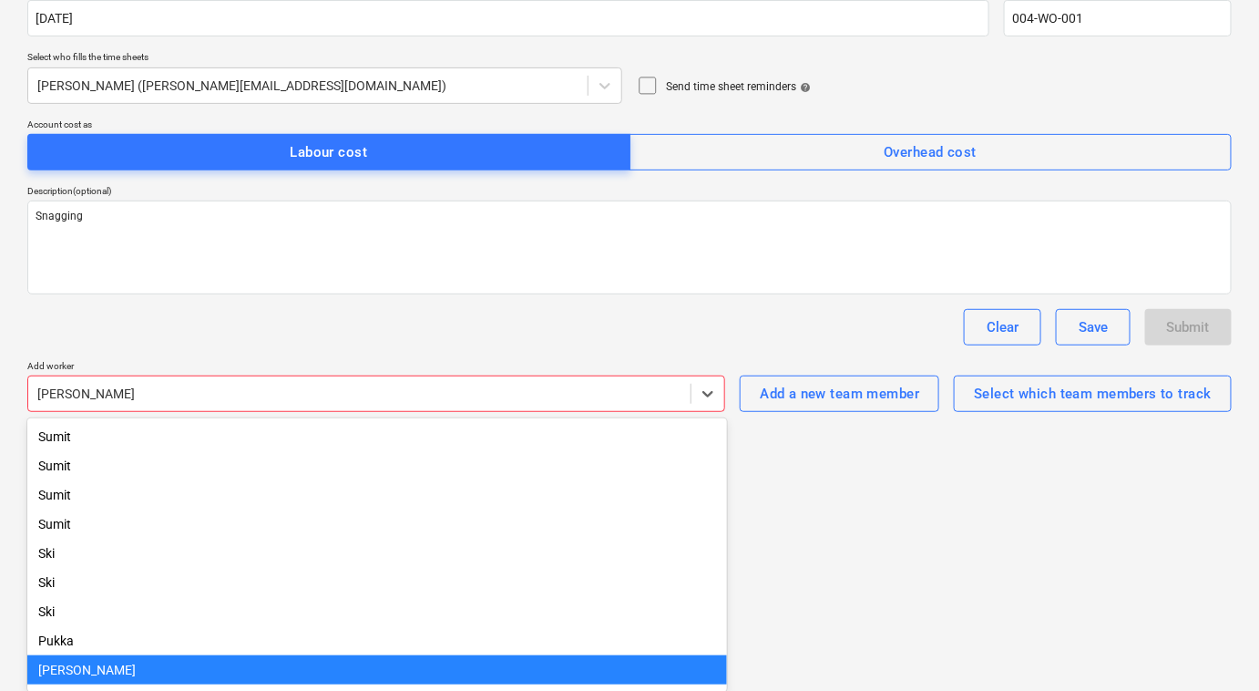
click at [330, 671] on div "[PERSON_NAME]" at bounding box center [377, 669] width 700 height 29
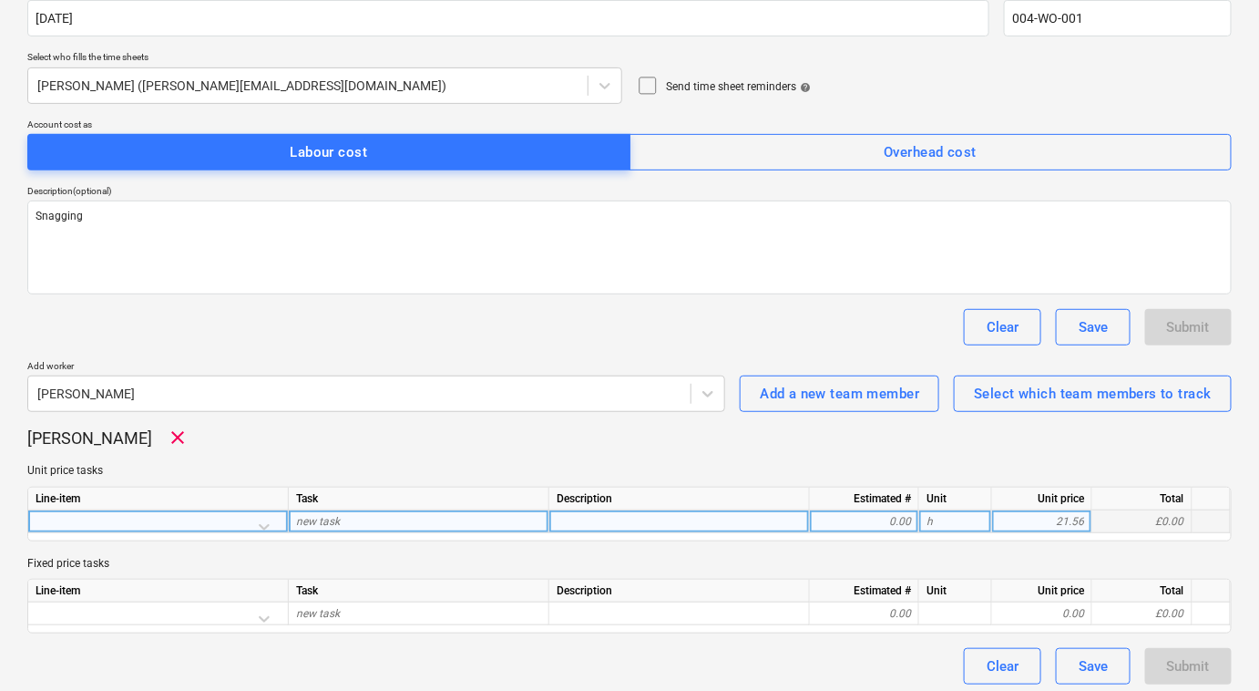
click at [221, 526] on div at bounding box center [158, 526] width 245 height 32
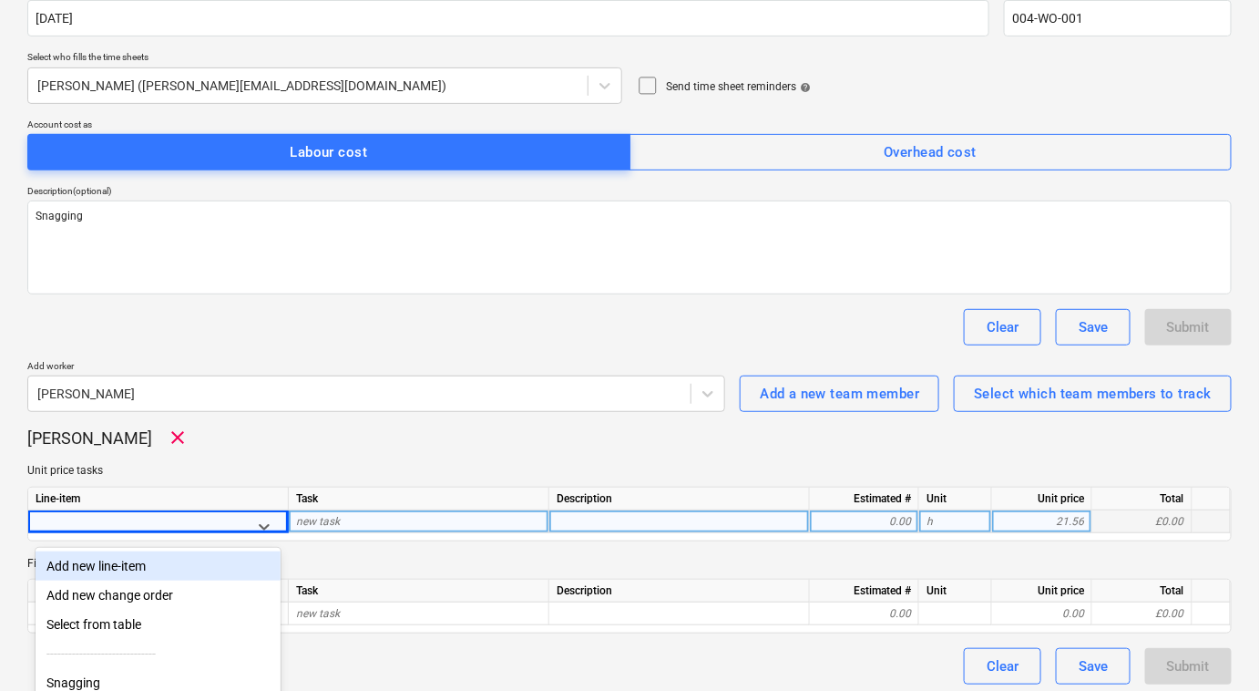
scroll to position [178, 0]
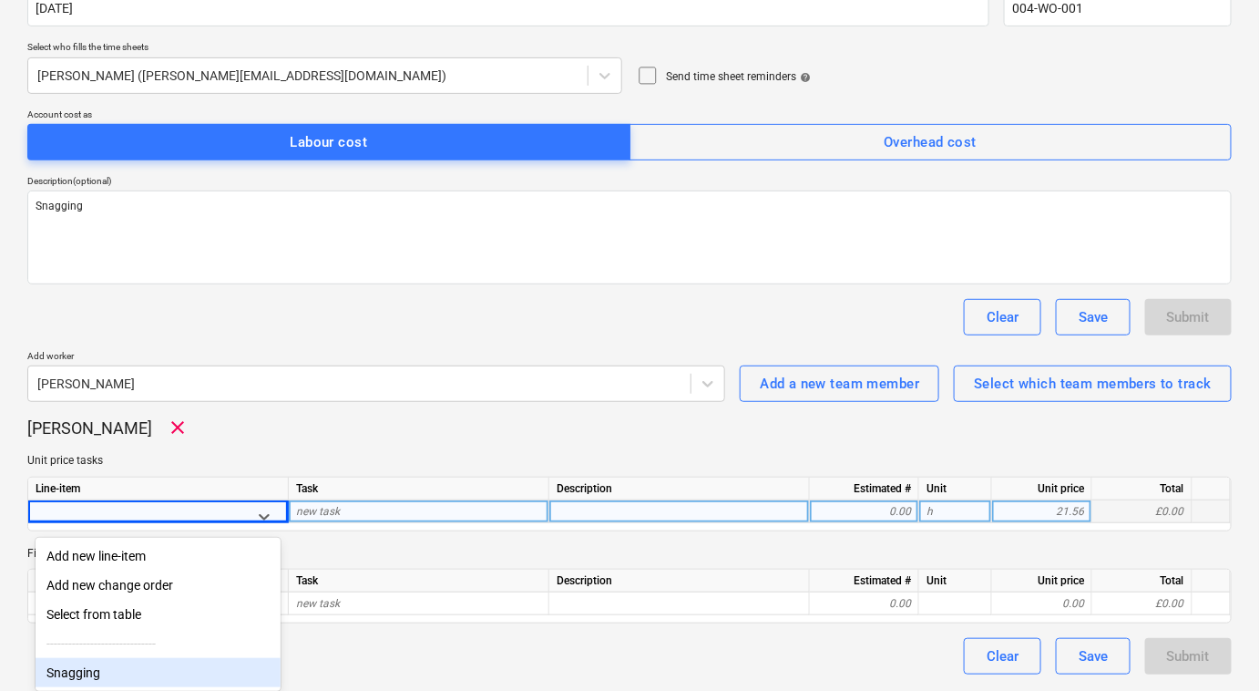
click at [212, 664] on div "Snagging" at bounding box center [158, 672] width 245 height 29
type textarea "x"
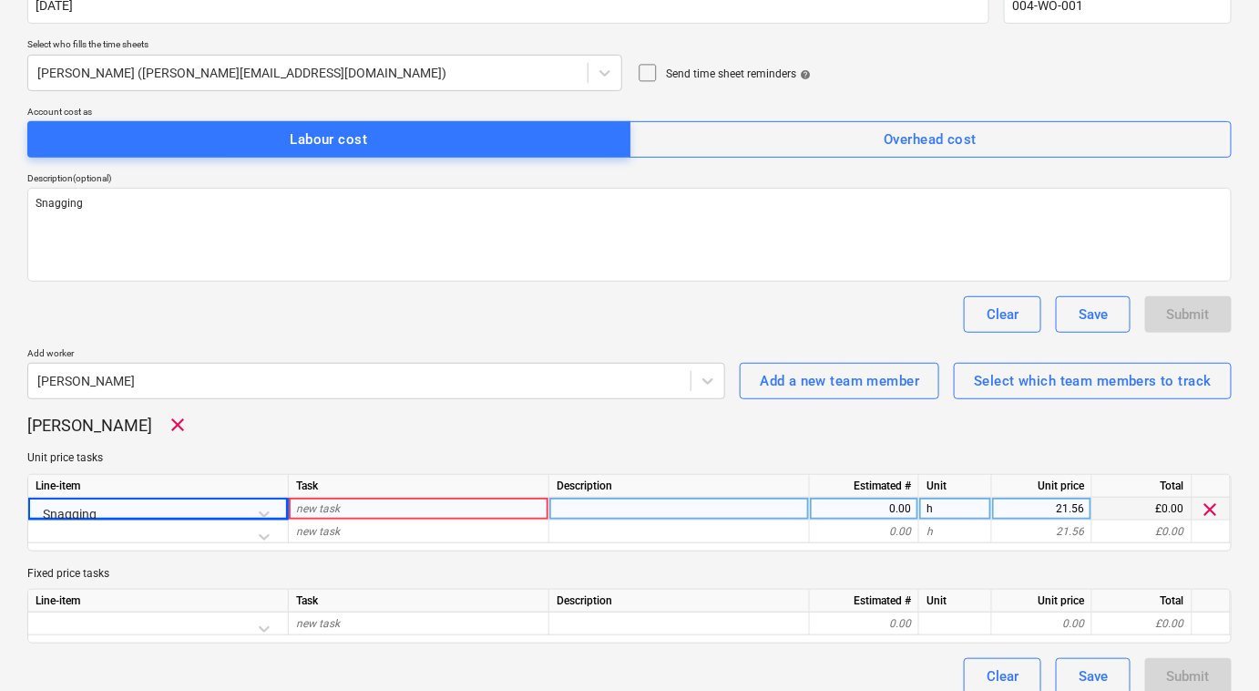
click at [339, 507] on div "new task" at bounding box center [419, 508] width 261 height 23
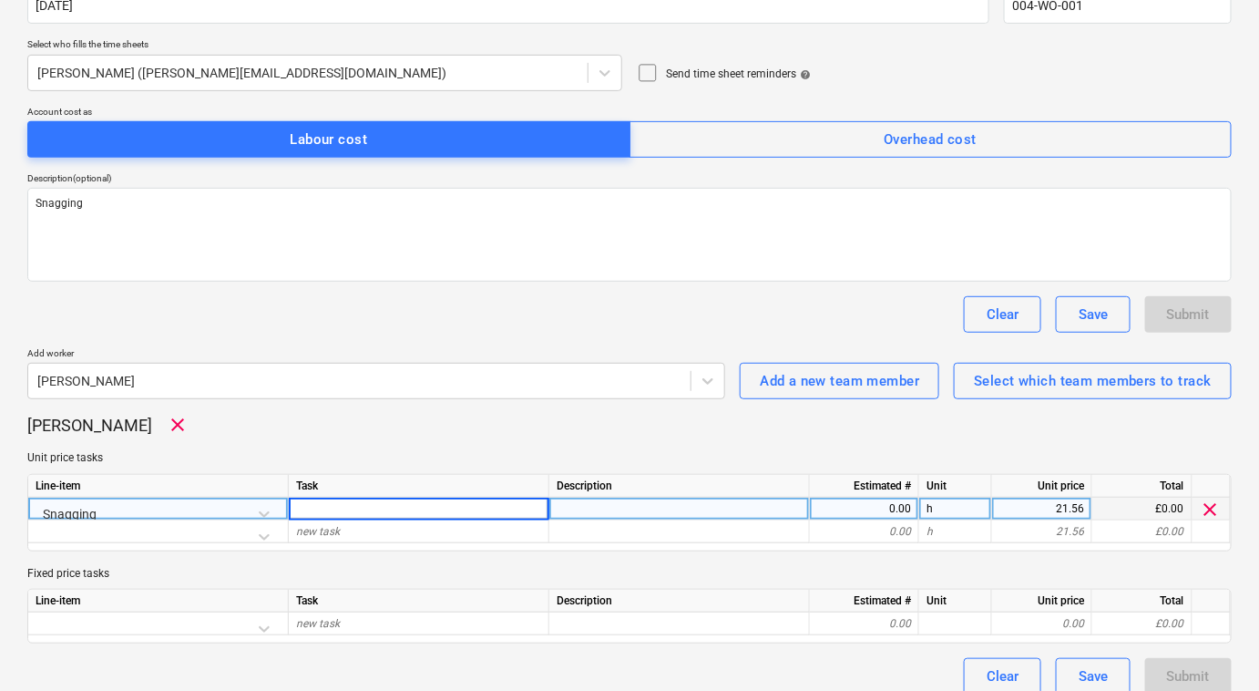
type input "Snagging"
type textarea "x"
click at [911, 497] on div "0.00" at bounding box center [864, 508] width 109 height 23
type input "4"
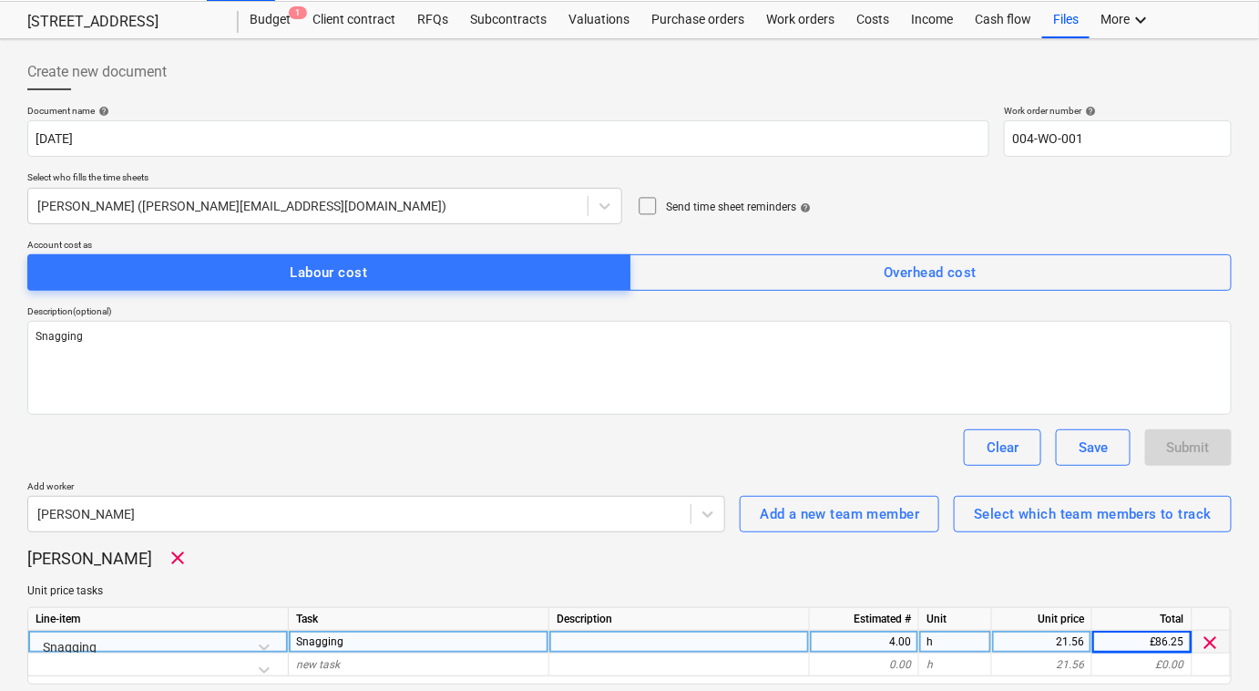
scroll to position [0, 0]
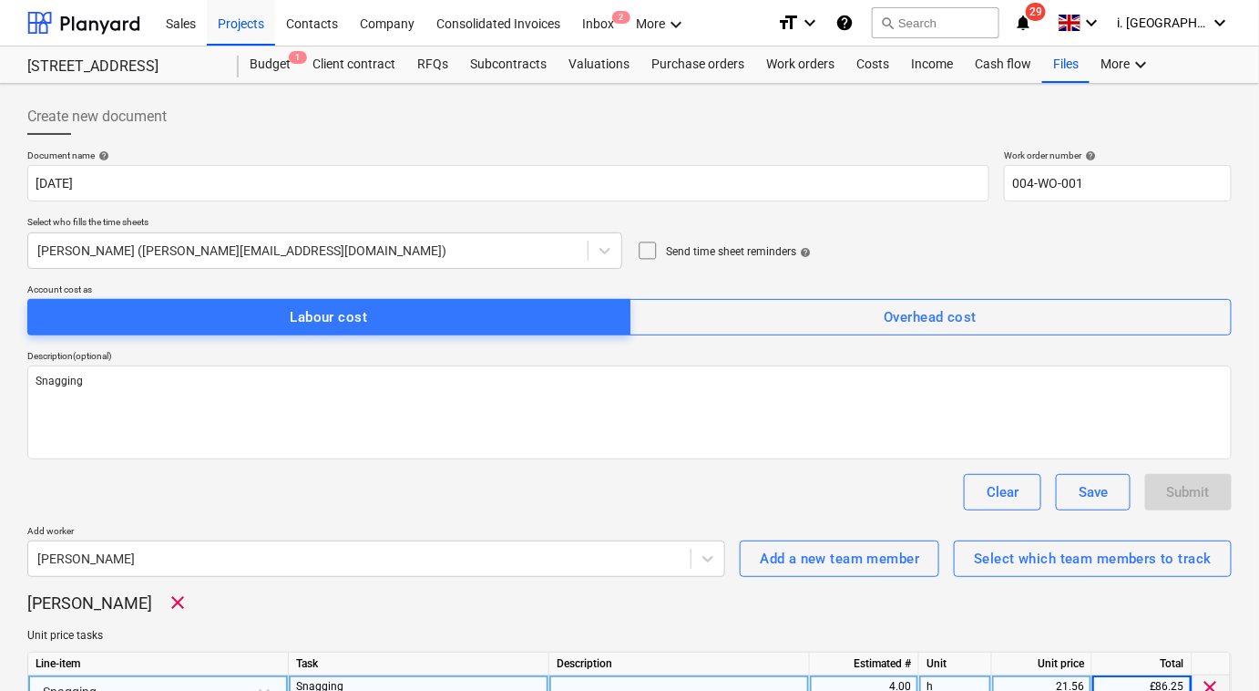
click at [643, 242] on icon at bounding box center [648, 251] width 22 height 22
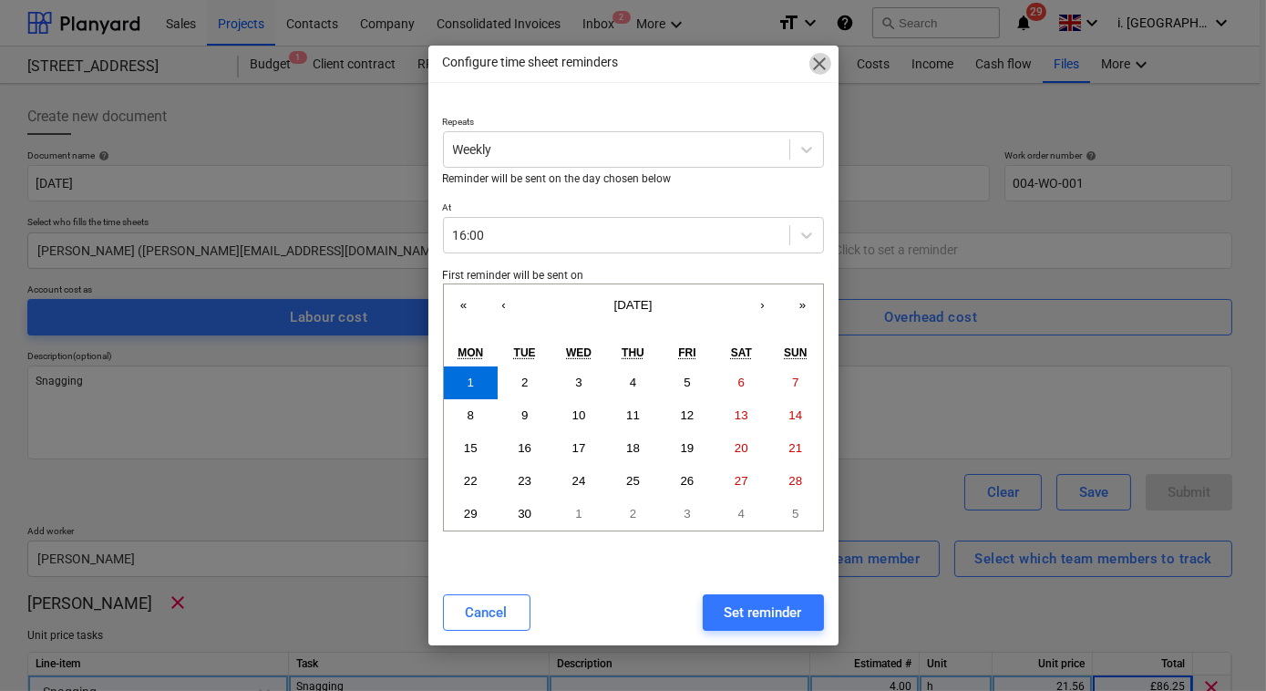
click at [814, 71] on span "close" at bounding box center [820, 64] width 22 height 22
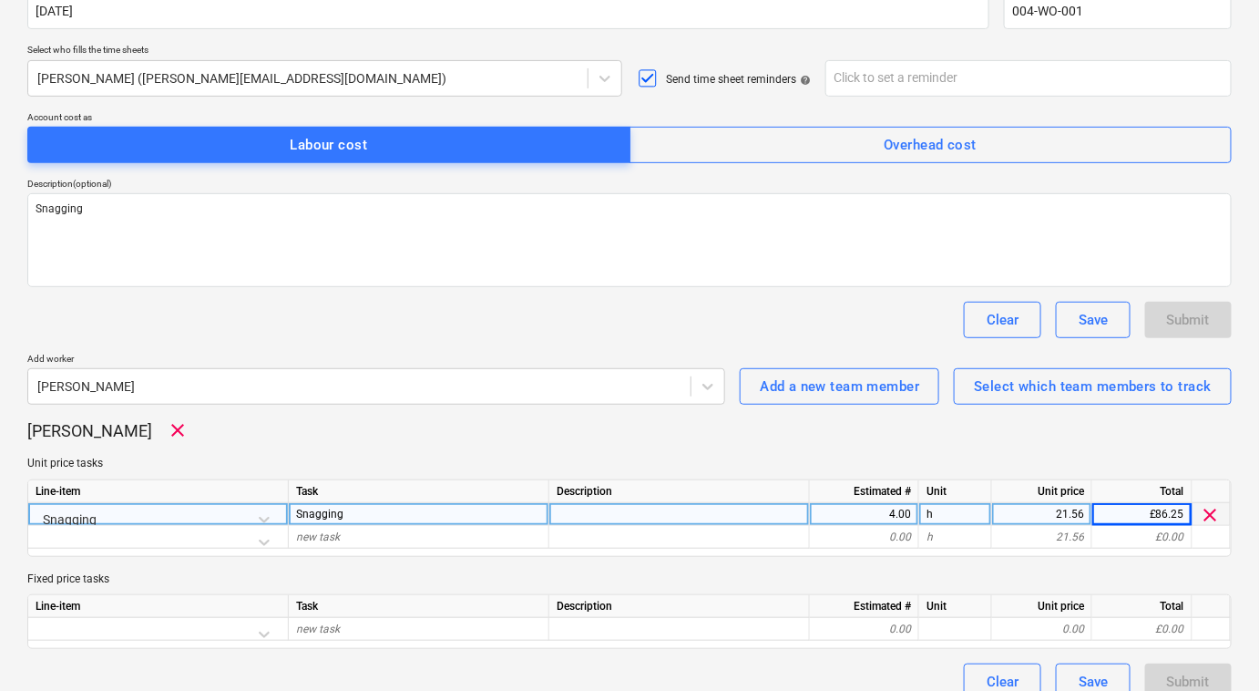
scroll to position [194, 0]
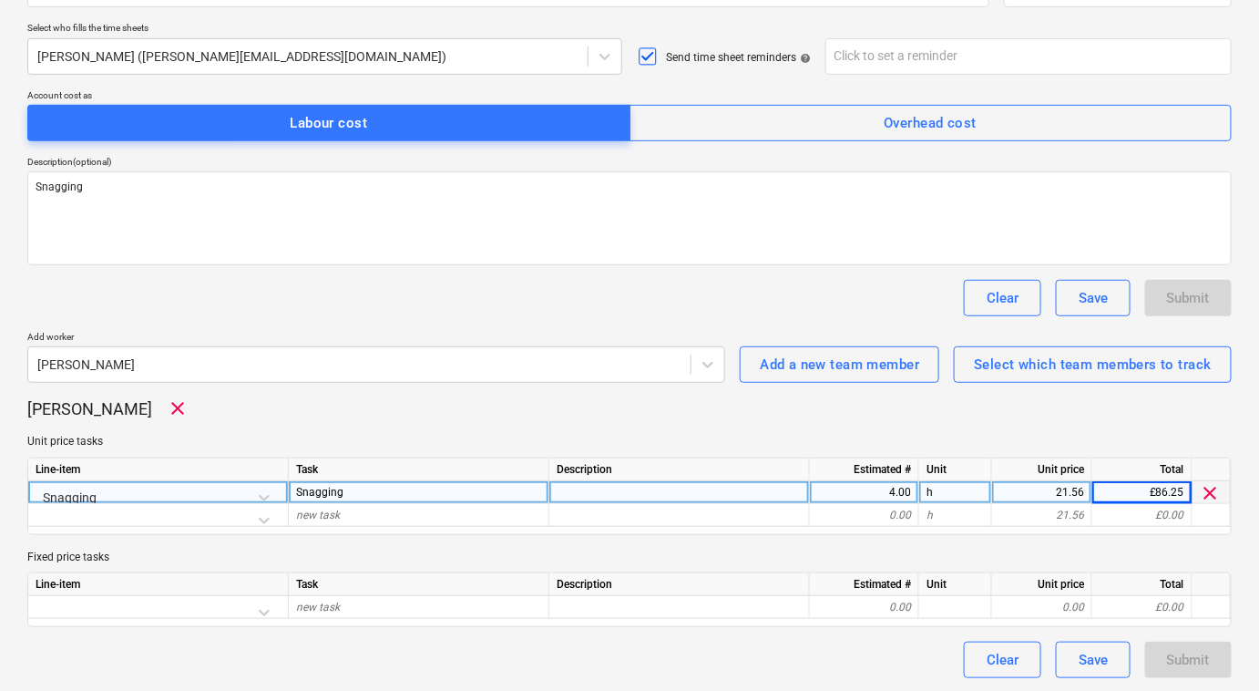
click at [1107, 490] on div "£86.25" at bounding box center [1142, 492] width 100 height 23
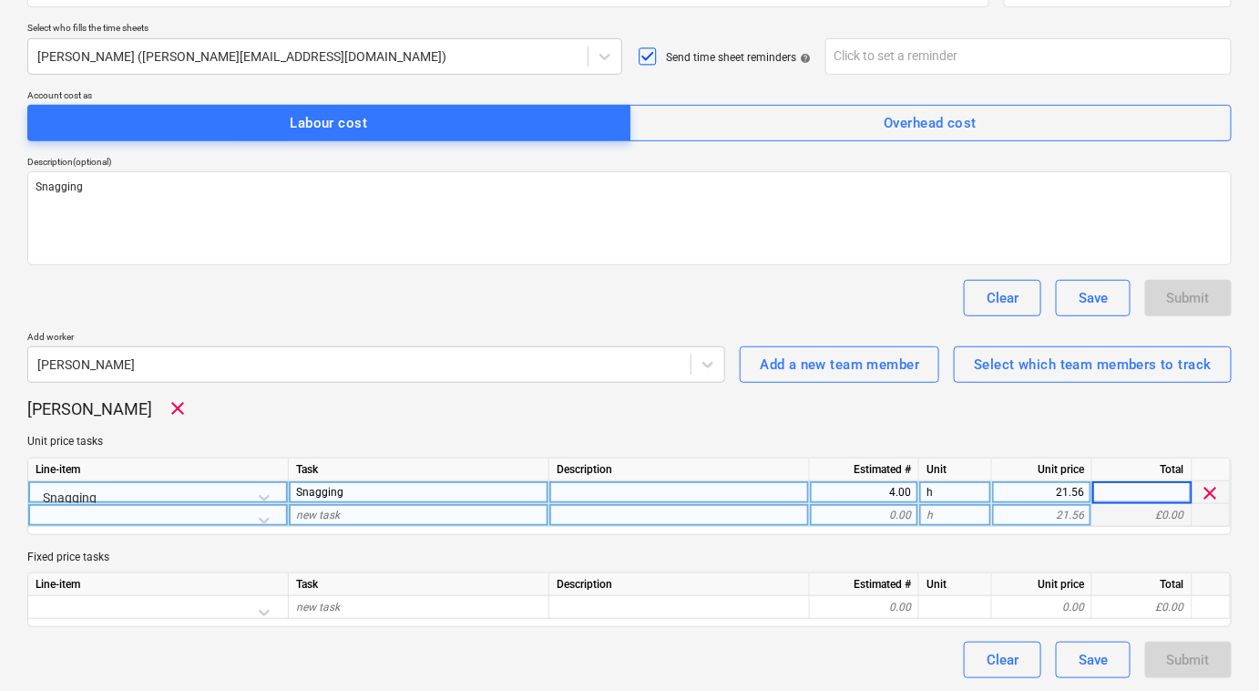
click at [952, 507] on div "h" at bounding box center [955, 515] width 73 height 23
click at [1040, 494] on div "21.56" at bounding box center [1041, 492] width 85 height 23
click at [891, 497] on div "4.00" at bounding box center [864, 492] width 94 height 23
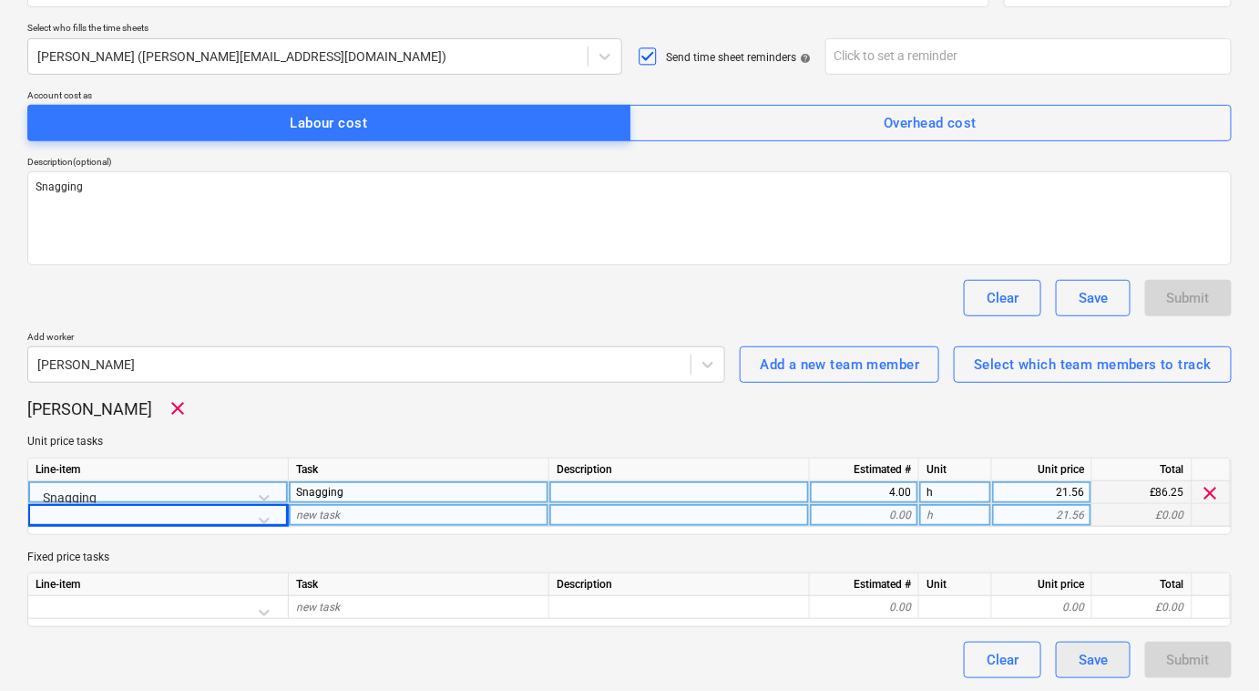
click at [1093, 658] on div "Save" at bounding box center [1093, 660] width 29 height 24
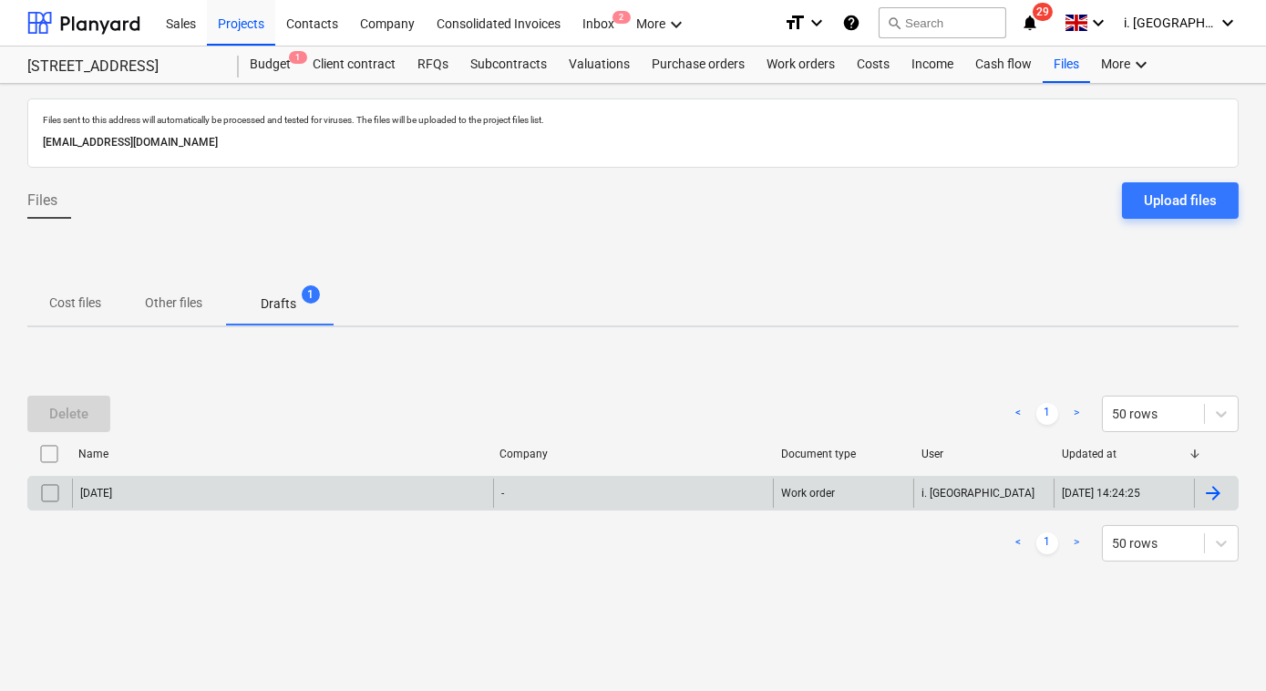
click at [75, 489] on div "03/09/2025" at bounding box center [282, 492] width 421 height 29
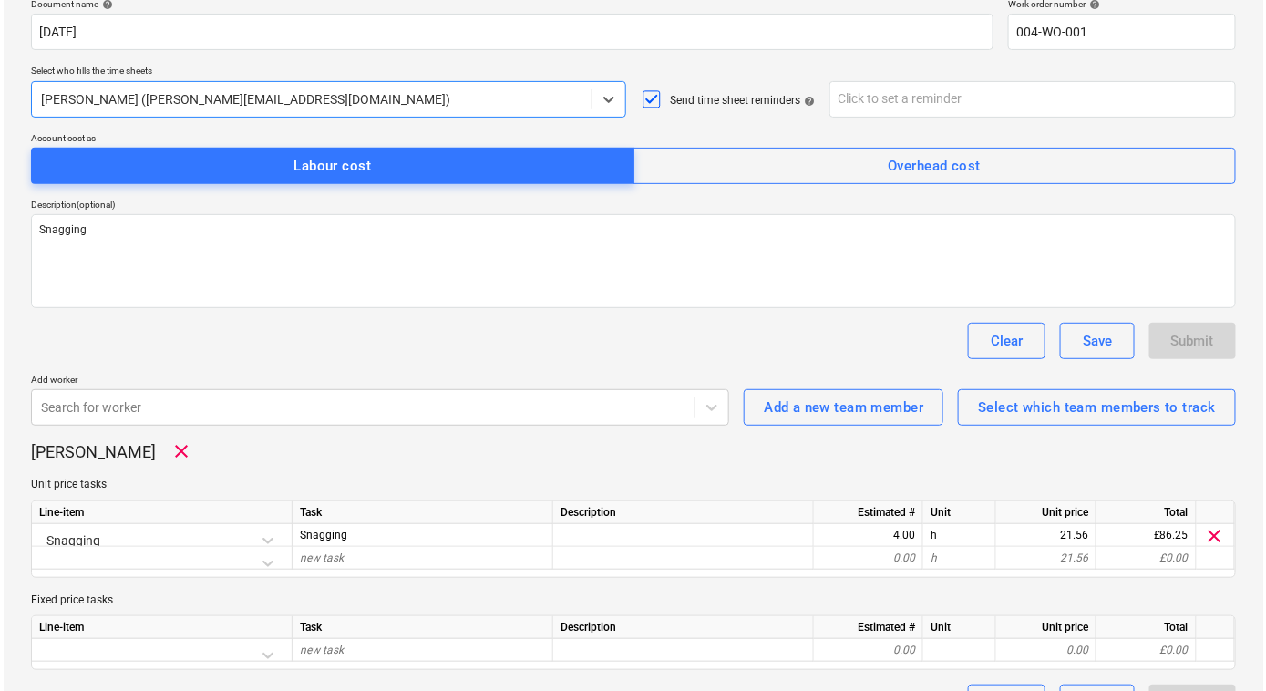
scroll to position [194, 0]
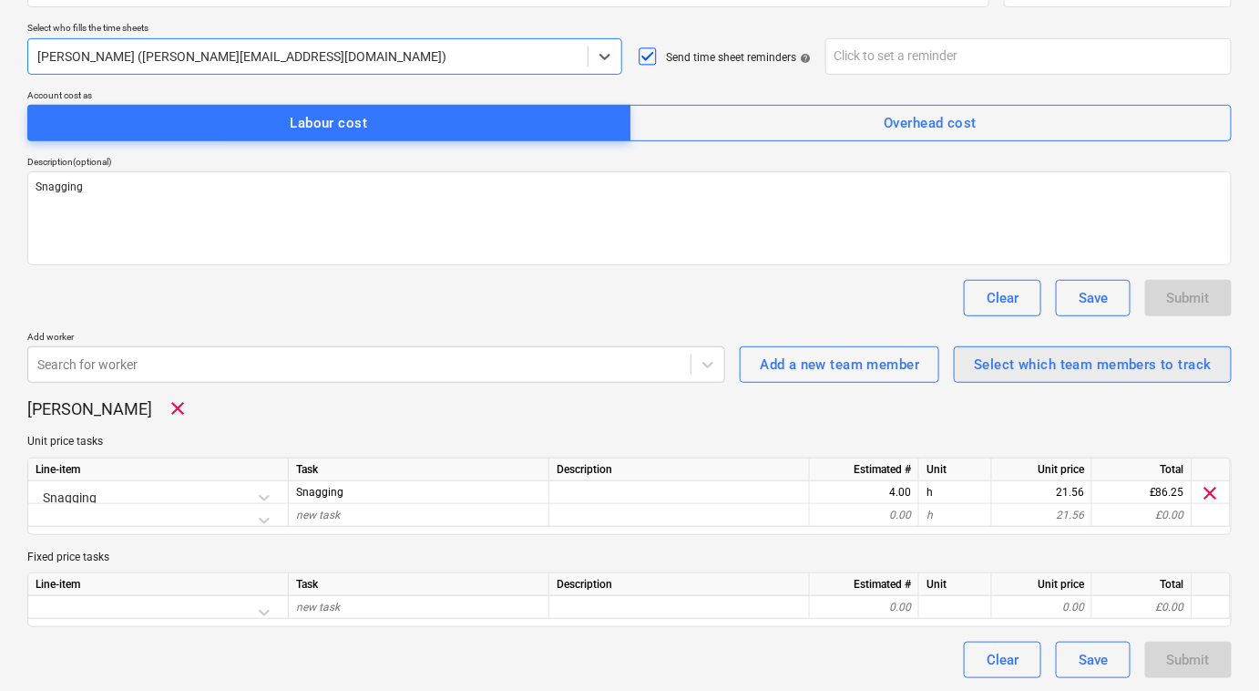
click at [1006, 372] on div "Select which team members to track" at bounding box center [1093, 365] width 238 height 24
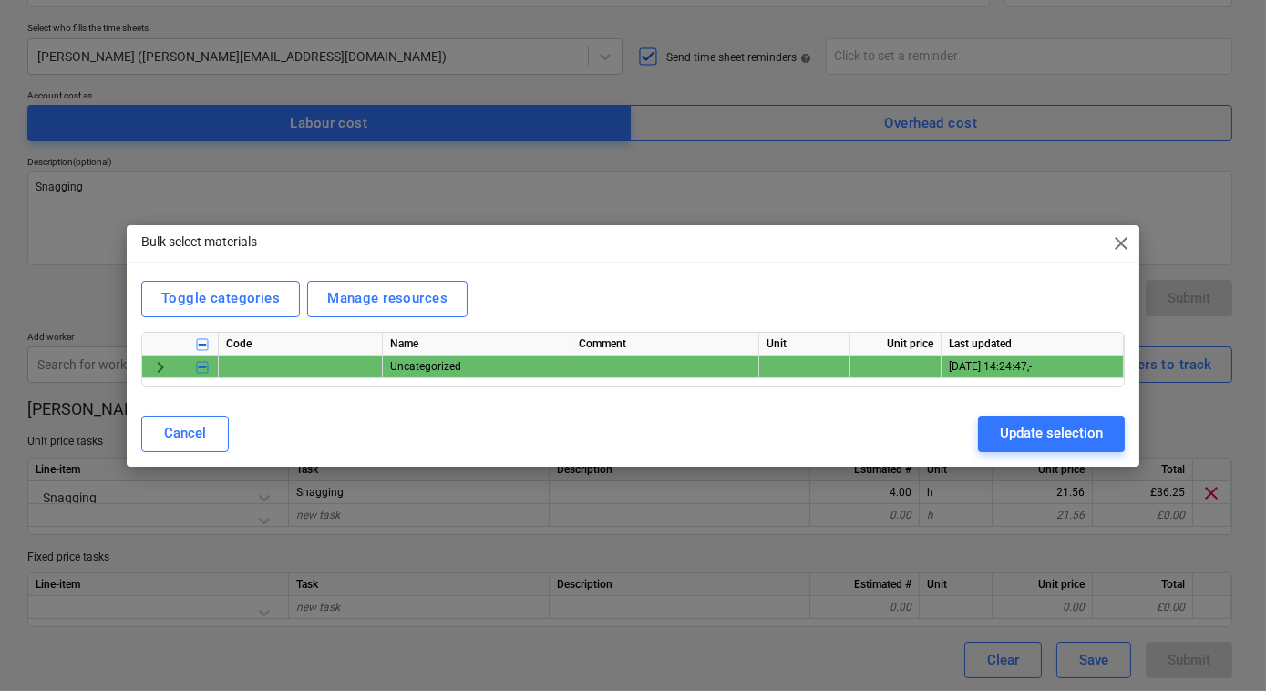
click at [641, 364] on div at bounding box center [665, 366] width 188 height 23
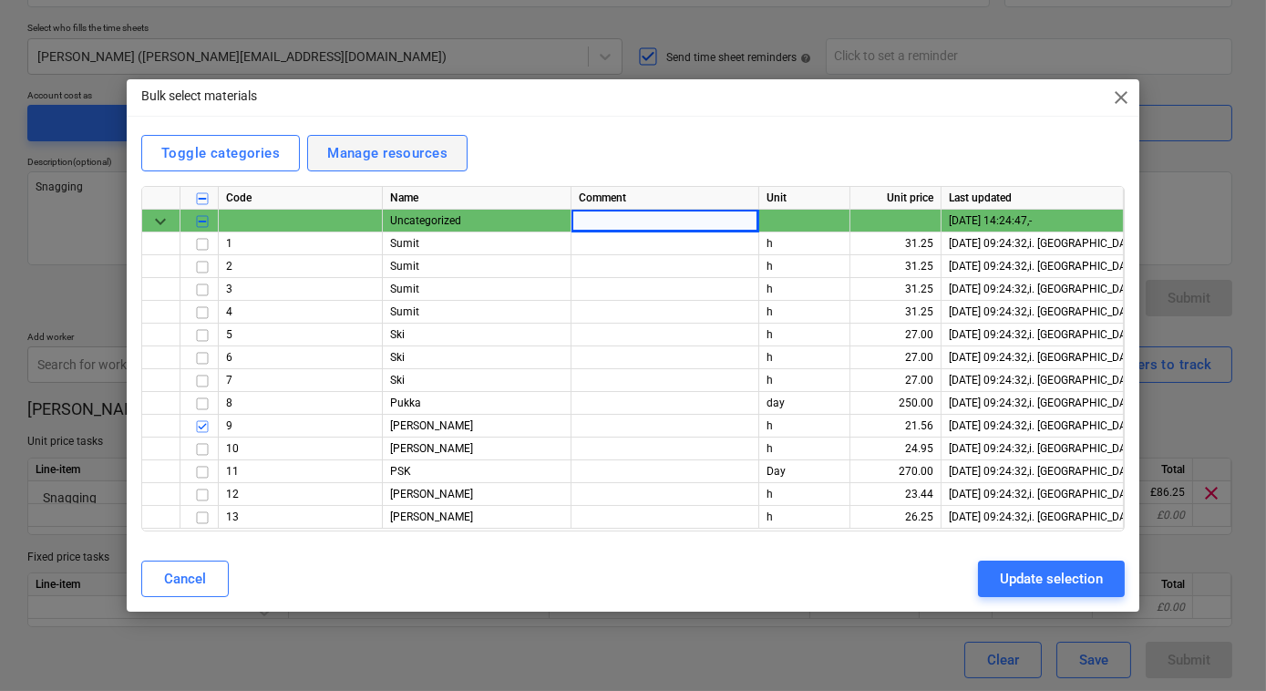
click at [398, 155] on div "Manage resources" at bounding box center [387, 153] width 120 height 24
type textarea "x"
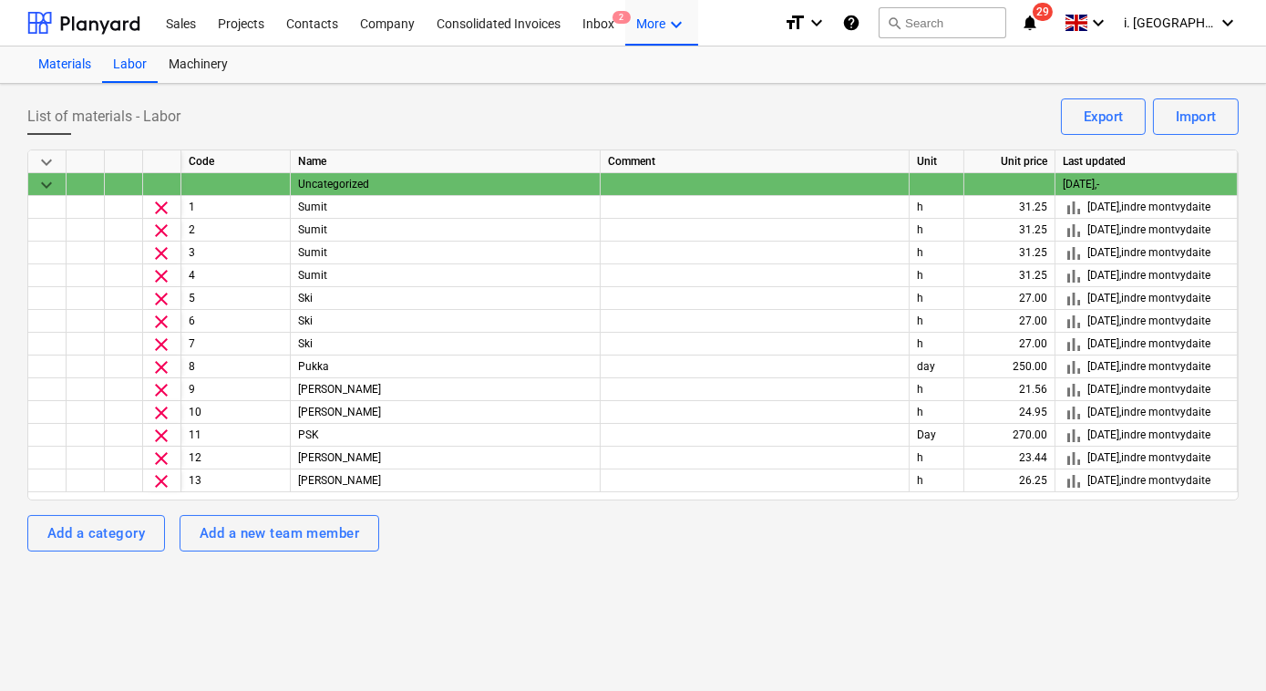
click at [74, 65] on div "Materials" at bounding box center [64, 64] width 75 height 36
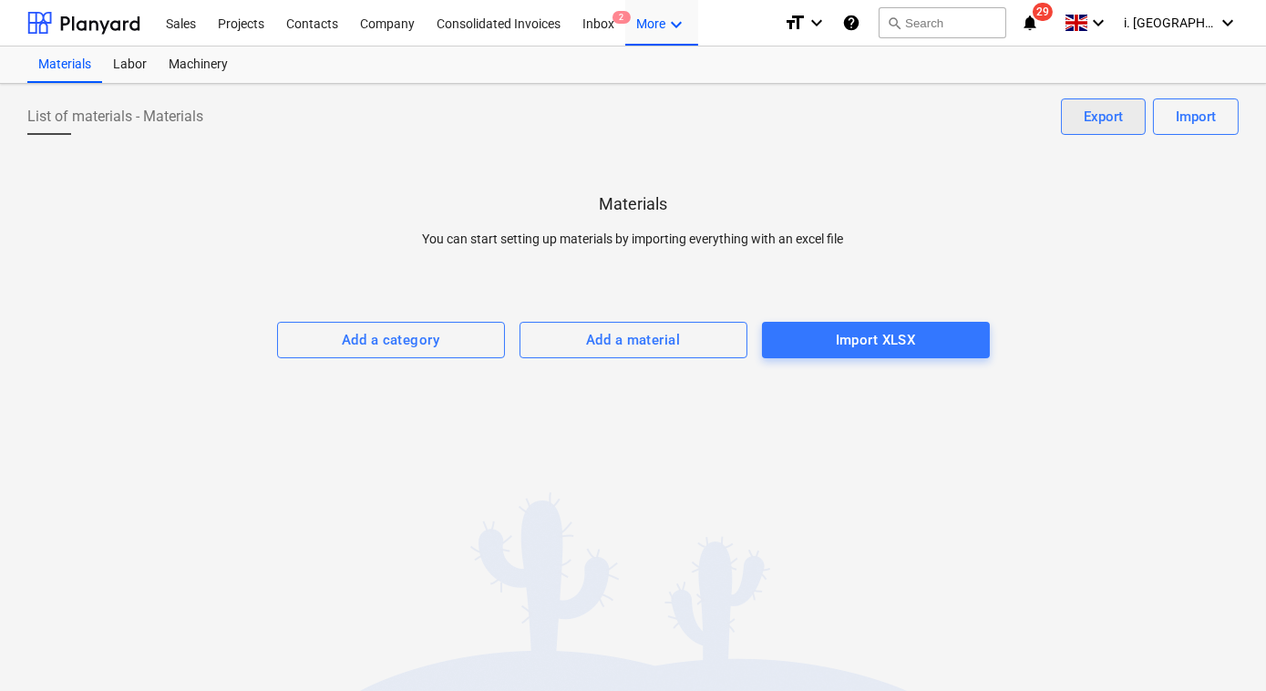
click at [1119, 122] on div "Export" at bounding box center [1102, 117] width 39 height 24
click at [398, 403] on div "List of materials - Materials Import Export Materials You can start setting up …" at bounding box center [633, 387] width 1266 height 607
click at [150, 66] on div "Labor" at bounding box center [130, 64] width 56 height 36
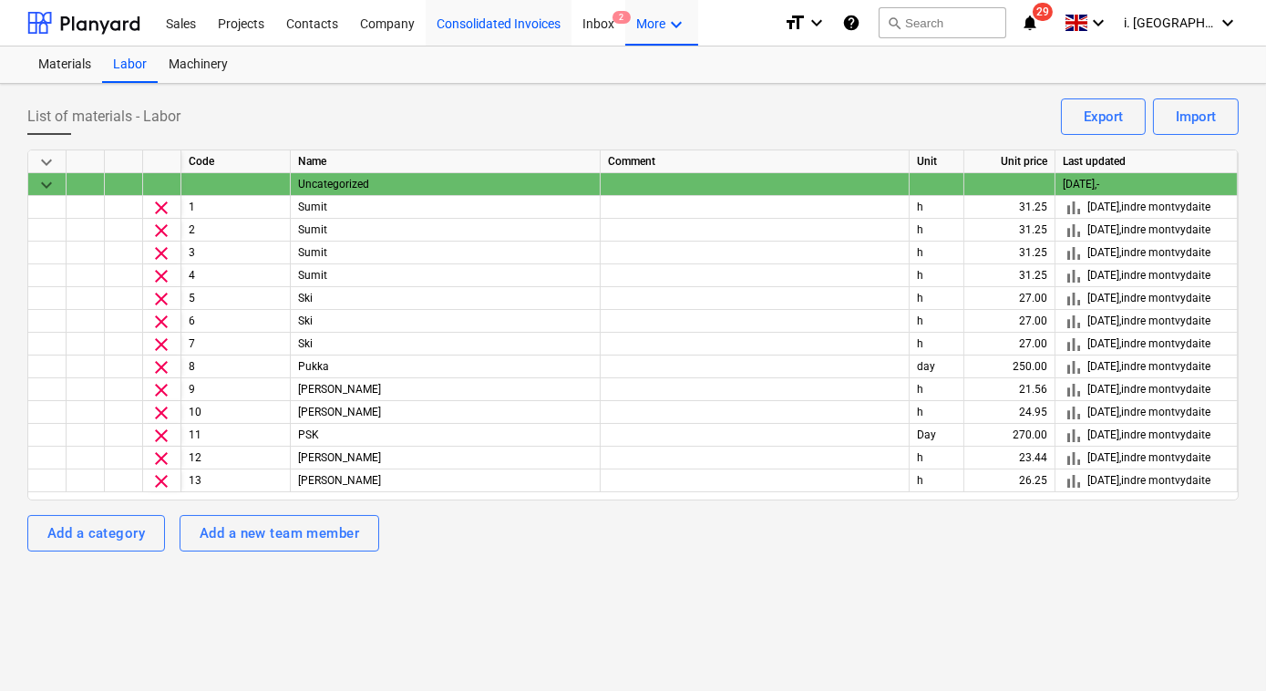
click at [525, 20] on div "Consolidated Invoices" at bounding box center [498, 22] width 146 height 46
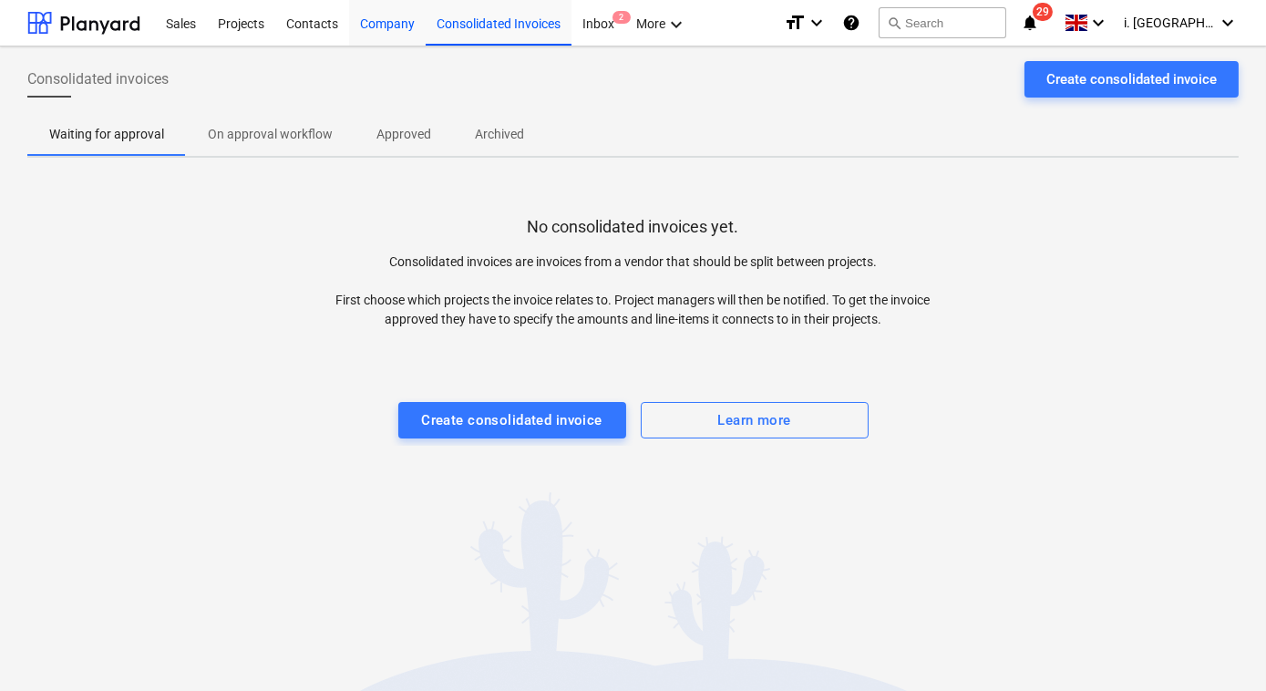
click at [384, 26] on div "Company" at bounding box center [387, 22] width 77 height 46
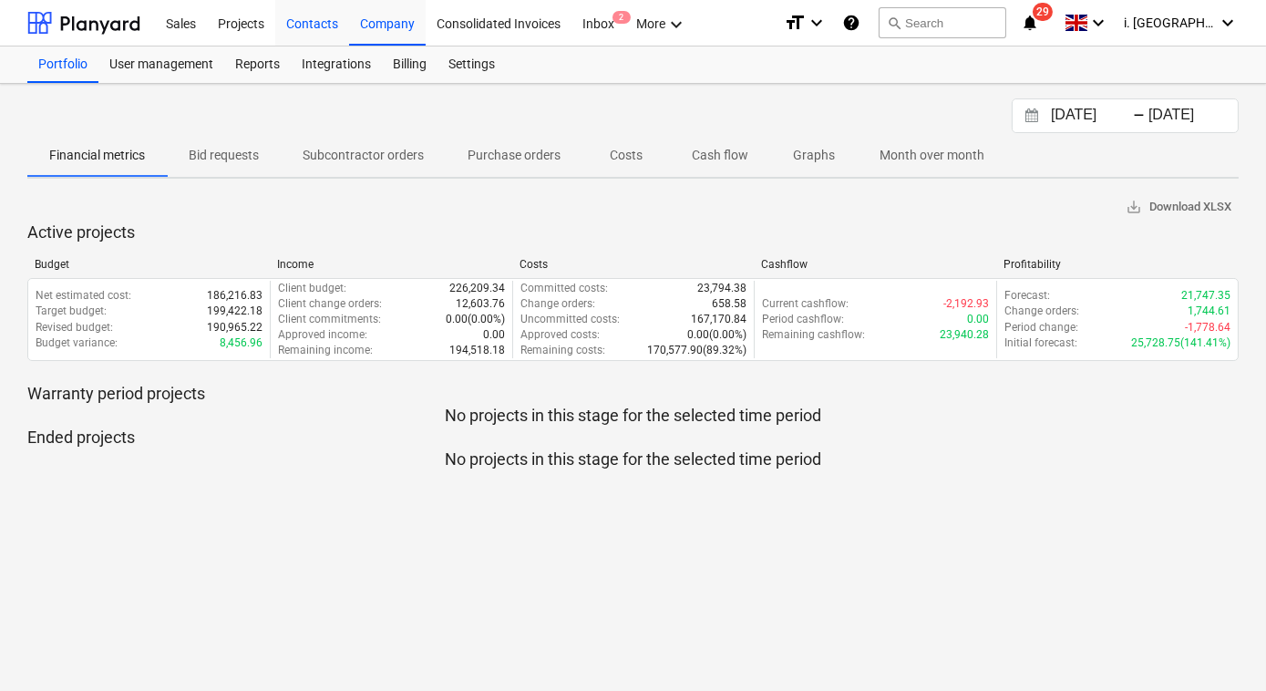
click at [303, 27] on div "Contacts" at bounding box center [312, 22] width 74 height 46
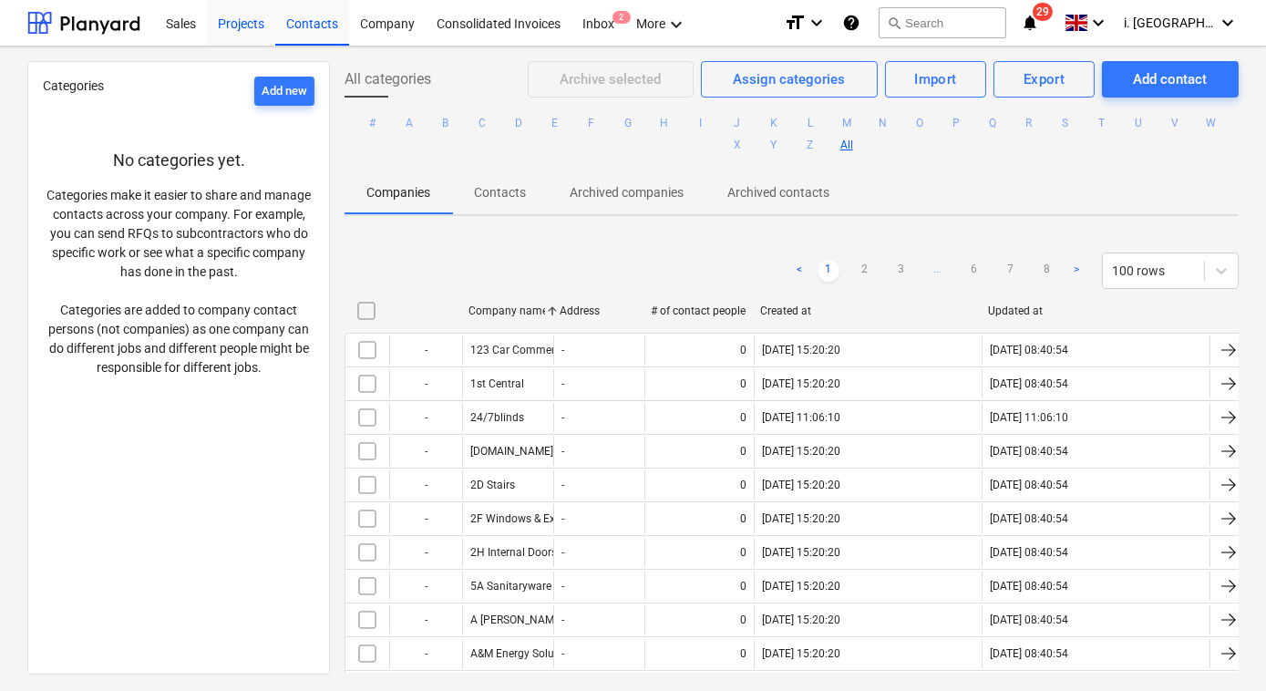
click at [247, 21] on div "Projects" at bounding box center [241, 22] width 68 height 46
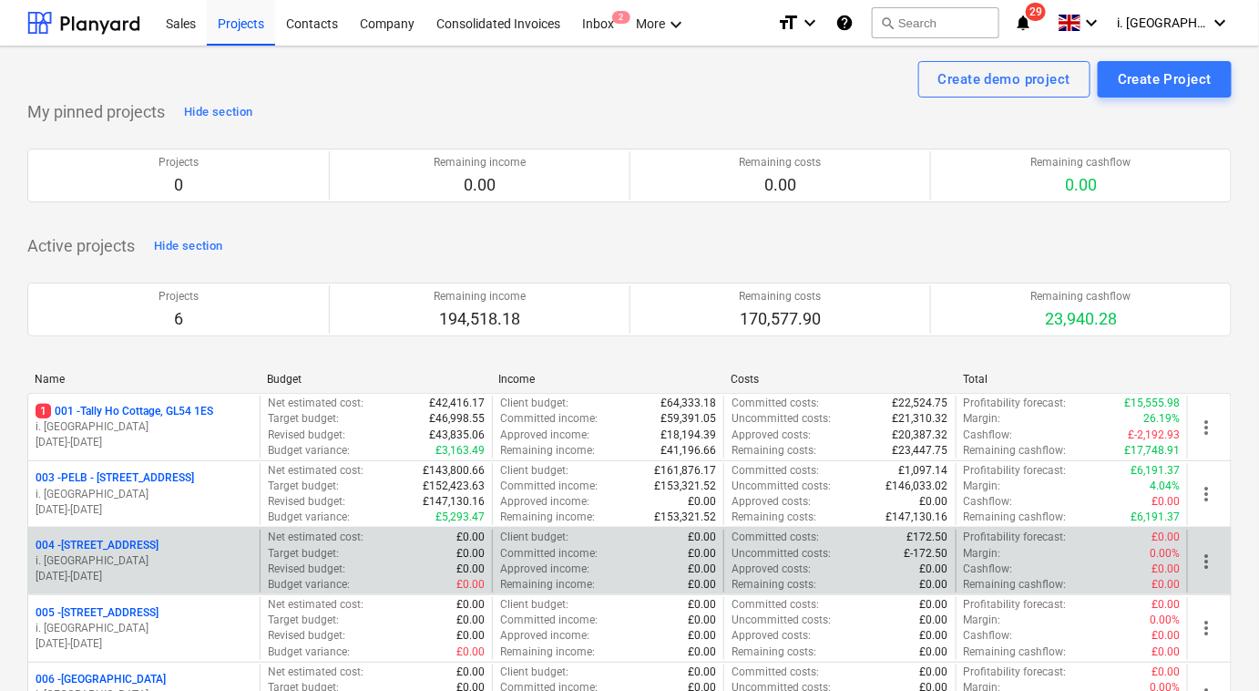
click at [159, 558] on p "i. [GEOGRAPHIC_DATA]" at bounding box center [144, 560] width 217 height 15
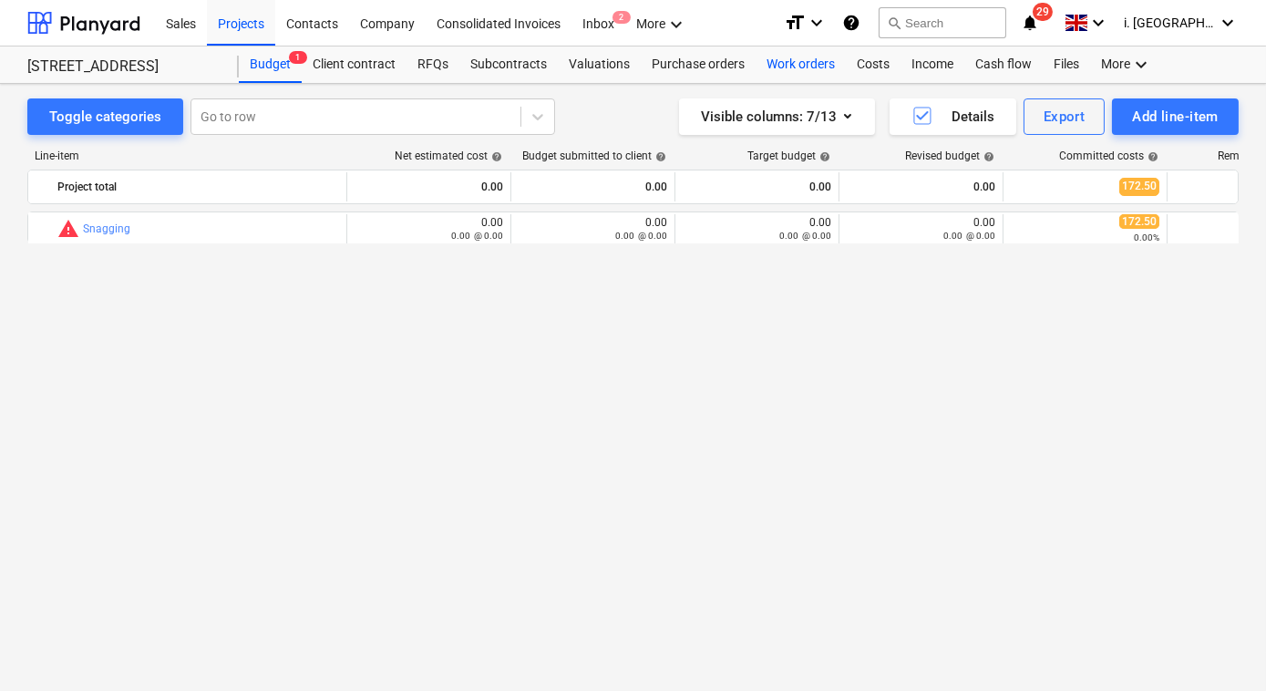
click at [812, 68] on div "Work orders" at bounding box center [800, 64] width 90 height 36
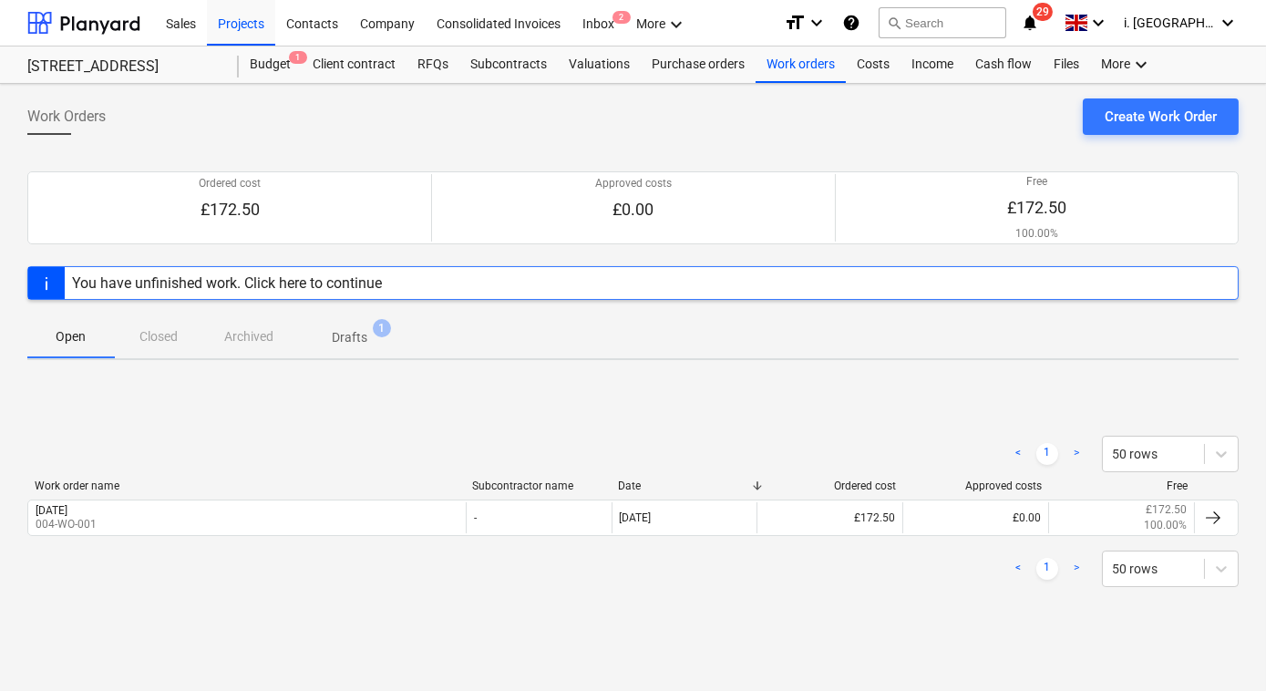
click at [372, 341] on span "Drafts 1" at bounding box center [349, 337] width 65 height 19
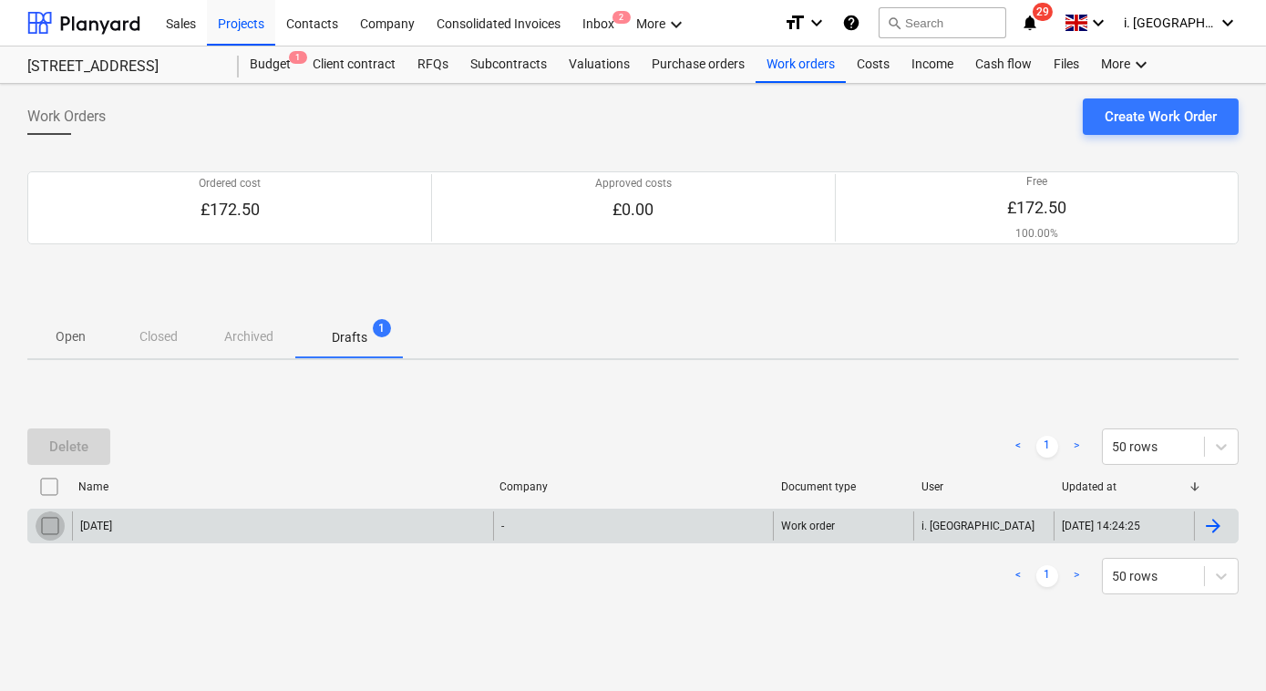
click at [55, 525] on input "checkbox" at bounding box center [50, 525] width 29 height 29
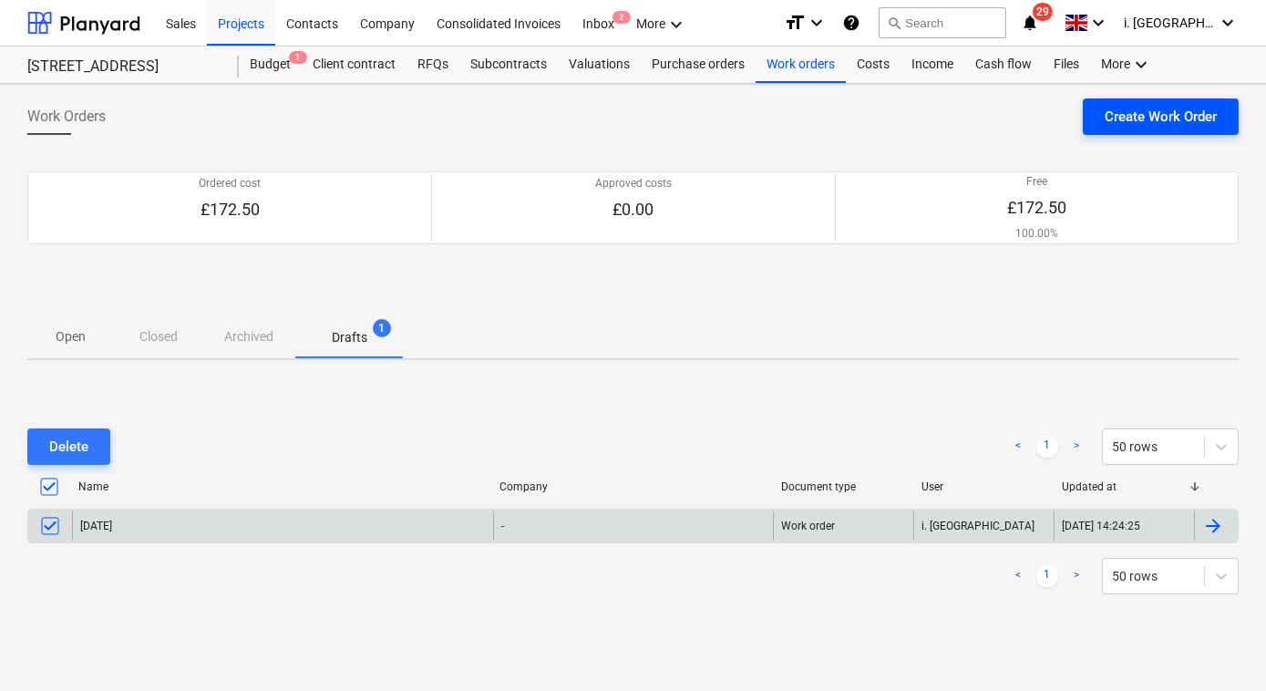
click at [1144, 128] on button "Create Work Order" at bounding box center [1160, 116] width 156 height 36
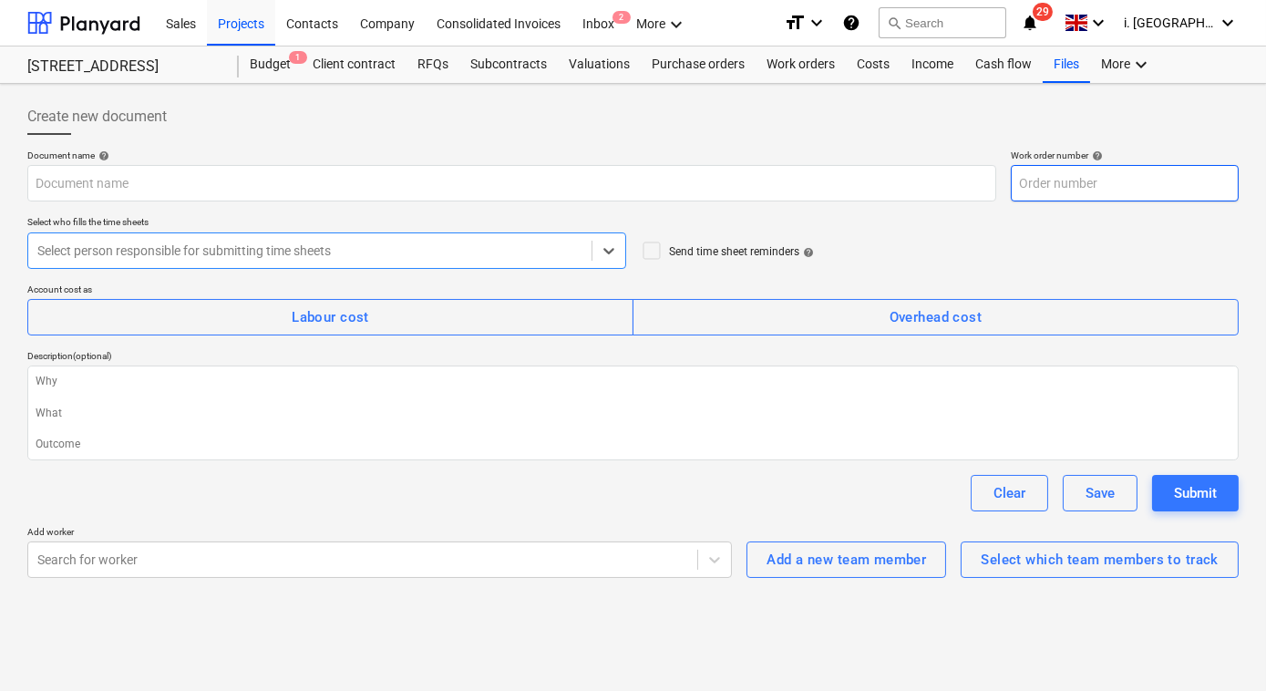
type textarea "x"
type input "004-WO-003"
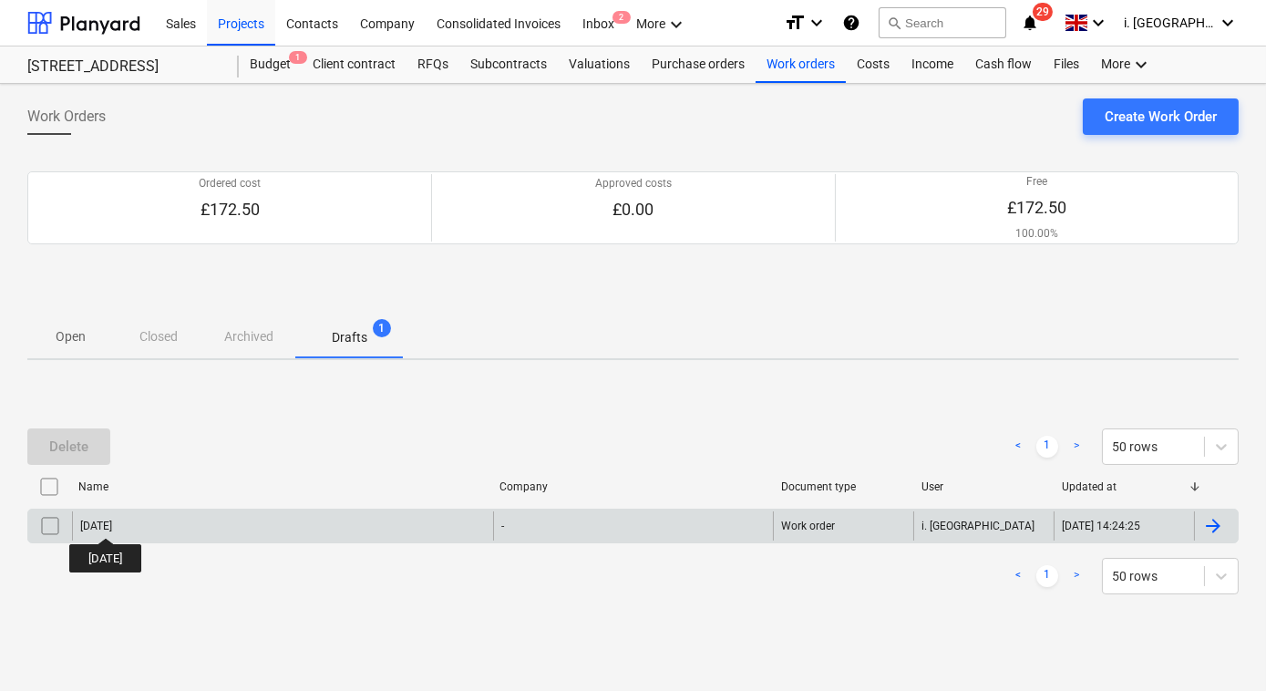
click at [112, 521] on div "03/09/2025" at bounding box center [96, 525] width 32 height 13
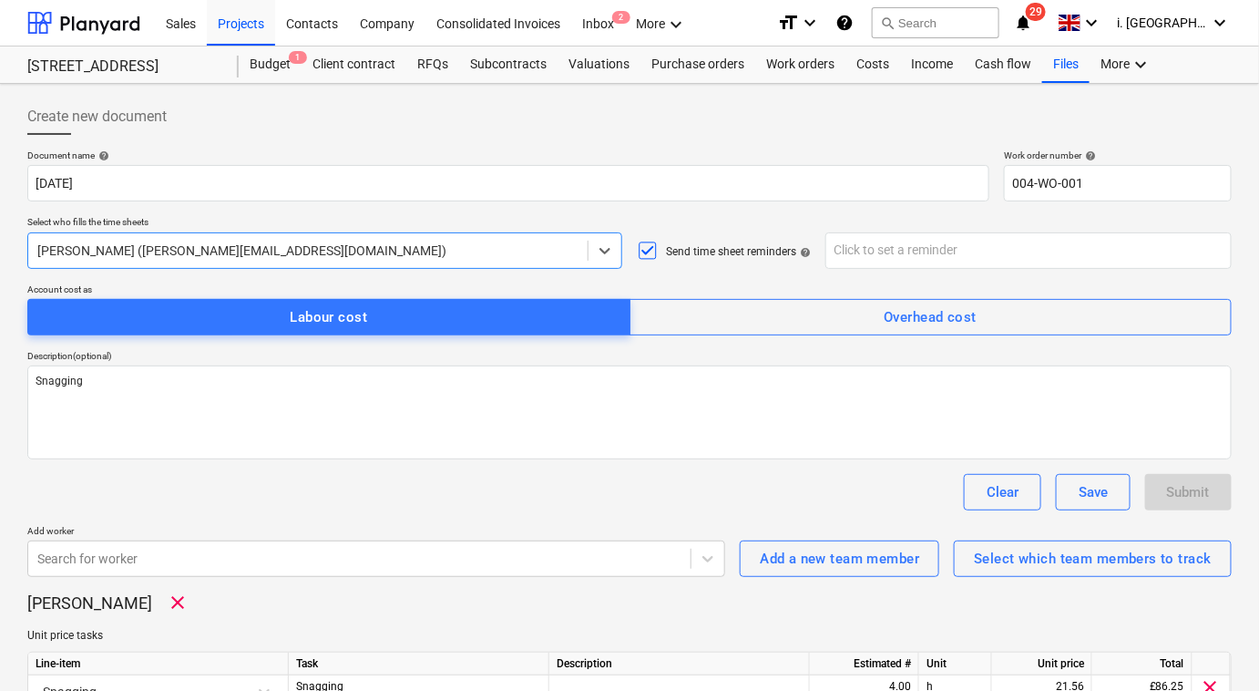
click at [649, 248] on icon at bounding box center [648, 251] width 22 height 22
type textarea "x"
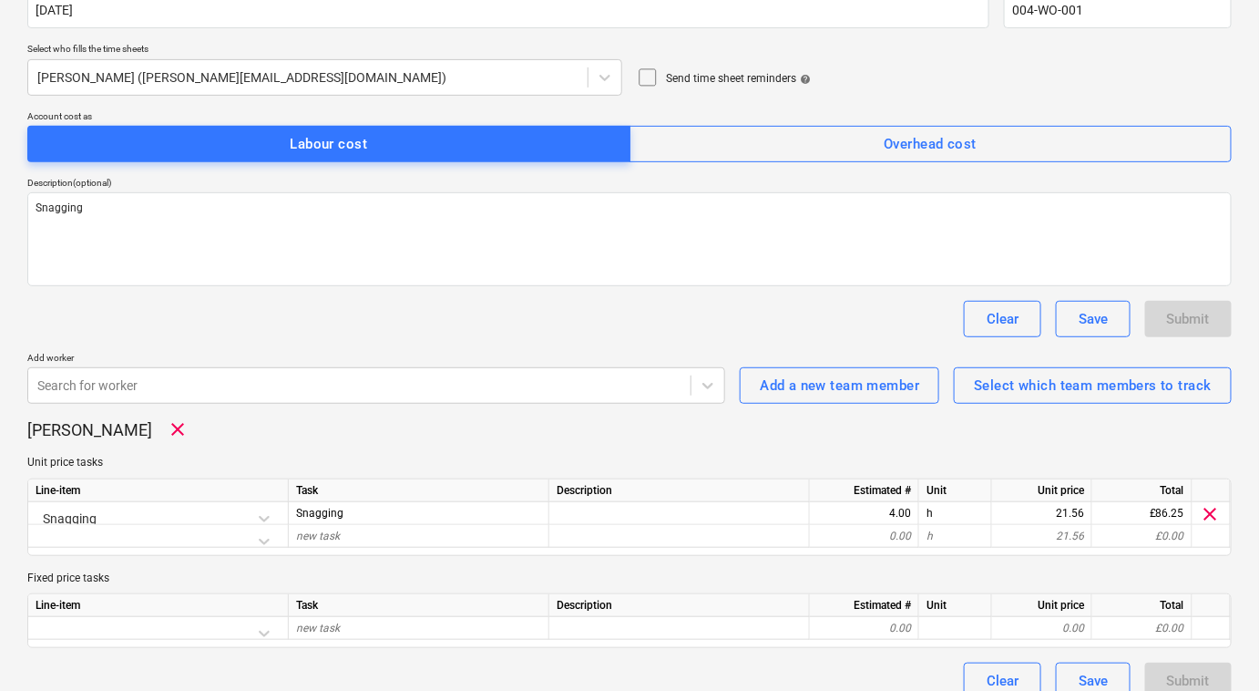
scroll to position [194, 0]
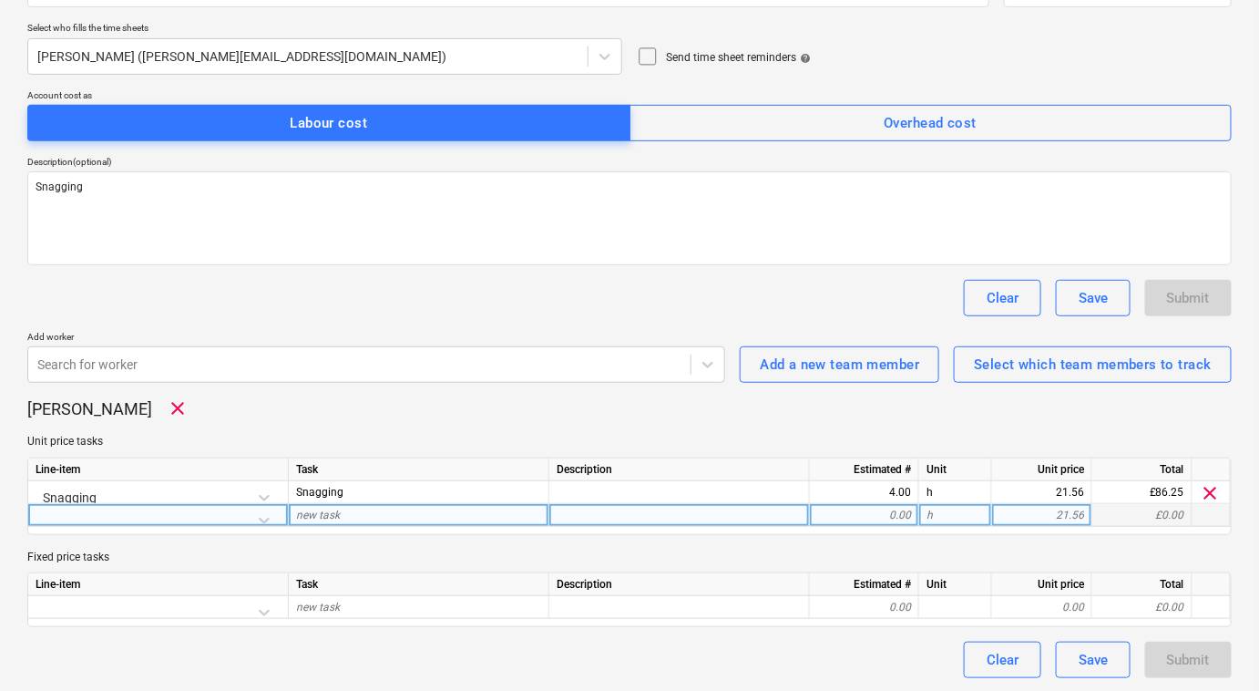
click at [743, 507] on div at bounding box center [679, 515] width 261 height 23
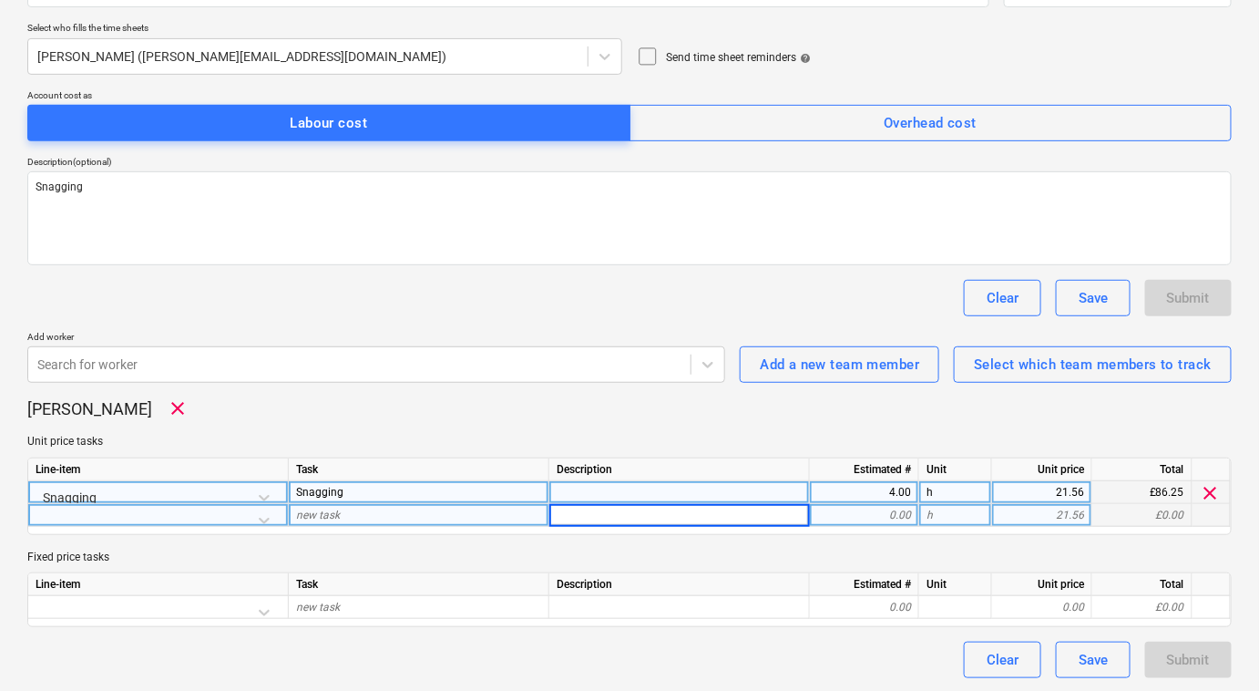
click at [739, 499] on div at bounding box center [679, 492] width 261 height 23
type input "..."
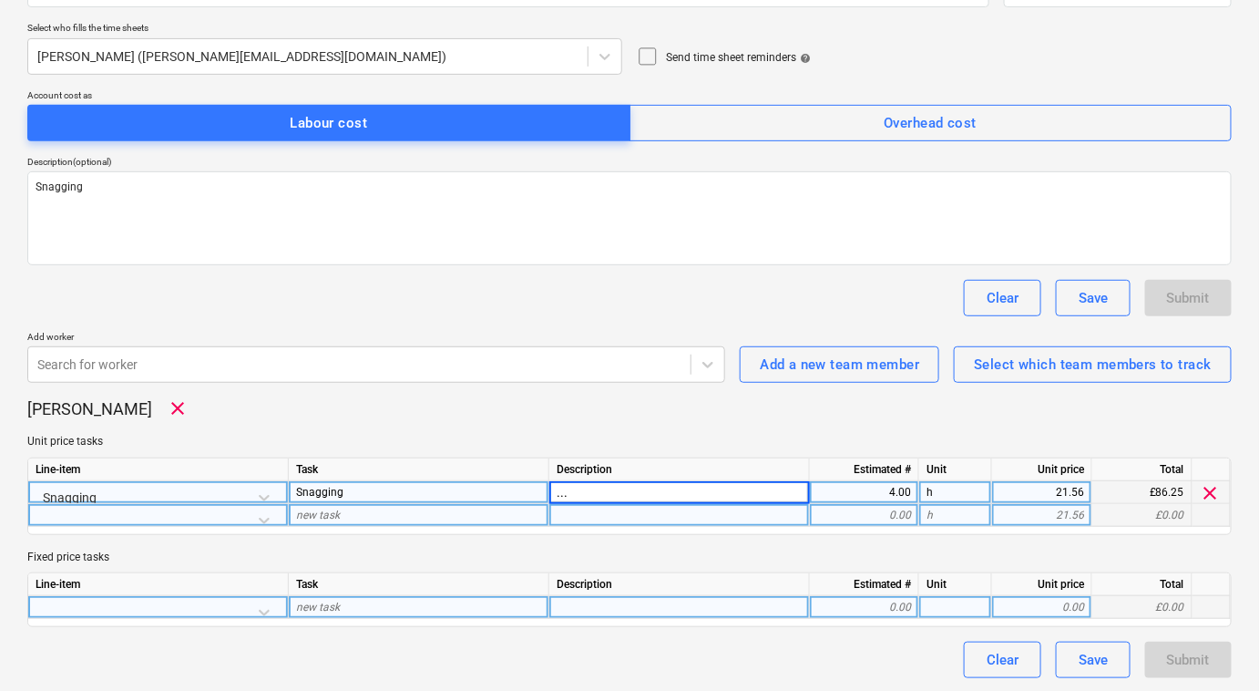
type textarea "x"
click at [653, 610] on div at bounding box center [679, 607] width 261 height 23
type input "."
click at [429, 614] on div "new task" at bounding box center [419, 607] width 261 height 23
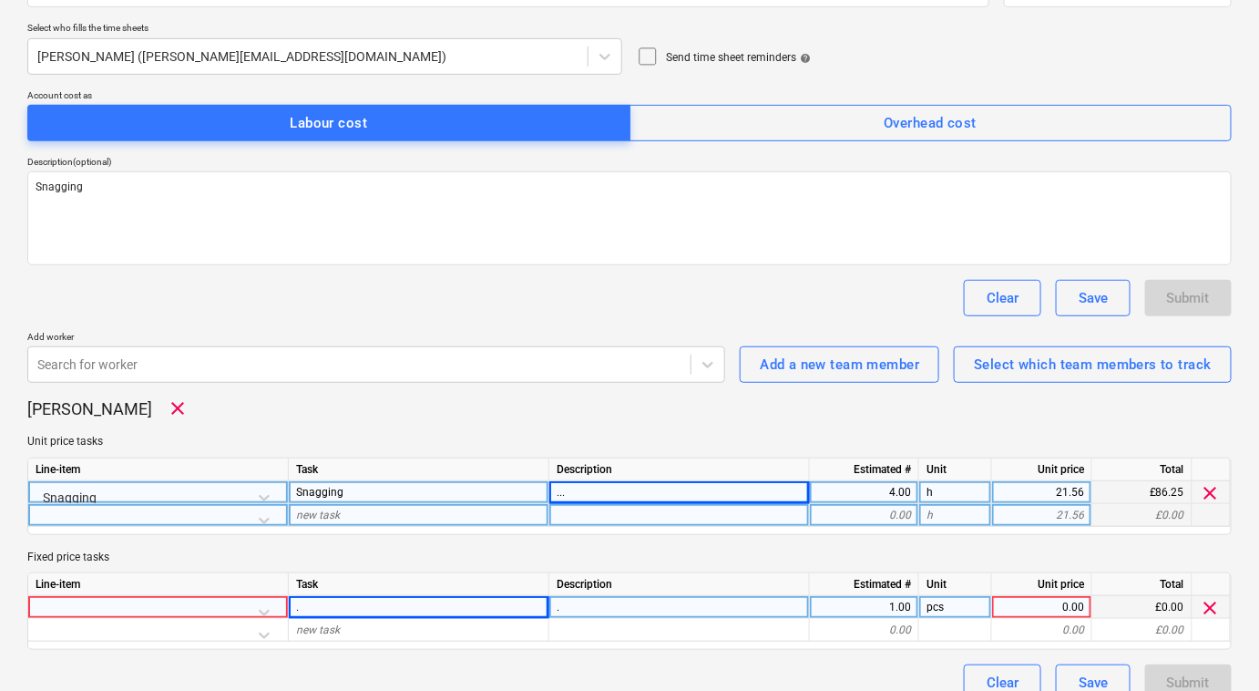
click at [184, 594] on div "Line-item" at bounding box center [158, 584] width 261 height 23
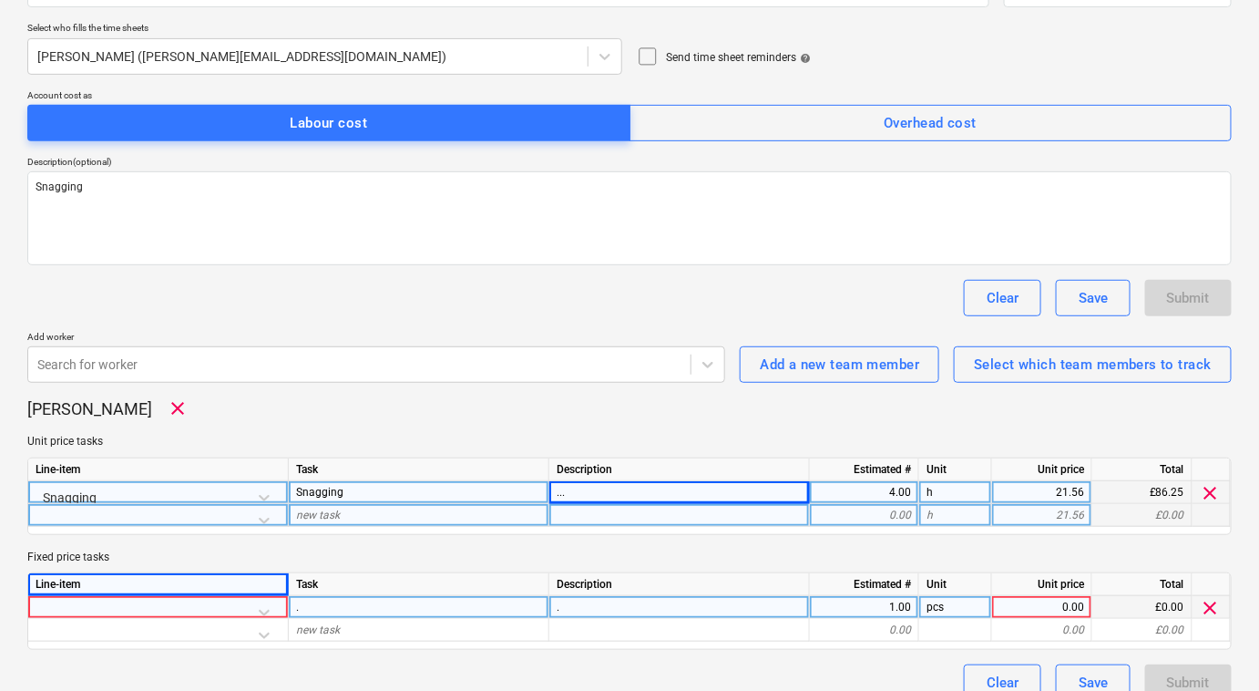
click at [210, 610] on div at bounding box center [158, 612] width 245 height 32
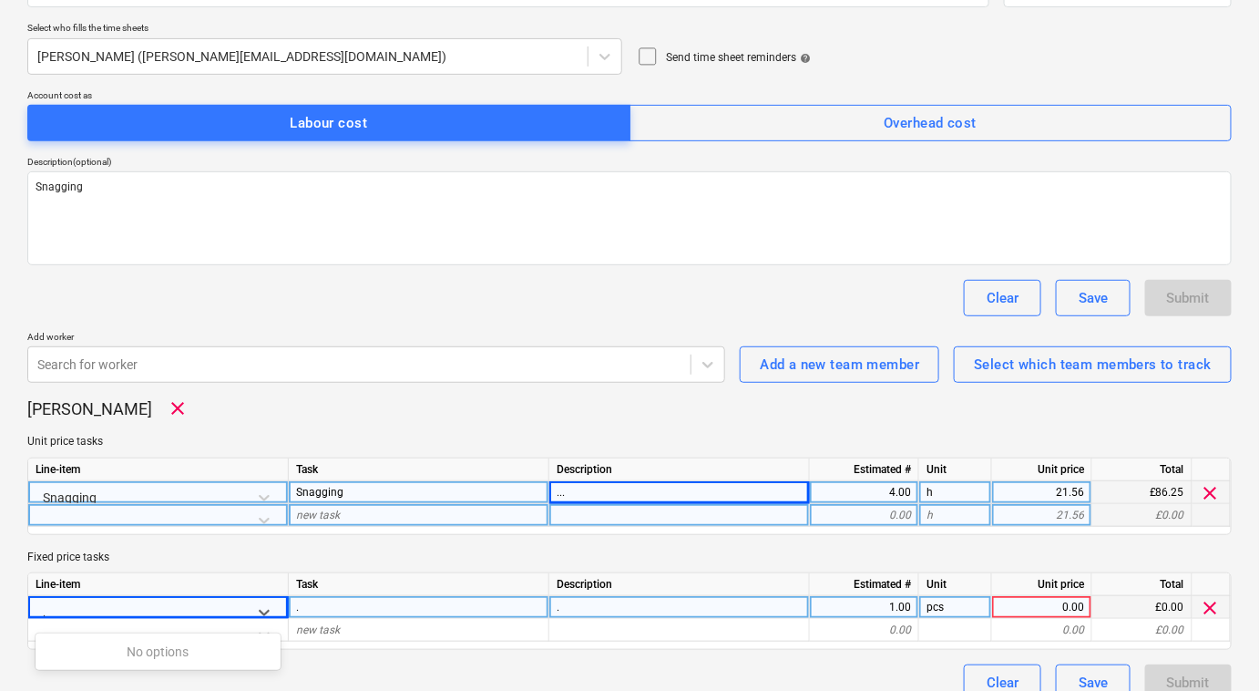
scroll to position [216, 0]
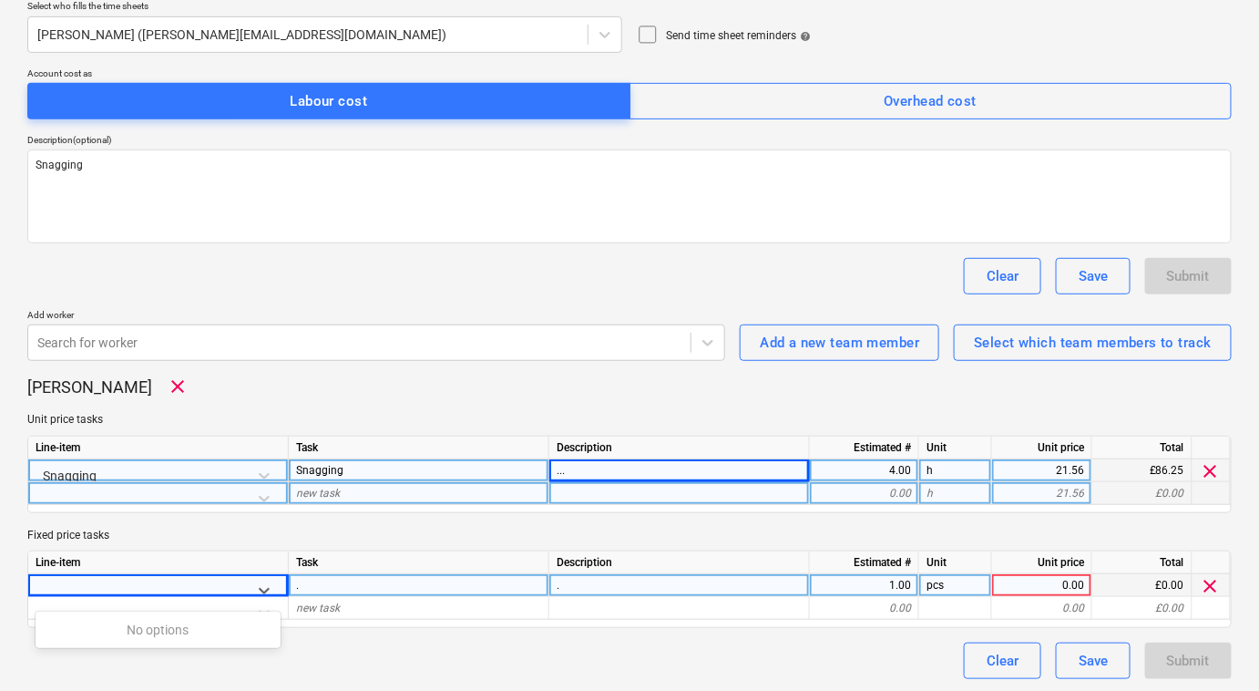
click at [449, 402] on div "Jeremy Beck clear Unit price tasks Line-item Task Description Estimated # Unit …" at bounding box center [629, 500] width 1204 height 251
click at [1204, 584] on span "clear" at bounding box center [1211, 586] width 22 height 22
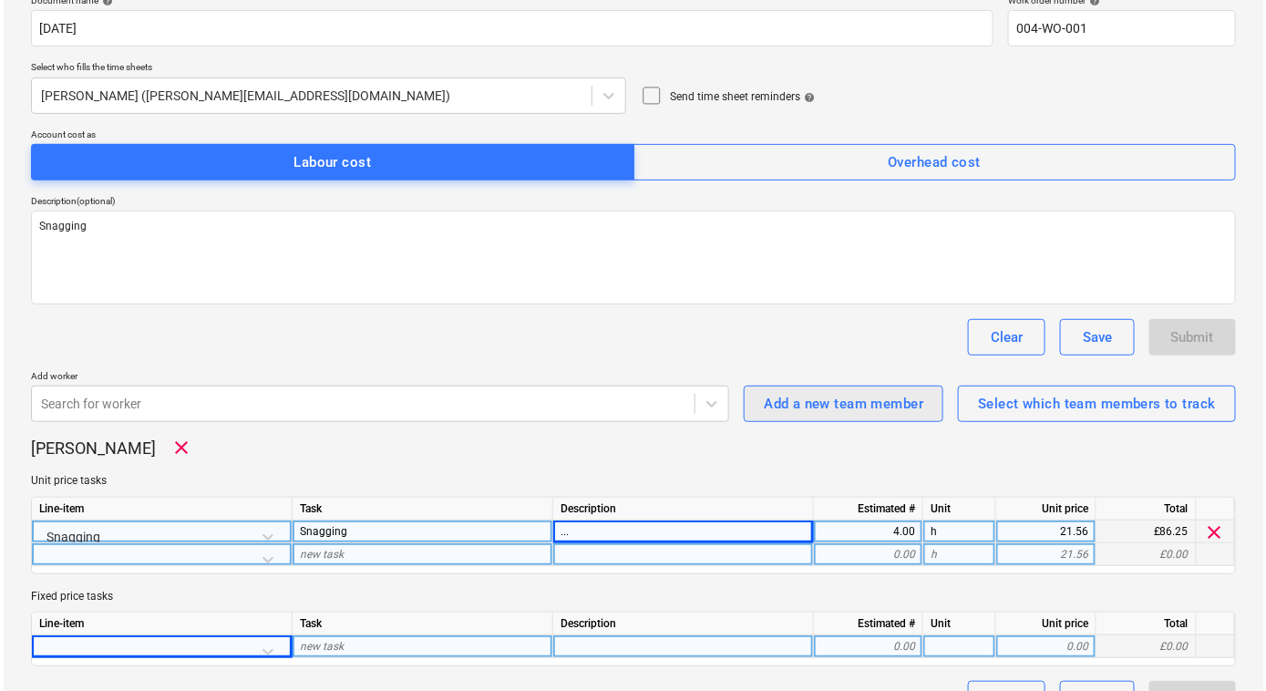
scroll to position [194, 0]
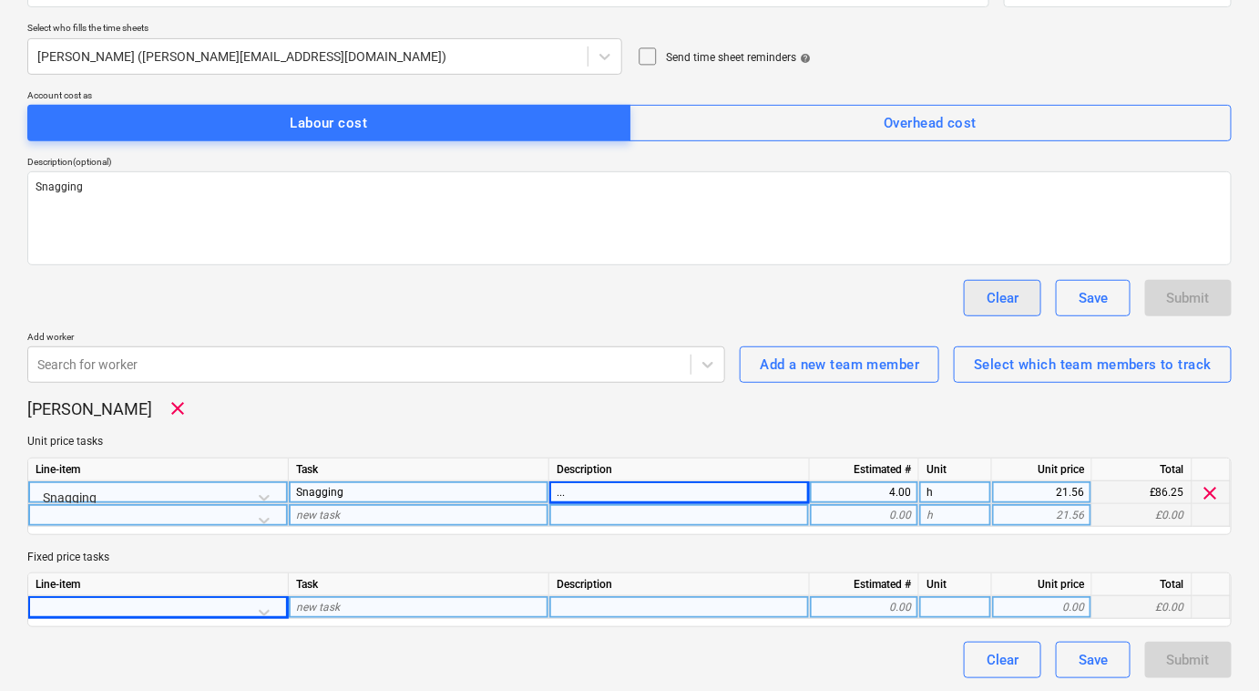
click at [997, 298] on div "Clear" at bounding box center [1003, 298] width 32 height 24
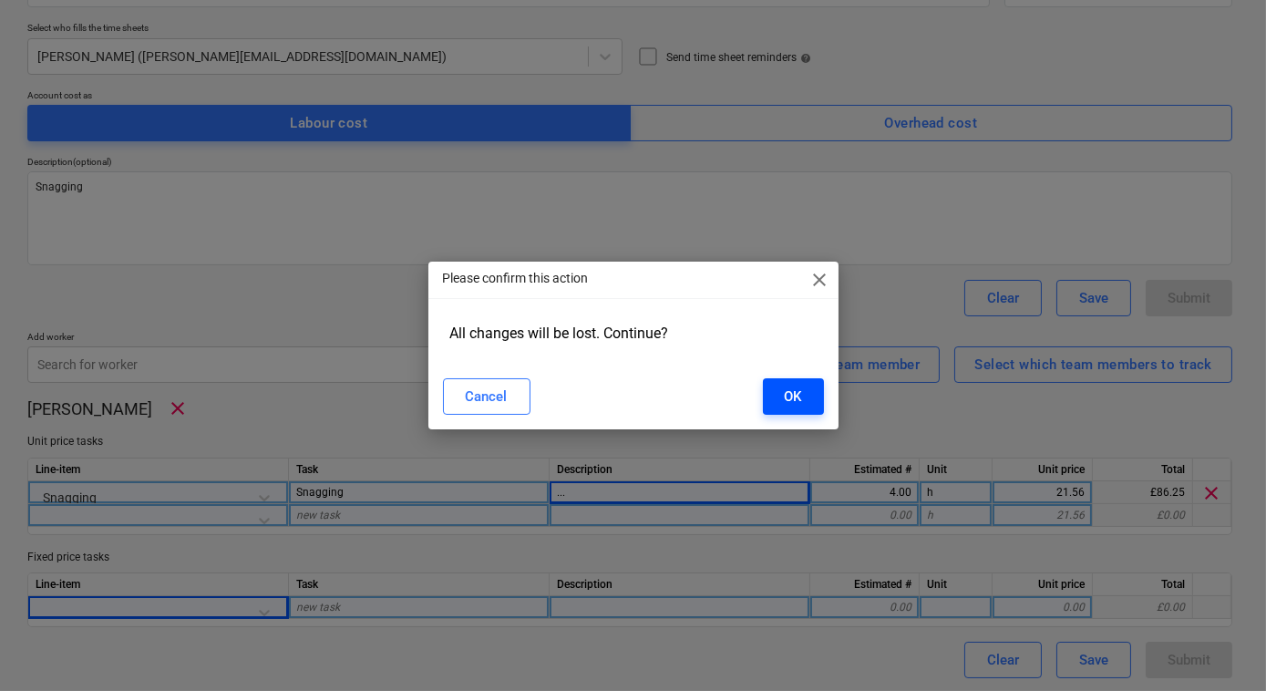
click at [806, 395] on button "OK" at bounding box center [793, 396] width 61 height 36
type textarea "x"
type input "004-WO-003"
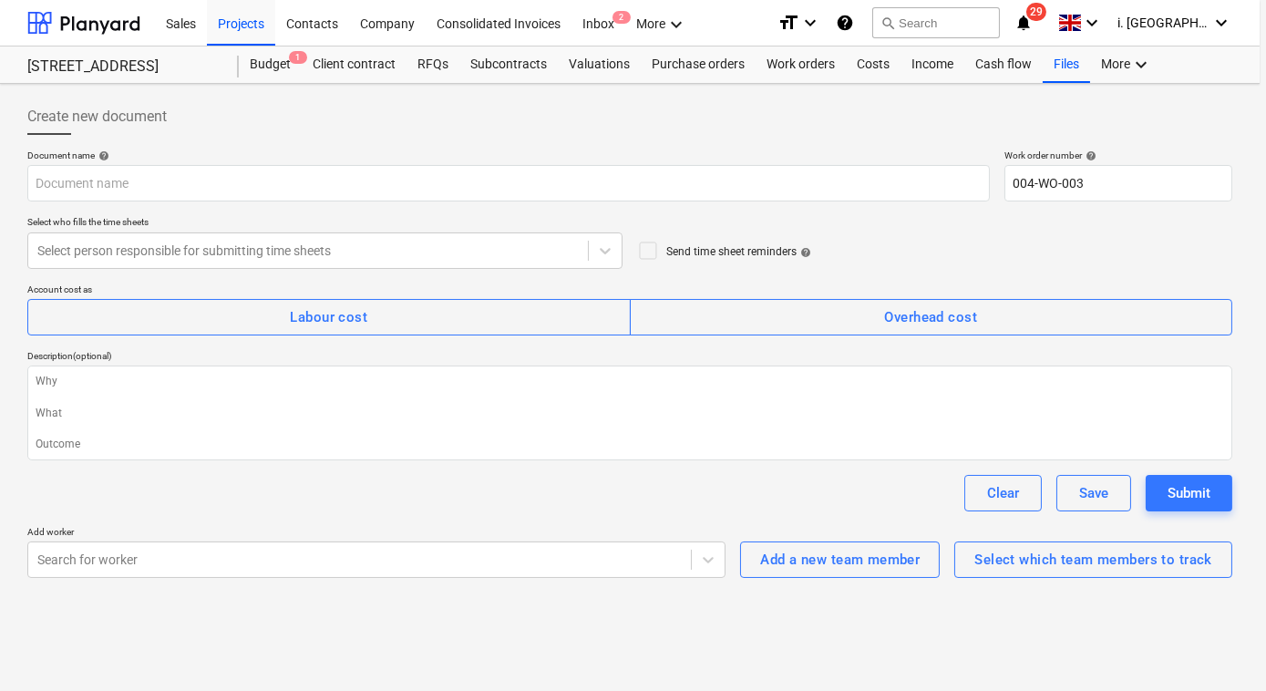
scroll to position [0, 0]
click at [446, 258] on div at bounding box center [309, 250] width 545 height 18
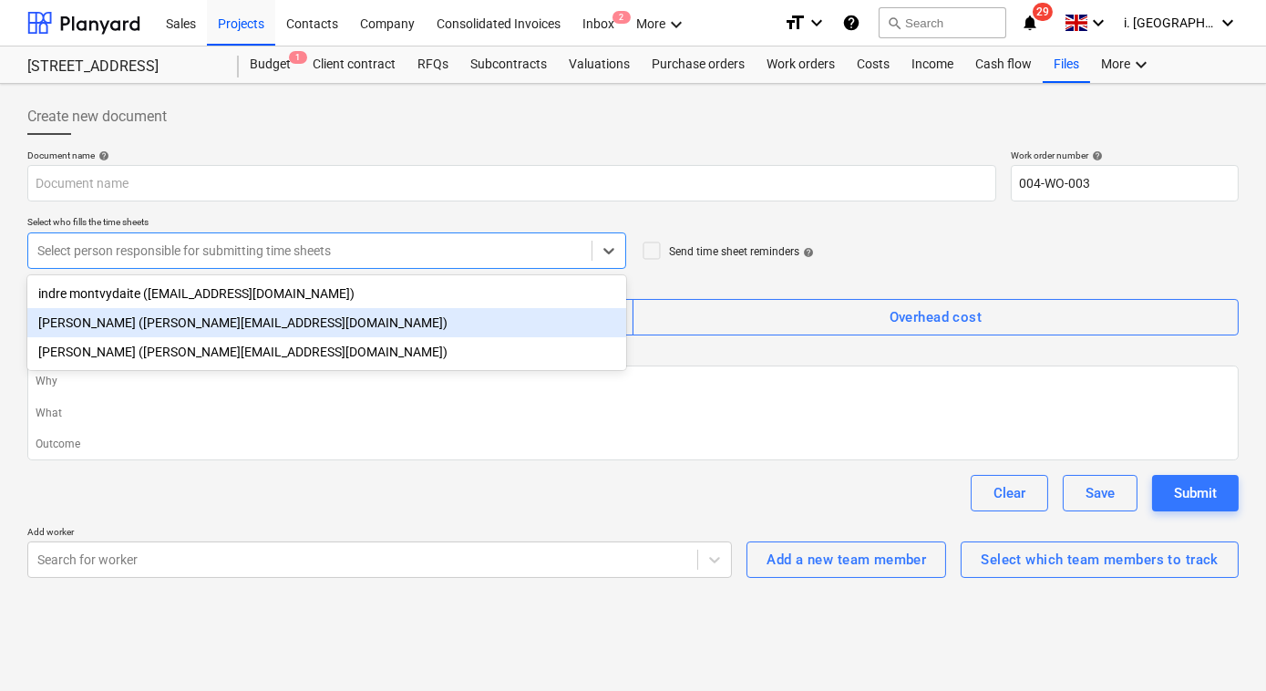
click at [400, 324] on div "[PERSON_NAME] ([PERSON_NAME][EMAIL_ADDRESS][DOMAIN_NAME])" at bounding box center [326, 322] width 599 height 29
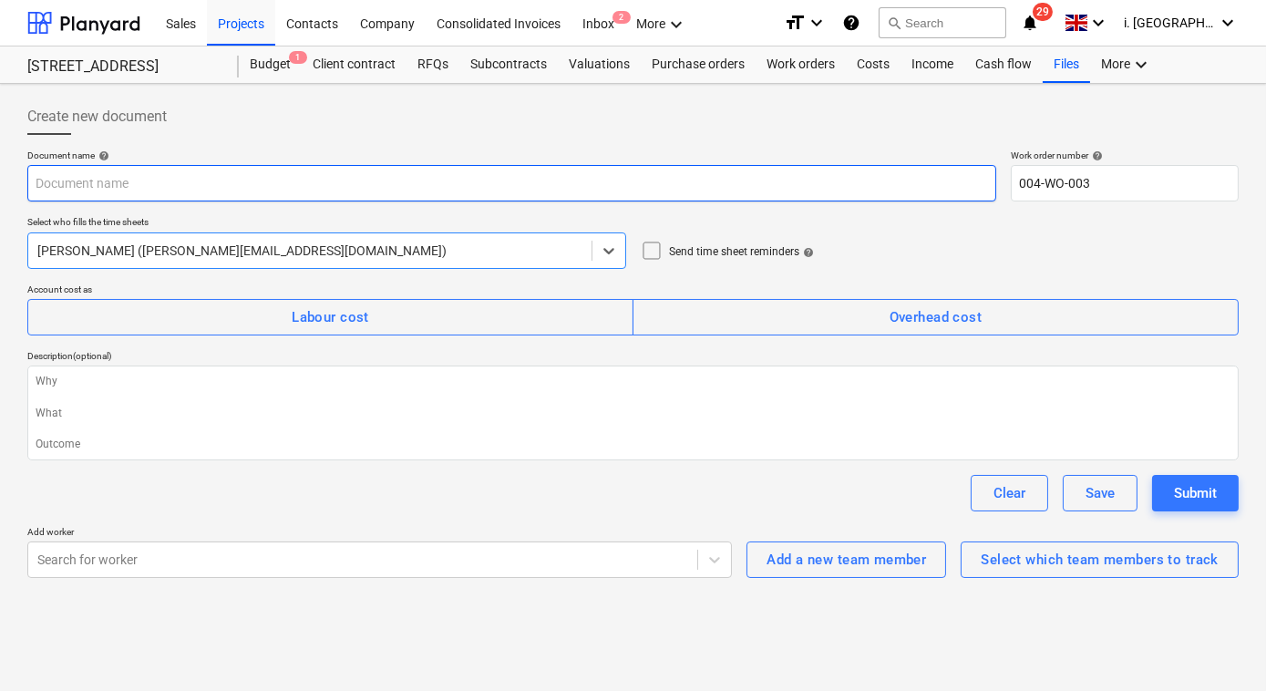
click at [298, 187] on input "text" at bounding box center [511, 183] width 969 height 36
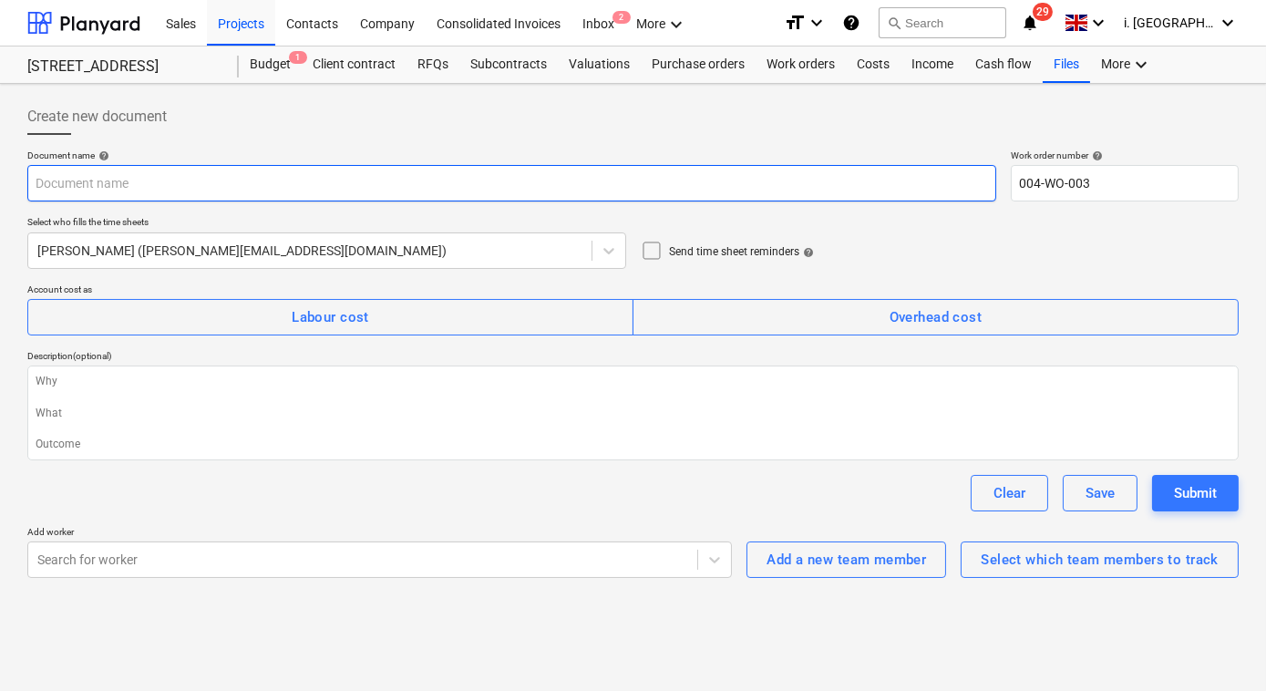
type textarea "x"
type input "0"
type textarea "x"
type input "03"
type textarea "x"
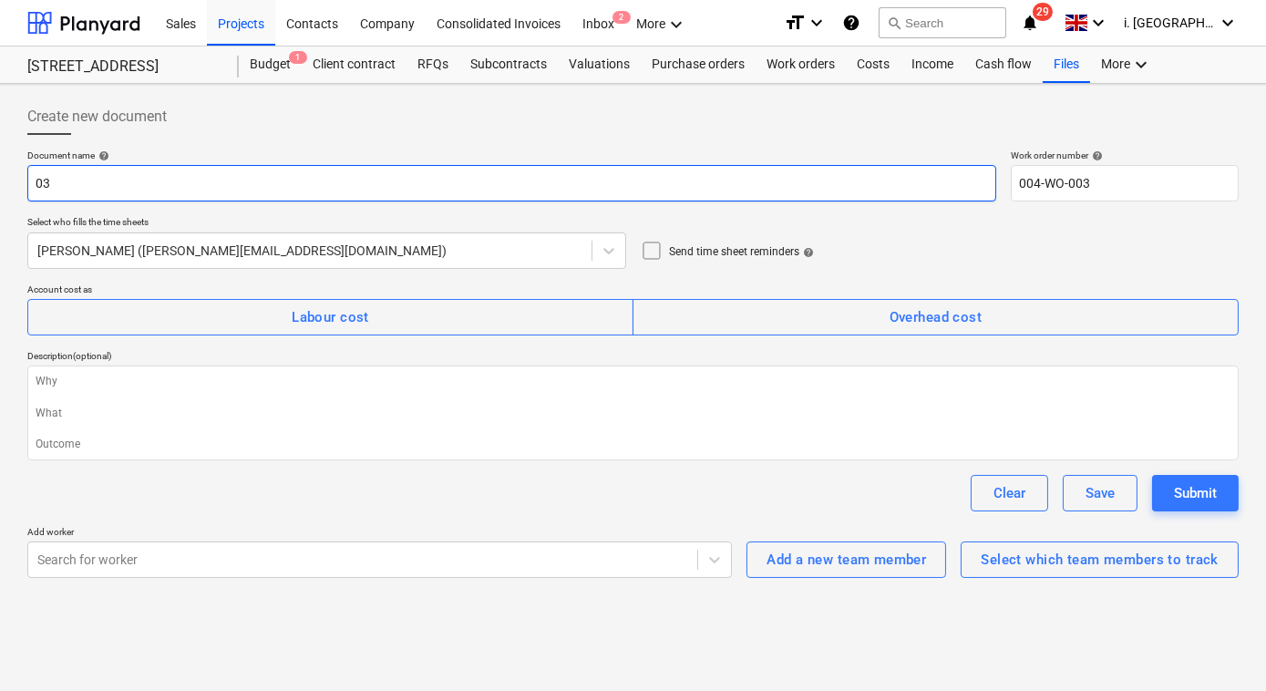
type input "03."
type textarea "x"
type input "03.0"
type textarea "x"
type input "03.09"
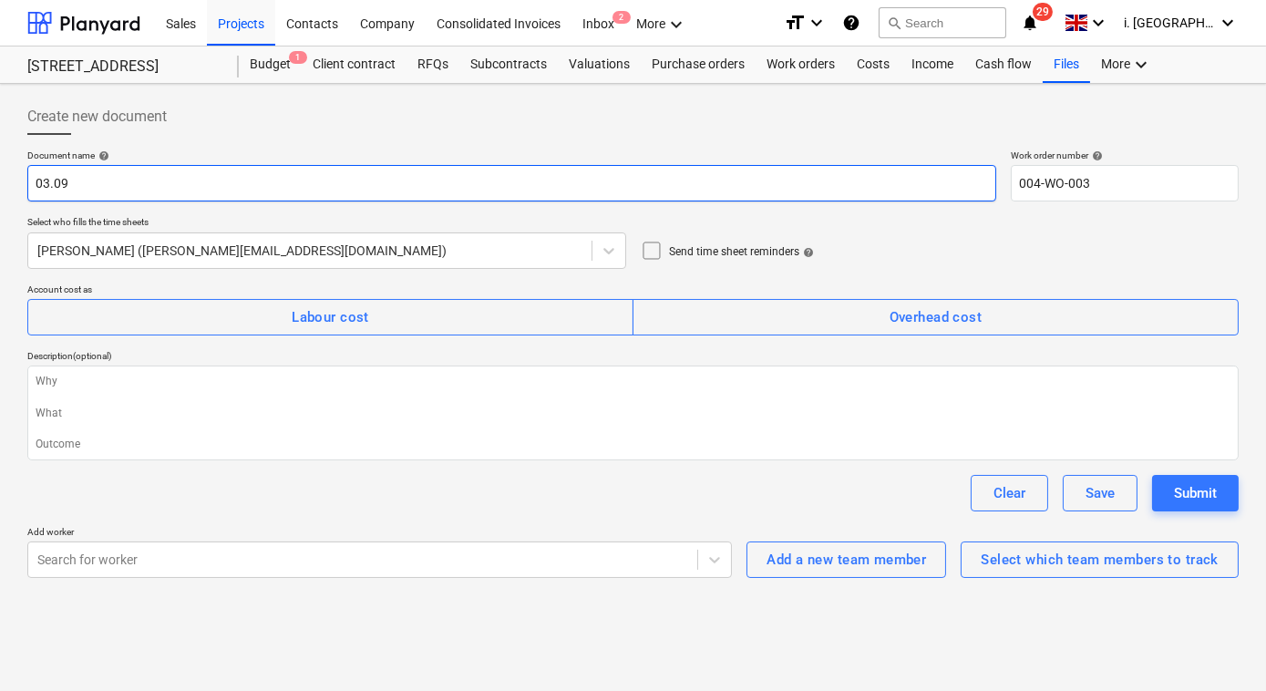
type textarea "x"
type input "03.09."
type textarea "x"
type input "03.09.2"
type textarea "x"
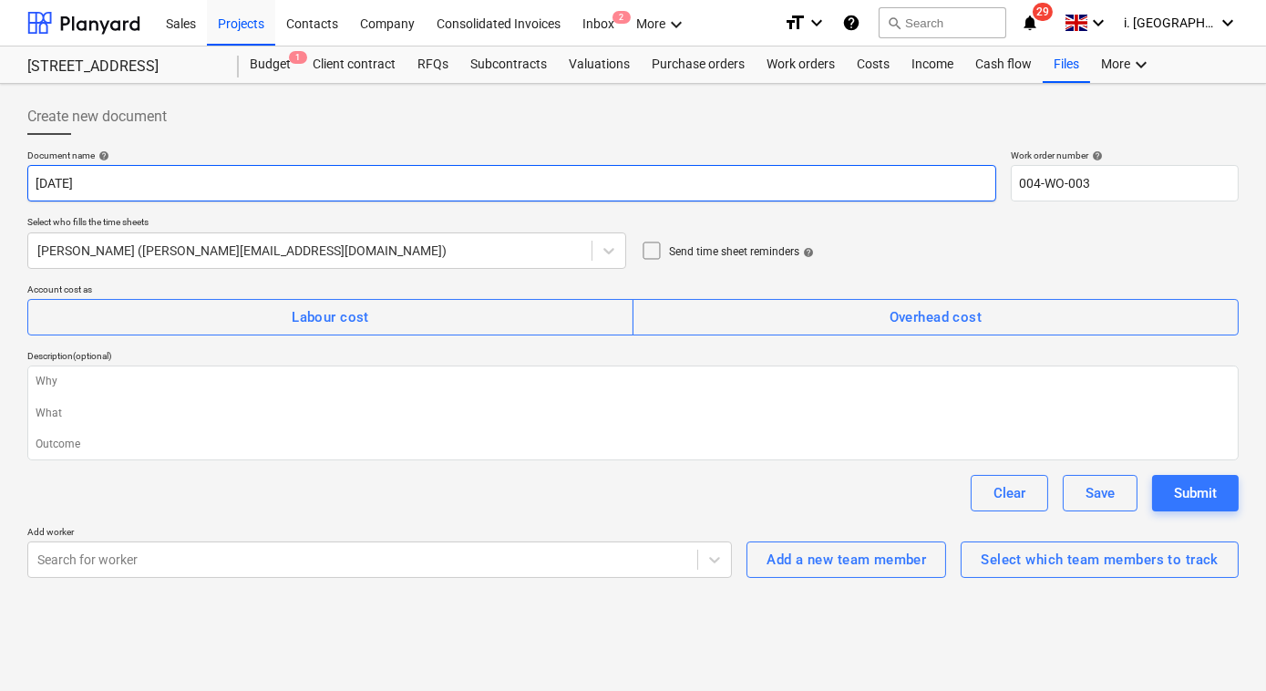
type input "03.09.202"
type textarea "x"
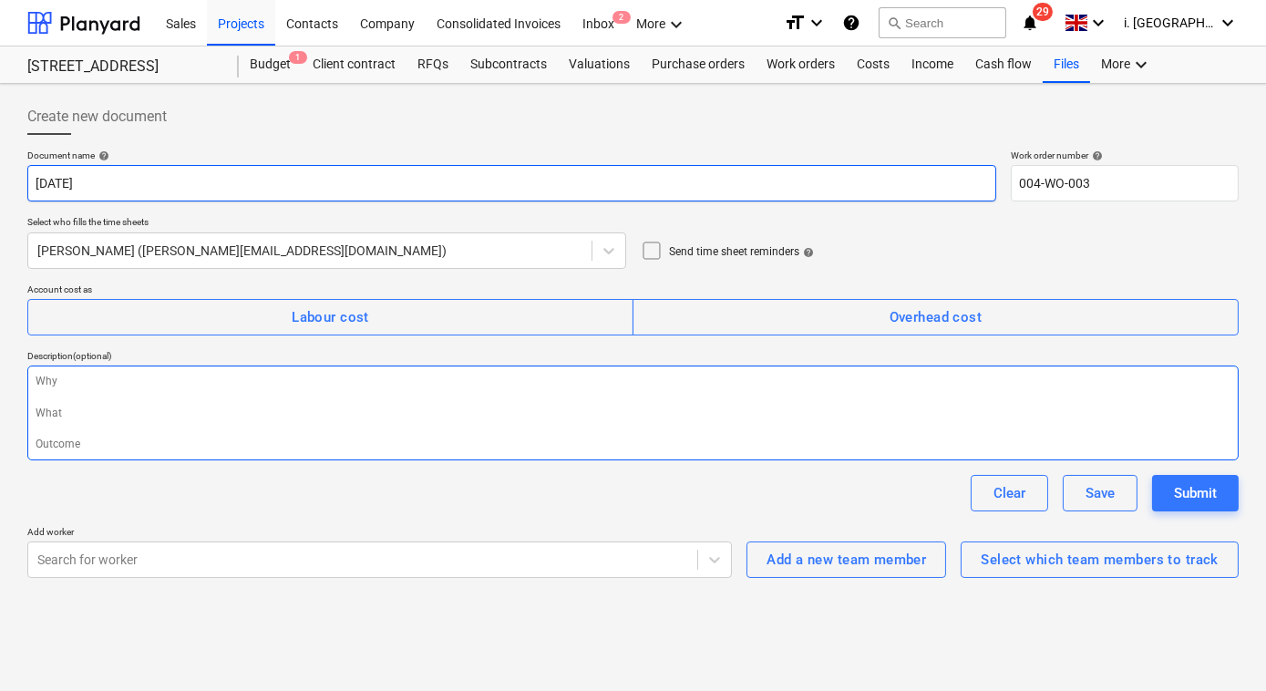
type input "03.09.2025"
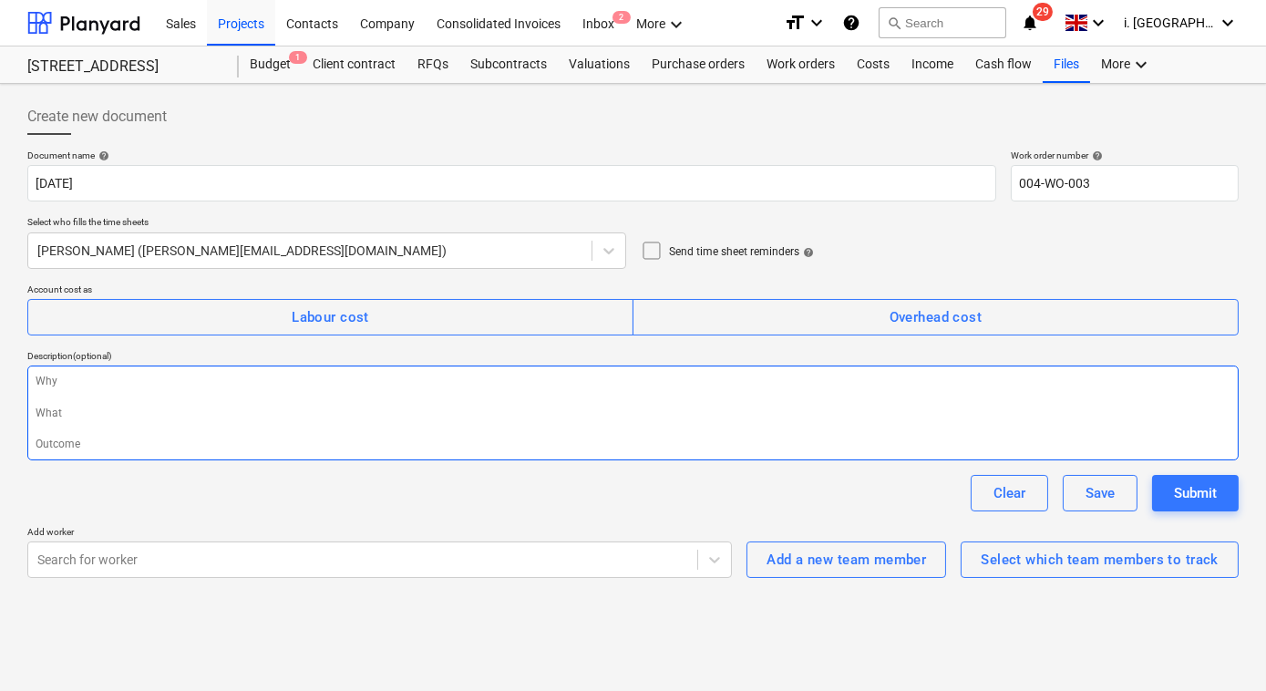
click at [375, 398] on textarea at bounding box center [632, 412] width 1211 height 95
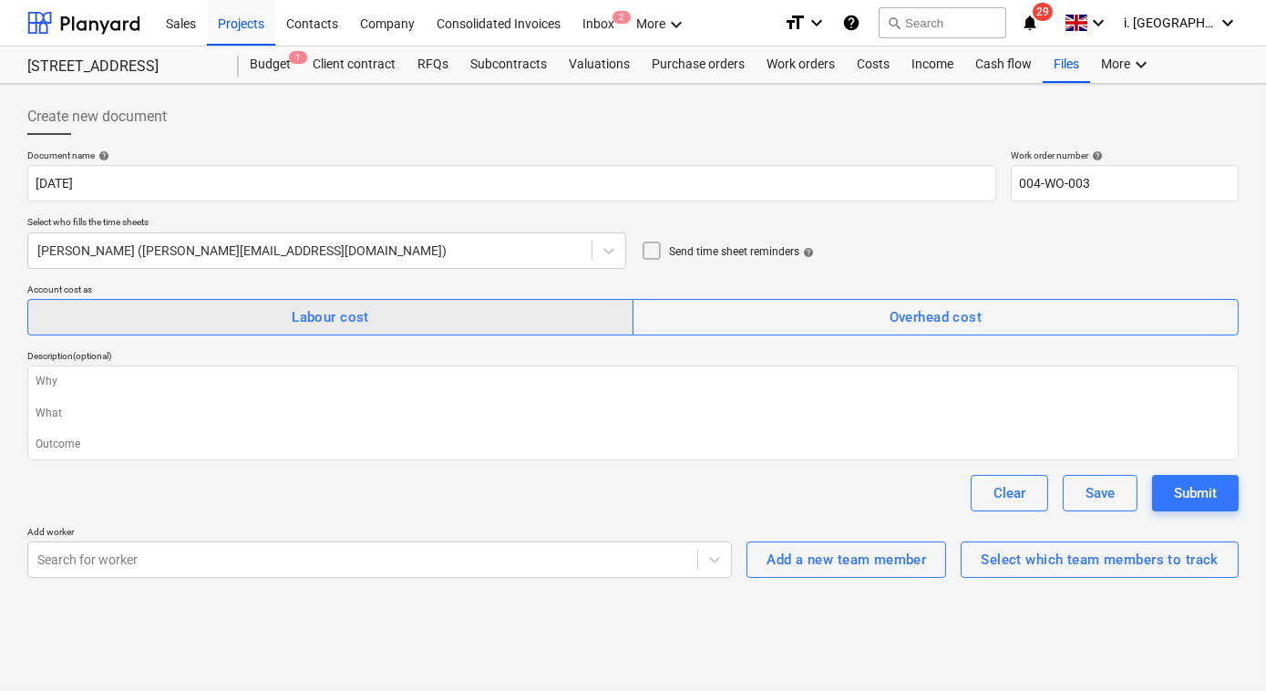
click at [351, 325] on div "Labour cost" at bounding box center [330, 317] width 77 height 24
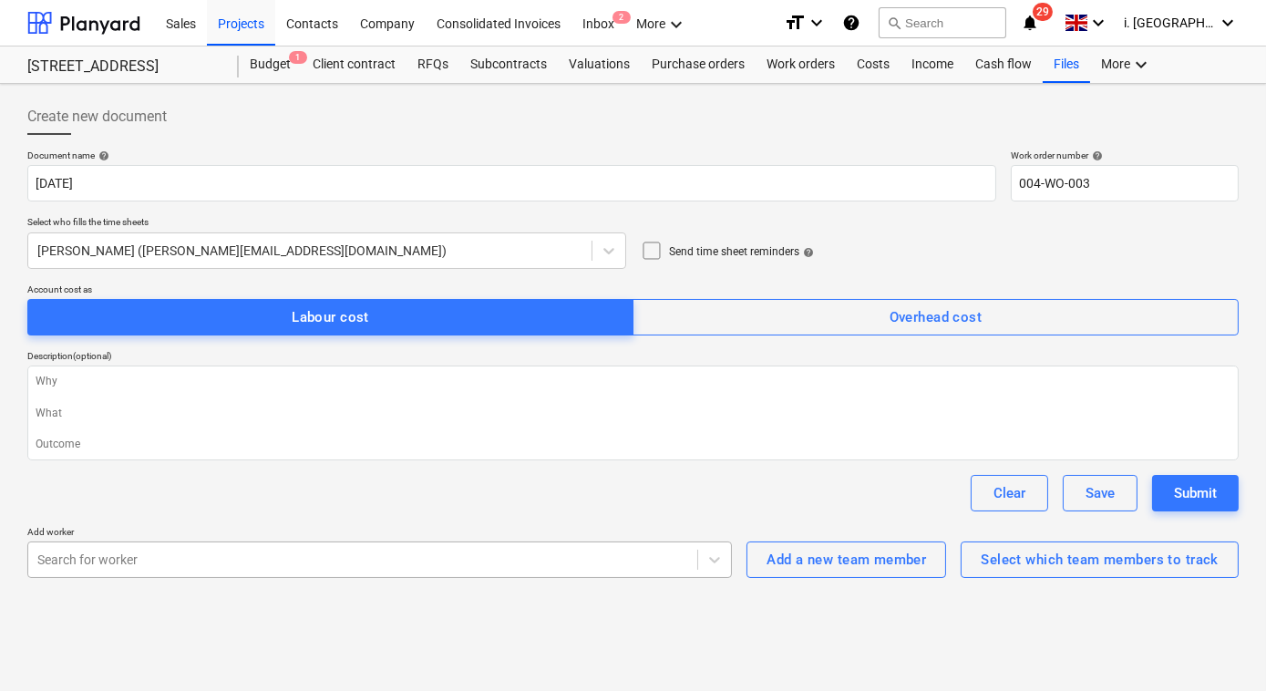
click at [279, 567] on body "Sales Projects Contacts Company Consolidated Invoices Inbox 2 More keyboard_arr…" at bounding box center [633, 345] width 1266 height 691
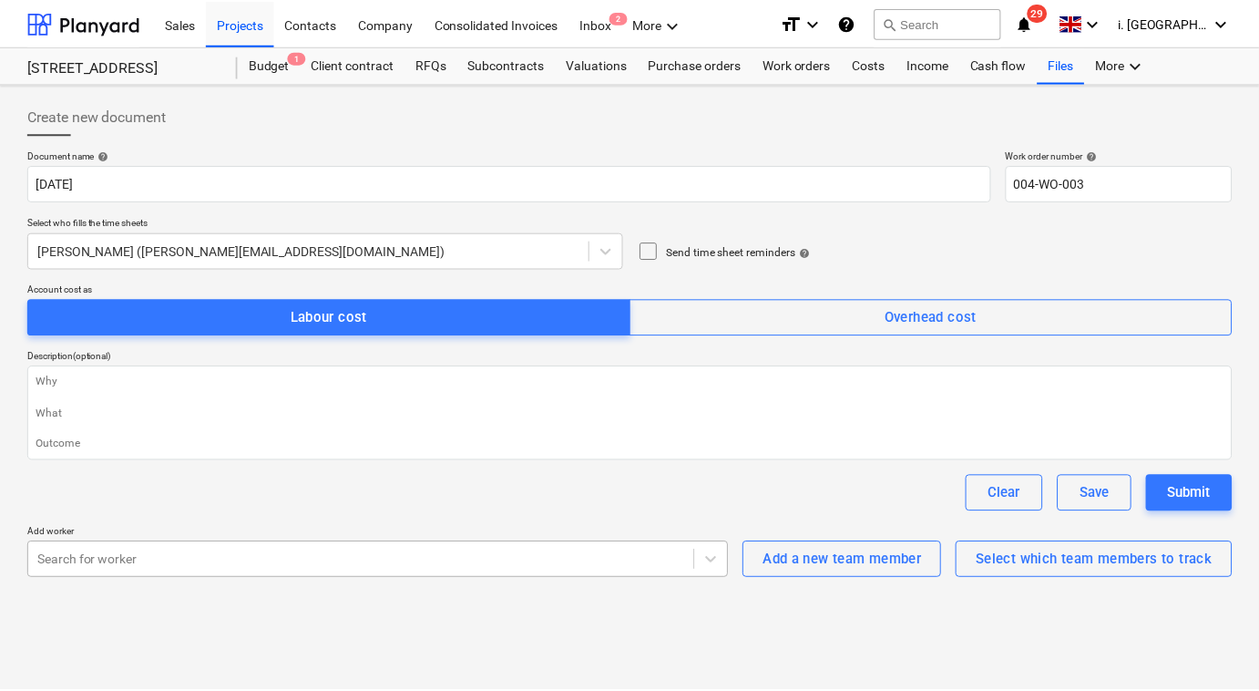
scroll to position [166, 0]
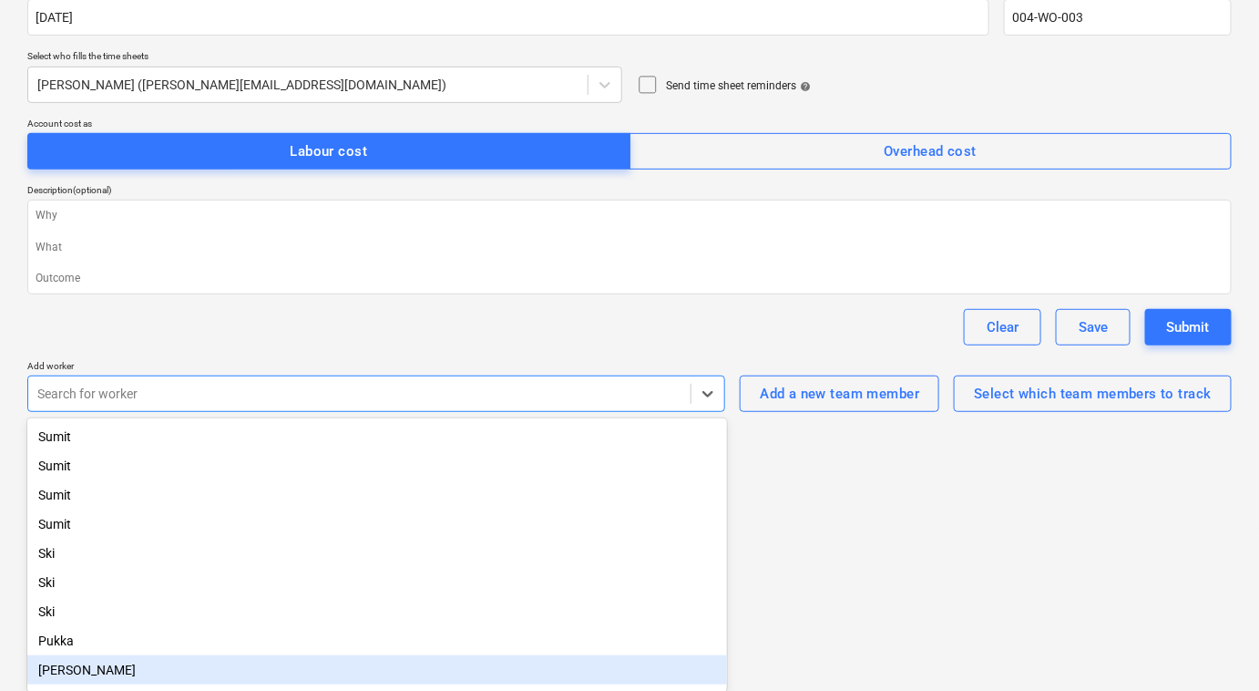
click at [252, 679] on div "[PERSON_NAME]" at bounding box center [377, 669] width 700 height 29
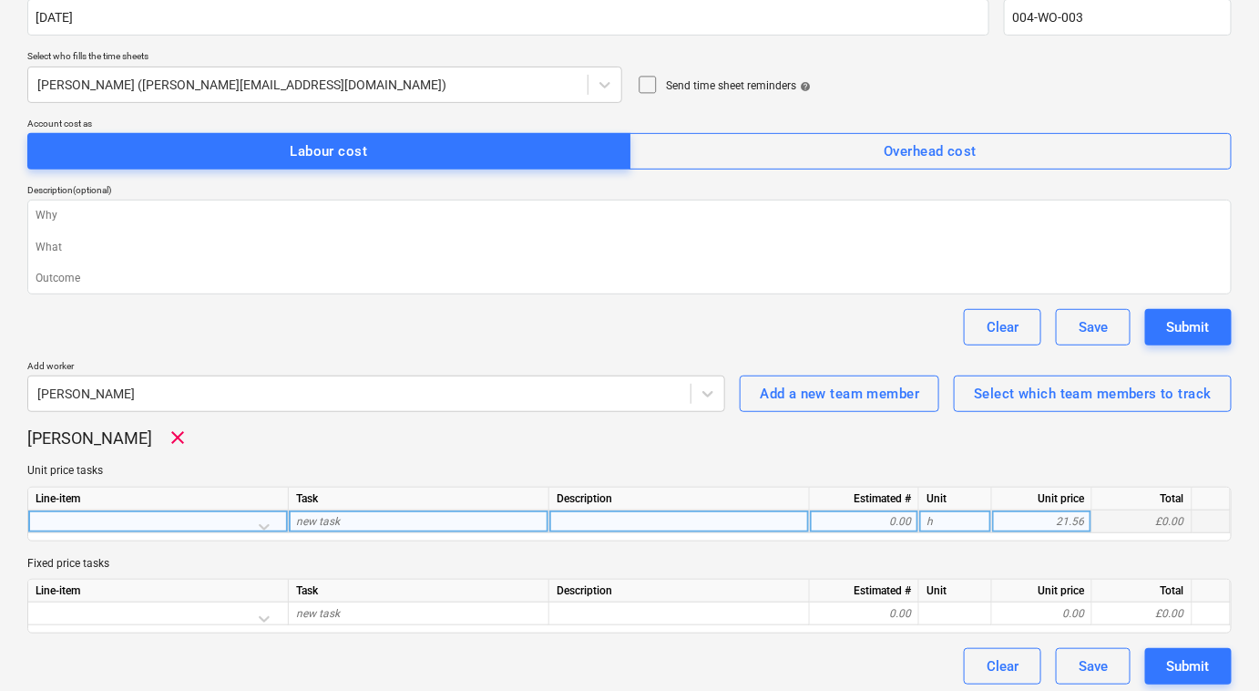
click at [272, 524] on div at bounding box center [158, 526] width 245 height 32
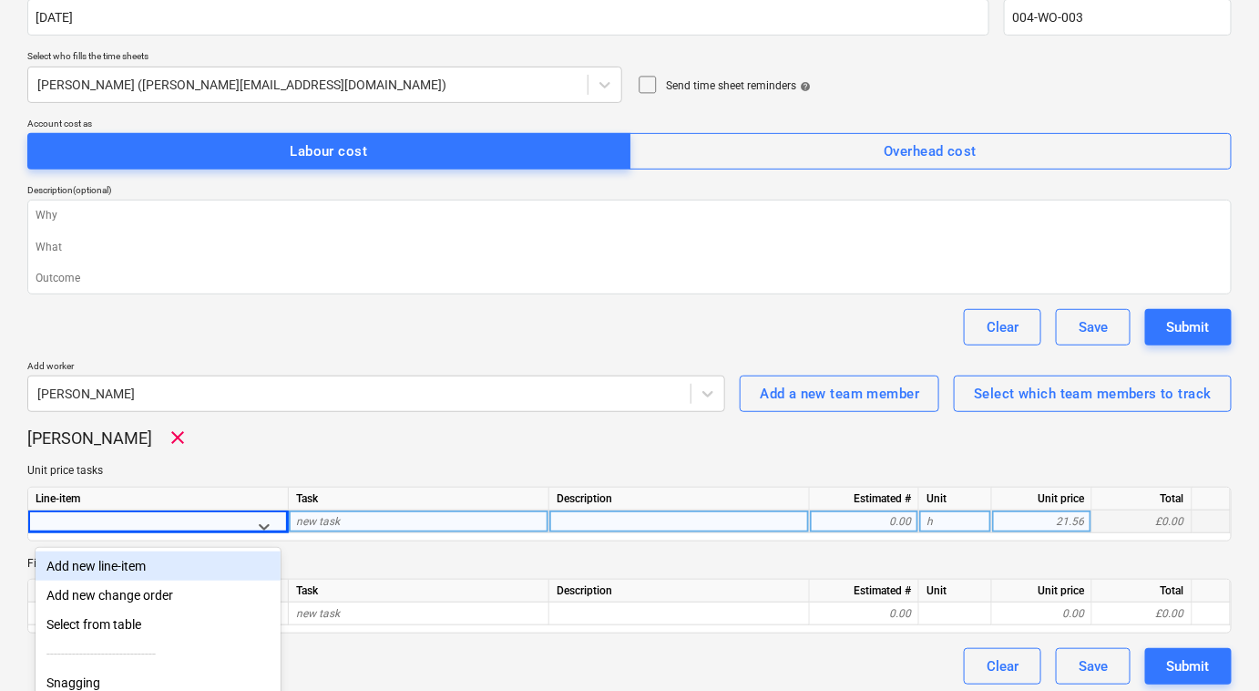
scroll to position [179, 0]
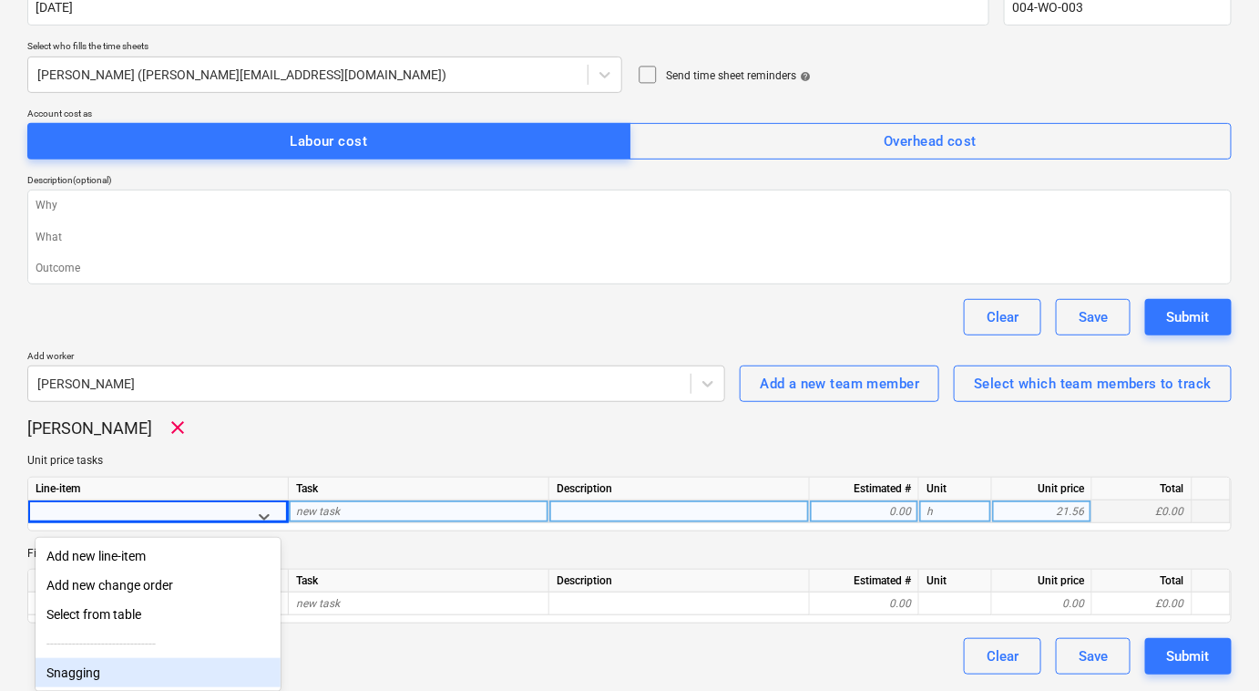
click at [202, 662] on div "Snagging" at bounding box center [158, 672] width 245 height 29
type textarea "x"
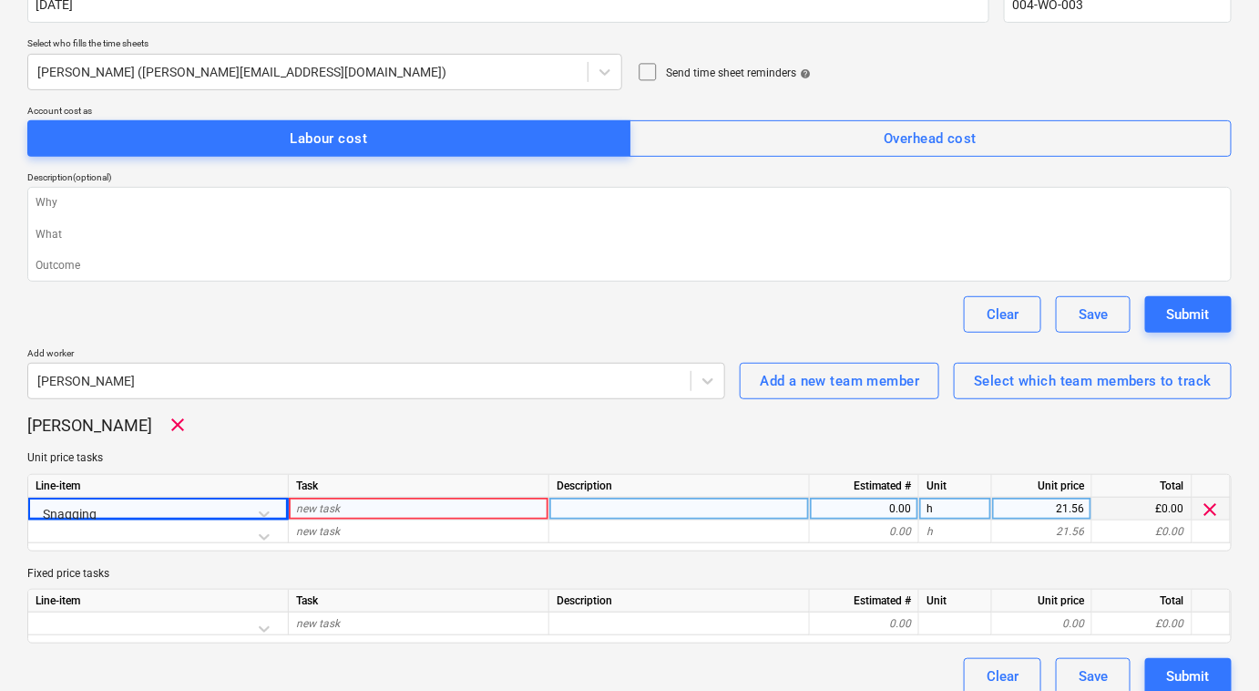
click at [541, 507] on div "new task" at bounding box center [419, 508] width 261 height 23
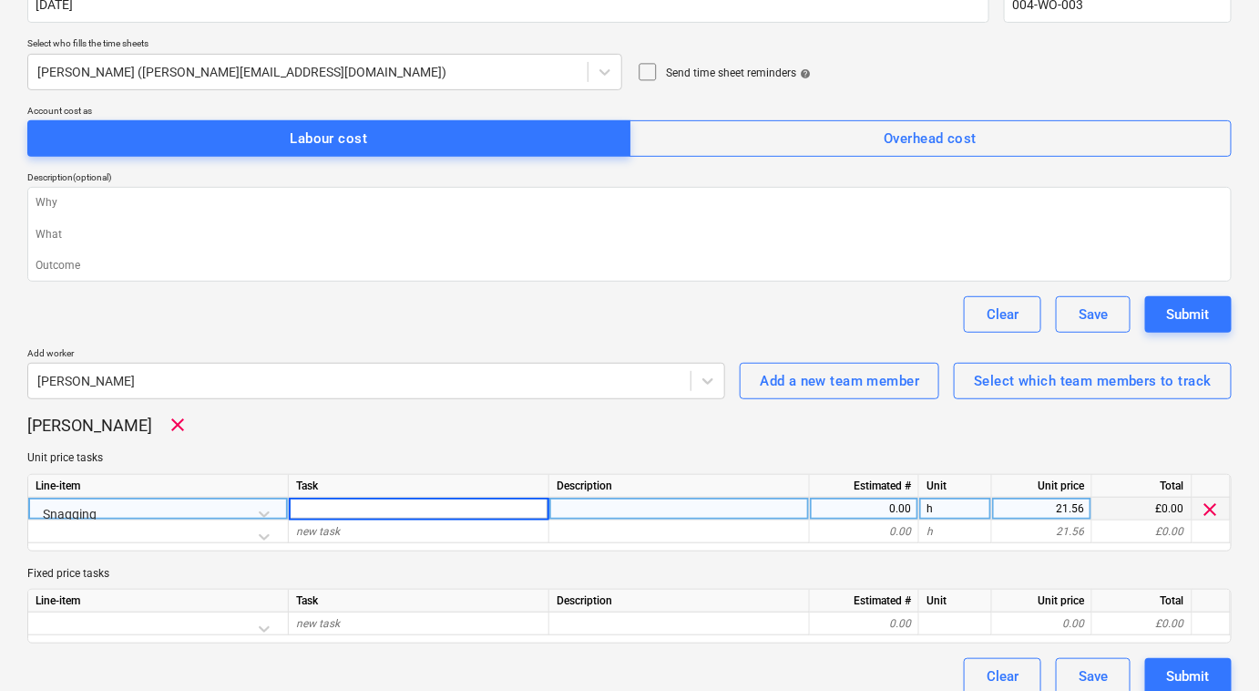
click at [502, 511] on input at bounding box center [419, 508] width 260 height 22
type input "Snagging"
click at [1195, 314] on div "Submit" at bounding box center [1188, 314] width 43 height 24
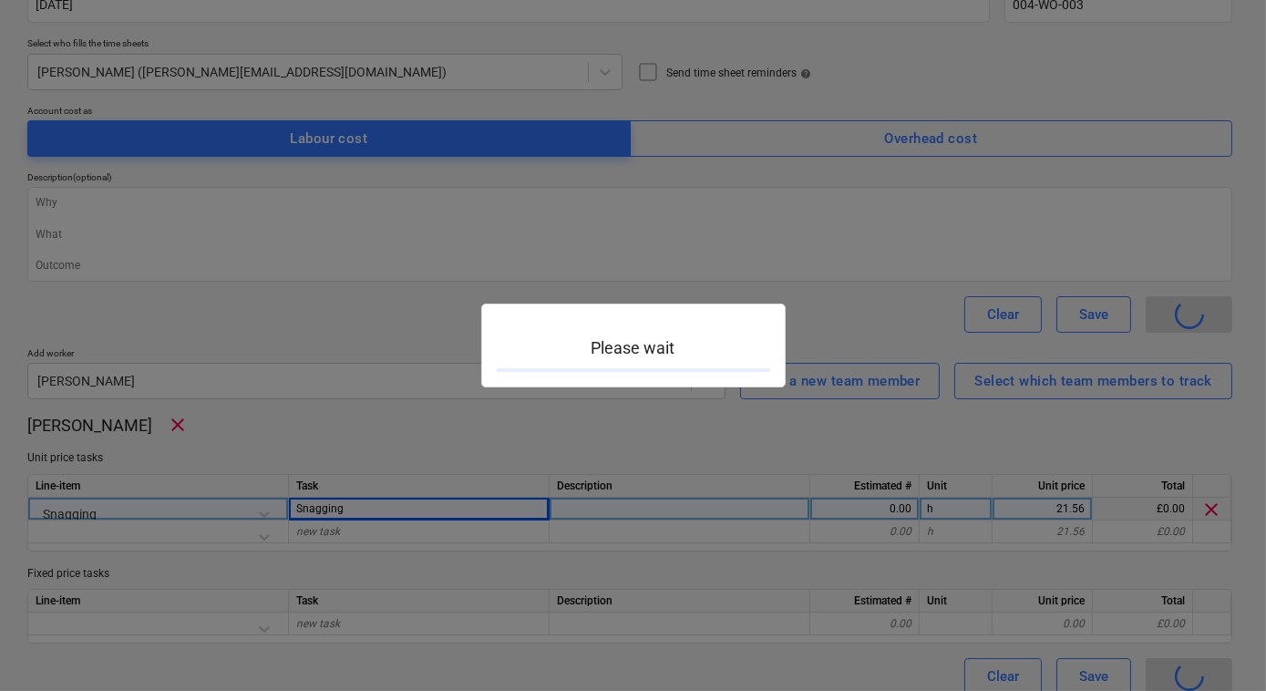
type textarea "x"
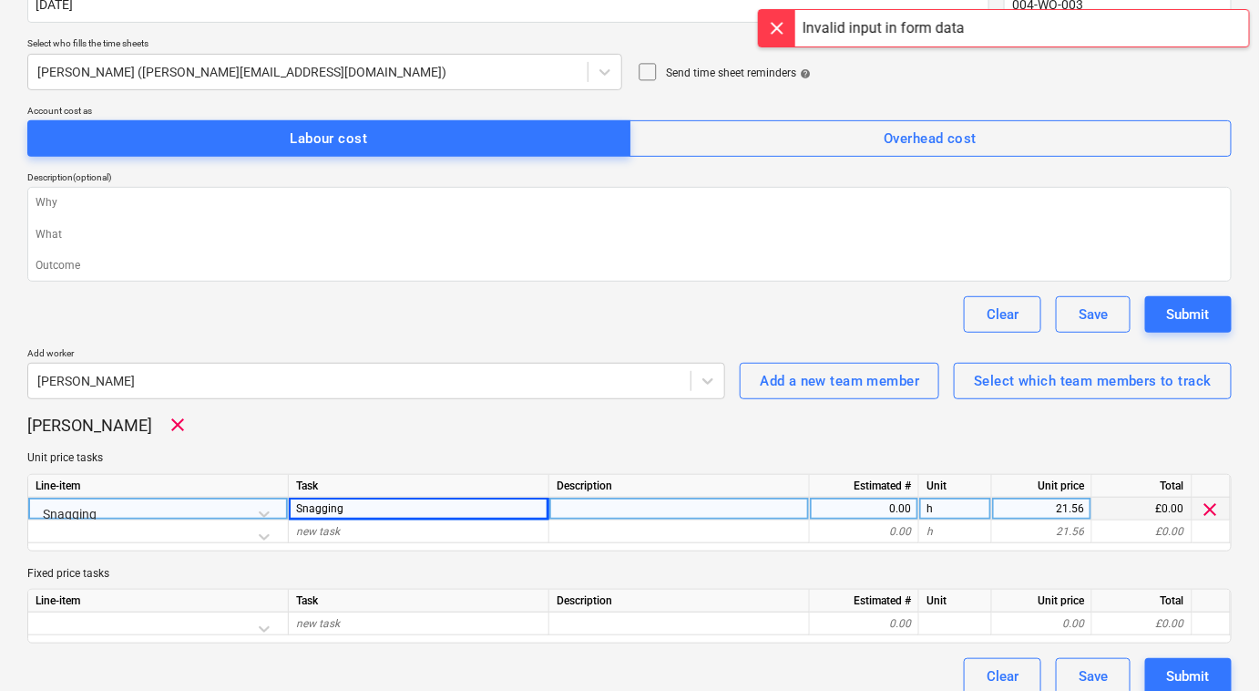
click at [805, 508] on div at bounding box center [679, 508] width 261 height 23
click at [815, 502] on div "0.00" at bounding box center [864, 508] width 109 height 23
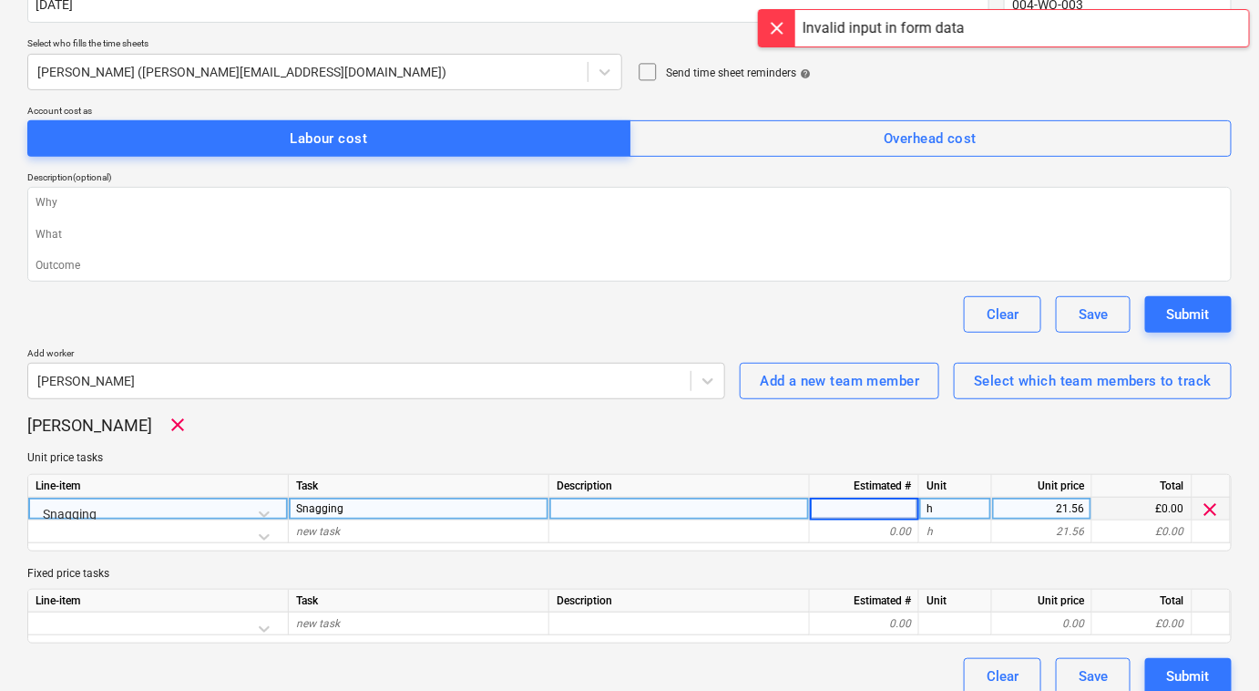
type input "4"
click at [1194, 314] on div "Submit" at bounding box center [1188, 314] width 43 height 24
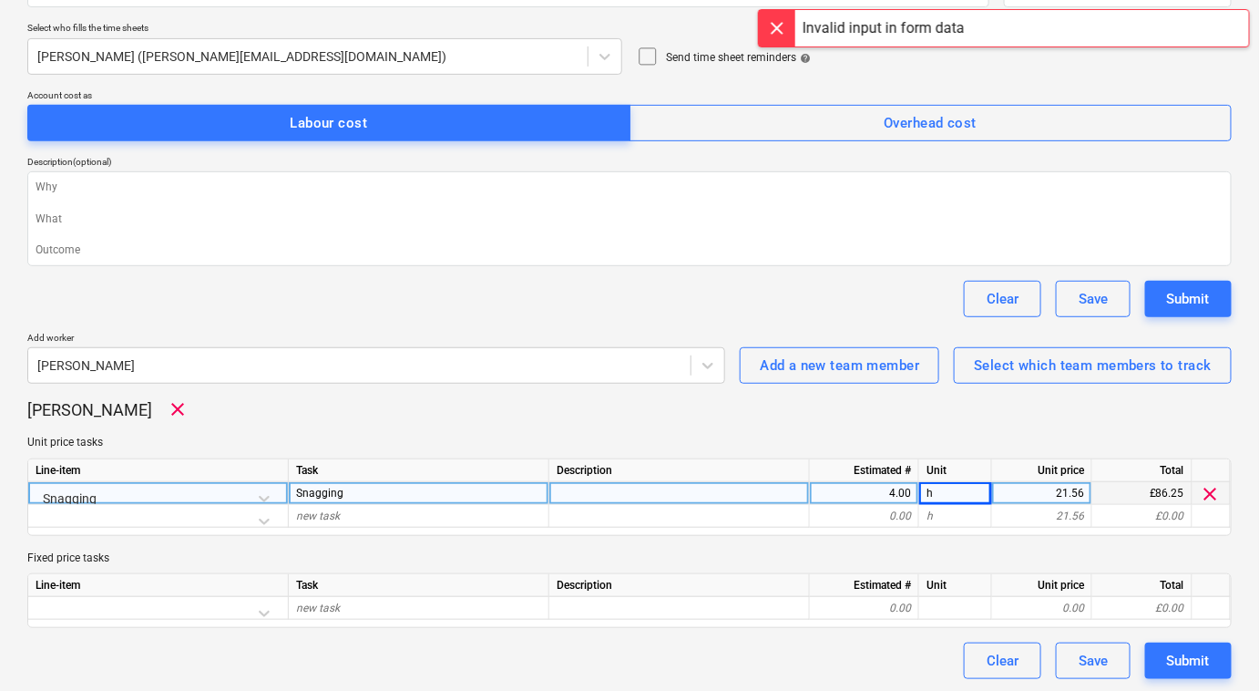
scroll to position [0, 0]
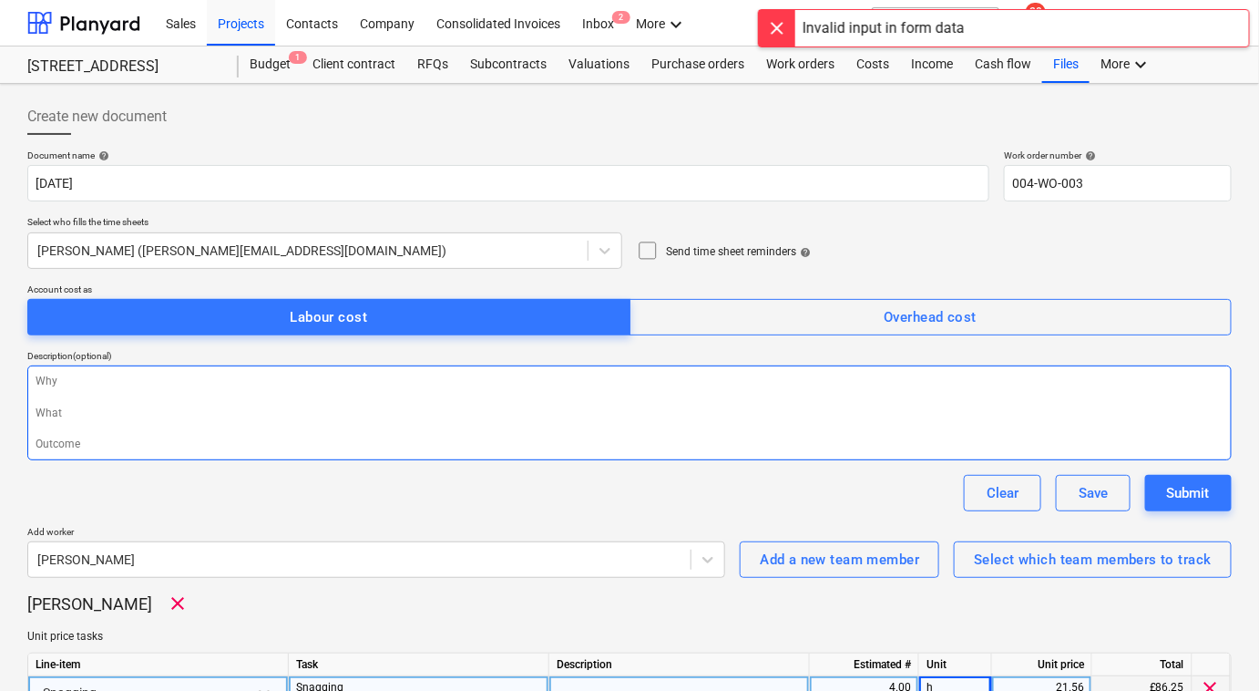
click at [384, 390] on textarea at bounding box center [629, 412] width 1204 height 95
paste textarea "Snagging"
type textarea "x"
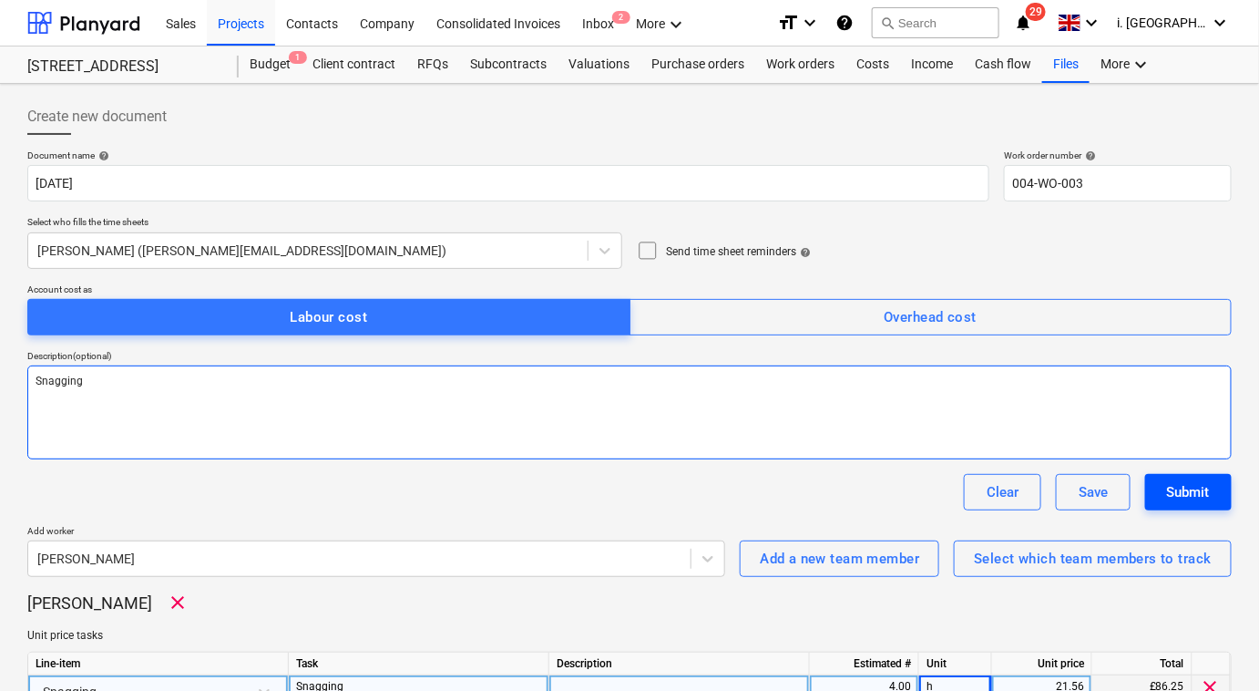
type textarea "Snagging"
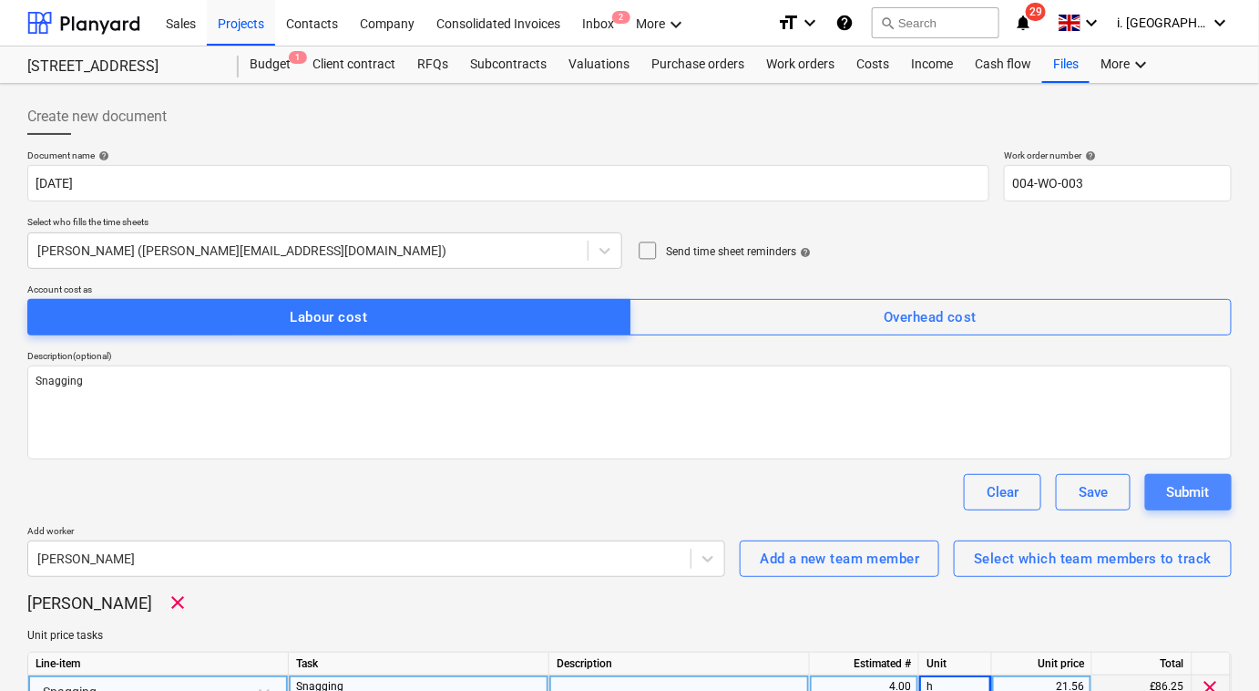
click at [1180, 485] on div "Submit" at bounding box center [1188, 492] width 43 height 24
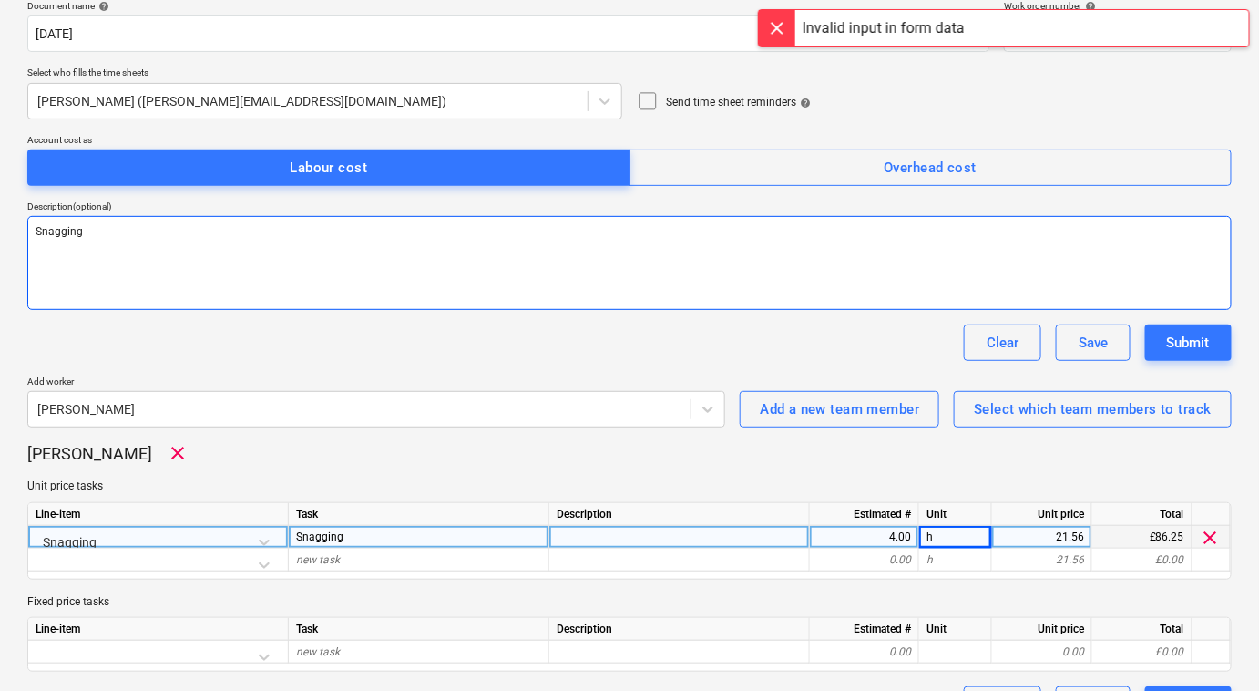
scroll to position [194, 0]
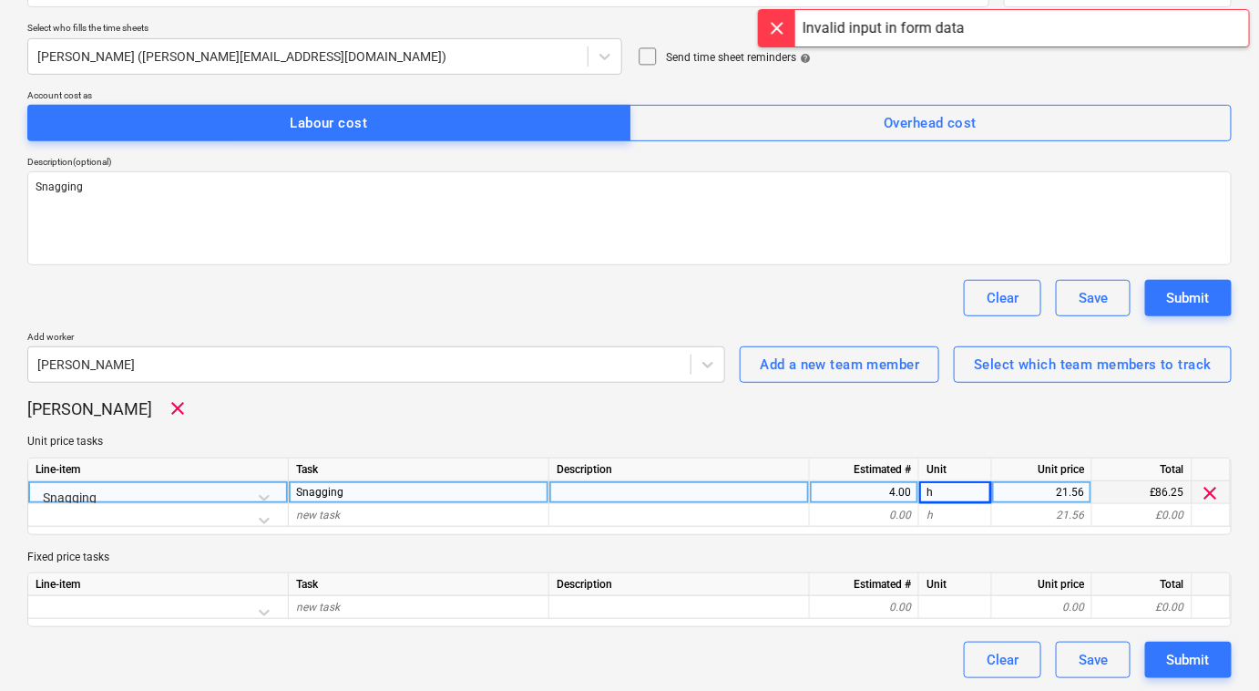
click at [897, 496] on div "4.00" at bounding box center [864, 492] width 94 height 23
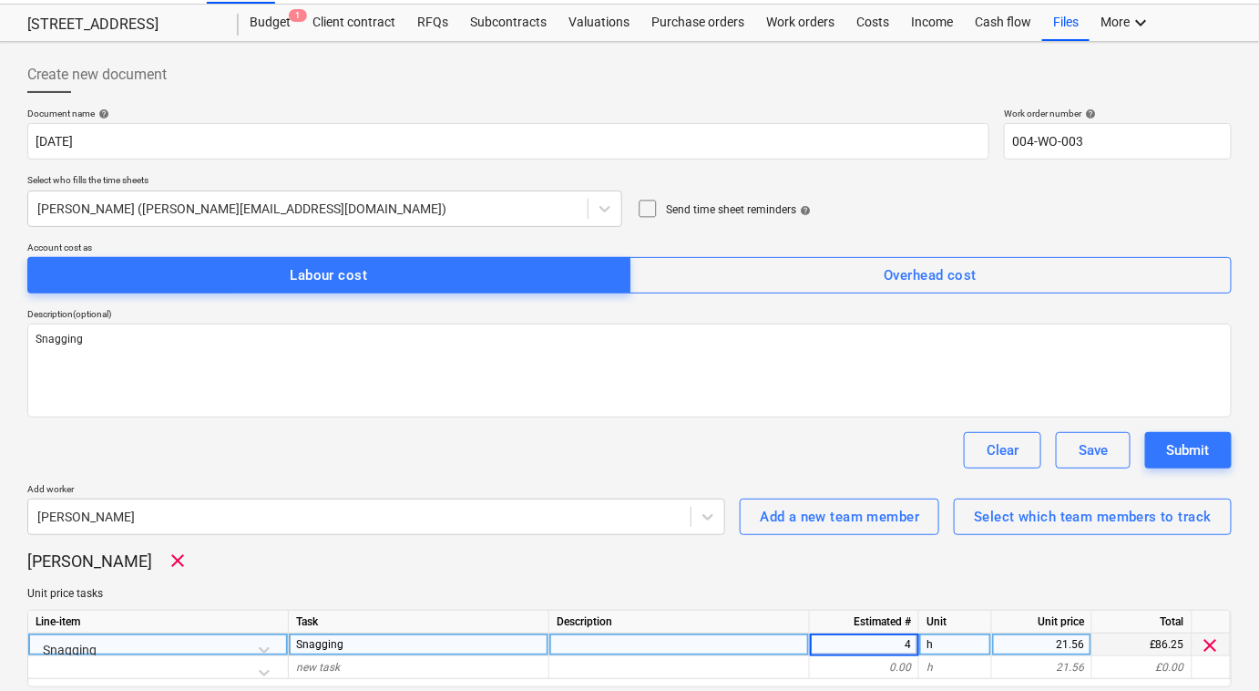
scroll to position [0, 0]
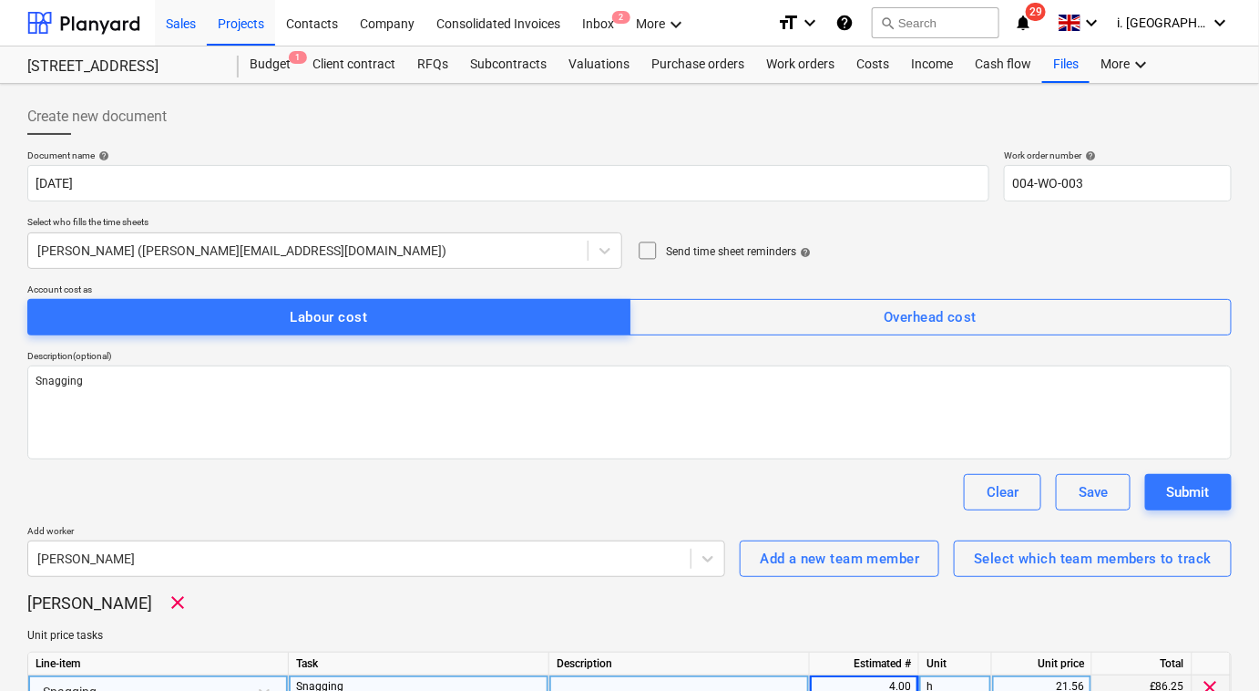
click at [179, 27] on div "Sales" at bounding box center [181, 22] width 52 height 46
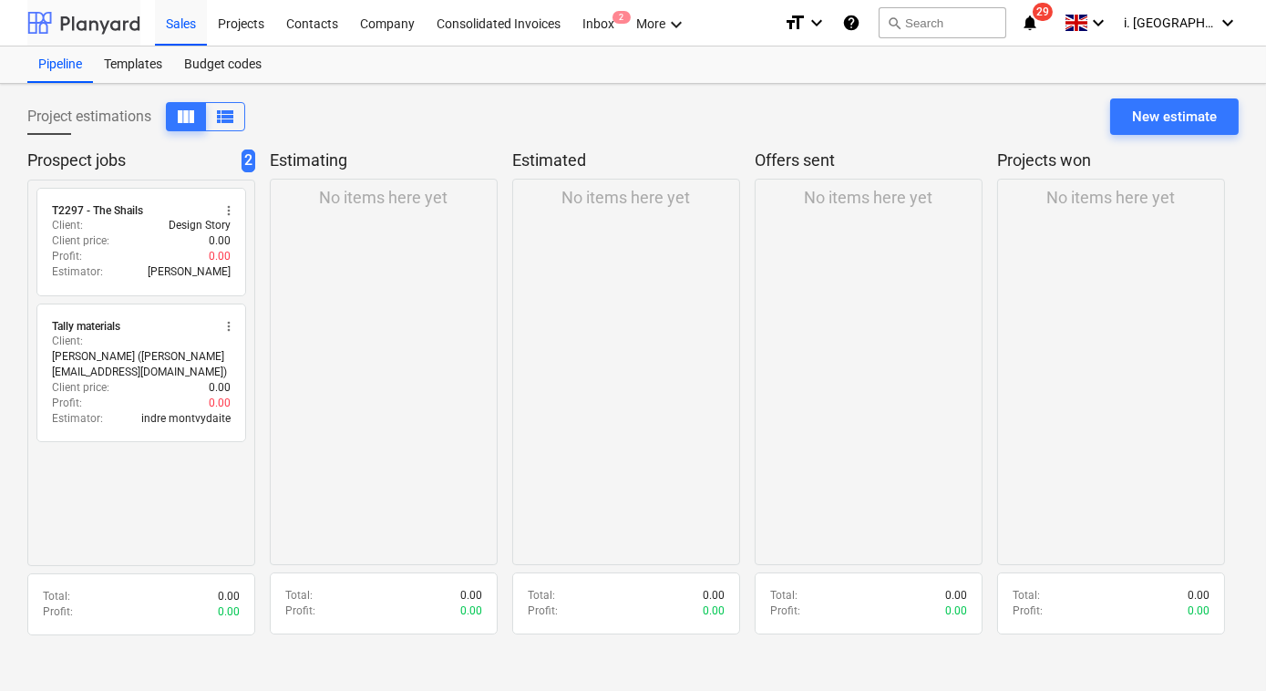
click at [62, 30] on div at bounding box center [83, 23] width 113 height 46
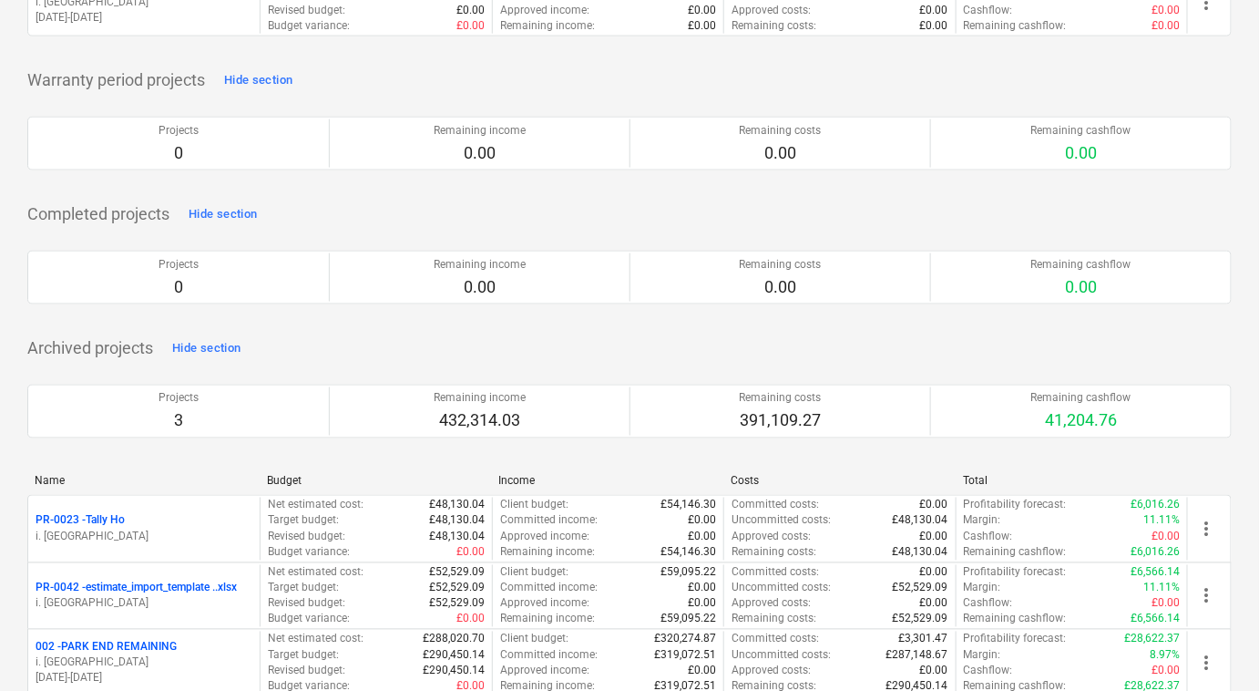
scroll to position [797, 0]
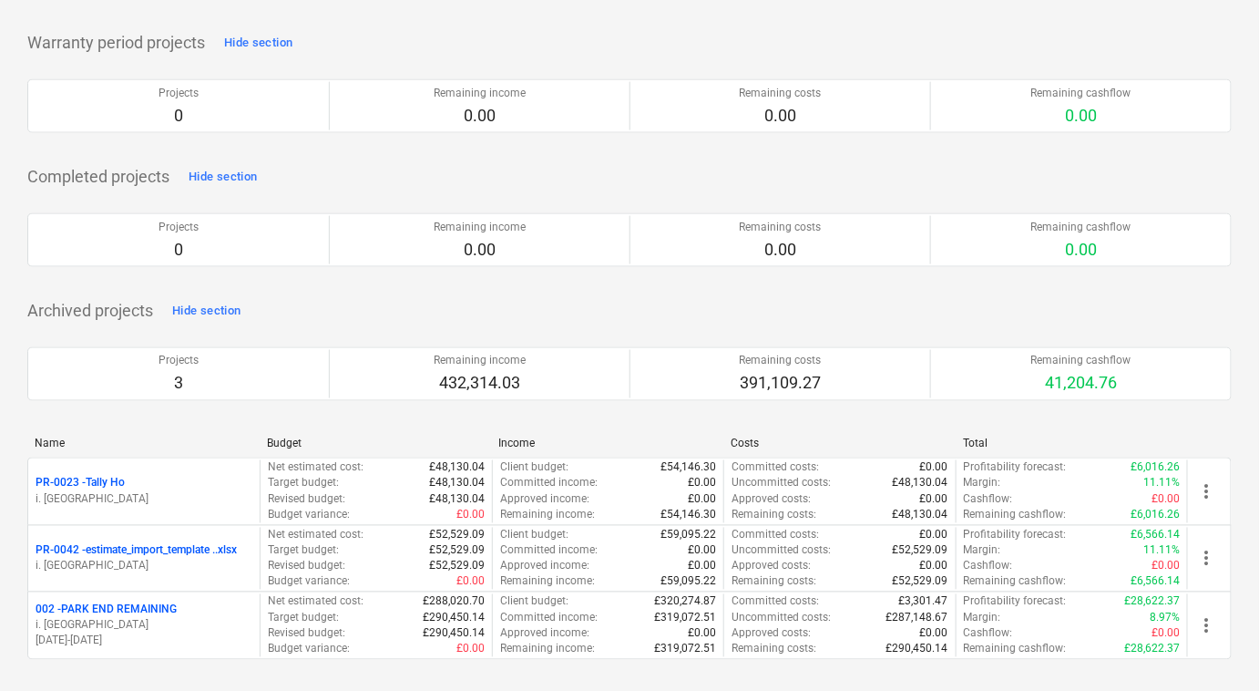
click at [387, 45] on div "Warranty period projects Hide section Projects 0 Remaining income 0.00 Remainin…" at bounding box center [629, 91] width 1204 height 127
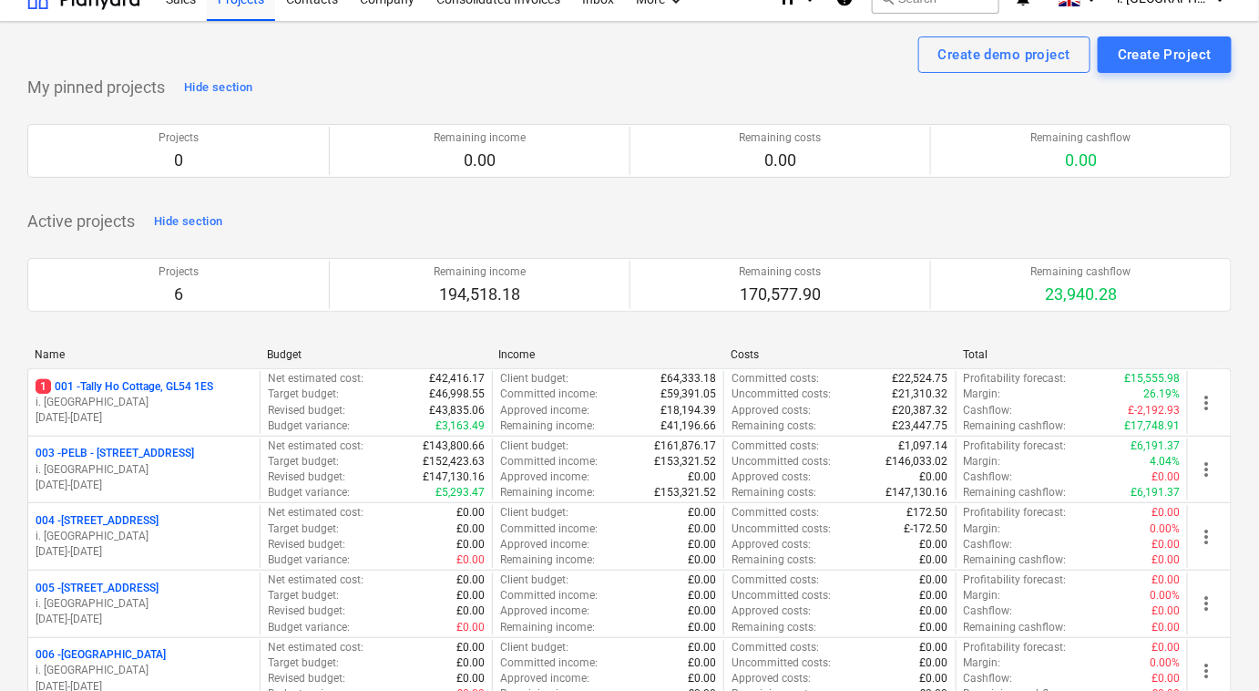
scroll to position [0, 0]
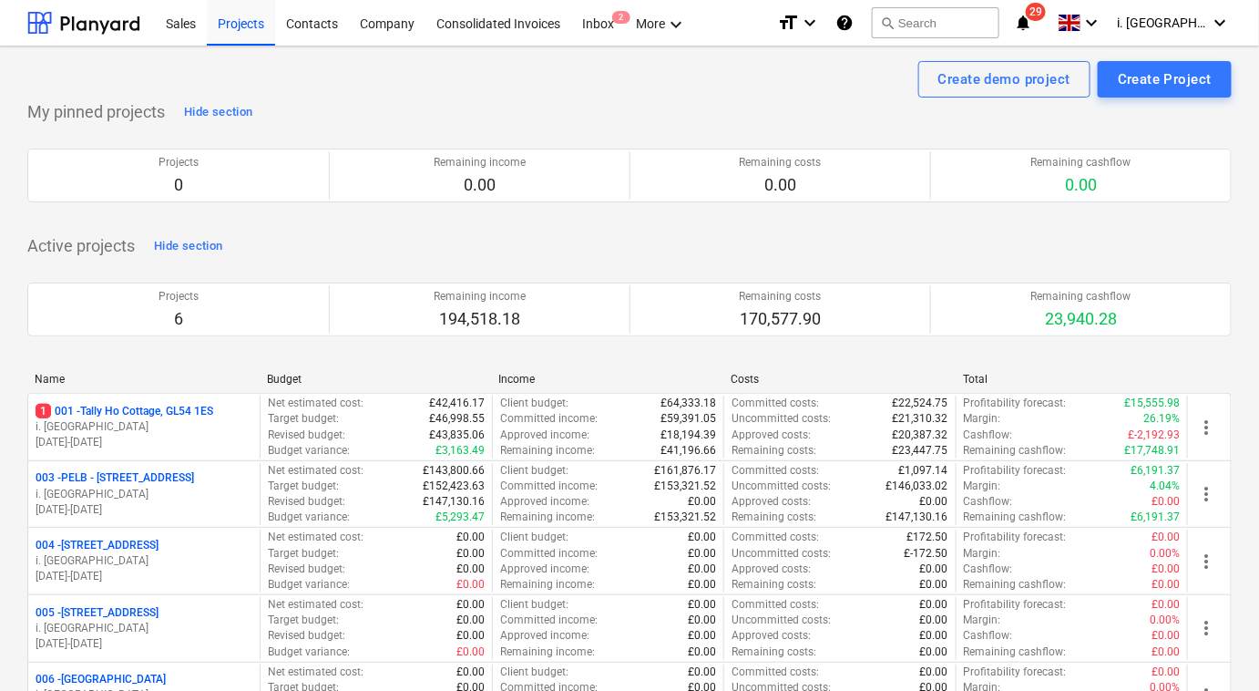
click at [146, 30] on div "Sales Projects Contacts Company Consolidated Invoices Inbox 2 More keyboard_arr…" at bounding box center [629, 23] width 1259 height 46
click at [175, 26] on div "Sales" at bounding box center [181, 22] width 52 height 46
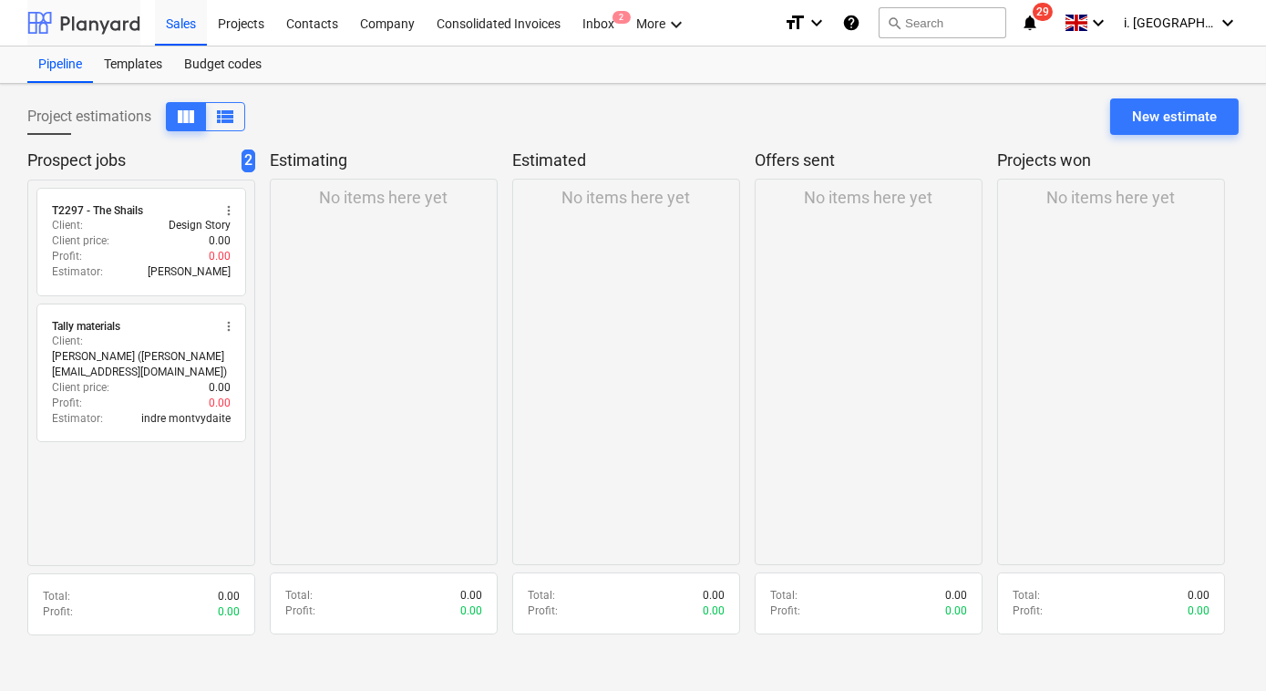
click at [92, 29] on div at bounding box center [83, 23] width 113 height 46
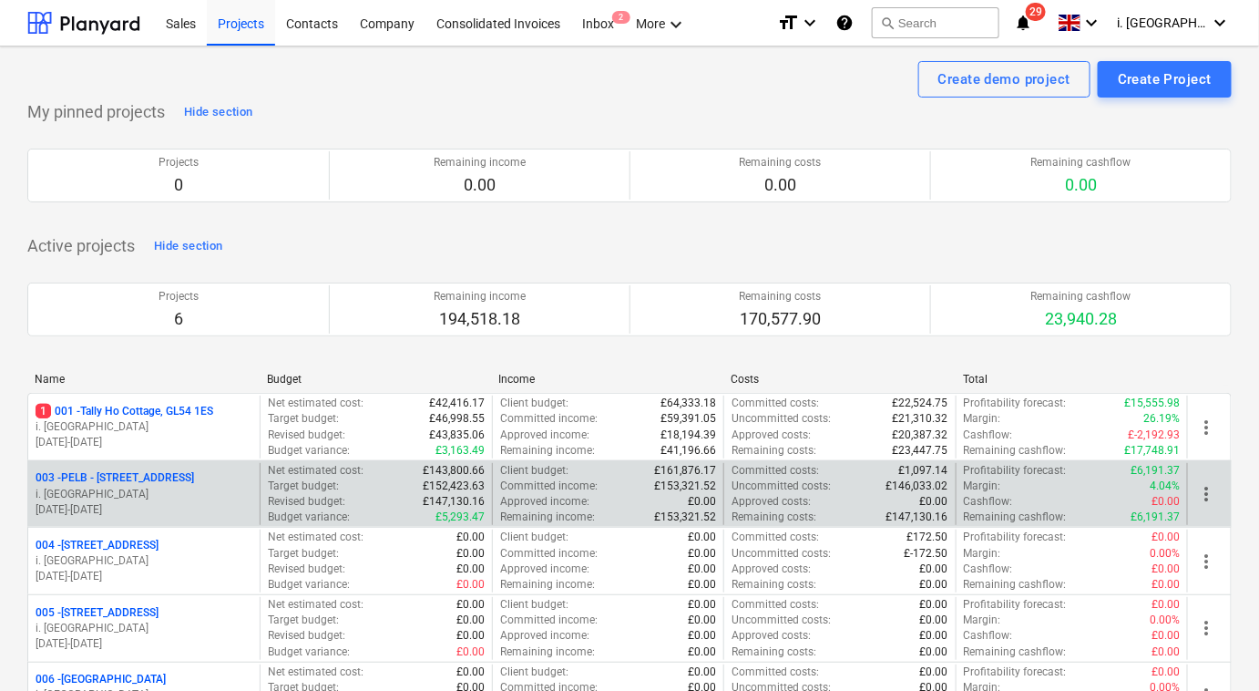
click at [194, 470] on p "003 - PELB - [GEOGRAPHIC_DATA], [GEOGRAPHIC_DATA], GL2 7NE" at bounding box center [115, 477] width 159 height 15
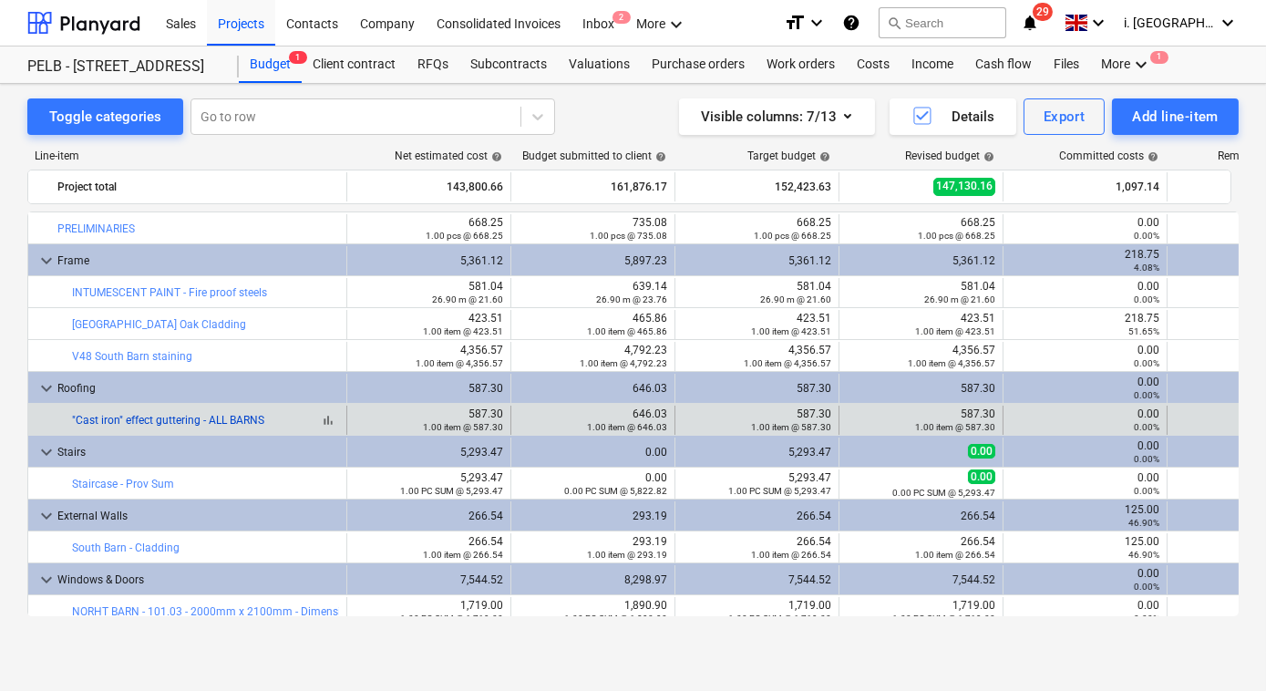
click at [187, 416] on link ""Cast iron" effect guttering - ALL BARNS" at bounding box center [168, 420] width 192 height 13
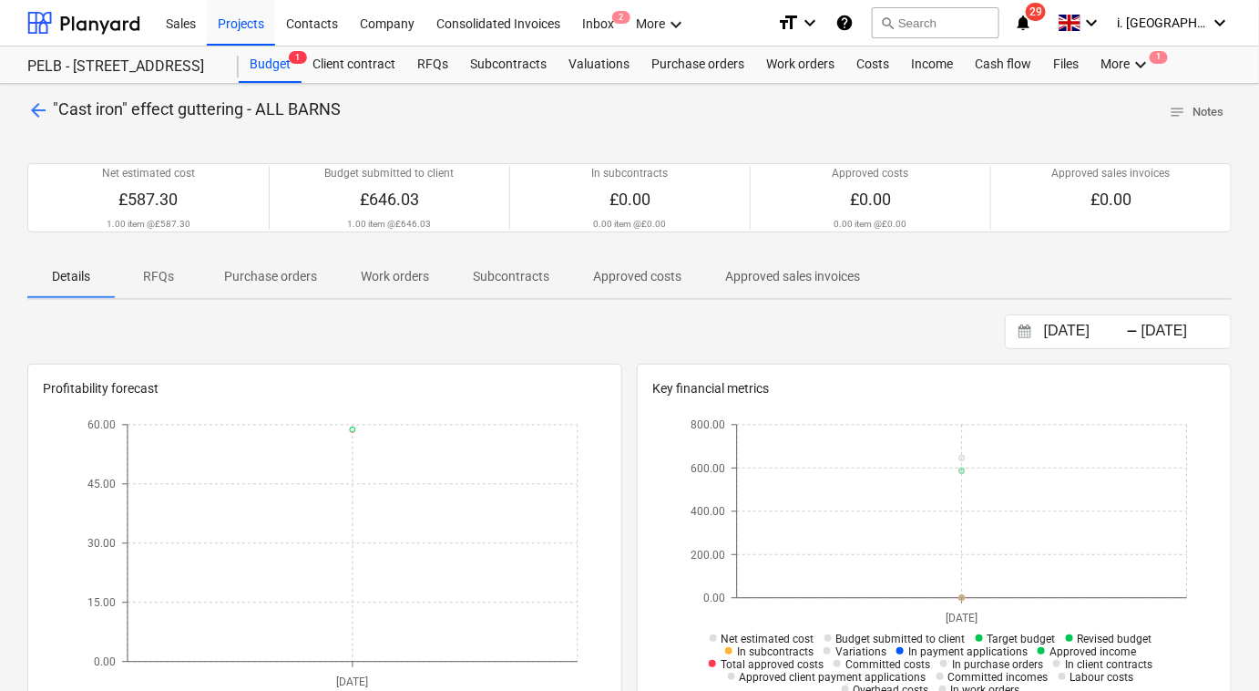
click at [32, 108] on span "arrow_back" at bounding box center [38, 110] width 22 height 22
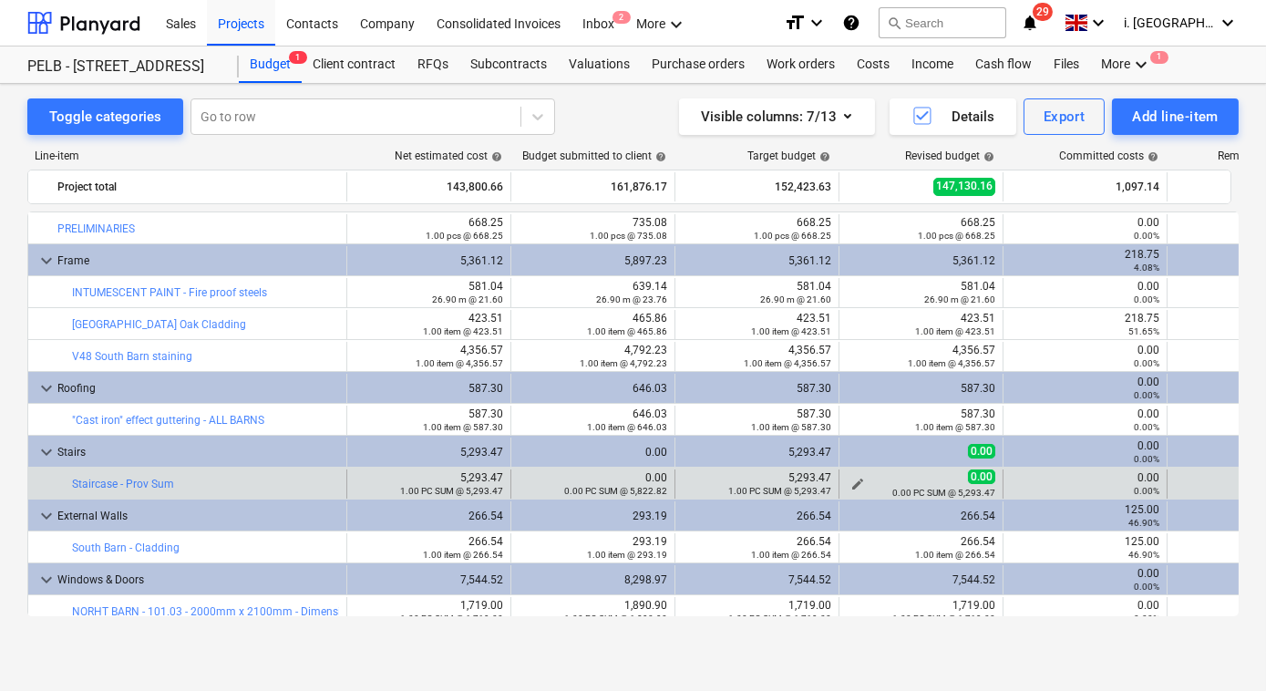
click at [859, 480] on span "edit" at bounding box center [857, 484] width 15 height 15
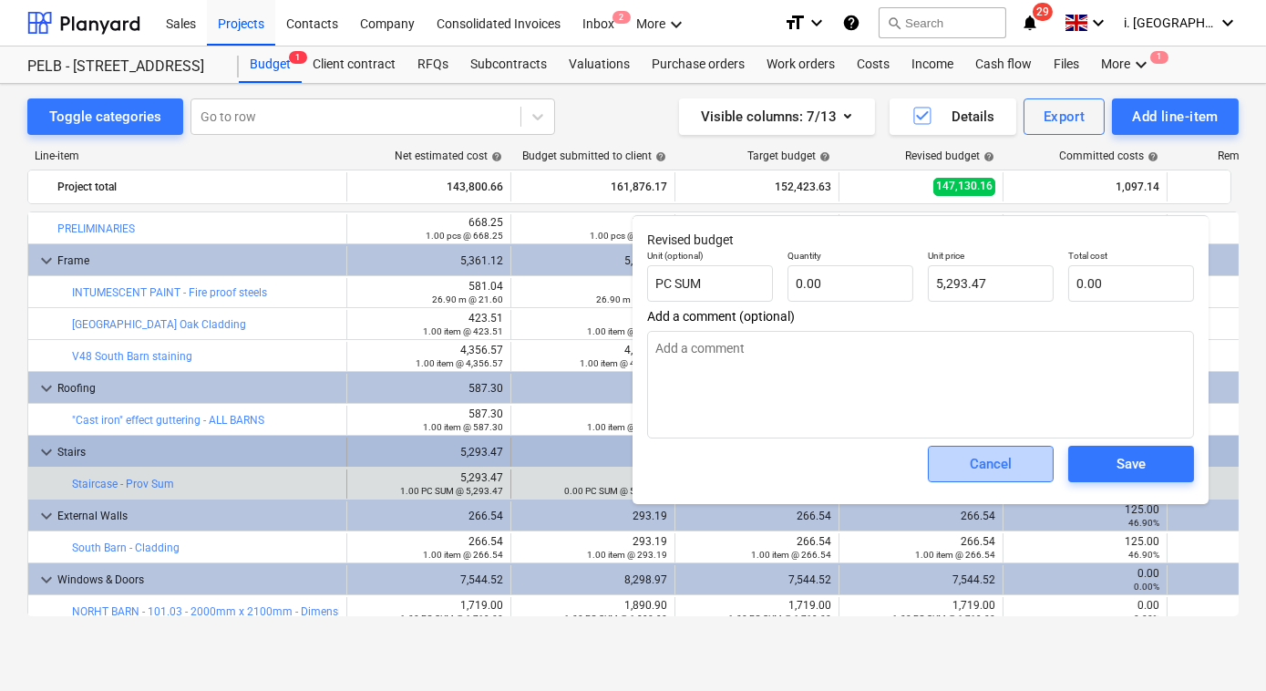
click at [999, 466] on div "Cancel" at bounding box center [990, 464] width 42 height 24
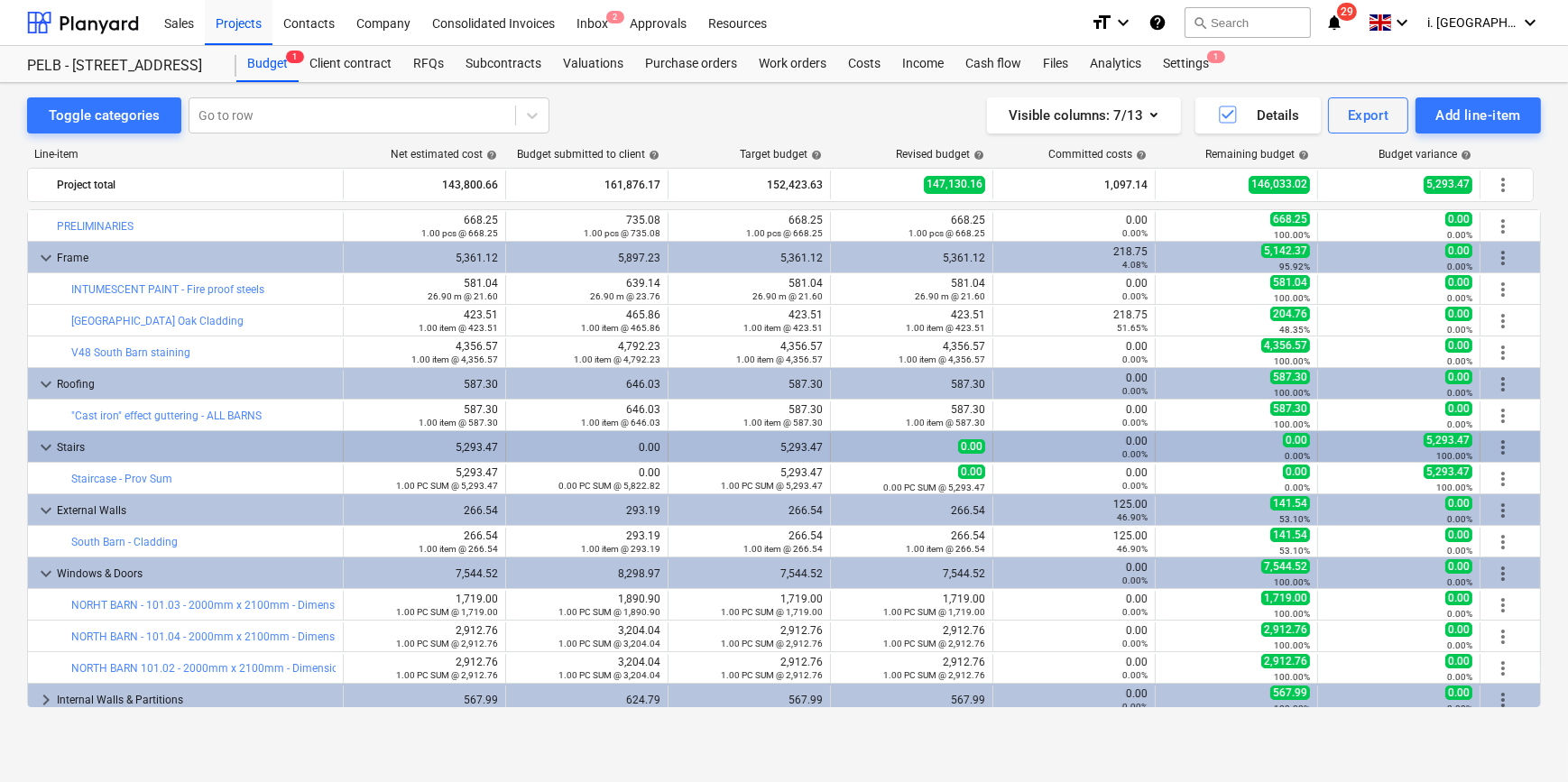
click at [1252, 442] on span "more_vert" at bounding box center [1503, 447] width 22 height 22
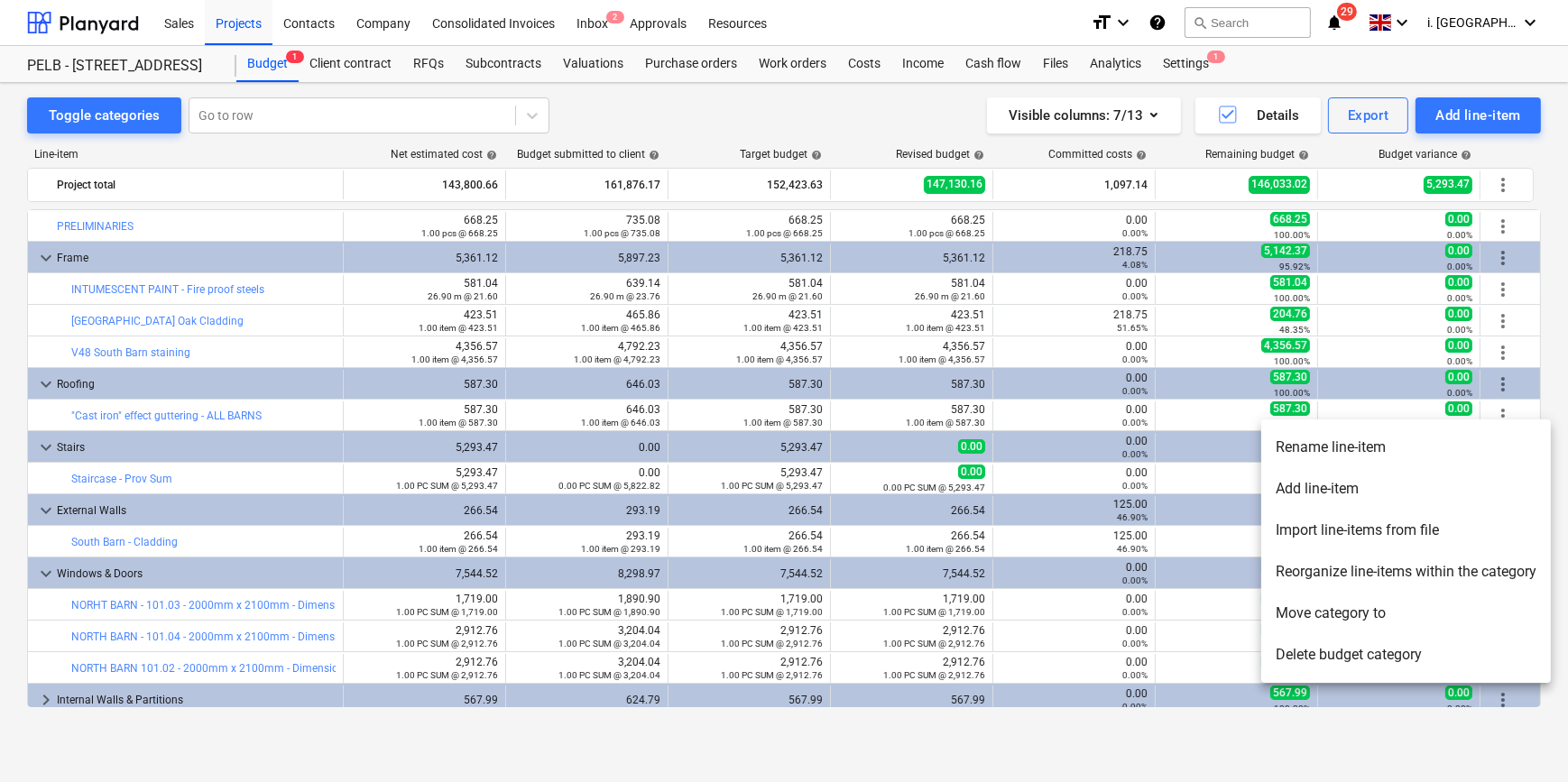
click at [823, 102] on div at bounding box center [784, 391] width 1568 height 782
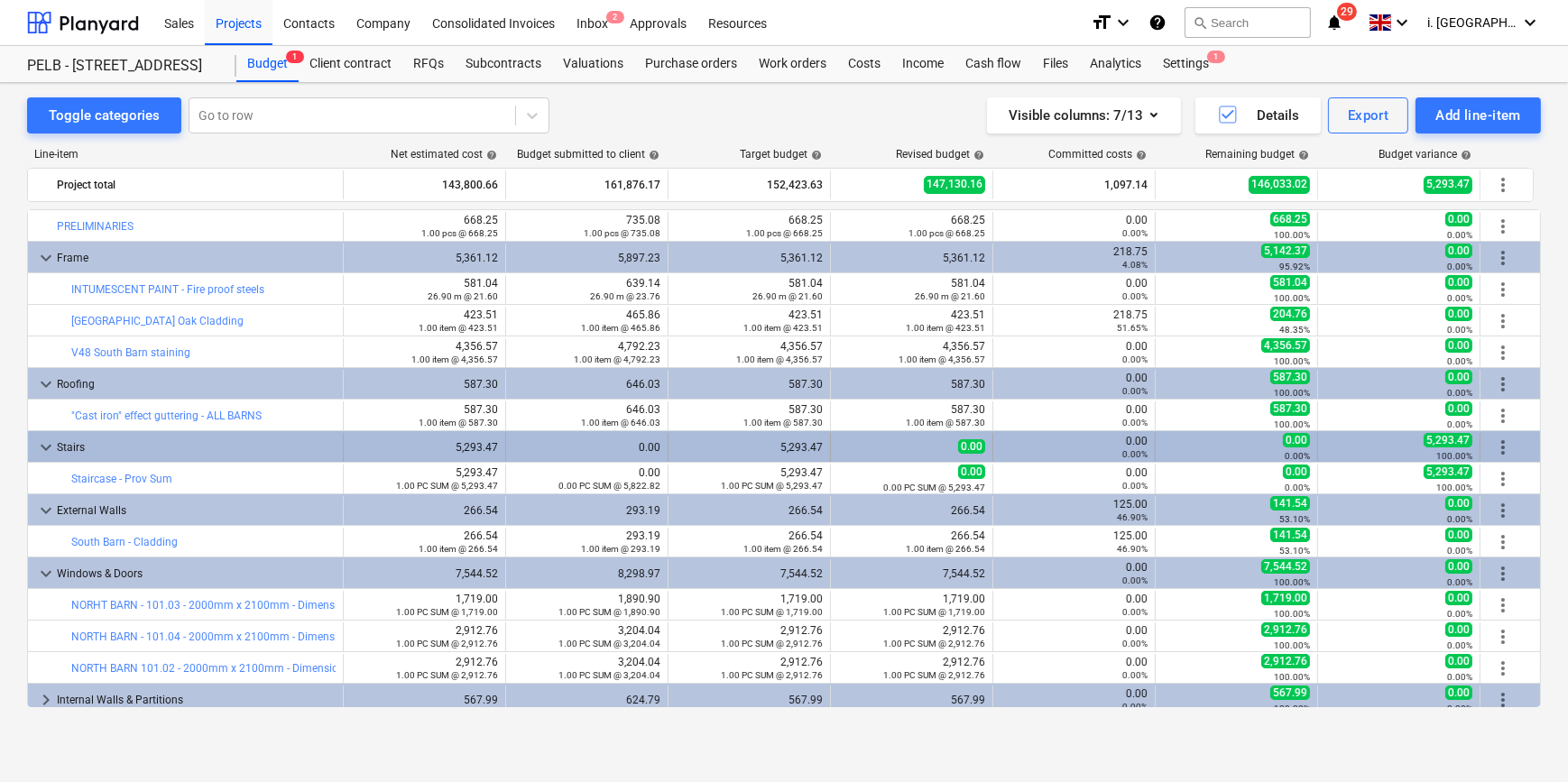
click at [71, 444] on div "Stairs" at bounding box center [196, 446] width 279 height 29
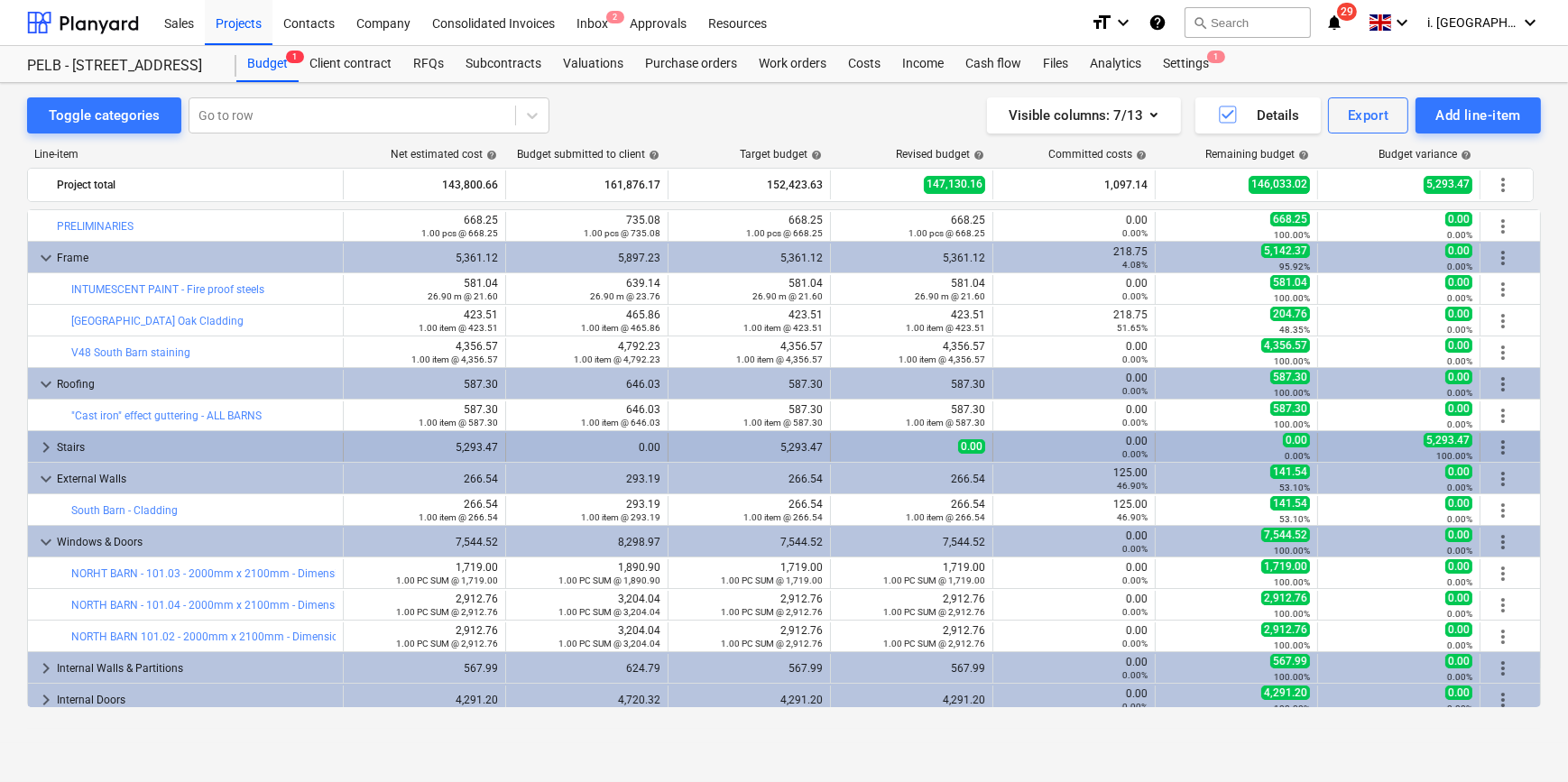
click at [76, 450] on div "Stairs" at bounding box center [196, 446] width 279 height 29
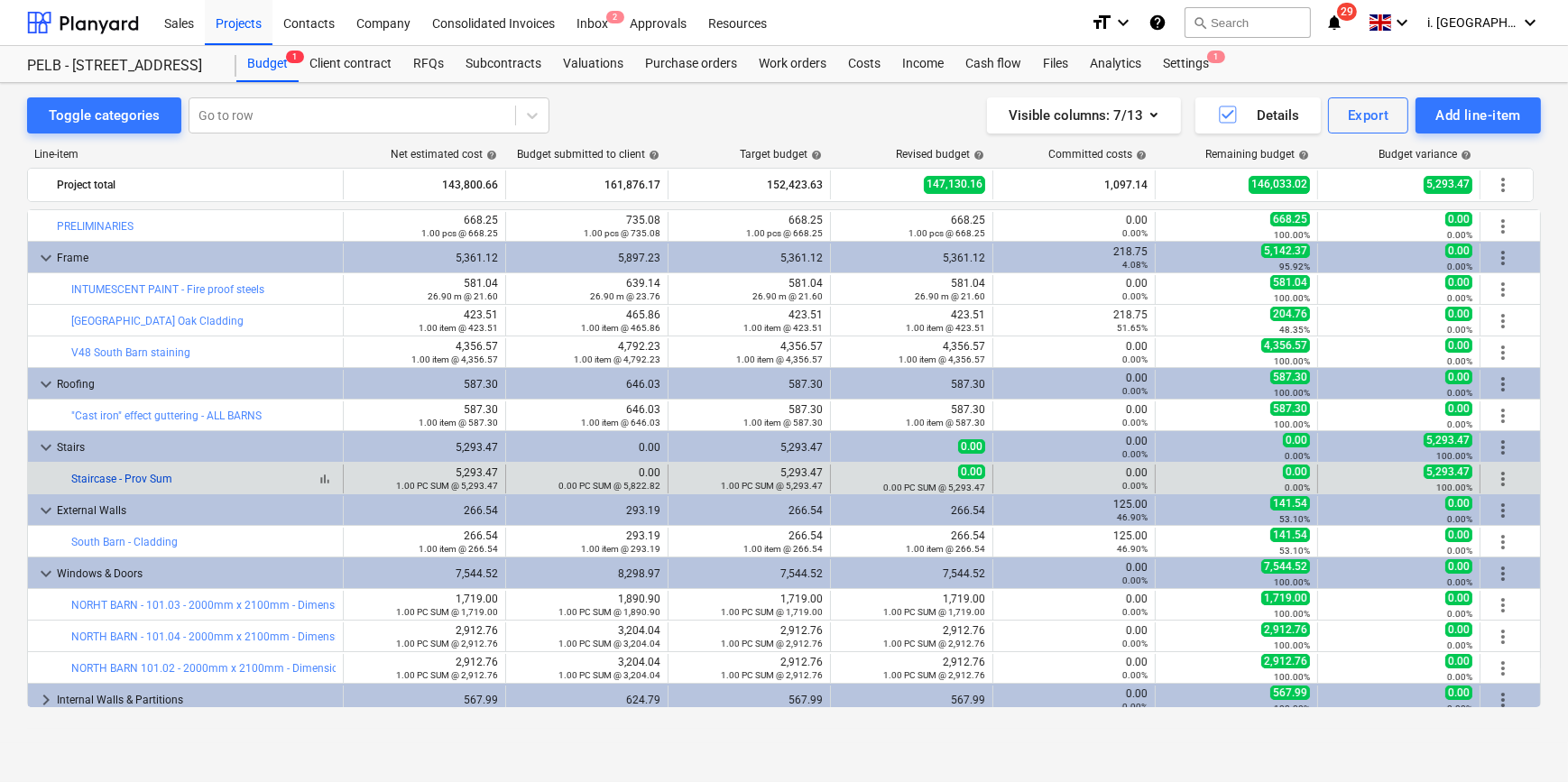
click at [85, 479] on link "Staircase - Prov Sum" at bounding box center [122, 478] width 101 height 13
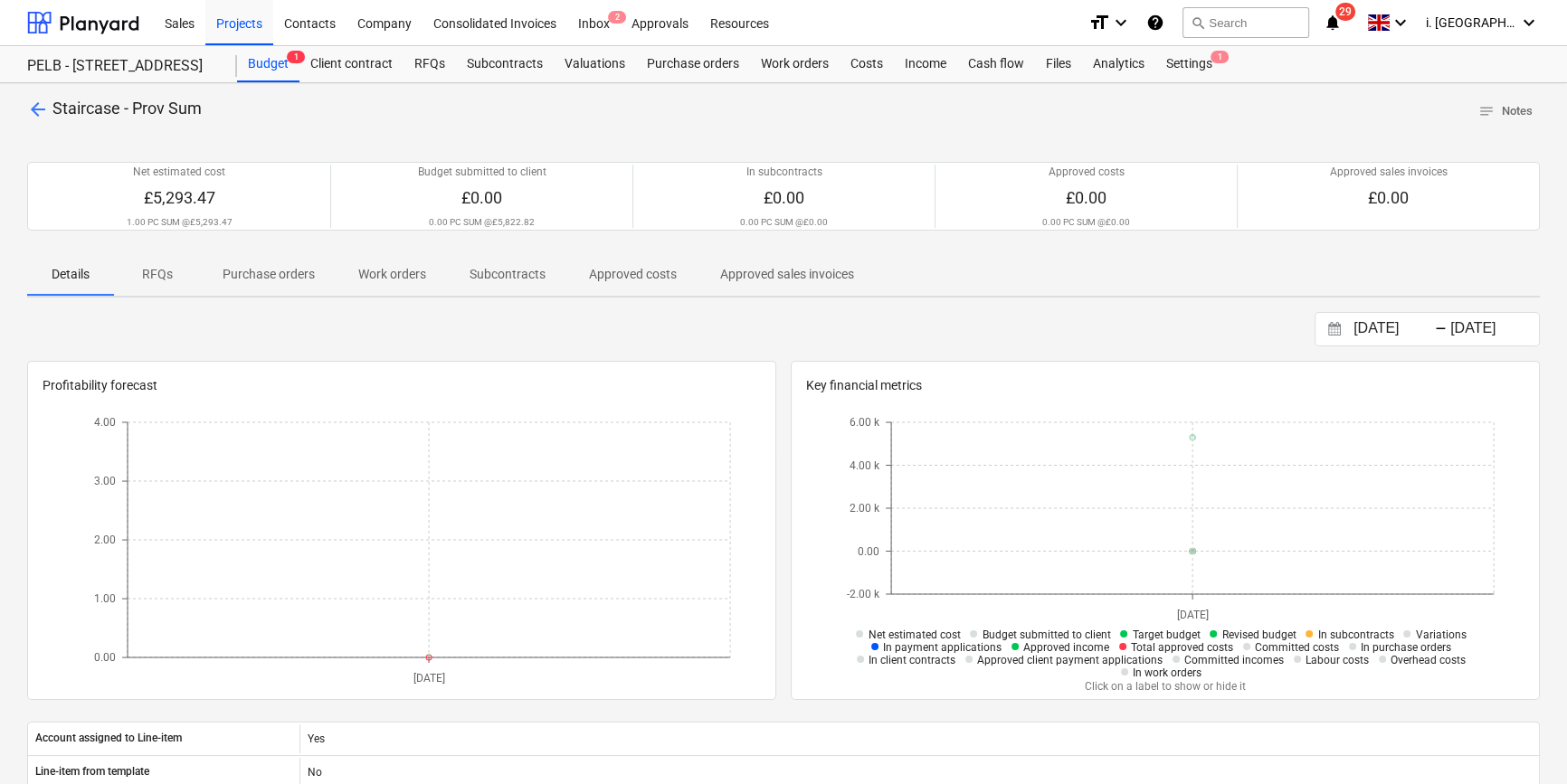
click at [165, 275] on p "RFQs" at bounding box center [158, 274] width 44 height 19
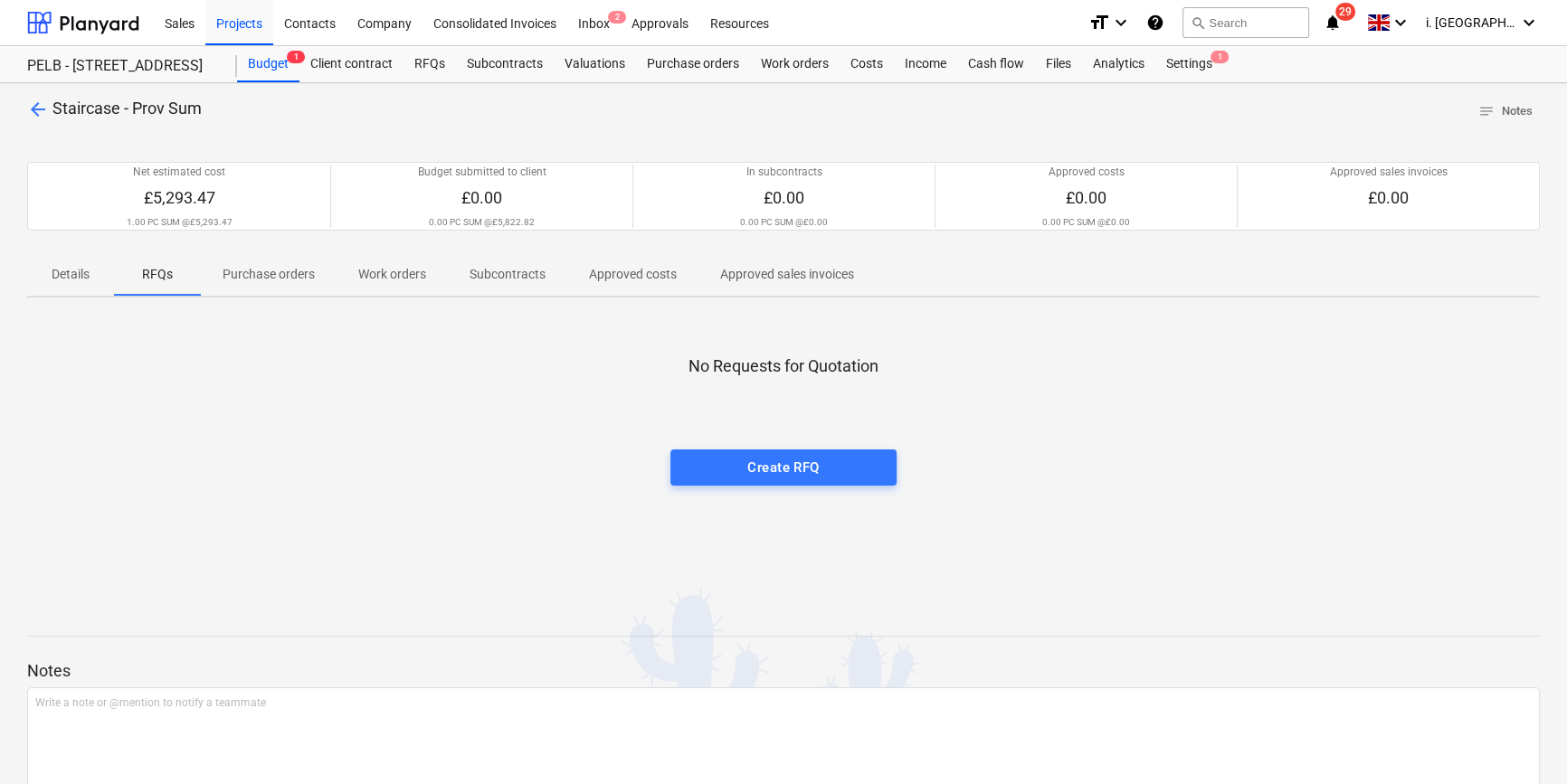
click at [87, 271] on p "Details" at bounding box center [71, 274] width 44 height 19
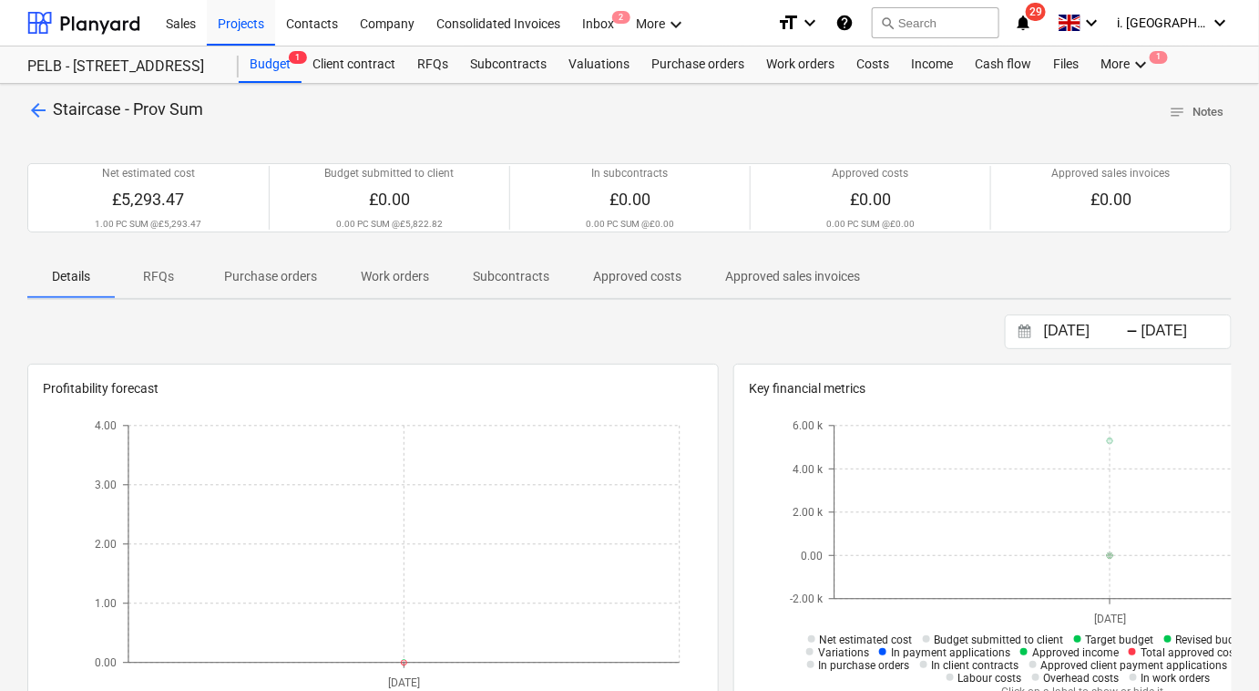
click at [40, 108] on span "arrow_back" at bounding box center [38, 110] width 22 height 22
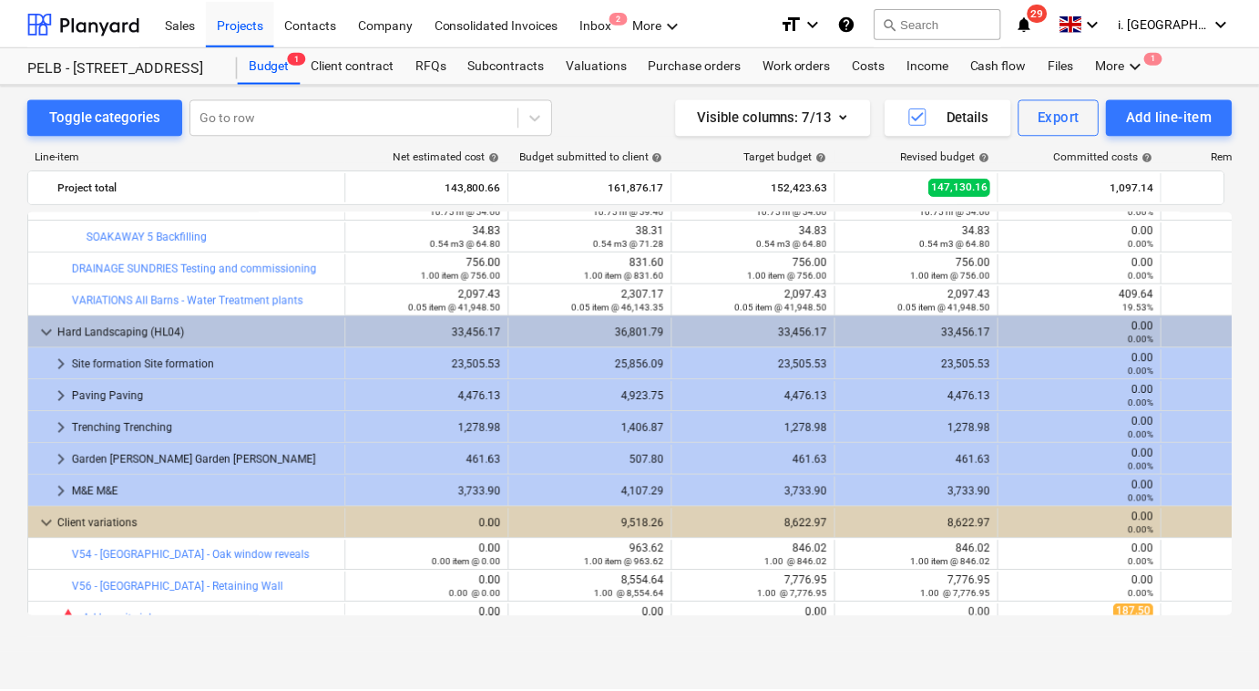
scroll to position [1444, 0]
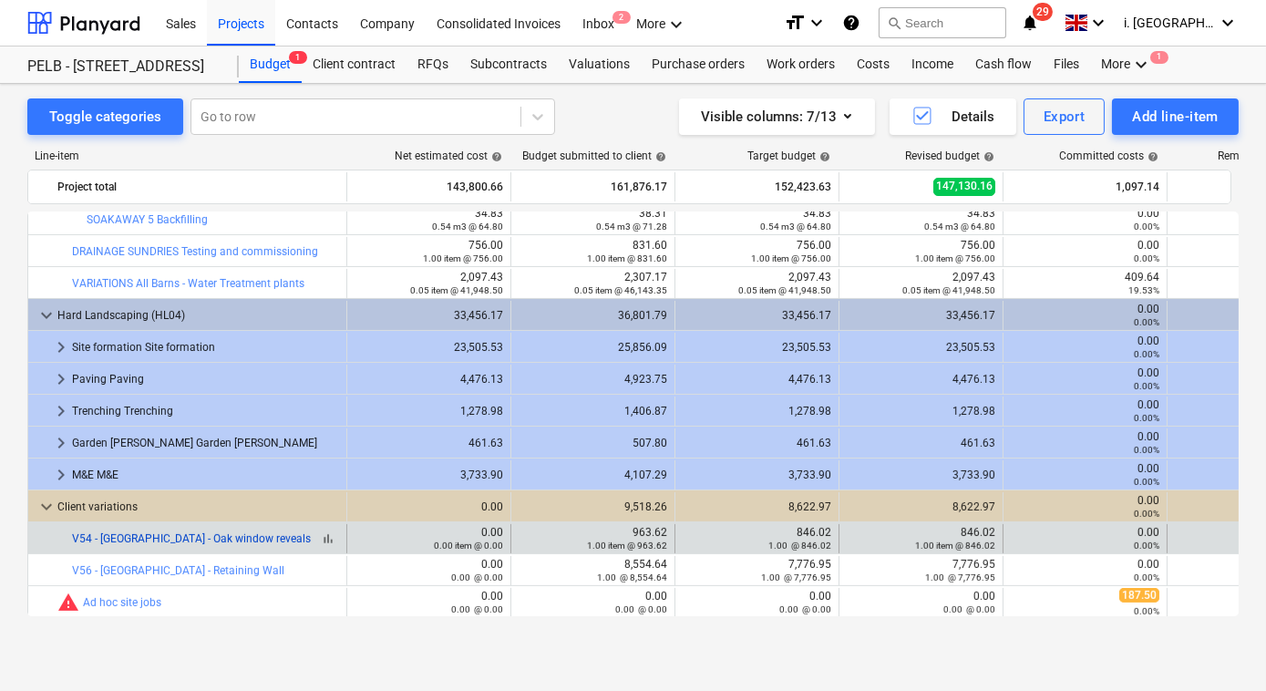
click at [216, 538] on link "V54 - [GEOGRAPHIC_DATA] - Oak window reveals" at bounding box center [191, 538] width 239 height 13
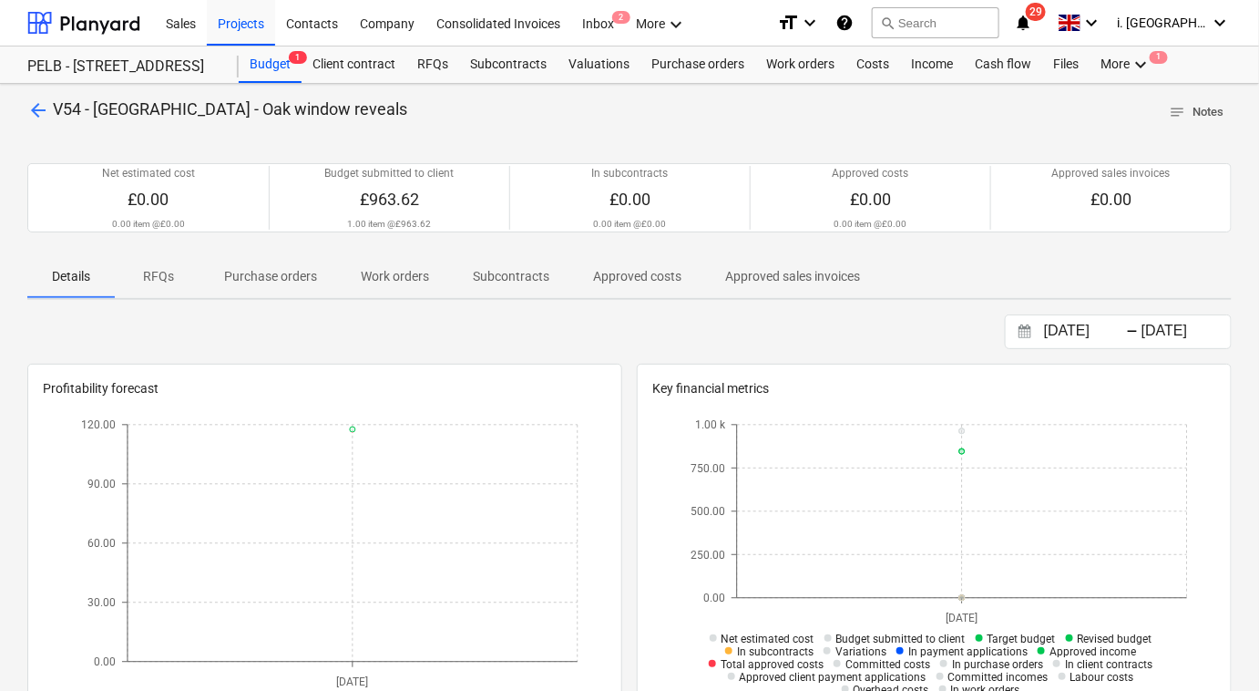
click at [1172, 103] on span "notes Notes" at bounding box center [1197, 112] width 55 height 21
click at [24, 92] on div "arrow_back V54 - North Barn - Oak window reveals notes Notes Net estimated cost…" at bounding box center [629, 647] width 1259 height 1126
click at [48, 101] on span "arrow_back" at bounding box center [38, 110] width 22 height 22
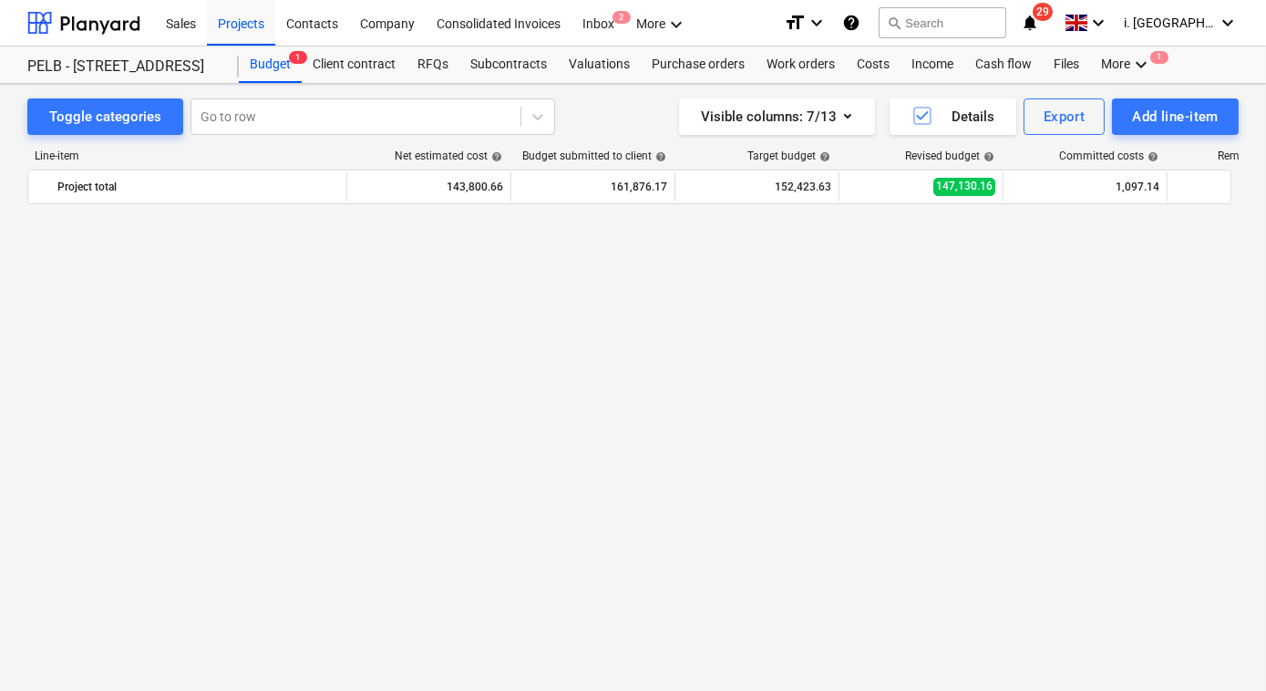
scroll to position [1444, 0]
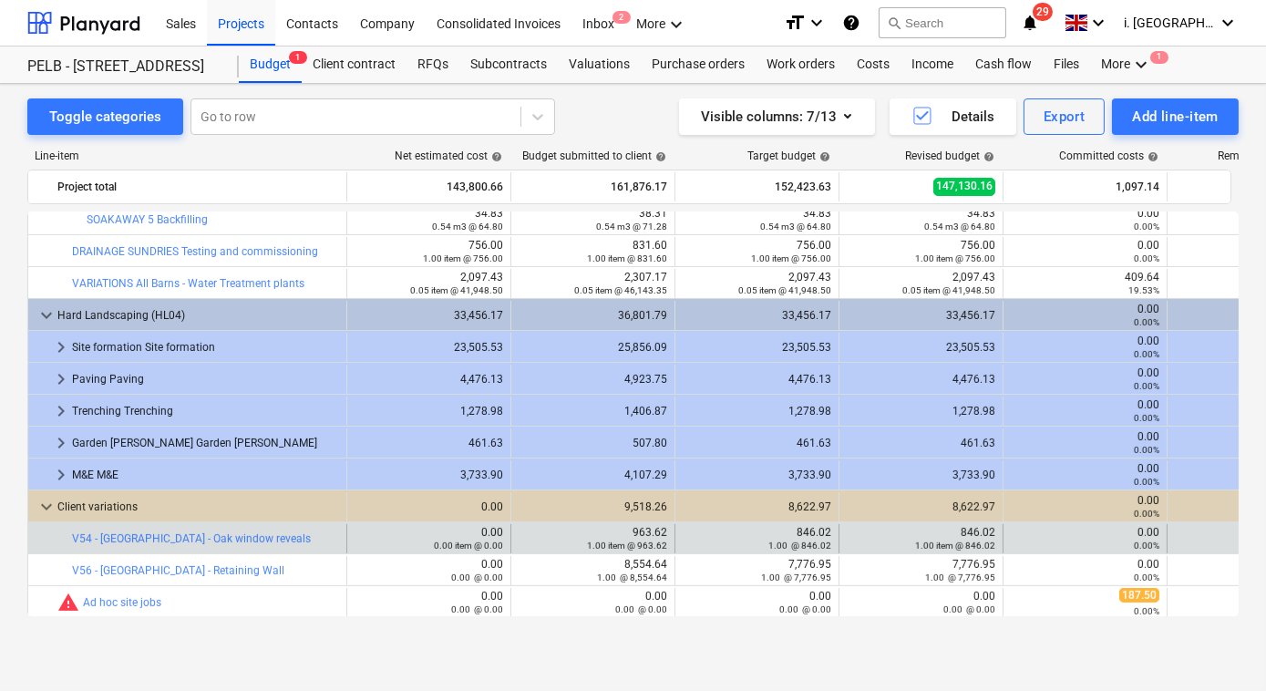
click at [1080, 539] on div "0.00%" at bounding box center [1084, 544] width 149 height 13
click at [855, 538] on div "1.00 item @ 846.02" at bounding box center [920, 544] width 149 height 13
click at [861, 532] on span "edit" at bounding box center [857, 538] width 15 height 15
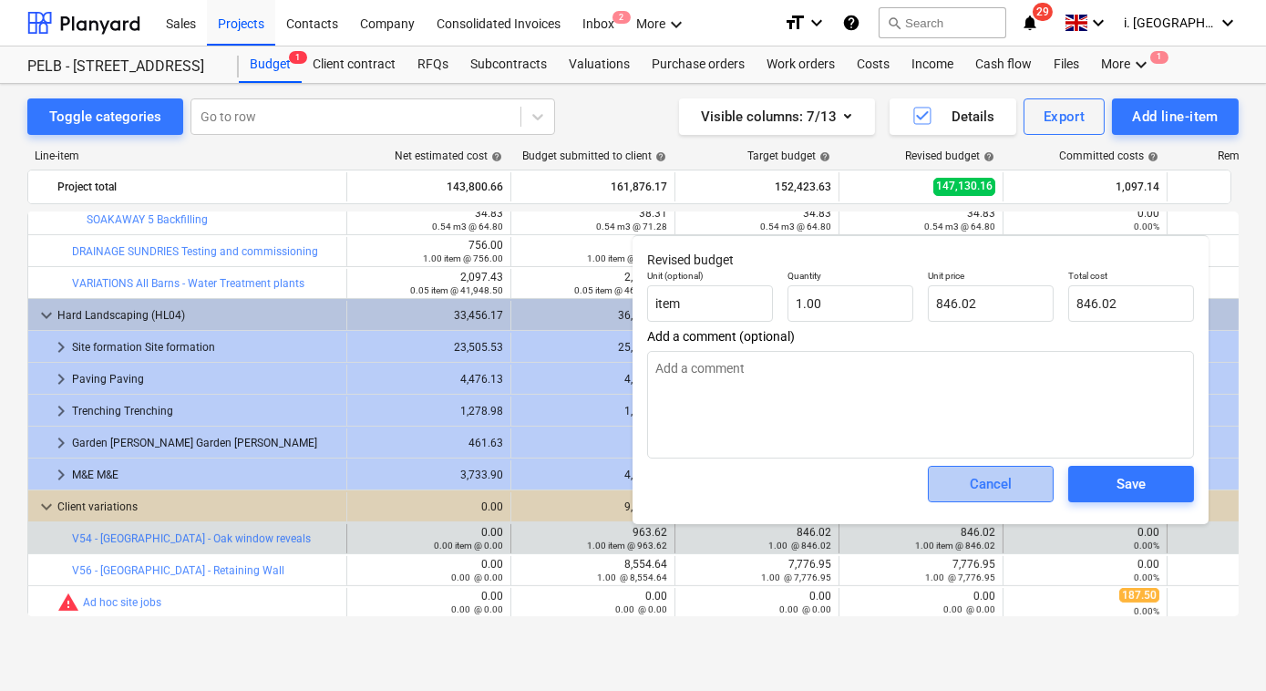
click at [956, 487] on span "Cancel" at bounding box center [990, 484] width 80 height 24
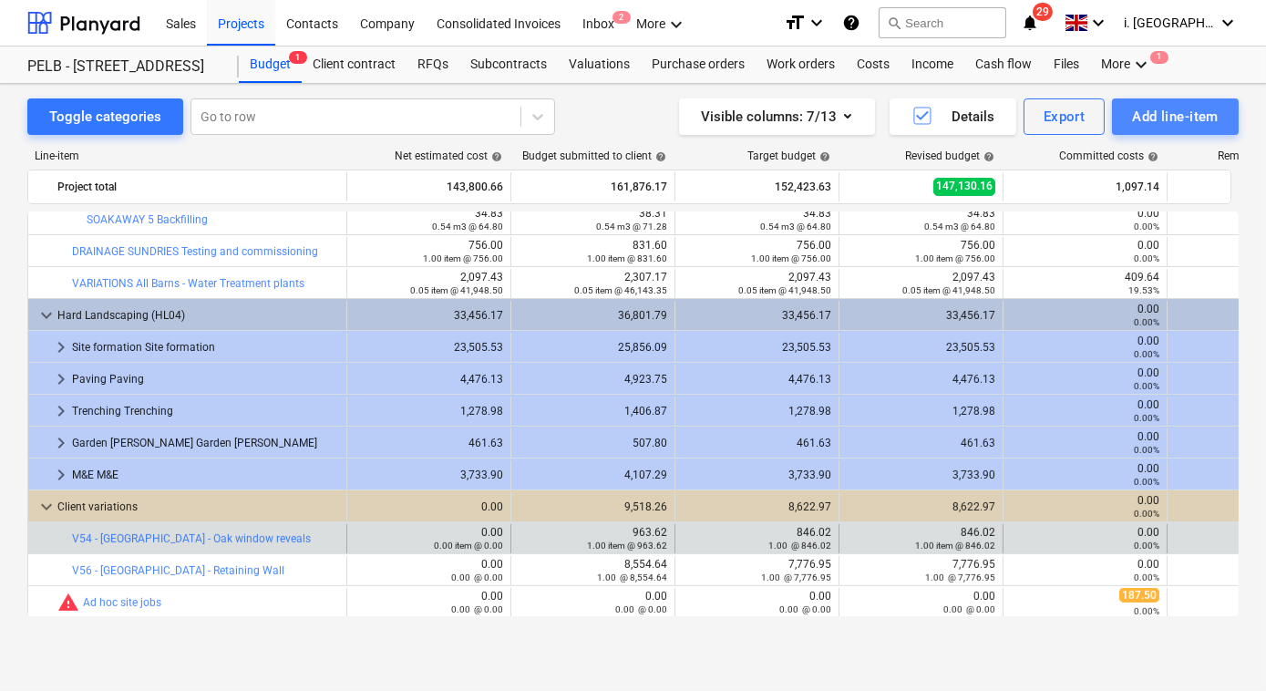
click at [1168, 118] on div "Add line-item" at bounding box center [1175, 117] width 87 height 24
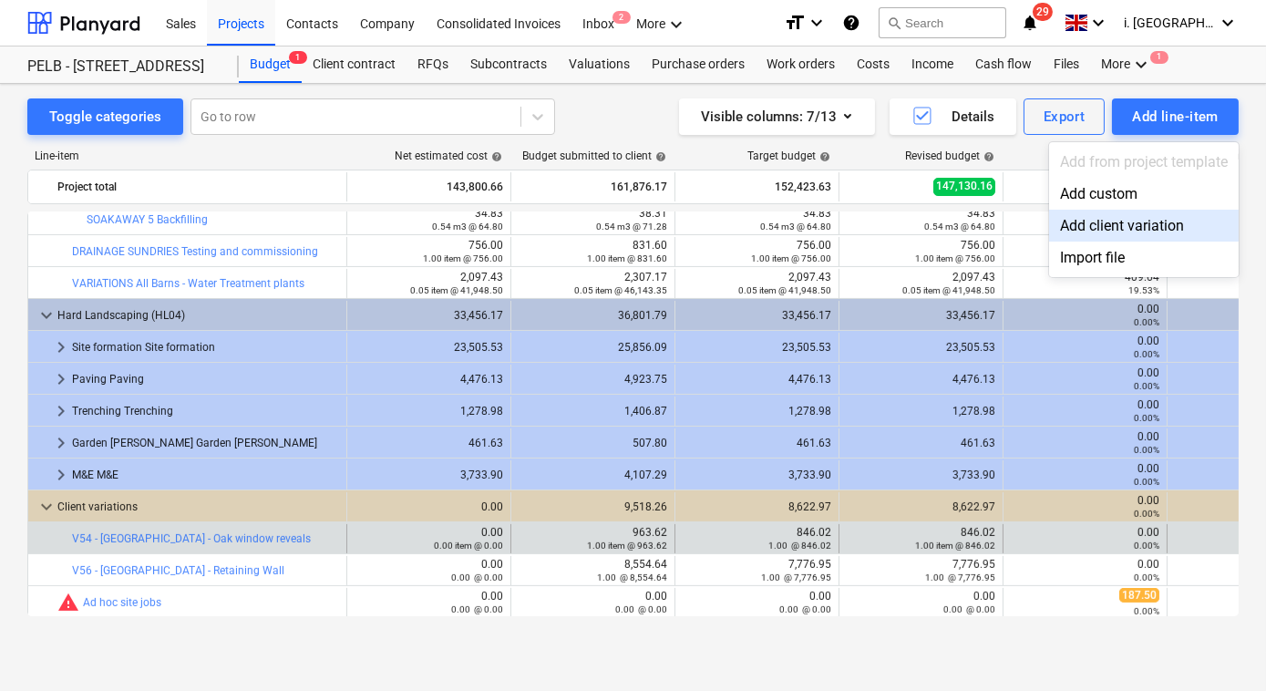
click at [1142, 230] on div "Add client variation" at bounding box center [1144, 226] width 190 height 32
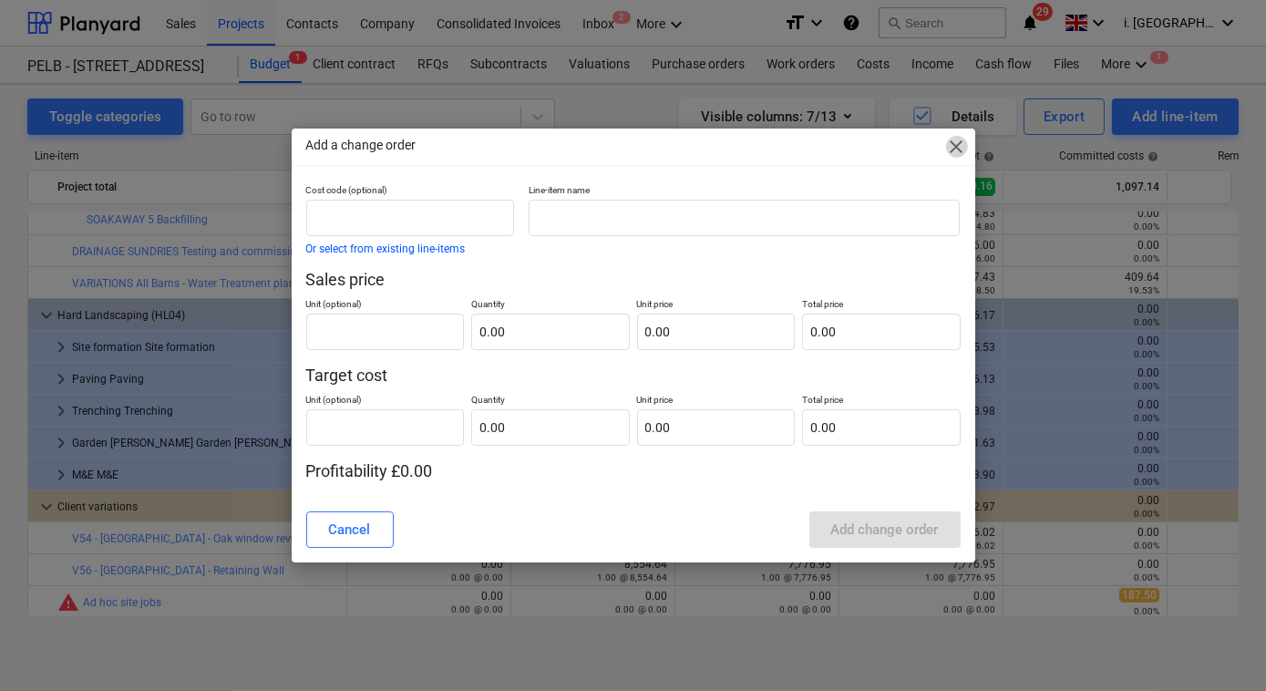
click at [959, 140] on span "close" at bounding box center [957, 147] width 22 height 22
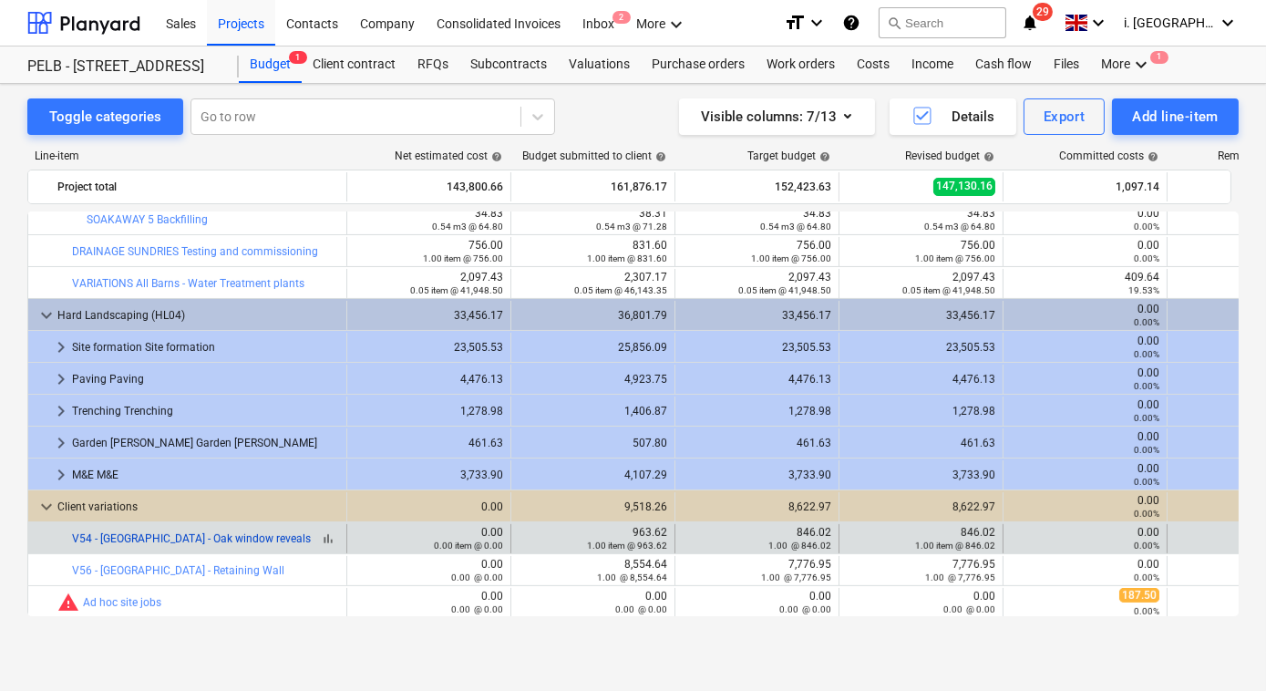
click at [196, 540] on link "V54 - [GEOGRAPHIC_DATA] - Oak window reveals" at bounding box center [191, 538] width 239 height 13
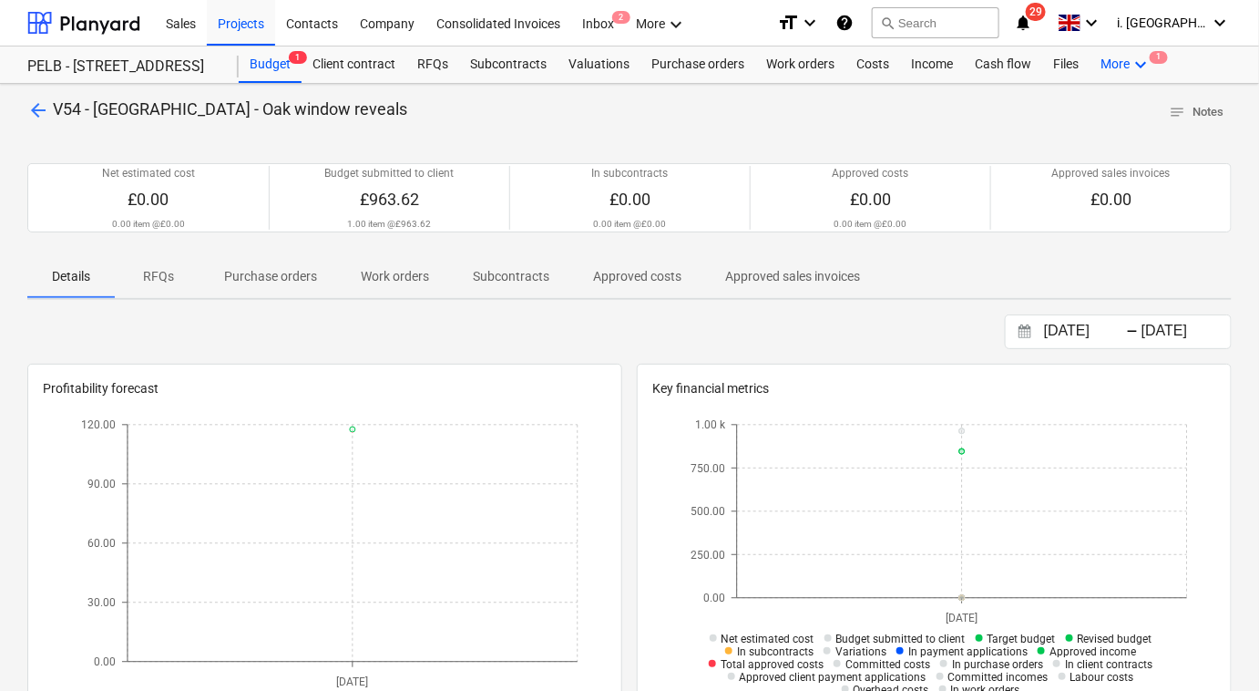
click at [1115, 63] on div "More keyboard_arrow_down 1" at bounding box center [1126, 64] width 73 height 36
click at [1108, 139] on div "Settings 1" at bounding box center [1107, 137] width 87 height 15
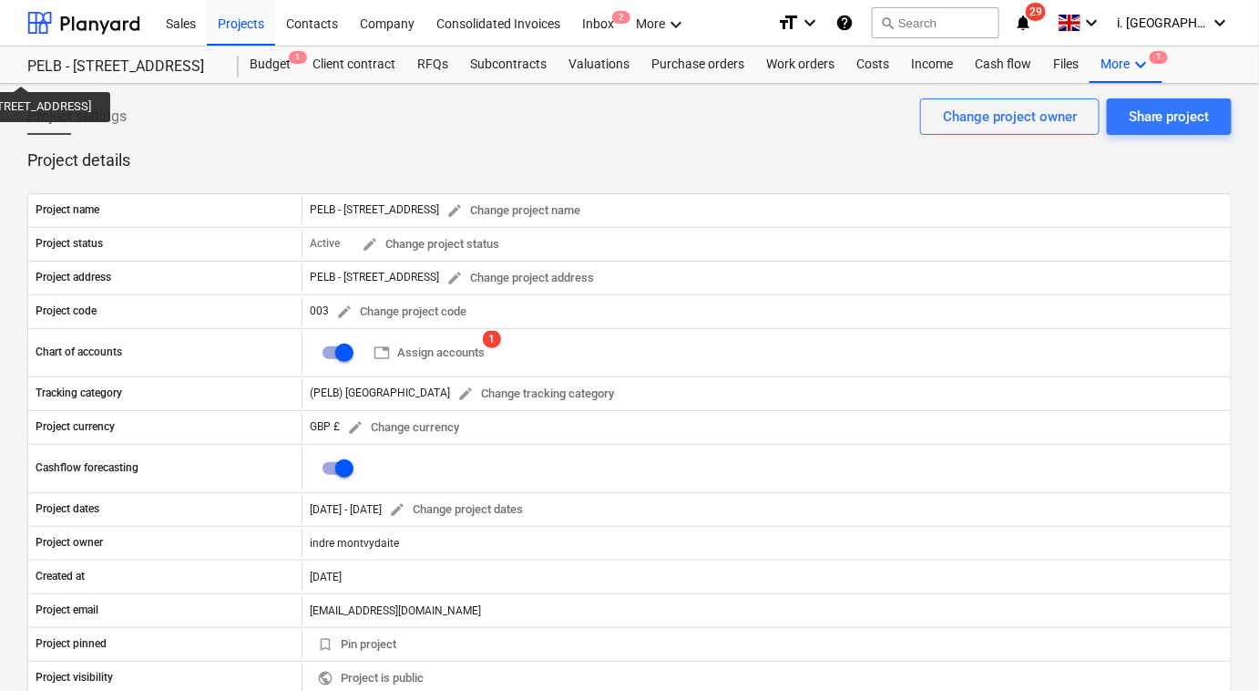
click at [70, 69] on div "PELB - [STREET_ADDRESS]" at bounding box center [122, 66] width 190 height 19
click at [132, 28] on div at bounding box center [83, 23] width 113 height 46
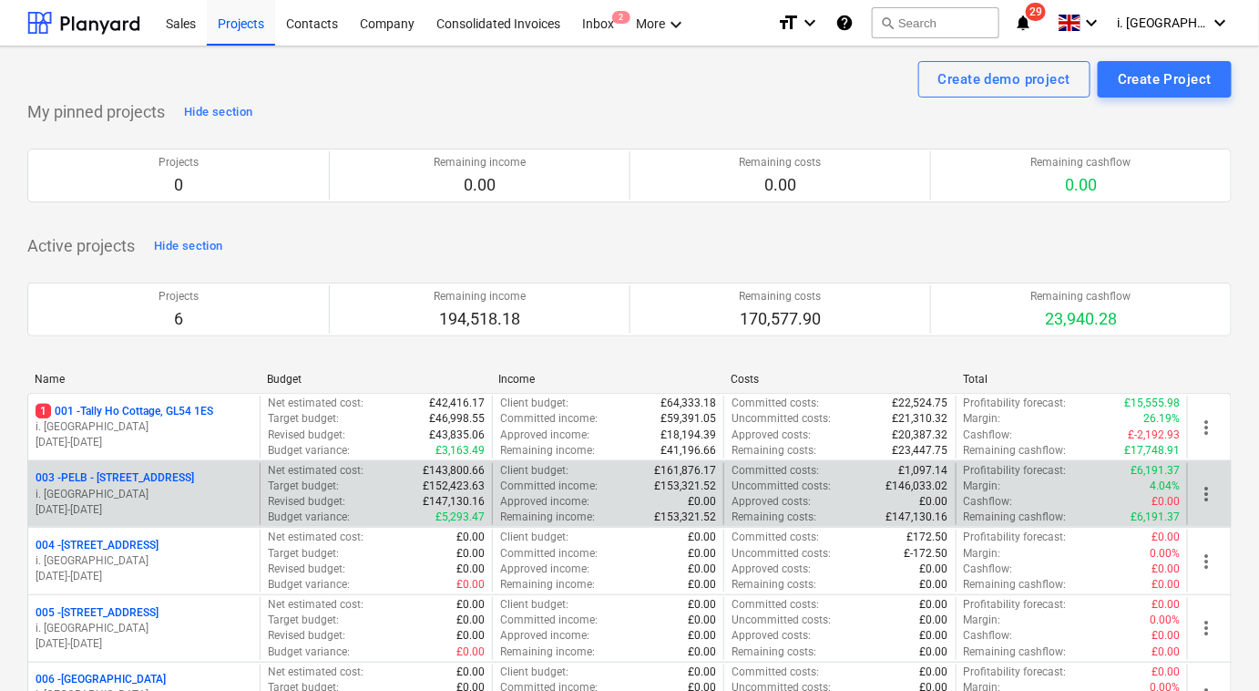
click at [1213, 485] on span "more_vert" at bounding box center [1206, 494] width 22 height 22
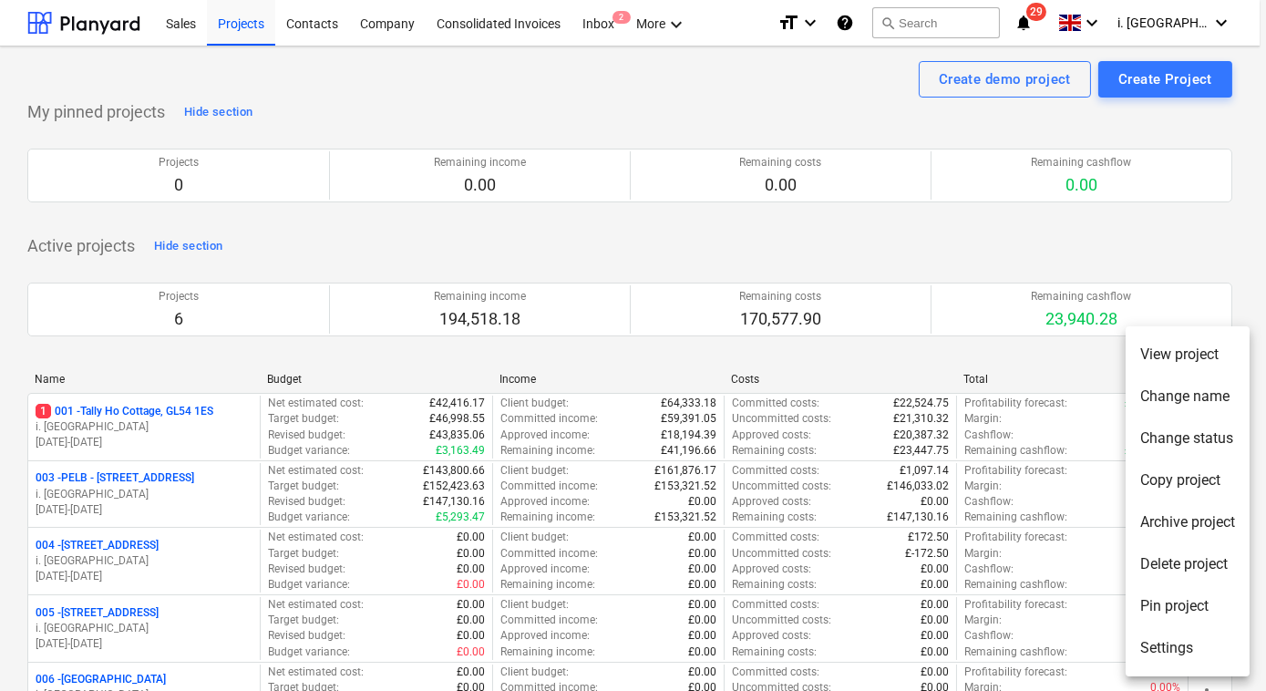
click at [78, 470] on div at bounding box center [633, 345] width 1266 height 691
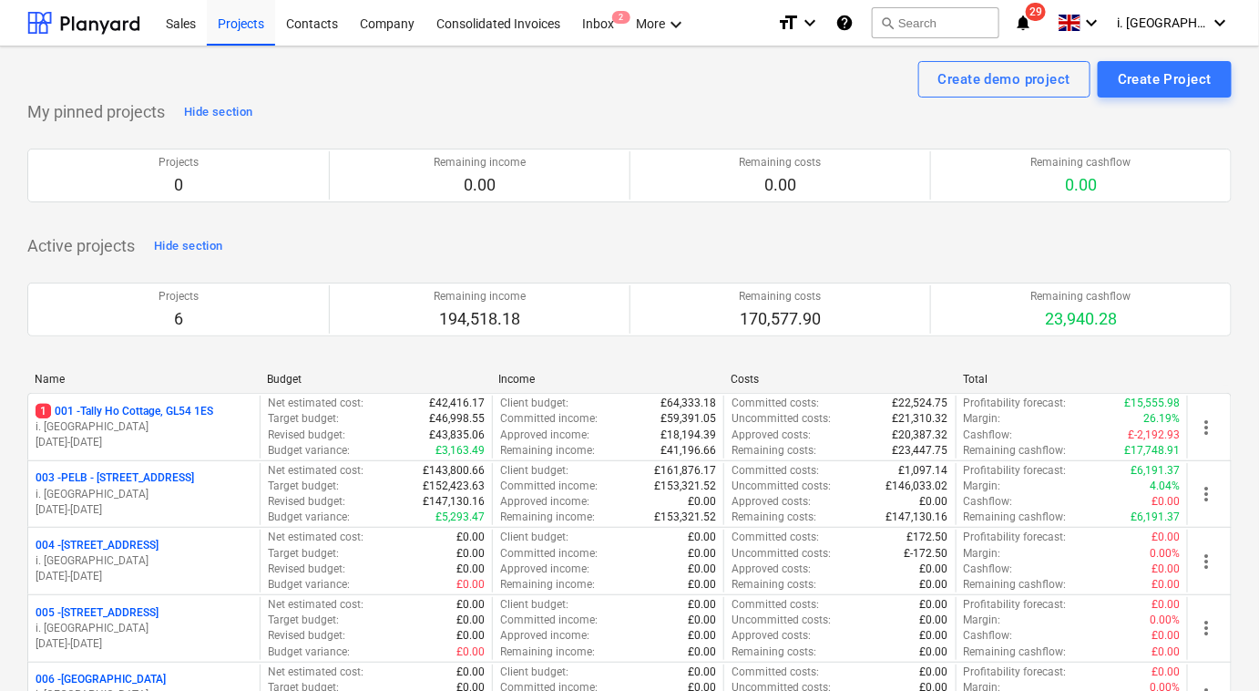
click at [78, 470] on p "003 - PELB - [GEOGRAPHIC_DATA], [GEOGRAPHIC_DATA], GL2 7NE" at bounding box center [115, 477] width 159 height 15
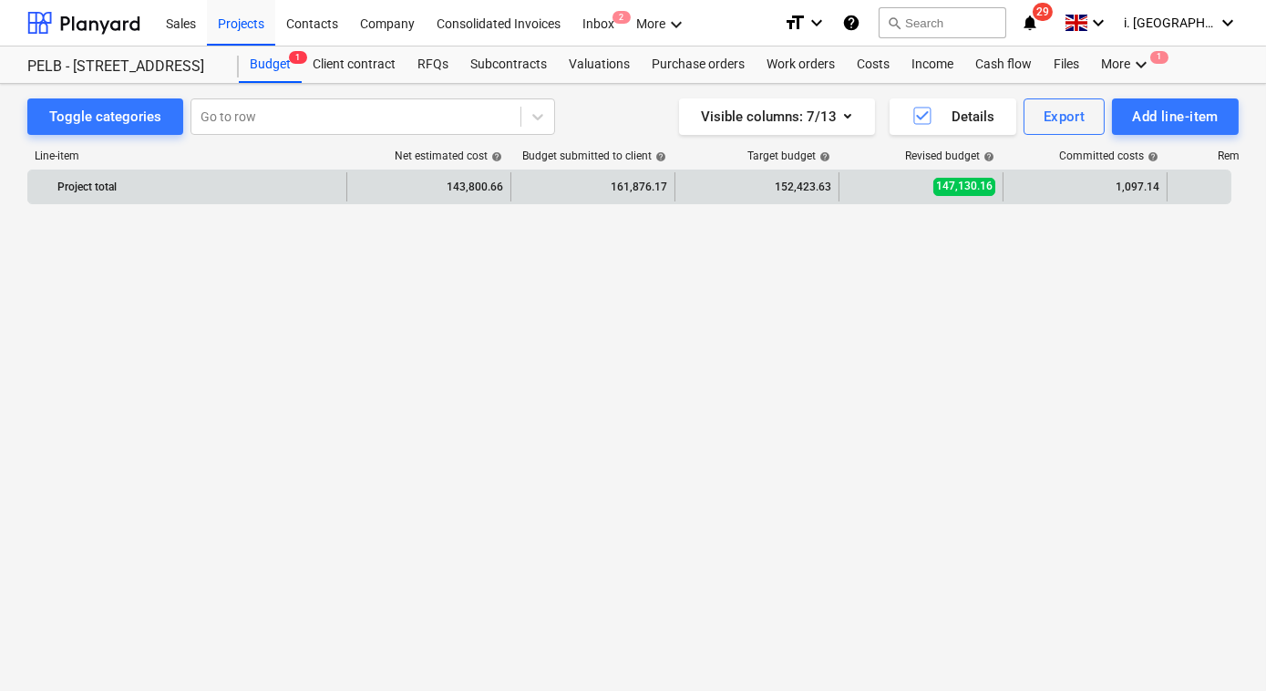
scroll to position [736, 0]
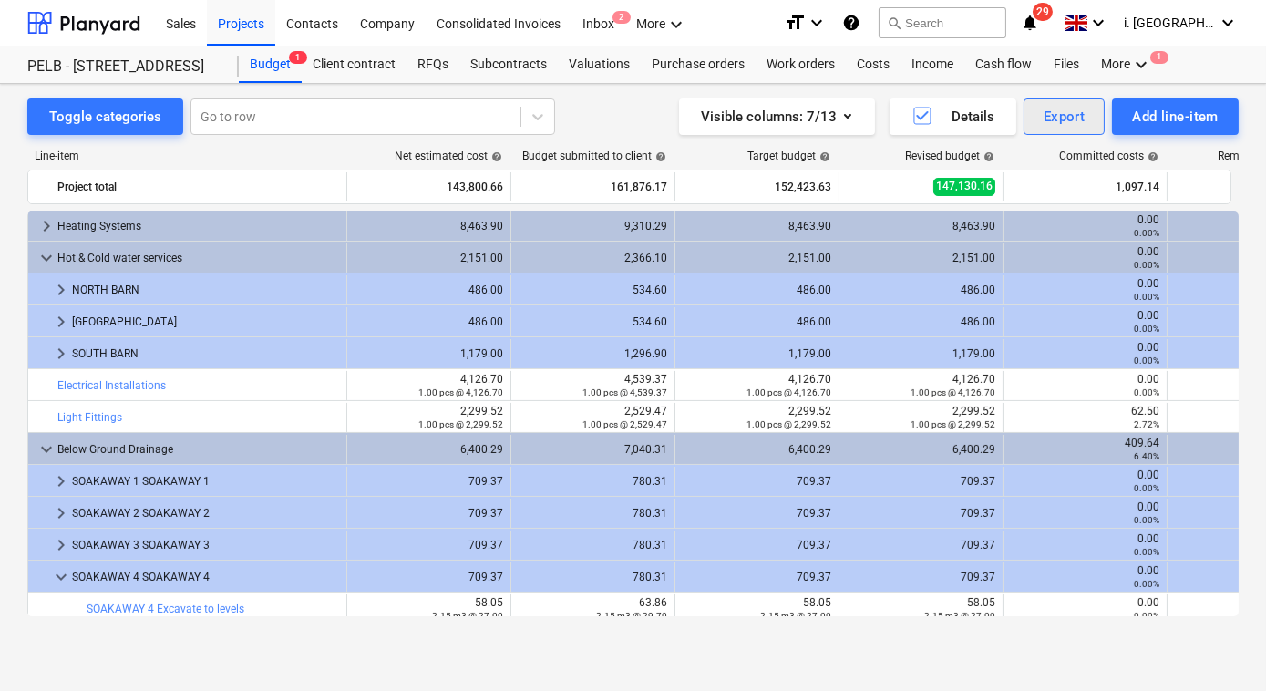
click at [1086, 118] on button "Export" at bounding box center [1064, 116] width 82 height 36
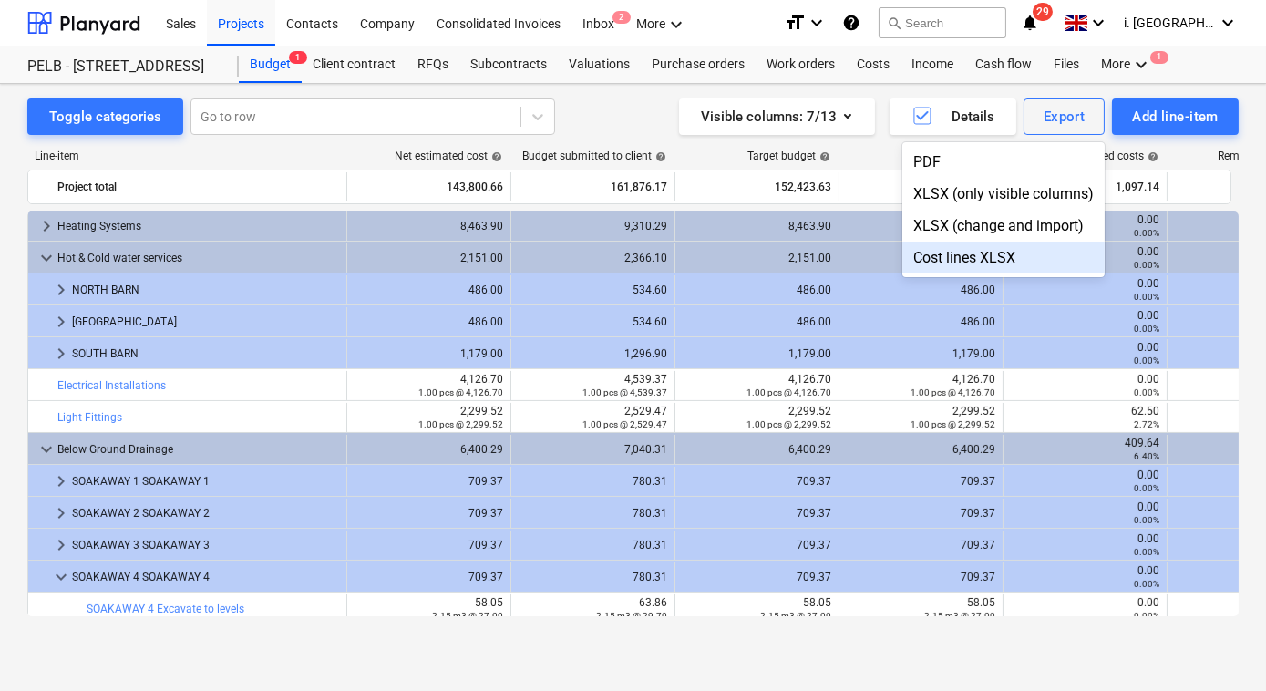
click at [1003, 256] on div "Cost lines XLSX" at bounding box center [1003, 257] width 202 height 32
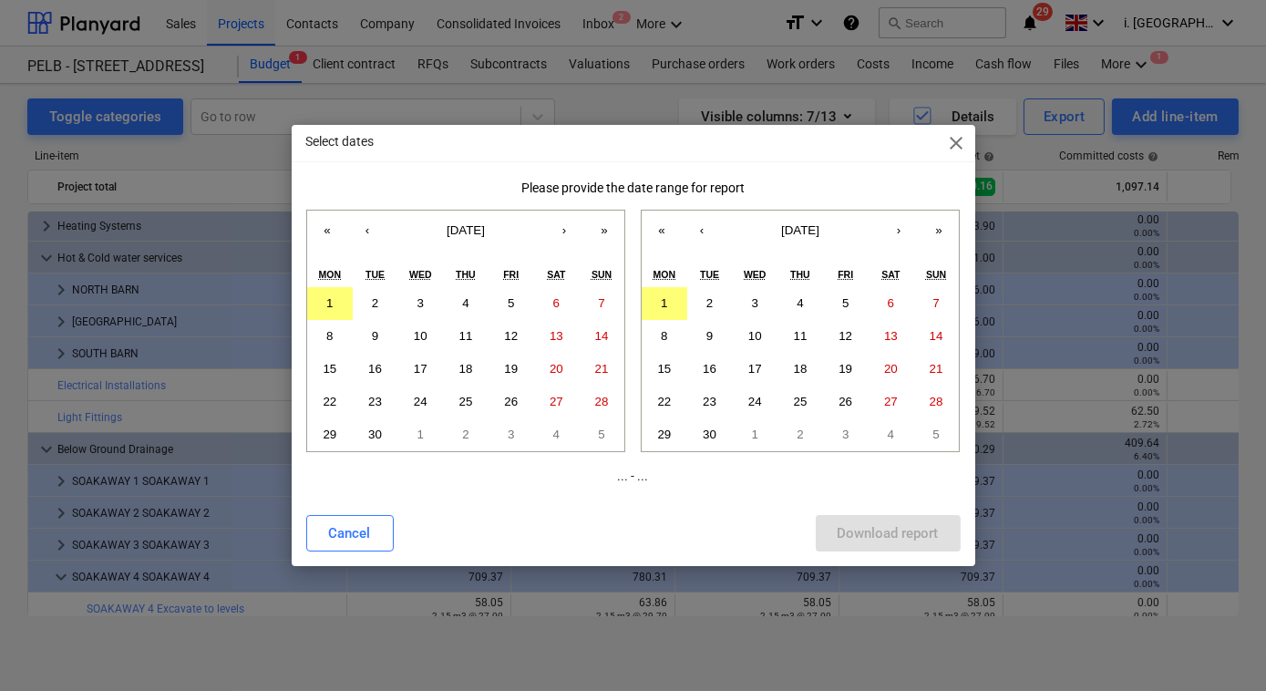
click at [335, 538] on div "Cancel" at bounding box center [350, 533] width 42 height 24
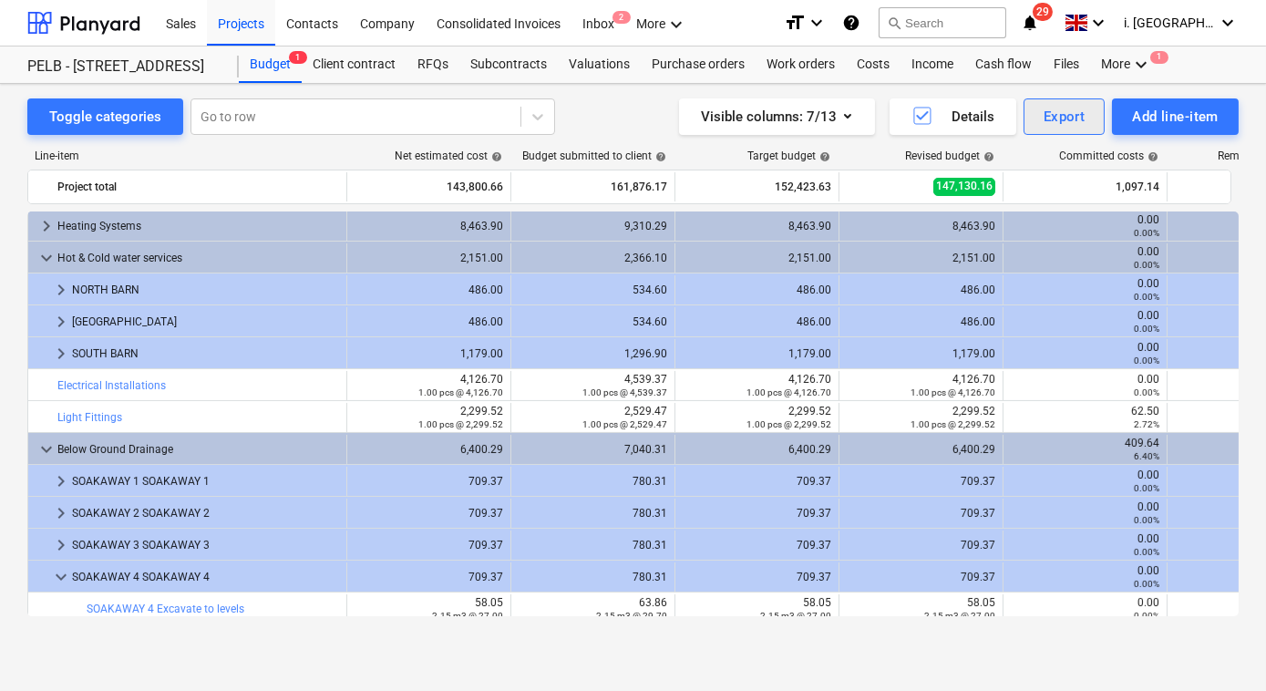
click at [1083, 107] on button "Export" at bounding box center [1064, 116] width 82 height 36
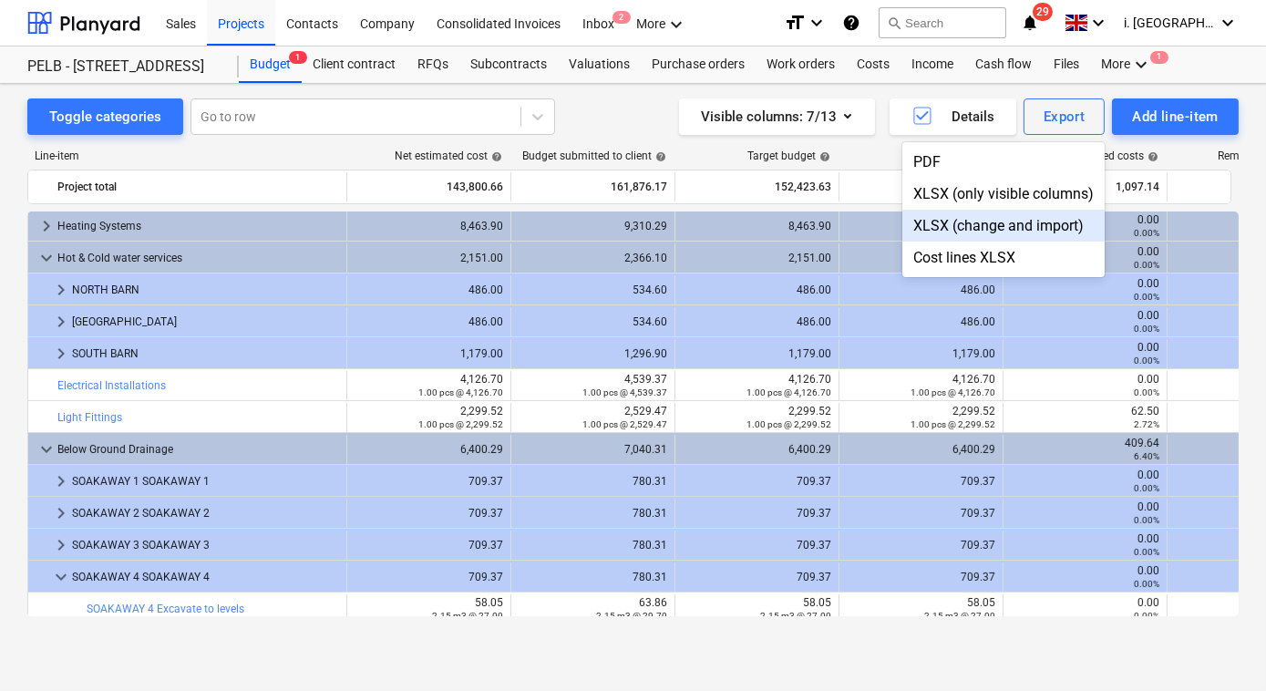
click at [986, 231] on div "XLSX (change and import)" at bounding box center [1003, 226] width 202 height 32
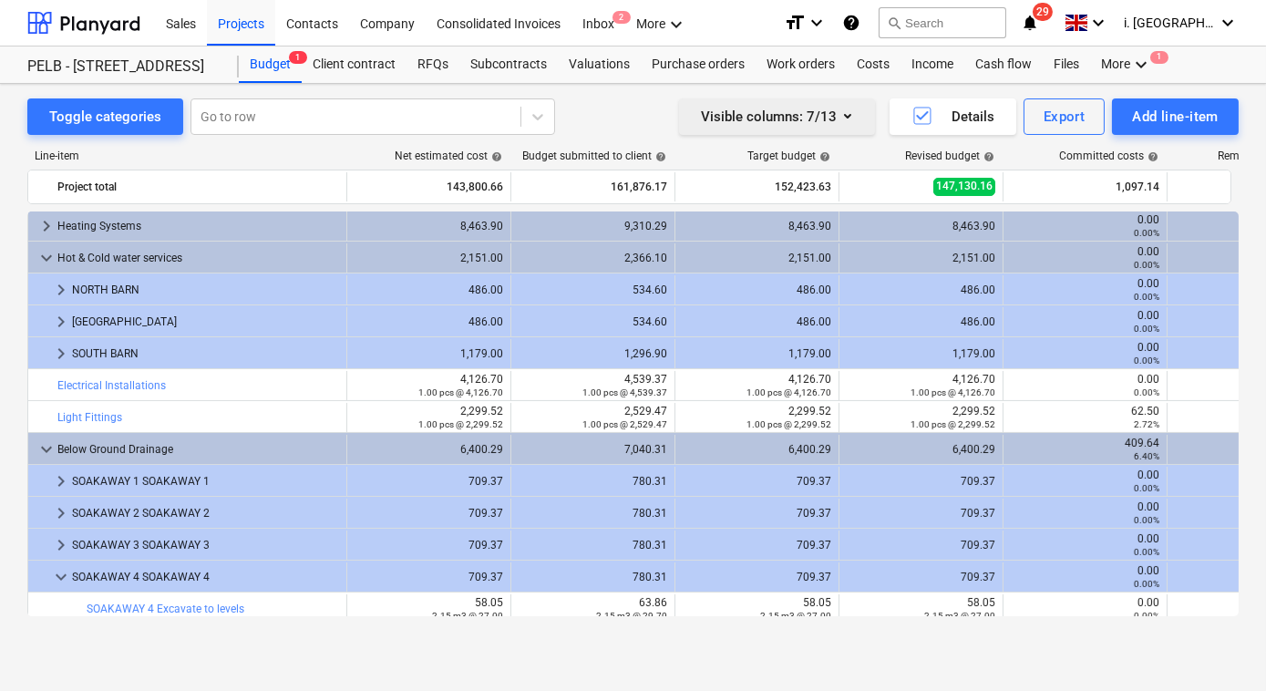
drag, startPoint x: 645, startPoint y: 125, endPoint x: 682, endPoint y: 128, distance: 37.5
click at [645, 125] on div "Visible columns : 7/13 Details Export Add line-item" at bounding box center [929, 116] width 618 height 36
click at [1091, 122] on button "Export" at bounding box center [1064, 116] width 82 height 36
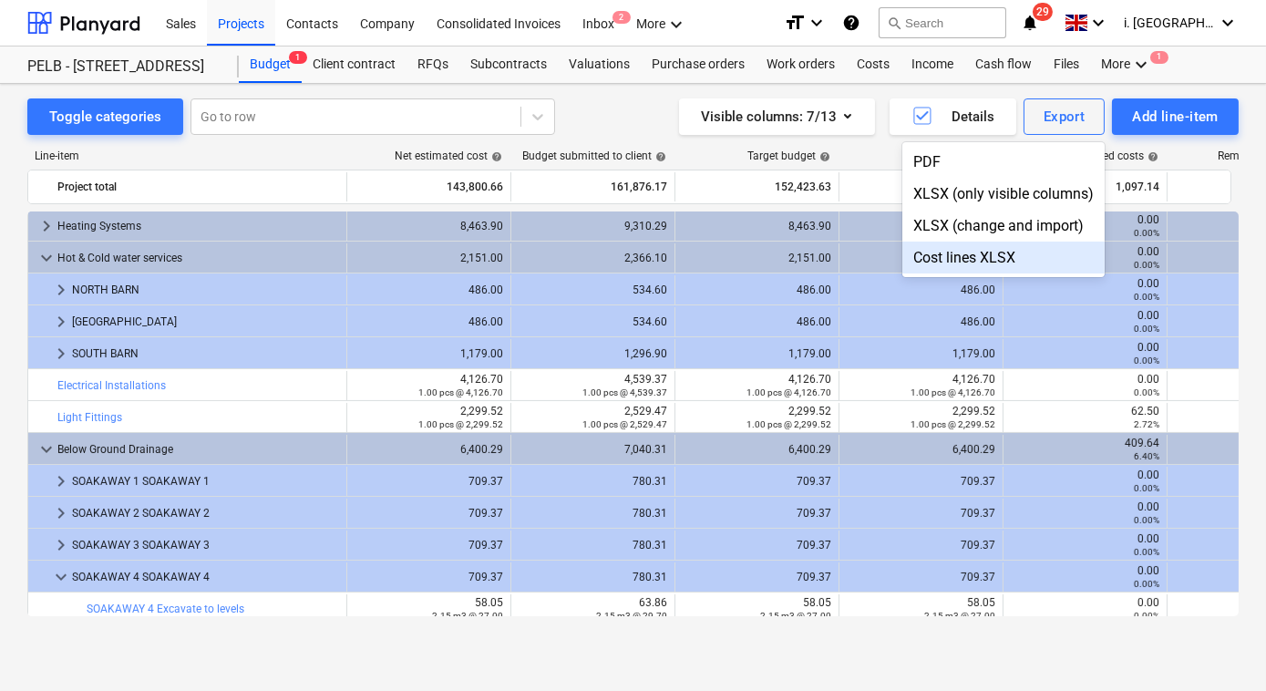
click at [981, 257] on div "Cost lines XLSX" at bounding box center [1003, 257] width 202 height 32
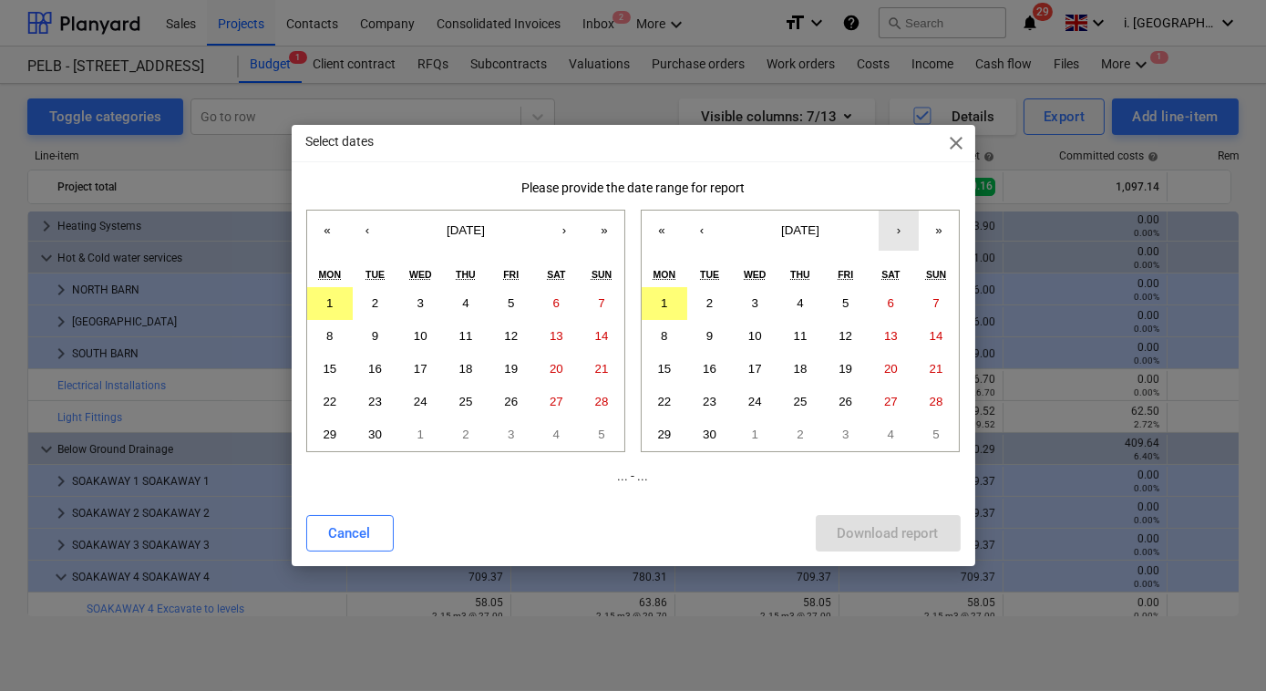
click at [898, 245] on button "›" at bounding box center [898, 230] width 40 height 40
click at [836, 434] on button "31" at bounding box center [846, 434] width 46 height 33
click at [704, 234] on button "‹" at bounding box center [702, 230] width 40 height 40
click at [656, 303] on button "1" at bounding box center [664, 303] width 46 height 33
click at [343, 302] on button "1" at bounding box center [330, 303] width 46 height 33
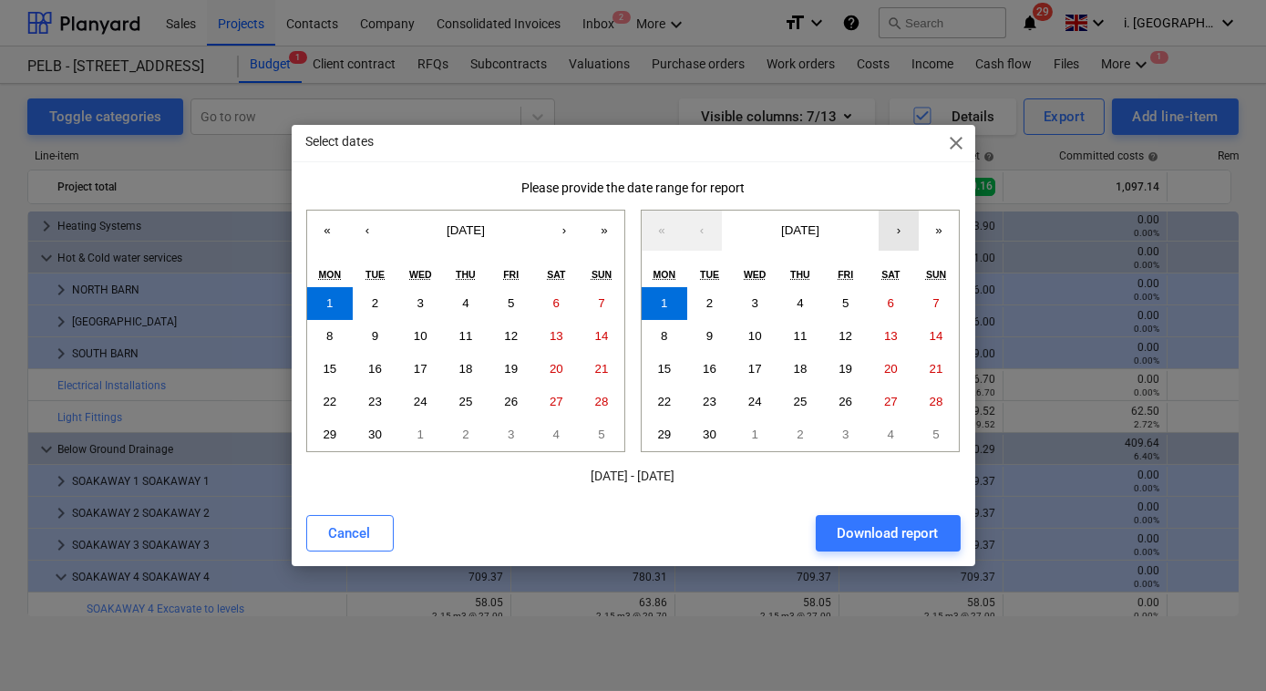
click at [903, 233] on button "›" at bounding box center [898, 230] width 40 height 40
click at [847, 425] on button "31" at bounding box center [846, 434] width 46 height 33
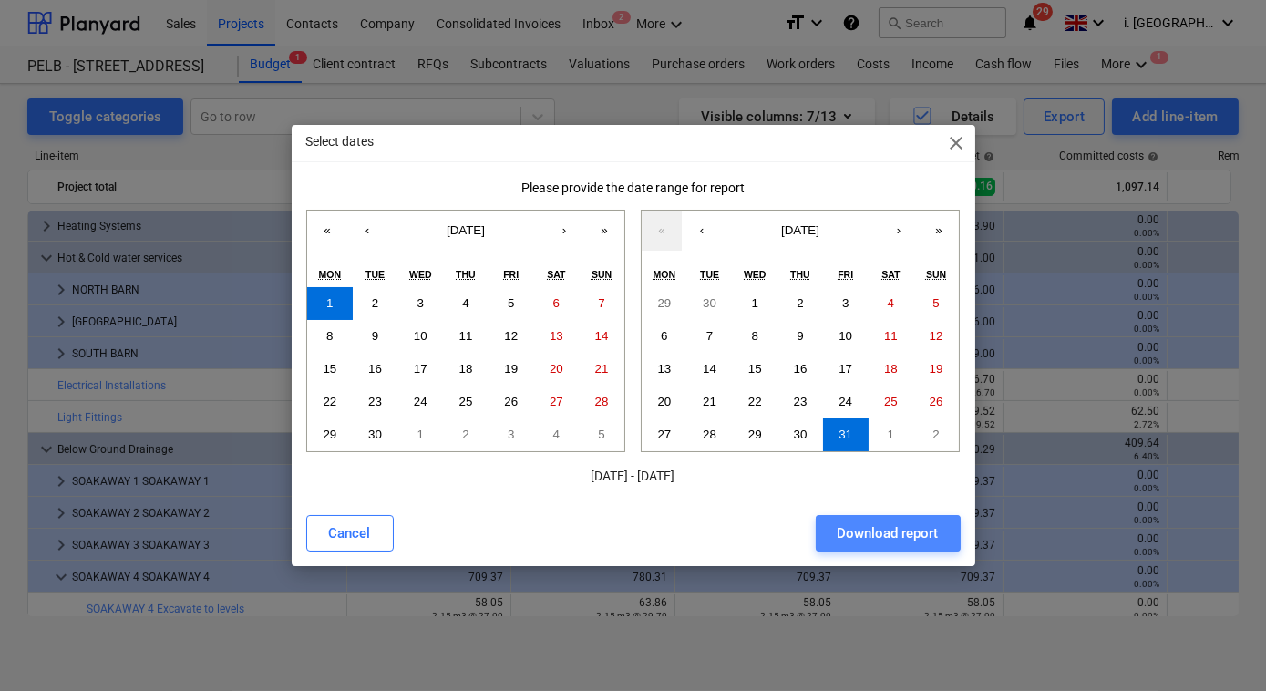
click at [889, 536] on div "Download report" at bounding box center [887, 533] width 101 height 24
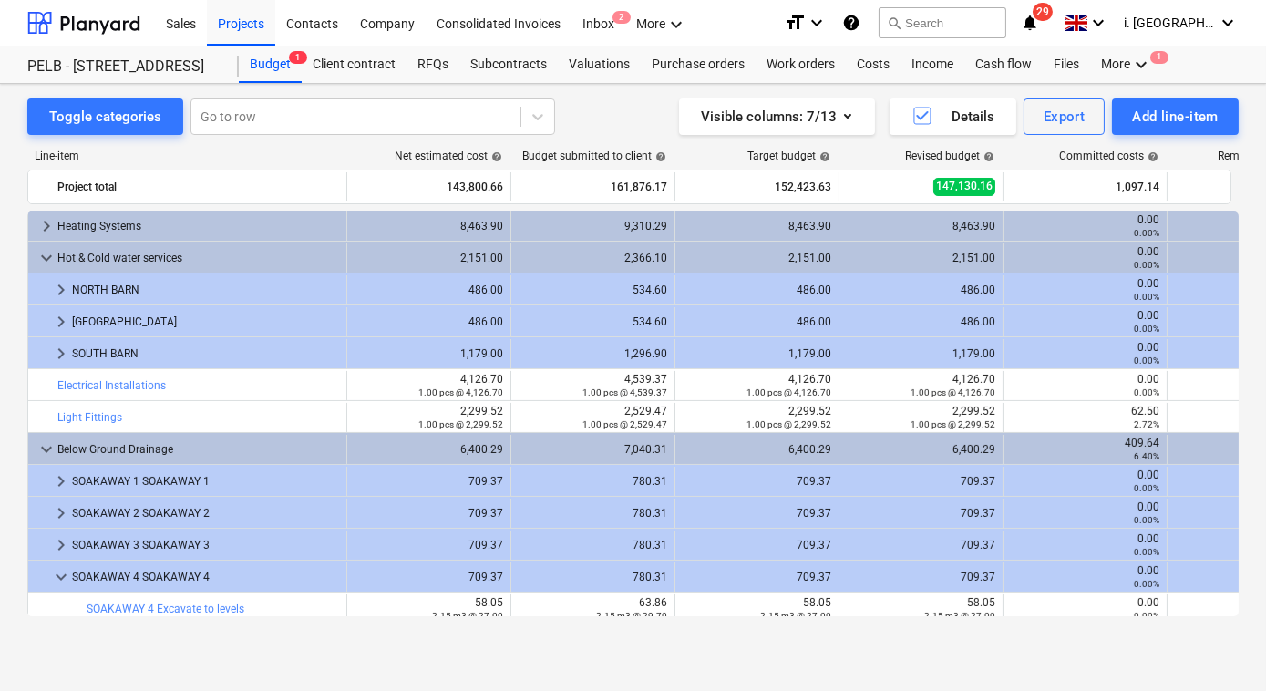
click at [272, 149] on div "Line-item" at bounding box center [186, 155] width 319 height 13
click at [820, 106] on div "Visible columns : 7/13" at bounding box center [777, 117] width 152 height 24
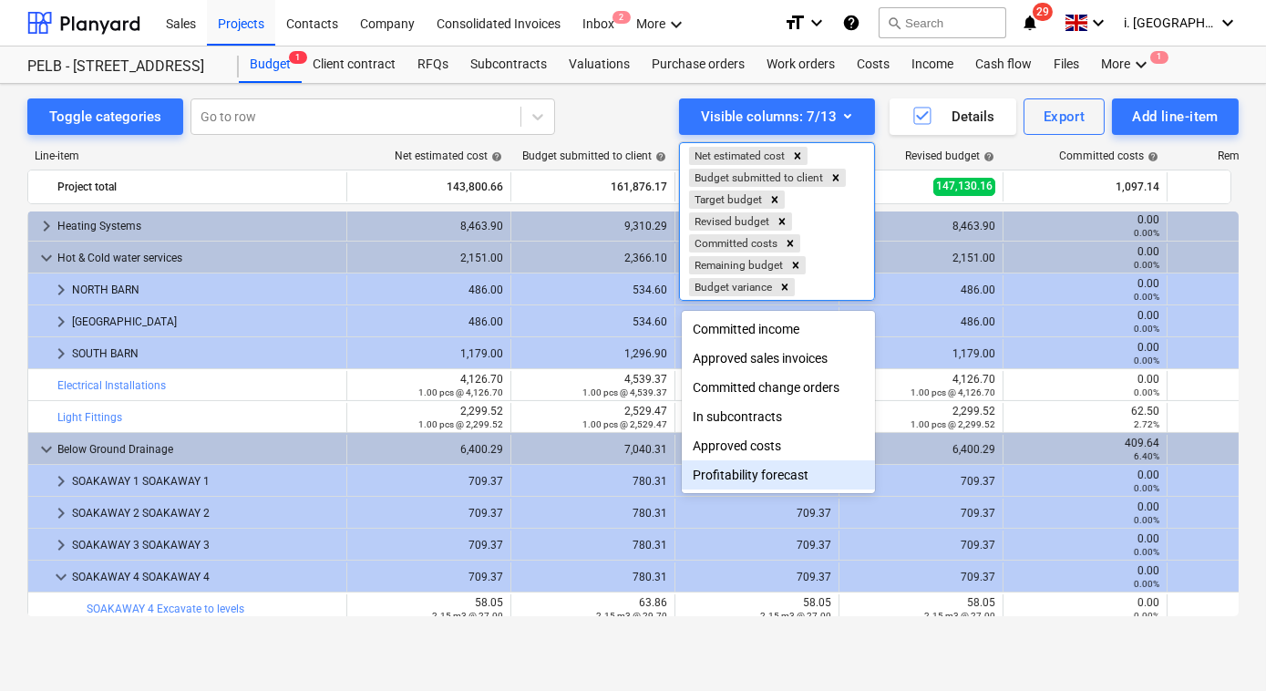
click at [768, 478] on div "Profitability forecast" at bounding box center [778, 474] width 193 height 29
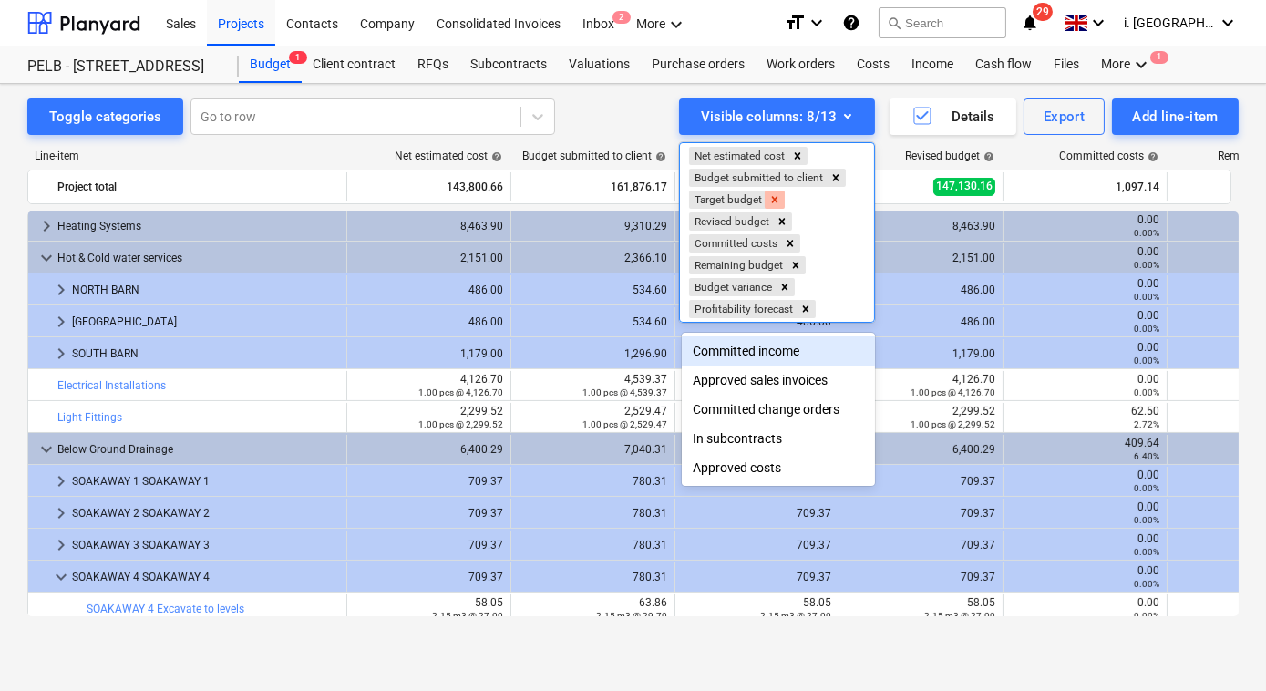
click at [771, 200] on icon "Remove Target budget" at bounding box center [774, 199] width 13 height 13
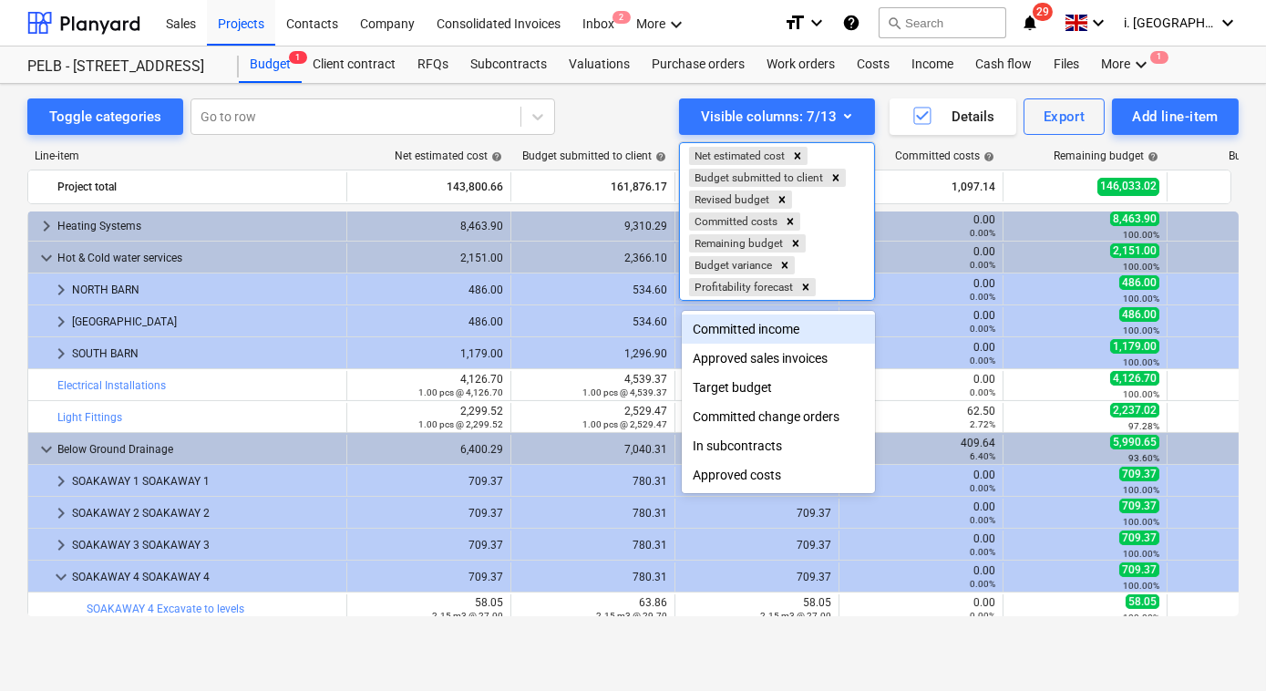
click at [551, 122] on div at bounding box center [633, 345] width 1266 height 691
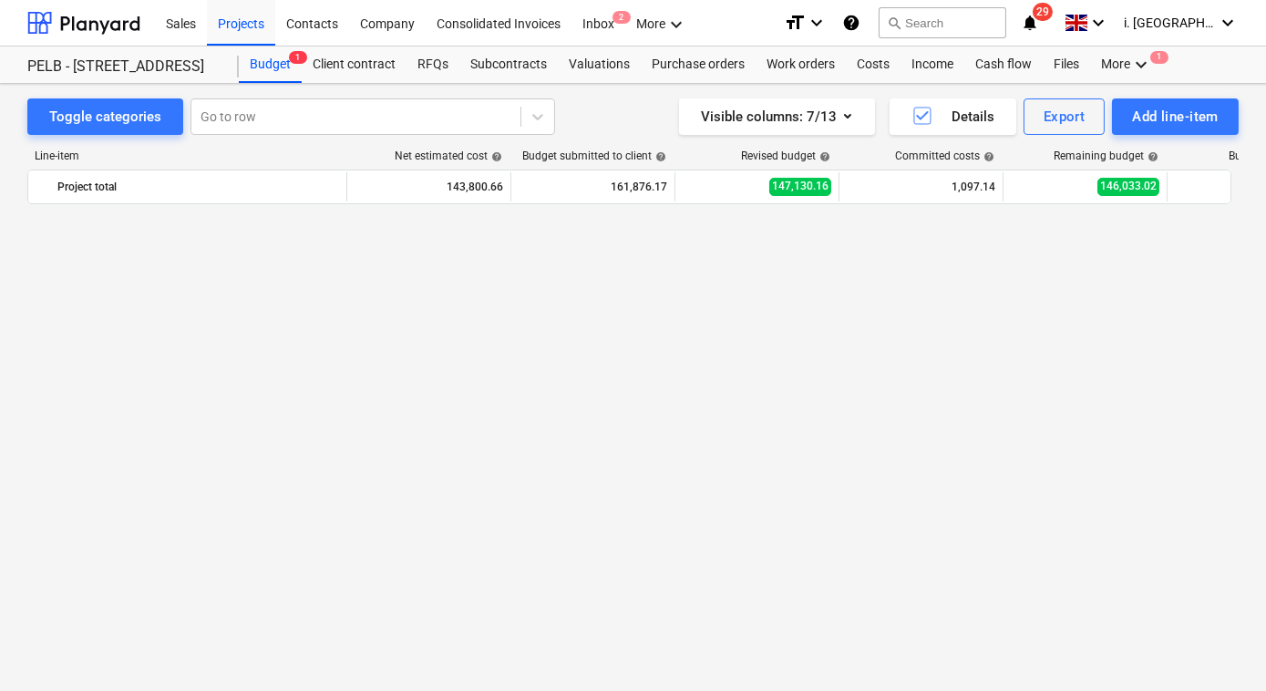
scroll to position [27, 0]
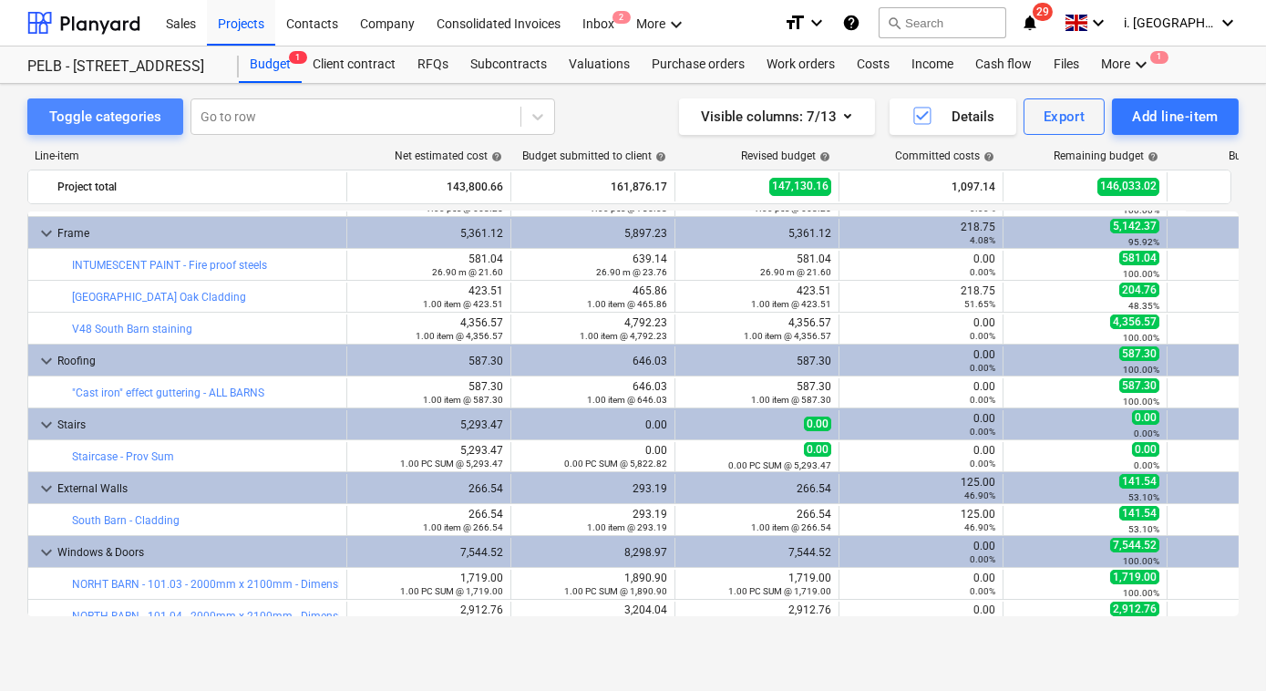
click at [148, 113] on div "Toggle categories" at bounding box center [105, 117] width 112 height 24
click at [140, 120] on div "Toggle categories" at bounding box center [105, 117] width 112 height 24
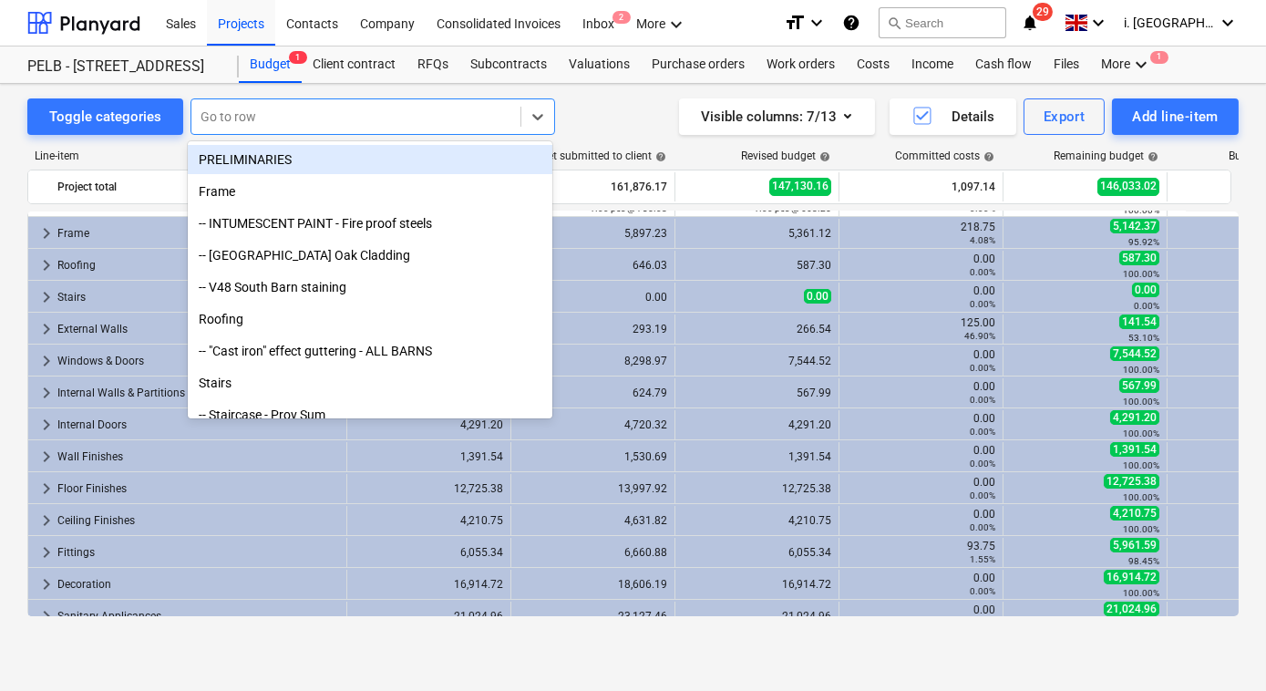
click at [289, 122] on div at bounding box center [355, 117] width 311 height 18
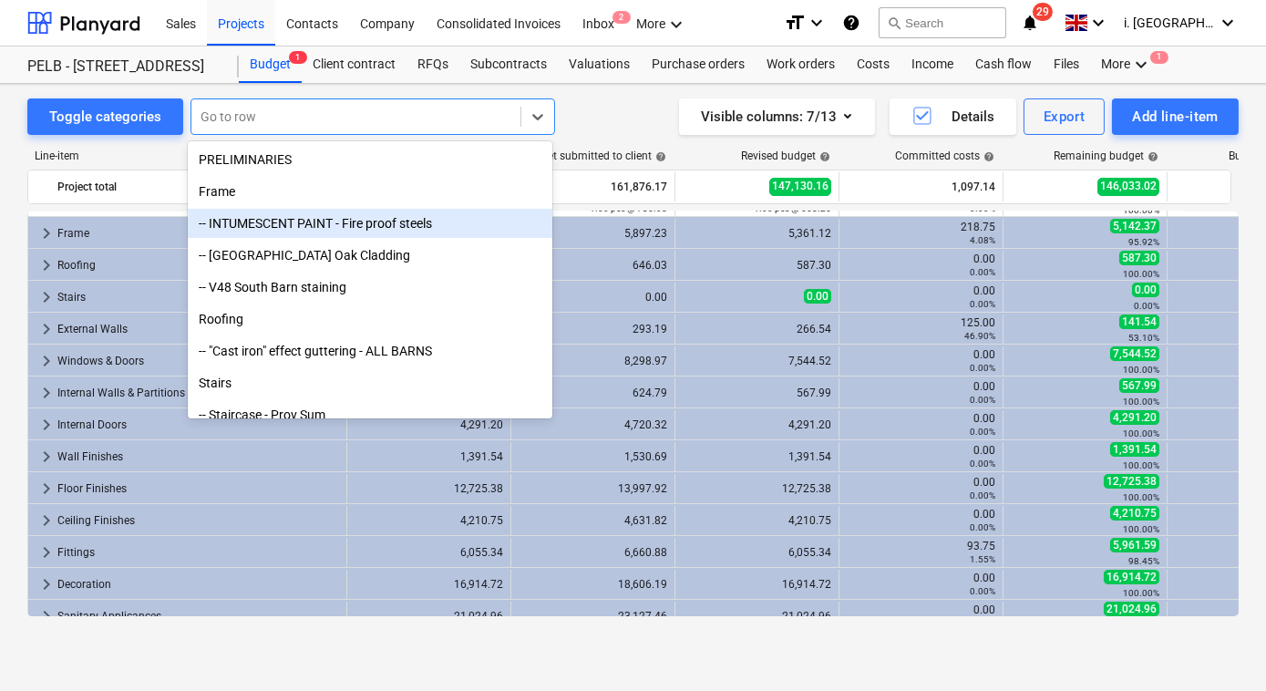
scroll to position [239, 0]
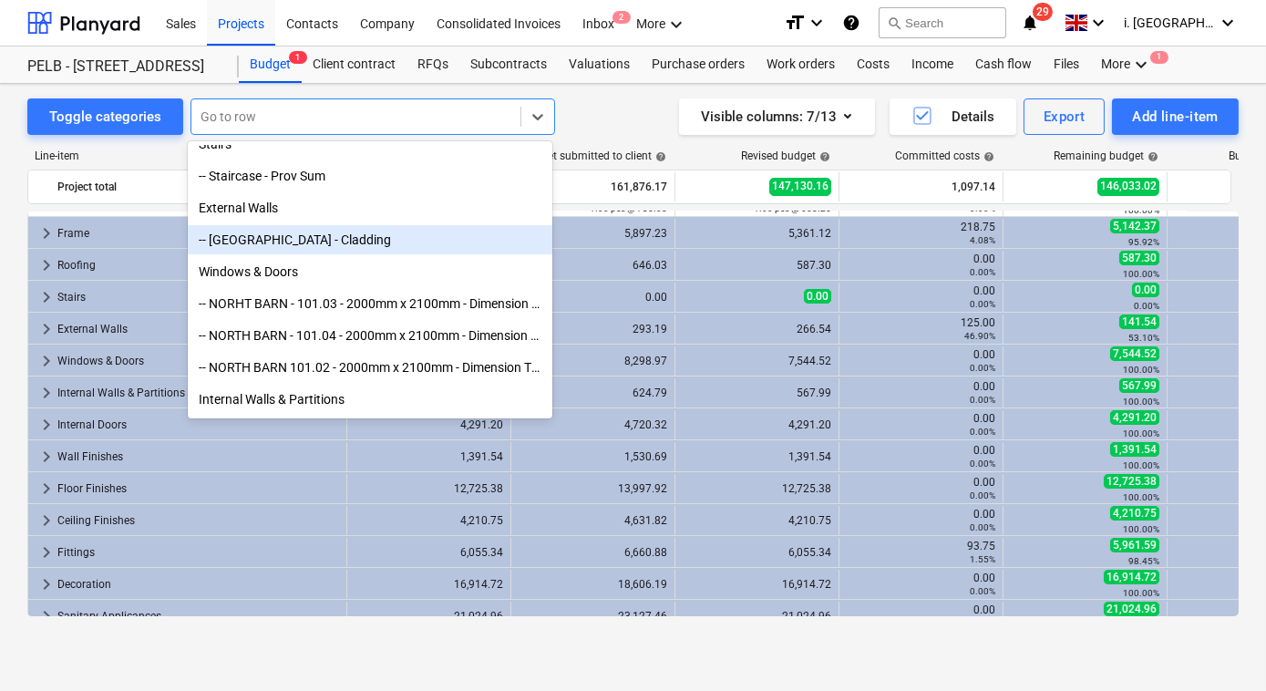
click at [321, 236] on div "-- South Barn - Cladding" at bounding box center [370, 239] width 364 height 29
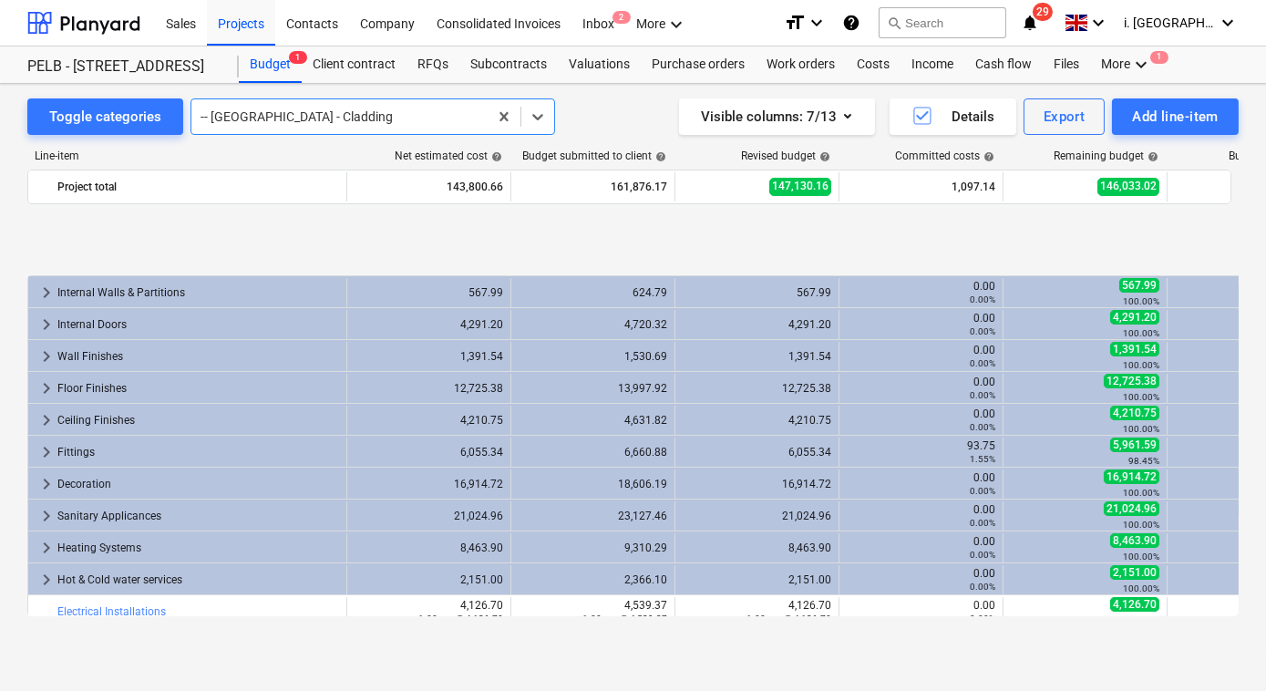
scroll to position [328, 0]
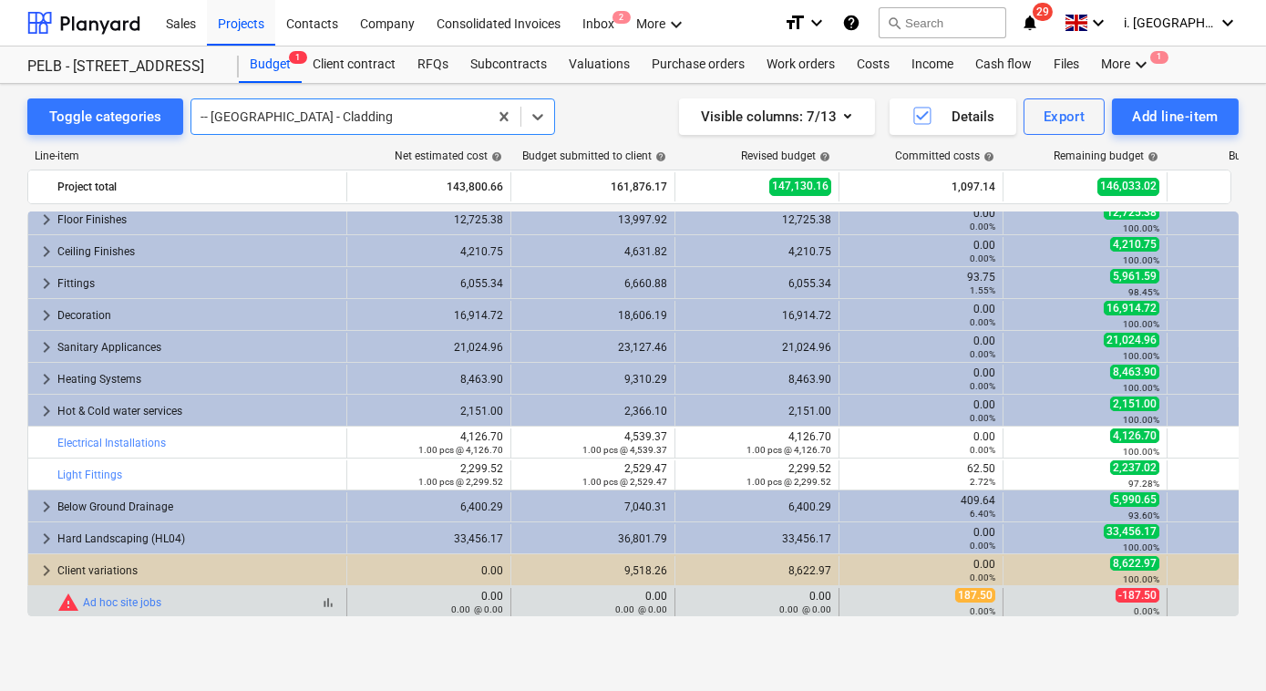
click at [329, 601] on span "bar_chart" at bounding box center [328, 602] width 15 height 15
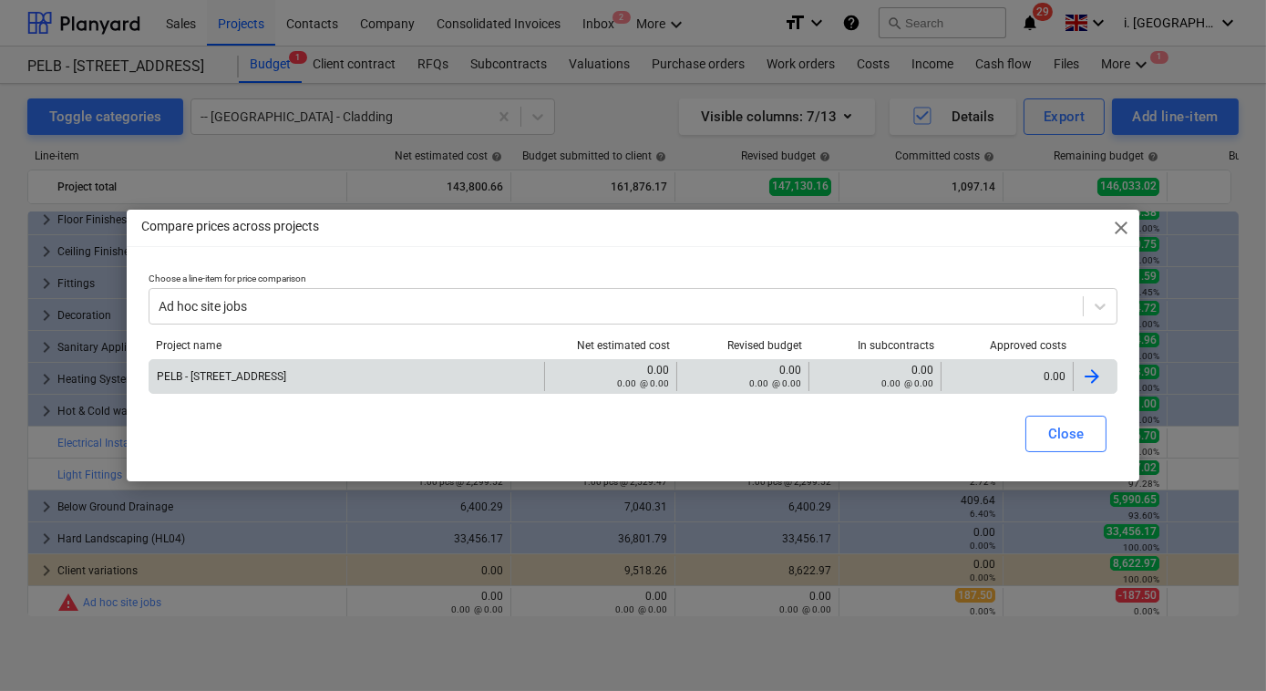
click at [1101, 377] on div at bounding box center [1092, 376] width 22 height 22
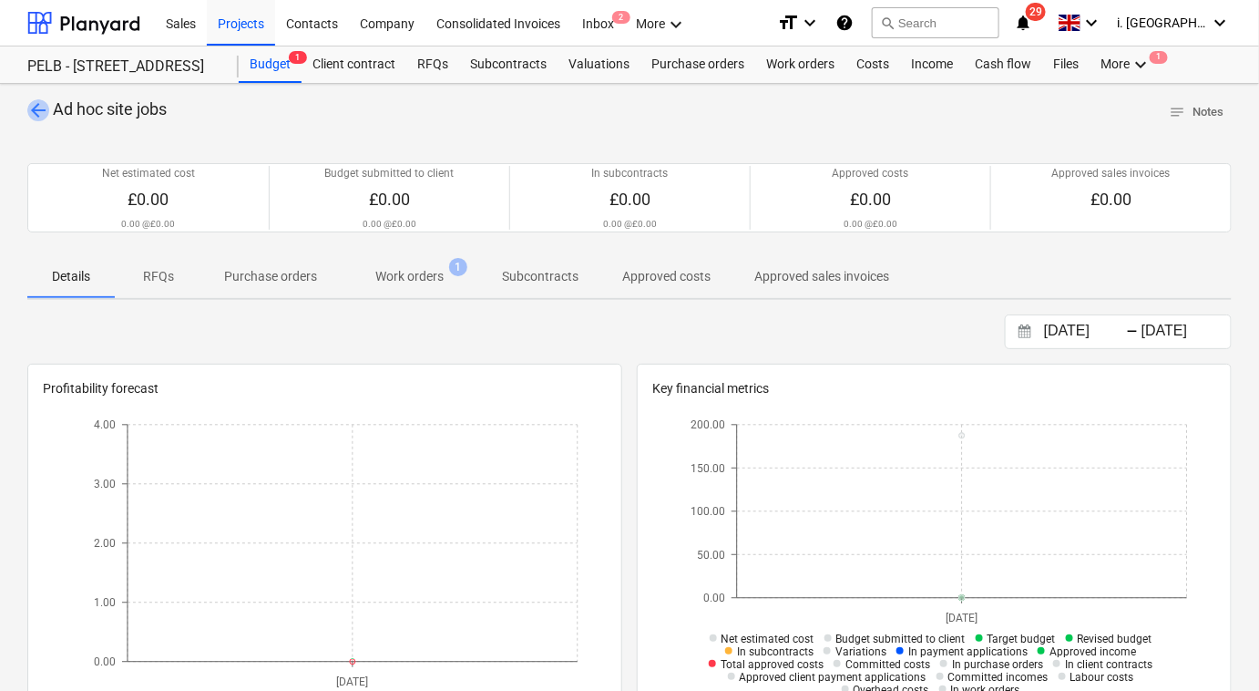
click at [33, 111] on span "arrow_back" at bounding box center [38, 110] width 22 height 22
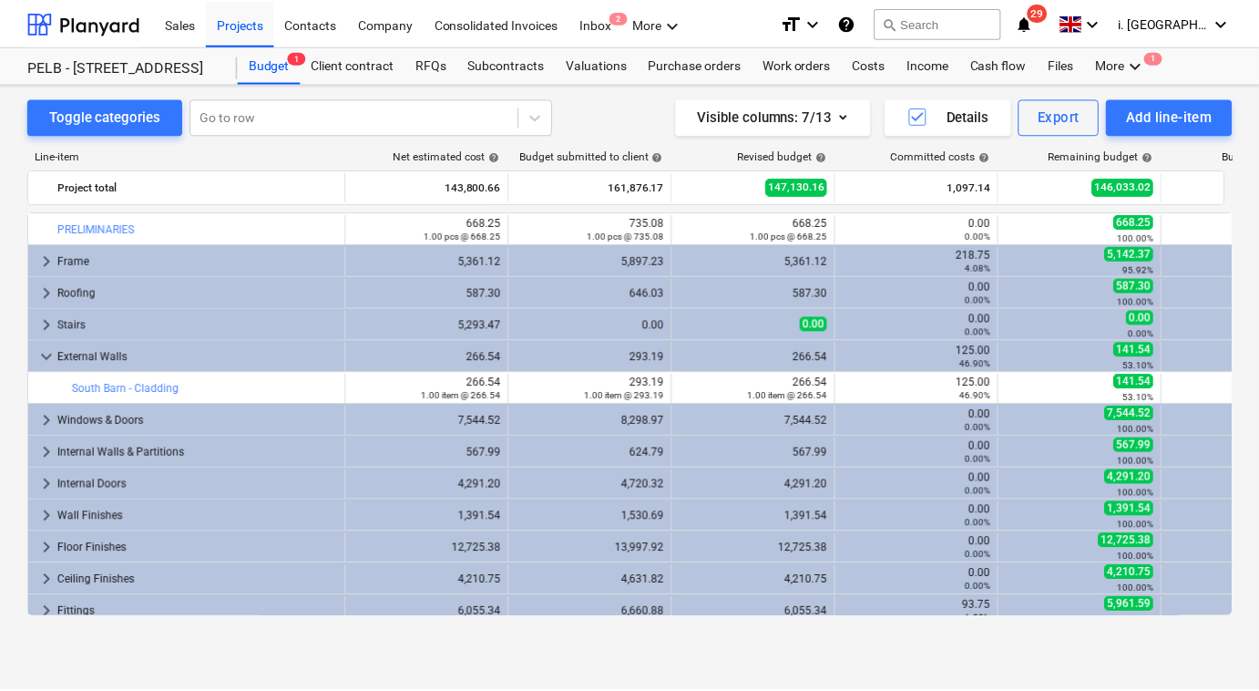
scroll to position [328, 0]
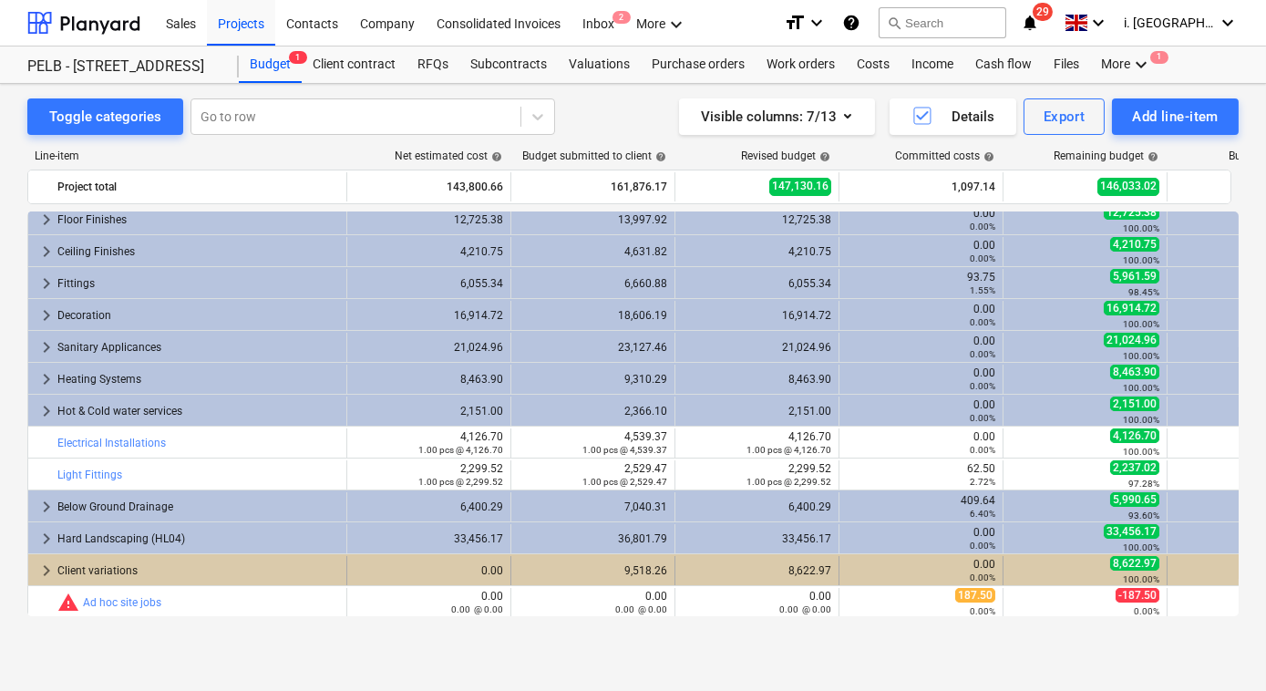
click at [157, 572] on div "Client variations" at bounding box center [198, 570] width 282 height 29
click at [1173, 565] on div "0.00 0.00%" at bounding box center [1249, 570] width 164 height 29
click at [1185, 565] on div "0.00 0.00%" at bounding box center [1248, 570] width 149 height 28
click at [561, 559] on div "9,518.26" at bounding box center [592, 570] width 149 height 29
click at [335, 571] on div "Client variations" at bounding box center [198, 570] width 282 height 29
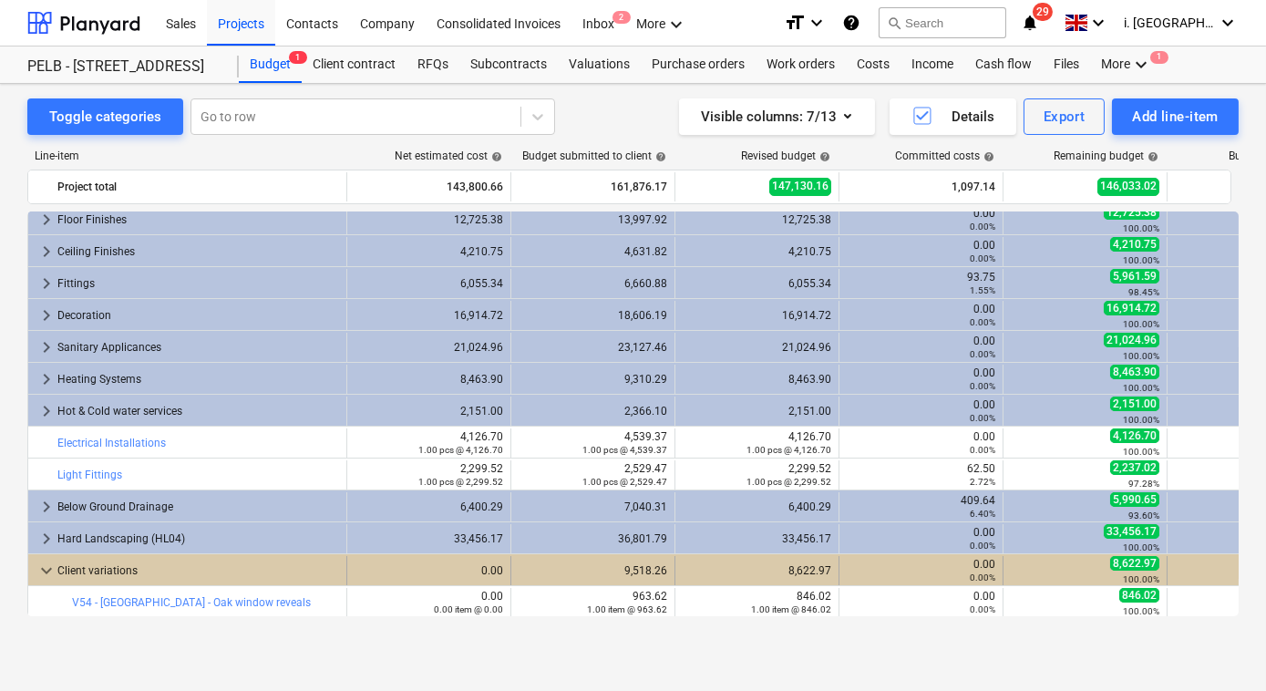
click at [174, 578] on div "Client variations" at bounding box center [198, 570] width 282 height 29
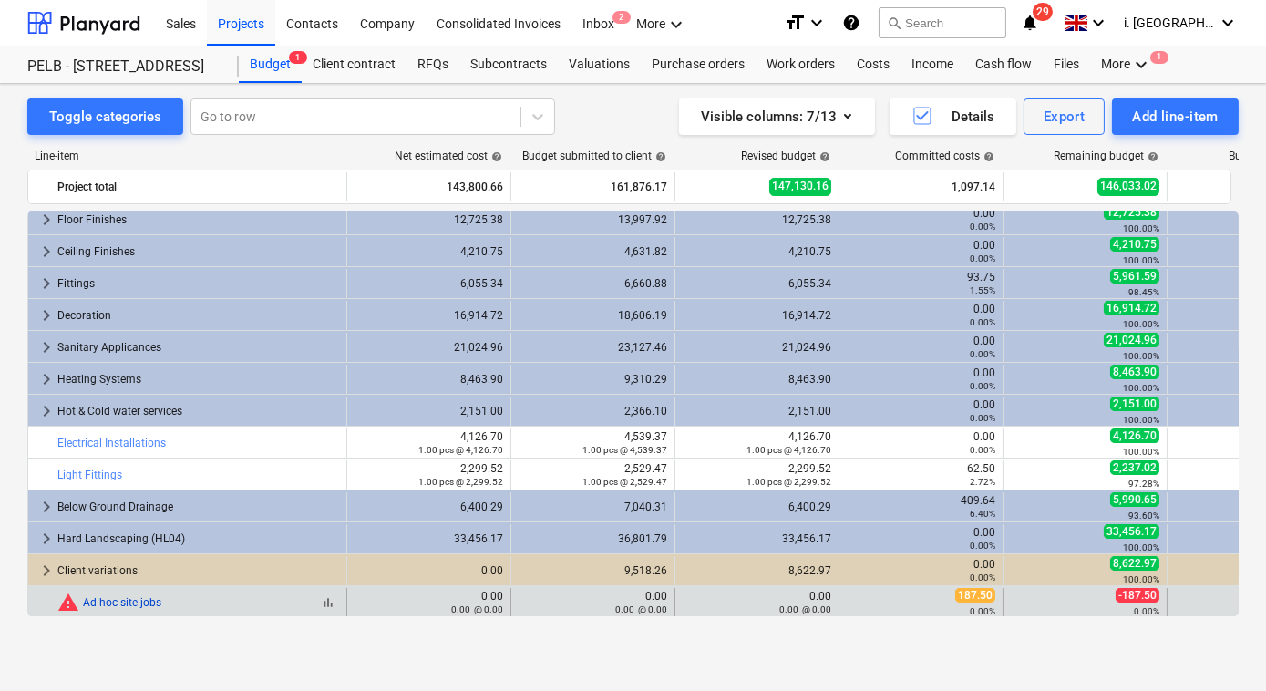
click at [128, 606] on link "Ad hoc site jobs" at bounding box center [122, 602] width 78 height 13
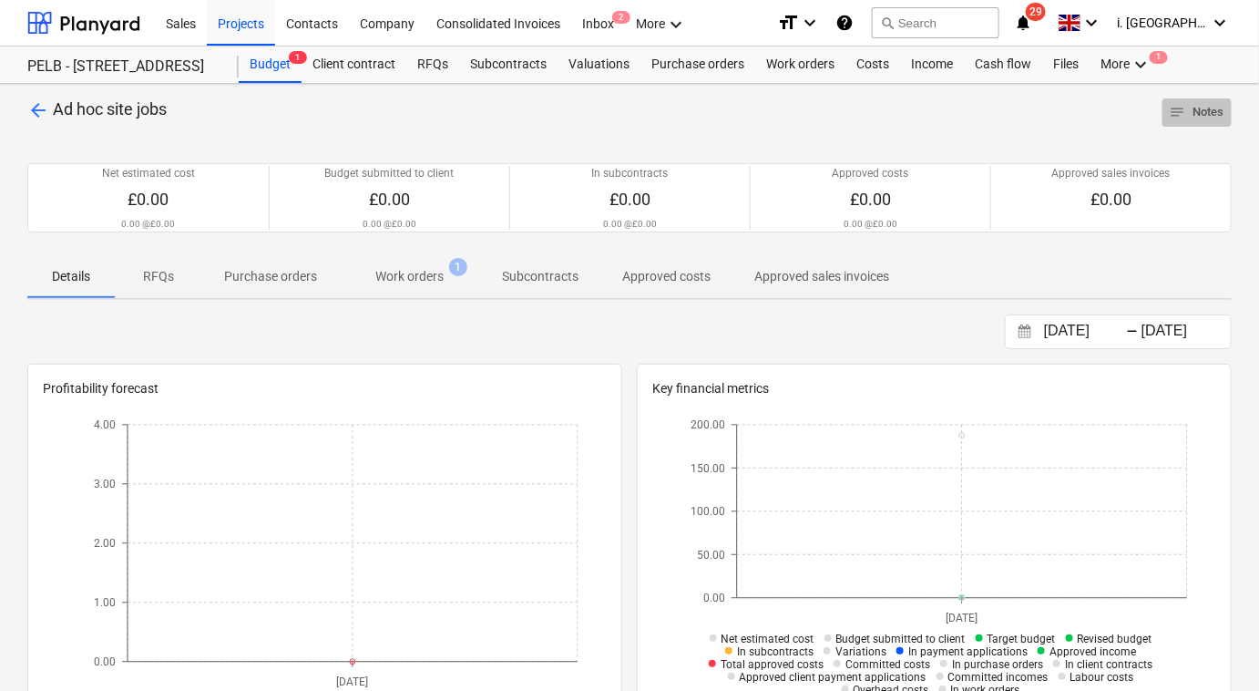
click at [1174, 108] on span "notes" at bounding box center [1178, 112] width 16 height 16
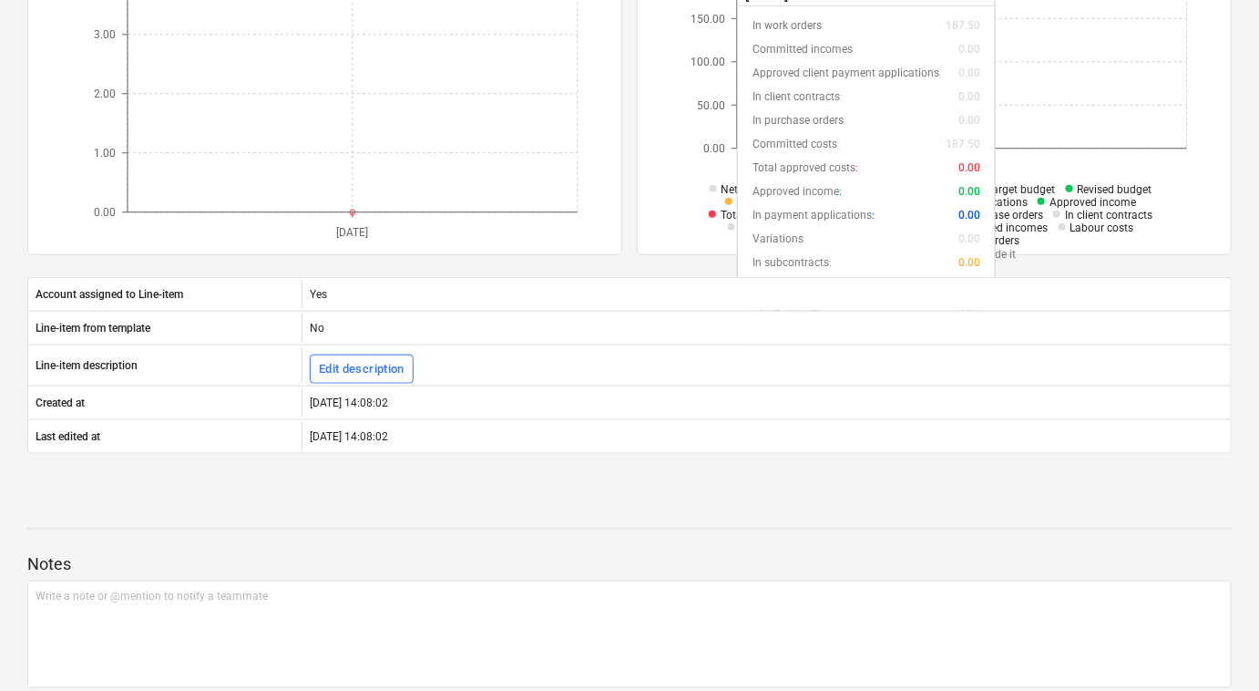
scroll to position [514, 0]
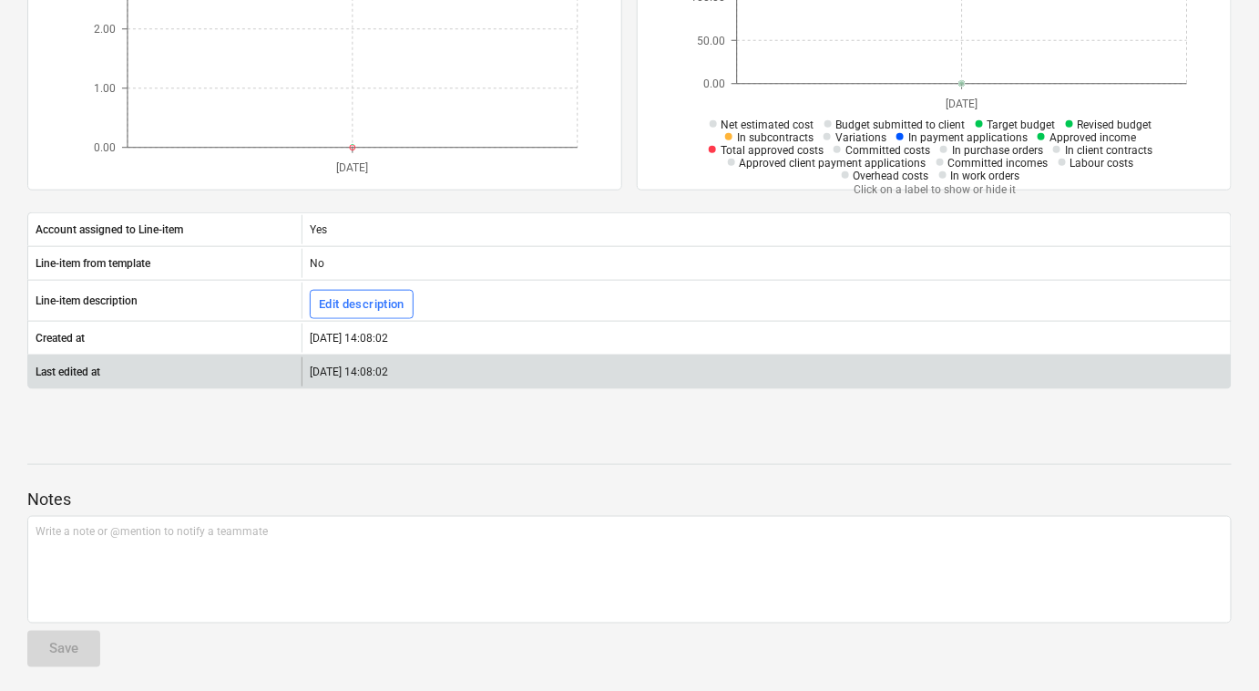
click at [811, 358] on div "01.09.2025 14:08:02" at bounding box center [766, 371] width 929 height 29
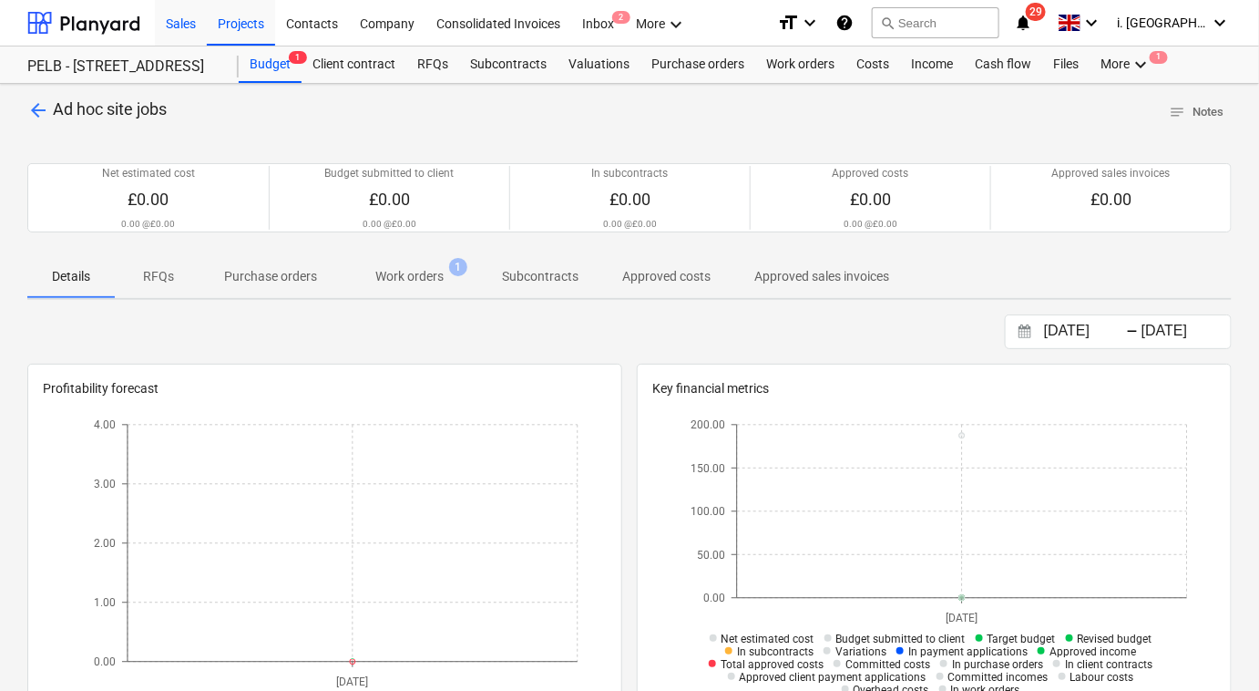
drag, startPoint x: 191, startPoint y: 8, endPoint x: 182, endPoint y: 18, distance: 13.5
click at [191, 8] on div "Sales" at bounding box center [181, 22] width 52 height 46
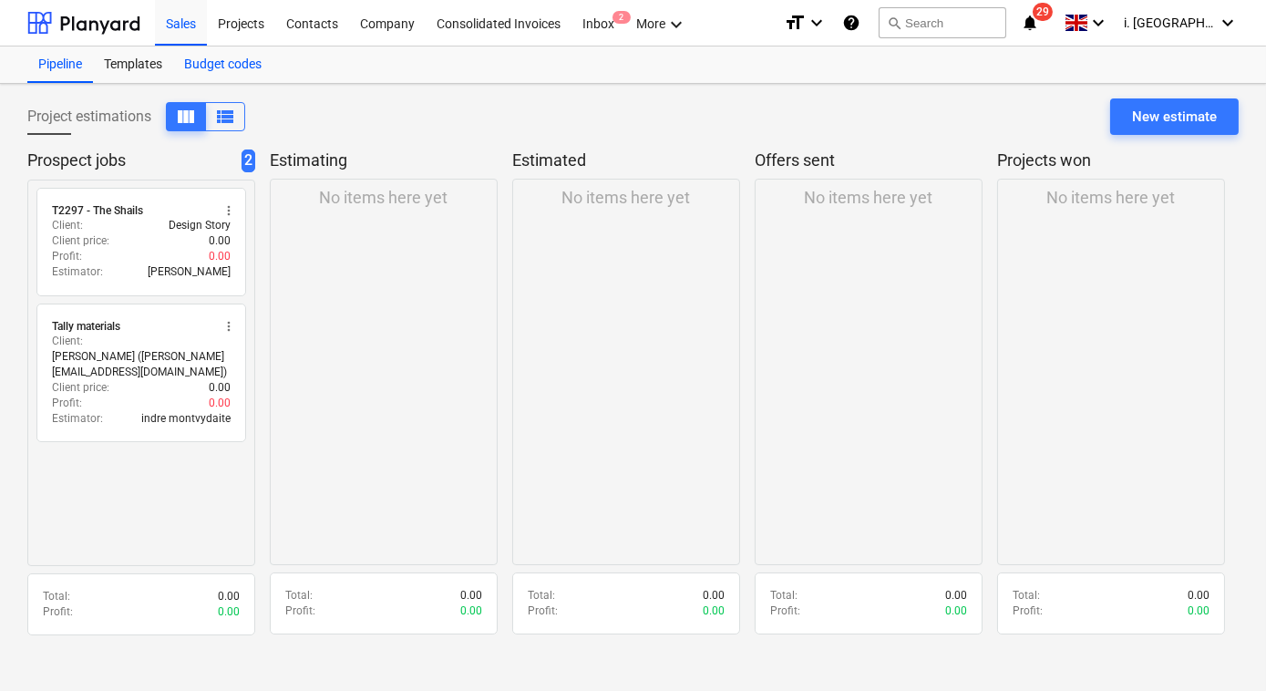
click at [227, 56] on div "Budget codes" at bounding box center [222, 64] width 99 height 36
click at [91, 22] on div at bounding box center [83, 23] width 113 height 46
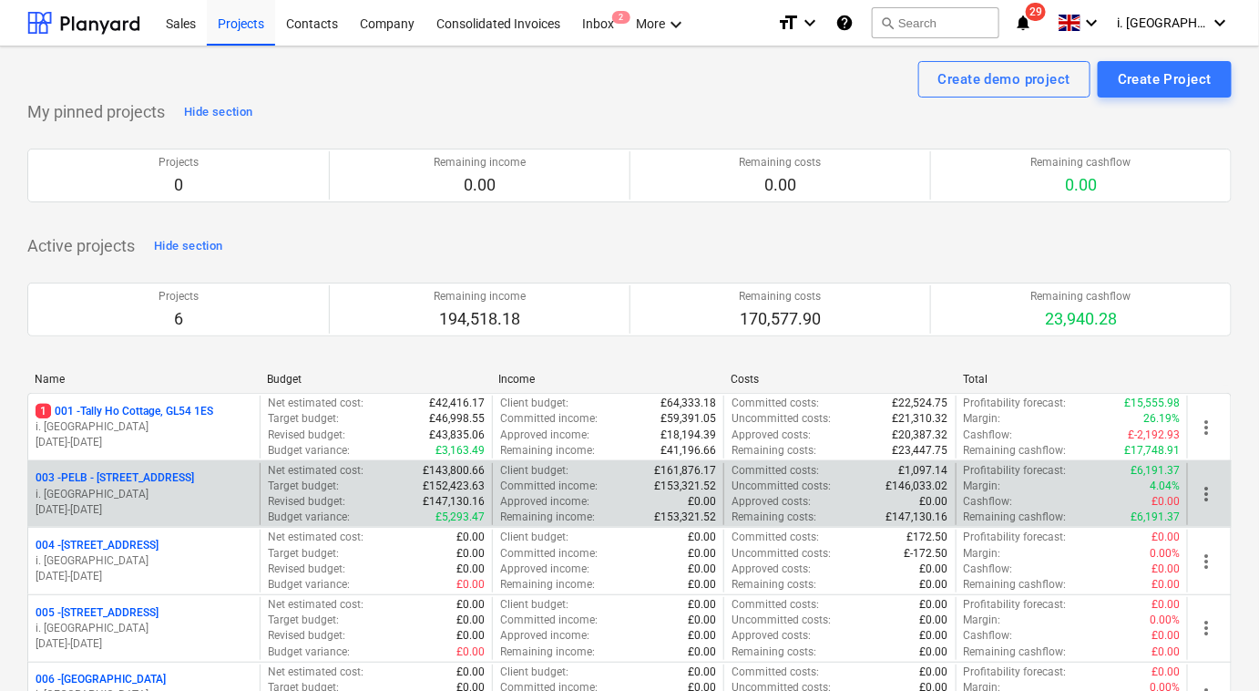
click at [73, 472] on p "003 - PELB - [GEOGRAPHIC_DATA], [GEOGRAPHIC_DATA], GL2 7NE" at bounding box center [115, 477] width 159 height 15
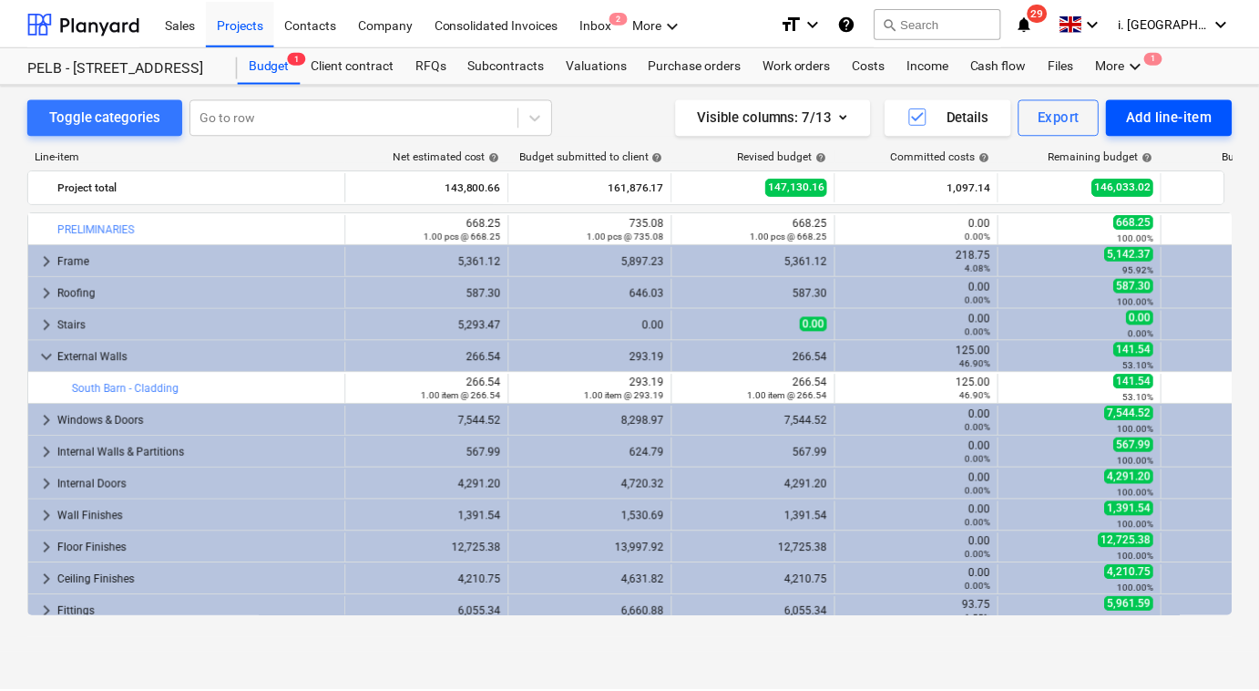
scroll to position [328, 0]
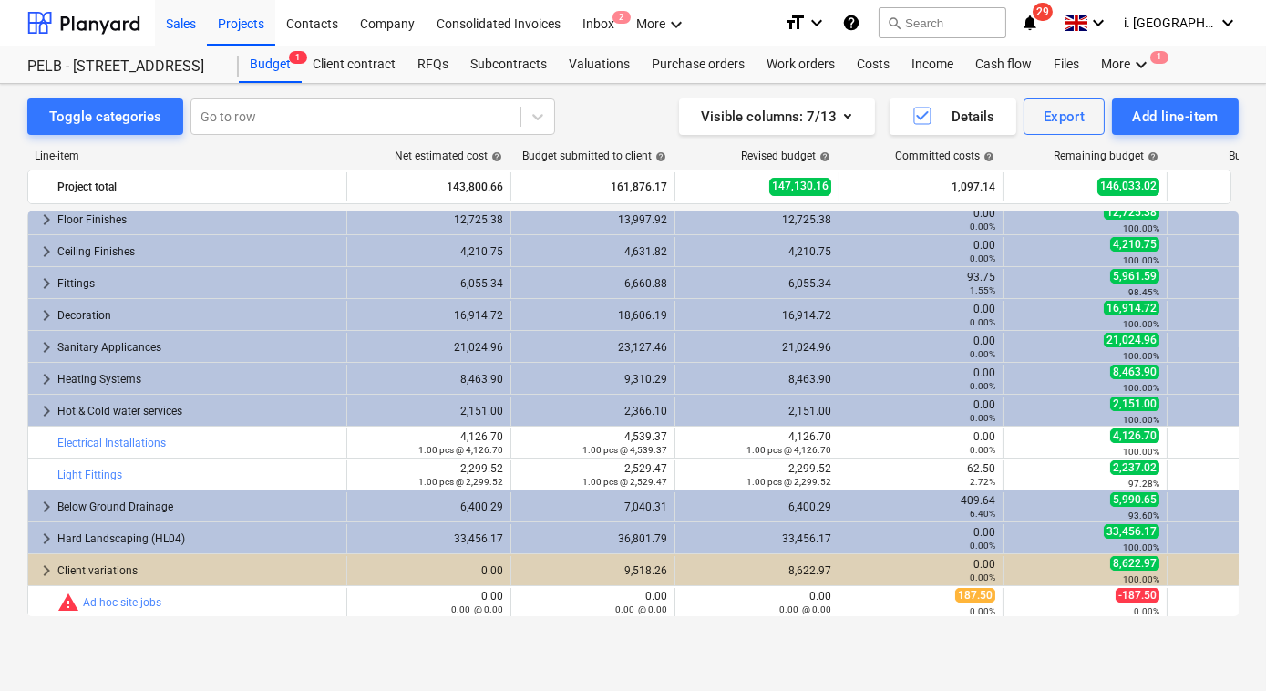
click at [169, 27] on div "Sales" at bounding box center [181, 22] width 52 height 46
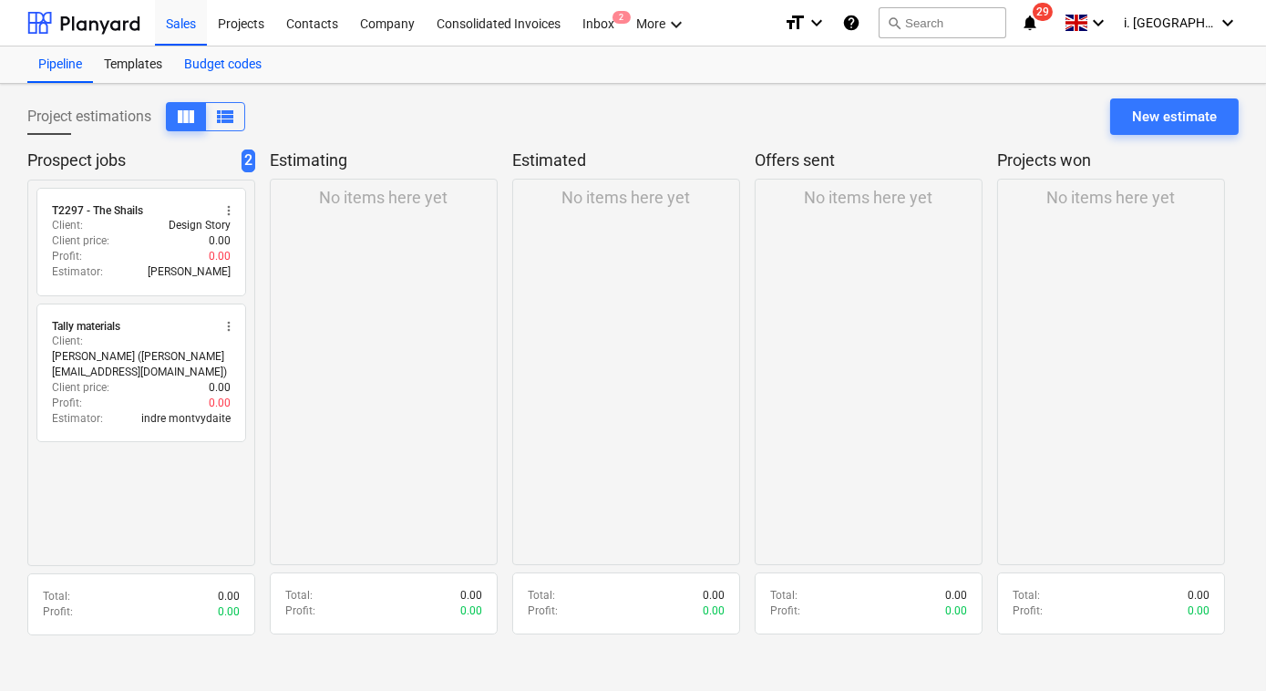
click at [197, 71] on div "Budget codes" at bounding box center [222, 64] width 99 height 36
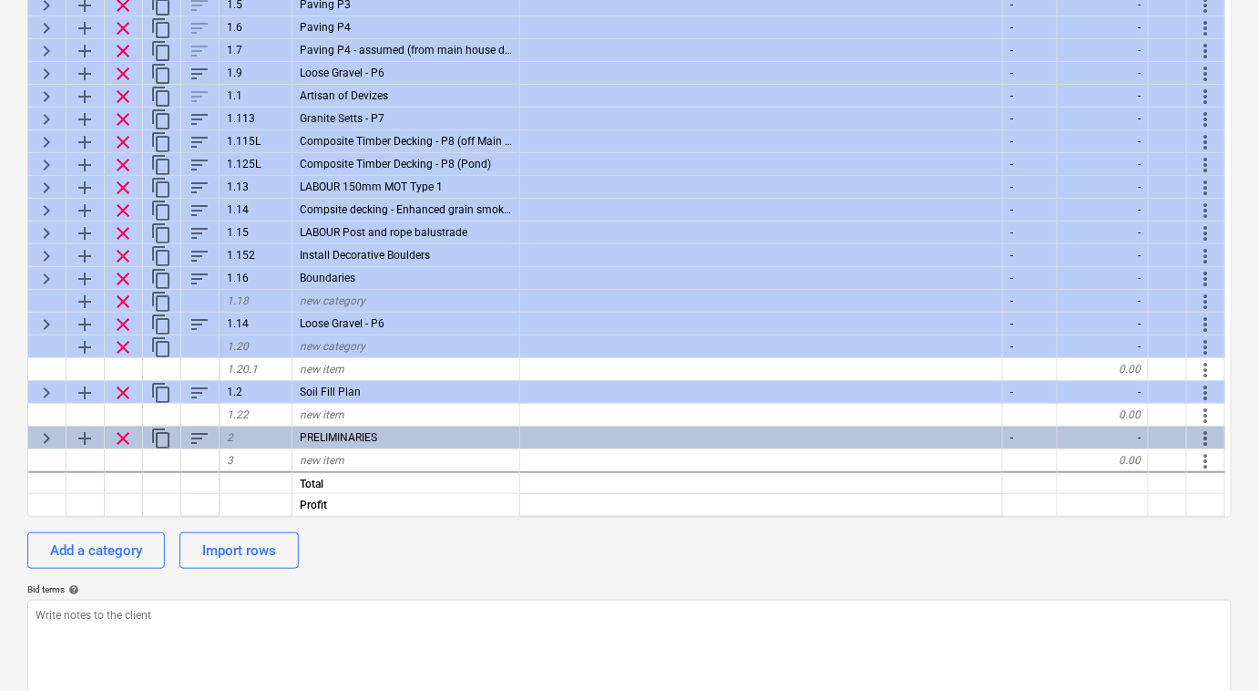
scroll to position [213, 0]
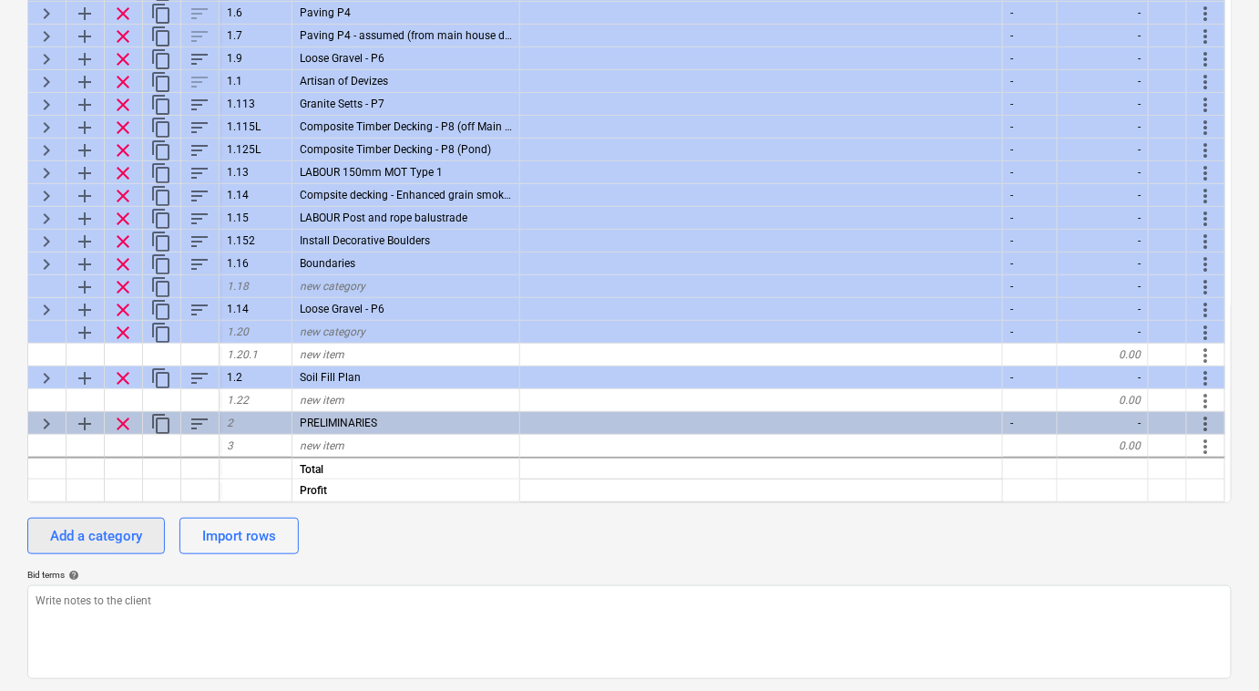
click at [136, 538] on div "Add a category" at bounding box center [96, 536] width 92 height 24
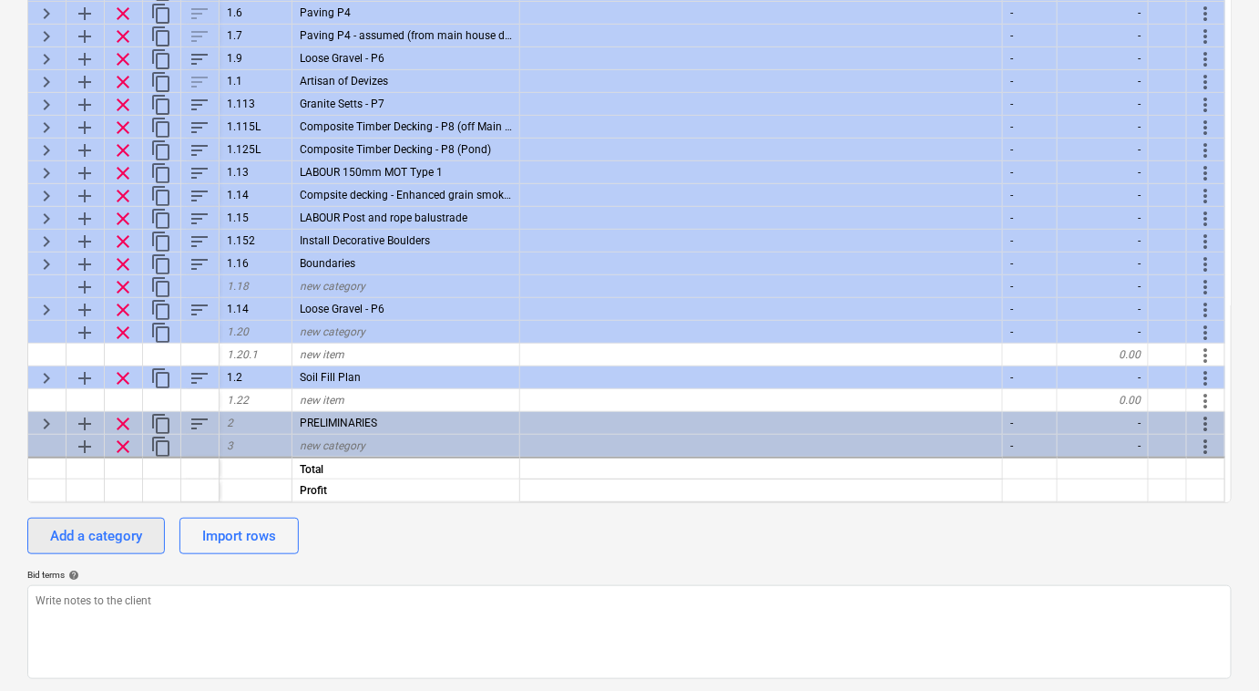
click at [125, 539] on div "Add a category" at bounding box center [96, 536] width 92 height 24
click at [212, 543] on div "Import rows" at bounding box center [239, 536] width 74 height 24
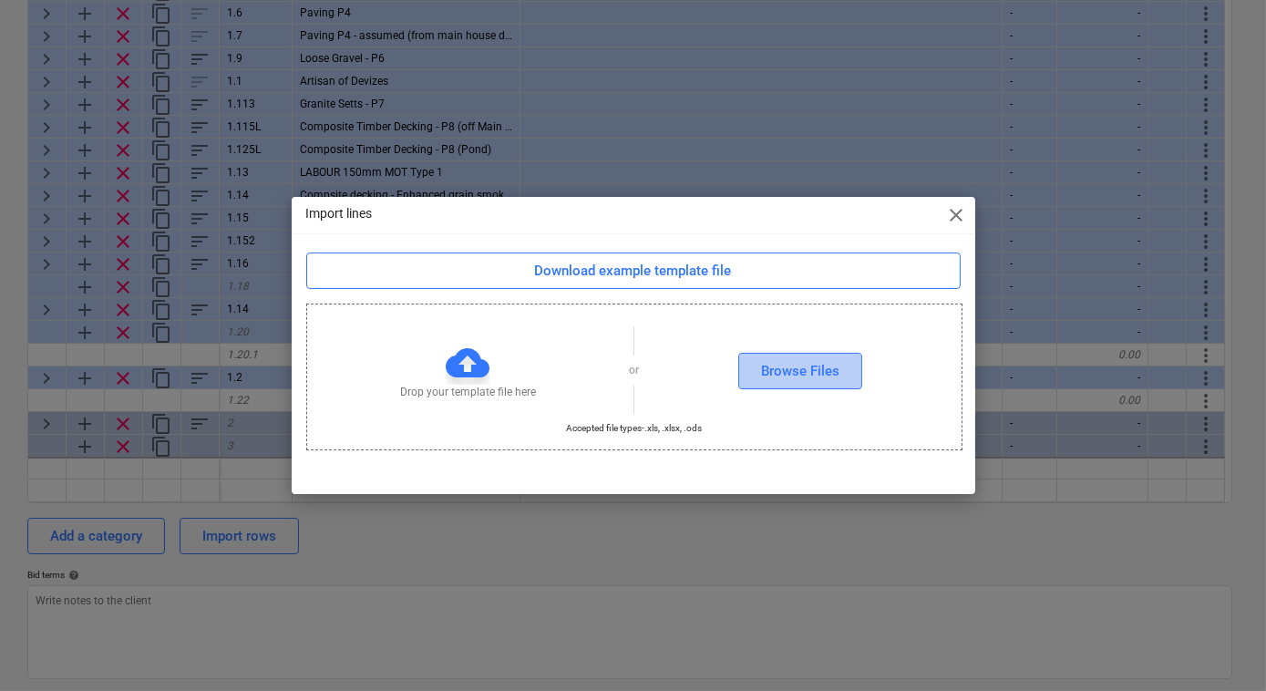
click at [811, 377] on div "Browse Files" at bounding box center [800, 371] width 78 height 24
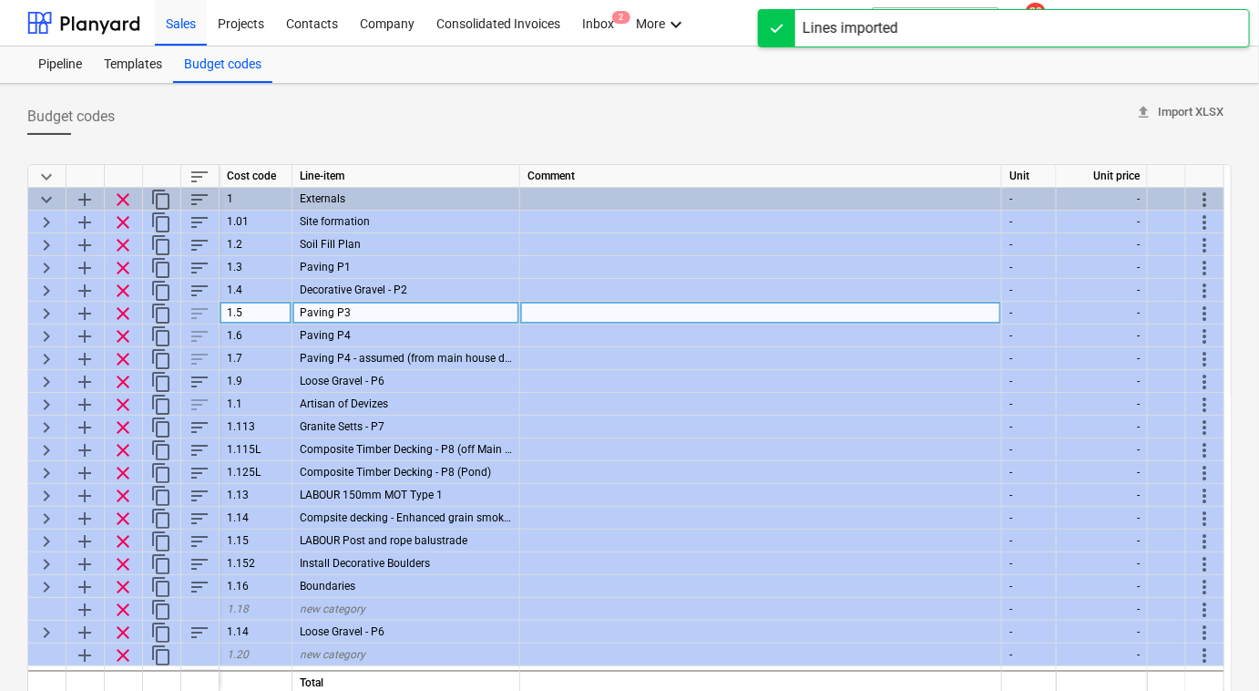
scroll to position [0, 0]
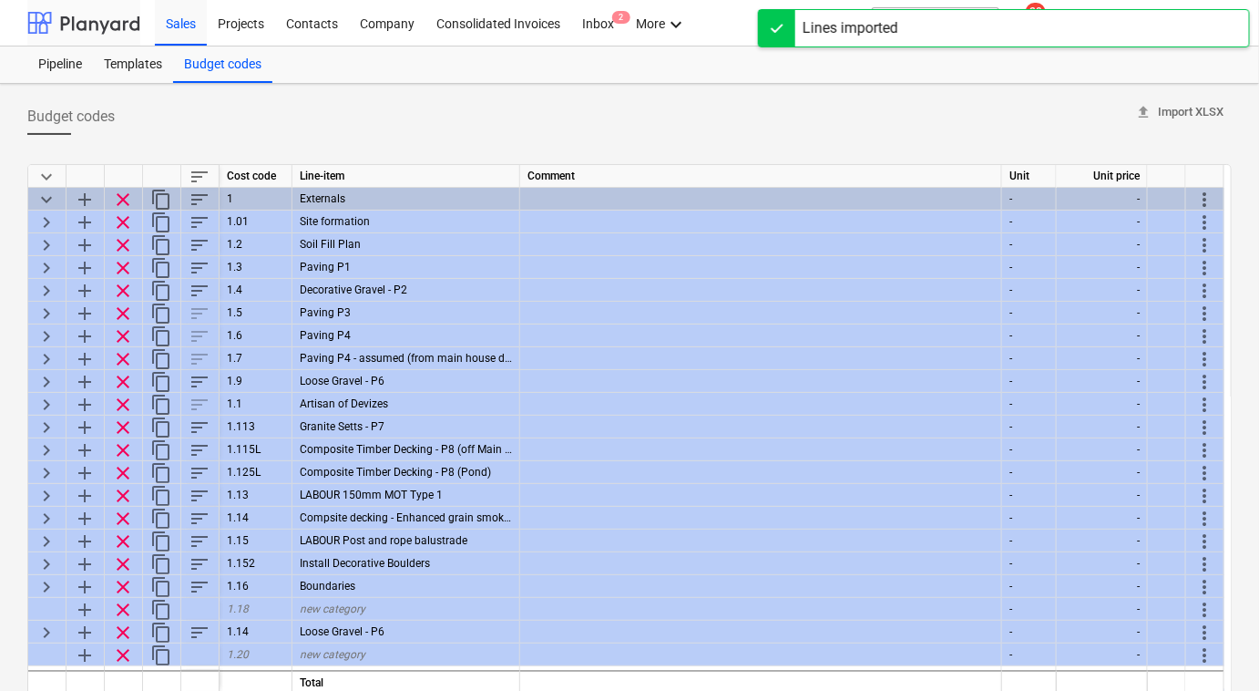
click at [109, 28] on div at bounding box center [83, 23] width 113 height 46
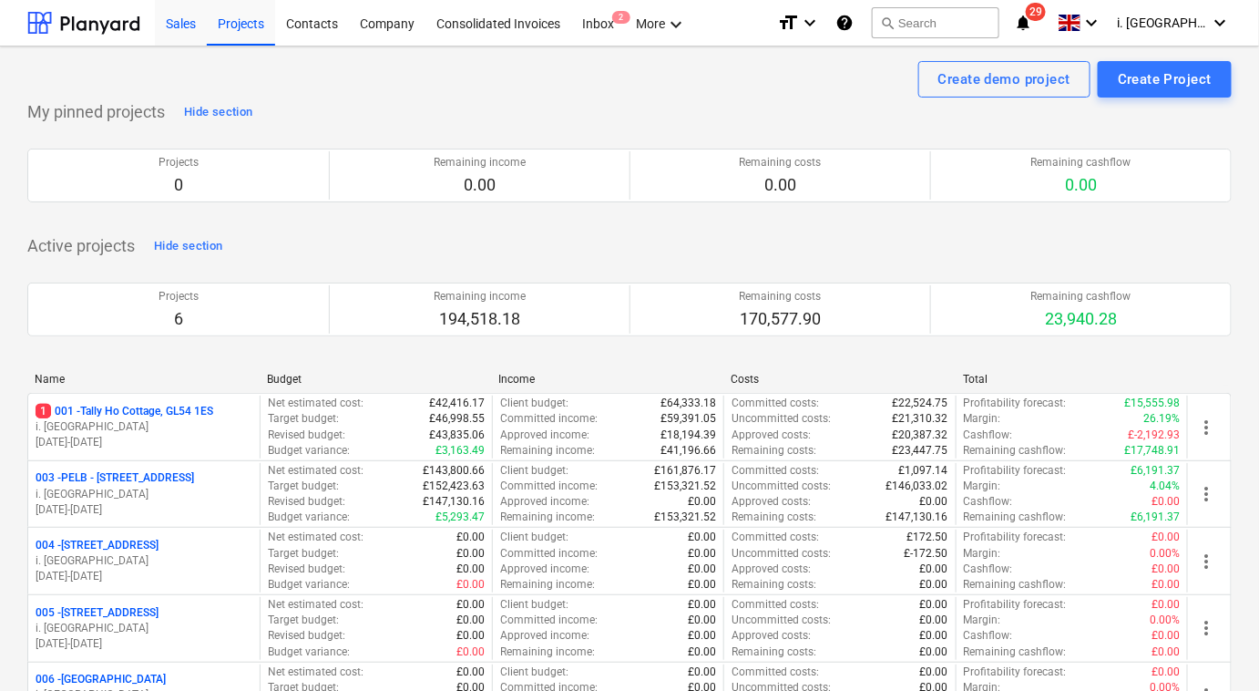
click at [178, 23] on div "Sales" at bounding box center [181, 22] width 52 height 46
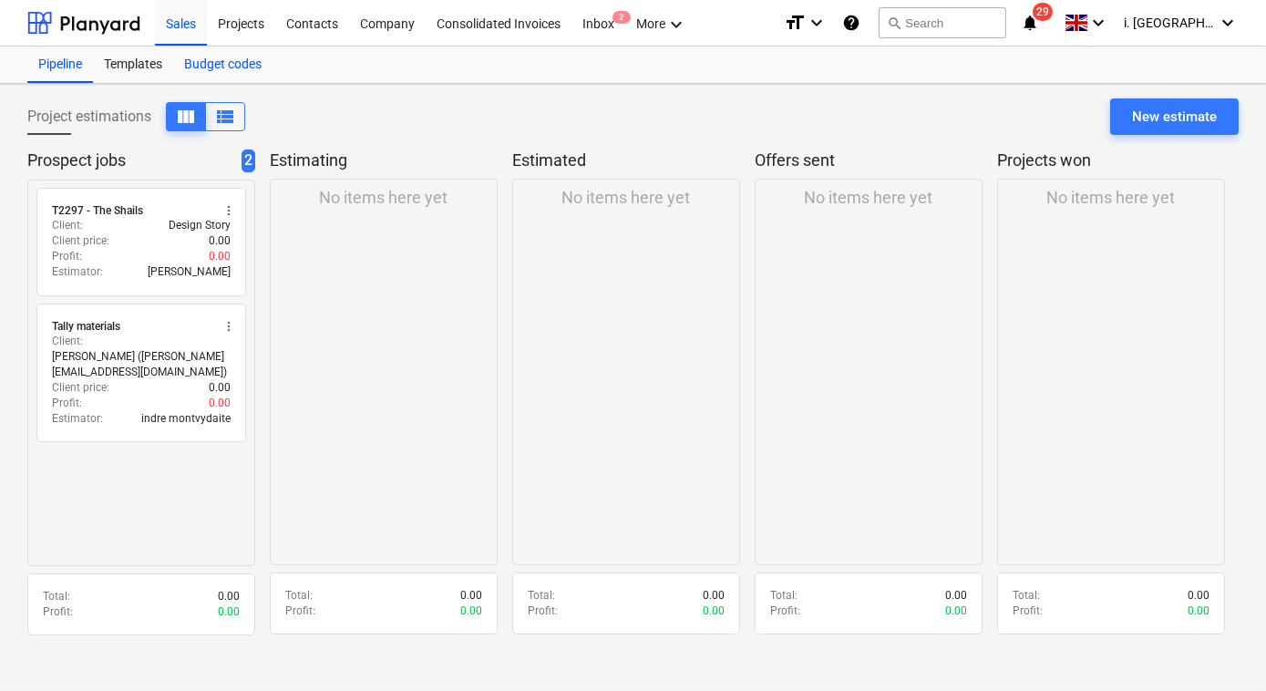
click at [204, 67] on div "Budget codes" at bounding box center [222, 64] width 99 height 36
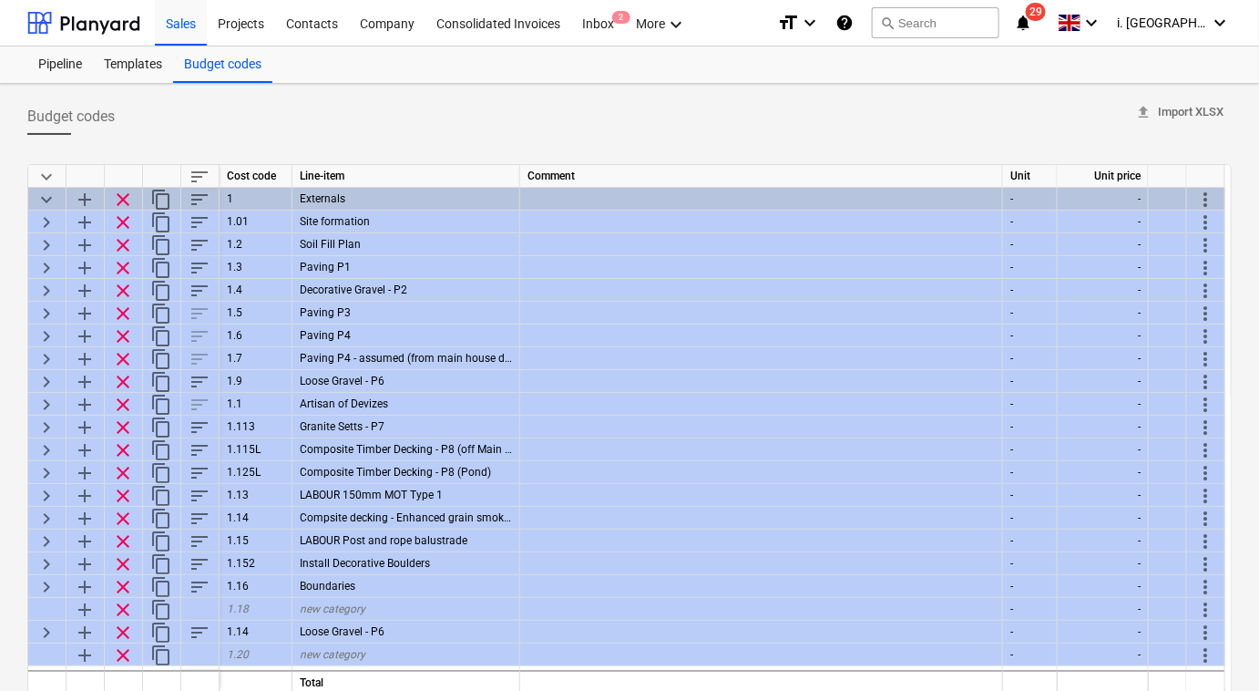
scroll to position [482, 0]
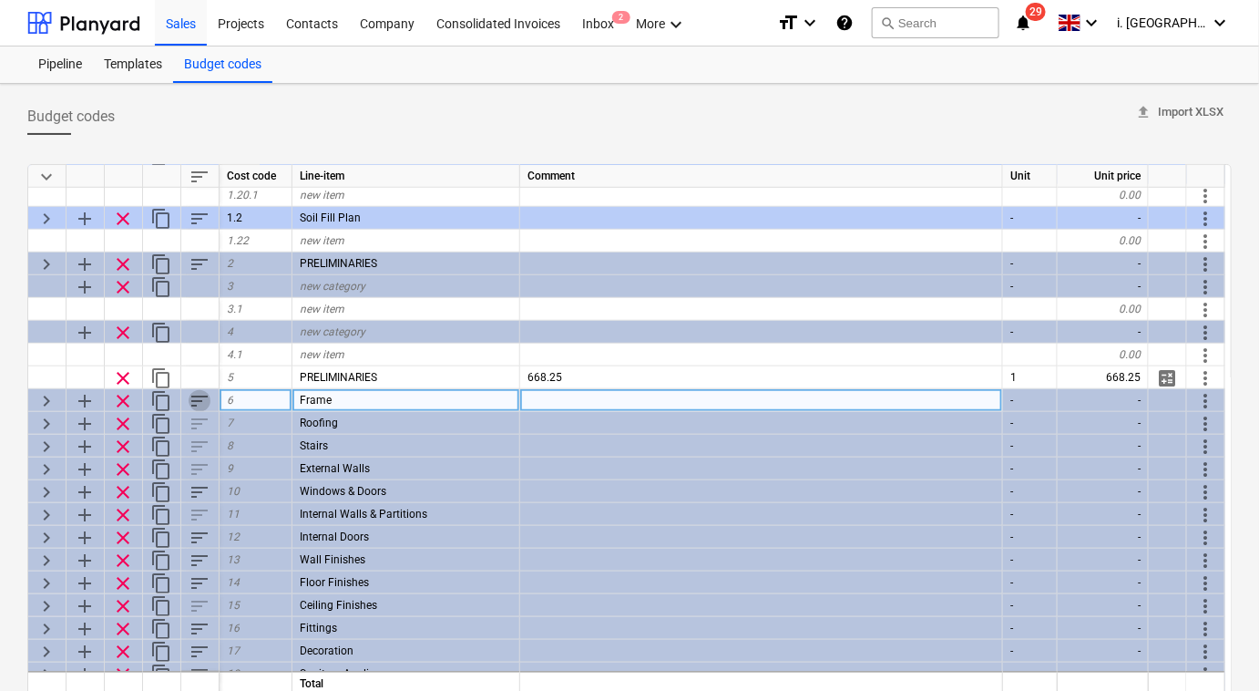
click at [191, 398] on span "sort" at bounding box center [200, 401] width 22 height 22
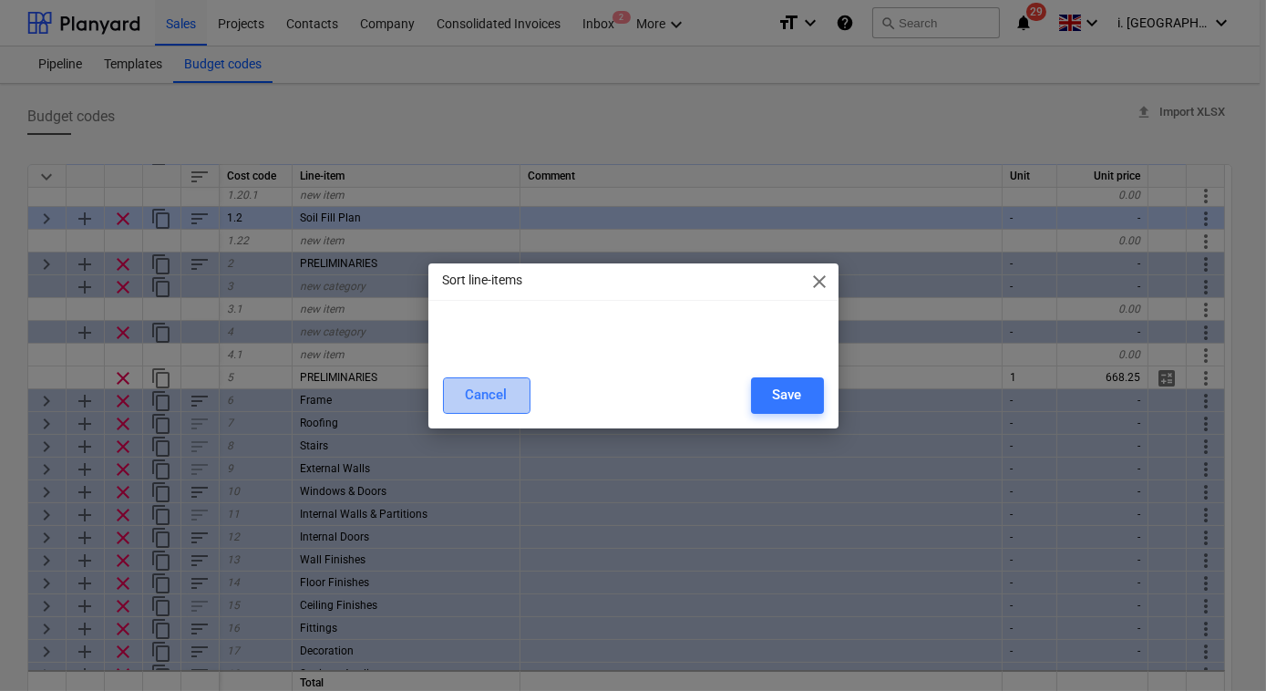
click at [496, 396] on div "Cancel" at bounding box center [487, 395] width 42 height 24
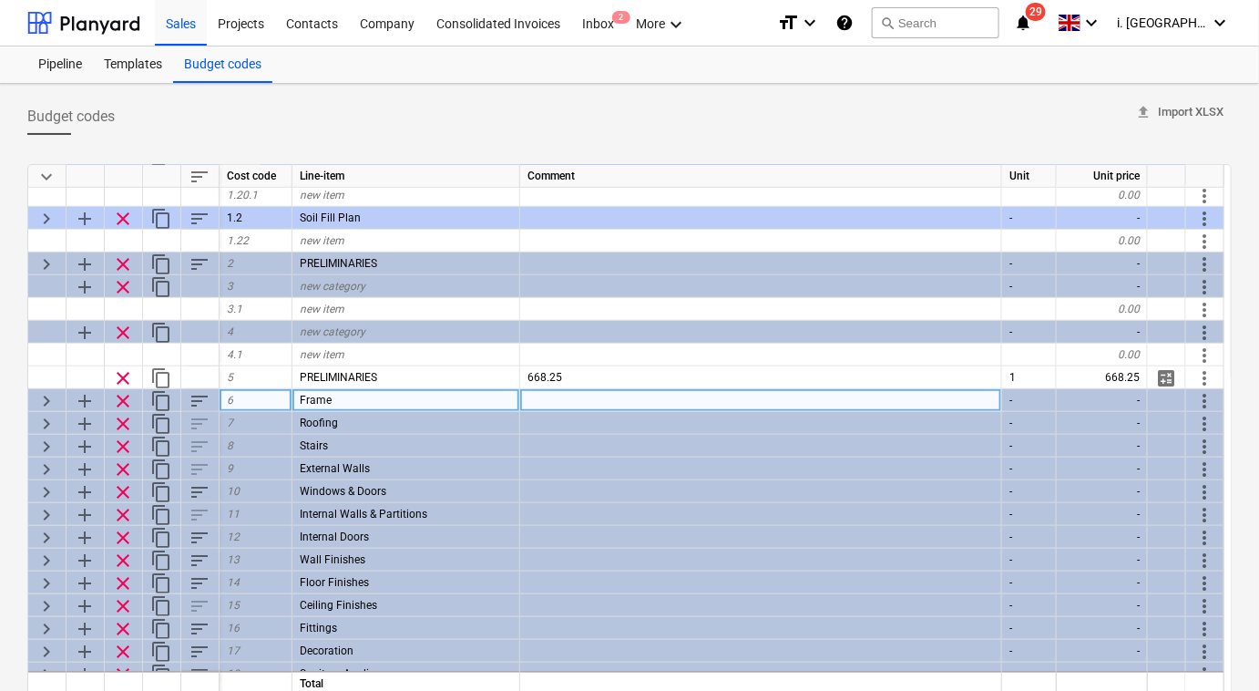
click at [1207, 394] on span "more_vert" at bounding box center [1205, 401] width 22 height 22
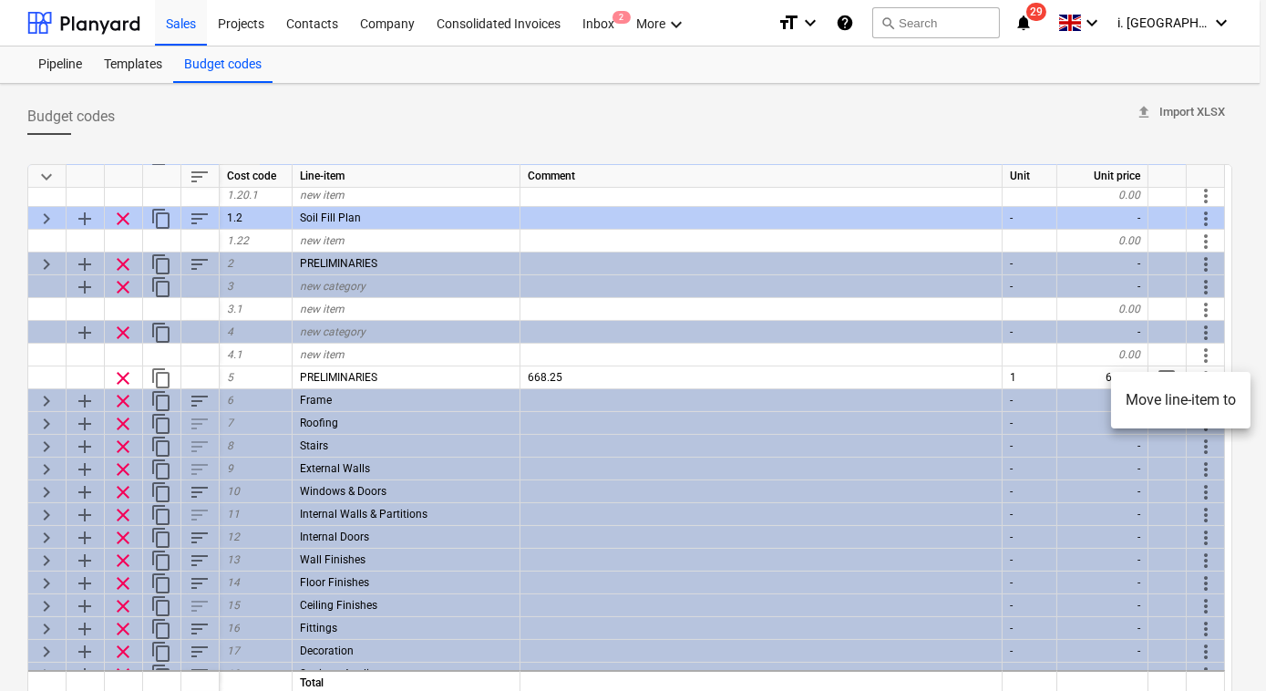
click at [42, 402] on div at bounding box center [633, 345] width 1266 height 691
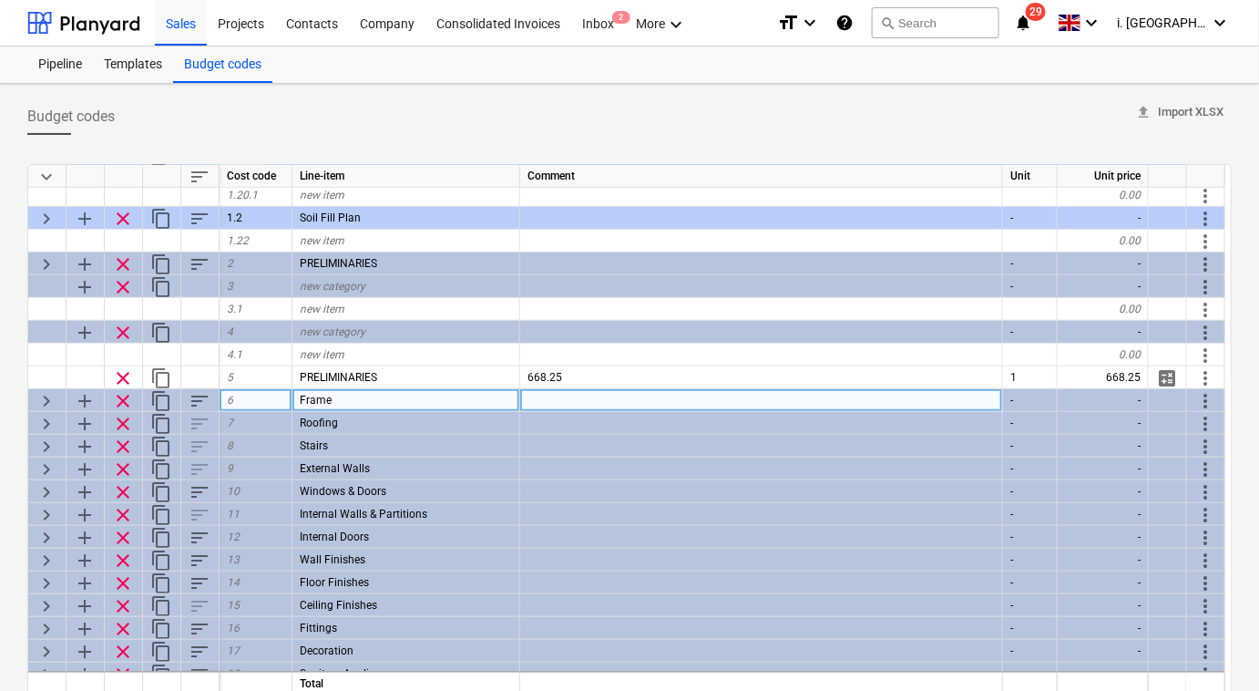
click at [52, 398] on span "keyboard_arrow_right" at bounding box center [47, 401] width 22 height 22
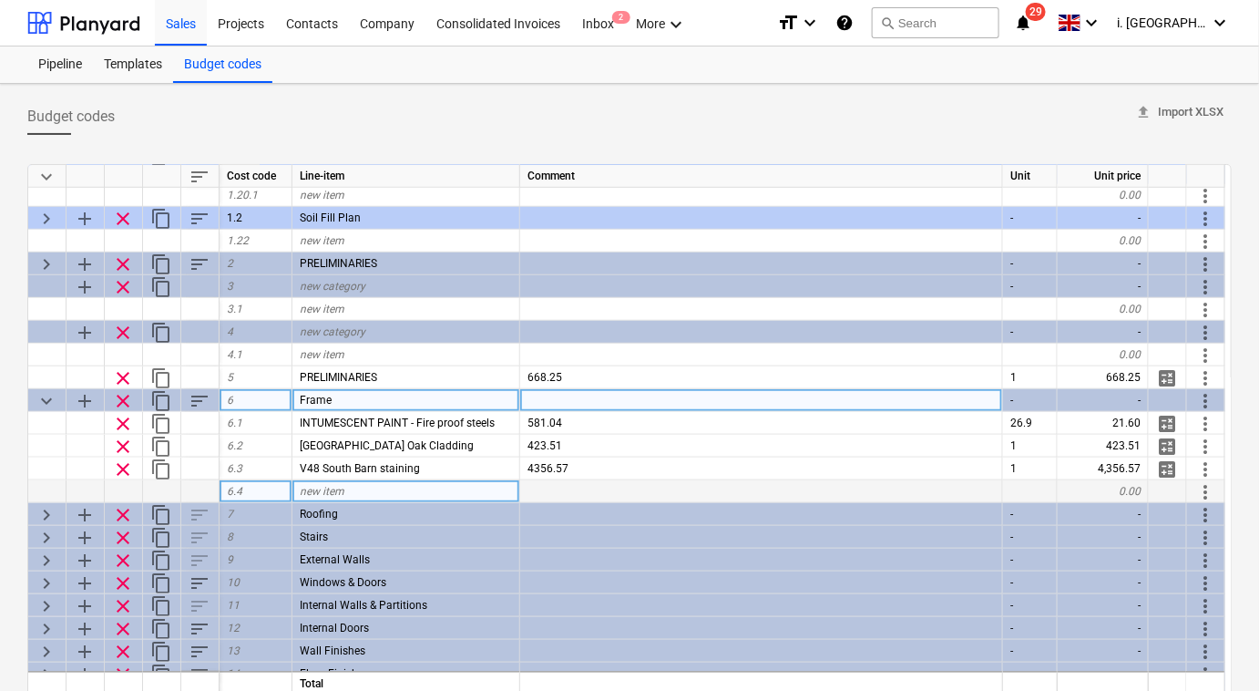
click at [238, 488] on span "6.4" at bounding box center [234, 491] width 15 height 13
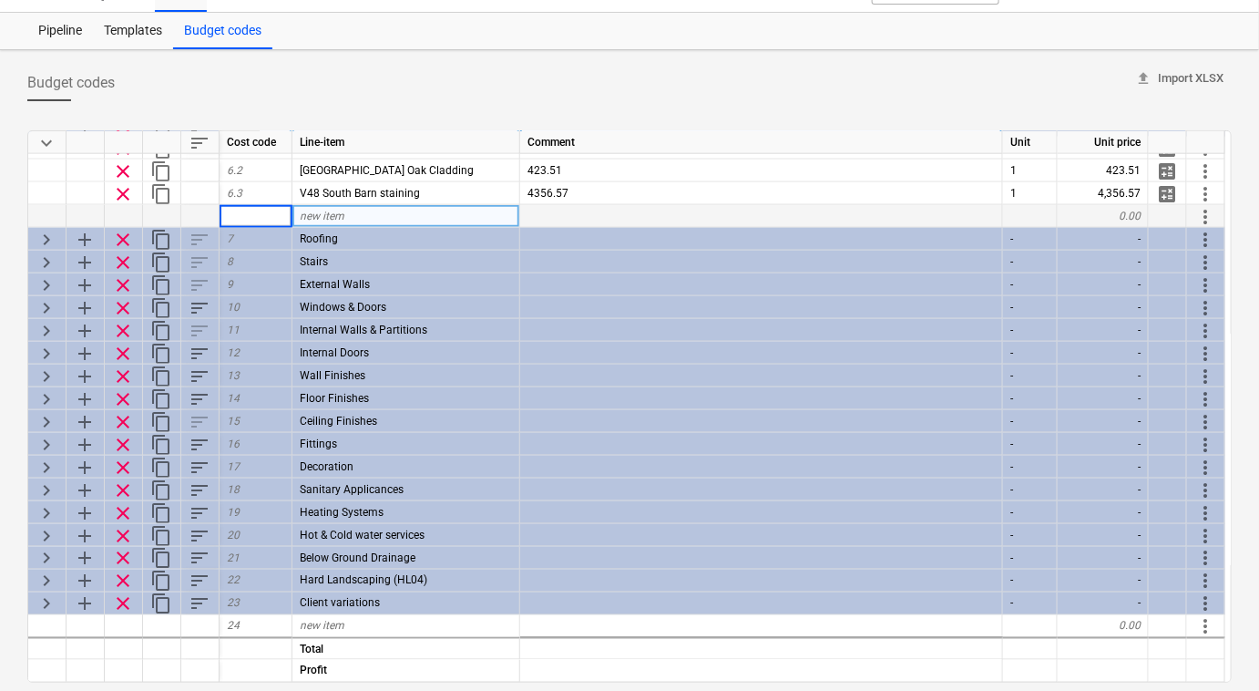
scroll to position [0, 0]
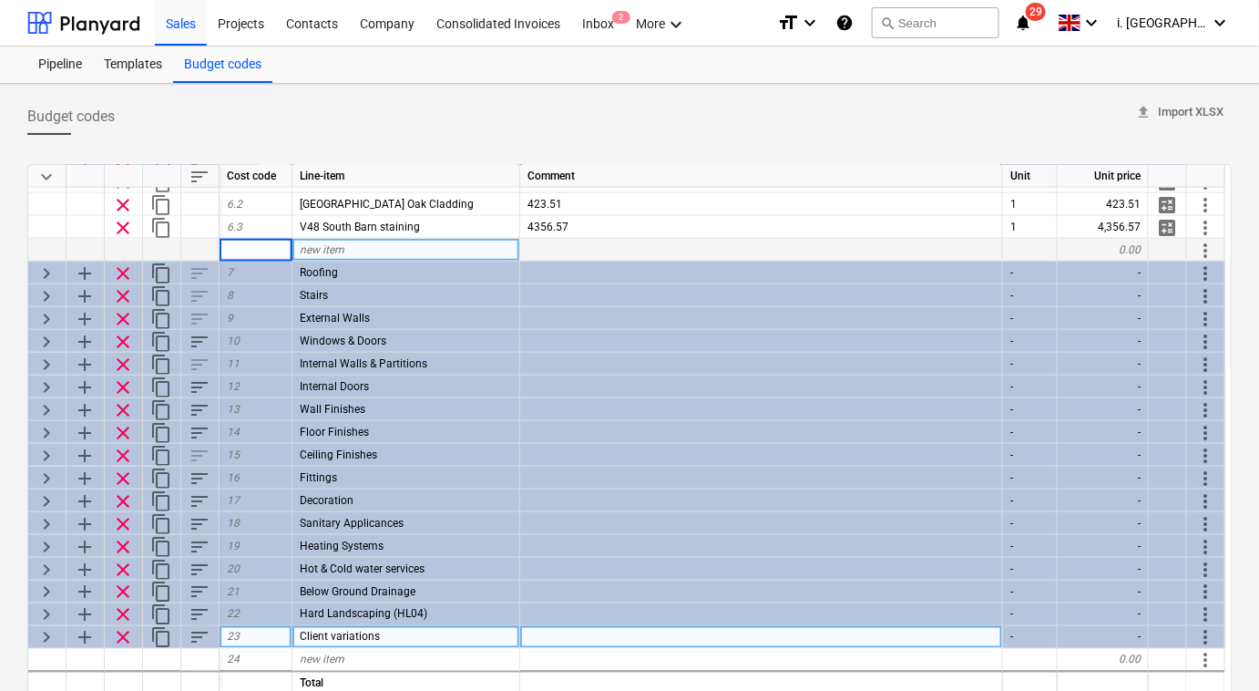
click at [343, 634] on span "Client variations" at bounding box center [340, 636] width 80 height 13
click at [93, 637] on div "add" at bounding box center [86, 637] width 38 height 23
click at [89, 637] on span "add" at bounding box center [85, 638] width 22 height 22
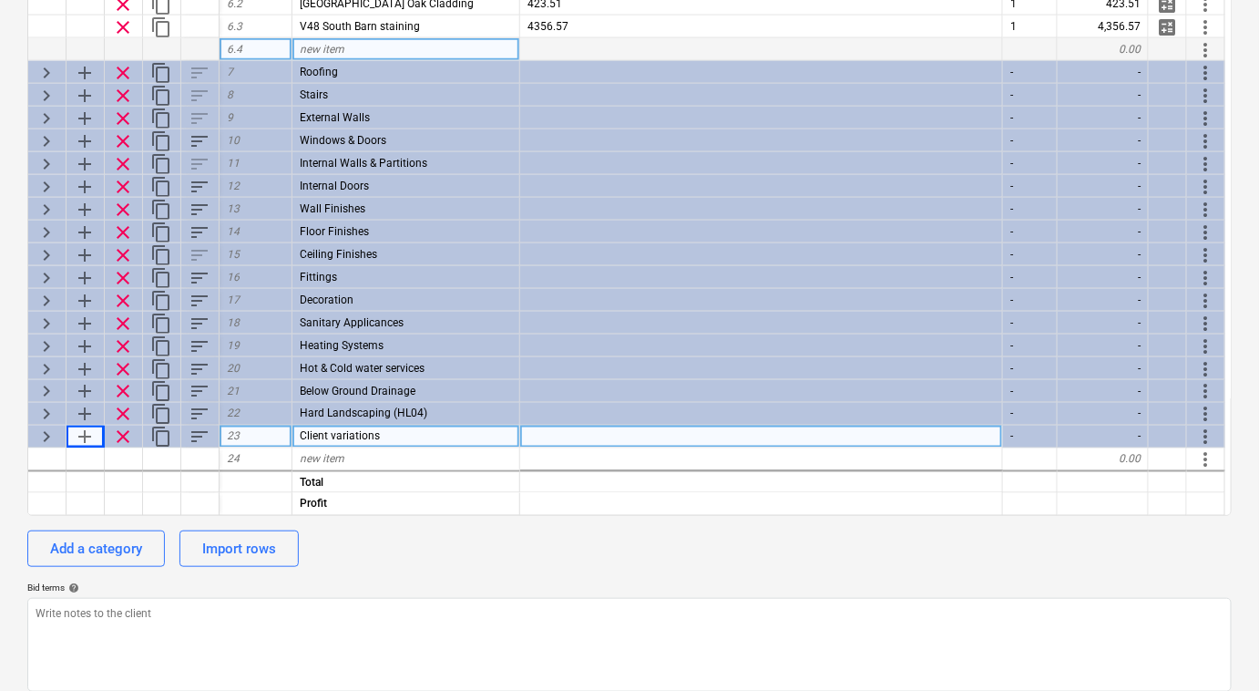
scroll to position [213, 0]
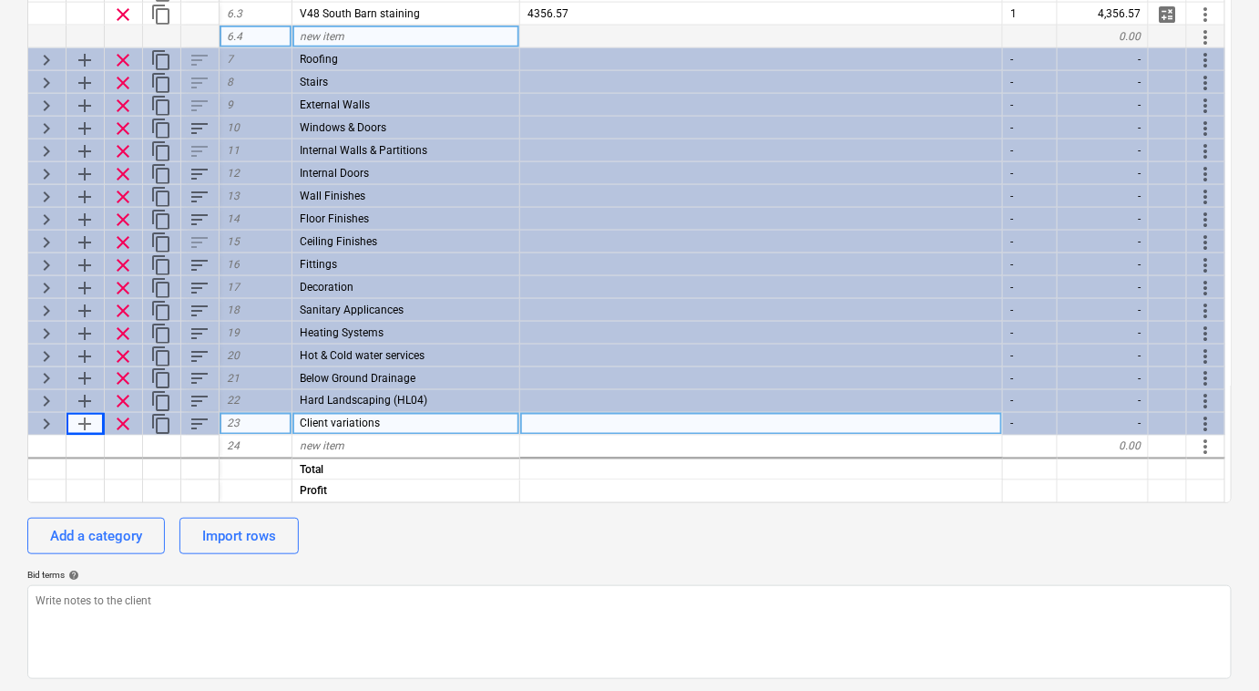
click at [84, 421] on span "add" at bounding box center [85, 425] width 22 height 22
drag, startPoint x: 15, startPoint y: 421, endPoint x: 34, endPoint y: 424, distance: 19.3
click at [25, 424] on div "Budget codes upload Import XLSX keyboard_arrow_down sort Cost code Line-item Co…" at bounding box center [629, 282] width 1259 height 823
click at [36, 424] on span "keyboard_arrow_right" at bounding box center [47, 425] width 22 height 22
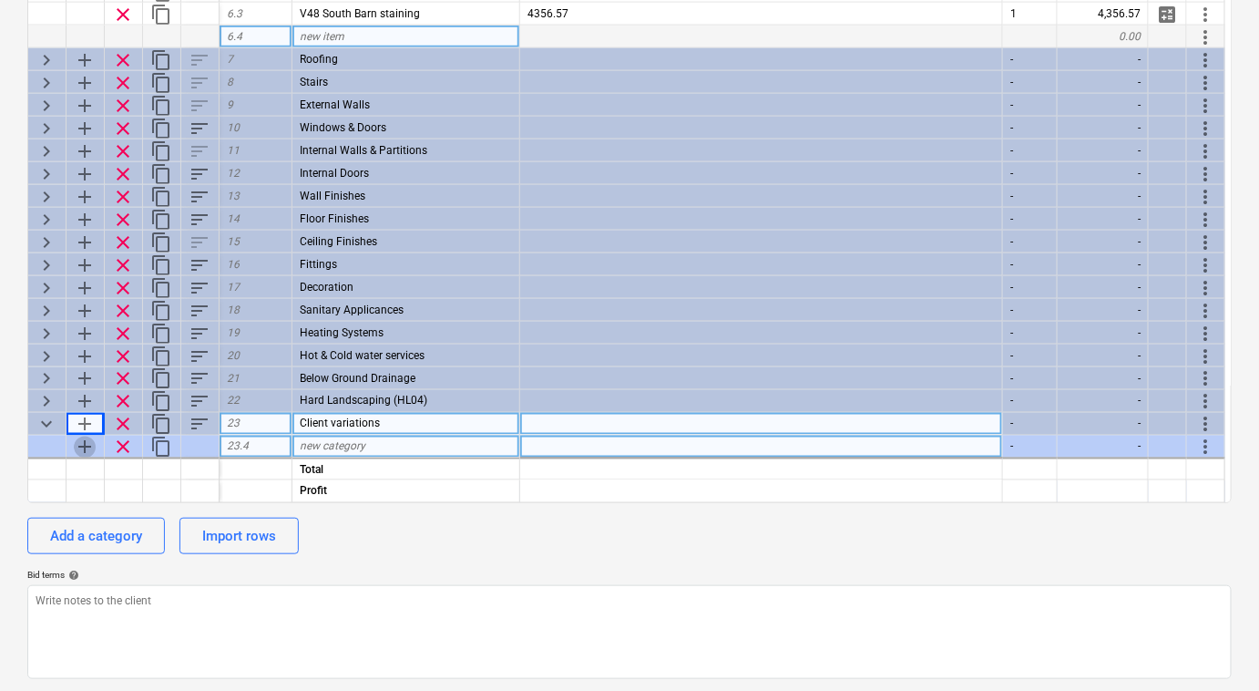
click at [80, 443] on span "add" at bounding box center [85, 447] width 22 height 22
click at [51, 446] on span "keyboard_arrow_down" at bounding box center [47, 447] width 22 height 22
click at [77, 447] on span "add" at bounding box center [85, 447] width 22 height 22
type textarea "x"
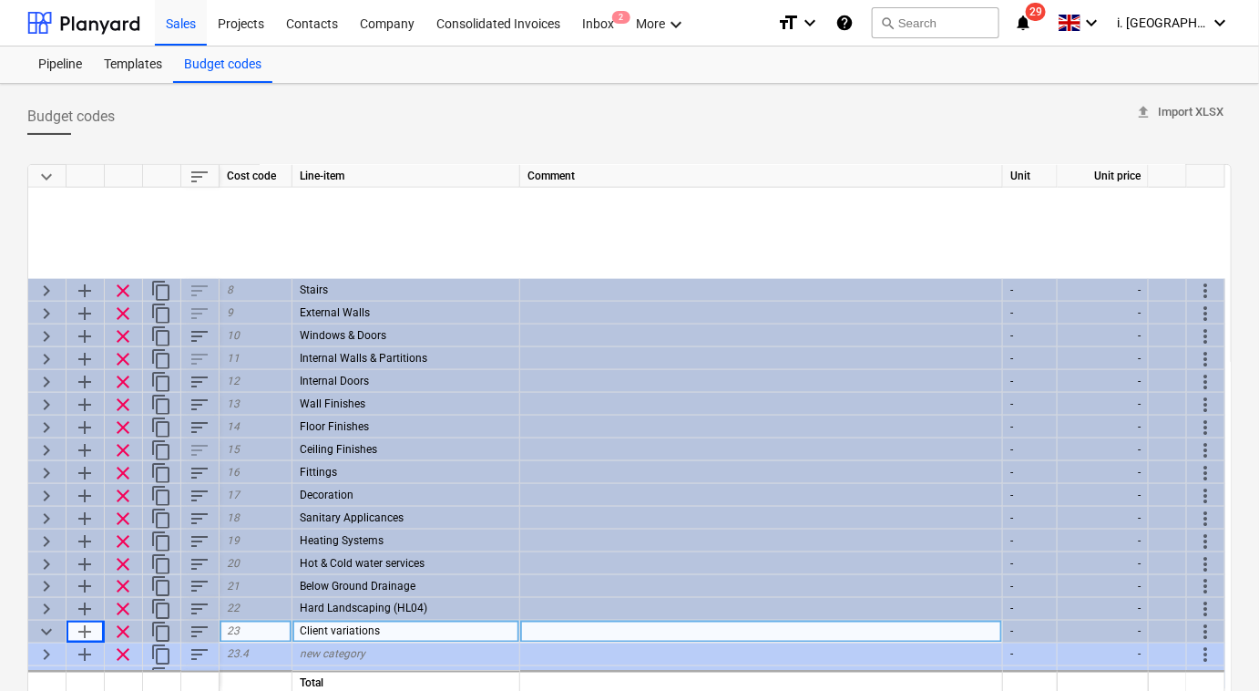
scroll to position [928, 0]
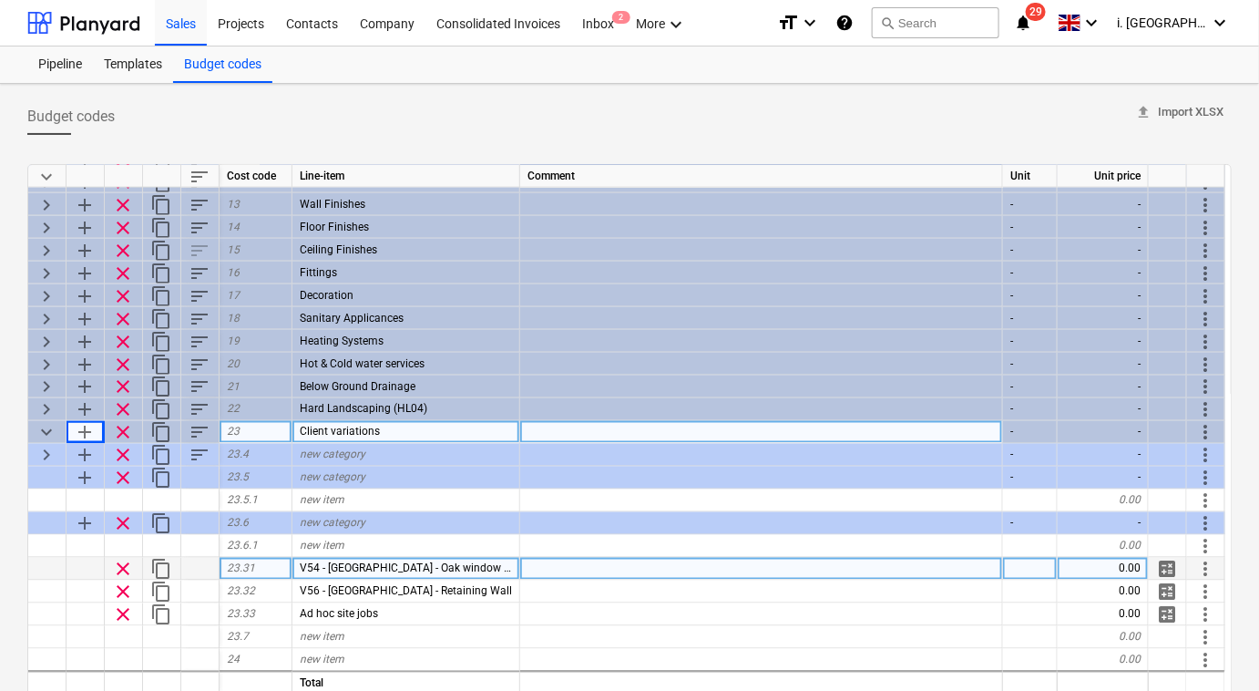
click at [893, 562] on div at bounding box center [761, 569] width 483 height 23
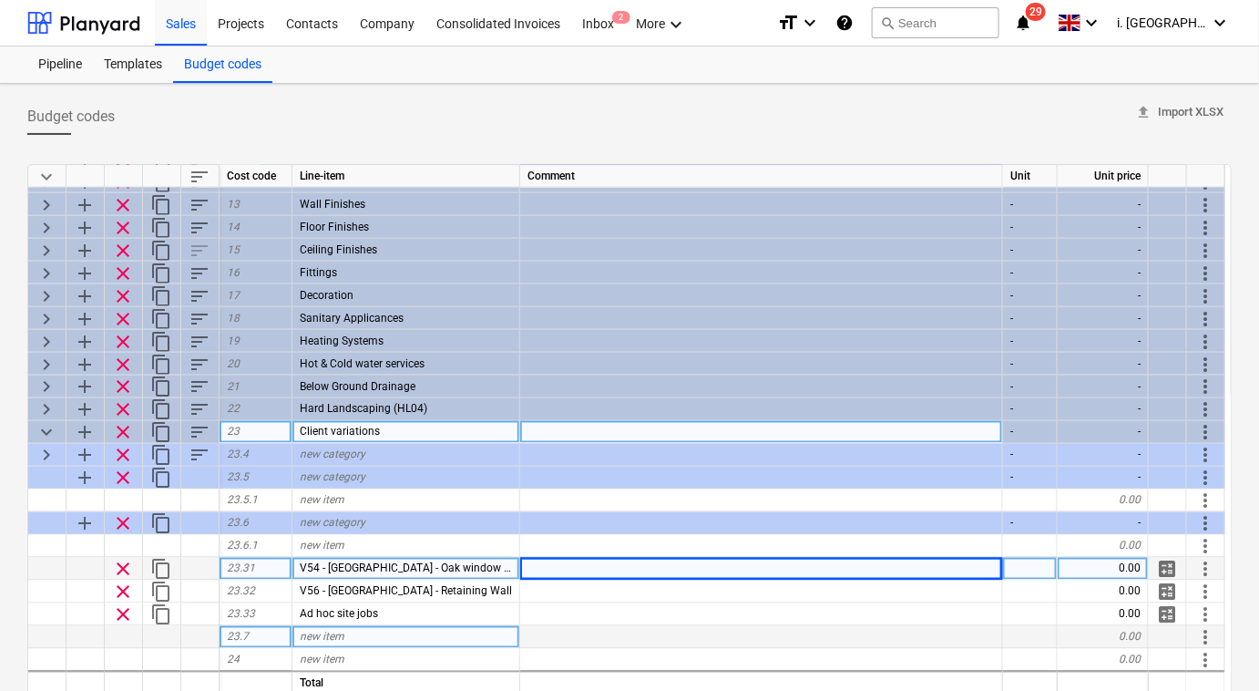
click at [318, 641] on span "new item" at bounding box center [322, 636] width 45 height 13
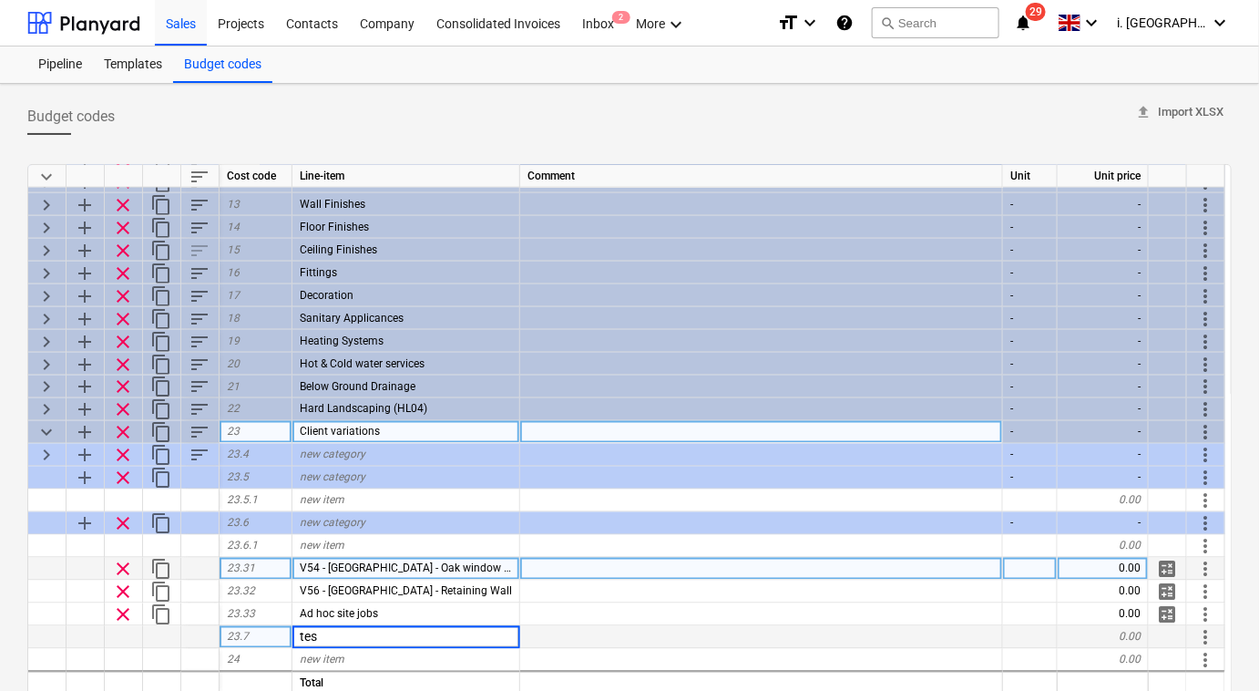
type input "test"
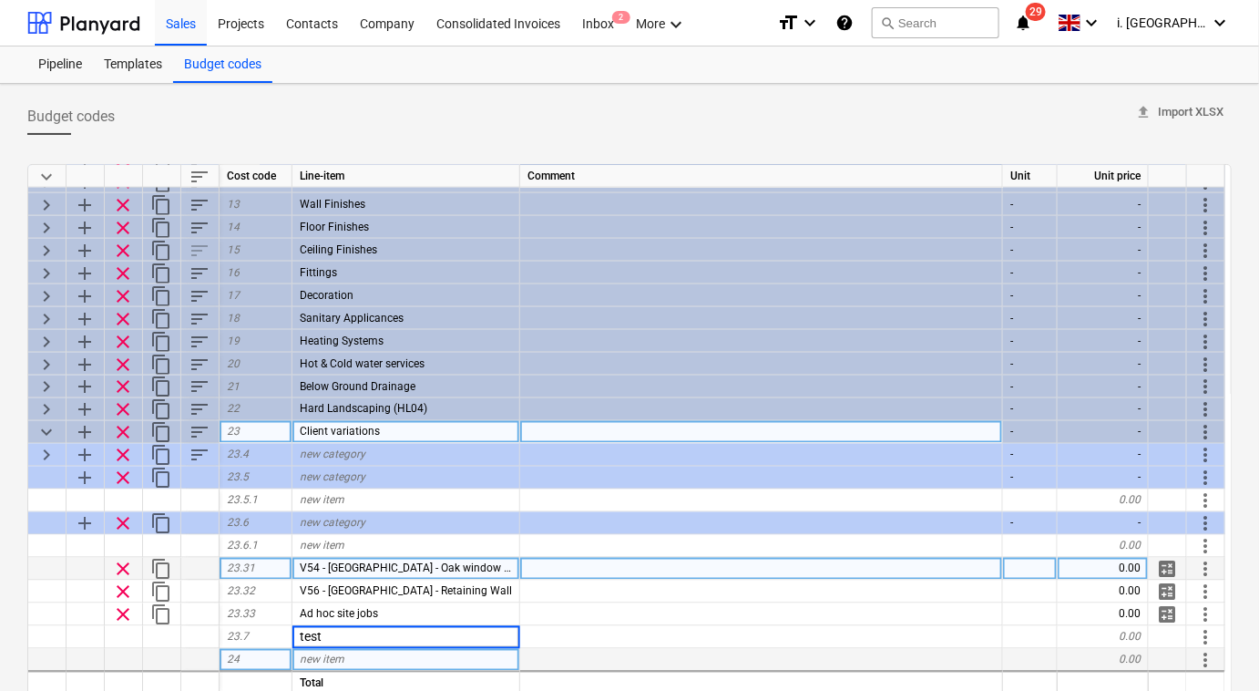
click at [335, 669] on div "new item" at bounding box center [406, 660] width 228 height 23
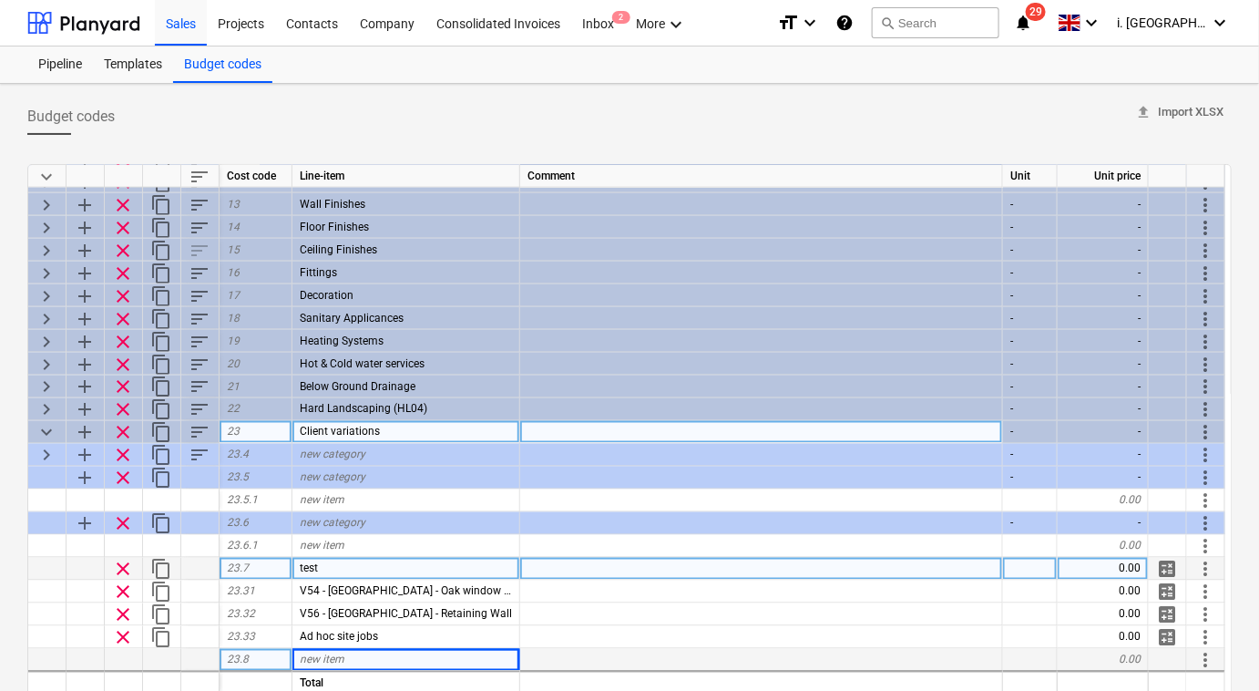
click at [120, 567] on span "clear" at bounding box center [123, 570] width 22 height 22
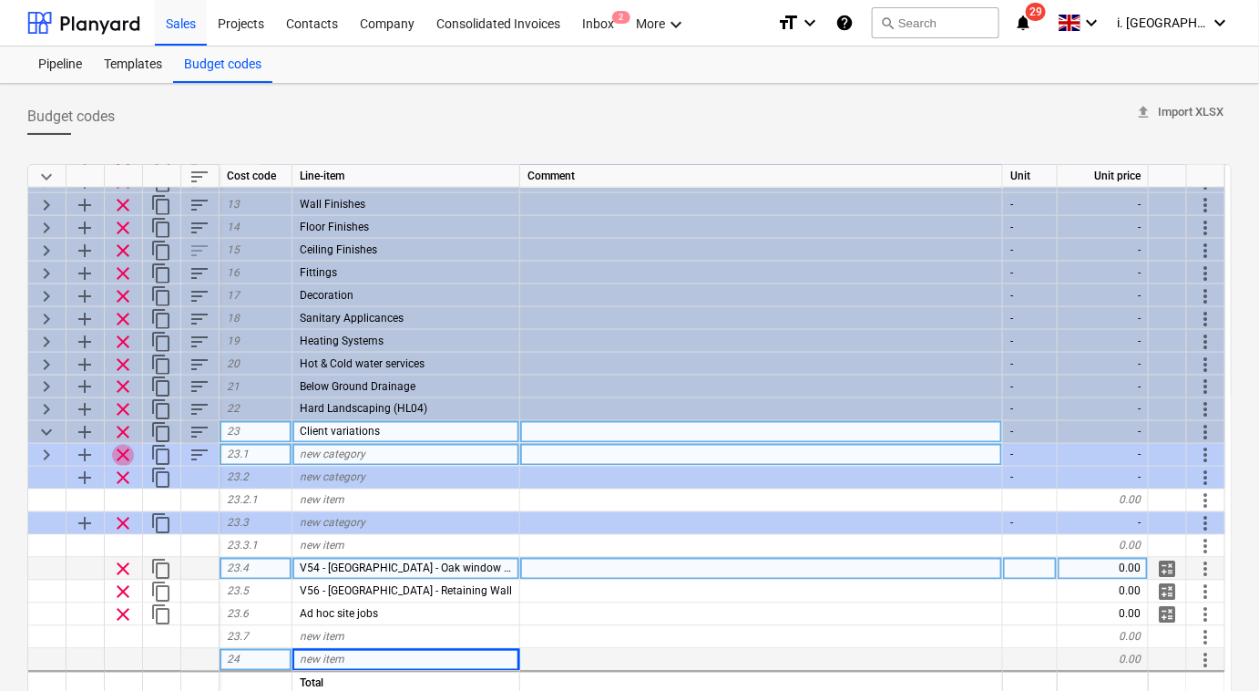
click at [123, 460] on span "clear" at bounding box center [123, 456] width 22 height 22
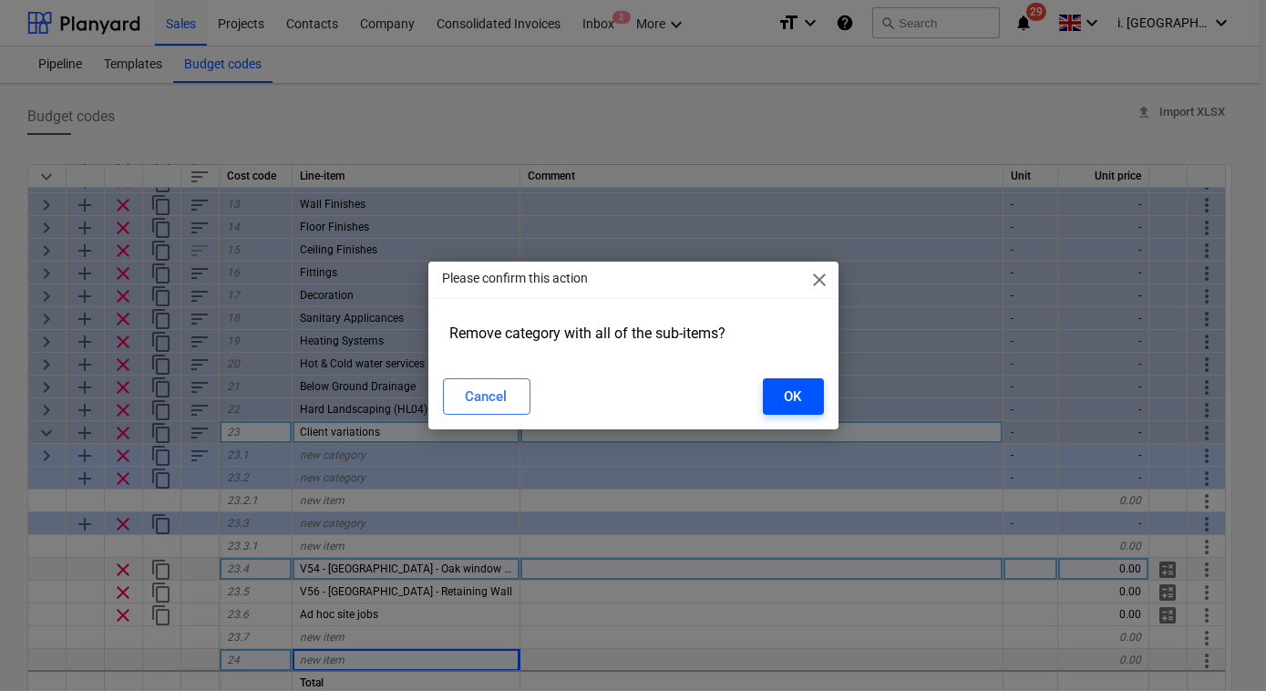
click at [768, 397] on button "OK" at bounding box center [793, 396] width 61 height 36
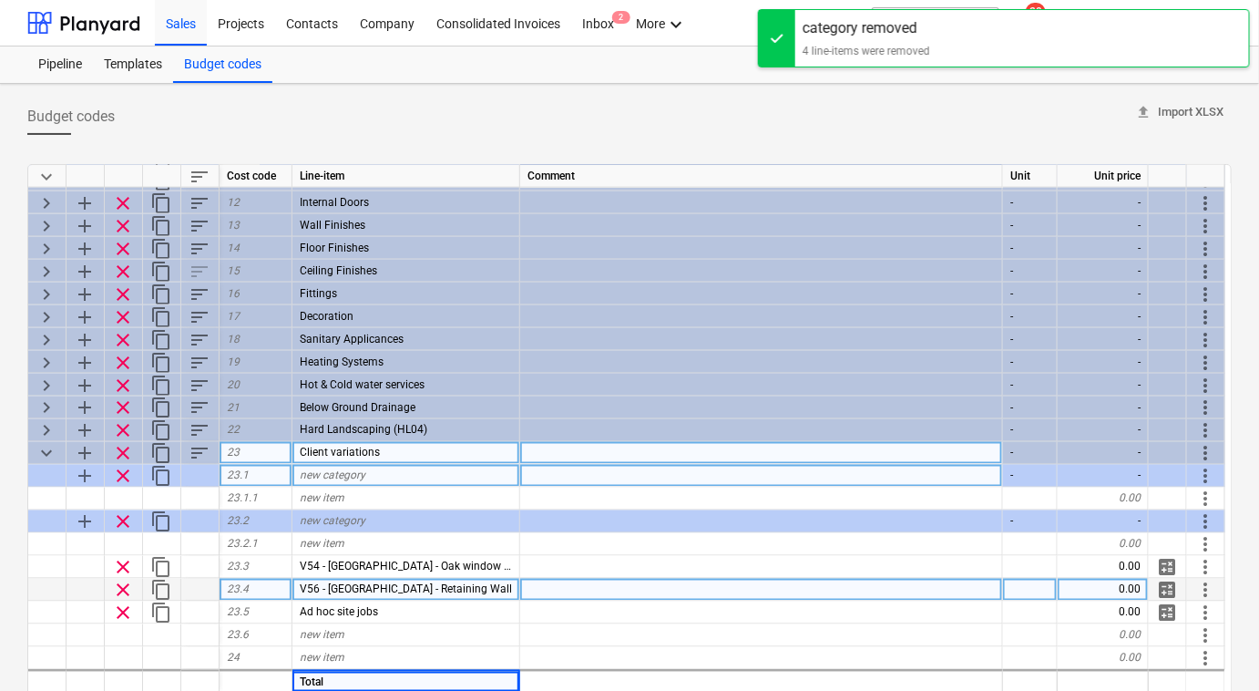
scroll to position [906, 0]
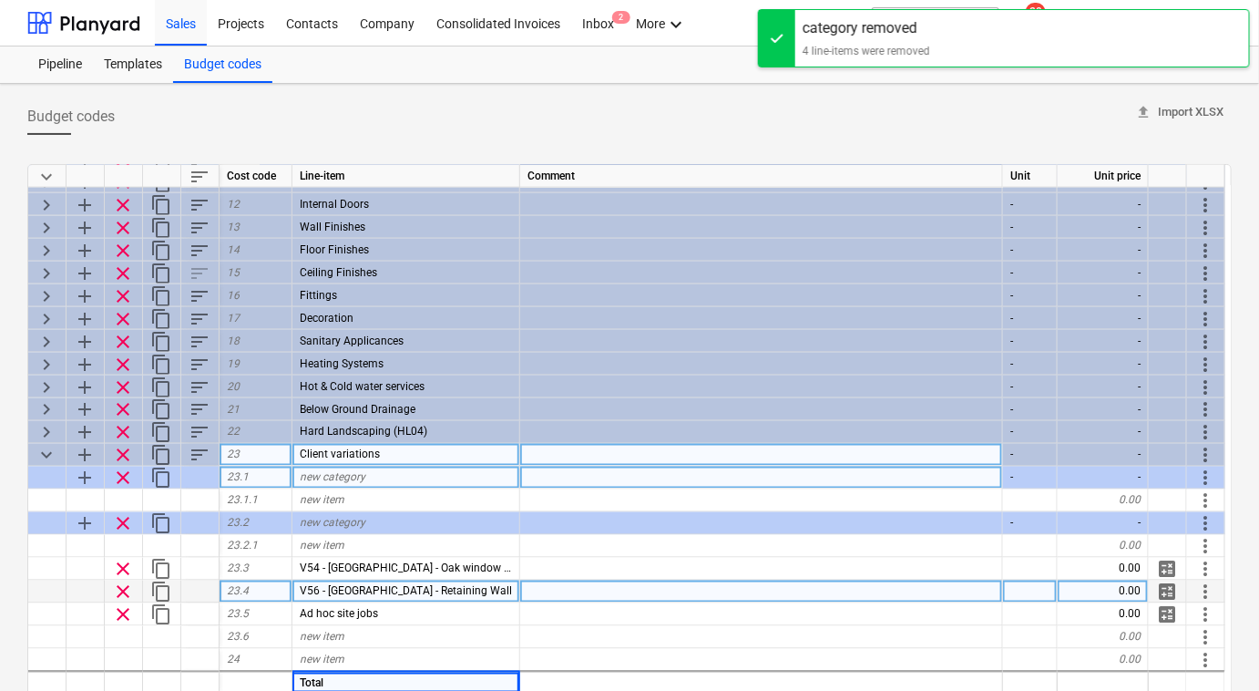
click at [121, 475] on span "clear" at bounding box center [123, 478] width 22 height 22
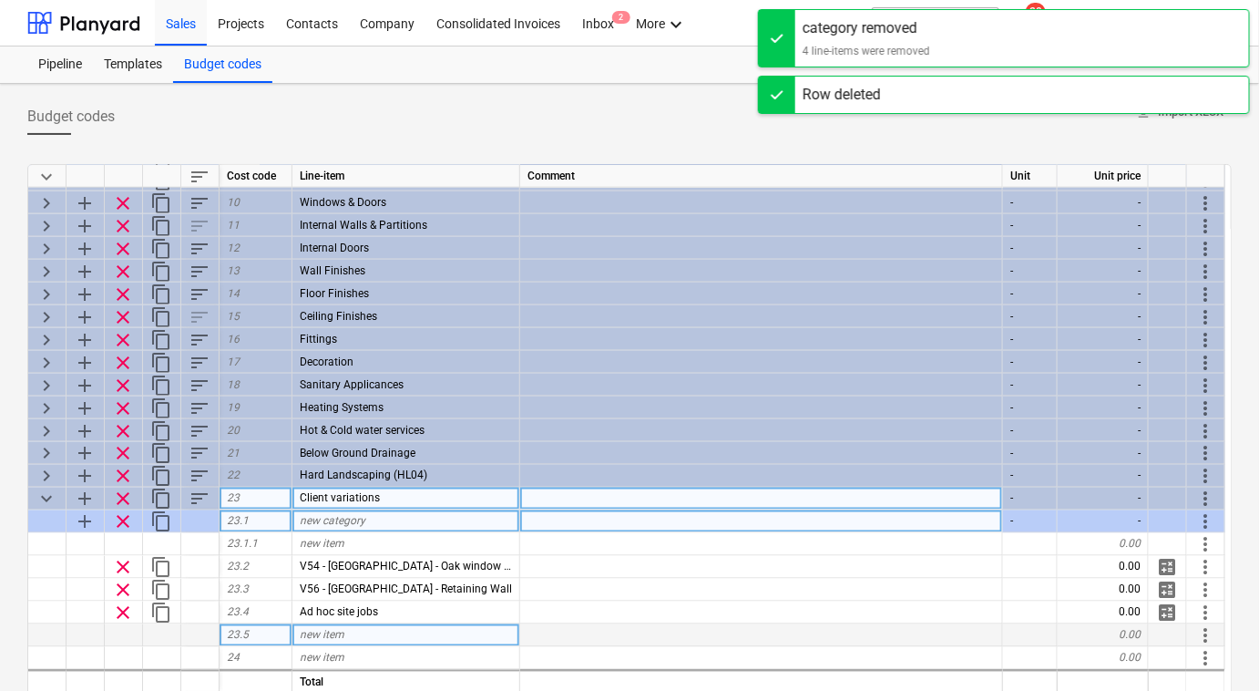
scroll to position [860, 0]
click at [120, 524] on span "clear" at bounding box center [123, 524] width 22 height 22
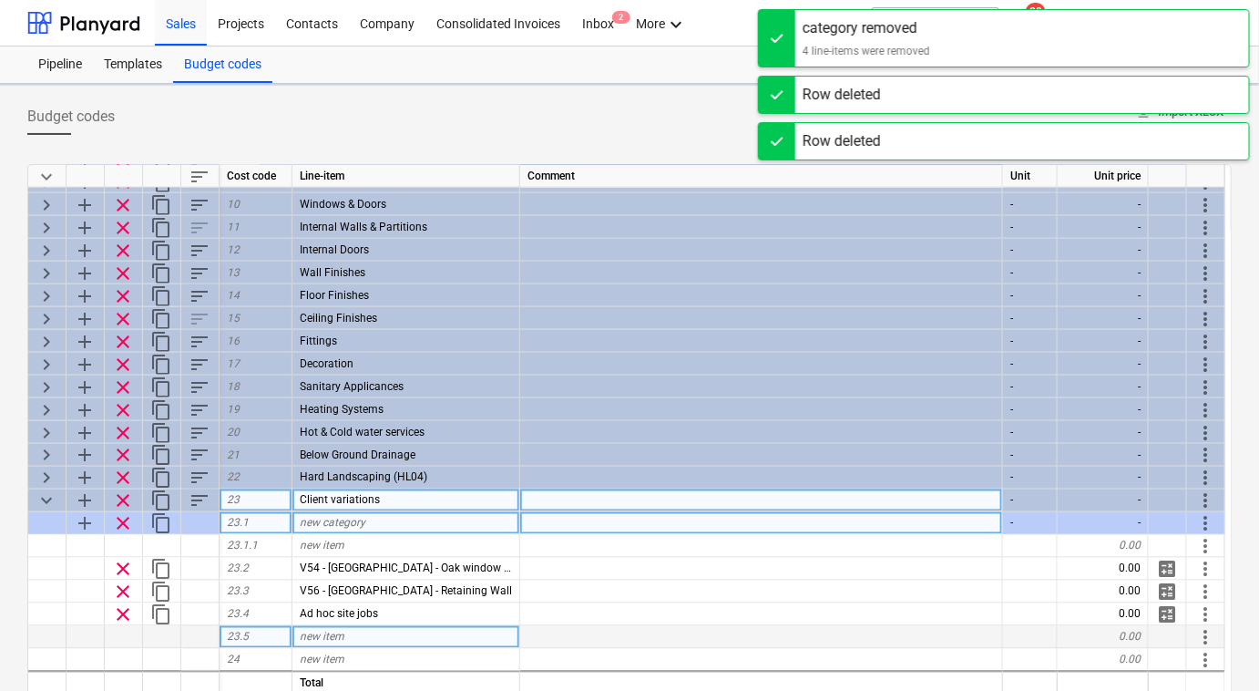
type textarea "x"
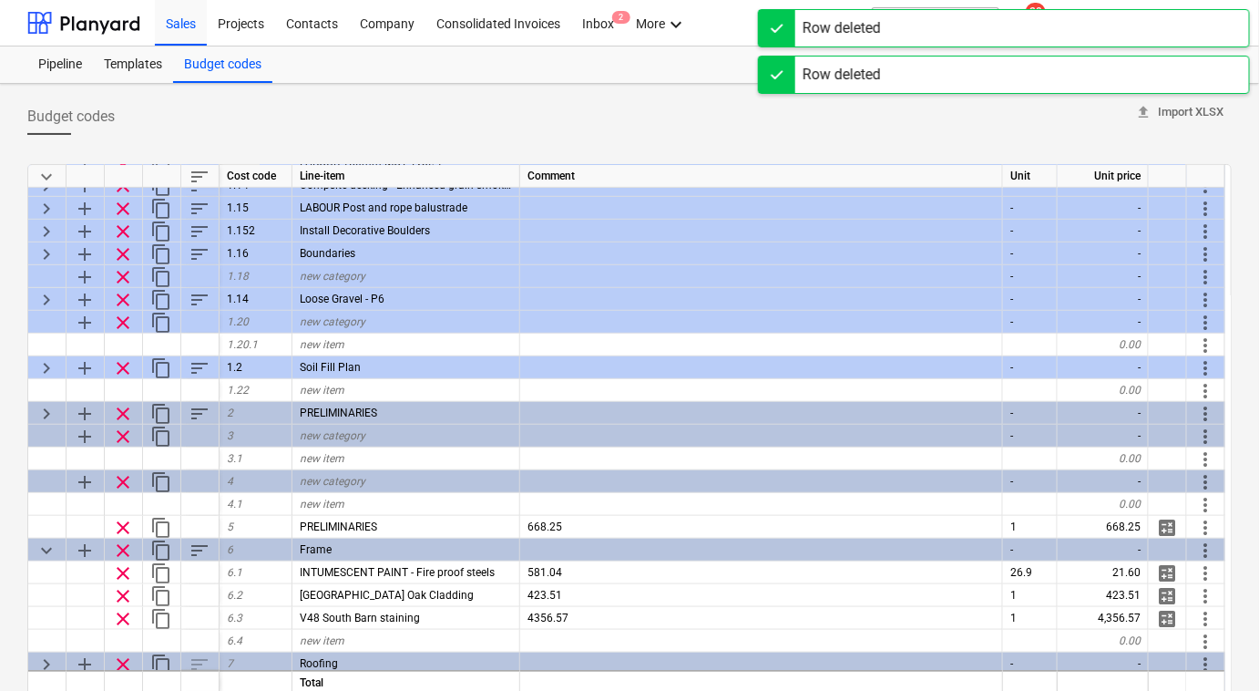
scroll to position [815, 0]
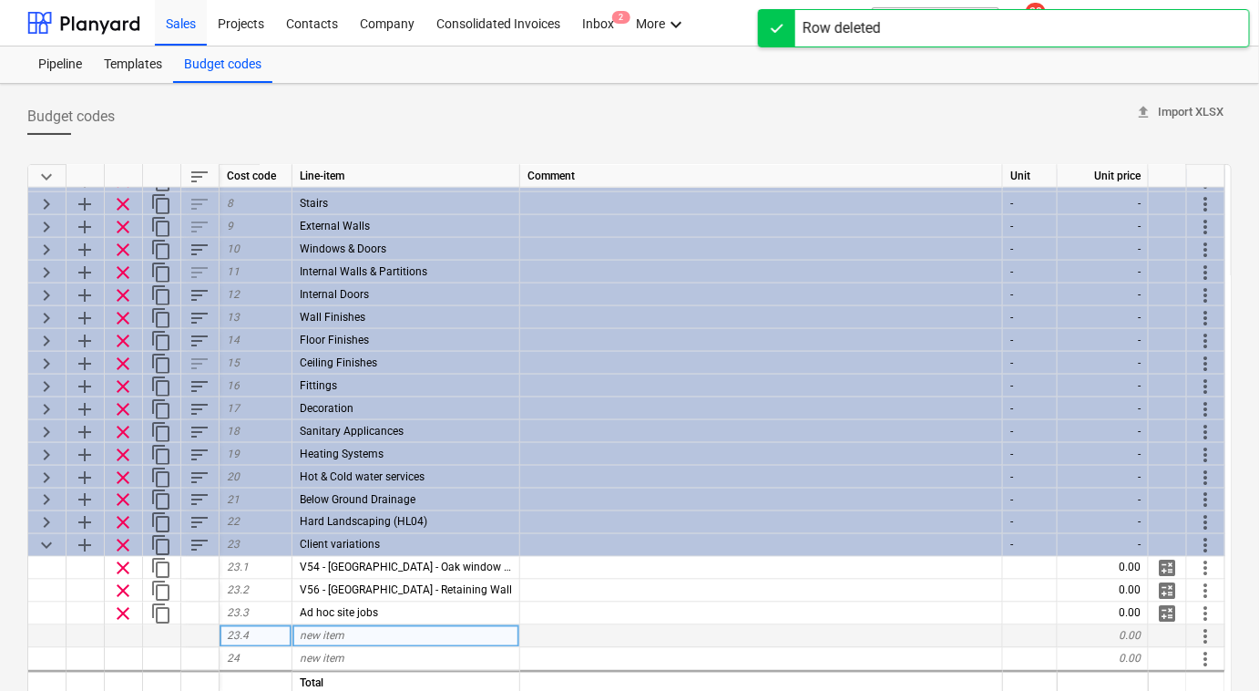
click at [308, 640] on span "new item" at bounding box center [322, 636] width 45 height 13
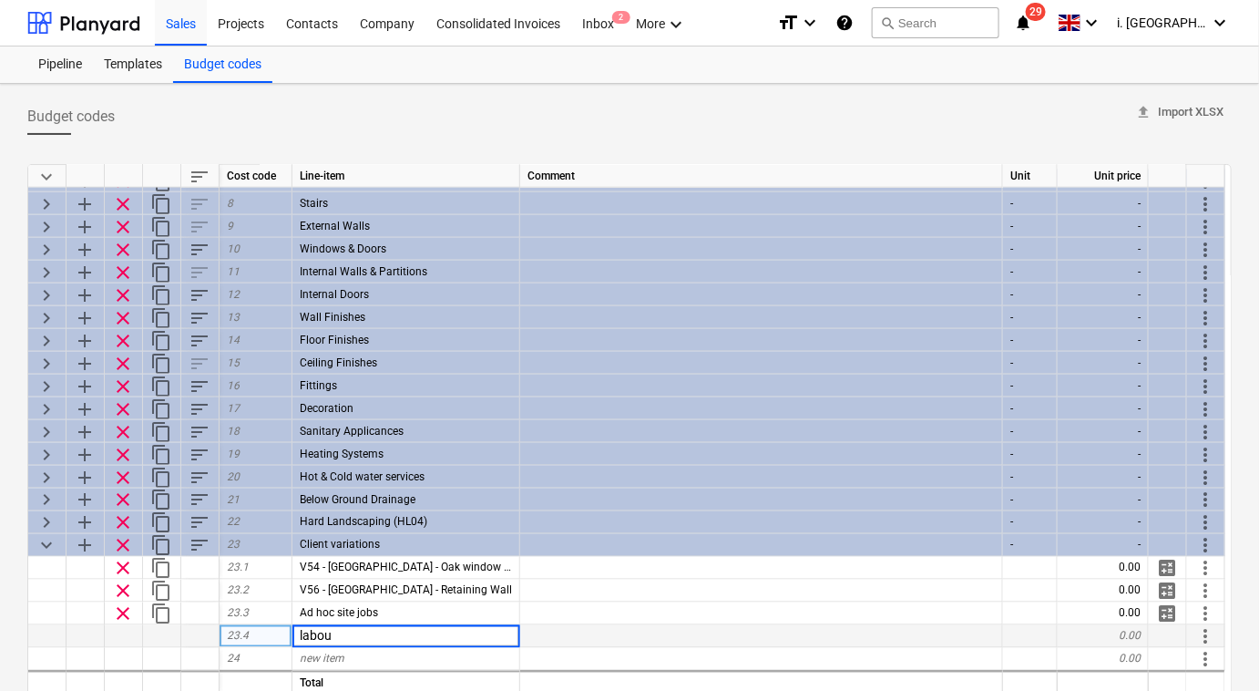
type input "labour"
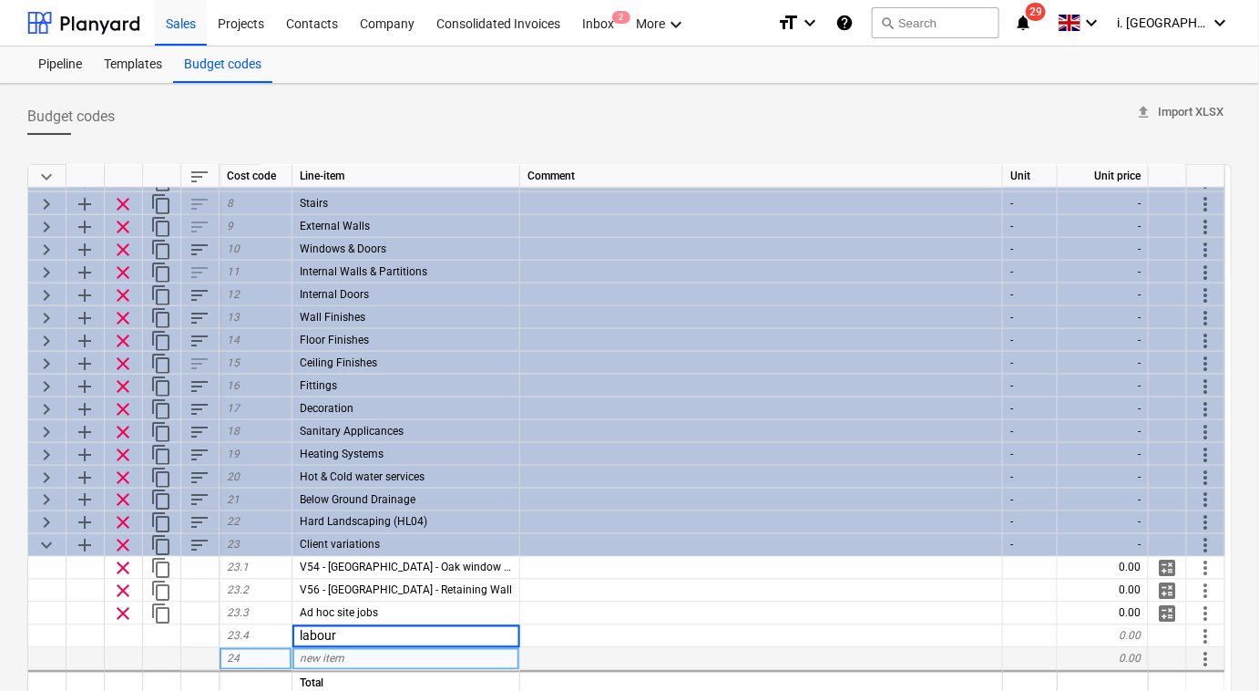
click at [410, 648] on div "new item" at bounding box center [406, 659] width 228 height 23
type textarea "x"
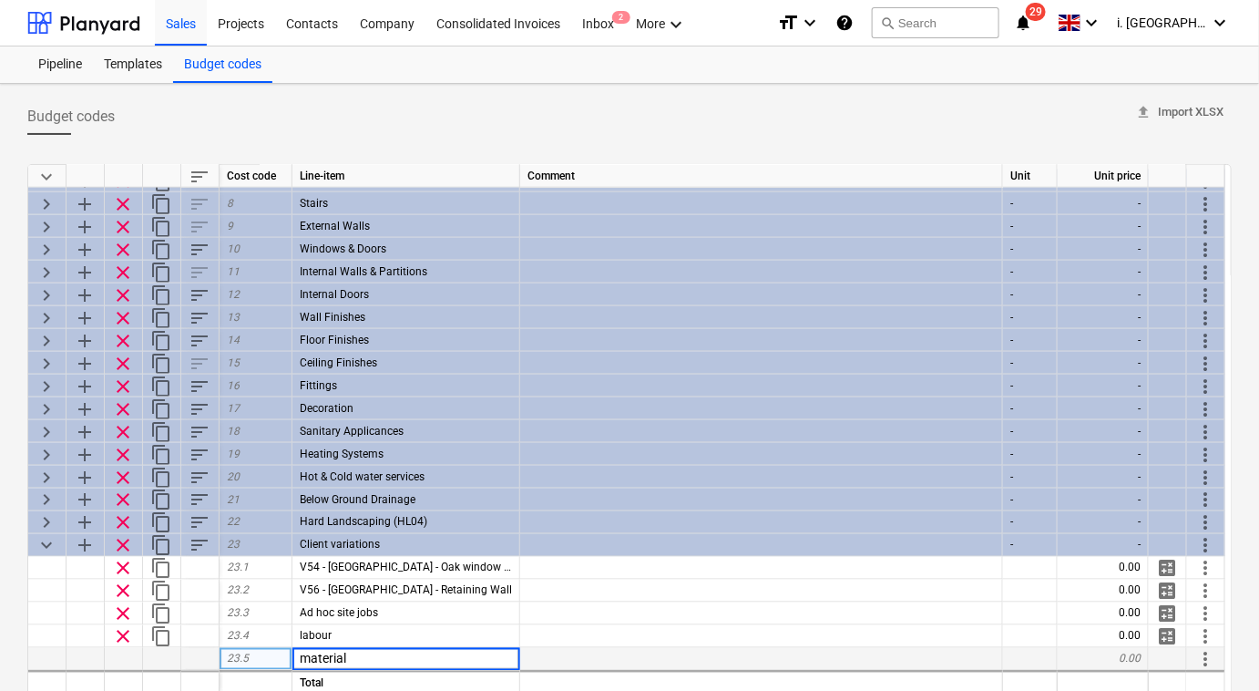
type input "materials"
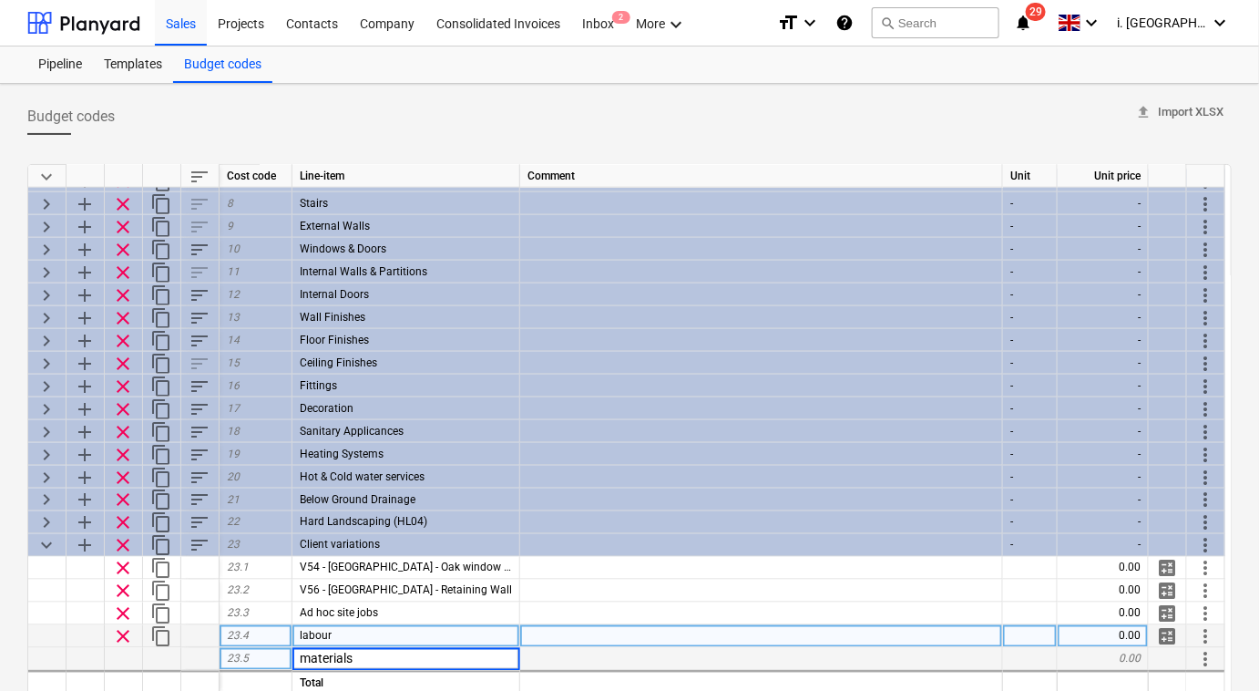
click at [542, 645] on div at bounding box center [761, 636] width 483 height 23
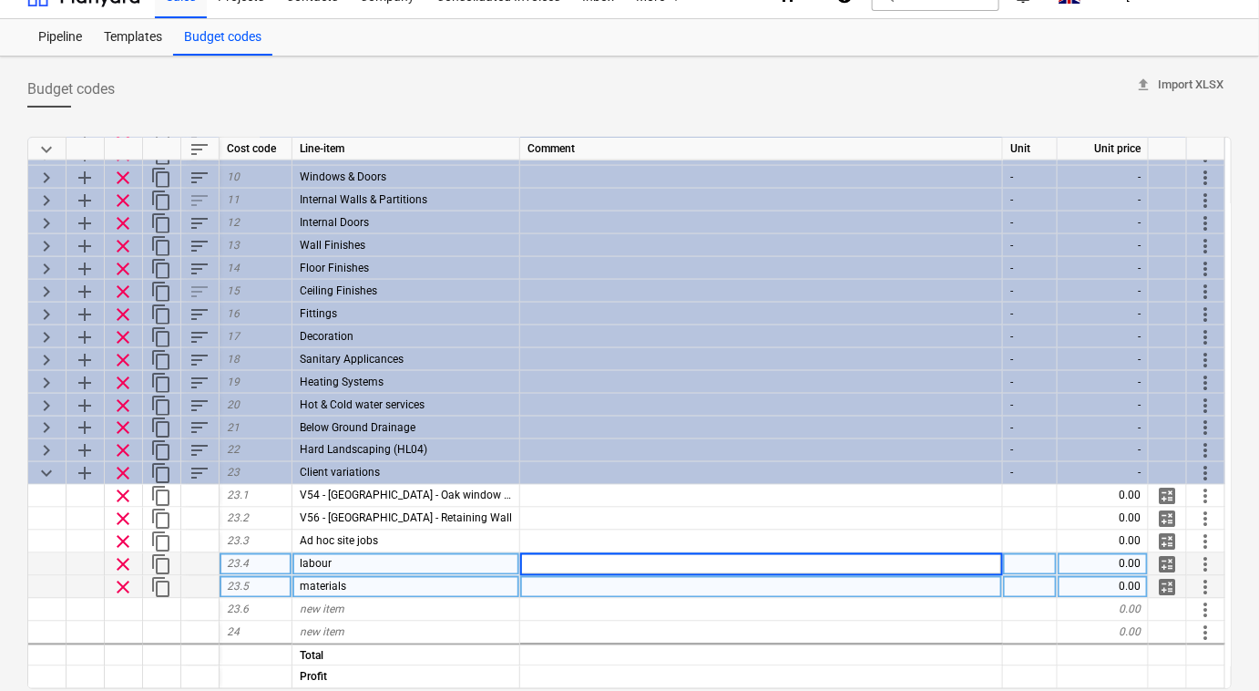
scroll to position [0, 0]
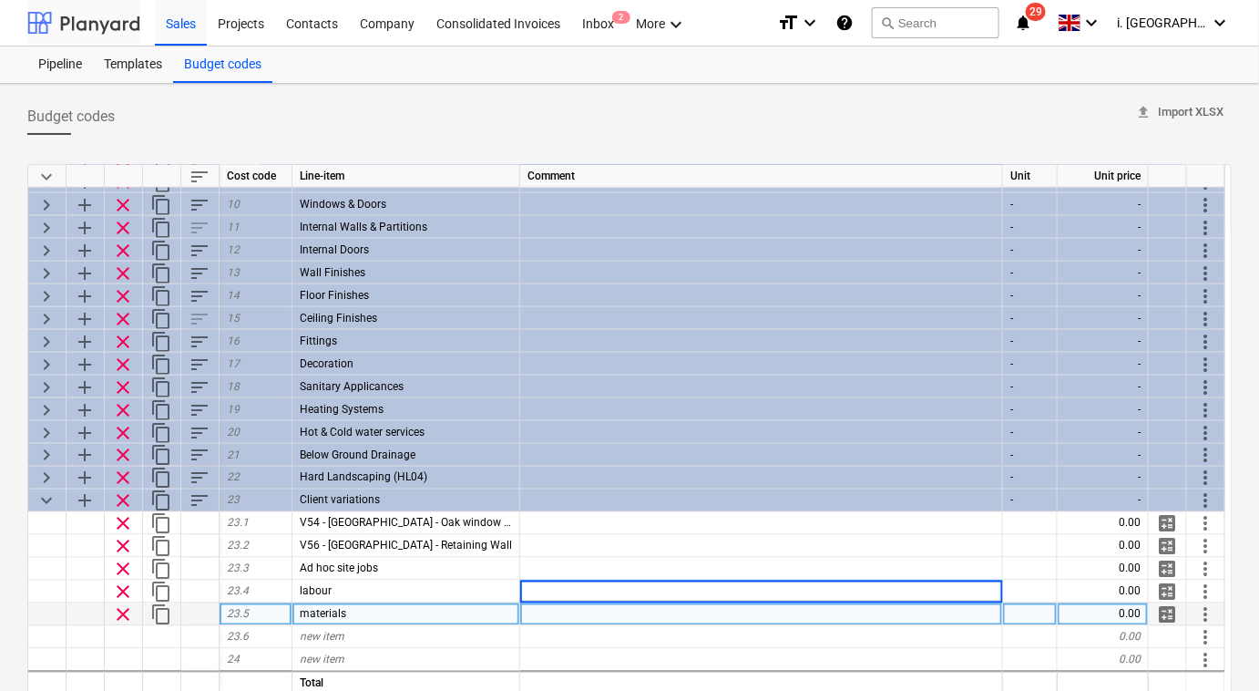
click at [107, 32] on div at bounding box center [83, 23] width 113 height 46
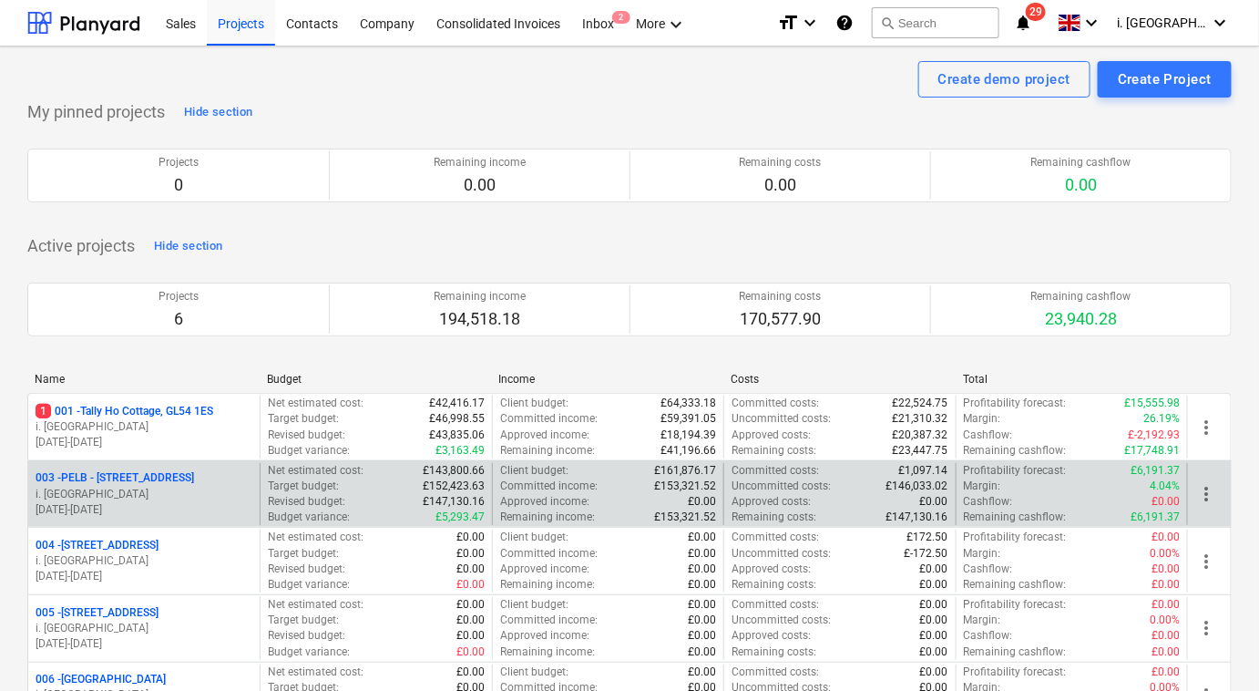
click at [179, 476] on p "003 - PELB - [GEOGRAPHIC_DATA], [GEOGRAPHIC_DATA], GL2 7NE" at bounding box center [115, 477] width 159 height 15
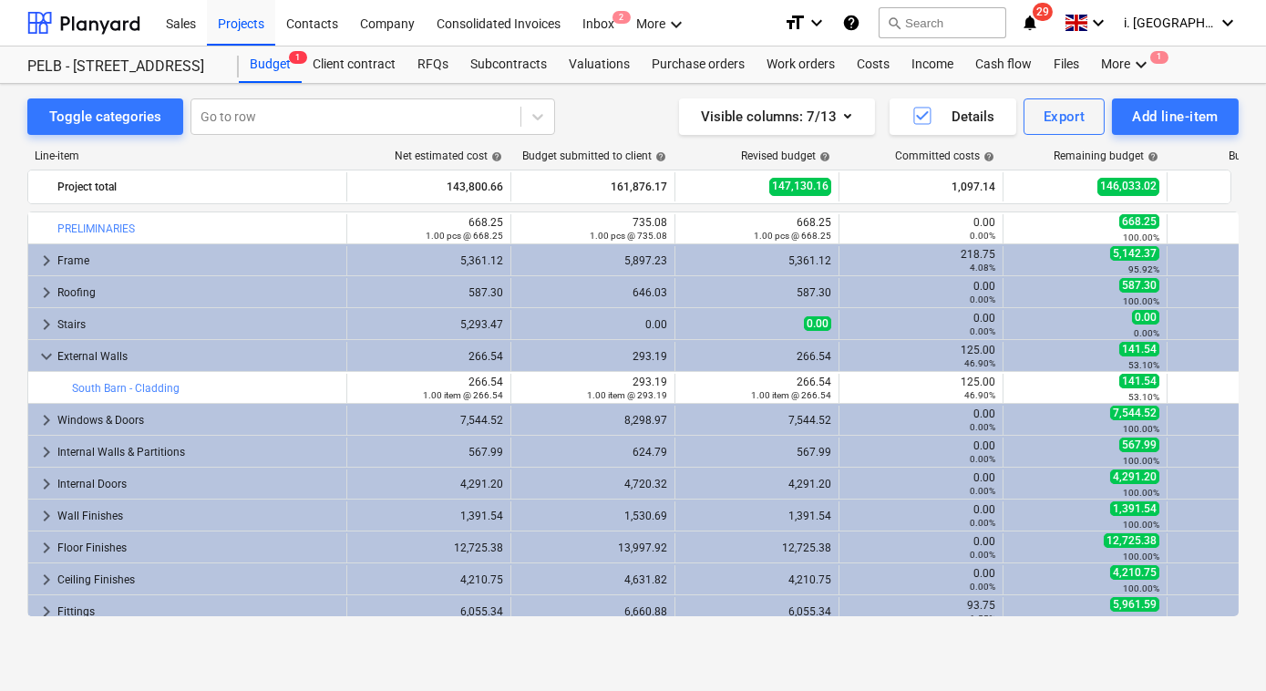
scroll to position [328, 0]
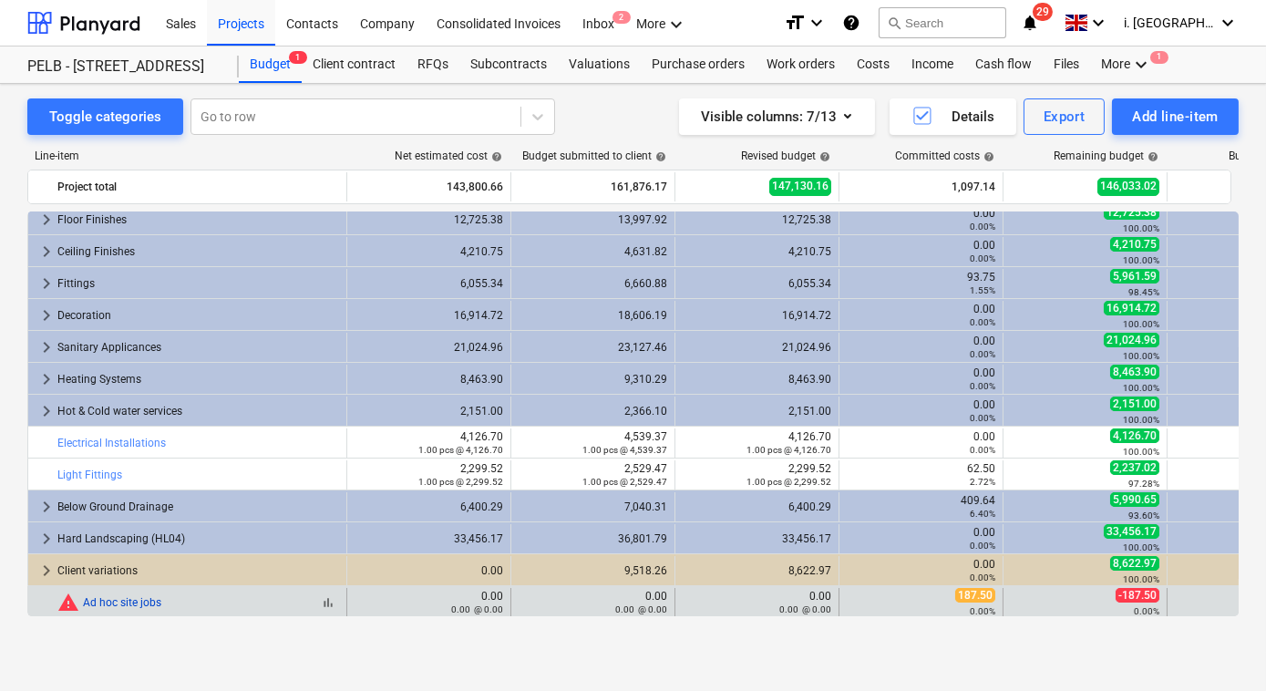
click at [159, 605] on link "Ad hoc site jobs" at bounding box center [122, 602] width 78 height 13
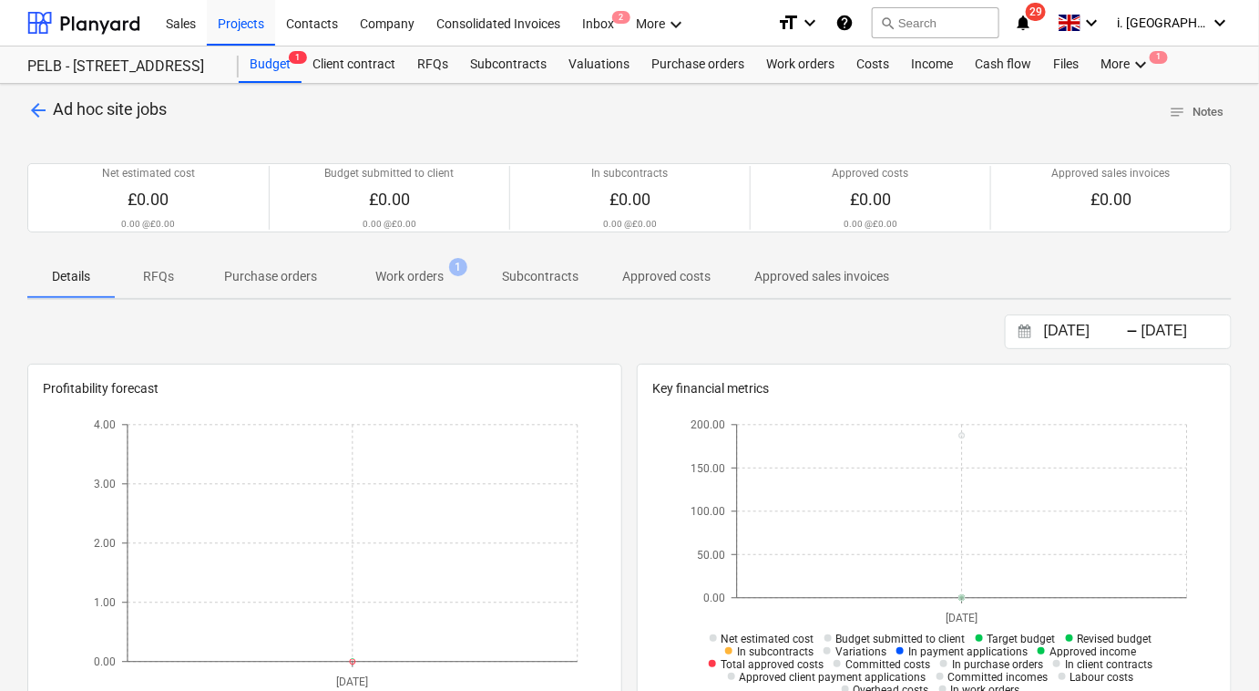
click at [35, 105] on span "arrow_back" at bounding box center [38, 110] width 22 height 22
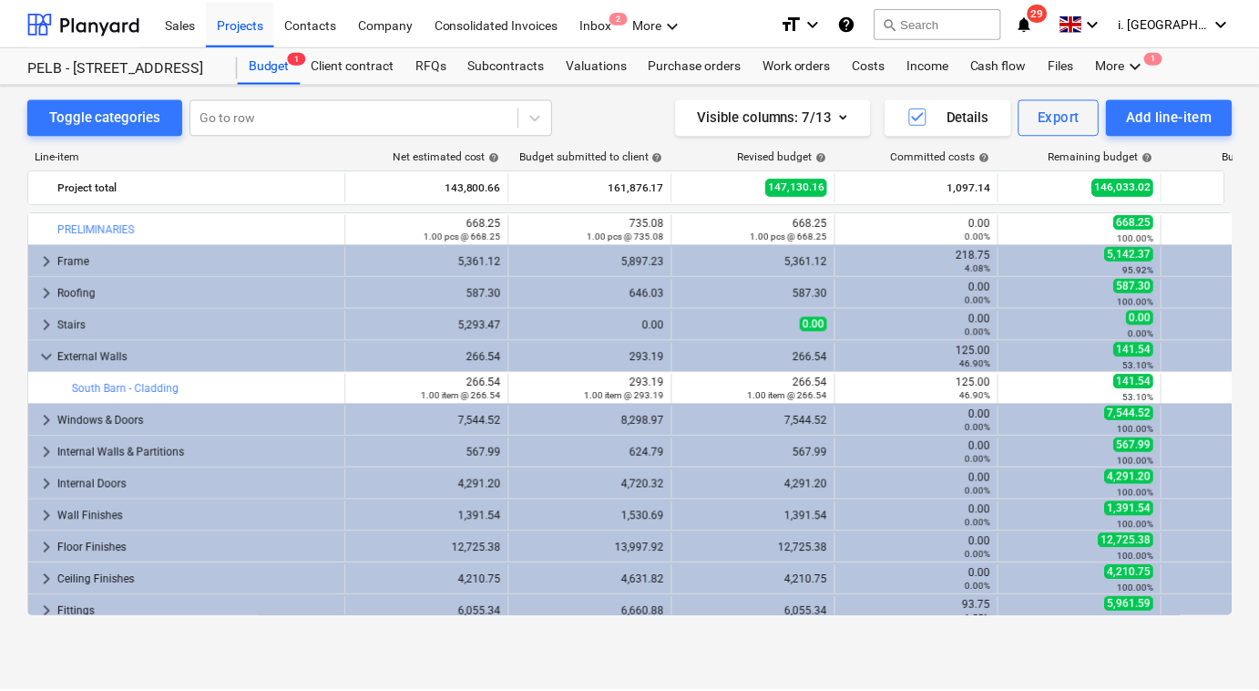
scroll to position [328, 0]
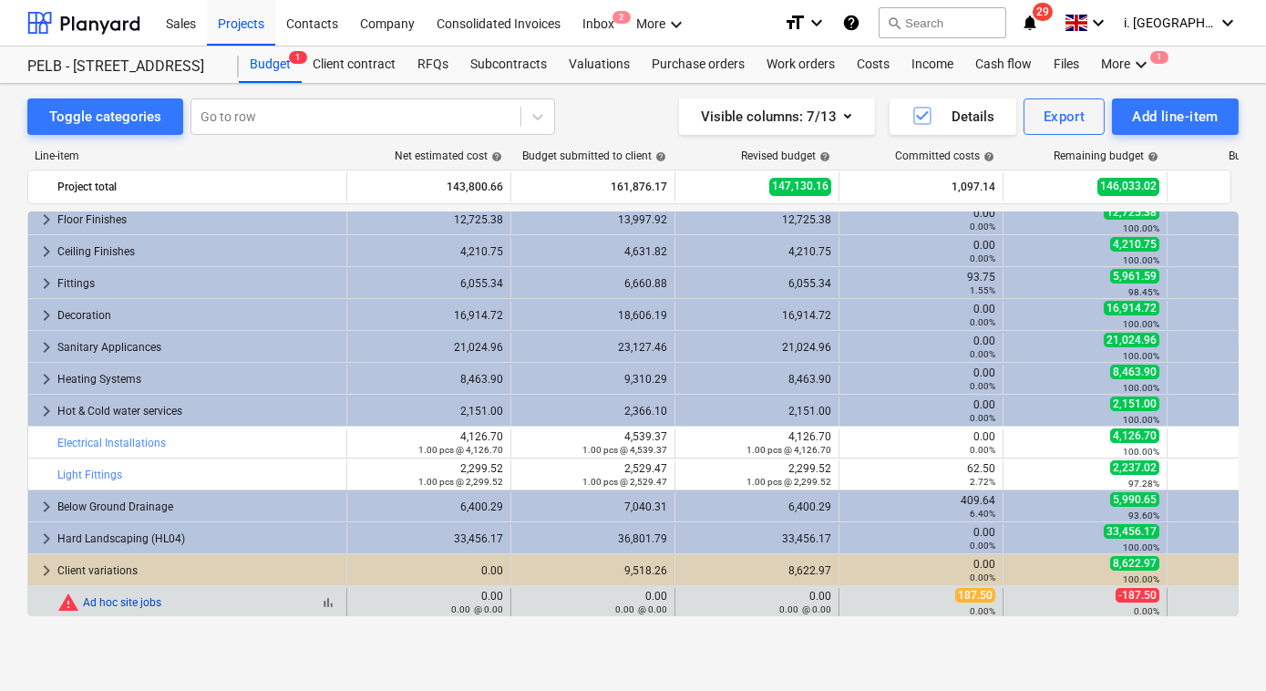
click at [150, 599] on link "Ad hoc site jobs" at bounding box center [122, 602] width 78 height 13
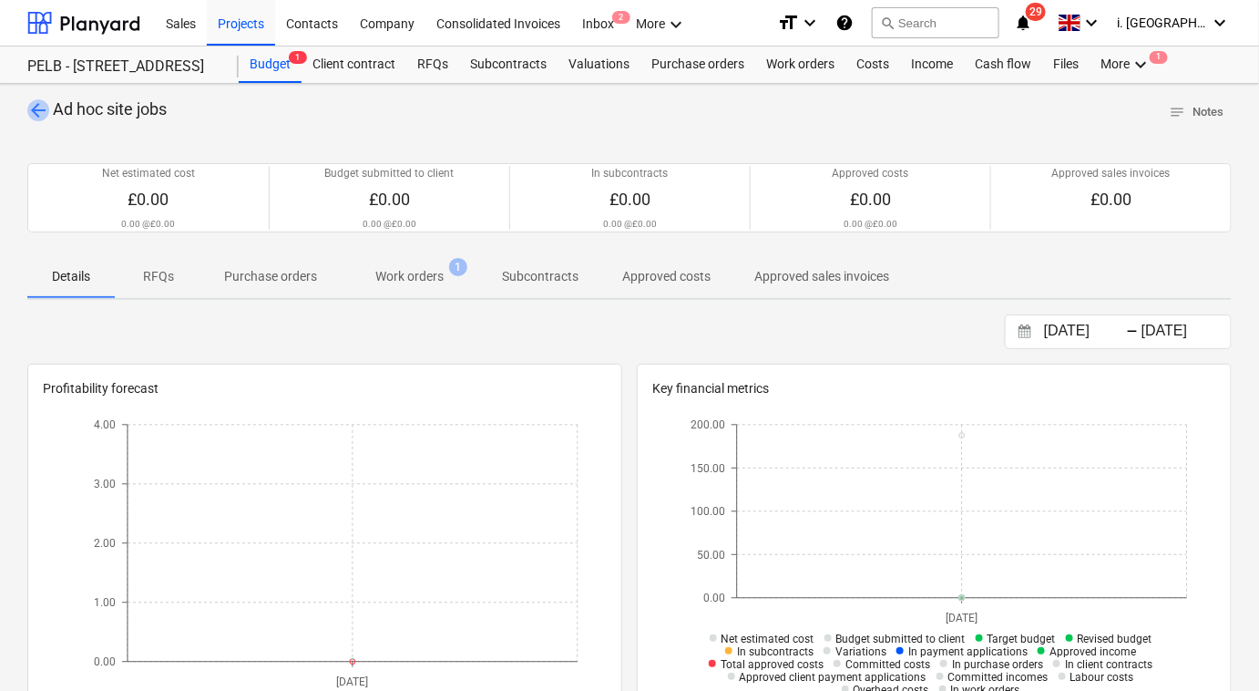
click at [36, 111] on span "arrow_back" at bounding box center [38, 110] width 22 height 22
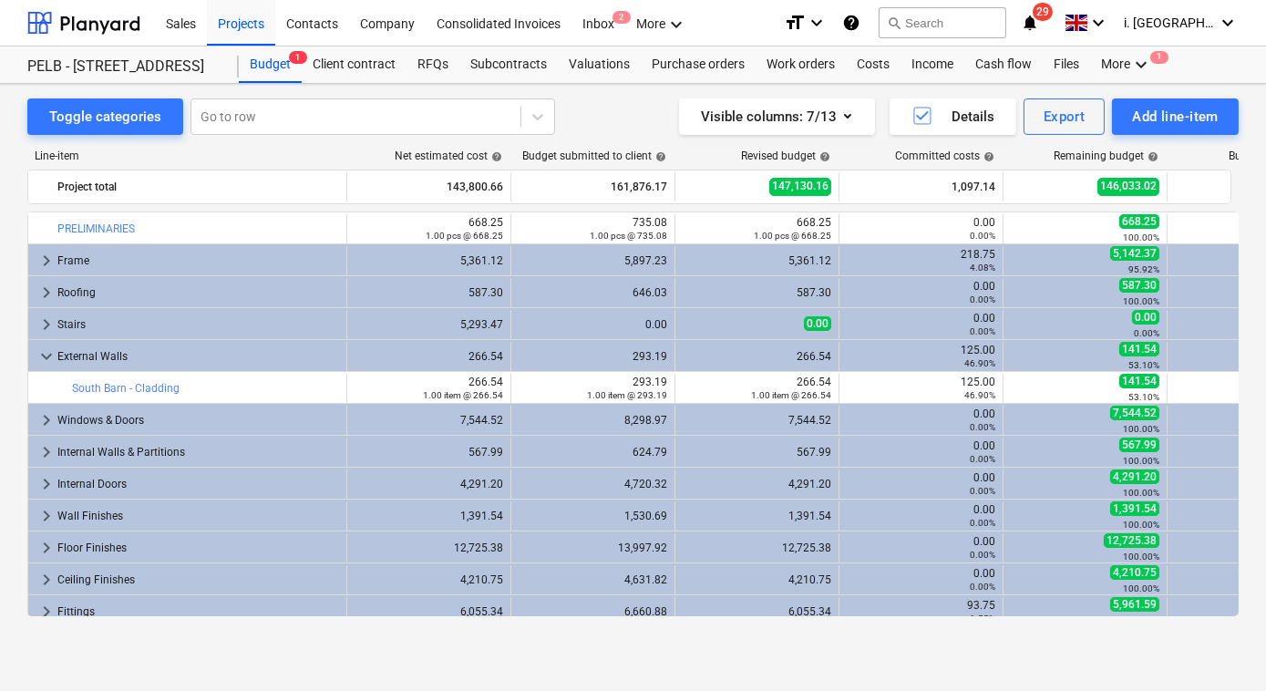
scroll to position [328, 0]
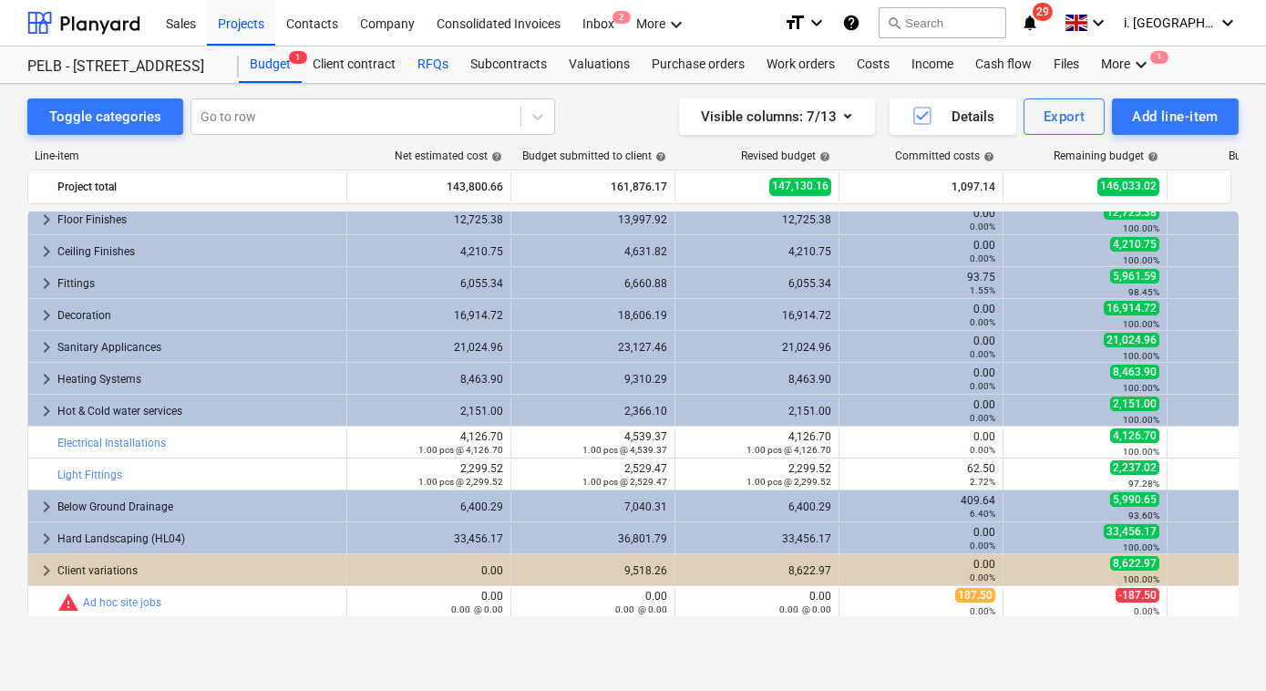
click at [444, 62] on div "RFQs" at bounding box center [432, 64] width 53 height 36
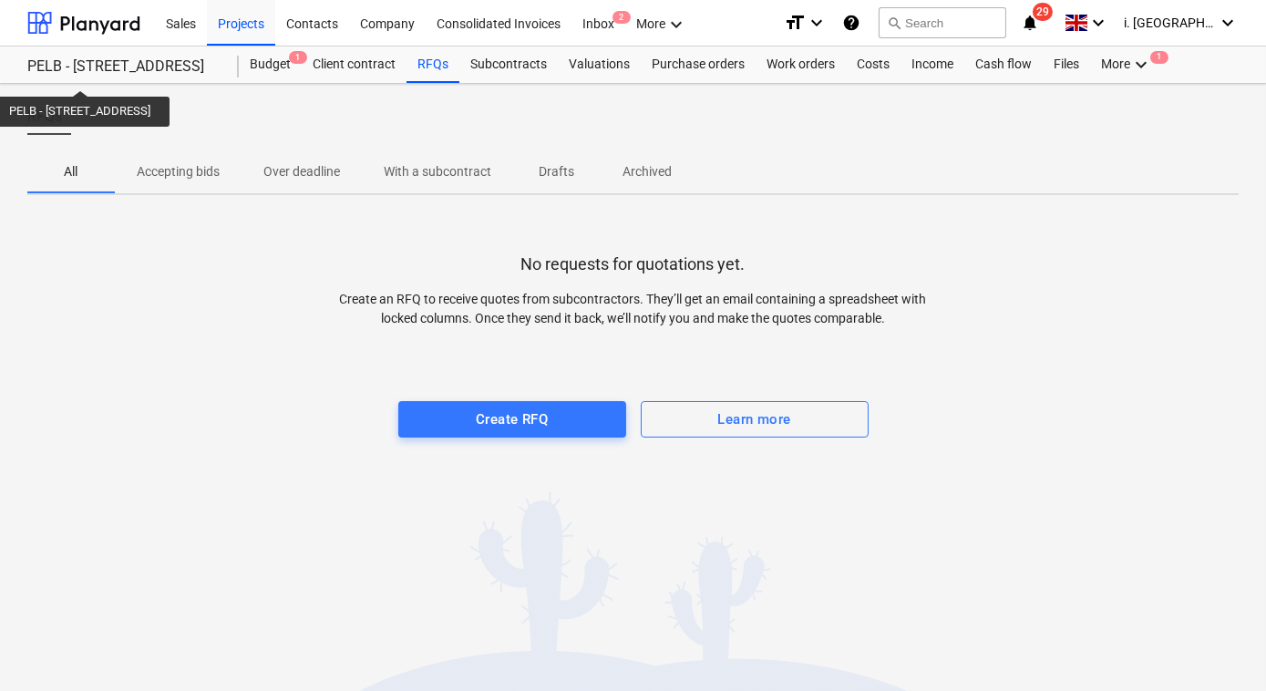
click at [127, 71] on div "PELB - [STREET_ADDRESS]" at bounding box center [122, 66] width 190 height 19
click at [279, 58] on div "Budget 1" at bounding box center [270, 64] width 63 height 36
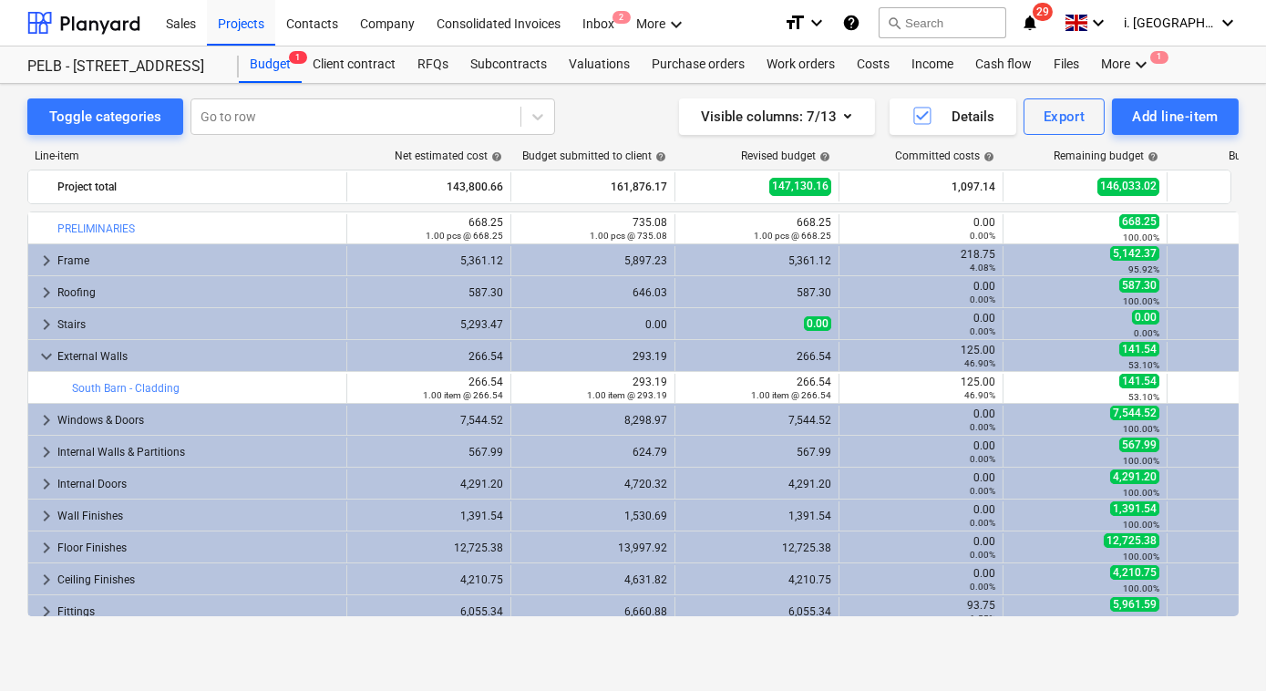
scroll to position [328, 0]
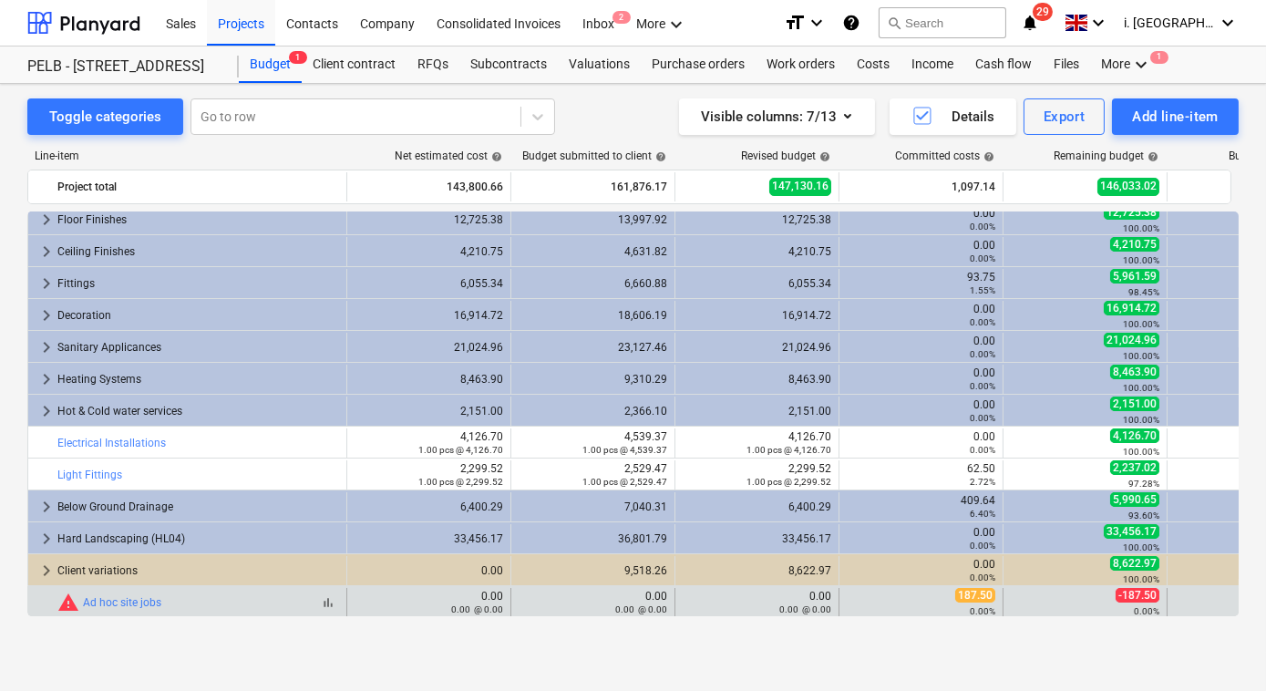
click at [333, 603] on span "bar_chart" at bounding box center [328, 602] width 15 height 15
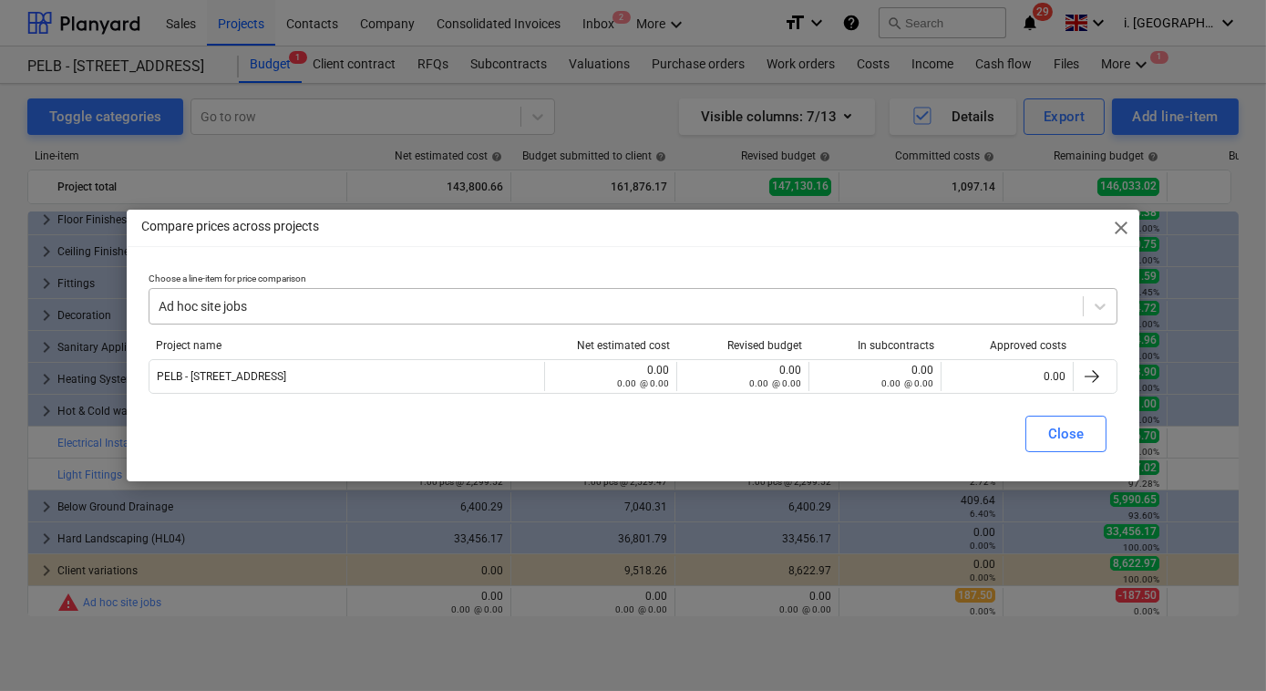
click at [976, 304] on div at bounding box center [616, 306] width 915 height 18
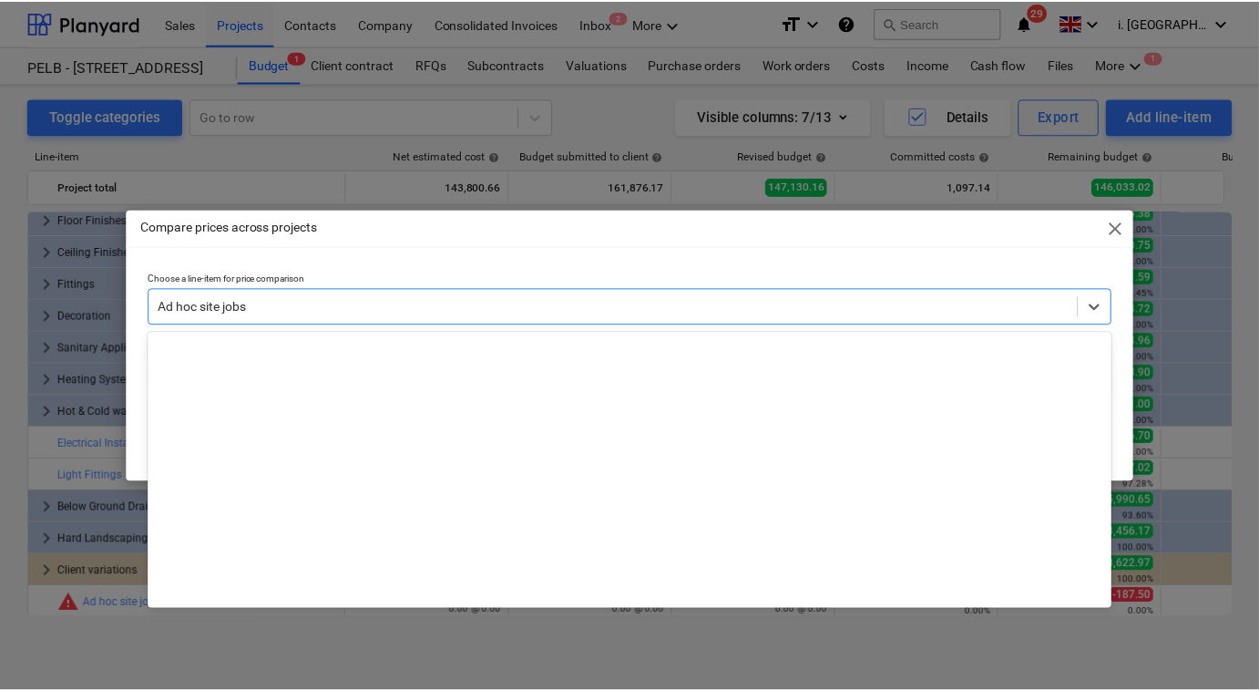
scroll to position [9725, 0]
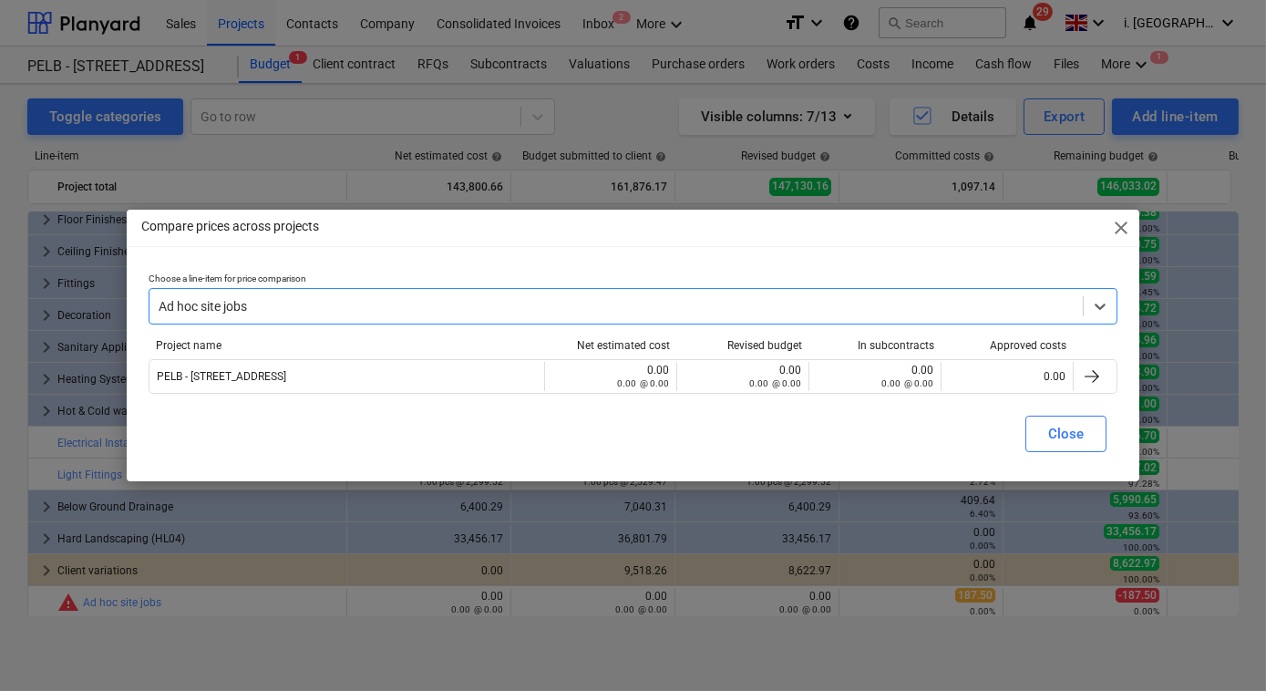
click at [976, 304] on div at bounding box center [616, 306] width 915 height 18
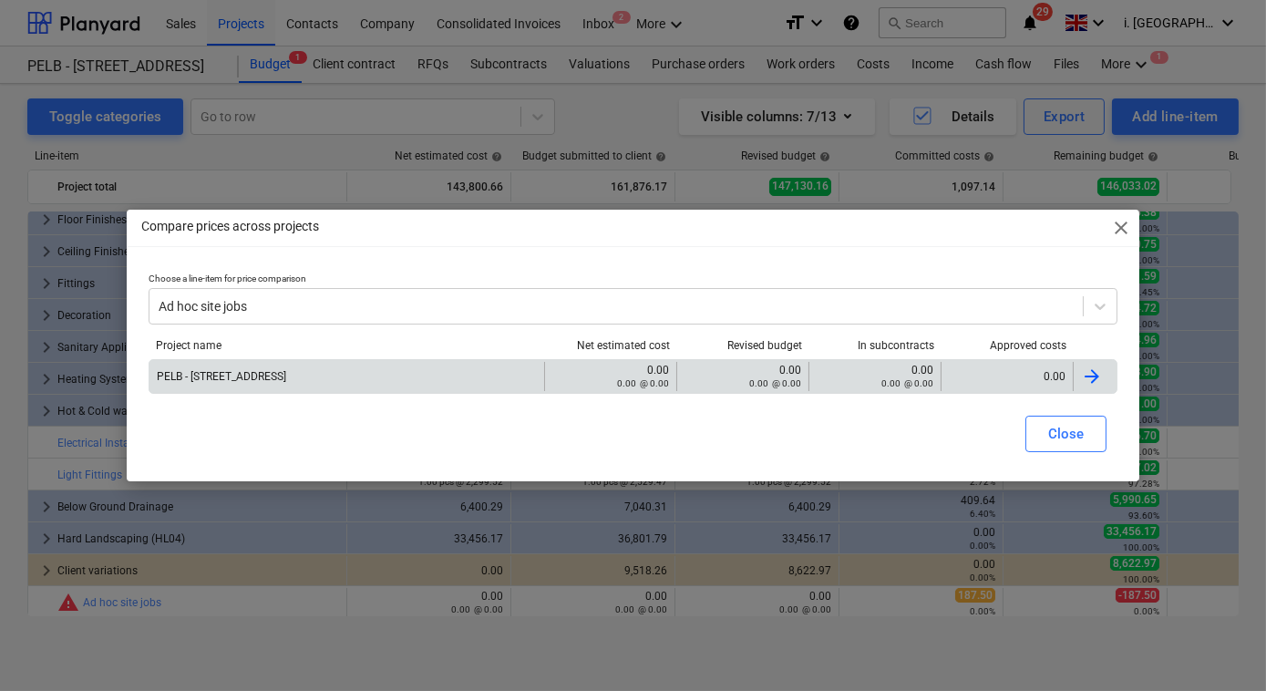
click at [1091, 382] on div at bounding box center [1092, 376] width 22 height 22
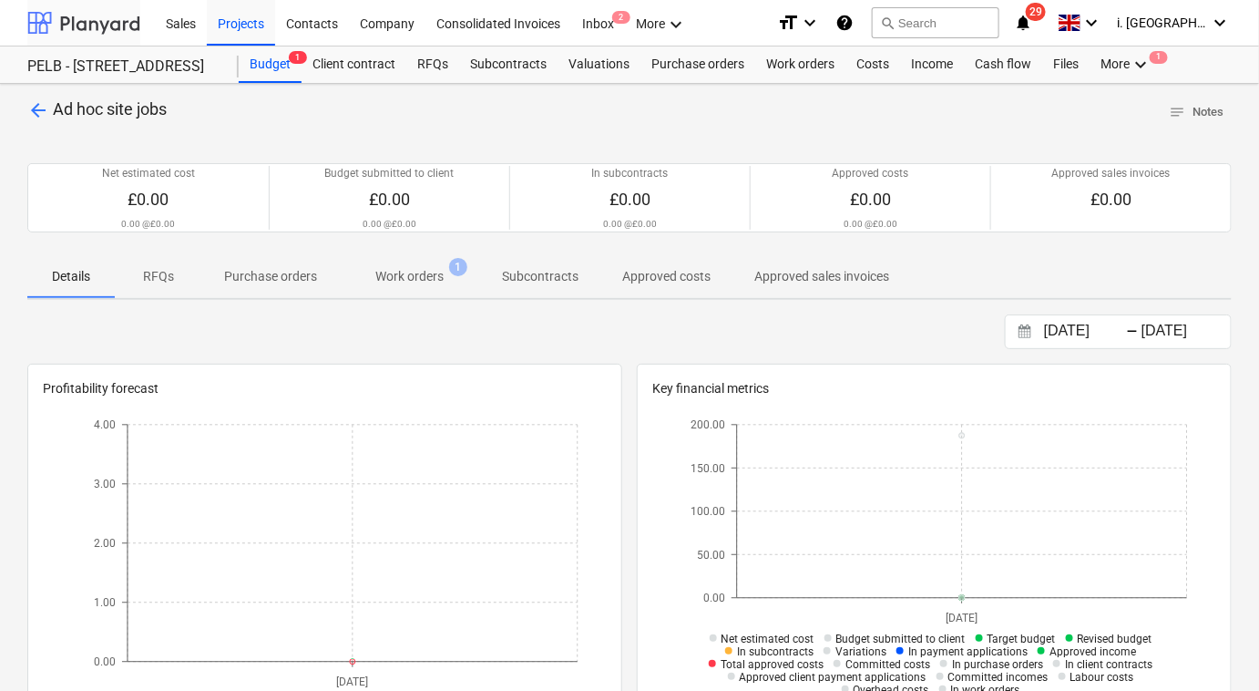
click at [118, 23] on div at bounding box center [83, 23] width 113 height 46
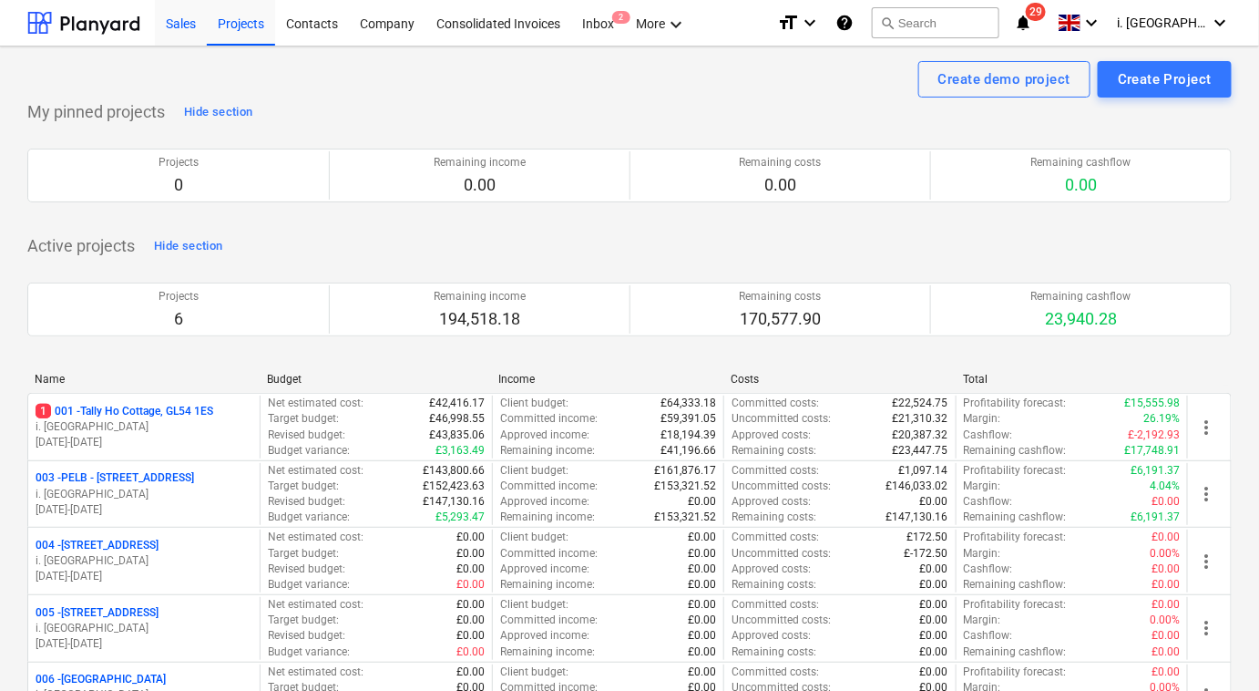
click at [177, 24] on div "Sales" at bounding box center [181, 22] width 52 height 46
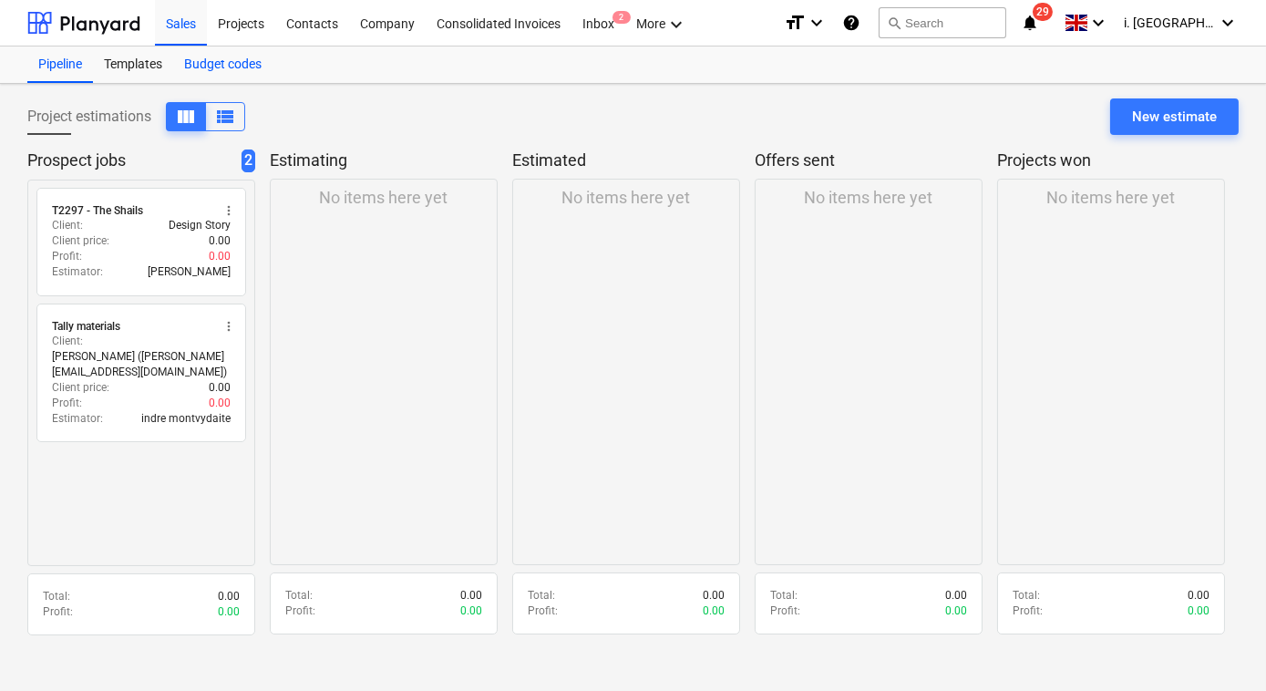
click at [197, 67] on div "Budget codes" at bounding box center [222, 64] width 99 height 36
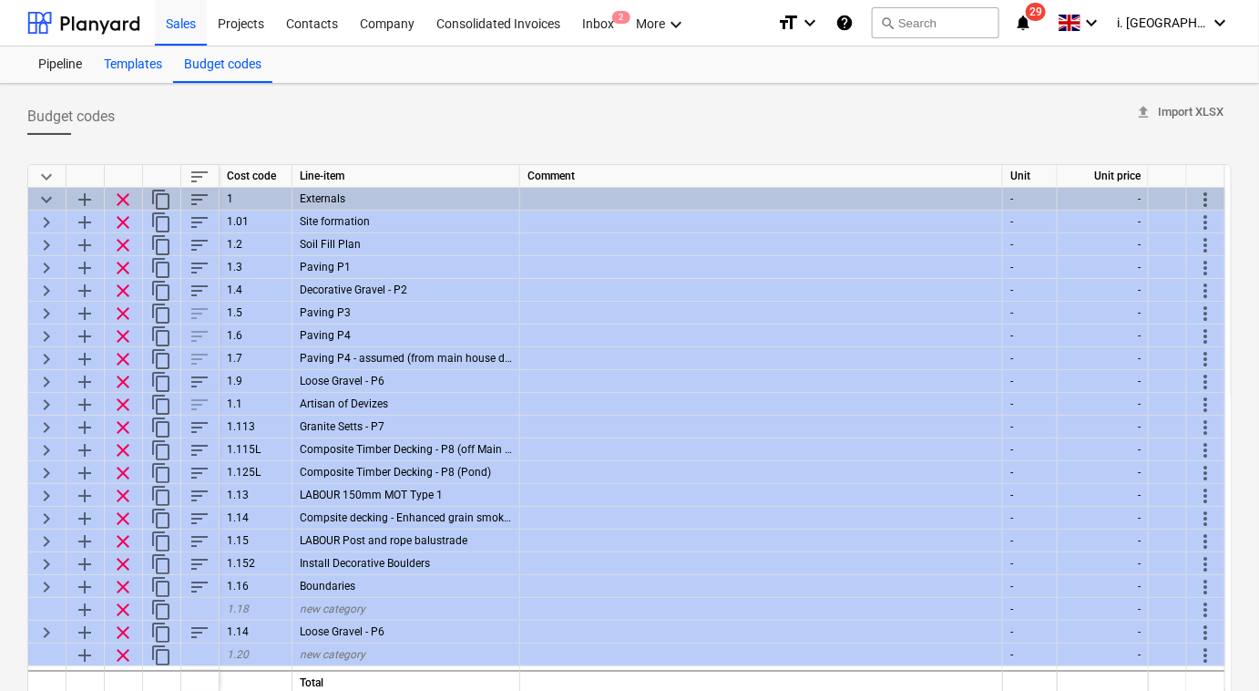
click at [111, 72] on div "Templates" at bounding box center [133, 64] width 80 height 36
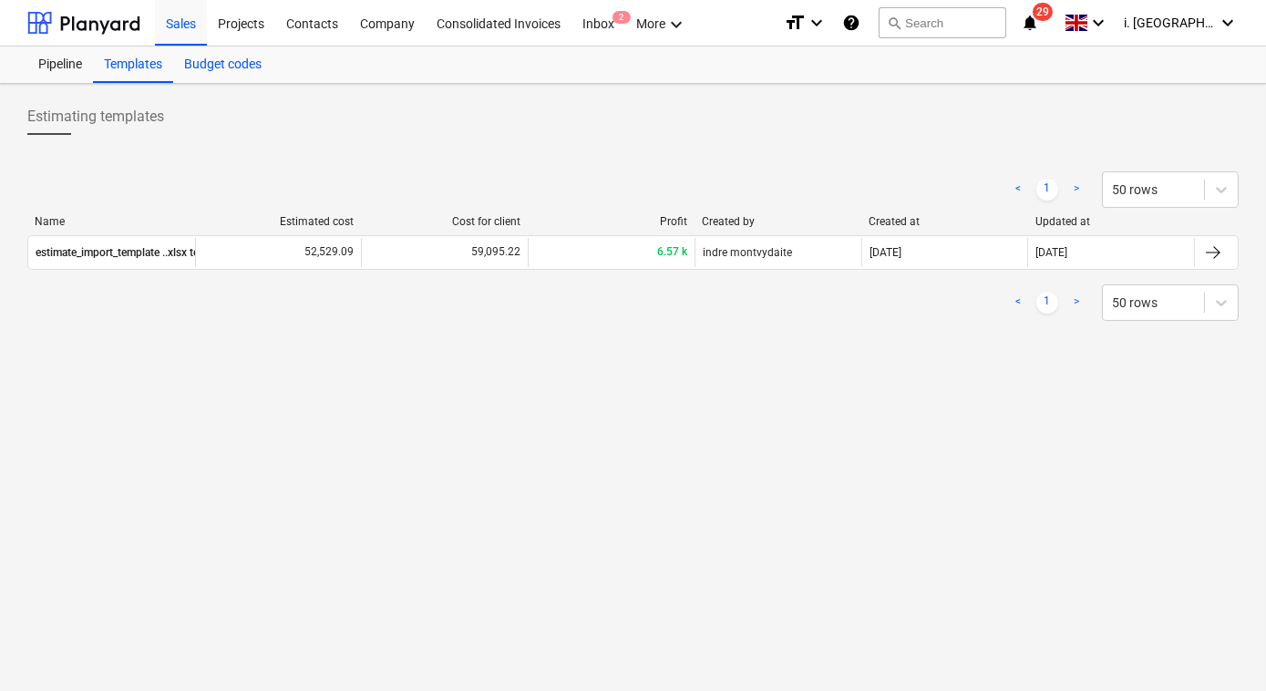
click at [211, 71] on div "Budget codes" at bounding box center [222, 64] width 99 height 36
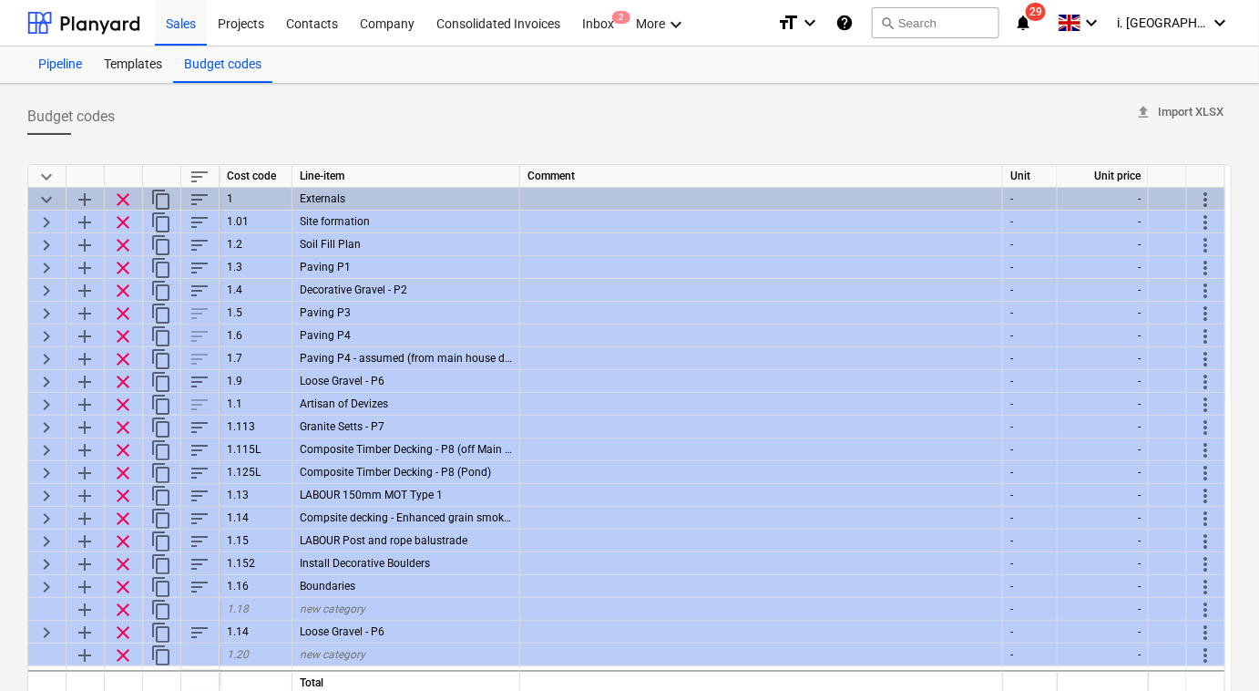
click at [75, 66] on div "Pipeline" at bounding box center [60, 64] width 66 height 36
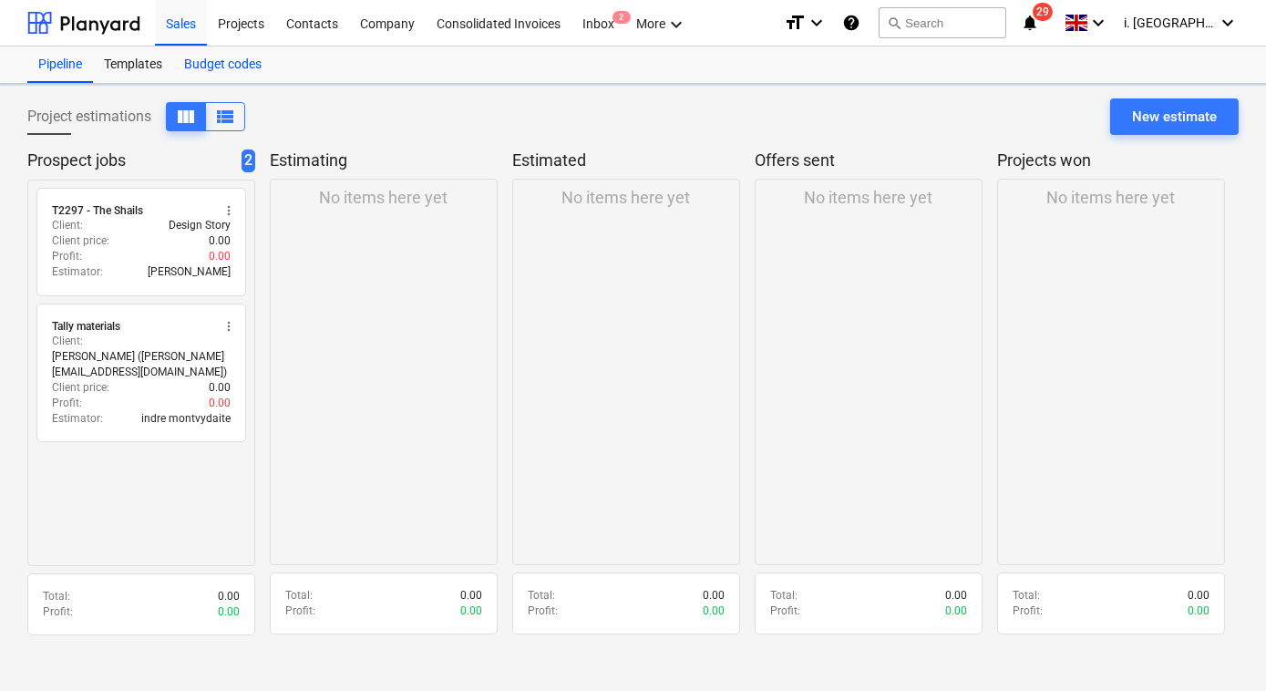
click at [228, 76] on div "Budget codes" at bounding box center [222, 64] width 99 height 36
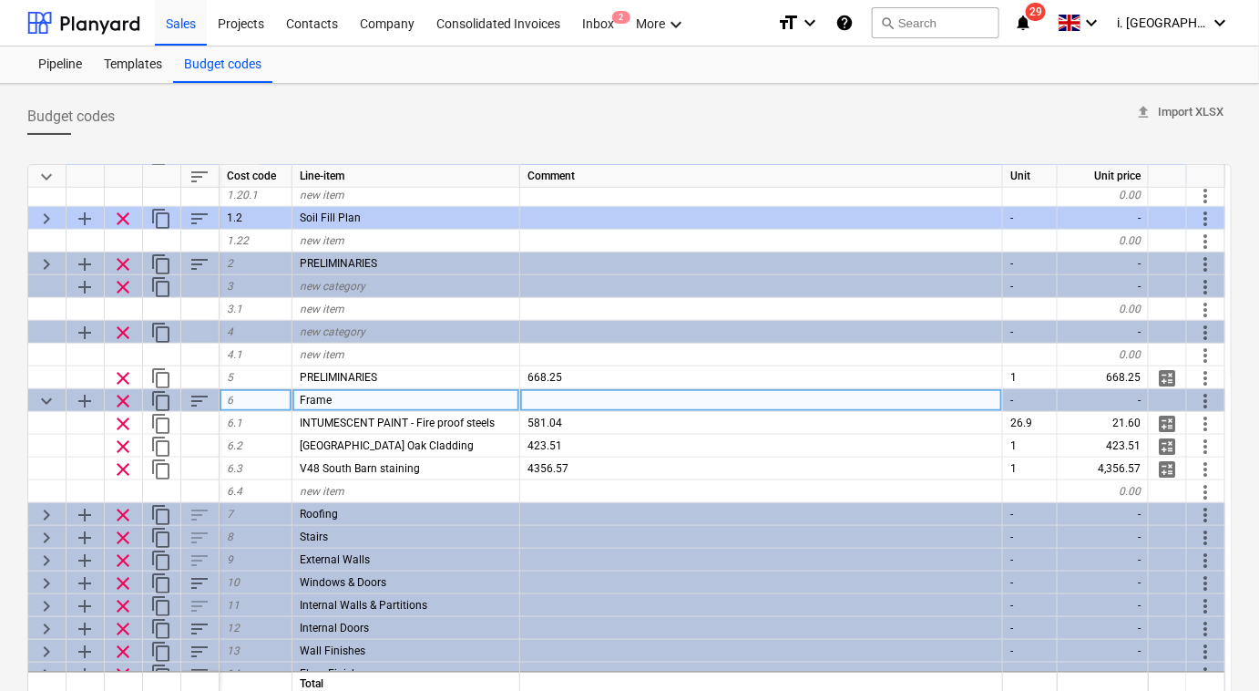
scroll to position [860, 0]
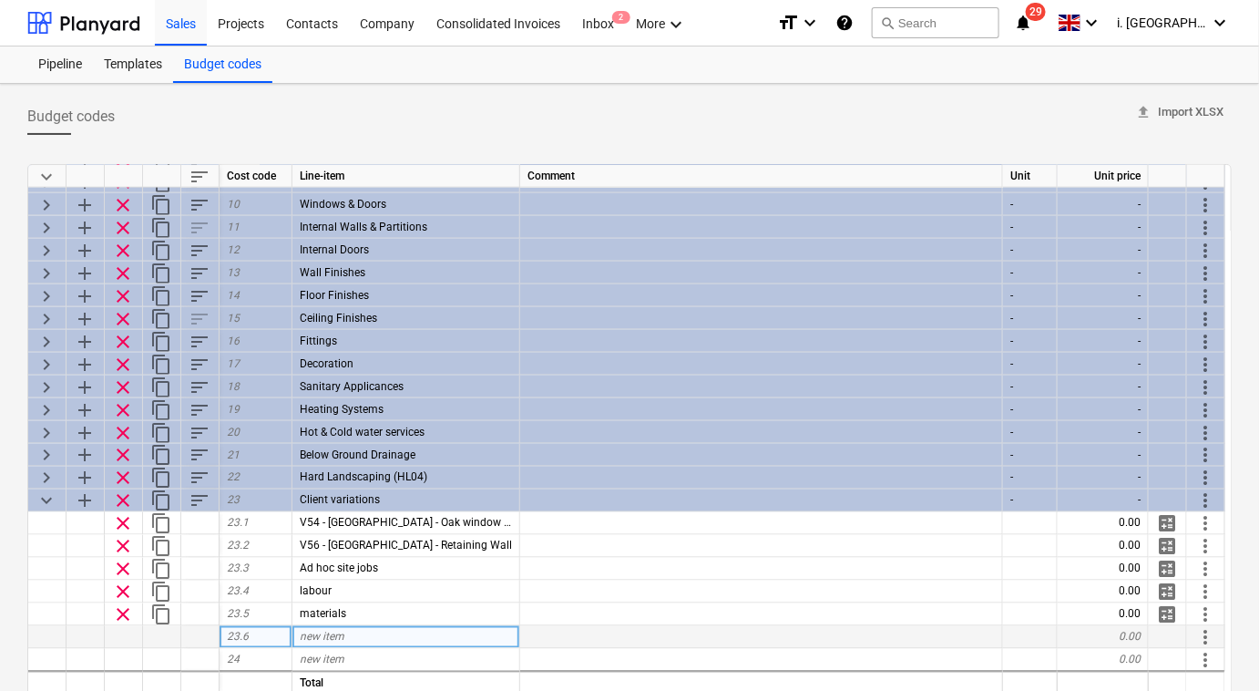
click at [48, 635] on div at bounding box center [47, 637] width 38 height 23
click at [59, 635] on div at bounding box center [47, 637] width 38 height 23
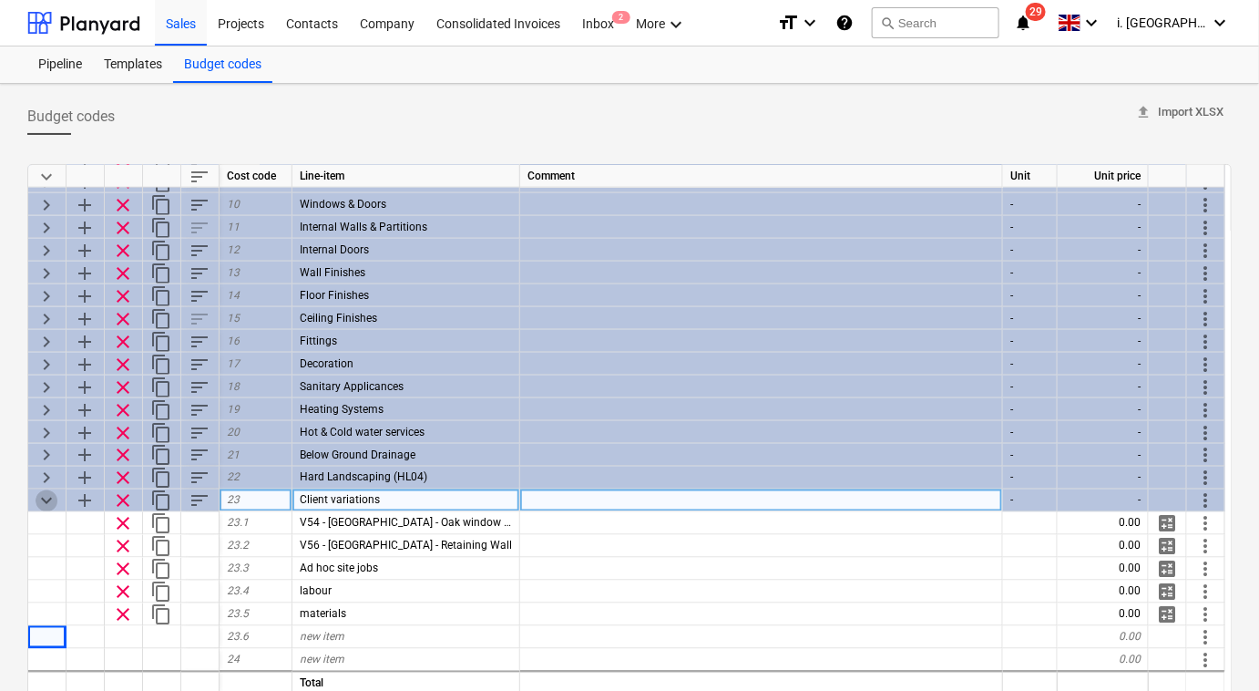
click at [48, 494] on span "keyboard_arrow_down" at bounding box center [47, 501] width 22 height 22
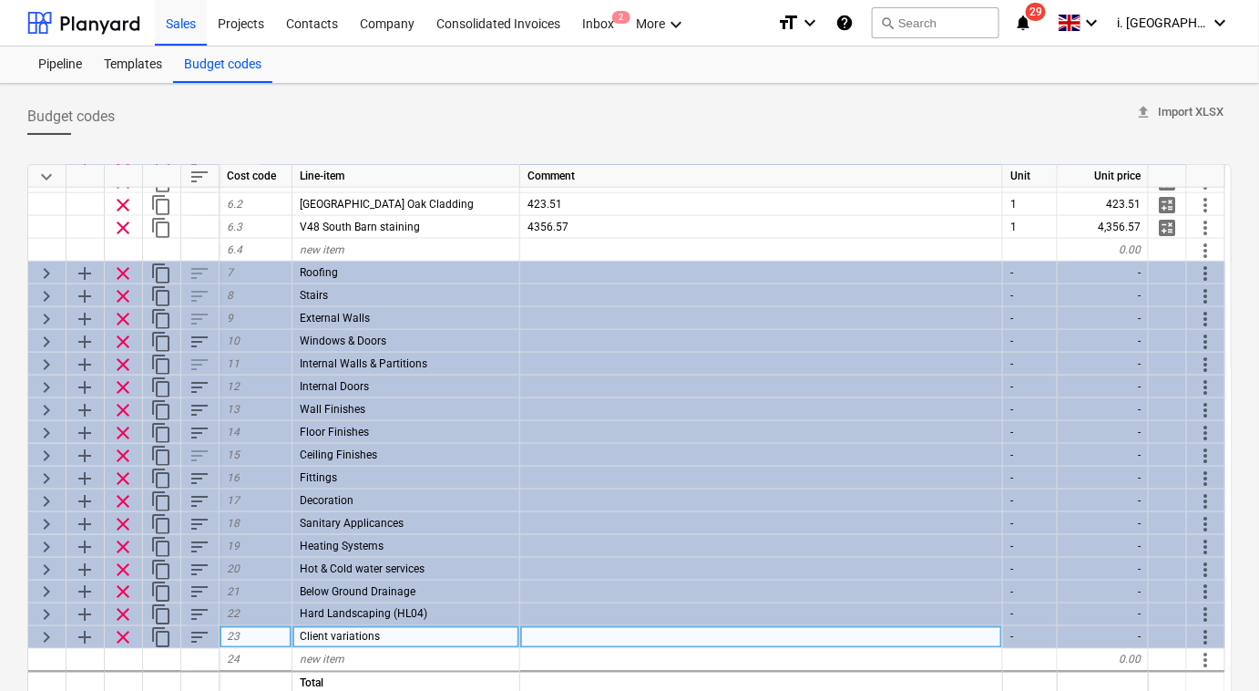
click at [41, 635] on span "keyboard_arrow_right" at bounding box center [47, 638] width 22 height 22
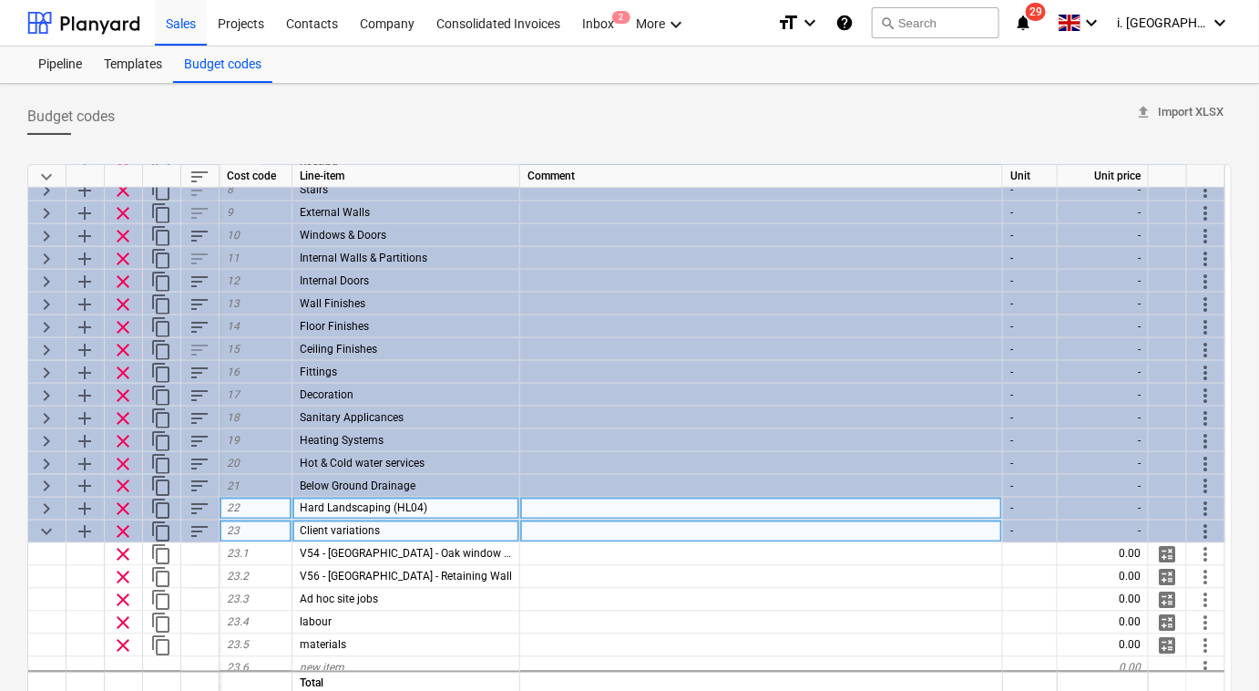
scroll to position [860, 0]
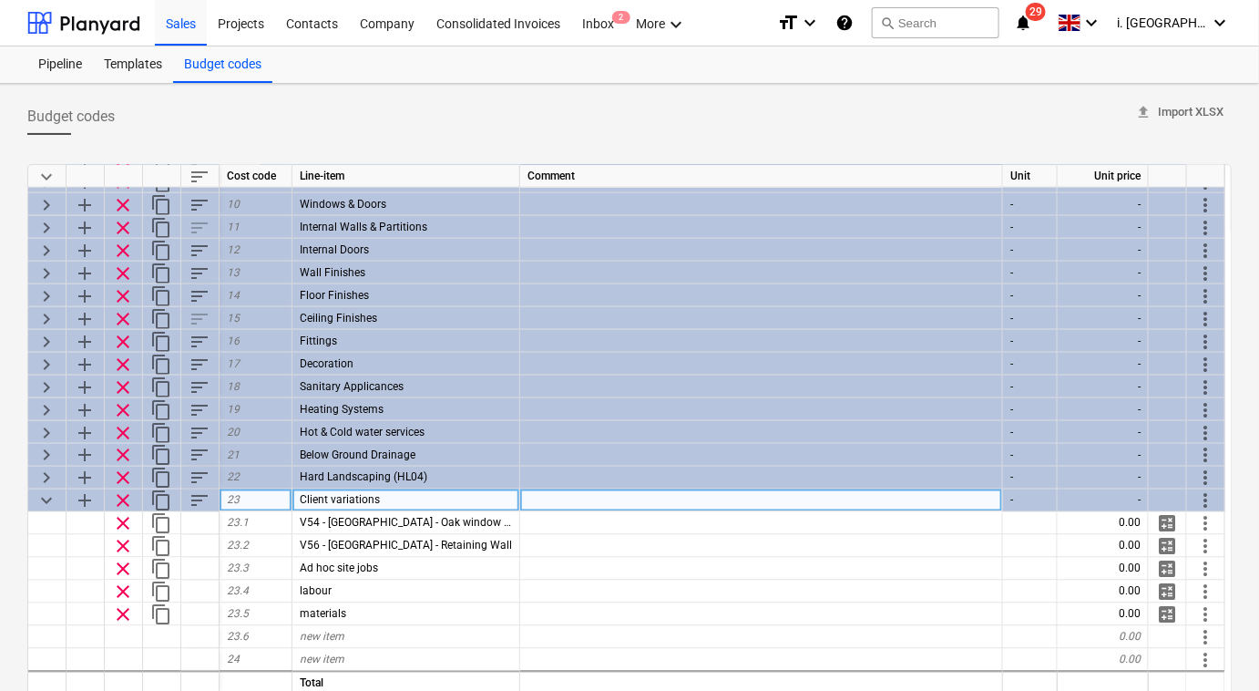
click at [50, 495] on span "keyboard_arrow_down" at bounding box center [47, 501] width 22 height 22
type textarea "x"
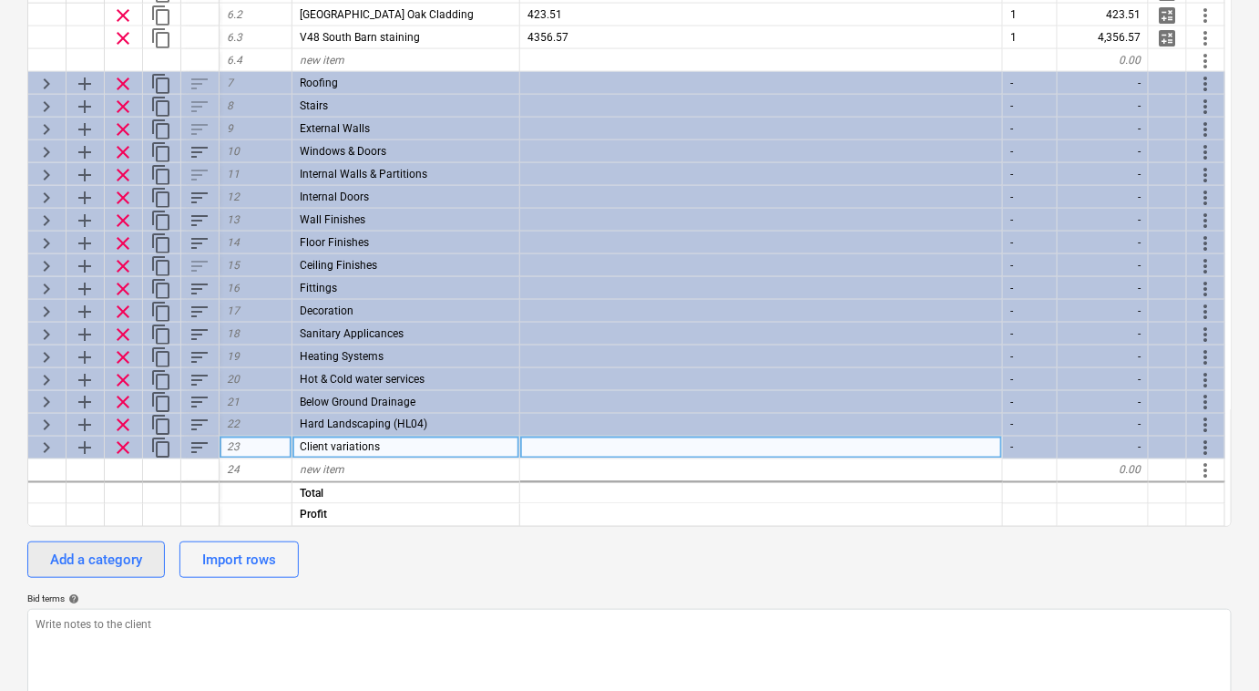
scroll to position [213, 0]
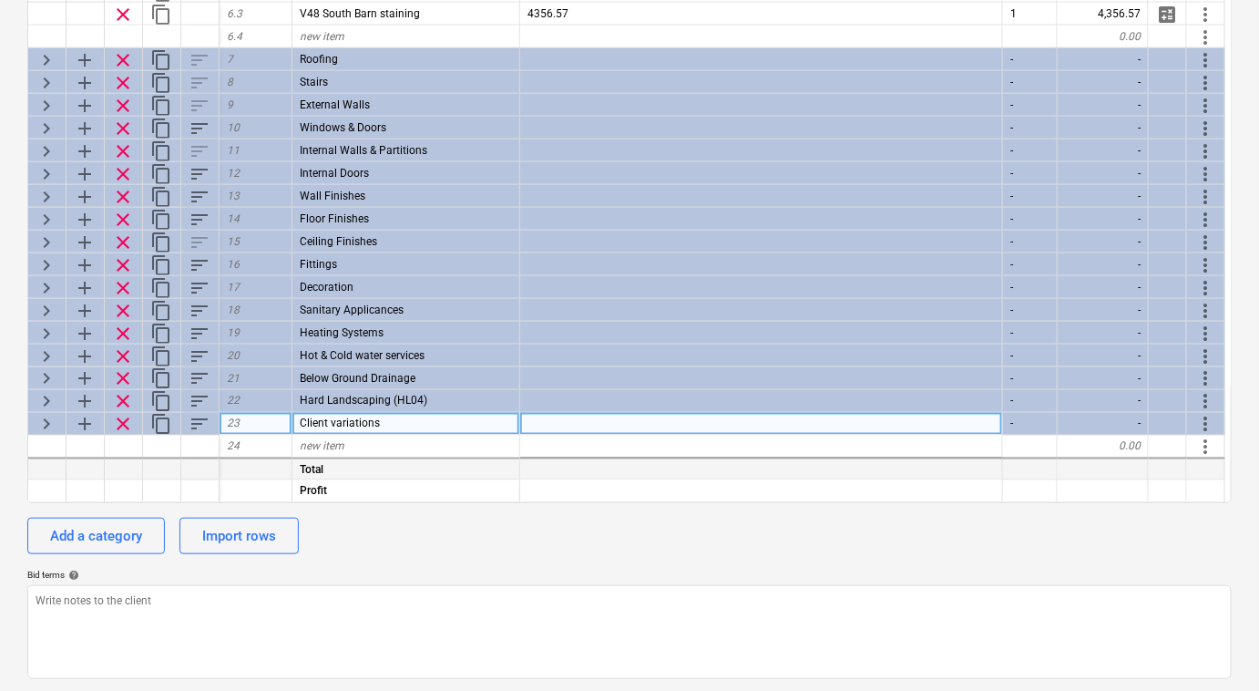
click at [46, 467] on div at bounding box center [47, 467] width 38 height 23
click at [44, 450] on div at bounding box center [47, 447] width 38 height 23
click at [58, 451] on div at bounding box center [47, 447] width 38 height 23
click at [74, 450] on div at bounding box center [86, 447] width 38 height 23
click at [87, 447] on div at bounding box center [86, 447] width 38 height 23
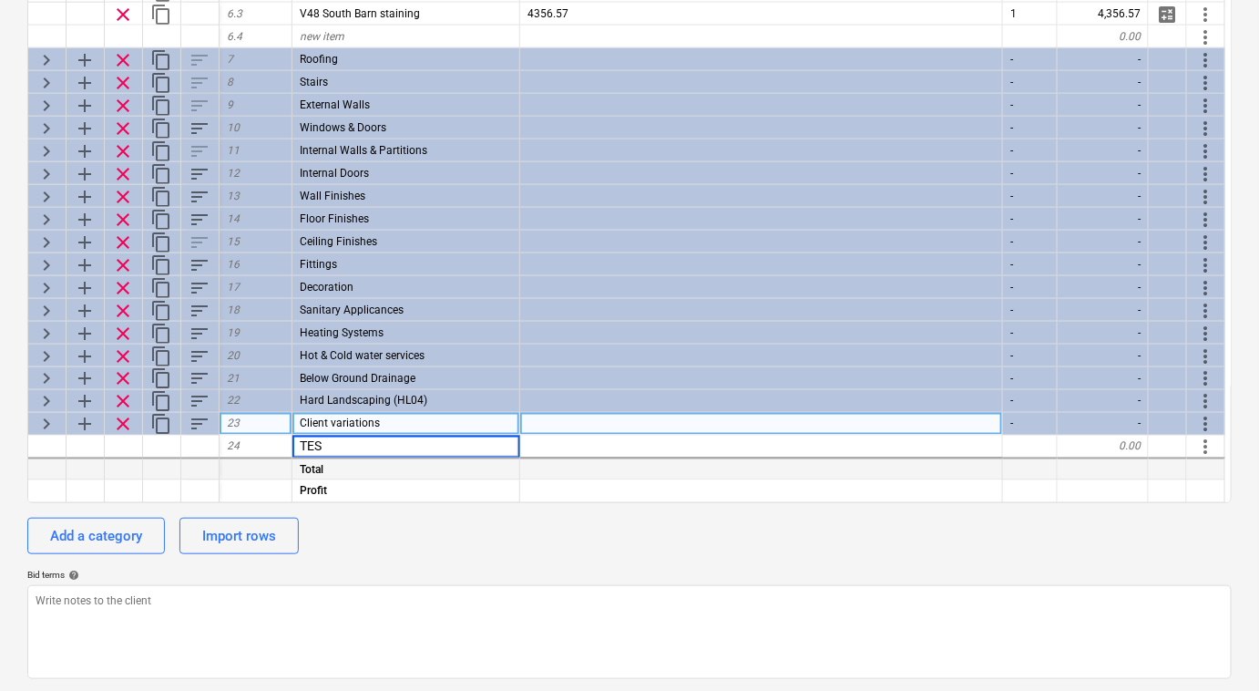
type input "TEST"
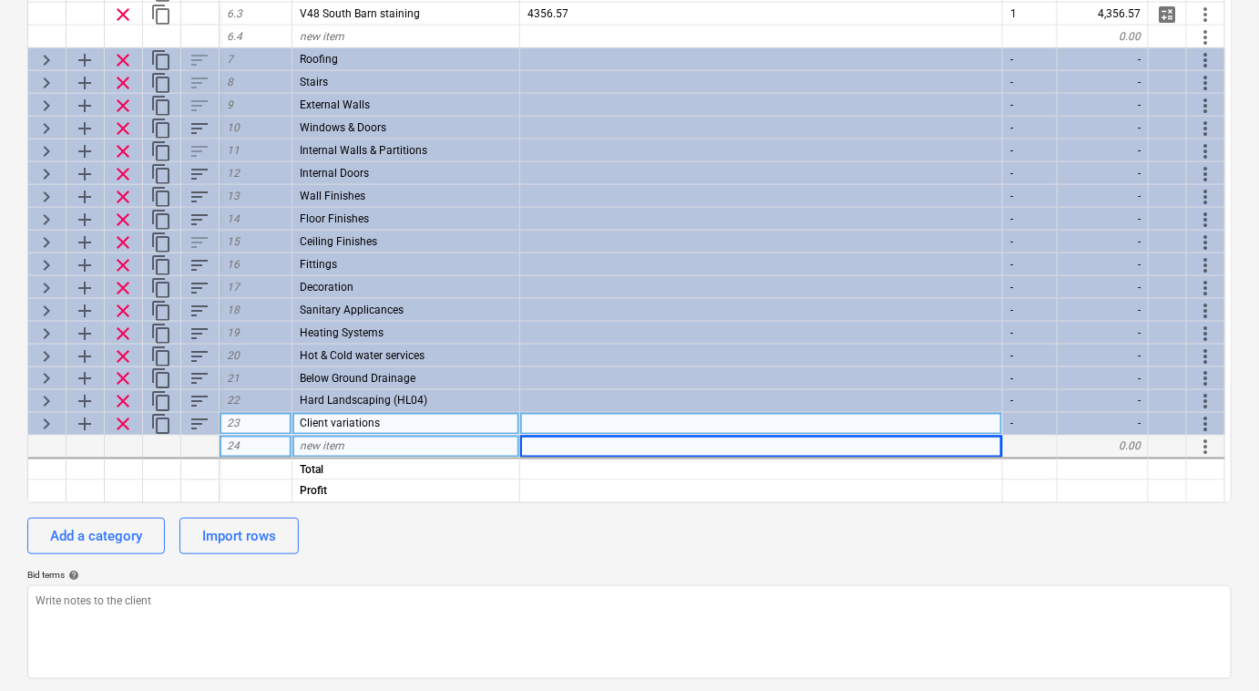
type textarea "x"
click at [207, 467] on div at bounding box center [200, 467] width 38 height 23
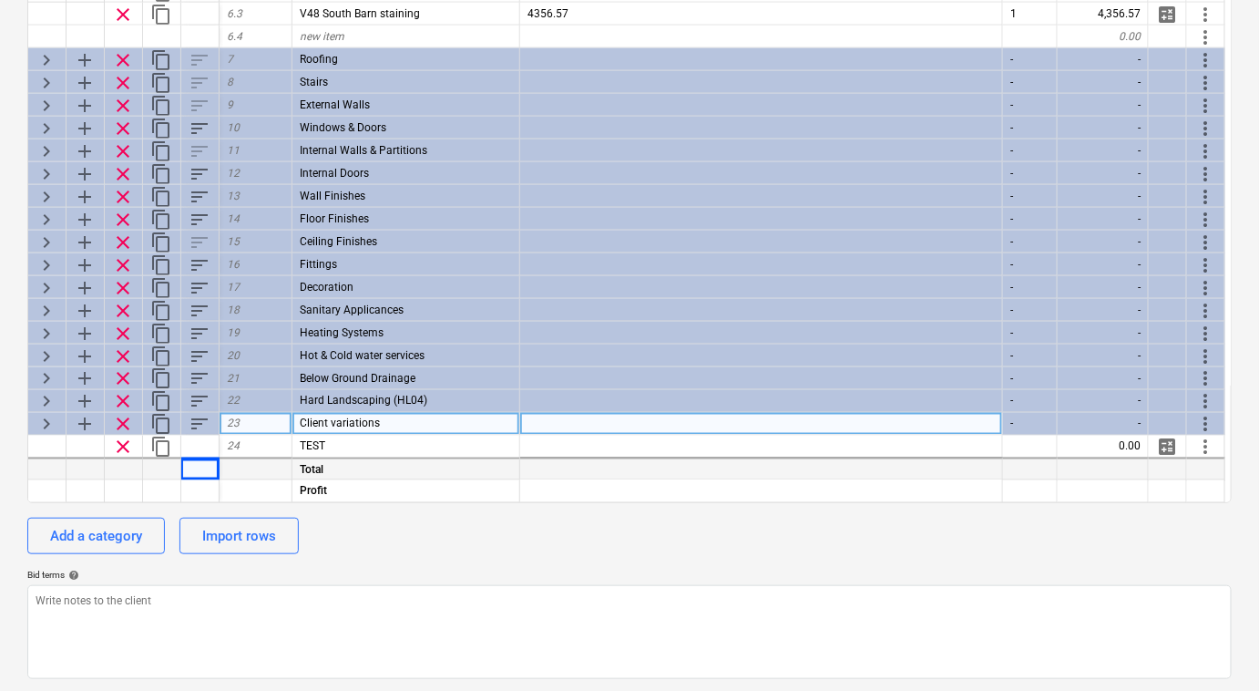
click at [238, 467] on div at bounding box center [256, 467] width 73 height 23
drag, startPoint x: 245, startPoint y: 464, endPoint x: 179, endPoint y: 465, distance: 65.6
click at [0, 0] on div "Total" at bounding box center [0, 0] width 0 height 0
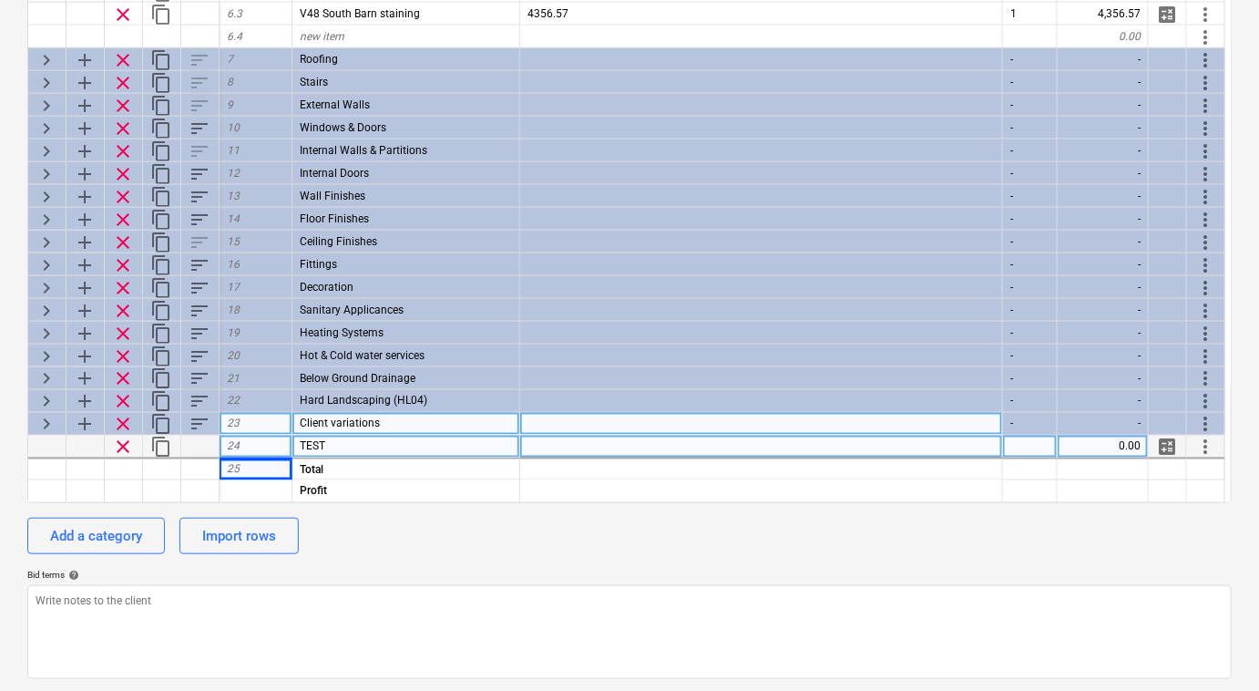
click at [362, 440] on div "TEST" at bounding box center [406, 447] width 228 height 23
click at [362, 440] on input "TEST" at bounding box center [405, 447] width 227 height 22
type input "TEST New Variation"
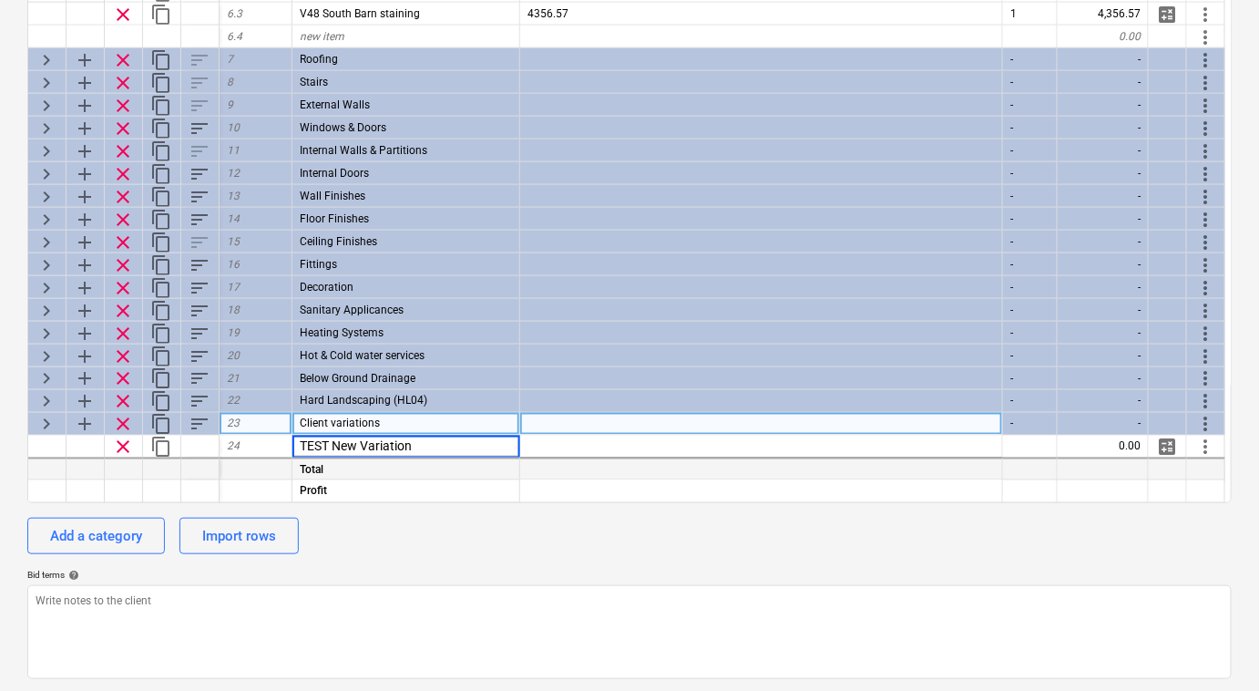
type textarea "x"
click at [238, 471] on div at bounding box center [256, 467] width 73 height 23
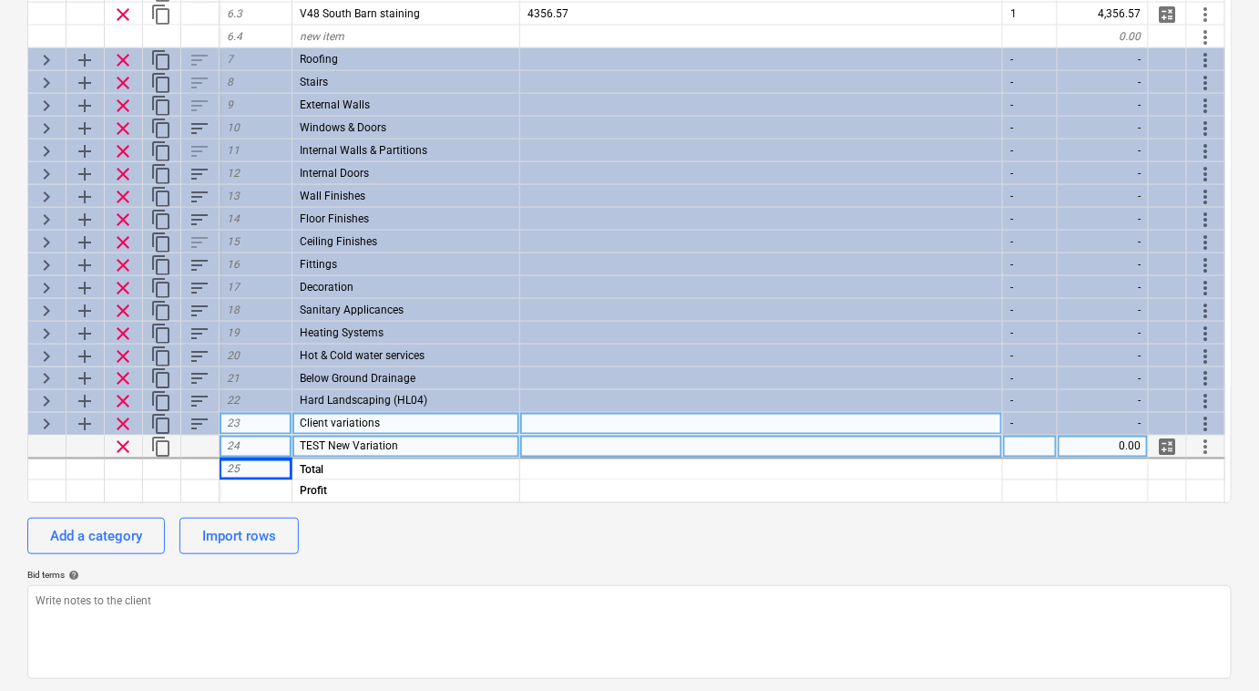
click at [323, 451] on div "TEST New Variation" at bounding box center [406, 447] width 228 height 23
click at [85, 445] on div at bounding box center [86, 447] width 38 height 23
click at [806, 446] on div at bounding box center [761, 447] width 483 height 23
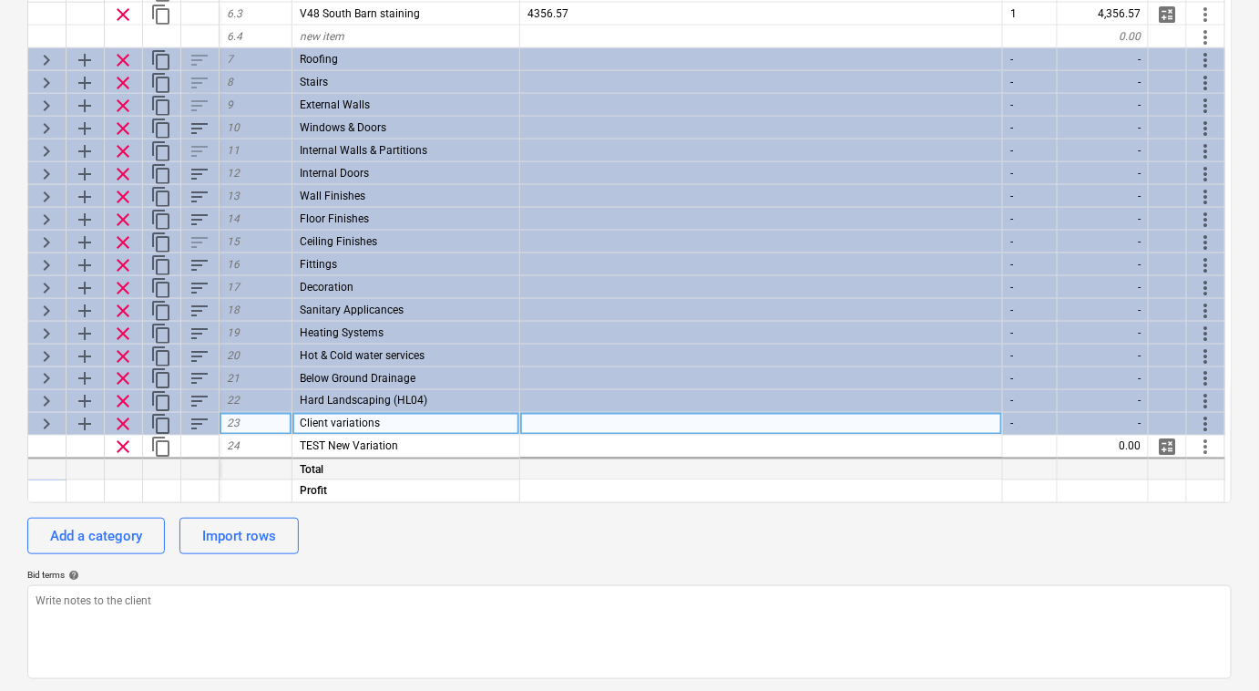
scroll to position [746, 0]
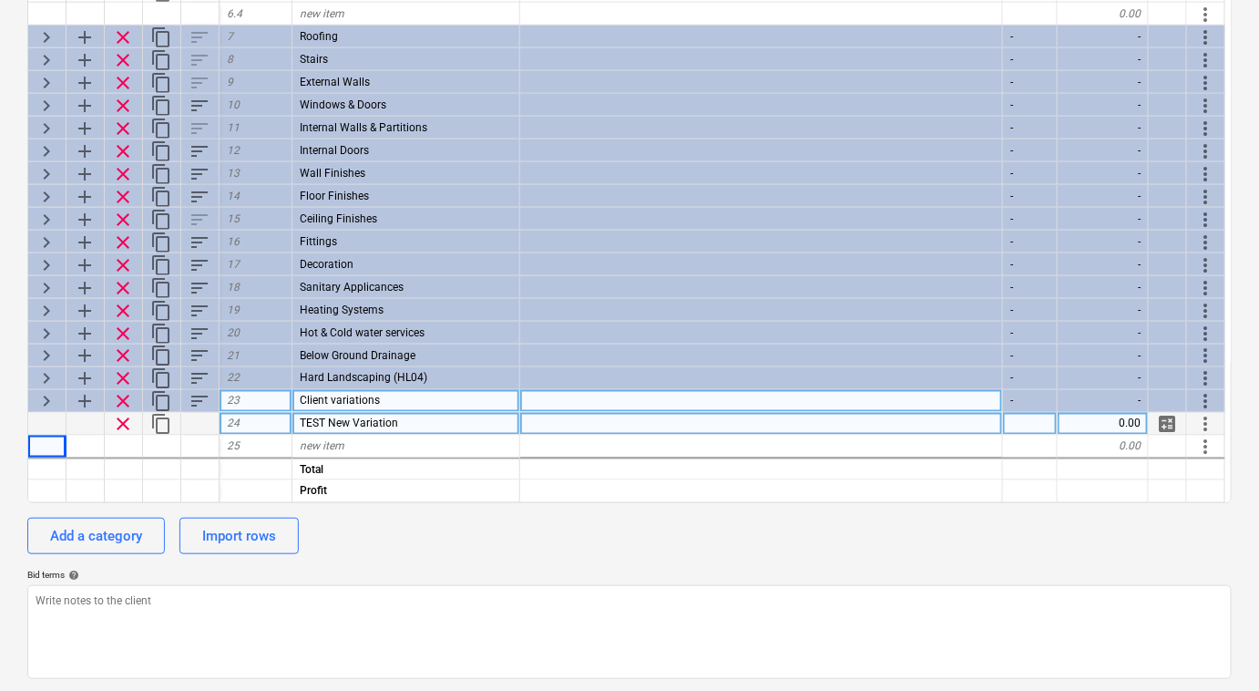
click at [86, 423] on div at bounding box center [86, 424] width 38 height 23
click at [85, 425] on div at bounding box center [86, 424] width 38 height 23
click at [61, 424] on div at bounding box center [47, 424] width 38 height 23
click at [89, 421] on div at bounding box center [86, 424] width 38 height 23
click at [89, 422] on div at bounding box center [86, 424] width 38 height 23
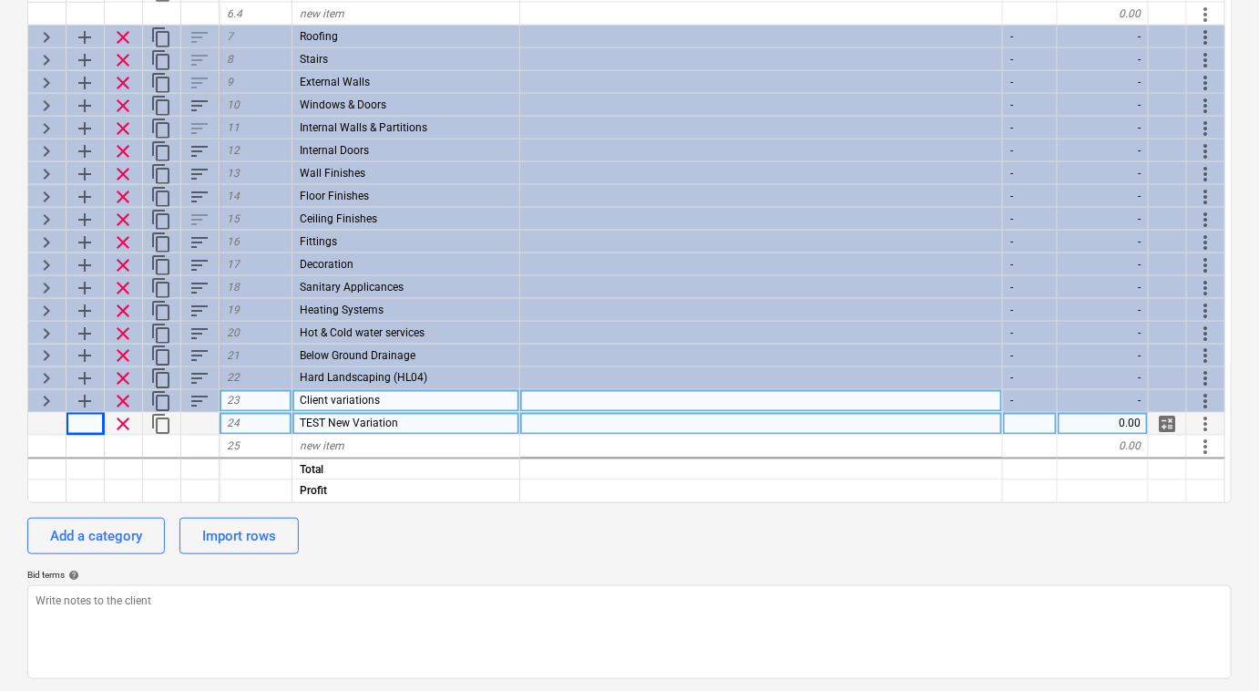
click at [281, 430] on div "24" at bounding box center [256, 424] width 73 height 23
click at [284, 430] on input at bounding box center [256, 424] width 72 height 22
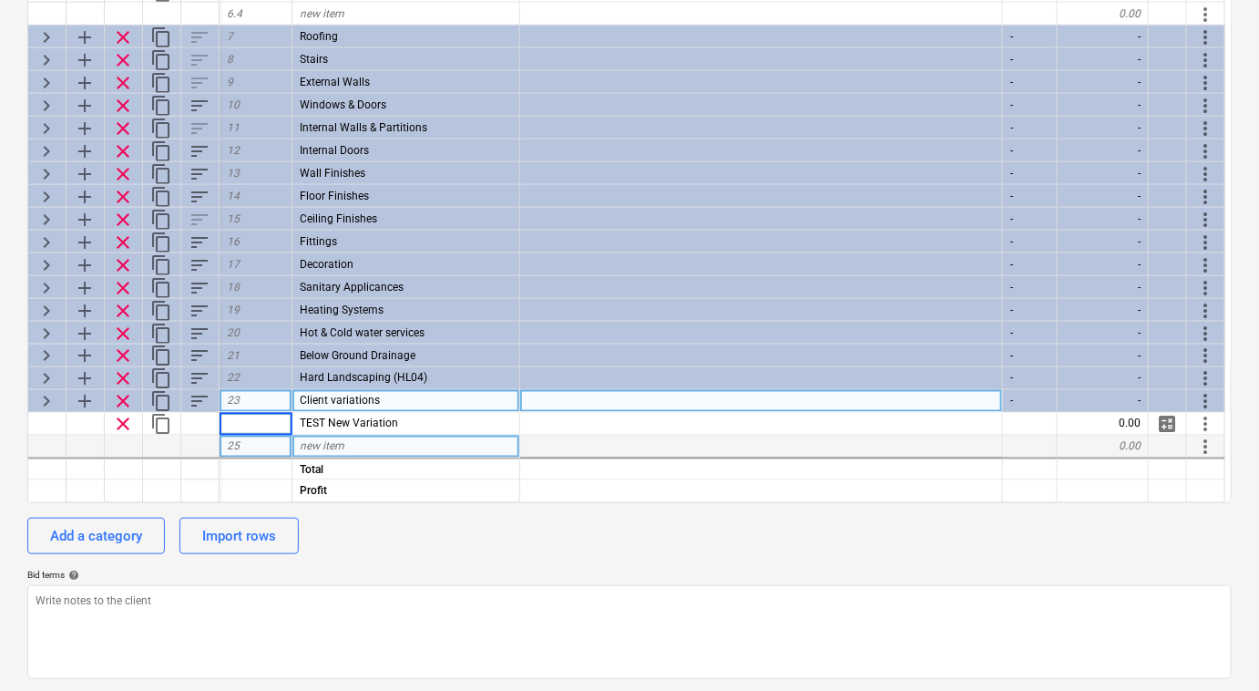
click at [255, 447] on div "25" at bounding box center [256, 447] width 73 height 23
type input "24.1"
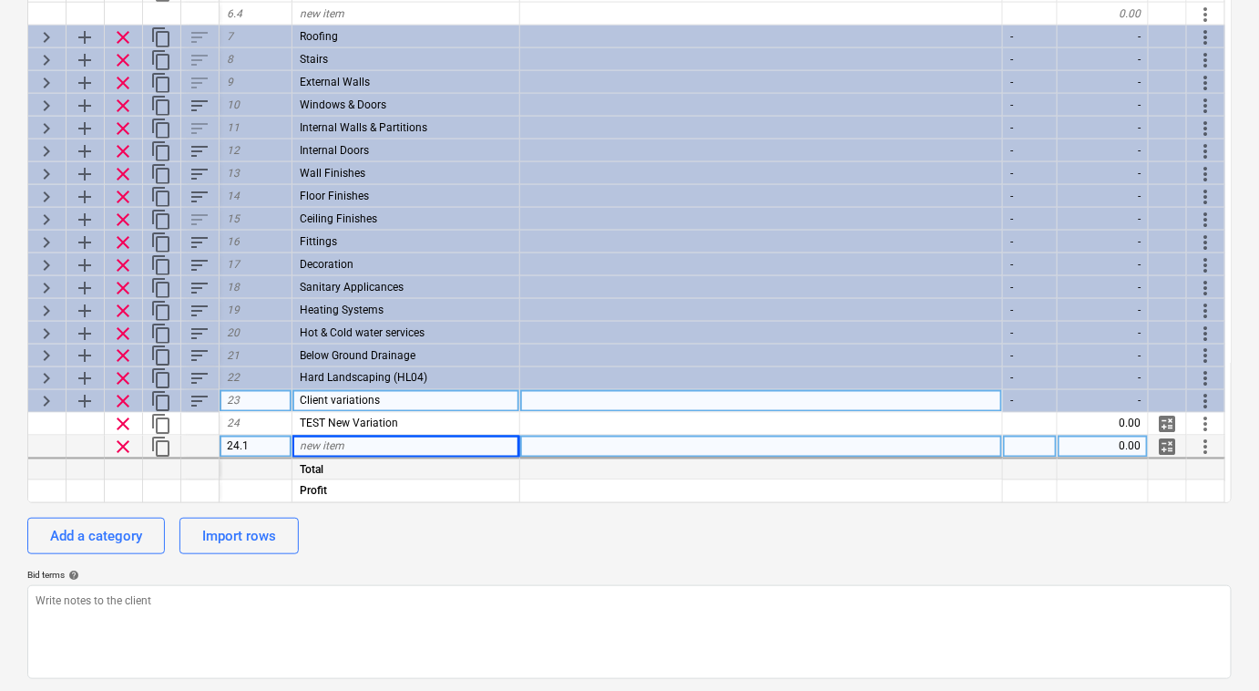
click at [232, 463] on div at bounding box center [256, 467] width 73 height 23
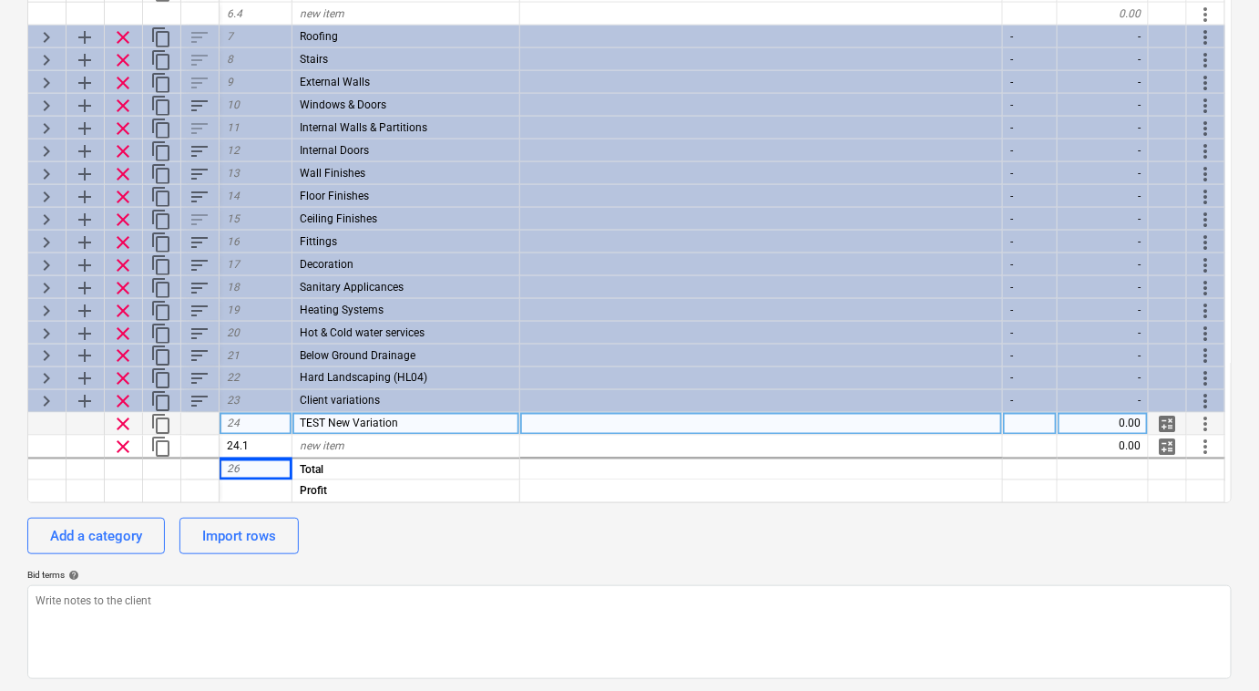
click at [128, 424] on span "clear" at bounding box center [123, 425] width 22 height 22
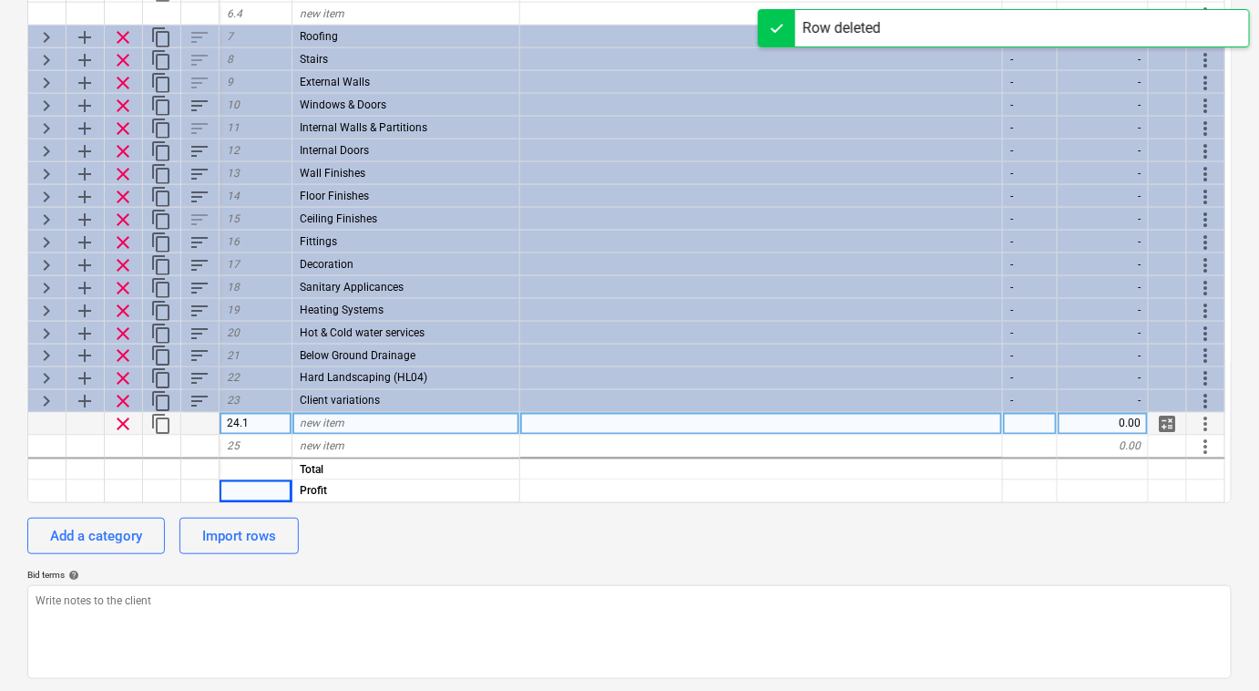
click at [122, 421] on span "clear" at bounding box center [123, 425] width 22 height 22
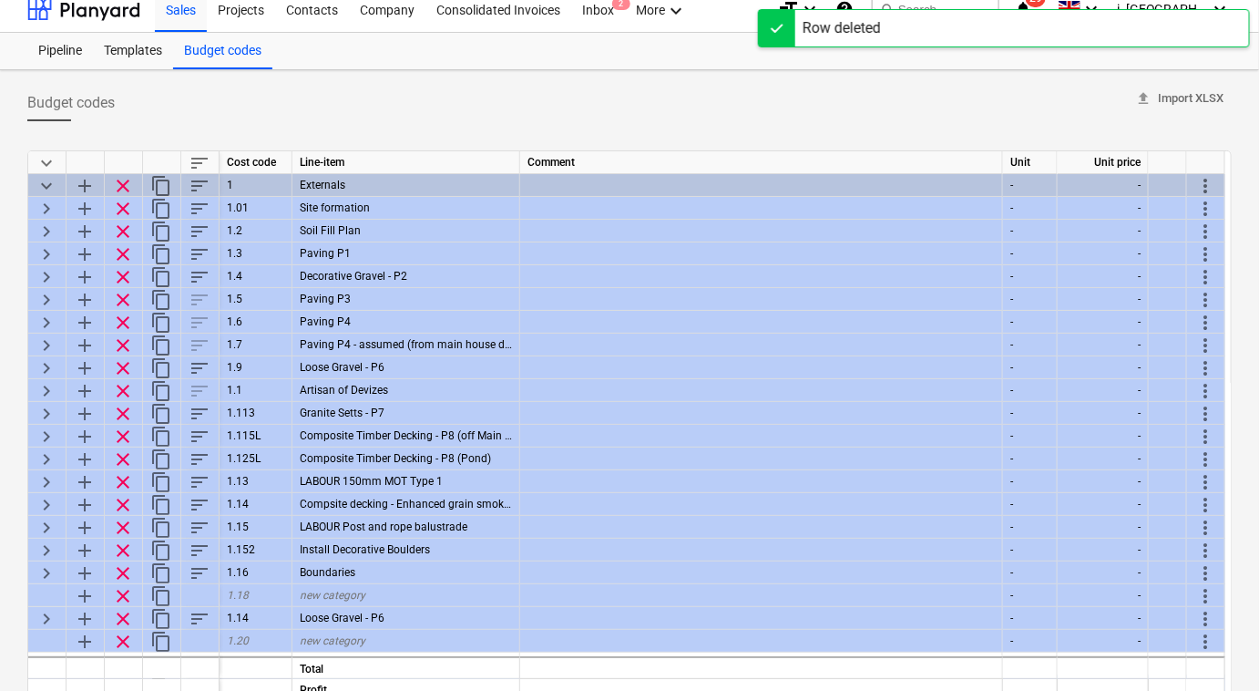
scroll to position [0, 0]
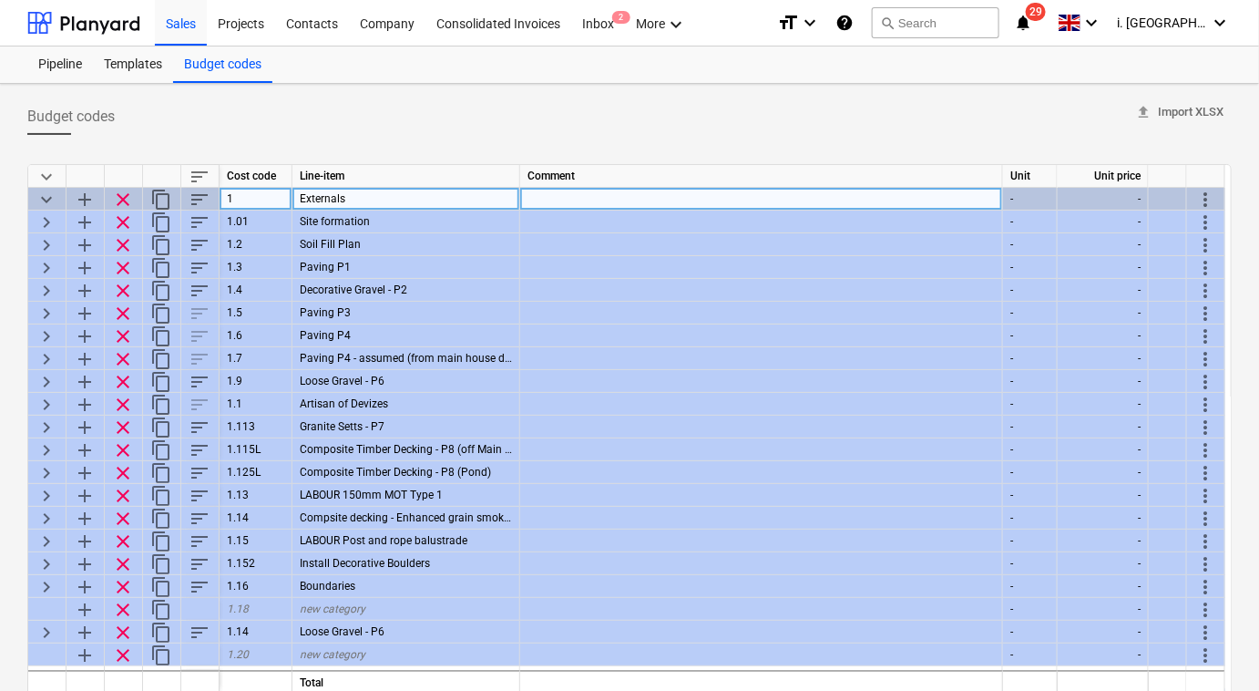
click at [42, 200] on span "keyboard_arrow_down" at bounding box center [47, 200] width 22 height 22
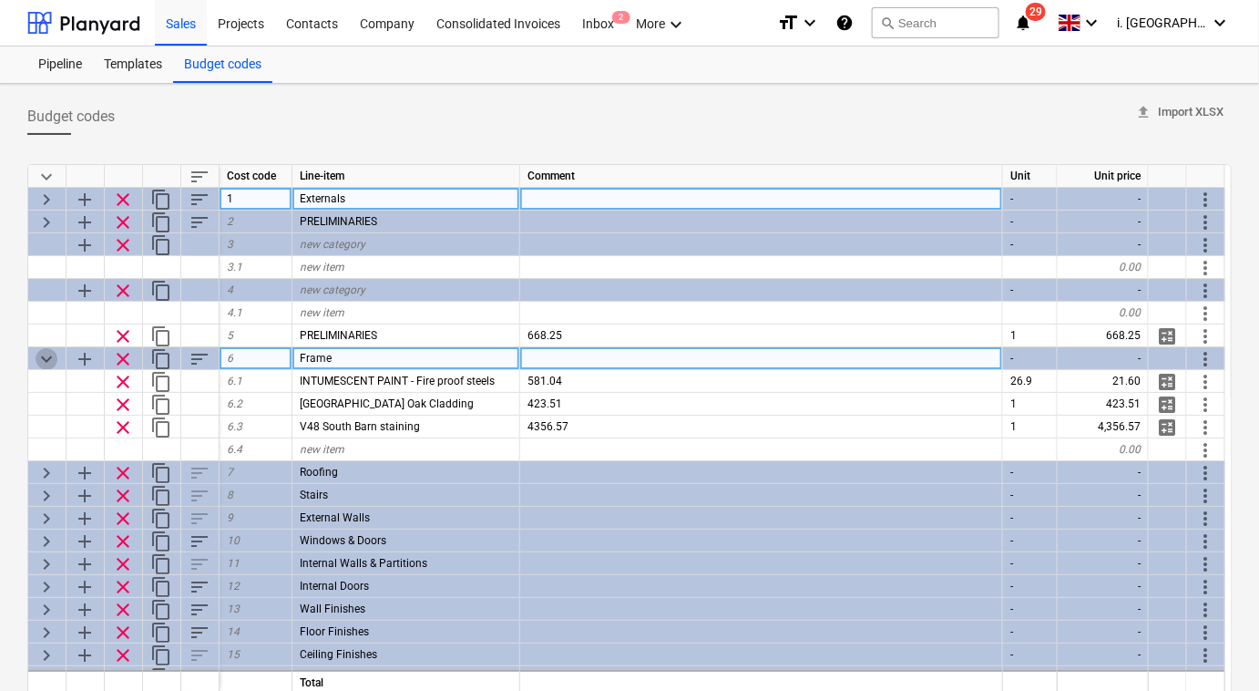
click at [46, 361] on span "keyboard_arrow_down" at bounding box center [47, 359] width 22 height 22
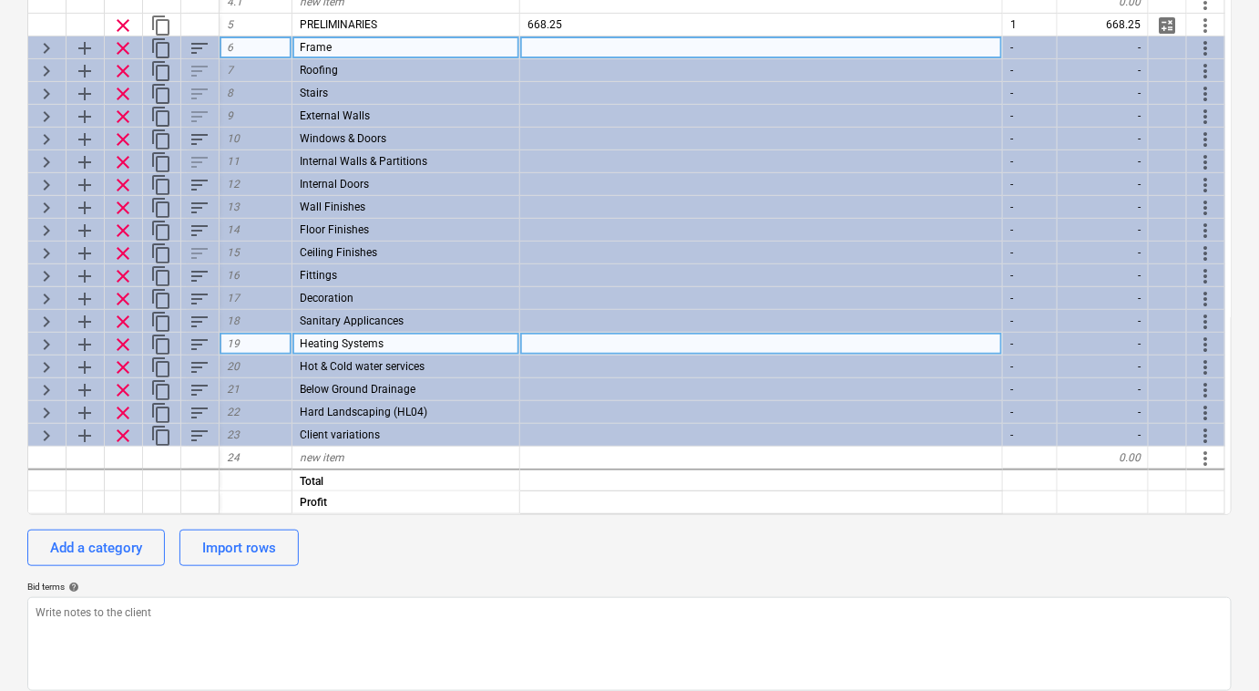
scroll to position [213, 0]
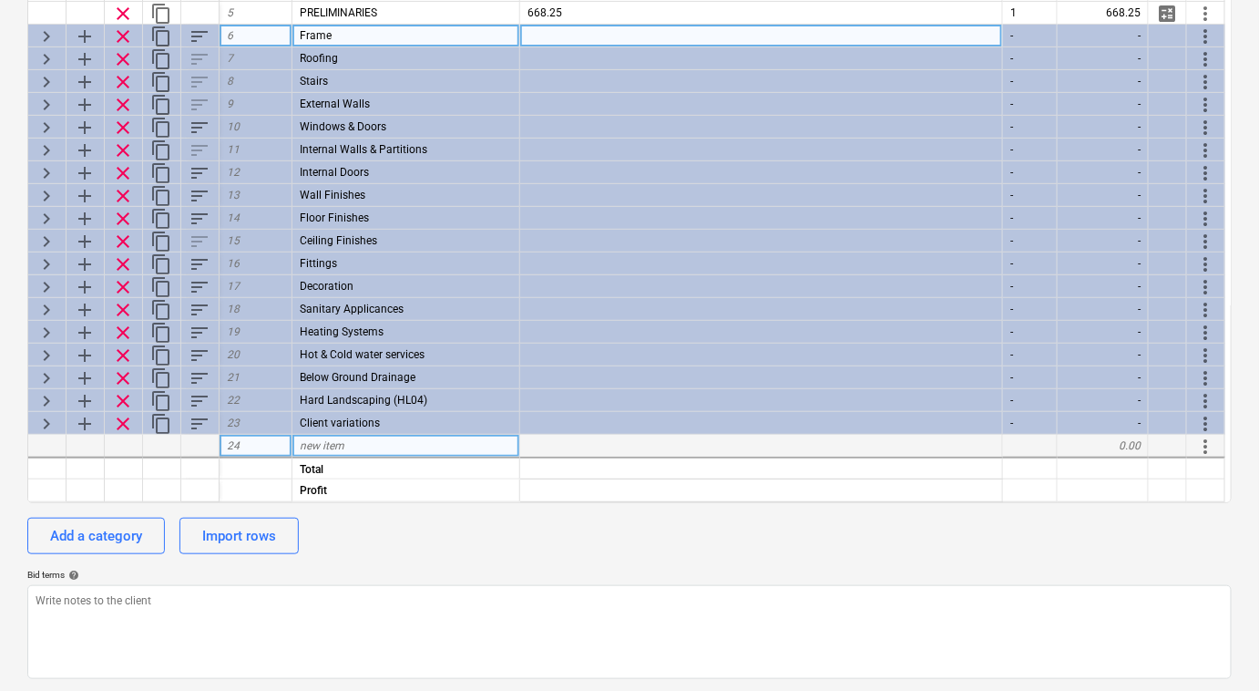
click at [46, 450] on div at bounding box center [47, 446] width 38 height 23
click at [56, 441] on div at bounding box center [47, 446] width 38 height 23
click at [58, 443] on div at bounding box center [47, 446] width 38 height 23
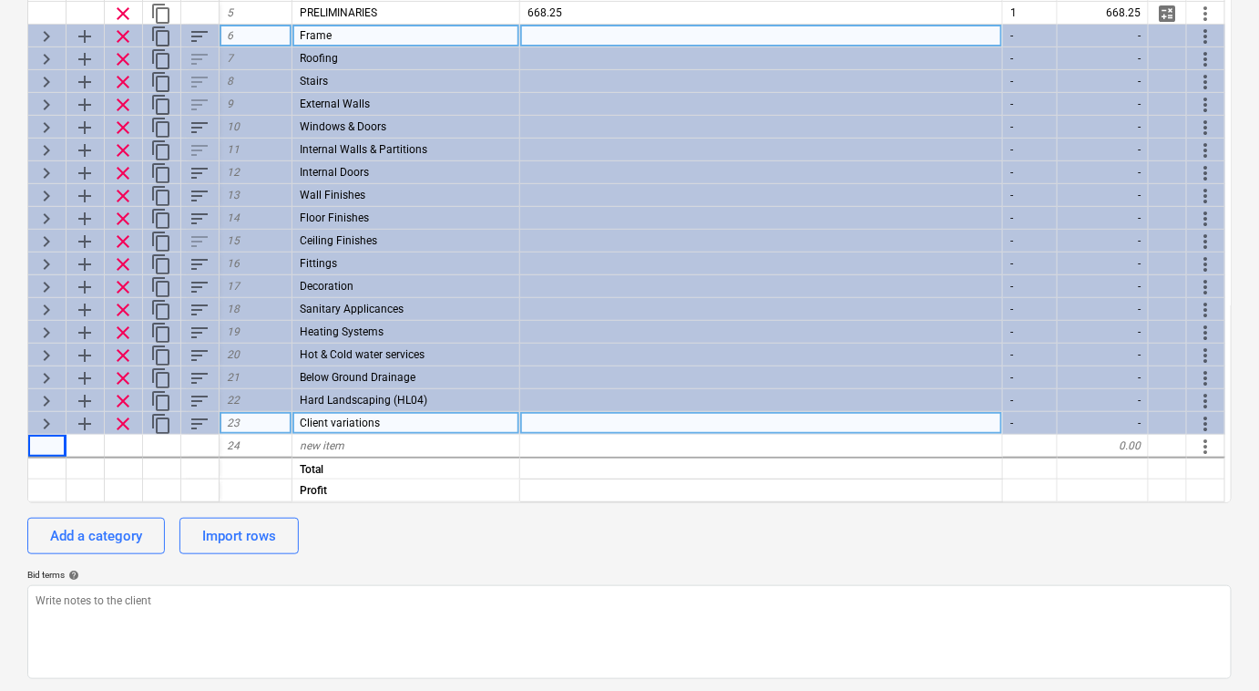
click at [44, 426] on span "keyboard_arrow_right" at bounding box center [47, 424] width 22 height 22
click at [45, 426] on span "keyboard_arrow_down" at bounding box center [47, 424] width 22 height 22
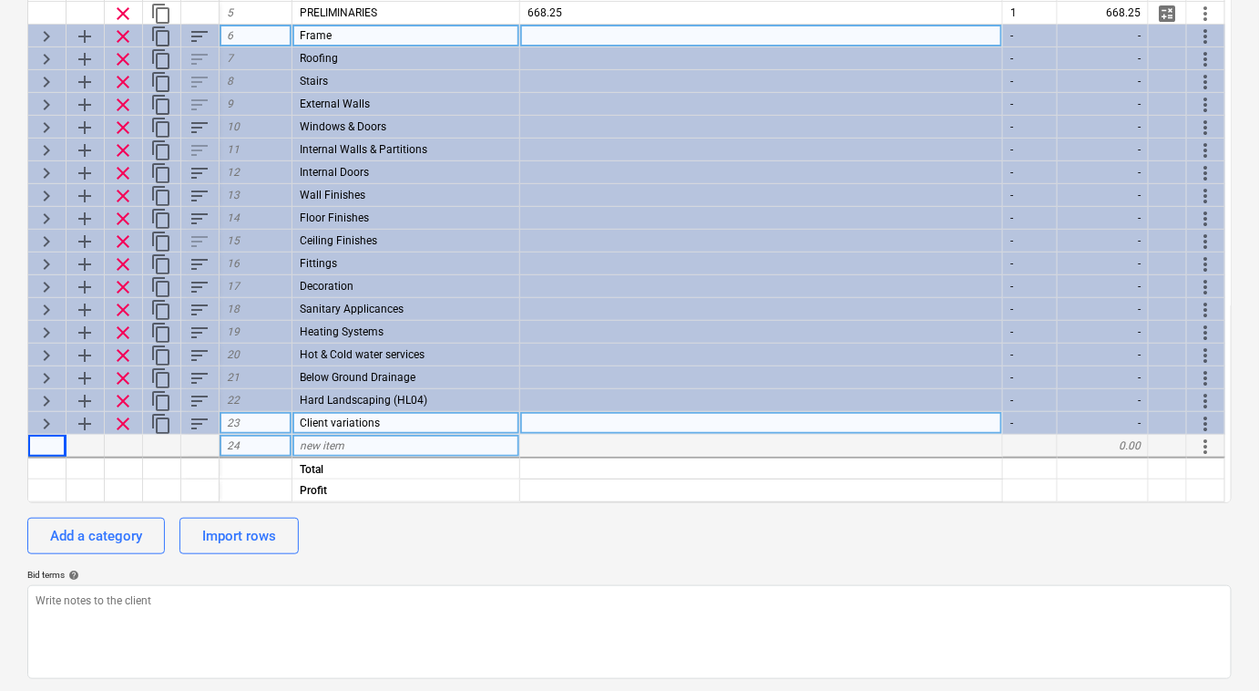
click at [1201, 444] on span "more_vert" at bounding box center [1206, 447] width 22 height 22
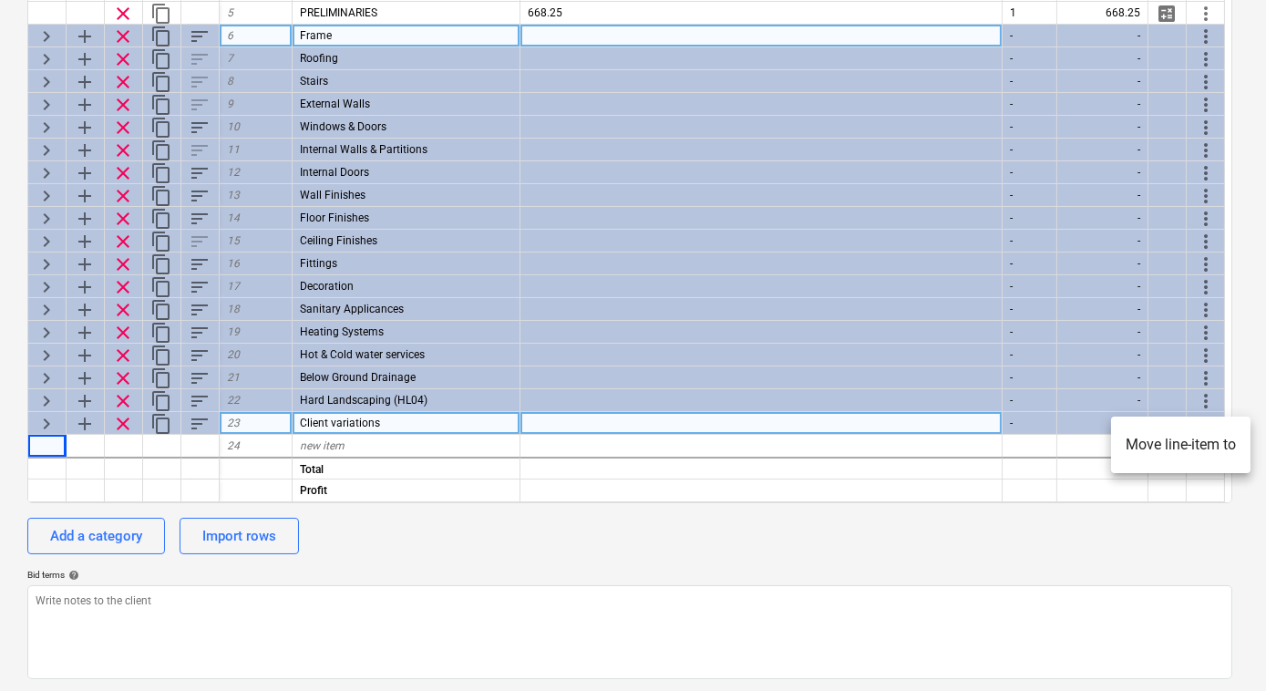
drag, startPoint x: 86, startPoint y: 431, endPoint x: 92, endPoint y: 440, distance: 11.1
click at [89, 434] on div at bounding box center [633, 345] width 1266 height 691
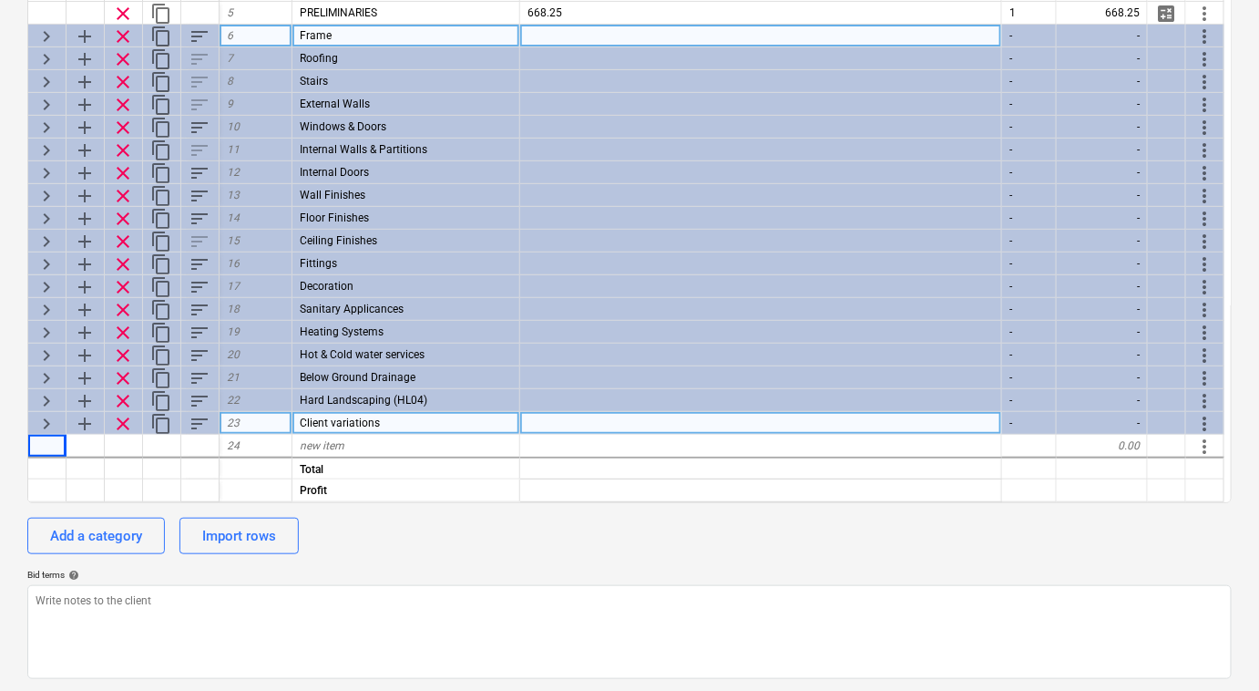
click at [92, 440] on div at bounding box center [86, 446] width 38 height 23
click at [107, 530] on div "Add a category" at bounding box center [96, 536] width 92 height 24
type textarea "x"
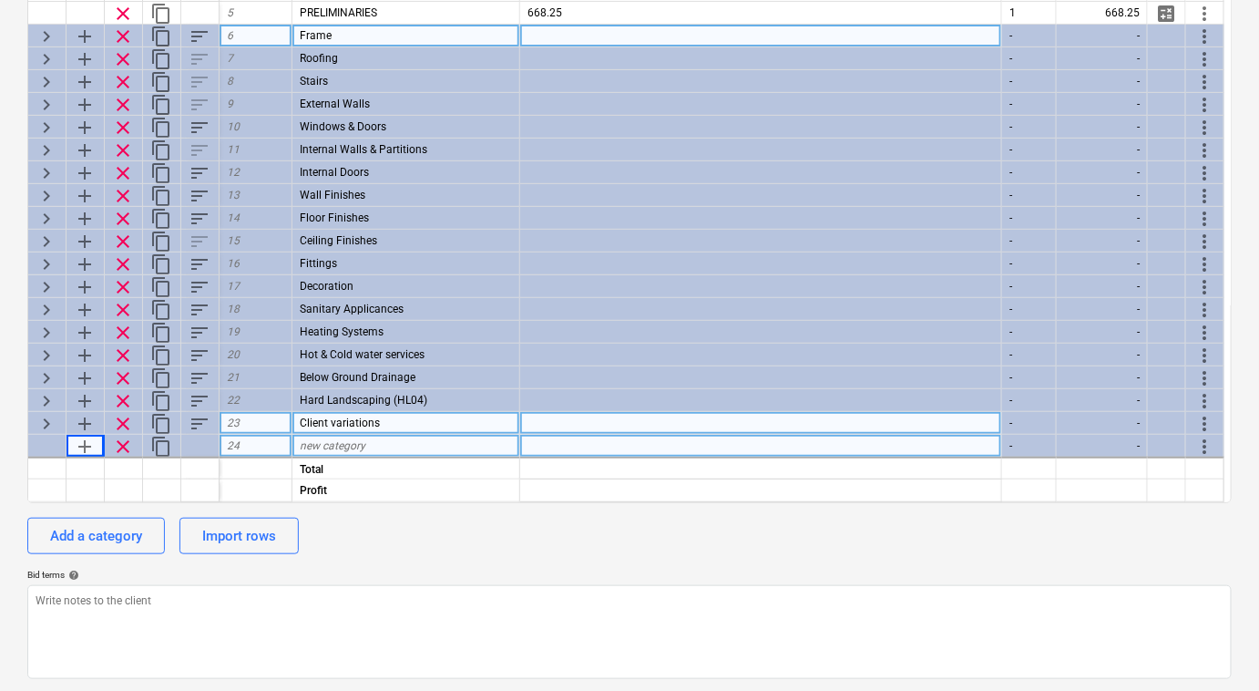
click at [344, 439] on span "new category" at bounding box center [333, 445] width 66 height 13
type input "Variation test indre"
click at [581, 445] on div at bounding box center [761, 446] width 482 height 23
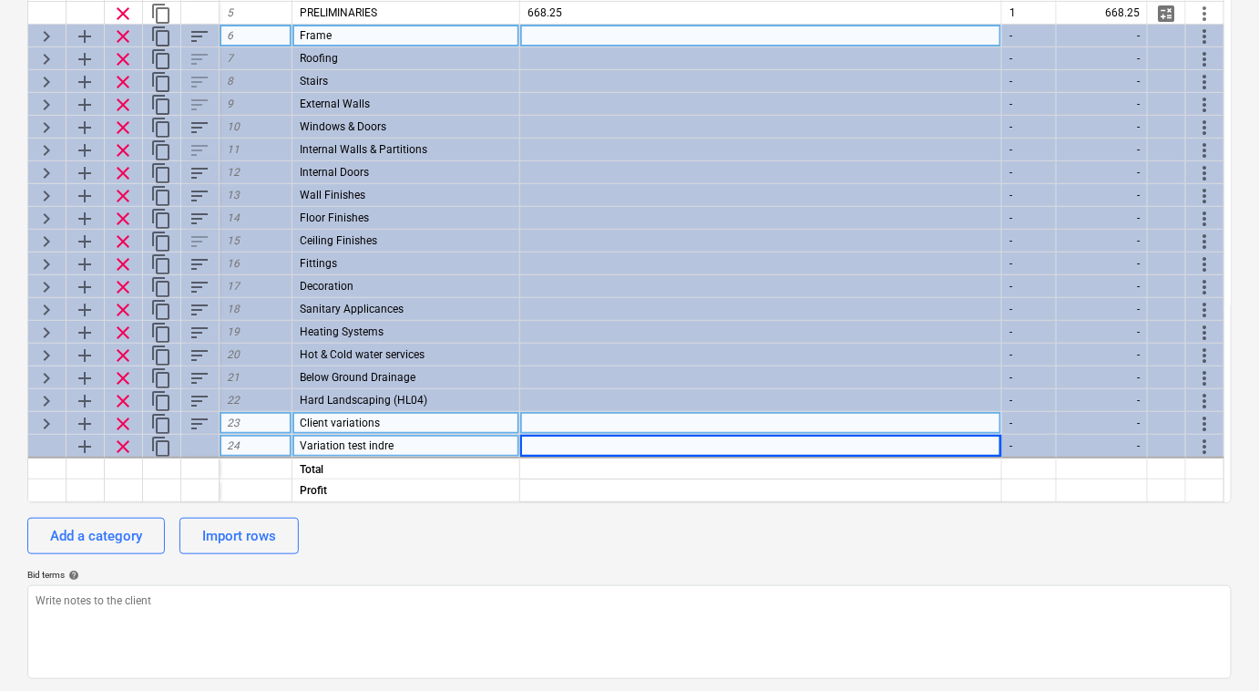
click at [86, 450] on span "add" at bounding box center [85, 447] width 22 height 22
click at [82, 446] on span "add" at bounding box center [85, 447] width 22 height 22
click at [85, 444] on span "add" at bounding box center [85, 447] width 22 height 22
click at [45, 446] on span "keyboard_arrow_down" at bounding box center [47, 447] width 22 height 22
click at [46, 446] on span "keyboard_arrow_right" at bounding box center [47, 447] width 22 height 22
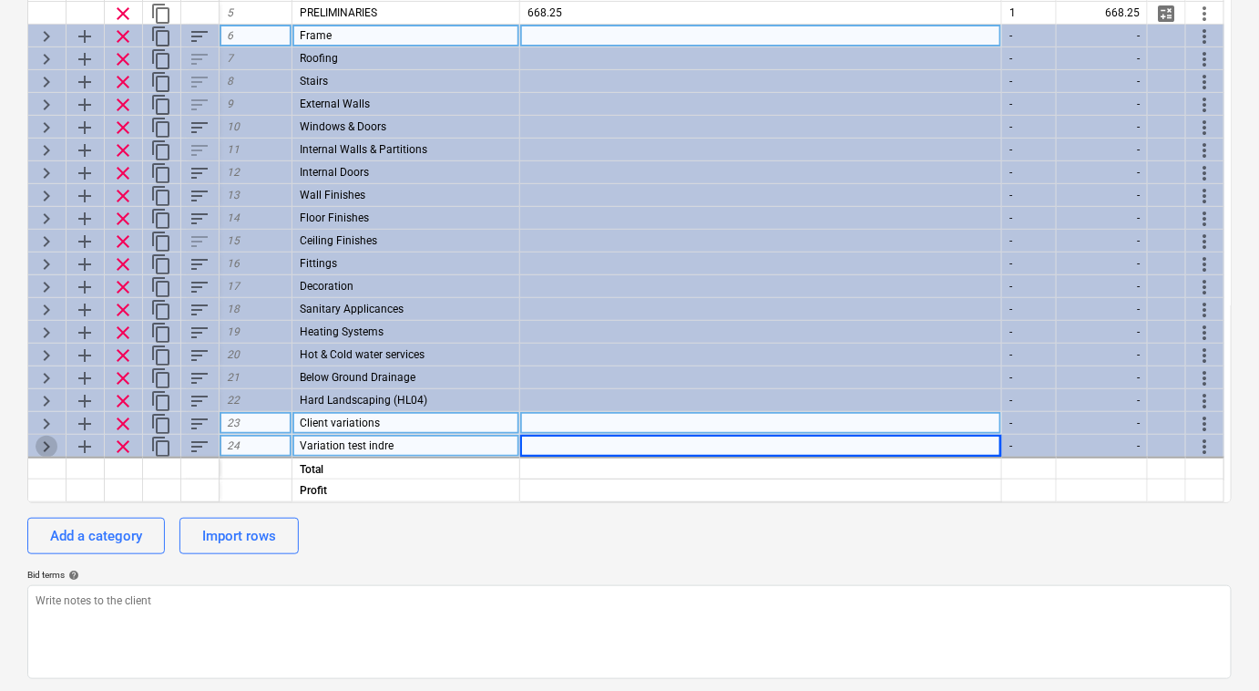
type textarea "x"
click at [626, 449] on div at bounding box center [761, 446] width 482 height 23
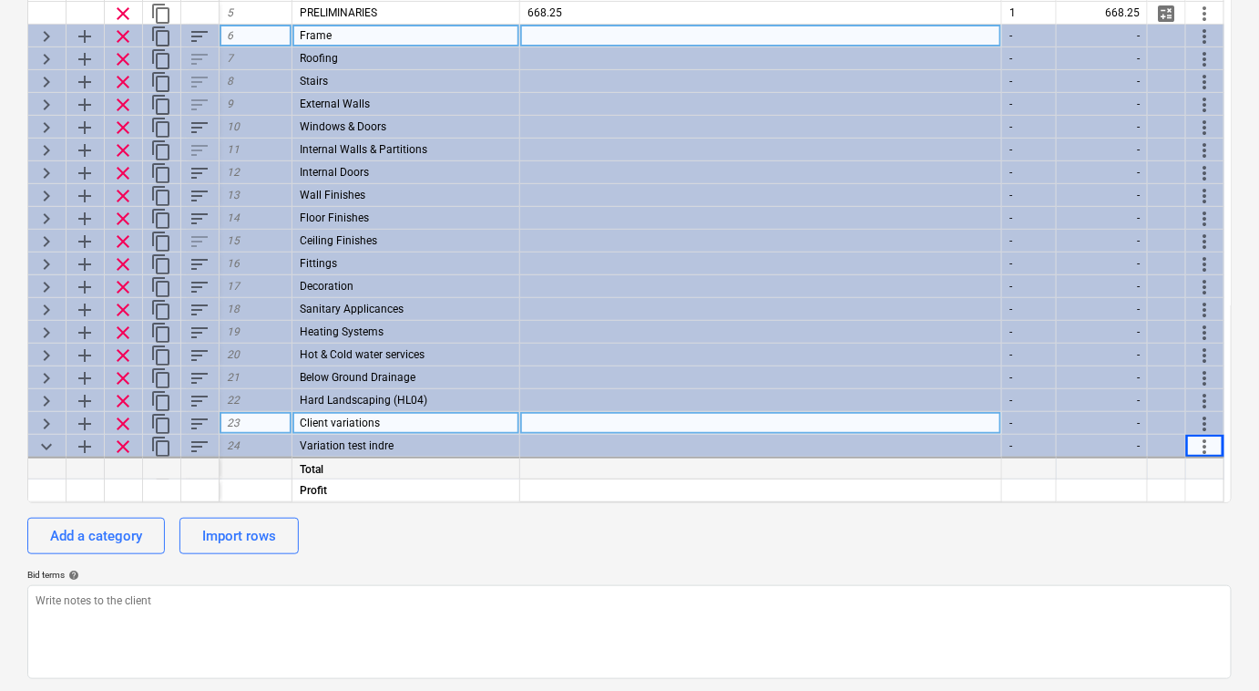
scroll to position [131, 0]
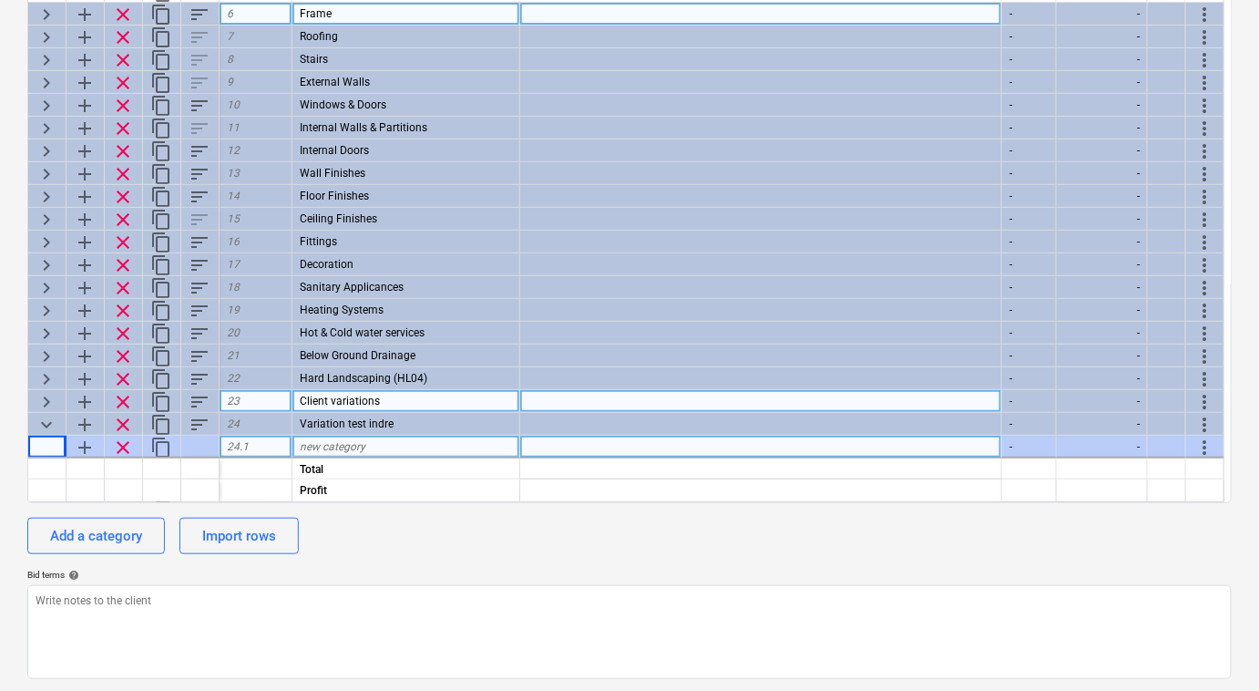
click at [333, 446] on span "new category" at bounding box center [333, 446] width 66 height 13
type input "labour"
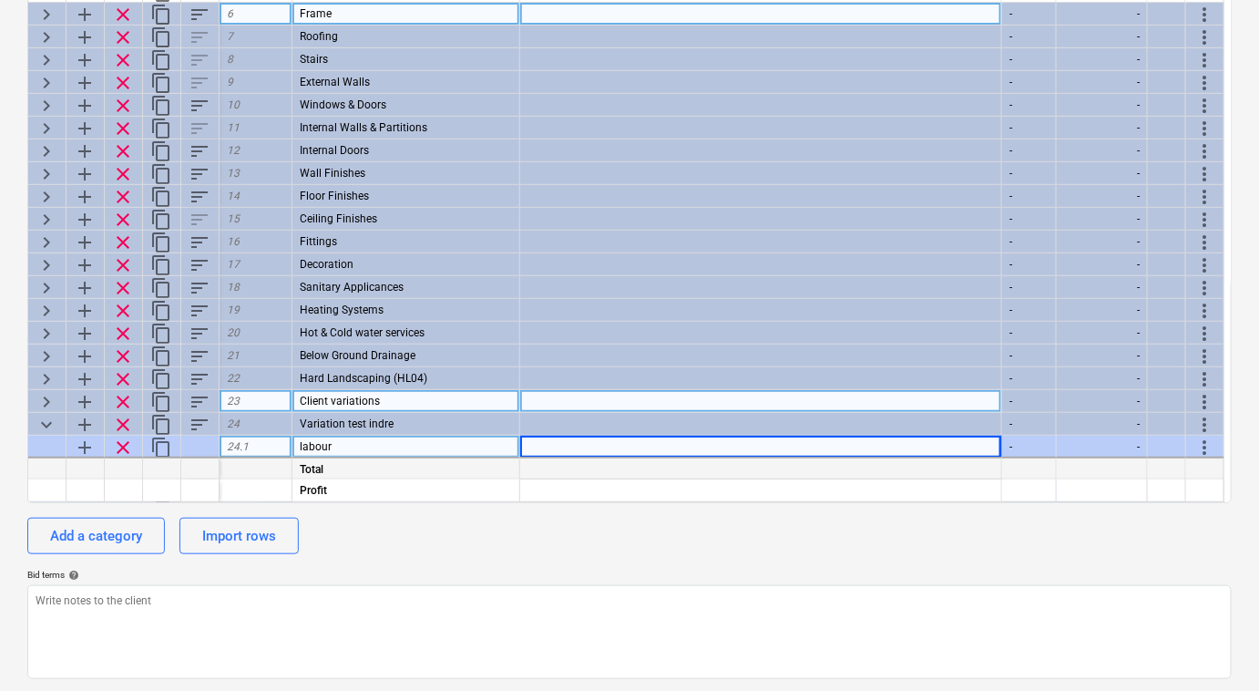
click at [86, 464] on div at bounding box center [86, 467] width 38 height 23
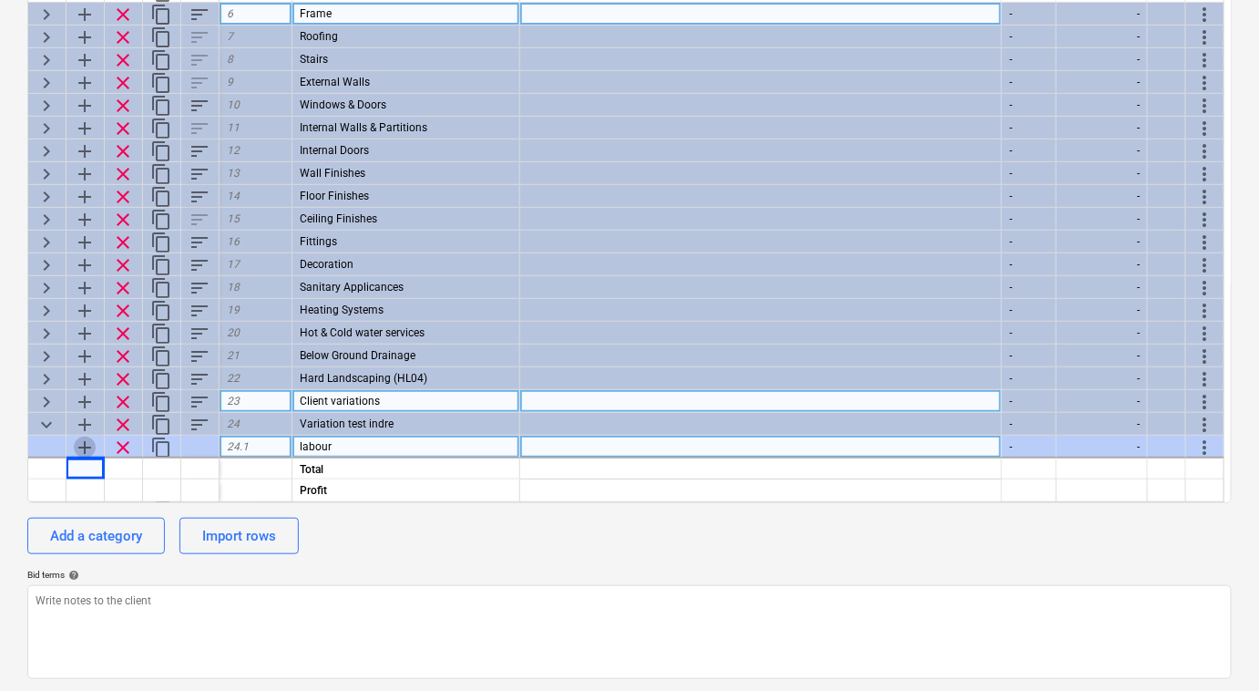
click at [85, 444] on span "add" at bounding box center [85, 447] width 22 height 22
click at [86, 446] on span "add" at bounding box center [85, 447] width 22 height 22
type textarea "x"
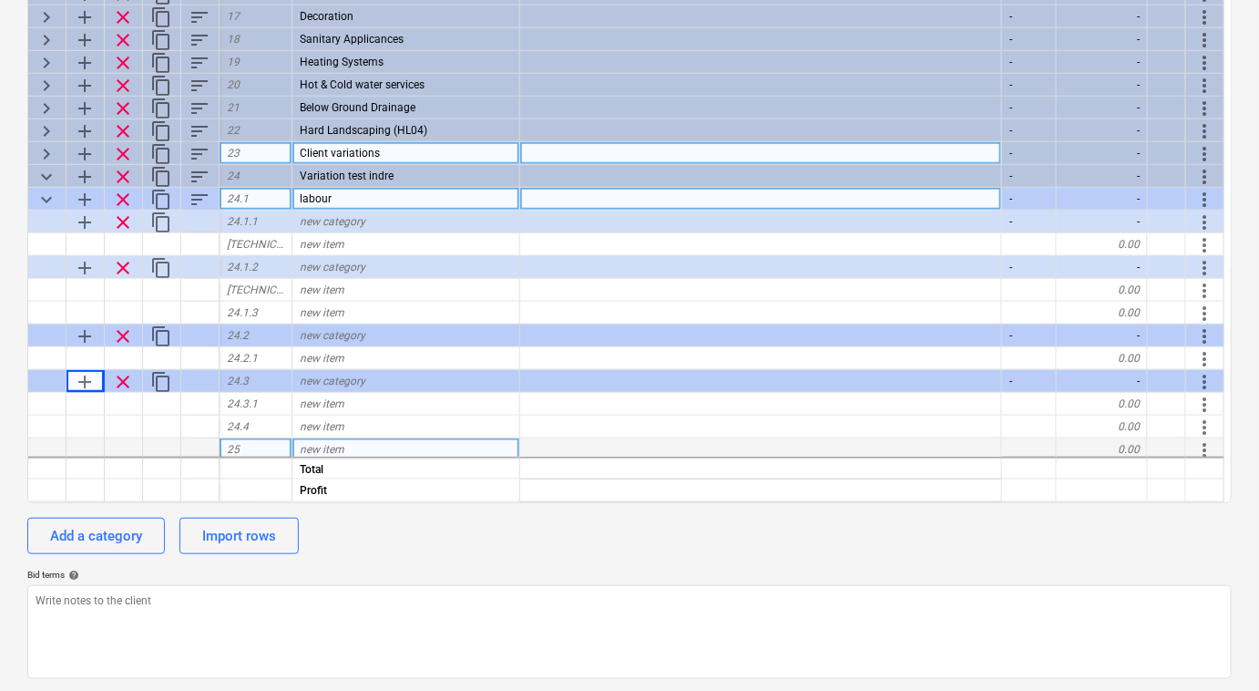
scroll to position [382, 0]
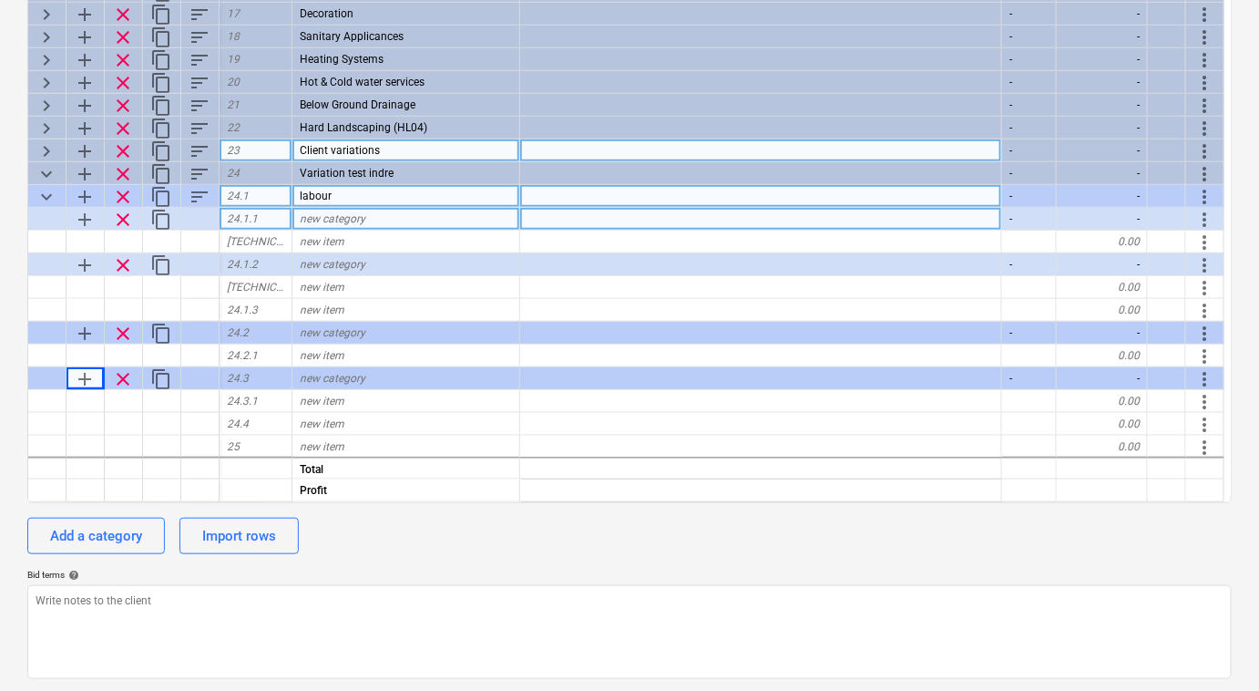
click at [340, 222] on span "new category" at bounding box center [333, 218] width 66 height 13
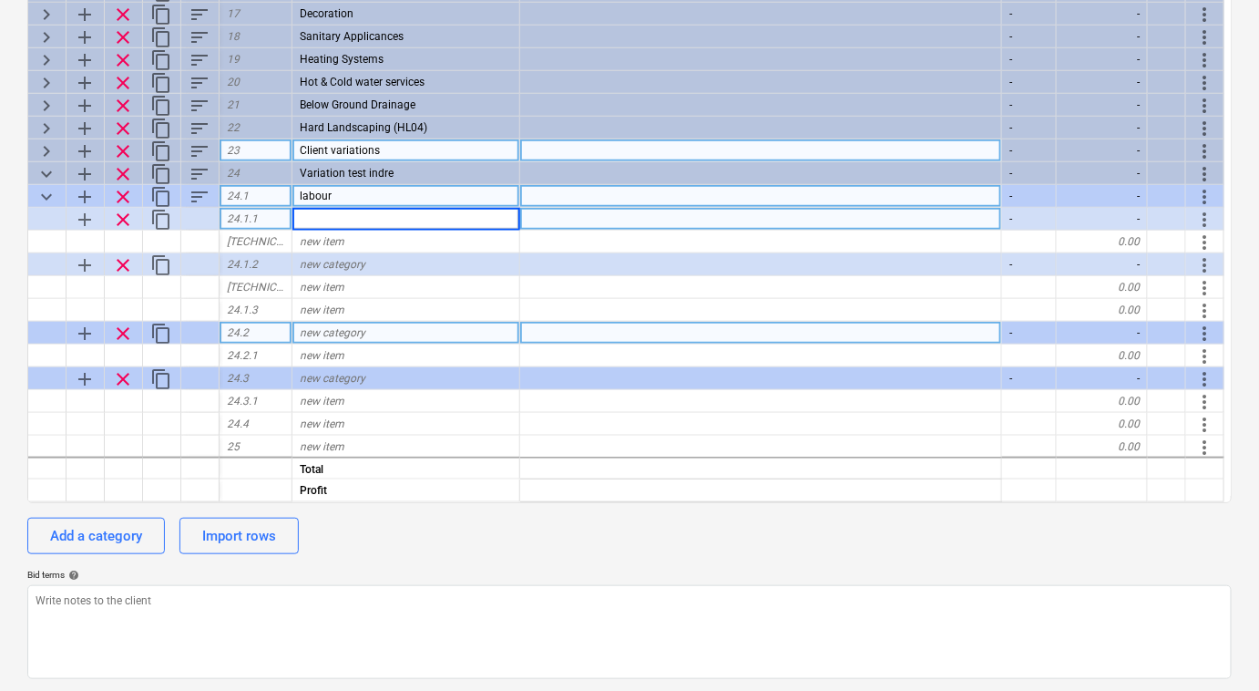
click at [355, 327] on span "new category" at bounding box center [333, 332] width 66 height 13
type input "Materilas"
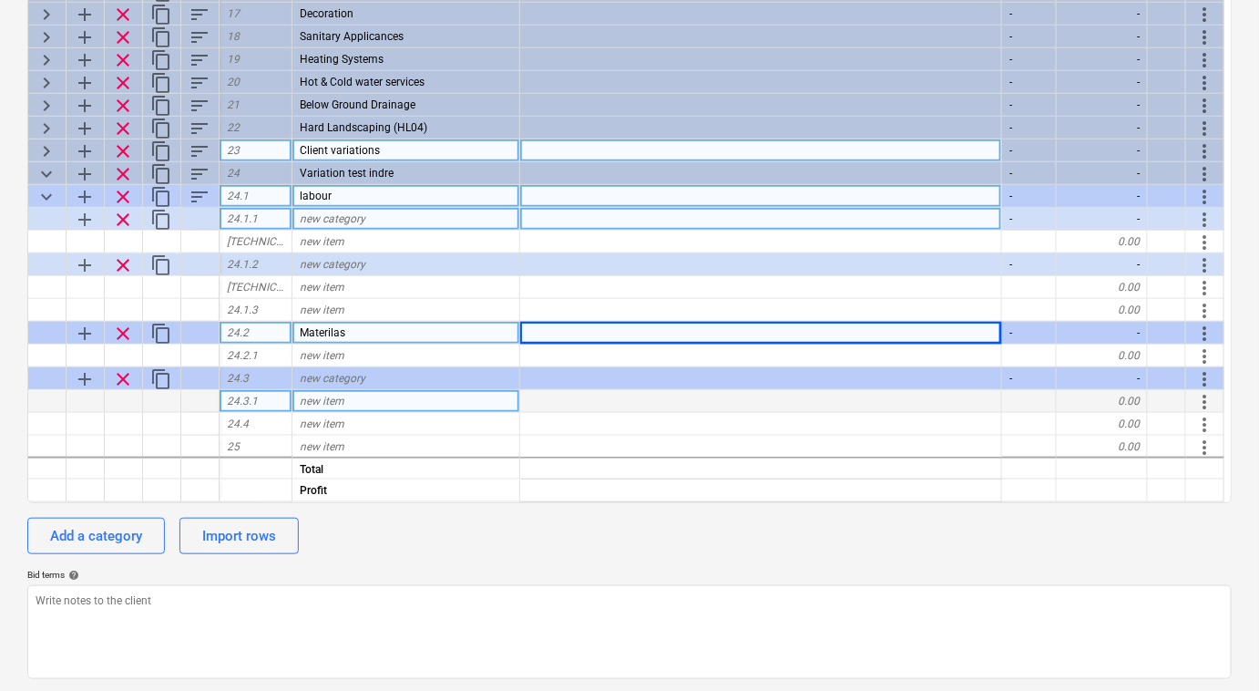
click at [354, 390] on div "new item" at bounding box center [406, 401] width 228 height 23
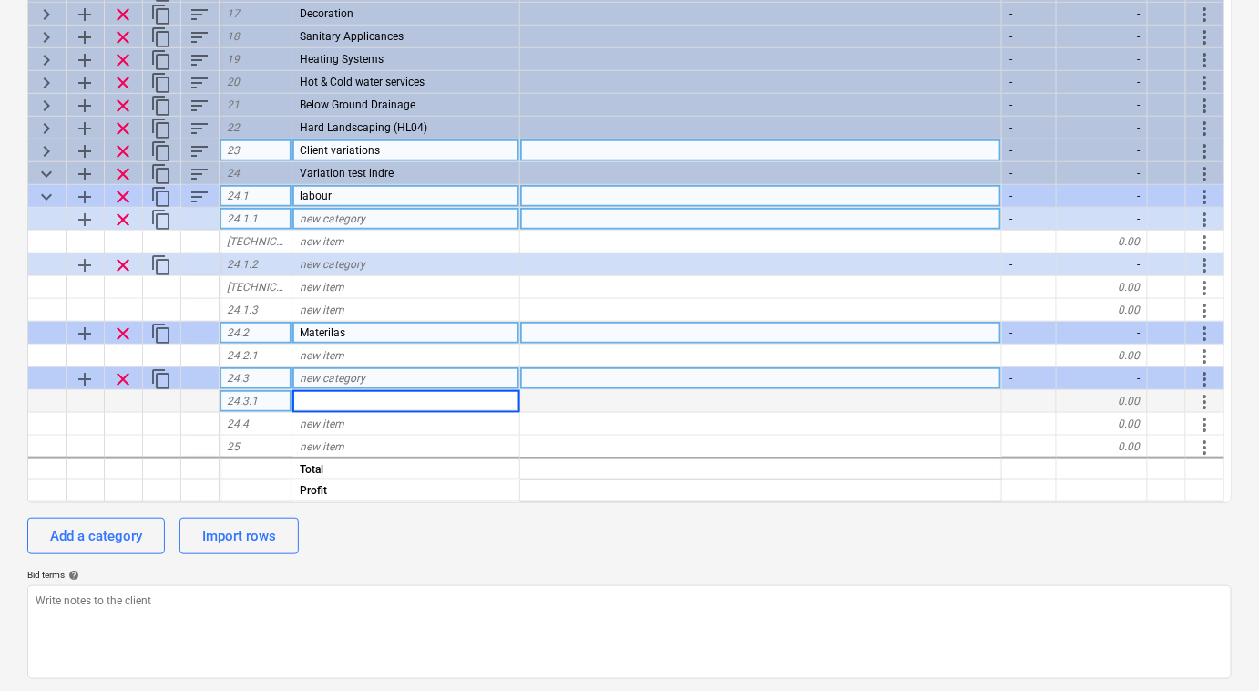
click at [350, 377] on span "new category" at bounding box center [333, 378] width 66 height 13
click at [117, 374] on span "clear" at bounding box center [123, 379] width 22 height 22
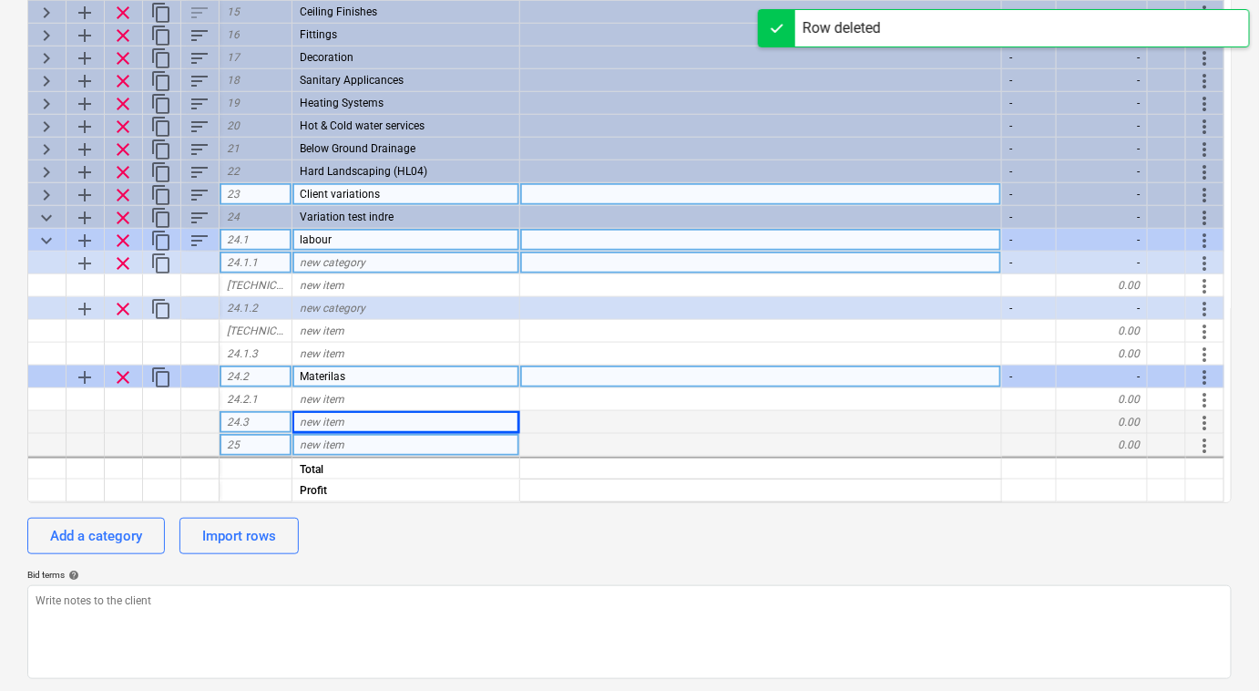
scroll to position [337, 0]
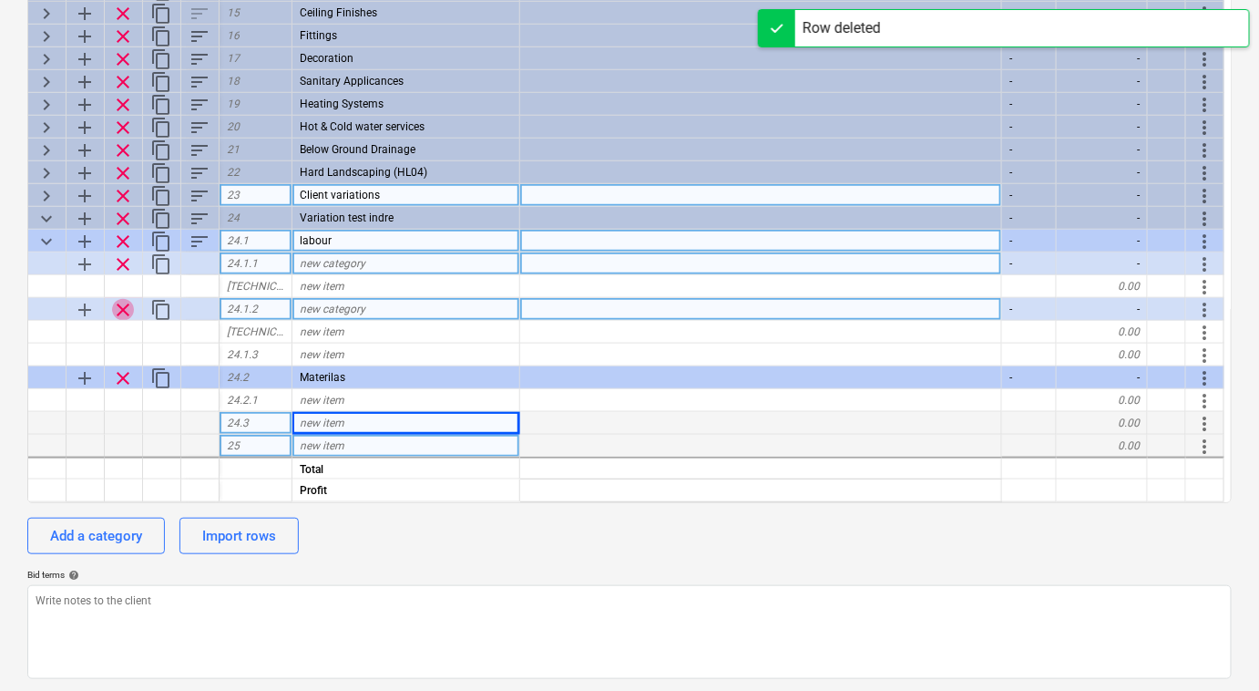
click at [123, 308] on span "clear" at bounding box center [123, 310] width 22 height 22
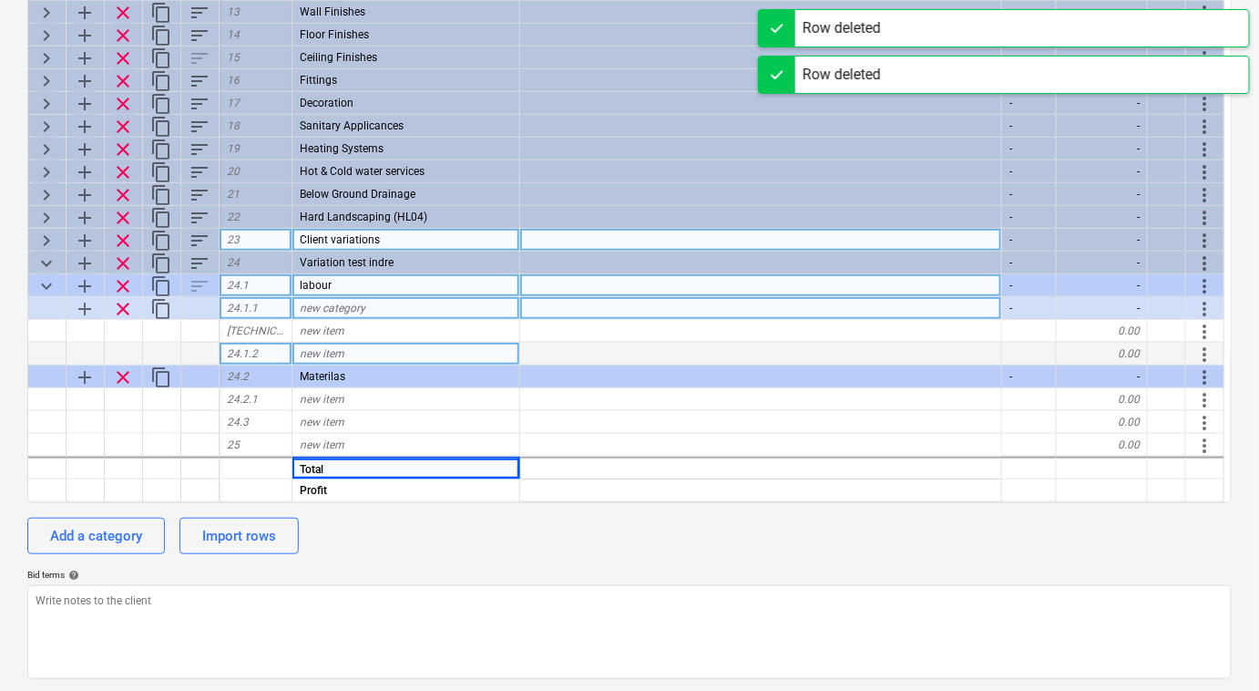
scroll to position [292, 0]
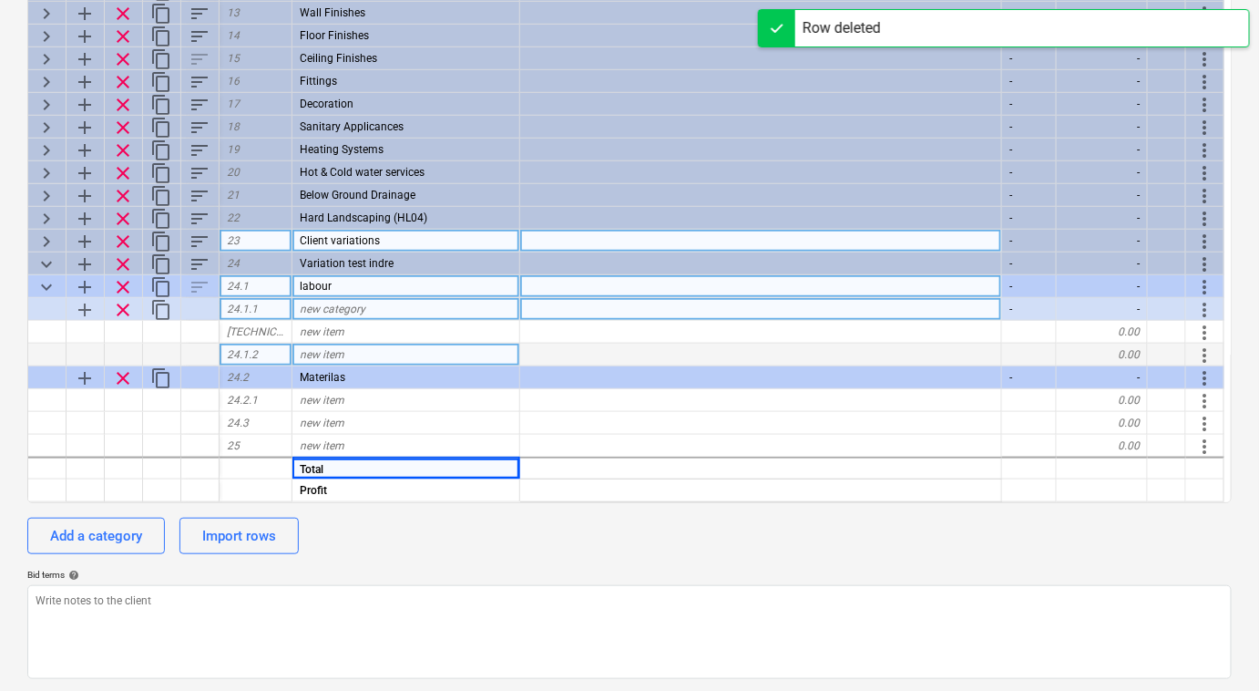
click at [127, 312] on span "clear" at bounding box center [123, 310] width 22 height 22
type textarea "x"
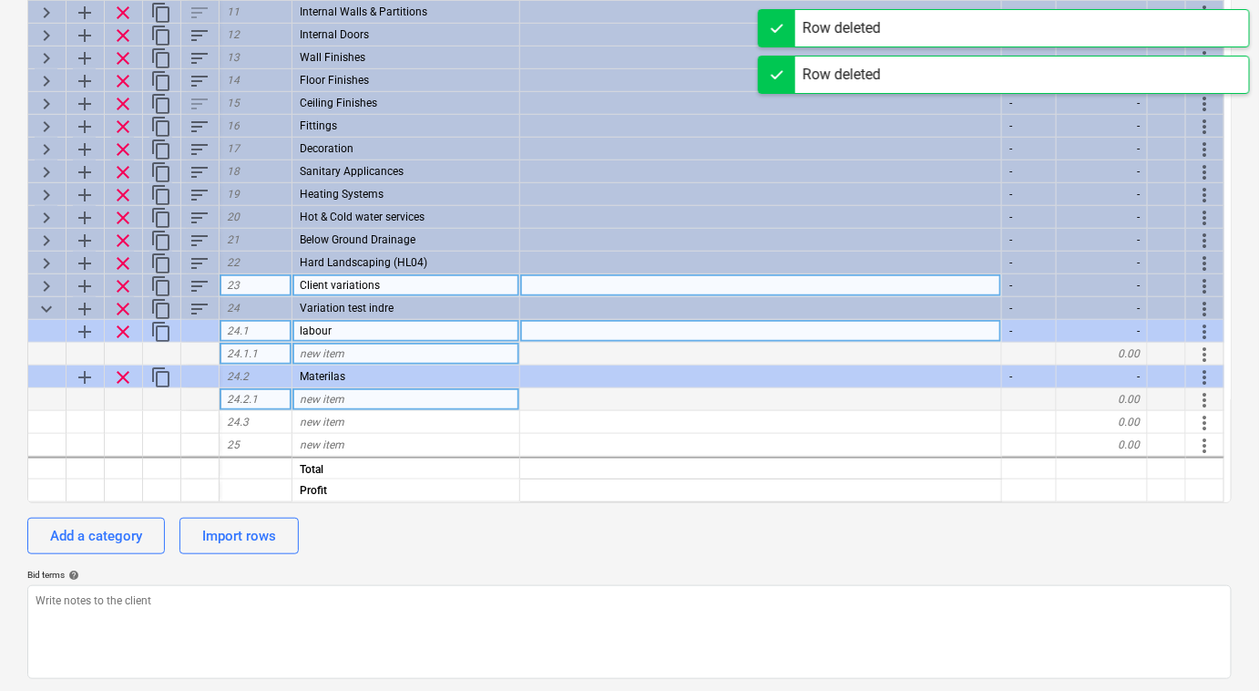
scroll to position [245, 0]
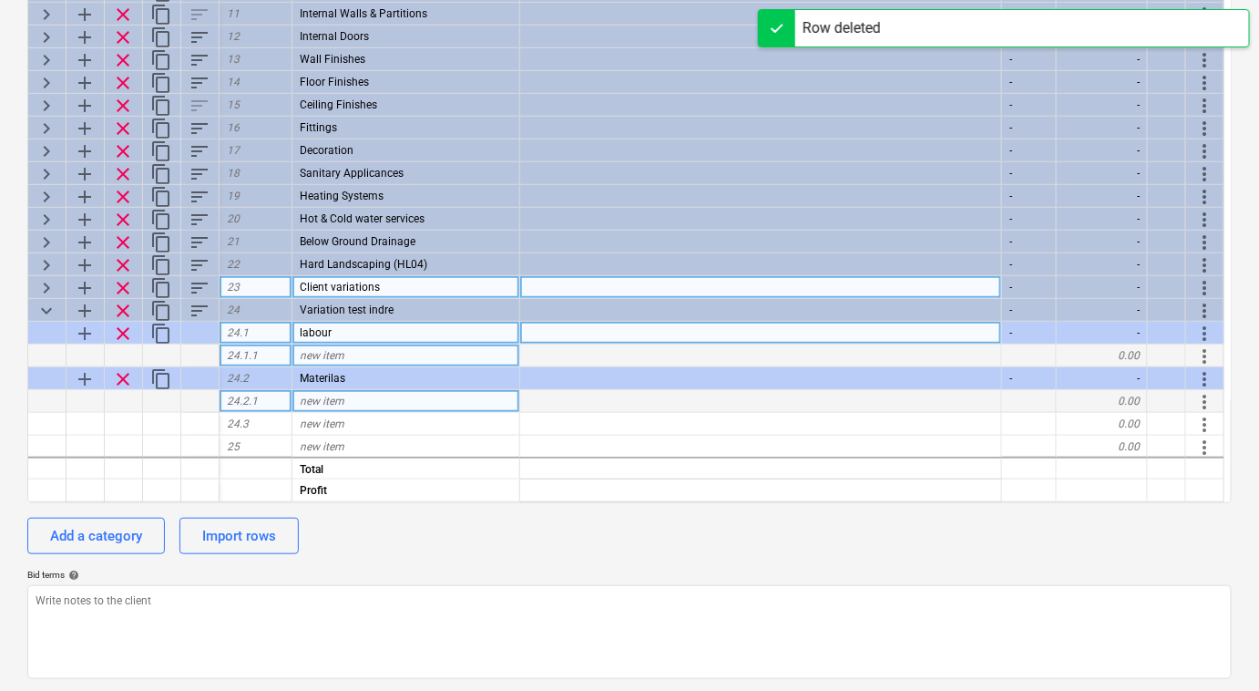
click at [1069, 326] on div "-" at bounding box center [1102, 333] width 91 height 23
click at [1066, 327] on div "-" at bounding box center [1102, 333] width 91 height 23
drag, startPoint x: 1101, startPoint y: 336, endPoint x: 1114, endPoint y: 337, distance: 13.7
click at [1106, 337] on div "-" at bounding box center [1102, 333] width 91 height 23
click at [1114, 337] on div "-" at bounding box center [1102, 333] width 91 height 23
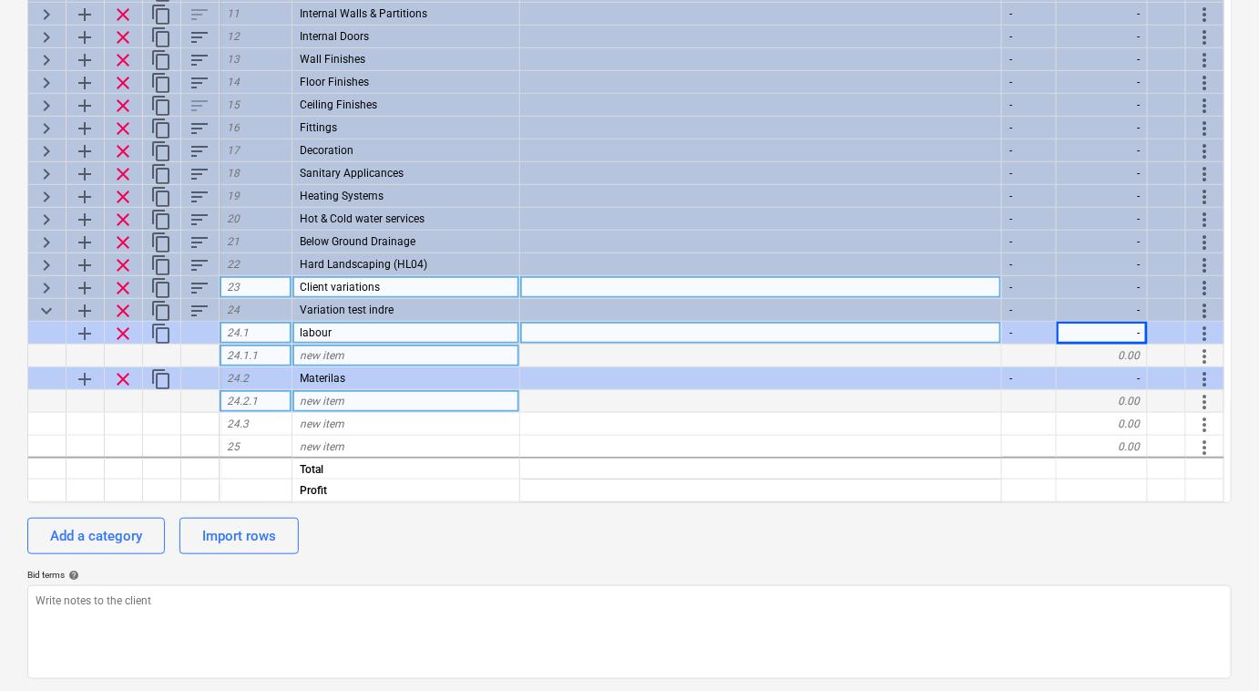
click at [1120, 328] on div "-" at bounding box center [1102, 333] width 91 height 23
click at [1046, 332] on div "-" at bounding box center [1029, 333] width 55 height 23
drag, startPoint x: 1143, startPoint y: 333, endPoint x: 1159, endPoint y: 332, distance: 16.4
click at [0, 0] on div "add clear content_copy 24.1 labour - - more_vert" at bounding box center [0, 0] width 0 height 0
drag, startPoint x: 1127, startPoint y: 333, endPoint x: 1144, endPoint y: 333, distance: 17.3
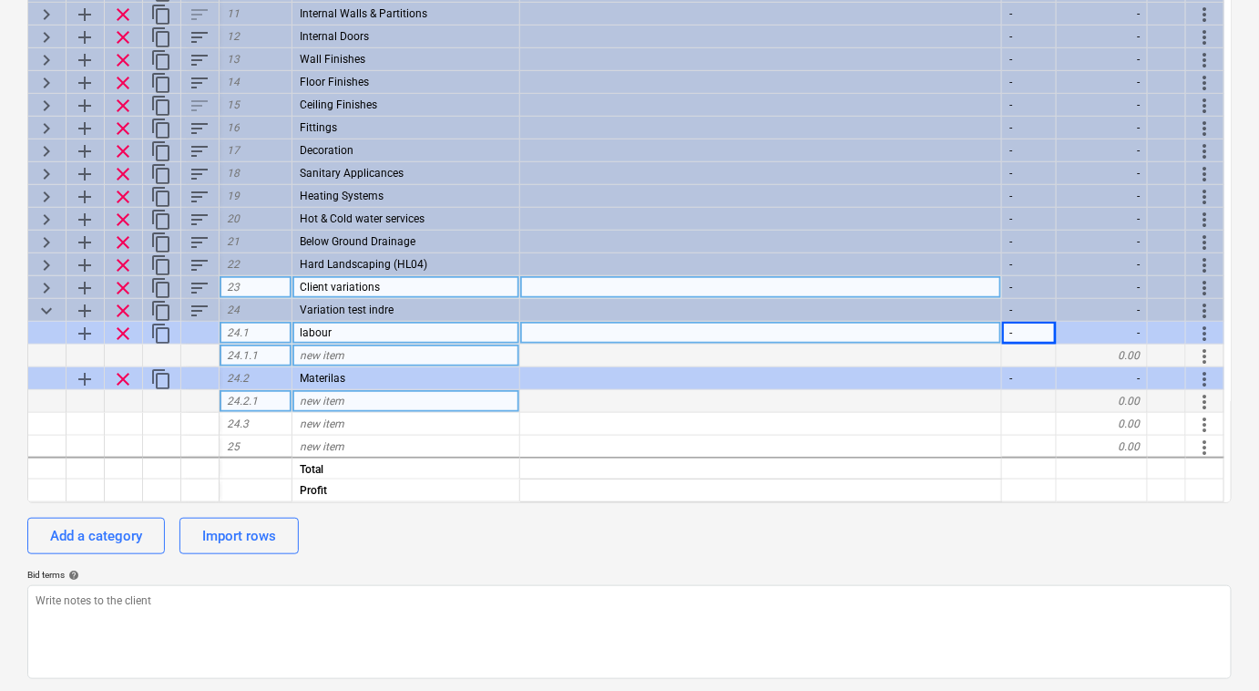
click at [1144, 333] on div "-" at bounding box center [1102, 333] width 91 height 23
drag, startPoint x: 1144, startPoint y: 333, endPoint x: 1112, endPoint y: 329, distance: 32.1
click at [1112, 327] on div "-" at bounding box center [1102, 333] width 91 height 23
click at [1046, 340] on div "-" at bounding box center [1029, 333] width 55 height 23
click at [1032, 333] on div "-" at bounding box center [1029, 333] width 55 height 23
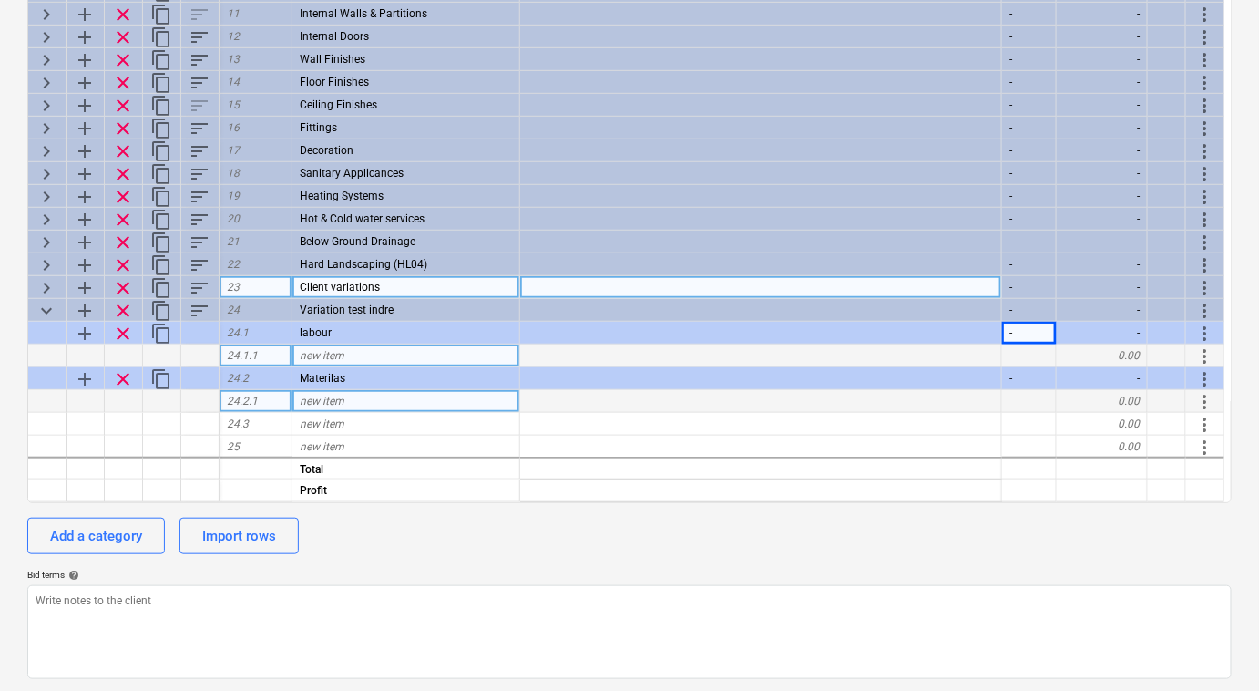
click at [1102, 348] on div "0.00" at bounding box center [1102, 355] width 91 height 23
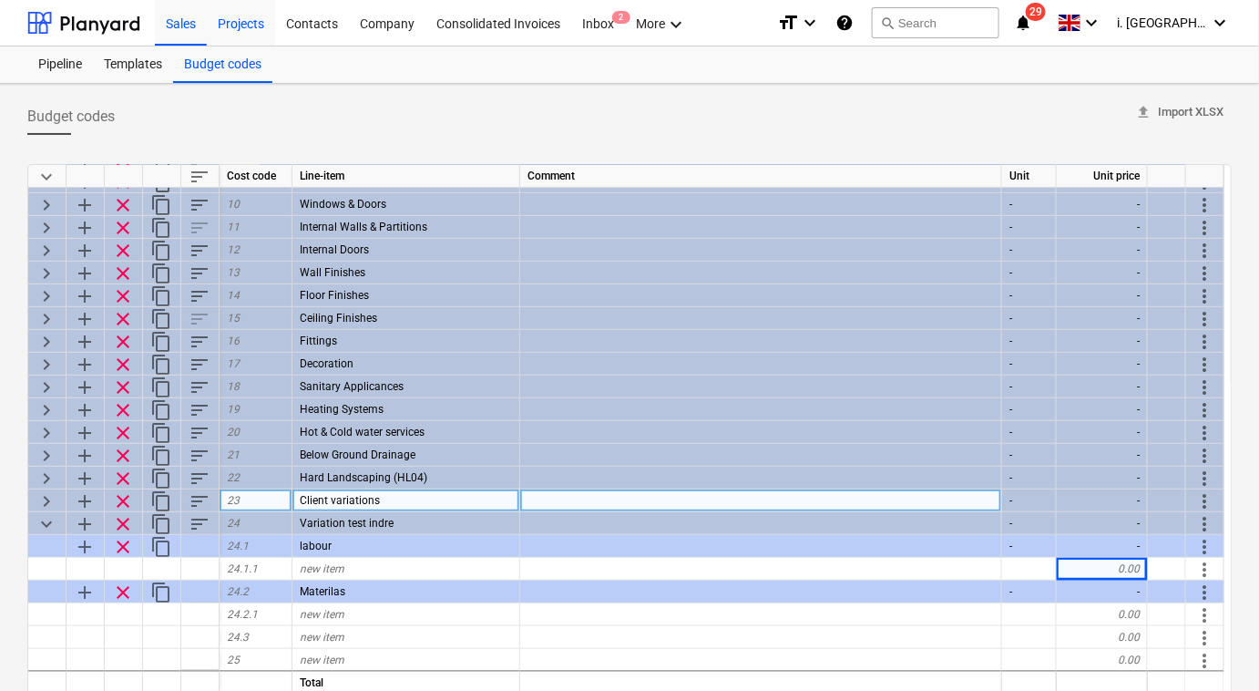
click at [215, 26] on div "Projects" at bounding box center [241, 22] width 68 height 46
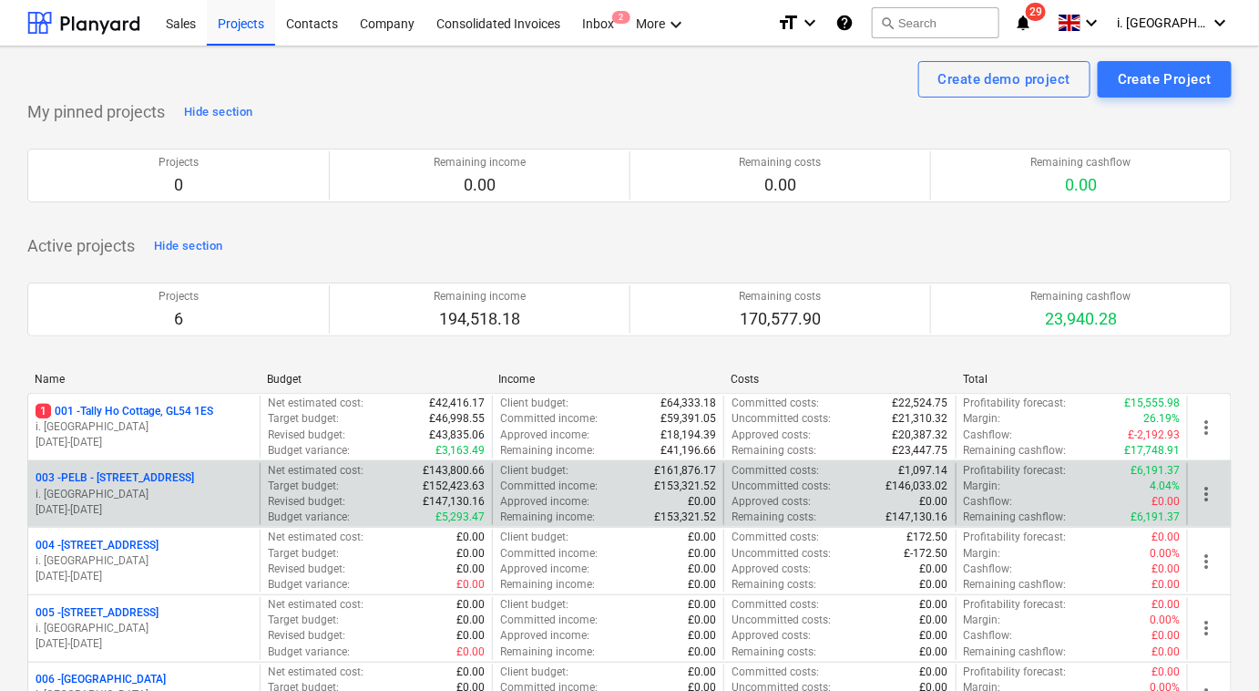
click at [184, 486] on p "003 - PELB - [GEOGRAPHIC_DATA], [GEOGRAPHIC_DATA], GL2 7NE" at bounding box center [115, 477] width 159 height 15
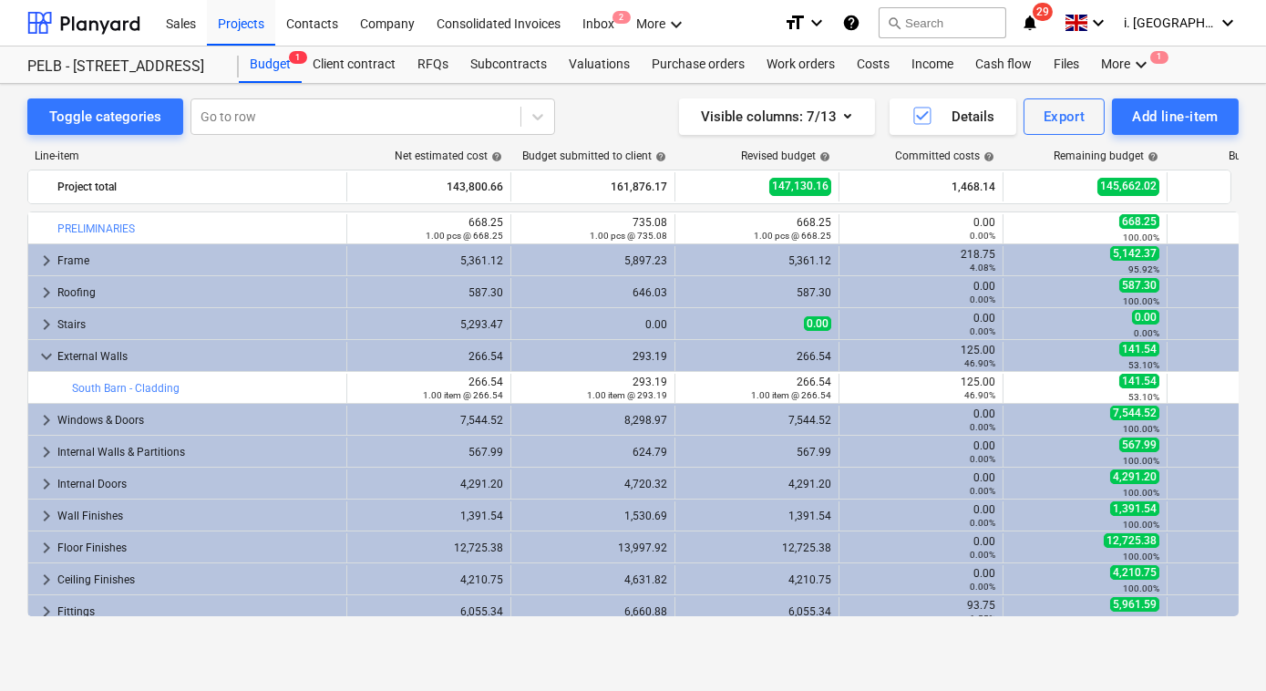
scroll to position [328, 0]
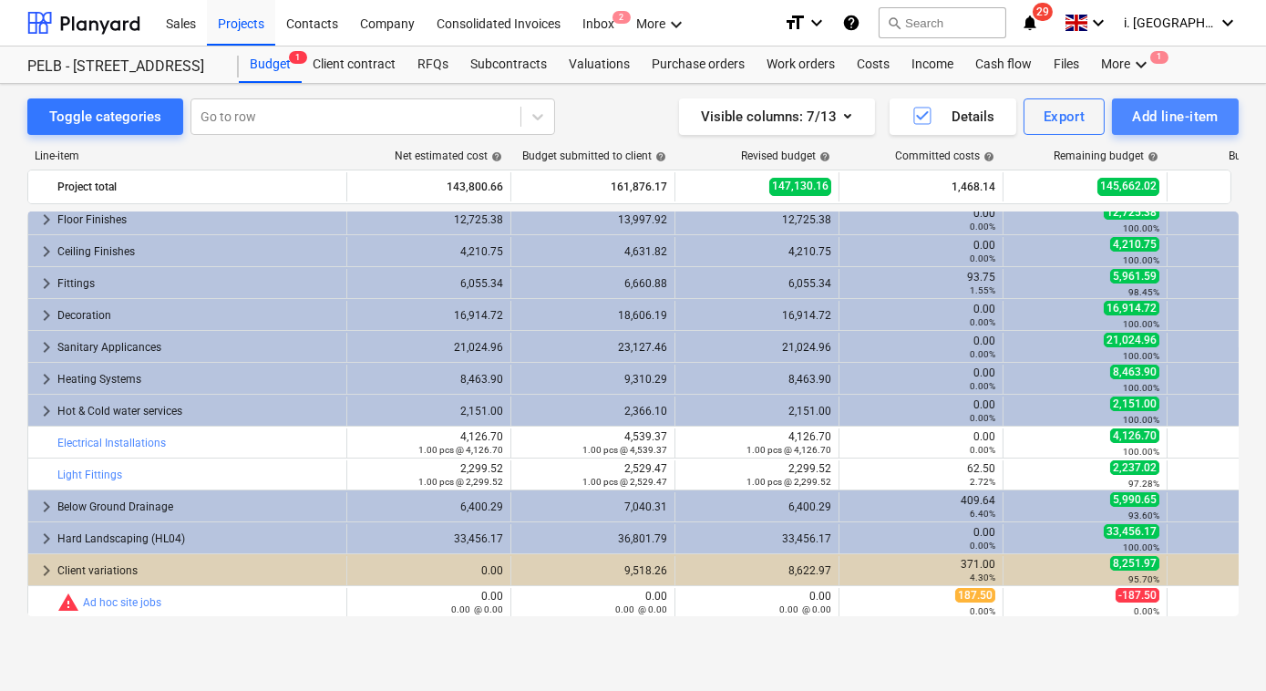
click at [1144, 118] on div "Add line-item" at bounding box center [1175, 117] width 87 height 24
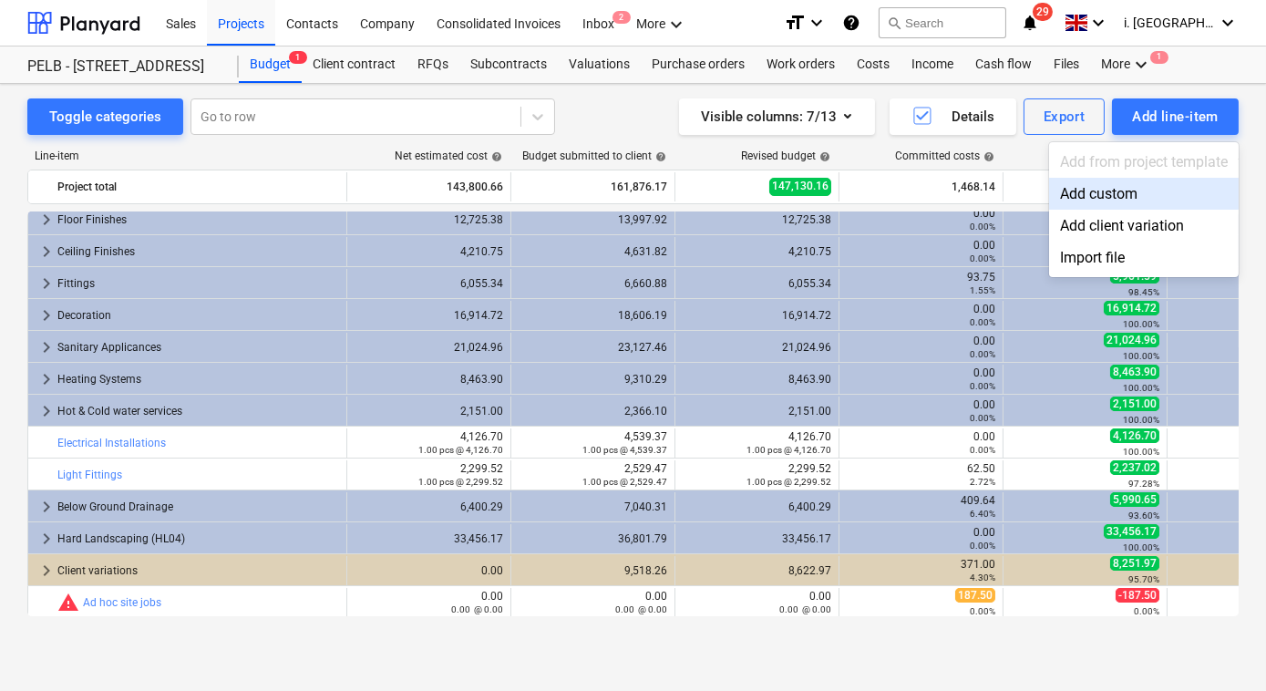
click at [1144, 190] on div "Add custom" at bounding box center [1144, 194] width 190 height 32
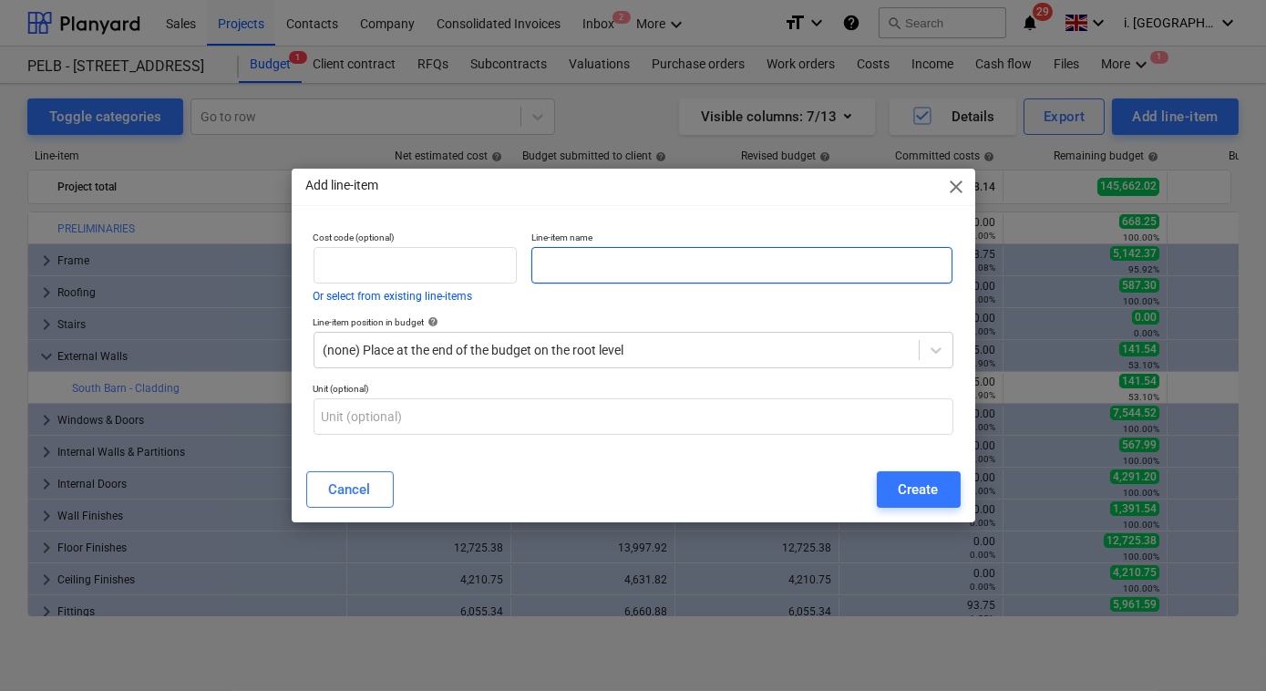
scroll to position [328, 0]
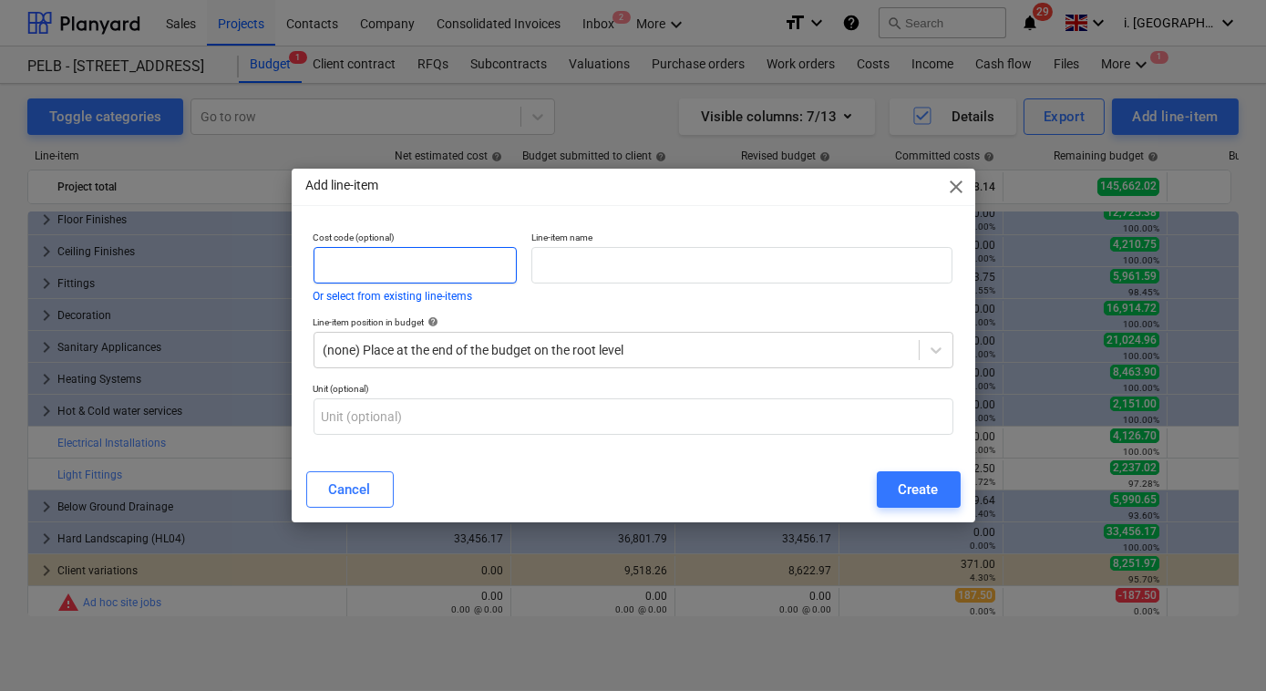
click at [445, 271] on input "text" at bounding box center [414, 265] width 203 height 36
drag, startPoint x: 445, startPoint y: 267, endPoint x: 425, endPoint y: 300, distance: 38.0
click at [427, 299] on div "Cost code (optional) Or select from existing line-items" at bounding box center [414, 266] width 203 height 70
click at [425, 298] on button "Or select from existing line-items" at bounding box center [392, 296] width 159 height 11
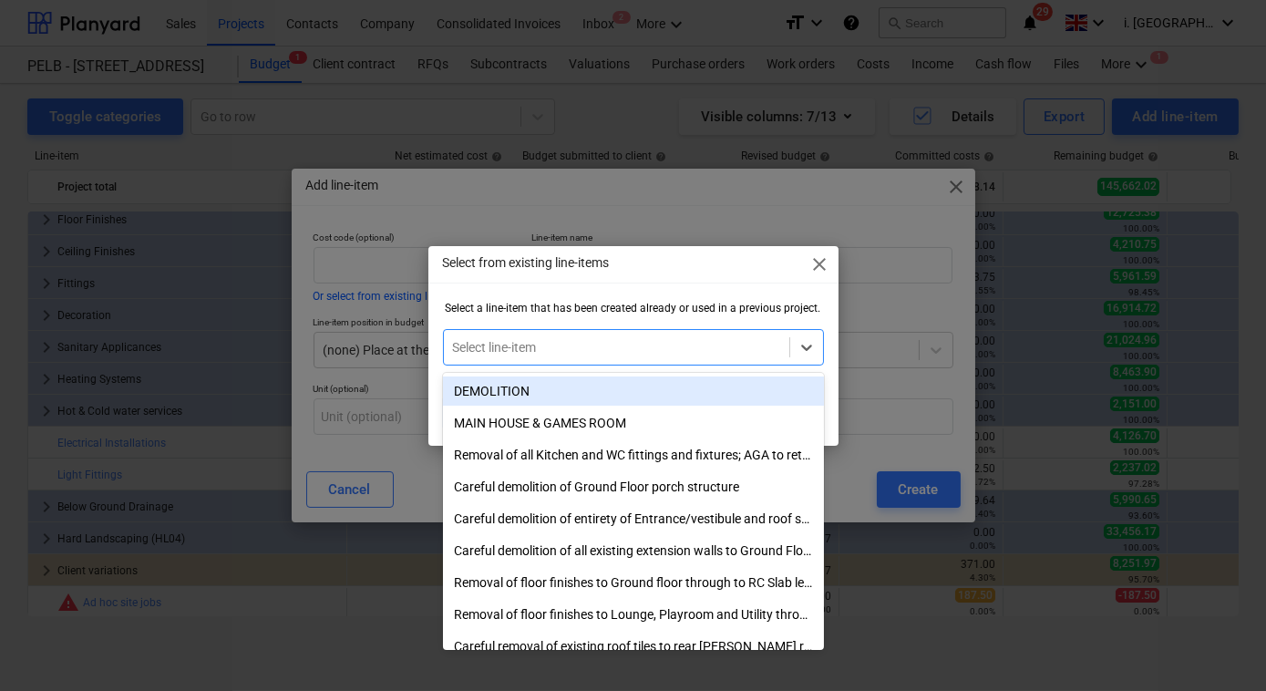
click at [529, 341] on div at bounding box center [616, 347] width 327 height 18
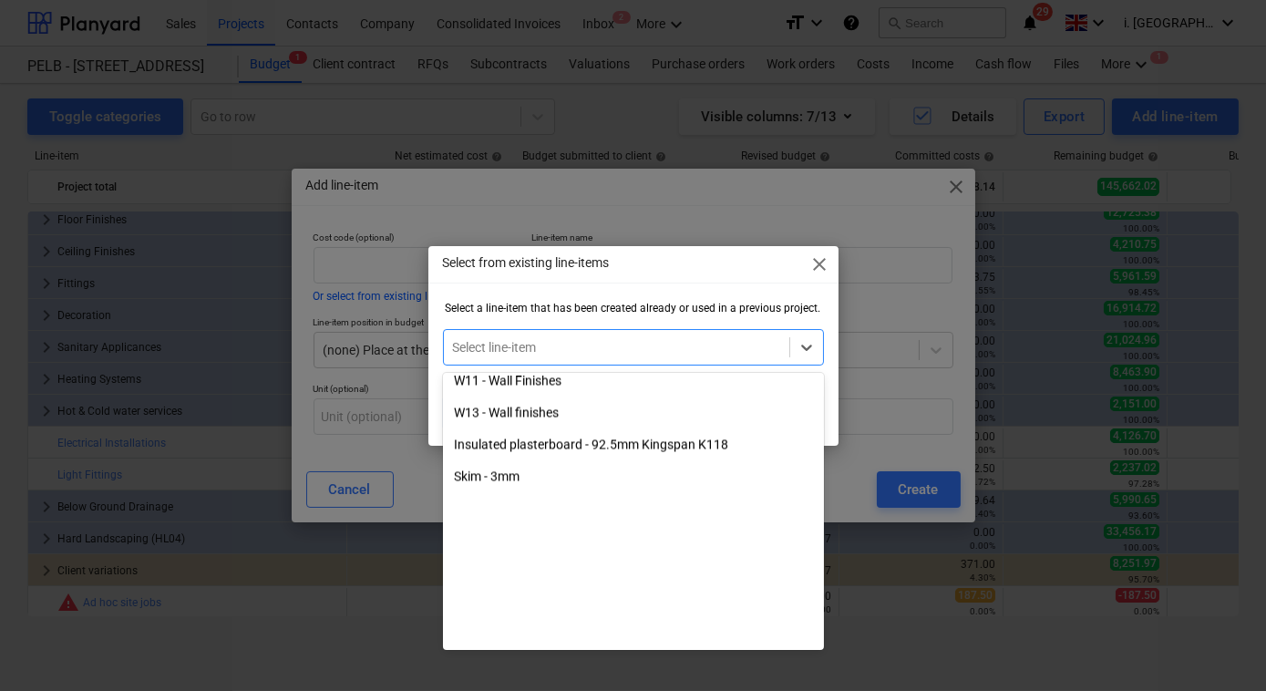
scroll to position [7662, 0]
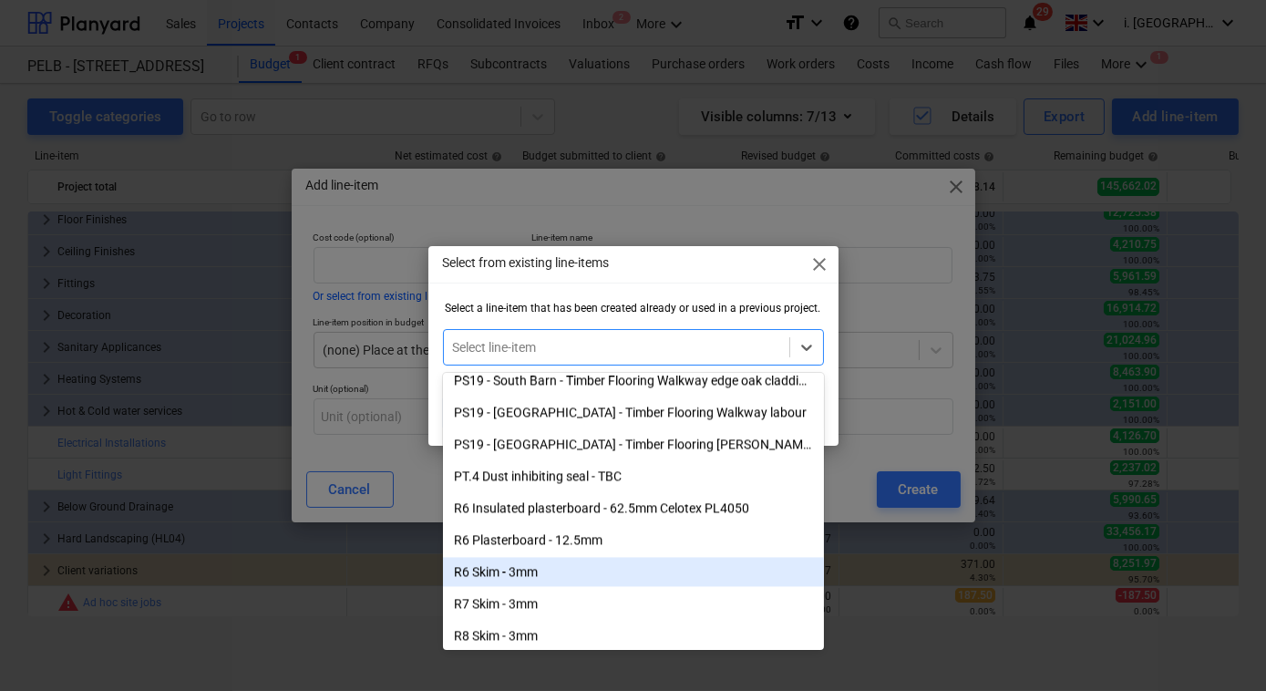
scroll to position [21552, 0]
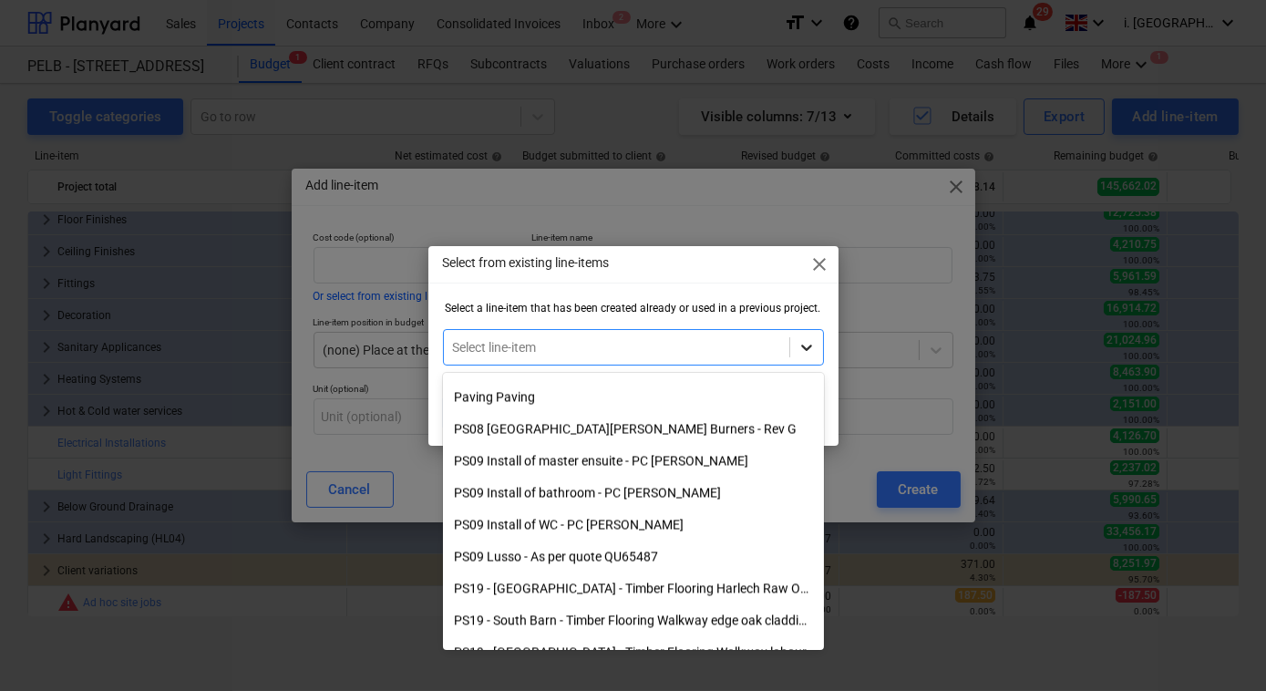
click at [794, 355] on div at bounding box center [806, 347] width 33 height 33
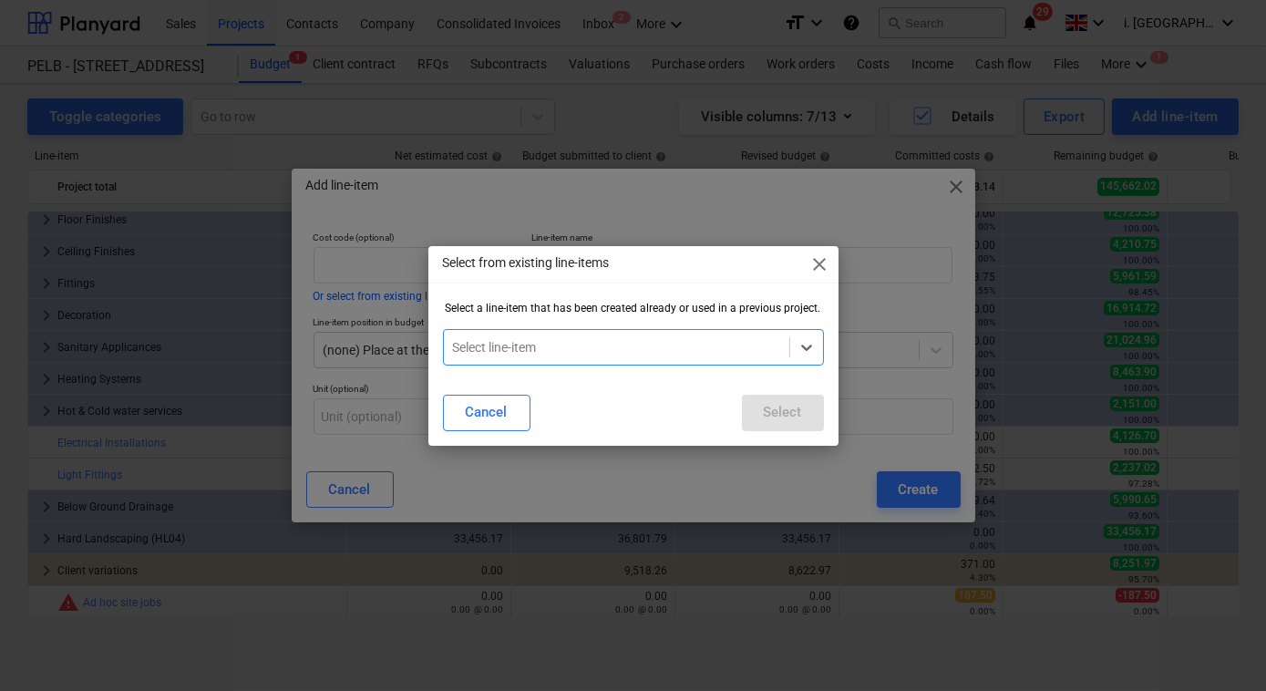
click at [818, 259] on span "close" at bounding box center [820, 264] width 22 height 22
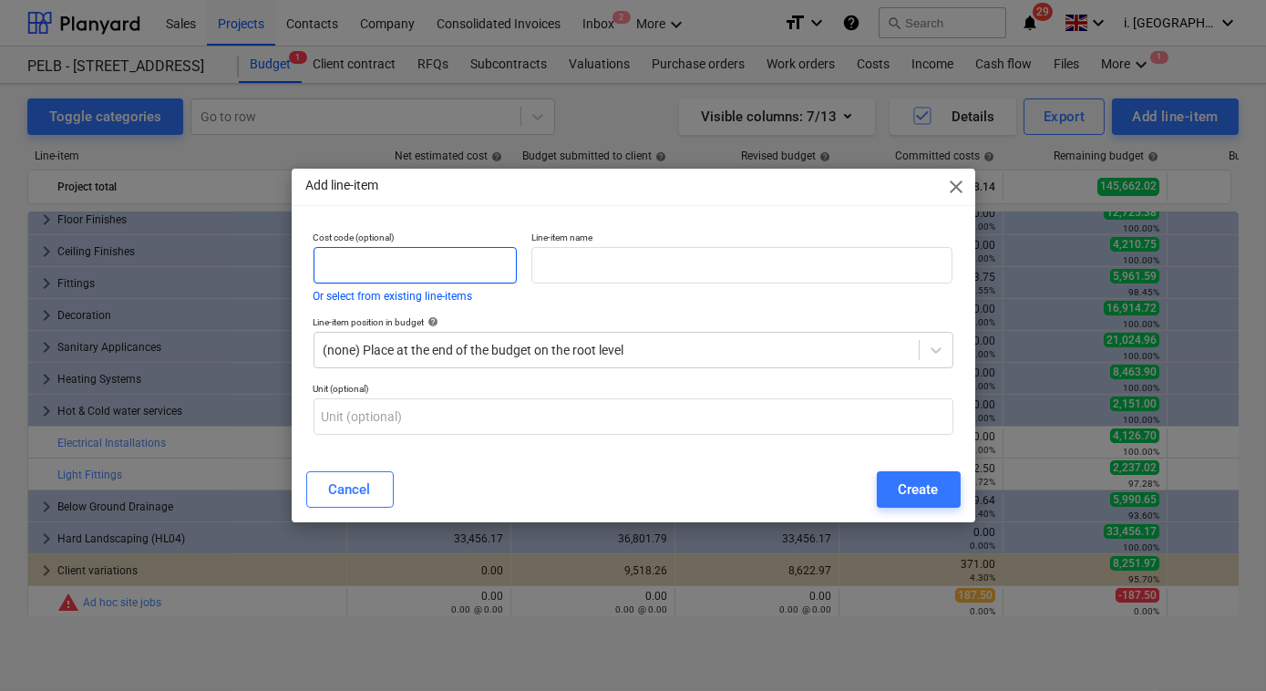
click at [439, 263] on input "text" at bounding box center [414, 265] width 203 height 36
click at [405, 292] on button "Or select from existing line-items" at bounding box center [392, 296] width 159 height 11
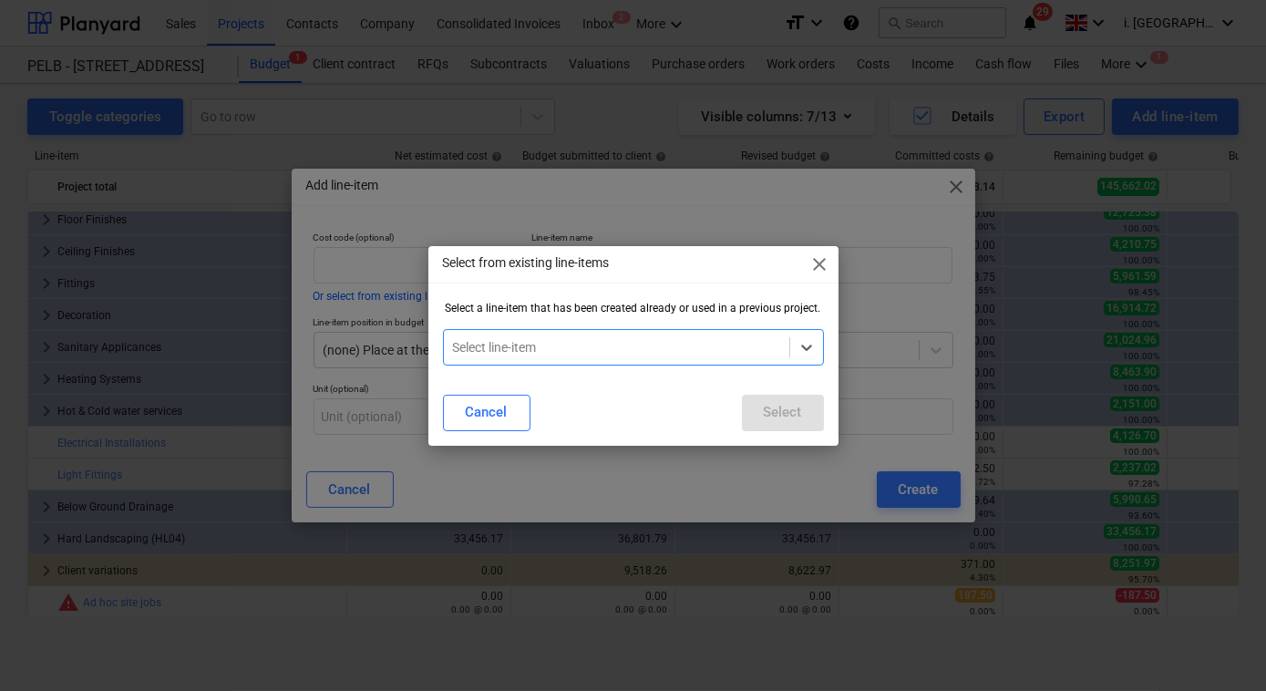
click at [515, 330] on div "Select line-item" at bounding box center [633, 347] width 381 height 36
drag, startPoint x: 824, startPoint y: 388, endPoint x: 806, endPoint y: 393, distance: 17.9
click at [819, 449] on div "Select from existing line-items close Select a line-item that has been created …" at bounding box center [633, 345] width 1266 height 691
click at [792, 361] on div at bounding box center [806, 347] width 33 height 33
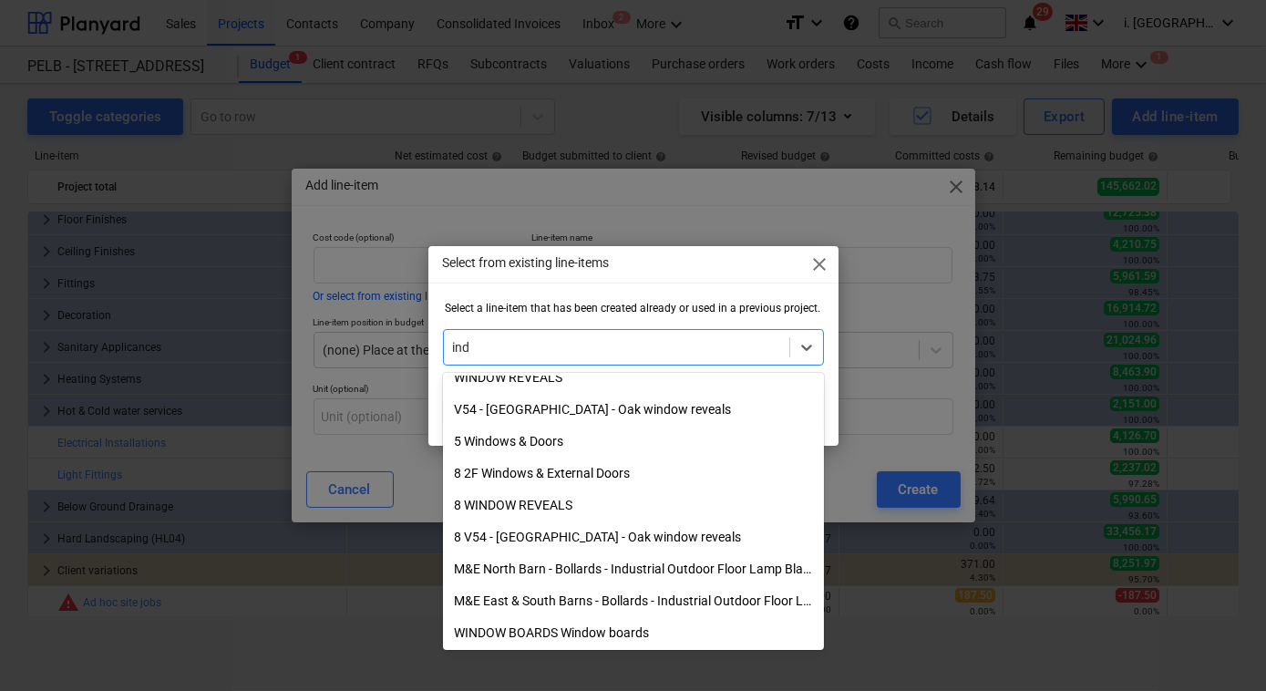
scroll to position [364, 0]
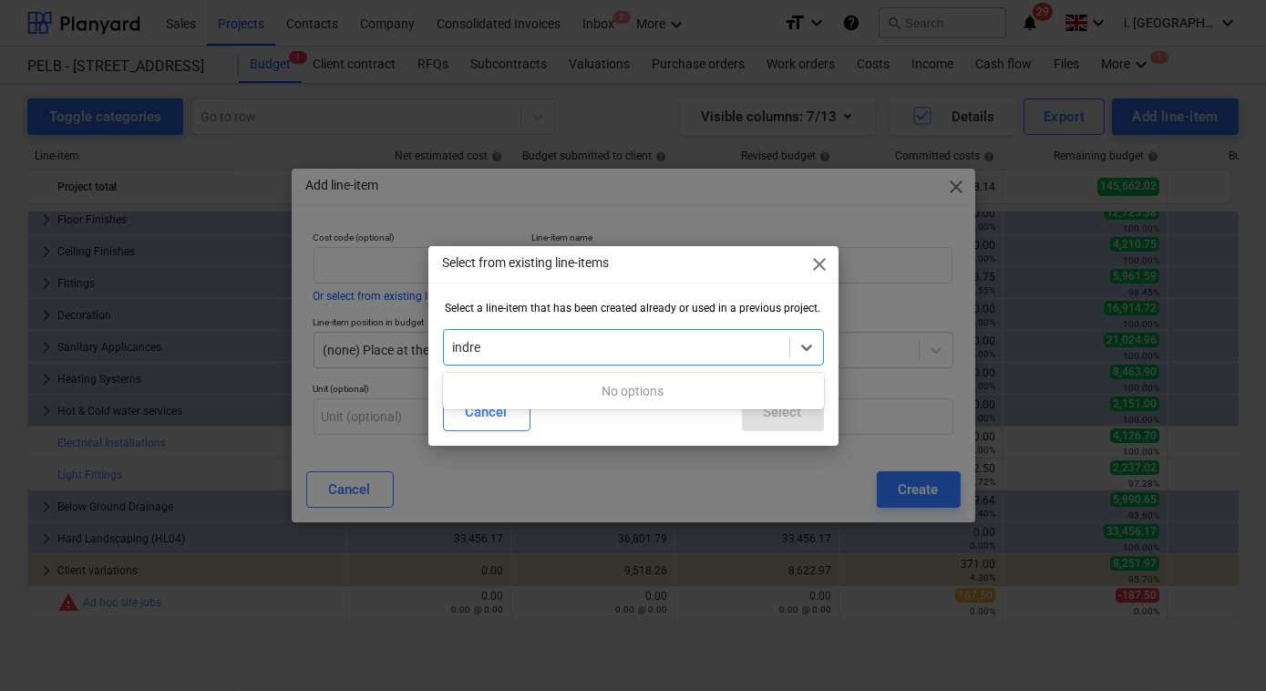
type input "indre"
click at [821, 275] on div "Select from existing line-items close" at bounding box center [633, 264] width 410 height 36
click at [816, 271] on span "close" at bounding box center [820, 264] width 22 height 22
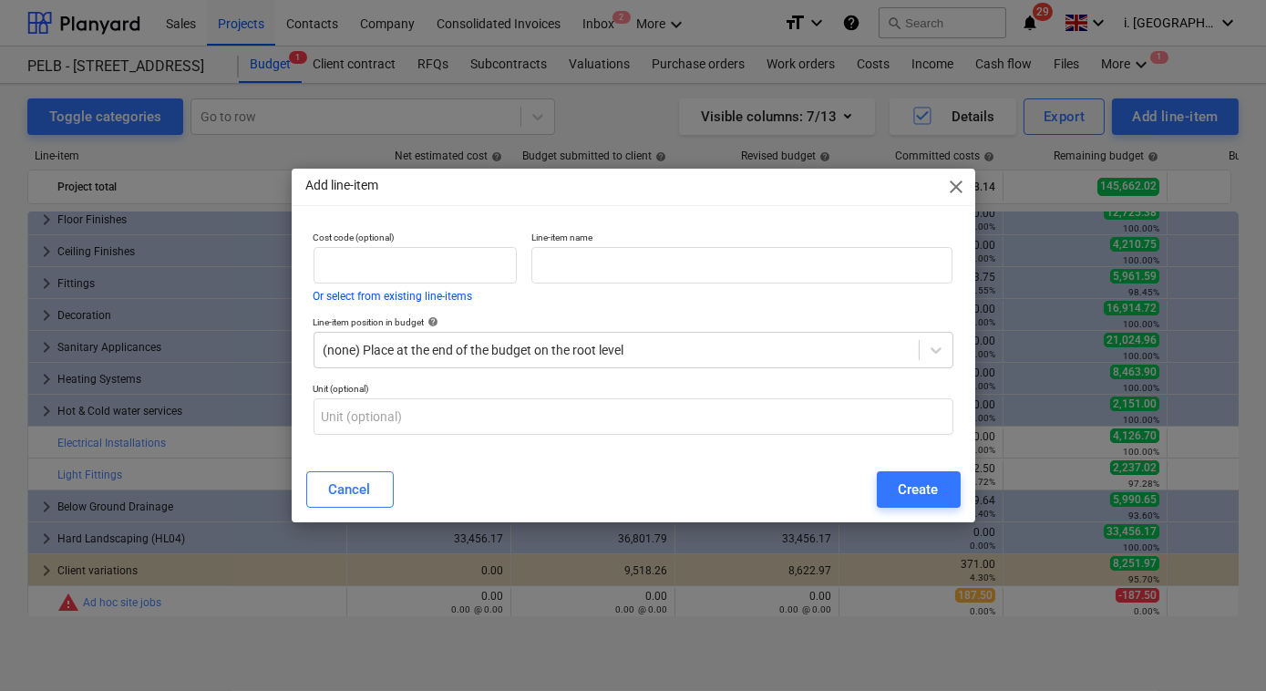
click at [950, 189] on span "close" at bounding box center [957, 187] width 22 height 22
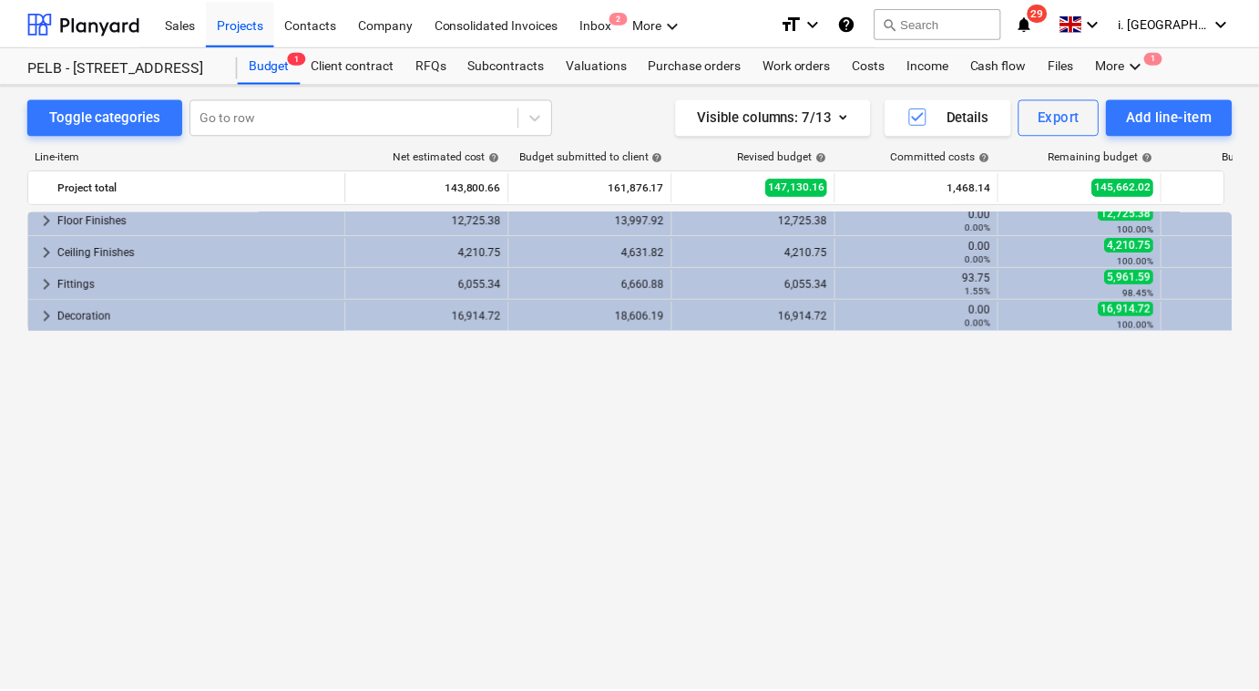
scroll to position [0, 0]
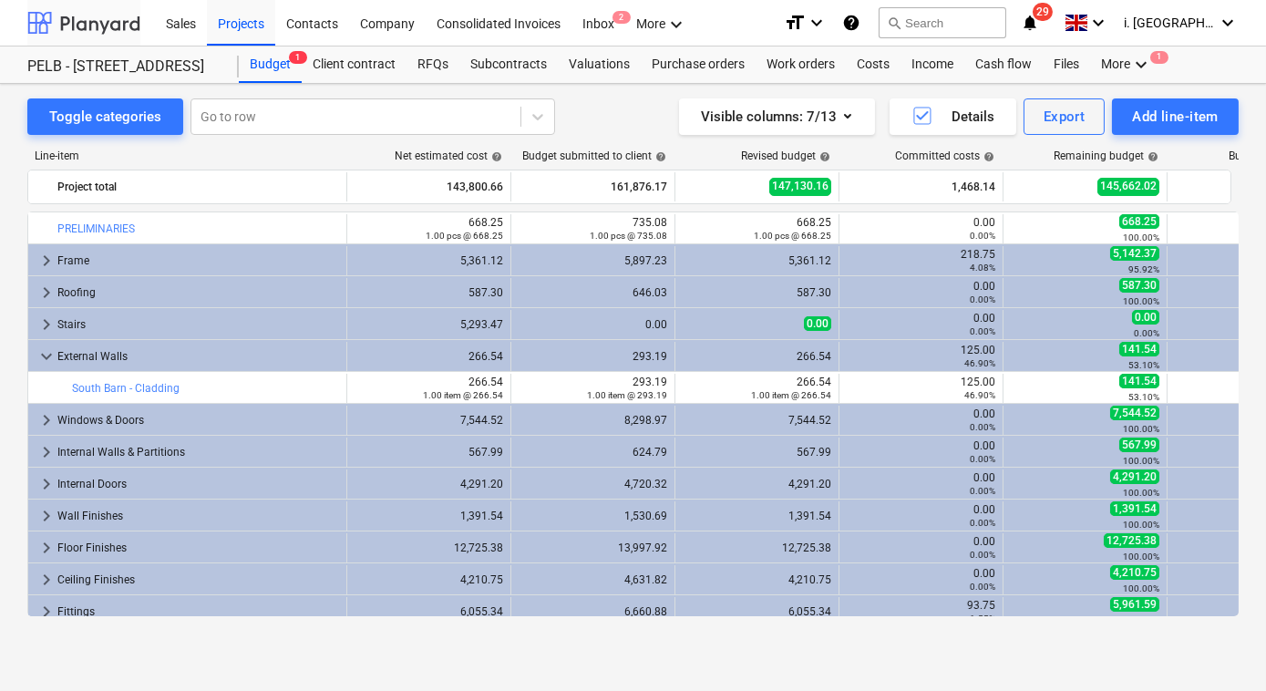
click at [104, 28] on div at bounding box center [83, 23] width 113 height 46
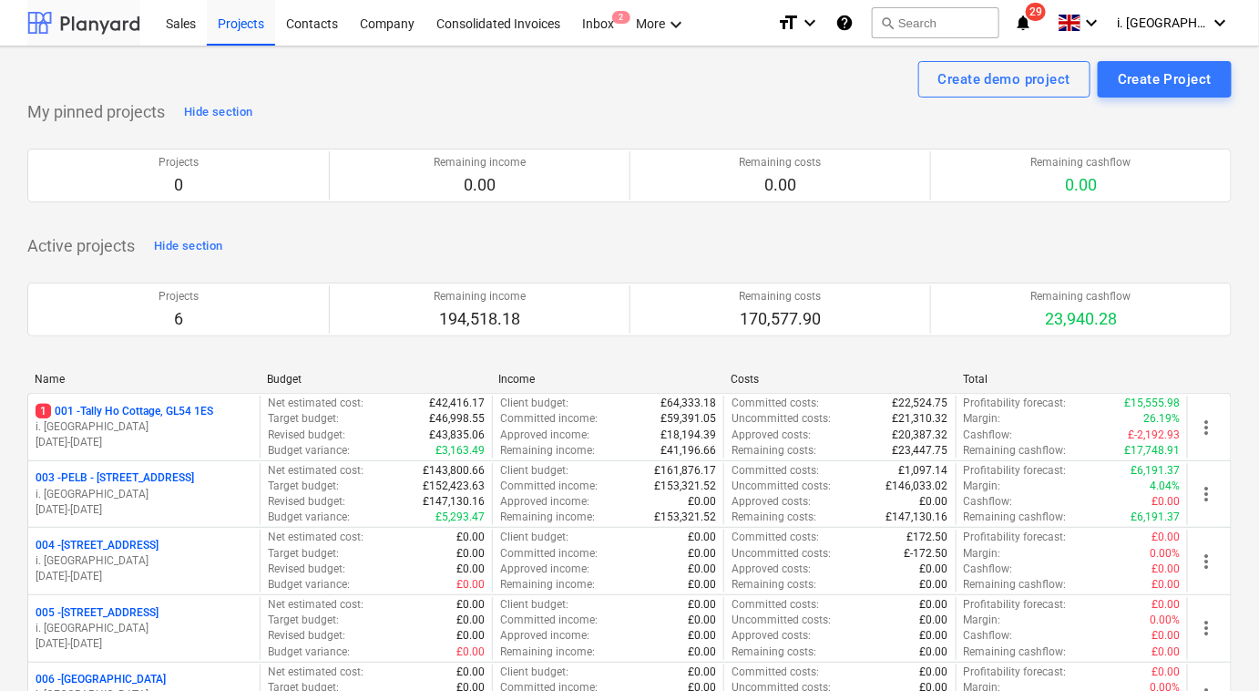
click at [91, 30] on div at bounding box center [83, 23] width 113 height 46
click at [191, 24] on div "Sales" at bounding box center [181, 22] width 52 height 46
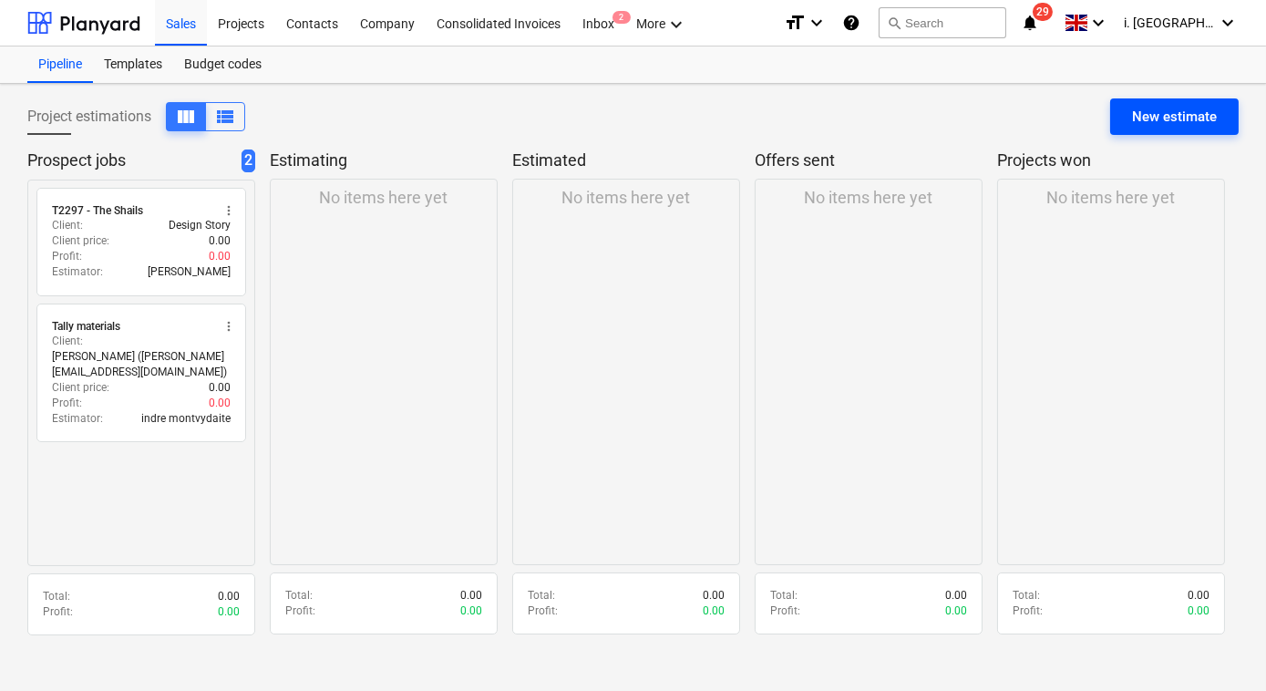
click at [1152, 110] on div "New estimate" at bounding box center [1174, 117] width 85 height 24
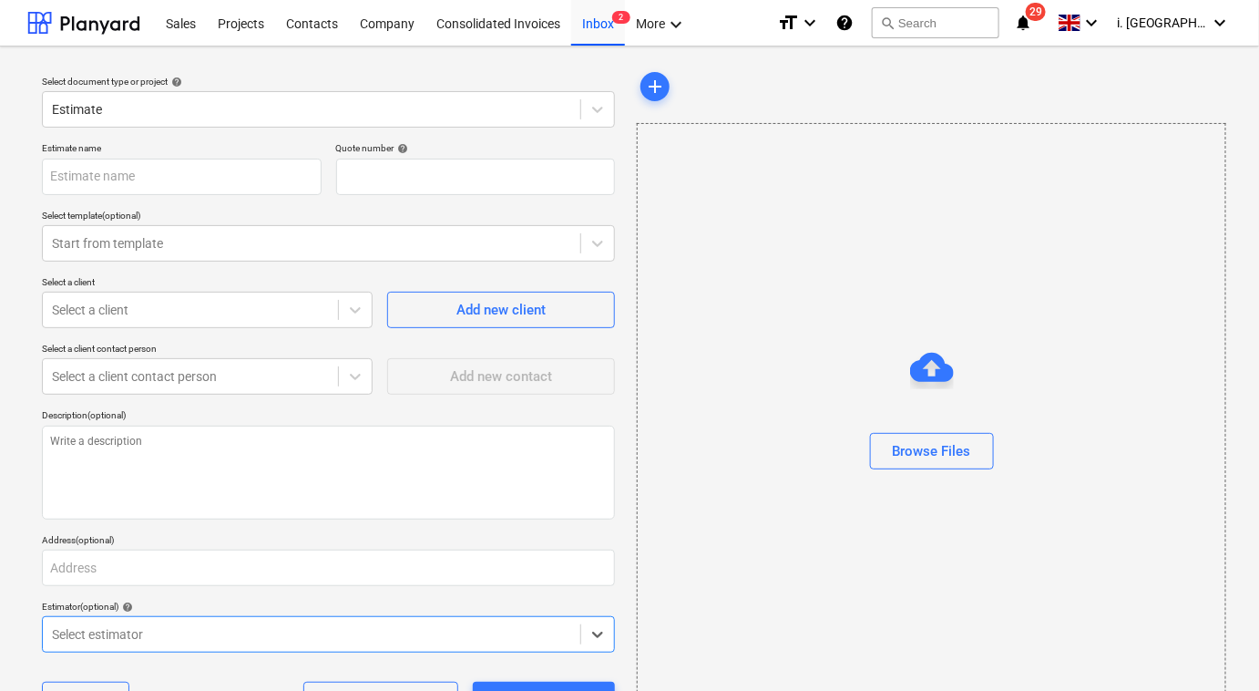
type textarea "x"
type input "QU-0045"
click at [264, 179] on input "text" at bounding box center [182, 177] width 280 height 36
click at [244, 242] on div at bounding box center [311, 243] width 519 height 18
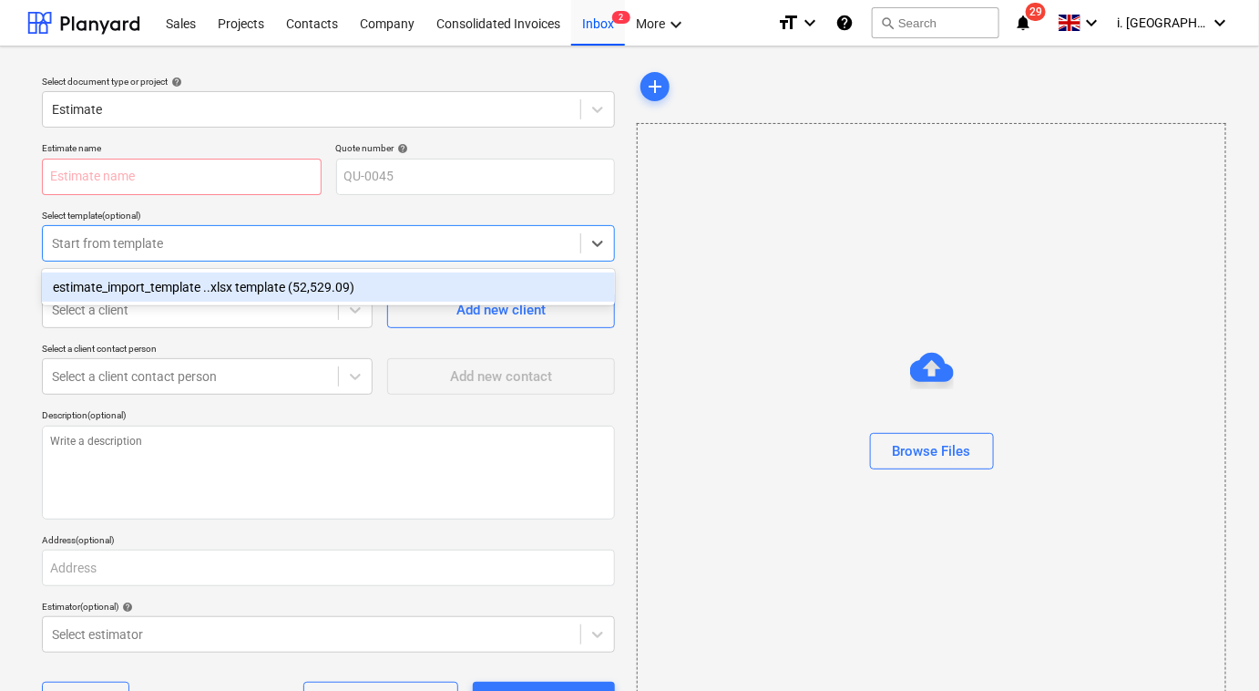
click at [256, 251] on div at bounding box center [311, 243] width 519 height 18
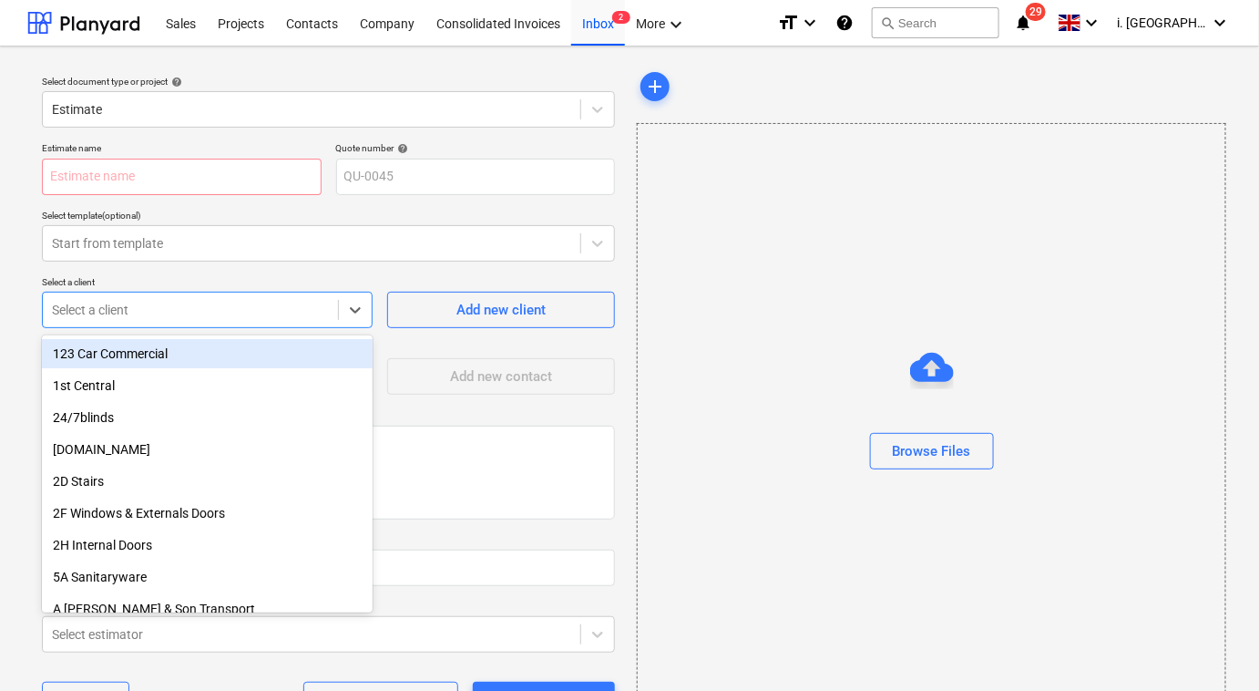
click at [161, 312] on div at bounding box center [190, 310] width 277 height 18
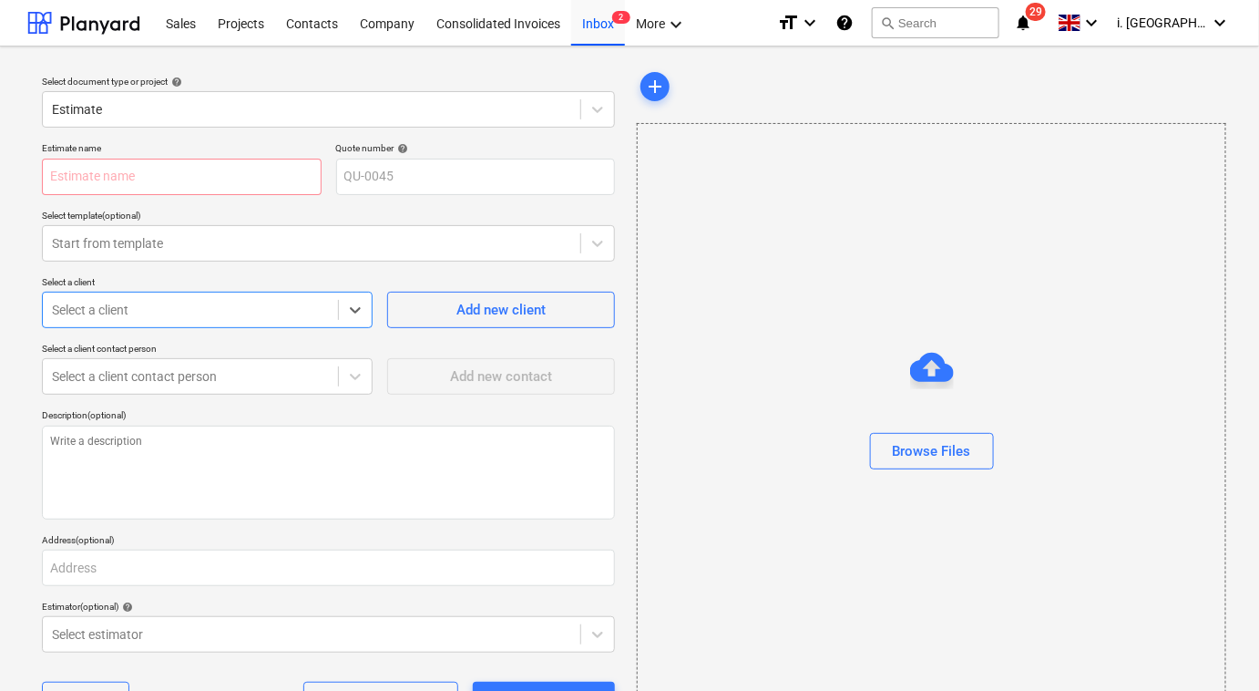
click at [161, 312] on div at bounding box center [190, 310] width 277 height 18
type textarea "x"
click at [12, 311] on div "Select document type or project help Estimate Estimate name Quote number help Q…" at bounding box center [629, 403] width 1259 height 715
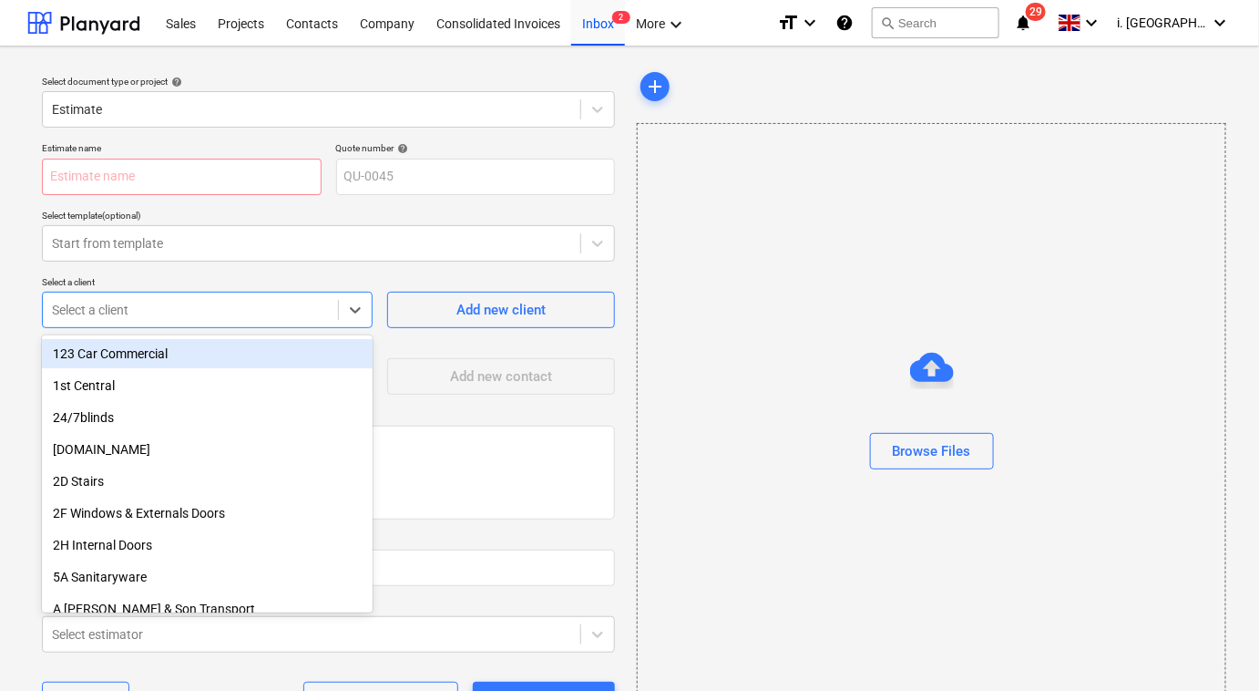
click at [272, 323] on div "Select a client" at bounding box center [207, 310] width 331 height 36
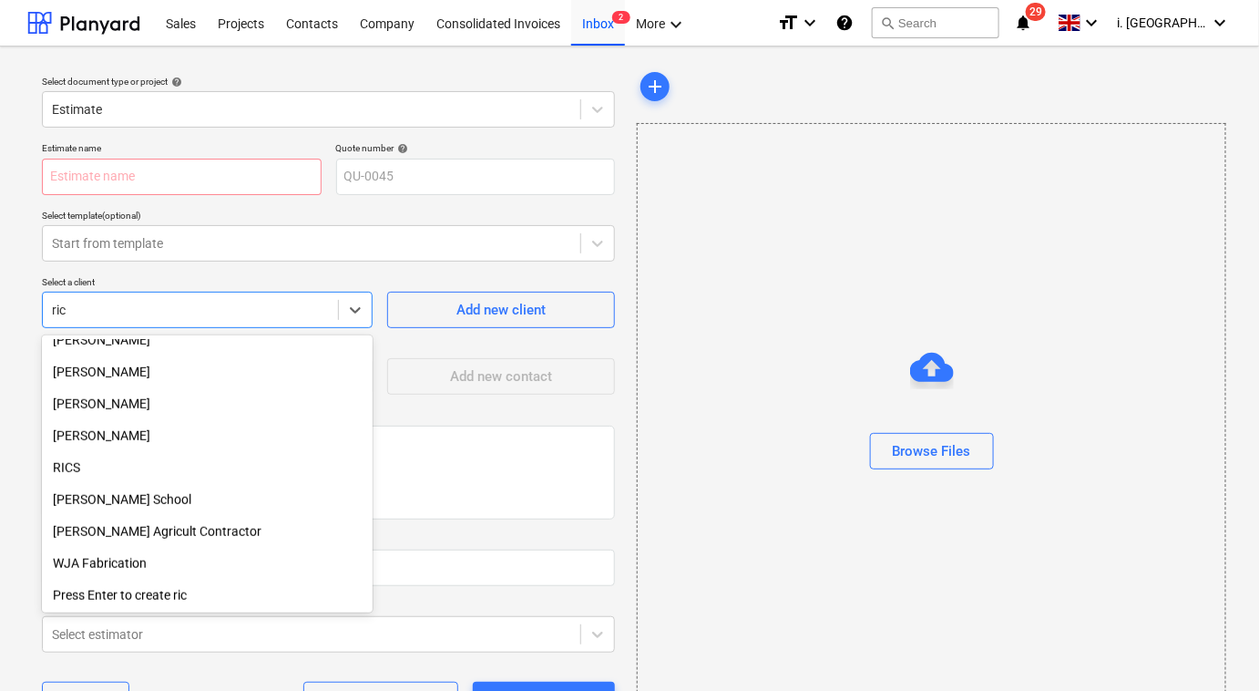
scroll to position [523, 0]
type input "[PERSON_NAME]"
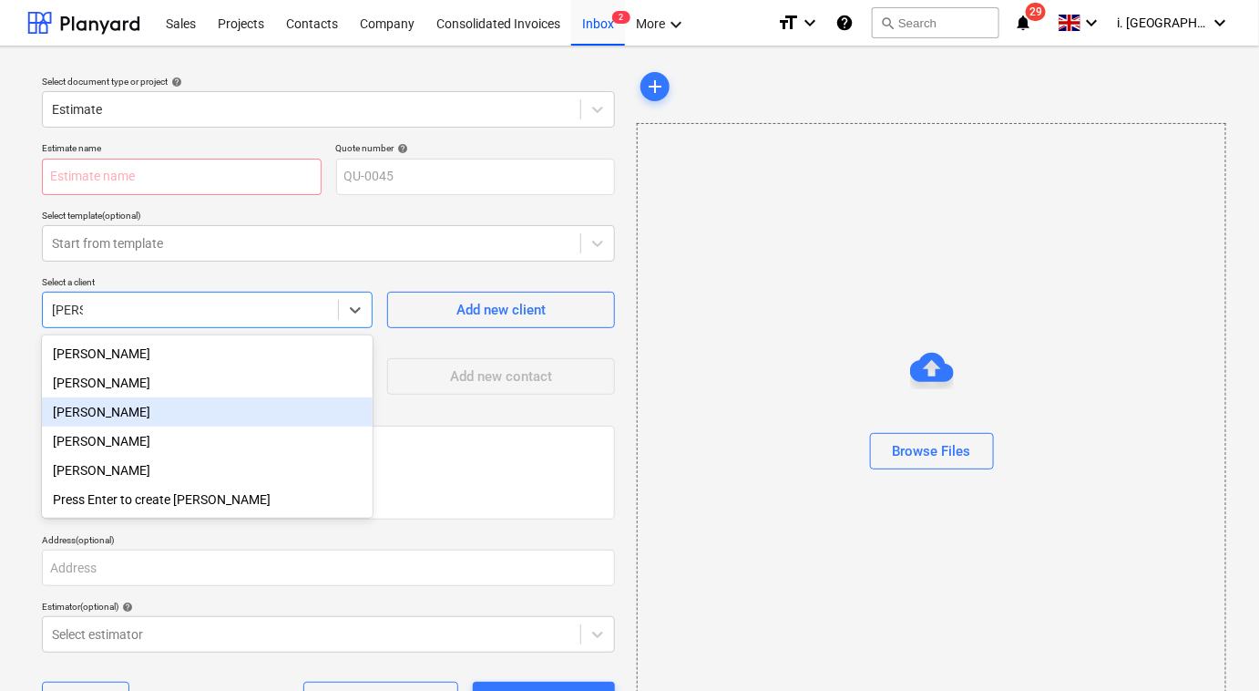
click at [235, 397] on div "[PERSON_NAME]" at bounding box center [207, 411] width 331 height 29
type textarea "x"
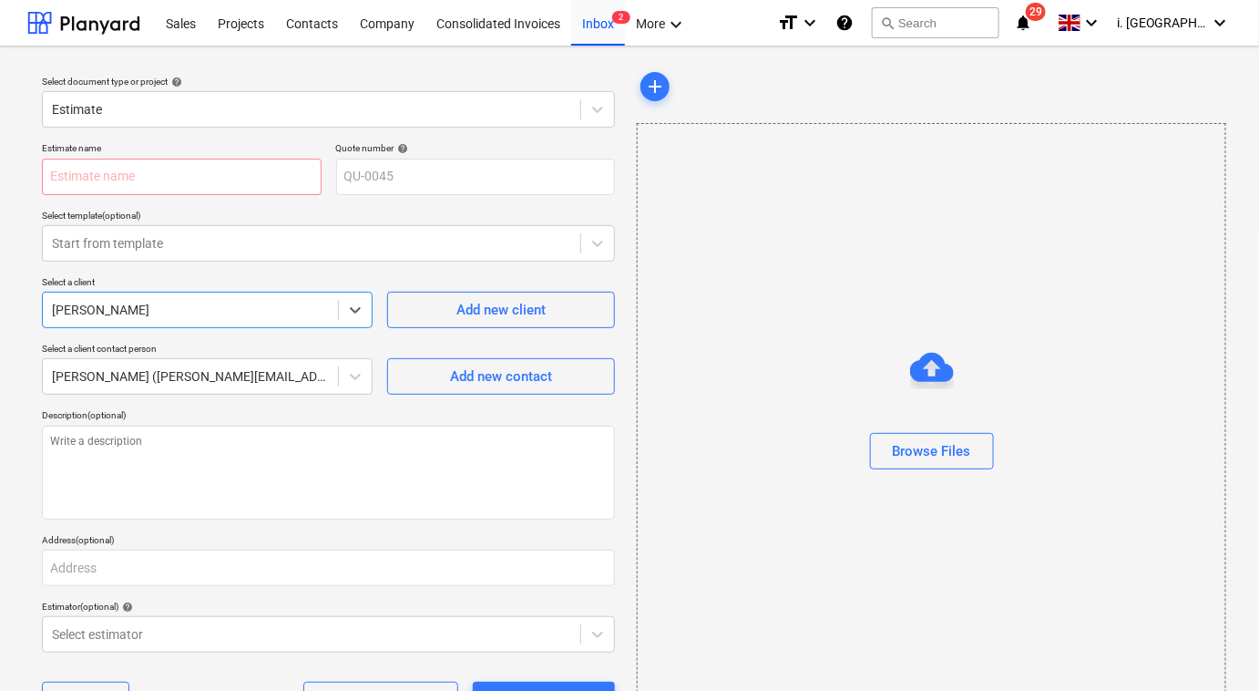
type textarea "x"
click at [384, 422] on p "Description (optional)" at bounding box center [328, 416] width 573 height 15
click at [191, 323] on div "[PERSON_NAME]" at bounding box center [207, 310] width 331 height 36
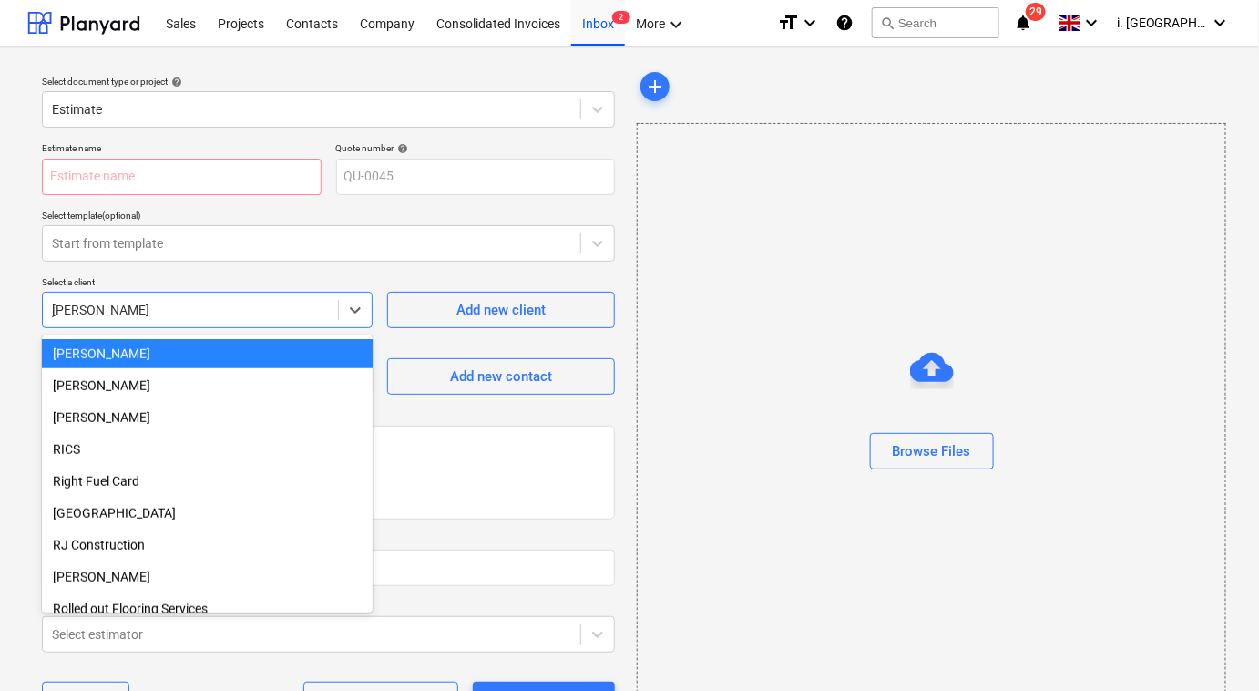
scroll to position [1256, 0]
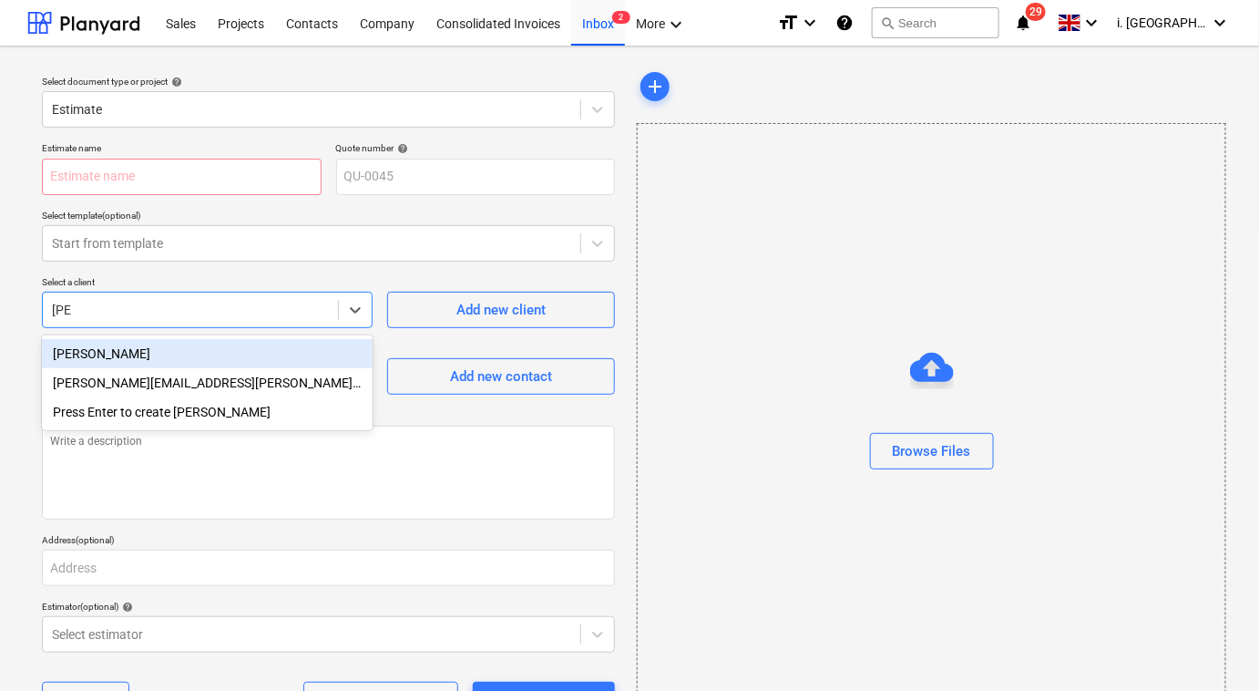
type input "jasm"
click at [160, 343] on div "[PERSON_NAME]" at bounding box center [207, 353] width 331 height 29
type textarea "x"
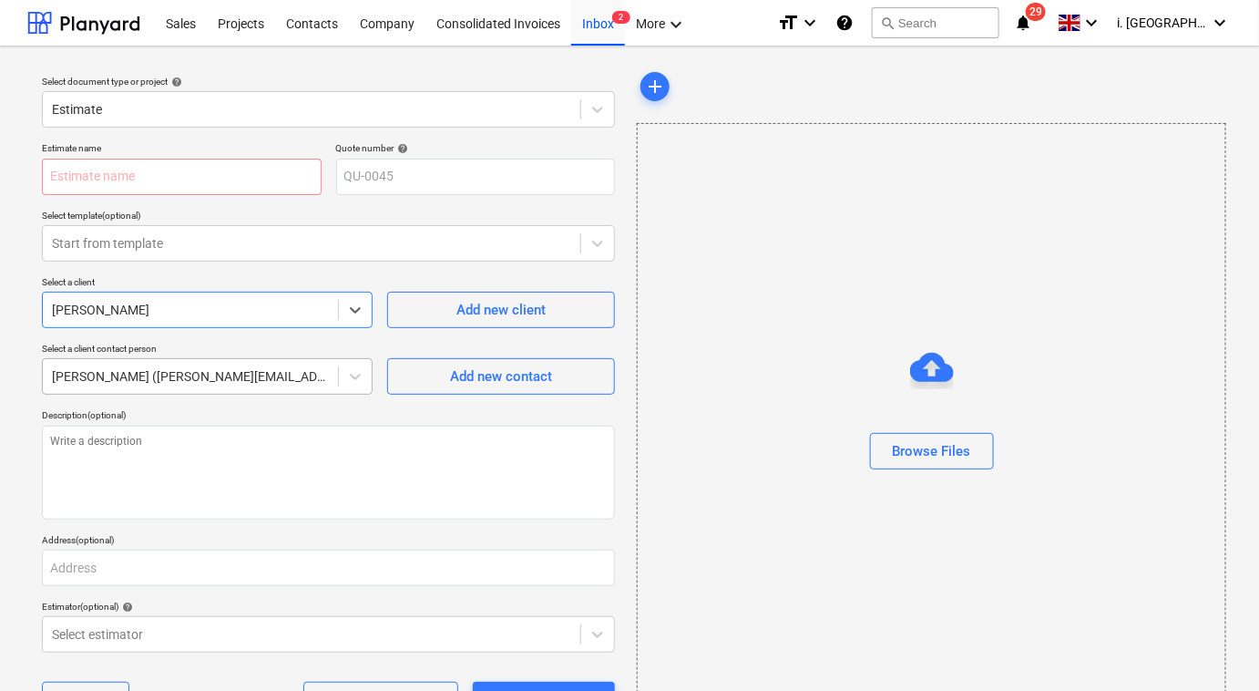
click at [289, 380] on div at bounding box center [190, 376] width 277 height 18
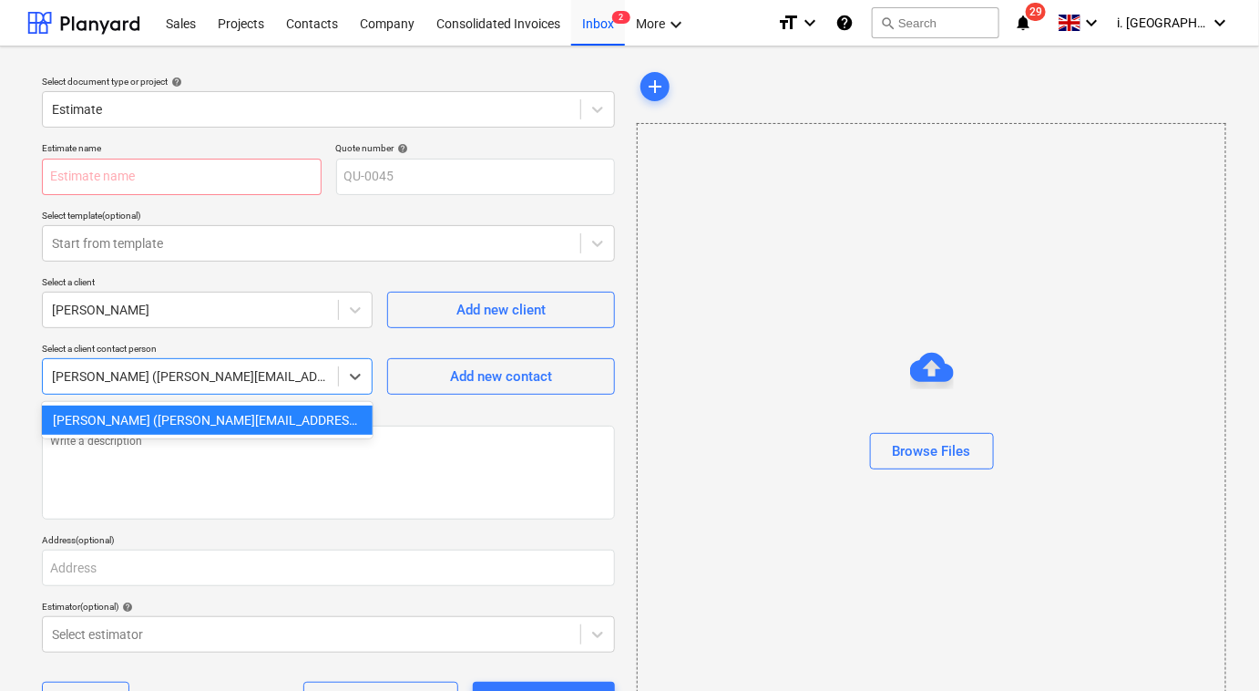
click at [262, 421] on div "Sue Bell (jasmin@matfordconstruction.co.uk)" at bounding box center [207, 419] width 331 height 29
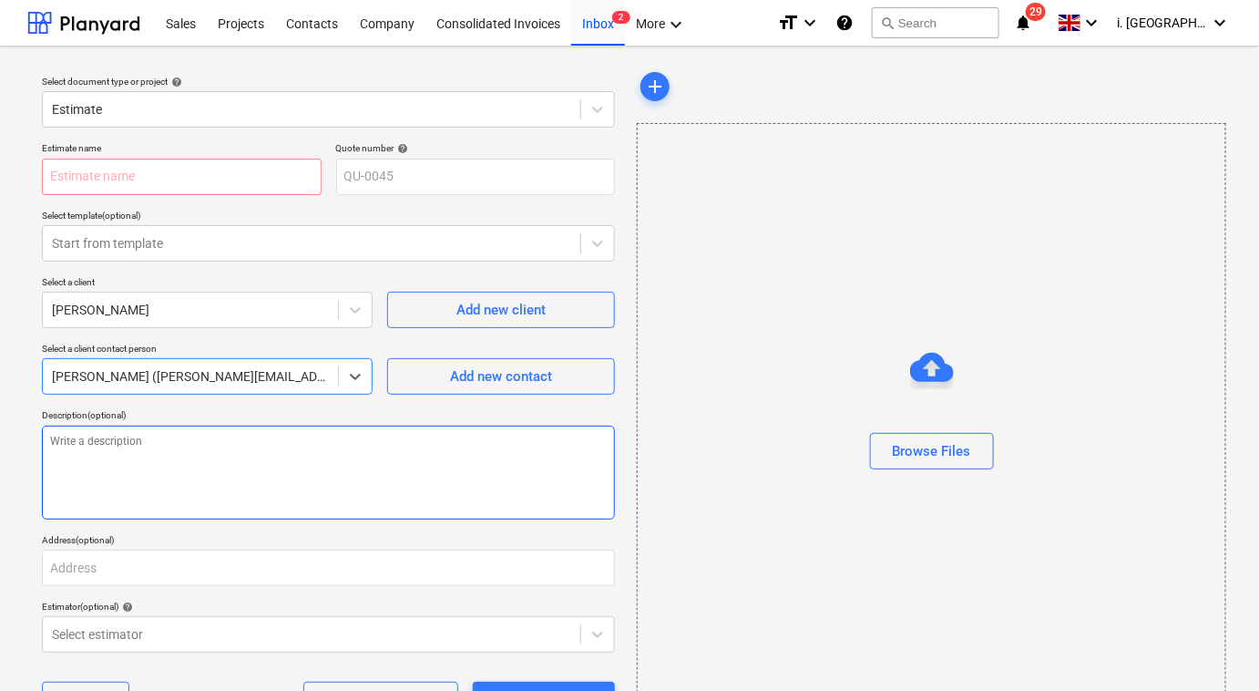
click at [259, 459] on textarea at bounding box center [328, 472] width 573 height 94
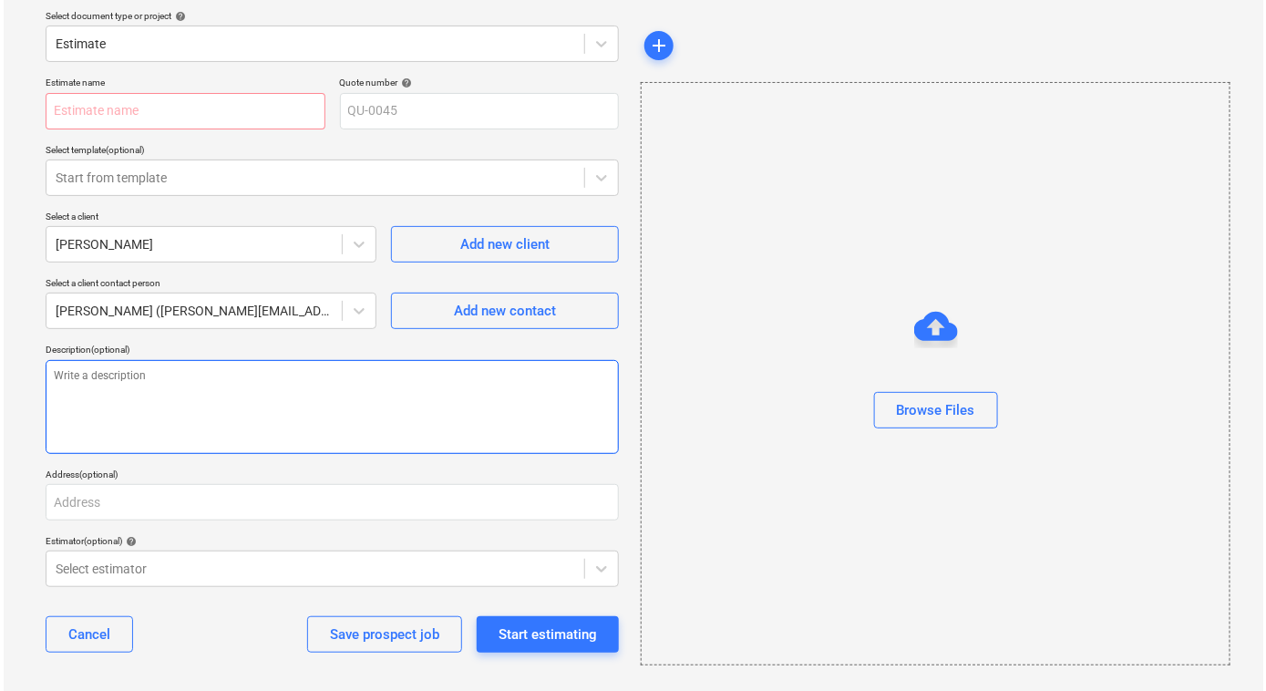
scroll to position [70, 0]
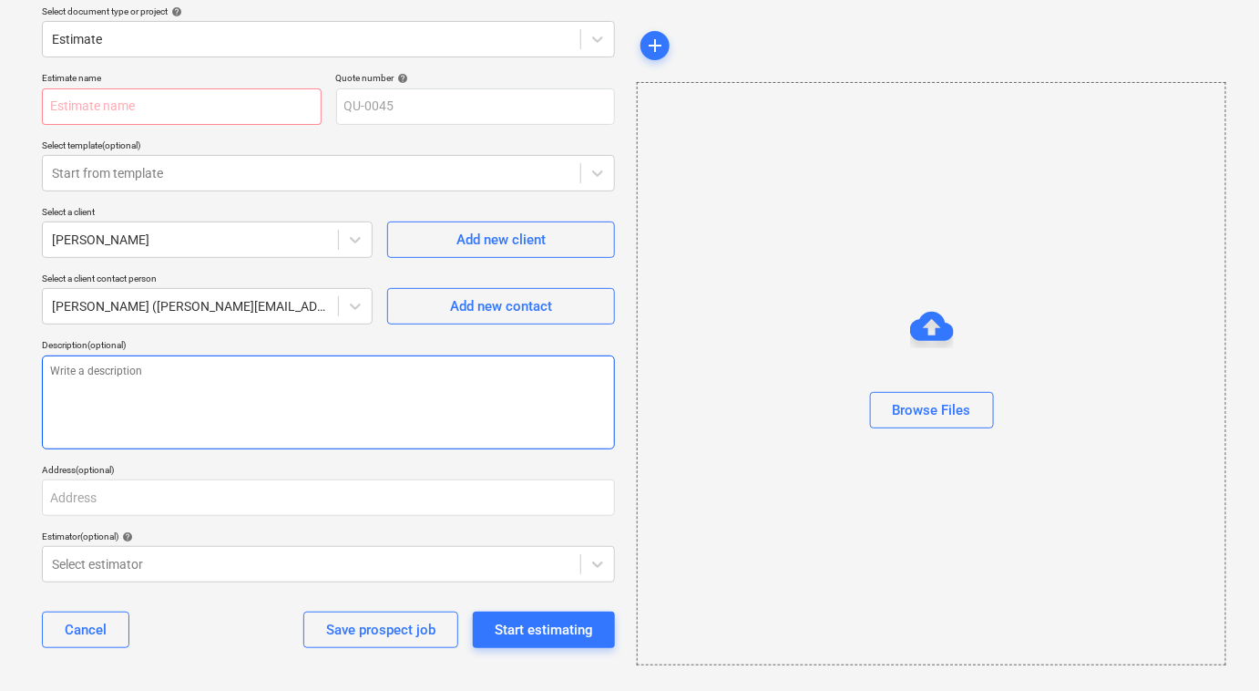
click at [334, 394] on textarea at bounding box center [328, 402] width 573 height 94
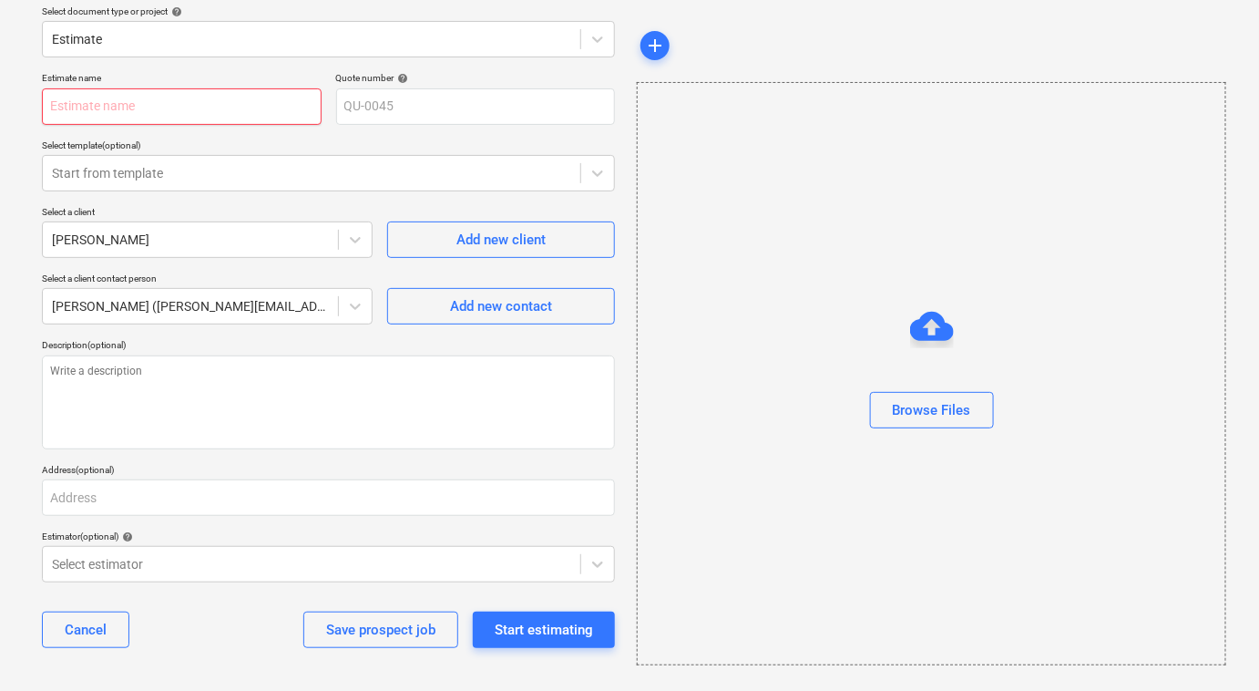
click at [175, 121] on div "Estimate name Quote number help QU-0045 Select template (optional) Start from t…" at bounding box center [329, 367] width 588 height 605
click at [168, 116] on input "text" at bounding box center [182, 106] width 280 height 36
type textarea "x"
type input "V"
type textarea "x"
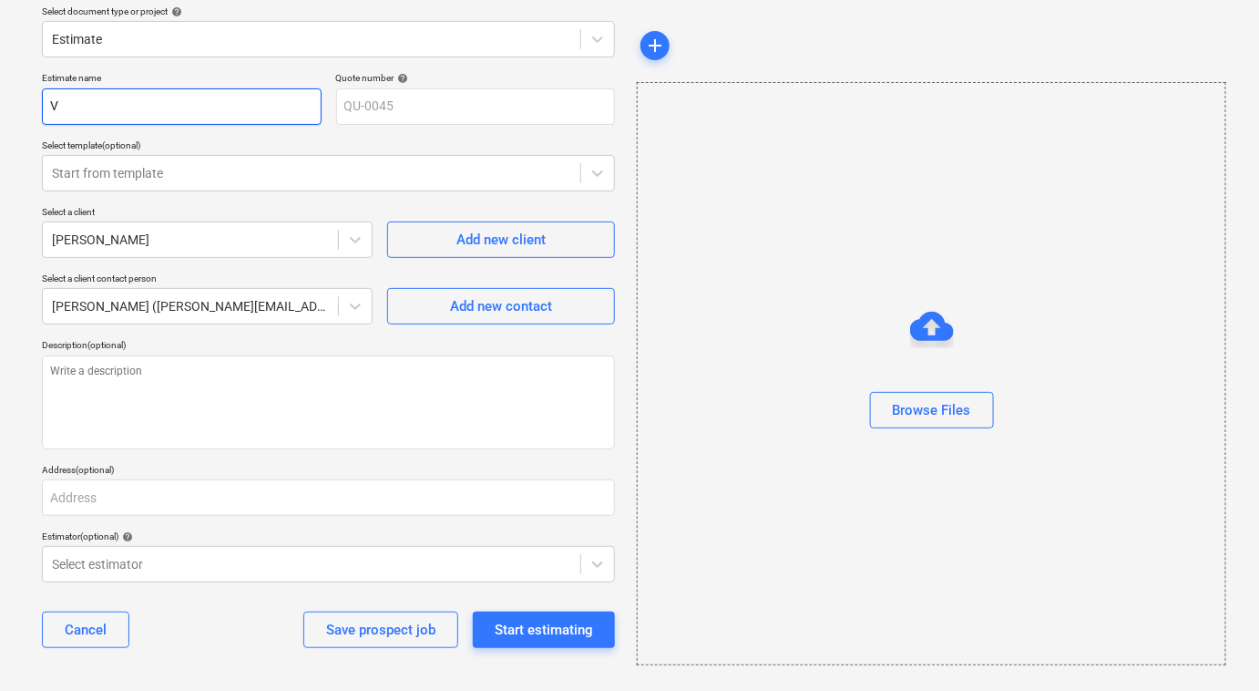
type input "Va"
type textarea "x"
type input "Var"
type textarea "x"
type input "Vari"
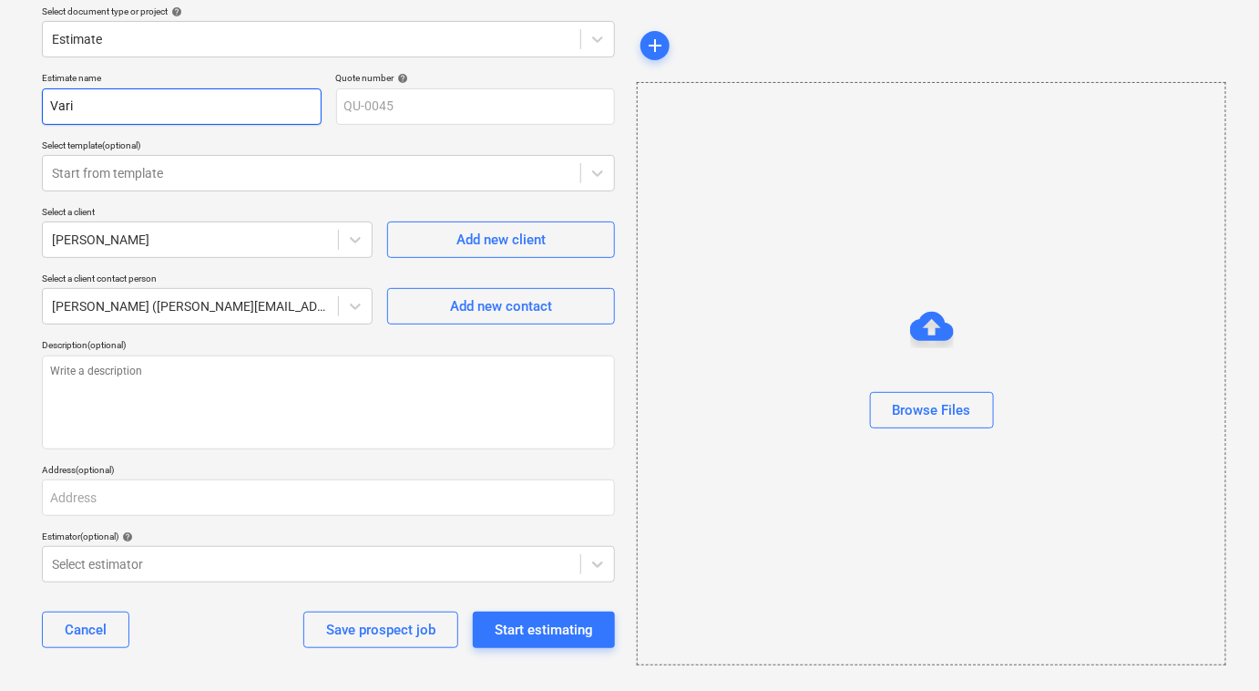
type textarea "x"
type input "Varia"
type textarea "x"
type input "Variat"
type textarea "x"
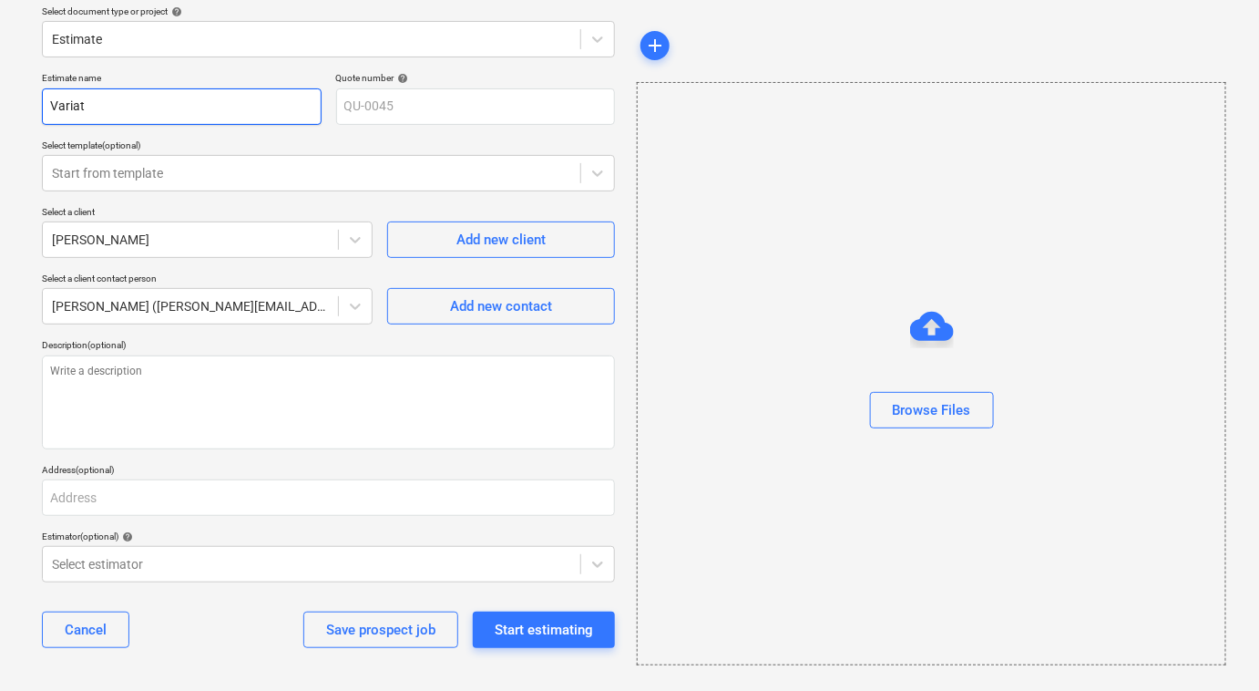
type input "Variati"
type textarea "x"
type input "Variatio"
type textarea "x"
type input "Variation"
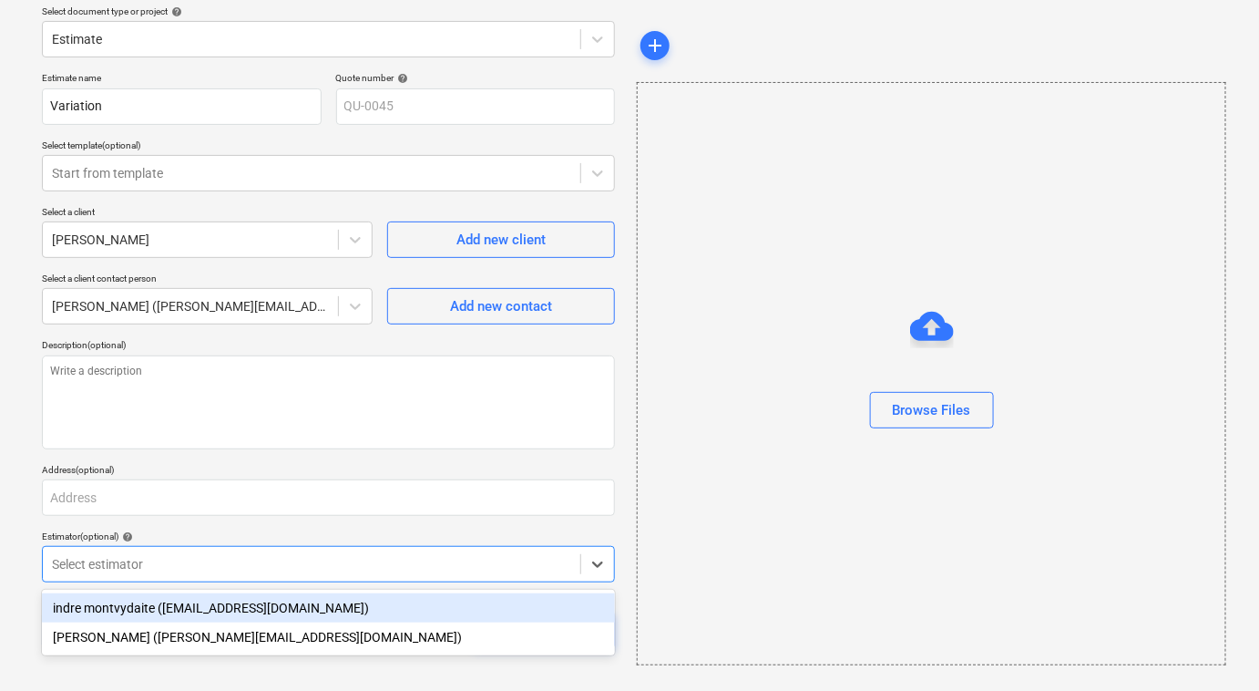
click at [276, 559] on div at bounding box center [311, 564] width 519 height 18
click at [179, 609] on div "indre montvydaite ([EMAIL_ADDRESS][DOMAIN_NAME])" at bounding box center [328, 607] width 573 height 29
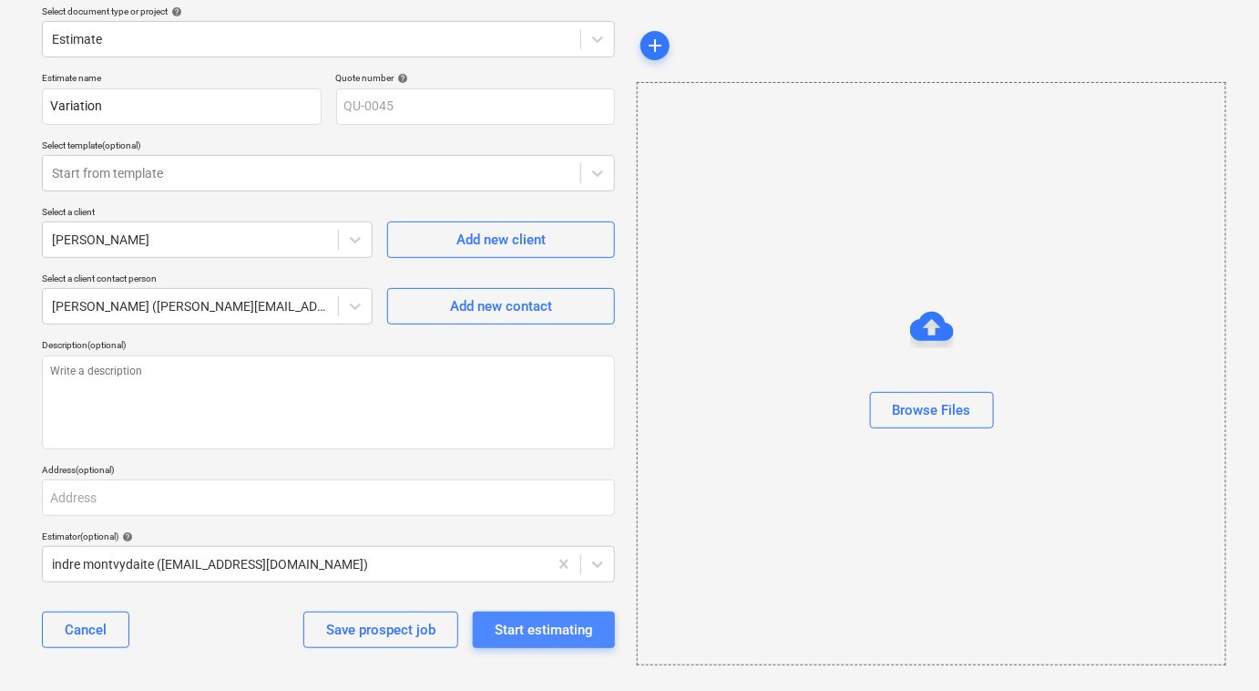
click at [503, 629] on div "Start estimating" at bounding box center [544, 630] width 98 height 24
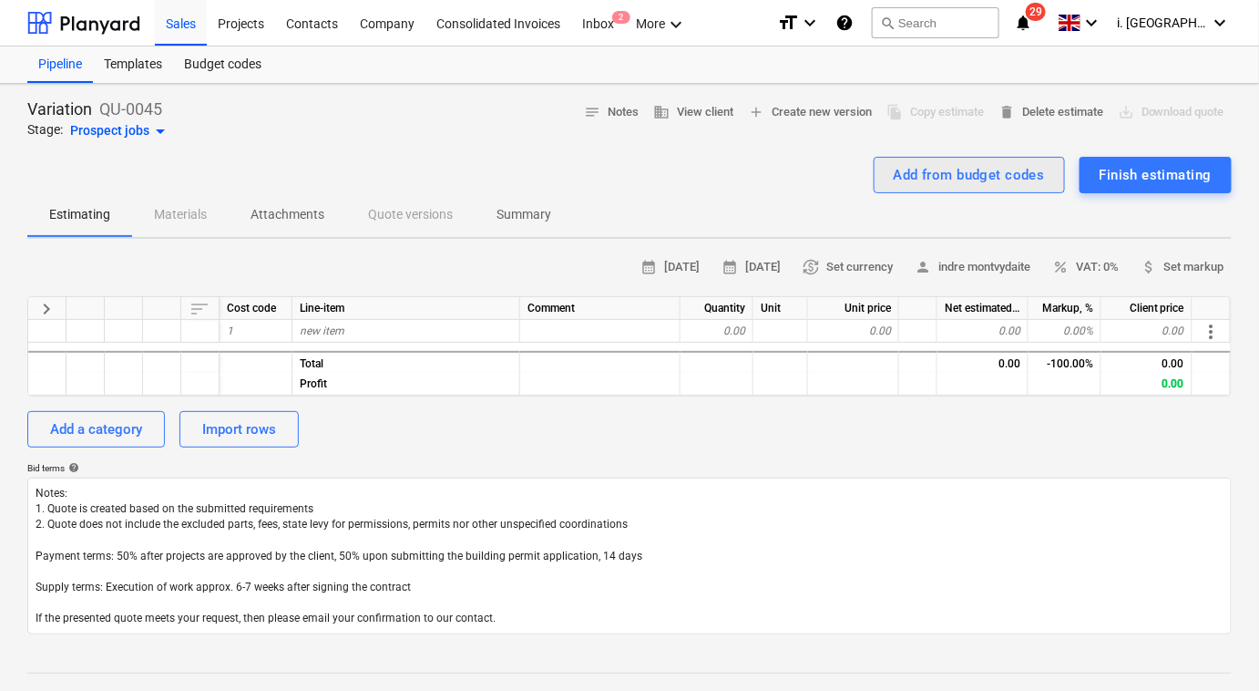
click at [1011, 182] on div "Add from budget codes" at bounding box center [969, 175] width 151 height 24
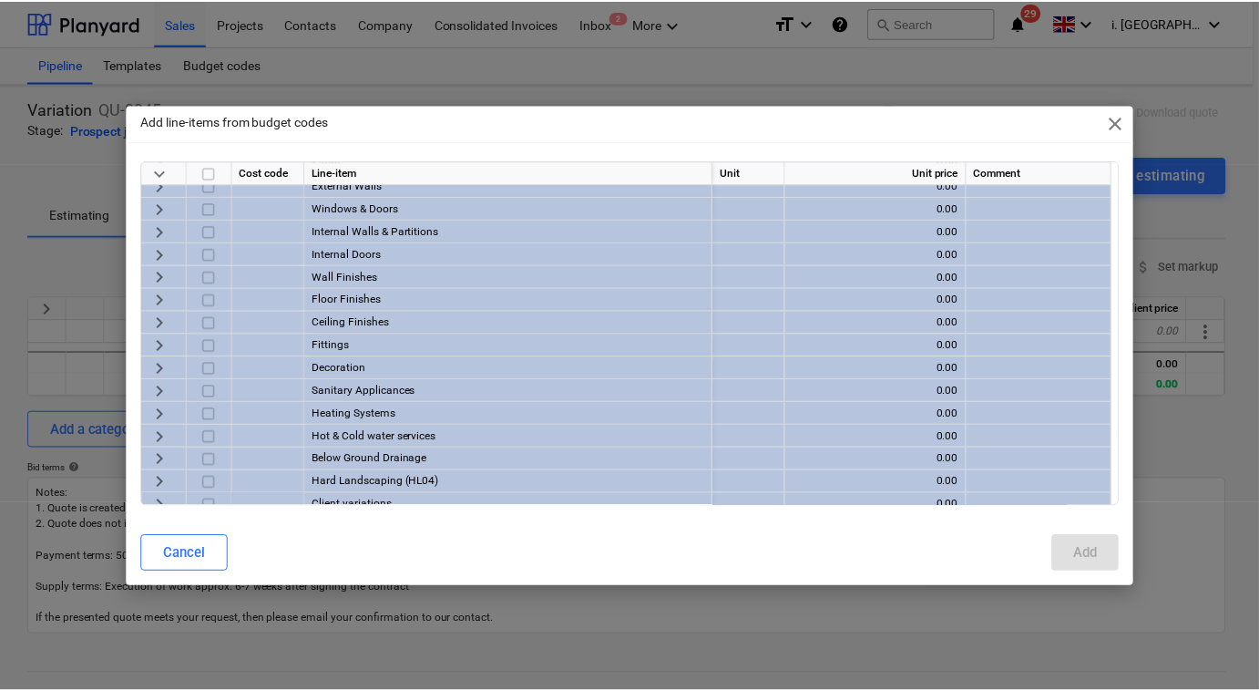
scroll to position [2320, 0]
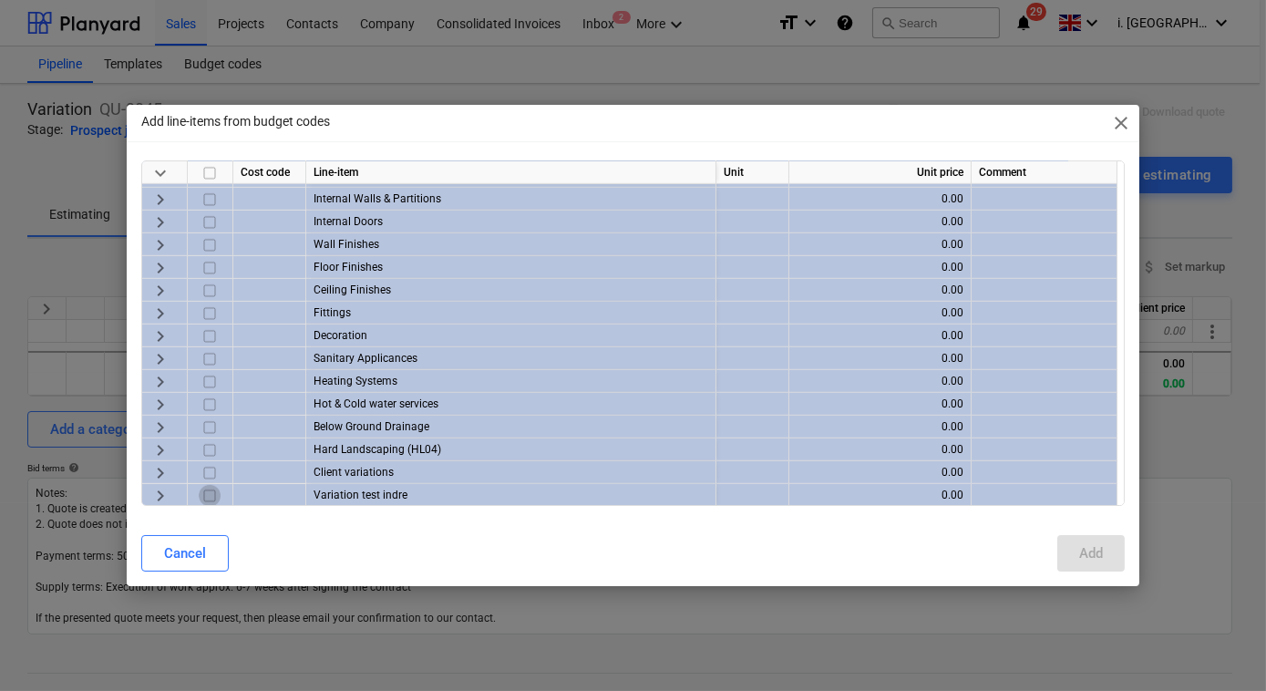
click at [205, 492] on input "checkbox" at bounding box center [210, 496] width 22 height 22
click at [1088, 550] on div "Add" at bounding box center [1091, 553] width 24 height 24
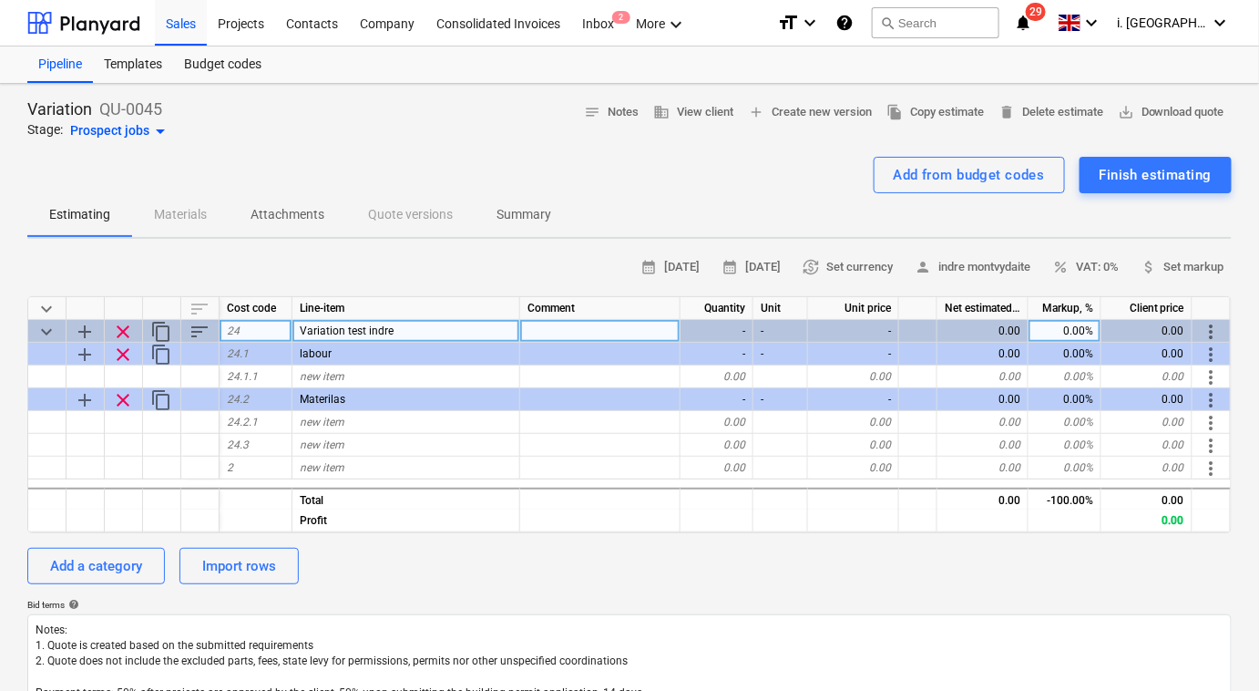
click at [882, 320] on div "-" at bounding box center [853, 331] width 91 height 23
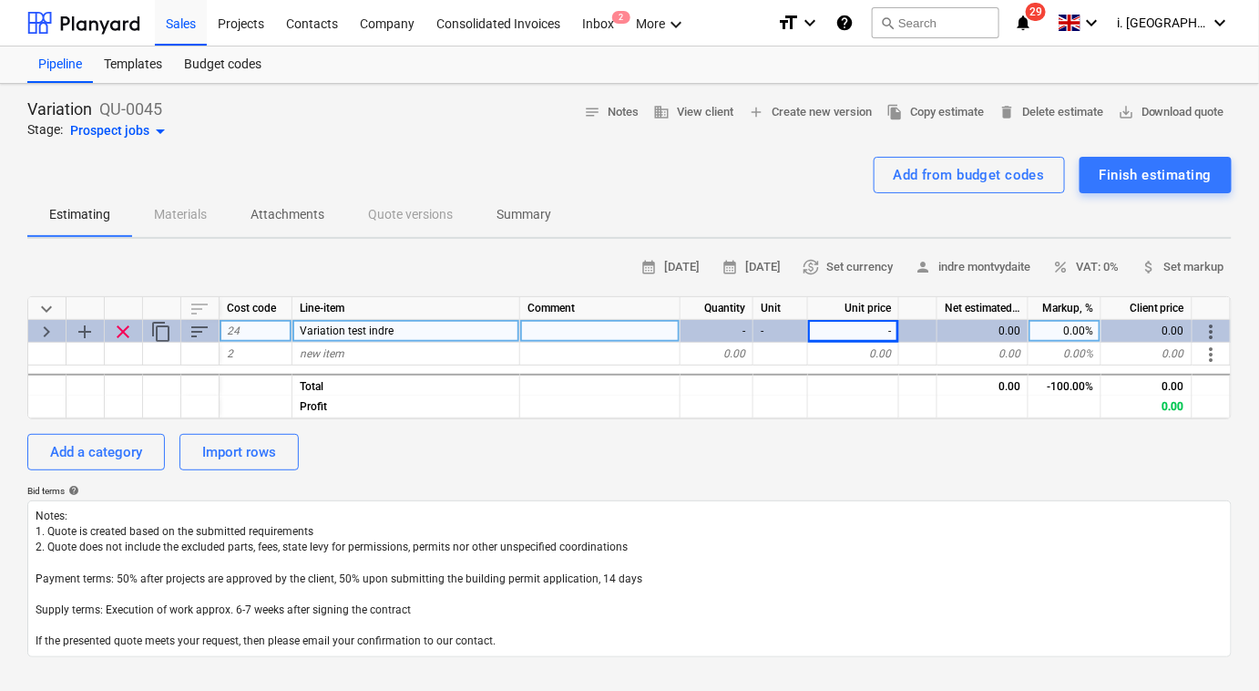
click at [895, 330] on div "-" at bounding box center [853, 331] width 91 height 23
type textarea "x"
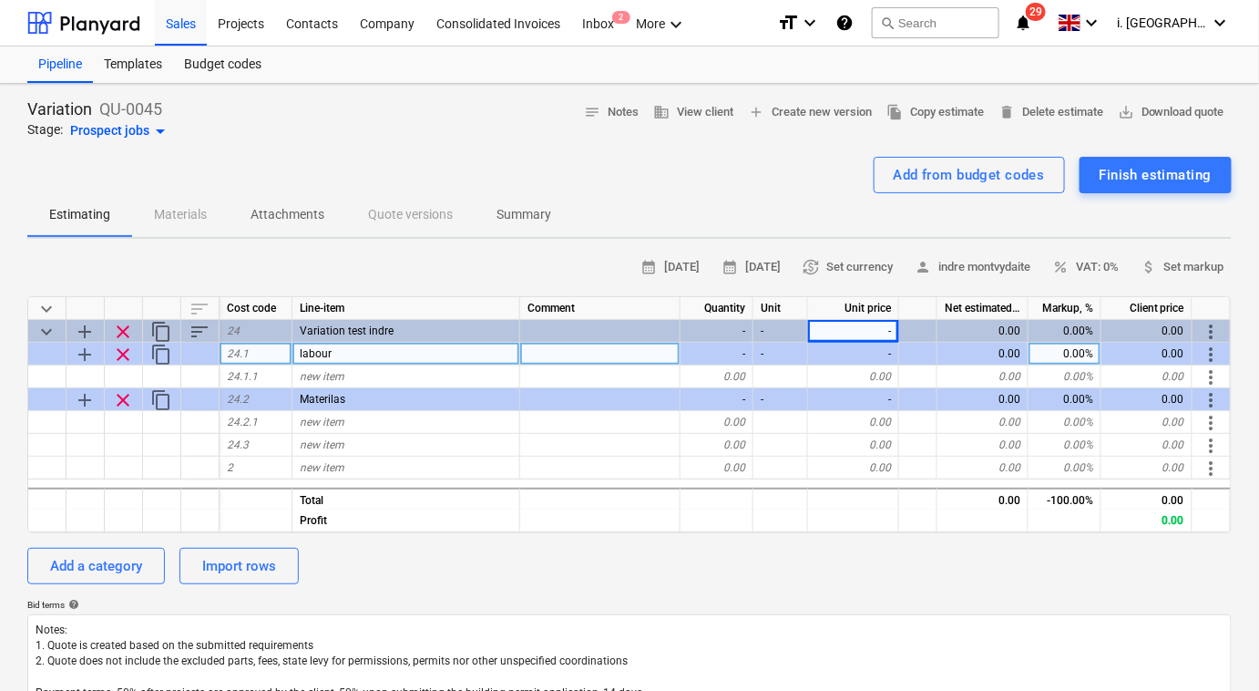
click at [867, 349] on div "-" at bounding box center [853, 354] width 91 height 23
click at [868, 362] on div "-" at bounding box center [853, 354] width 91 height 23
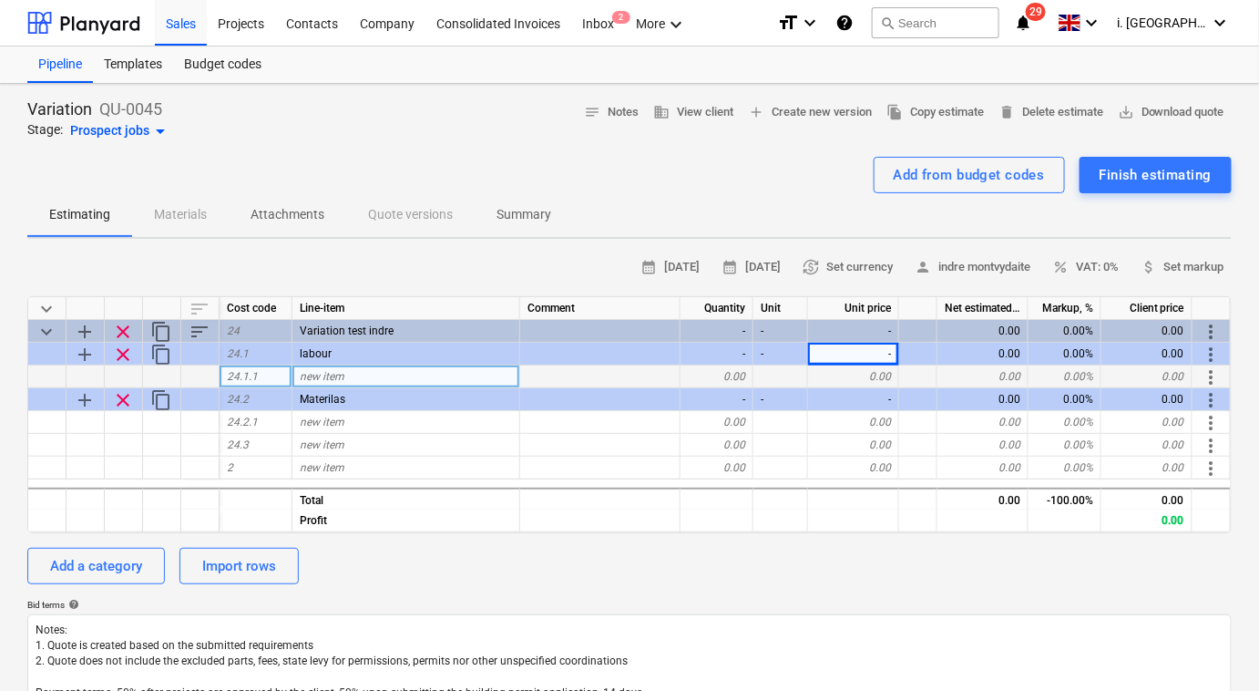
click at [869, 370] on div "0.00" at bounding box center [853, 376] width 91 height 23
click at [725, 377] on div "0.00" at bounding box center [717, 376] width 73 height 23
click at [388, 380] on div "new item" at bounding box center [406, 376] width 228 height 23
type input "sumit"
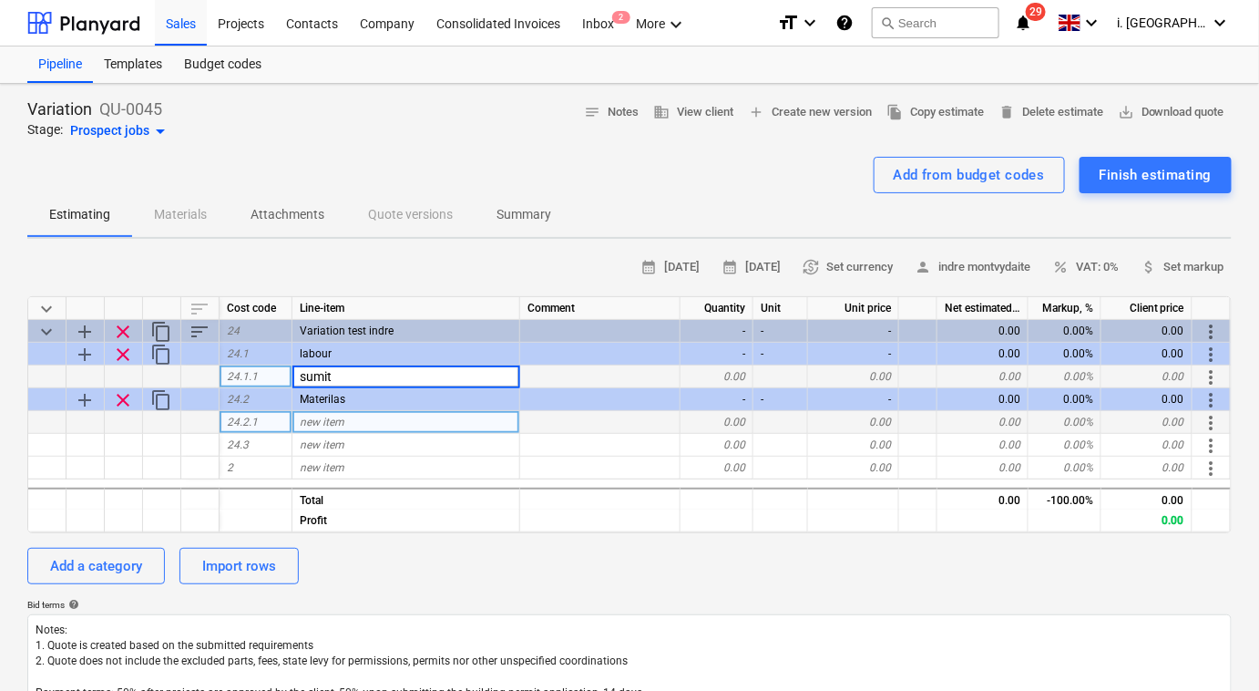
click at [354, 425] on div "new item" at bounding box center [406, 422] width 228 height 23
type textarea "x"
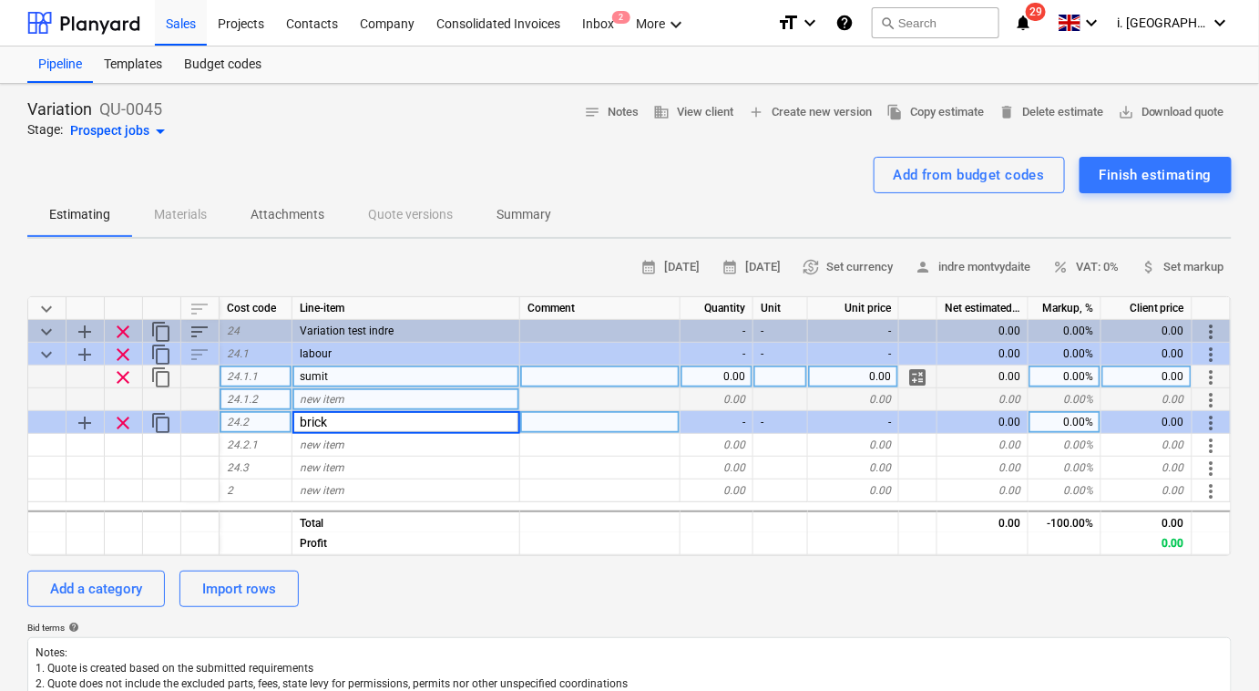
drag, startPoint x: 350, startPoint y: 414, endPoint x: 299, endPoint y: 402, distance: 52.4
click at [313, 405] on div "keyboard_arrow_down sort Cost code Line-item Comment Quantity Unit Unit price N…" at bounding box center [629, 426] width 1204 height 260
type input "b"
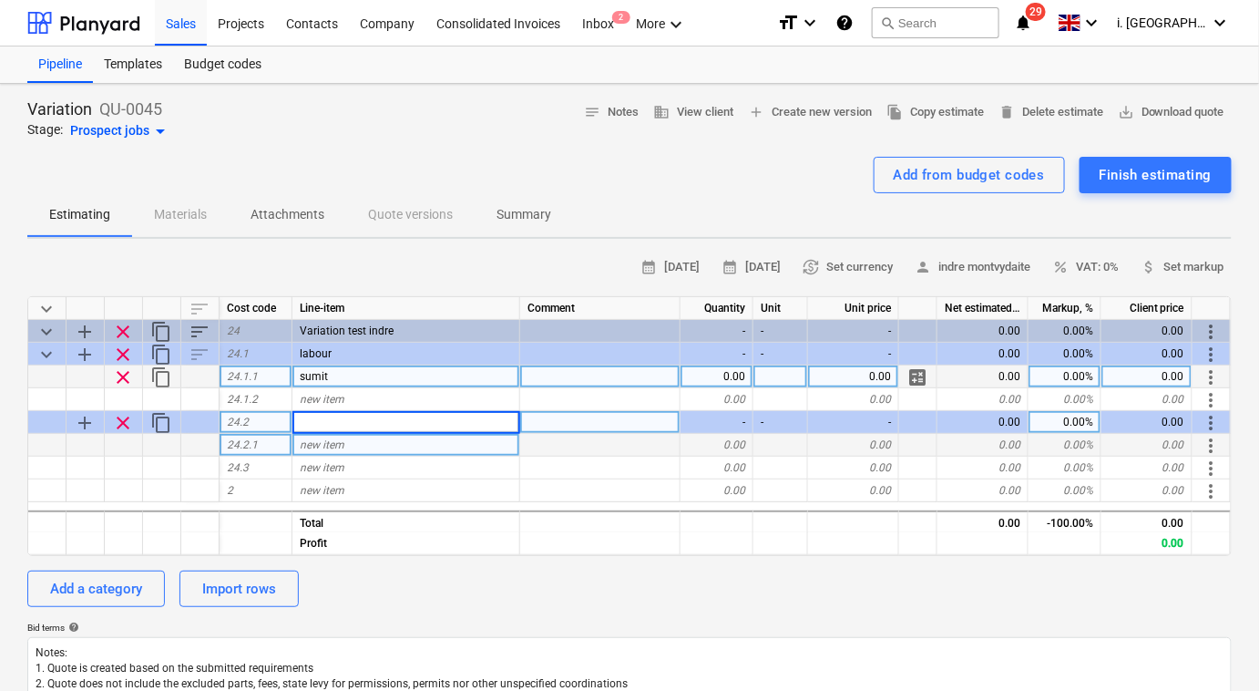
type textarea "x"
click at [339, 443] on span "new item" at bounding box center [322, 444] width 45 height 13
type input "bricks"
type textarea "x"
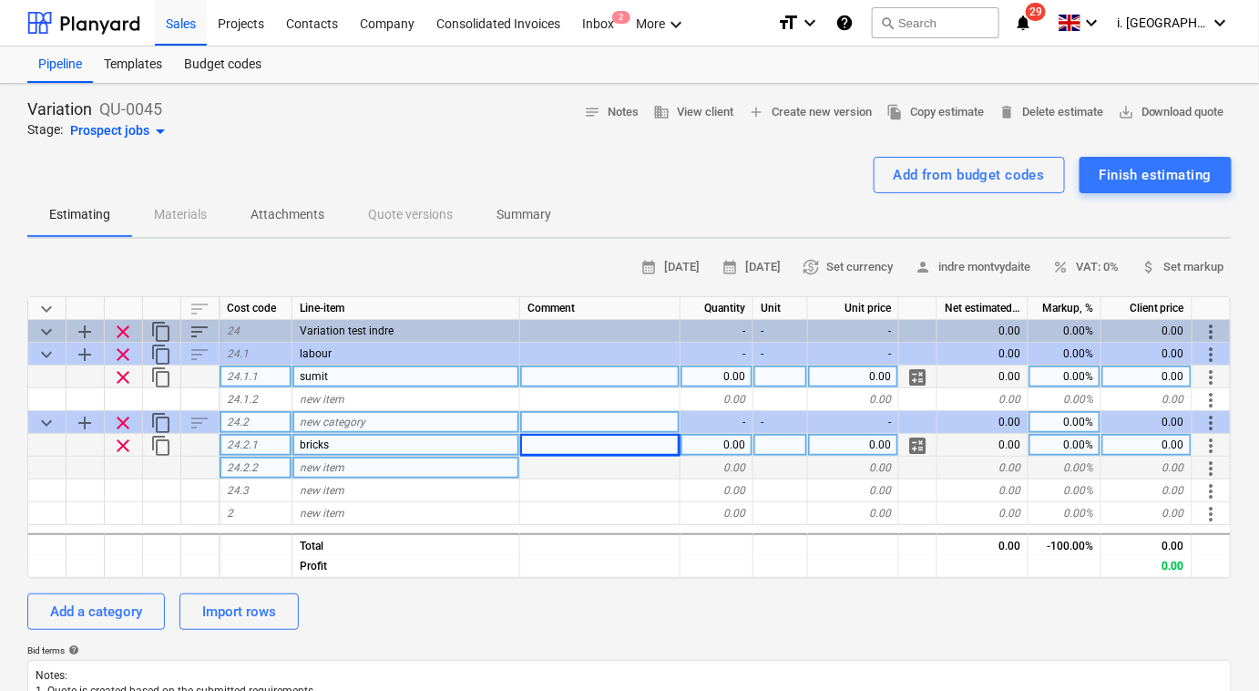
click at [337, 470] on span "new item" at bounding box center [322, 467] width 45 height 13
type input "cement"
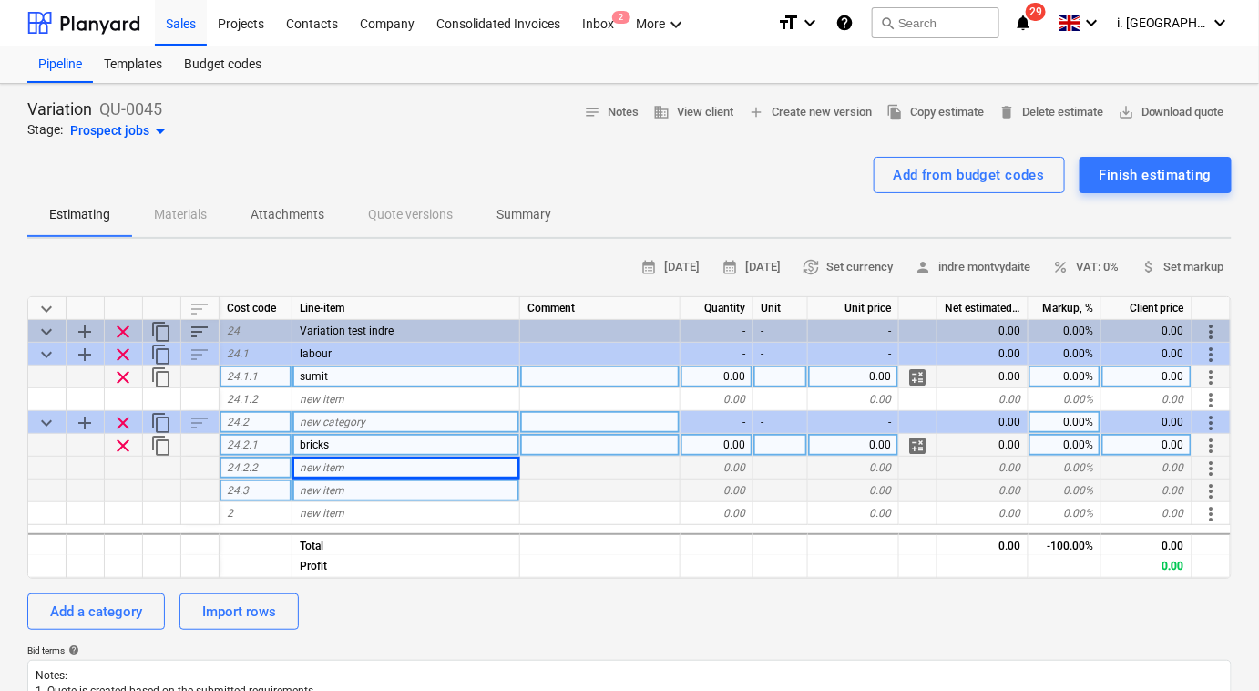
click at [362, 486] on div "new item" at bounding box center [406, 490] width 228 height 23
type textarea "x"
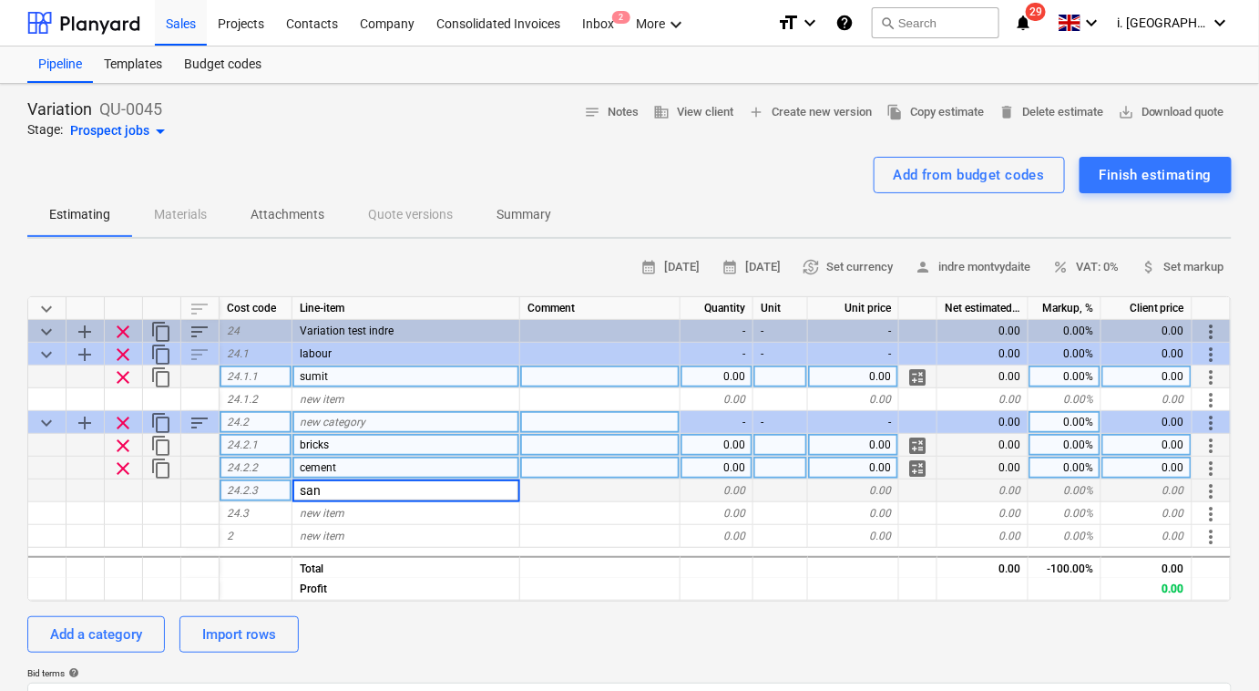
type input "sand"
type textarea "x"
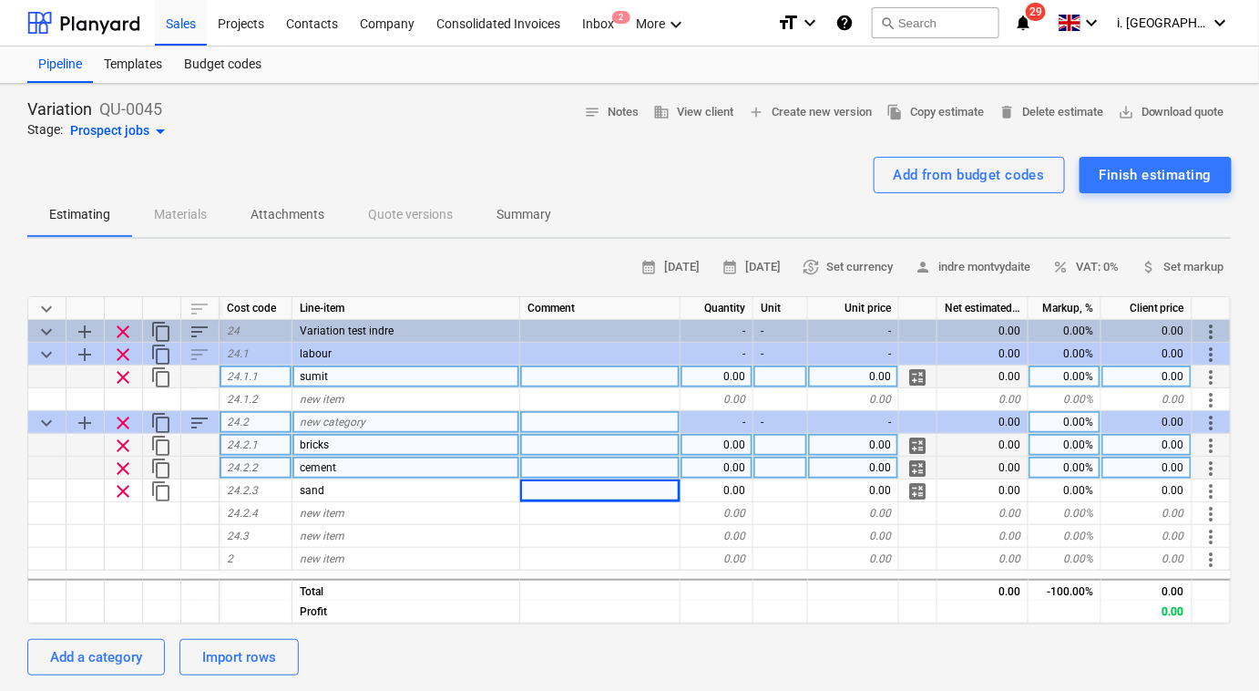
click at [729, 446] on div "0.00" at bounding box center [717, 445] width 73 height 23
type input "1"
type textarea "x"
click at [729, 461] on div "0.00" at bounding box center [717, 467] width 73 height 23
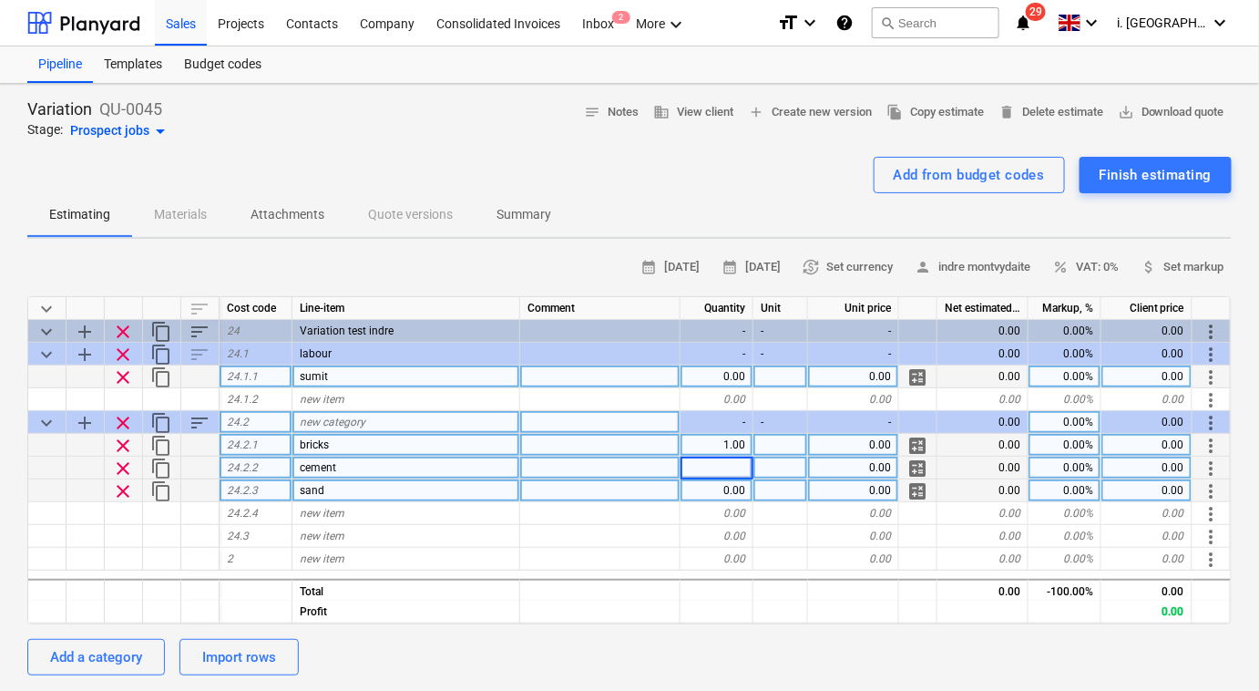
type input "1"
type textarea "x"
click at [718, 497] on div "0.00" at bounding box center [717, 490] width 73 height 23
type input "1"
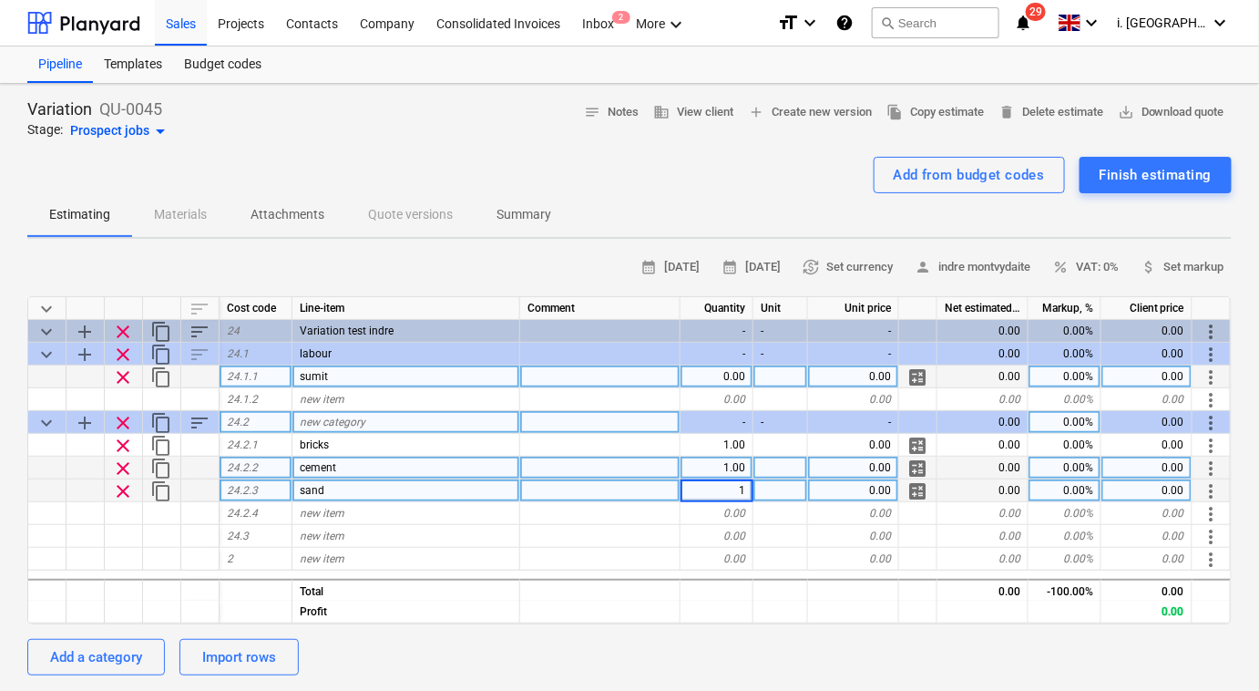
type textarea "x"
click at [699, 375] on div "0.00" at bounding box center [717, 376] width 73 height 23
type input "1"
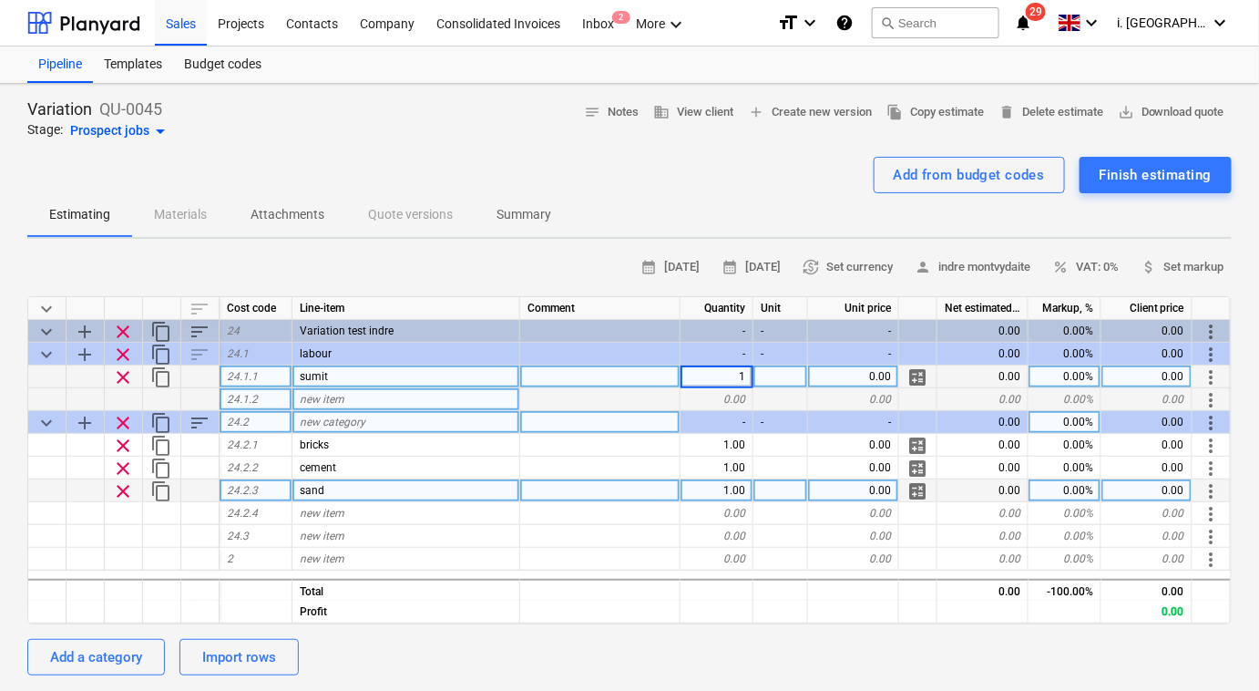
type textarea "x"
click at [773, 393] on div at bounding box center [780, 399] width 55 height 23
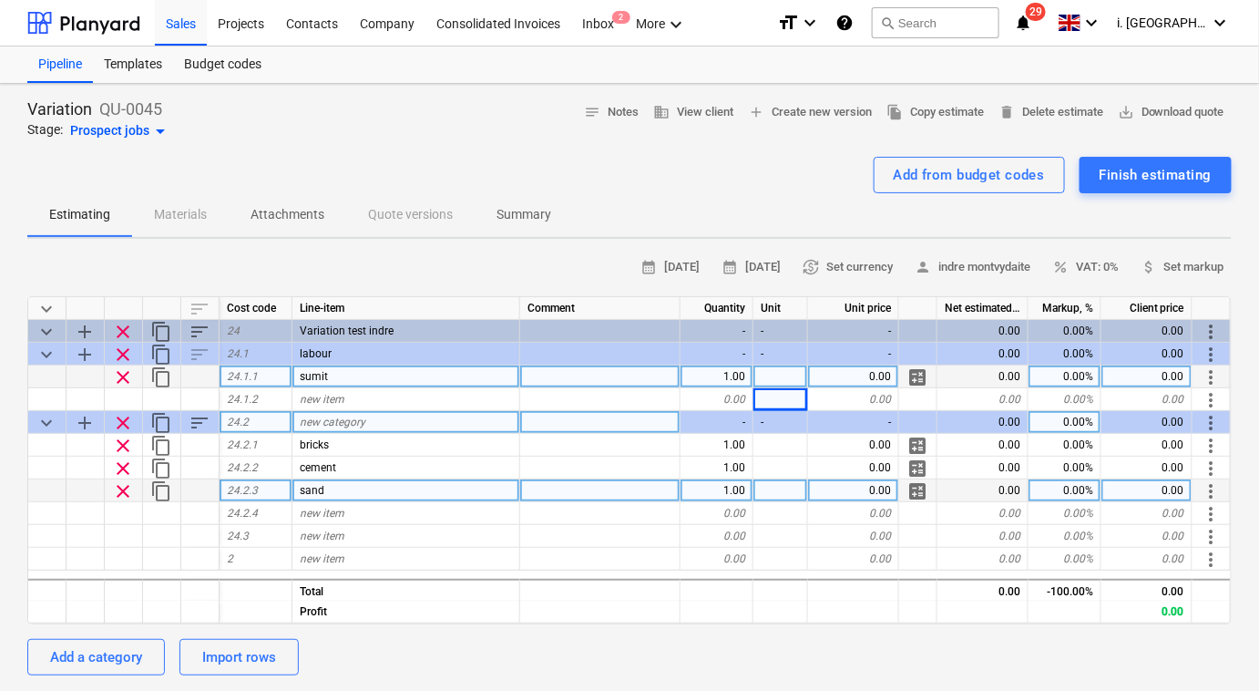
click at [825, 376] on div "0.00" at bounding box center [853, 376] width 91 height 23
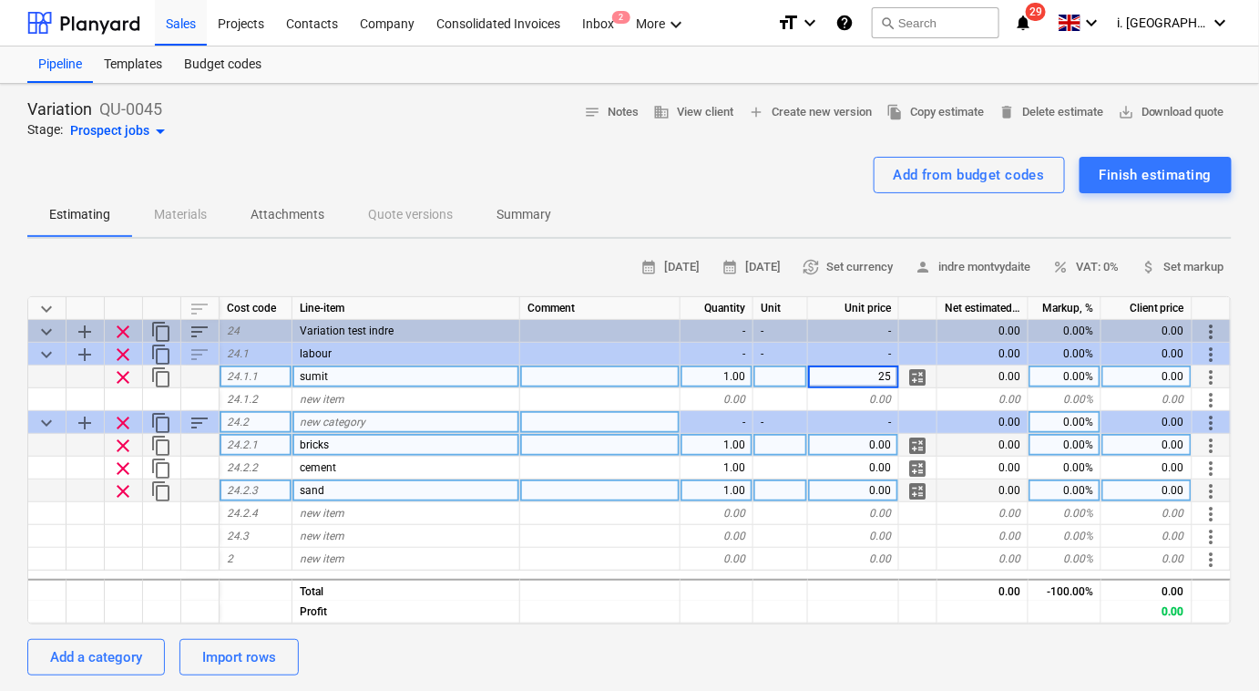
type input "250"
type textarea "x"
click at [876, 446] on div "0.00" at bounding box center [853, 445] width 91 height 23
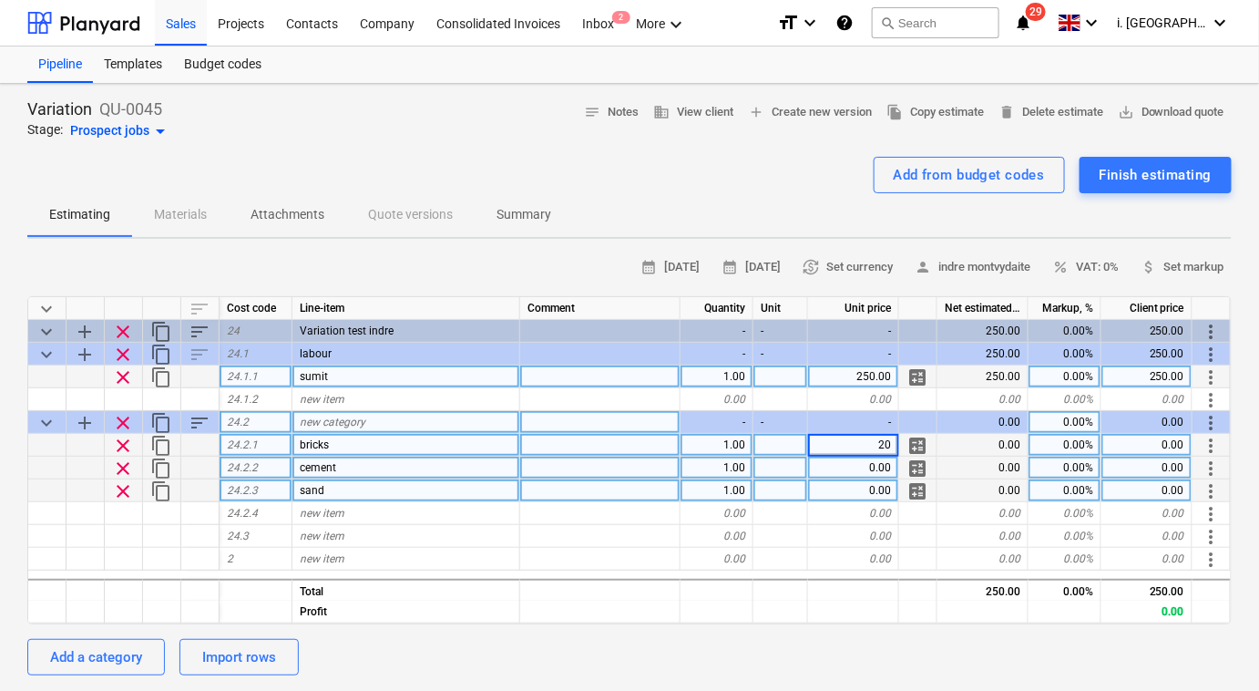
type input "200"
type textarea "x"
click at [880, 472] on div "0.00" at bounding box center [853, 467] width 91 height 23
type input "20"
type textarea "x"
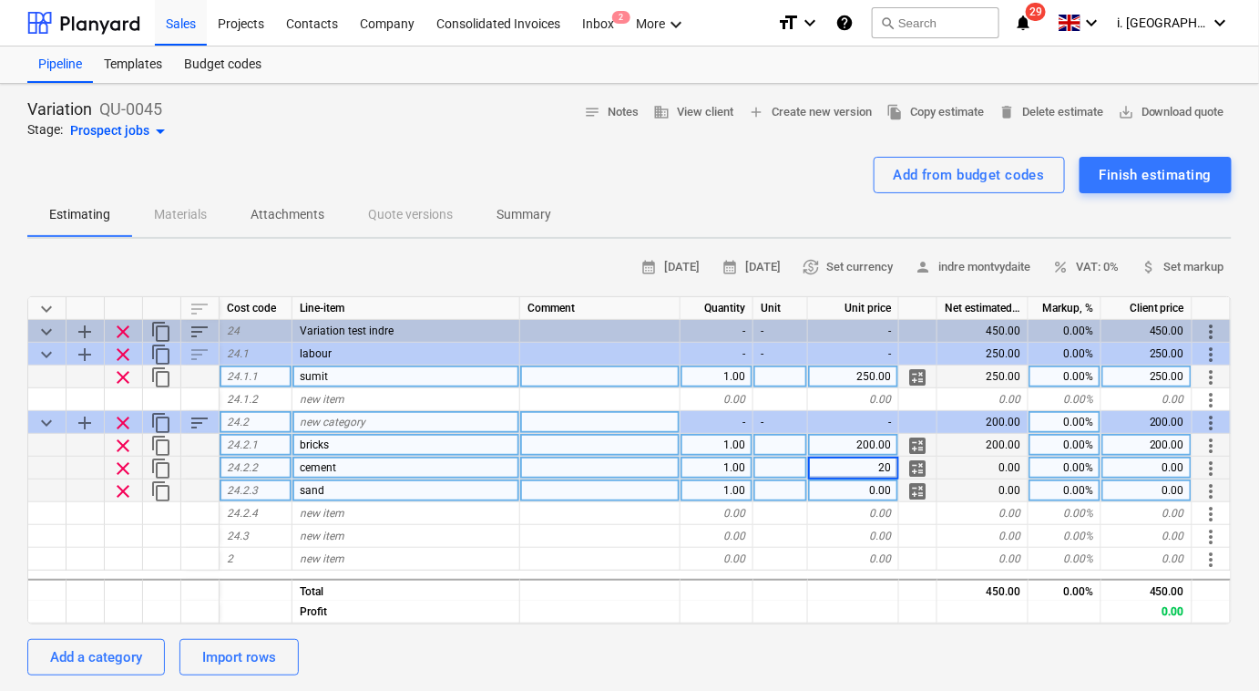
click at [874, 494] on div "0.00" at bounding box center [853, 490] width 91 height 23
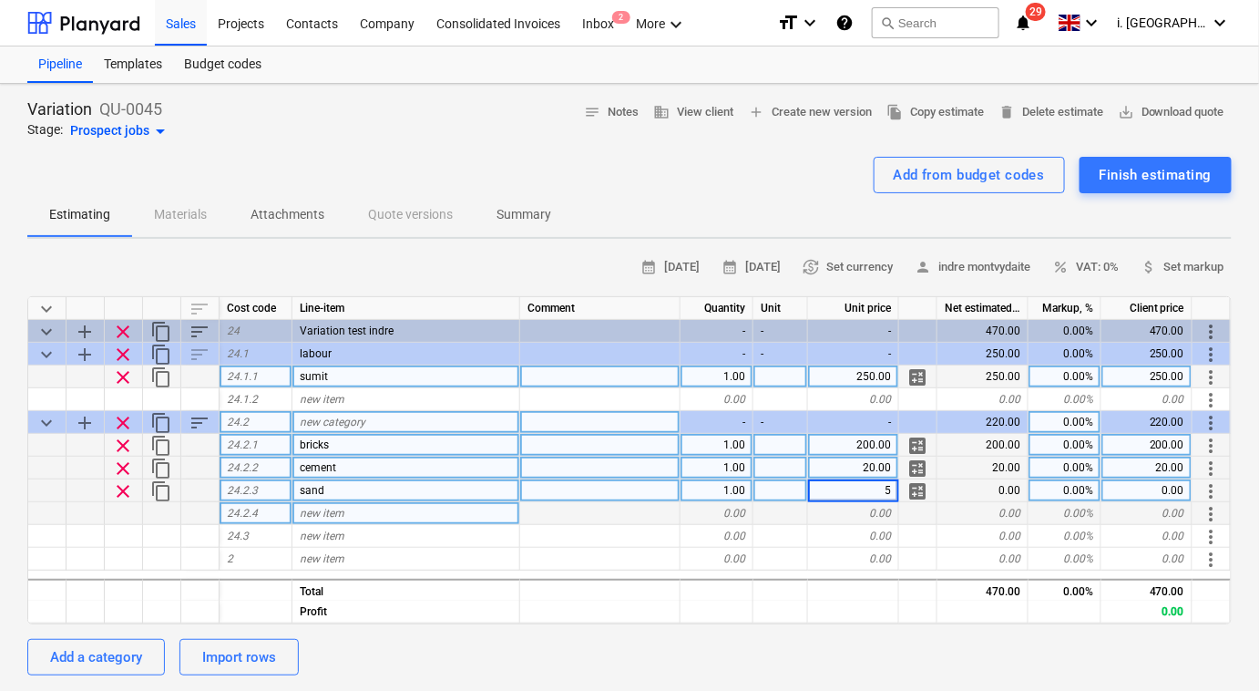
type input "50"
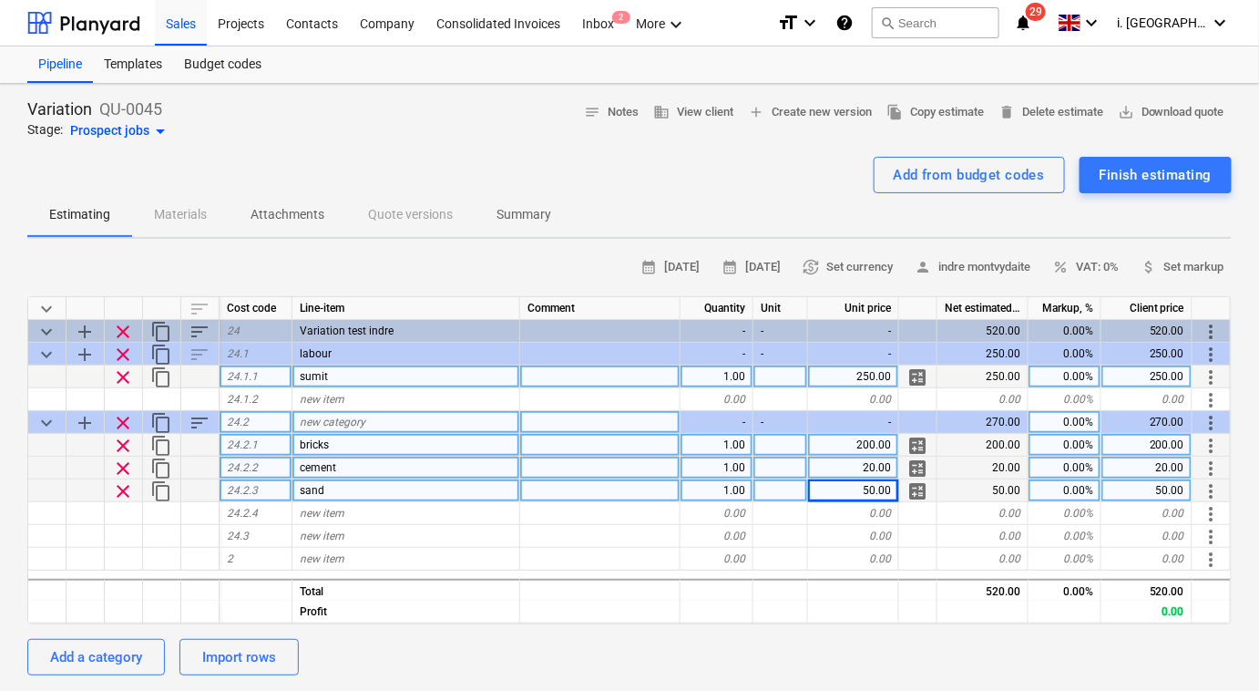
click at [809, 202] on div "Estimating Materials Attachments Quote versions Summary" at bounding box center [629, 215] width 1204 height 44
click at [1148, 179] on div "Finish estimating" at bounding box center [1156, 175] width 112 height 24
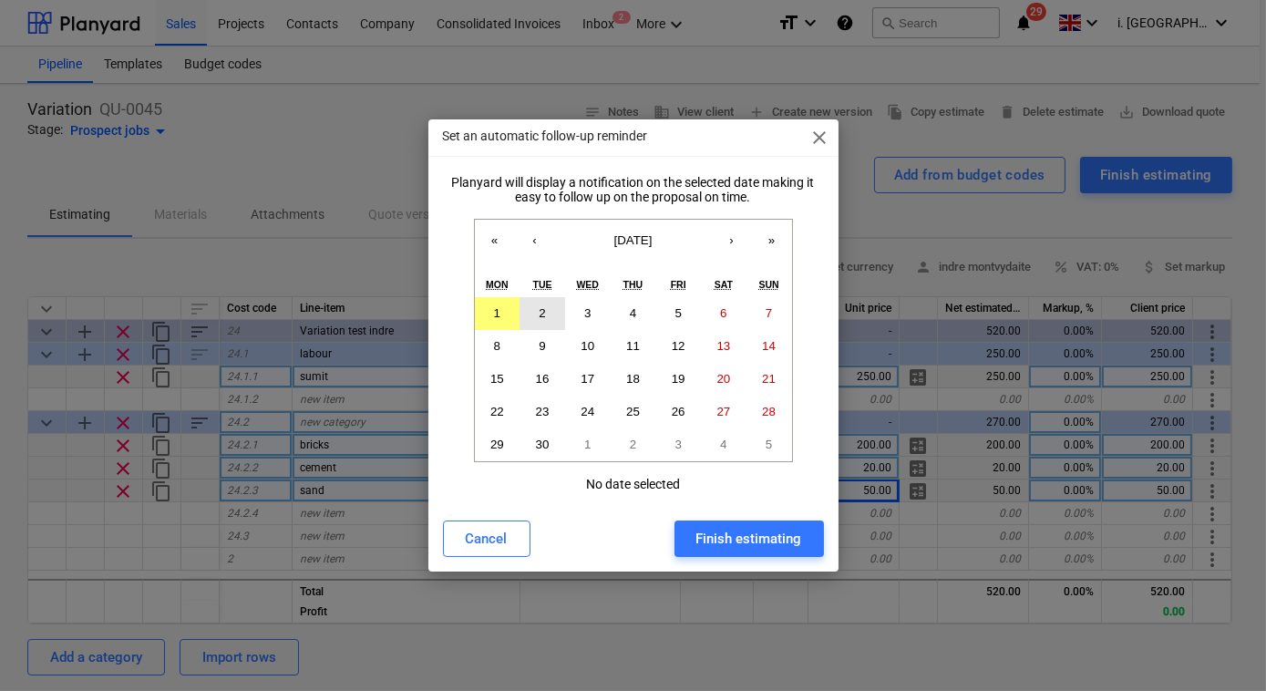
click at [534, 311] on button "2" at bounding box center [542, 313] width 46 height 33
click at [750, 532] on div "Finish estimating" at bounding box center [749, 539] width 106 height 24
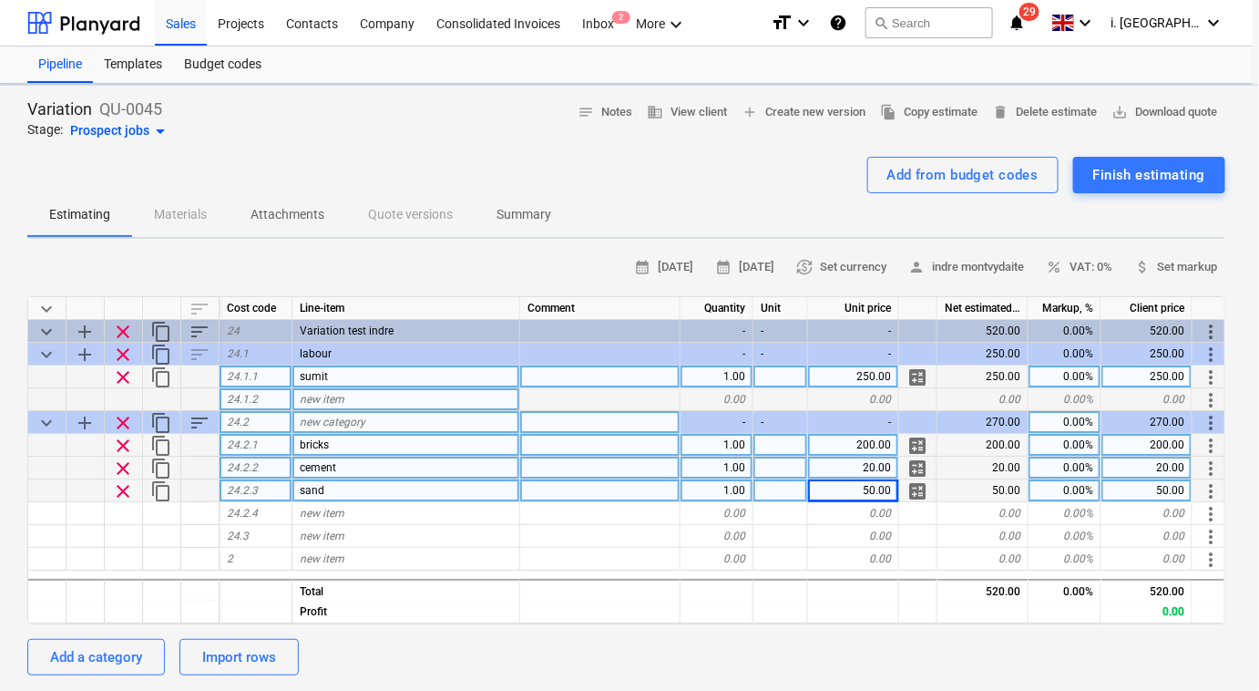
type textarea "x"
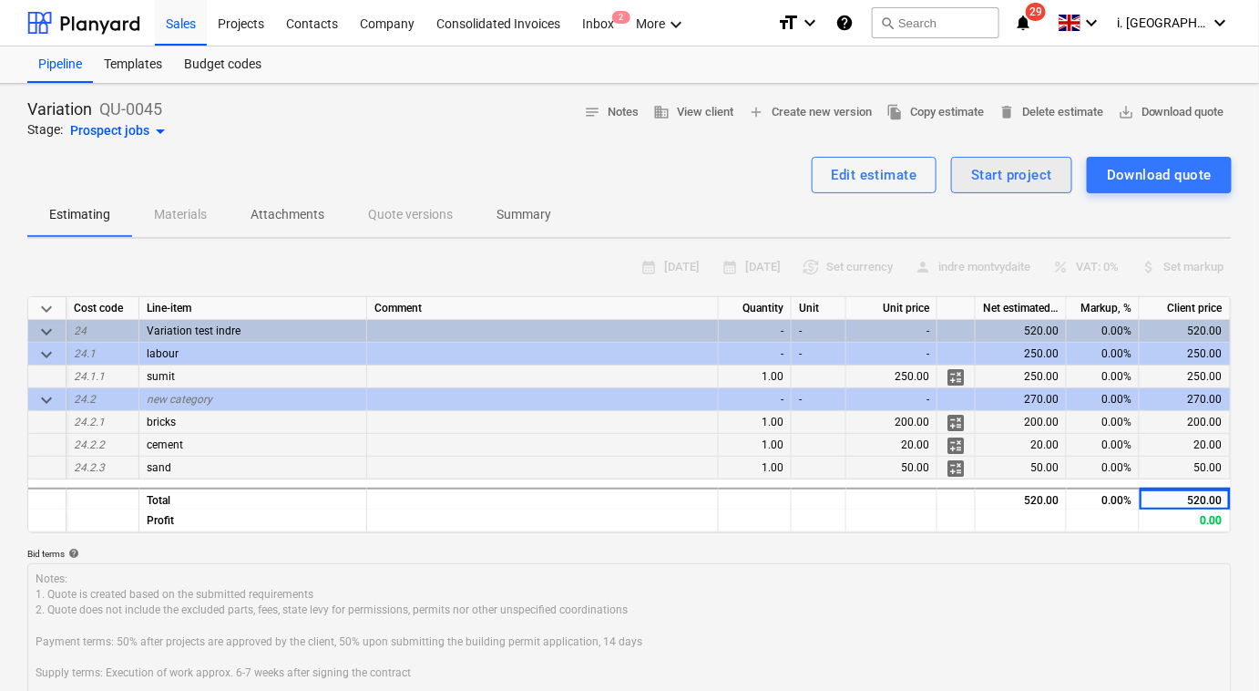
click at [1044, 188] on button "Start project" at bounding box center [1011, 175] width 121 height 36
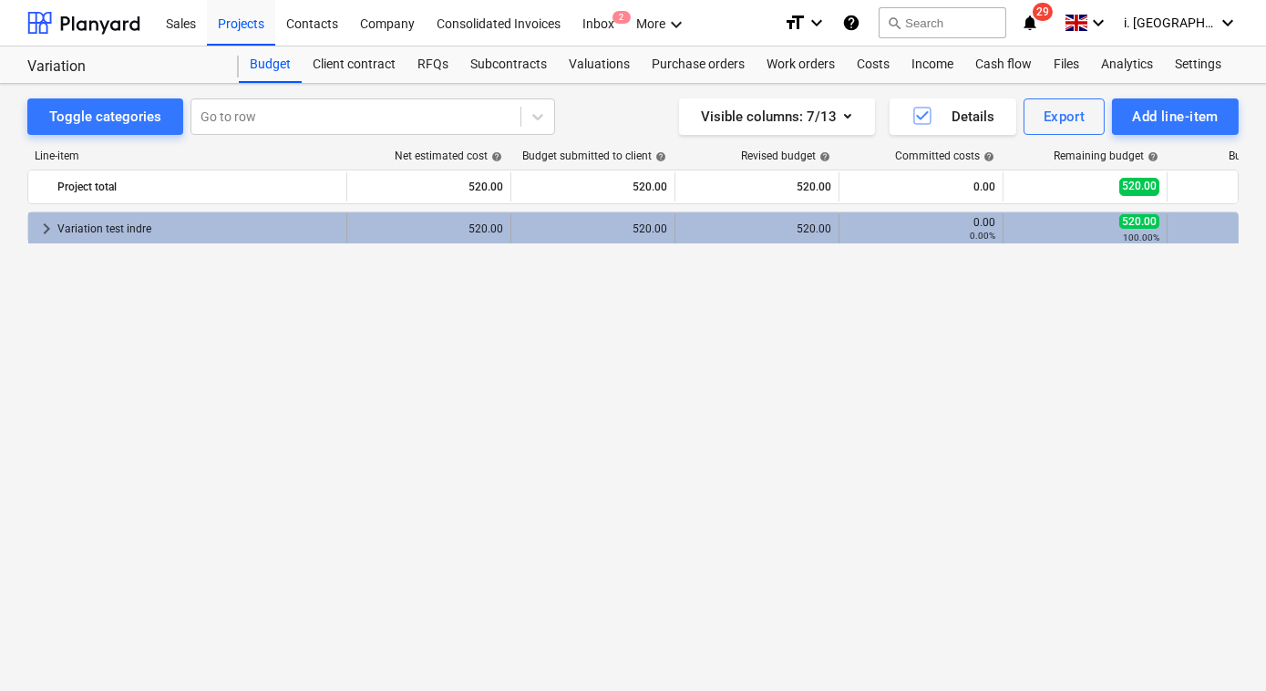
click at [91, 230] on div "Variation test indre" at bounding box center [198, 228] width 282 height 29
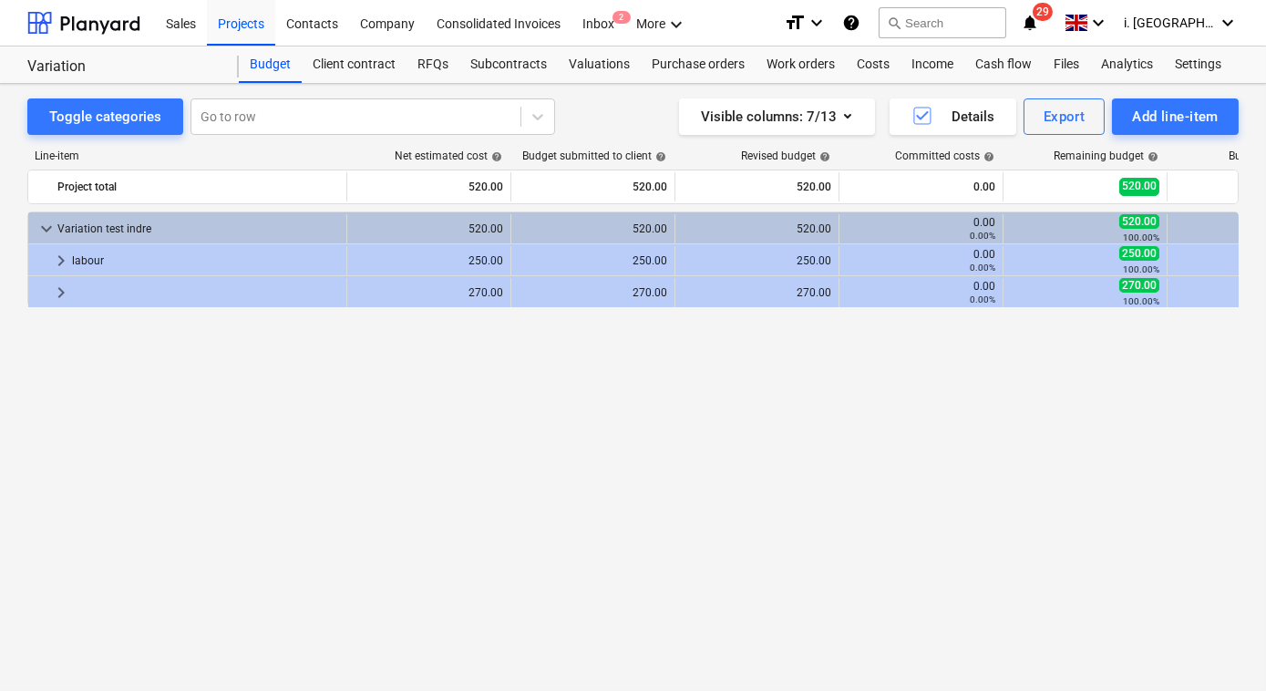
click at [91, 230] on div "Variation test indre" at bounding box center [198, 228] width 282 height 29
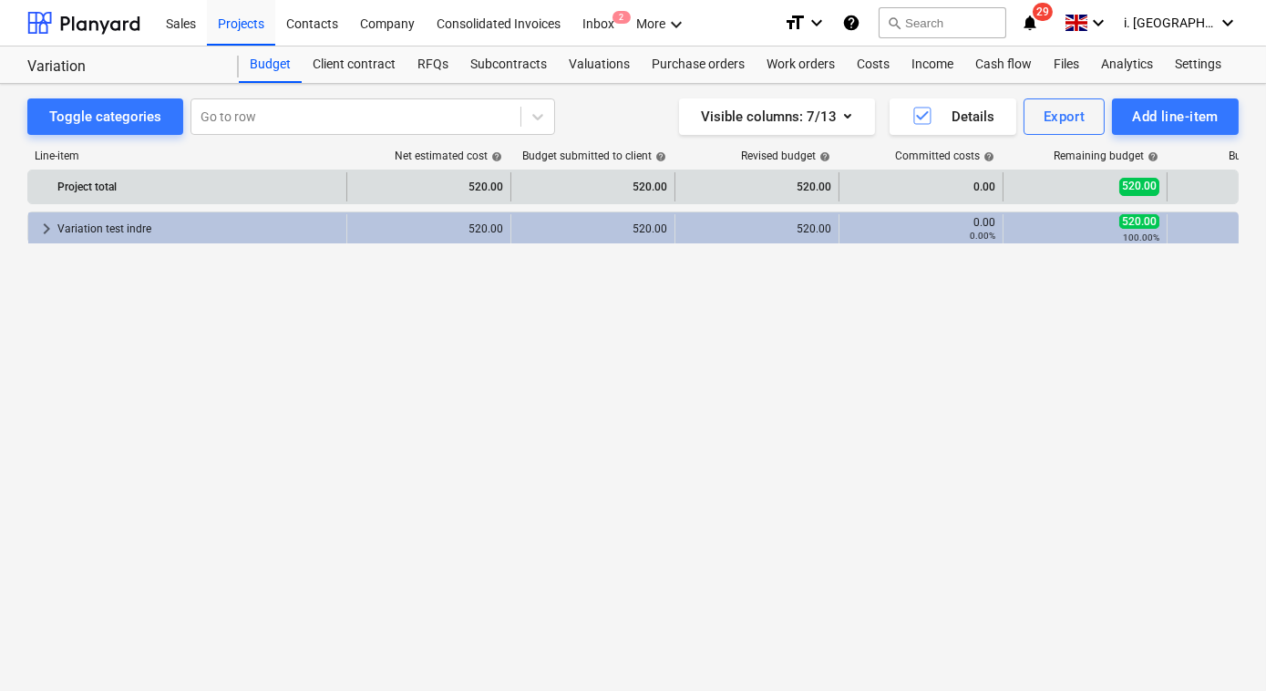
click at [128, 186] on div "Project total" at bounding box center [198, 186] width 282 height 29
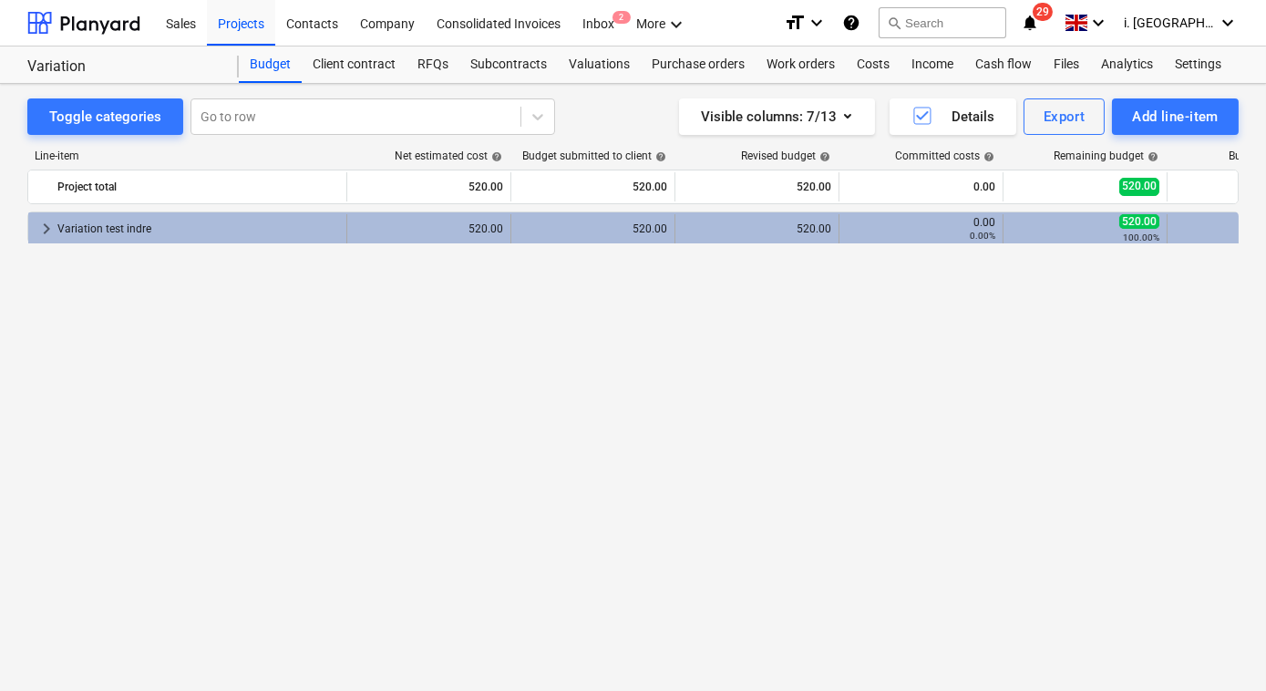
click at [135, 219] on div "Variation test indre" at bounding box center [198, 228] width 282 height 29
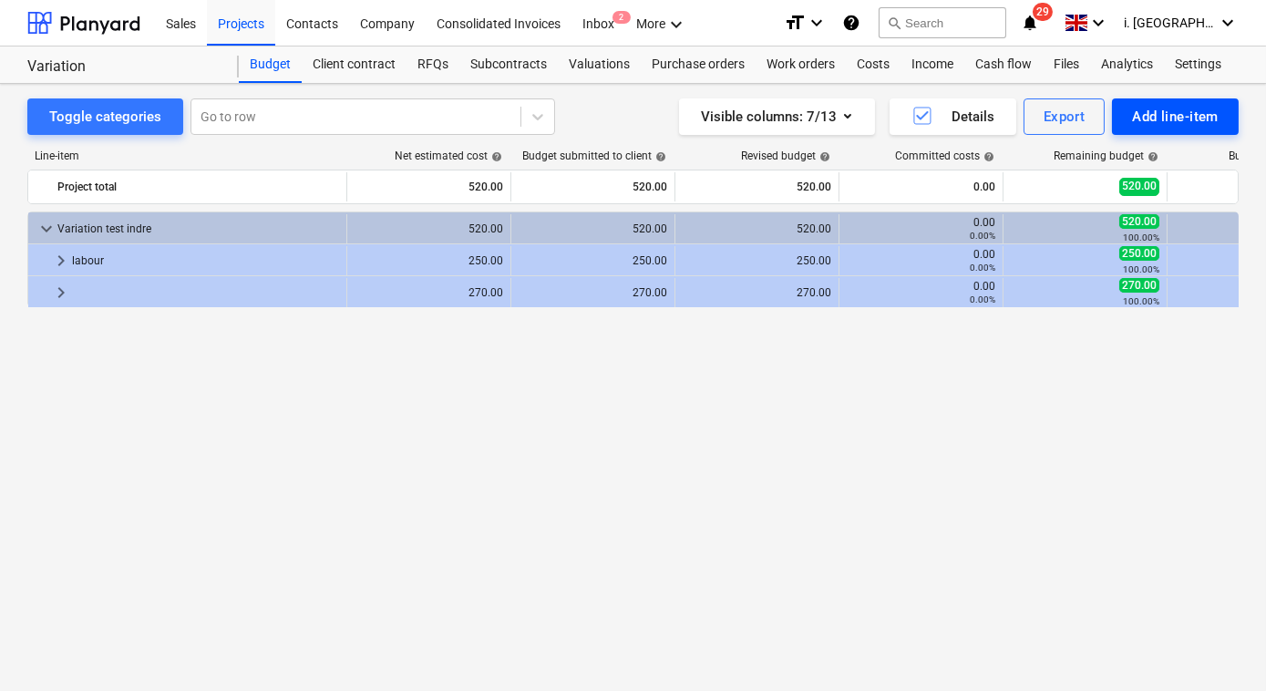
click at [1150, 131] on button "Add line-item" at bounding box center [1175, 116] width 127 height 36
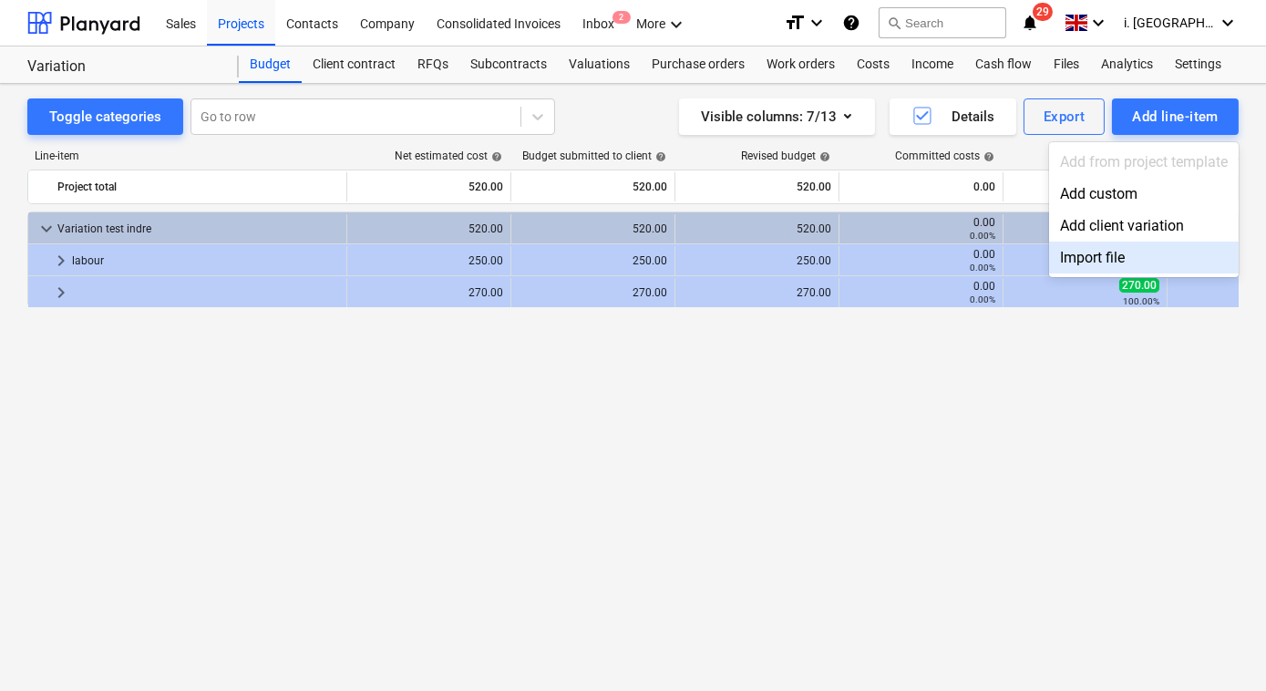
click at [118, 19] on div at bounding box center [633, 345] width 1266 height 691
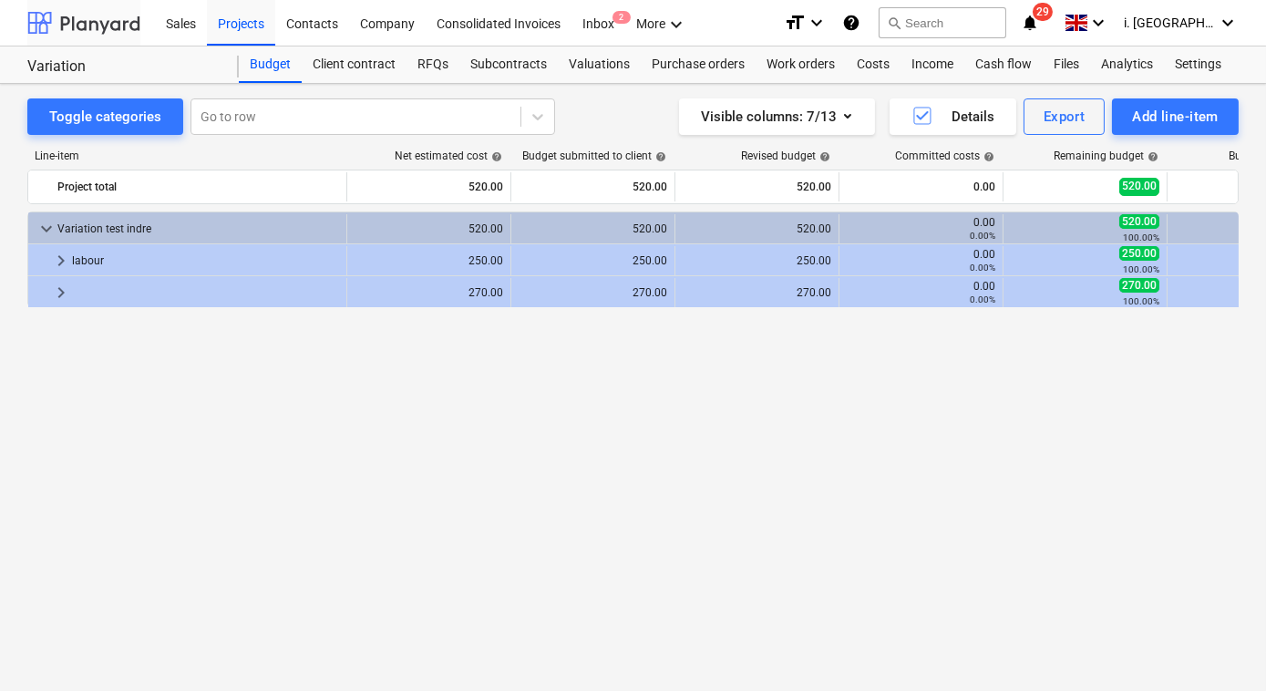
click at [104, 20] on div at bounding box center [83, 23] width 113 height 46
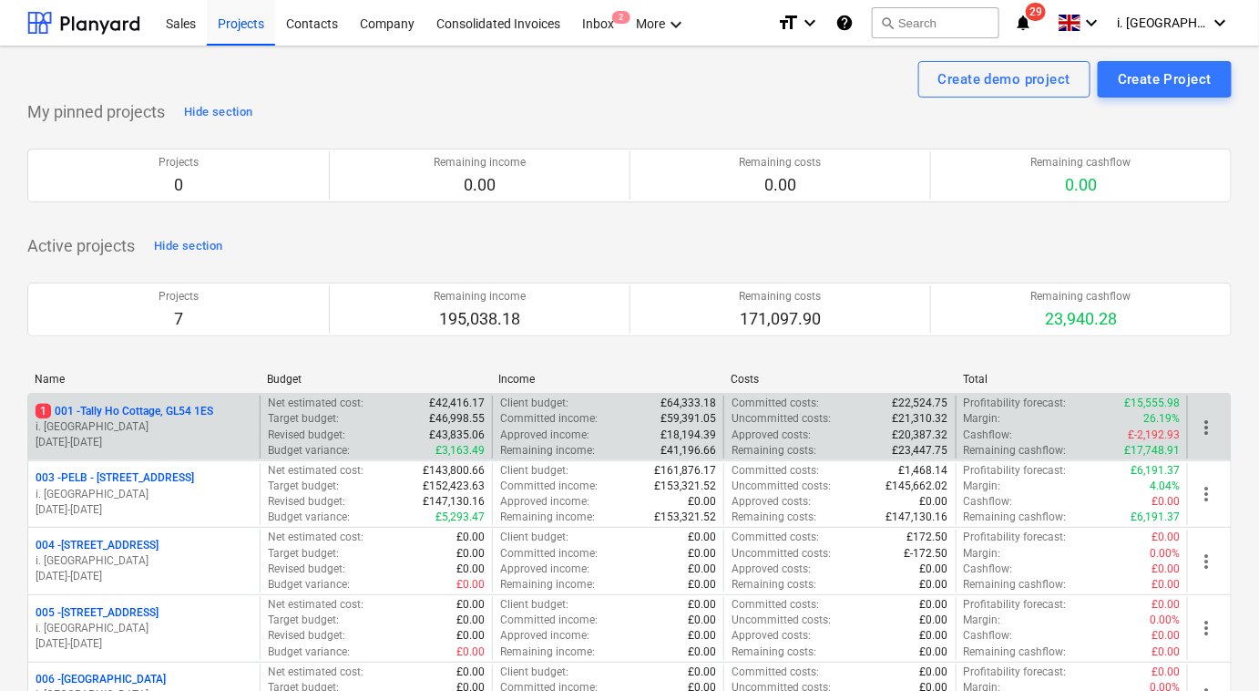
scroll to position [605, 0]
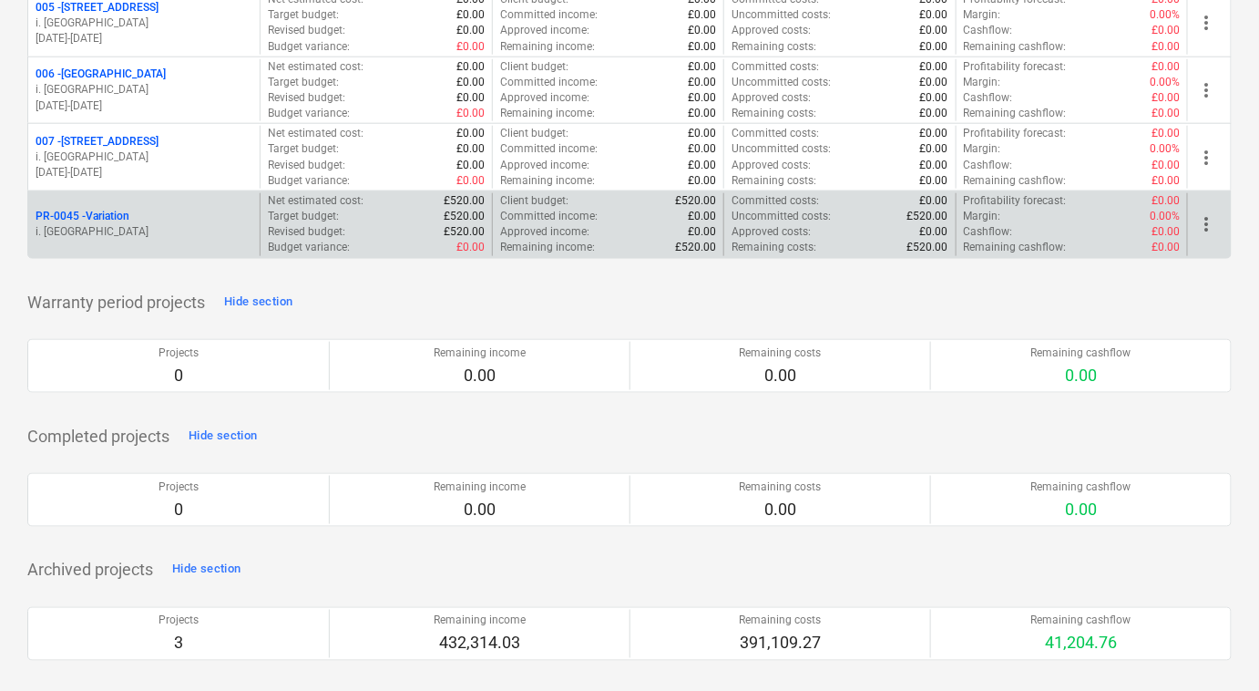
click at [1212, 226] on span "more_vert" at bounding box center [1206, 224] width 22 height 22
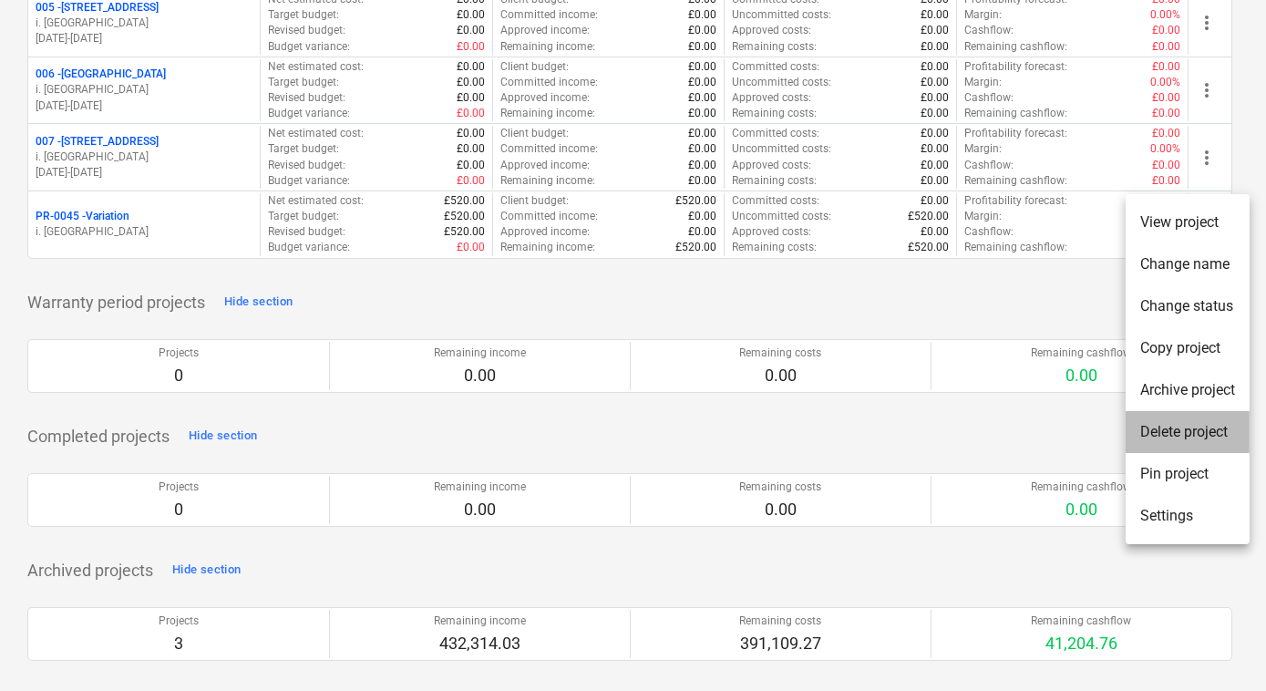
click at [1195, 434] on li "Delete project" at bounding box center [1187, 432] width 124 height 42
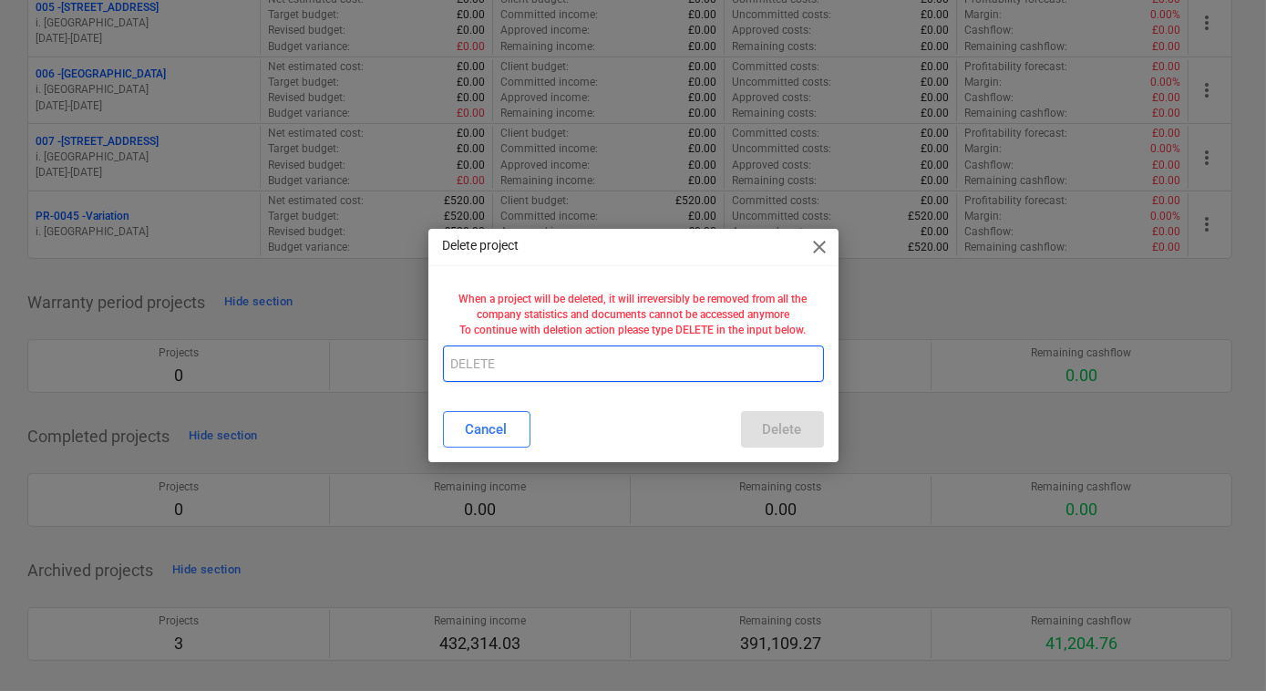
click at [637, 378] on input "text" at bounding box center [633, 363] width 381 height 36
type input "d"
type input "DELETE"
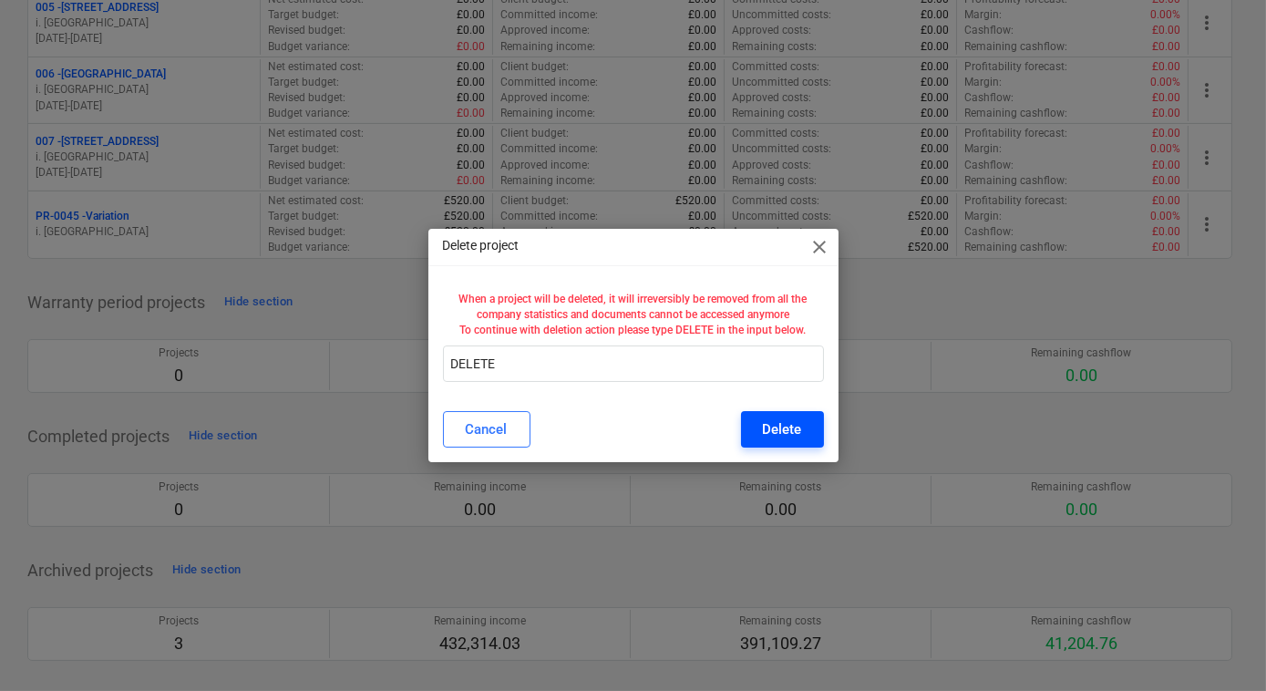
click at [753, 426] on button "Delete" at bounding box center [782, 429] width 83 height 36
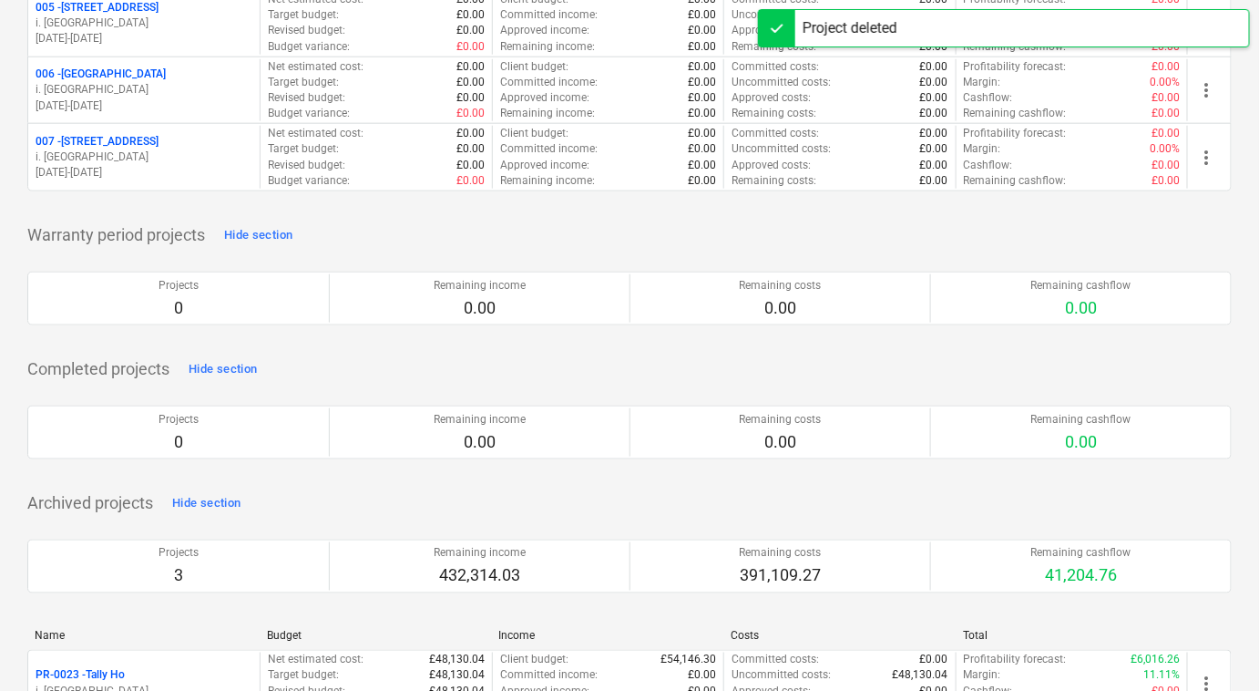
scroll to position [0, 0]
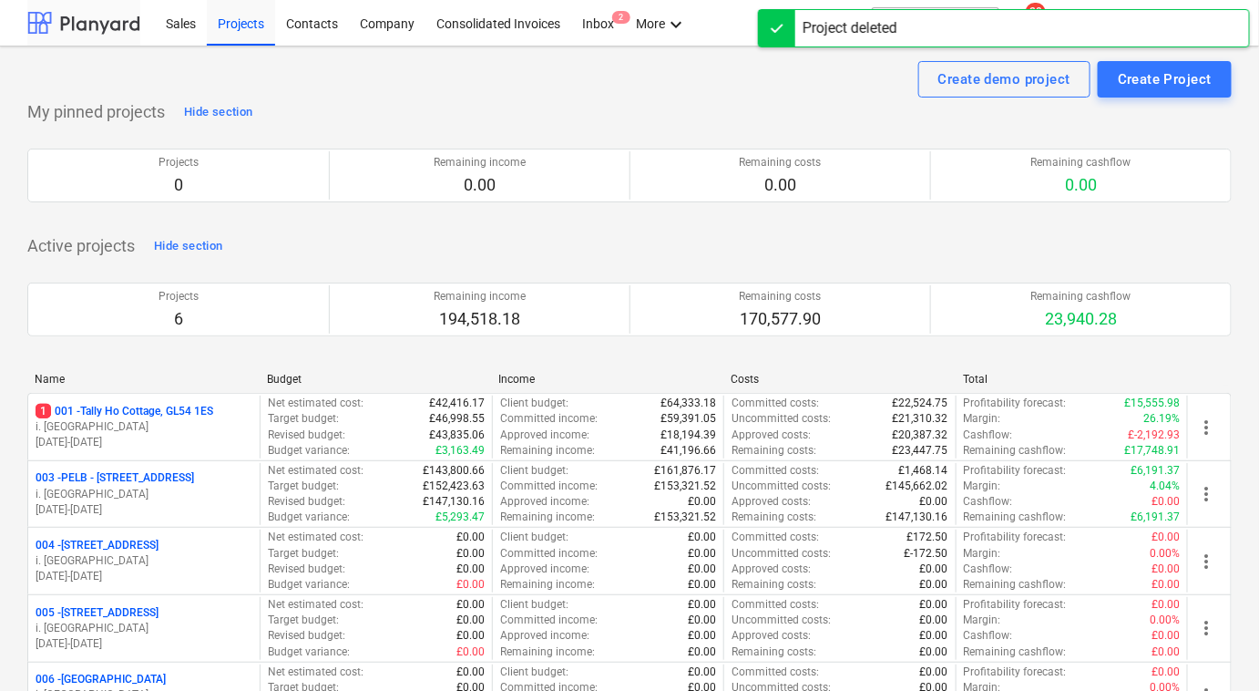
click at [115, 19] on div at bounding box center [83, 23] width 113 height 46
click at [186, 26] on div "Sales" at bounding box center [181, 22] width 52 height 46
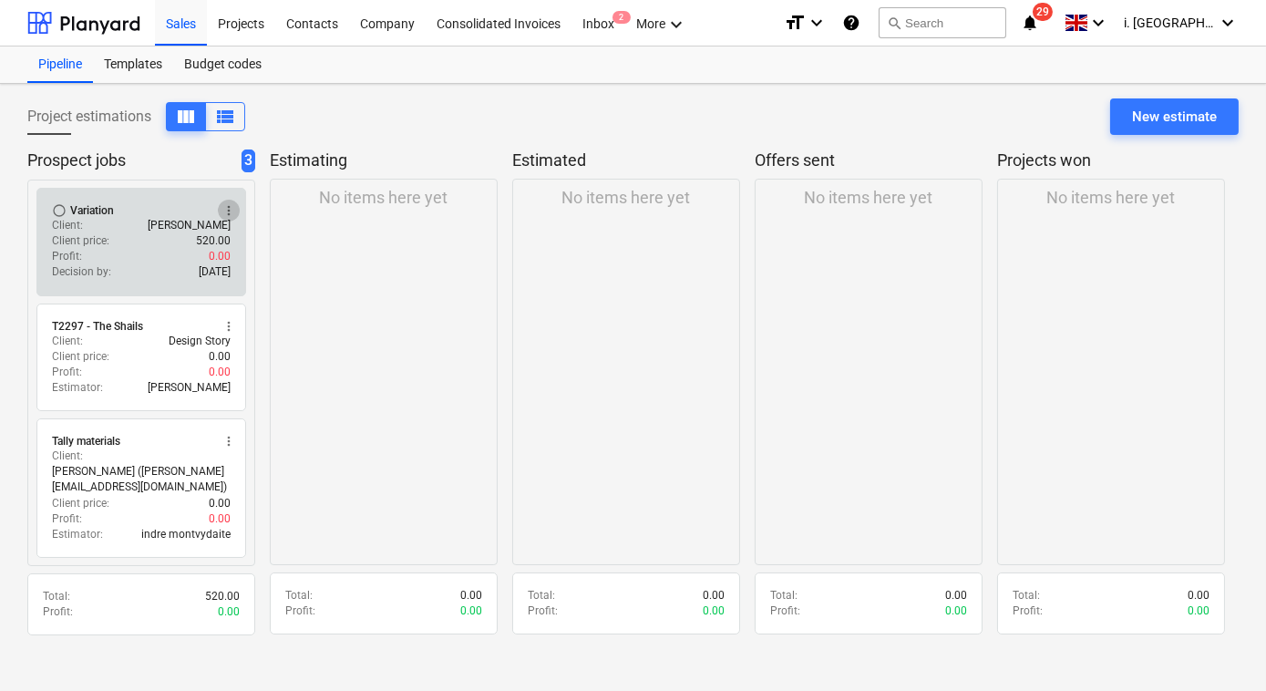
click at [226, 210] on span "more_vert" at bounding box center [228, 210] width 15 height 15
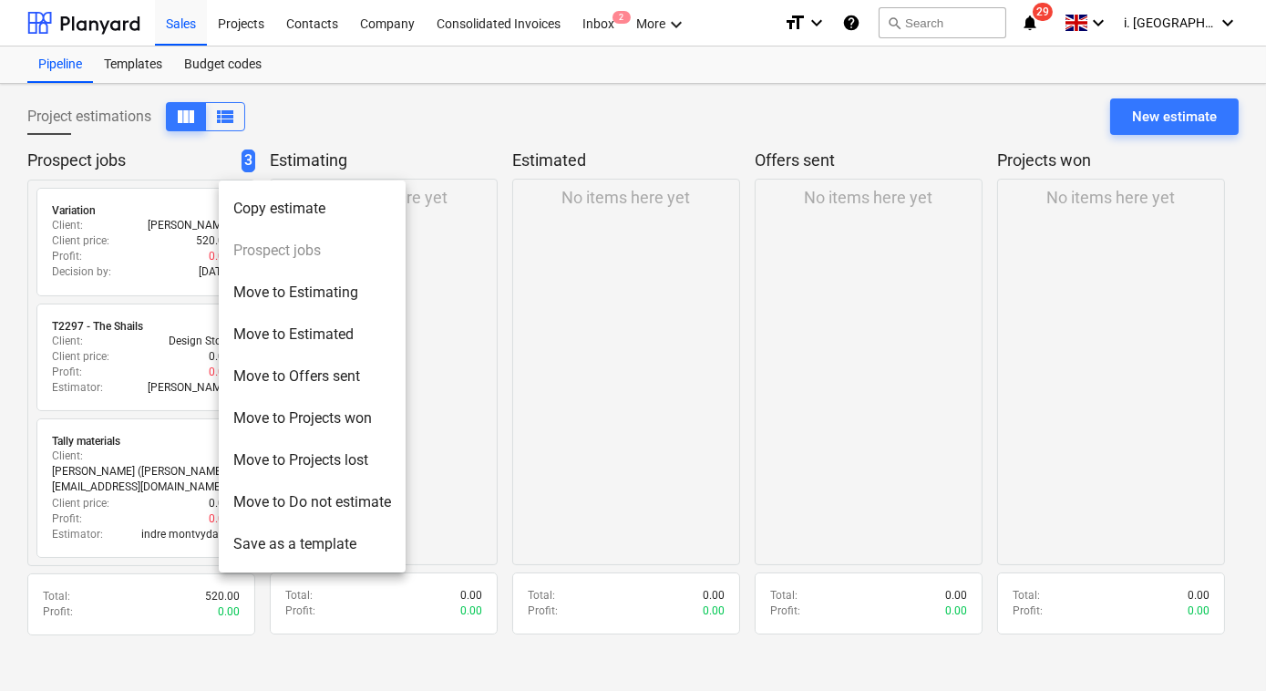
click at [459, 354] on div at bounding box center [633, 345] width 1266 height 691
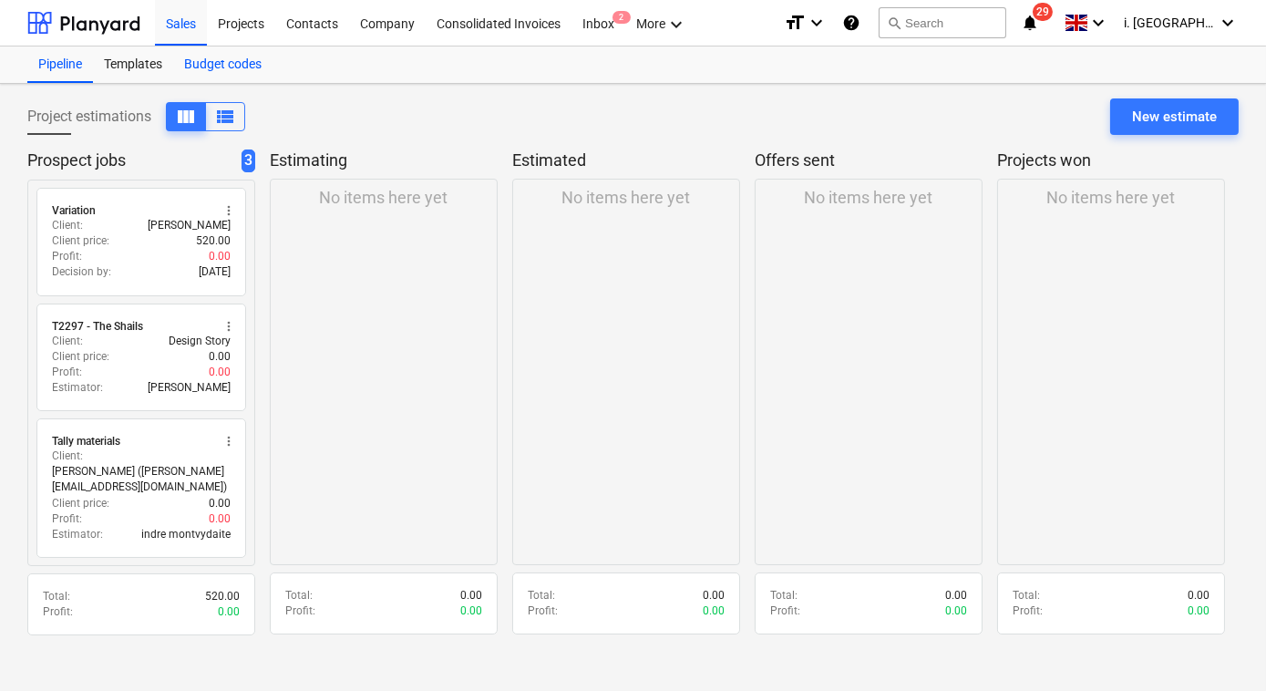
click at [248, 65] on div "Budget codes" at bounding box center [222, 64] width 99 height 36
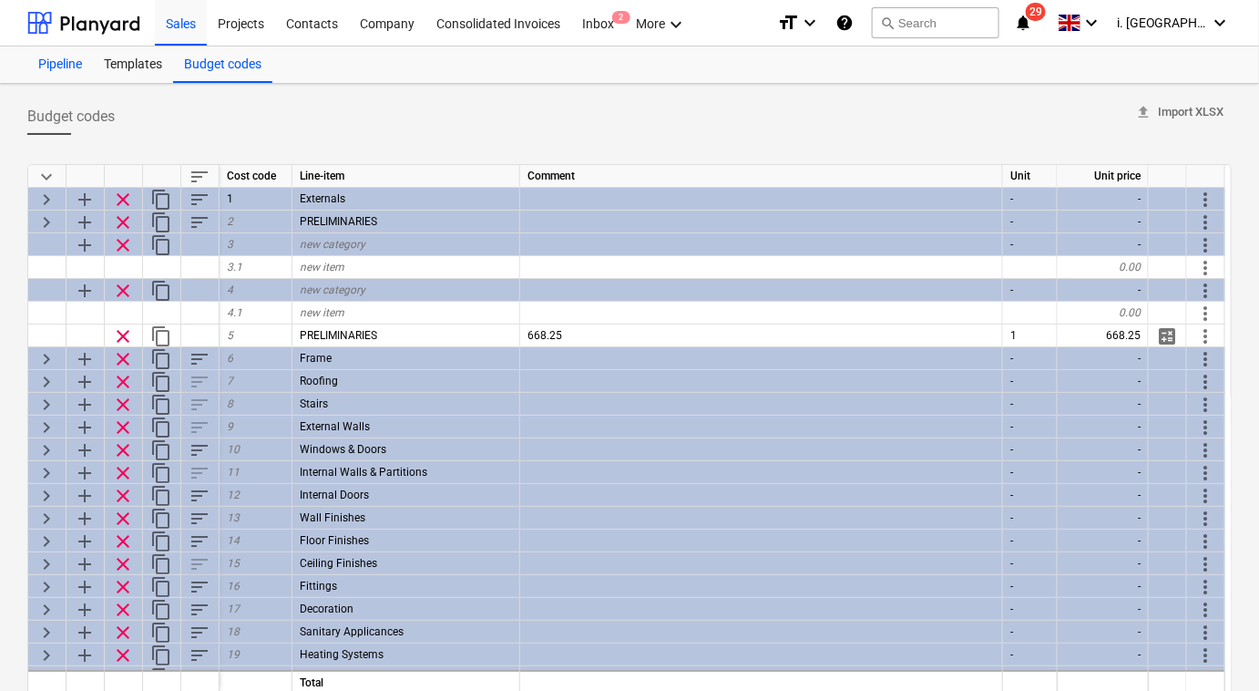
click at [39, 59] on div "Pipeline" at bounding box center [60, 64] width 66 height 36
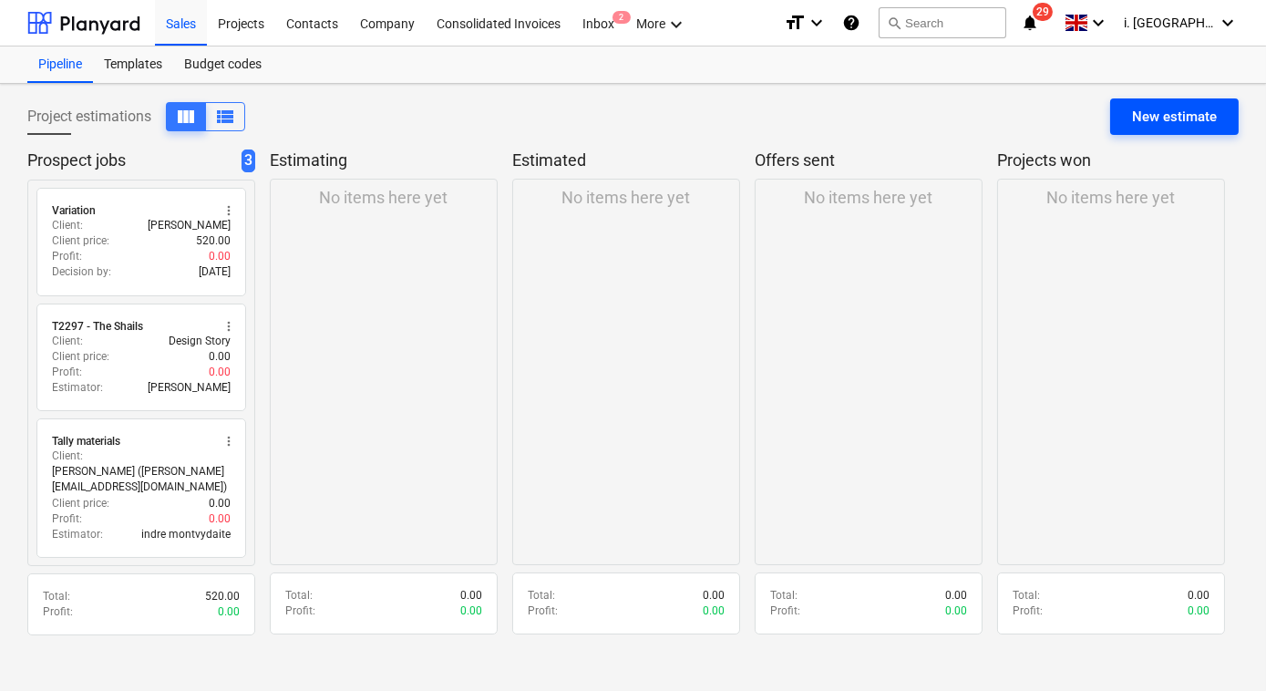
click at [1177, 122] on div "New estimate" at bounding box center [1174, 117] width 85 height 24
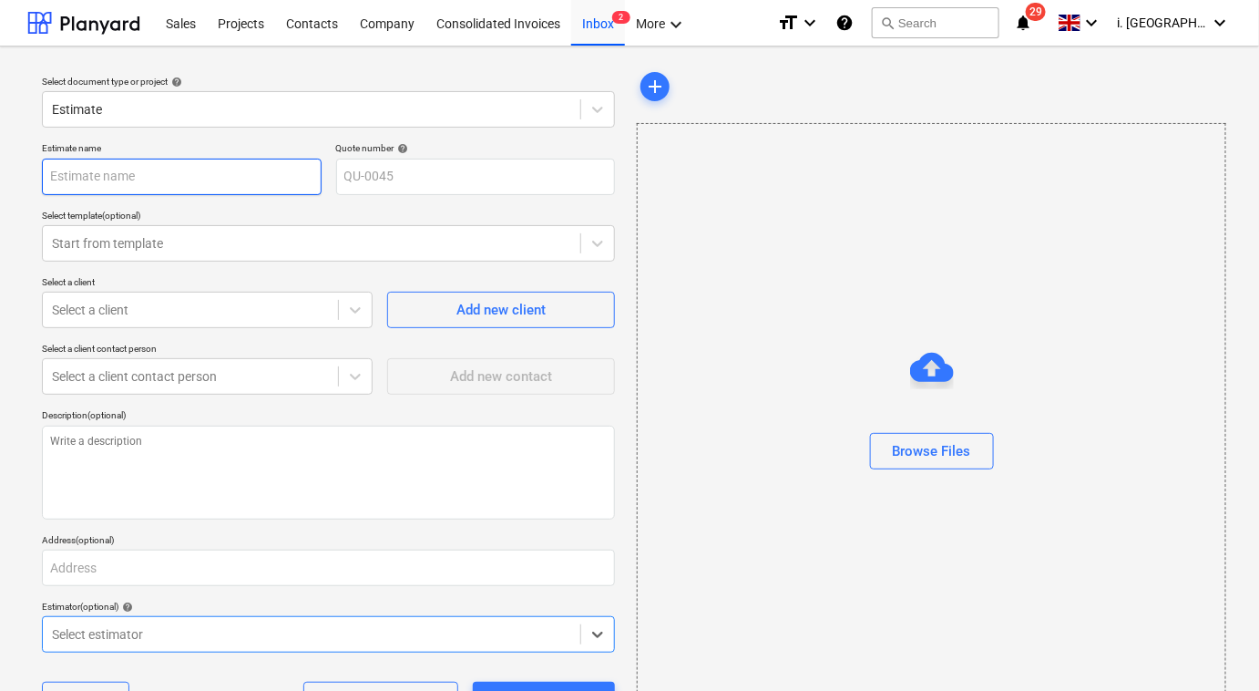
click at [270, 175] on input "text" at bounding box center [182, 177] width 280 height 36
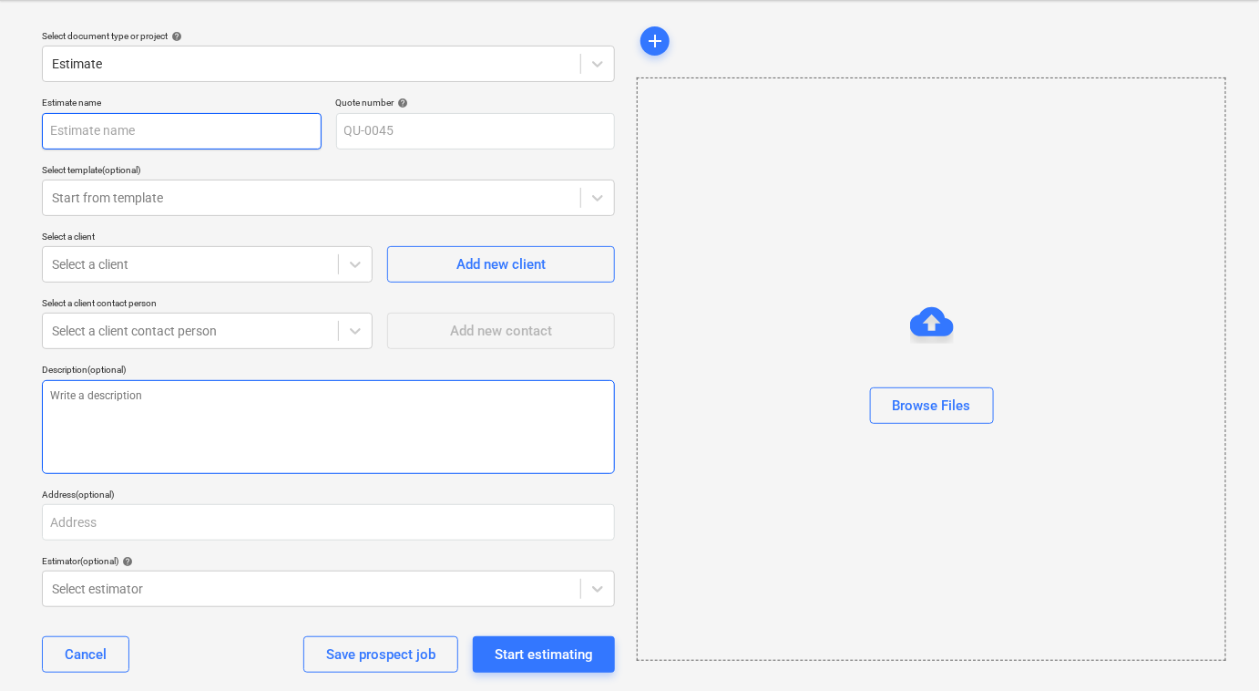
scroll to position [70, 0]
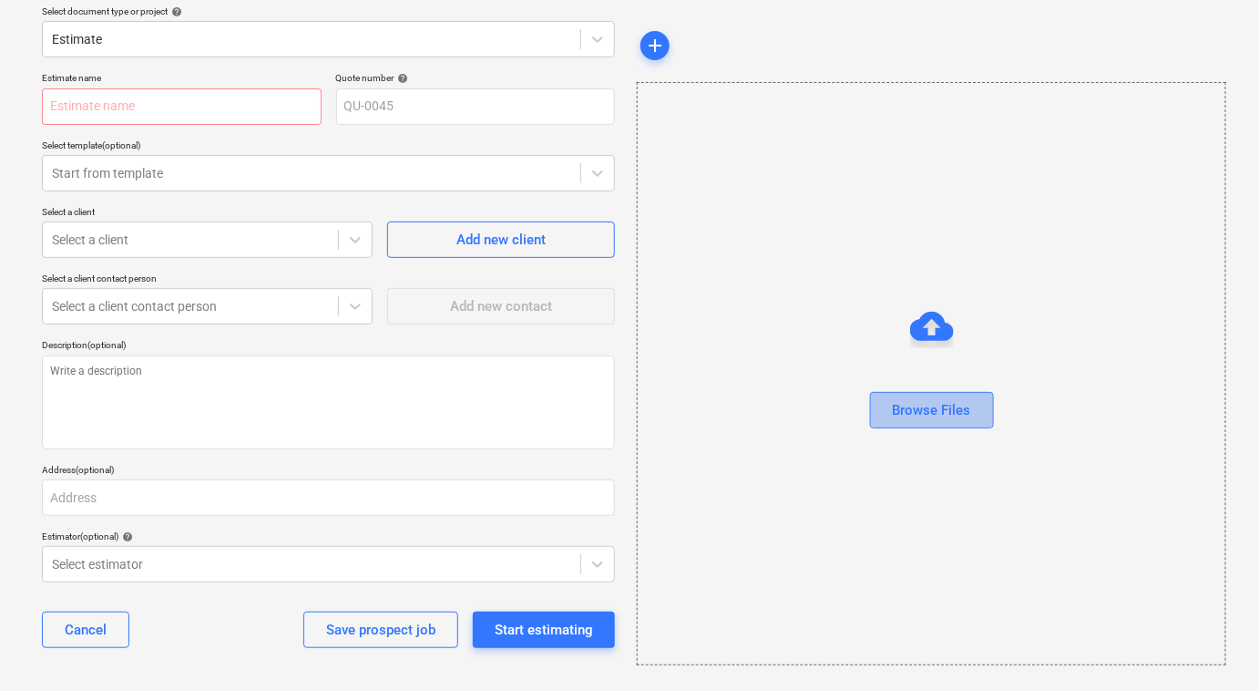
click at [963, 404] on div "Browse Files" at bounding box center [932, 410] width 78 height 24
type textarea "x"
type input "PELB - Castle lane Moreton Valence GL2 7NE_budget_01_09_2025_133302.xlsx"
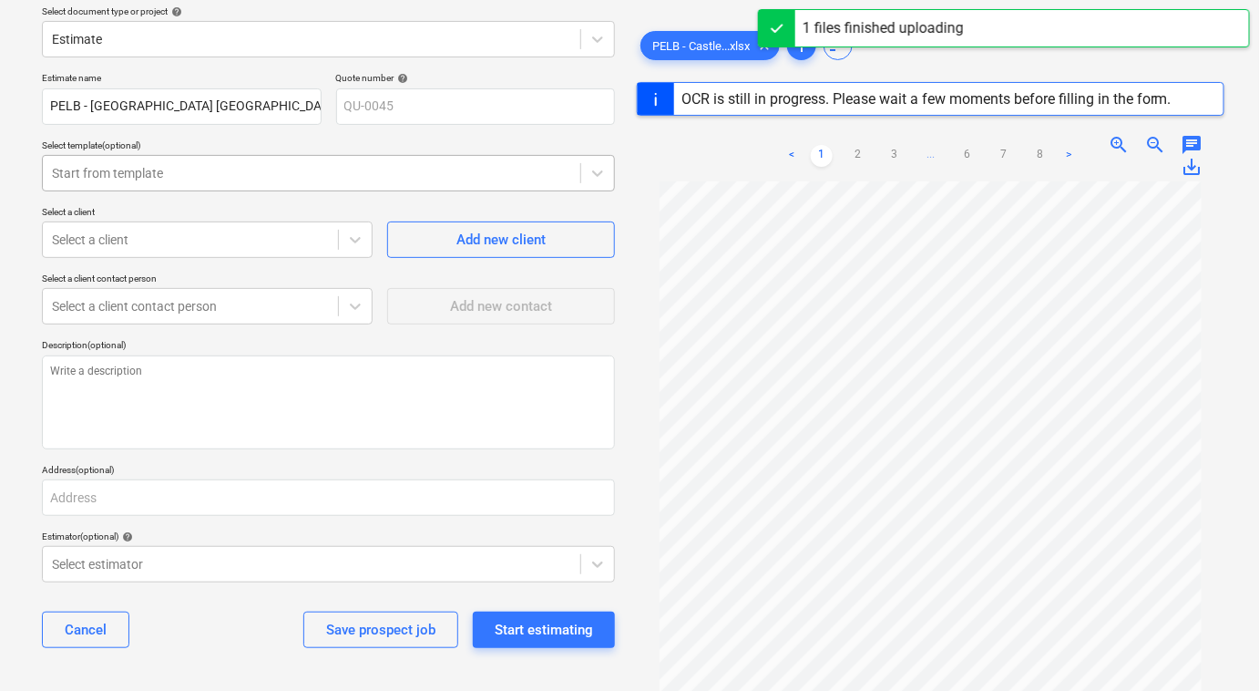
type textarea "x"
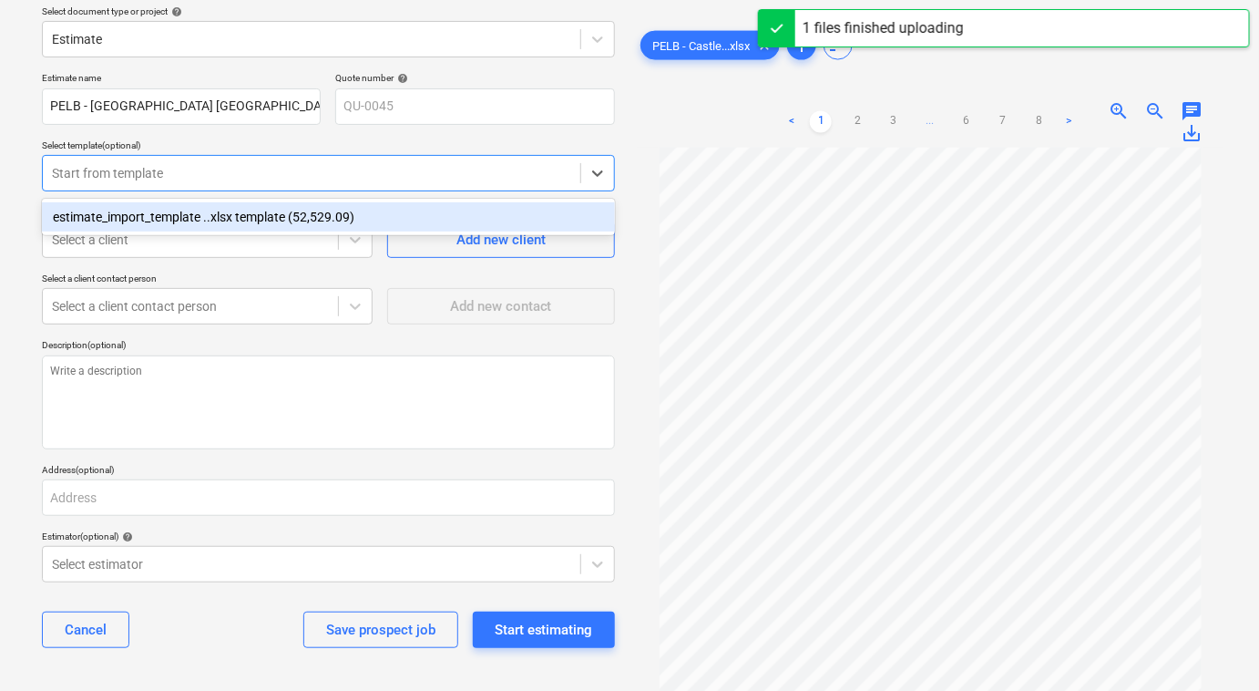
click at [319, 169] on div at bounding box center [311, 173] width 519 height 18
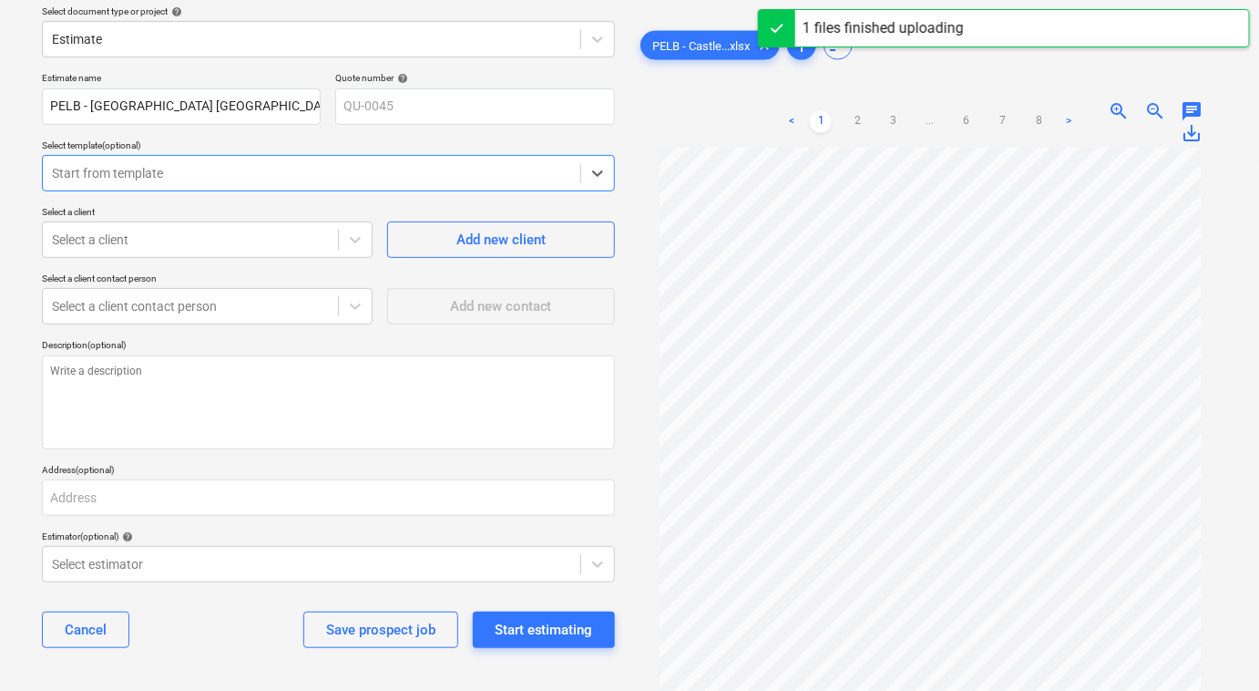
click at [319, 169] on div at bounding box center [311, 173] width 519 height 18
click at [328, 224] on div "Select a client" at bounding box center [207, 239] width 331 height 36
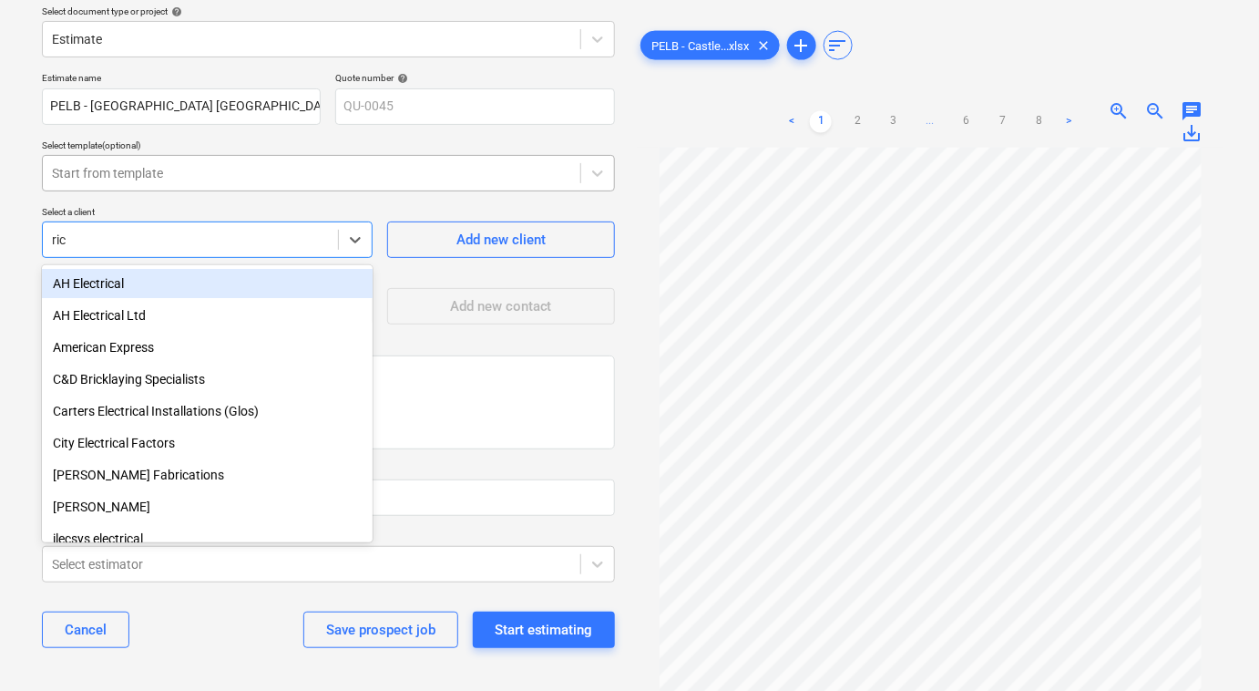
type input "ric"
type textarea "x"
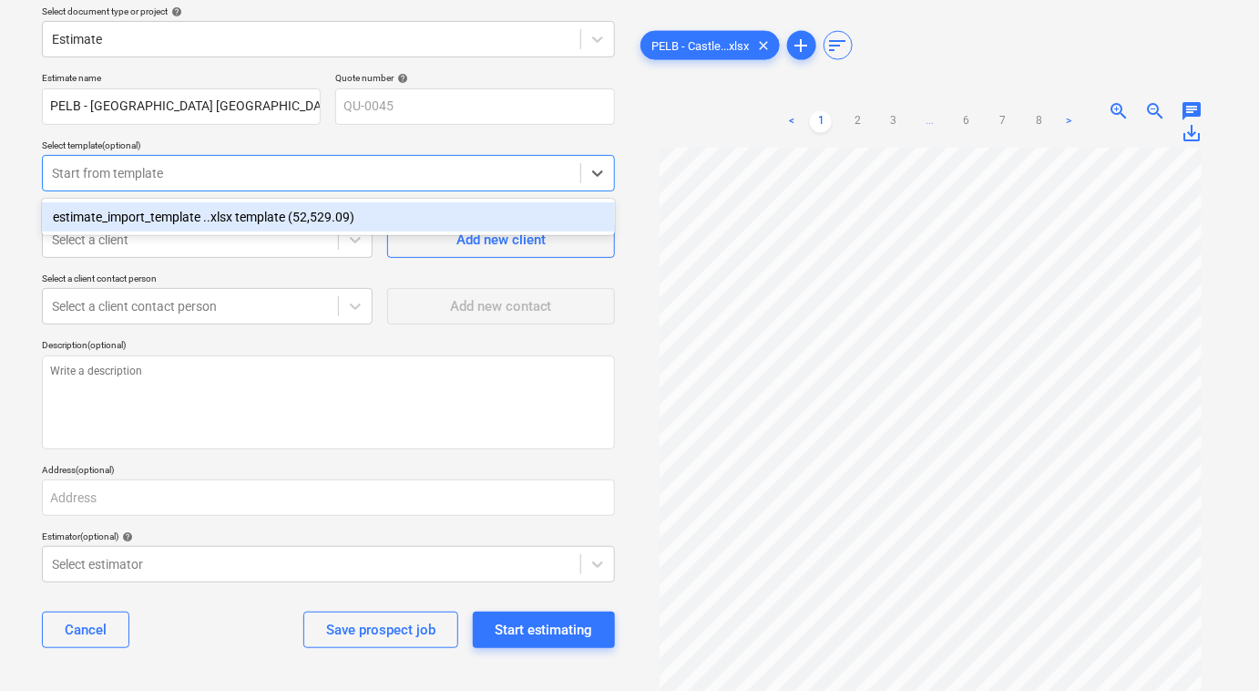
click at [216, 183] on div "Start from template" at bounding box center [312, 173] width 538 height 26
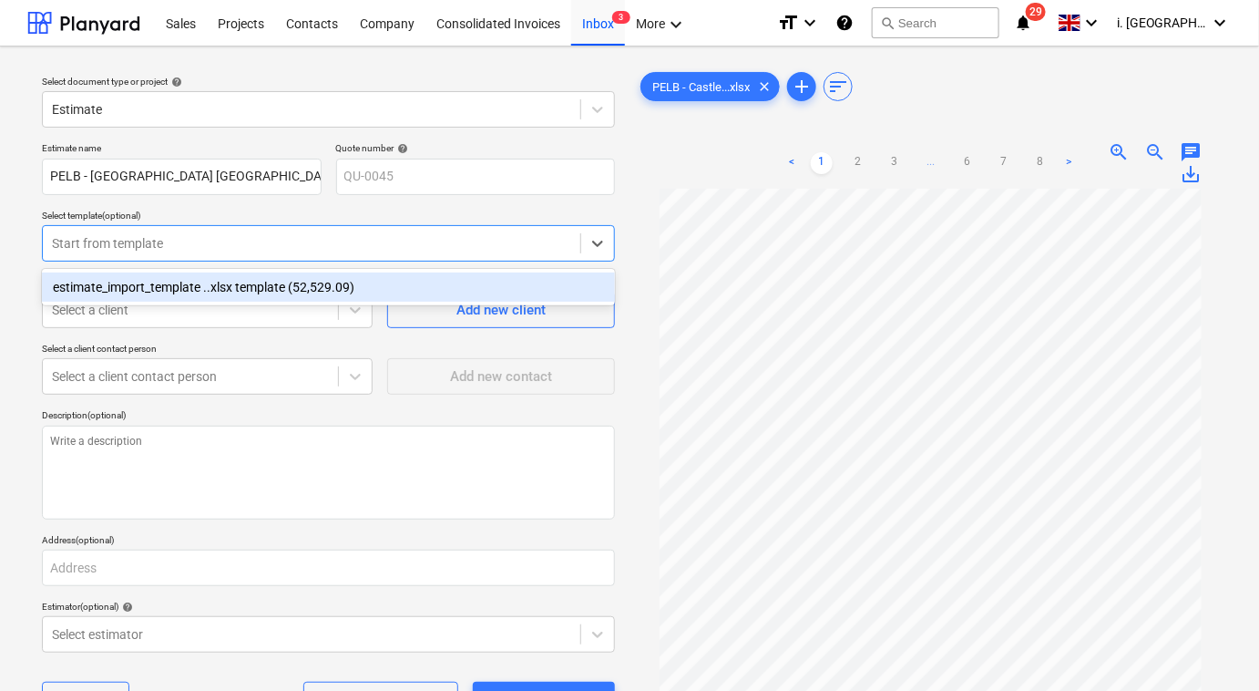
click at [166, 238] on div at bounding box center [311, 243] width 519 height 18
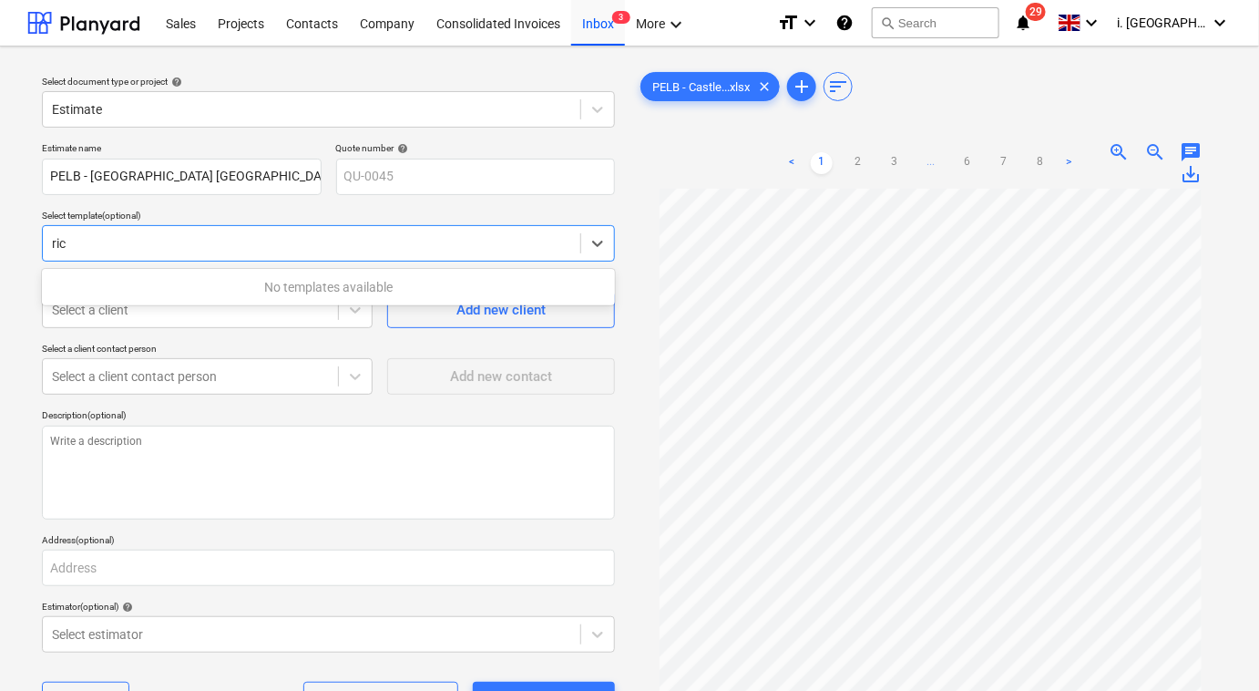
type input "rich"
drag, startPoint x: 181, startPoint y: 245, endPoint x: -4, endPoint y: 222, distance: 186.4
click at [0, 222] on html "Sales Projects Contacts Company Consolidated Invoices Inbox 3 More keyboard_arr…" at bounding box center [629, 345] width 1259 height 691
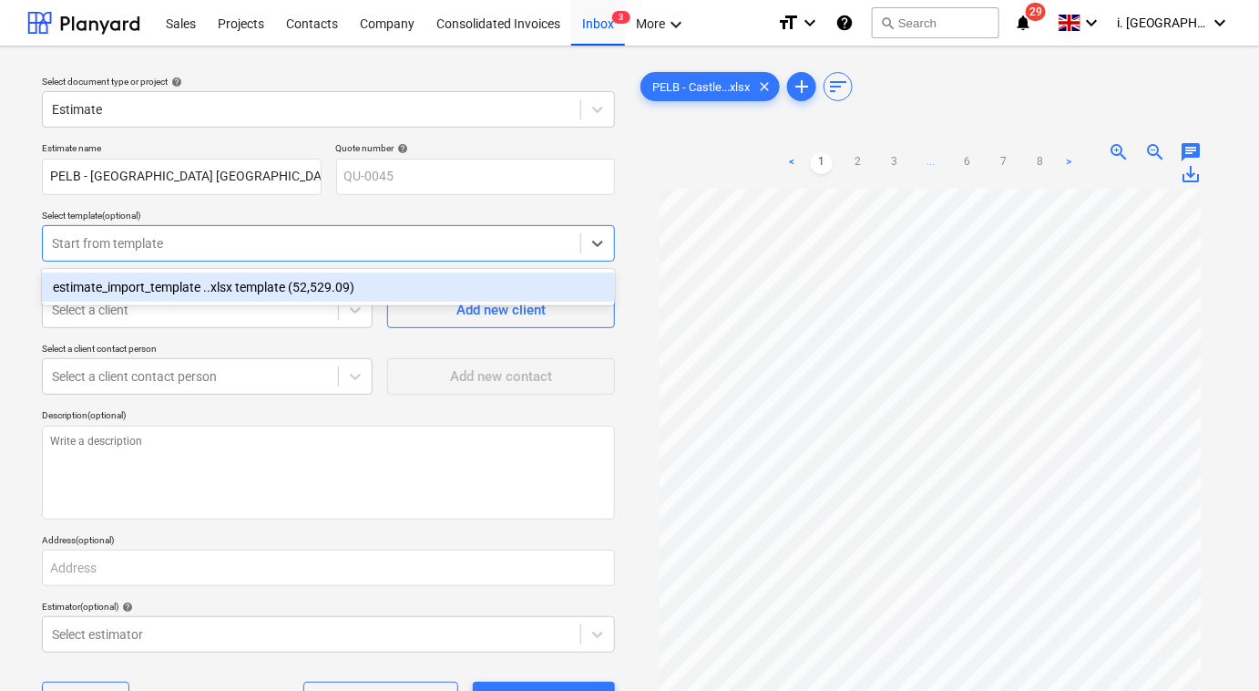
click at [118, 245] on div at bounding box center [311, 243] width 519 height 18
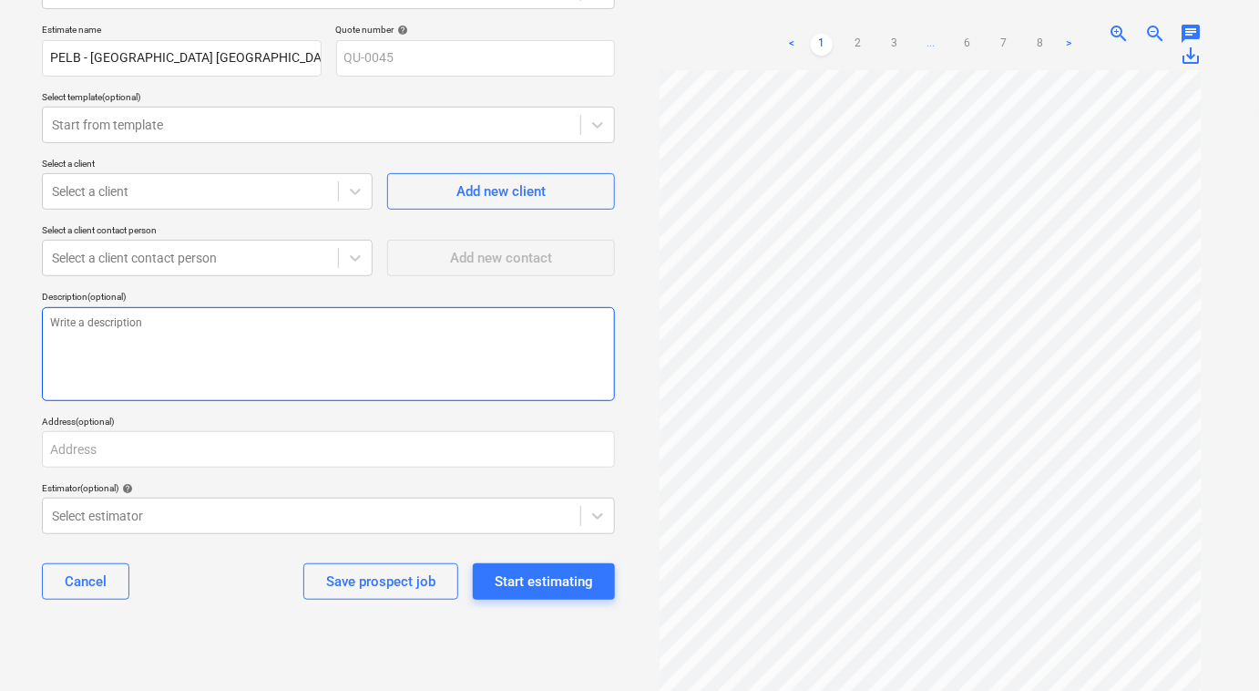
scroll to position [159, 0]
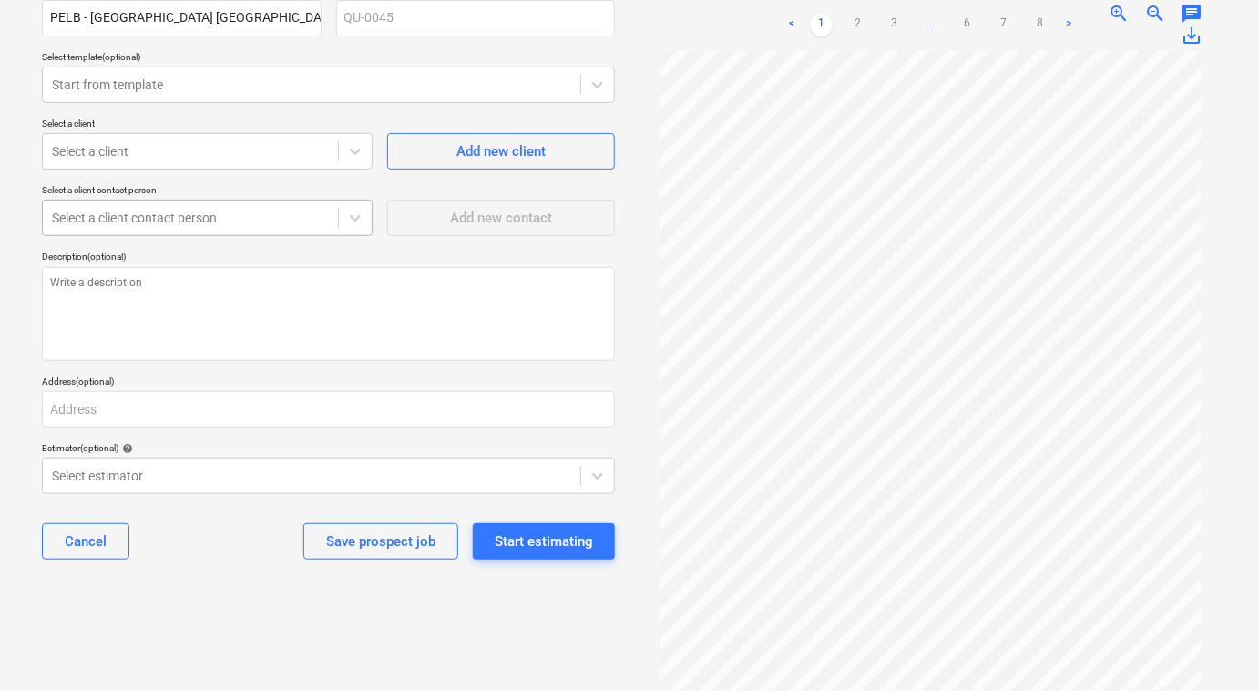
click at [162, 234] on div "Select a client contact person" at bounding box center [207, 218] width 331 height 36
type textarea "x"
click at [294, 131] on p "Select a client" at bounding box center [207, 125] width 331 height 15
click at [308, 153] on div at bounding box center [190, 151] width 277 height 18
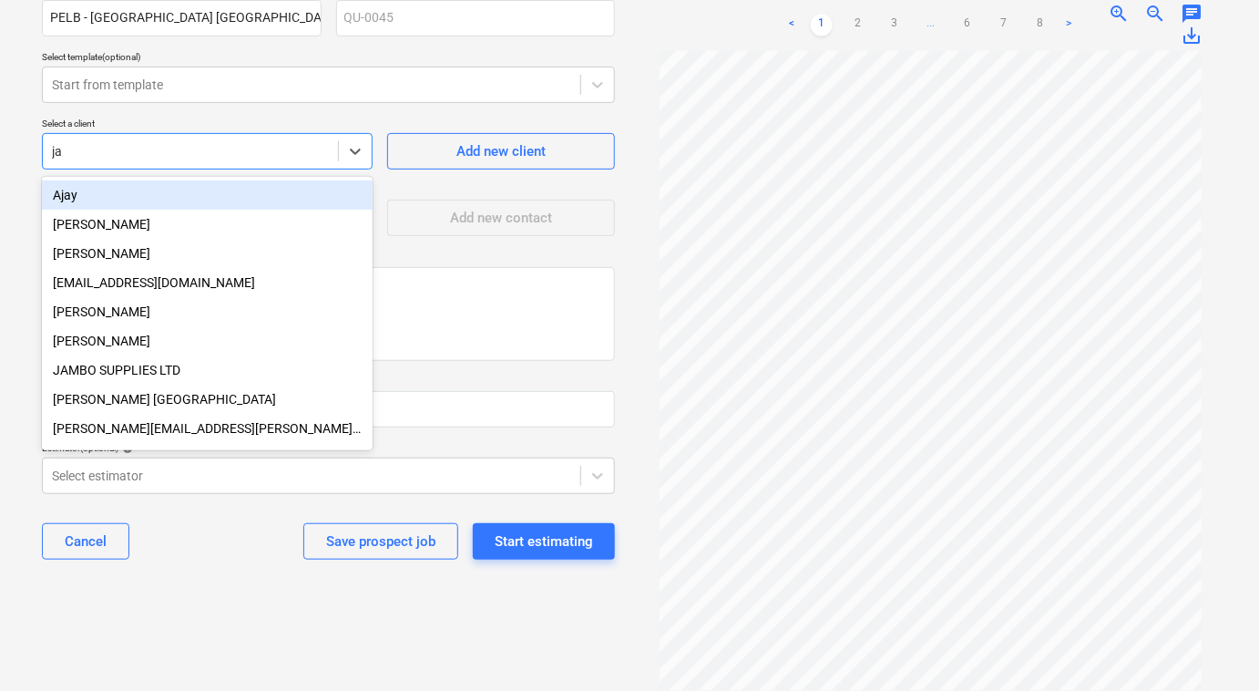
type input "jas"
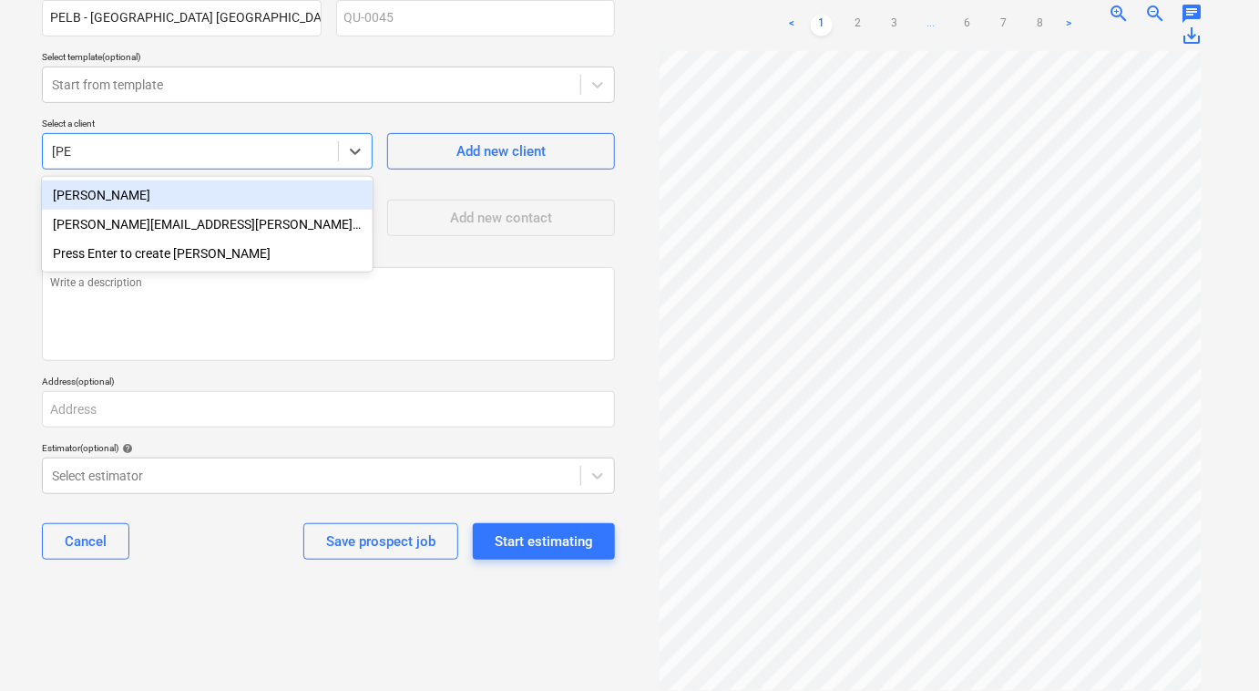
click at [250, 201] on div "[PERSON_NAME]" at bounding box center [207, 194] width 331 height 29
type textarea "x"
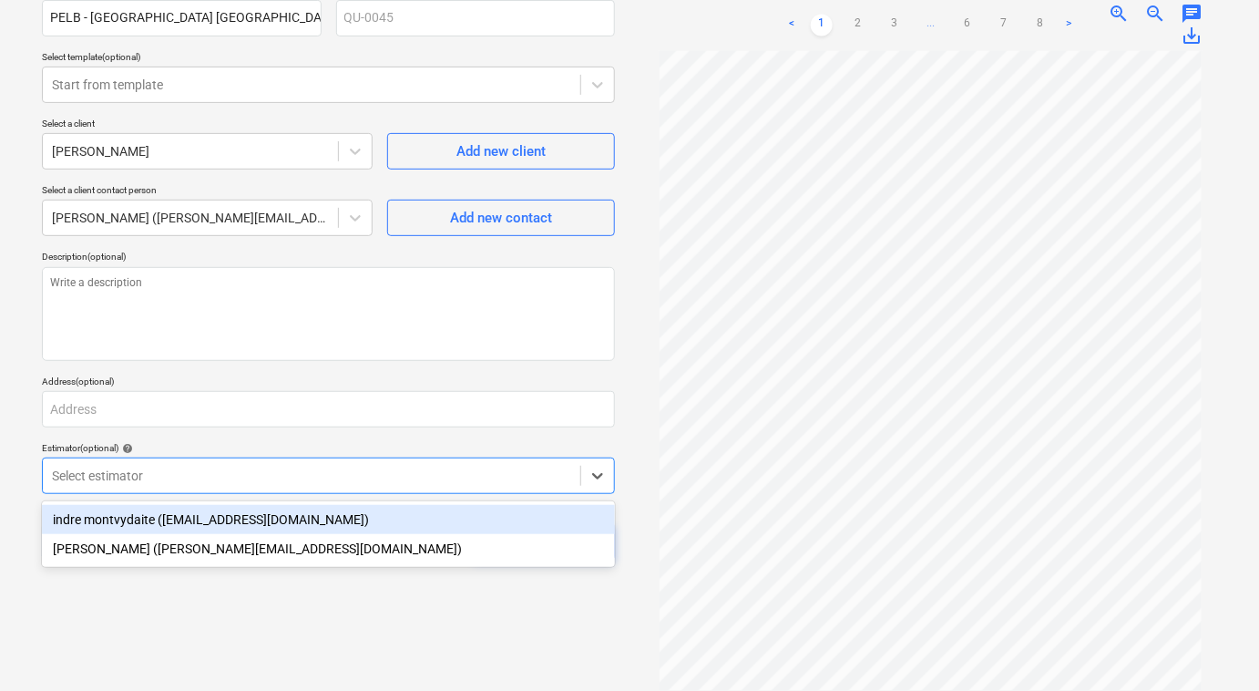
click at [398, 469] on div at bounding box center [311, 475] width 519 height 18
click at [371, 518] on div "indre montvydaite ([EMAIL_ADDRESS][DOMAIN_NAME])" at bounding box center [328, 519] width 573 height 29
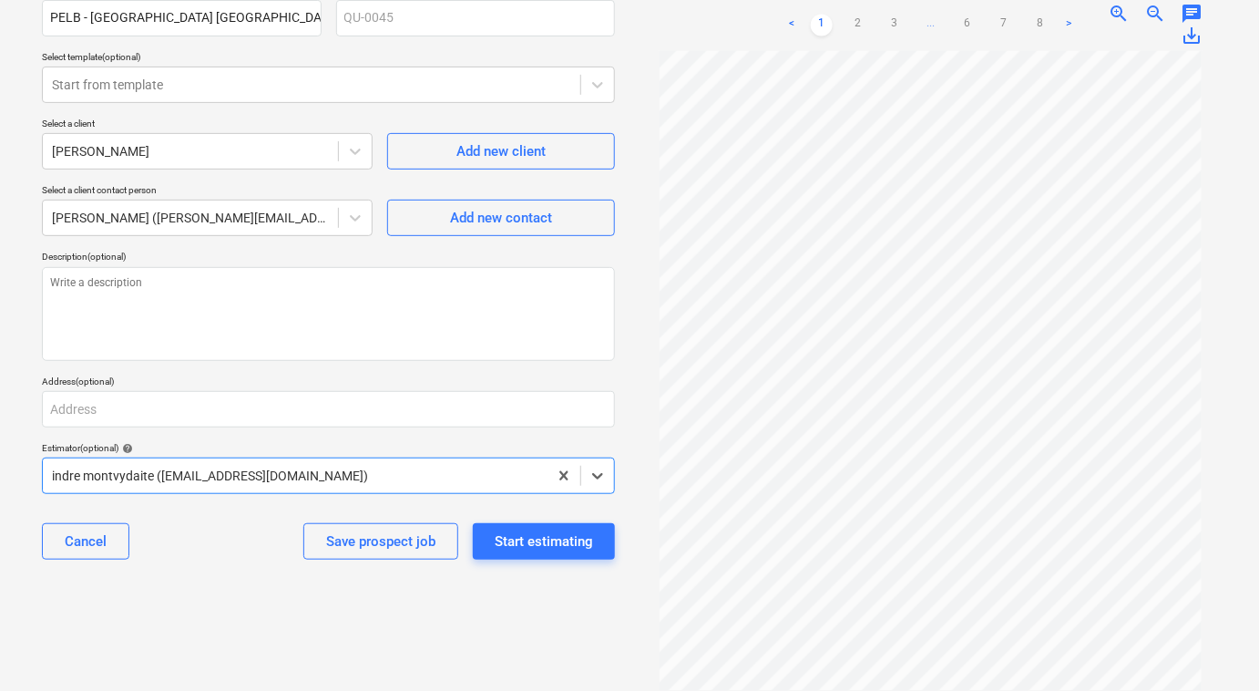
click at [267, 636] on div "Select document type or project help Estimate Estimate name PELB - Castle lane …" at bounding box center [328, 290] width 602 height 775
click at [235, 427] on div "Estimate name PELB - Castle lane Moreton Valence GL2 7NE_budget_01_09_2025_1333…" at bounding box center [329, 278] width 588 height 605
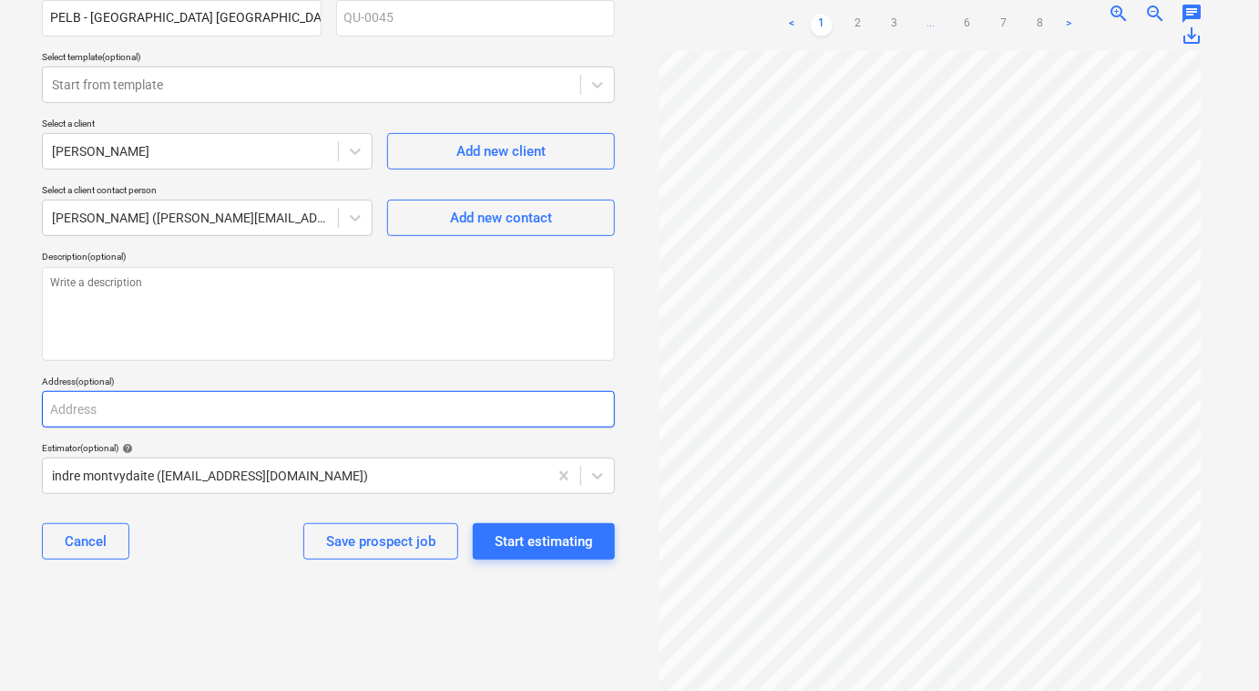
click at [228, 419] on input "text" at bounding box center [328, 409] width 573 height 36
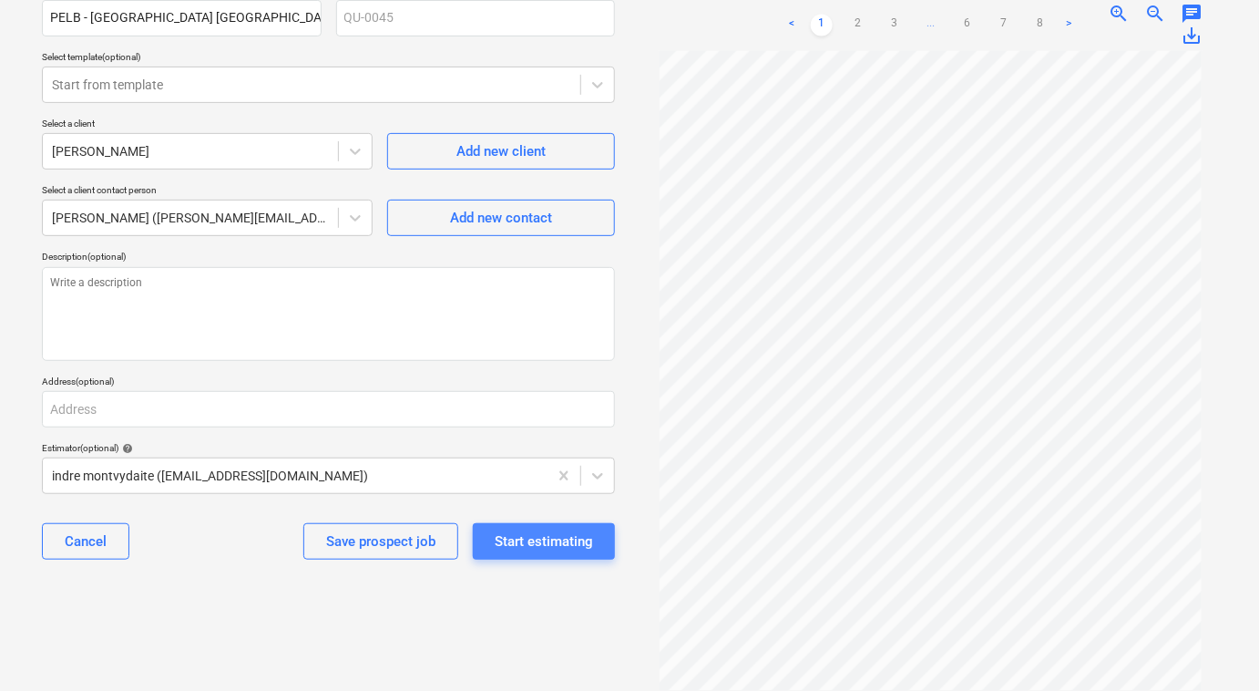
click at [537, 540] on div "Start estimating" at bounding box center [544, 541] width 98 height 24
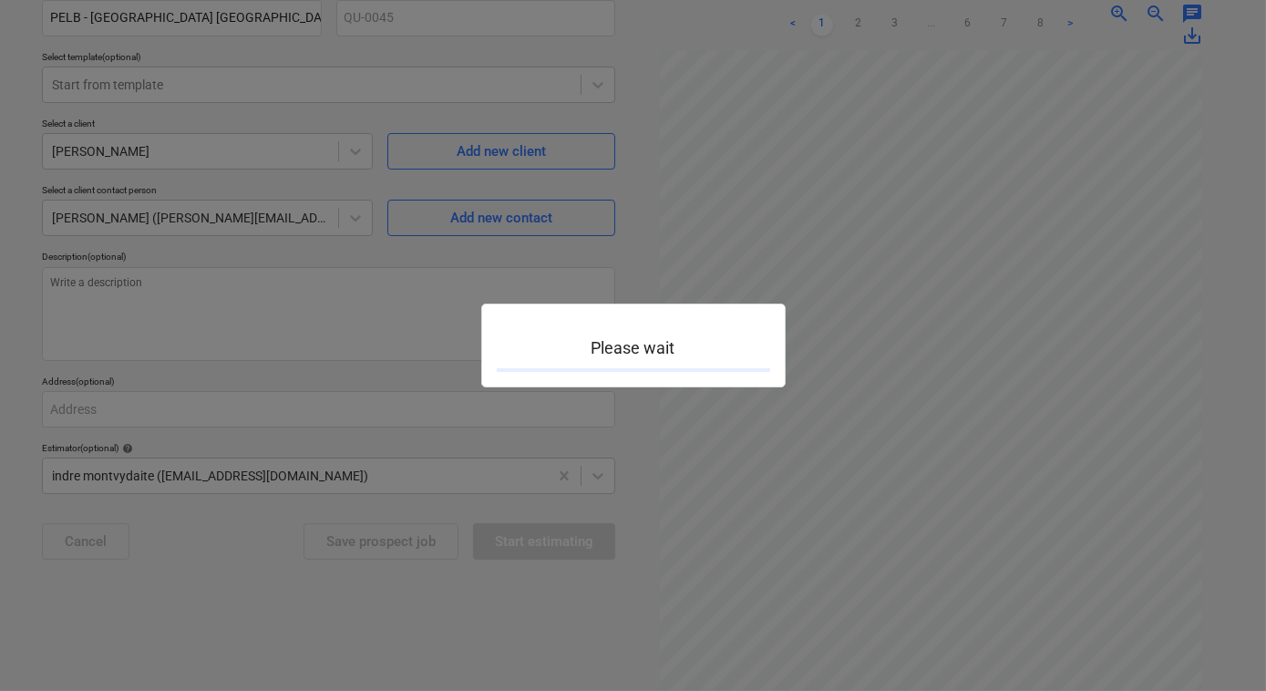
type textarea "x"
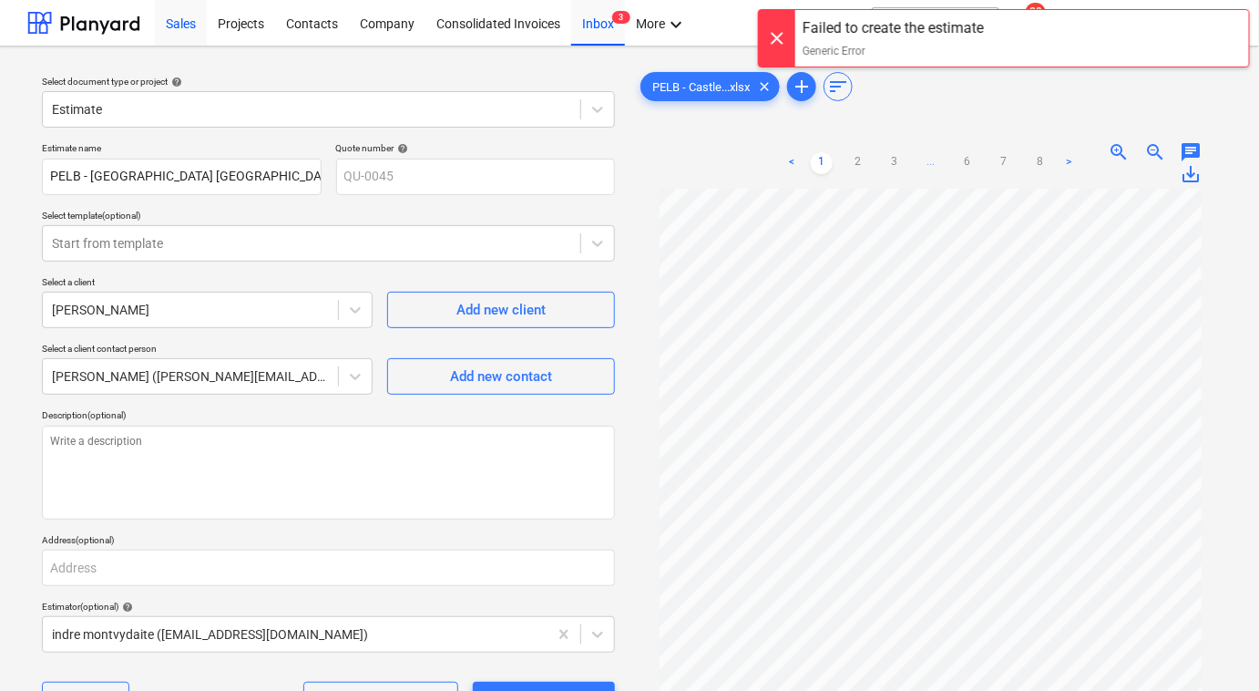
click at [169, 36] on div "Sales" at bounding box center [181, 22] width 52 height 46
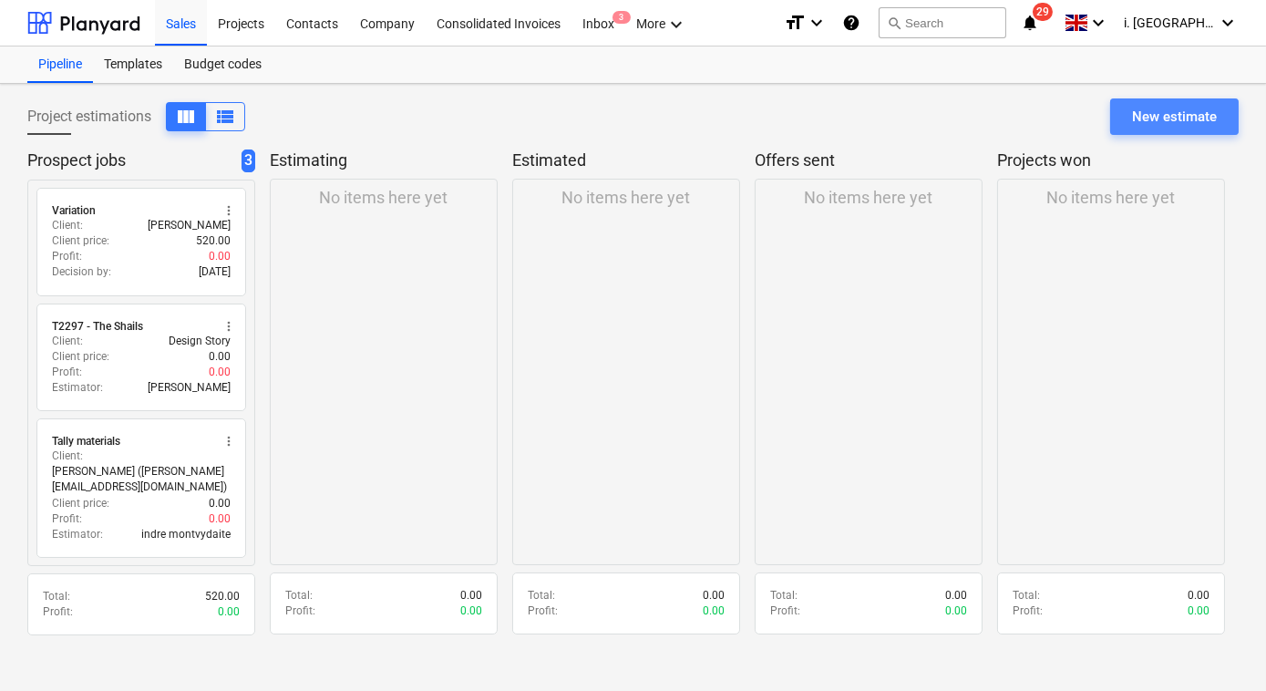
click at [1142, 117] on div "New estimate" at bounding box center [1174, 117] width 85 height 24
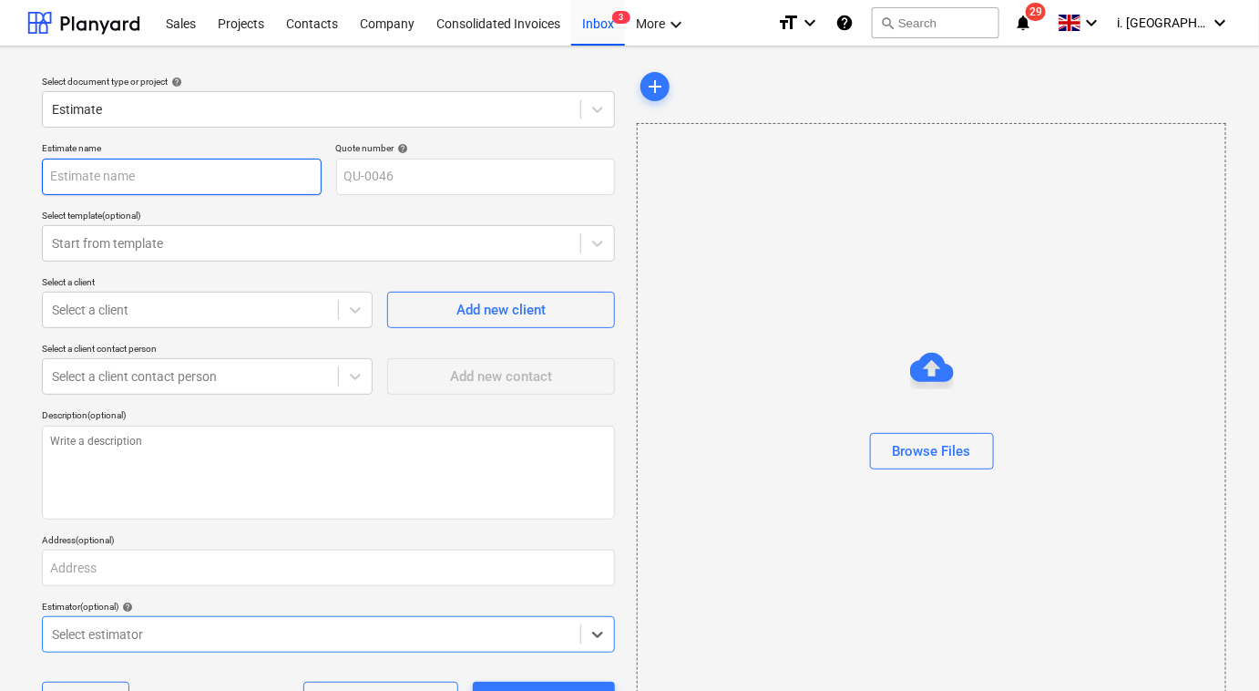
click at [265, 168] on input "text" at bounding box center [182, 177] width 280 height 36
click at [286, 241] on div at bounding box center [311, 243] width 519 height 18
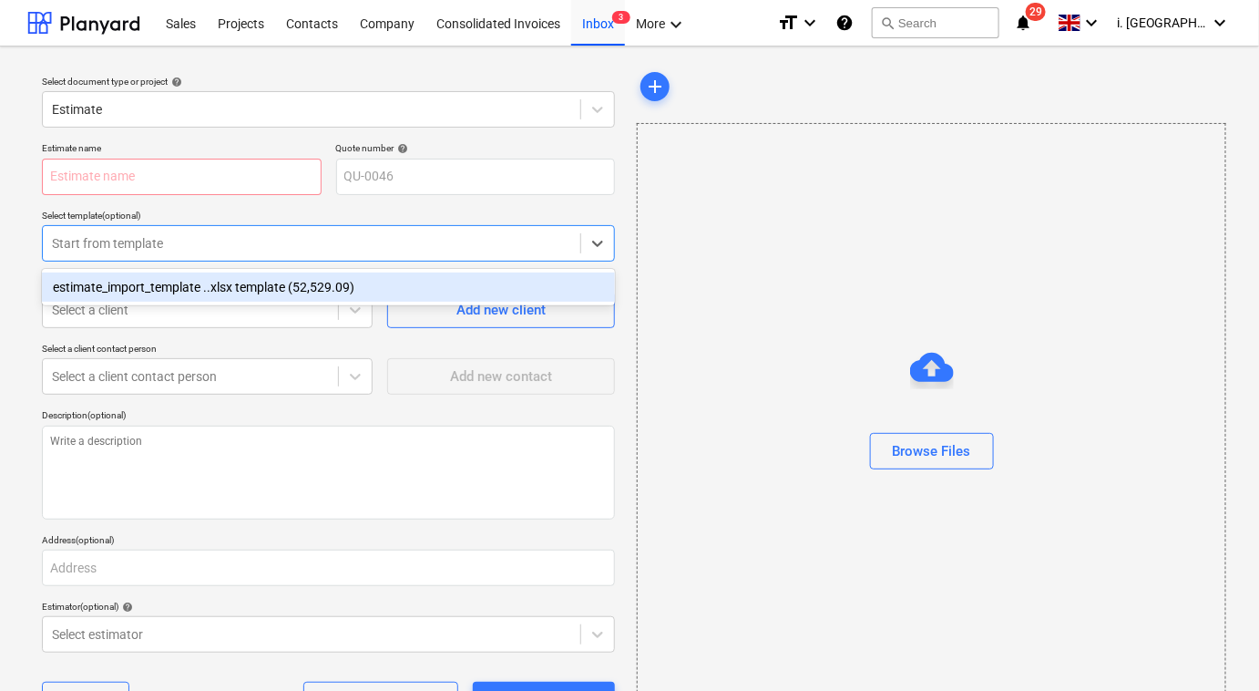
click at [299, 285] on div "estimate_import_template ..xlsx template (52,529.09)" at bounding box center [328, 286] width 573 height 29
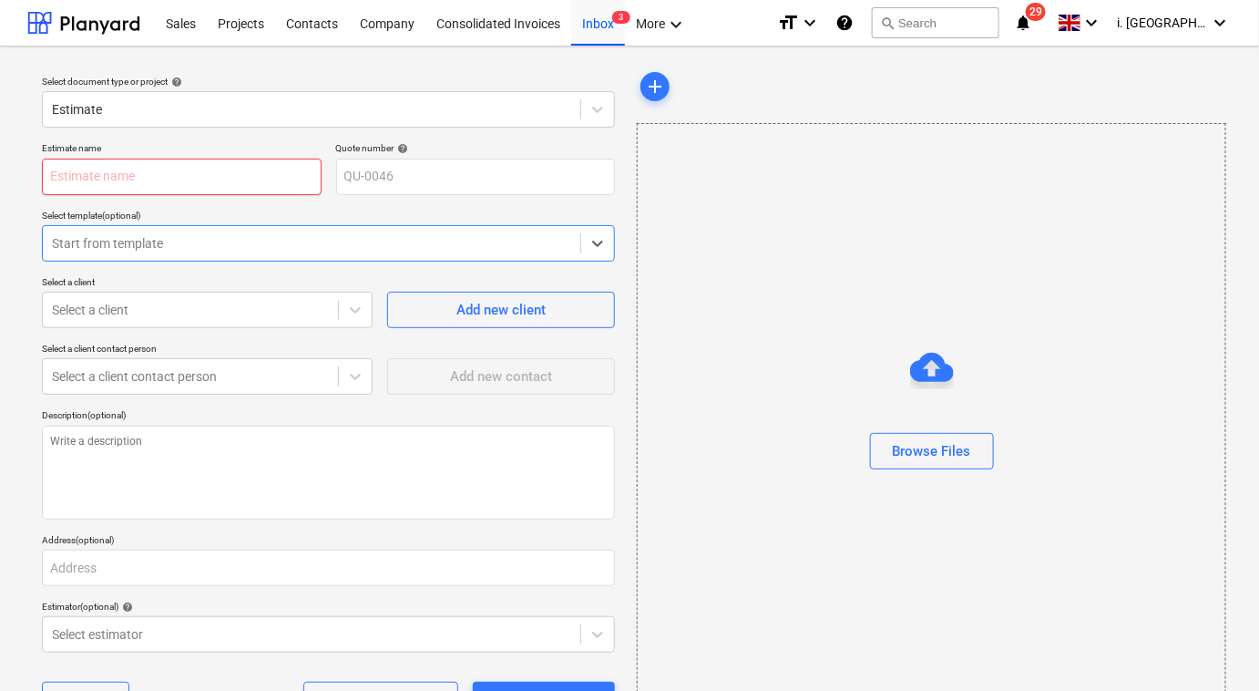
click at [262, 169] on input "text" at bounding box center [182, 177] width 280 height 36
click at [651, 86] on span "add" at bounding box center [655, 87] width 22 height 22
click at [657, 91] on span "add" at bounding box center [655, 87] width 22 height 22
drag, startPoint x: 169, startPoint y: 196, endPoint x: 165, endPoint y: 182, distance: 14.1
click at [169, 195] on div "Estimate name Quote number help QU-0046 Select template (optional) Start from t…" at bounding box center [329, 437] width 588 height 605
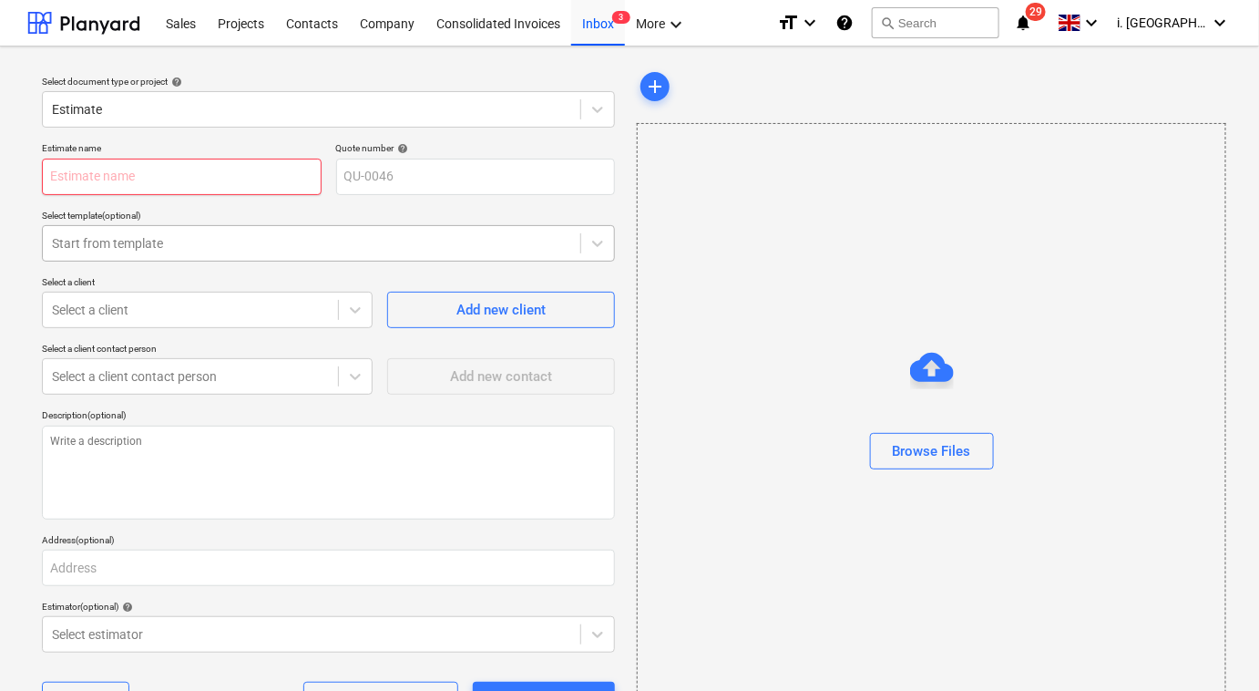
click at [165, 180] on input "text" at bounding box center [182, 177] width 280 height 36
click at [118, 15] on div at bounding box center [83, 23] width 113 height 46
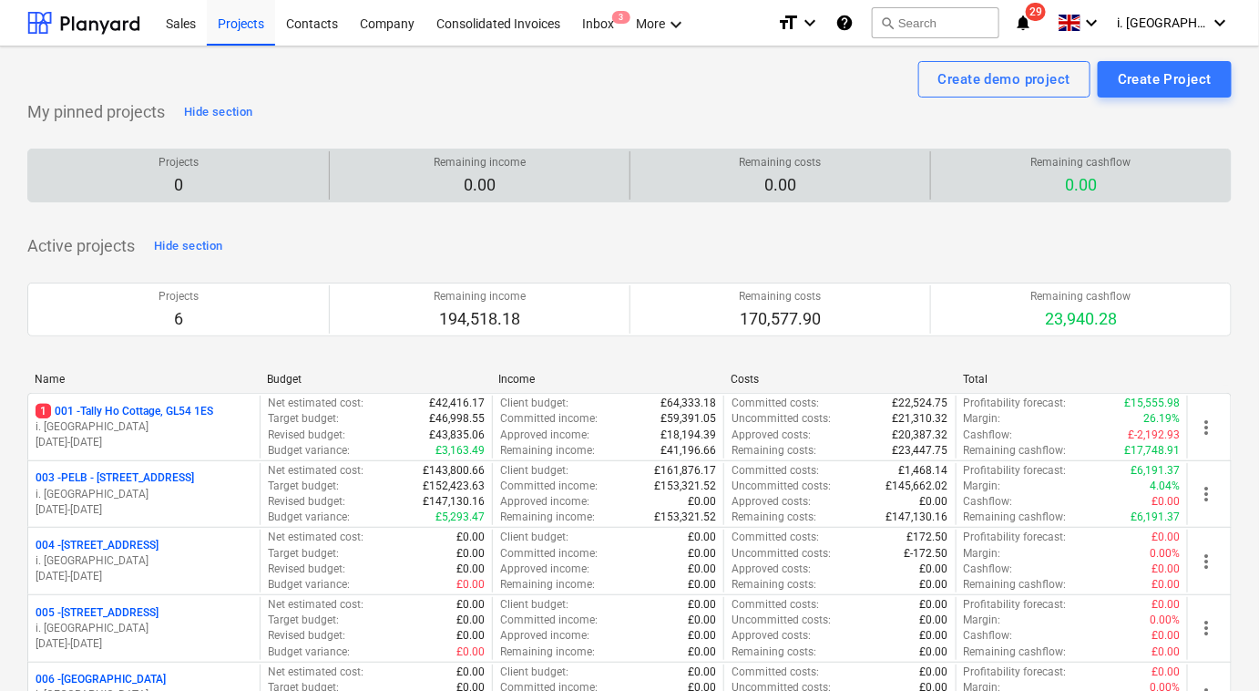
drag, startPoint x: 327, startPoint y: 240, endPoint x: 314, endPoint y: 192, distance: 49.1
click at [327, 240] on div "Active projects Hide section Projects 6 Remaining income 194,518.18 Remaining c…" at bounding box center [629, 524] width 1204 height 587
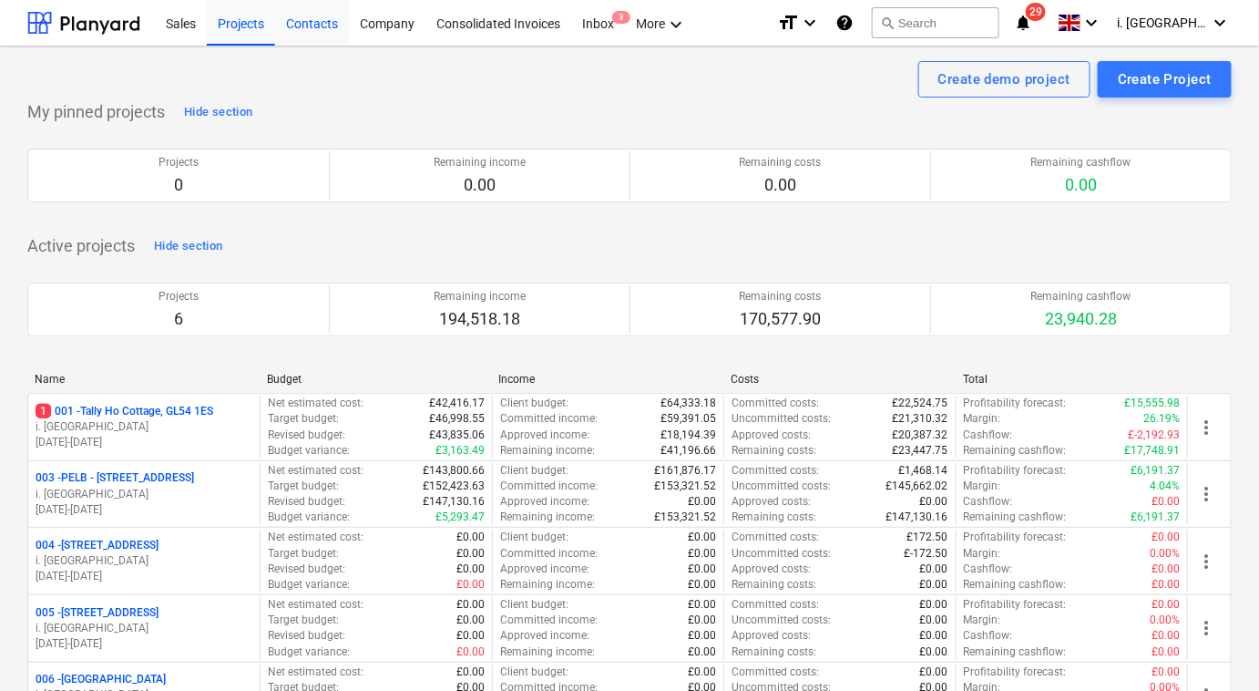
click at [282, 26] on div "Contacts" at bounding box center [312, 22] width 74 height 46
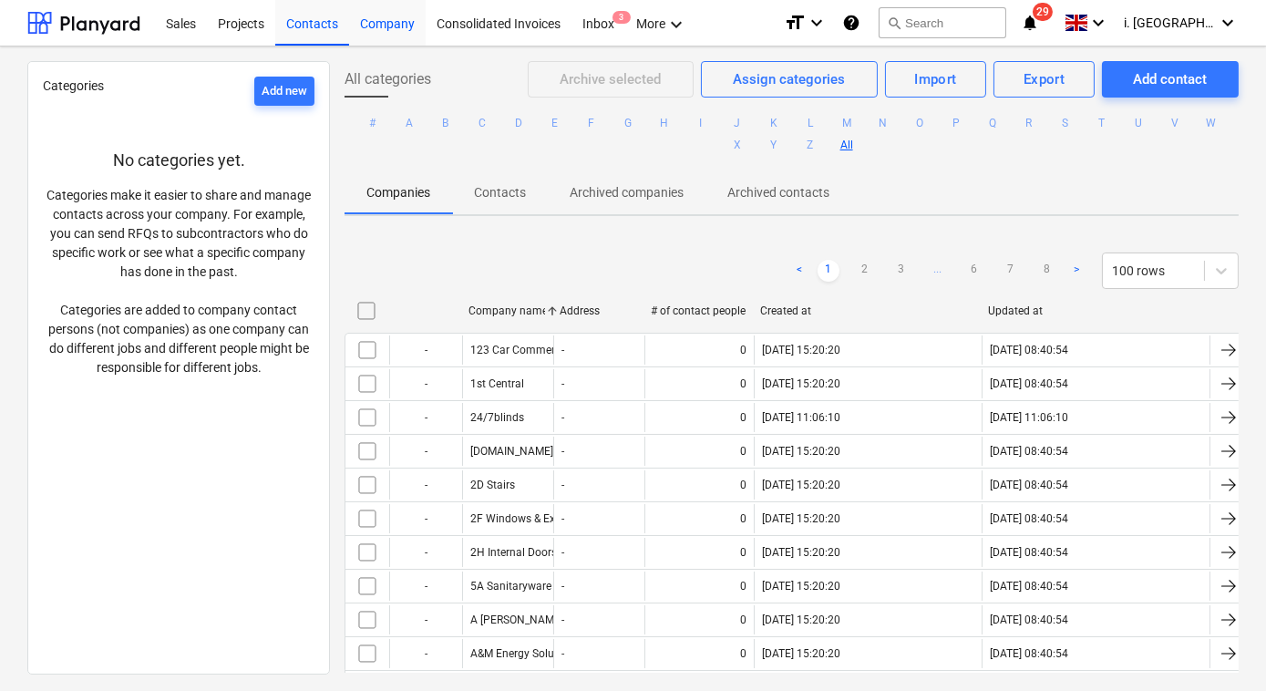
drag, startPoint x: 431, startPoint y: 25, endPoint x: 413, endPoint y: 20, distance: 18.8
click at [428, 25] on div "Consolidated Invoices" at bounding box center [498, 22] width 146 height 46
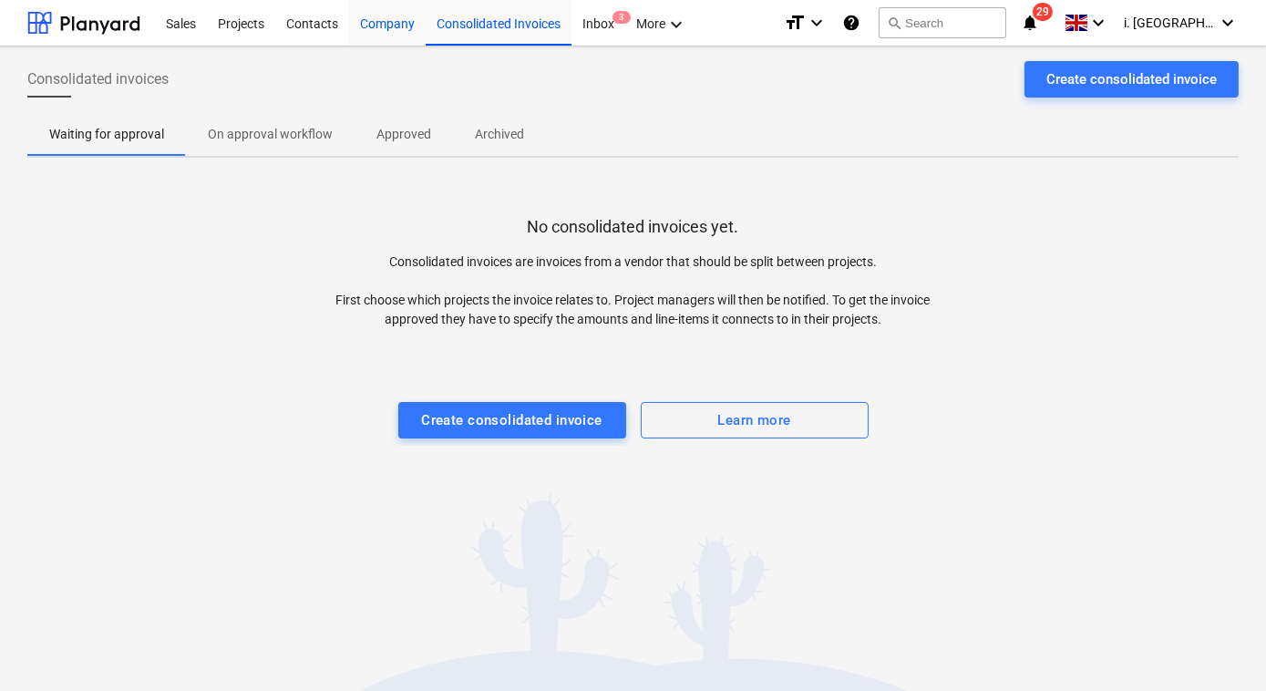
click at [408, 20] on div "Company" at bounding box center [387, 22] width 77 height 46
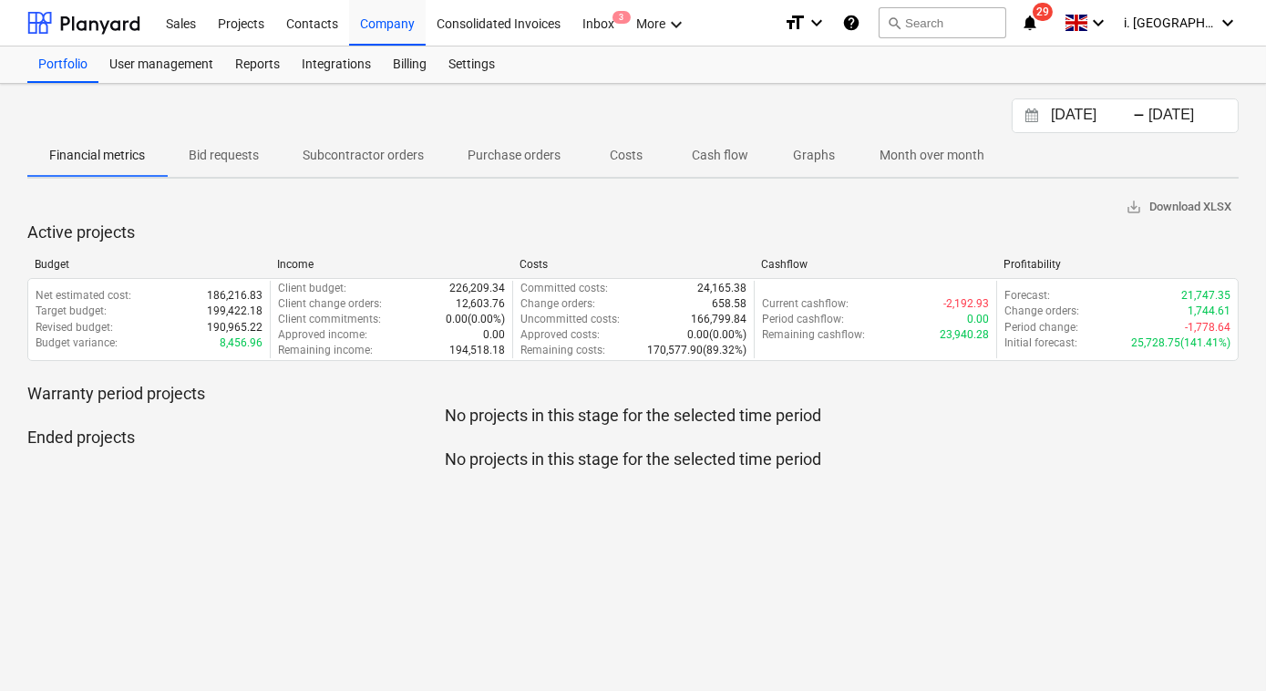
click at [149, 25] on div "Sales Projects Contacts Company Consolidated Invoices Inbox 3 More keyboard_arr…" at bounding box center [633, 23] width 1266 height 46
click at [174, 40] on div "Sales" at bounding box center [181, 22] width 52 height 46
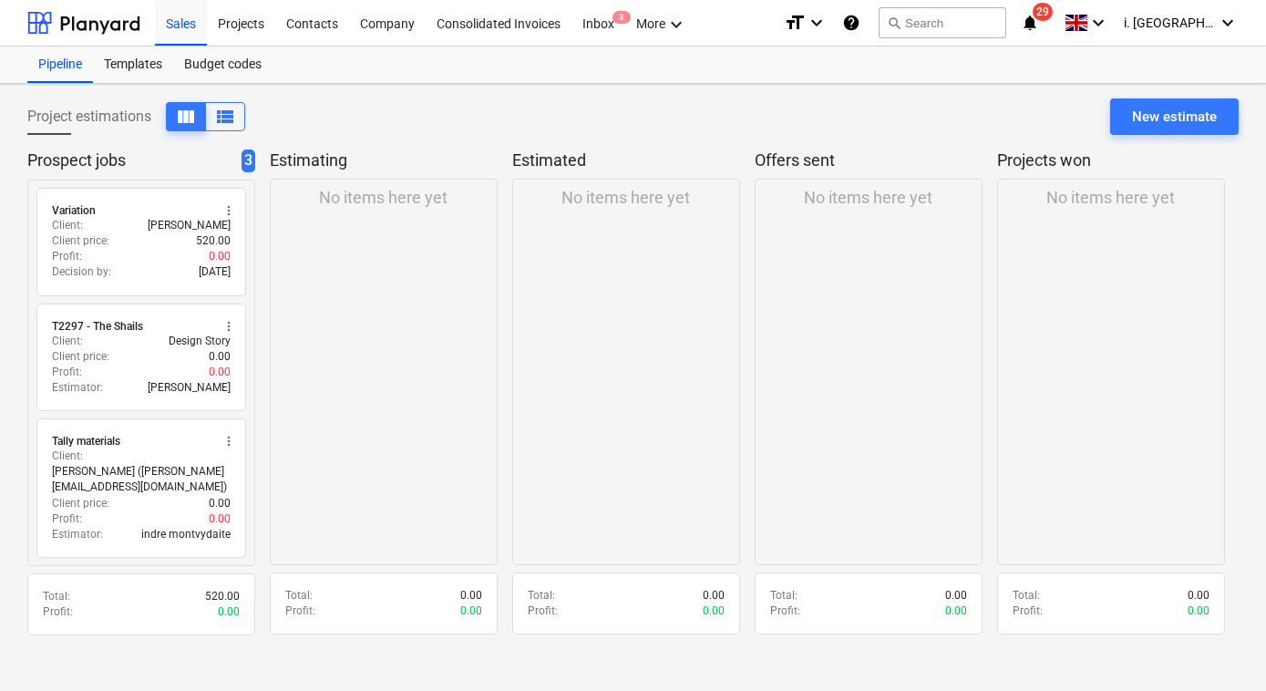
click at [859, 17] on icon "help" at bounding box center [851, 23] width 18 height 22
click at [305, 20] on div "Contacts" at bounding box center [312, 22] width 74 height 46
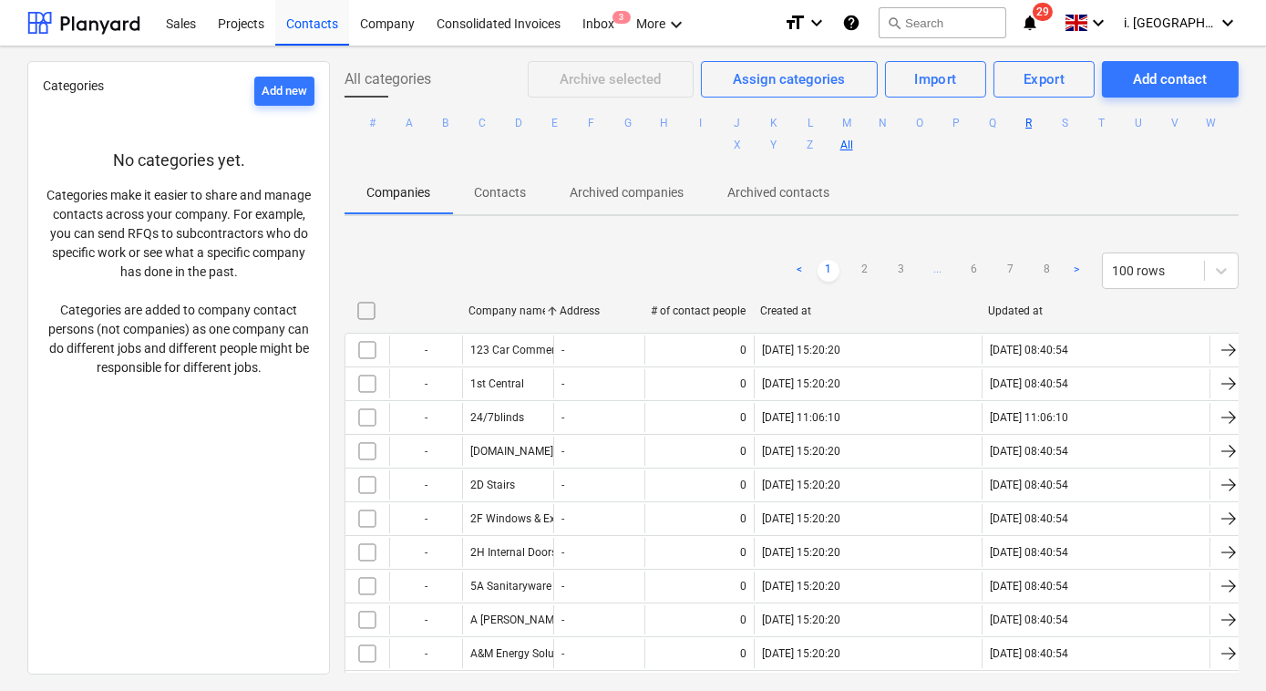
click at [1030, 122] on button "R" at bounding box center [1029, 123] width 22 height 22
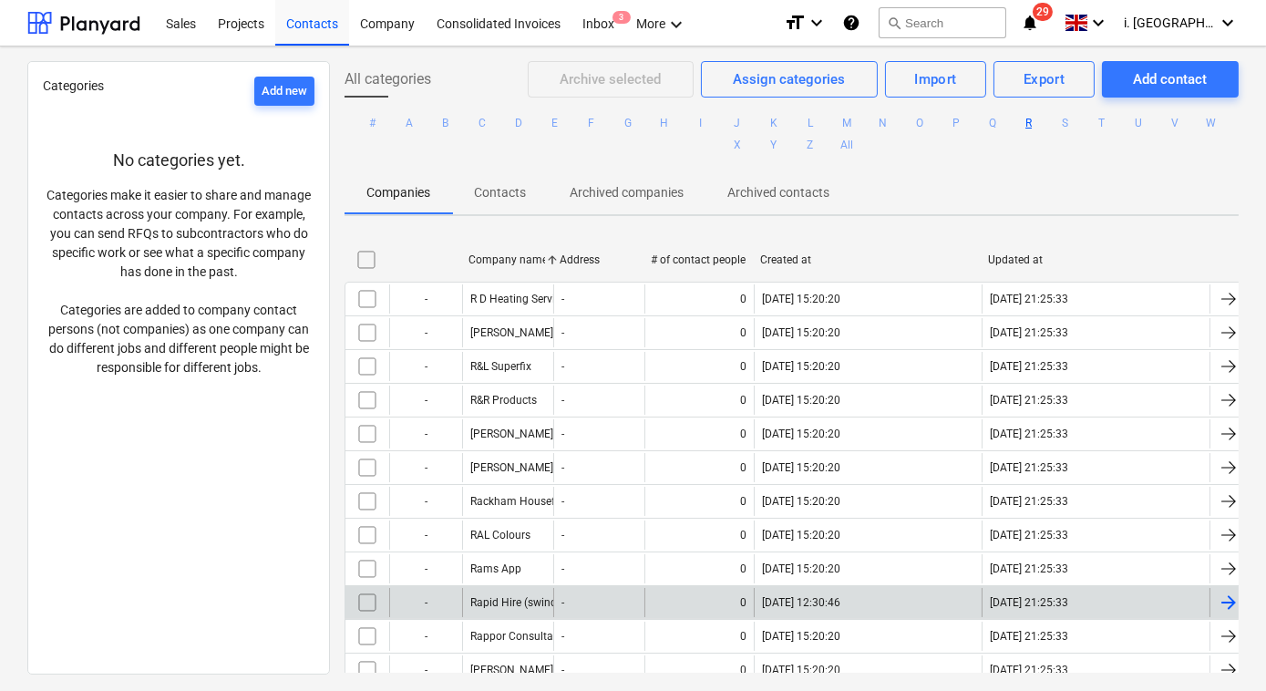
scroll to position [535, 0]
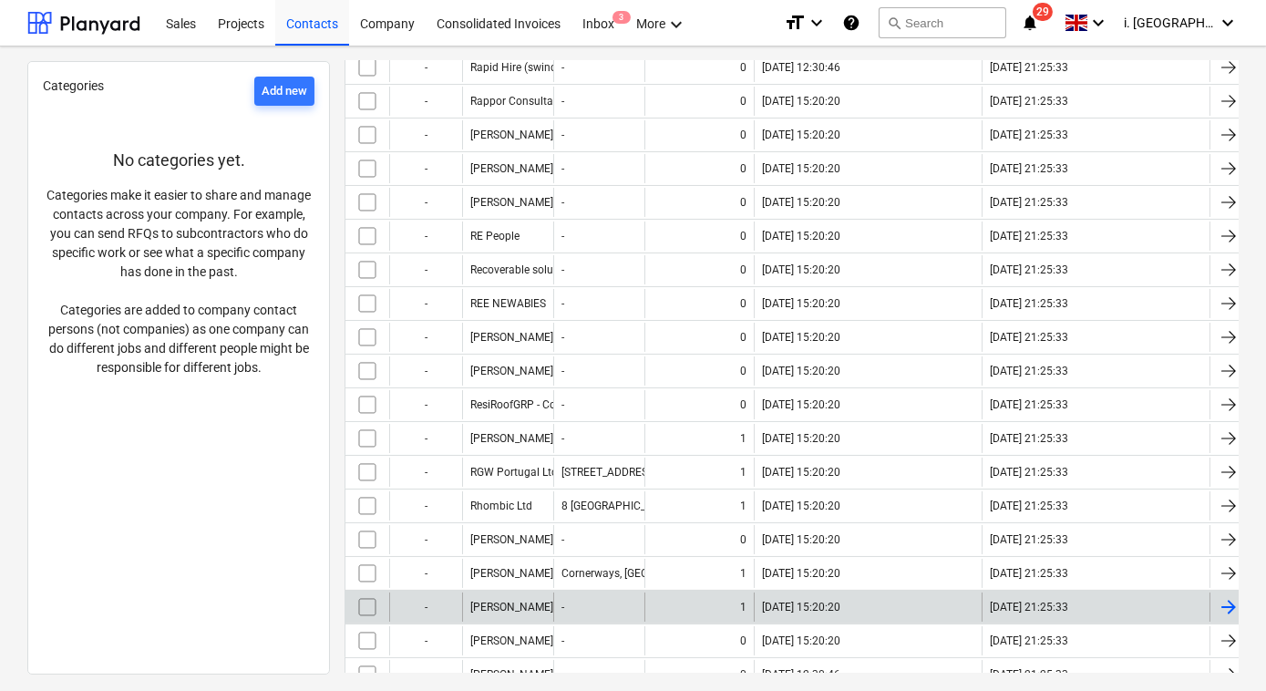
click at [590, 592] on div "-" at bounding box center [598, 606] width 91 height 29
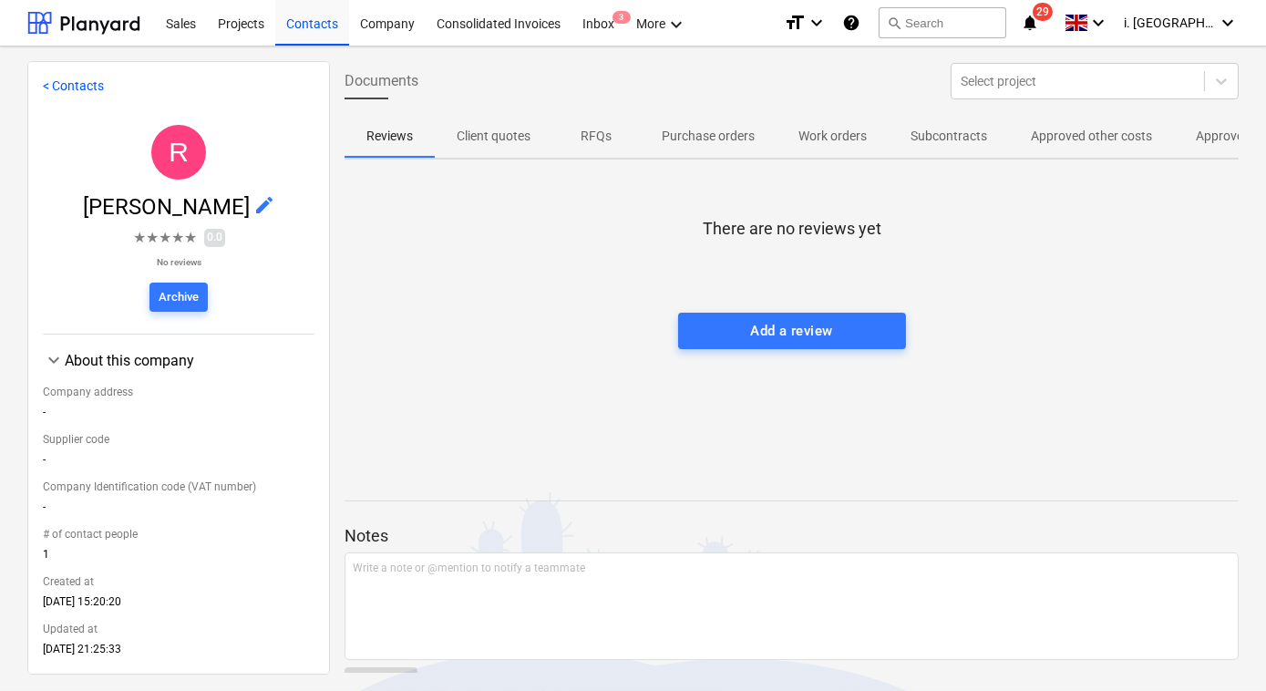
click at [261, 206] on span "edit" at bounding box center [264, 205] width 22 height 22
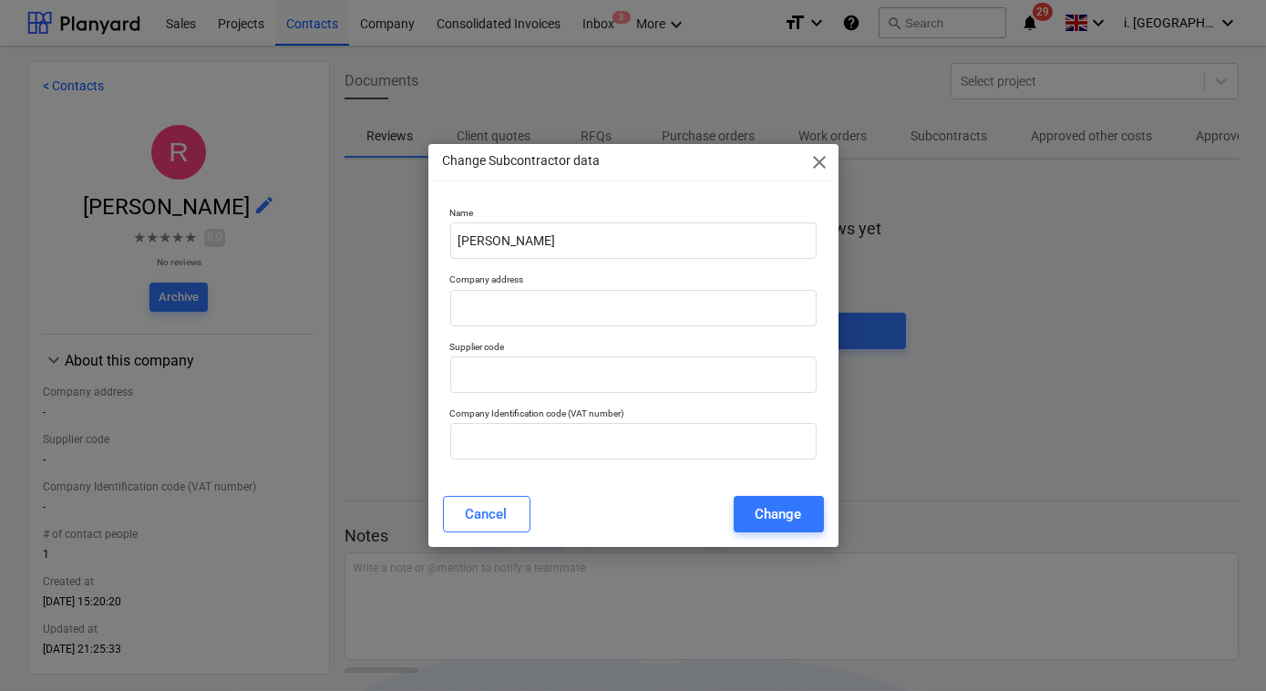
click at [822, 162] on span "close" at bounding box center [820, 162] width 22 height 22
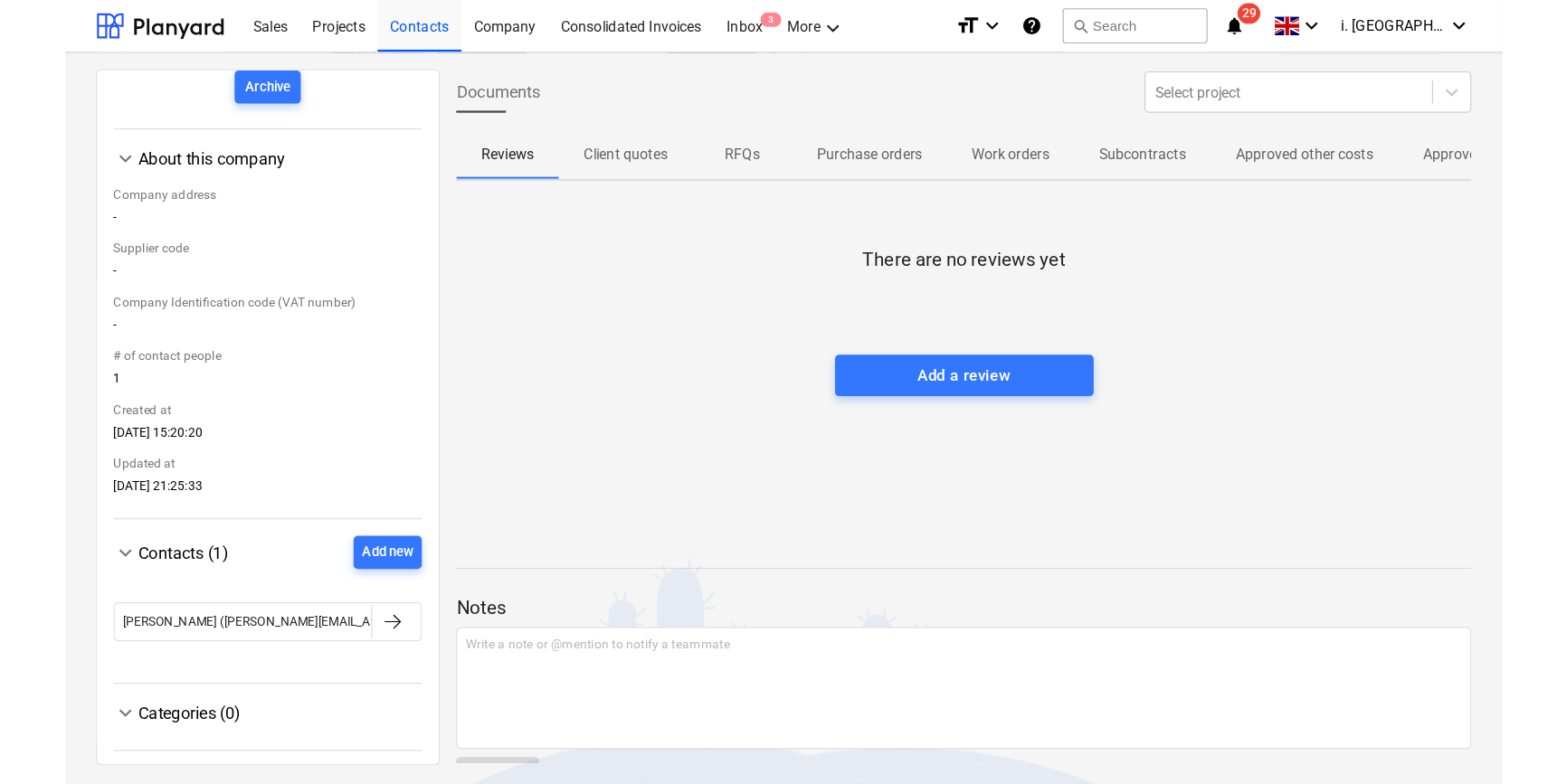
scroll to position [226, 0]
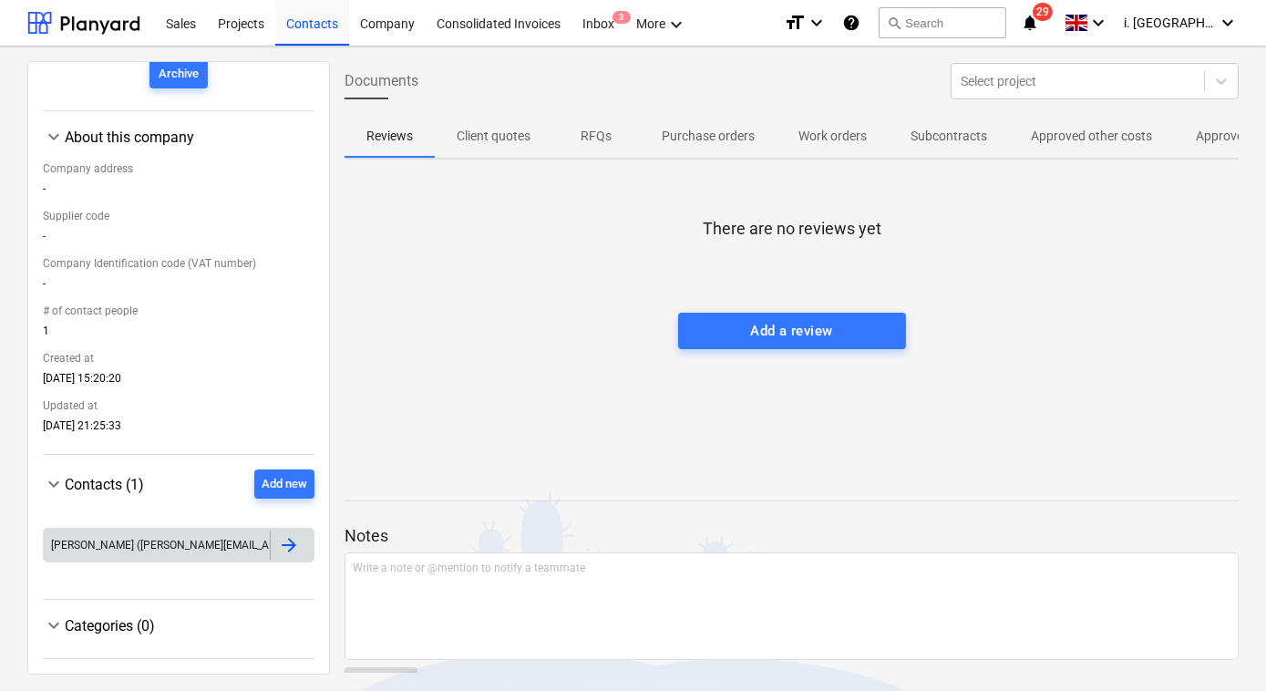
click at [281, 541] on div at bounding box center [289, 545] width 22 height 22
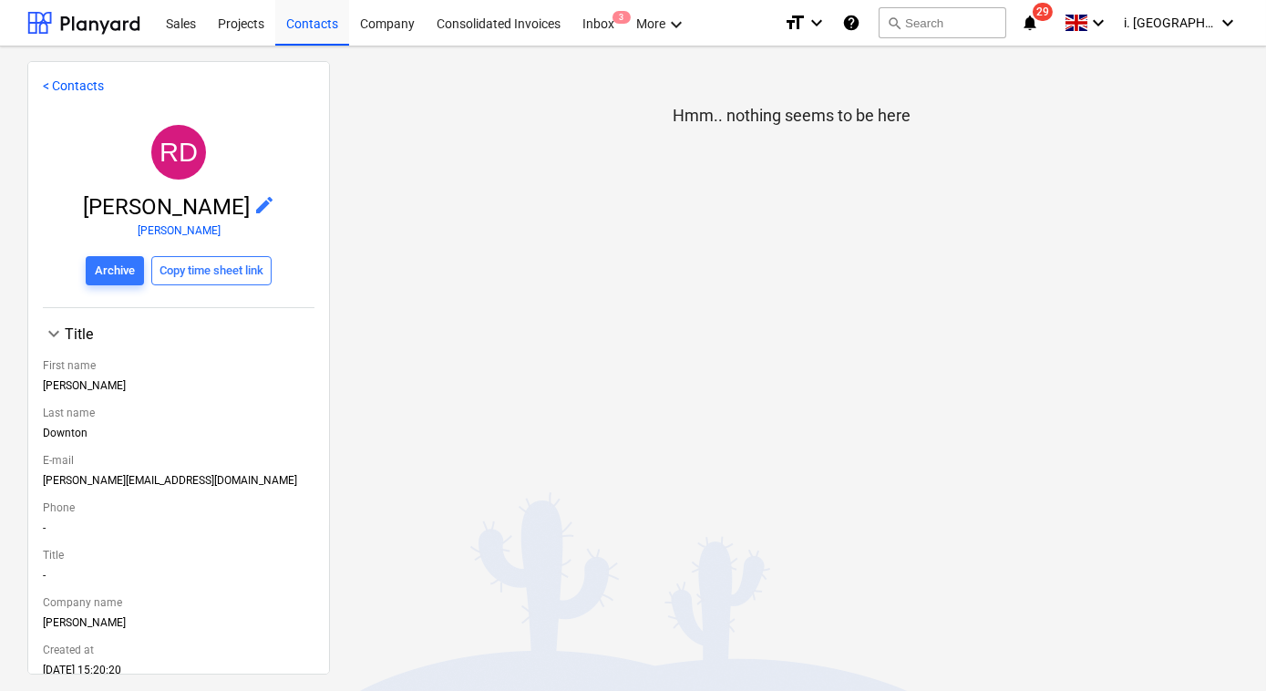
click at [137, 487] on div "richard@downtonparkend.co.uk" at bounding box center [179, 484] width 272 height 20
click at [270, 200] on span "edit" at bounding box center [264, 205] width 22 height 22
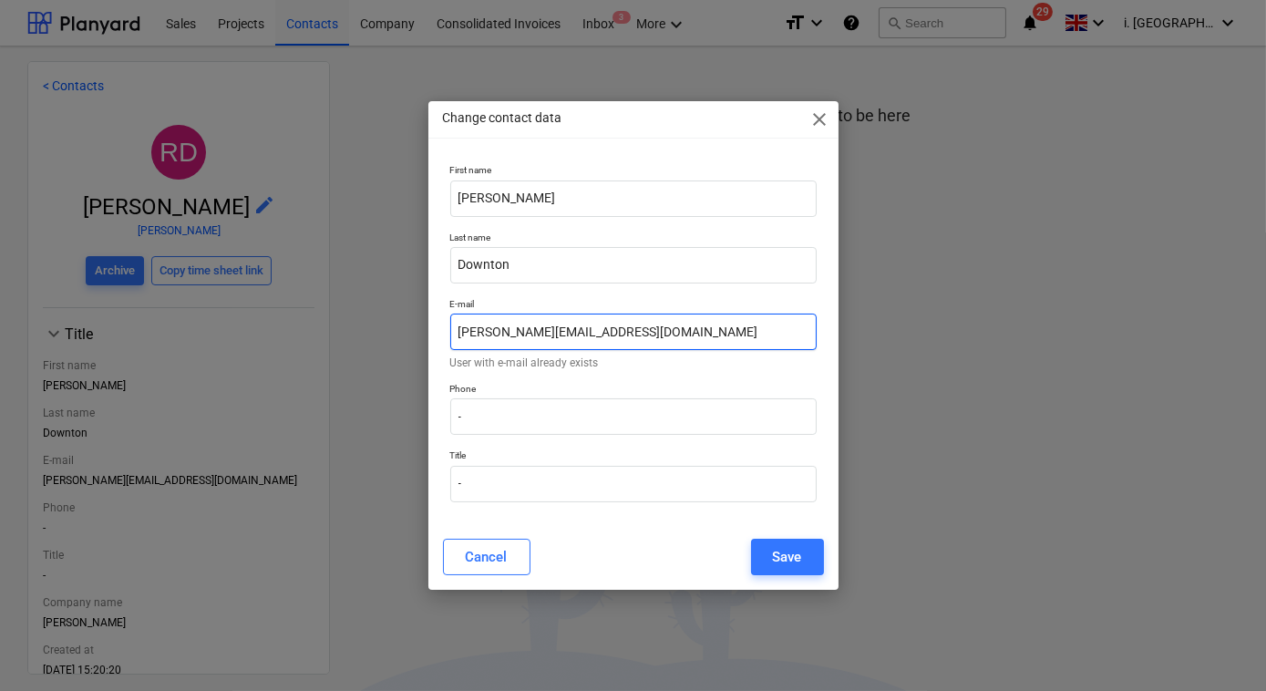
click at [488, 318] on input "richard@downtonparkend.co.uk" at bounding box center [633, 331] width 366 height 36
drag, startPoint x: 680, startPoint y: 329, endPoint x: 284, endPoint y: 328, distance: 395.4
click at [284, 328] on div "Change contact data close First name Richard Last name Downton E-mail richard@d…" at bounding box center [633, 345] width 1266 height 691
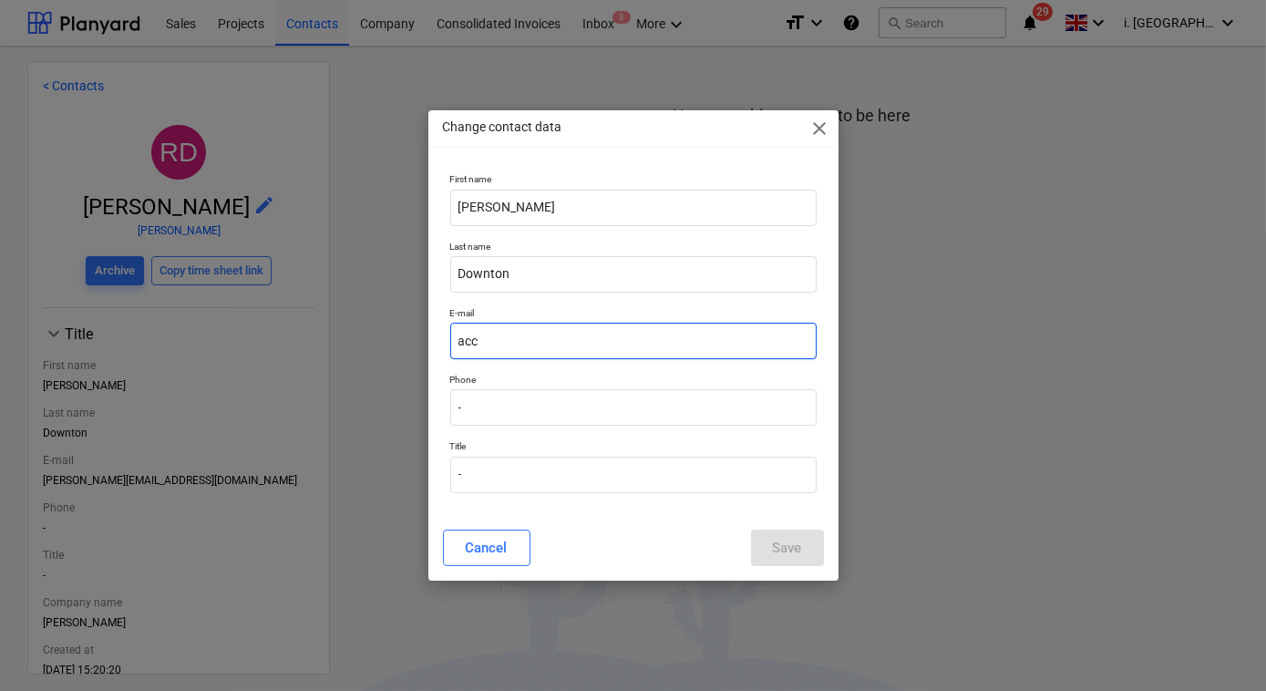
type input "[EMAIL_ADDRESS][DOMAIN_NAME]"
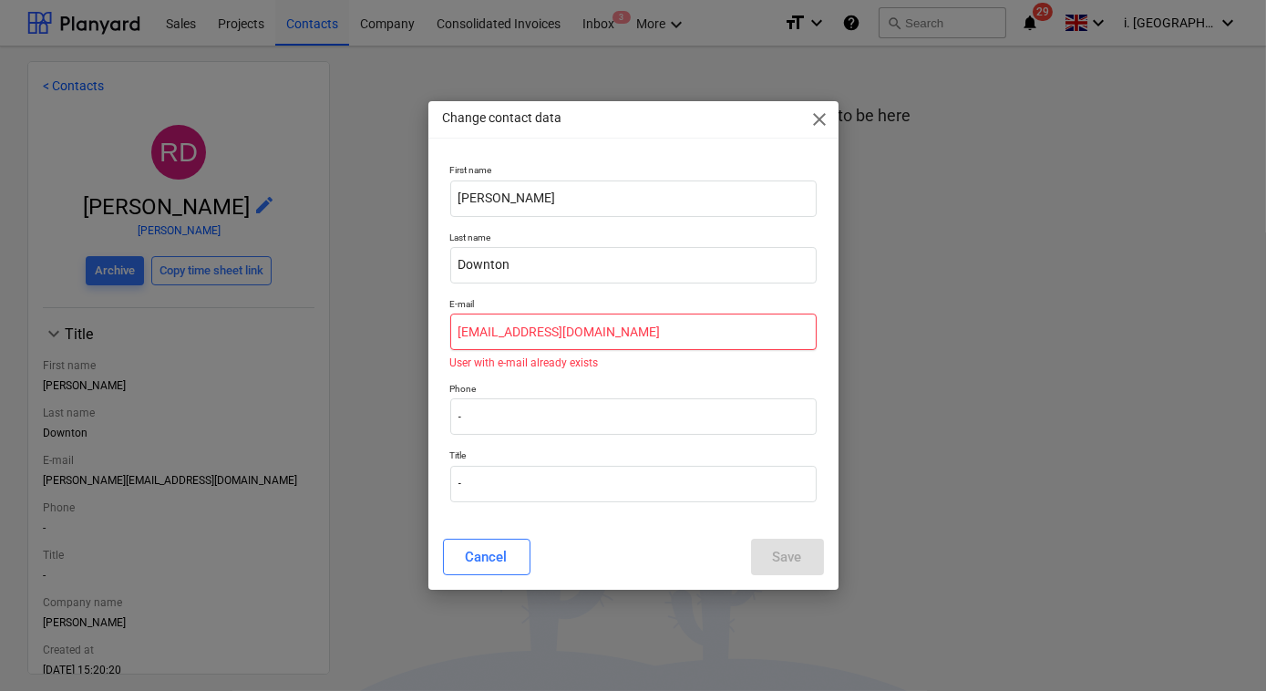
drag, startPoint x: 702, startPoint y: 327, endPoint x: 131, endPoint y: 328, distance: 570.4
click at [131, 328] on div "Change contact data close First name Richard Last name Downton E-mail accounts@…" at bounding box center [633, 345] width 1266 height 691
click at [691, 251] on input "Downton" at bounding box center [633, 265] width 366 height 36
click at [816, 118] on span "close" at bounding box center [820, 119] width 22 height 22
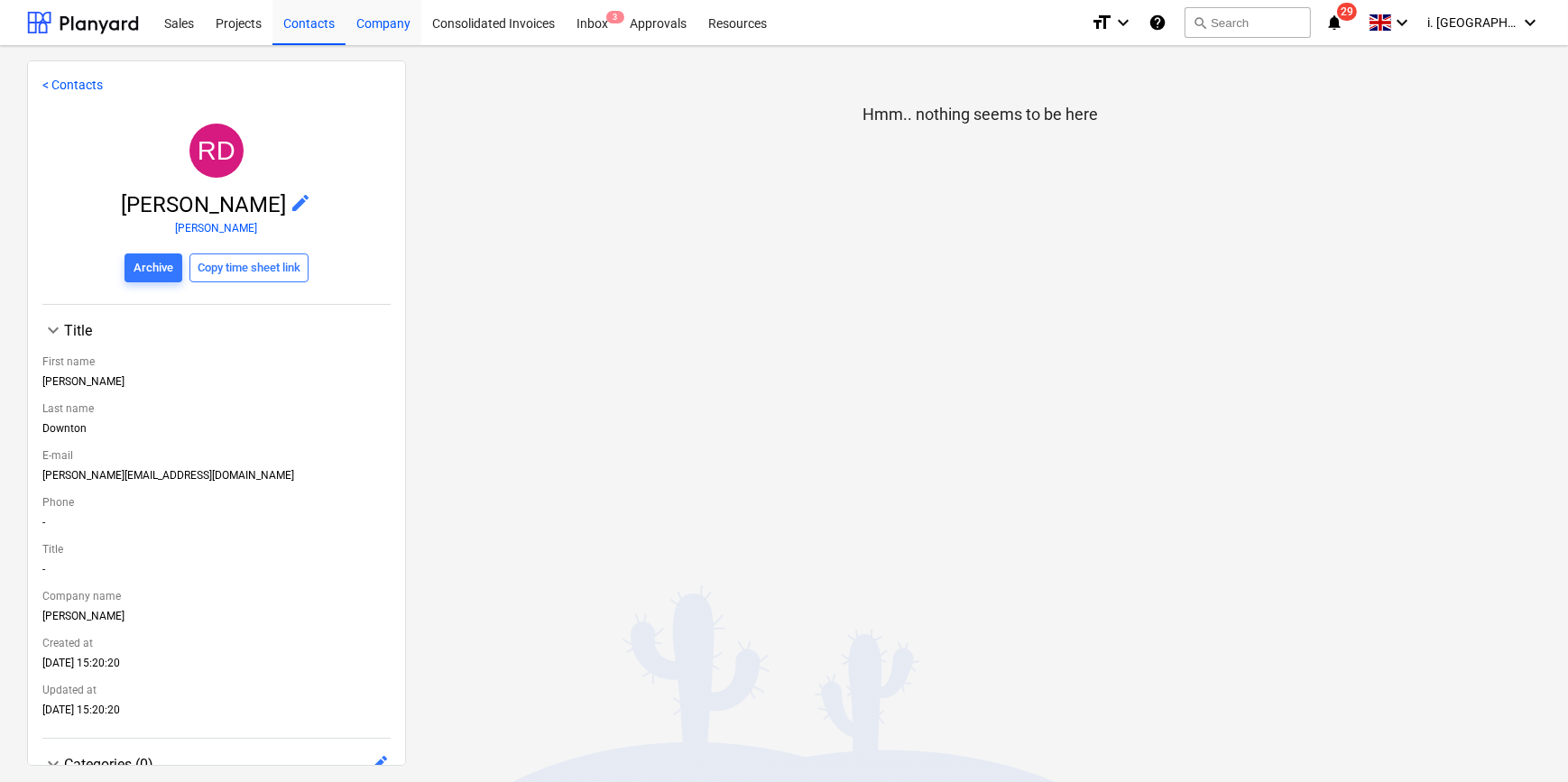
click at [407, 14] on div "Company" at bounding box center [383, 22] width 76 height 46
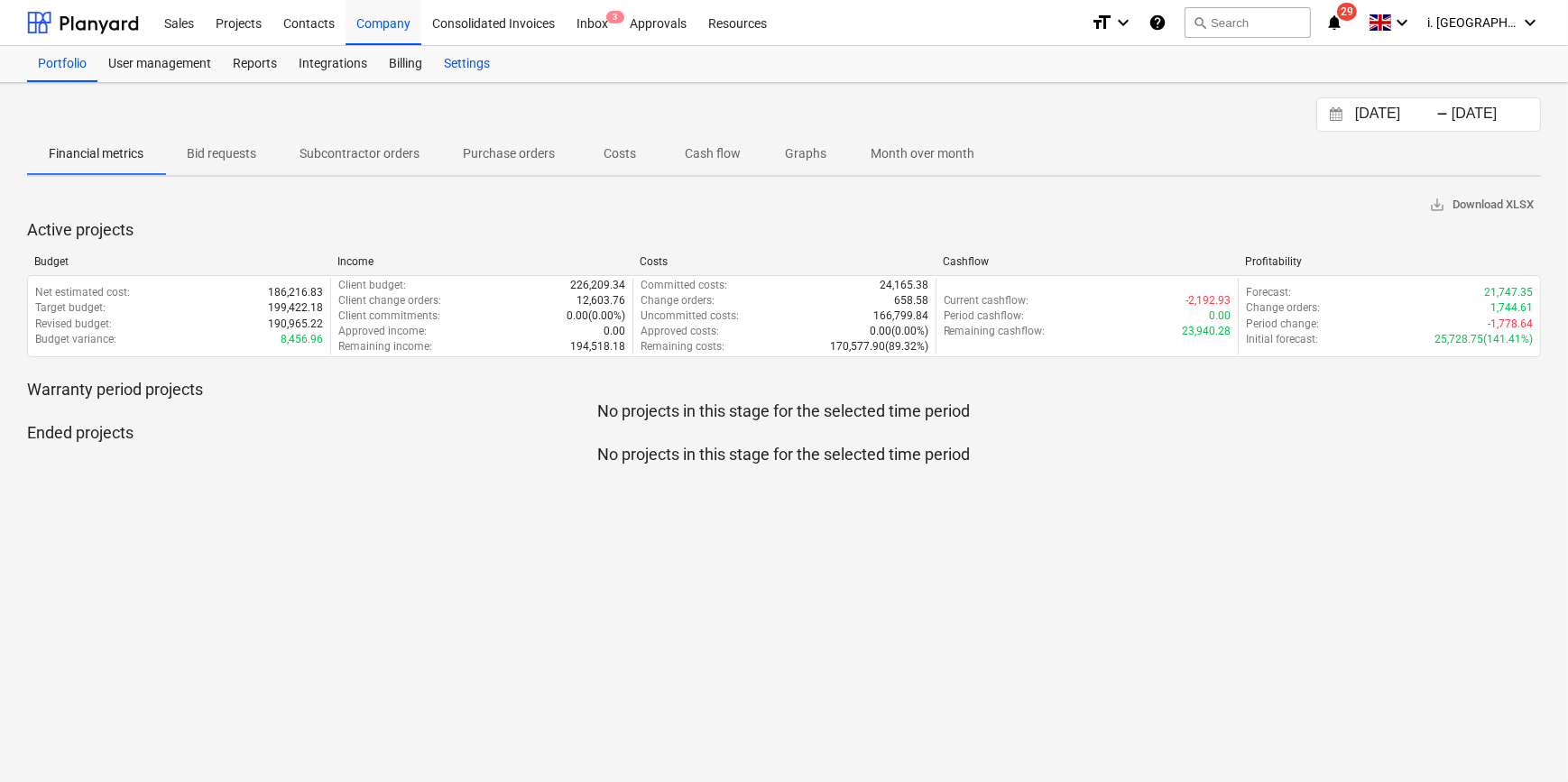
click at [461, 62] on div "Settings" at bounding box center [466, 63] width 67 height 36
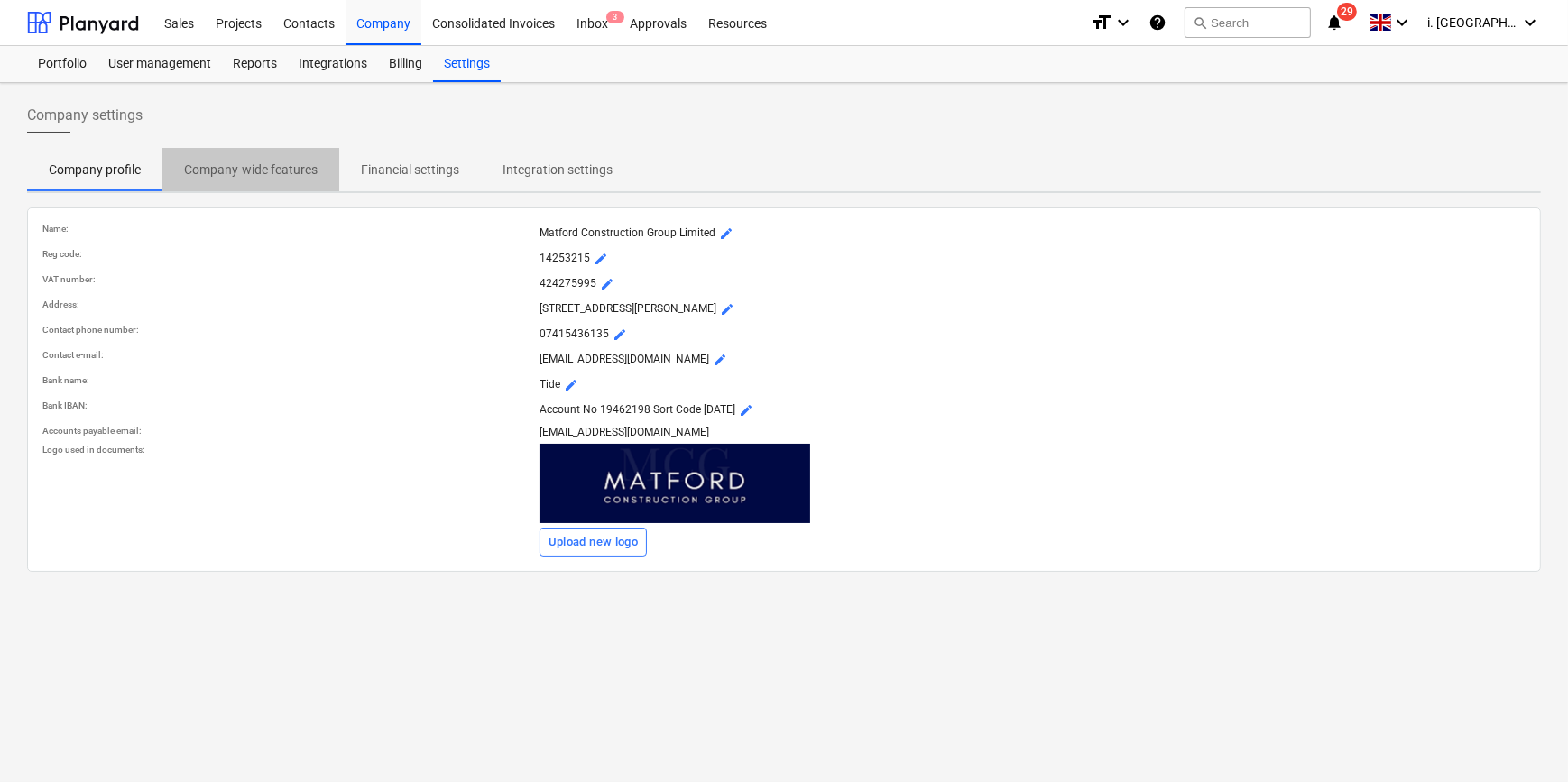
click at [286, 161] on p "Company-wide features" at bounding box center [250, 169] width 134 height 19
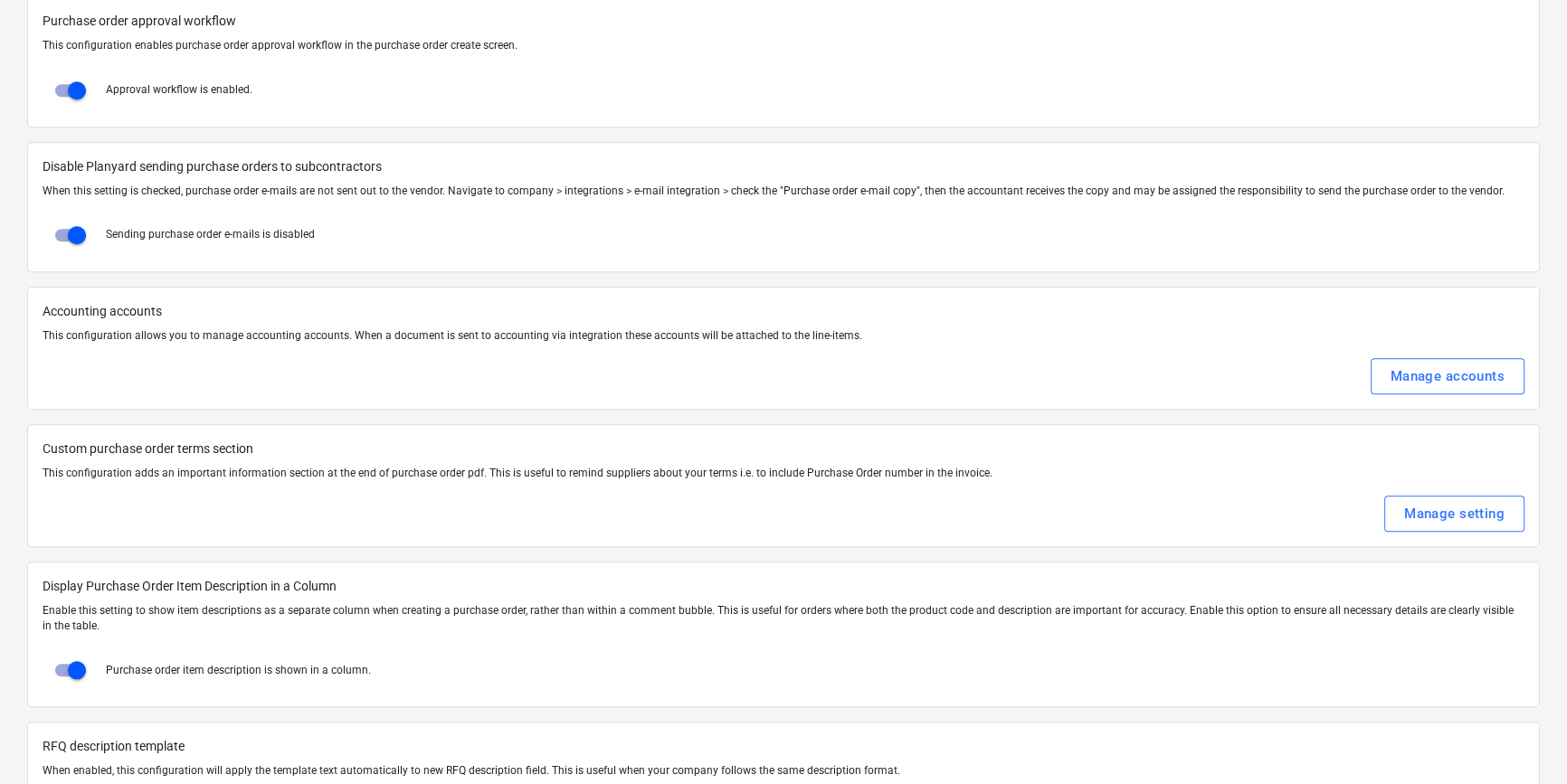
scroll to position [2744, 0]
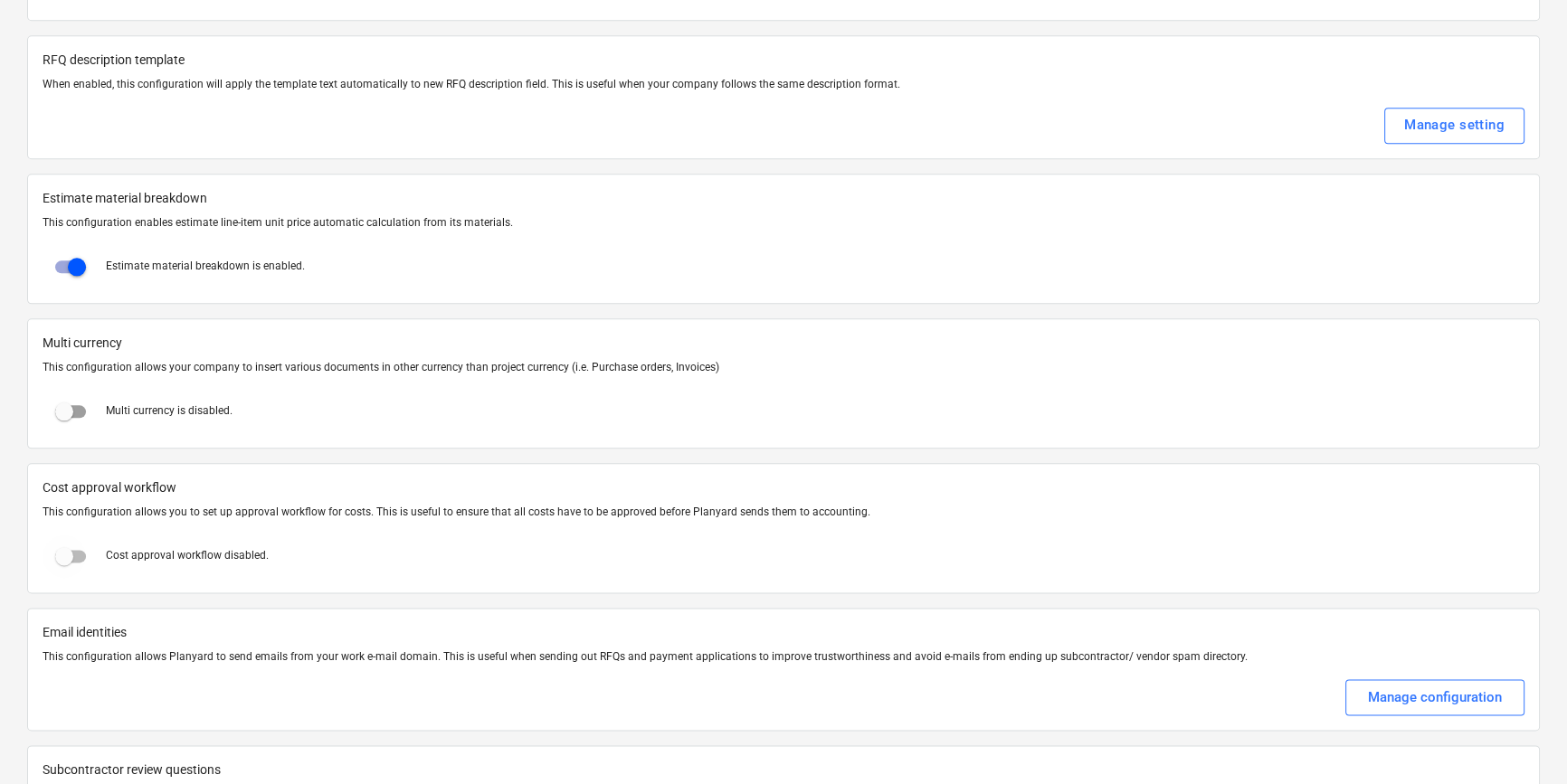
click at [77, 552] on input "checkbox" at bounding box center [65, 556] width 44 height 44
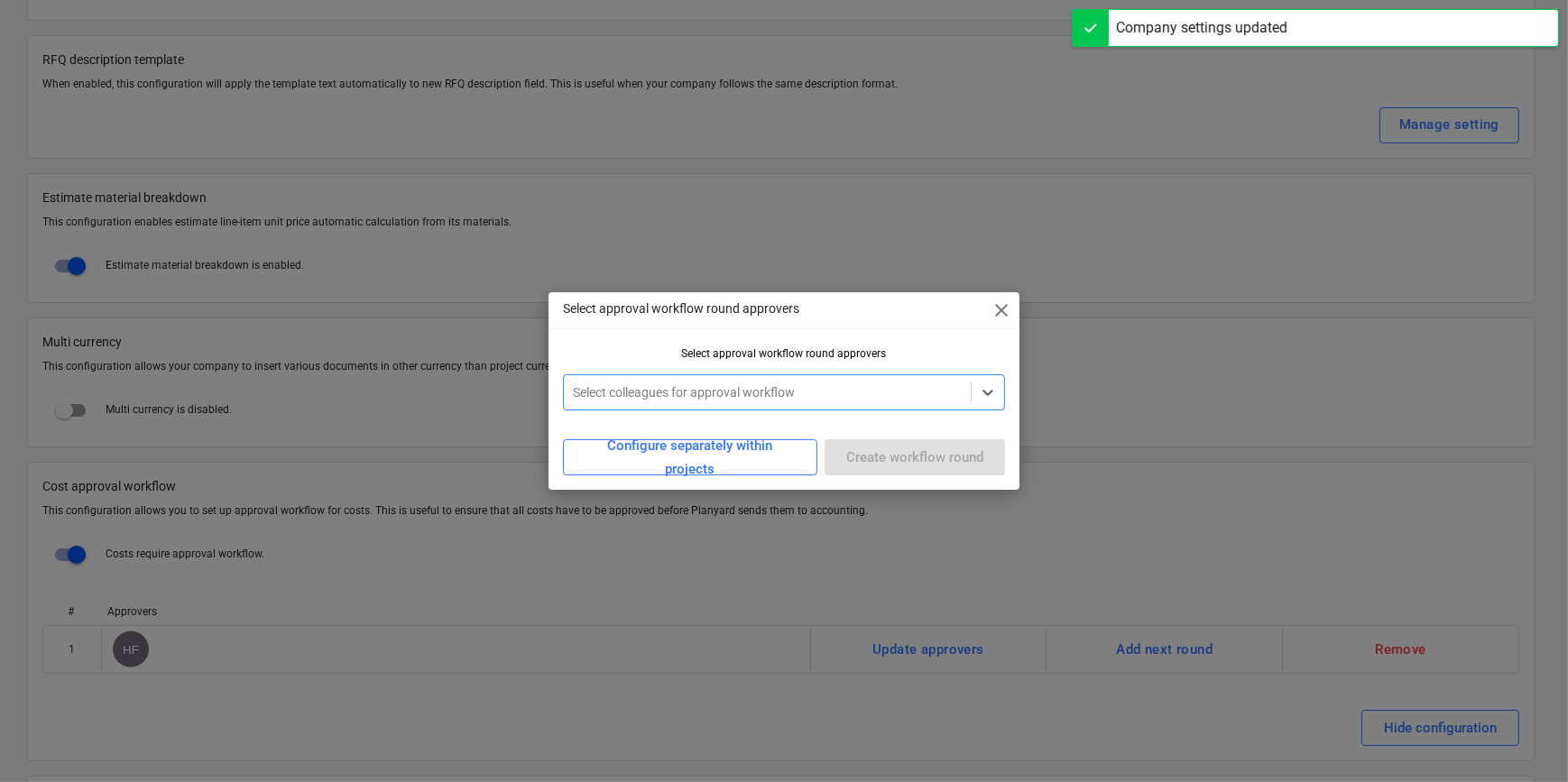
click at [698, 402] on div "Select colleagues for approval workflow" at bounding box center [766, 393] width 406 height 26
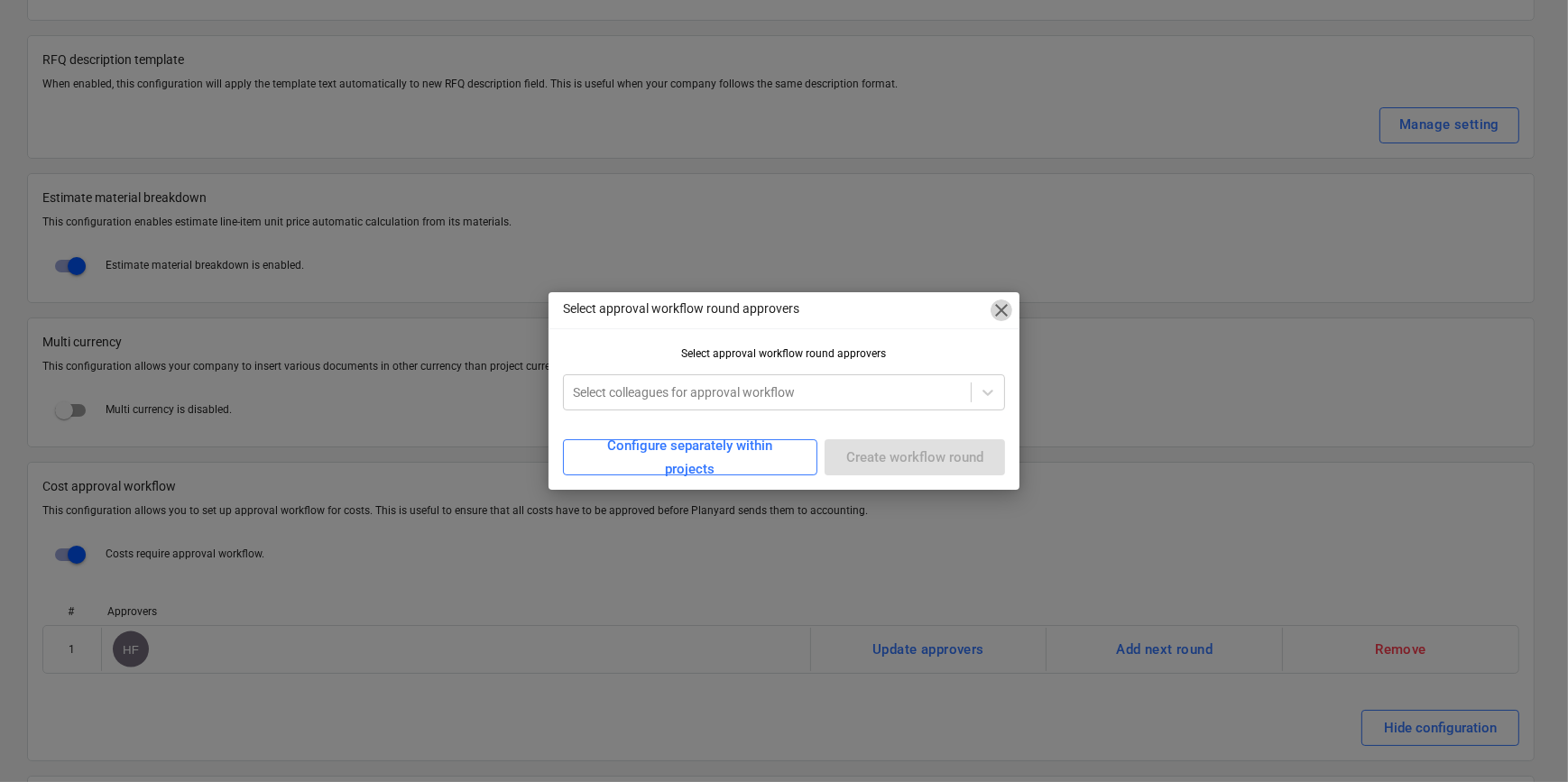
drag, startPoint x: 1007, startPoint y: 316, endPoint x: 776, endPoint y: 353, distance: 233.9
click at [1007, 316] on span "close" at bounding box center [1001, 310] width 22 height 22
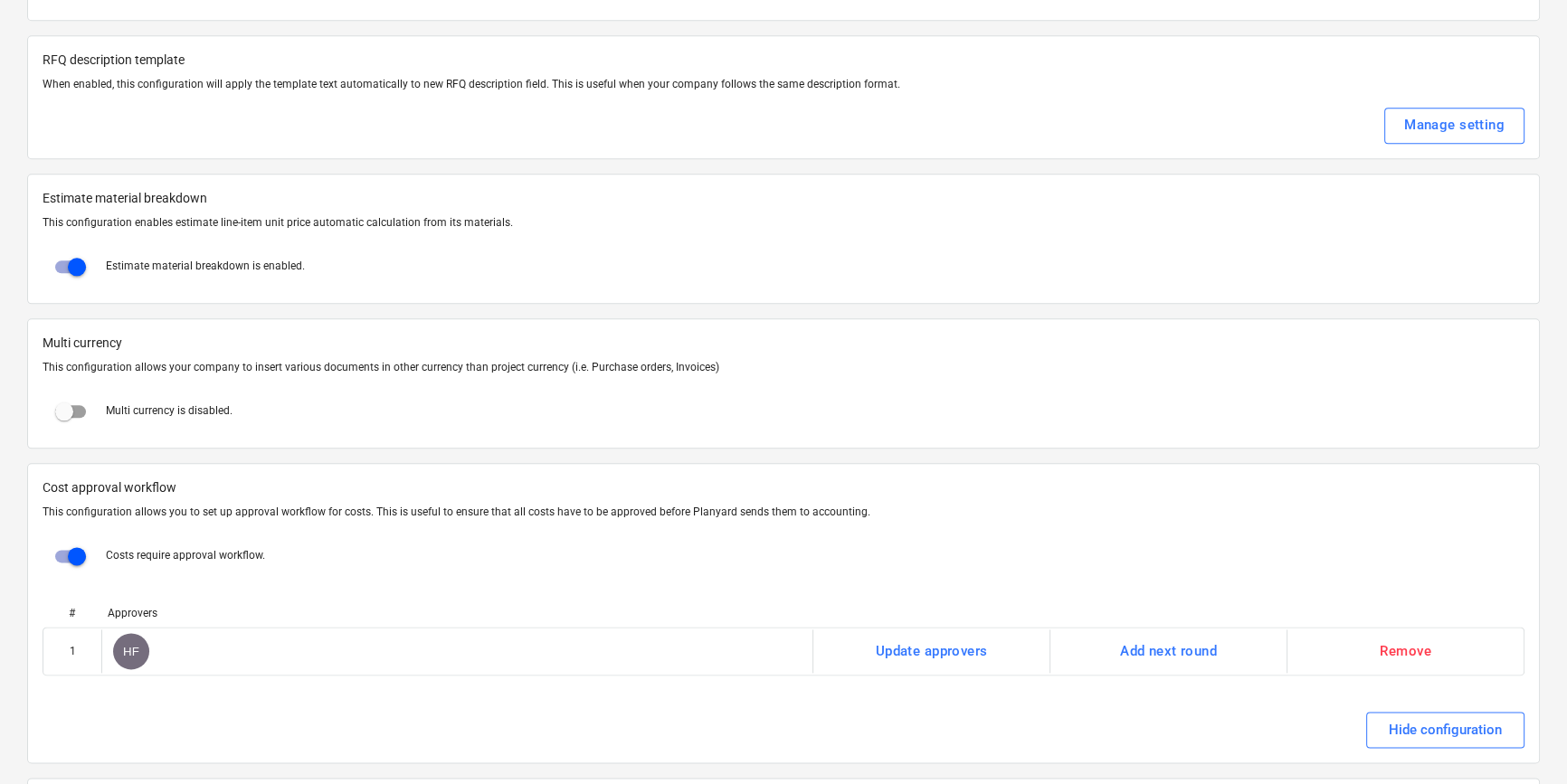
click at [79, 551] on input "checkbox" at bounding box center [77, 556] width 44 height 44
checkbox input "false"
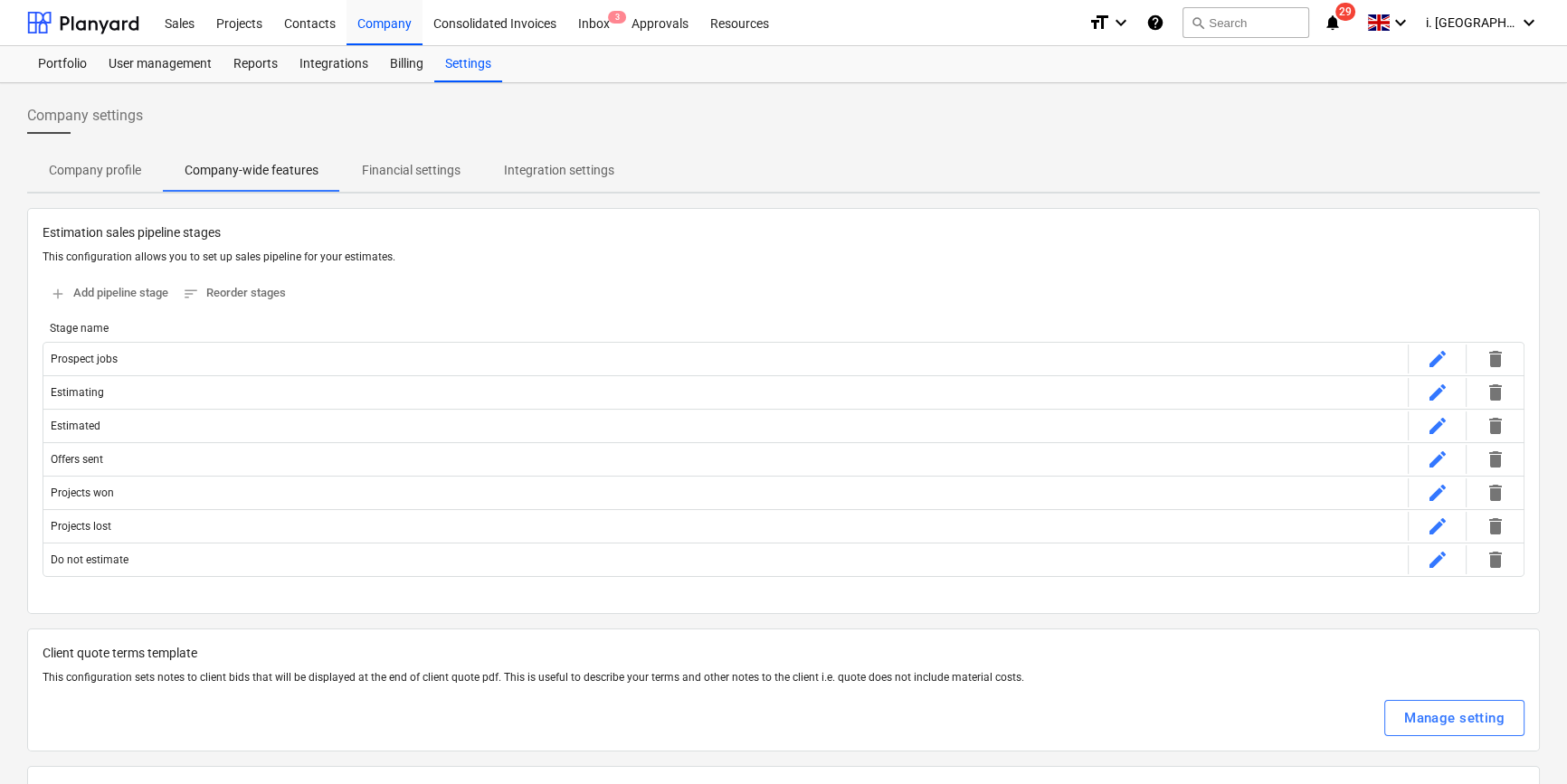
click at [551, 98] on div "Company settings" at bounding box center [783, 122] width 1512 height 51
click at [172, 30] on div "Sales" at bounding box center [180, 22] width 52 height 46
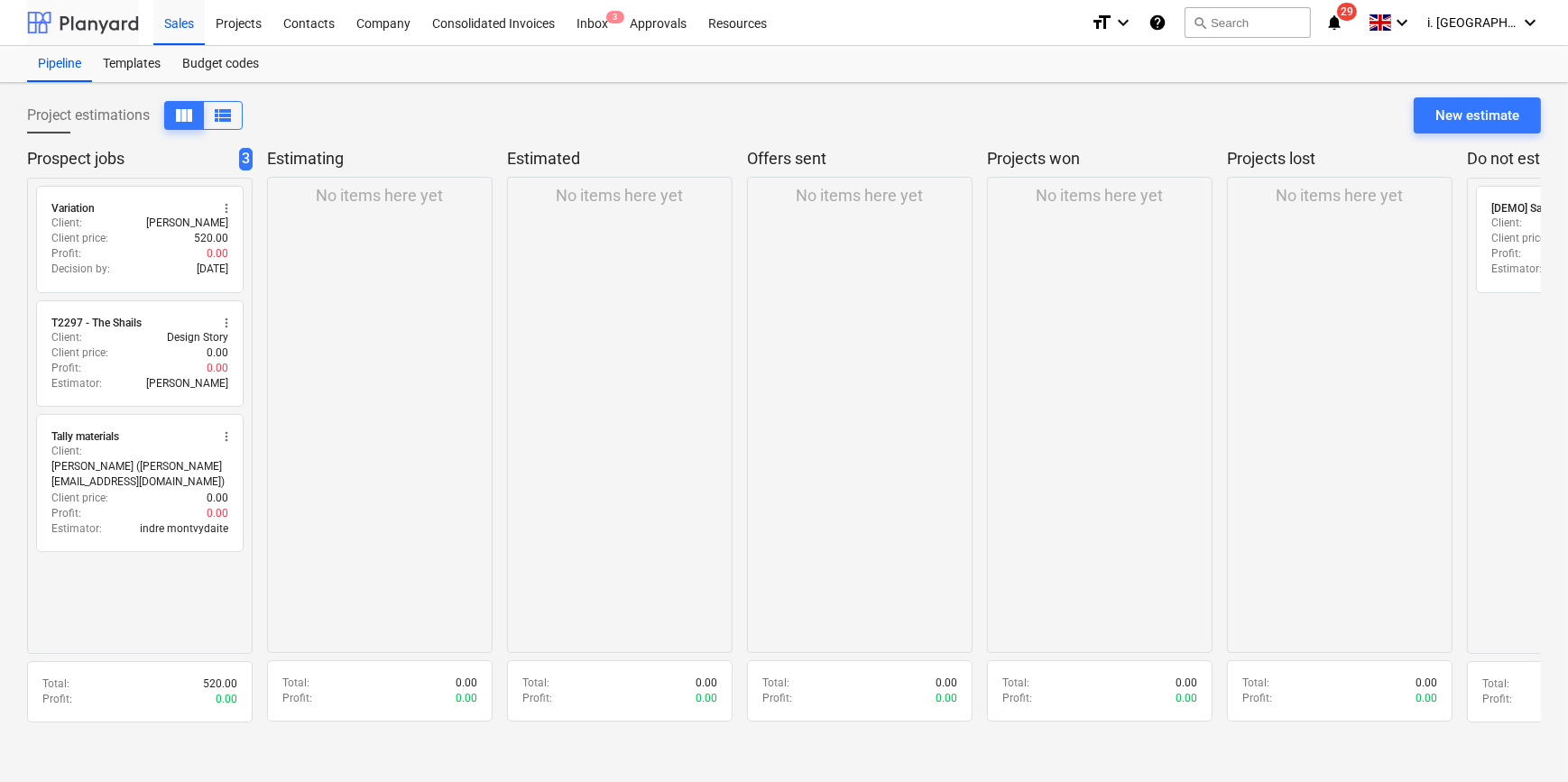
click at [92, 22] on div at bounding box center [82, 23] width 112 height 46
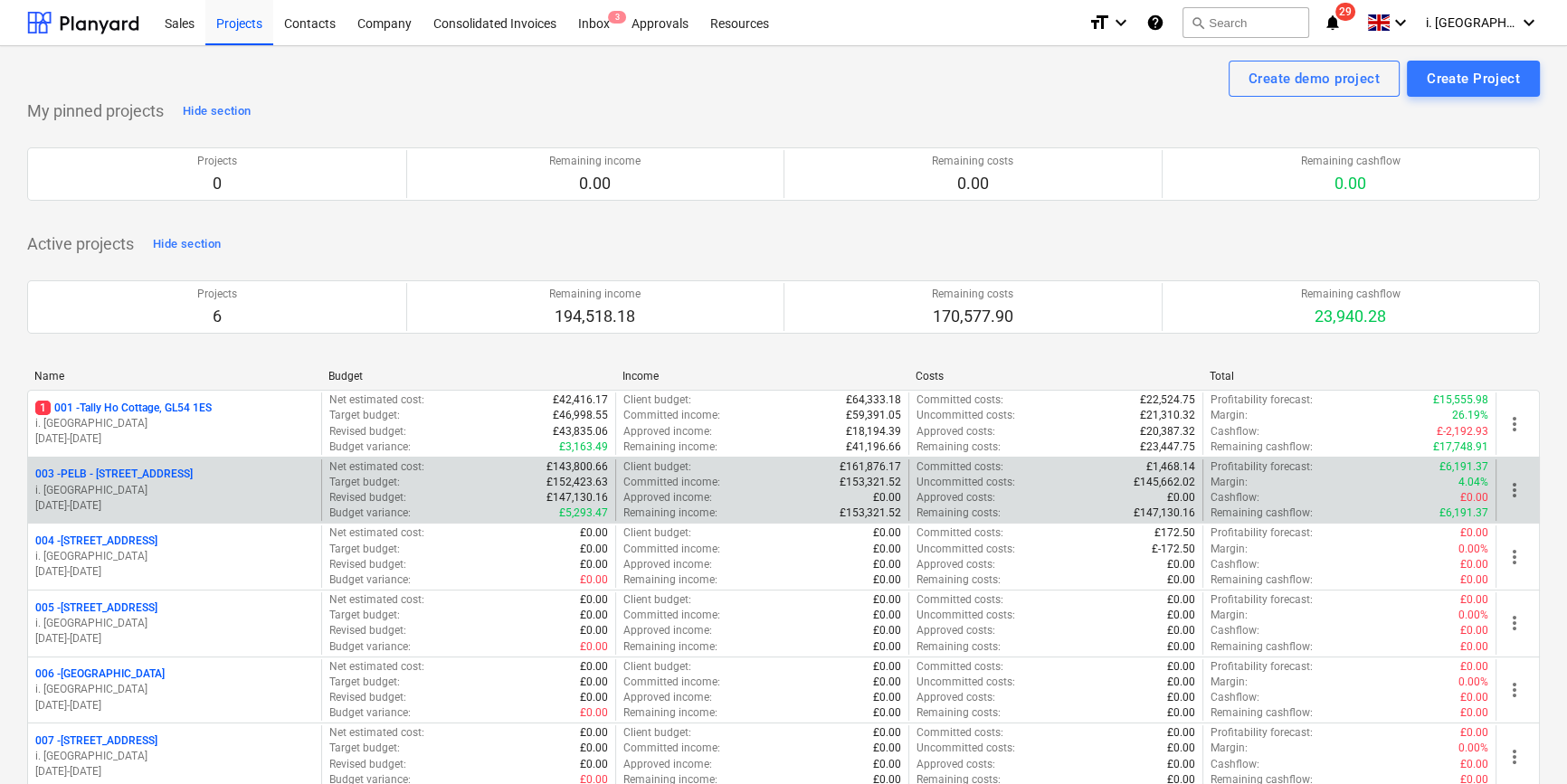
click at [1256, 491] on span "more_vert" at bounding box center [1514, 490] width 22 height 22
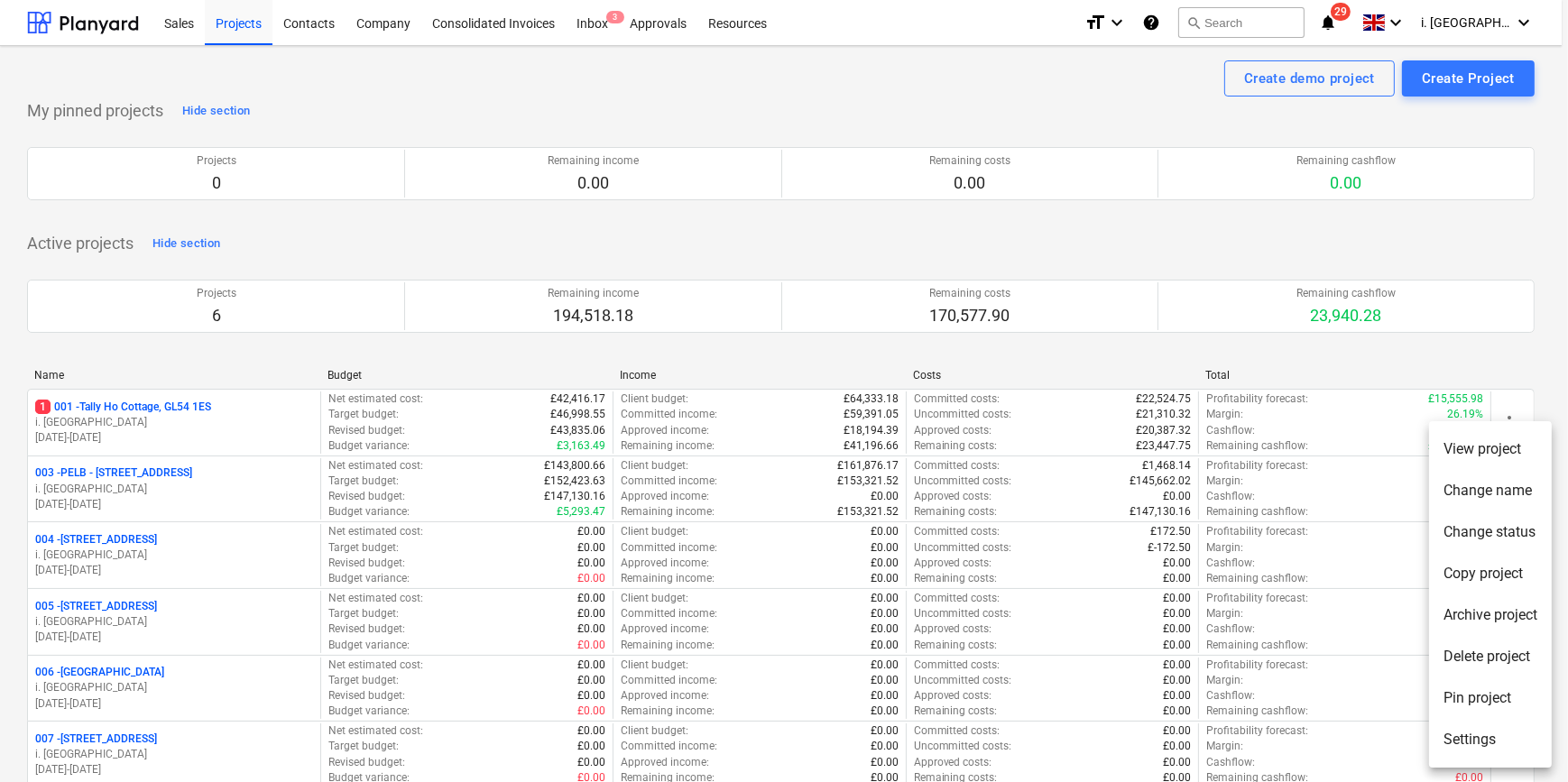
click at [104, 469] on div at bounding box center [784, 391] width 1568 height 782
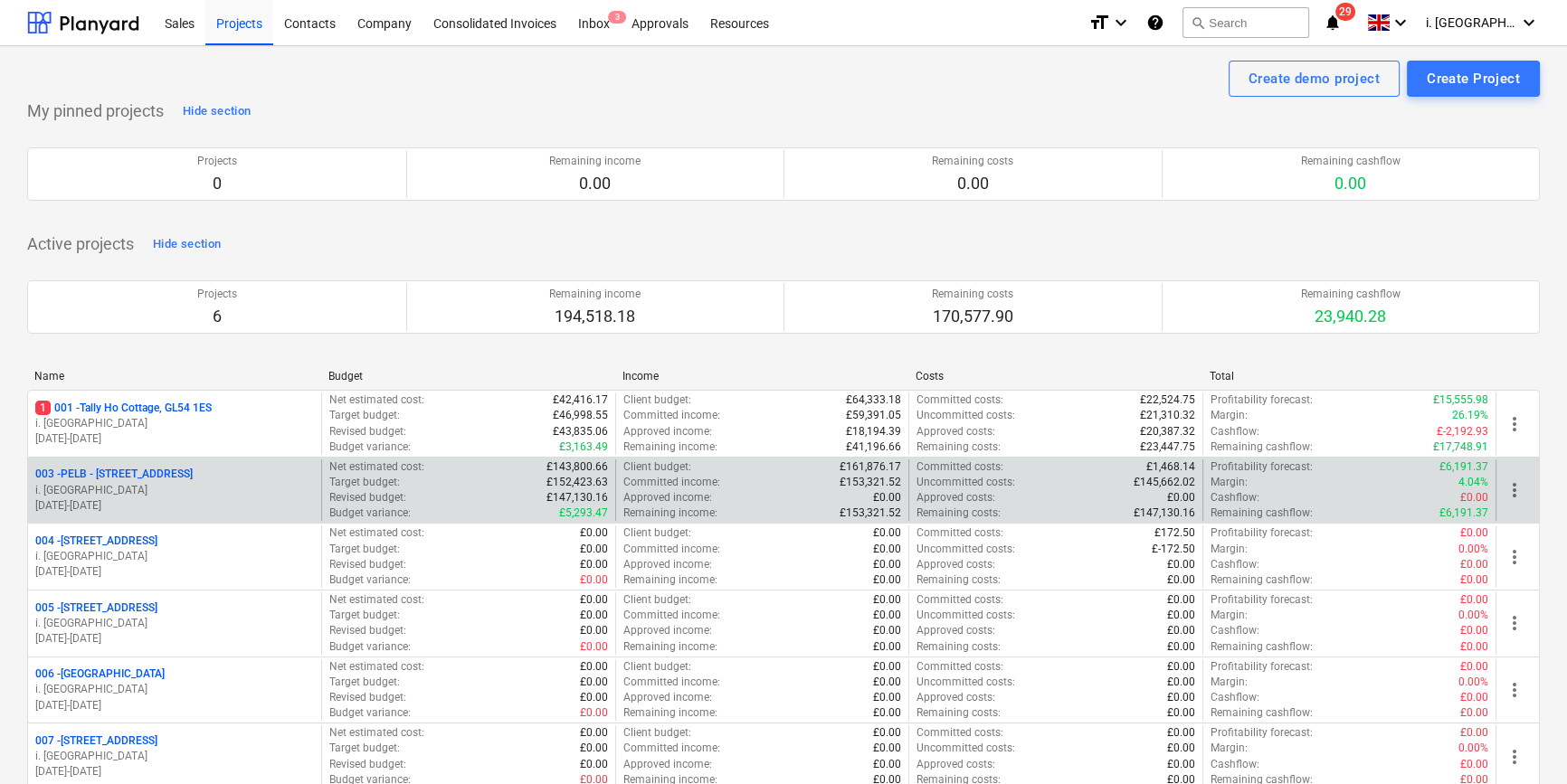
drag, startPoint x: 107, startPoint y: 478, endPoint x: 133, endPoint y: 478, distance: 26.0
click at [148, 478] on p "003 - PELB - [GEOGRAPHIC_DATA], [GEOGRAPHIC_DATA], GL2 7NE" at bounding box center [114, 473] width 158 height 15
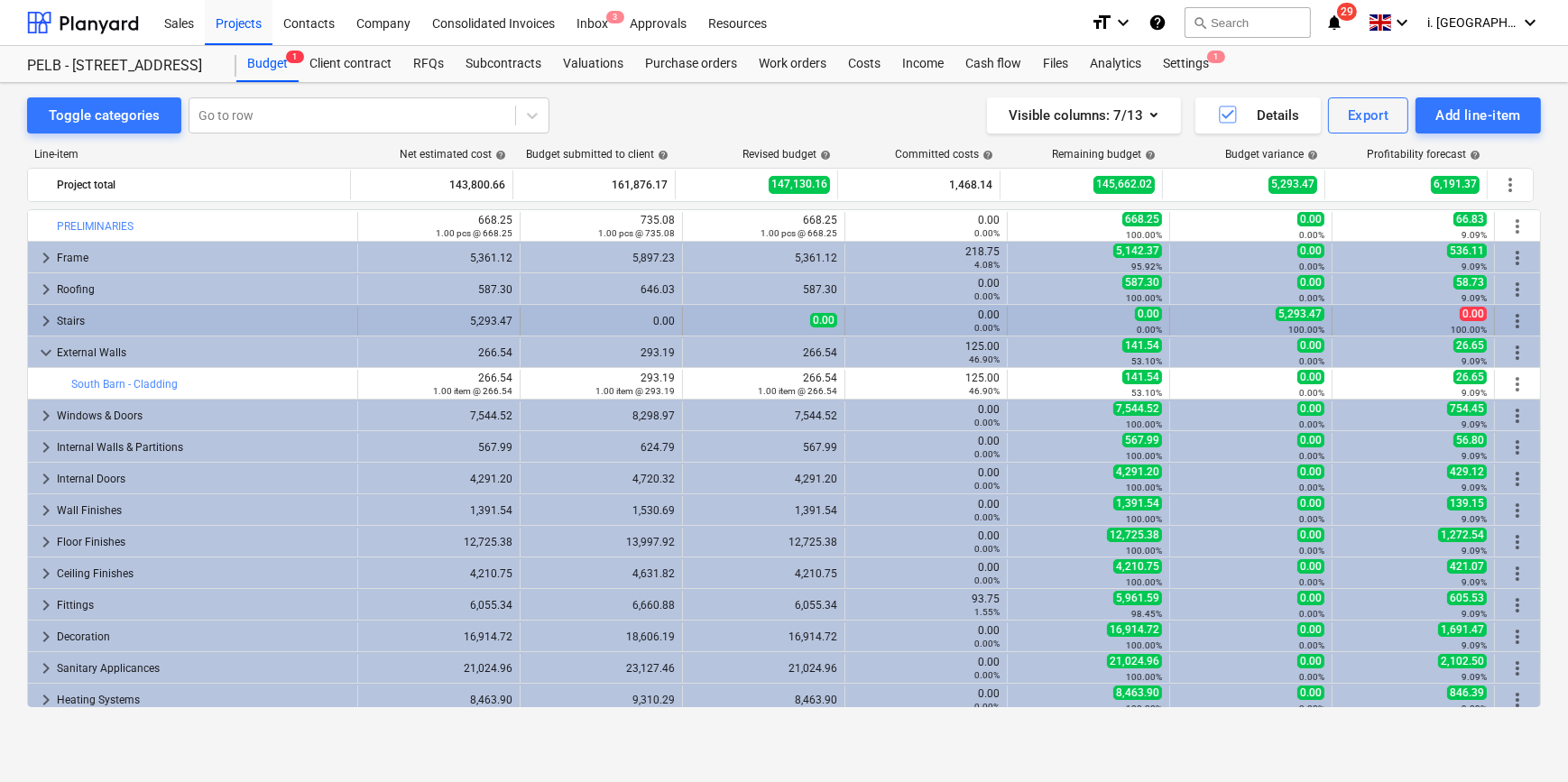
click at [760, 327] on div "0.00" at bounding box center [763, 320] width 147 height 15
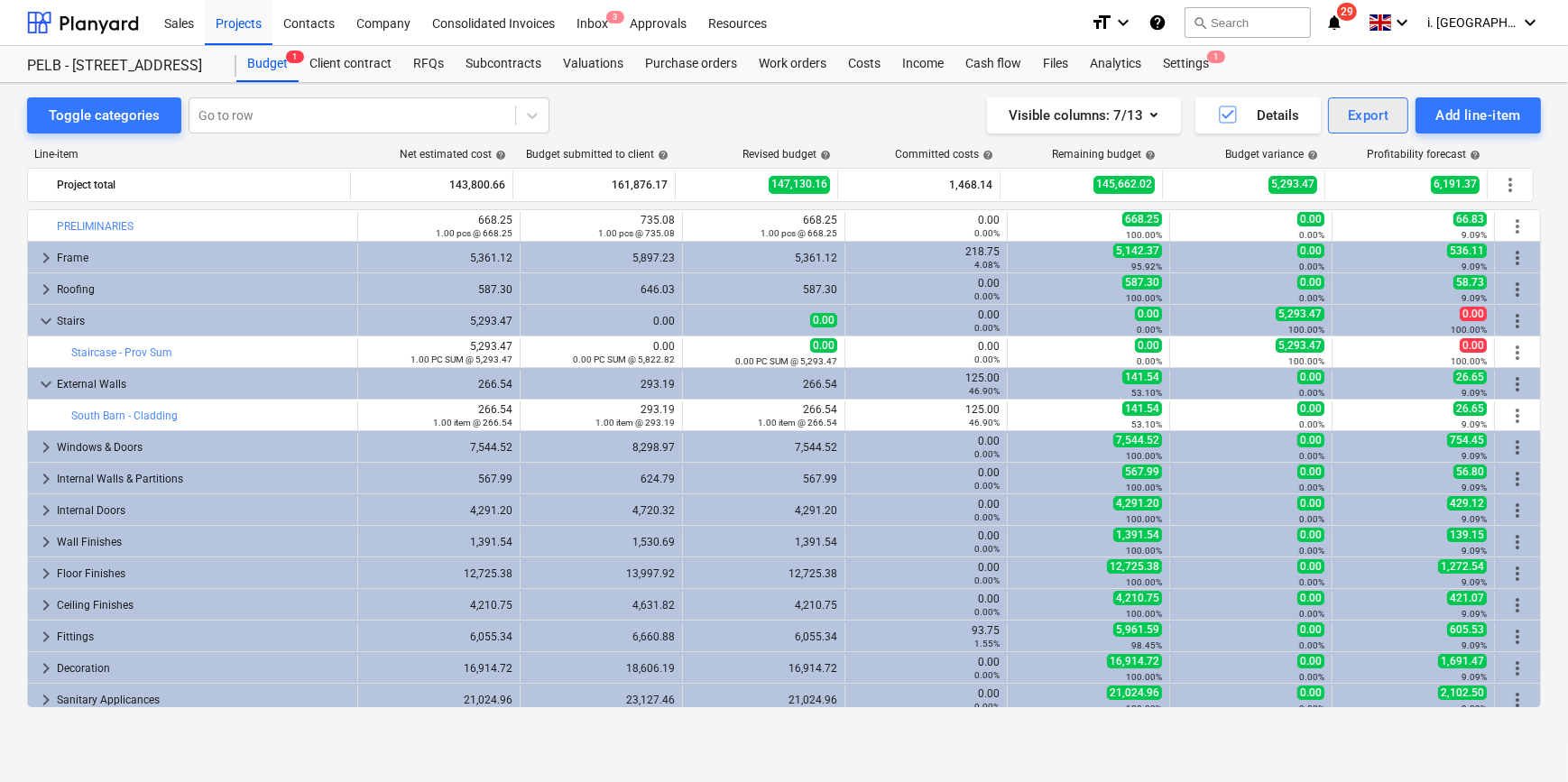
click at [1252, 119] on button "Export" at bounding box center [1368, 115] width 81 height 36
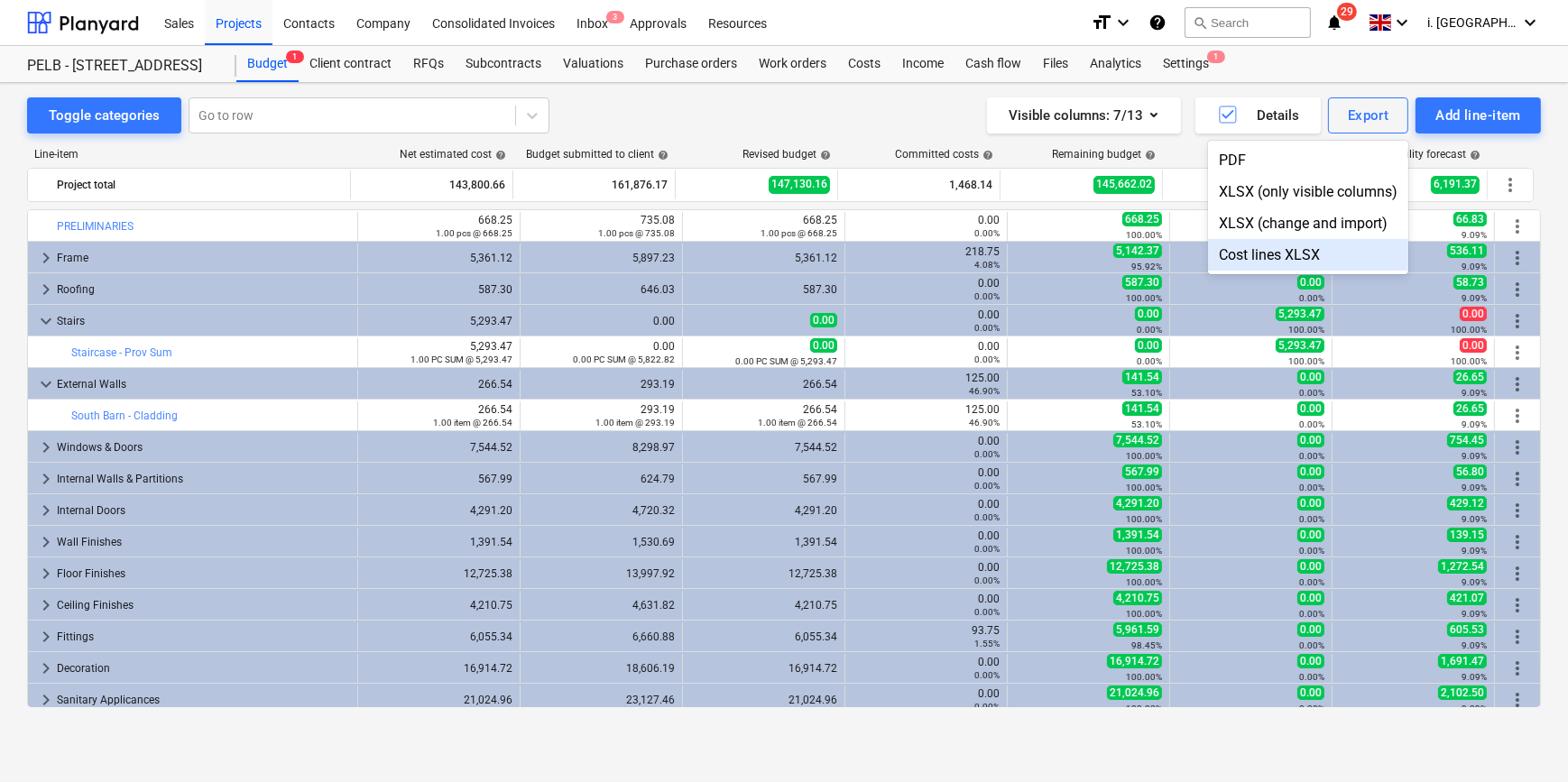
click at [1252, 255] on div "Cost lines XLSX" at bounding box center [1308, 254] width 200 height 32
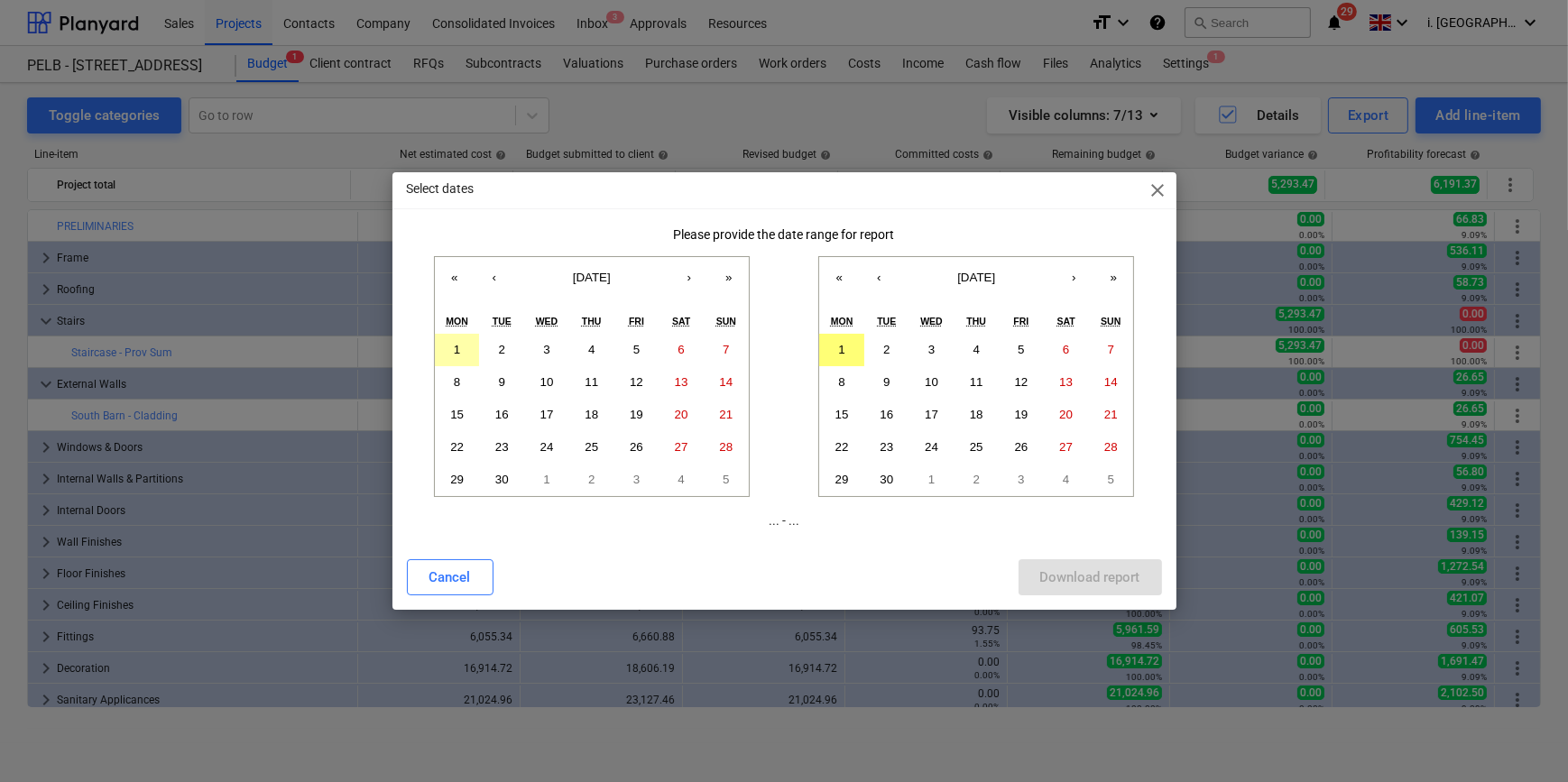
click at [451, 360] on button "1" at bounding box center [457, 349] width 46 height 33
click at [832, 350] on button "1" at bounding box center [841, 349] width 46 height 33
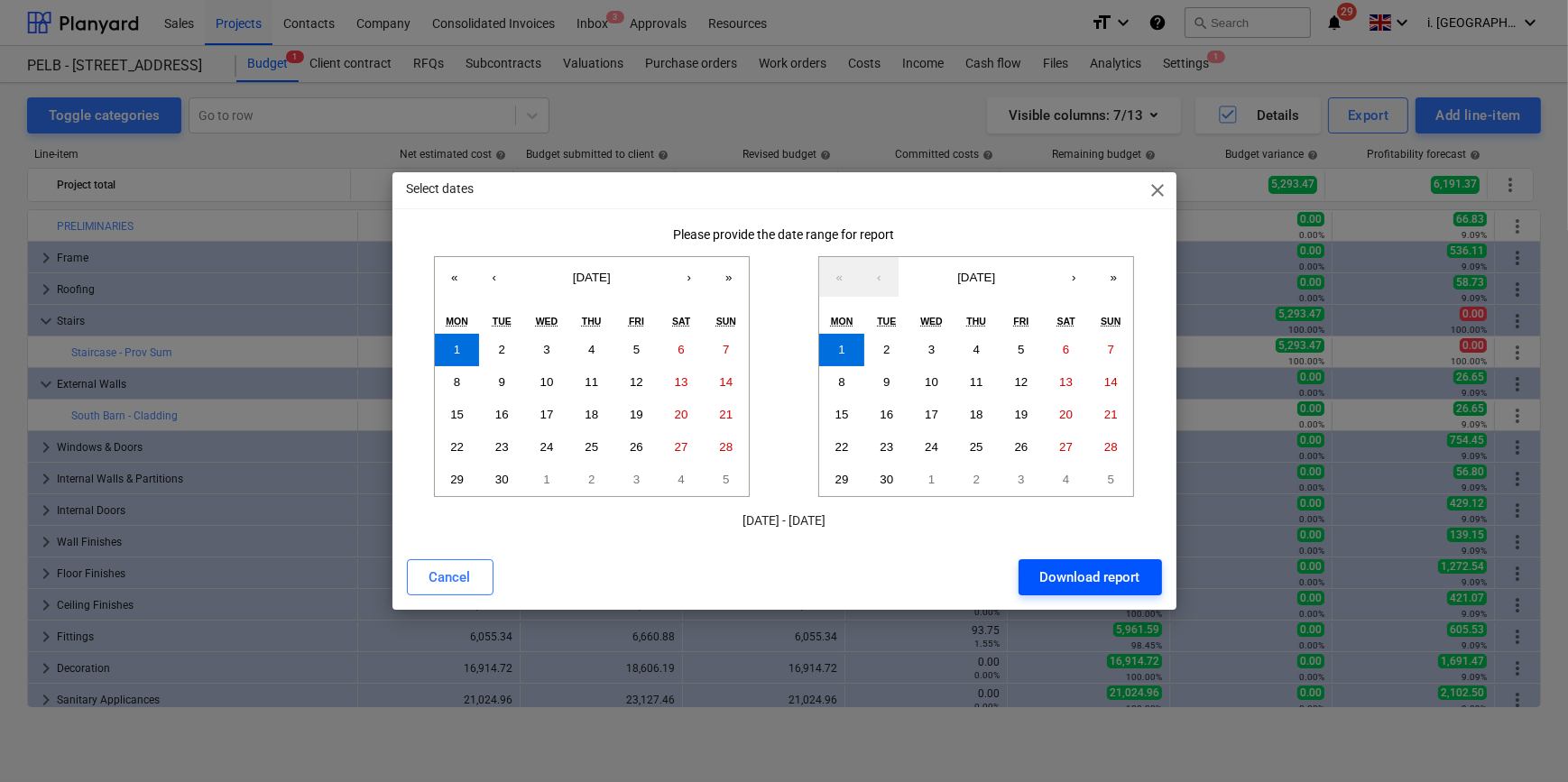
click at [1113, 580] on div "Download report" at bounding box center [1090, 577] width 100 height 24
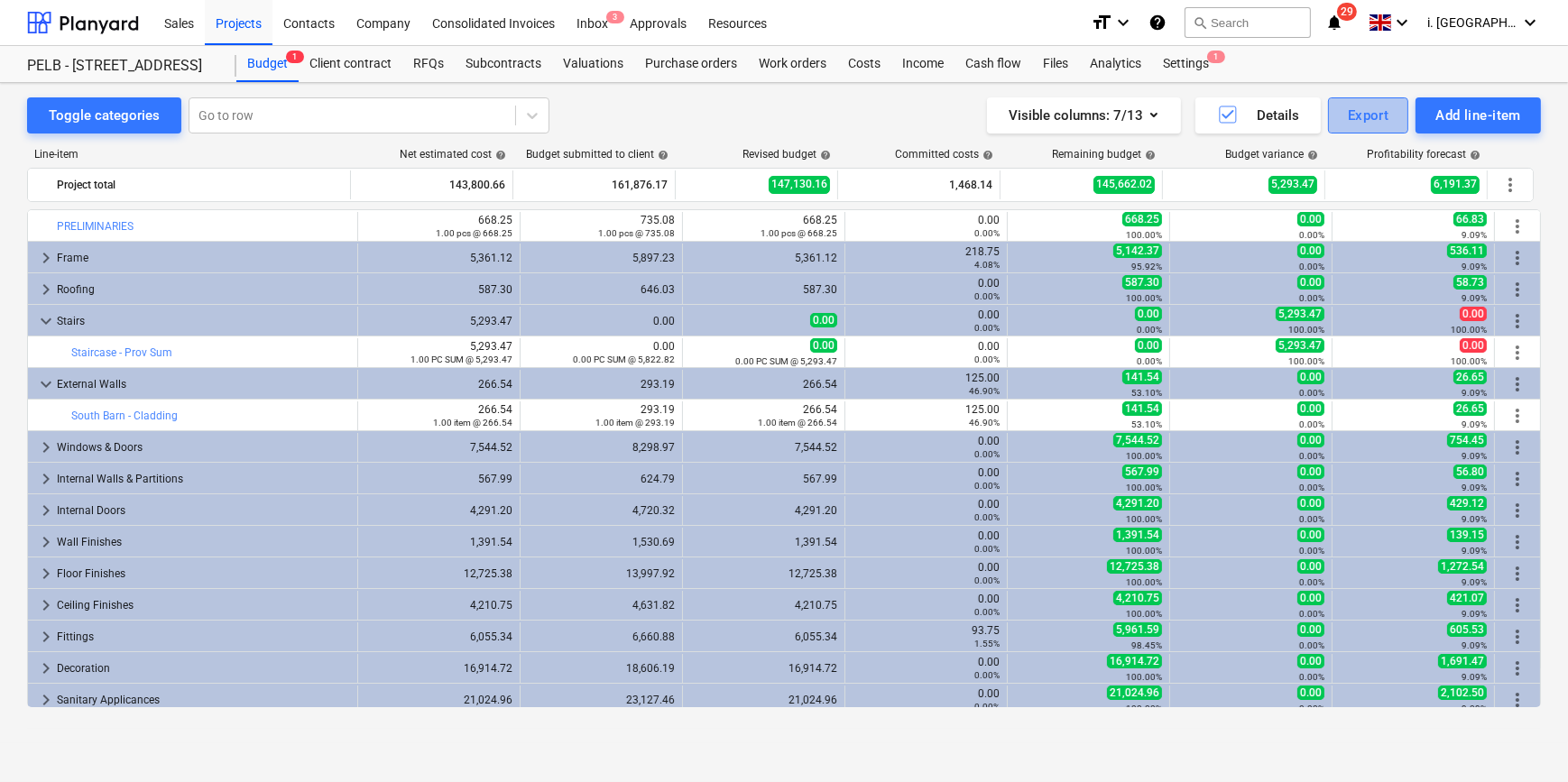
click at [1252, 97] on button "Export" at bounding box center [1368, 115] width 81 height 36
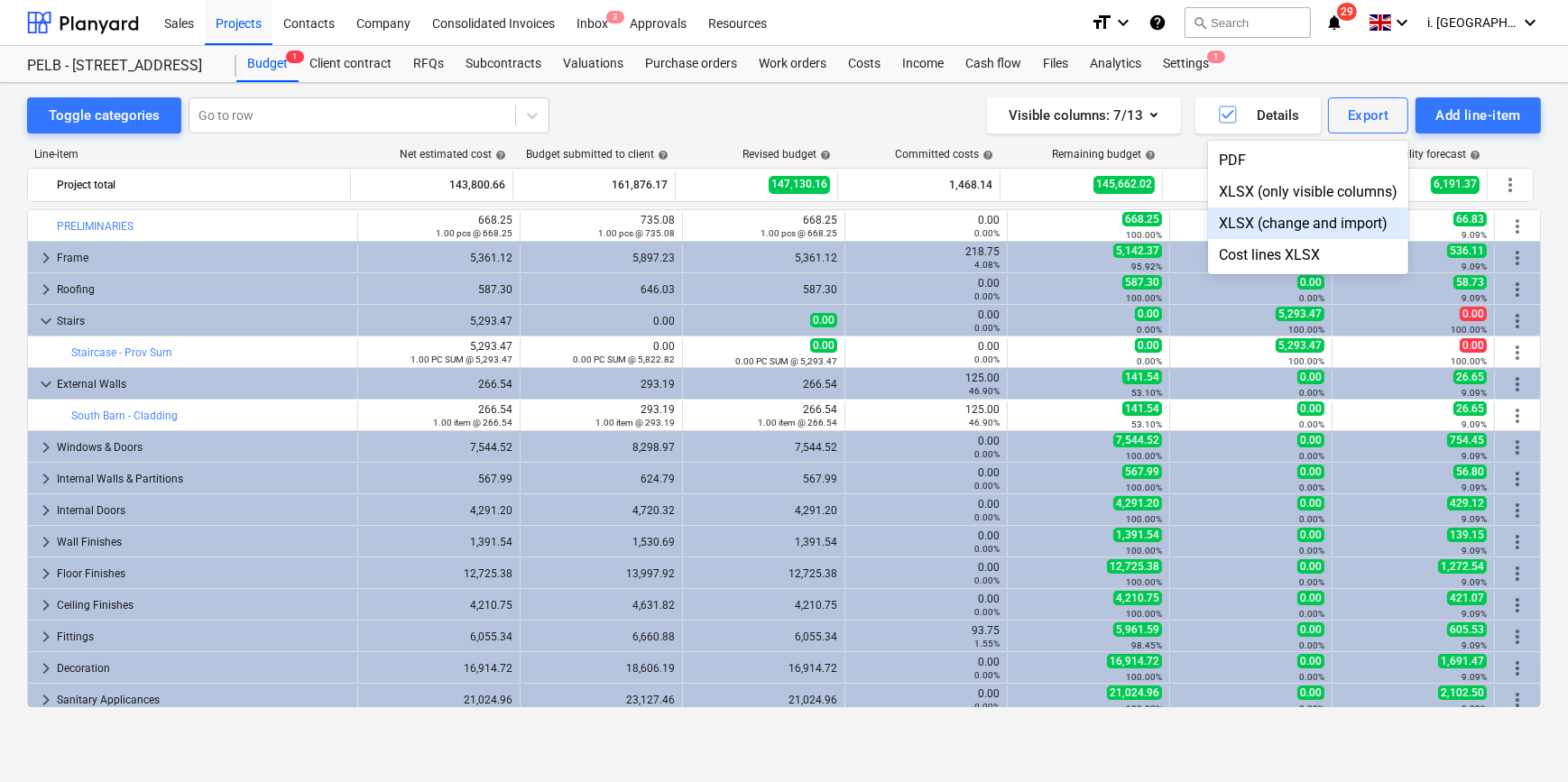
click at [1252, 225] on div "XLSX (change and import)" at bounding box center [1308, 224] width 200 height 32
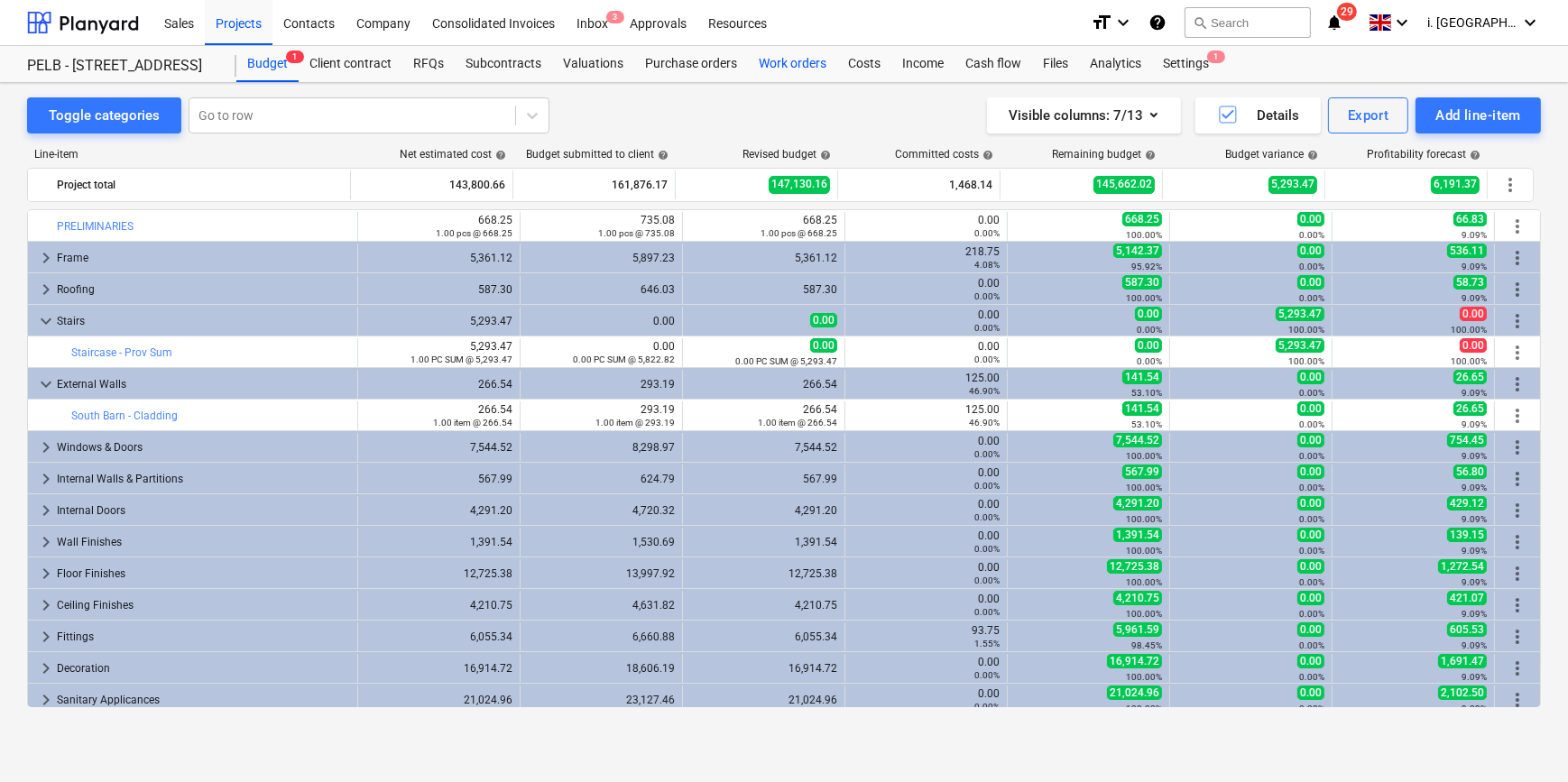
click at [778, 81] on div "Work orders" at bounding box center [792, 63] width 89 height 36
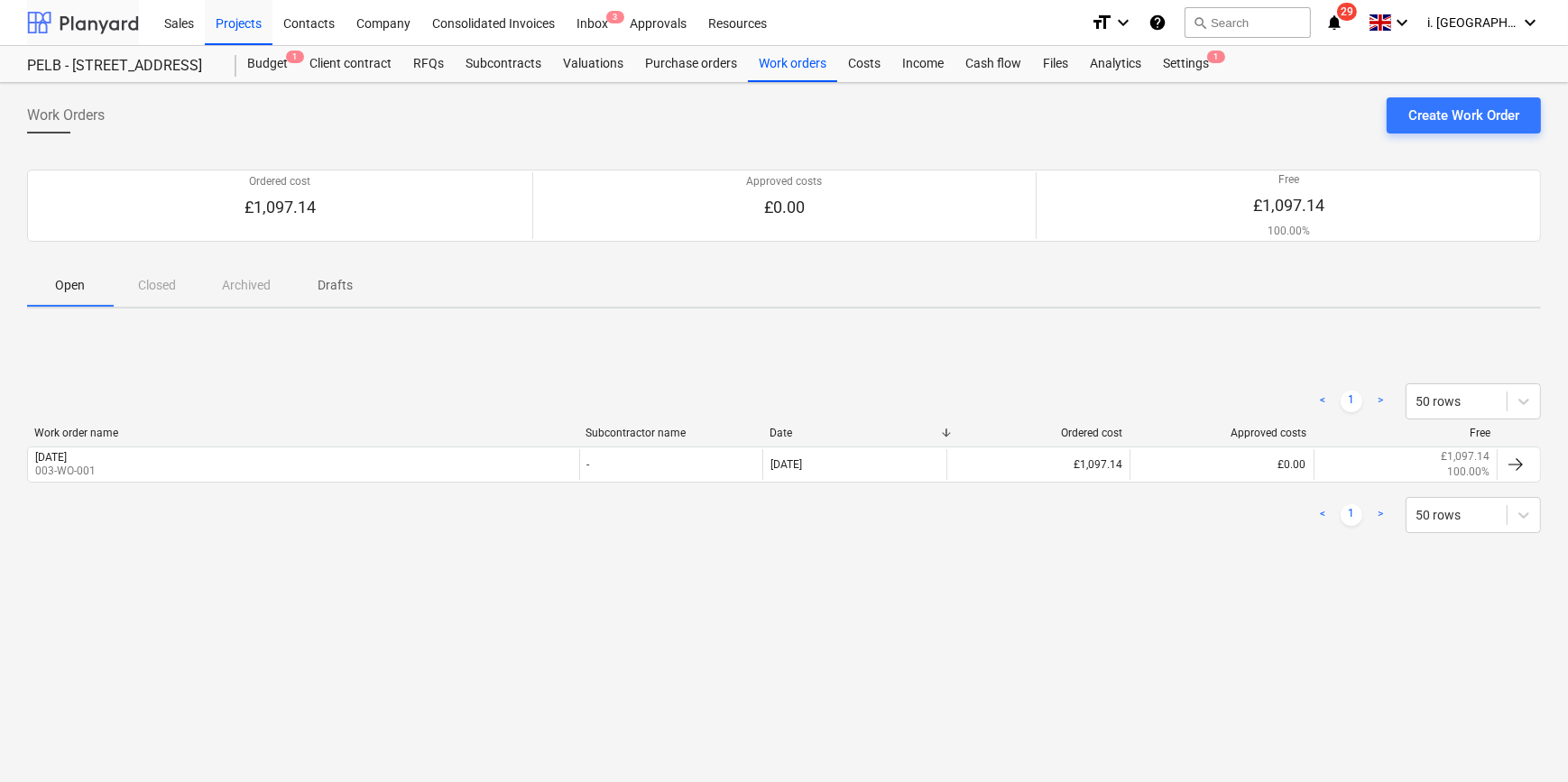
click at [74, 9] on div at bounding box center [82, 23] width 112 height 46
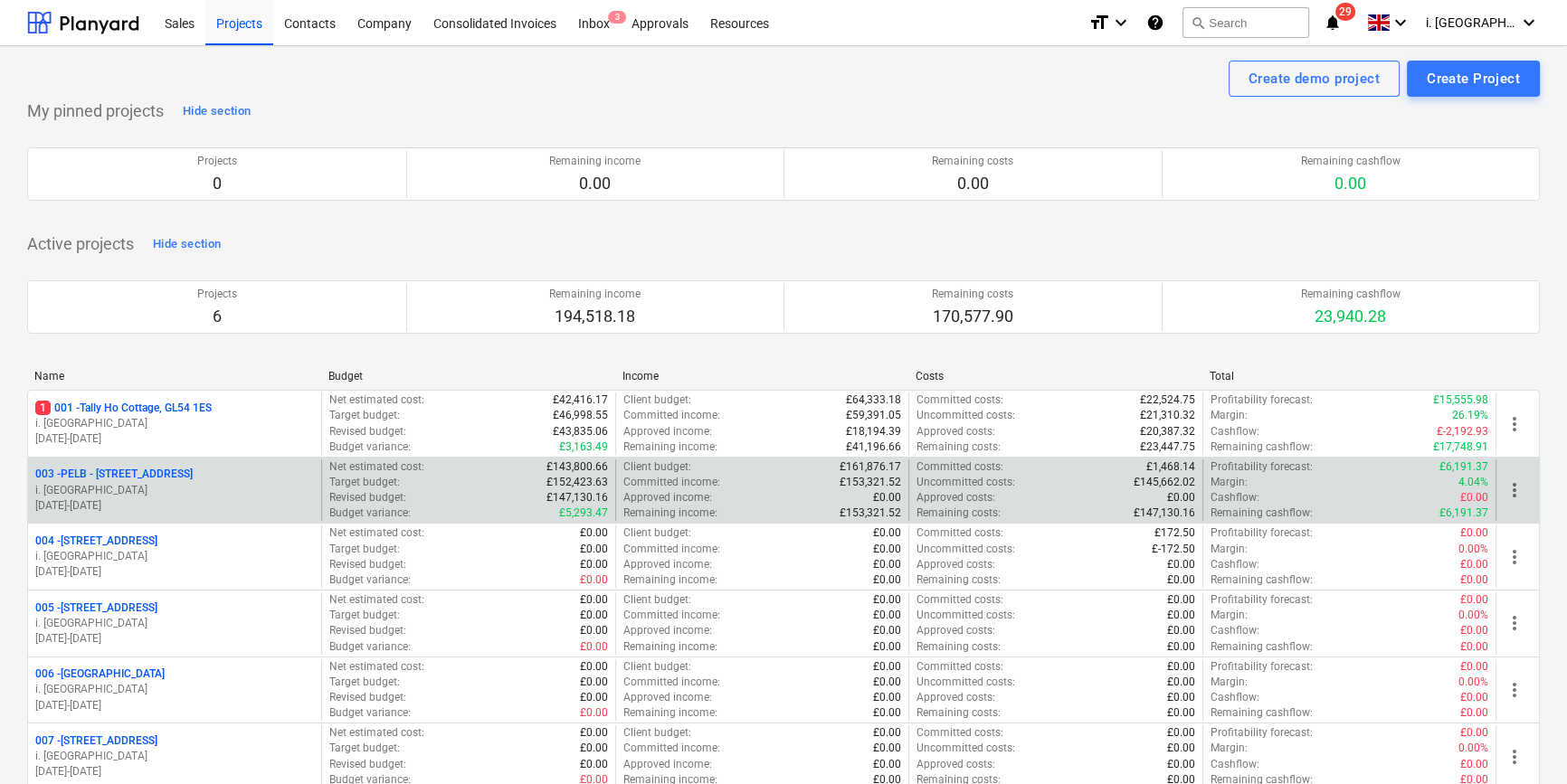
click at [255, 487] on p "i. [GEOGRAPHIC_DATA]" at bounding box center [175, 490] width 279 height 15
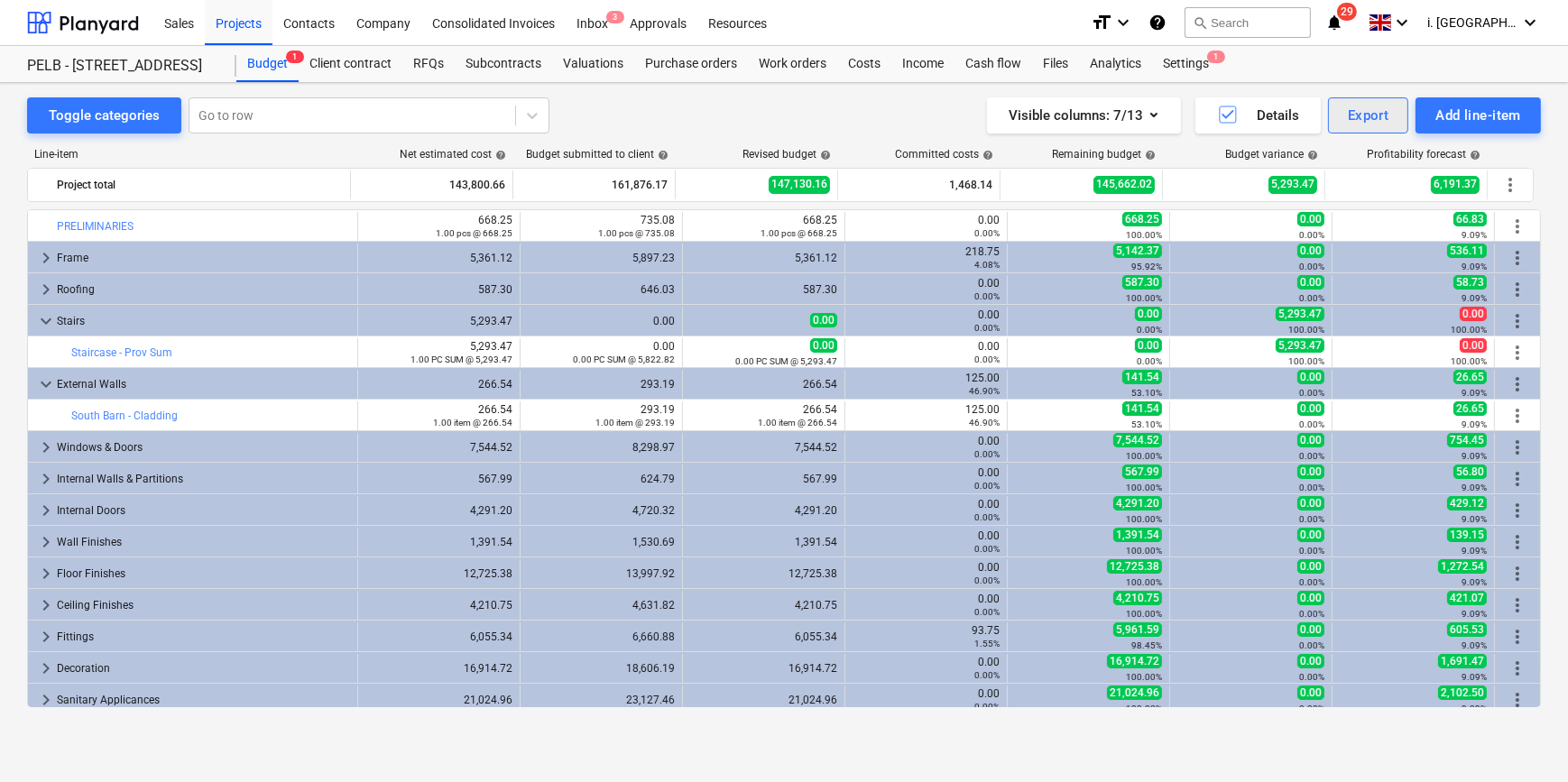
click at [1252, 118] on div "Export" at bounding box center [1368, 116] width 42 height 24
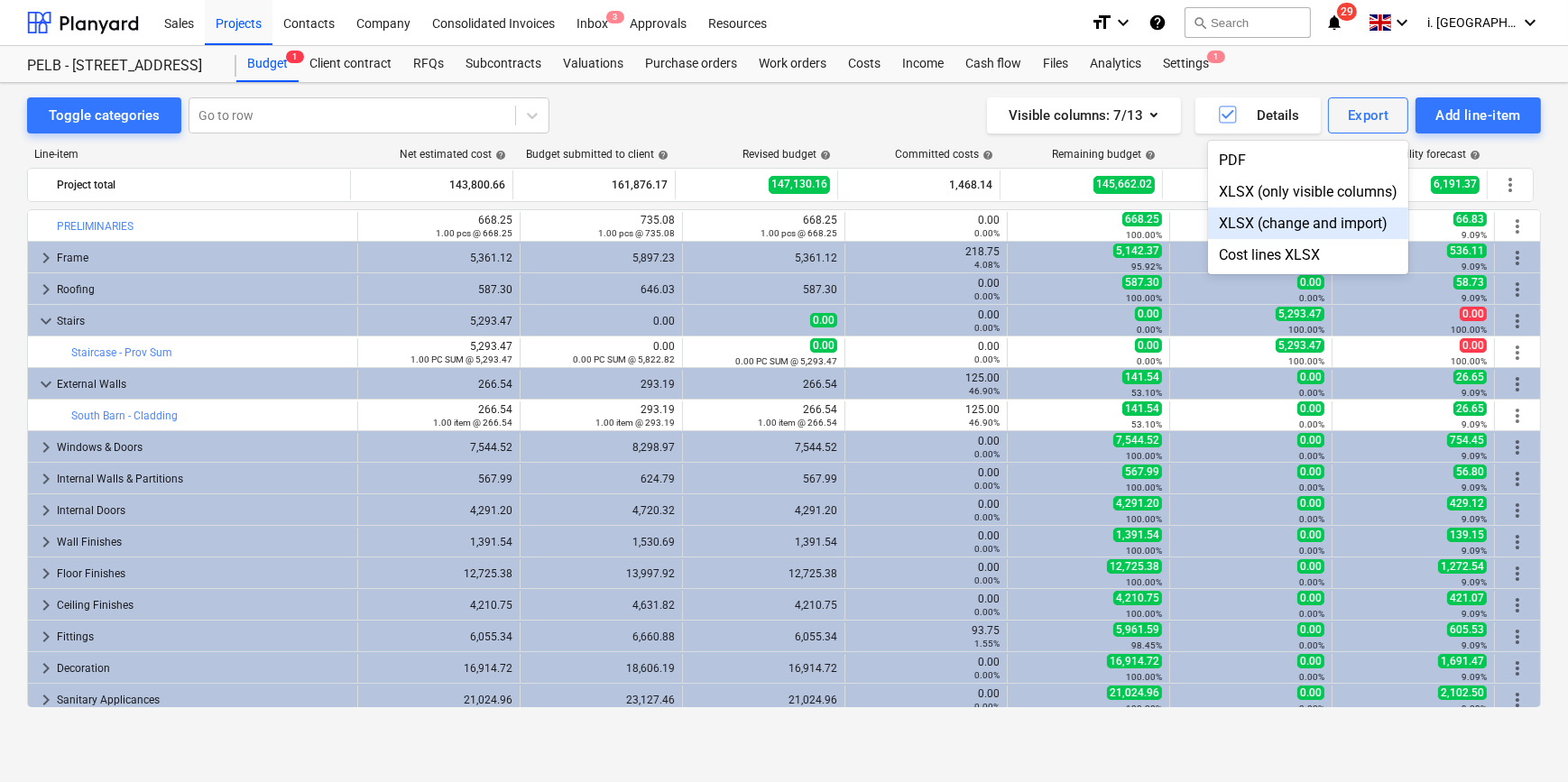
click at [1252, 226] on div "XLSX (change and import)" at bounding box center [1308, 224] width 200 height 32
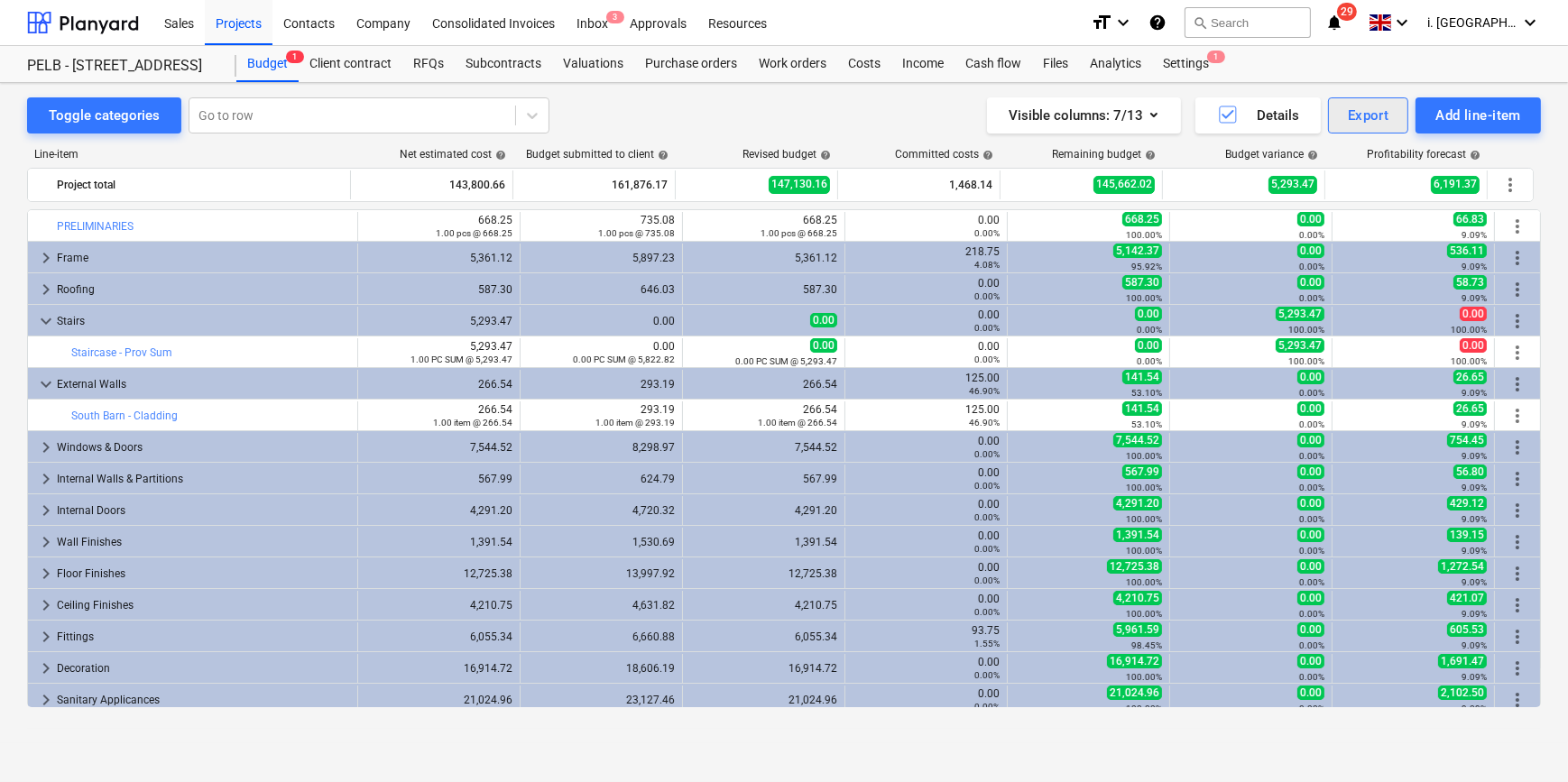
click at [1252, 107] on button "Export" at bounding box center [1368, 115] width 81 height 36
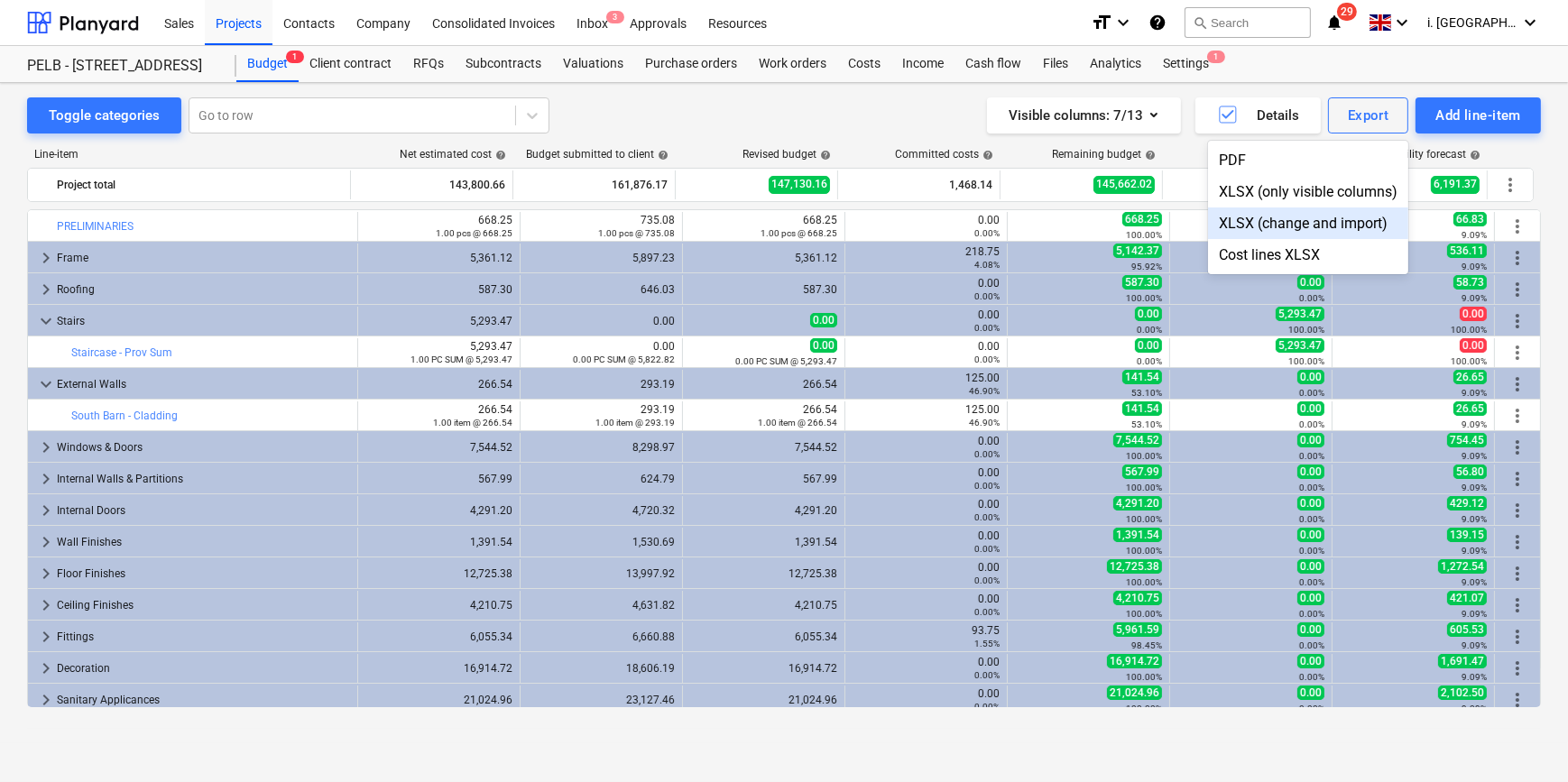
click at [107, 26] on div at bounding box center [784, 391] width 1568 height 782
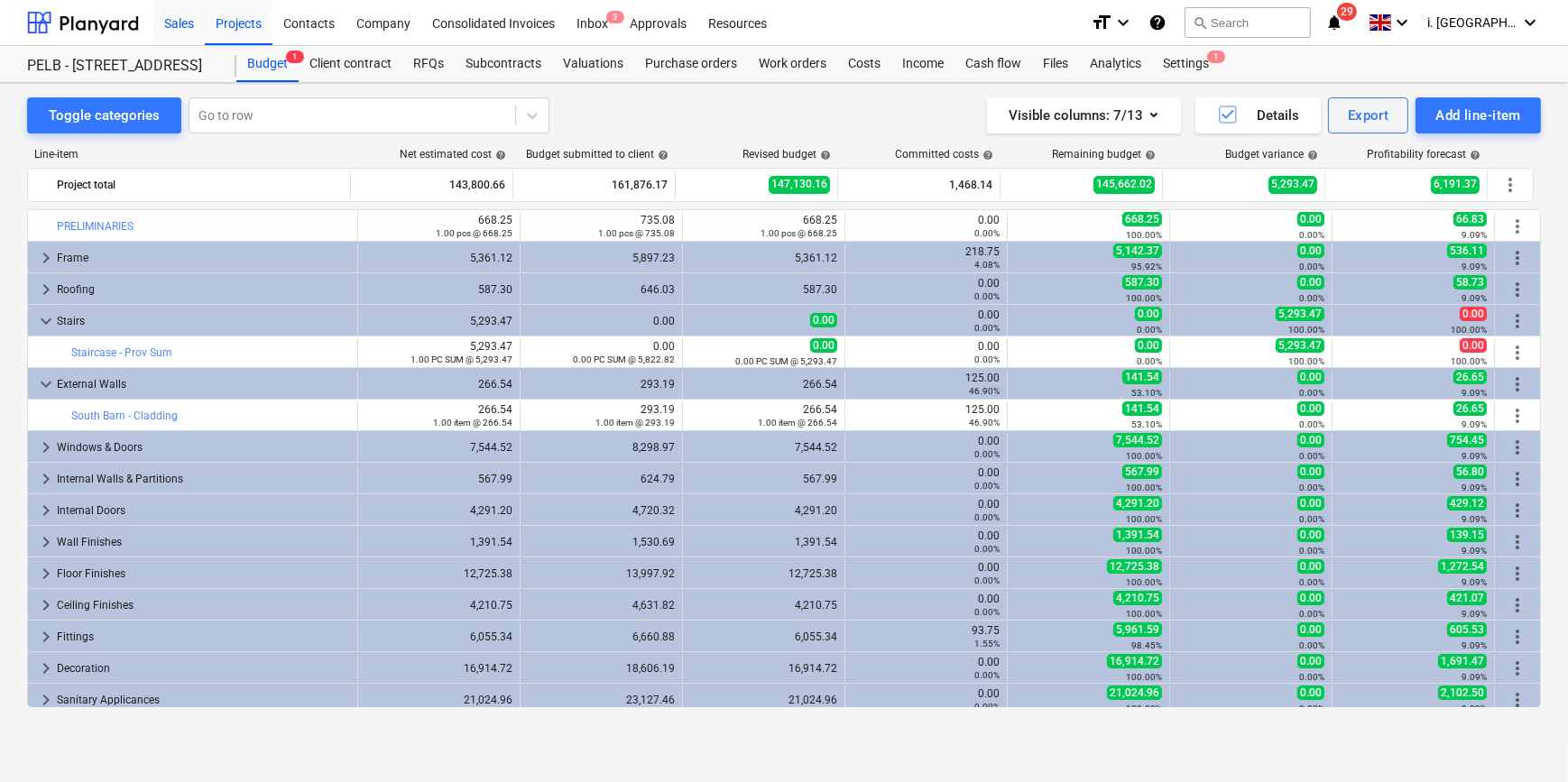
click at [174, 30] on div "Sales" at bounding box center [179, 22] width 51 height 46
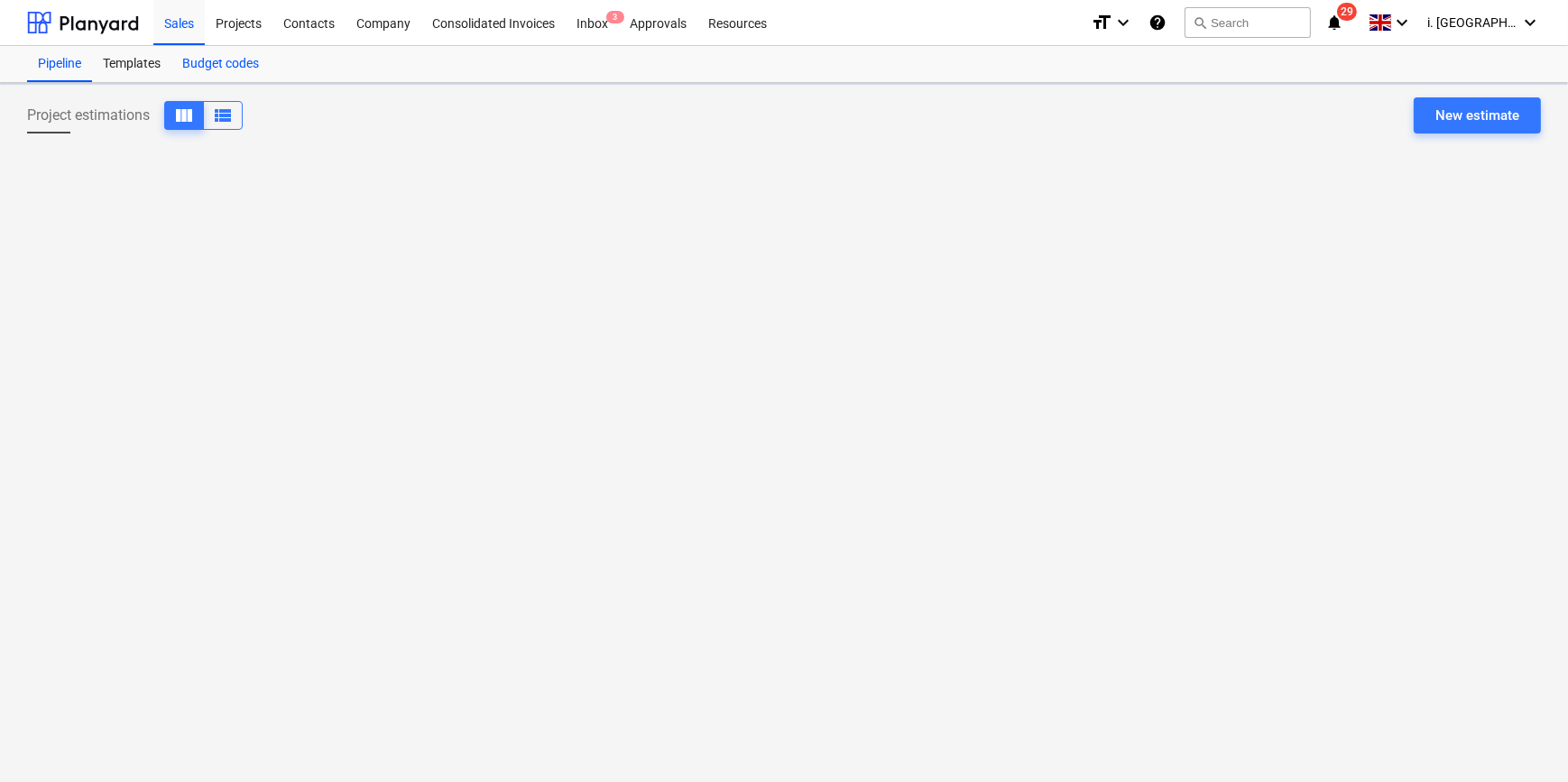
click at [203, 62] on div "Budget codes" at bounding box center [220, 63] width 98 height 36
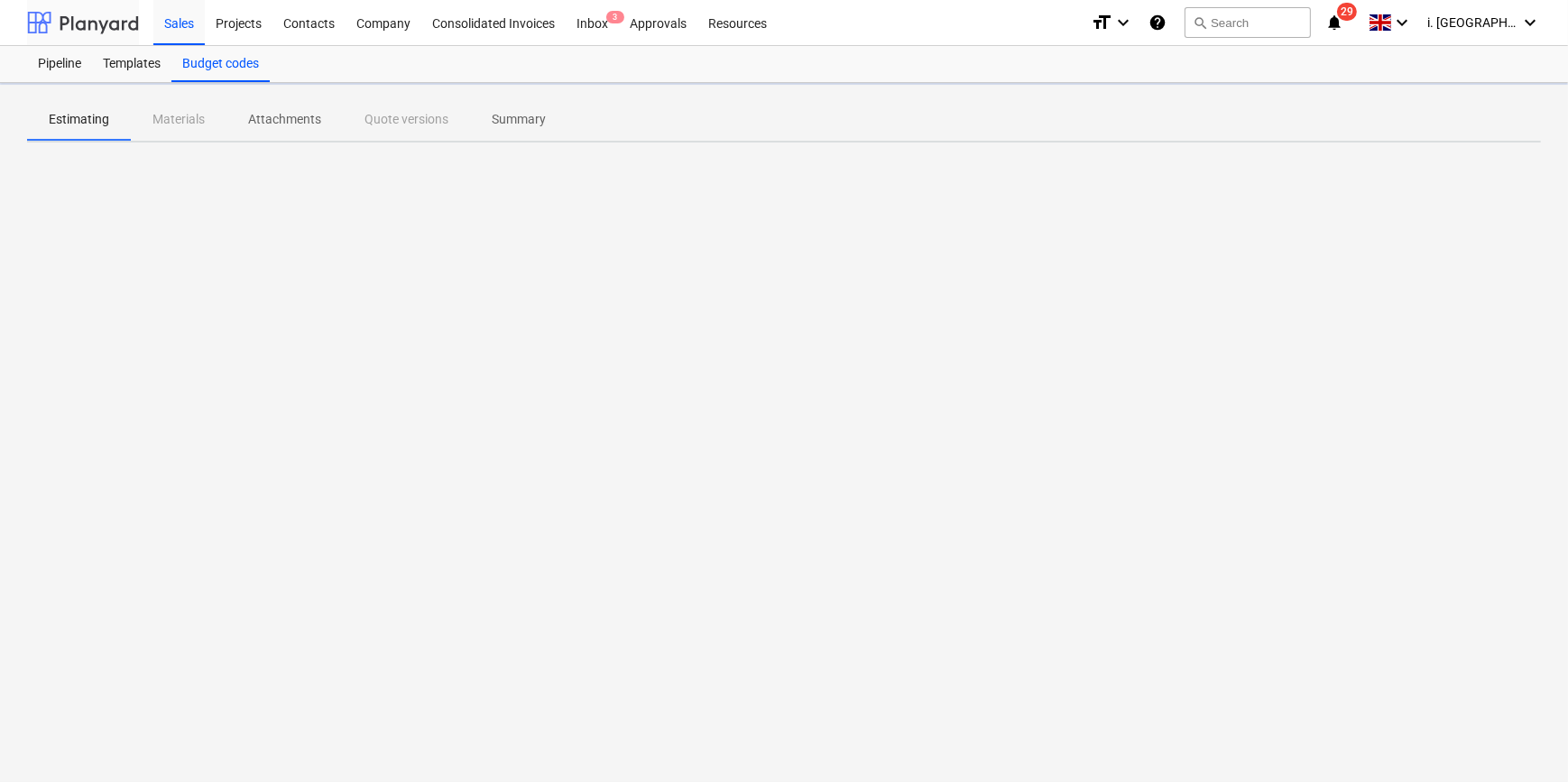
click at [103, 25] on div at bounding box center [82, 23] width 112 height 46
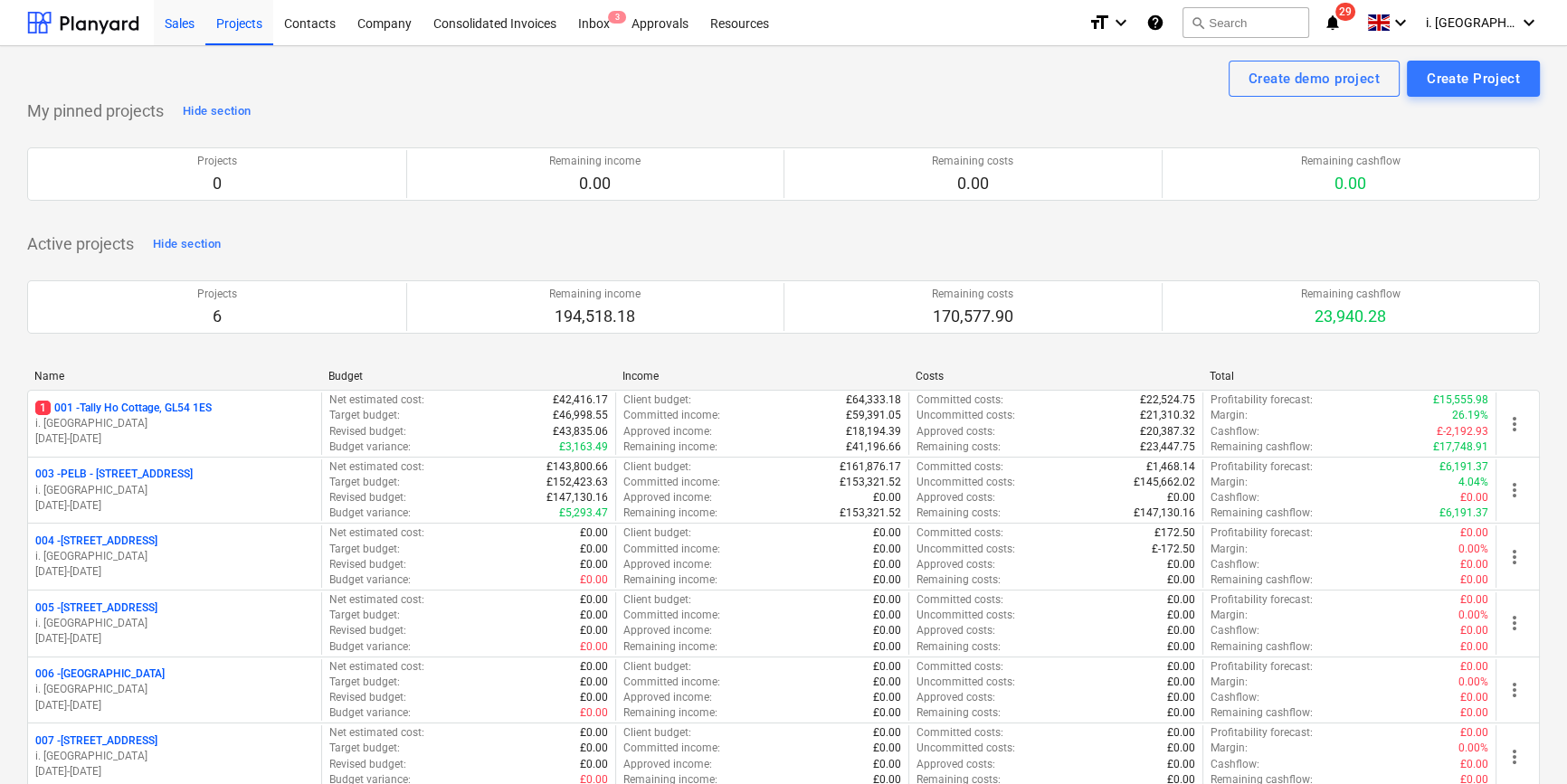
click at [161, 32] on div "Sales" at bounding box center [180, 22] width 52 height 46
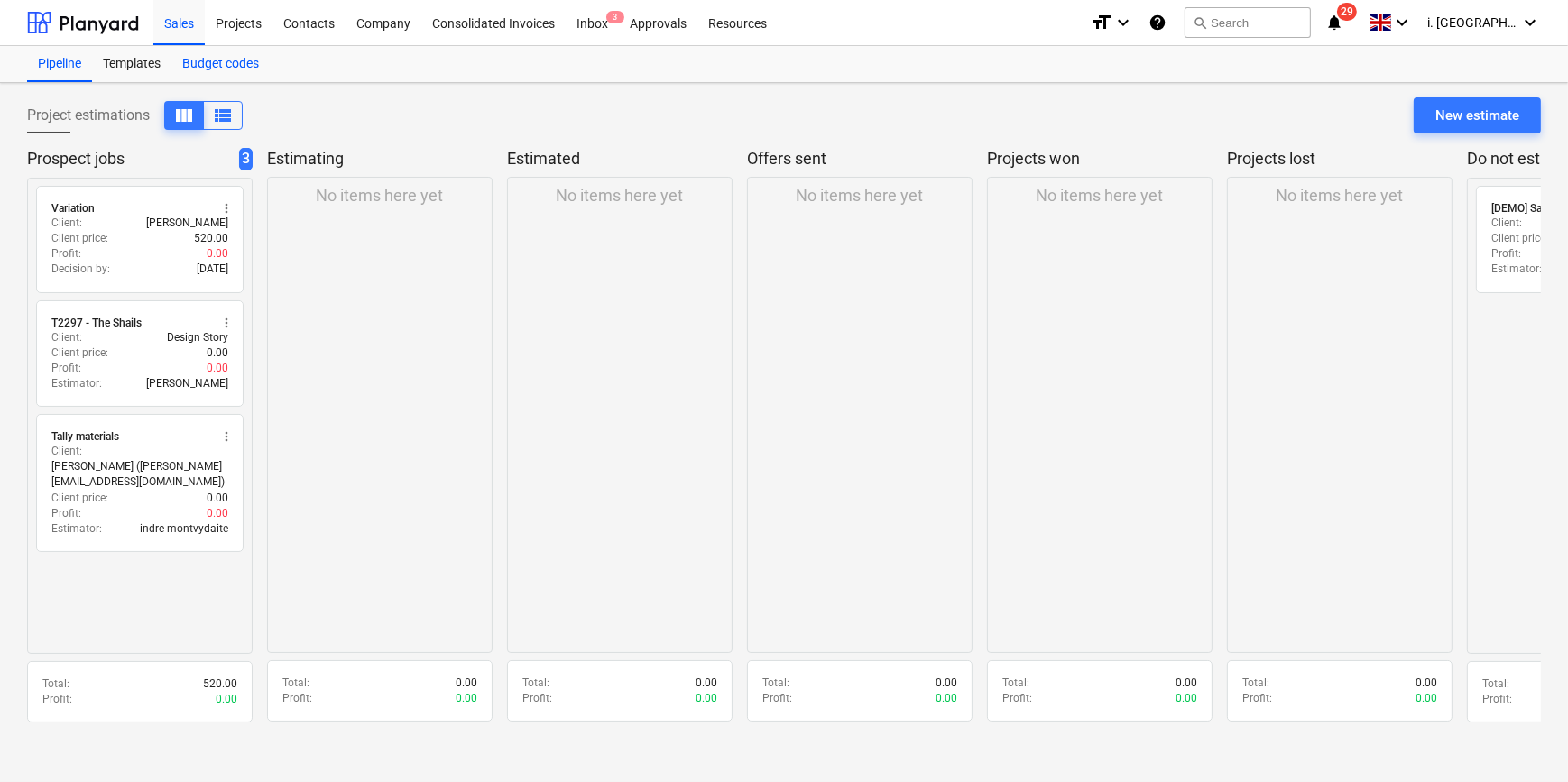
click at [222, 62] on div "Budget codes" at bounding box center [220, 63] width 98 height 36
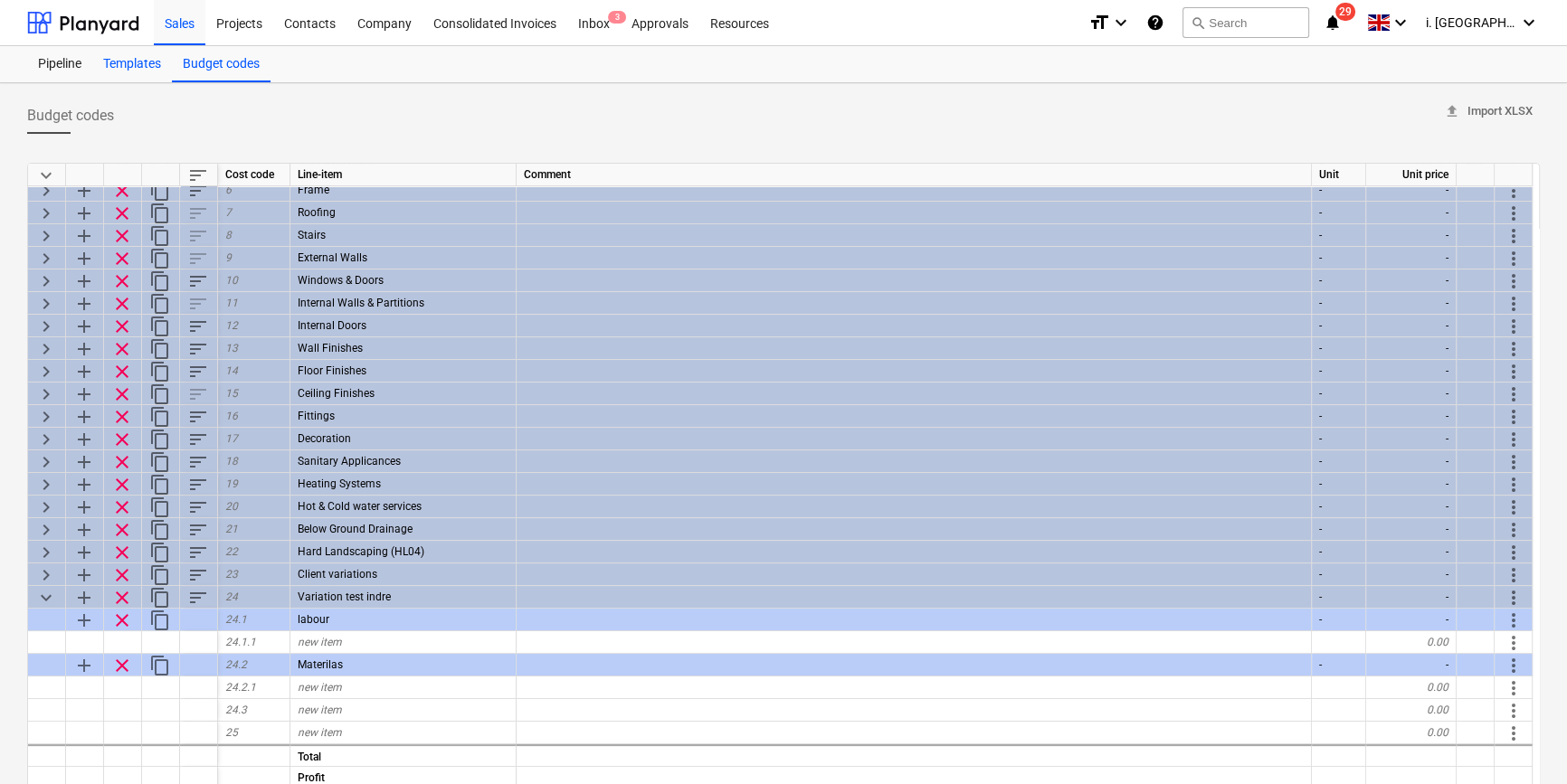
click at [136, 67] on div "Templates" at bounding box center [132, 64] width 79 height 36
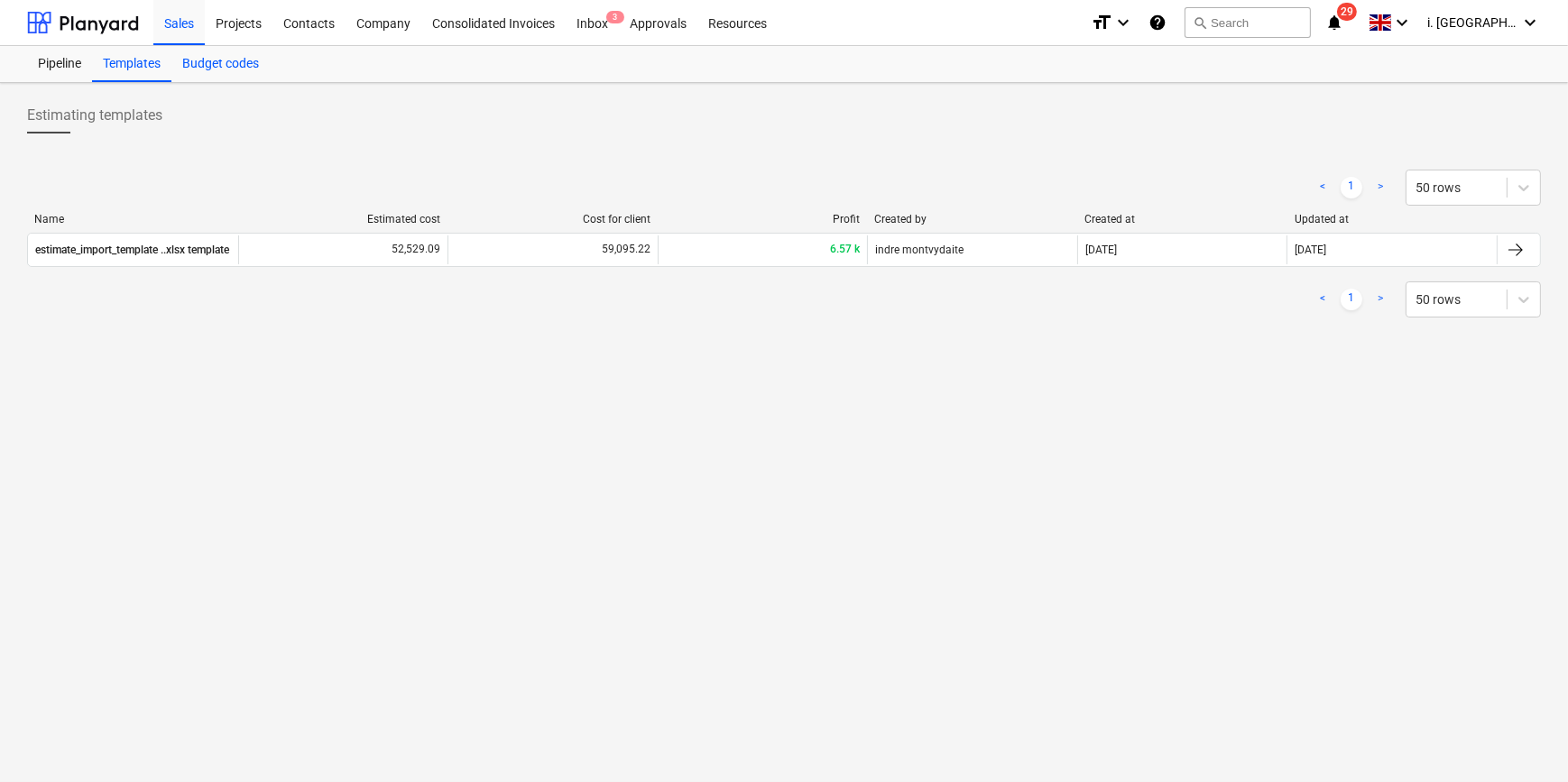
click at [198, 64] on div "Budget codes" at bounding box center [220, 63] width 98 height 36
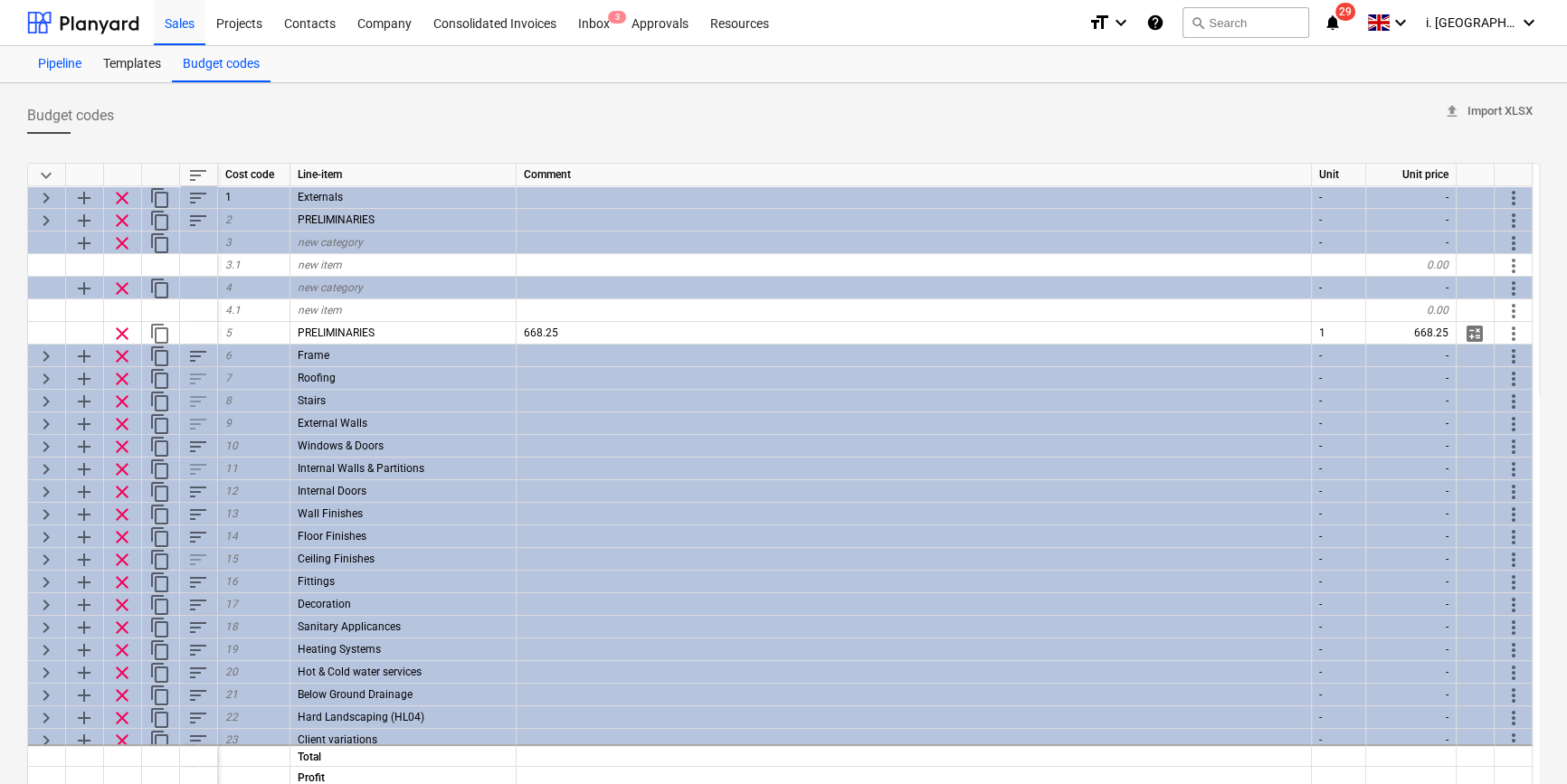
click at [51, 64] on div "Pipeline" at bounding box center [60, 64] width 66 height 36
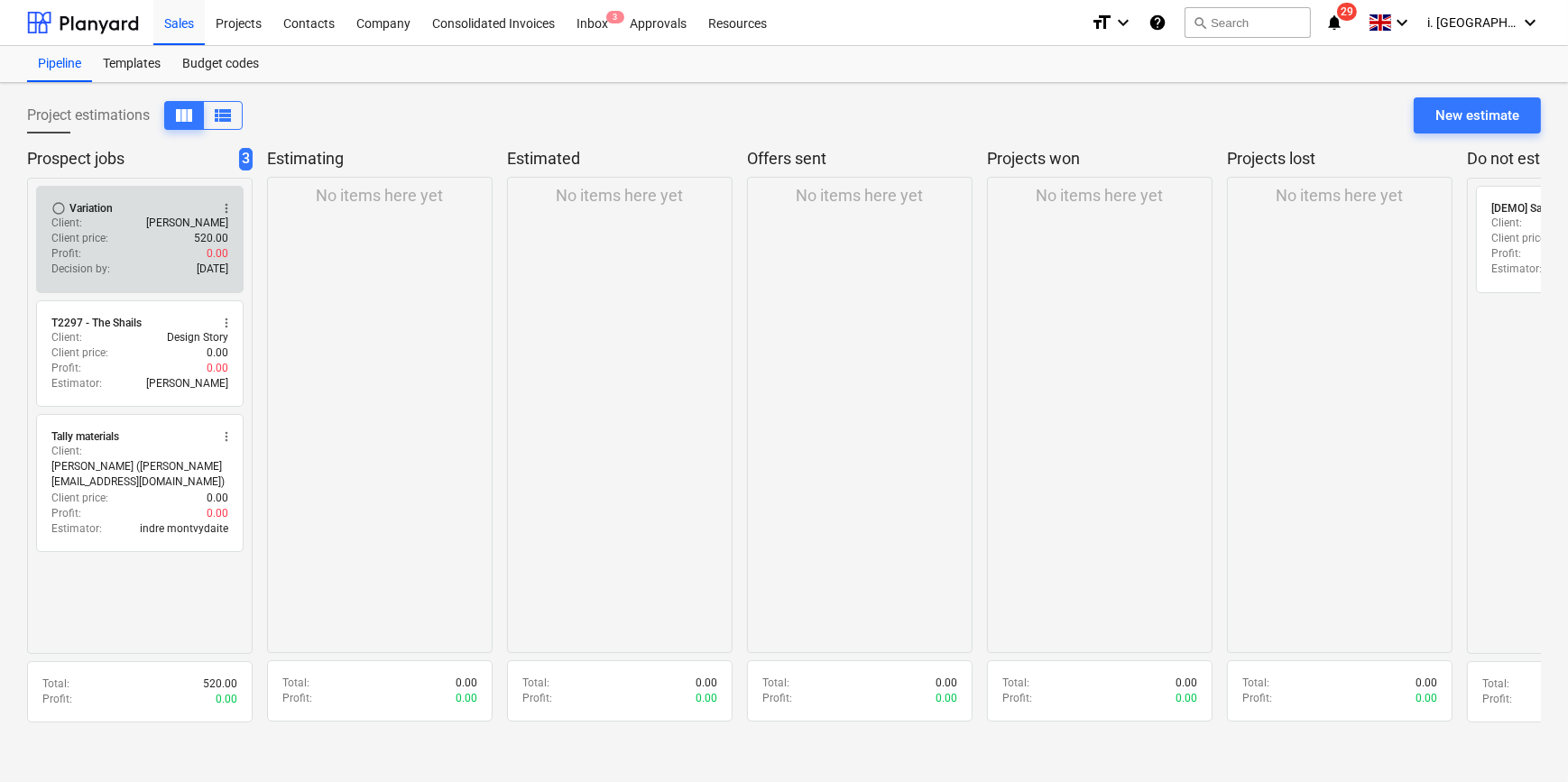
click at [96, 238] on p "Client price :" at bounding box center [79, 238] width 56 height 15
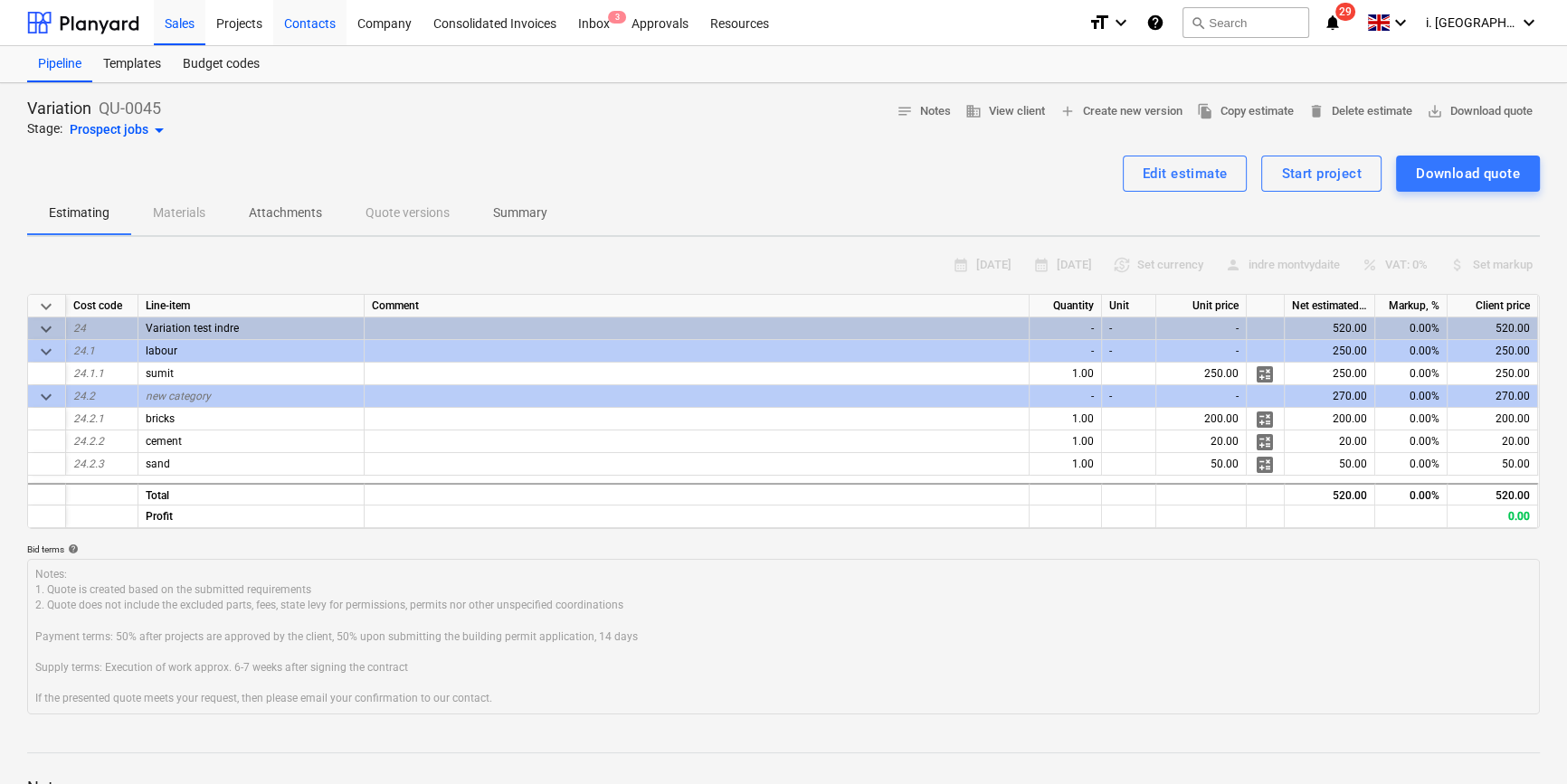
click at [294, 25] on div "Contacts" at bounding box center [310, 22] width 73 height 46
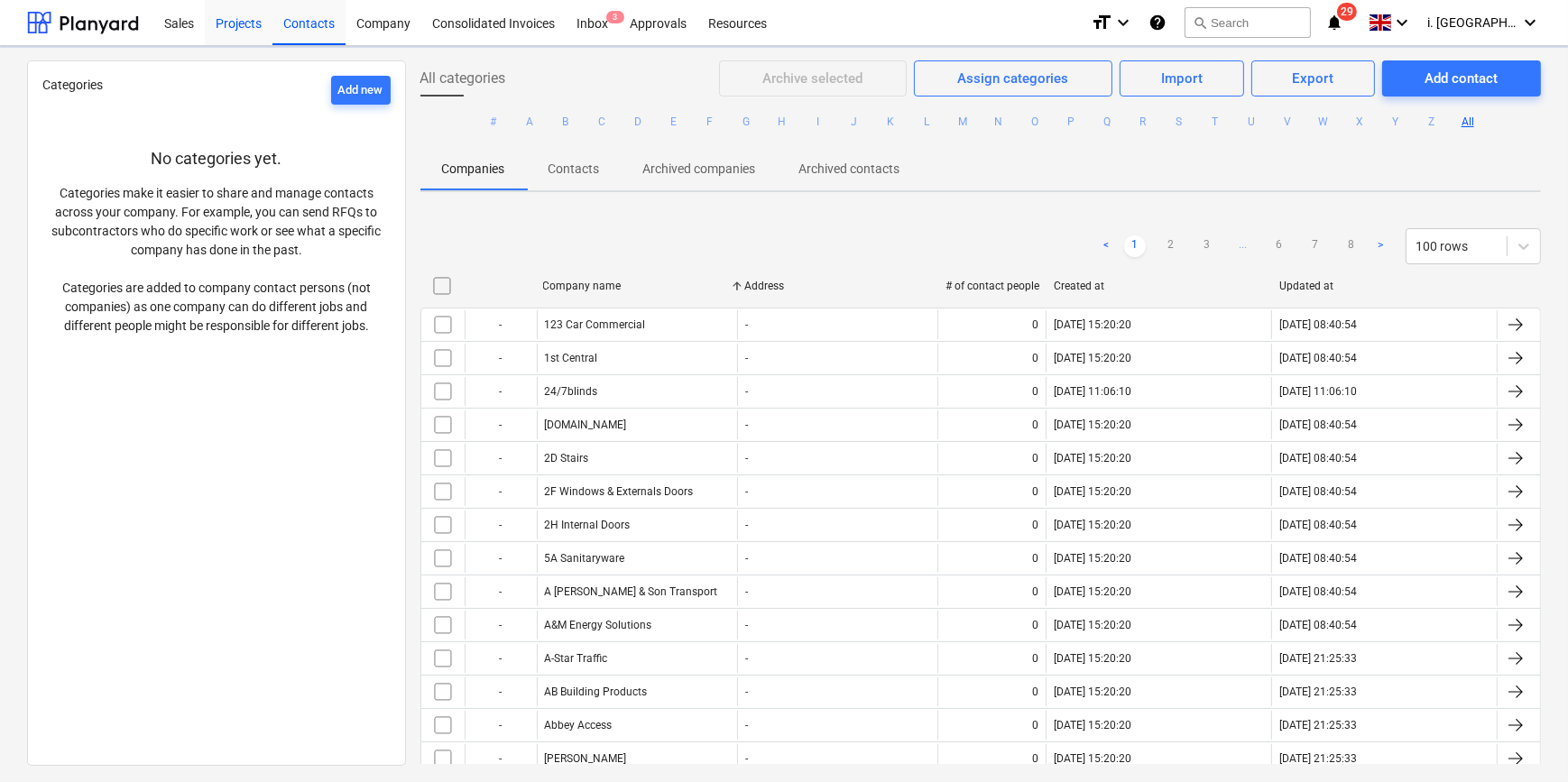
click at [225, 25] on div "Projects" at bounding box center [239, 22] width 67 height 46
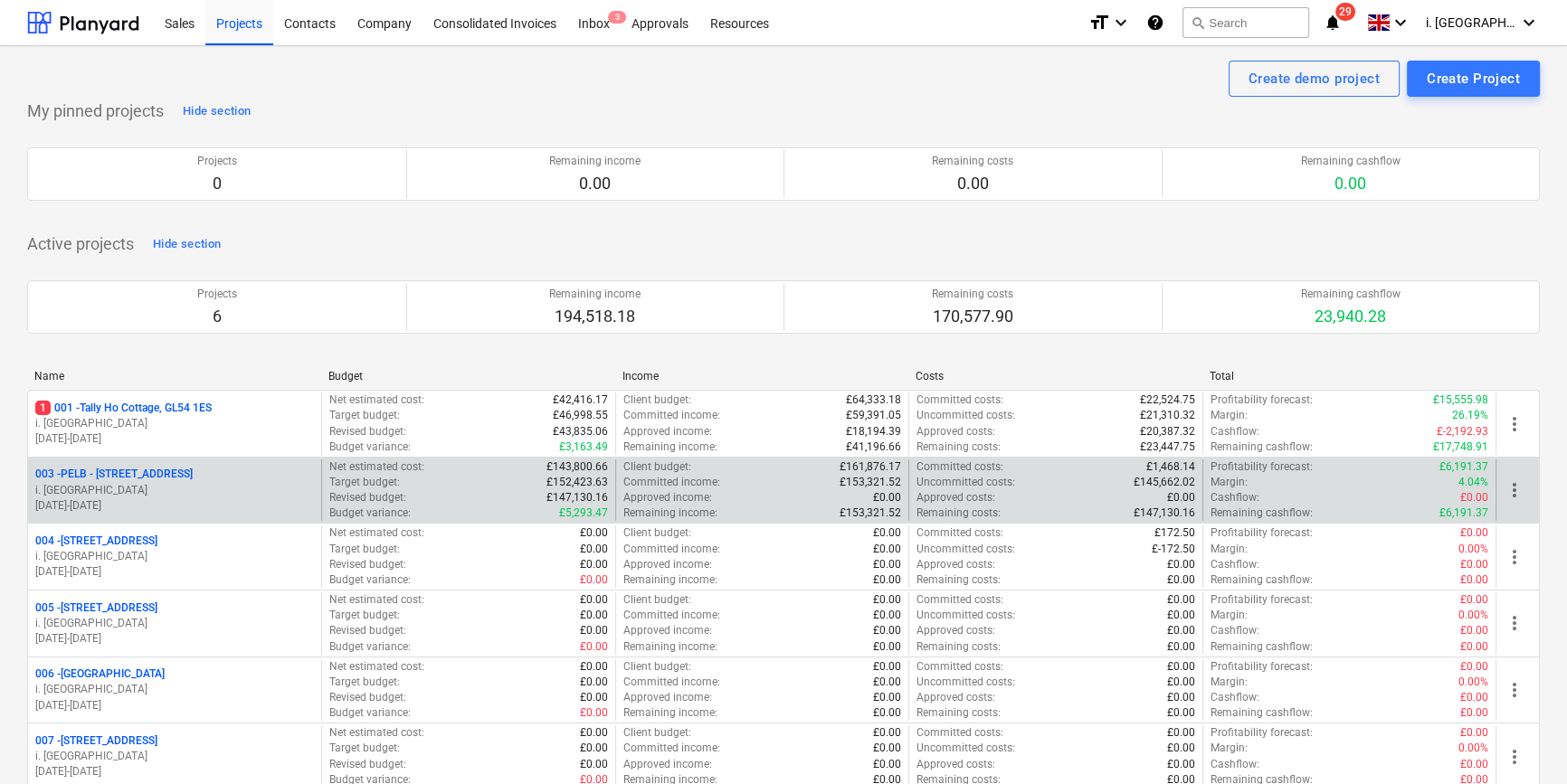
click at [120, 481] on p "003 - PELB - [GEOGRAPHIC_DATA], [GEOGRAPHIC_DATA], GL2 7NE" at bounding box center [114, 473] width 158 height 15
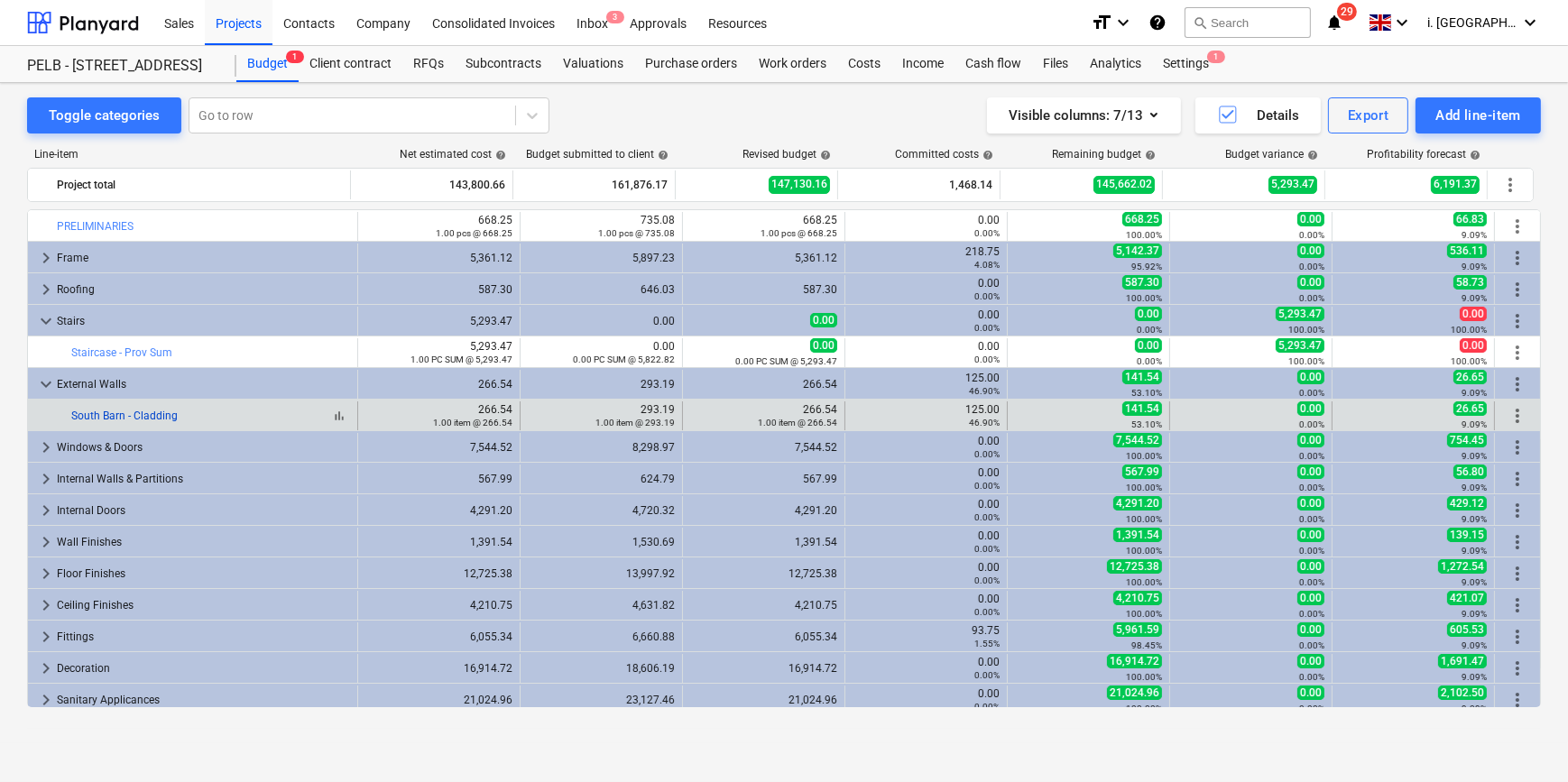
click at [144, 414] on link "South Barn - Cladding" at bounding box center [125, 416] width 107 height 13
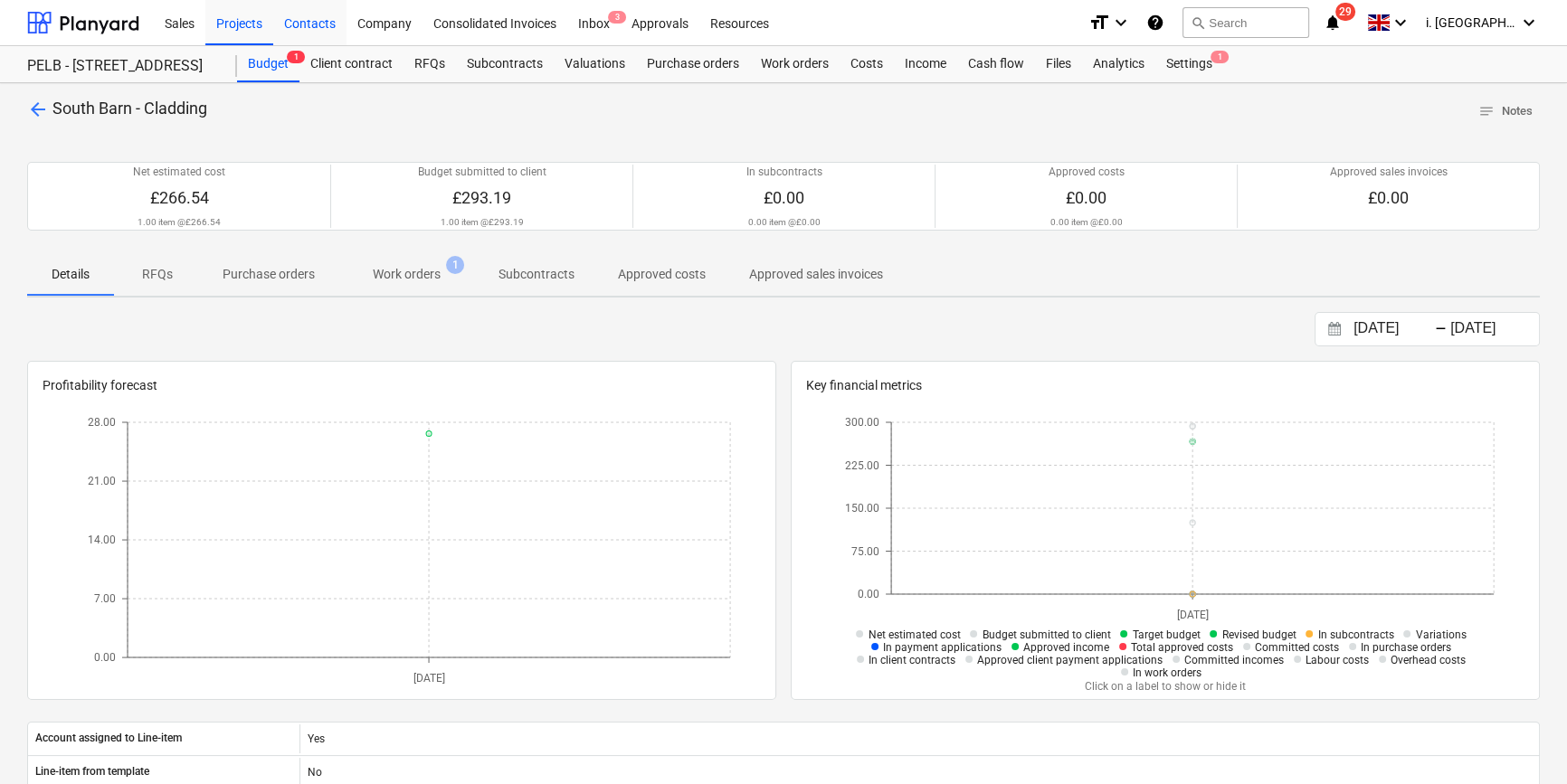
click at [330, 27] on div "Contacts" at bounding box center [310, 22] width 73 height 46
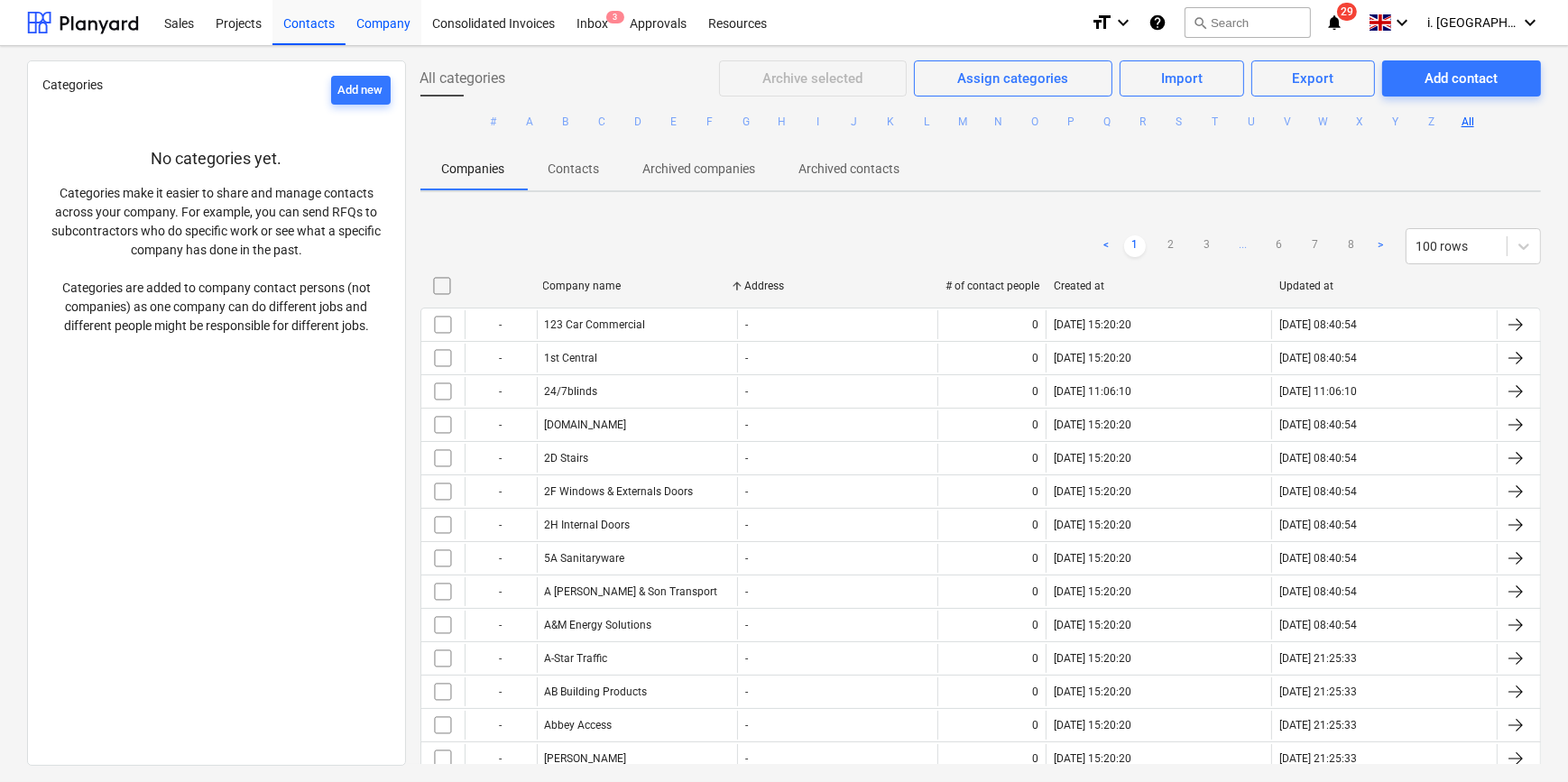
click at [372, 21] on div "Company" at bounding box center [383, 22] width 76 height 46
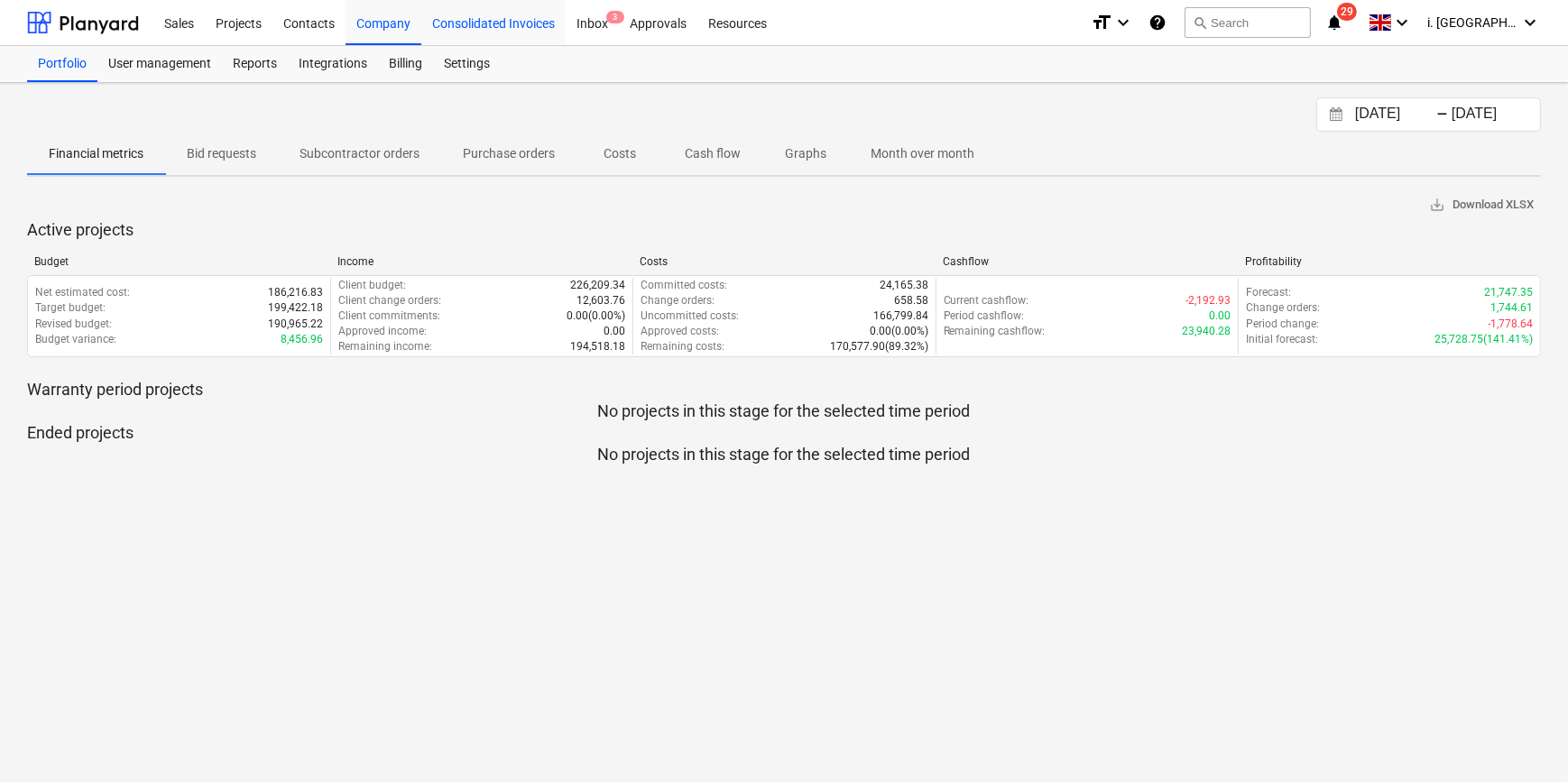
click at [442, 18] on div "Consolidated Invoices" at bounding box center [493, 22] width 145 height 46
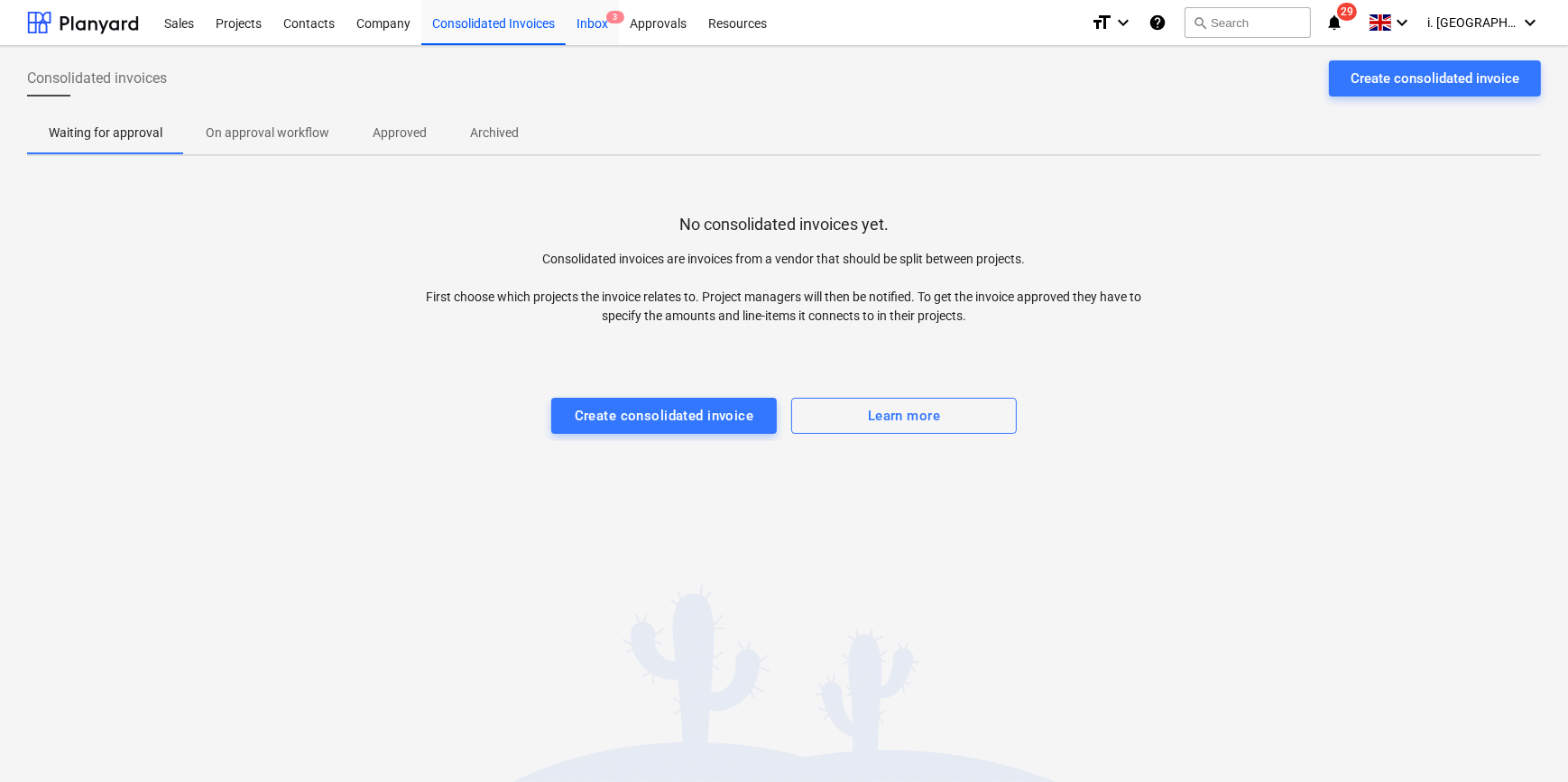
click at [595, 23] on div "Inbox 3" at bounding box center [592, 22] width 53 height 46
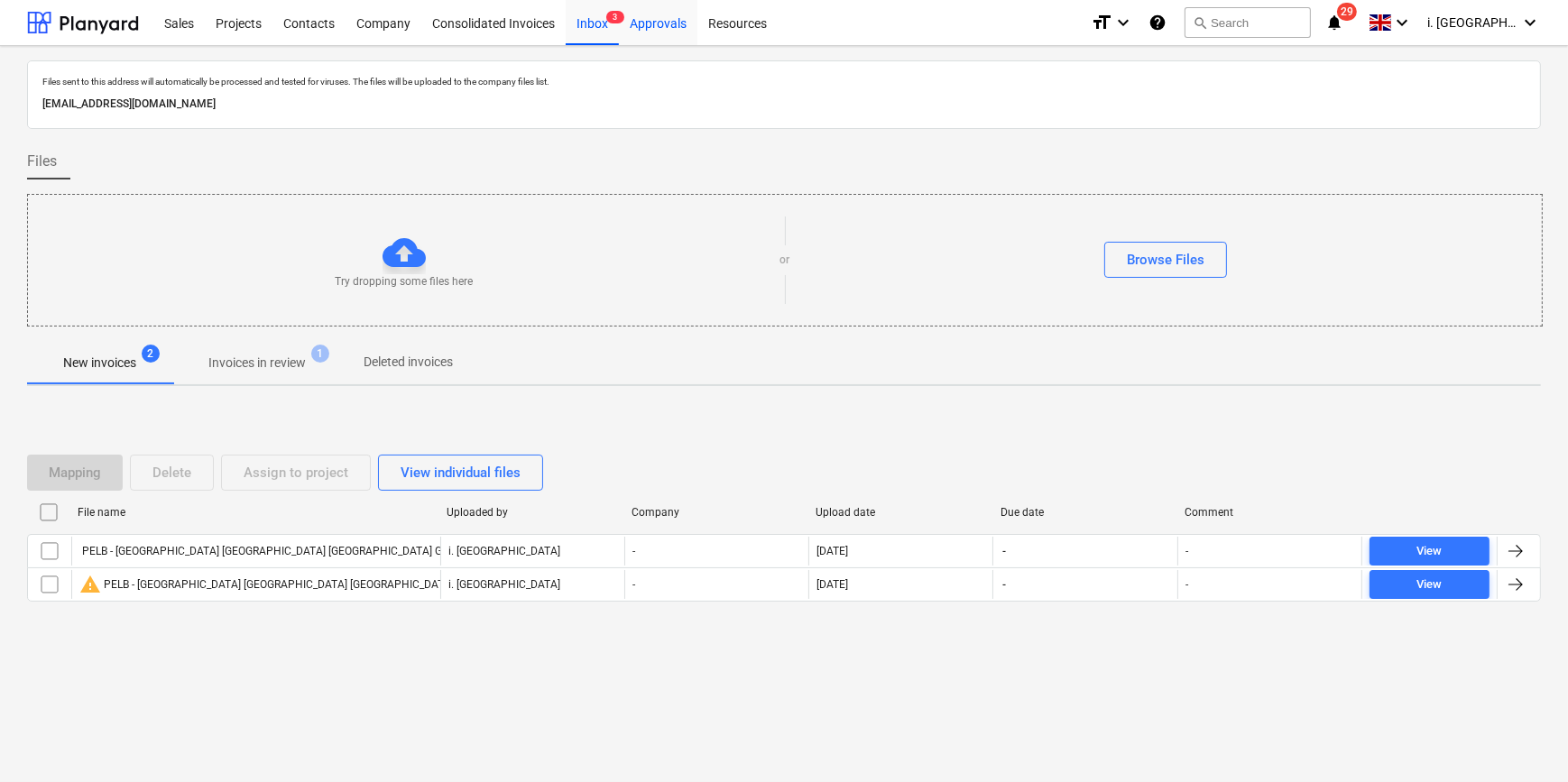
click at [634, 23] on div "Approvals" at bounding box center [657, 22] width 78 height 46
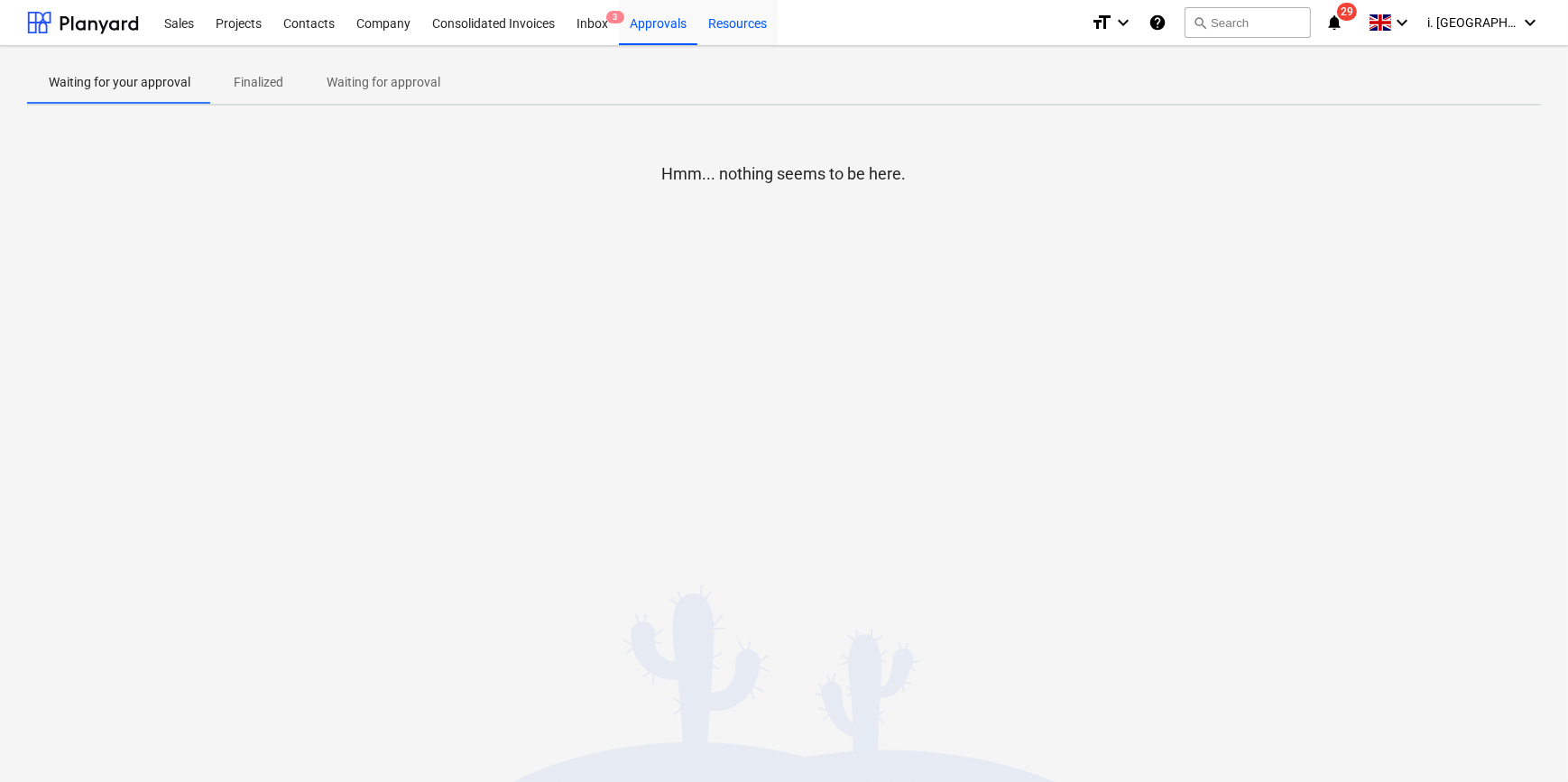
click at [728, 31] on div "Resources" at bounding box center [736, 22] width 80 height 46
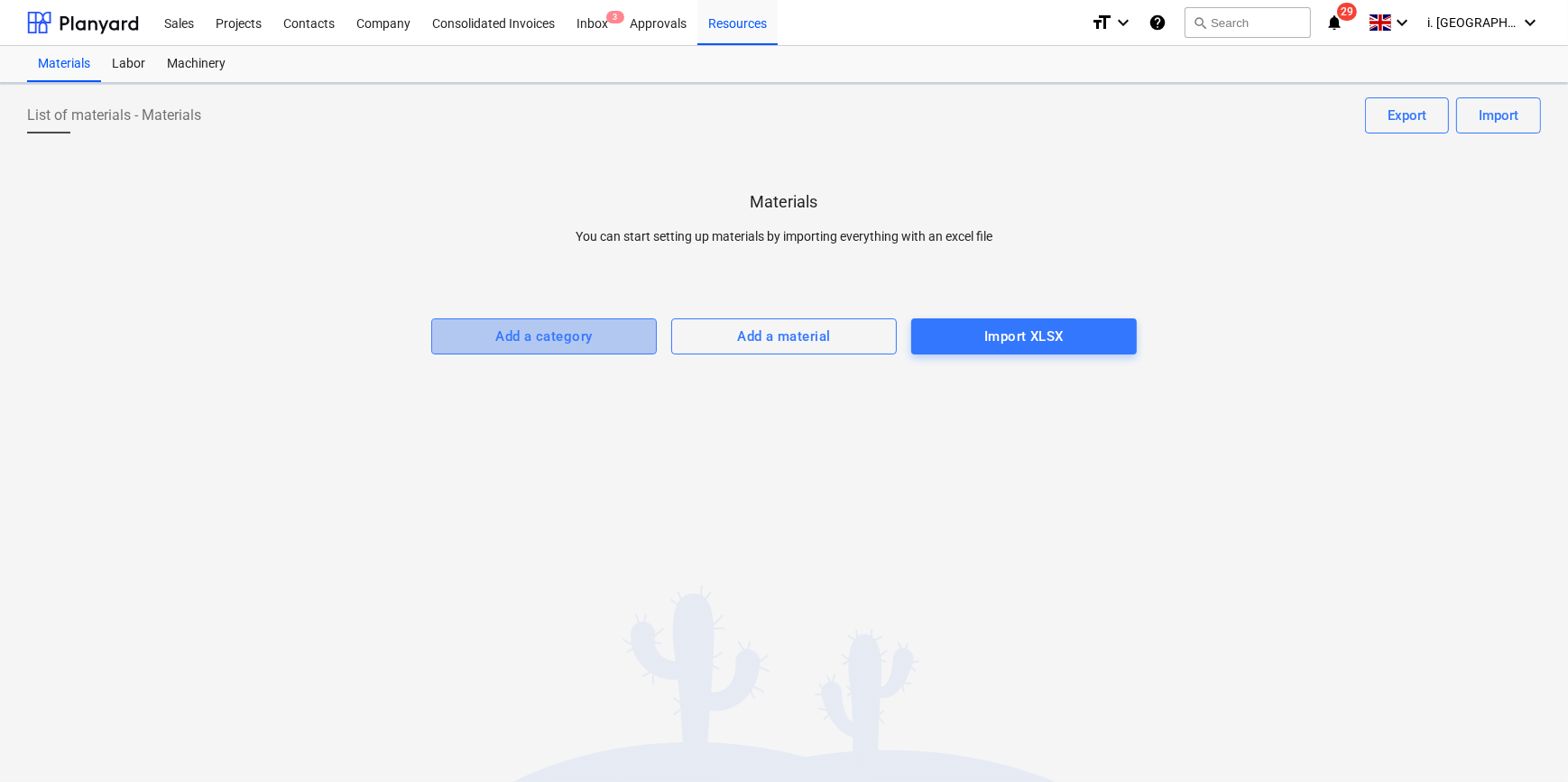
click at [519, 337] on div "Add a category" at bounding box center [543, 337] width 96 height 24
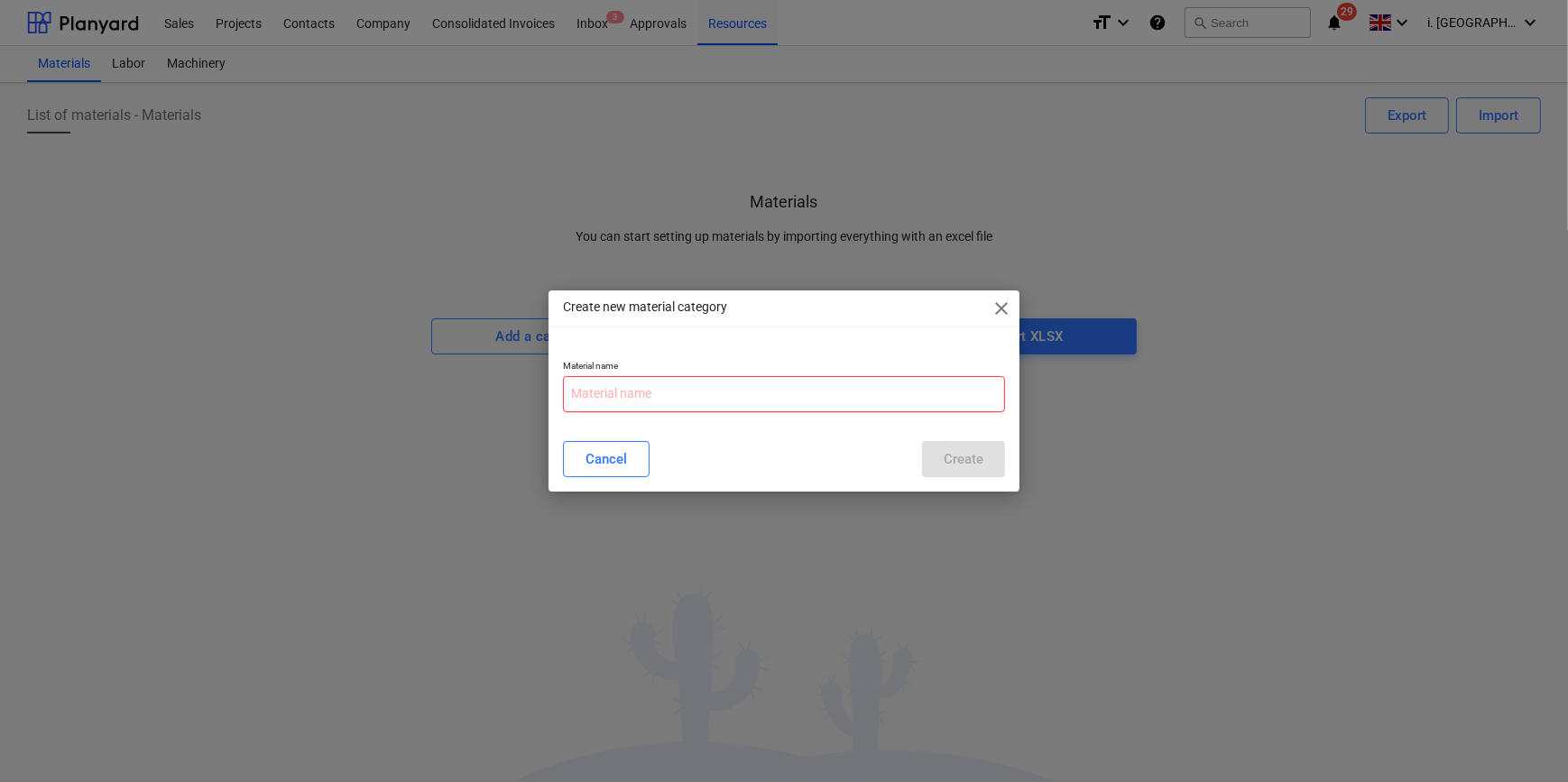
click at [681, 398] on input "text" at bounding box center [784, 394] width 441 height 36
click at [993, 310] on span "close" at bounding box center [1001, 309] width 22 height 22
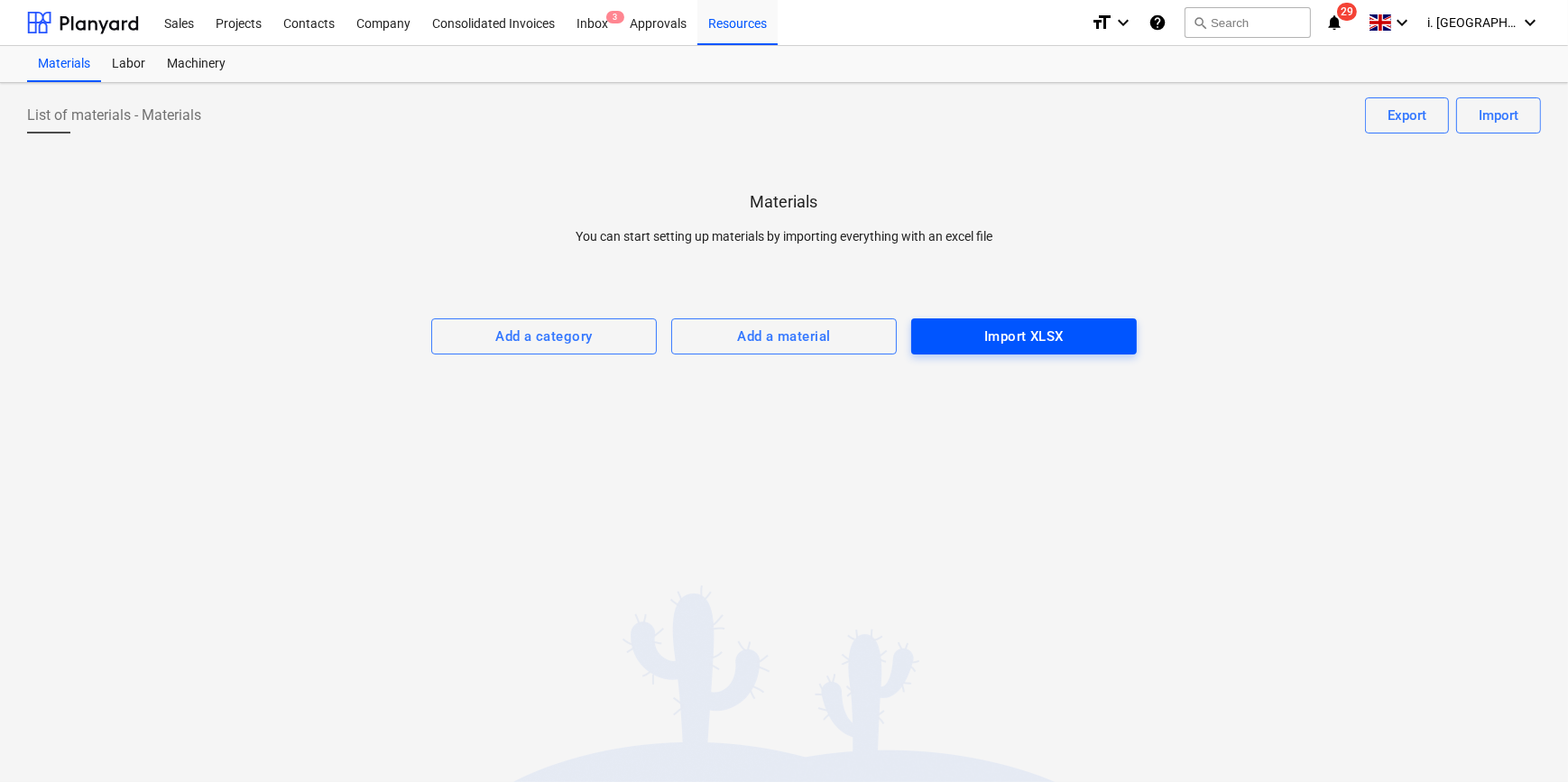
click at [931, 342] on span "Import XLSX" at bounding box center [1024, 337] width 186 height 24
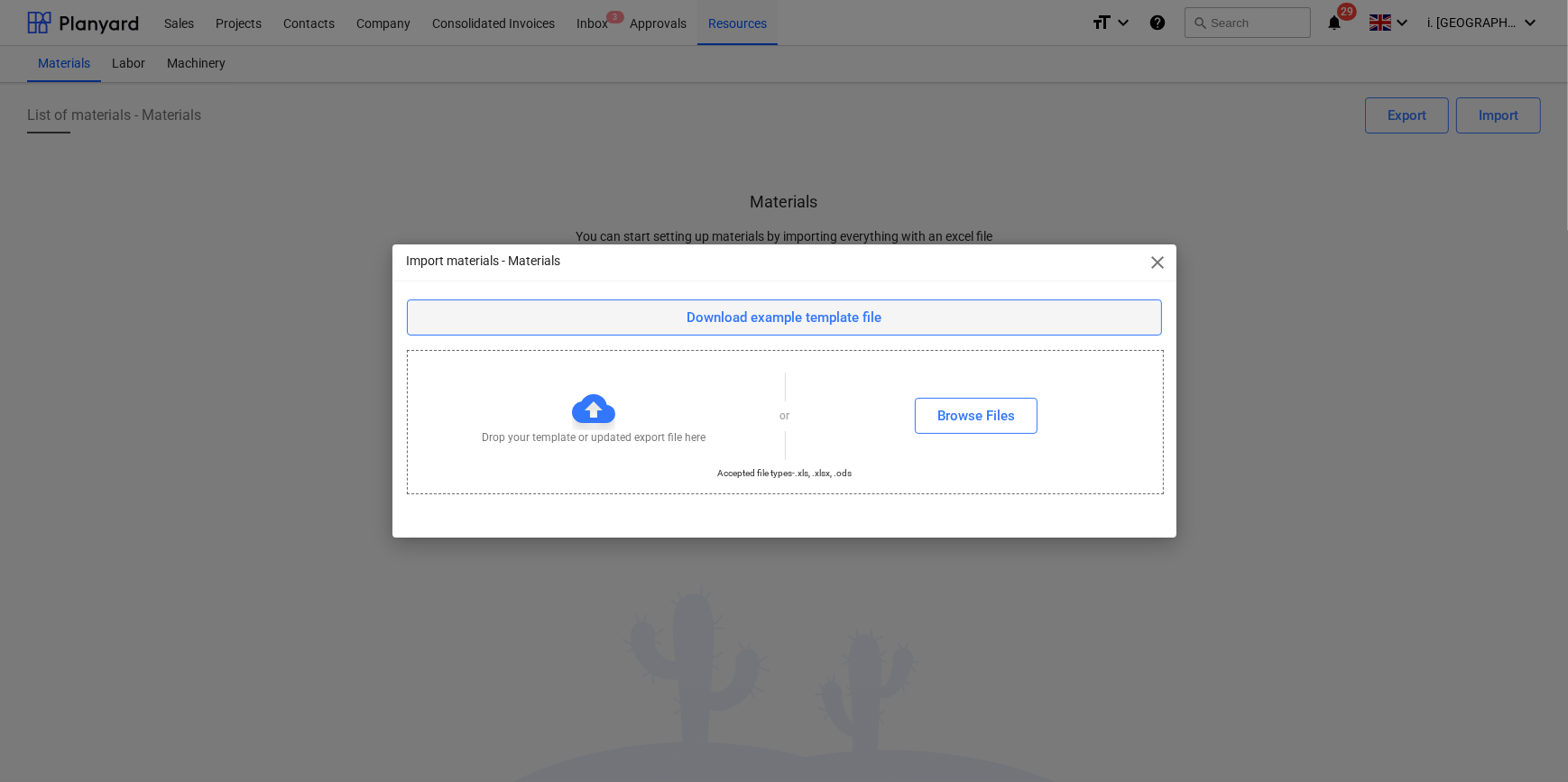
click at [851, 328] on div "Download example template file" at bounding box center [783, 318] width 195 height 24
click at [1156, 265] on span "close" at bounding box center [1158, 262] width 22 height 22
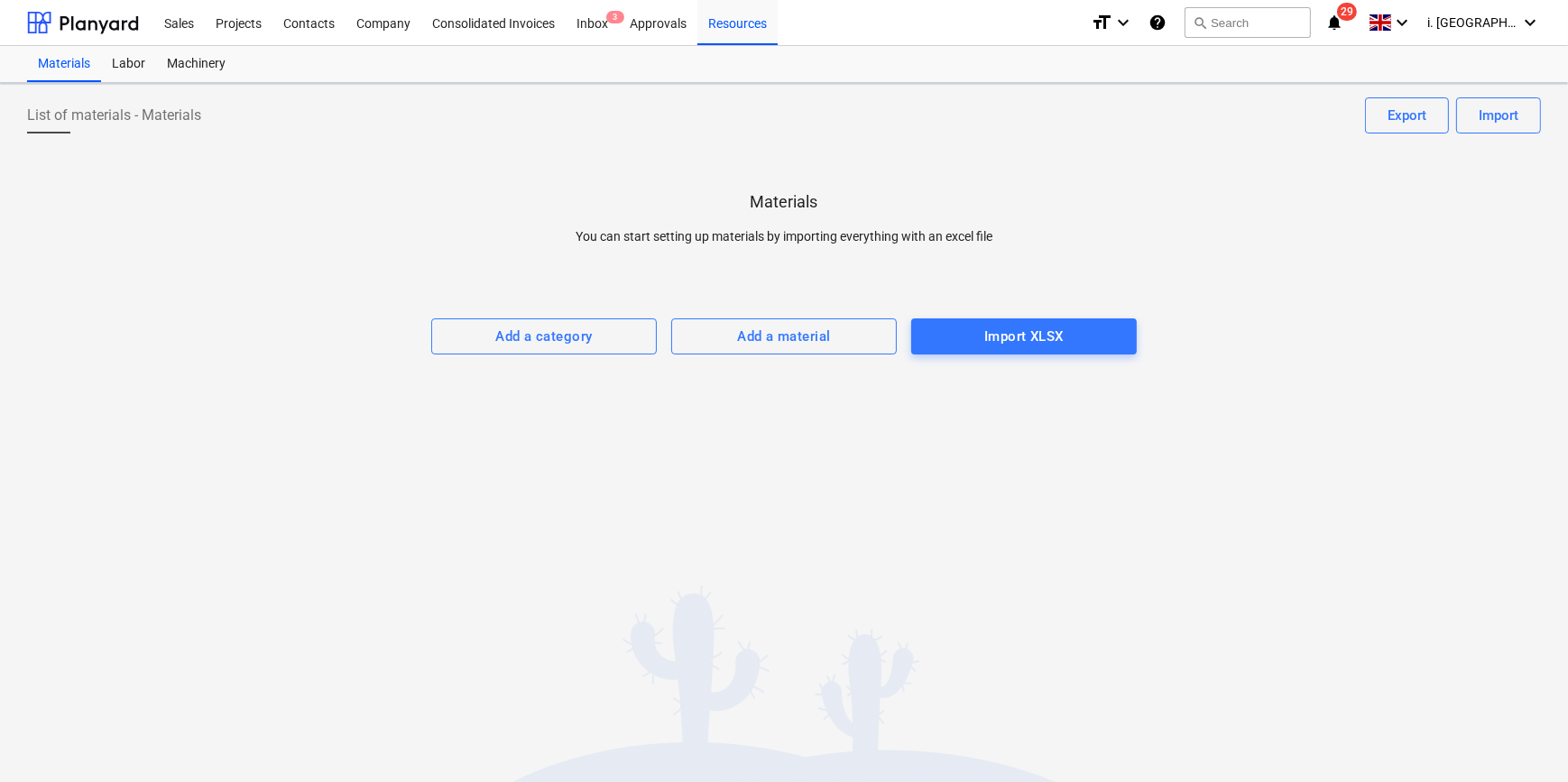
drag, startPoint x: 361, startPoint y: 169, endPoint x: 273, endPoint y: 169, distance: 88.0
click at [360, 169] on div "Materials You can start setting up materials by importing everything with an ex…" at bounding box center [783, 250] width 1514 height 207
drag, startPoint x: 305, startPoint y: 22, endPoint x: 225, endPoint y: 31, distance: 80.5
click at [305, 22] on div "Contacts" at bounding box center [309, 22] width 73 height 46
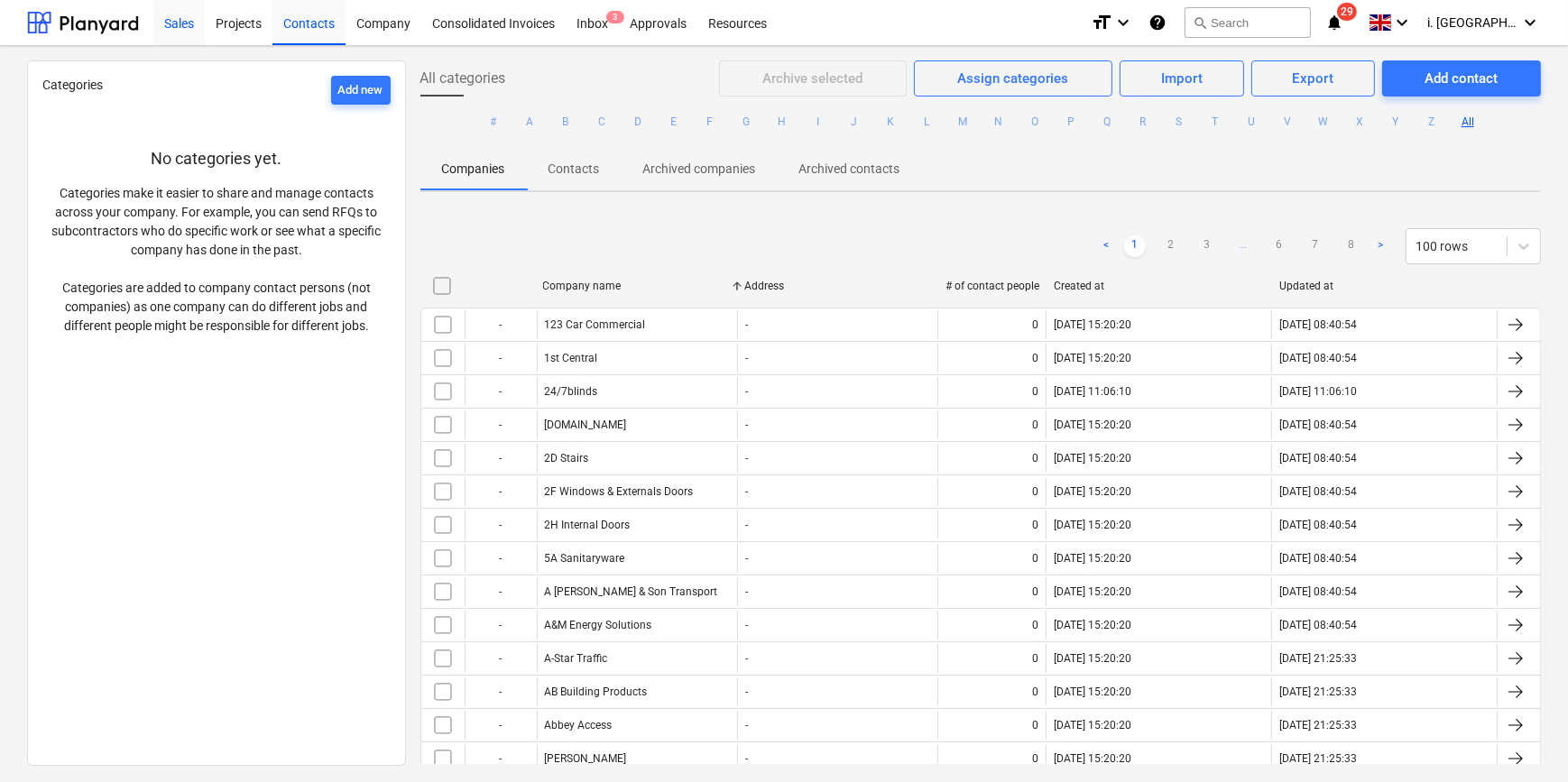
click at [187, 31] on div "Sales" at bounding box center [179, 22] width 51 height 46
